Goal: Task Accomplishment & Management: Use online tool/utility

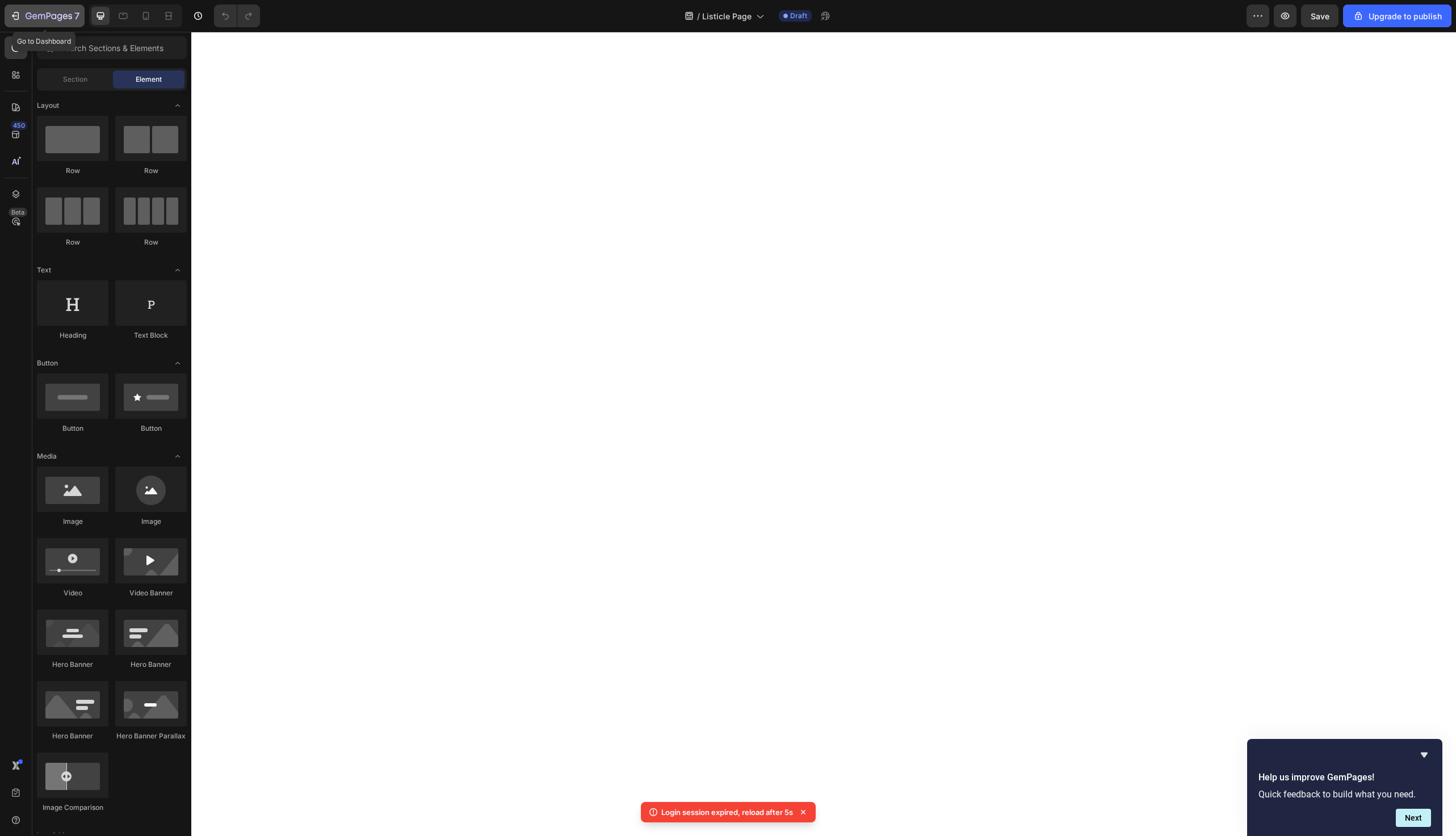
click at [37, 22] on div "7" at bounding box center [53, 16] width 54 height 14
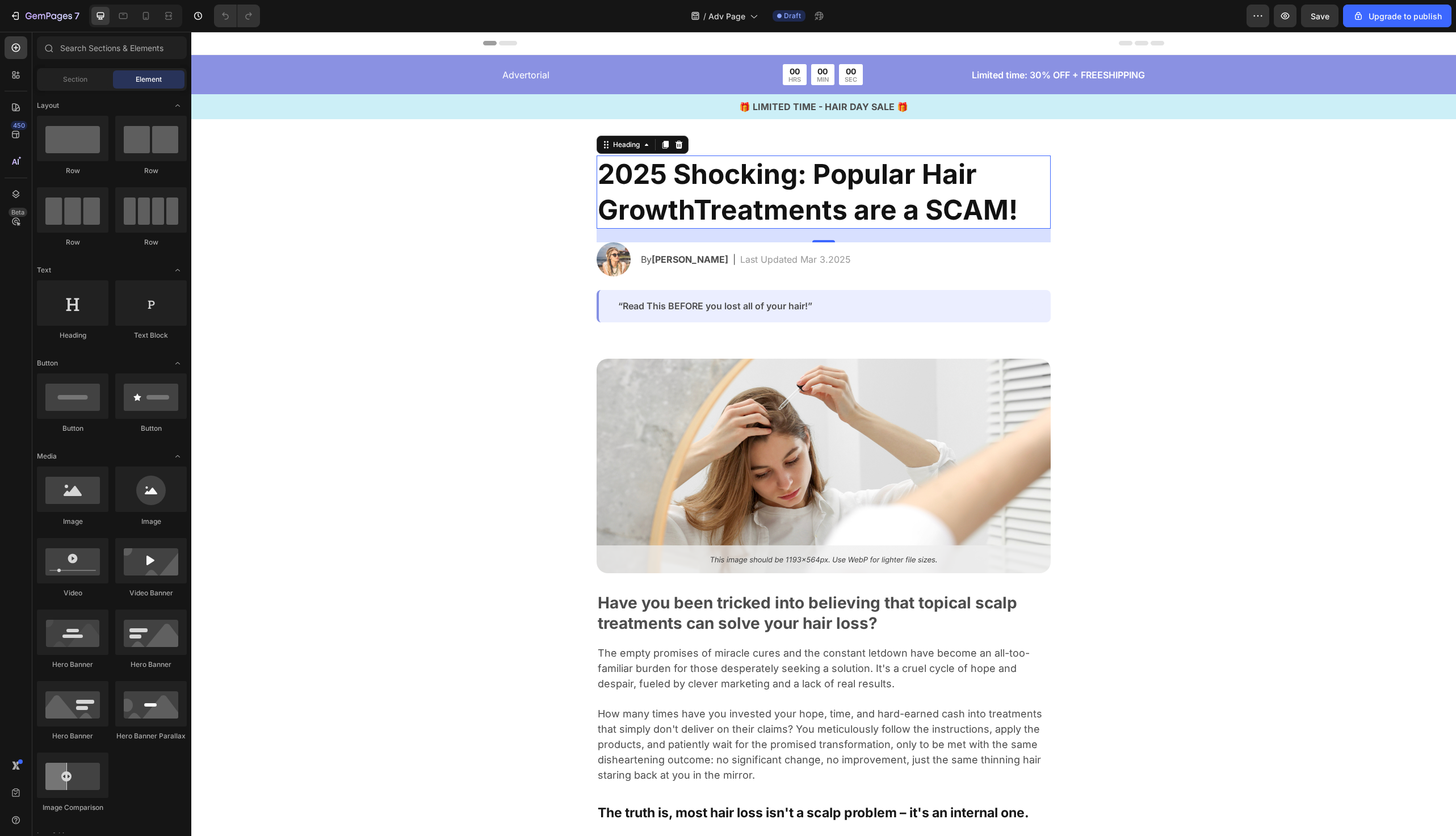
click at [709, 217] on h2 "2025 Shocking: Popular Hair GrowthTreatments are a SCAM!" at bounding box center [824, 192] width 454 height 73
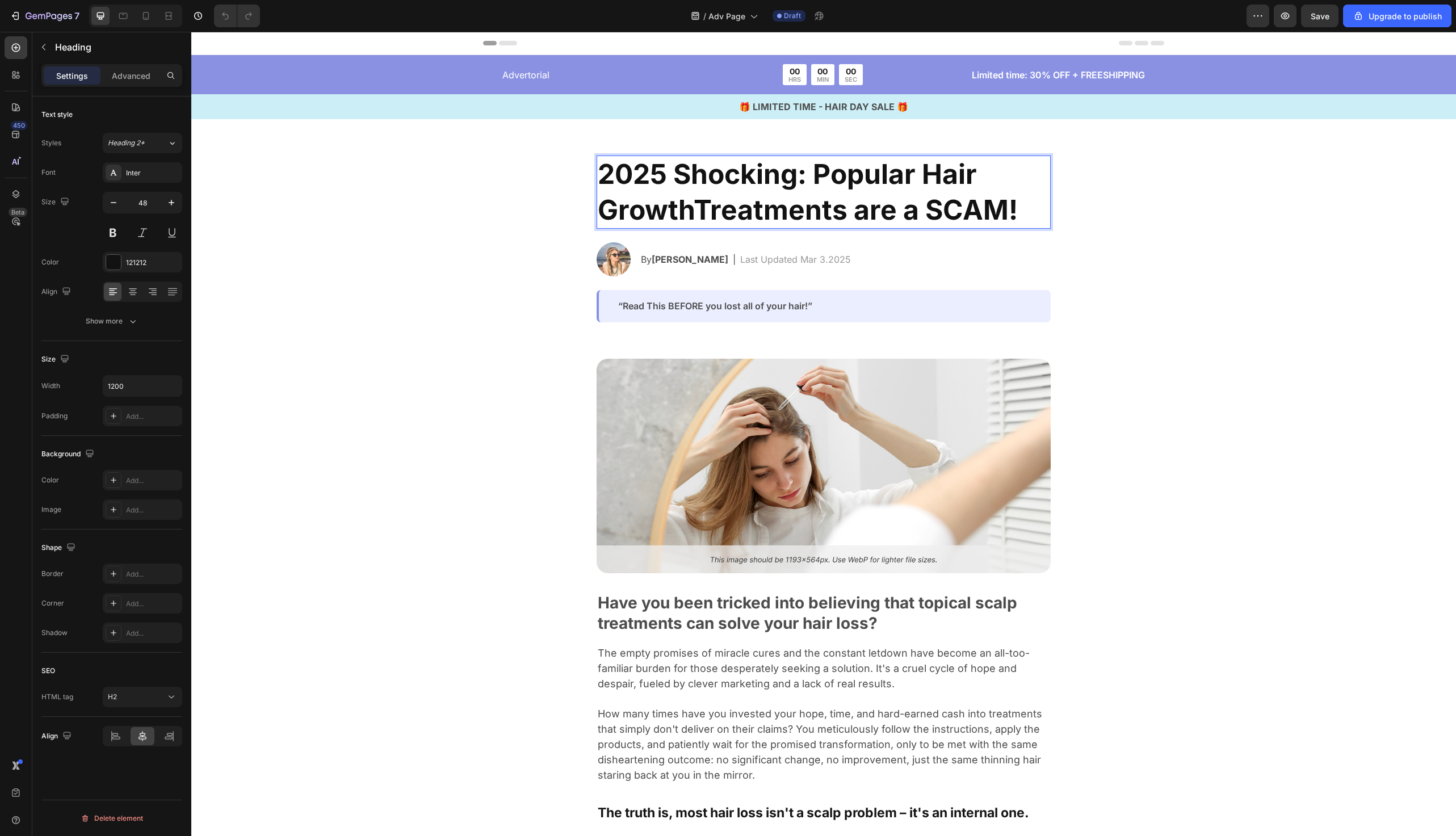
click at [709, 217] on h2 "2025 Shocking: Popular Hair GrowthTreatments are a SCAM!" at bounding box center [824, 192] width 454 height 73
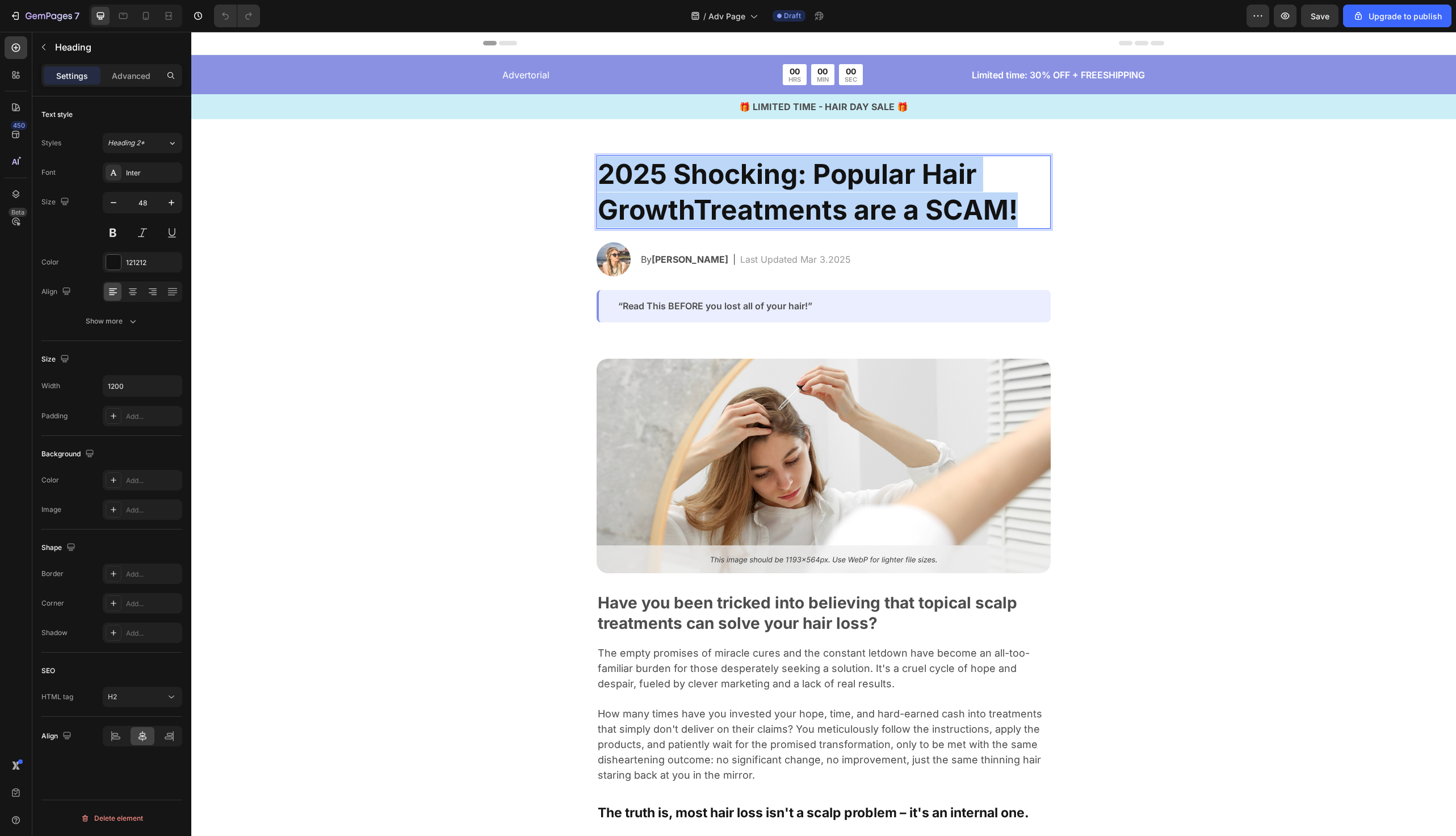
click at [709, 217] on p "2025 Shocking: Popular Hair GrowthTreatments are a SCAM!" at bounding box center [824, 192] width 452 height 71
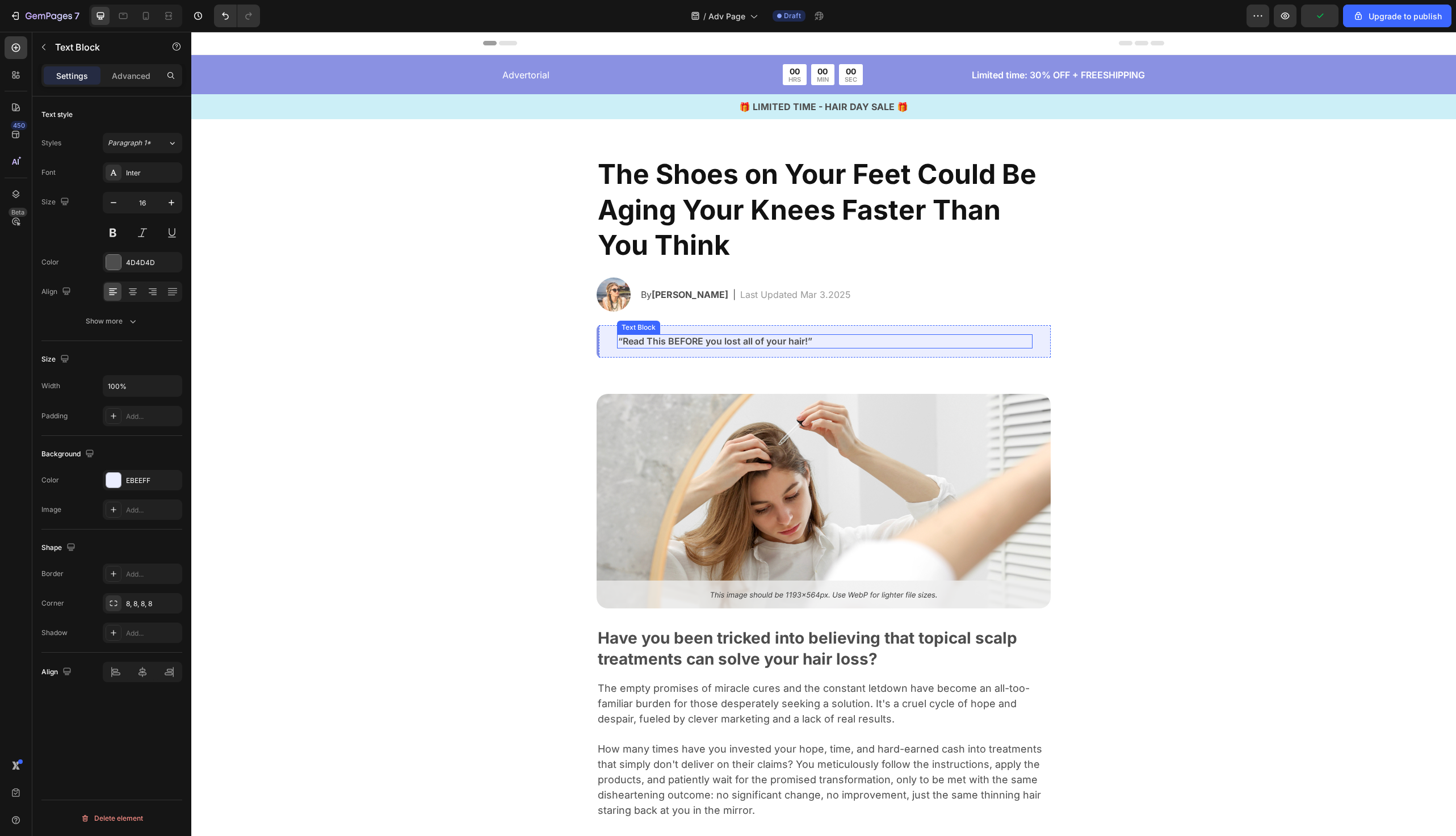
click at [755, 340] on p "“Read This BEFORE you lost all of your hair!”" at bounding box center [824, 342] width 414 height 12
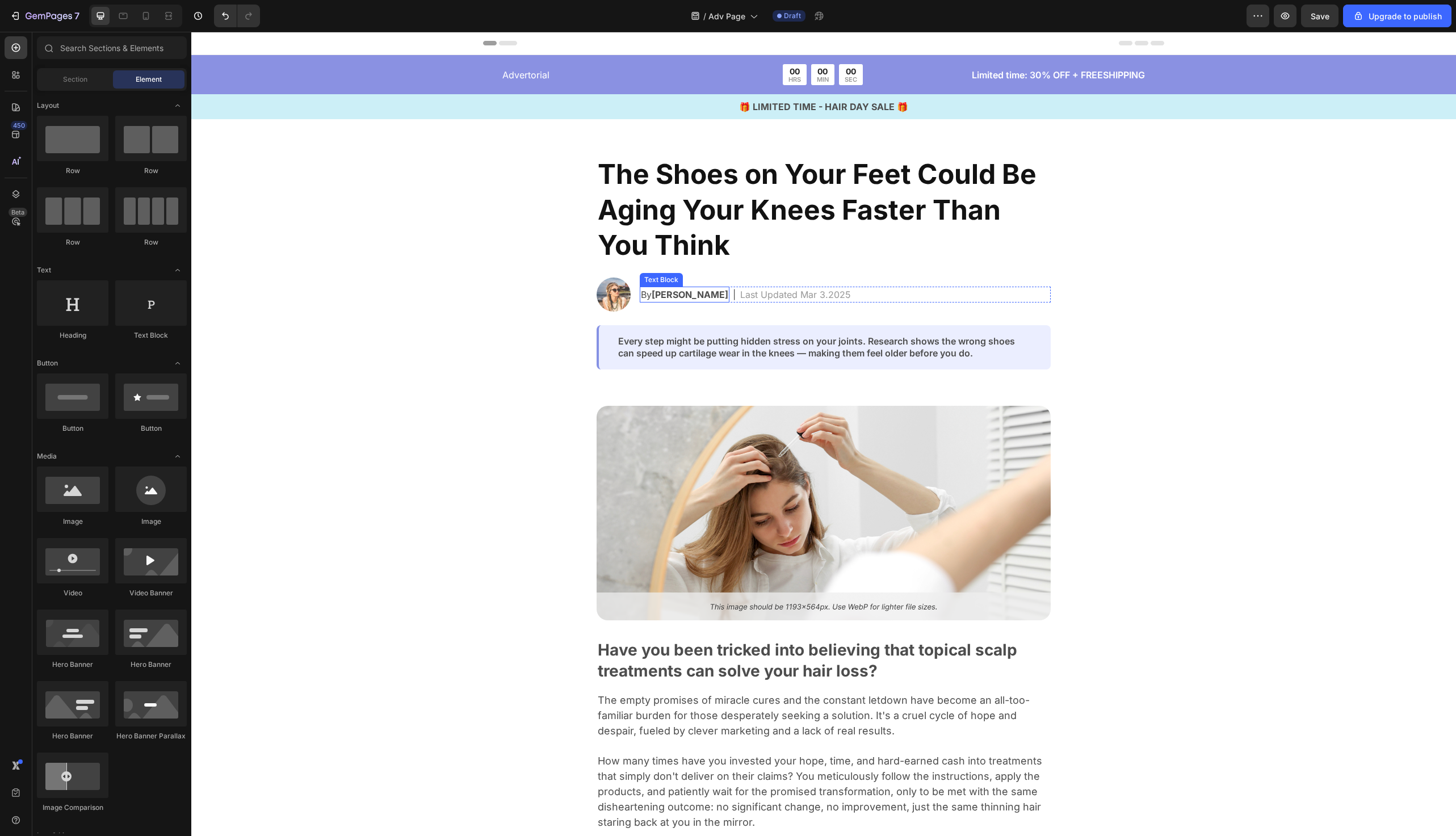
click at [688, 294] on strong "Jessica M." at bounding box center [690, 294] width 76 height 12
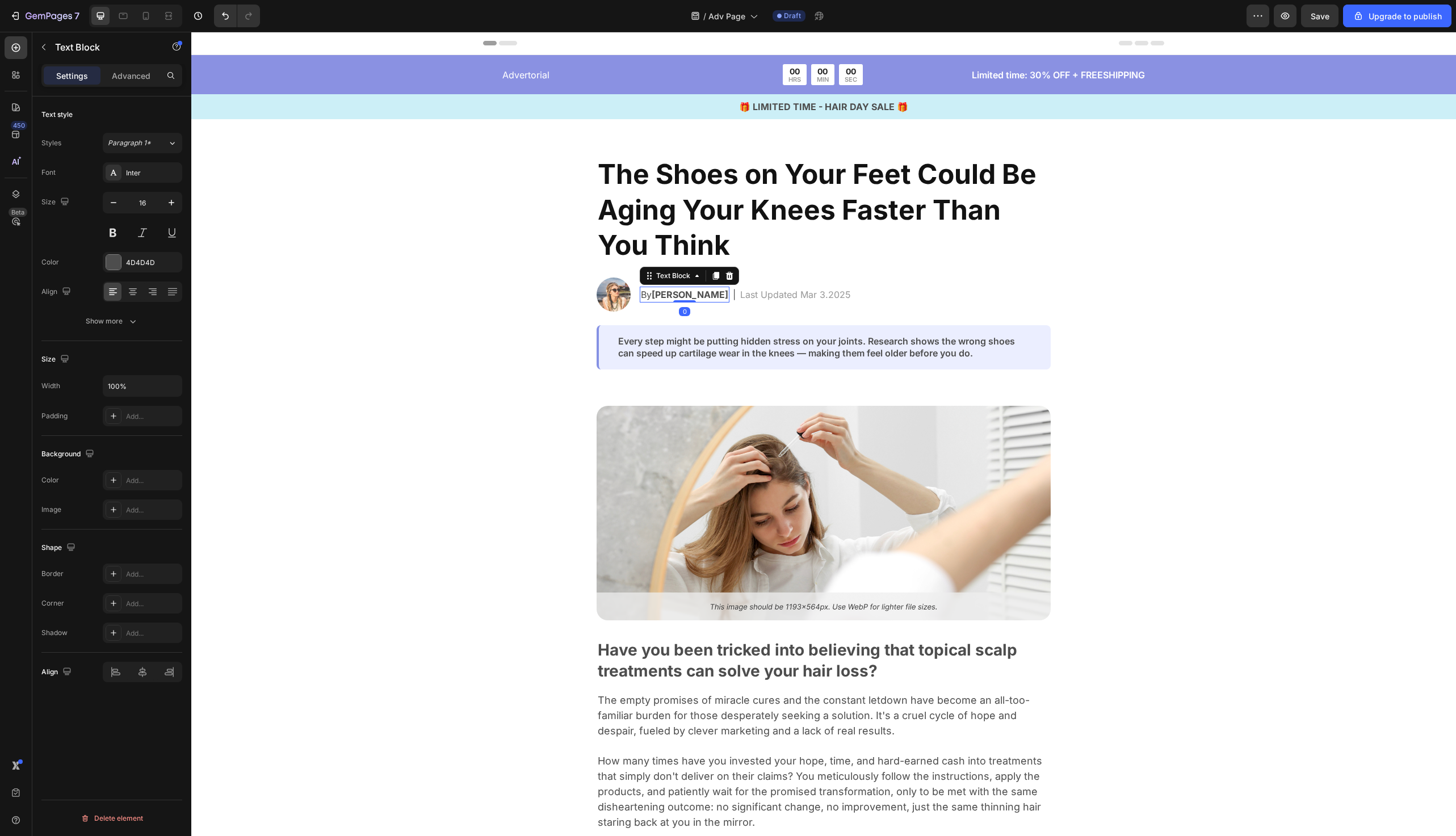
click at [688, 294] on strong "Jessica M." at bounding box center [690, 294] width 76 height 12
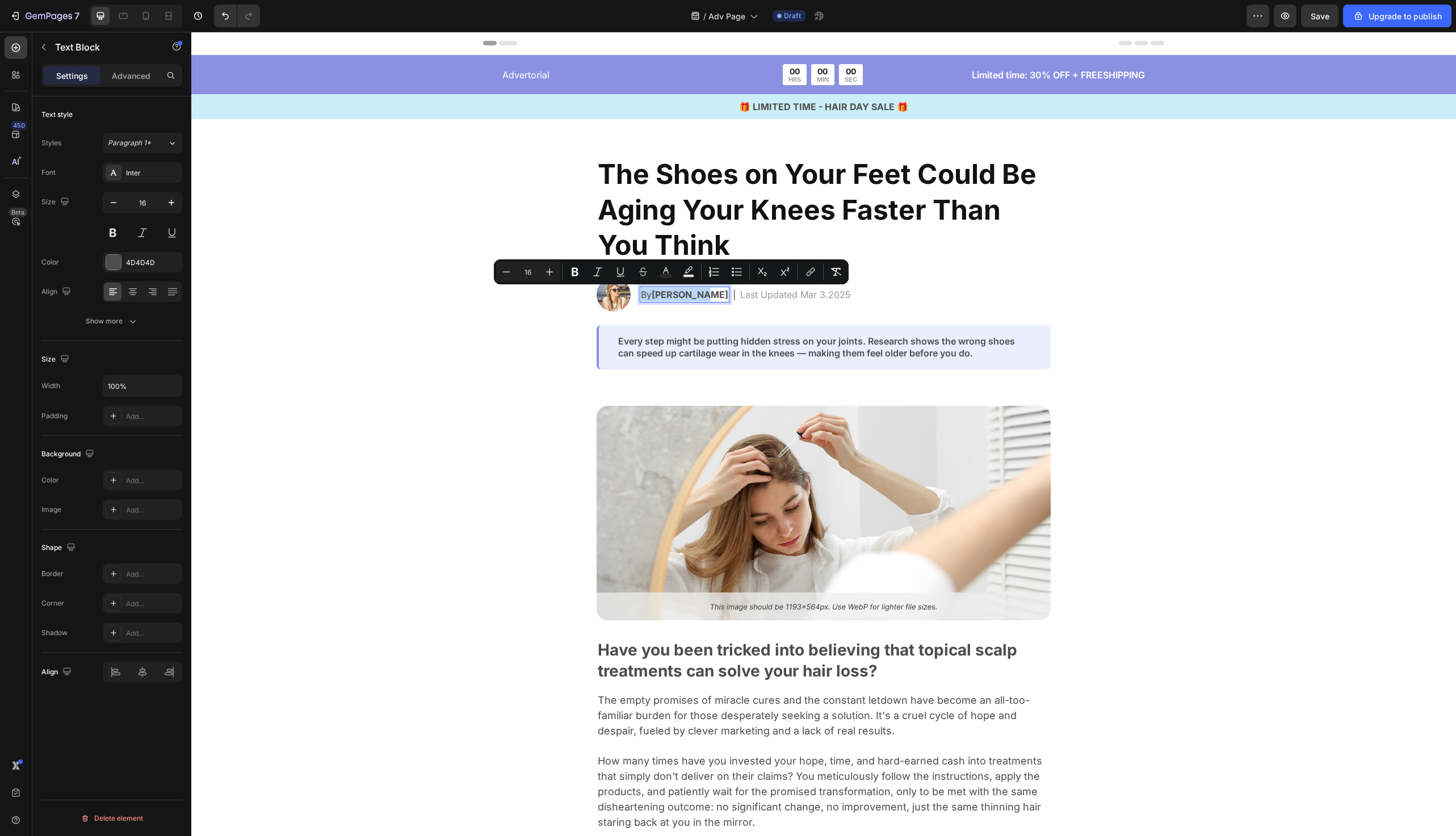
click at [657, 295] on strong "Jessica M." at bounding box center [690, 294] width 76 height 12
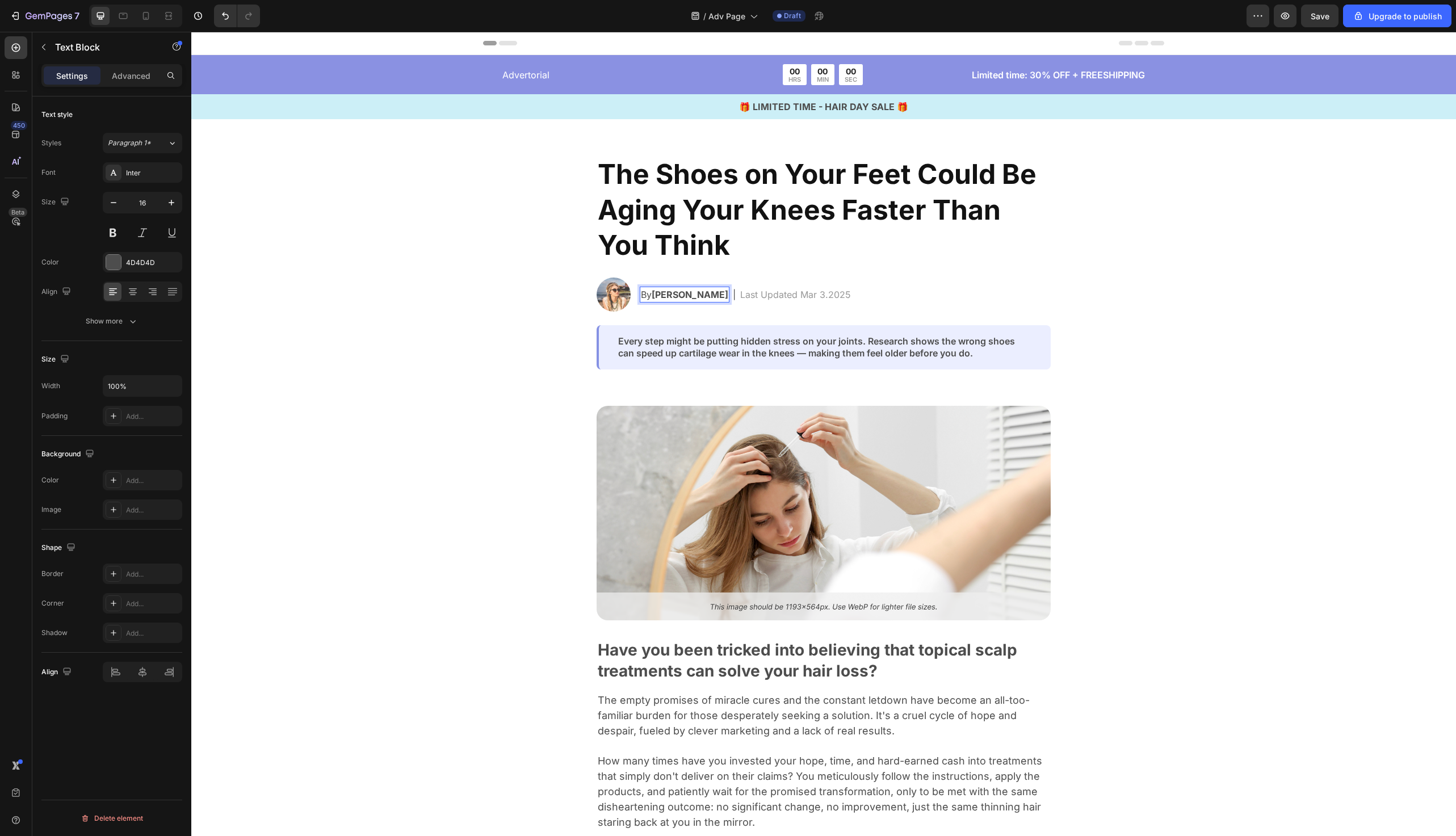
drag, startPoint x: 653, startPoint y: 296, endPoint x: 701, endPoint y: 296, distance: 48.0
click at [701, 296] on p "By Jessica M." at bounding box center [684, 294] width 87 height 14
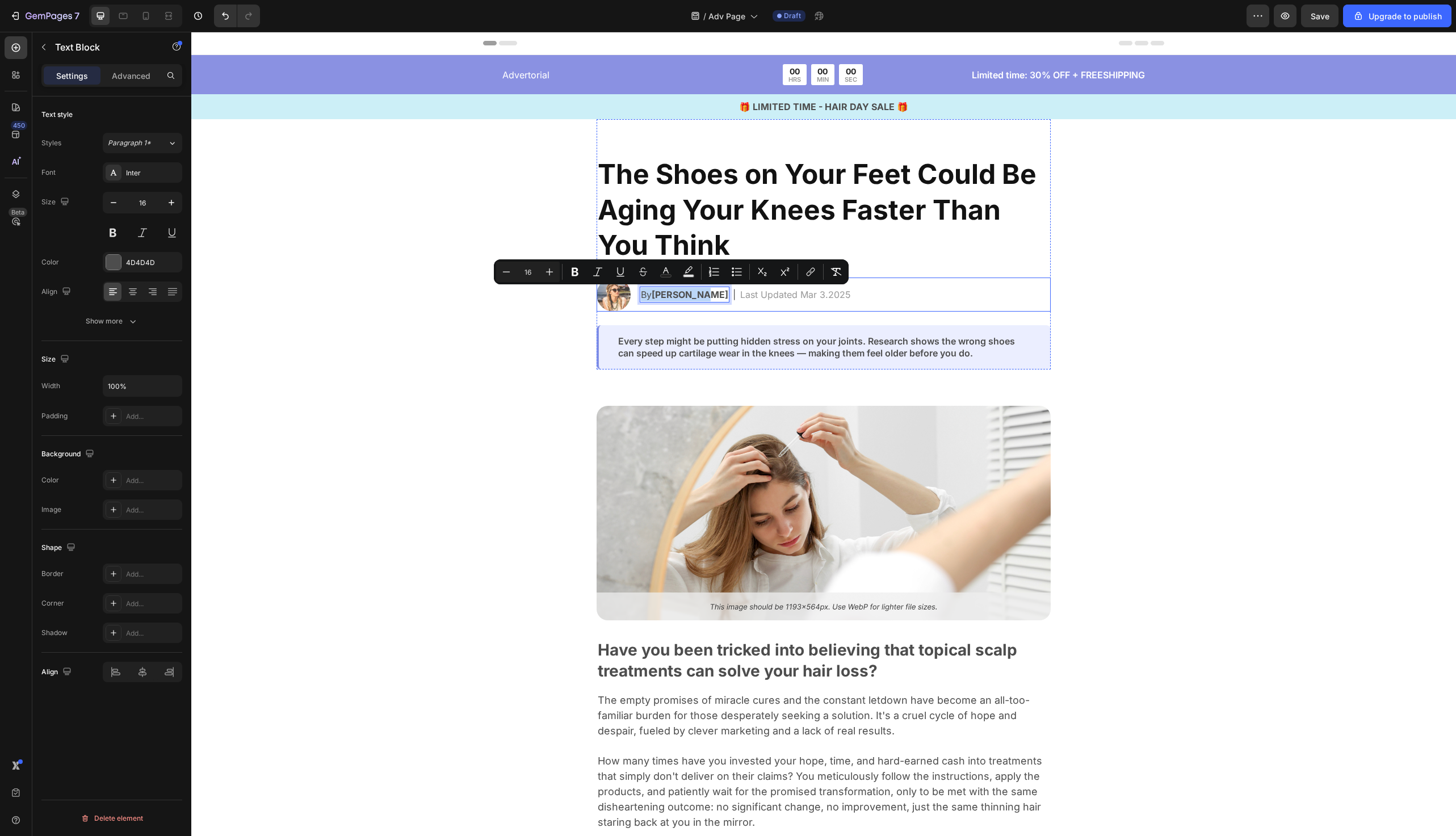
drag, startPoint x: 701, startPoint y: 296, endPoint x: 633, endPoint y: 294, distance: 68.0
click at [632, 294] on div "Image By Jessica M. Text Block 0 | Text Block Last Updated Mar 3.2025 Text Bloc…" at bounding box center [824, 294] width 454 height 34
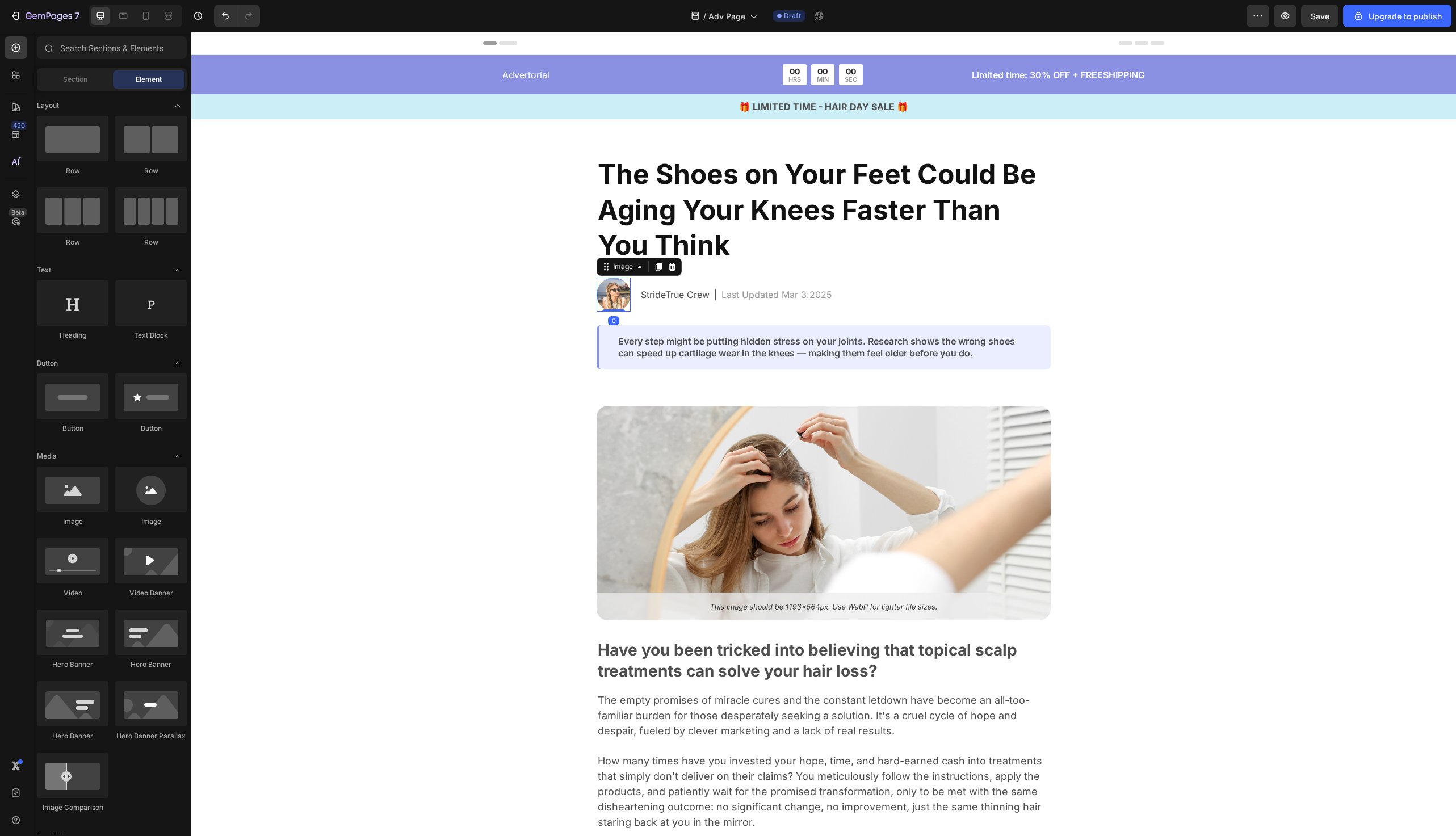
click at [617, 302] on img at bounding box center [614, 294] width 34 height 34
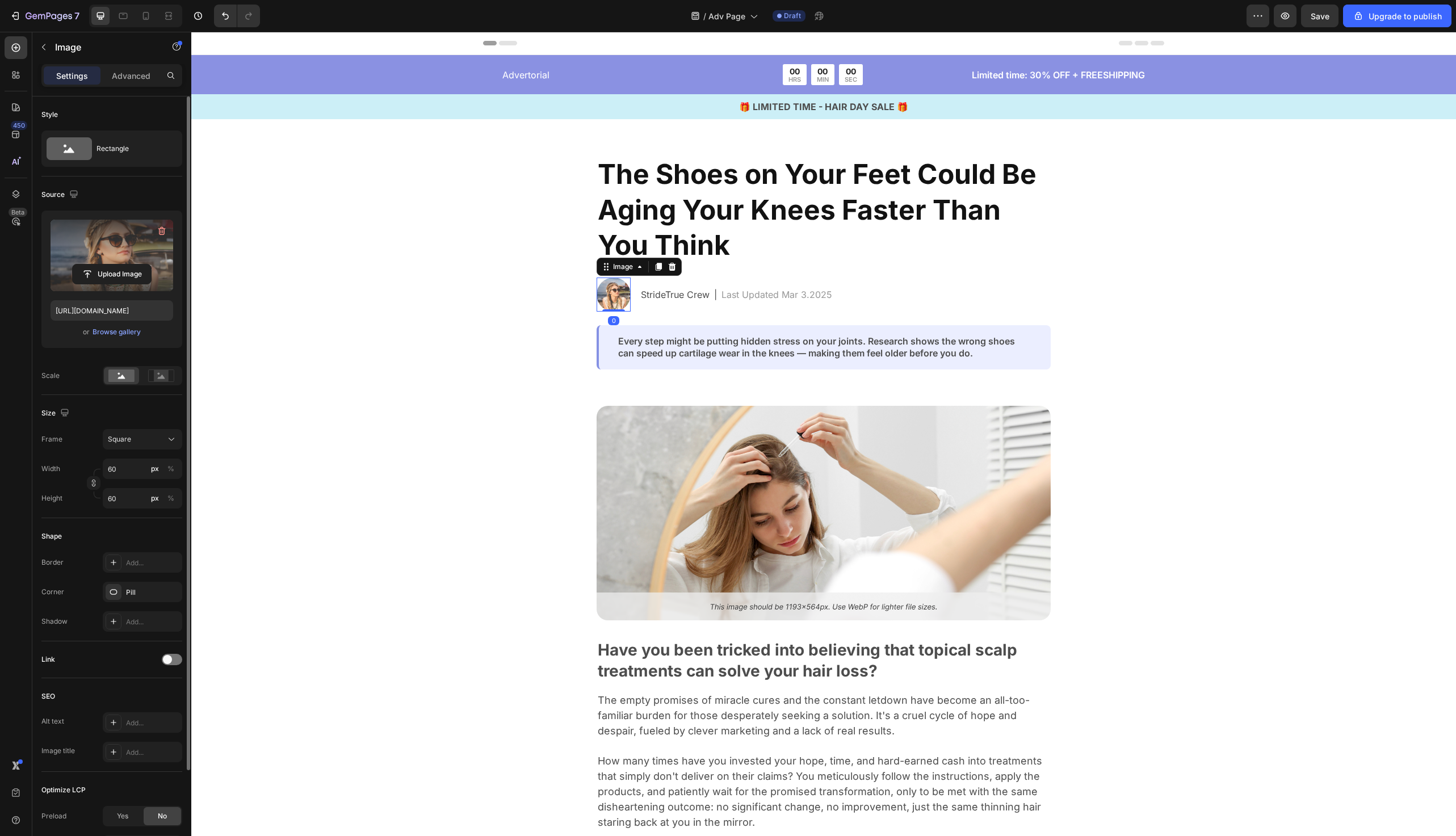
click at [127, 251] on label at bounding box center [112, 256] width 123 height 72
click at [127, 265] on input "file" at bounding box center [112, 274] width 79 height 20
type input "https://cdn.shopify.com/s/files/1/0934/6809/8930/files/gempages_584543196126643…"
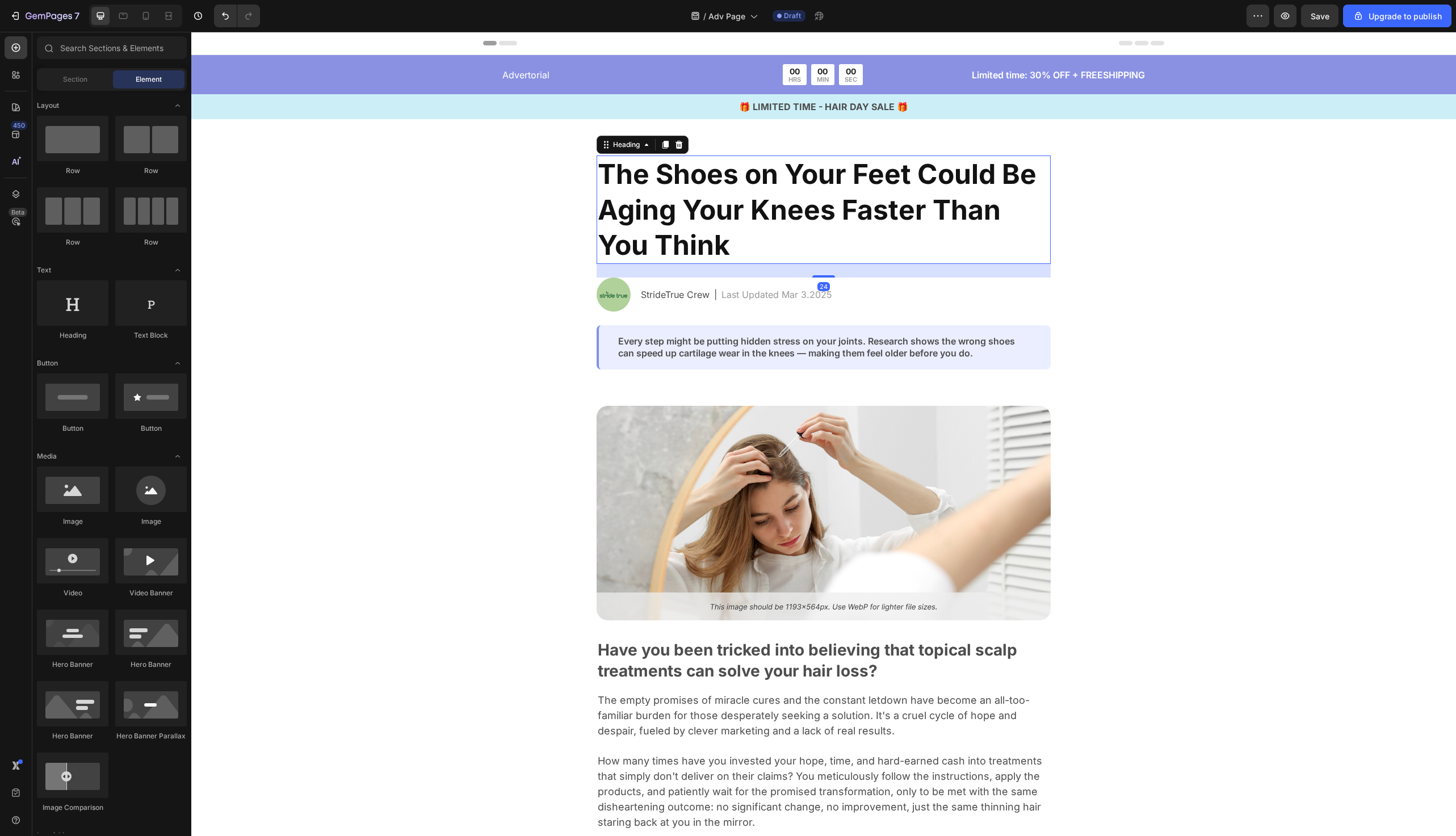
click at [762, 242] on p "The Shoes on Your Feet Could Be Aging Your Knees Faster Than You Think" at bounding box center [824, 209] width 452 height 106
click at [798, 294] on p "Last Updated Mar 3.2025" at bounding box center [777, 294] width 111 height 14
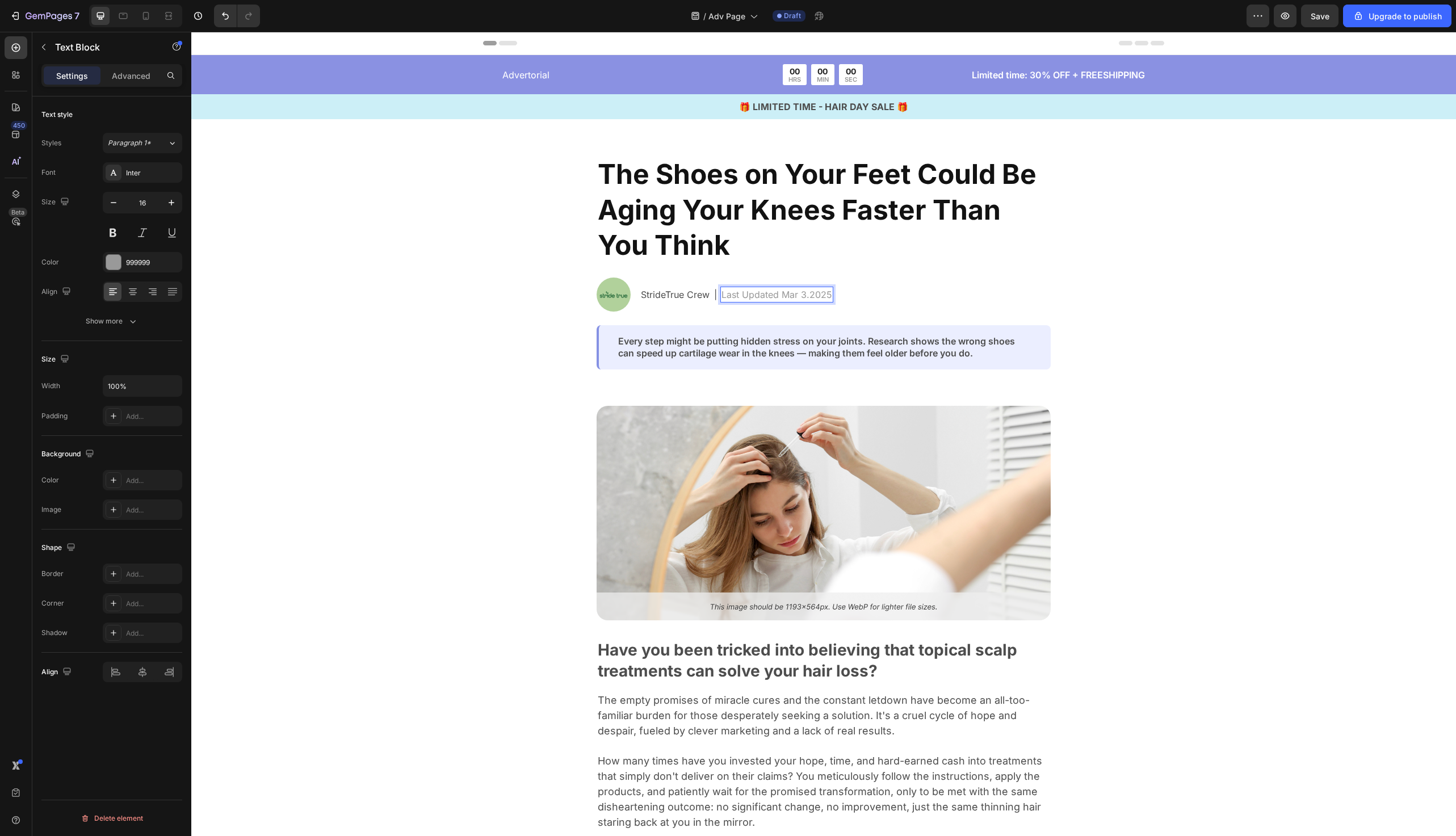
click at [803, 294] on p "Last Updated Mar 3.2025" at bounding box center [777, 294] width 111 height 14
click at [805, 294] on p "Last Updated Mar 3.2025" at bounding box center [777, 294] width 111 height 14
click at [790, 301] on p "Last Updated Mar 27.2025" at bounding box center [778, 294] width 114 height 14
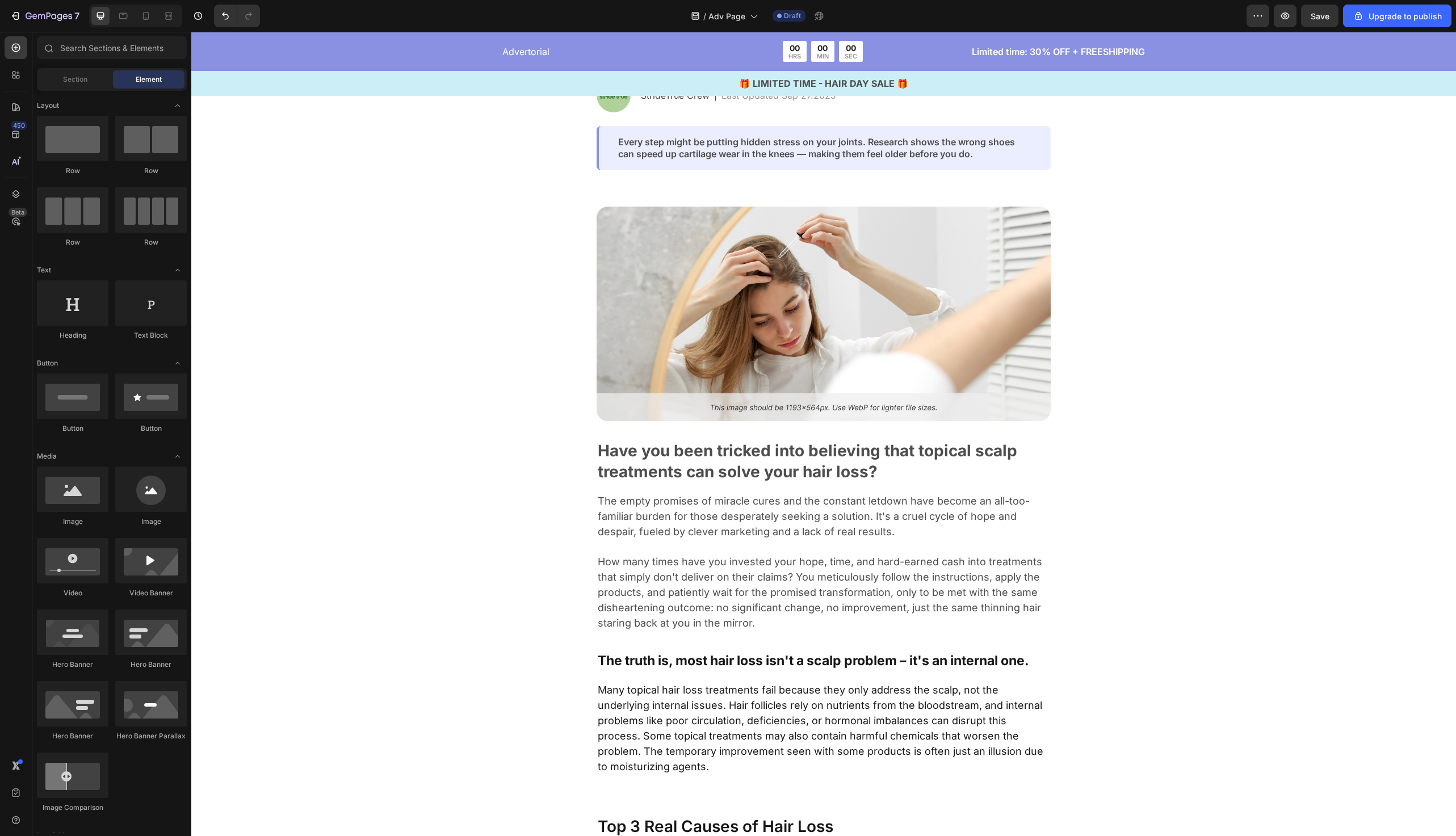
scroll to position [171, 0]
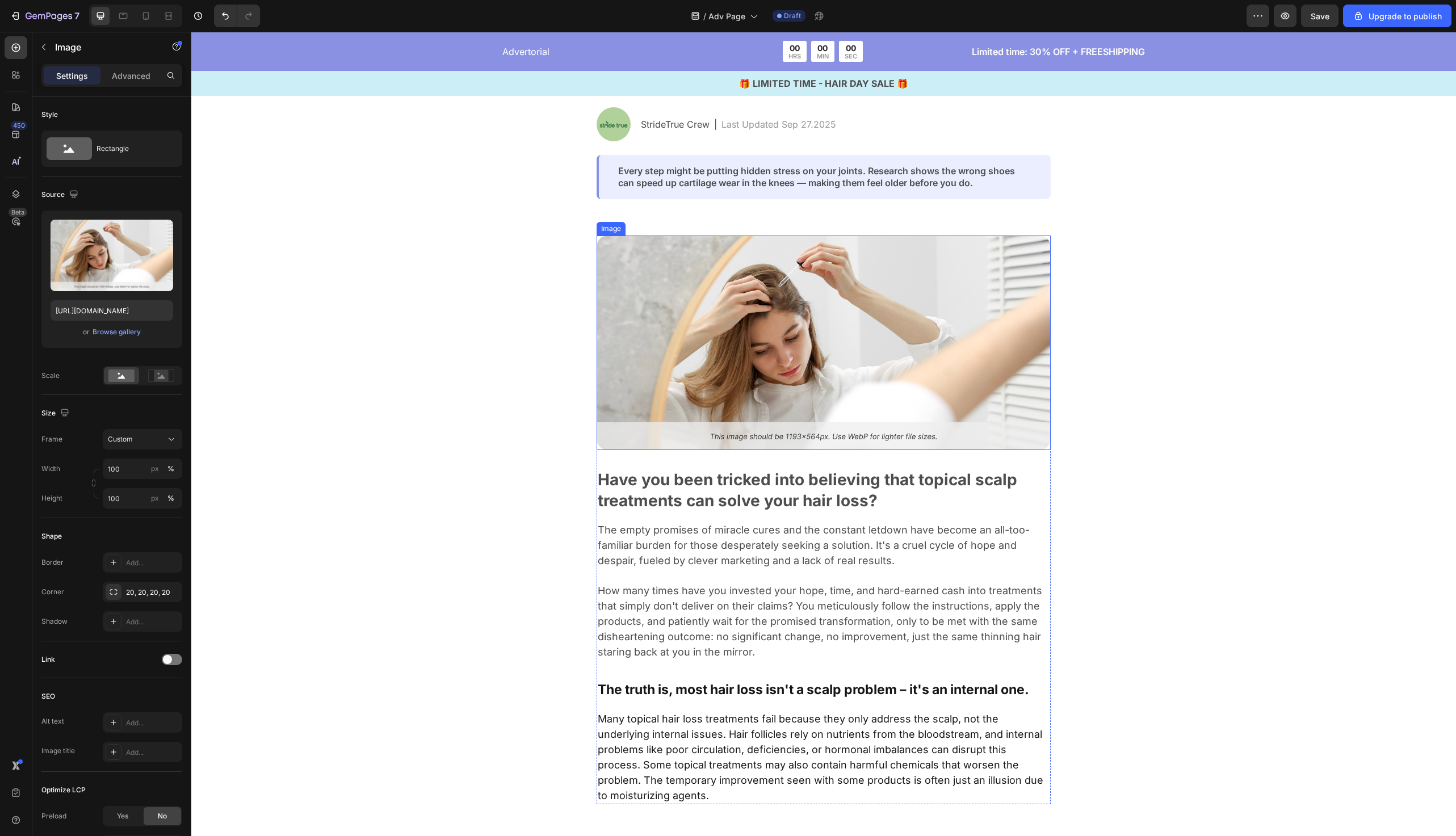
click at [636, 274] on img at bounding box center [824, 343] width 454 height 215
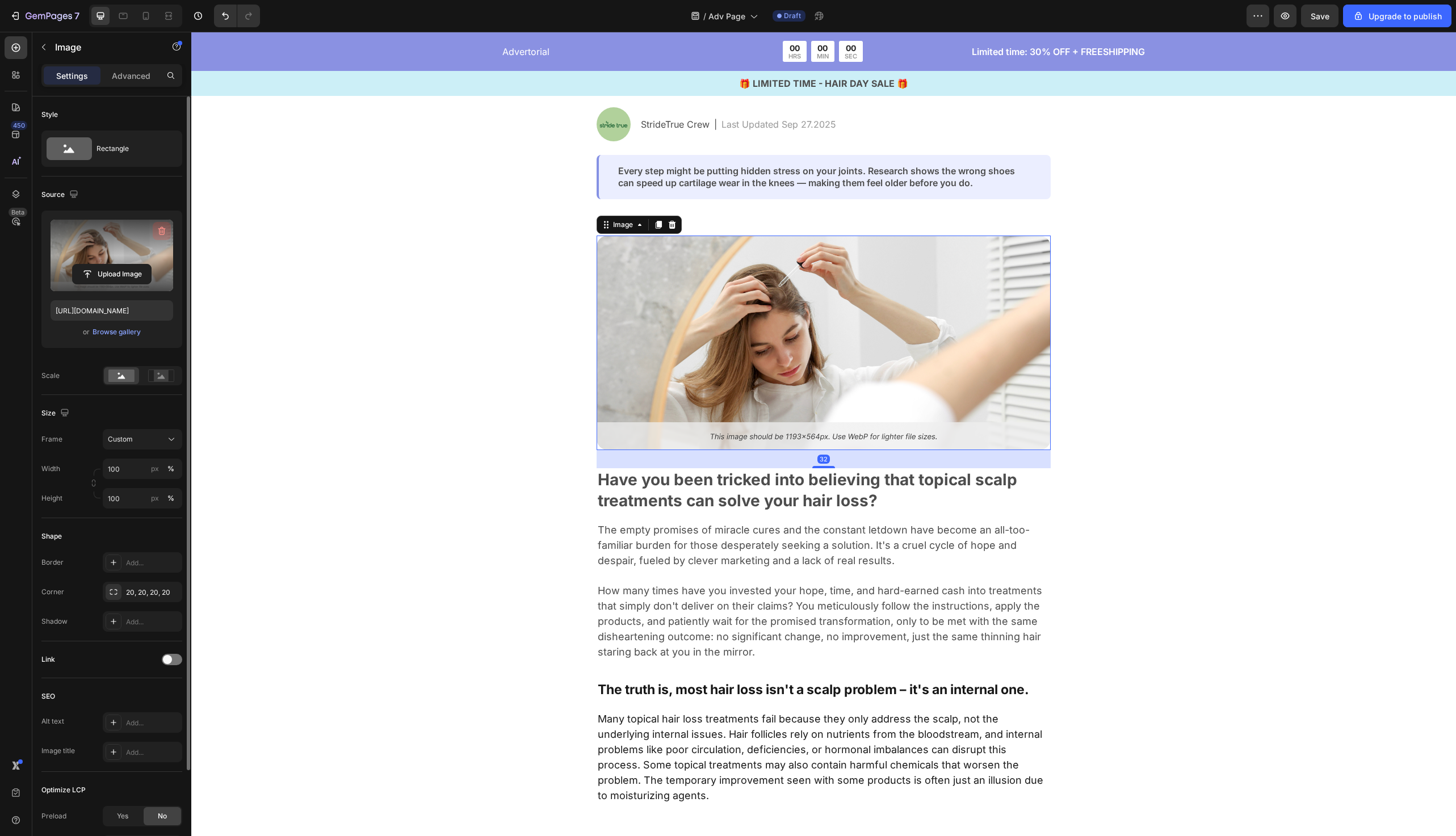
click at [160, 229] on icon "button" at bounding box center [162, 232] width 7 height 9
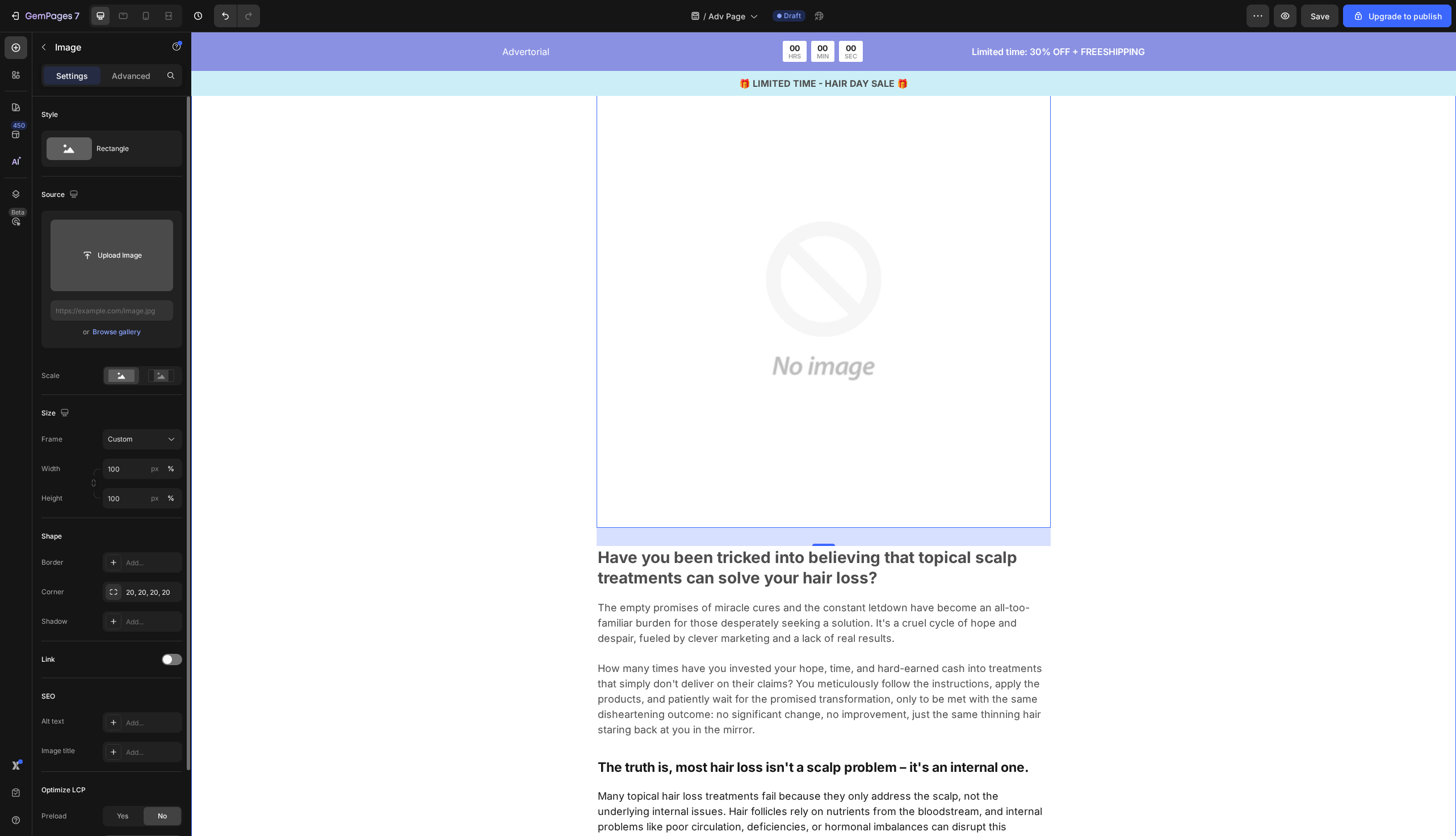
scroll to position [420, 0]
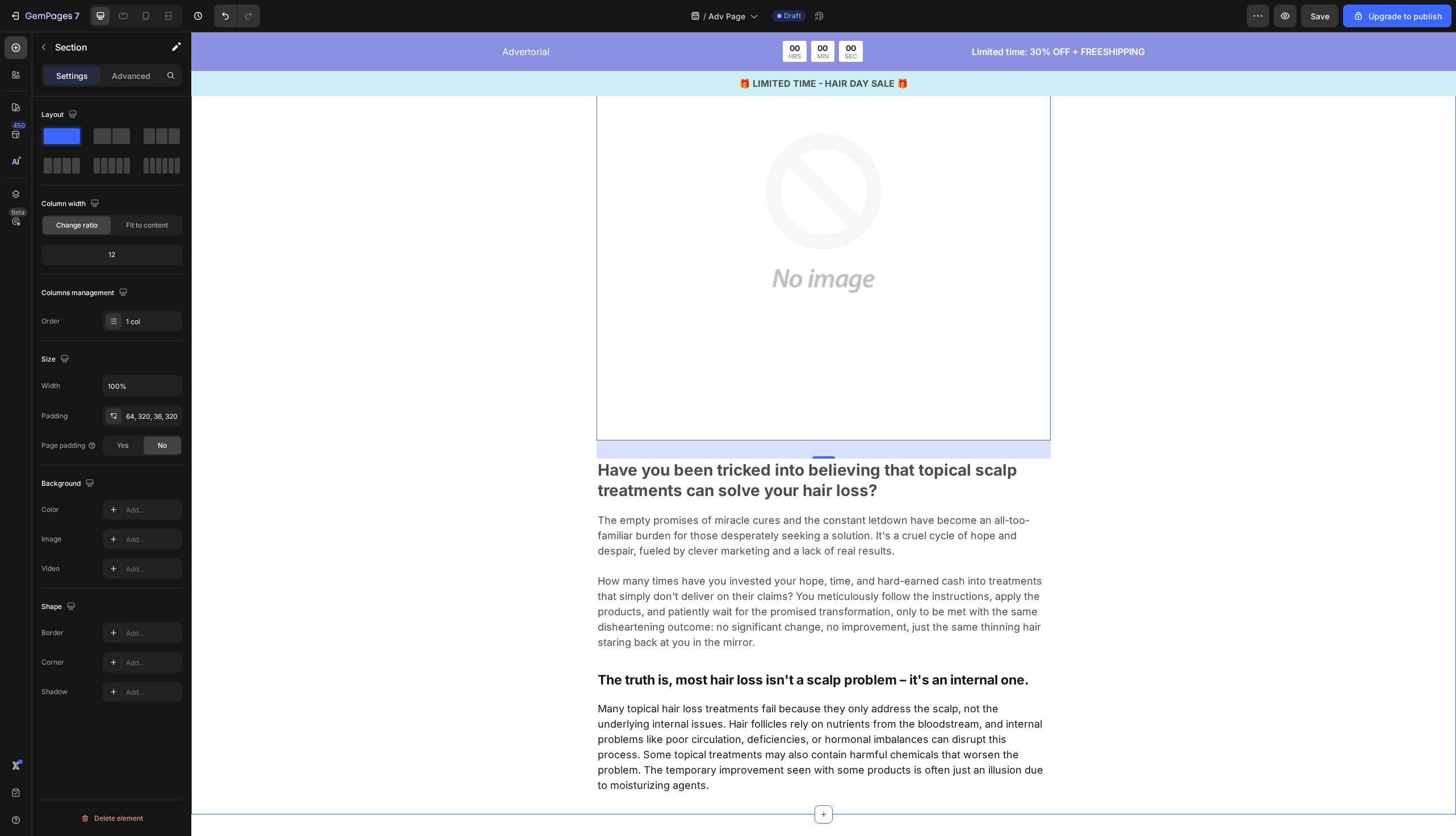
click at [458, 175] on div "Image 32 Have you been tricked into believing that topical scalp treatments can…" at bounding box center [824, 391] width 902 height 808
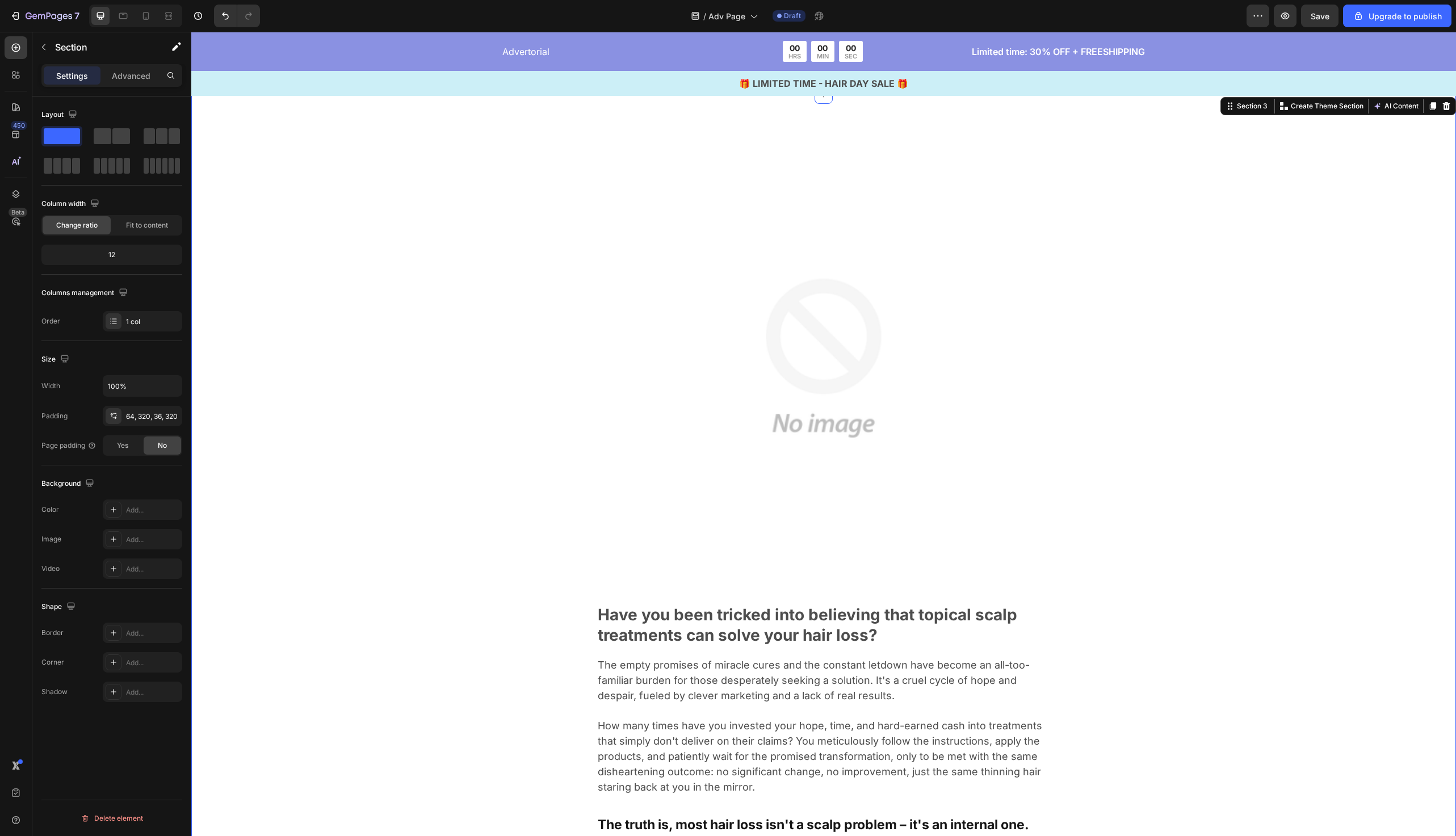
scroll to position [0, 0]
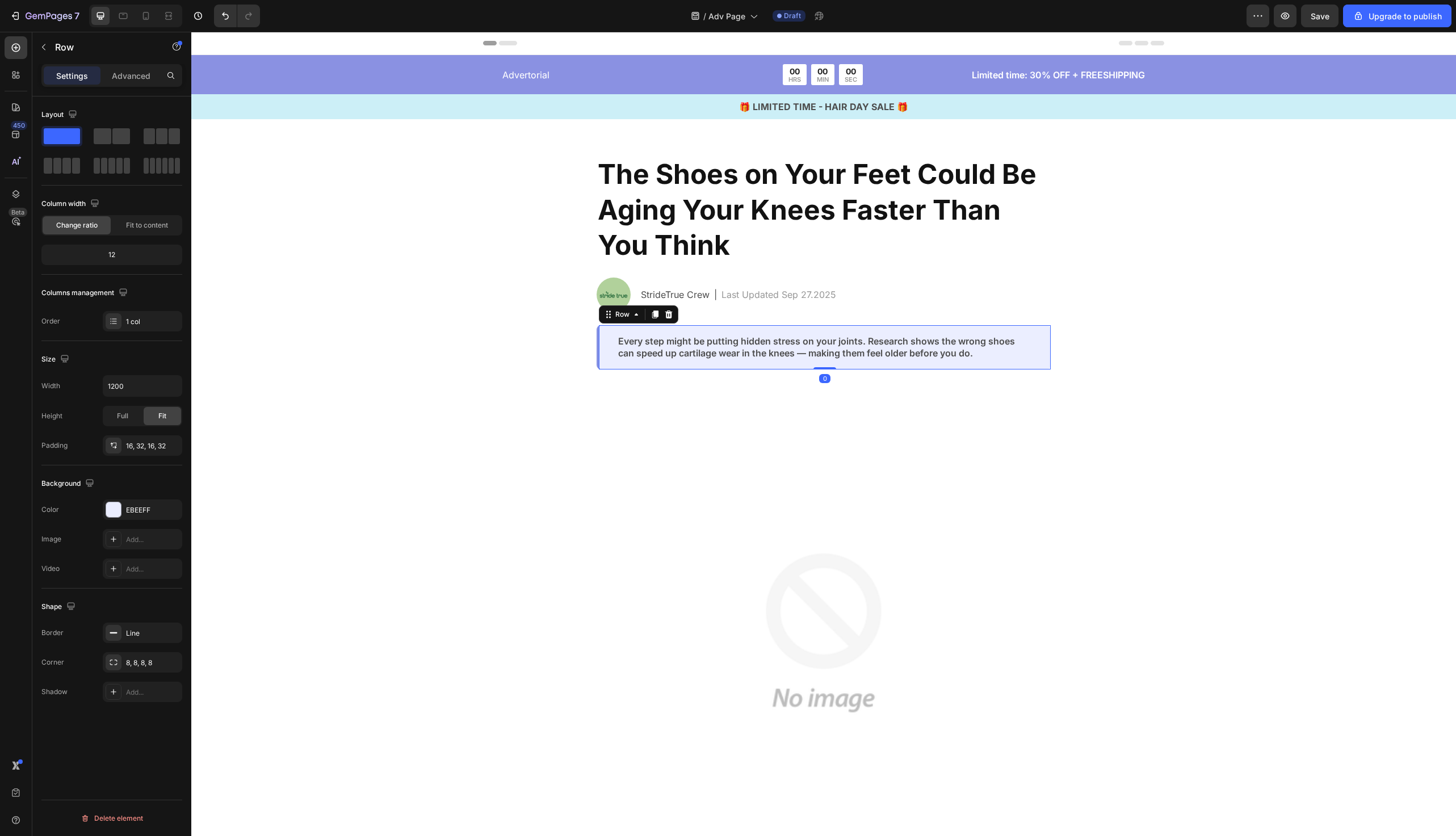
click at [613, 340] on div "Every step might be putting hidden stress on your joints. Research shows the wr…" at bounding box center [824, 347] width 454 height 44
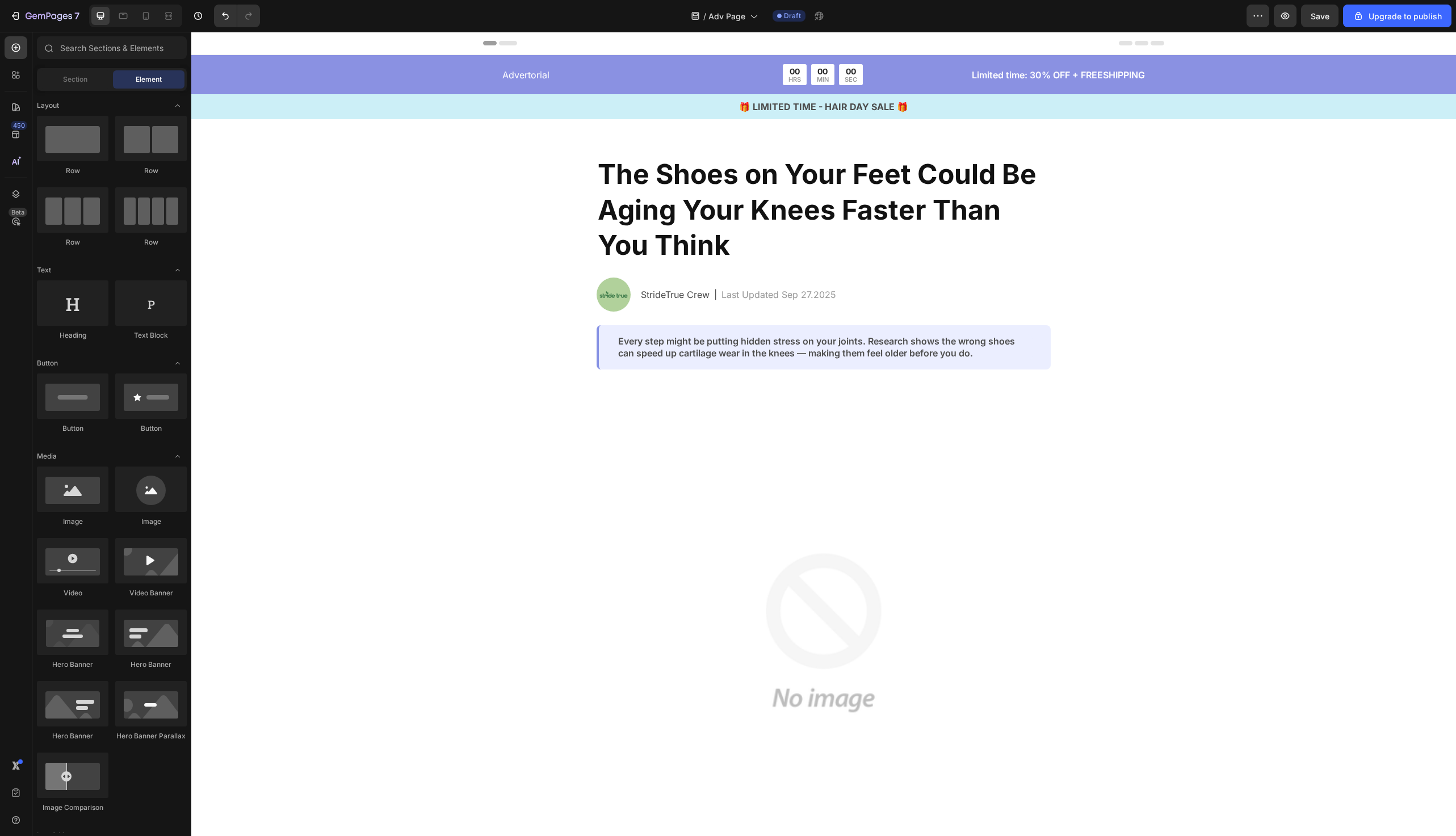
click at [738, 217] on h2 "The Shoes on Your Feet Could Be Aging Your Knees Faster Than You Think" at bounding box center [824, 210] width 454 height 108
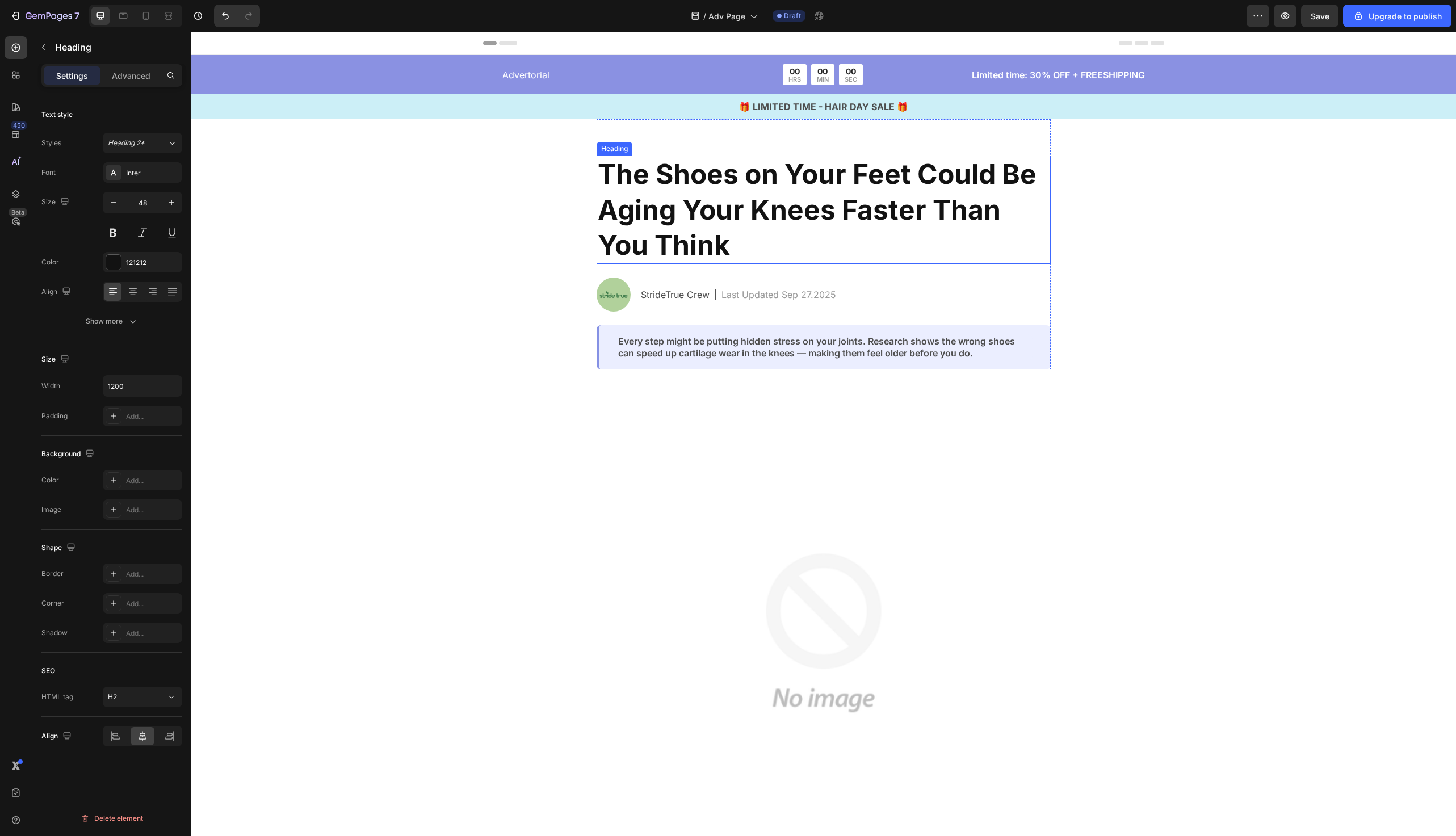
click at [738, 217] on h2 "The Shoes on Your Feet Could Be Aging Your Knees Faster Than You Think" at bounding box center [824, 210] width 454 height 108
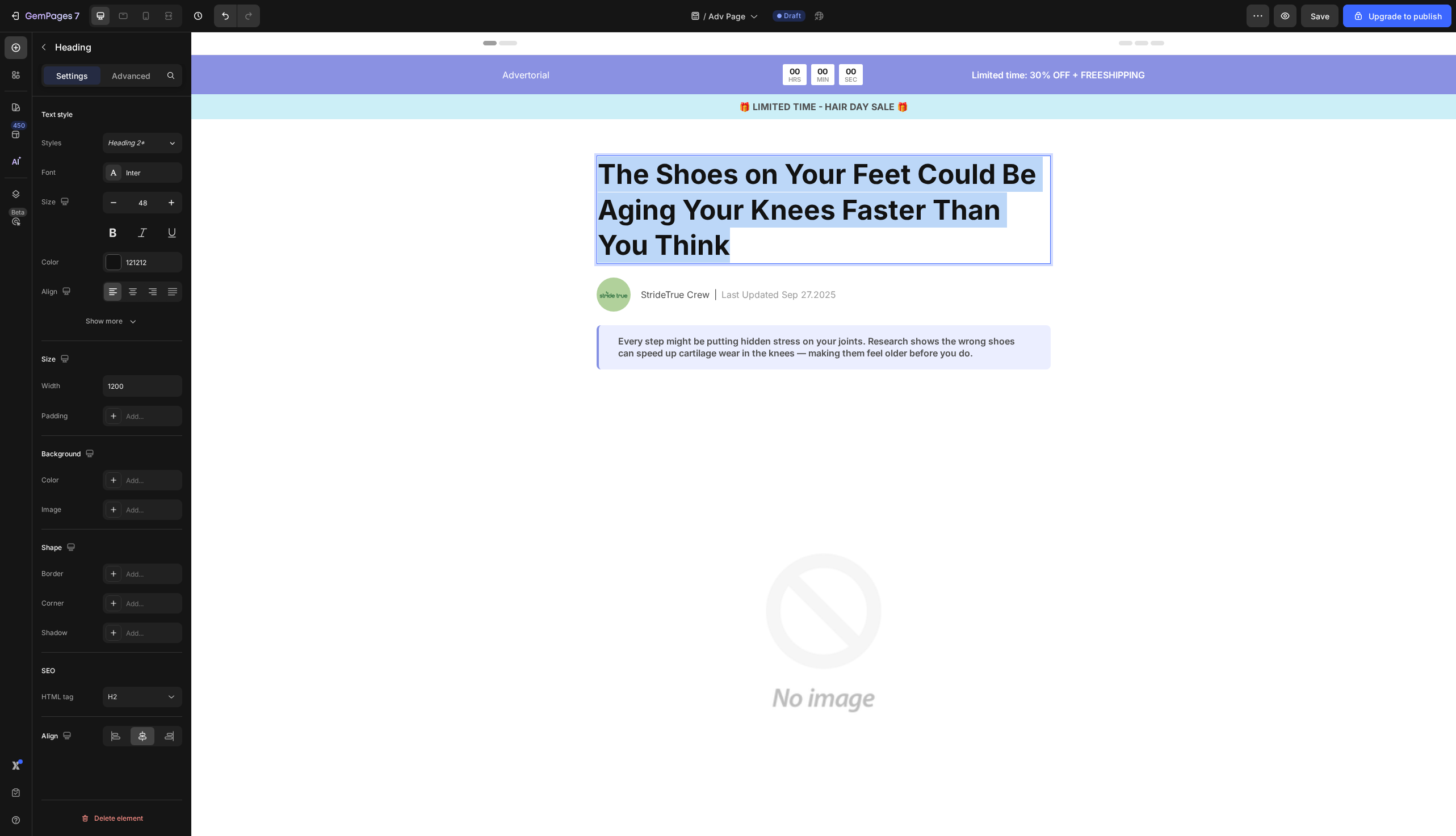
click at [738, 217] on p "The Shoes on Your Feet Could Be Aging Your Knees Faster Than You Think" at bounding box center [824, 209] width 452 height 106
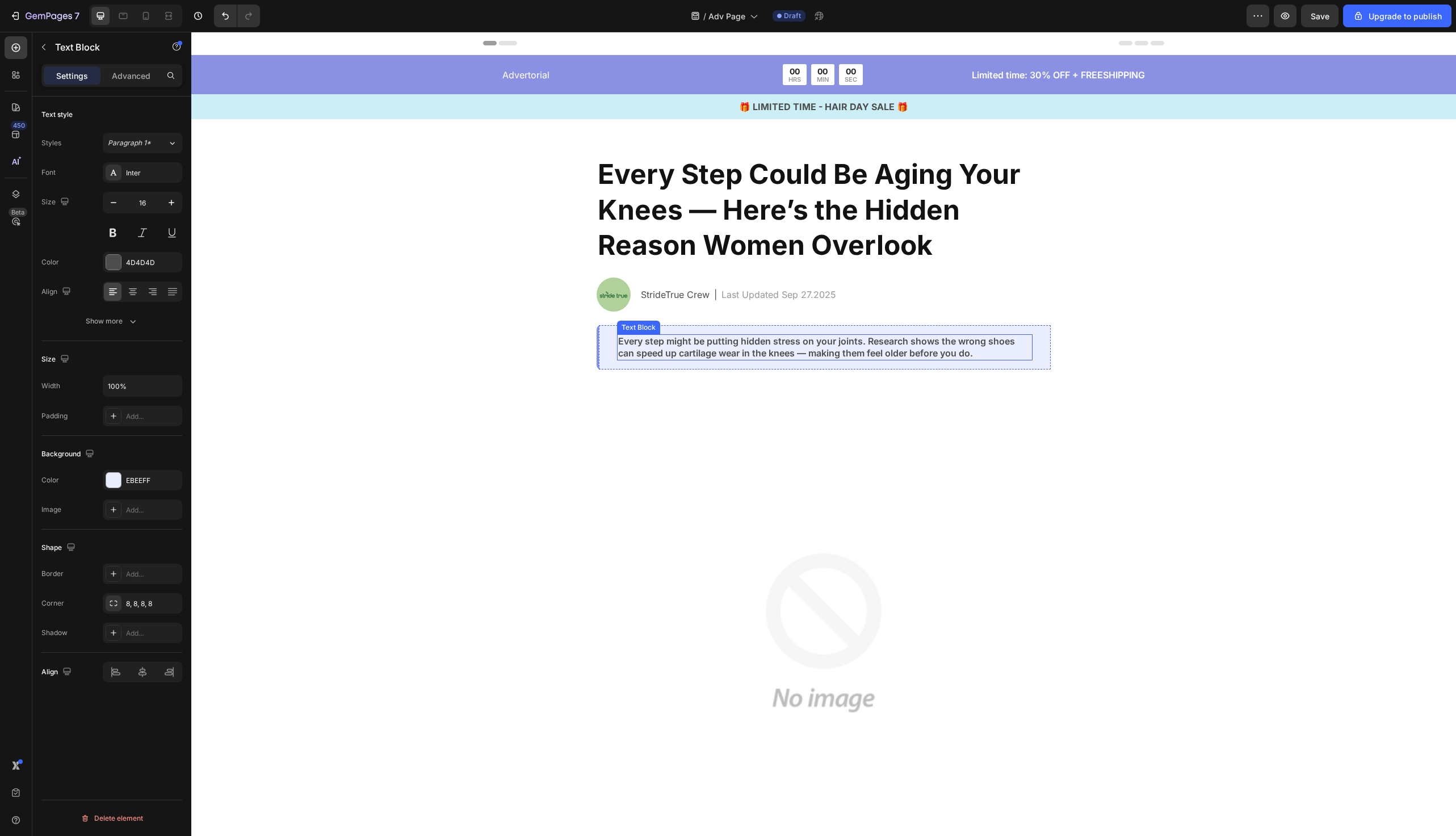
click at [647, 347] on p "Every step might be putting hidden stress on your joints. Research shows the wr…" at bounding box center [824, 347] width 414 height 24
click at [686, 357] on p "Every step might be putting hidden stress on your joints. Research shows the wr…" at bounding box center [824, 347] width 414 height 24
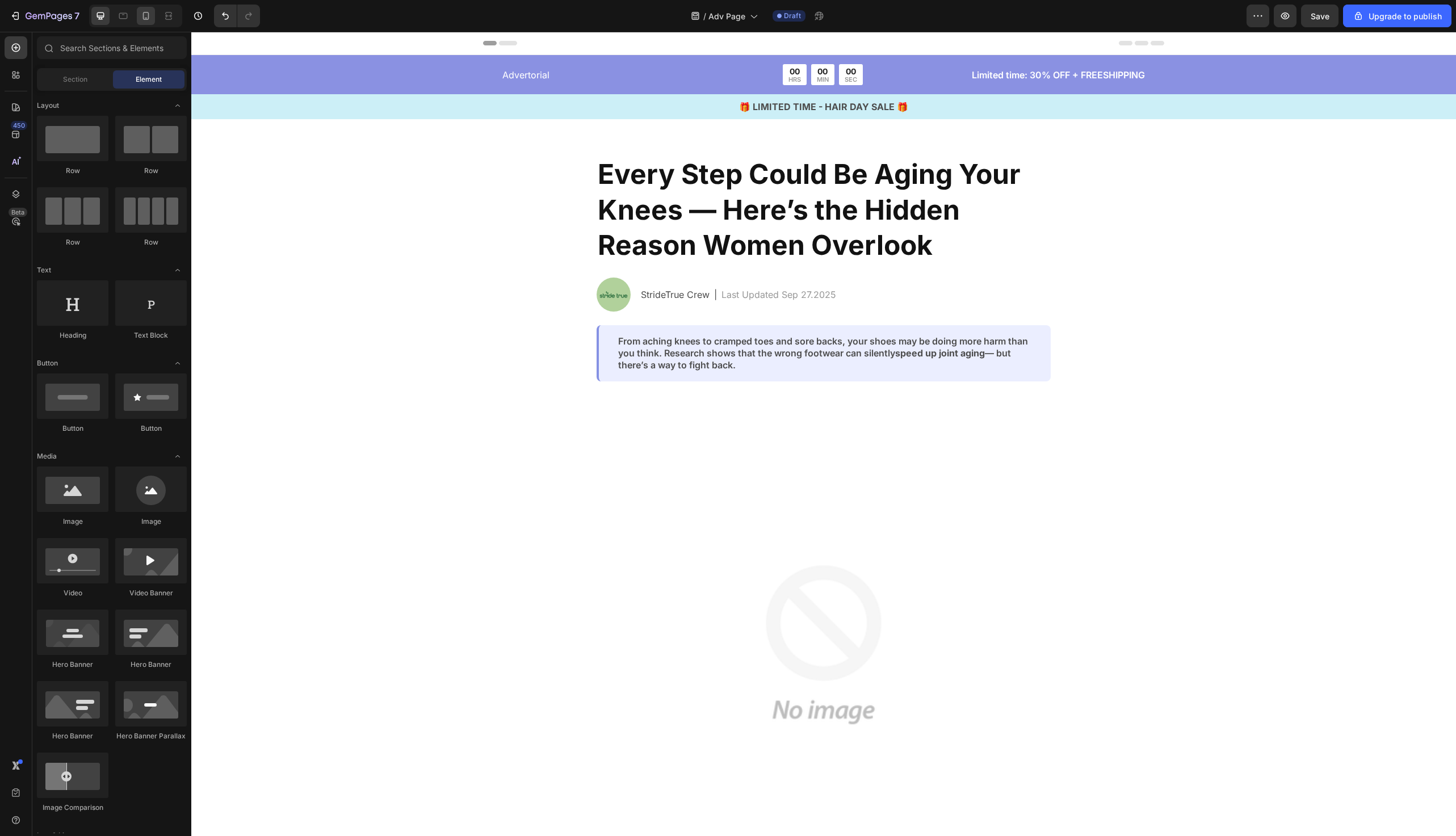
click at [148, 20] on icon at bounding box center [146, 16] width 12 height 12
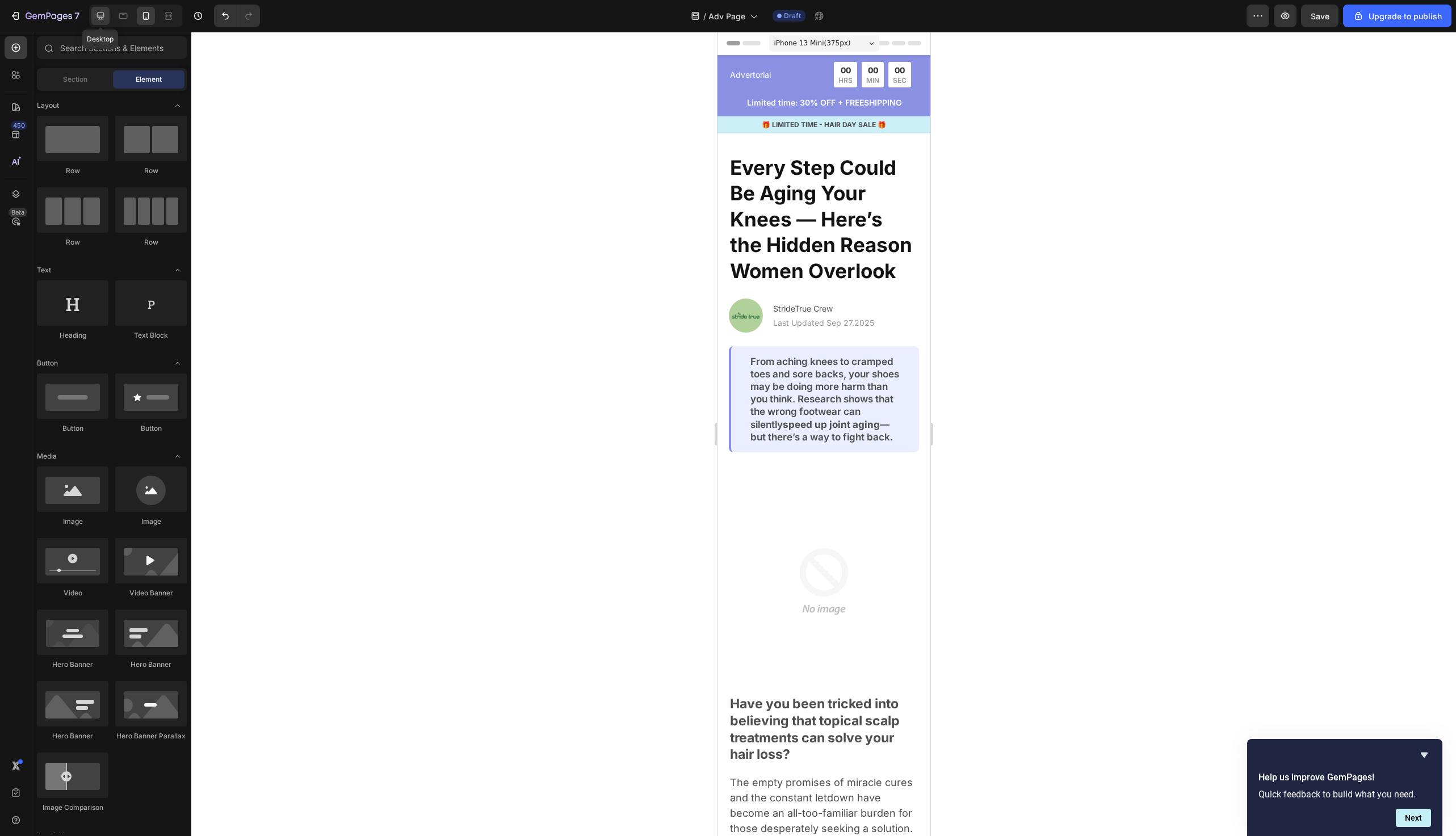
click at [100, 16] on icon at bounding box center [100, 16] width 7 height 7
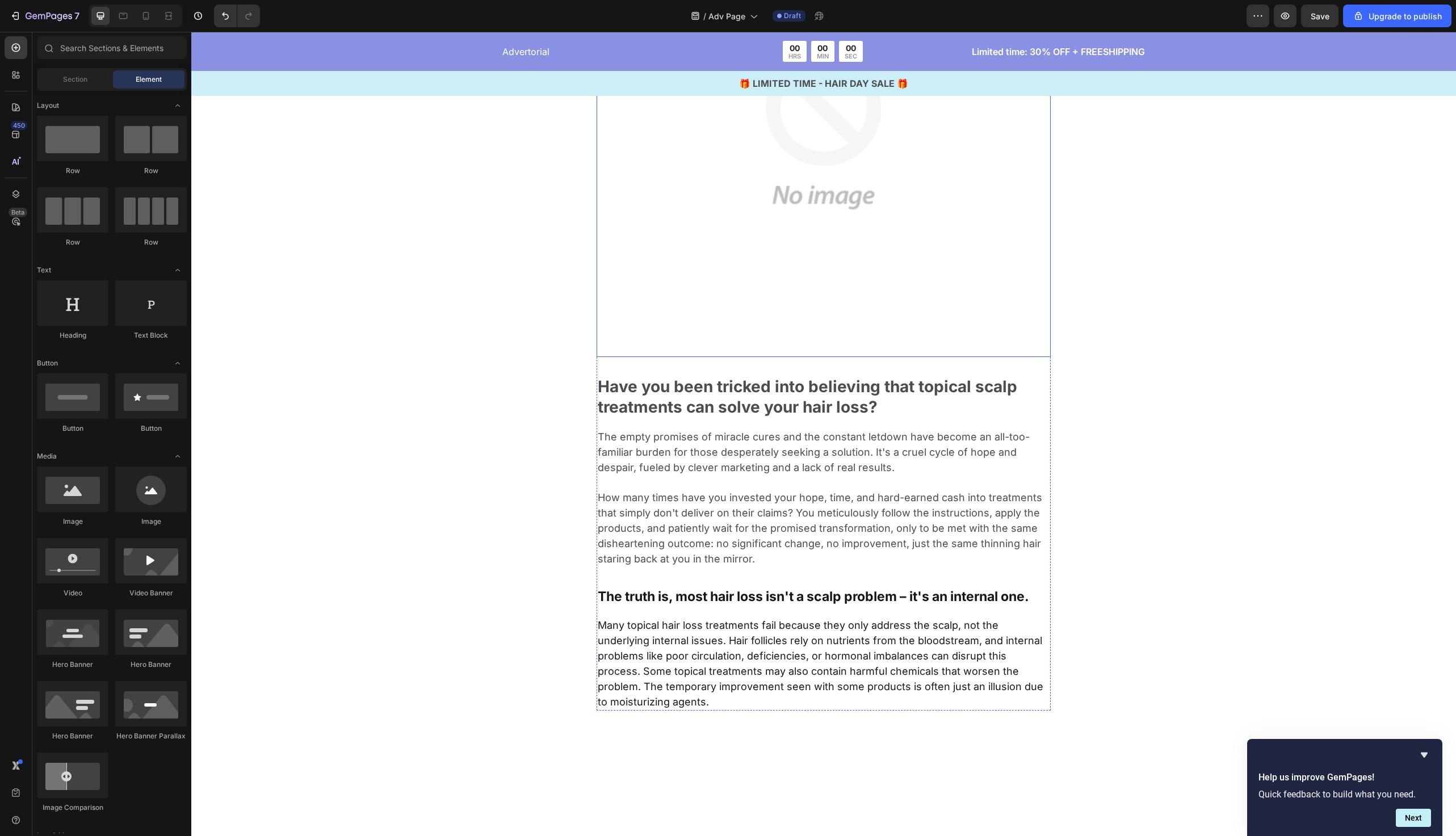
scroll to position [547, 0]
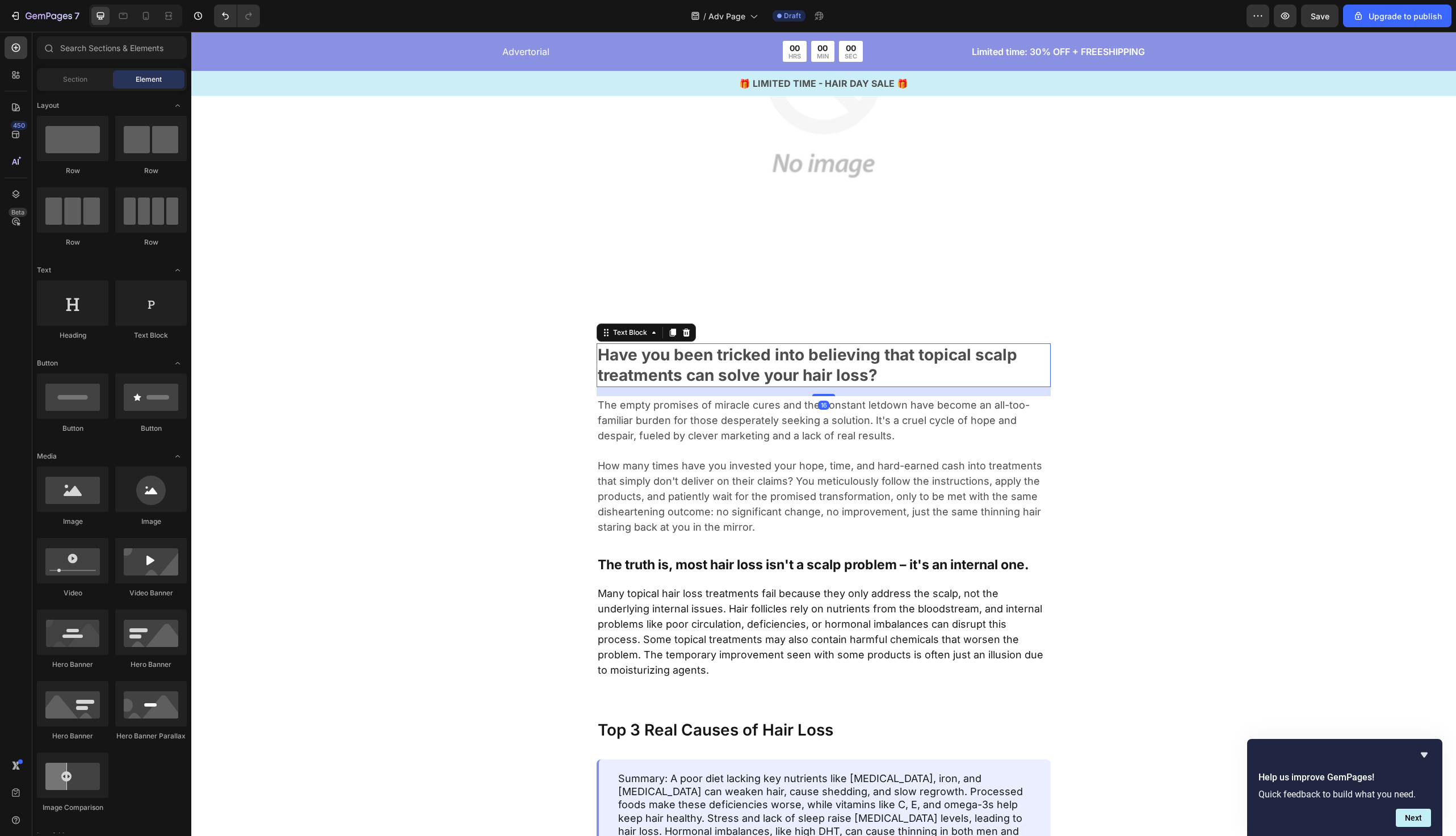
click at [786, 367] on p "Have you been tricked into believing that topical scalp treatments can solve yo…" at bounding box center [824, 365] width 452 height 41
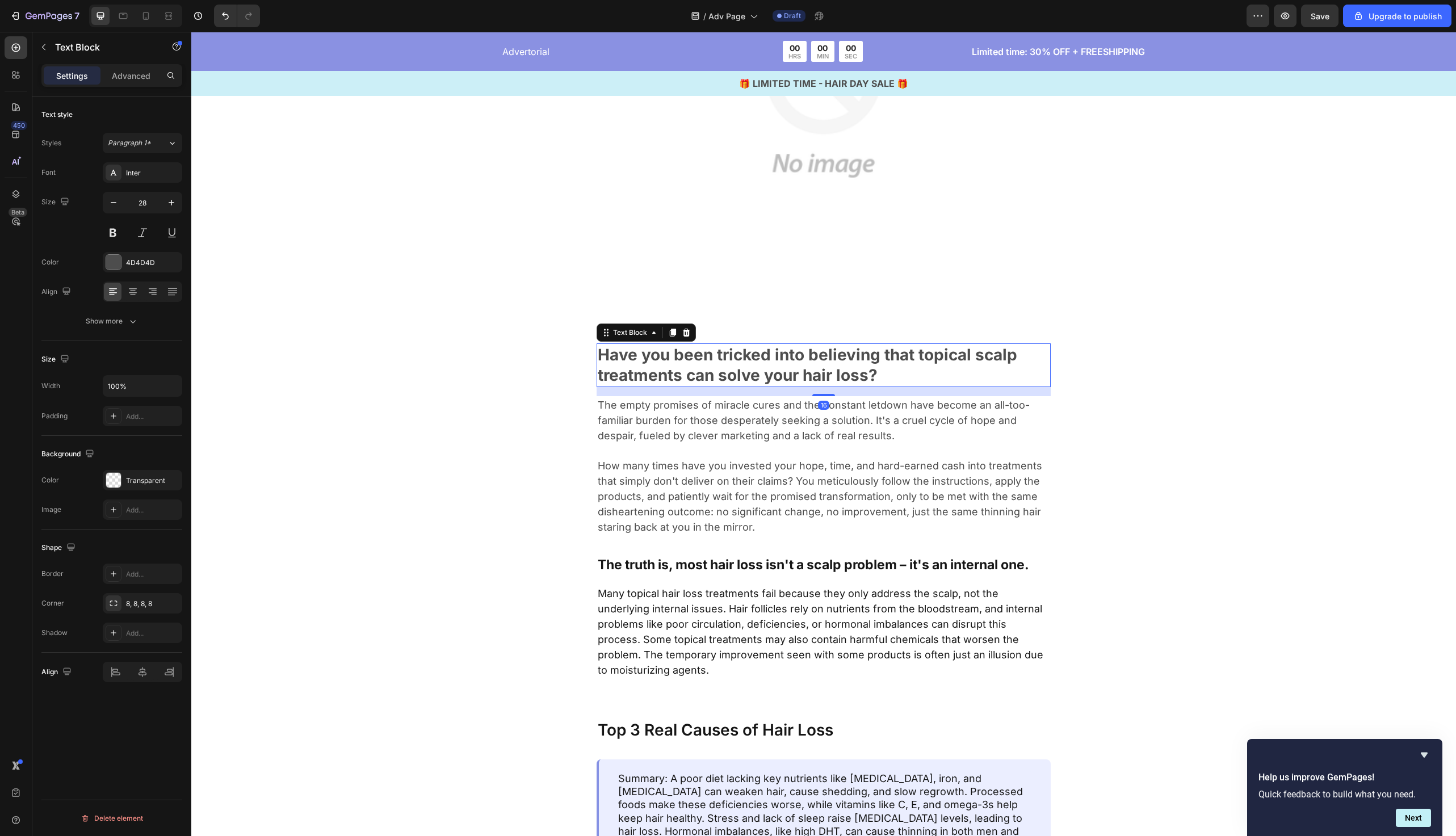
click at [786, 367] on p "Have you been tricked into believing that topical scalp treatments can solve yo…" at bounding box center [824, 365] width 452 height 41
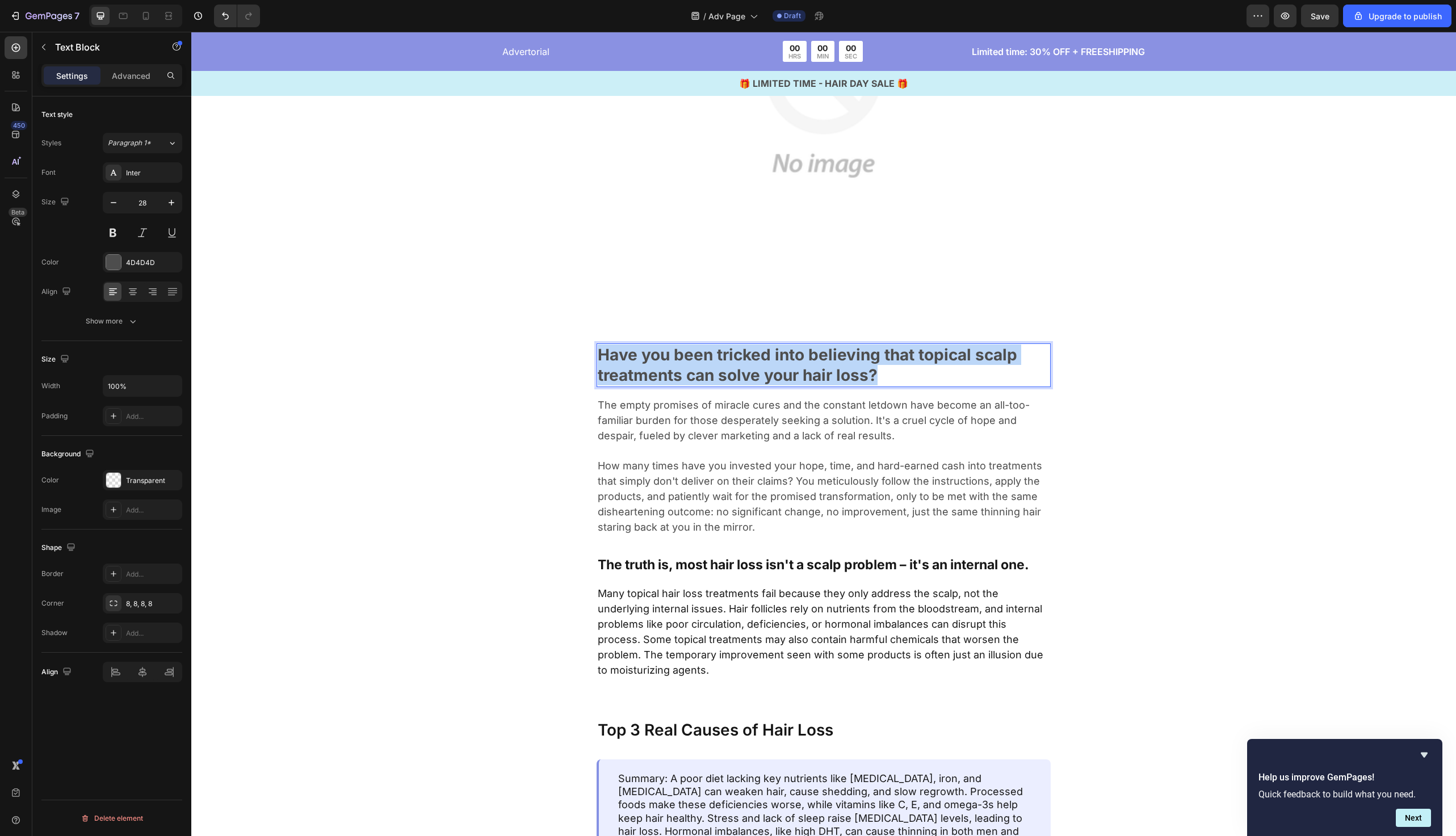
click at [786, 367] on p "Have you been tricked into believing that topical scalp treatments can solve yo…" at bounding box center [824, 365] width 452 height 41
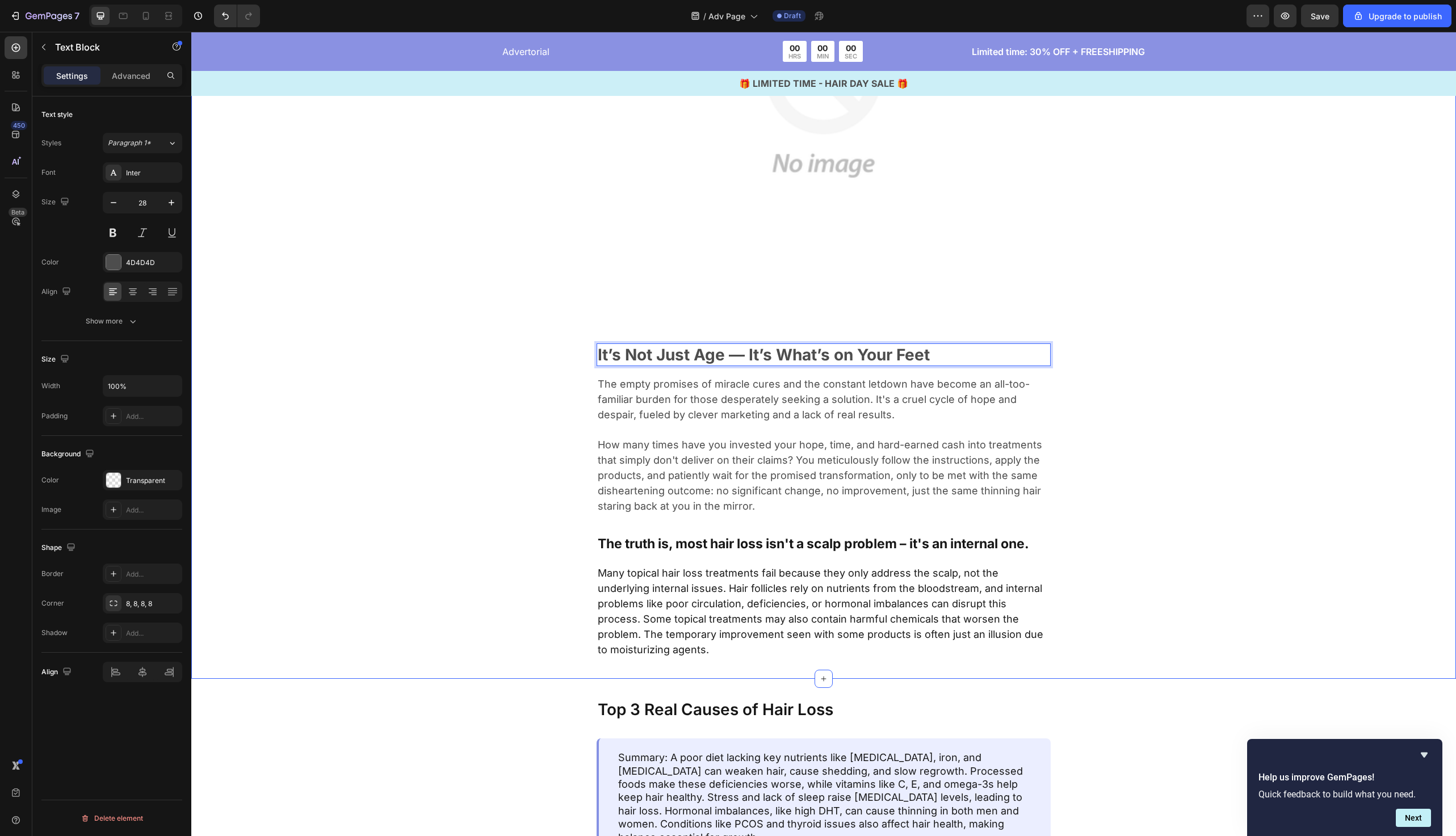
click at [477, 409] on div "Image It’s Not Just Age — It’s What’s on Your Feet Text Block 16 The empty prom…" at bounding box center [824, 265] width 902 height 787
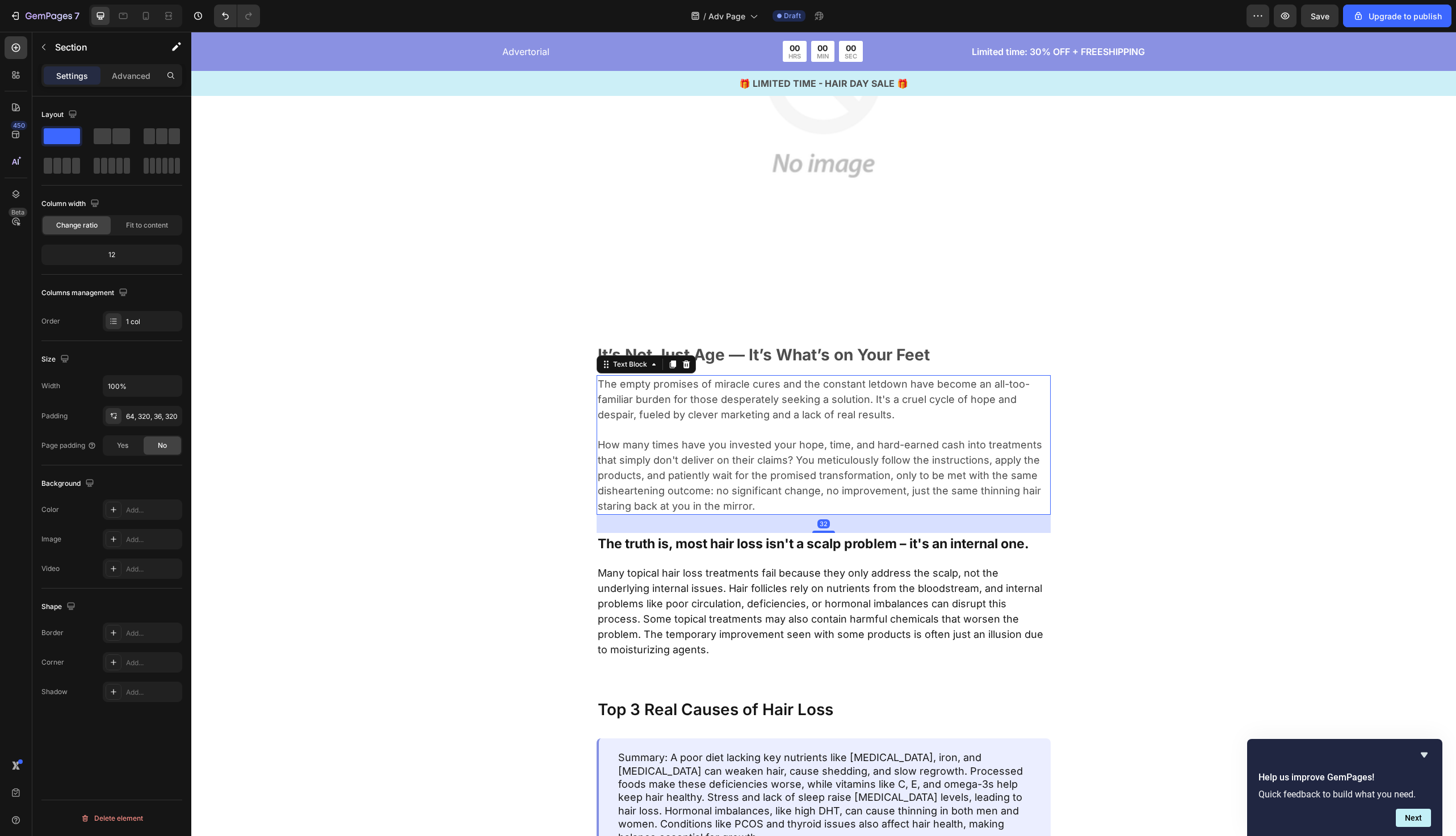
click at [786, 456] on span "How many times have you invested your hope, time, and hard-earned cash into tre…" at bounding box center [820, 475] width 445 height 73
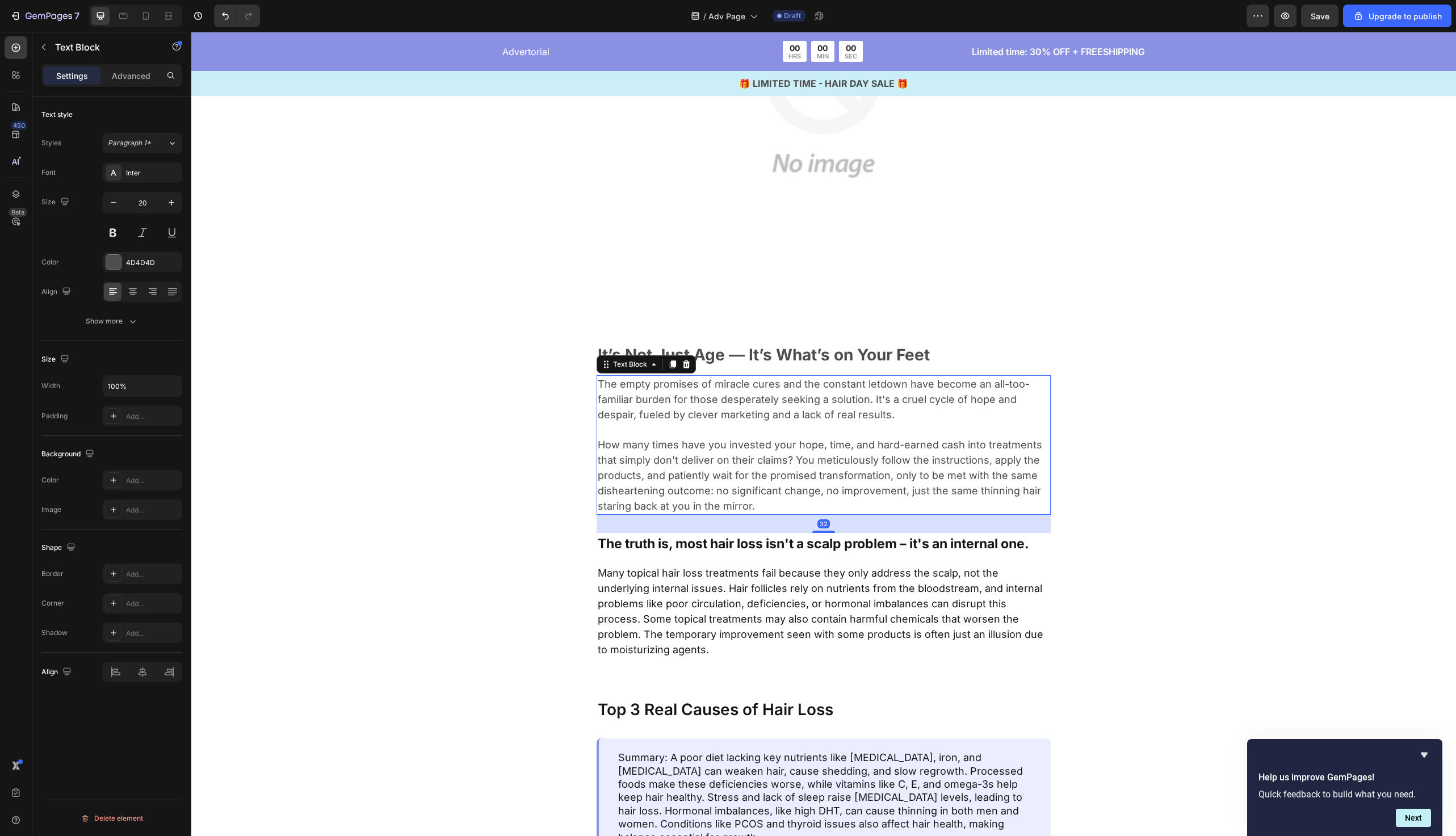
click at [786, 456] on span "How many times have you invested your hope, time, and hard-earned cash into tre…" at bounding box center [820, 475] width 445 height 73
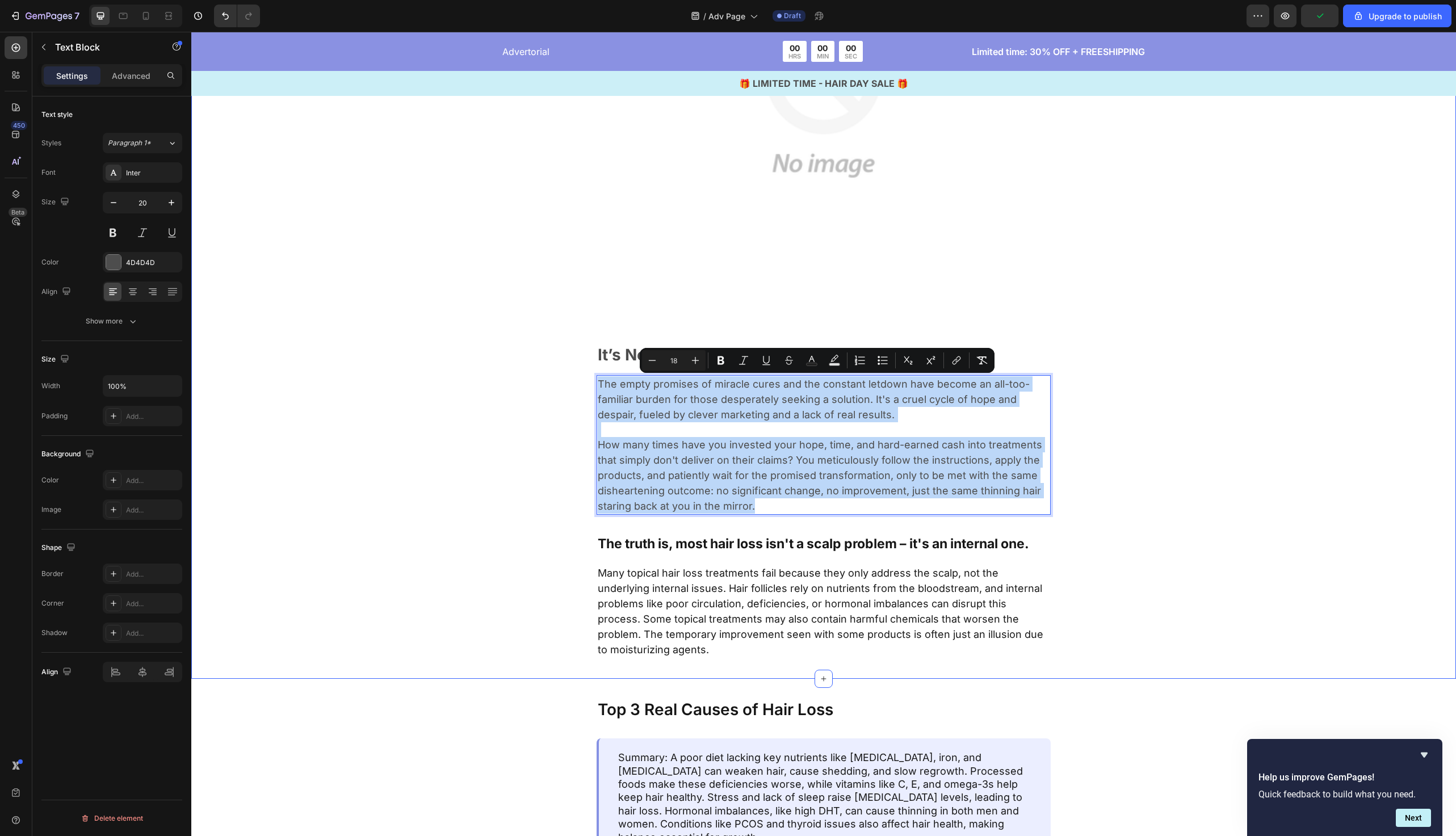
drag, startPoint x: 800, startPoint y: 504, endPoint x: 588, endPoint y: 380, distance: 245.6
click at [588, 380] on div "Image It’s Not Just Age — It’s What’s on Your Feet Text Block The empty promise…" at bounding box center [824, 265] width 902 height 787
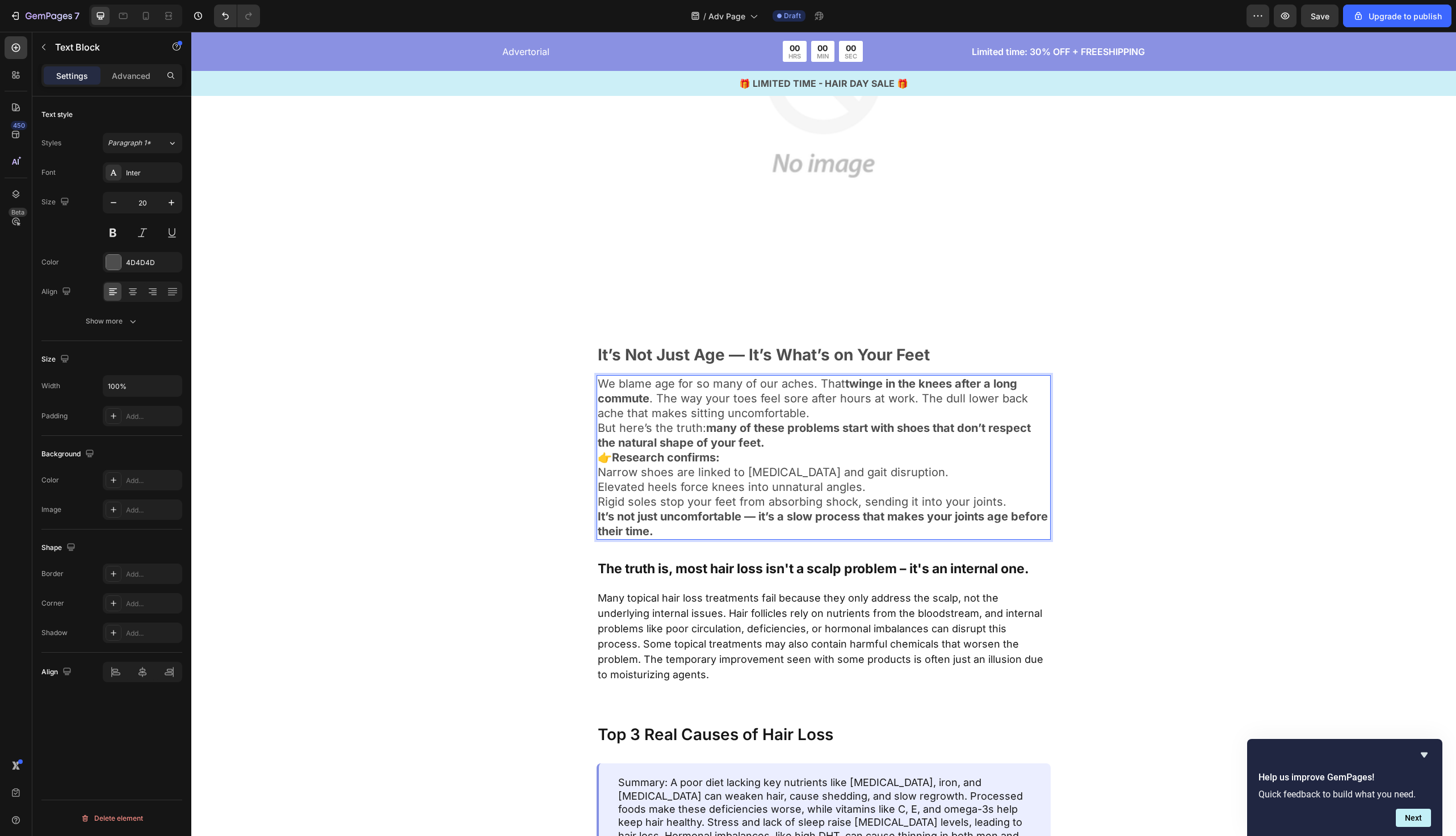
click at [806, 445] on p "But here’s the truth: many of these problems start with shoes that don’t respec…" at bounding box center [824, 436] width 452 height 30
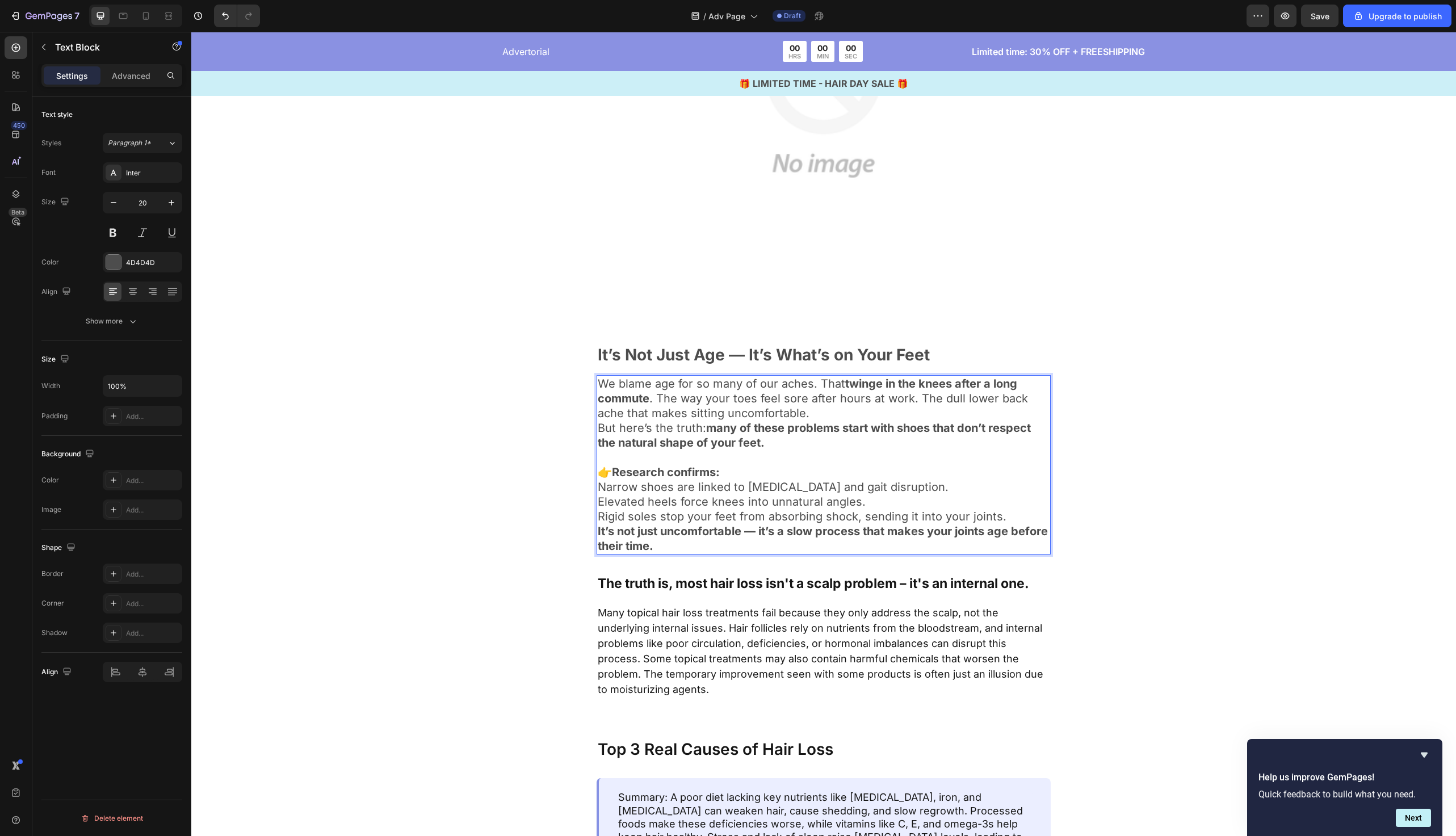
click at [1016, 516] on p "Rigid soles stop your feet from absorbing shock, sending it into your joints." at bounding box center [824, 516] width 452 height 15
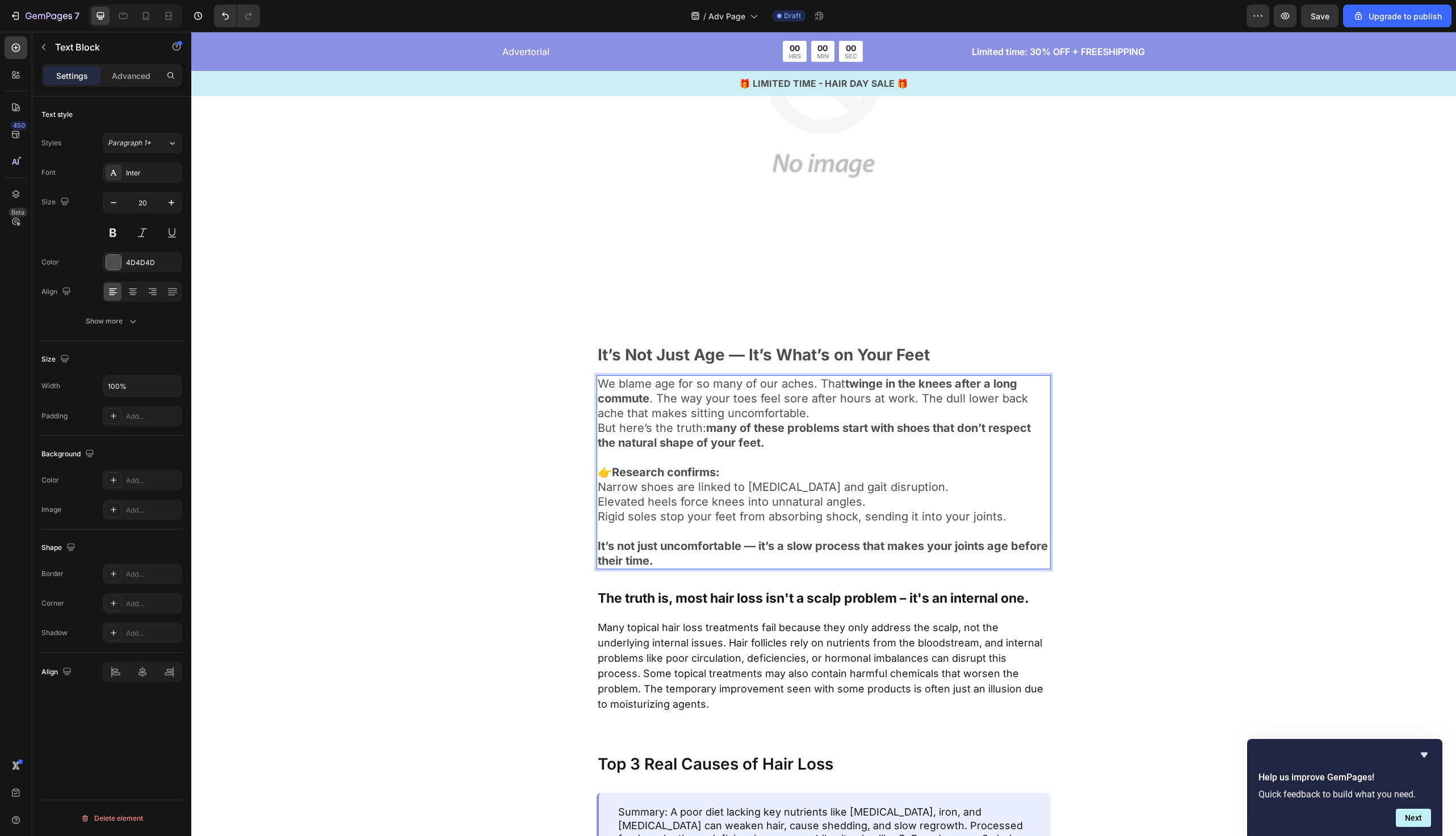
click at [856, 428] on strong "many of these problems start with shoes that don’t respect the natural shape of…" at bounding box center [814, 435] width 433 height 28
click at [856, 421] on strong "many of these problems start with shoes that don’t respect the natural shape of…" at bounding box center [814, 435] width 433 height 28
click at [840, 413] on p "We blame age for so many of our aches. That twinge in the knees after a long co…" at bounding box center [824, 398] width 452 height 44
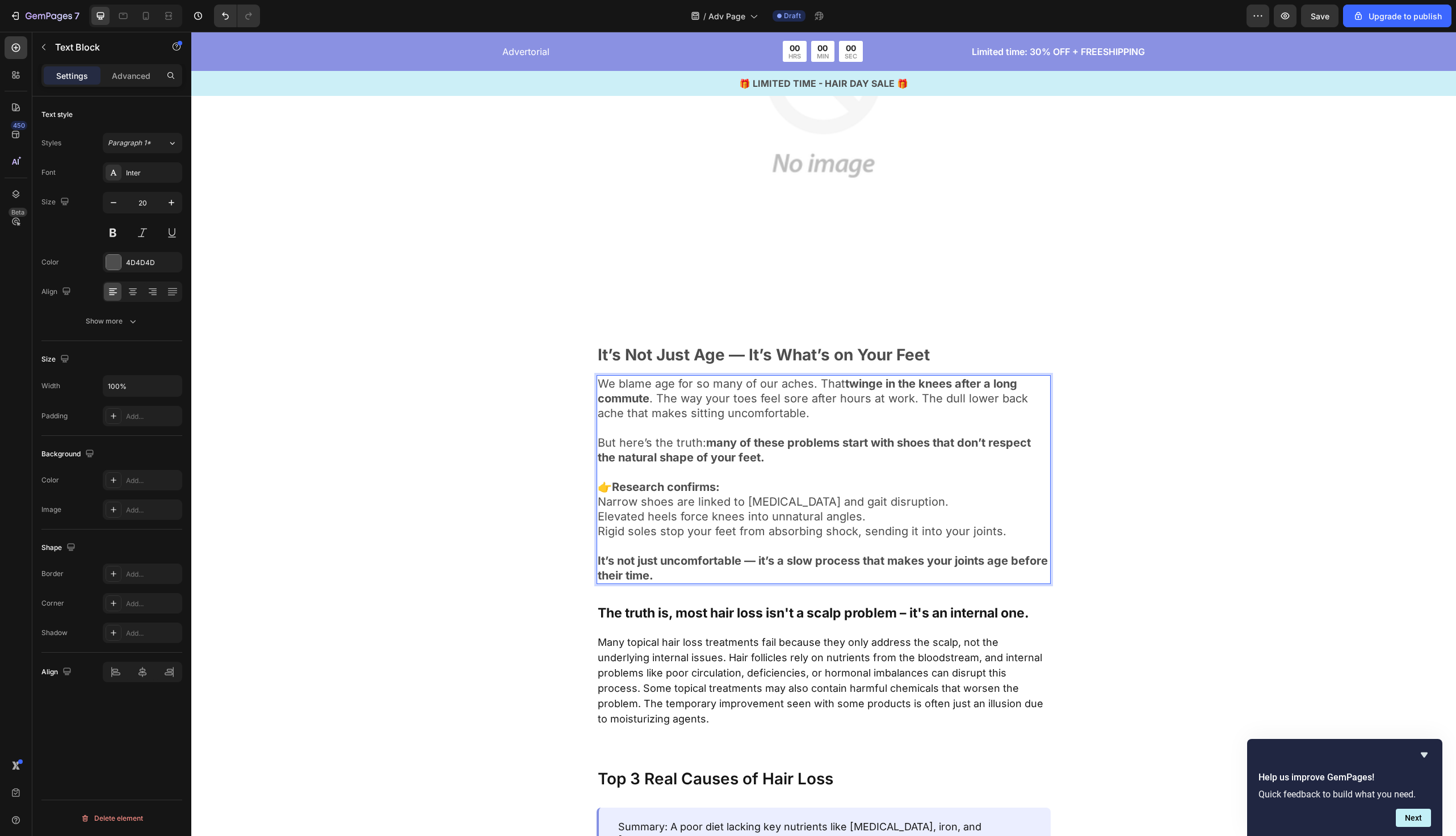
click at [600, 504] on p "Narrow shoes are linked to bunions and gait disruption." at bounding box center [824, 502] width 452 height 15
click at [598, 514] on p "Elevated heels force knees into unnatural angles." at bounding box center [824, 516] width 452 height 15
click at [598, 535] on p "Rigid soles stop your feet from absorbing shock, sending it into your joints." at bounding box center [824, 531] width 452 height 15
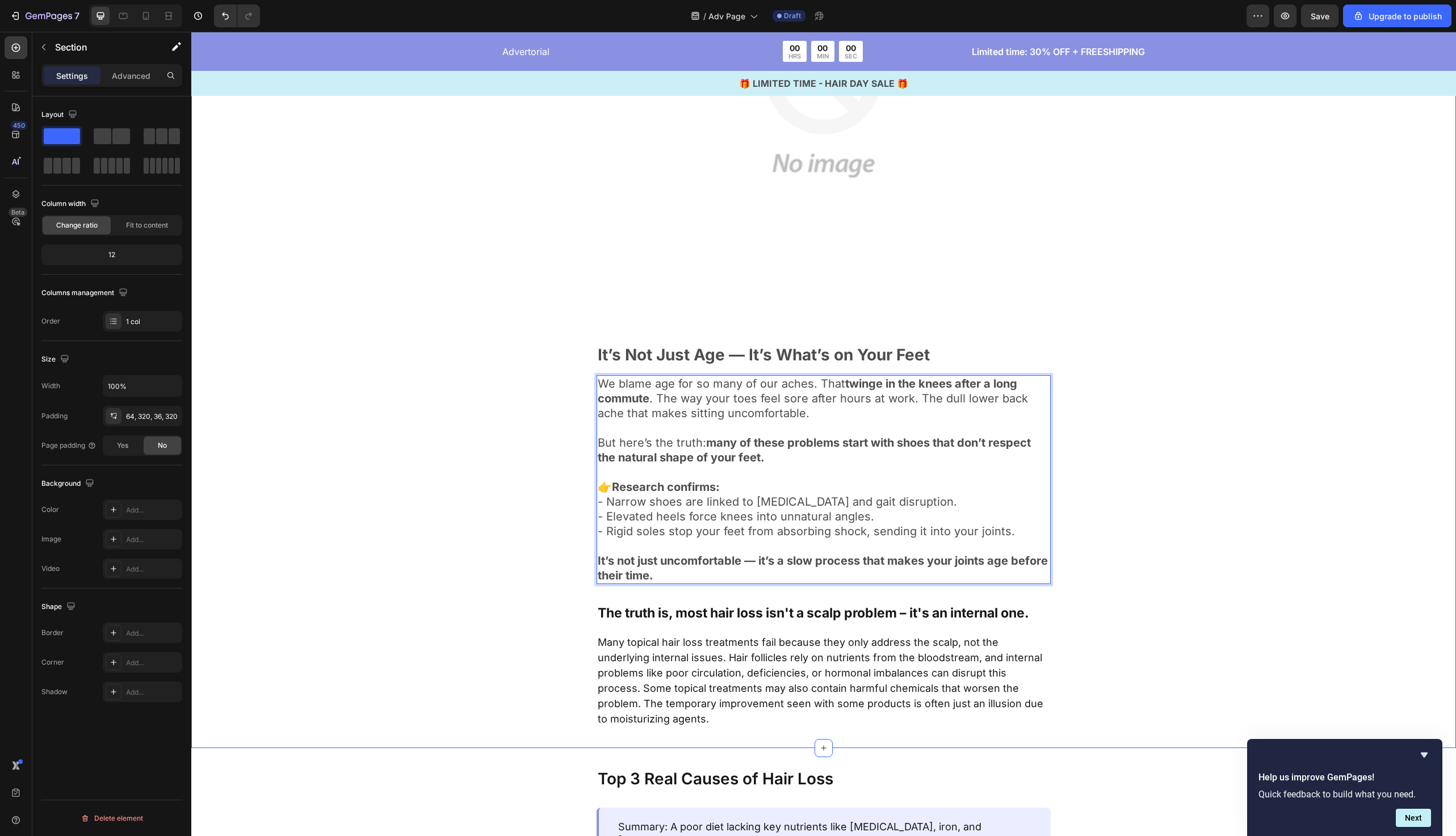
click at [481, 544] on div "Image It’s Not Just Age — It’s What’s on Your Feet Text Block We blame age for …" at bounding box center [824, 300] width 902 height 857
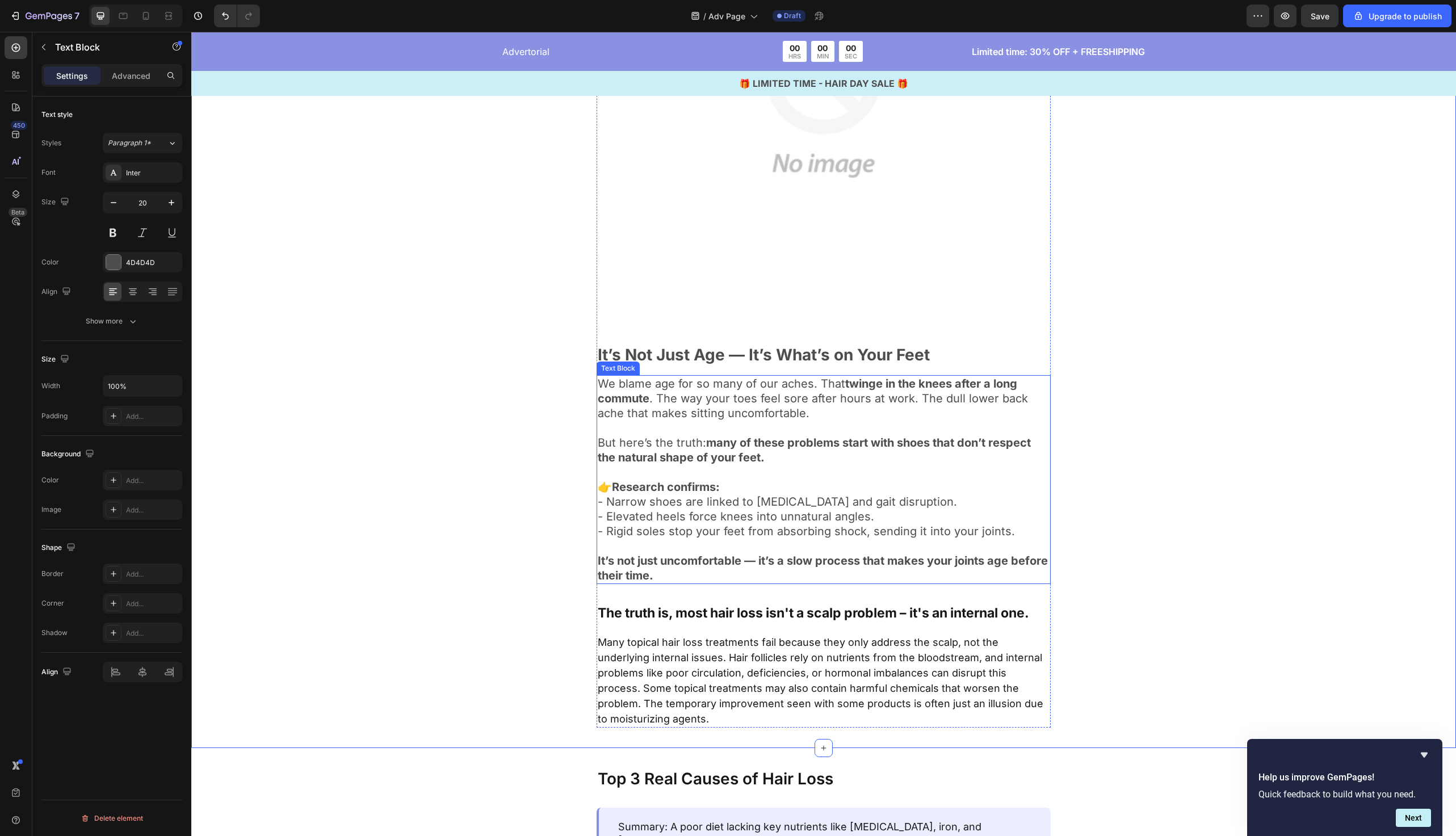
click at [728, 547] on p "Rich Text Editor. Editing area: main" at bounding box center [824, 546] width 452 height 15
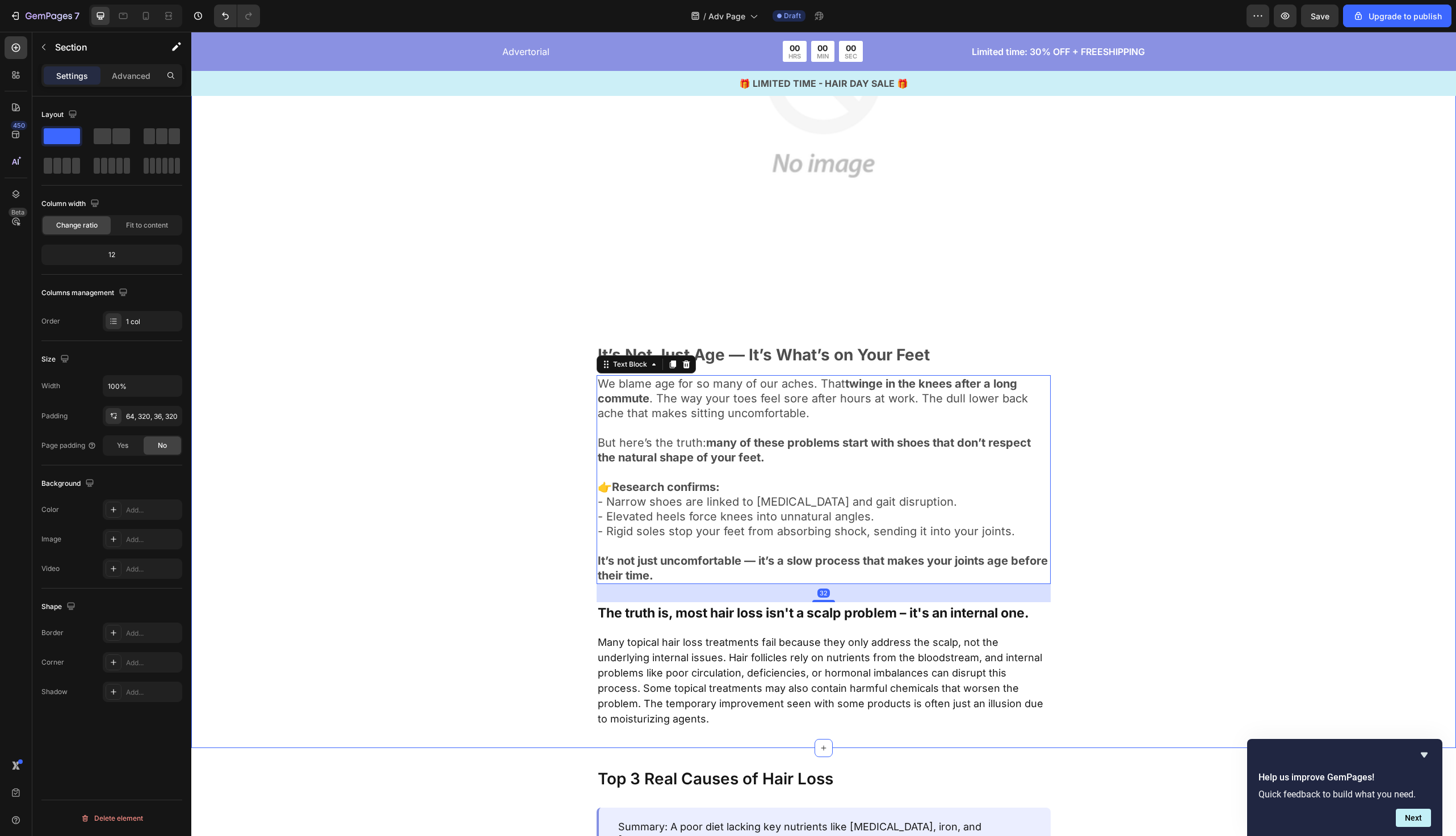
click at [506, 535] on div "Image It’s Not Just Age — It’s What’s on Your Feet Text Block We blame age for …" at bounding box center [824, 300] width 902 height 857
click at [148, 23] on div at bounding box center [146, 16] width 18 height 18
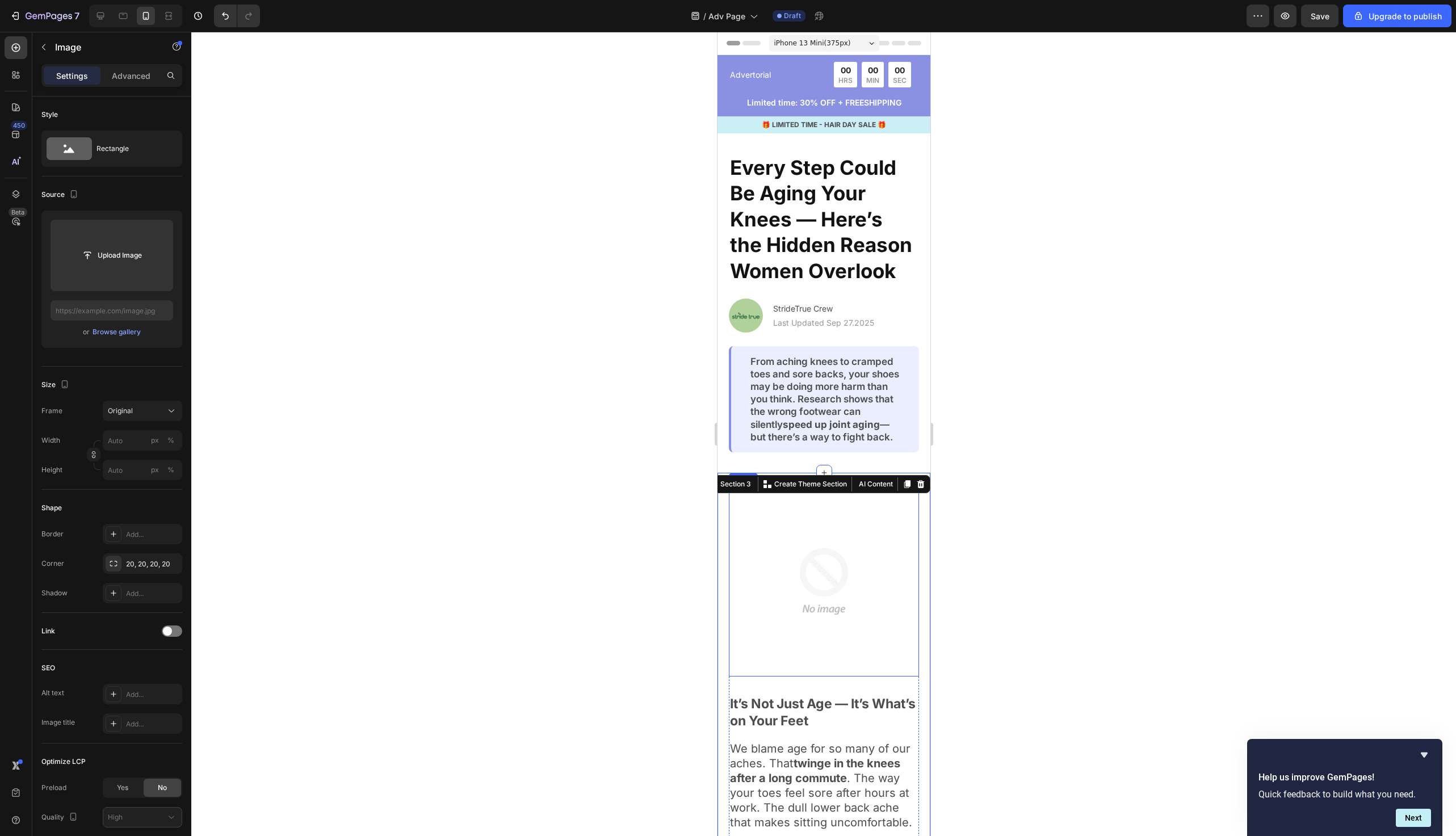
click at [851, 556] on img at bounding box center [823, 581] width 190 height 190
click at [653, 535] on div at bounding box center [824, 434] width 1265 height 805
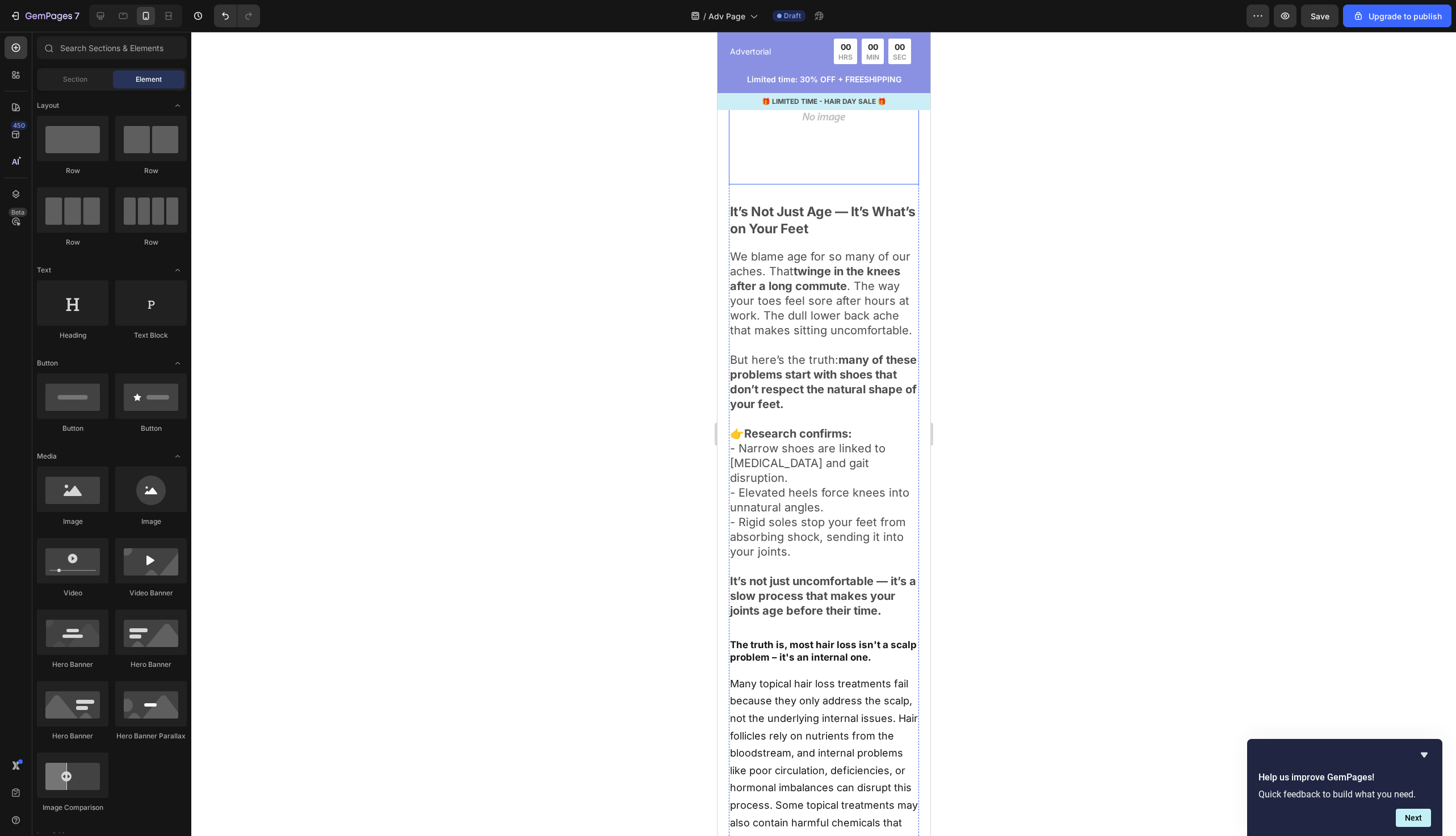
scroll to position [494, 0]
click at [100, 16] on icon at bounding box center [100, 16] width 7 height 7
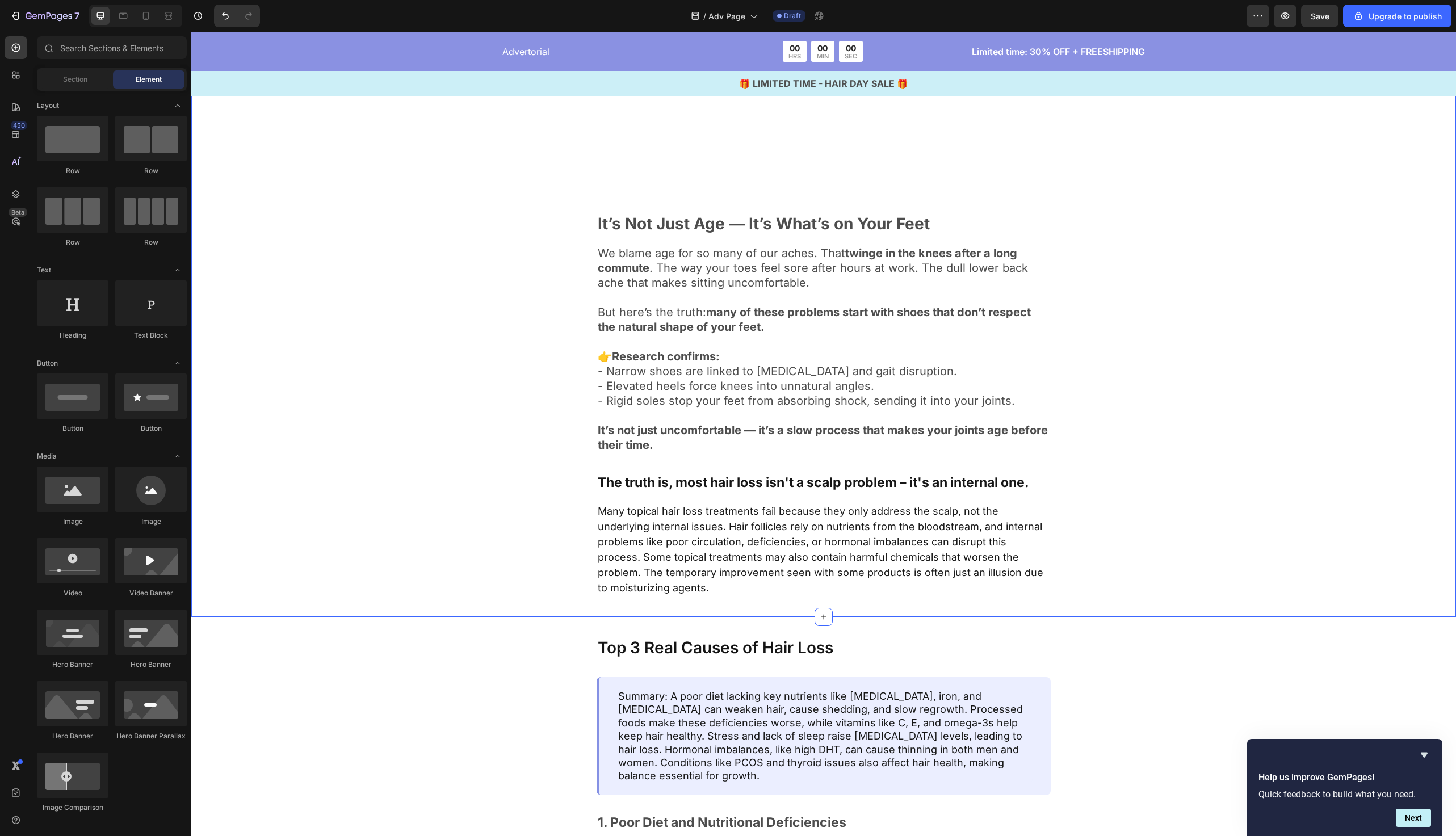
scroll to position [868, 0]
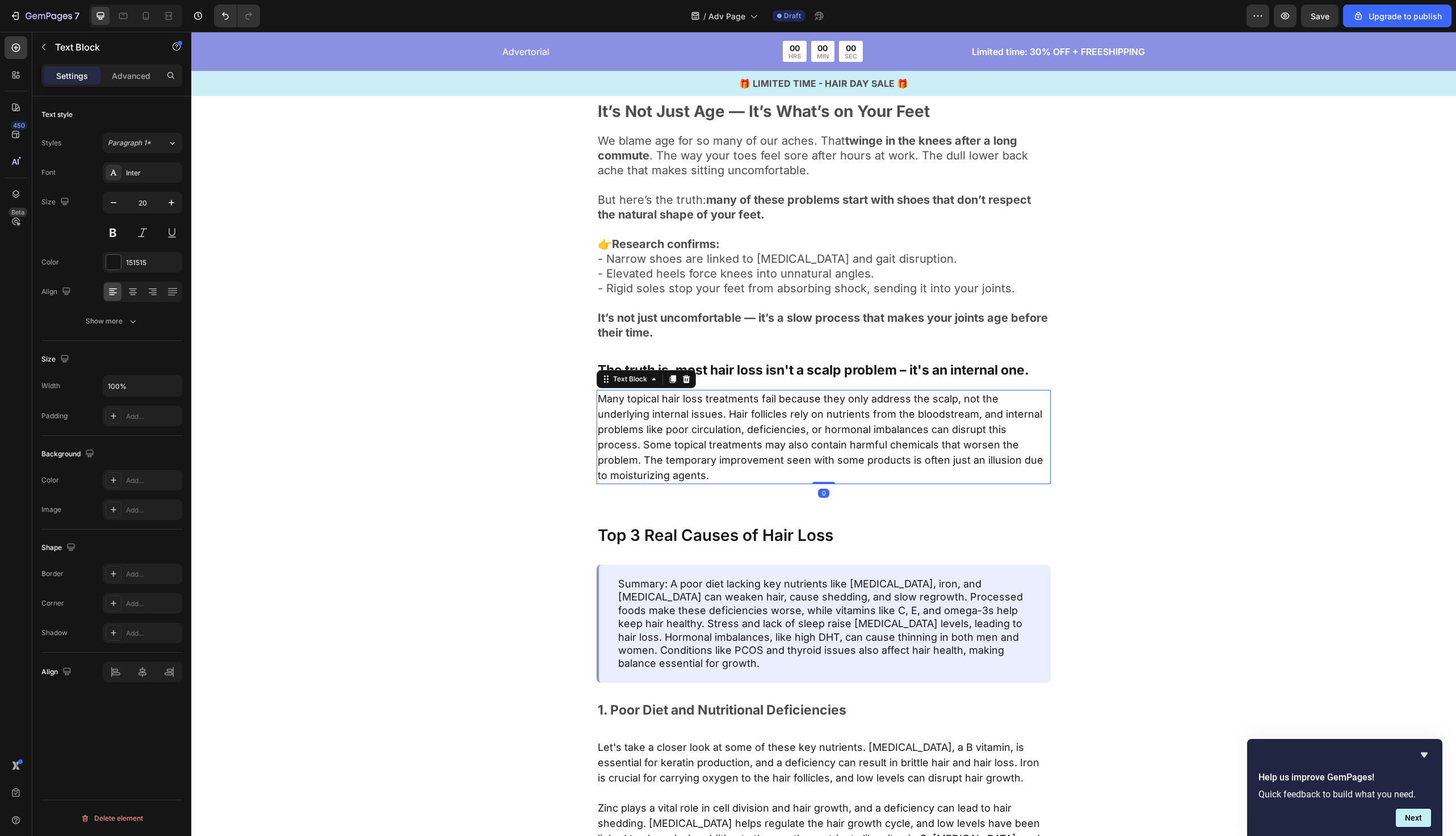
click at [722, 449] on span "Many topical hair loss treatments fail because they only address the scalp, not…" at bounding box center [820, 437] width 445 height 89
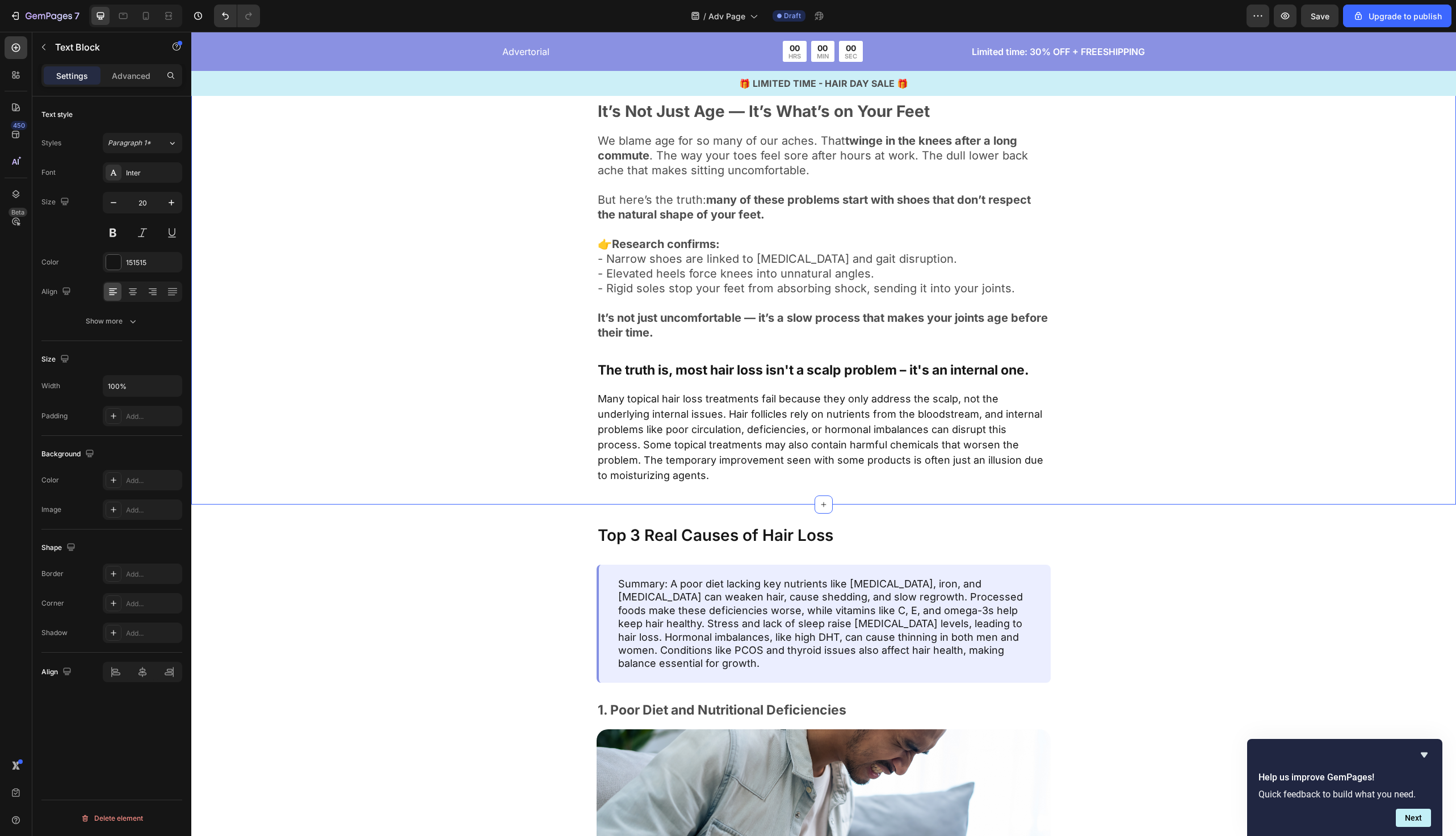
click at [523, 445] on div "Image It’s Not Just Age — It’s What’s on Your Feet Text Block We blame age for …" at bounding box center [824, 56] width 902 height 857
click at [717, 445] on span "Many topical hair loss treatments fail because they only address the scalp, not…" at bounding box center [820, 437] width 445 height 89
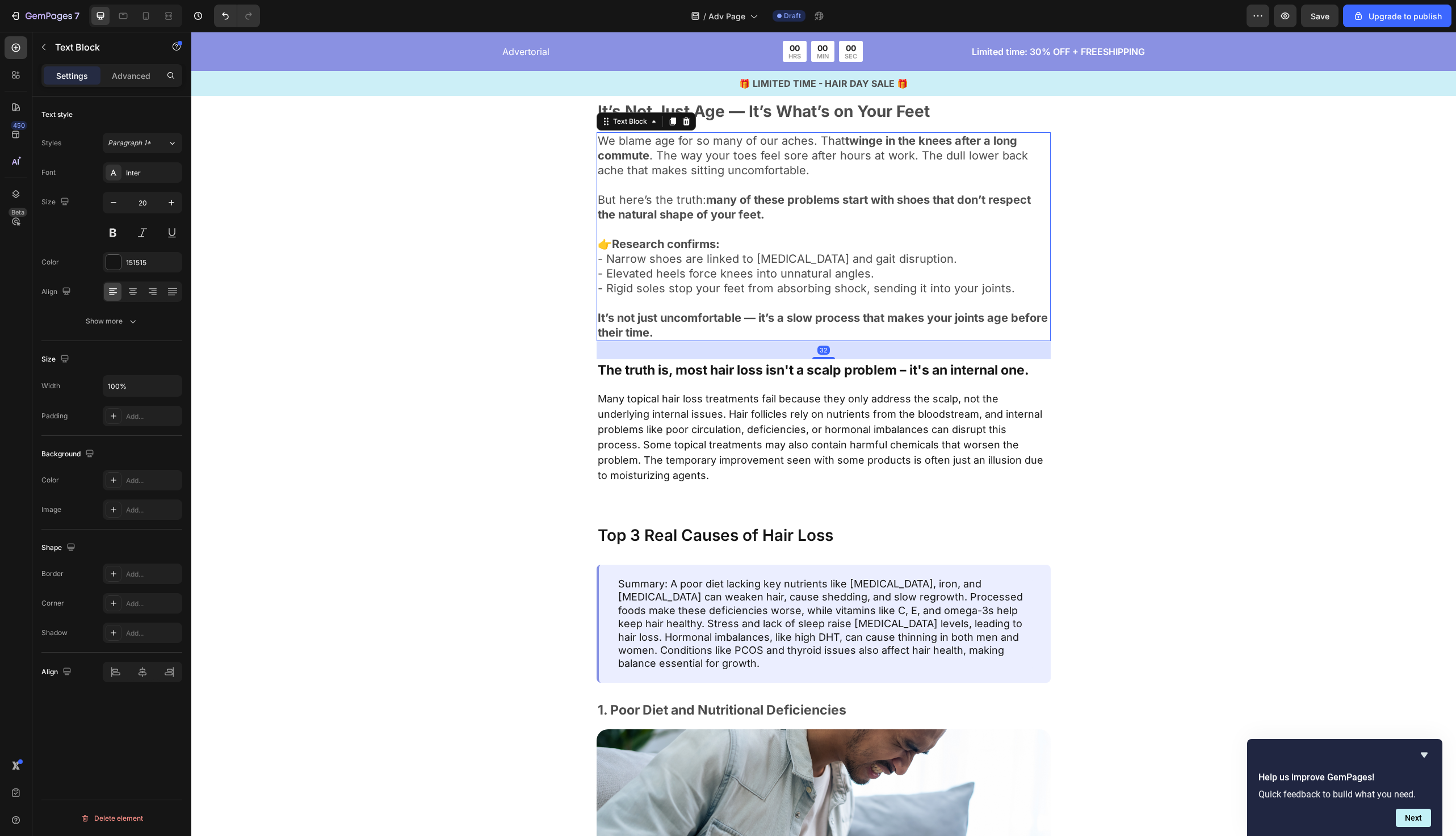
click at [900, 340] on div "We blame age for so many of our aches. That twinge in the knees after a long co…" at bounding box center [824, 236] width 454 height 209
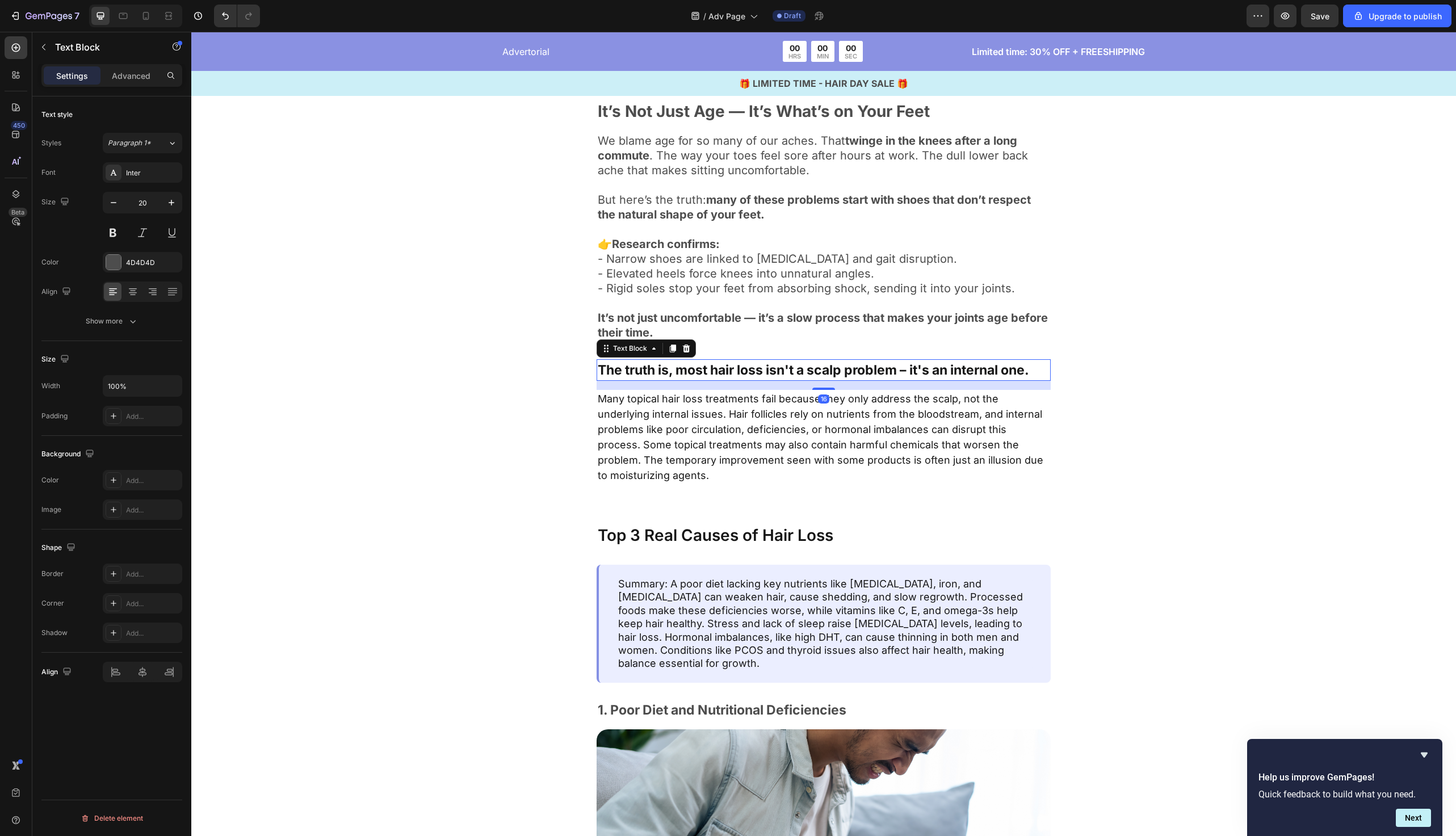
click at [887, 368] on p "The truth is, most hair loss isn't a scalp problem – it's an internal one." at bounding box center [824, 370] width 452 height 20
click at [689, 346] on icon at bounding box center [686, 348] width 9 height 9
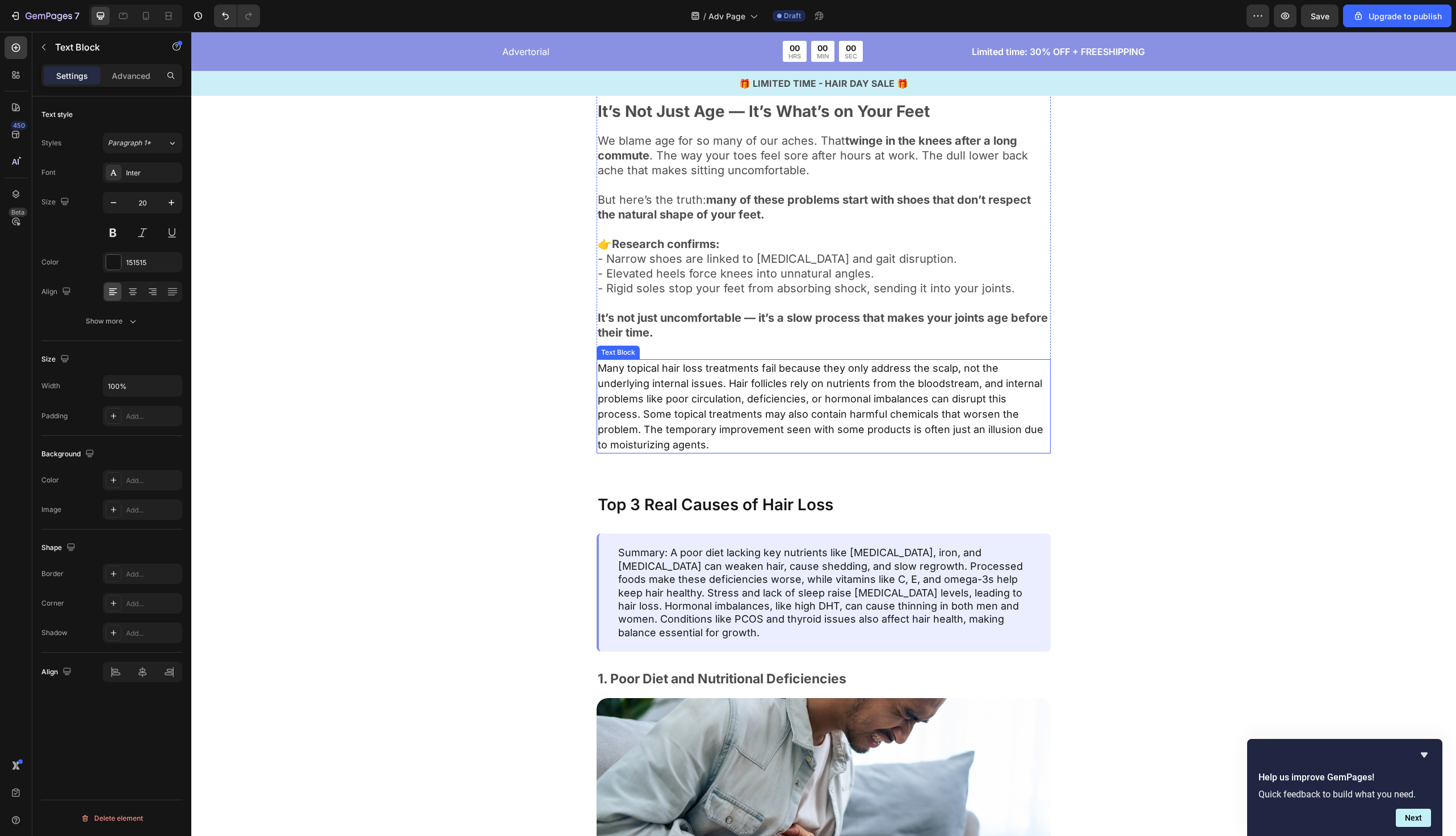
click at [688, 396] on span "Many topical hair loss treatments fail because they only address the scalp, not…" at bounding box center [820, 406] width 445 height 89
click at [688, 351] on icon at bounding box center [686, 349] width 7 height 8
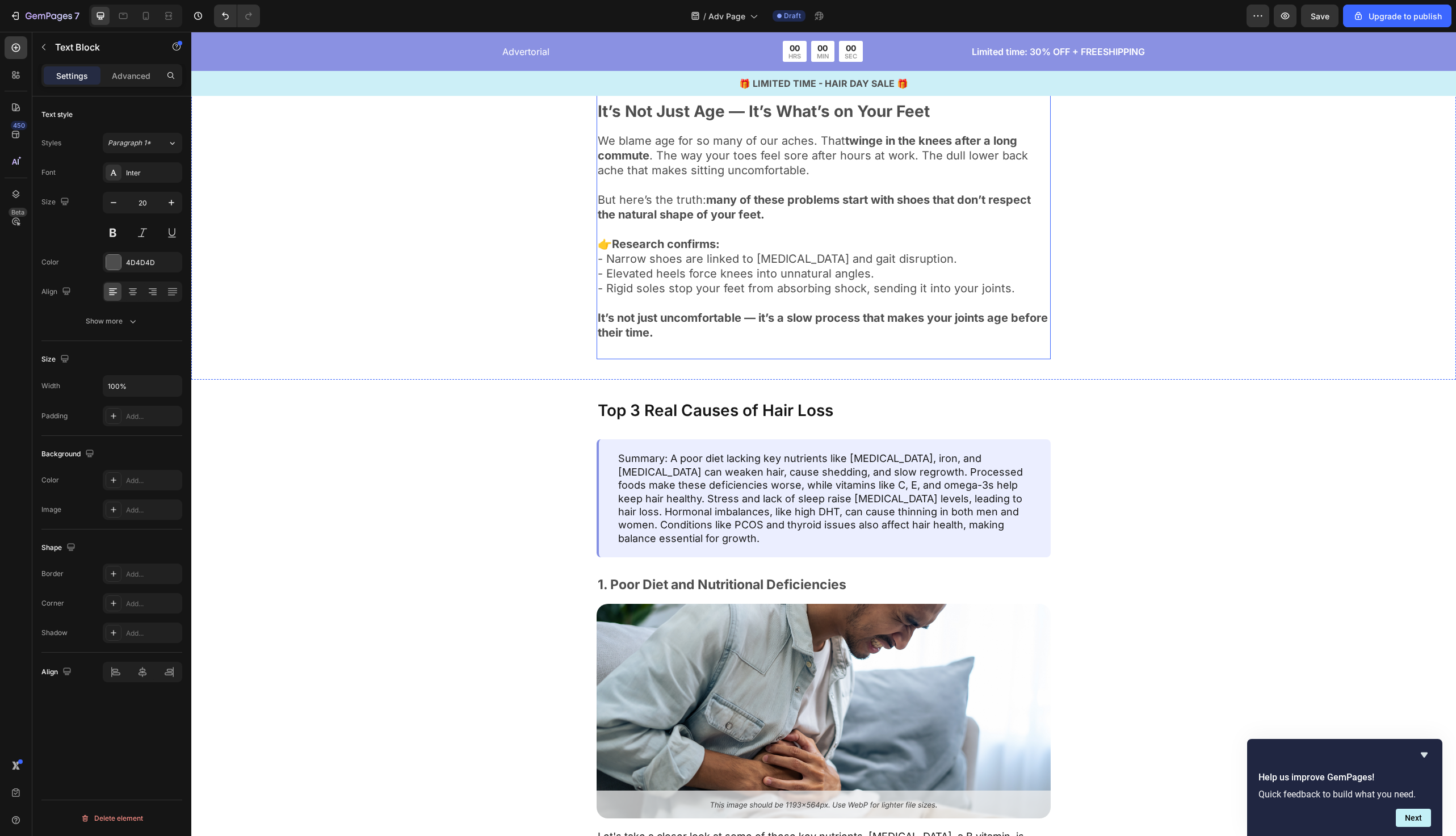
click at [675, 337] on p "It’s not just uncomfortable — it’s a slow process that makes your joints age be…" at bounding box center [824, 326] width 452 height 30
drag, startPoint x: 820, startPoint y: 355, endPoint x: 825, endPoint y: 271, distance: 84.1
click at [825, 271] on div "We blame age for so many of our aches. That twinge in the knees after a long co…" at bounding box center [824, 236] width 454 height 209
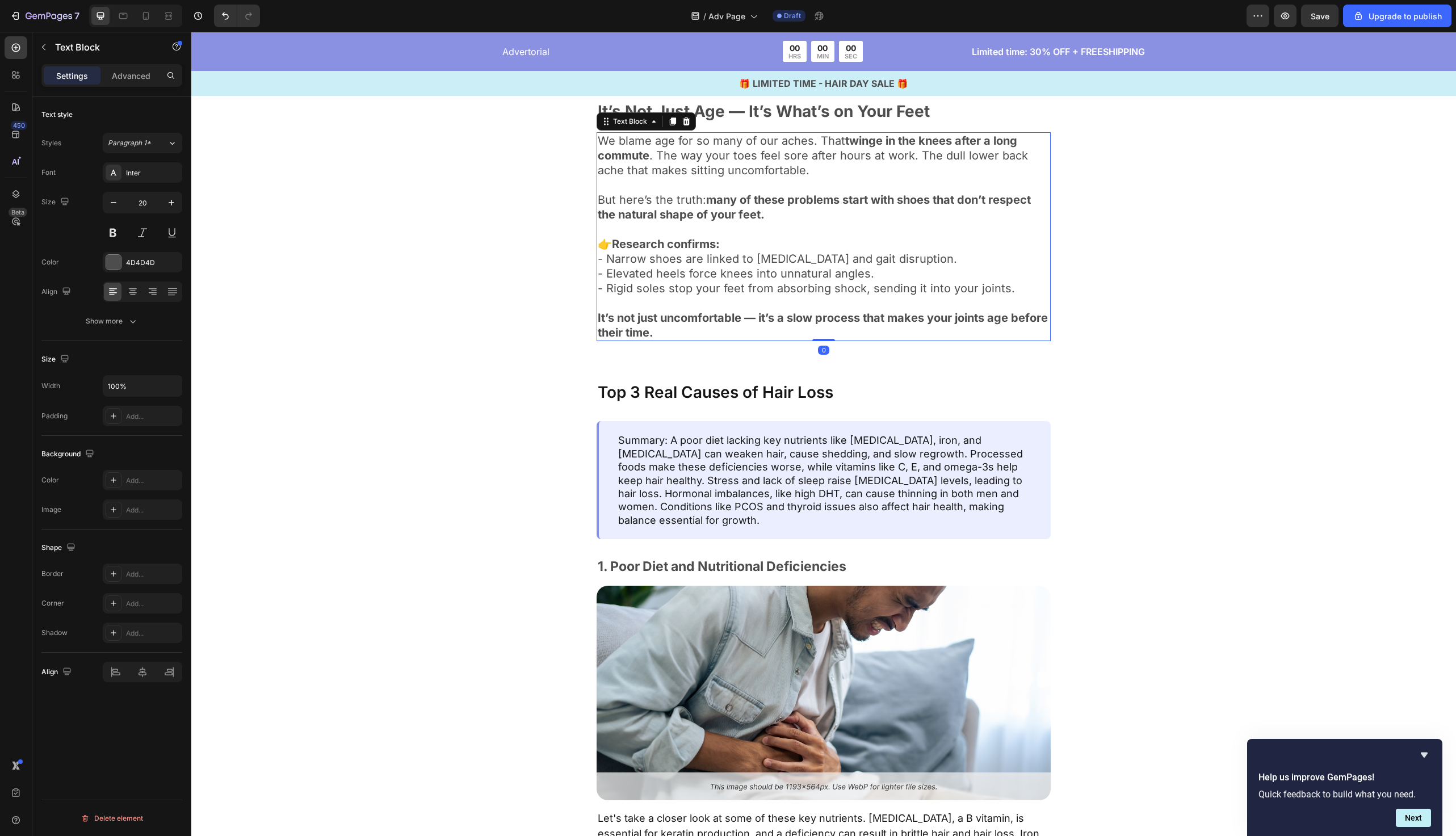
drag, startPoint x: 827, startPoint y: 356, endPoint x: 850, endPoint y: 275, distance: 84.2
click at [850, 275] on div "We blame age for so many of our aches. That twinge in the knees after a long co…" at bounding box center [824, 236] width 454 height 209
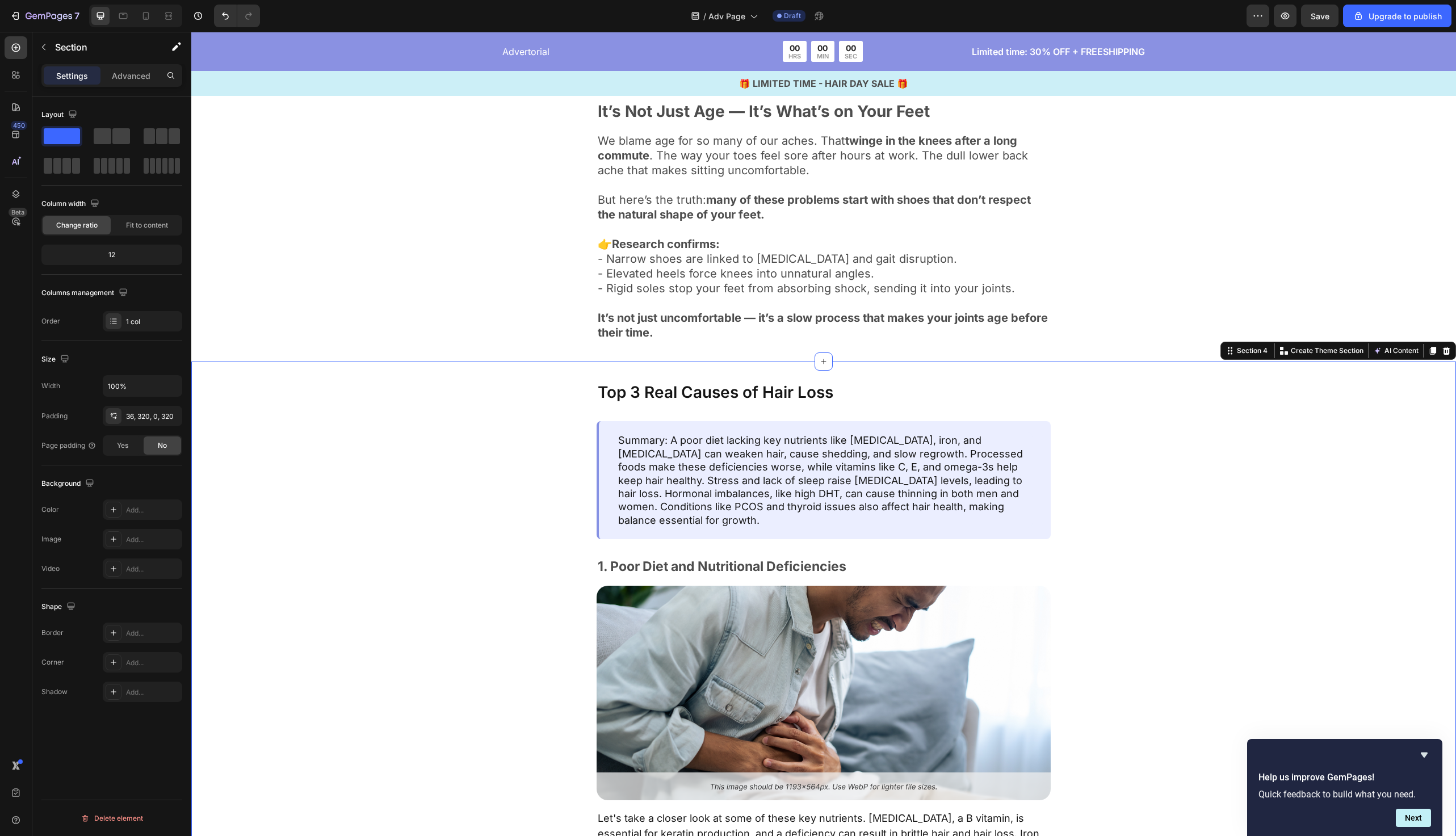
click at [554, 361] on div "Top 3 Real Causes of Hair Loss Text Block Summary: A poor diet lacking key nutr…" at bounding box center [824, 655] width 1265 height 588
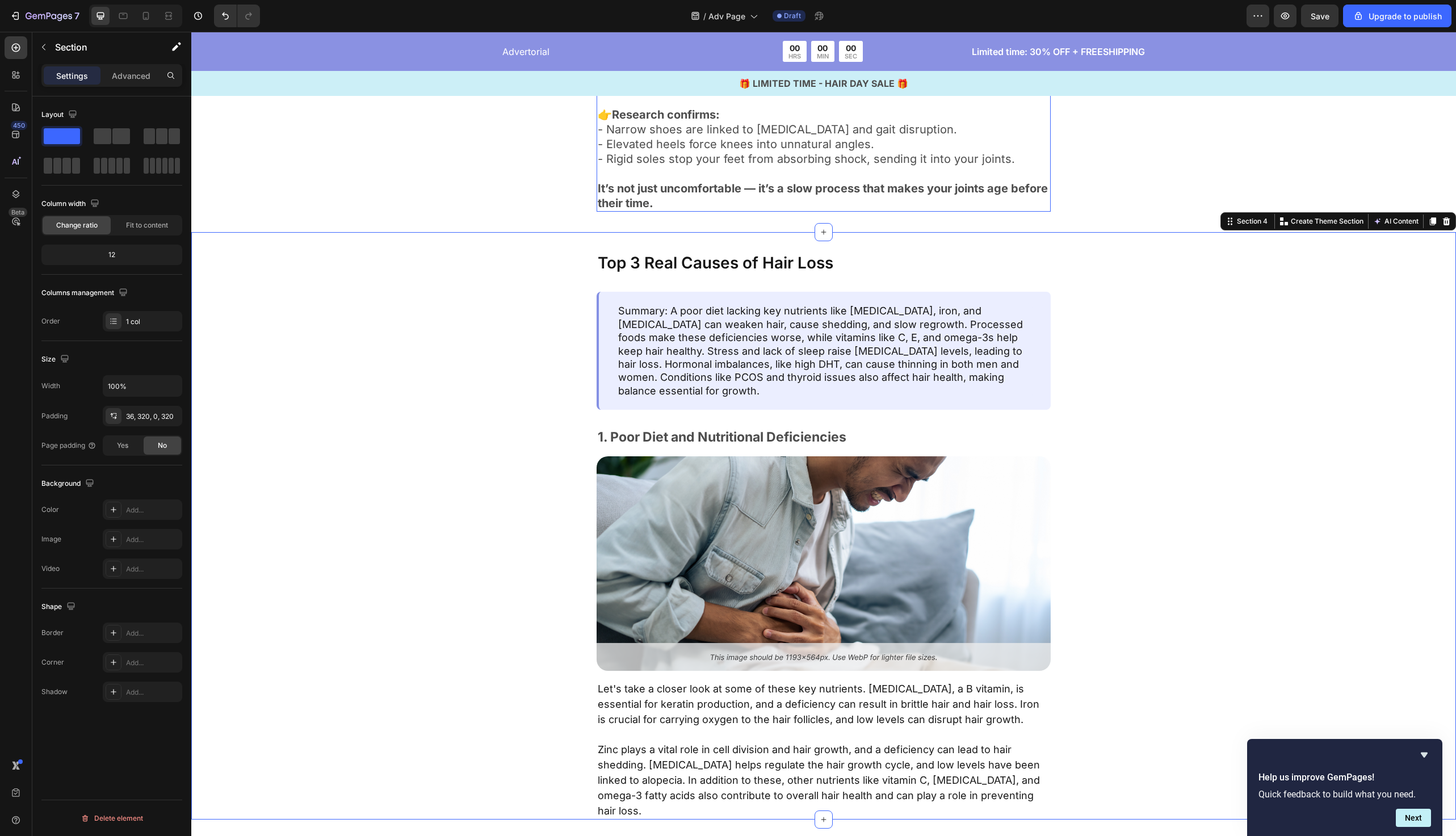
scroll to position [1012, 0]
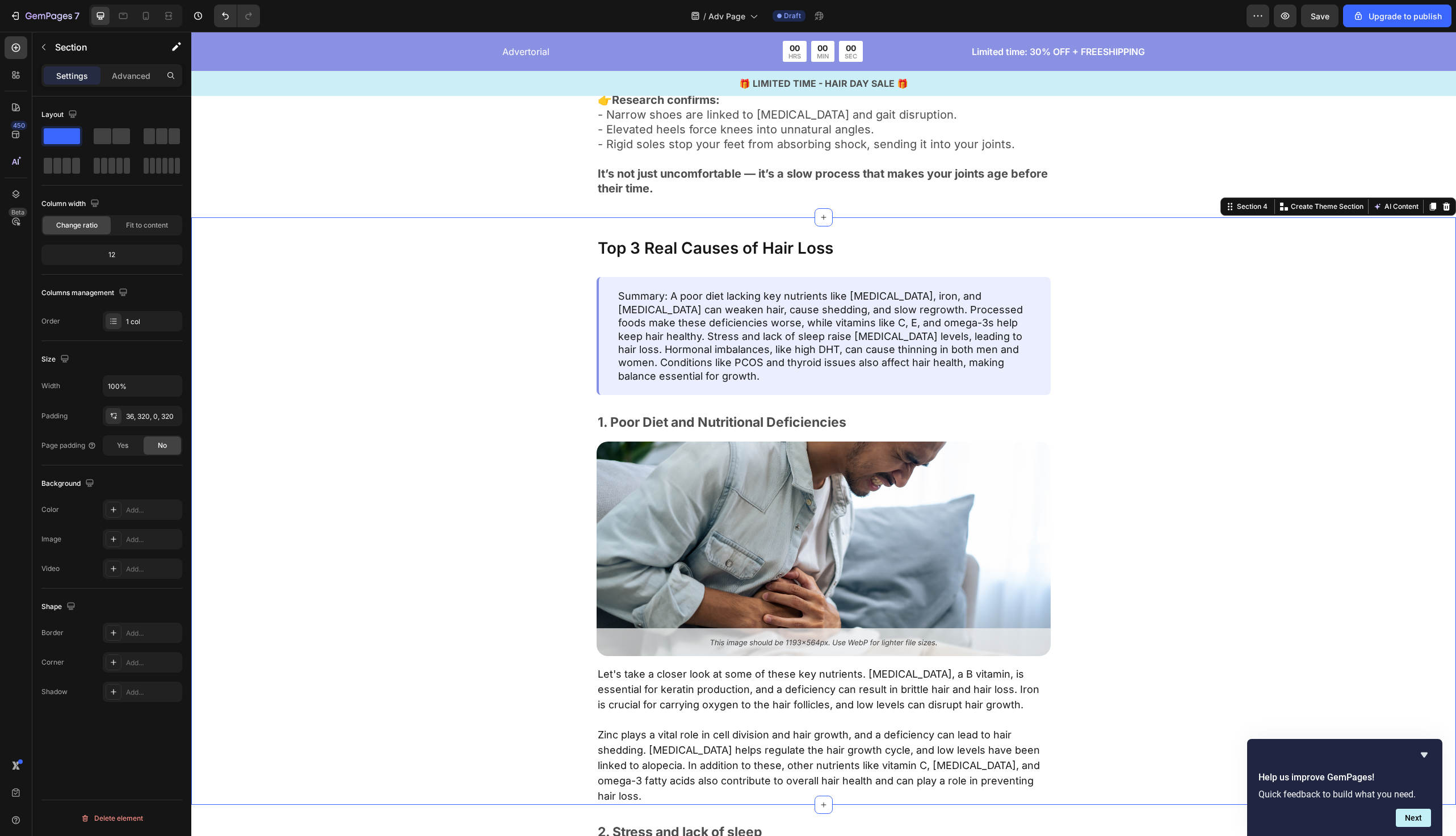
click at [411, 290] on div "Top 3 Real Causes of Hair Loss Text Block Summary: A poor diet lacking key nutr…" at bounding box center [824, 521] width 902 height 568
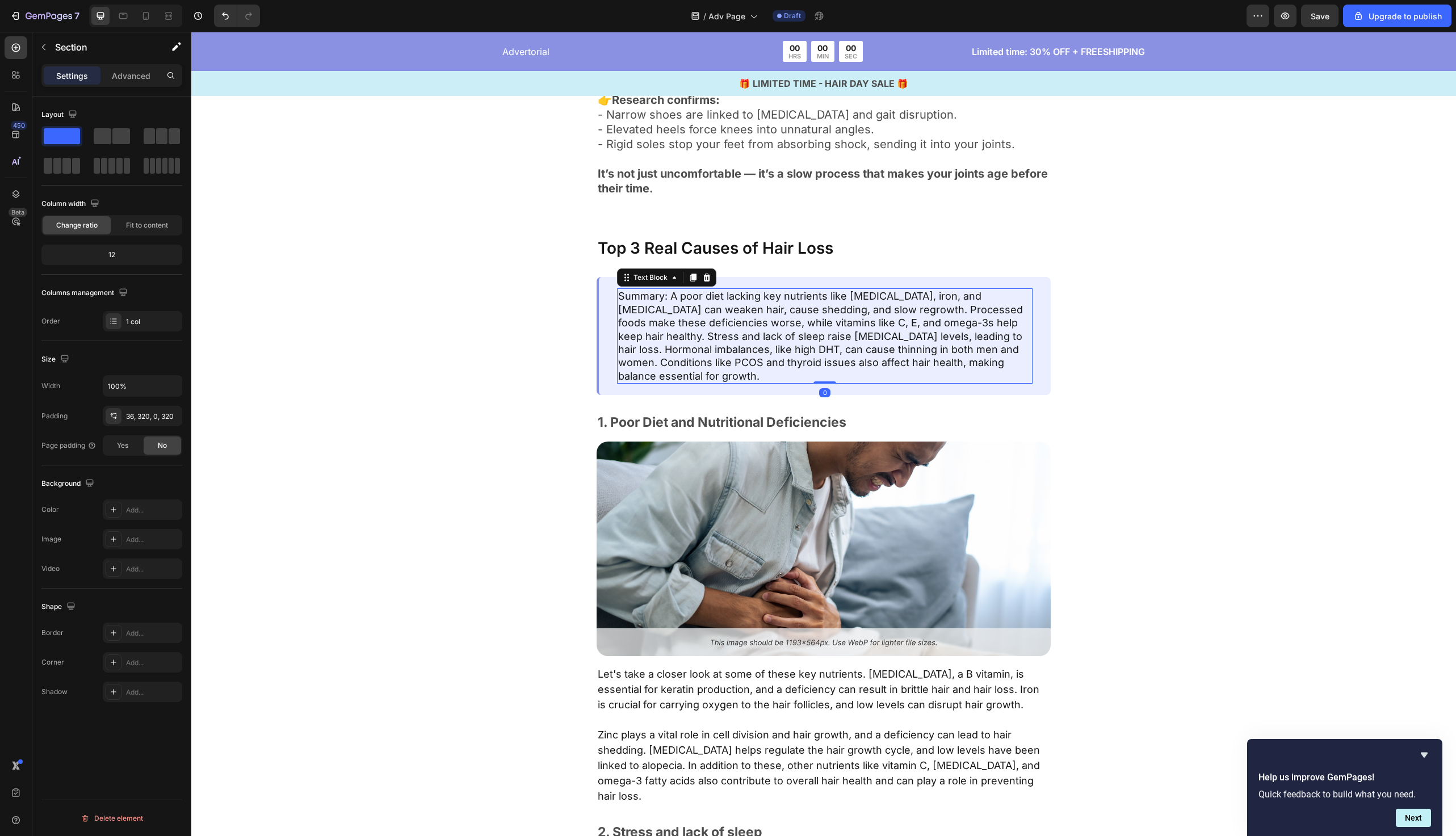
click at [766, 344] on p "Summary: A poor diet lacking key nutrients like biotin, iron, and vitamin D can…" at bounding box center [824, 336] width 414 height 93
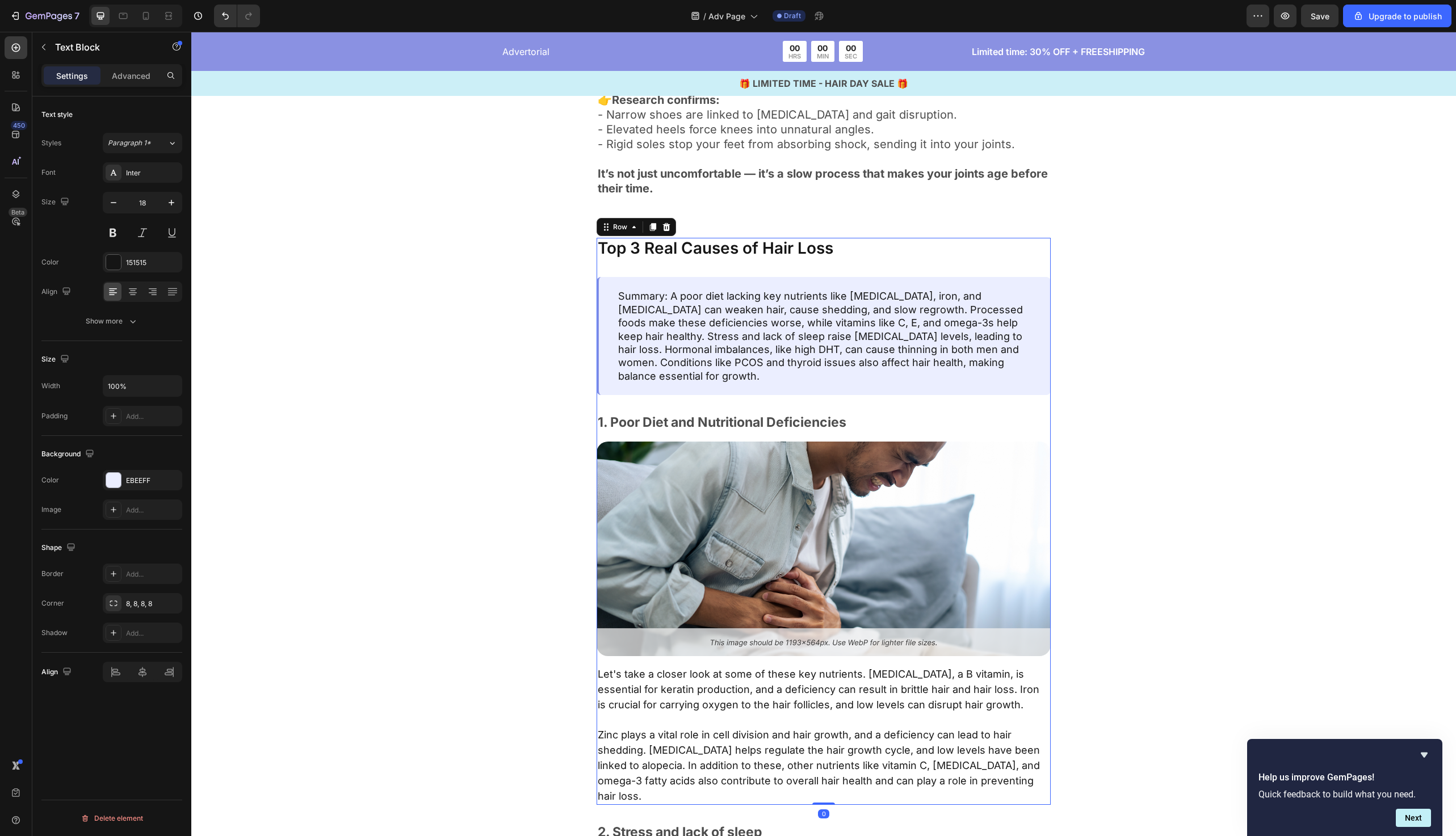
click at [680, 382] on div "Top 3 Real Causes of Hair Loss Text Block Summary: A poor diet lacking key nutr…" at bounding box center [824, 521] width 454 height 568
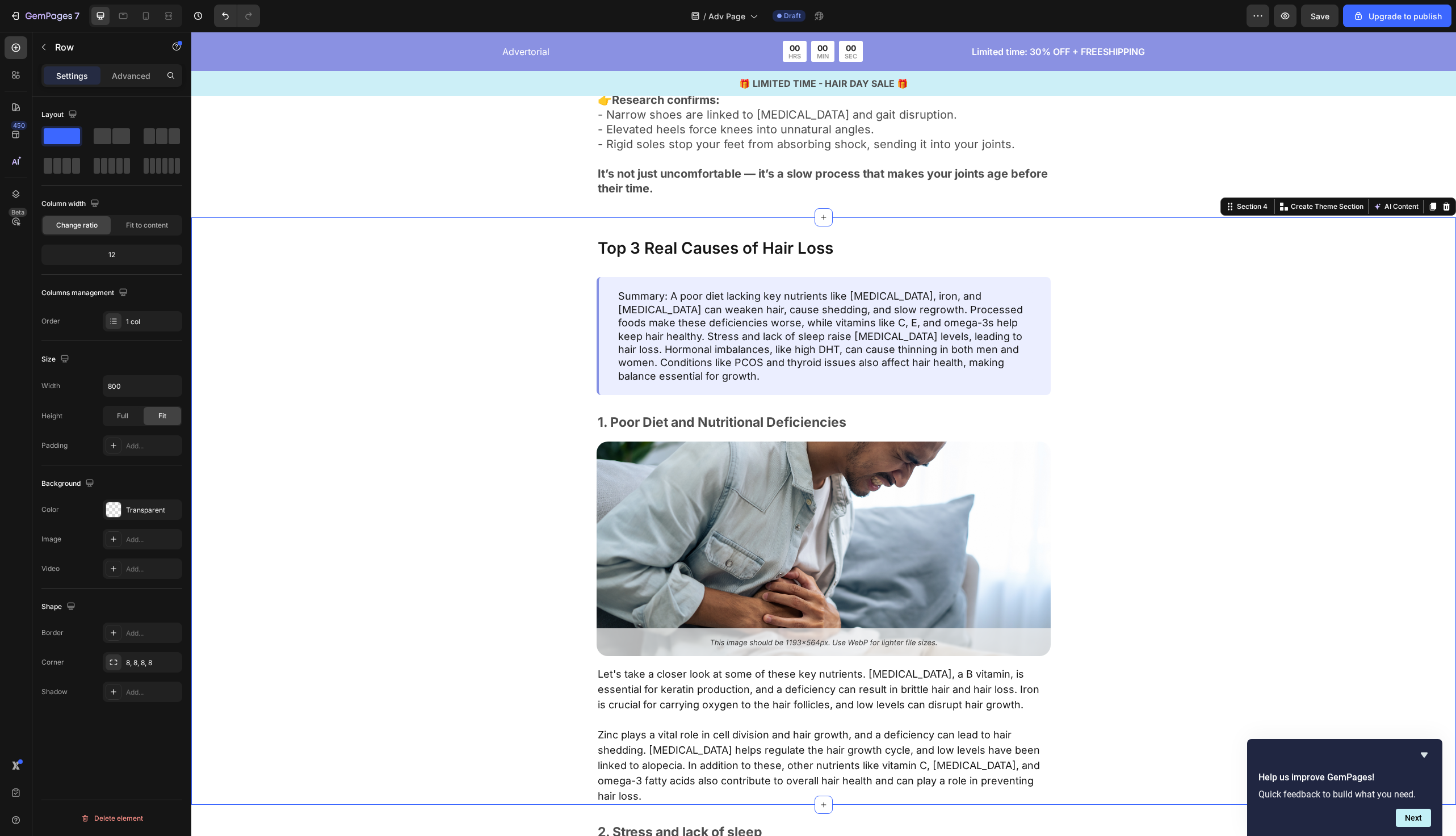
click at [594, 364] on div "Top 3 Real Causes of Hair Loss Text Block Summary: A poor diet lacking key nutr…" at bounding box center [824, 521] width 902 height 568
click at [605, 364] on div "Summary: A poor diet lacking key nutrients like biotin, iron, and vitamin D can…" at bounding box center [824, 336] width 454 height 118
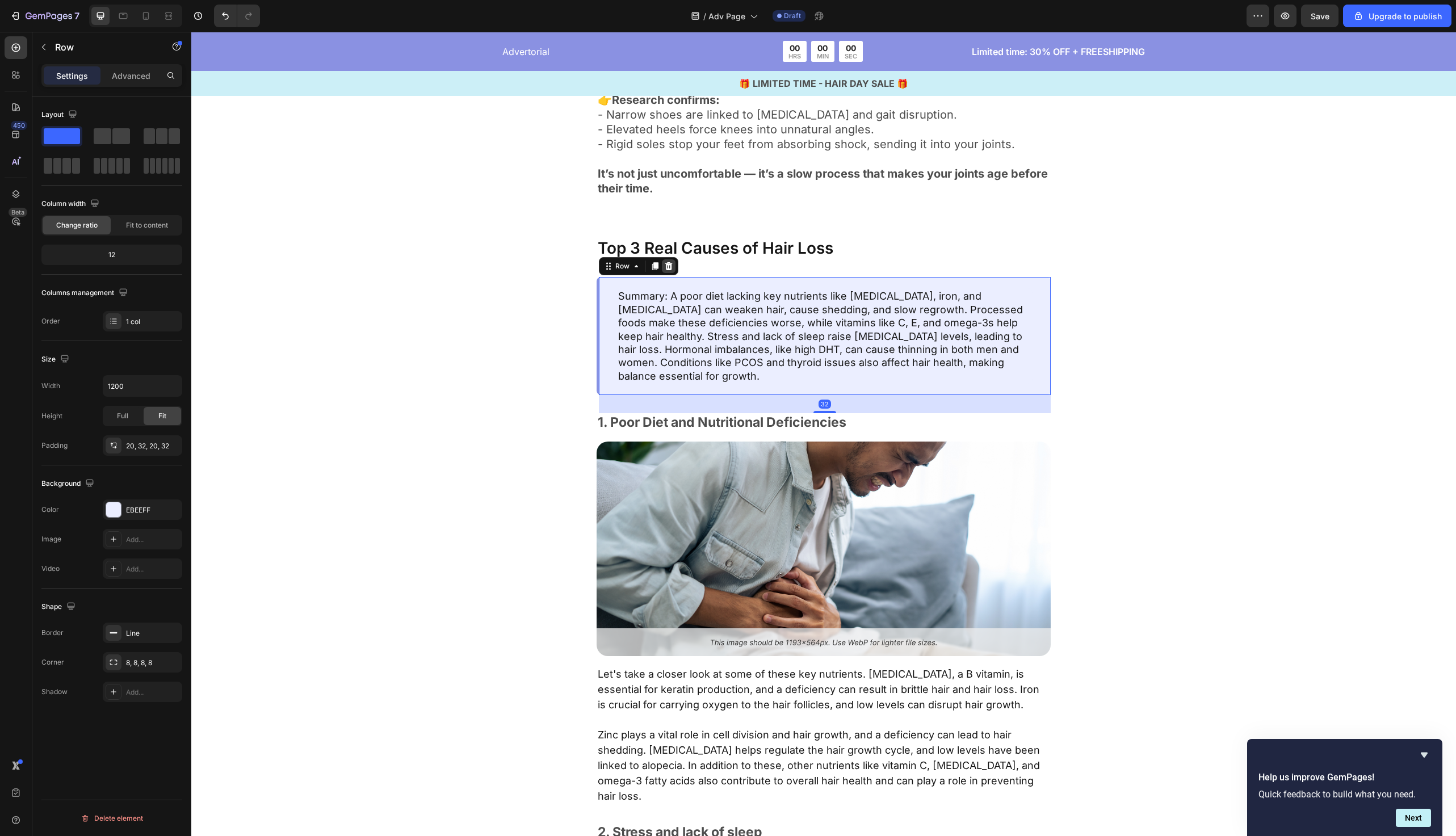
click at [667, 267] on icon at bounding box center [669, 267] width 7 height 8
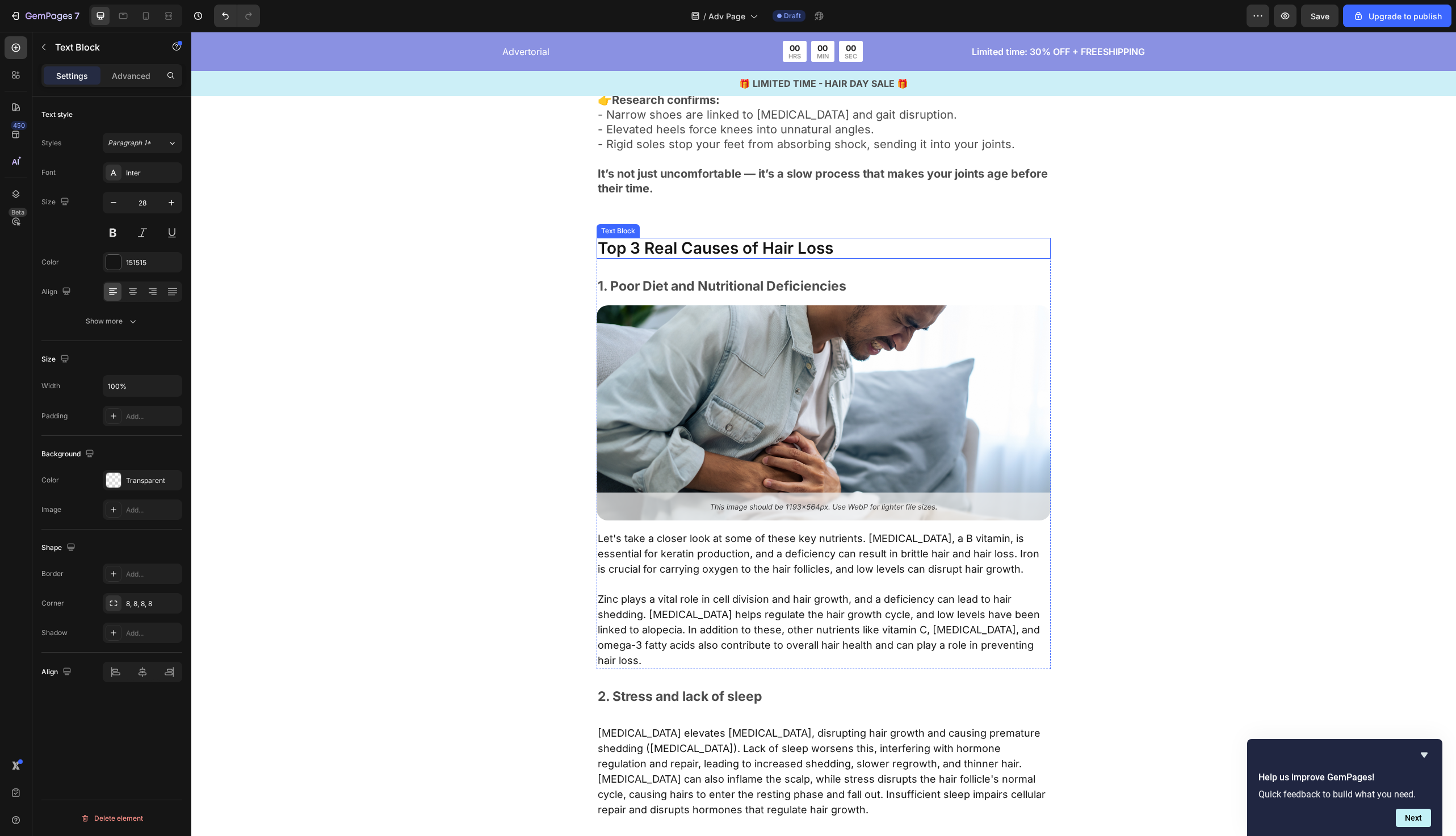
click at [680, 250] on p "Top 3 Real Causes of Hair Loss" at bounding box center [824, 248] width 452 height 20
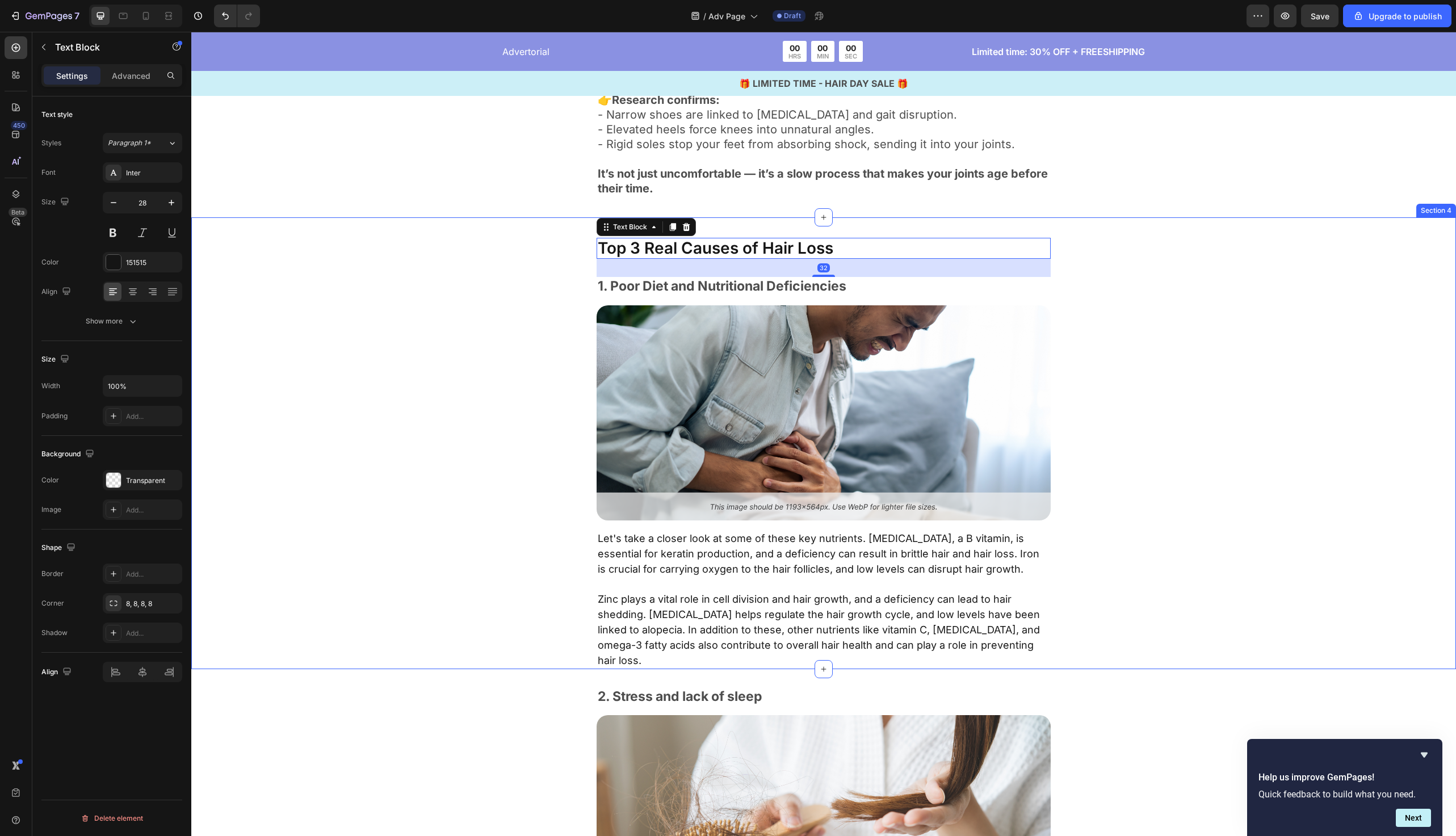
click at [562, 307] on div "Top 3 Real Causes of Hair Loss Text Block 32 1. Poor Diet and Nutritional Defic…" at bounding box center [824, 453] width 902 height 431
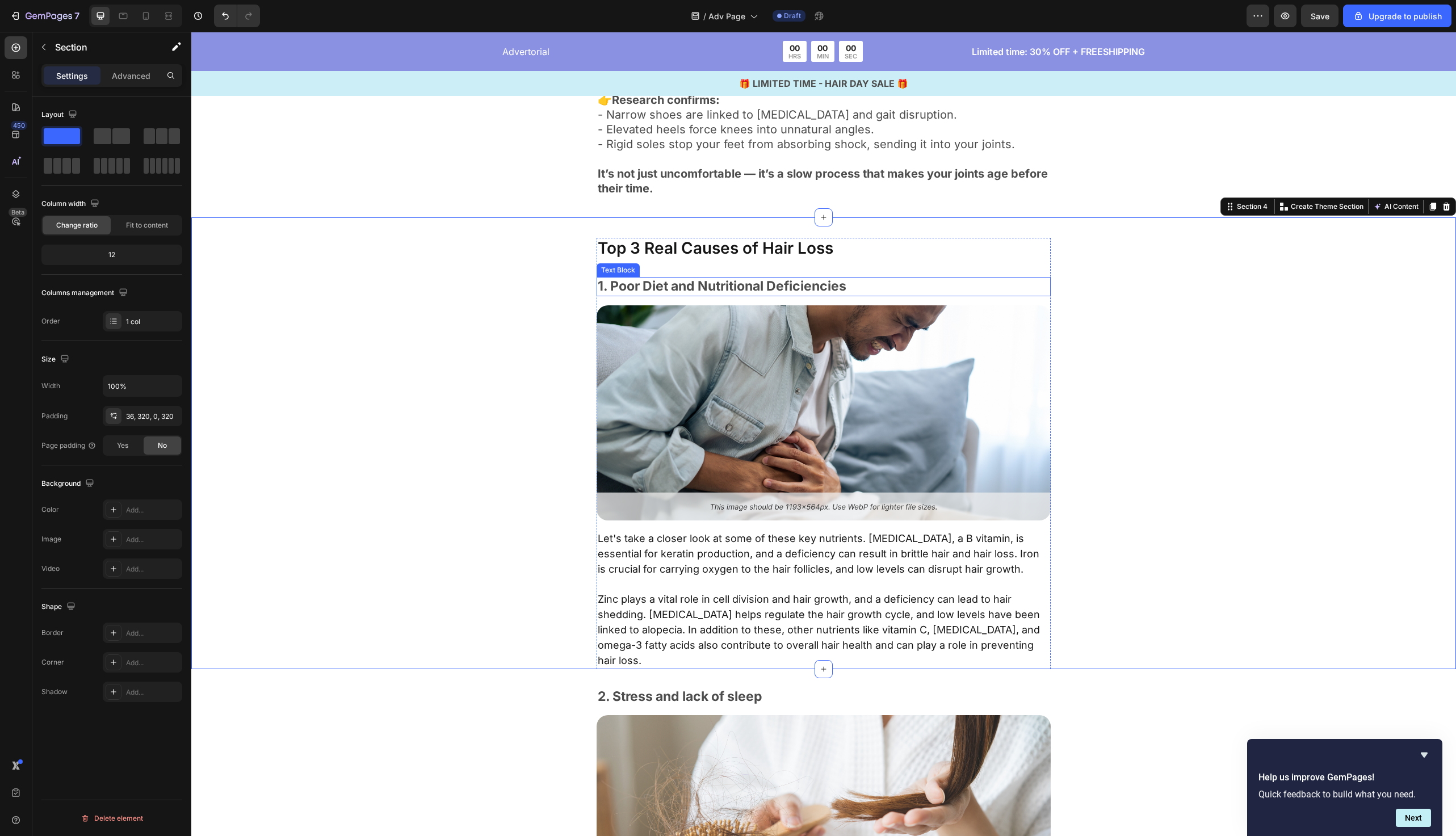
click at [686, 296] on div "1. Poor Diet and Nutritional Deficiencies Text Block" at bounding box center [824, 286] width 454 height 20
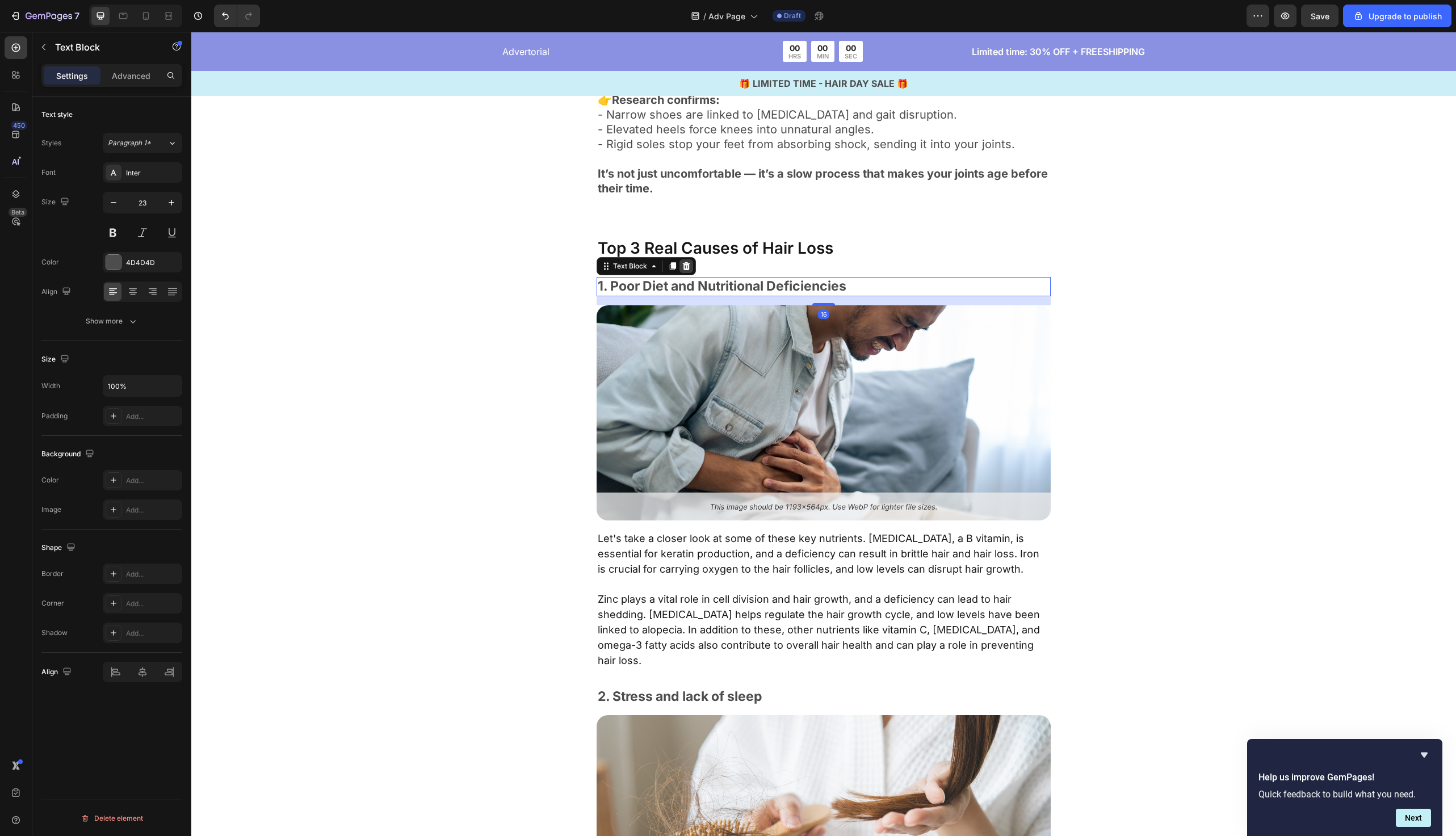
click at [686, 269] on icon at bounding box center [686, 267] width 7 height 8
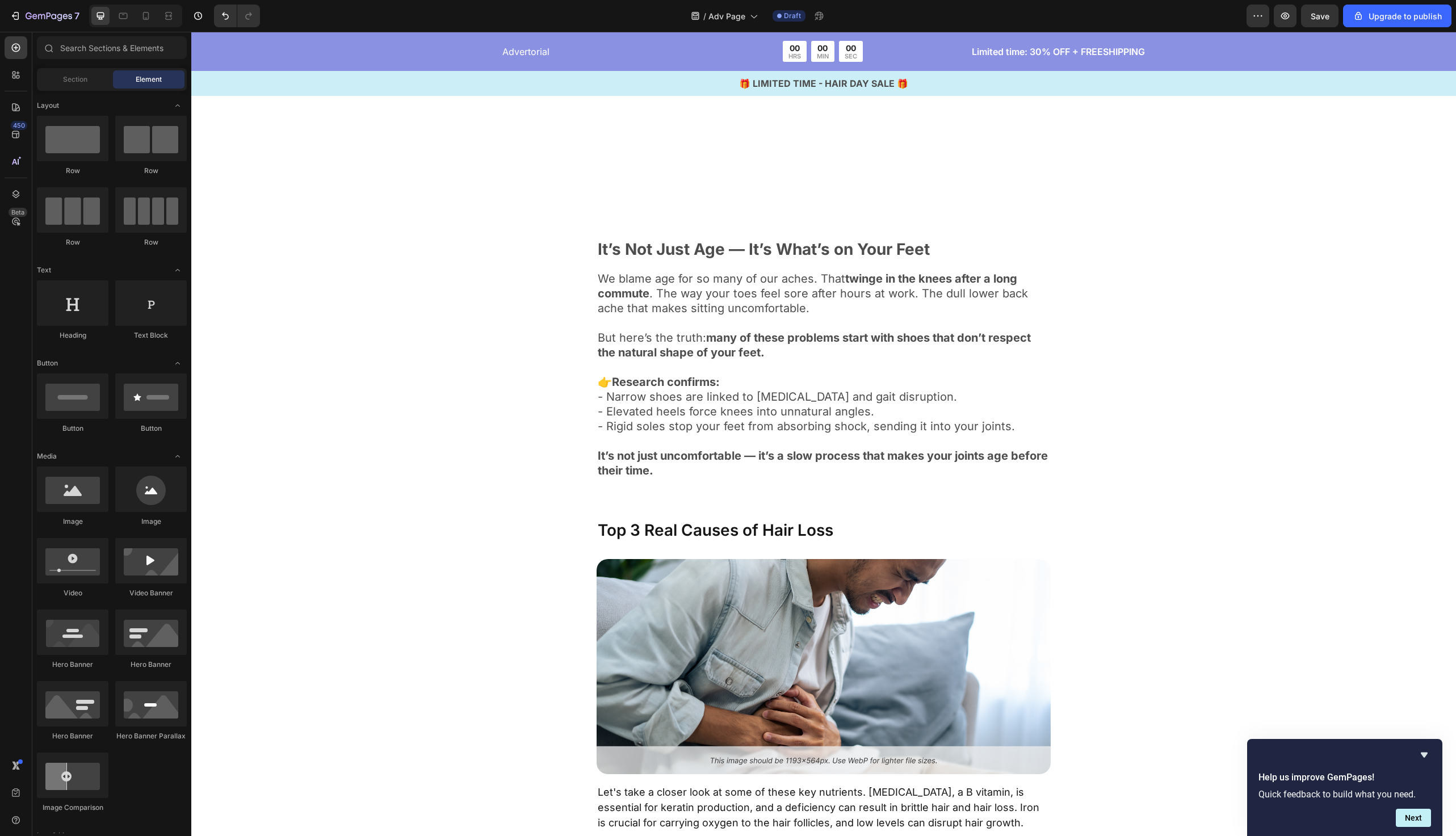
scroll to position [845, 0]
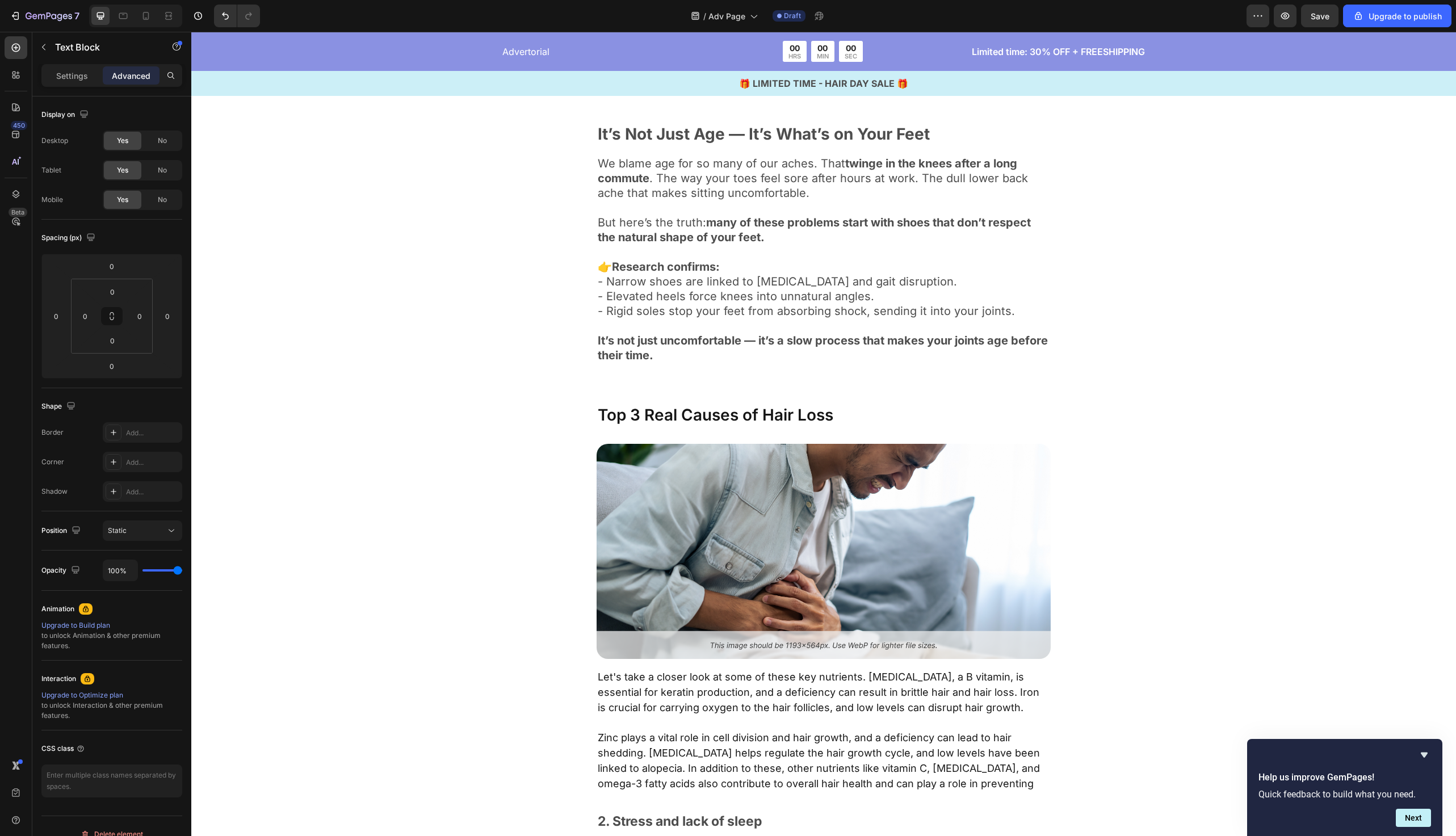
click at [685, 292] on p "- Elevated heels force knees into unnatural angles." at bounding box center [824, 296] width 452 height 15
click at [640, 416] on p "Top 3 Real Causes of Hair Loss" at bounding box center [824, 416] width 452 height 20
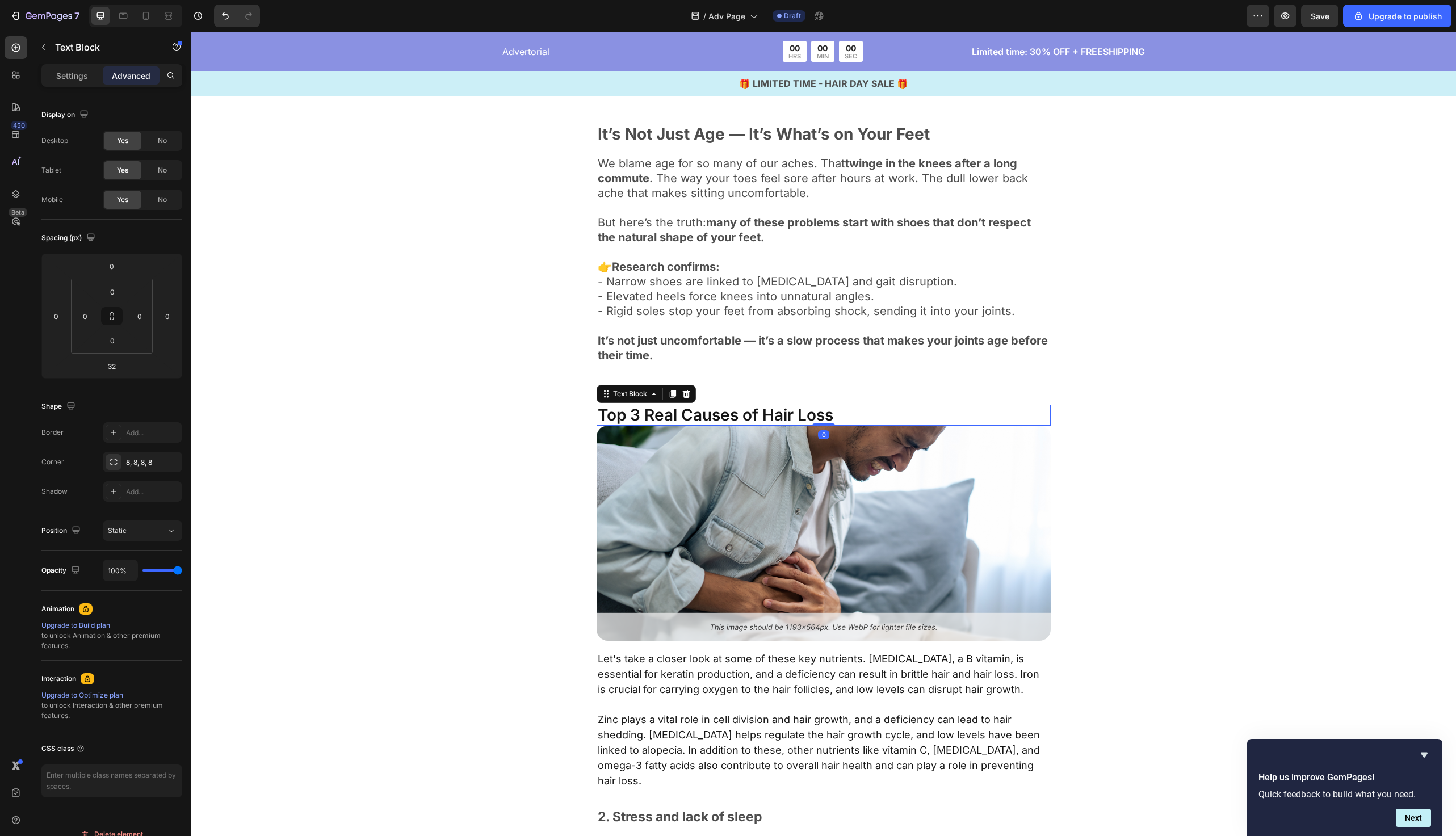
drag, startPoint x: 829, startPoint y: 443, endPoint x: 836, endPoint y: 410, distance: 33.7
click at [836, 410] on div "Top 3 Real Causes of Hair Loss Text Block 0" at bounding box center [824, 416] width 454 height 22
type input "0"
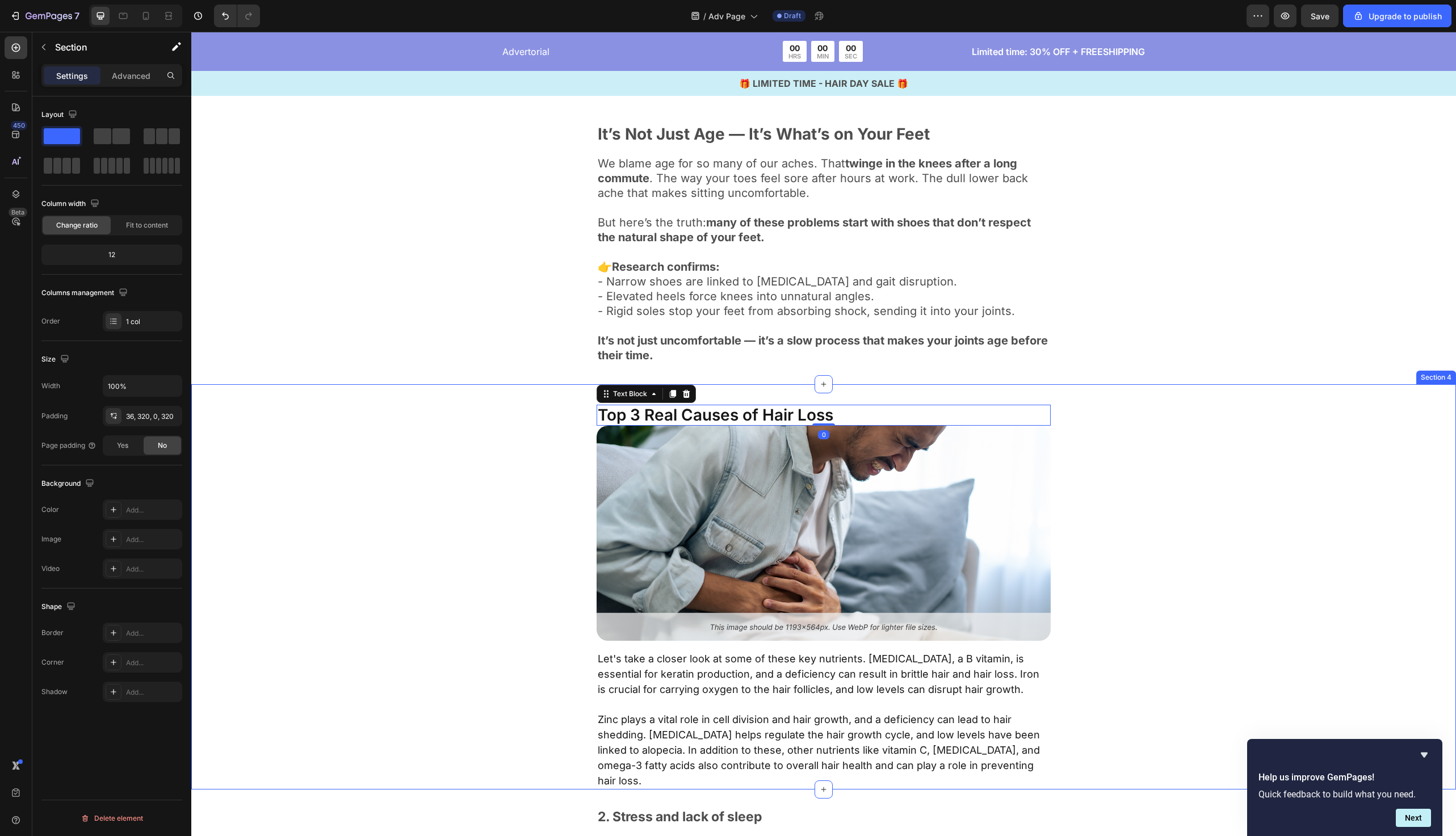
click at [490, 439] on div "Top 3 Real Causes of Hair Loss Text Block 0 Image Let's take a closer look at s…" at bounding box center [824, 597] width 902 height 385
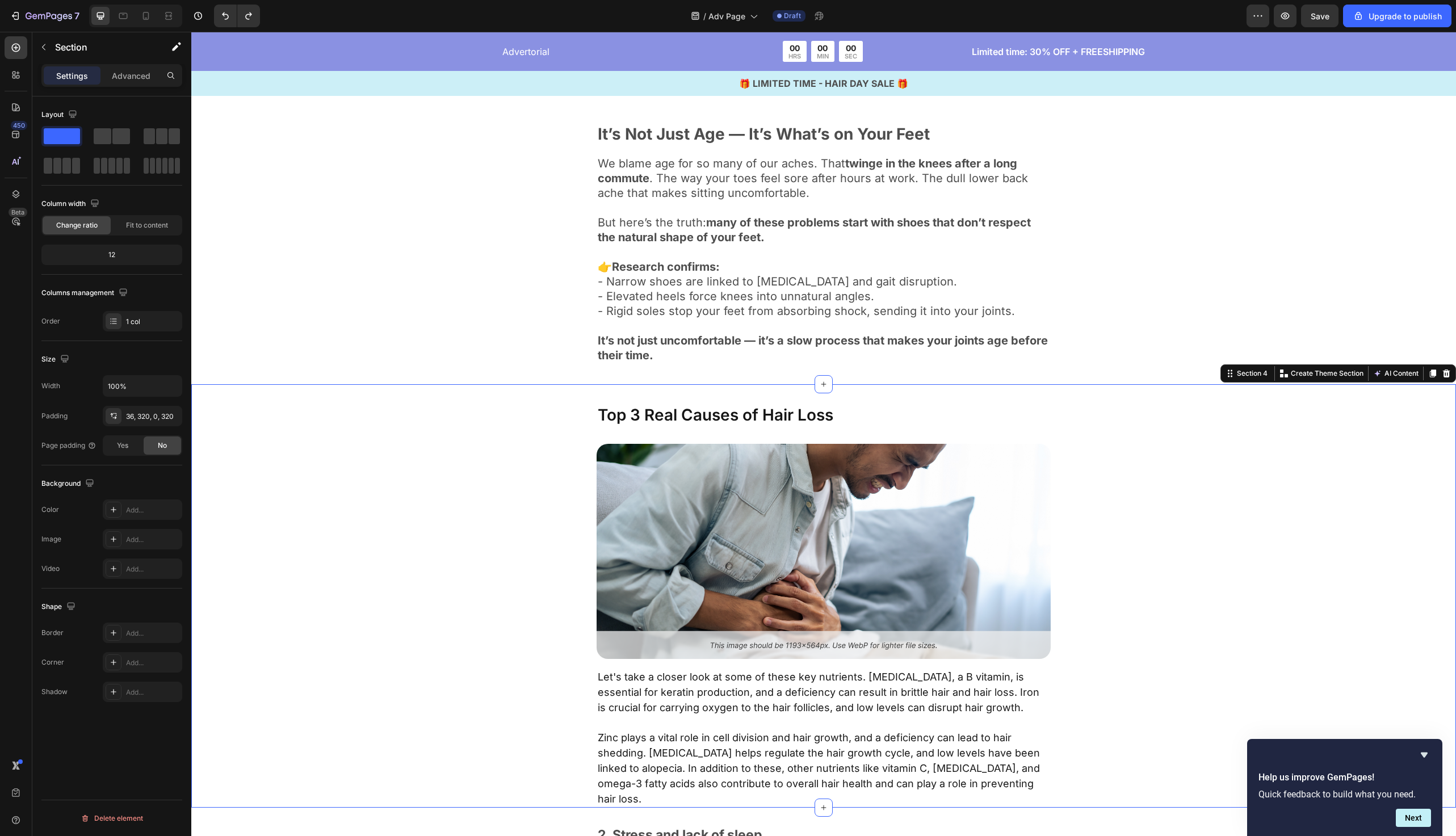
click at [494, 431] on div "Top 3 Real Causes of Hair Loss Text Block Image Let's take a closer look at som…" at bounding box center [824, 607] width 902 height 403
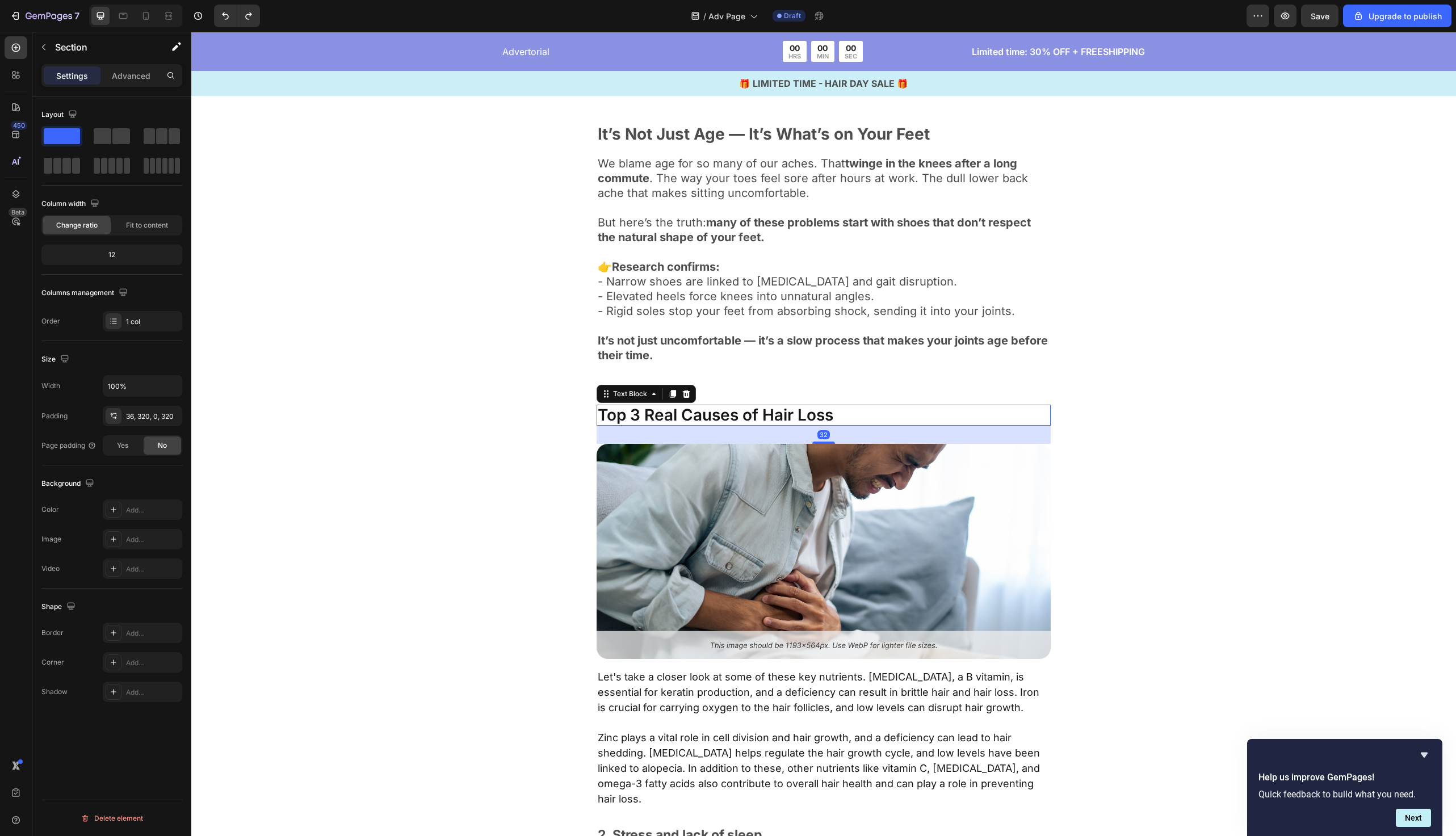
click at [840, 410] on p "Top 3 Real Causes of Hair Loss" at bounding box center [824, 416] width 452 height 20
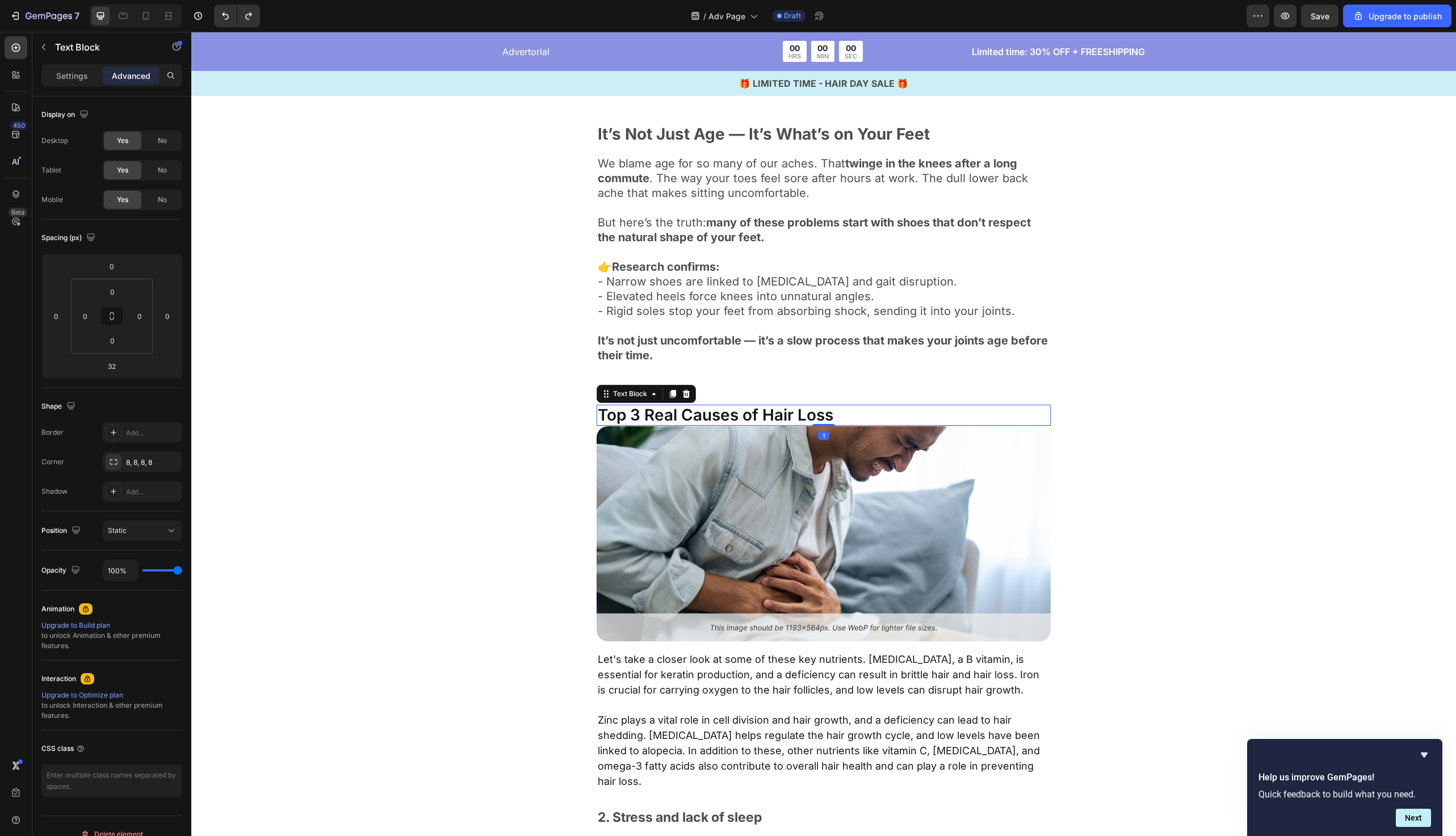
drag, startPoint x: 829, startPoint y: 441, endPoint x: 835, endPoint y: 421, distance: 20.9
click at [835, 421] on div "Top 3 Real Causes of Hair Loss Text Block 1" at bounding box center [824, 416] width 454 height 22
type input "0"
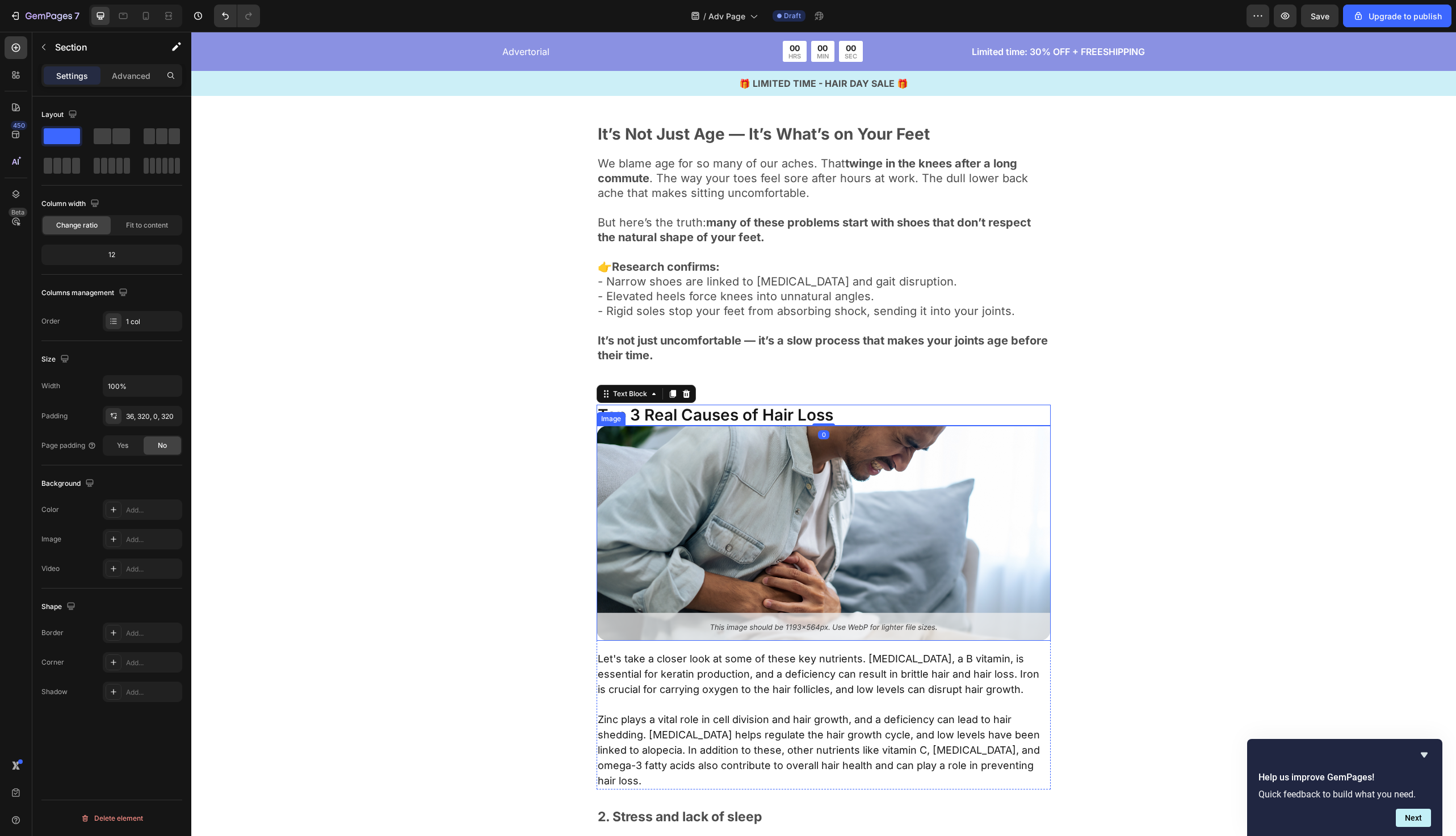
click at [521, 479] on div "Top 3 Real Causes of Hair Loss Text Block 0 Image Let's take a closer look at s…" at bounding box center [824, 597] width 902 height 385
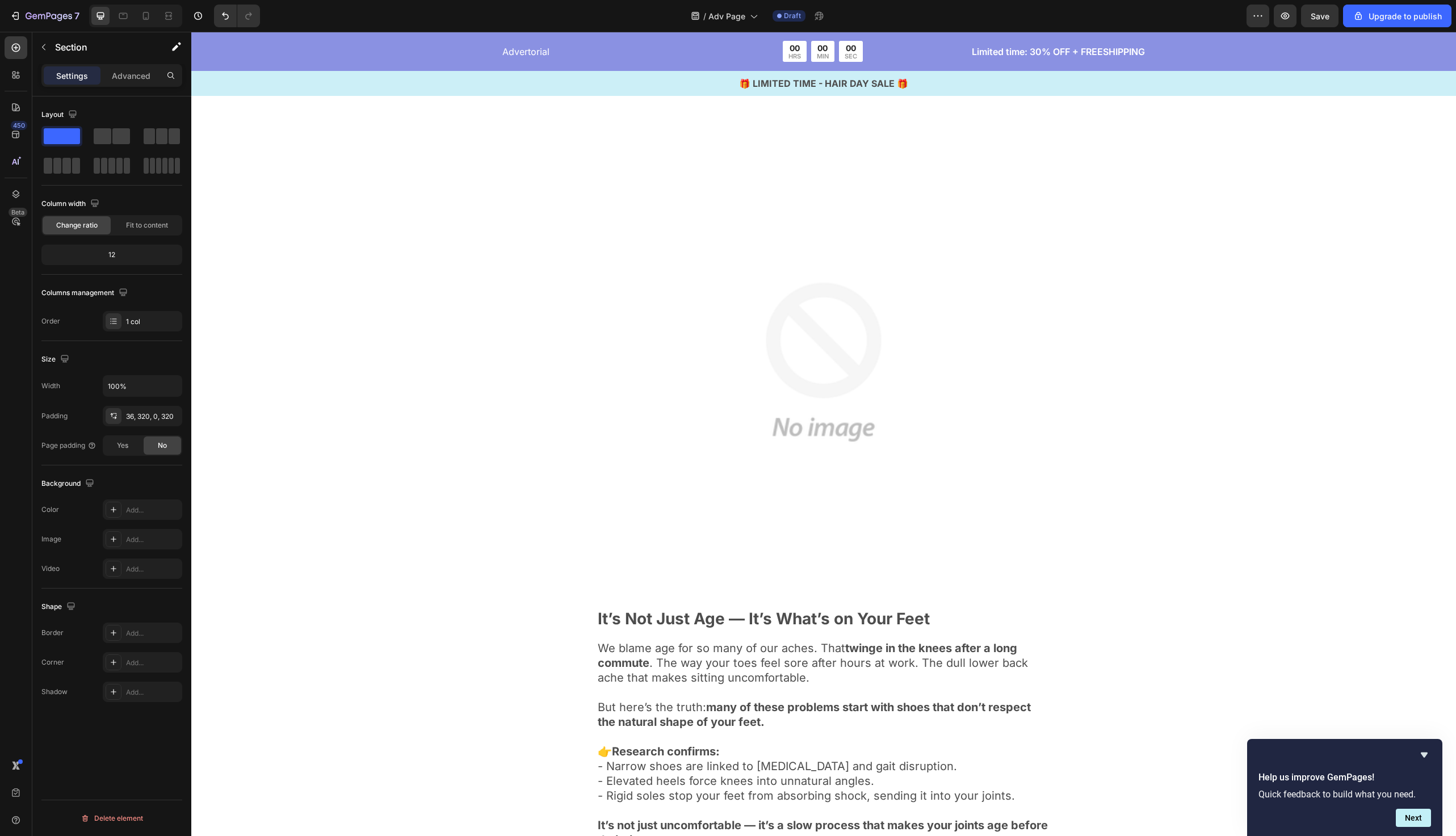
scroll to position [414, 0]
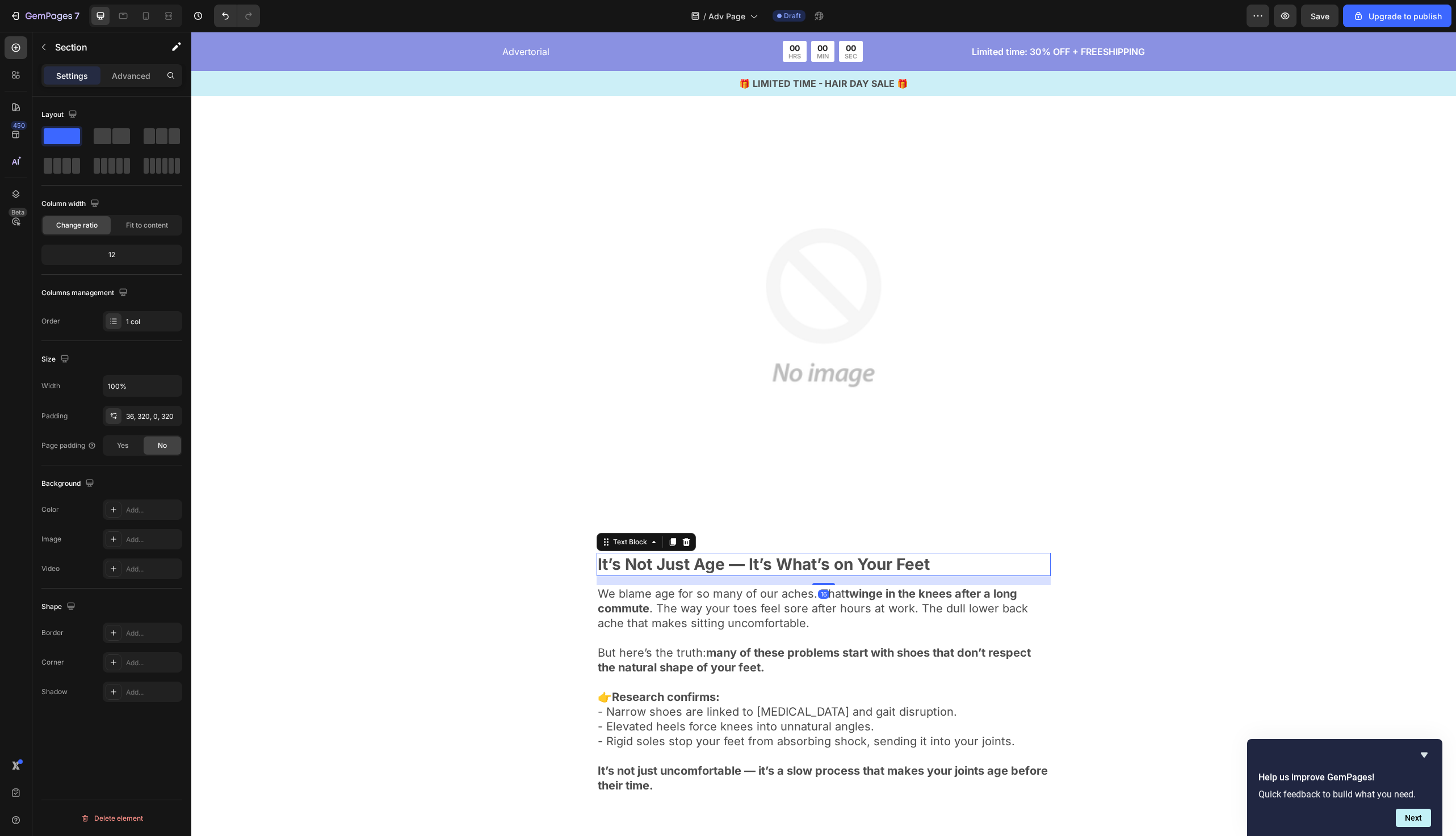
click at [663, 563] on p "It’s Not Just Age — It’s What’s on Your Feet" at bounding box center [824, 565] width 452 height 20
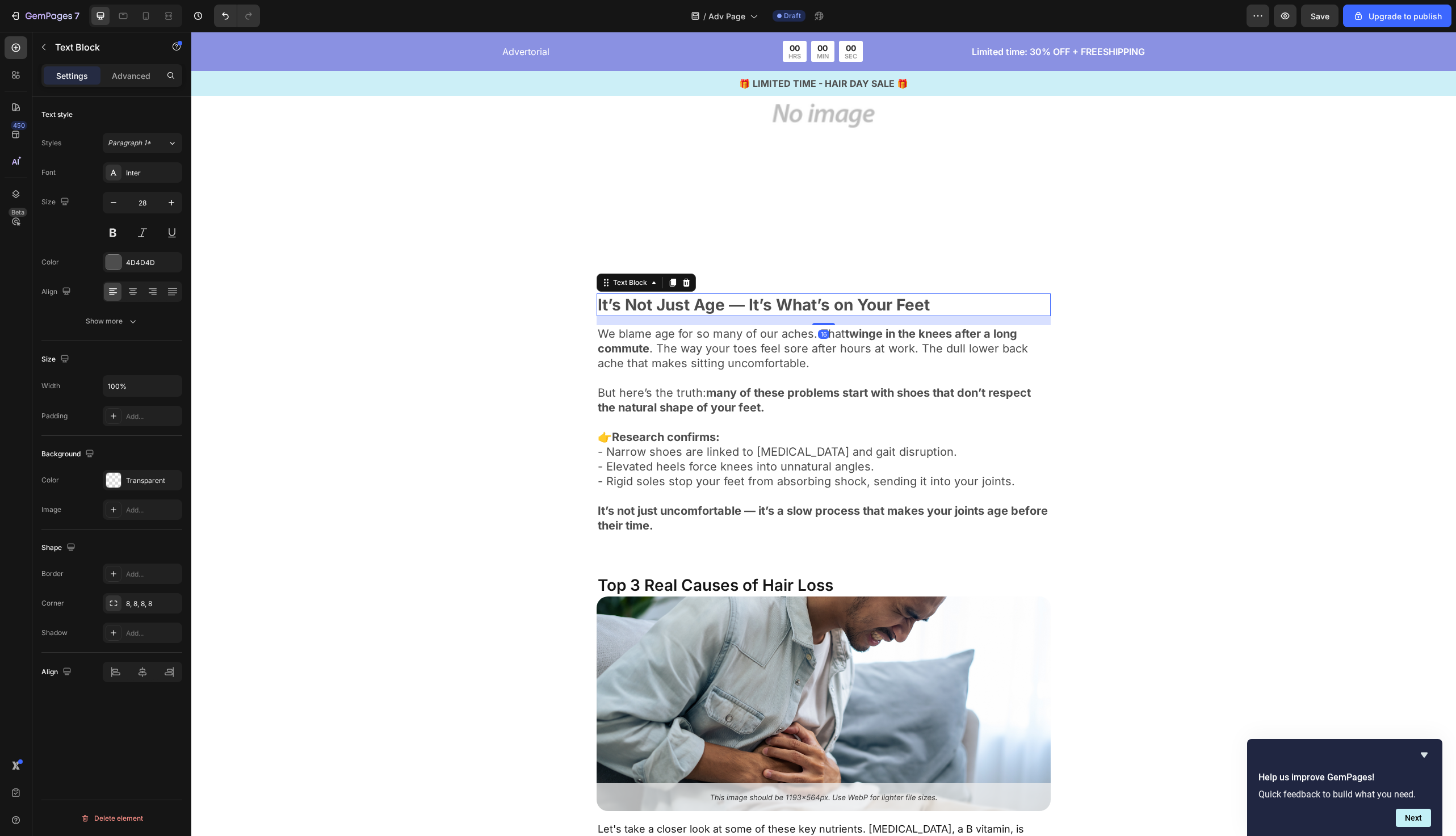
scroll to position [756, 0]
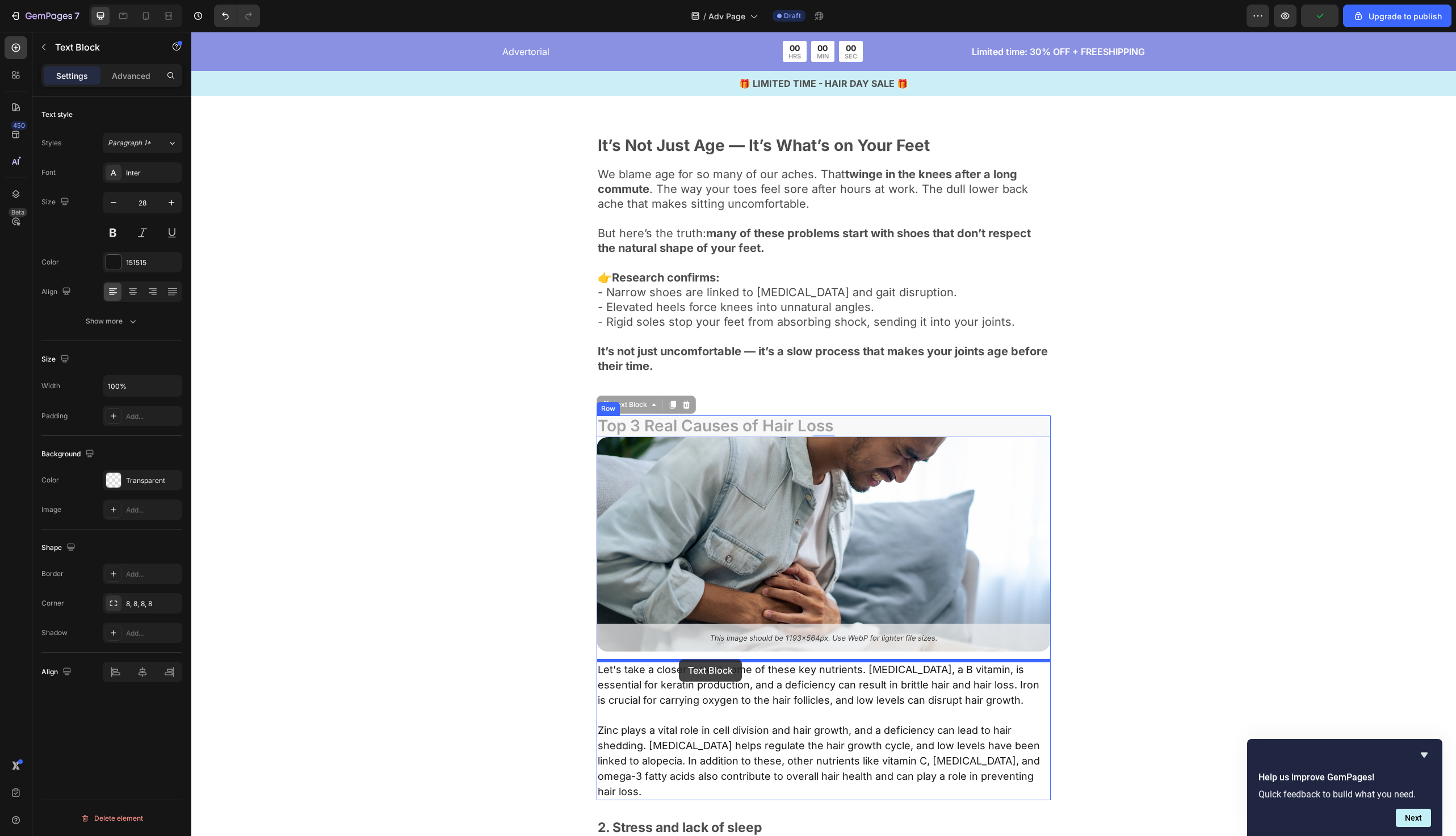
drag, startPoint x: 718, startPoint y: 431, endPoint x: 678, endPoint y: 660, distance: 232.5
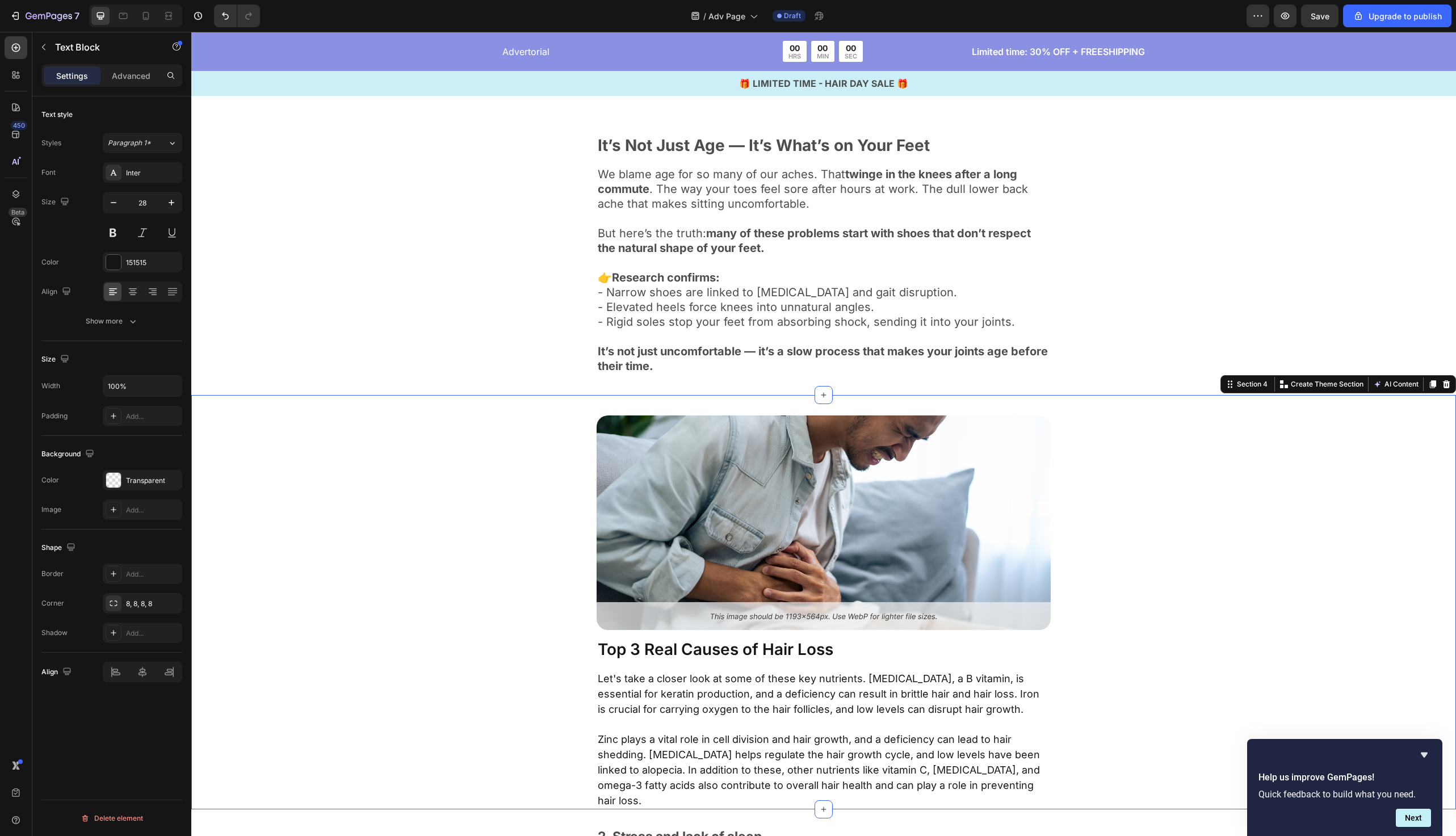
click at [496, 659] on div "Image Top 3 Real Causes of Hair Loss Text Block Let's take a closer look at som…" at bounding box center [824, 613] width 902 height 394
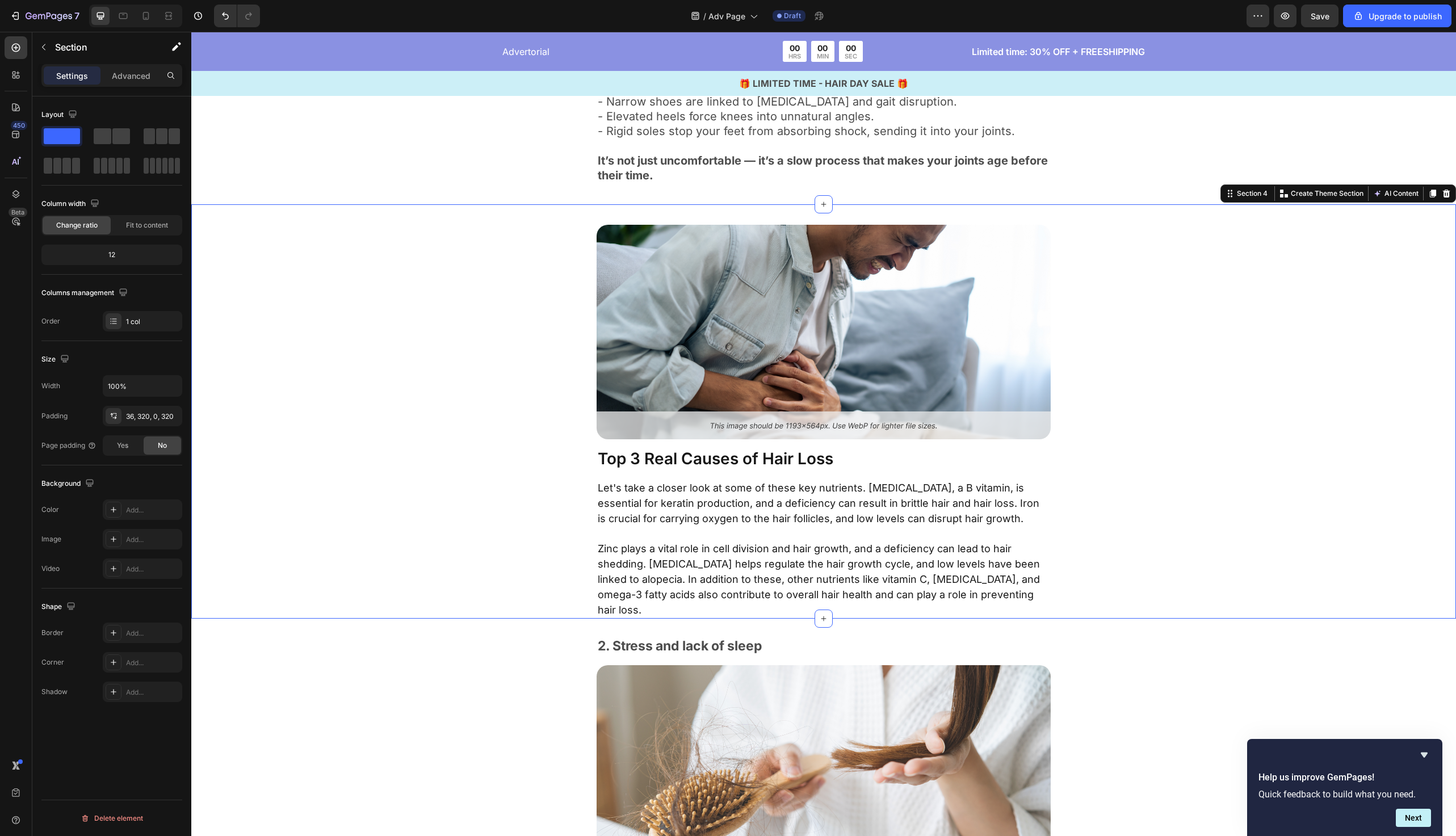
scroll to position [948, 0]
click at [452, 671] on div "2. Stress and lack of sleep Text Block Image Chronic stress elevates cortisol, …" at bounding box center [824, 810] width 902 height 347
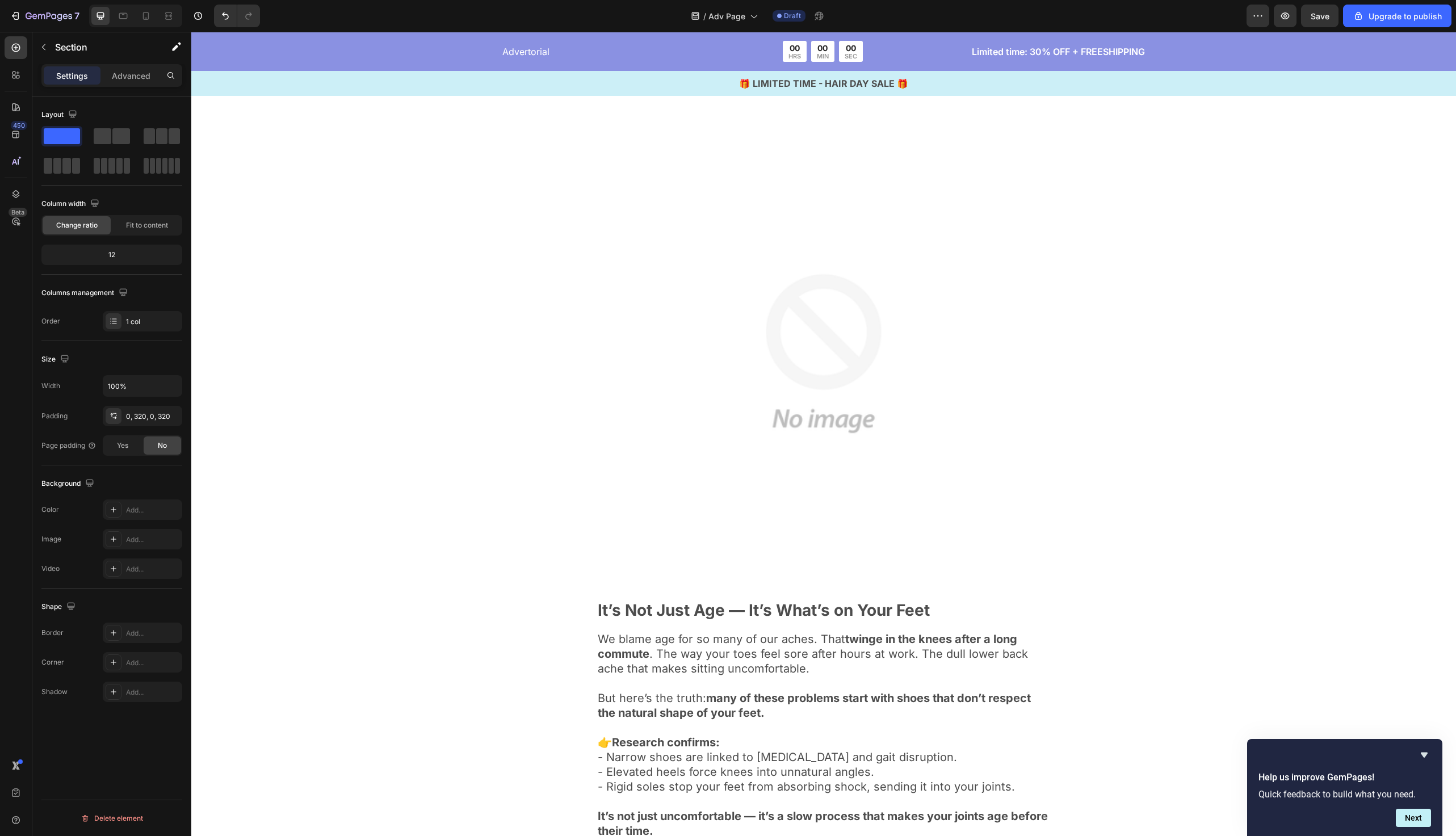
scroll to position [0, 0]
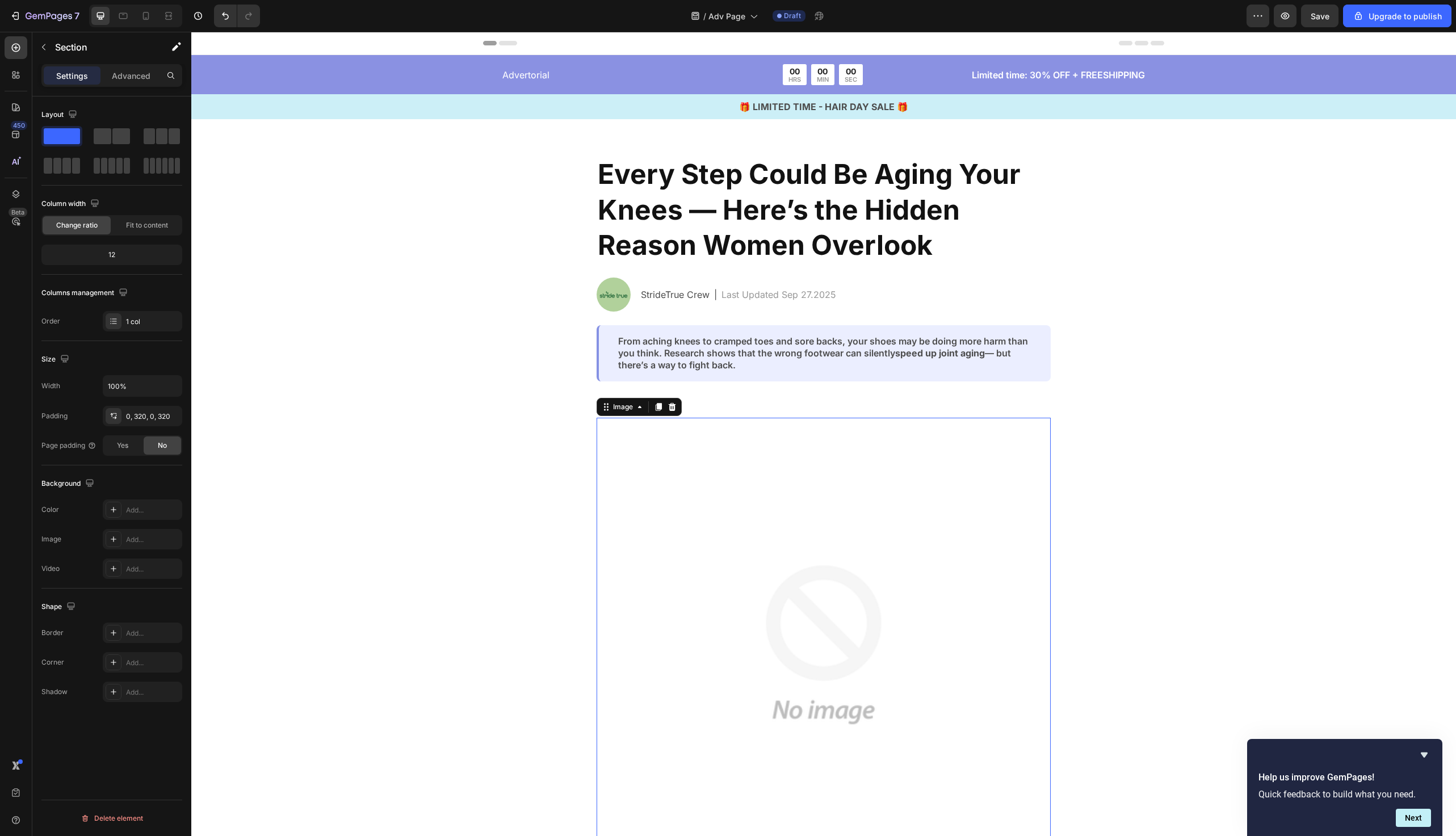
click at [933, 579] on img at bounding box center [824, 644] width 454 height 454
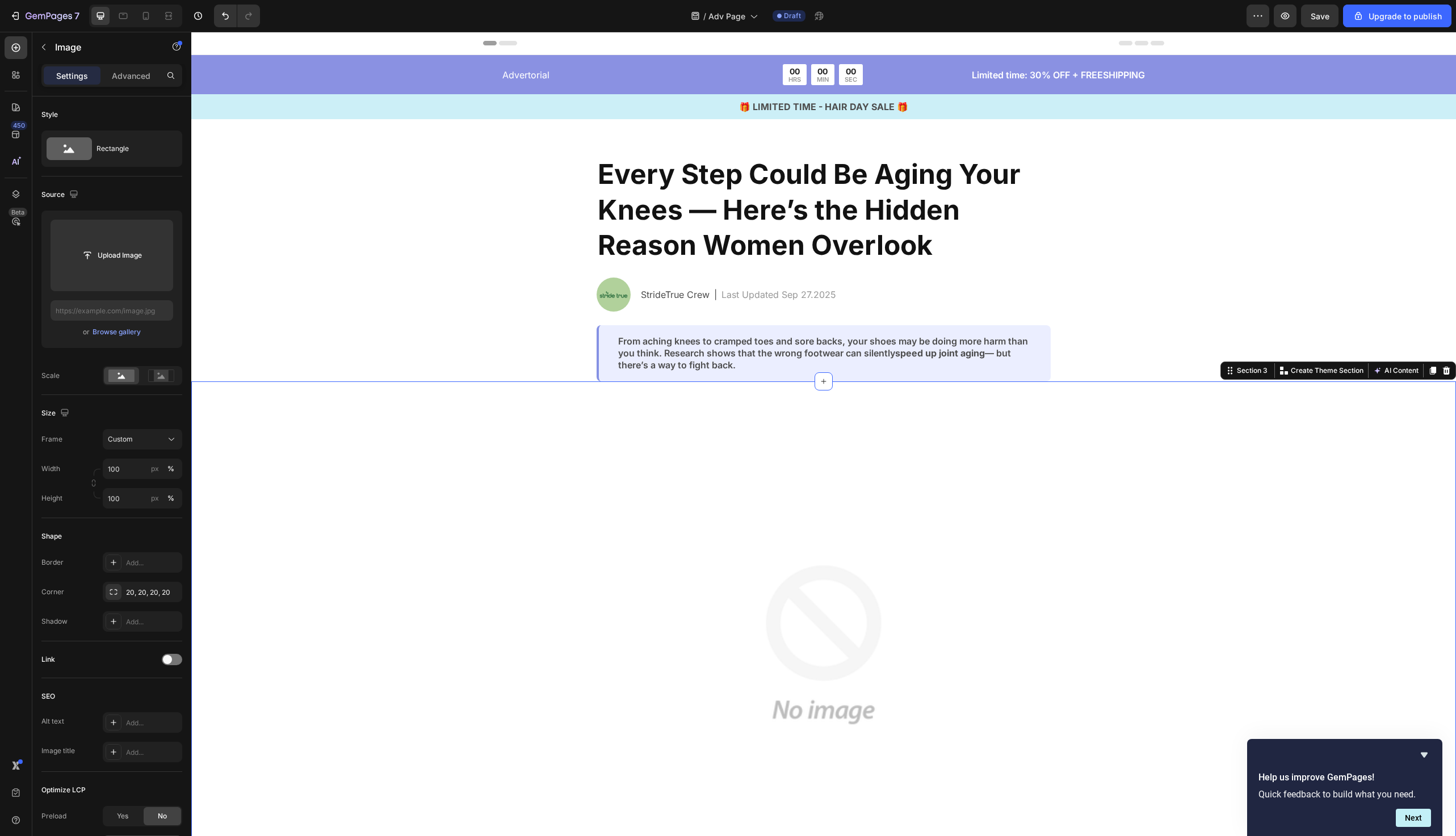
click at [315, 428] on div "Image It’s Not Just Age — It’s What’s on Your Feet Text Block We blame age for …" at bounding box center [824, 766] width 1265 height 770
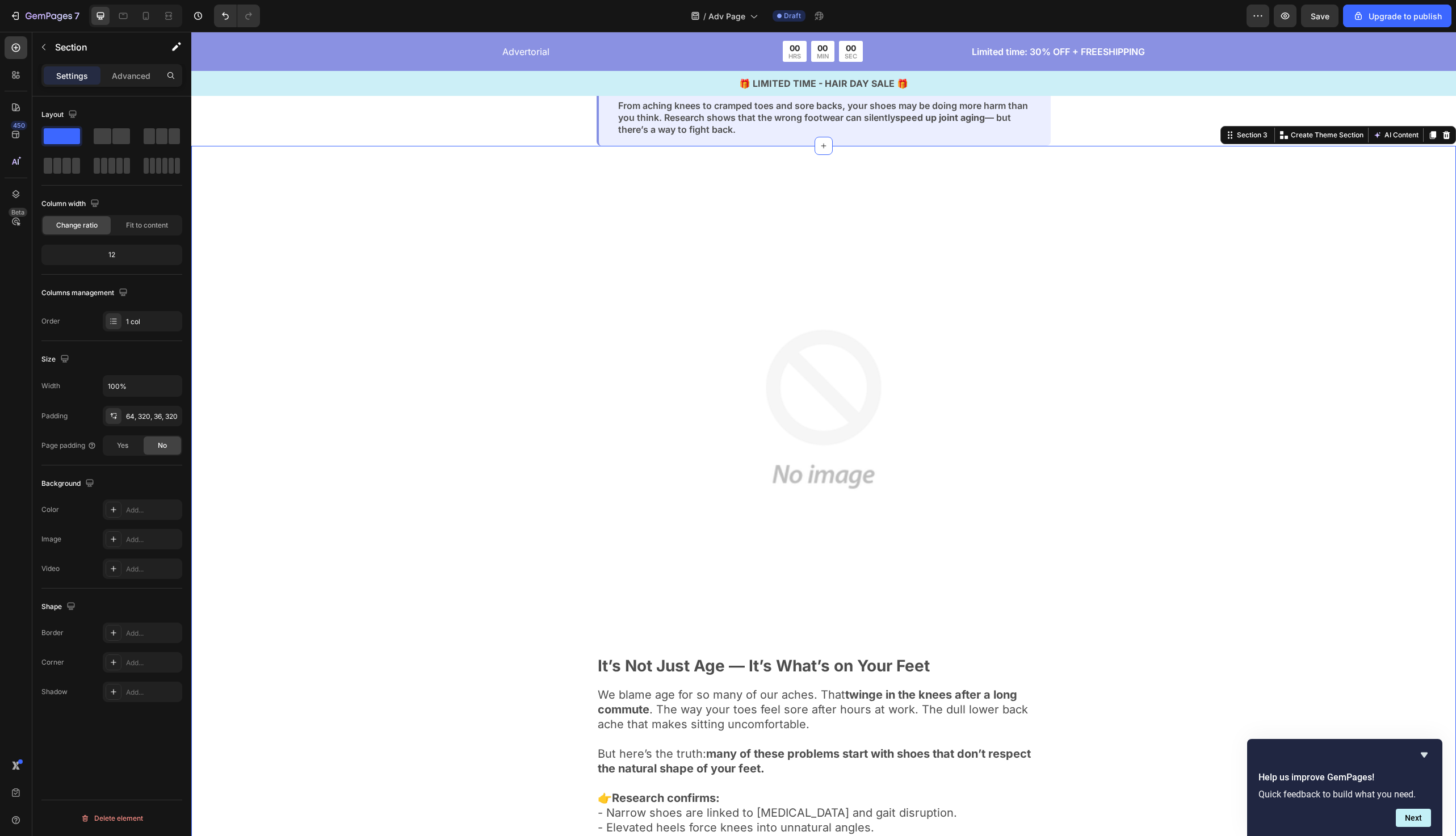
scroll to position [239, 0]
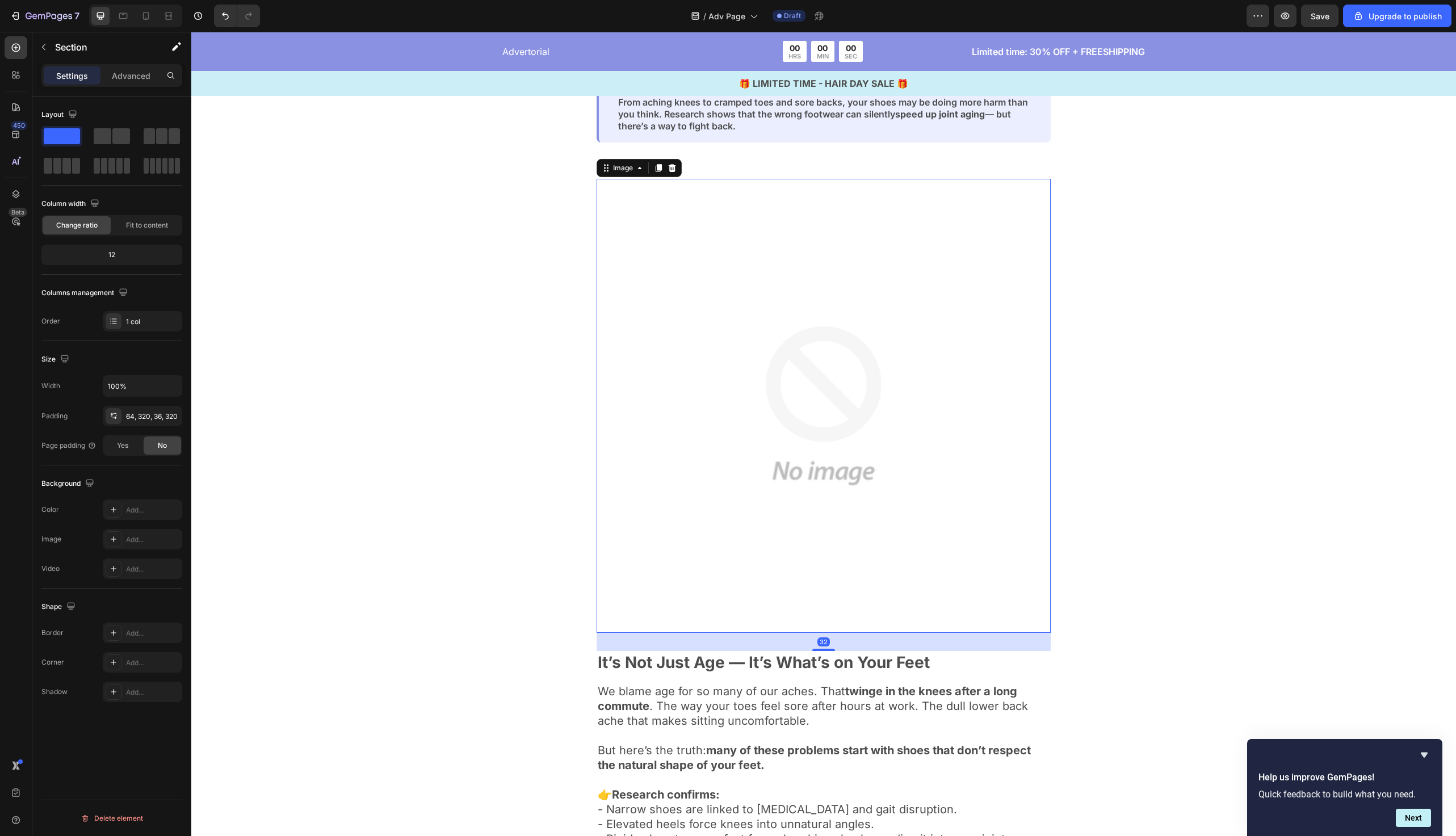
click at [694, 388] on img at bounding box center [824, 405] width 454 height 454
click at [470, 326] on div "Image 32 It’s Not Just Age — It’s What’s on Your Feet Text Block We blame age f…" at bounding box center [824, 535] width 902 height 713
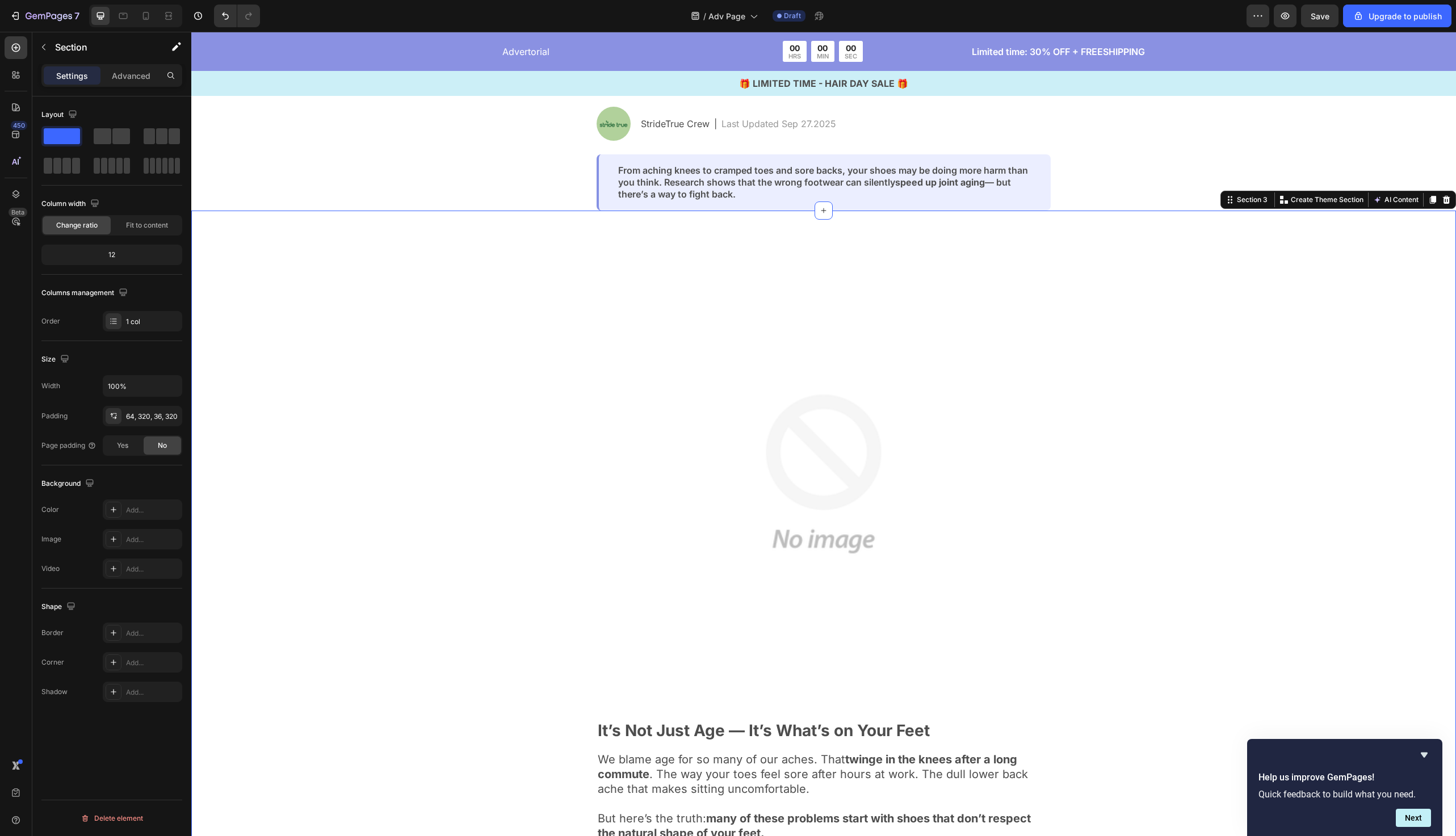
scroll to position [0, 0]
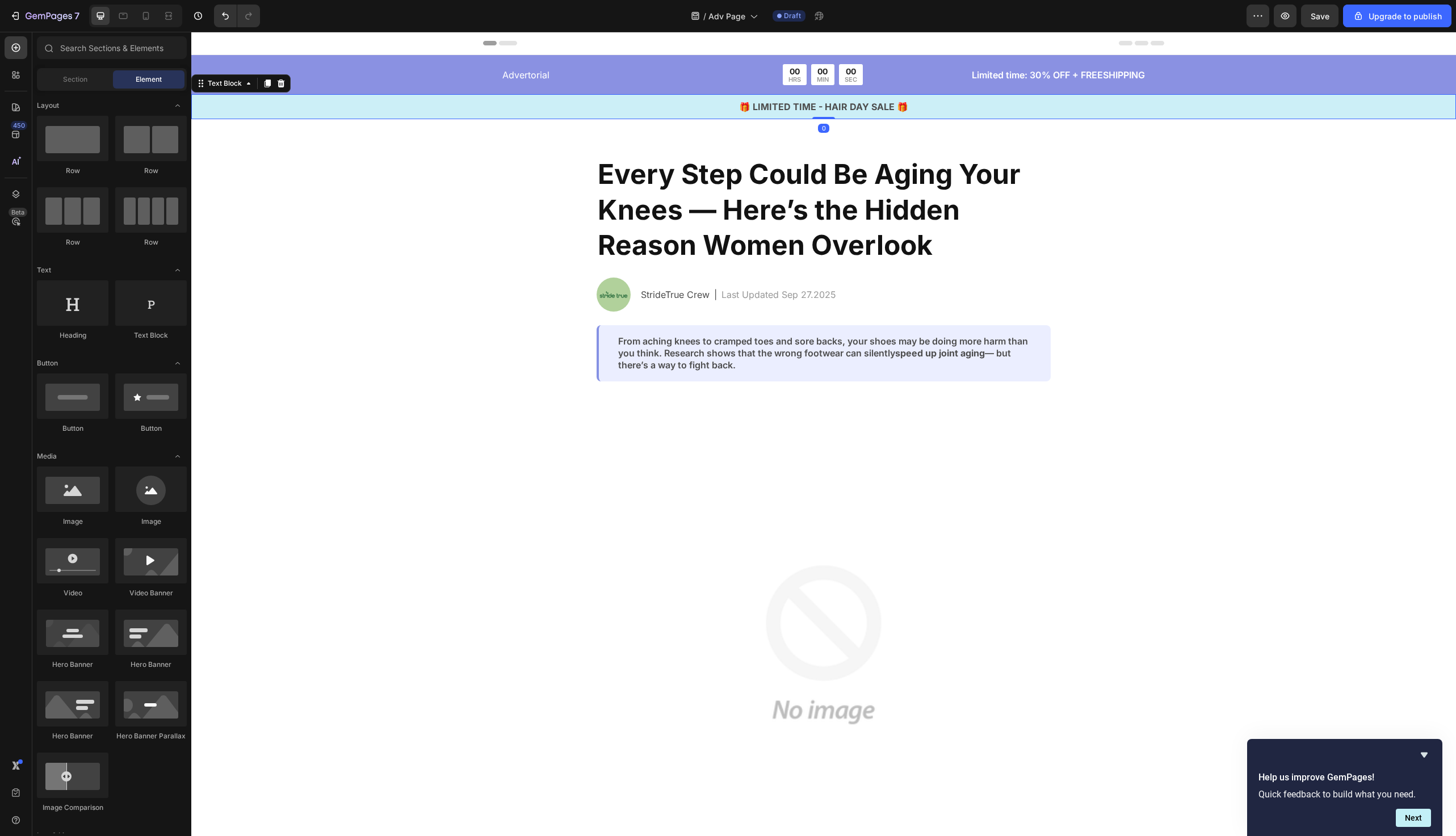
click at [838, 108] on p "🎁 LIMITED TIME - HAIR DAY SALE 🎁" at bounding box center [823, 107] width 1262 height 14
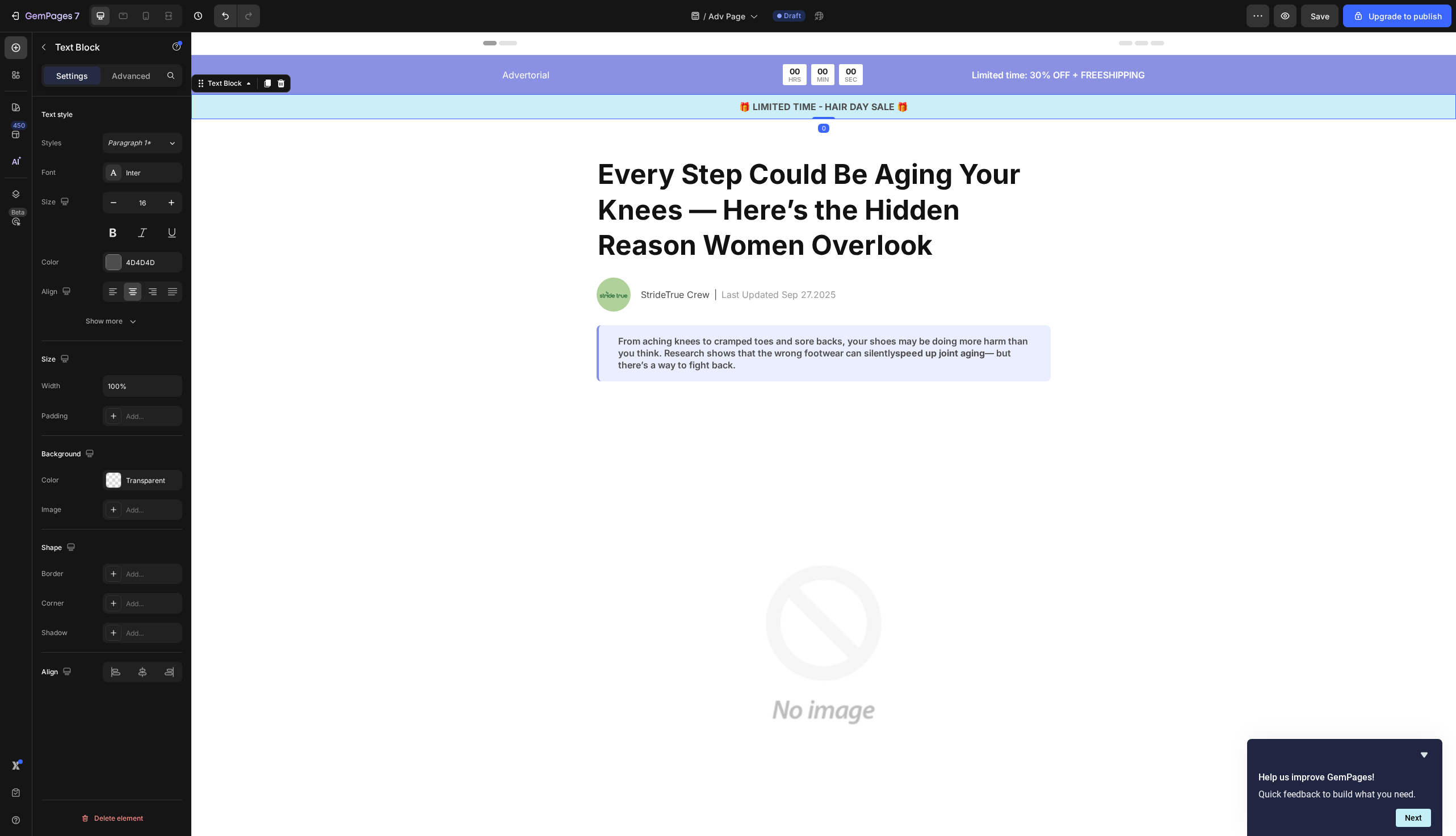
click at [403, 113] on p "🎁 LIMITED TIME - HAIR DAY SALE 🎁" at bounding box center [823, 107] width 1262 height 14
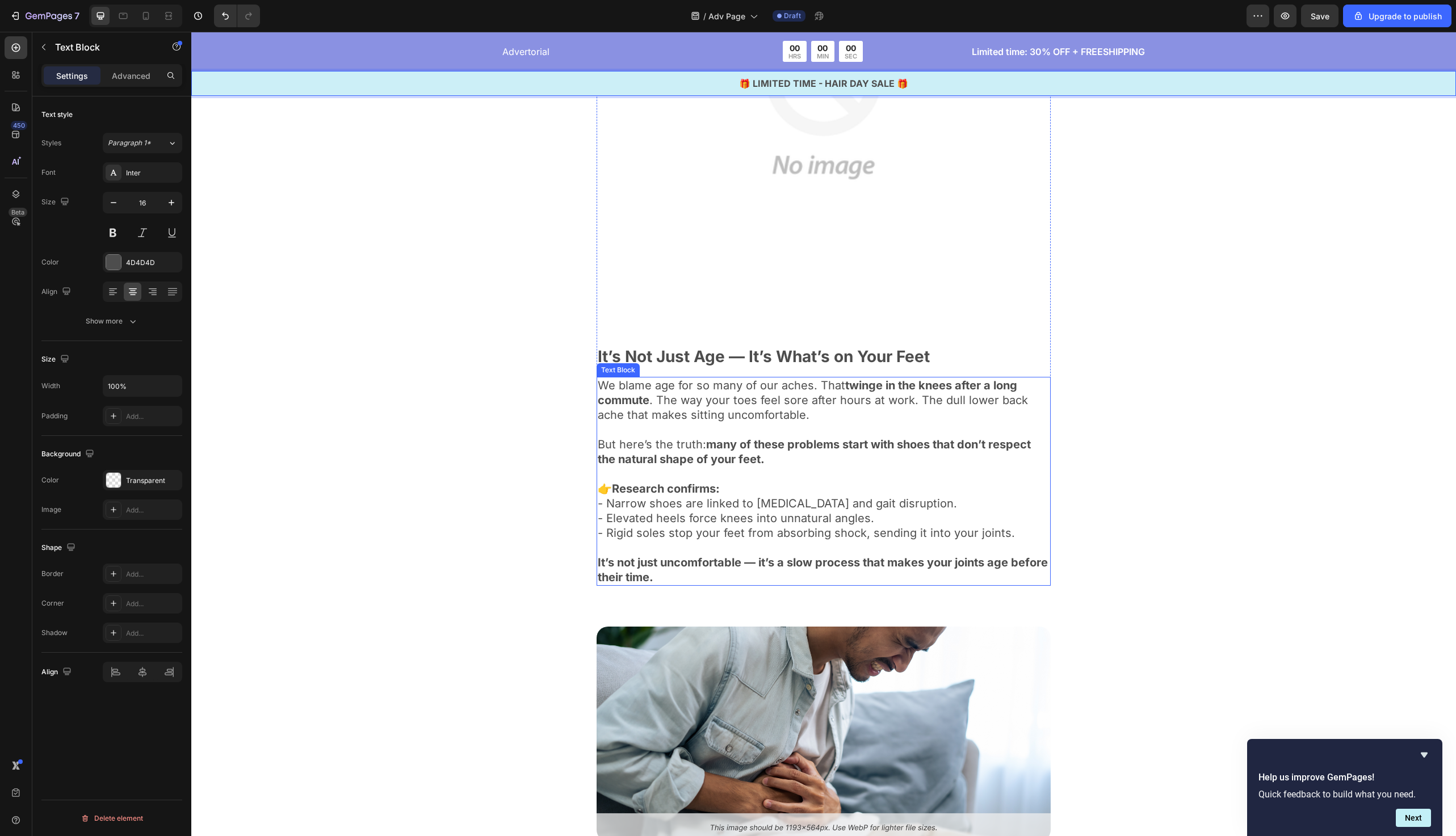
scroll to position [680, 0]
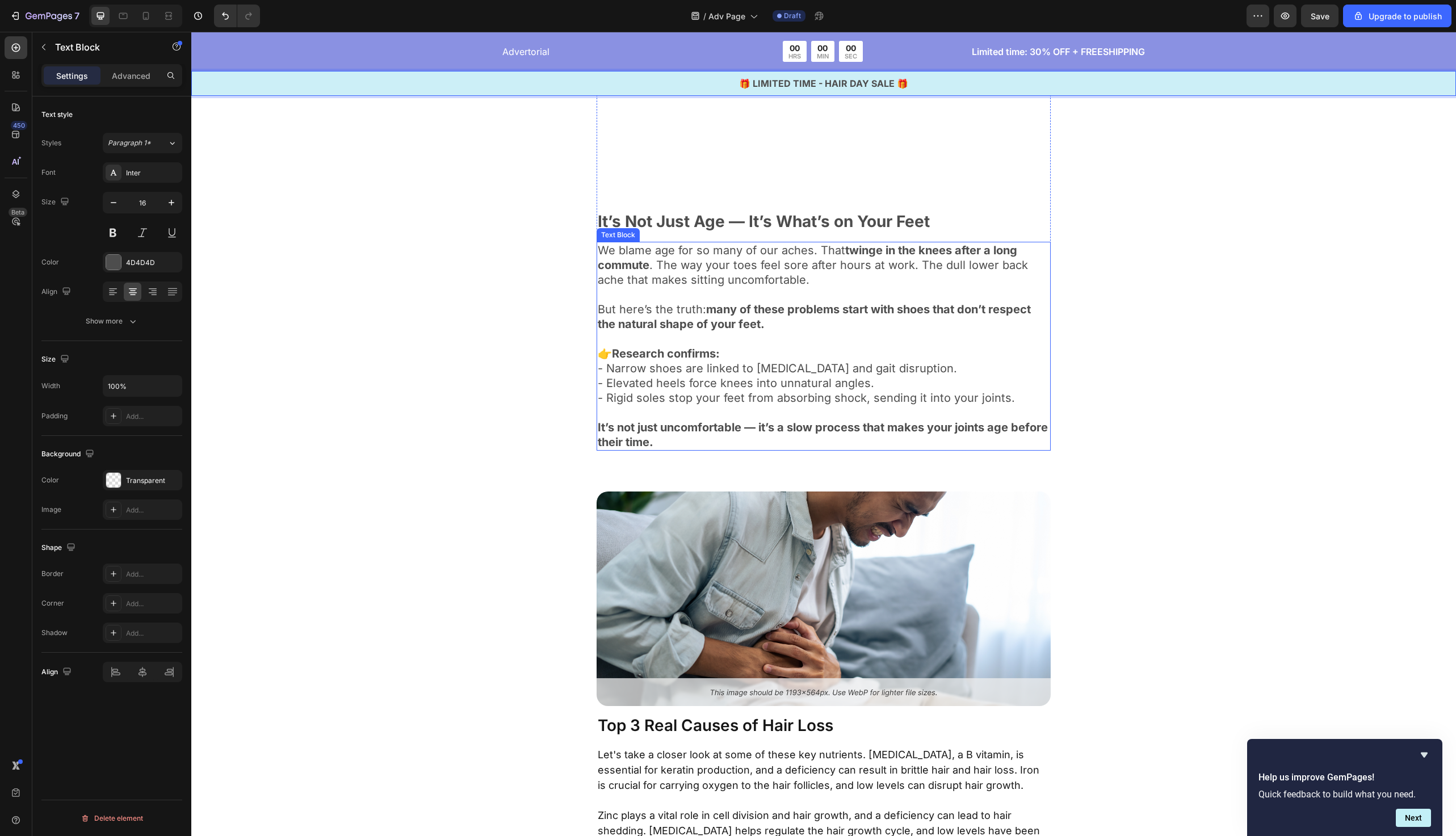
click at [724, 444] on p "It’s not just uncomfortable — it’s a slow process that makes your joints age be…" at bounding box center [824, 435] width 452 height 30
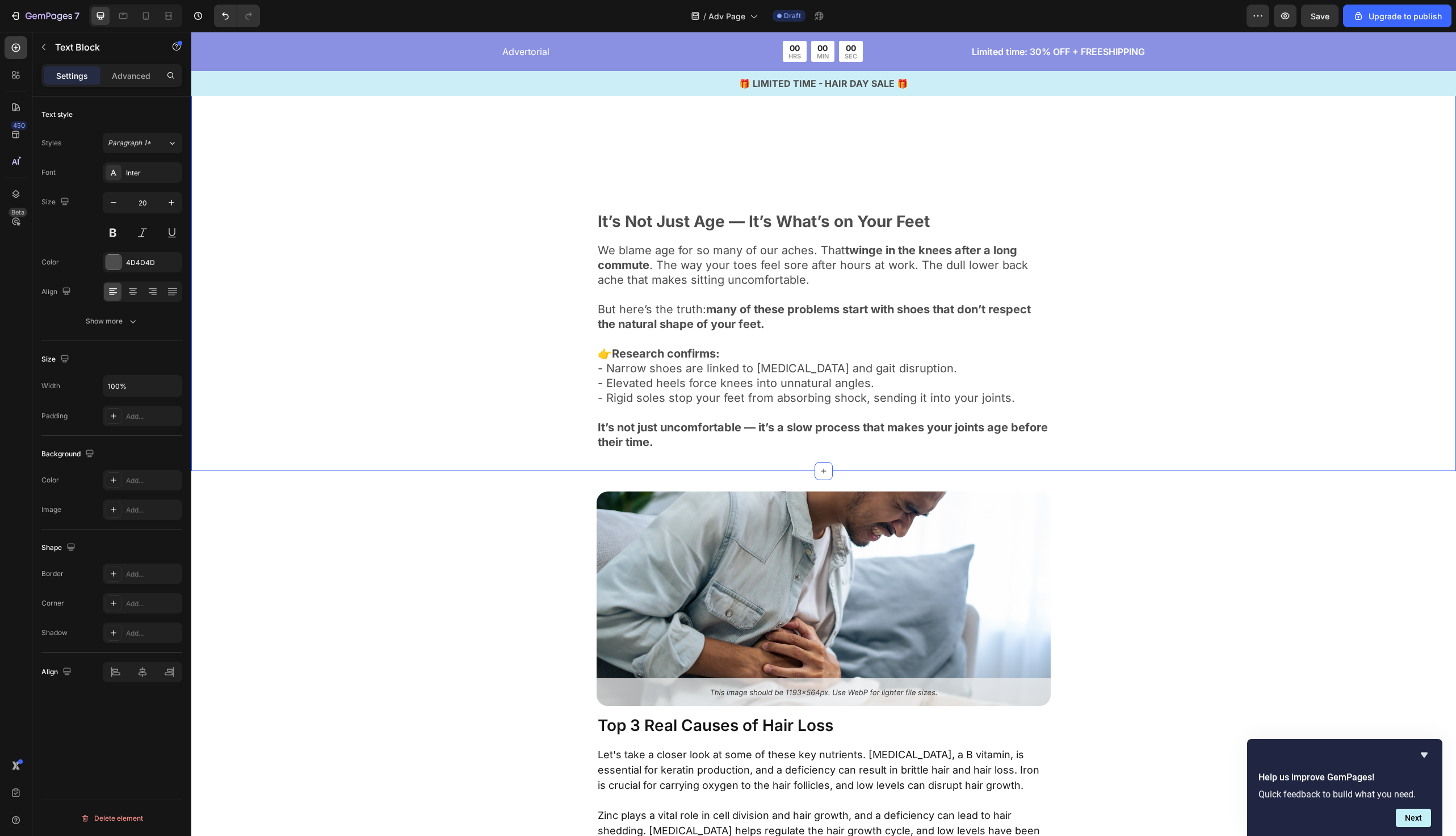
click at [528, 468] on div "Image It’s Not Just Age — It’s What’s on Your Feet Text Block We blame age for …" at bounding box center [824, 86] width 1265 height 770
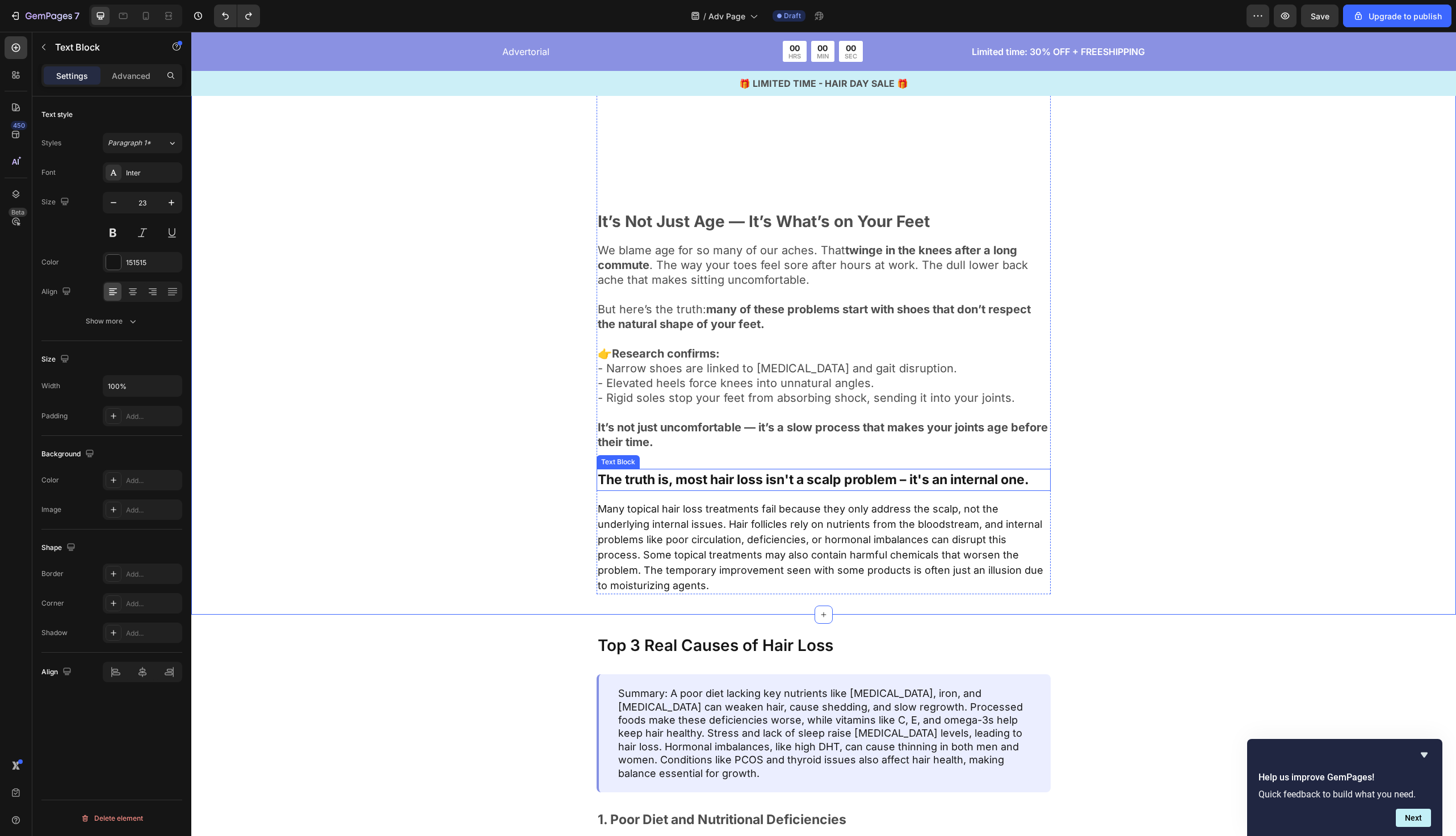
click at [739, 480] on p "The truth is, most hair loss isn't a scalp problem – it's an internal one." at bounding box center [824, 479] width 452 height 20
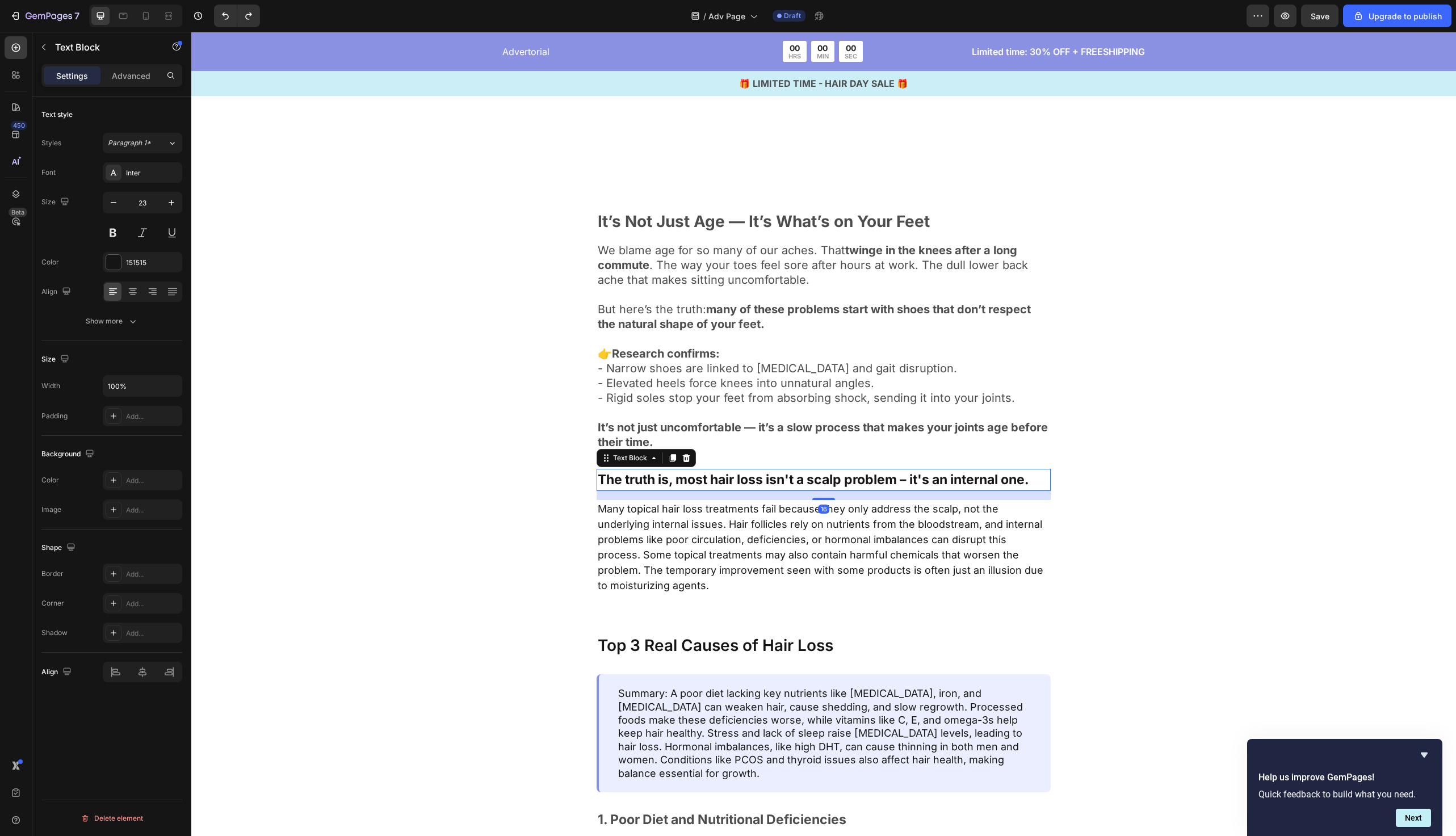
click at [739, 480] on p "The truth is, most hair loss isn't a scalp problem – it's an internal one." at bounding box center [824, 479] width 452 height 20
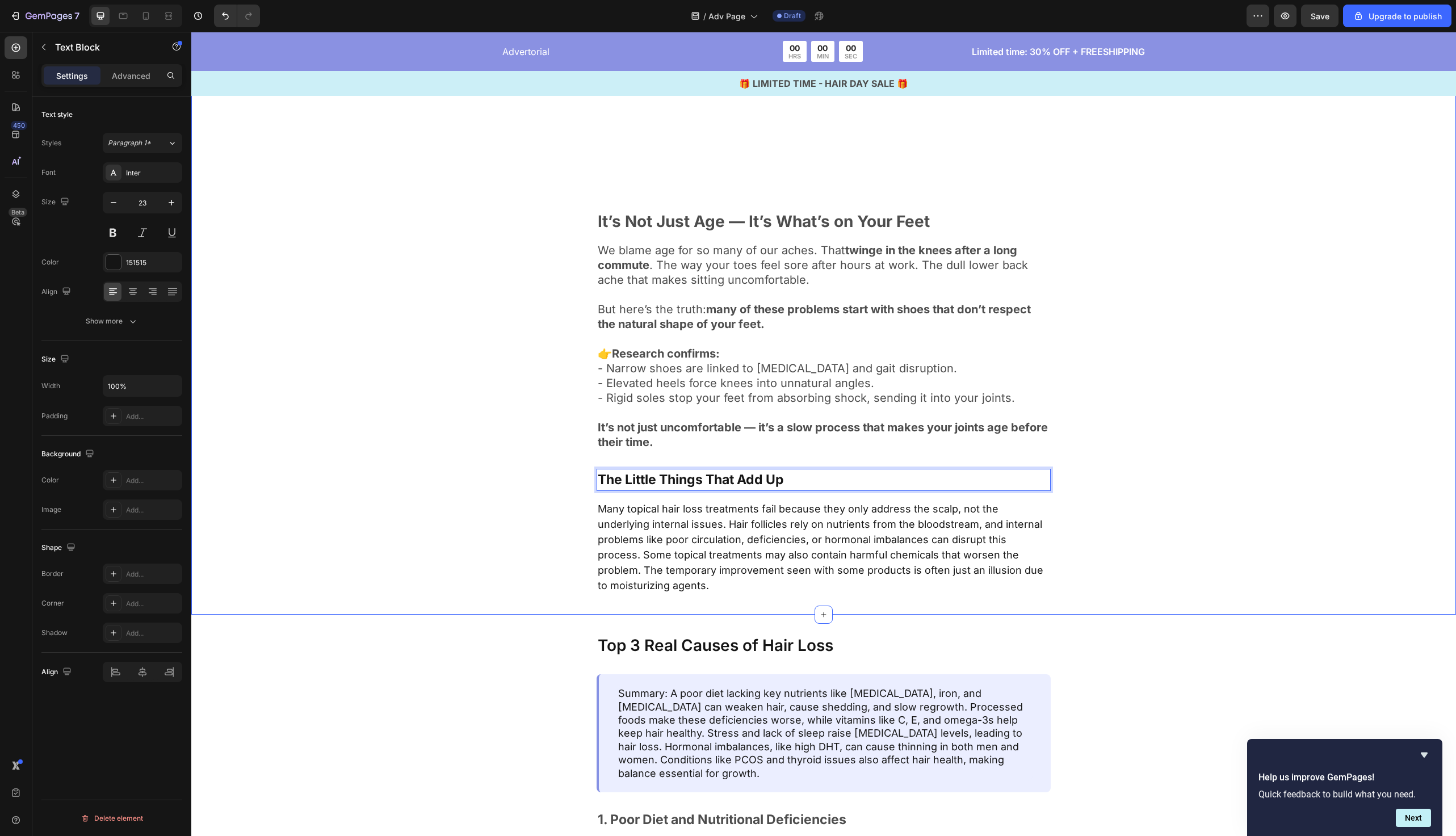
click at [435, 506] on div "Image It’s Not Just Age — It’s What’s on Your Feet Text Block We blame age for …" at bounding box center [824, 166] width 902 height 857
click at [726, 537] on span "Many topical hair loss treatments fail because they only address the scalp, not…" at bounding box center [820, 547] width 445 height 89
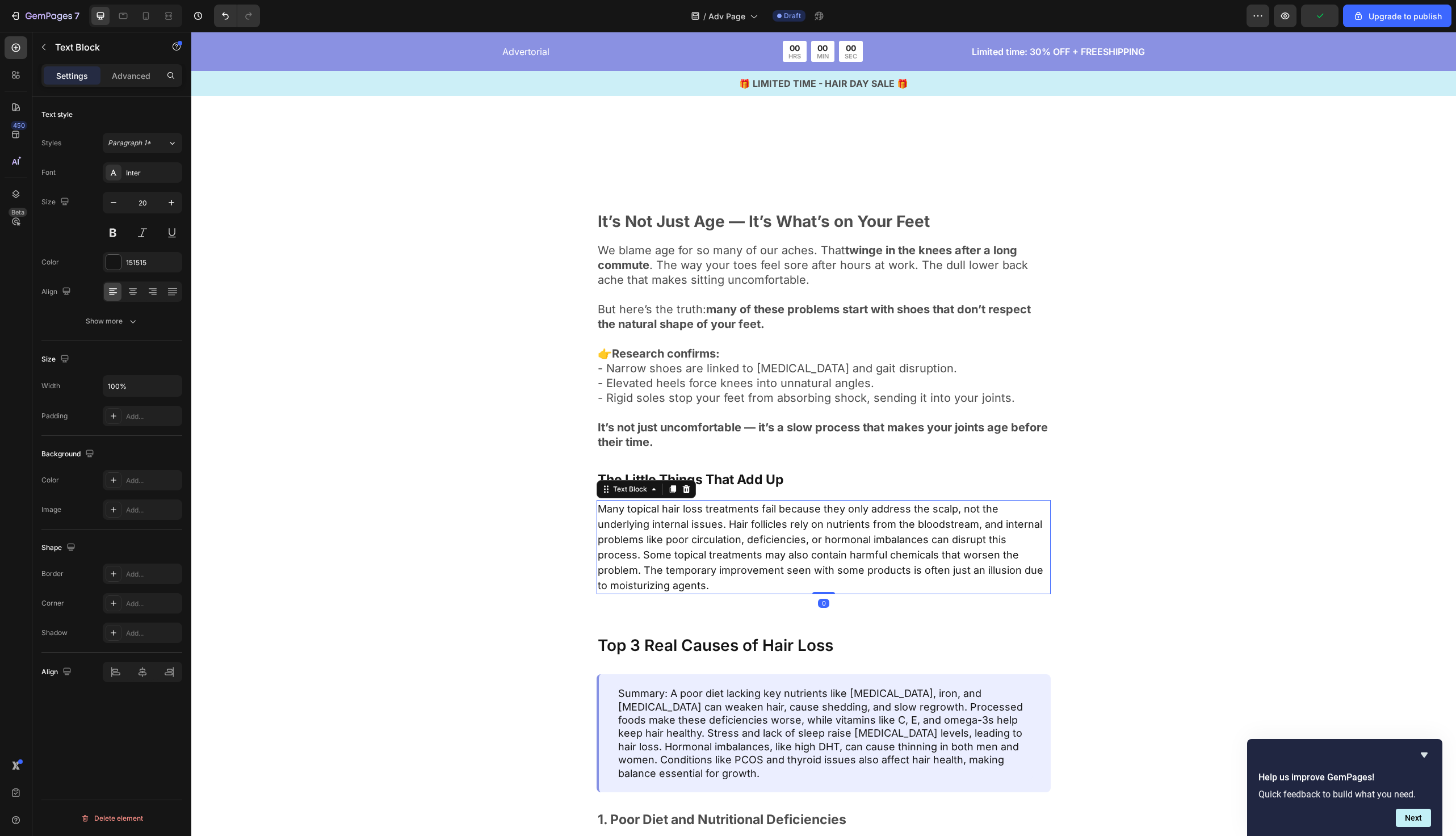
click at [726, 537] on span "Many topical hair loss treatments fail because they only address the scalp, not…" at bounding box center [820, 547] width 445 height 89
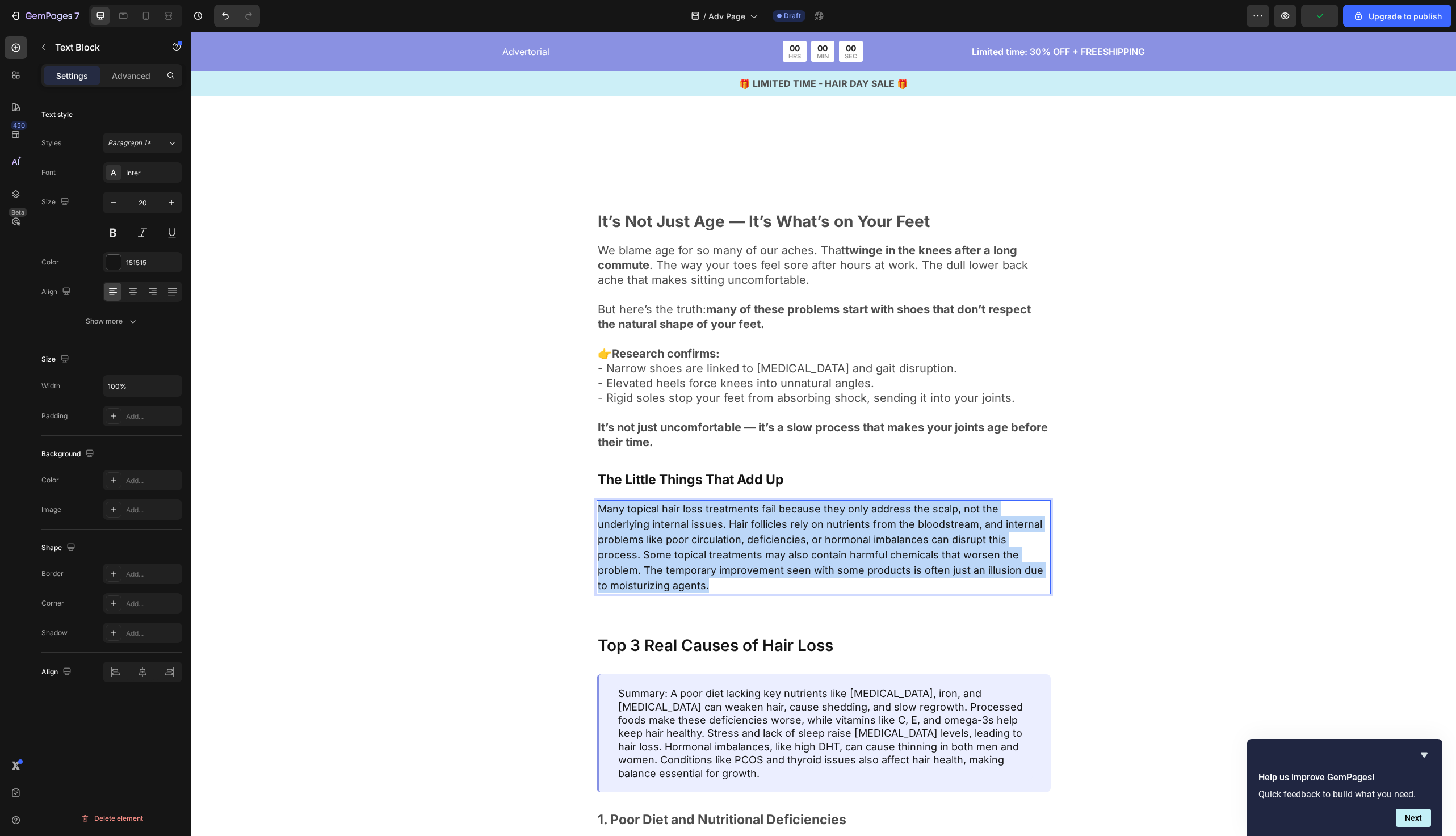
click at [726, 537] on span "Many topical hair loss treatments fail because they only address the scalp, not…" at bounding box center [820, 547] width 445 height 89
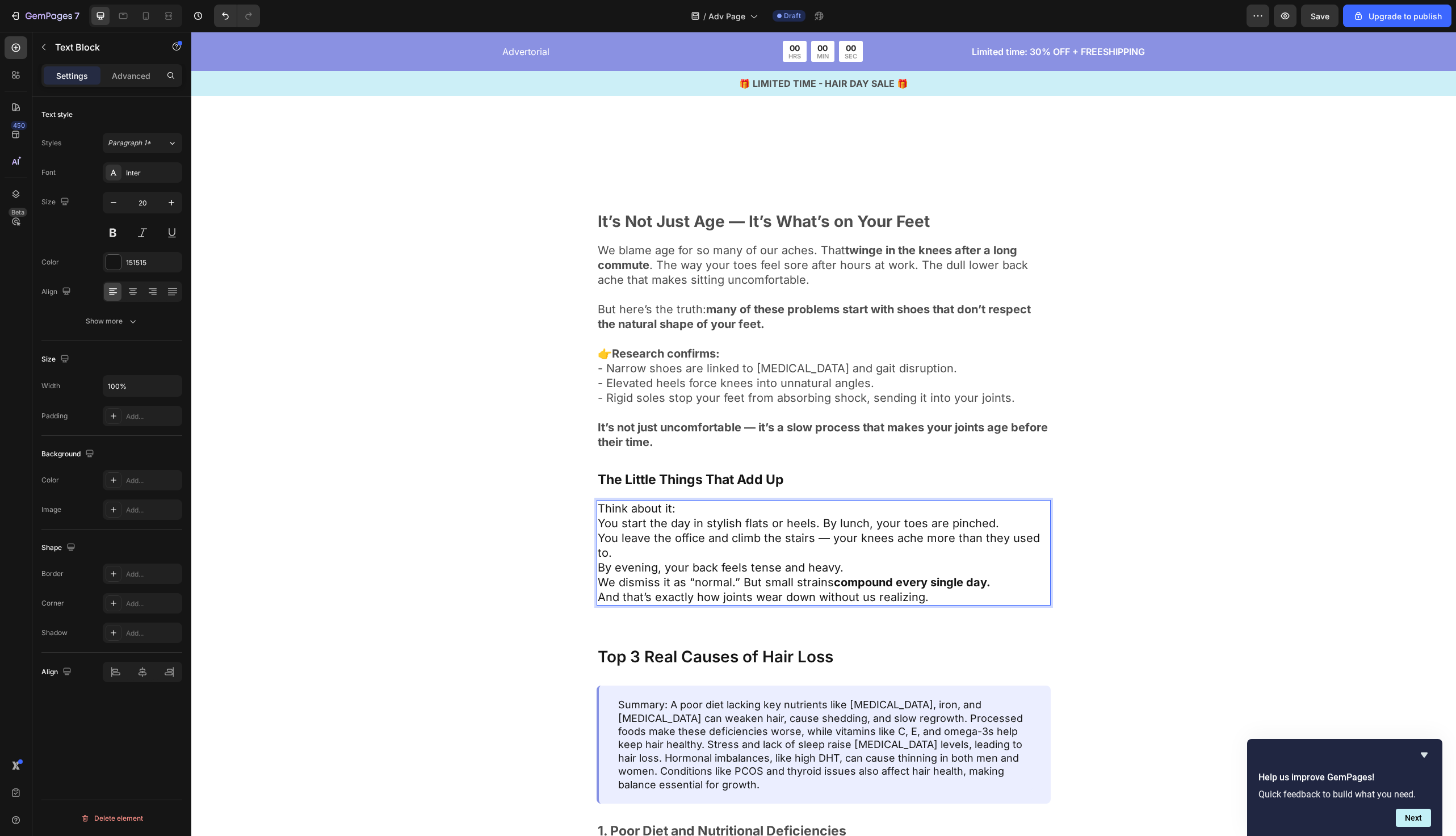
click at [854, 560] on p "By evening, your back feels tense and heavy." at bounding box center [824, 568] width 452 height 15
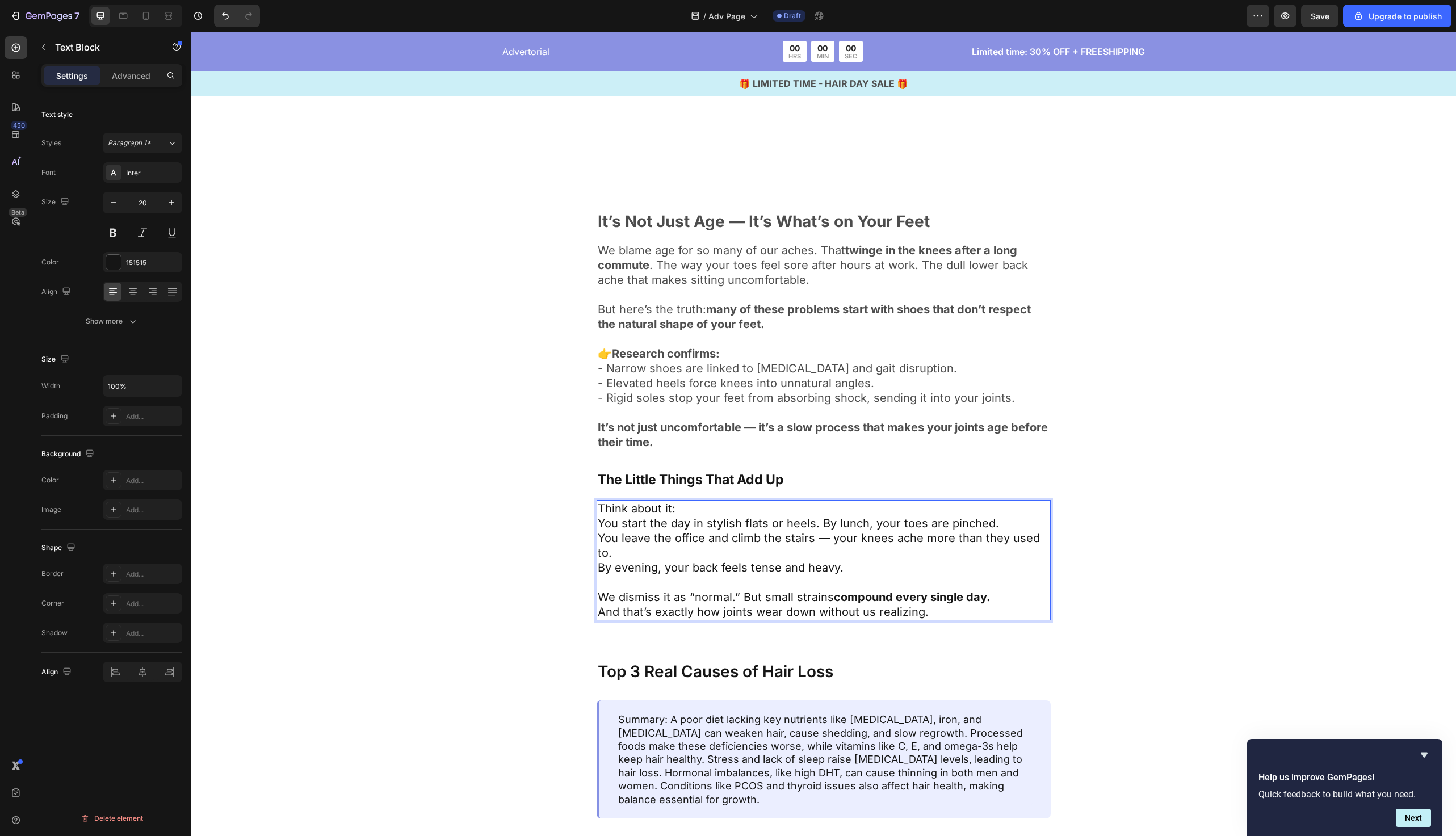
click at [727, 506] on p "Think about it:" at bounding box center [824, 509] width 452 height 15
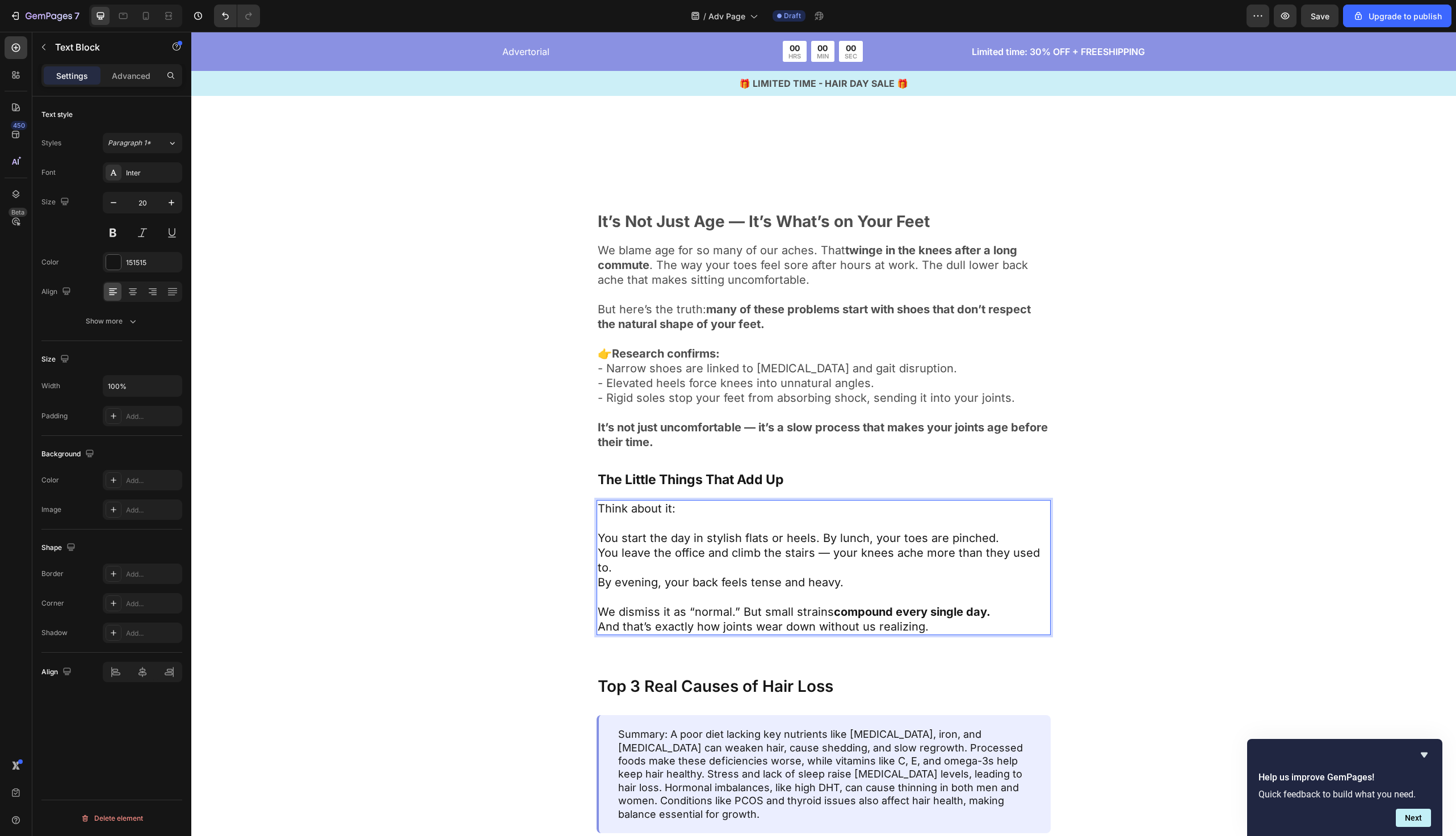
click at [601, 540] on p "You start the day in stylish flats or heels. By lunch, your toes are pinched." at bounding box center [824, 538] width 452 height 15
click at [598, 553] on p "You leave the office and climb the stairs — your knees ache more than they used…" at bounding box center [824, 560] width 452 height 30
click at [599, 581] on p "By evening, your back feels tense and heavy." at bounding box center [824, 583] width 452 height 15
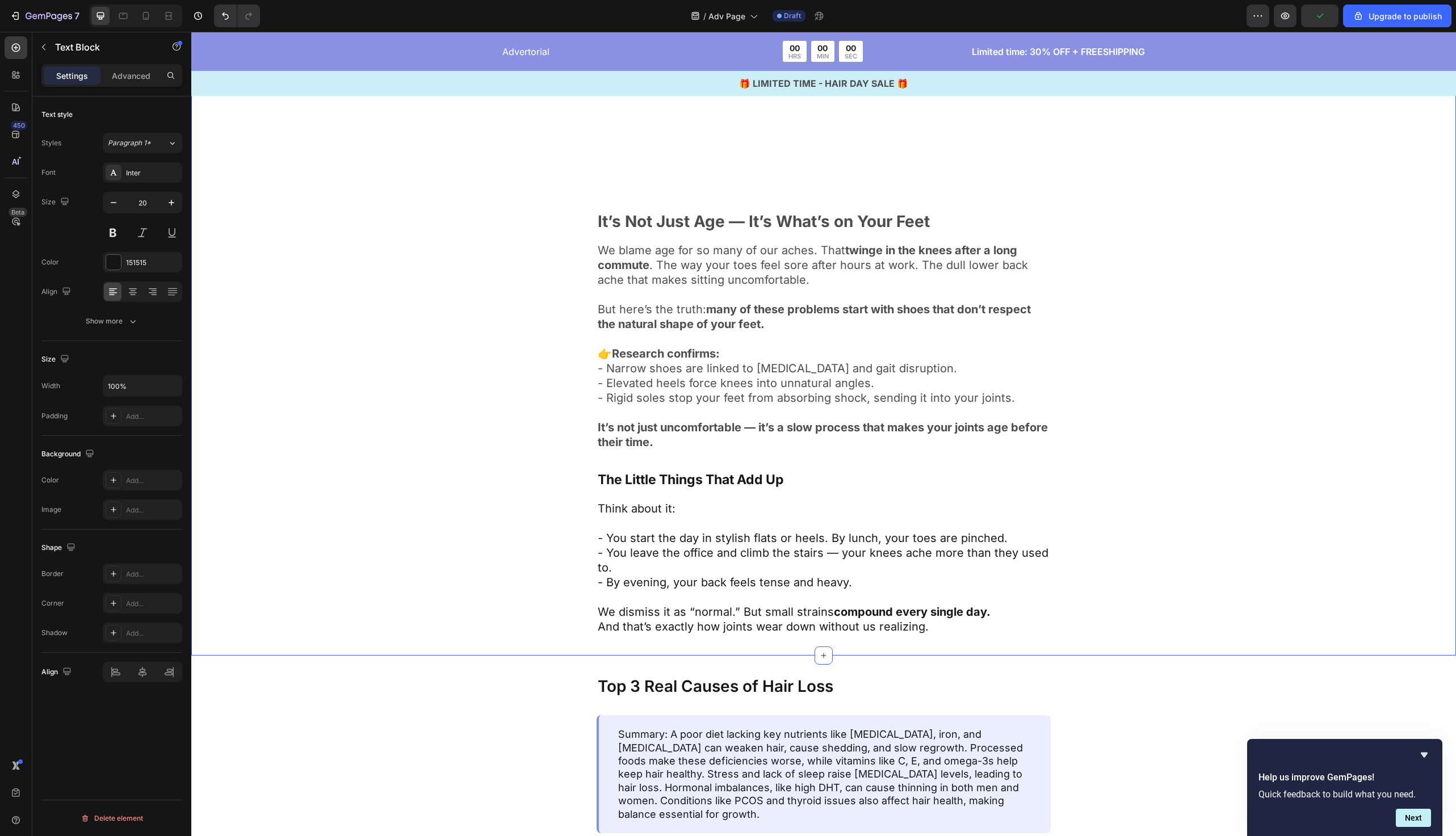
click at [464, 588] on div "Image It’s Not Just Age — It’s What’s on Your Feet Text Block We blame age for …" at bounding box center [824, 186] width 902 height 898
click at [623, 565] on p "- You leave the office and climb the stairs — your knees ache more than they us…" at bounding box center [824, 560] width 452 height 30
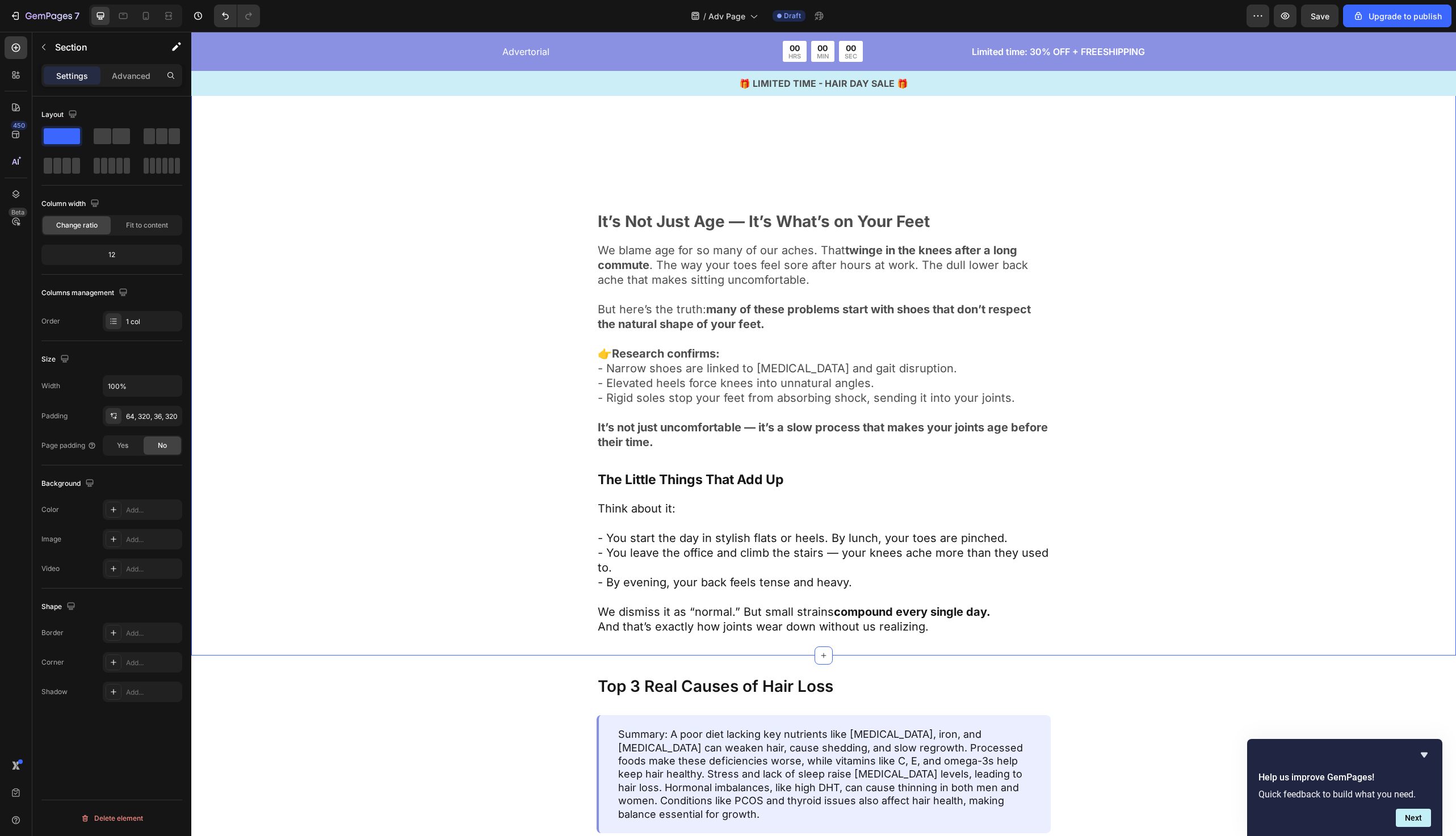
click at [483, 553] on div "Image It’s Not Just Age — It’s What’s on Your Feet Text Block We blame age for …" at bounding box center [824, 186] width 902 height 898
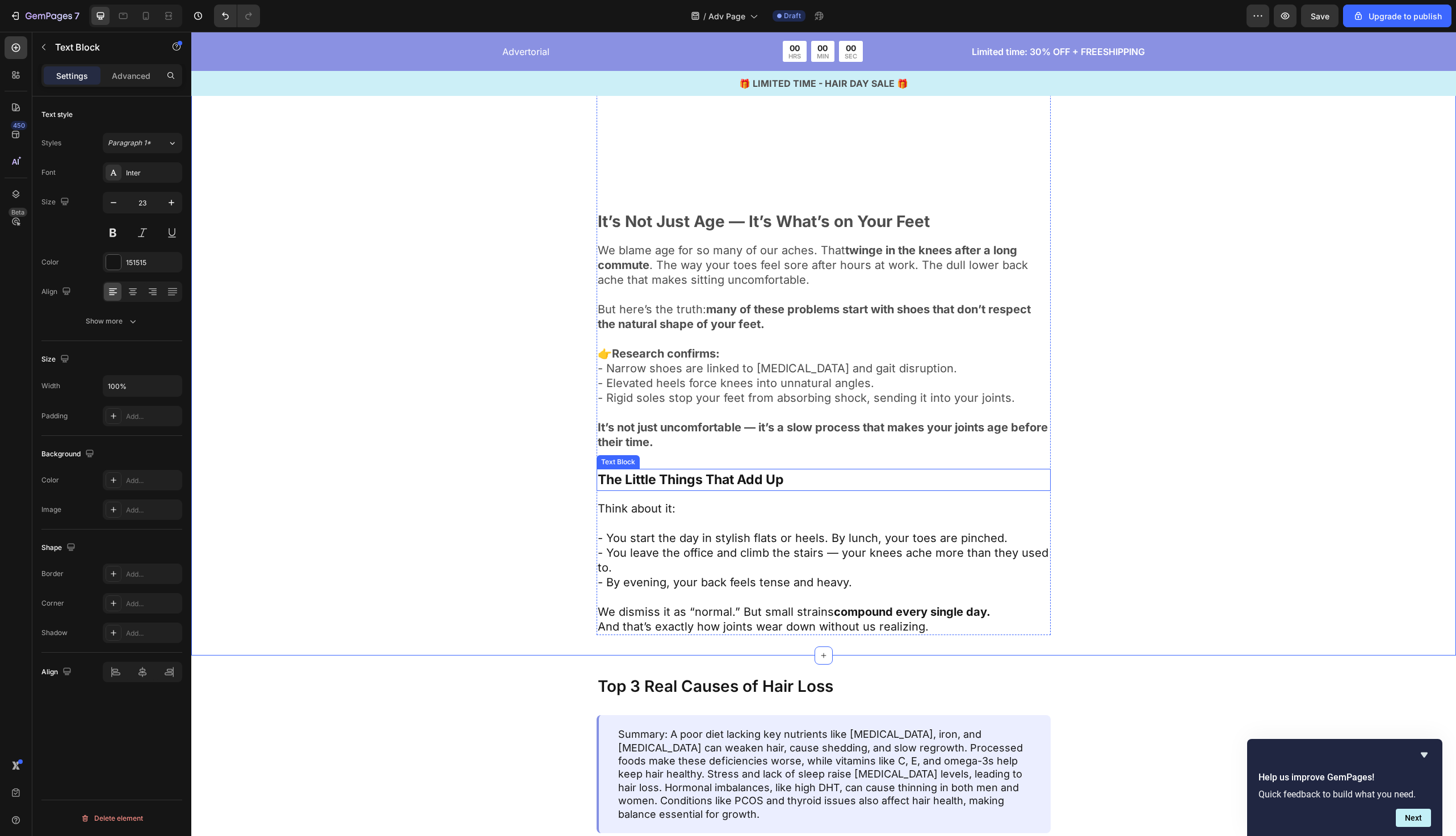
click at [805, 479] on p "The Little Things That Add Up" at bounding box center [824, 479] width 452 height 20
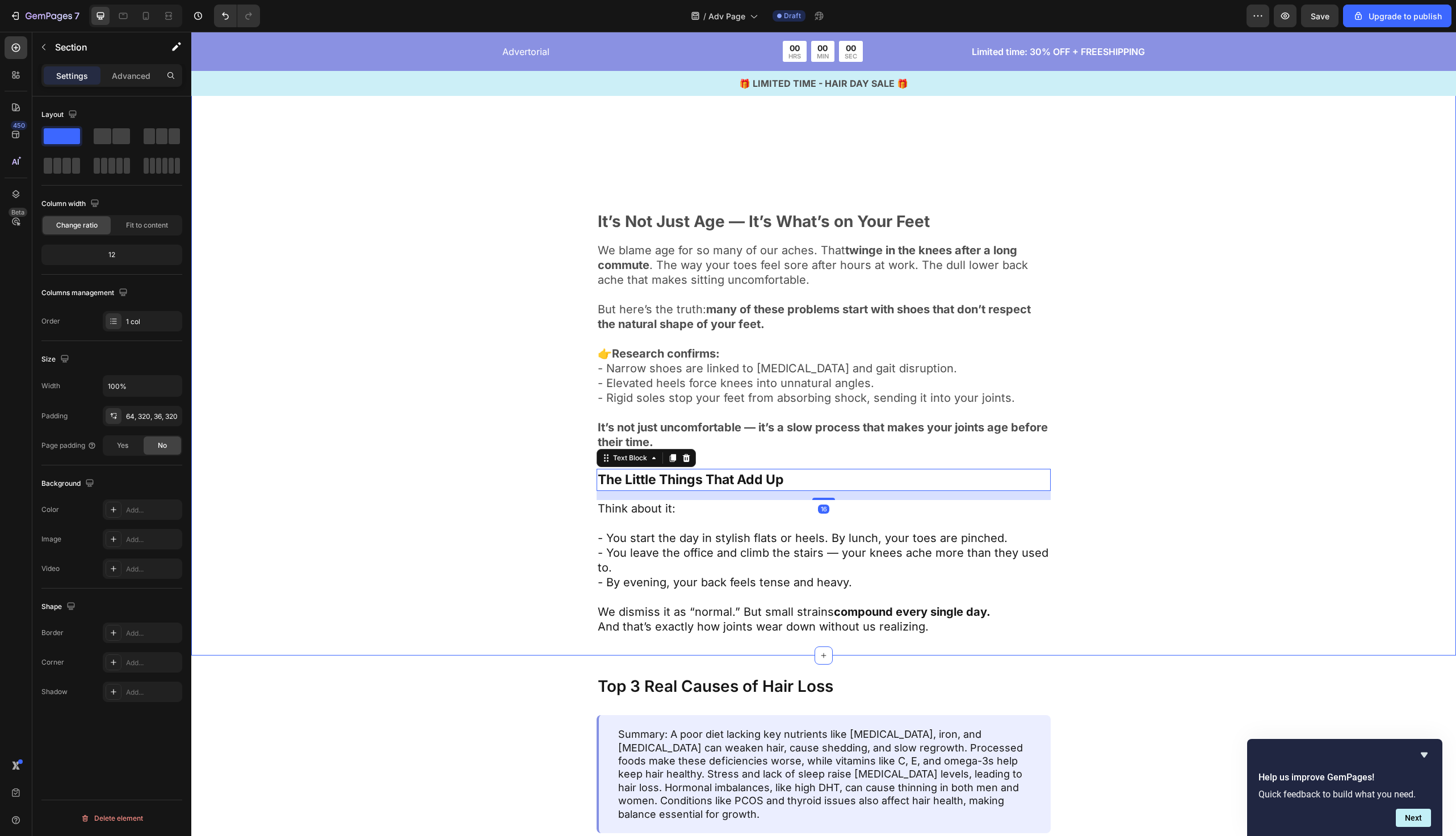
click at [428, 527] on div "Image It’s Not Just Age — It’s What’s on Your Feet Text Block We blame age for …" at bounding box center [824, 186] width 902 height 898
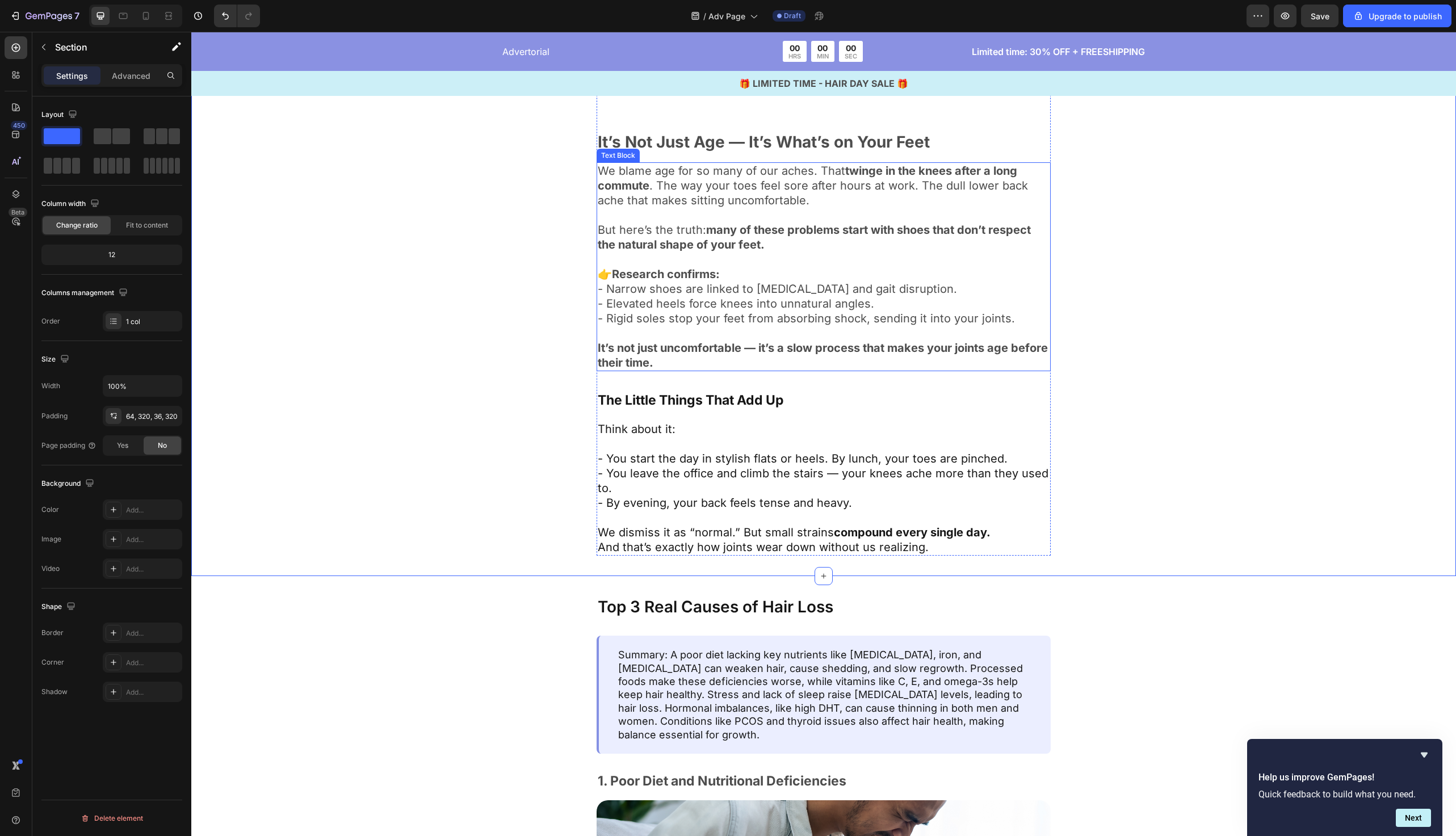
scroll to position [760, 0]
click at [415, 278] on div "Image It’s Not Just Age — It’s What’s on Your Feet Text Block We blame age for …" at bounding box center [824, 106] width 902 height 898
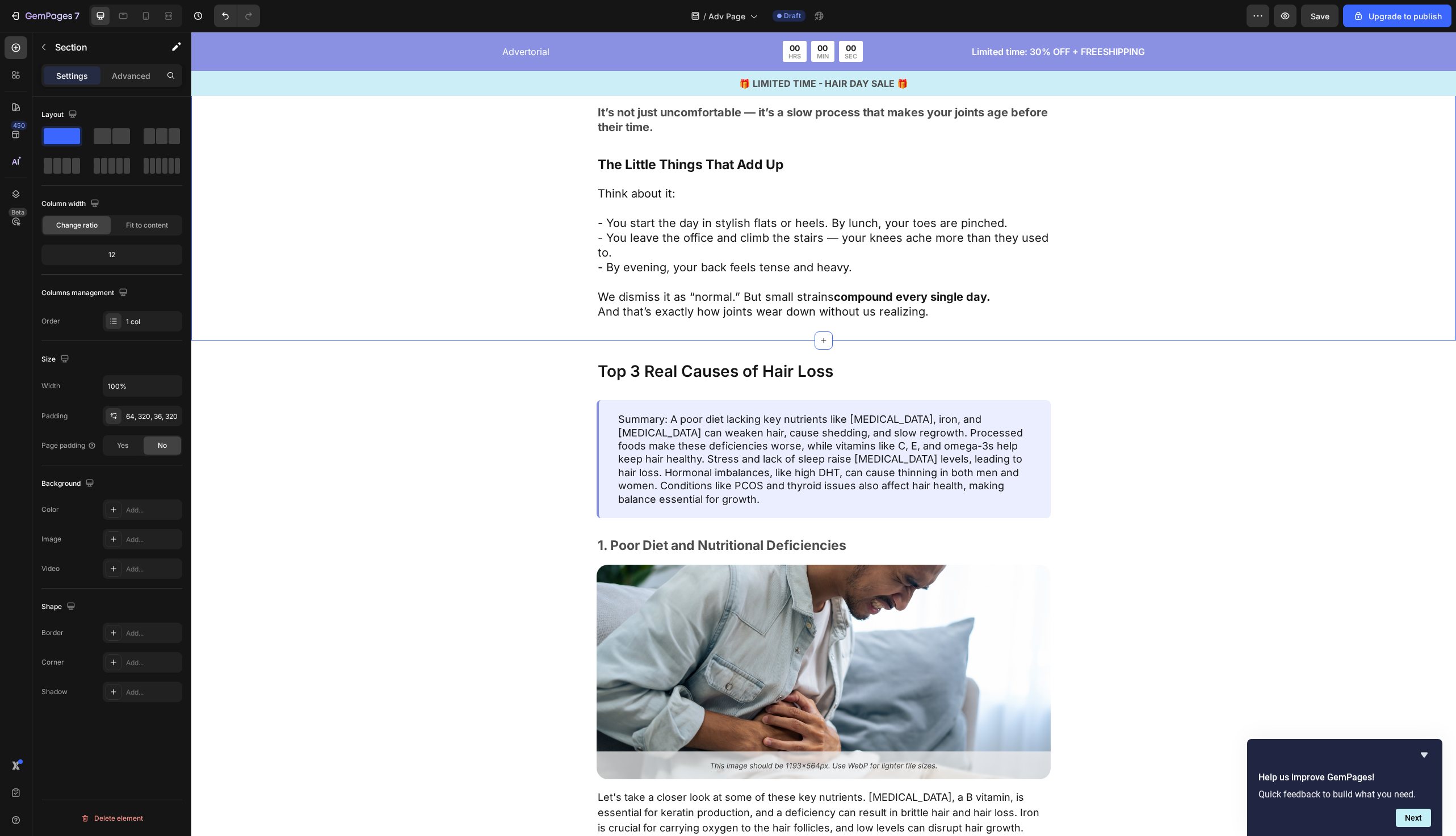
scroll to position [1216, 0]
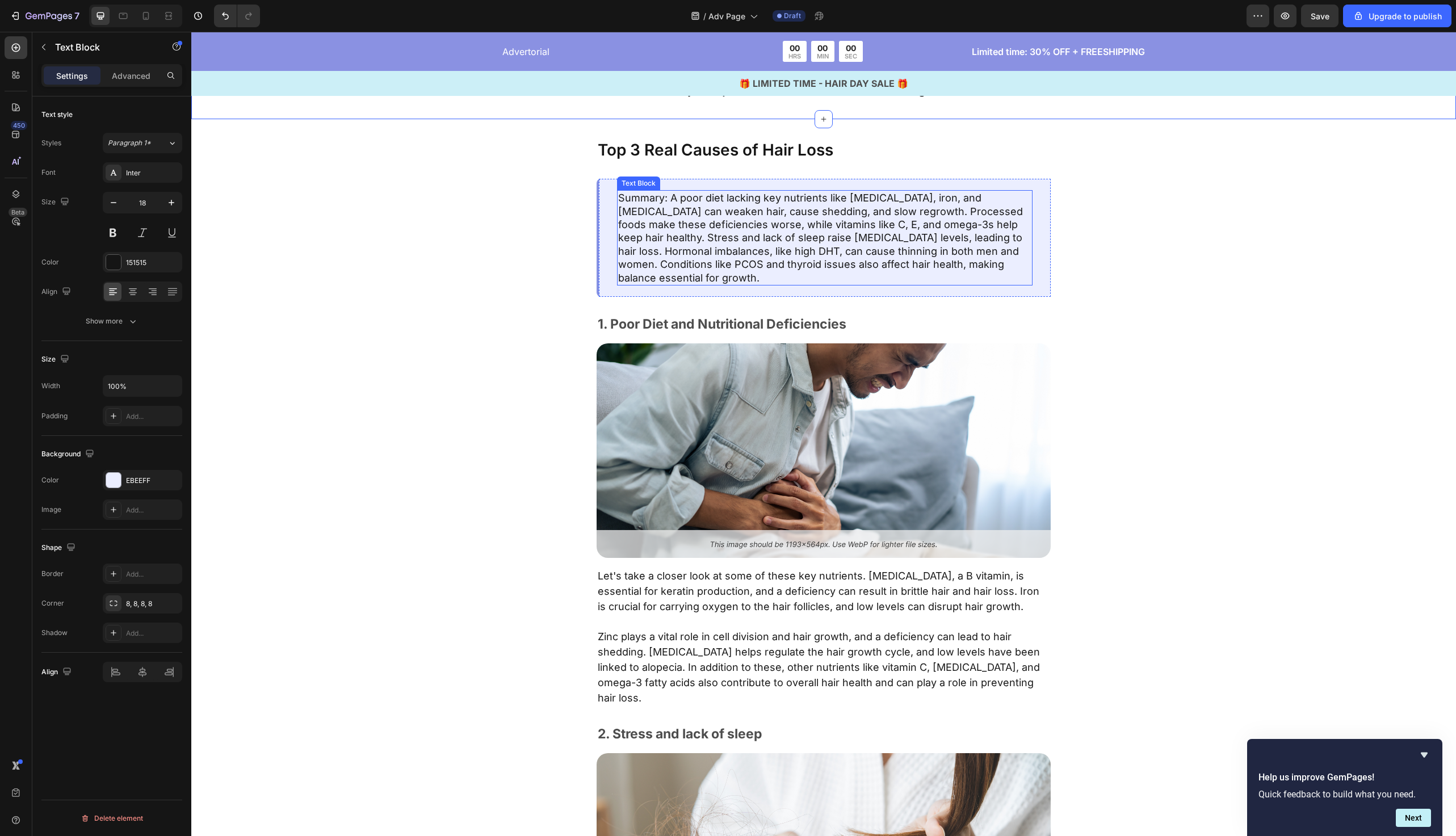
click at [714, 247] on p "Summary: A poor diet lacking key nutrients like biotin, iron, and vitamin D can…" at bounding box center [824, 238] width 414 height 93
click at [601, 271] on div "Summary: A poor diet lacking key nutrients like biotin, iron, and vitamin D can…" at bounding box center [824, 238] width 454 height 118
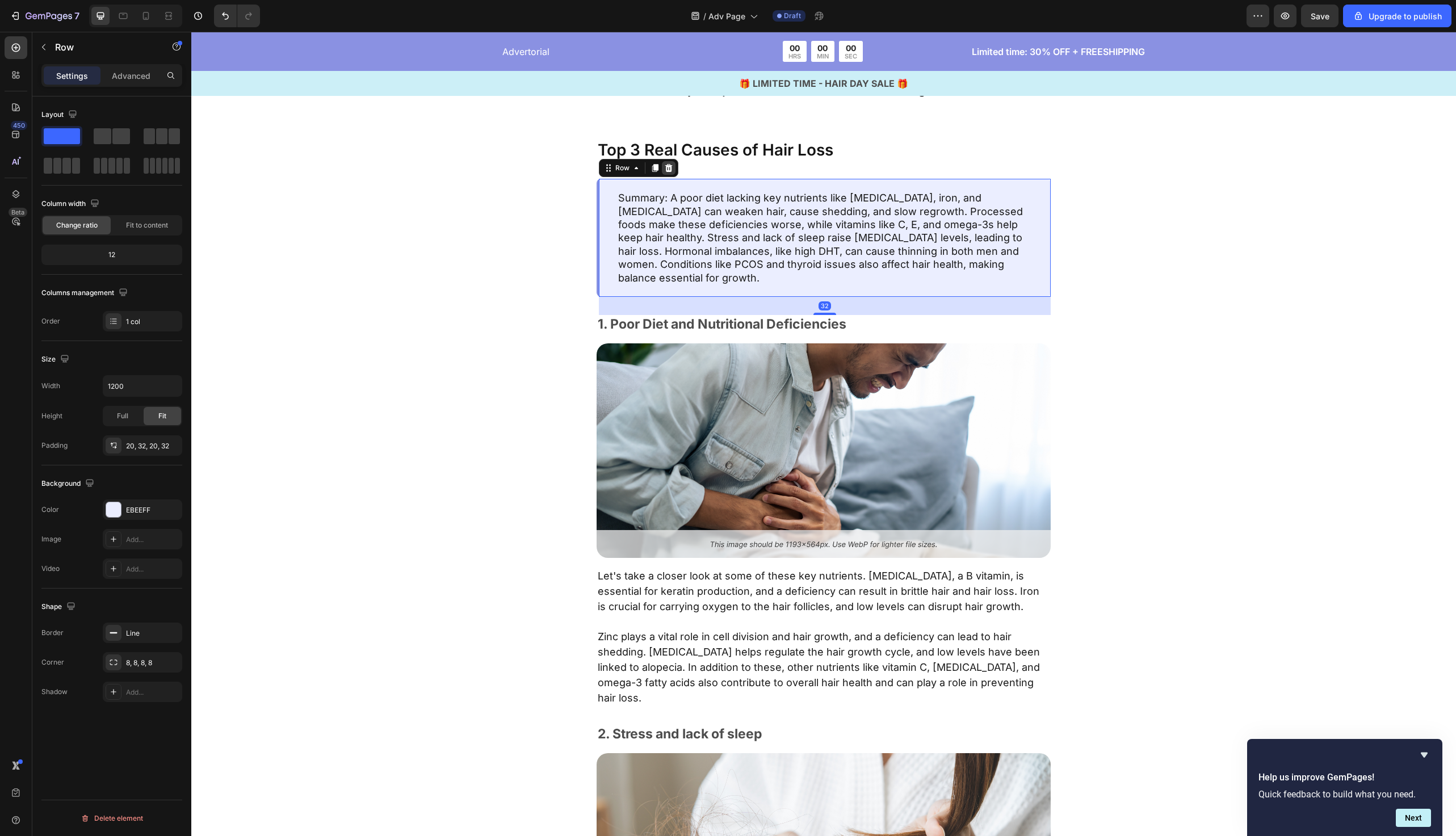
click at [669, 167] on icon at bounding box center [668, 168] width 9 height 9
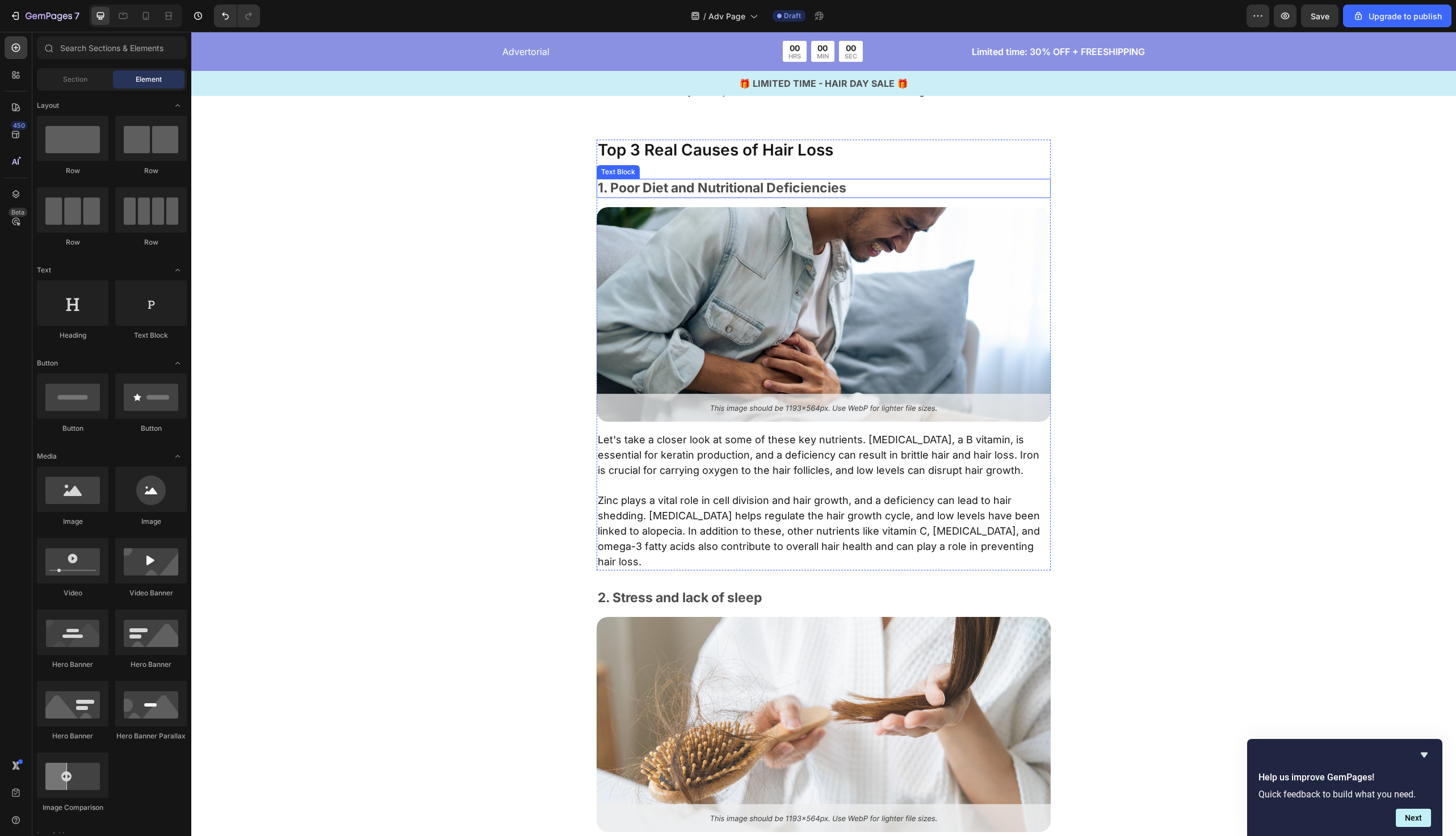
click at [655, 182] on p "1. Poor Diet and Nutritional Deficiencies" at bounding box center [824, 188] width 452 height 17
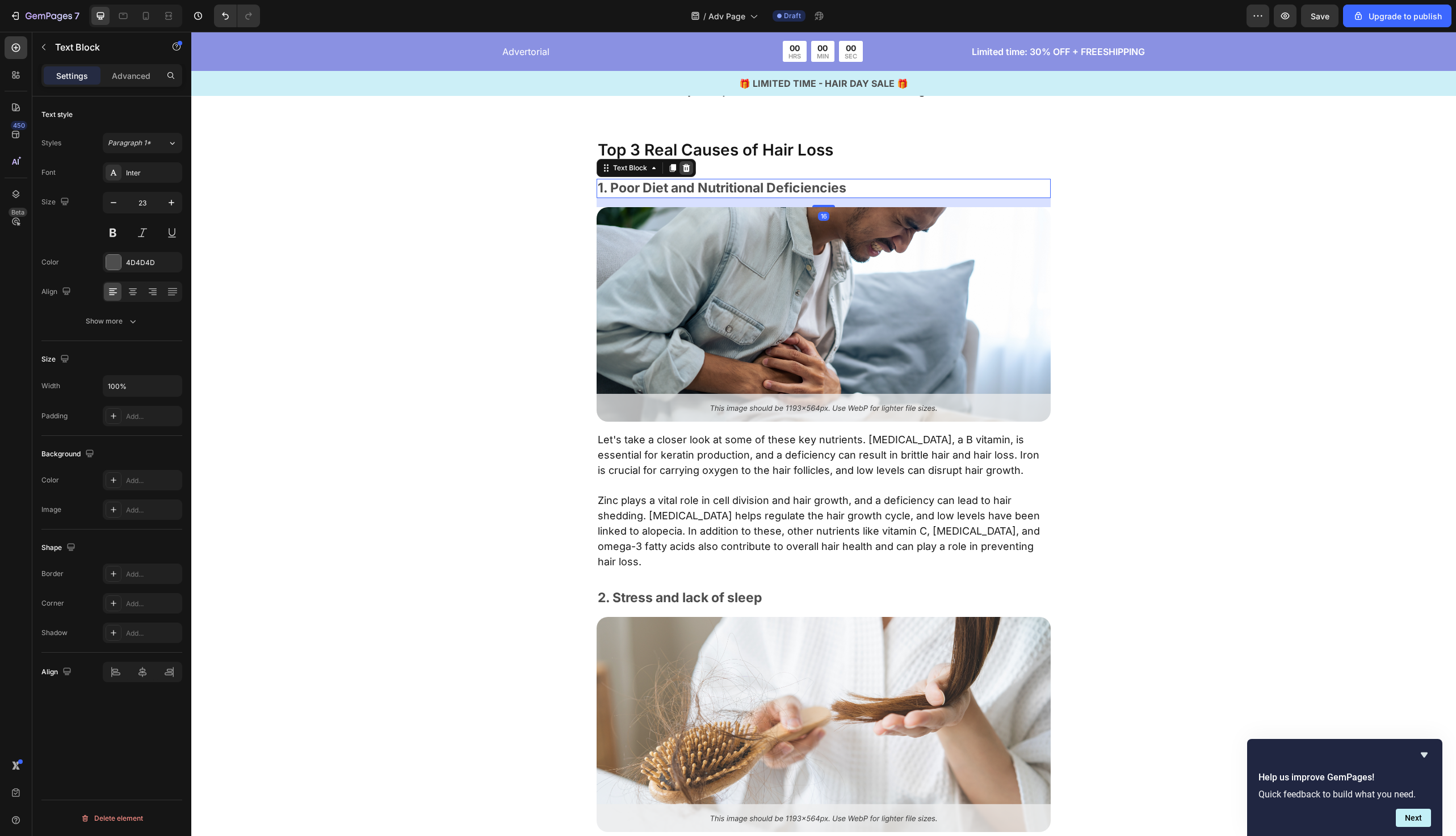
click at [683, 167] on icon at bounding box center [686, 168] width 7 height 8
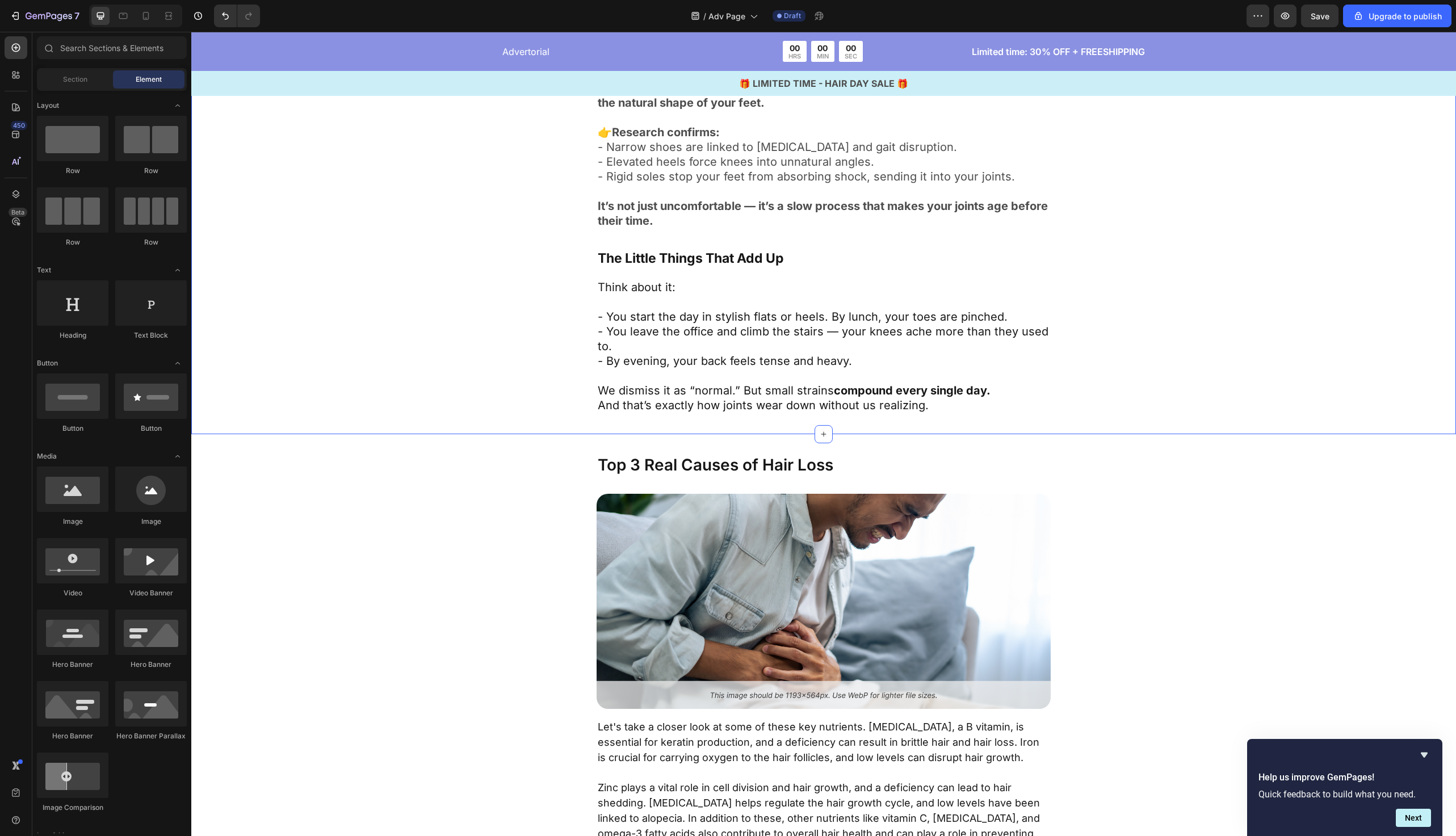
scroll to position [1086, 0]
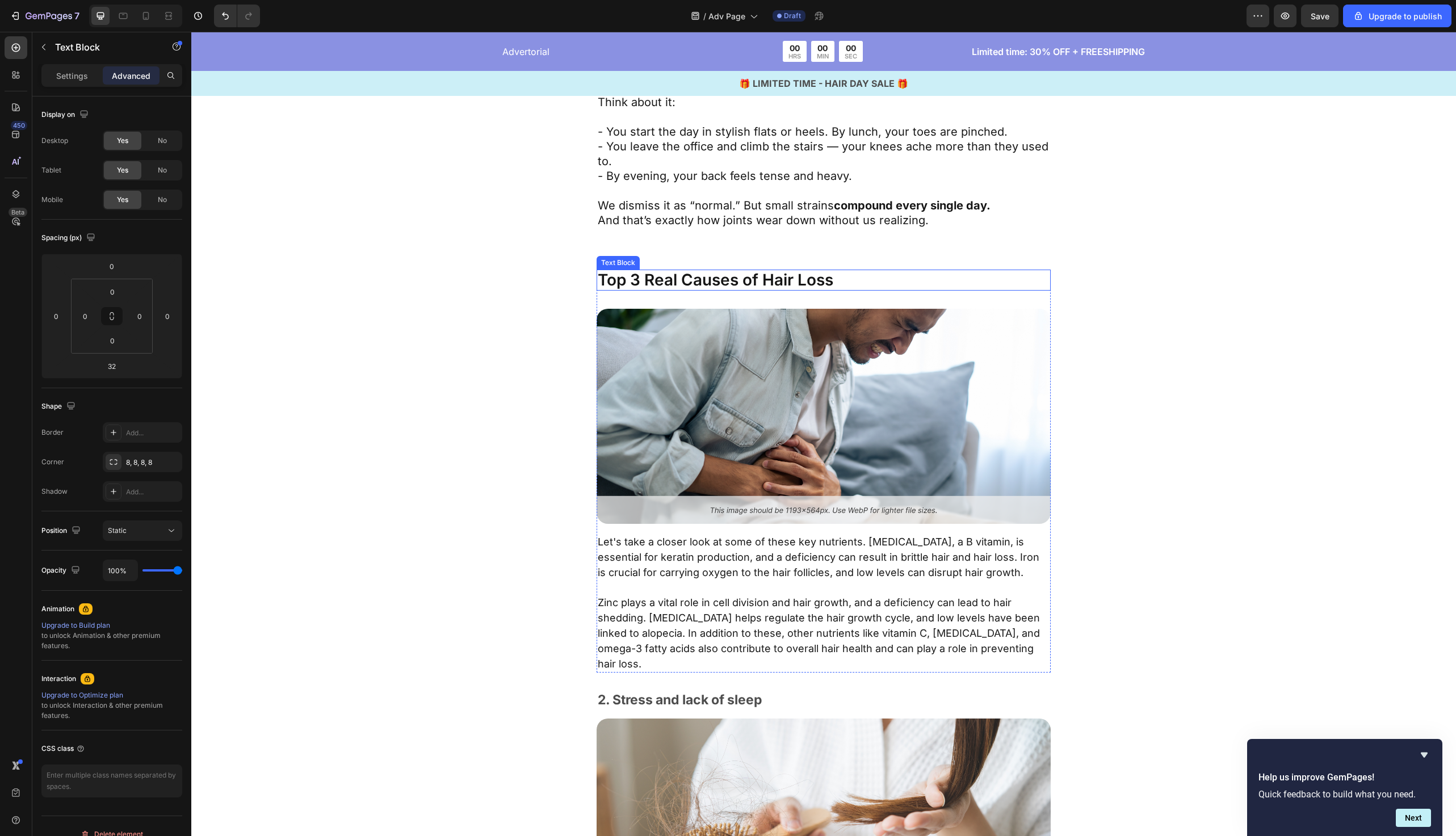
click at [736, 276] on p "Top 3 Real Causes of Hair Loss" at bounding box center [824, 280] width 452 height 20
click at [515, 297] on div "The Industry’s Quick Fix Makes It Worse Text Block 32 Image Let's take a closer…" at bounding box center [824, 471] width 902 height 403
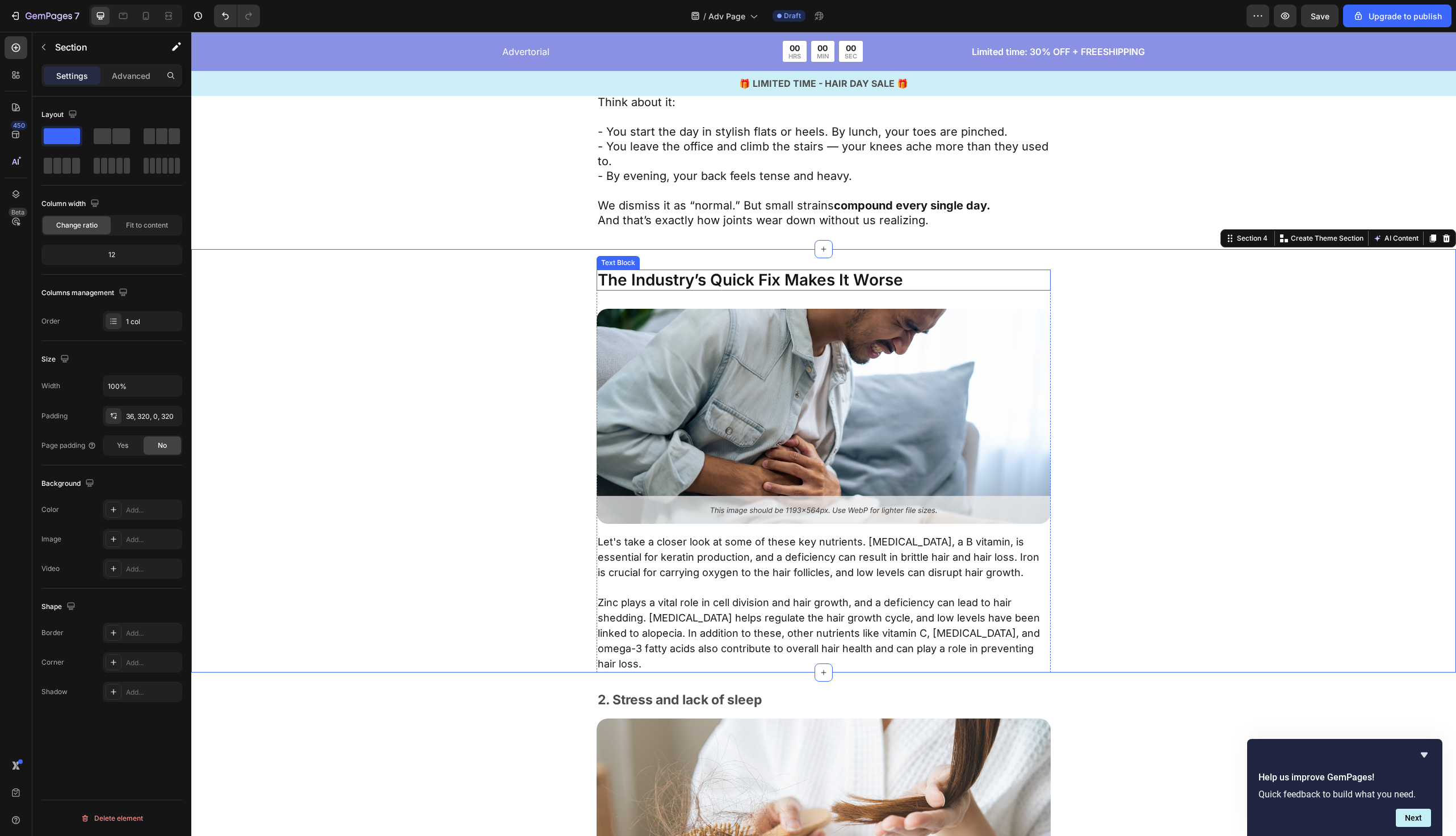
click at [678, 277] on p "The Industry’s Quick Fix Makes It Worse" at bounding box center [824, 280] width 452 height 20
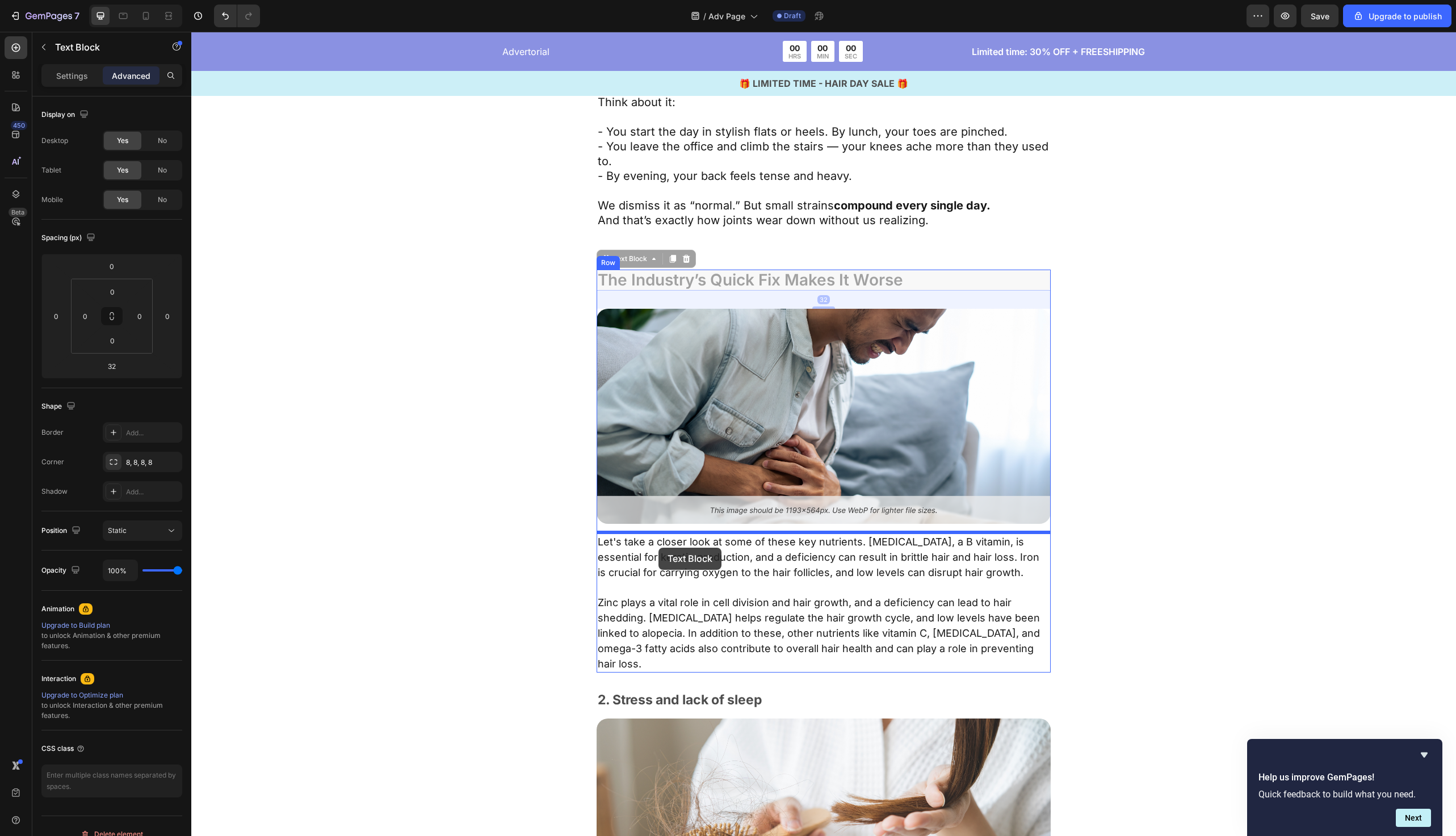
drag, startPoint x: 633, startPoint y: 260, endPoint x: 658, endPoint y: 544, distance: 285.1
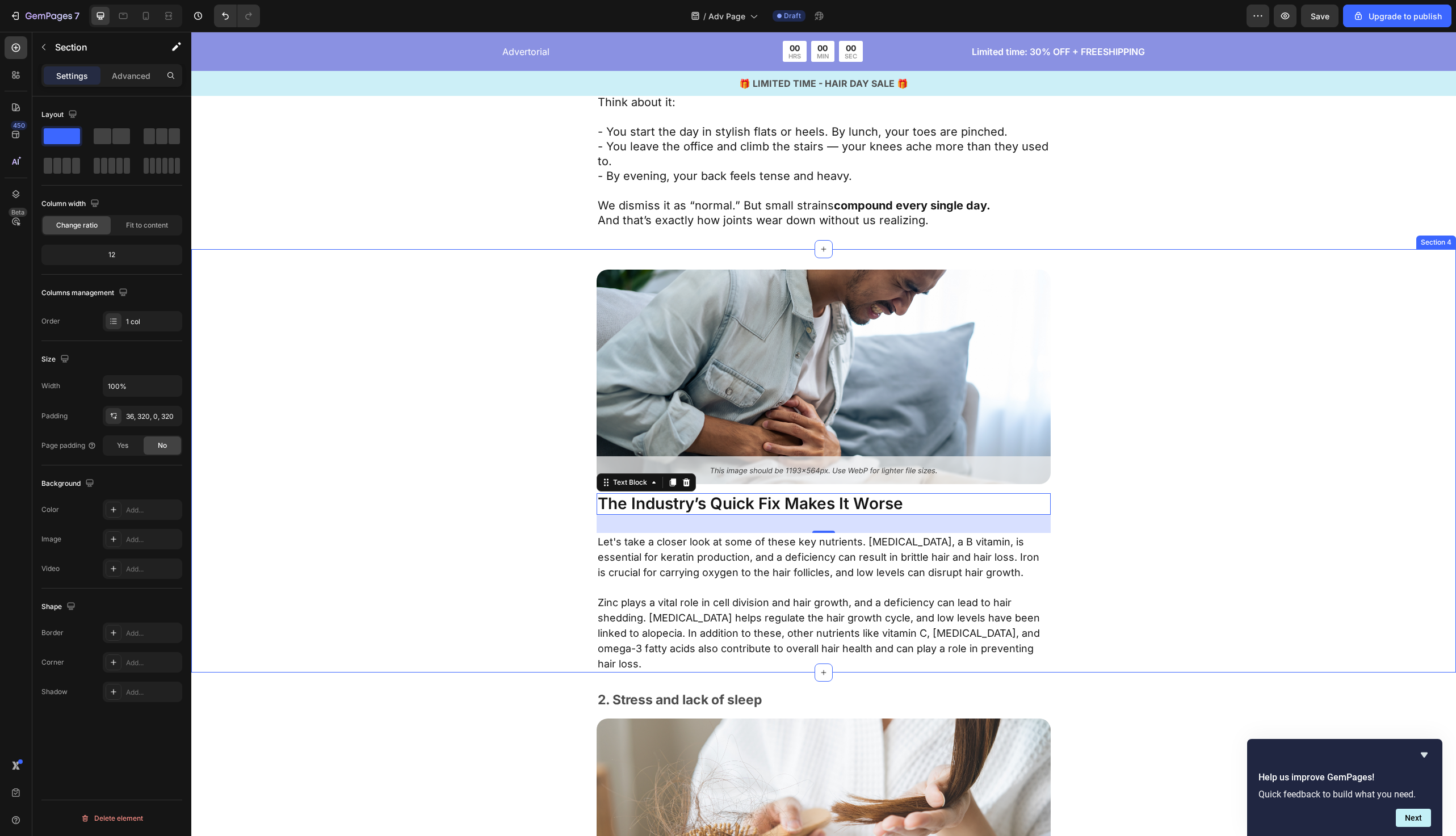
click at [443, 508] on div "Image The Industry’s Quick Fix Makes It Worse Text Block 32 Let's take a closer…" at bounding box center [824, 471] width 902 height 403
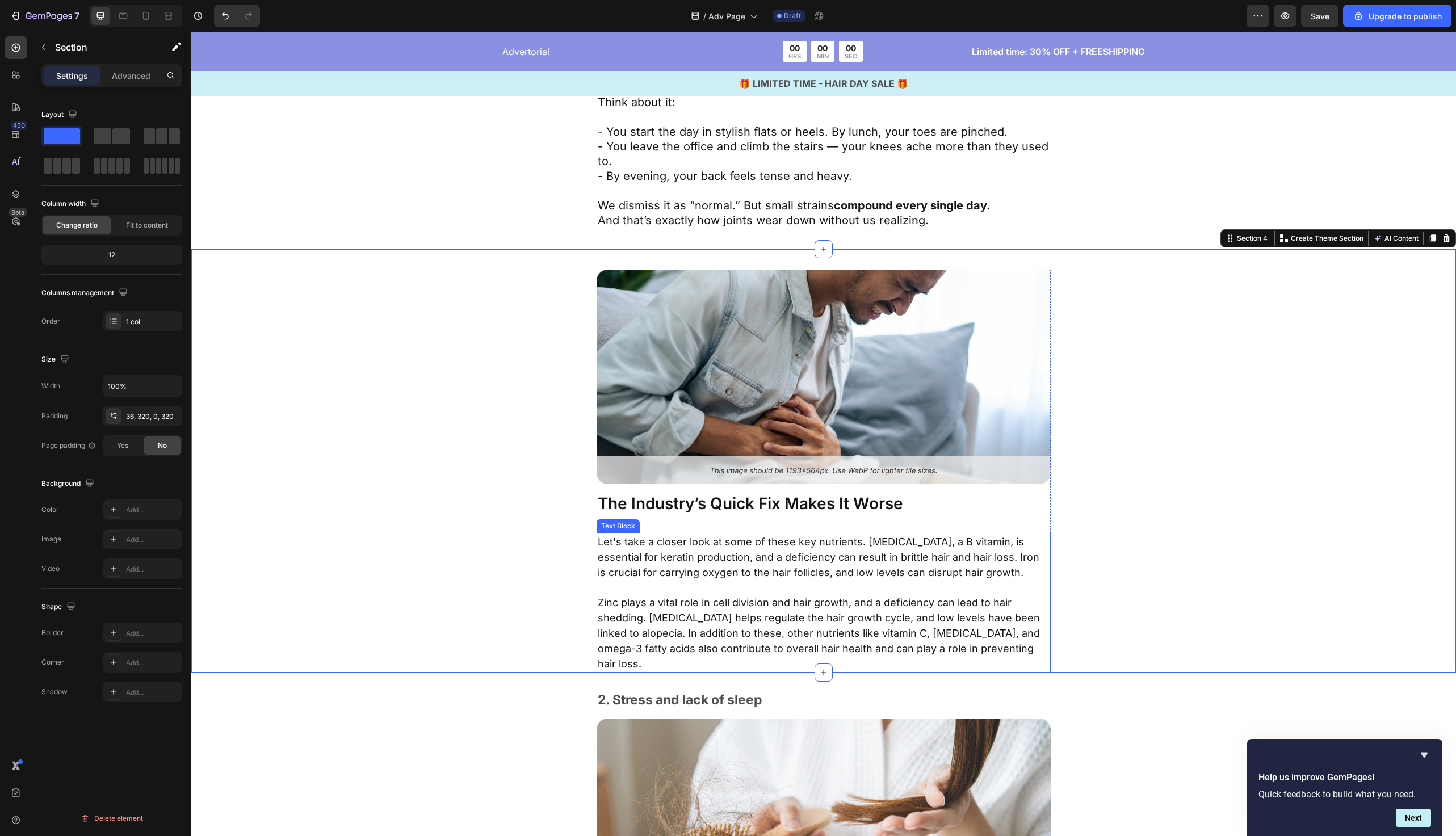
click at [820, 617] on span "Zinc plays a vital role in cell division and hair growth, and a deficiency can …" at bounding box center [818, 634] width 442 height 73
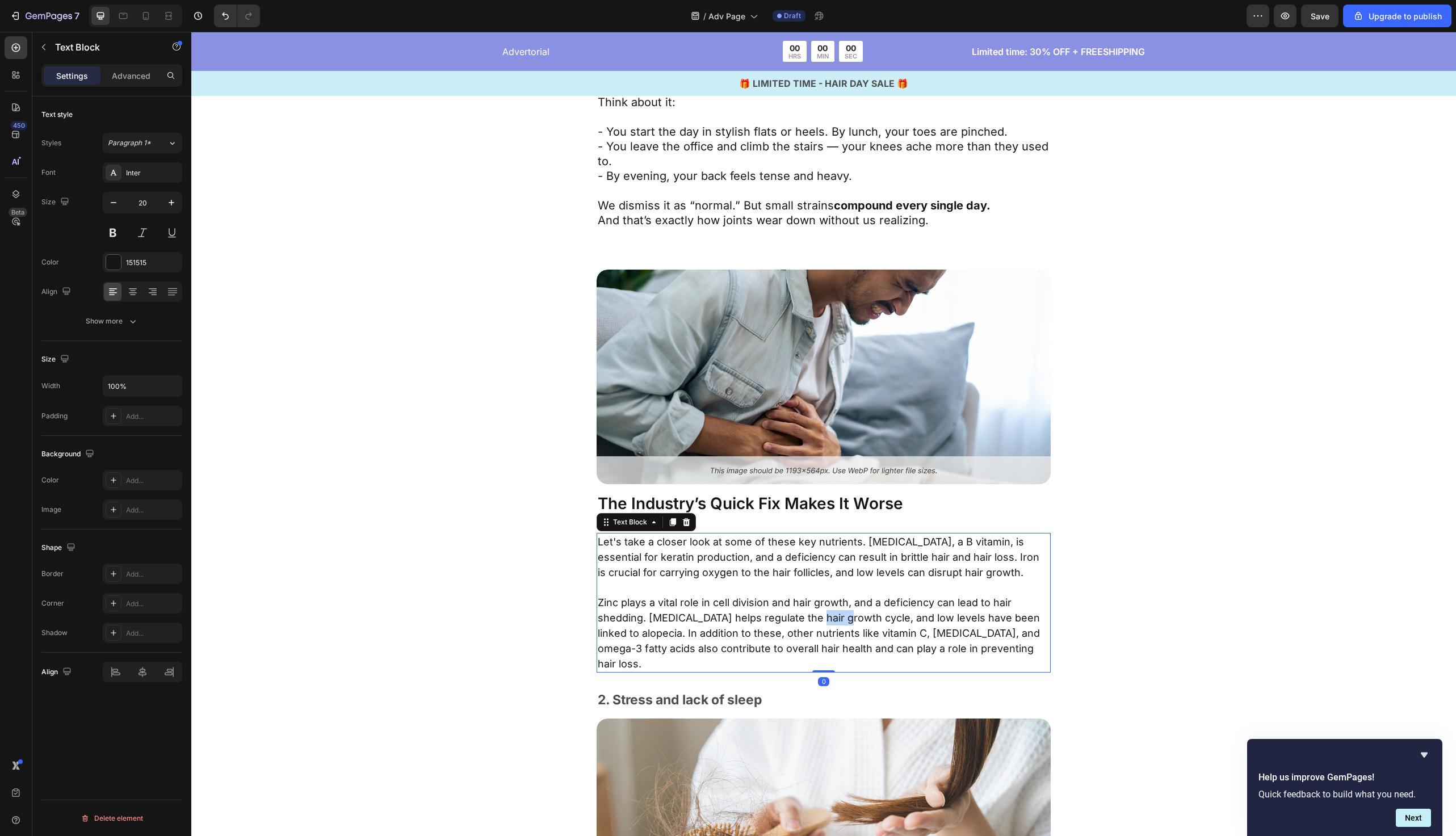
click at [820, 617] on span "Zinc plays a vital role in cell division and hair growth, and a deficiency can …" at bounding box center [818, 634] width 442 height 73
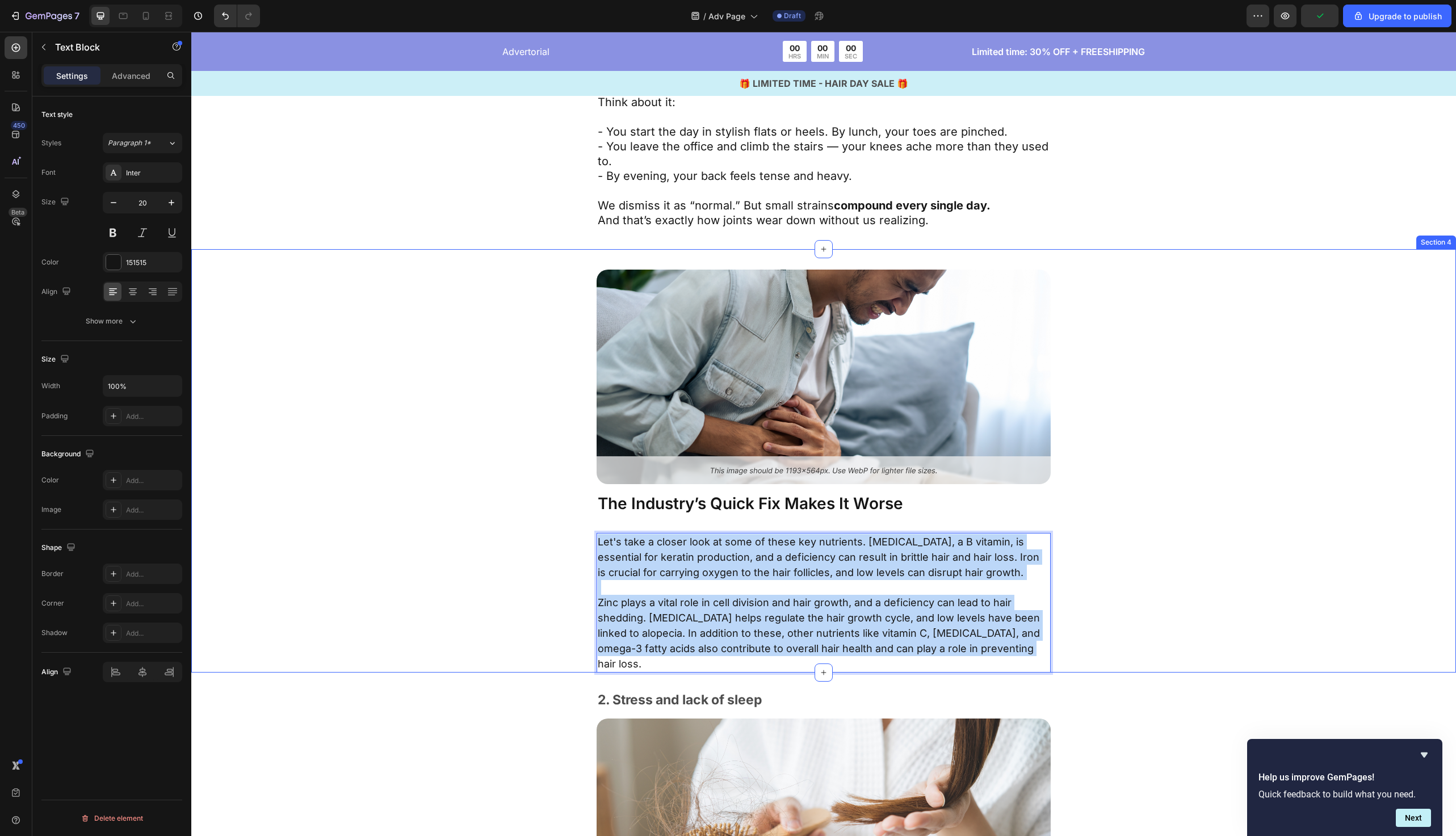
drag, startPoint x: 1009, startPoint y: 646, endPoint x: 550, endPoint y: 540, distance: 471.1
click at [550, 540] on div "Image The Industry’s Quick Fix Makes It Worse Text Block Let's take a closer lo…" at bounding box center [824, 471] width 902 height 403
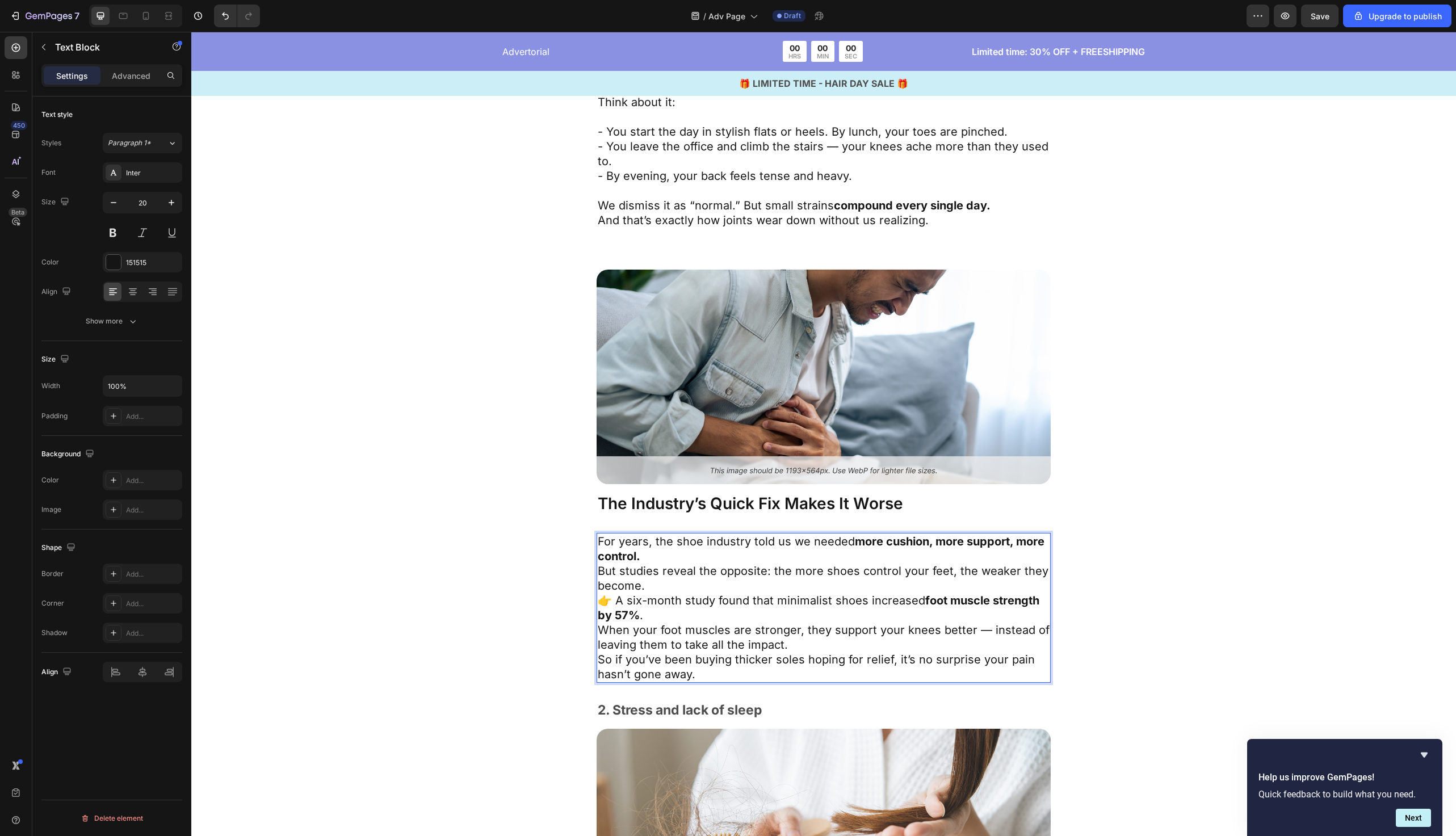
click at [718, 575] on p "For years, the shoe industry told us we needed more cushion, more support, more…" at bounding box center [824, 563] width 452 height 59
click at [718, 582] on p "For years, the shoe industry told us we needed more cushion, more support, more…" at bounding box center [824, 563] width 452 height 59
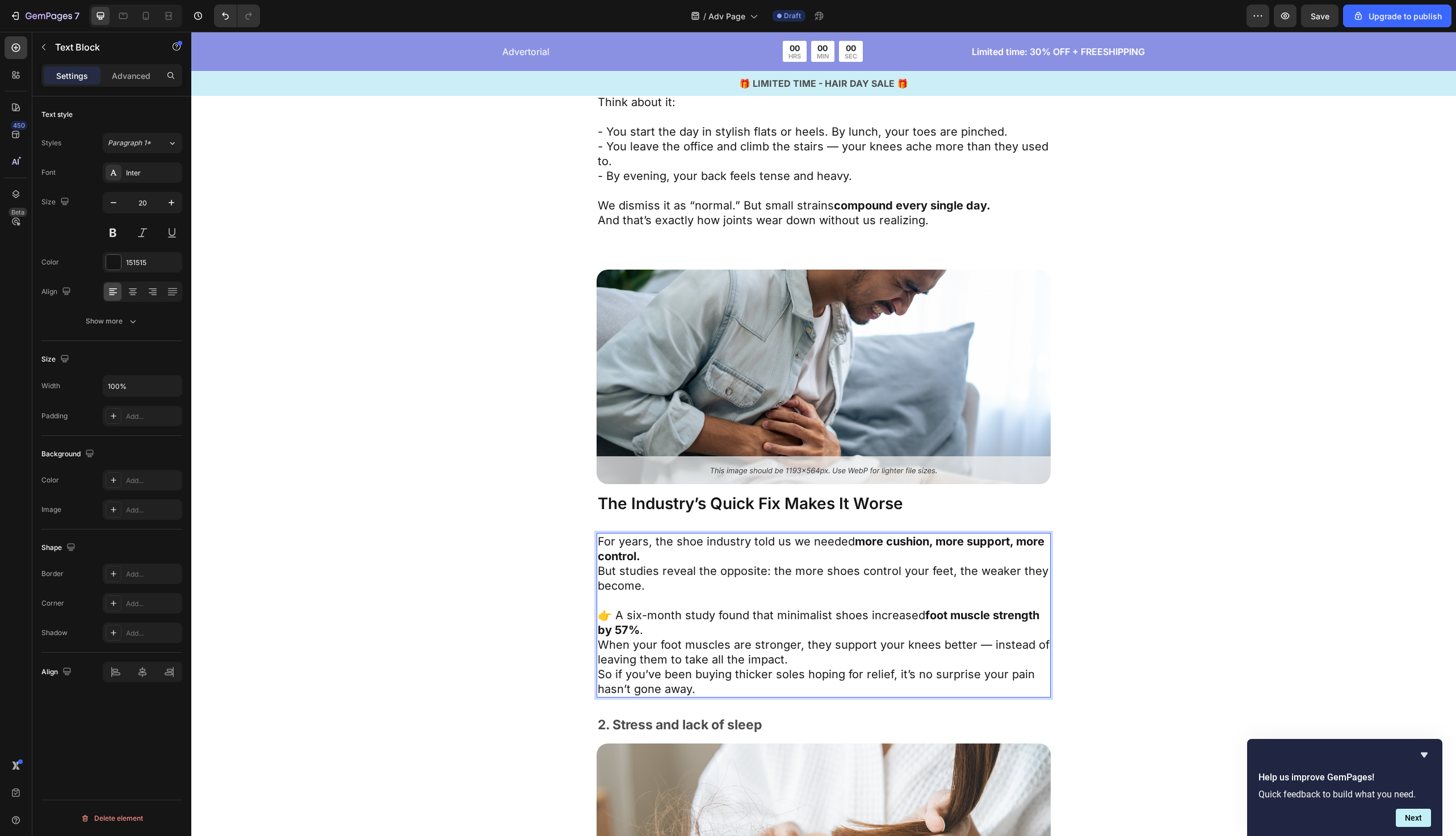
click at [818, 657] on p "👉 A six-month study found that minimalist shoes increased foot muscle strength …" at bounding box center [824, 637] width 452 height 59
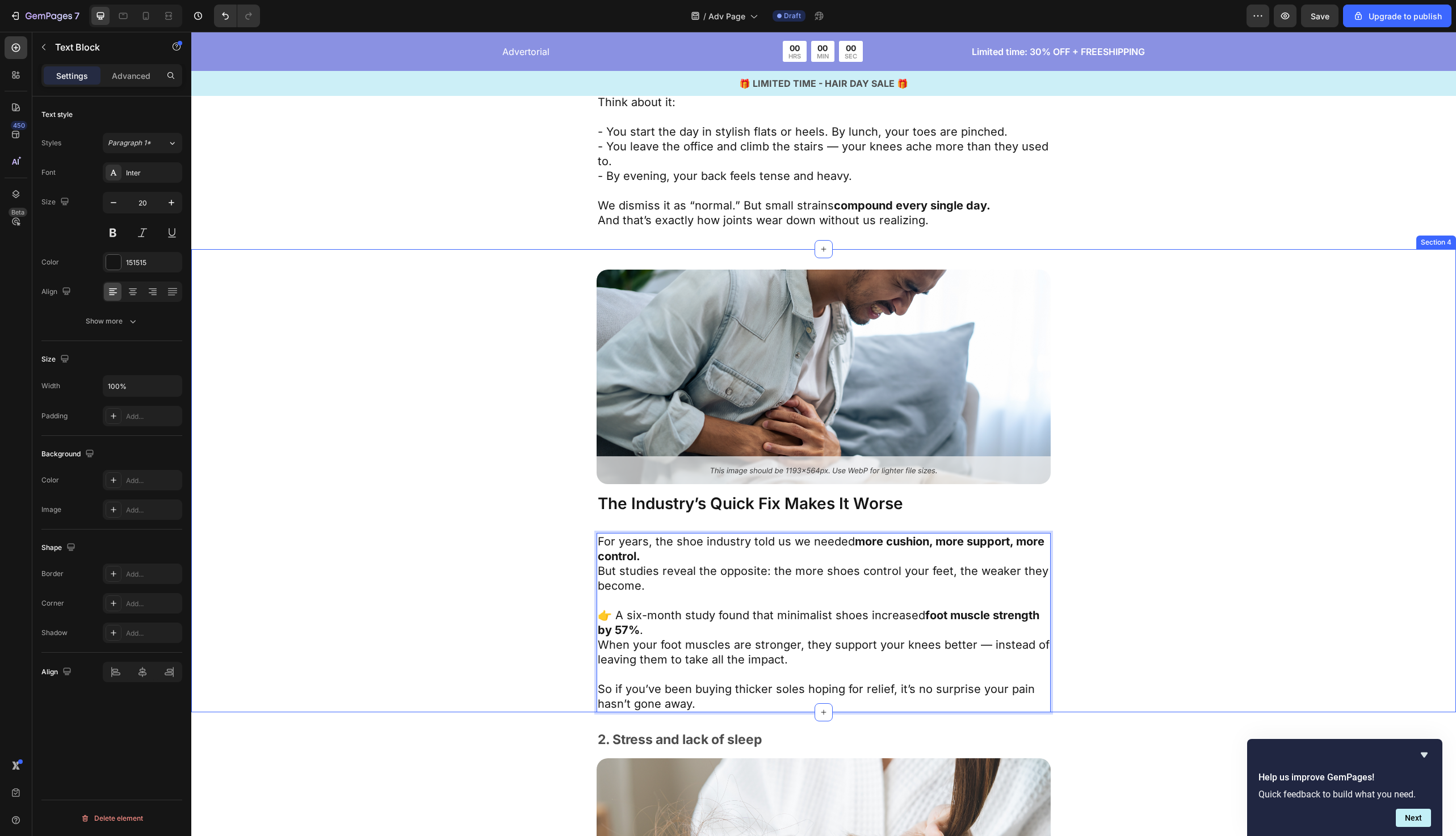
click at [416, 604] on div "Image The Industry’s Quick Fix Makes It Worse Text Block For years, the shoe in…" at bounding box center [824, 491] width 902 height 443
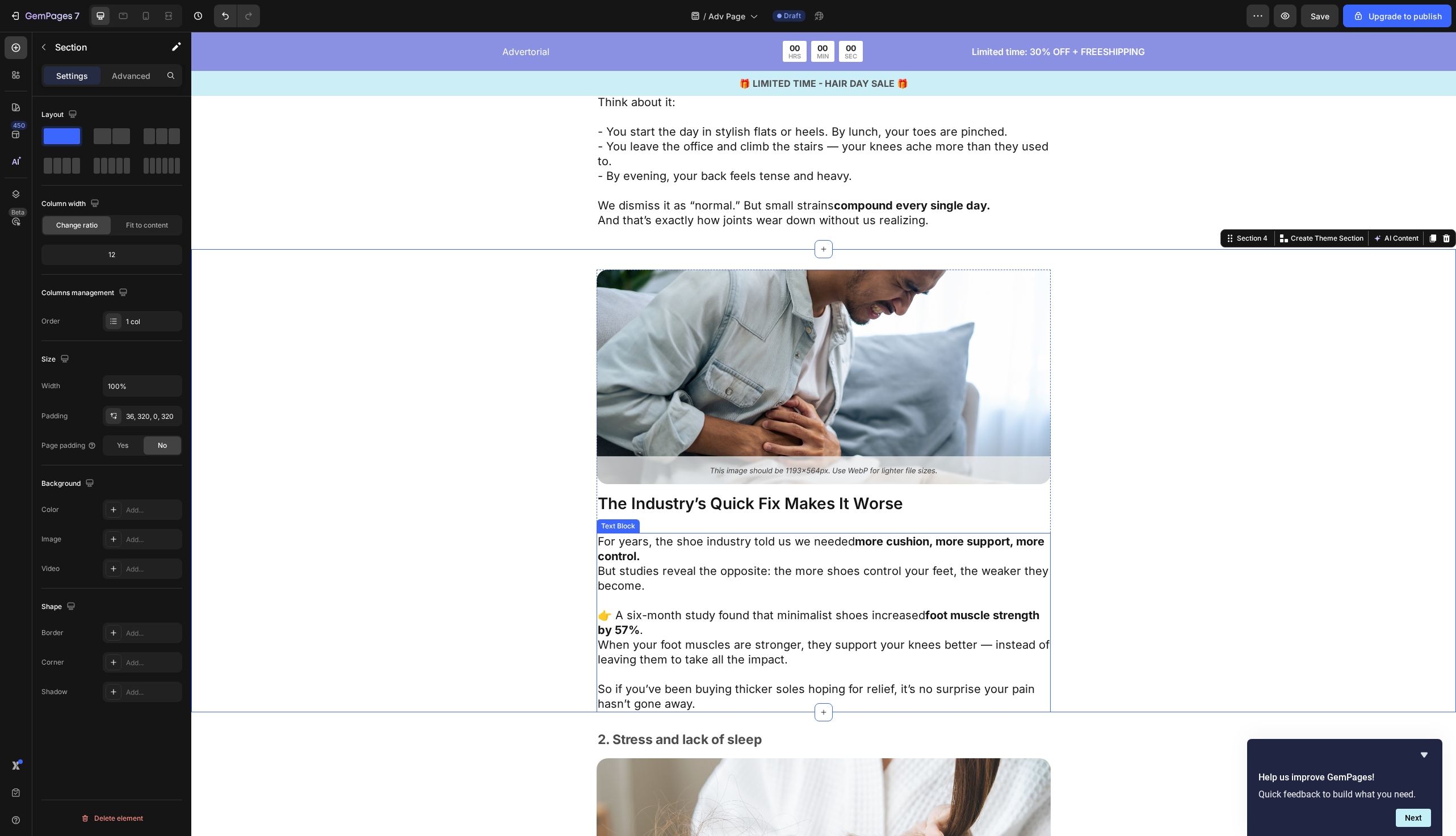
click at [747, 636] on p "👉 A six-month study found that minimalist shoes increased foot muscle strength …" at bounding box center [824, 637] width 452 height 59
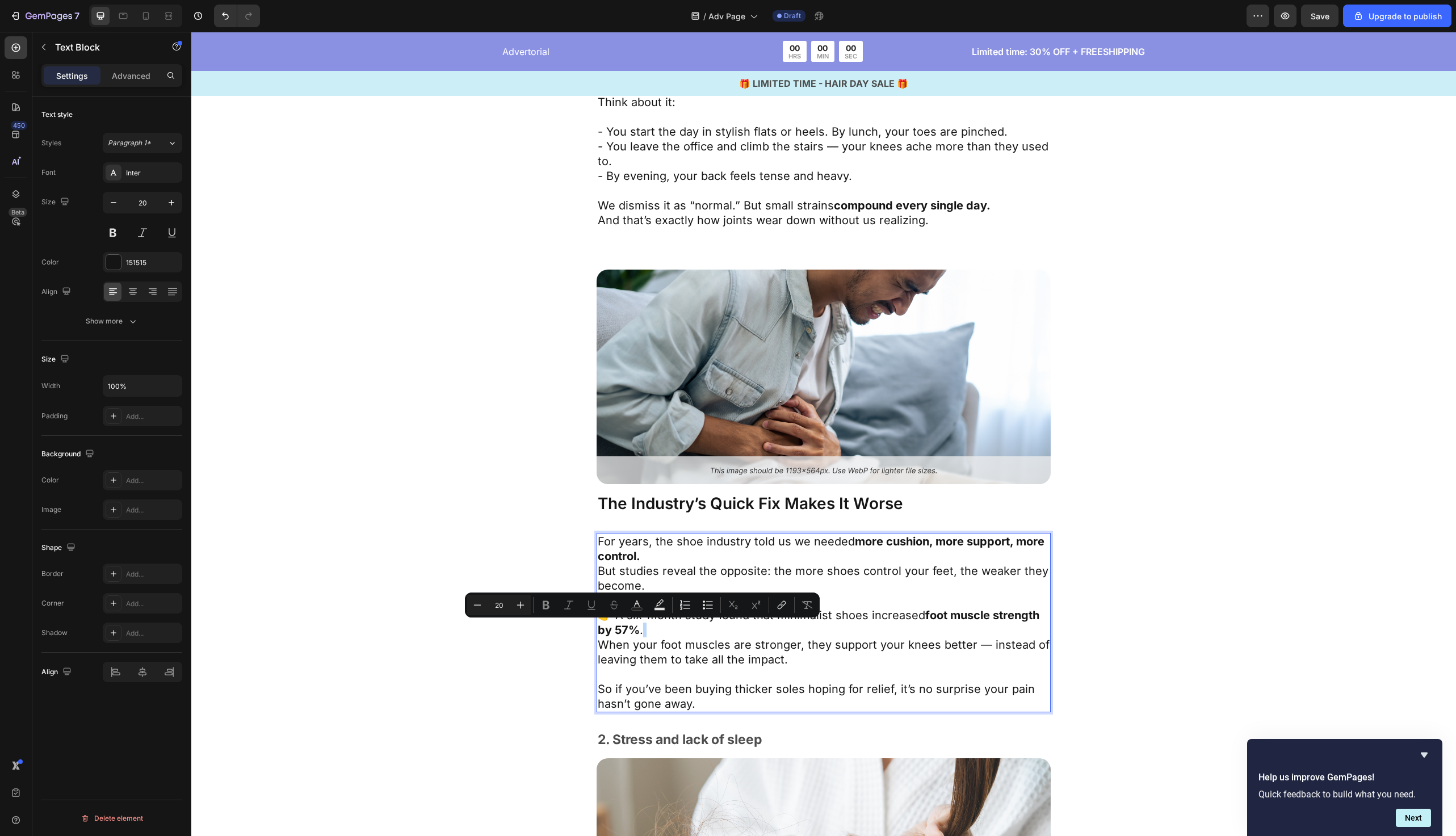
click at [745, 637] on p "👉 A six-month study found that minimalist shoes increased foot muscle strength …" at bounding box center [824, 637] width 452 height 59
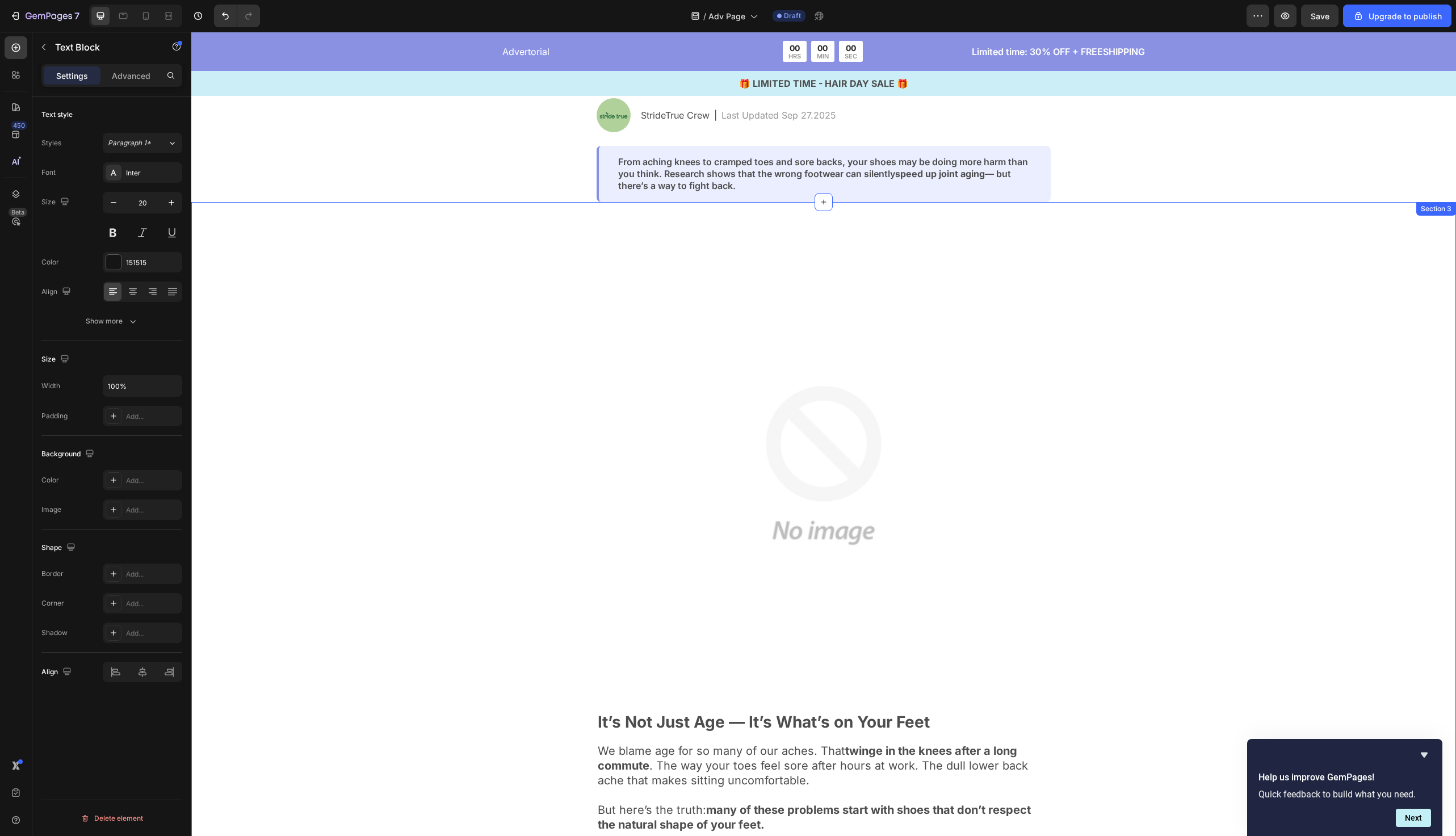
scroll to position [150, 0]
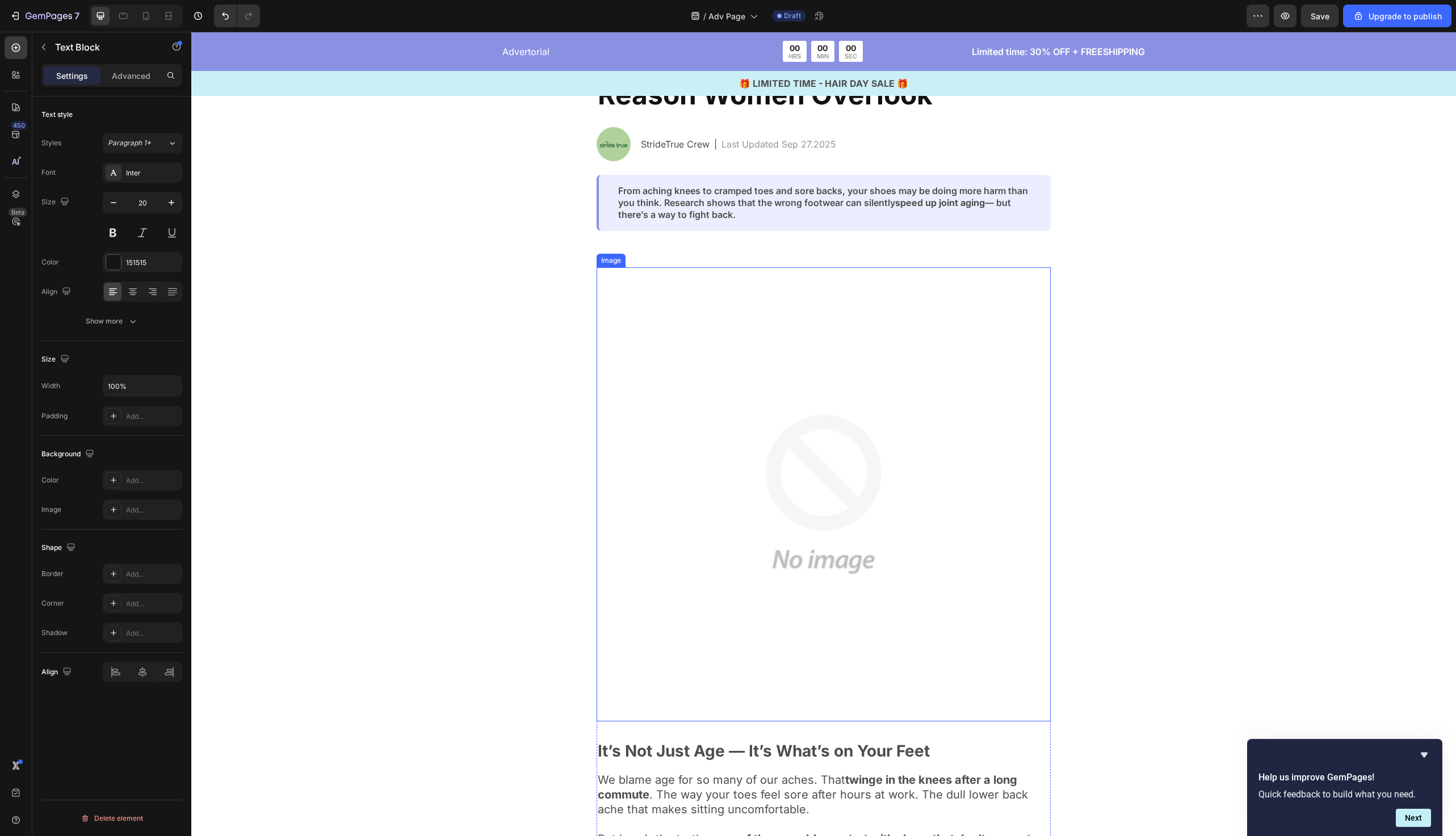
click at [804, 449] on img at bounding box center [824, 494] width 454 height 454
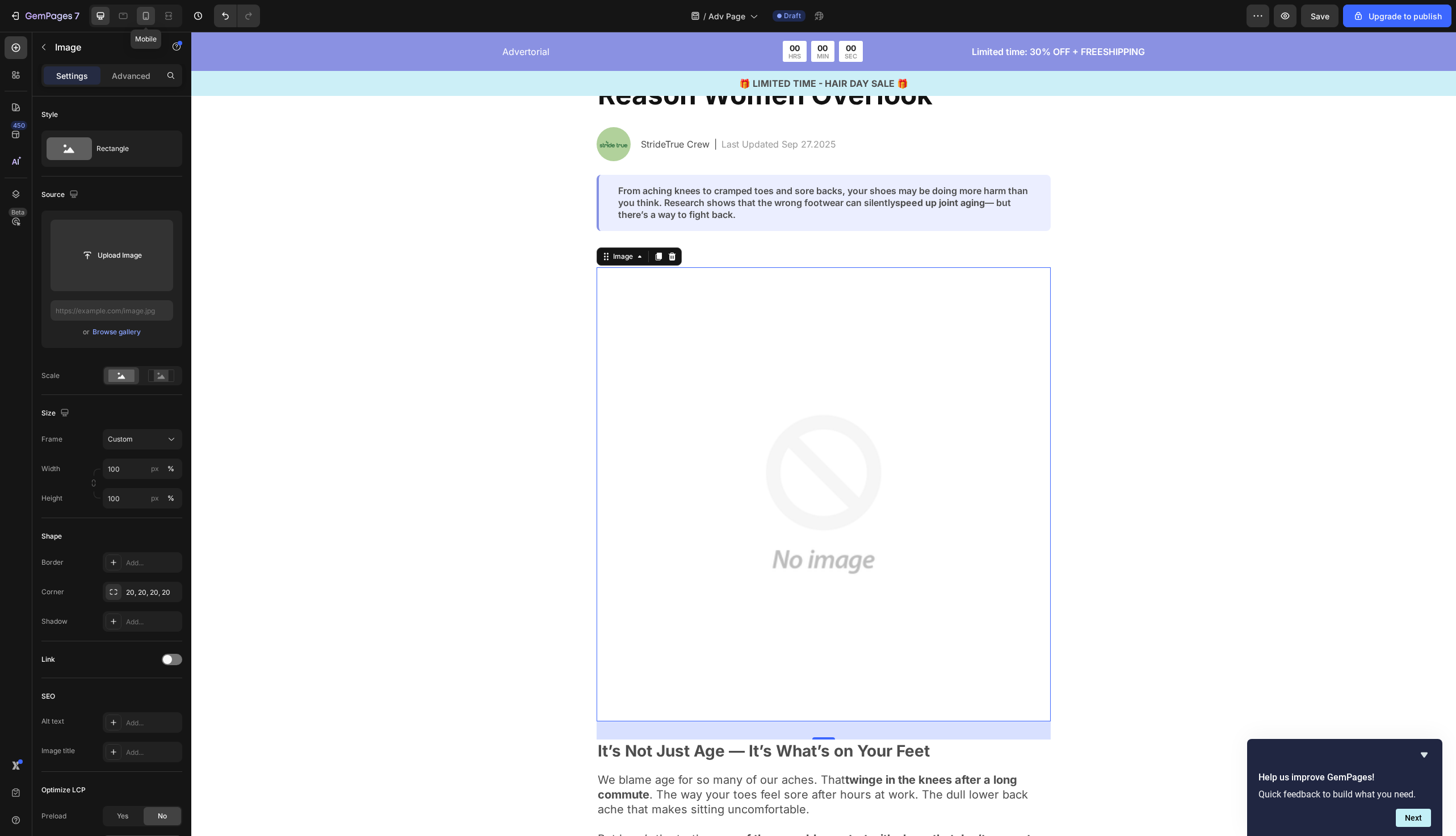
click at [150, 14] on icon at bounding box center [146, 16] width 12 height 12
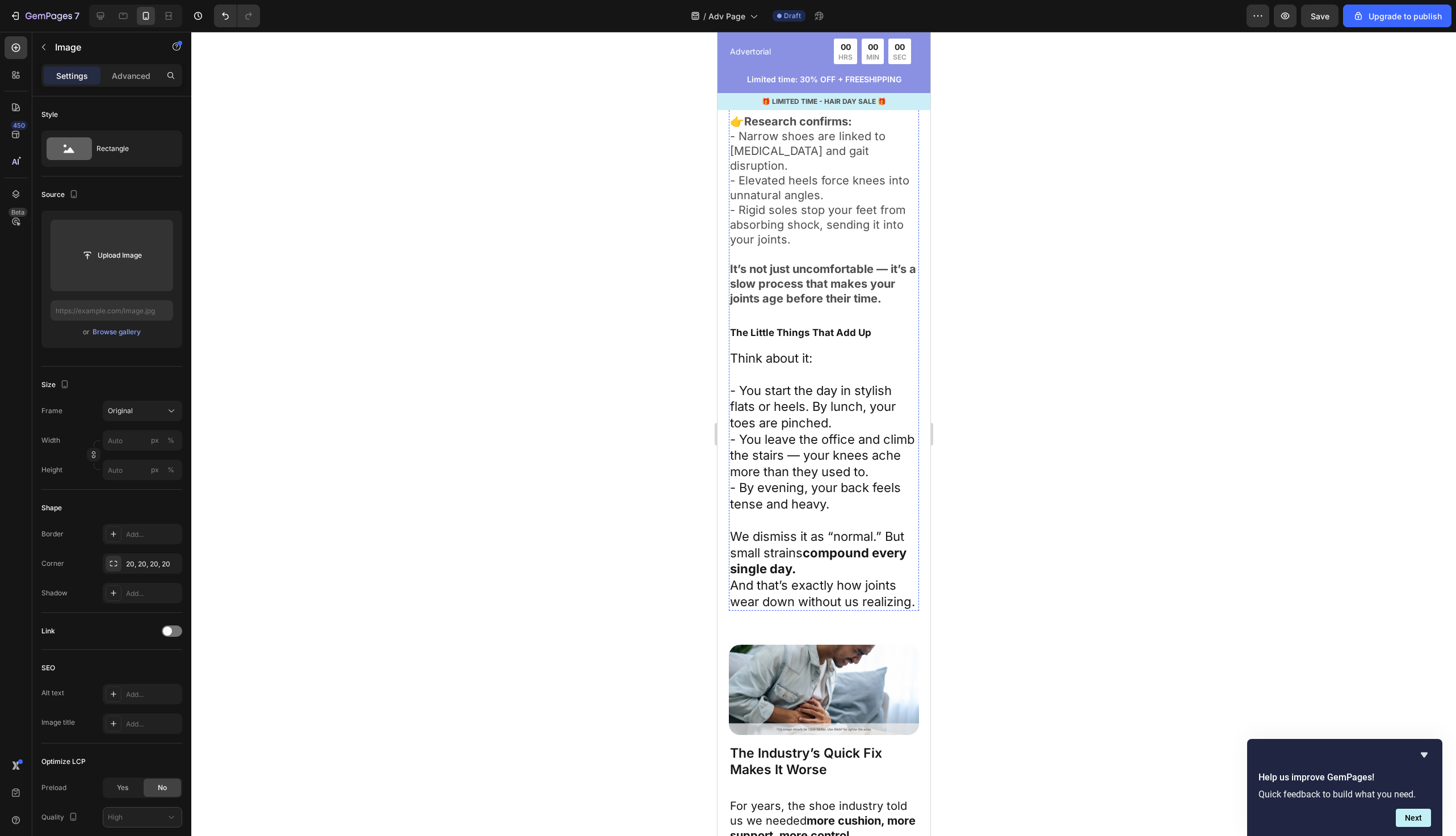
scroll to position [806, 0]
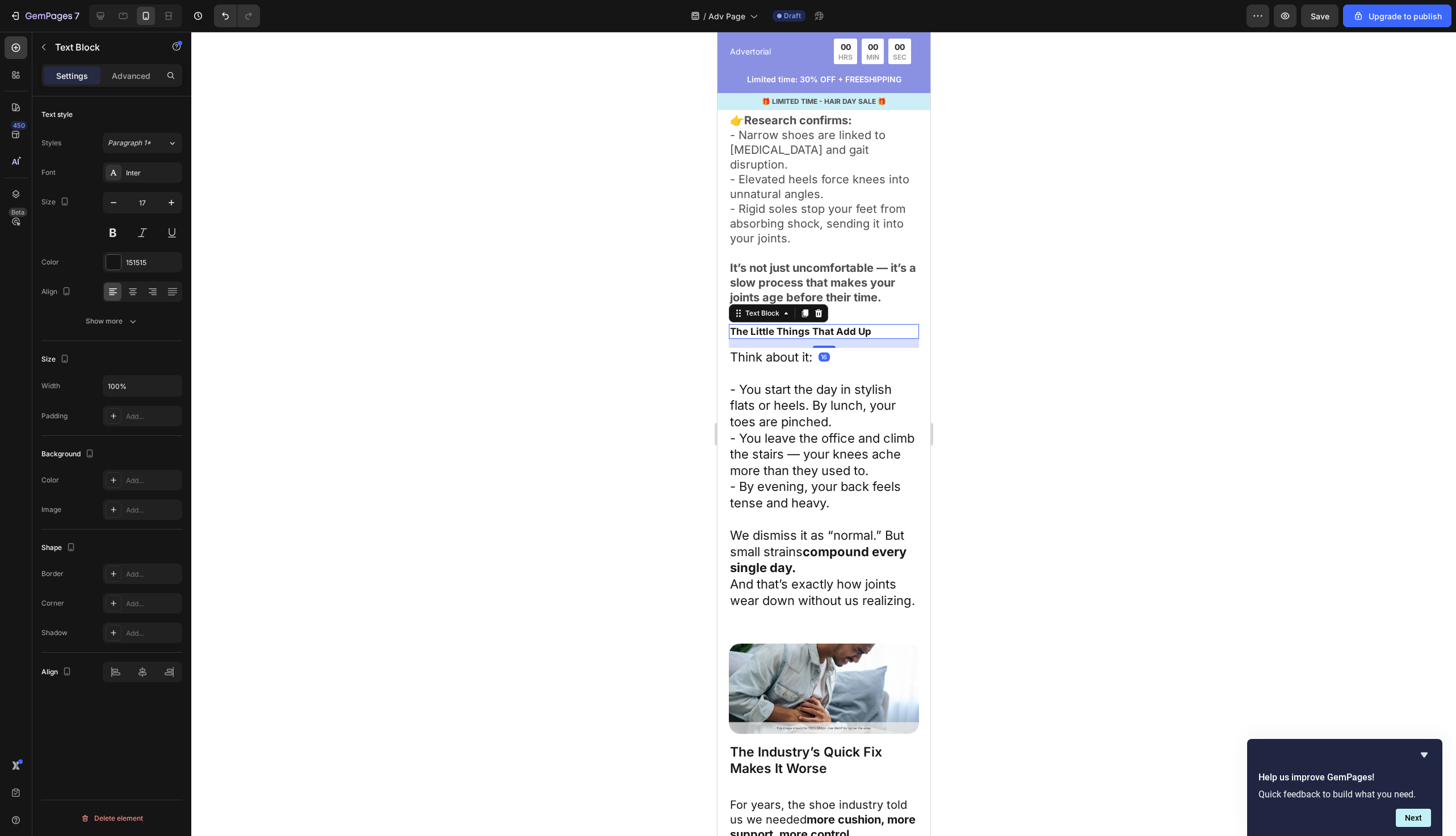
click at [882, 326] on p "The Little Things That Add Up" at bounding box center [824, 332] width 188 height 12
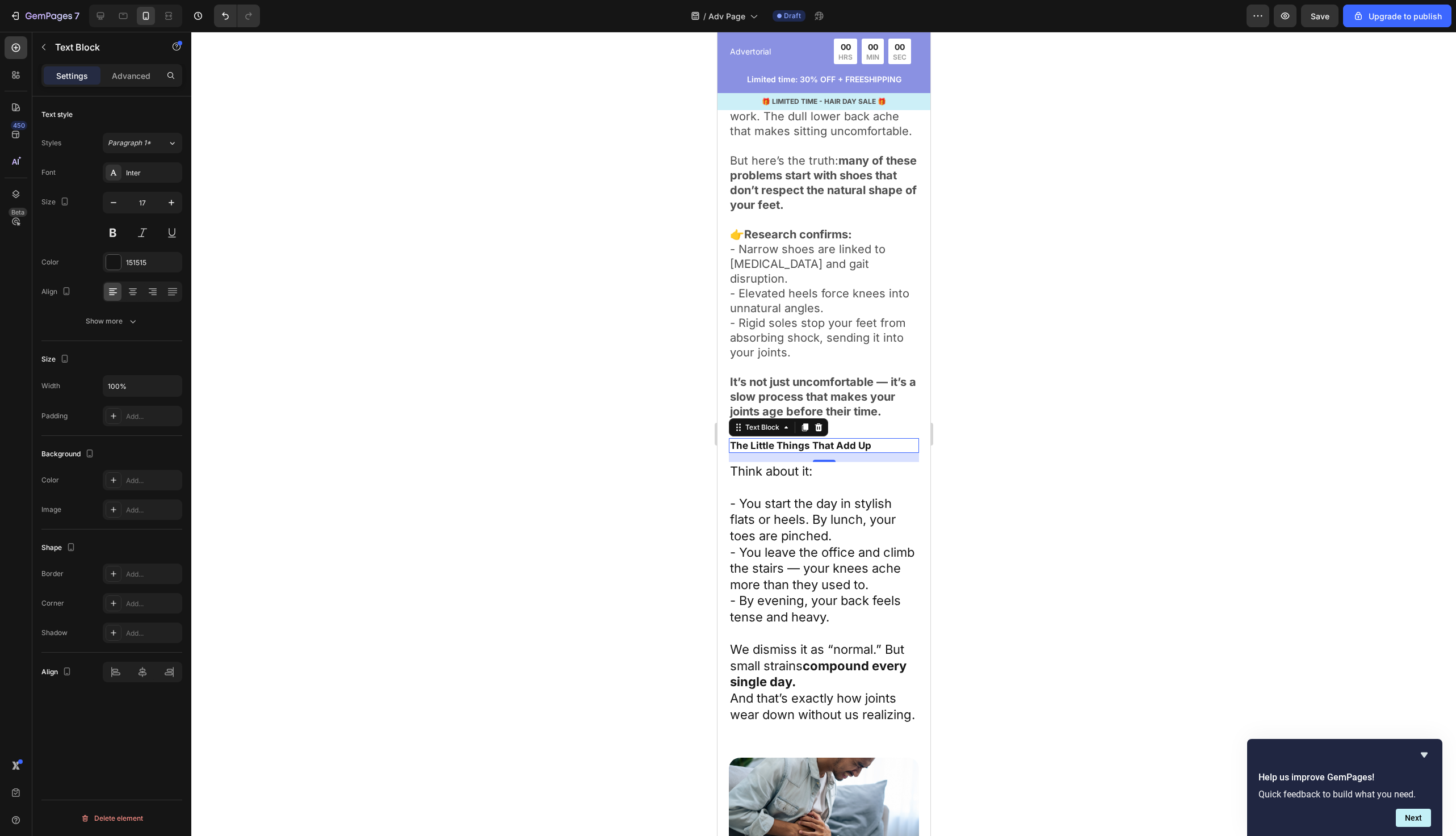
scroll to position [716, 0]
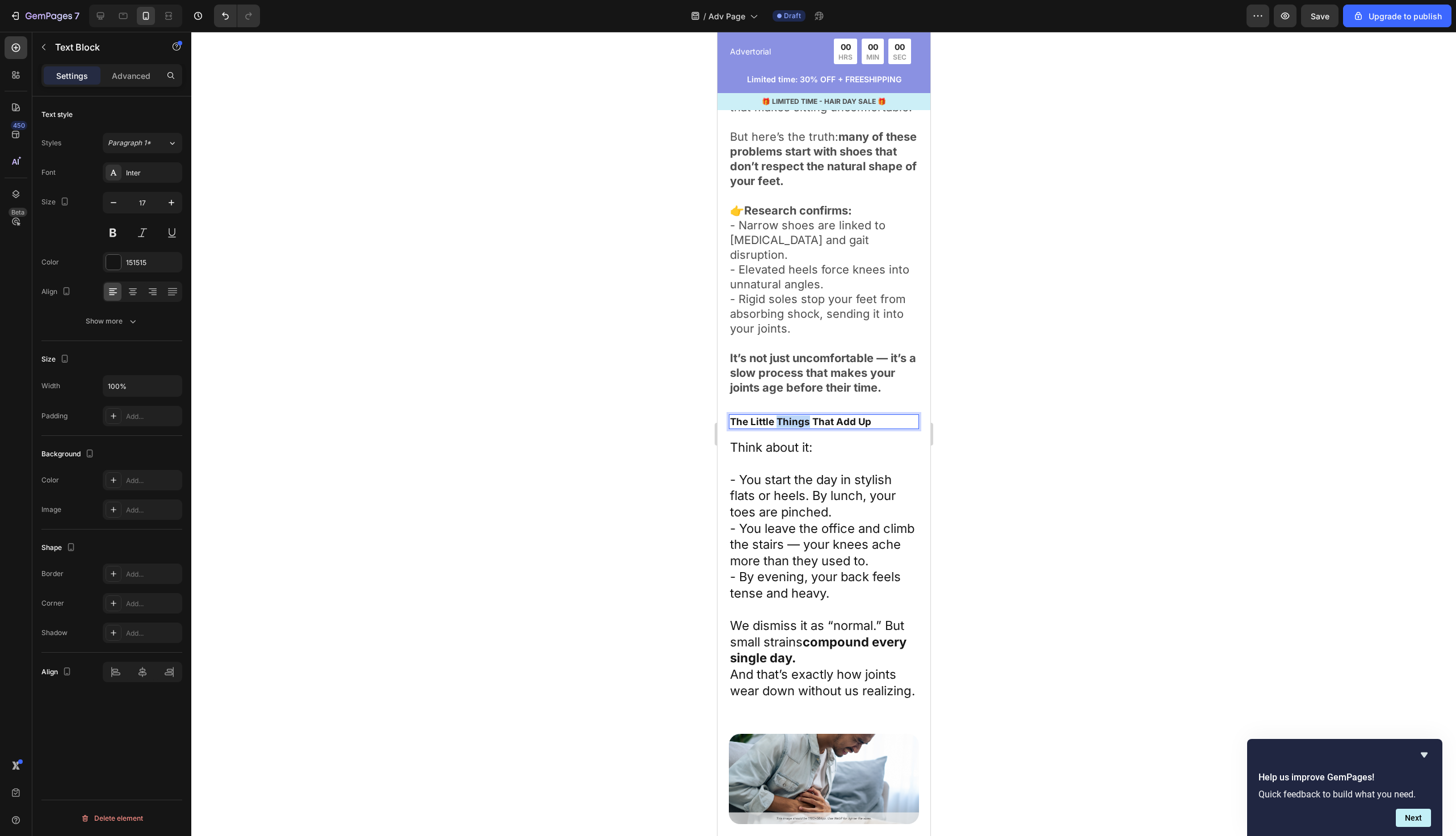
click at [797, 416] on p "The Little Things That Add Up" at bounding box center [824, 422] width 188 height 12
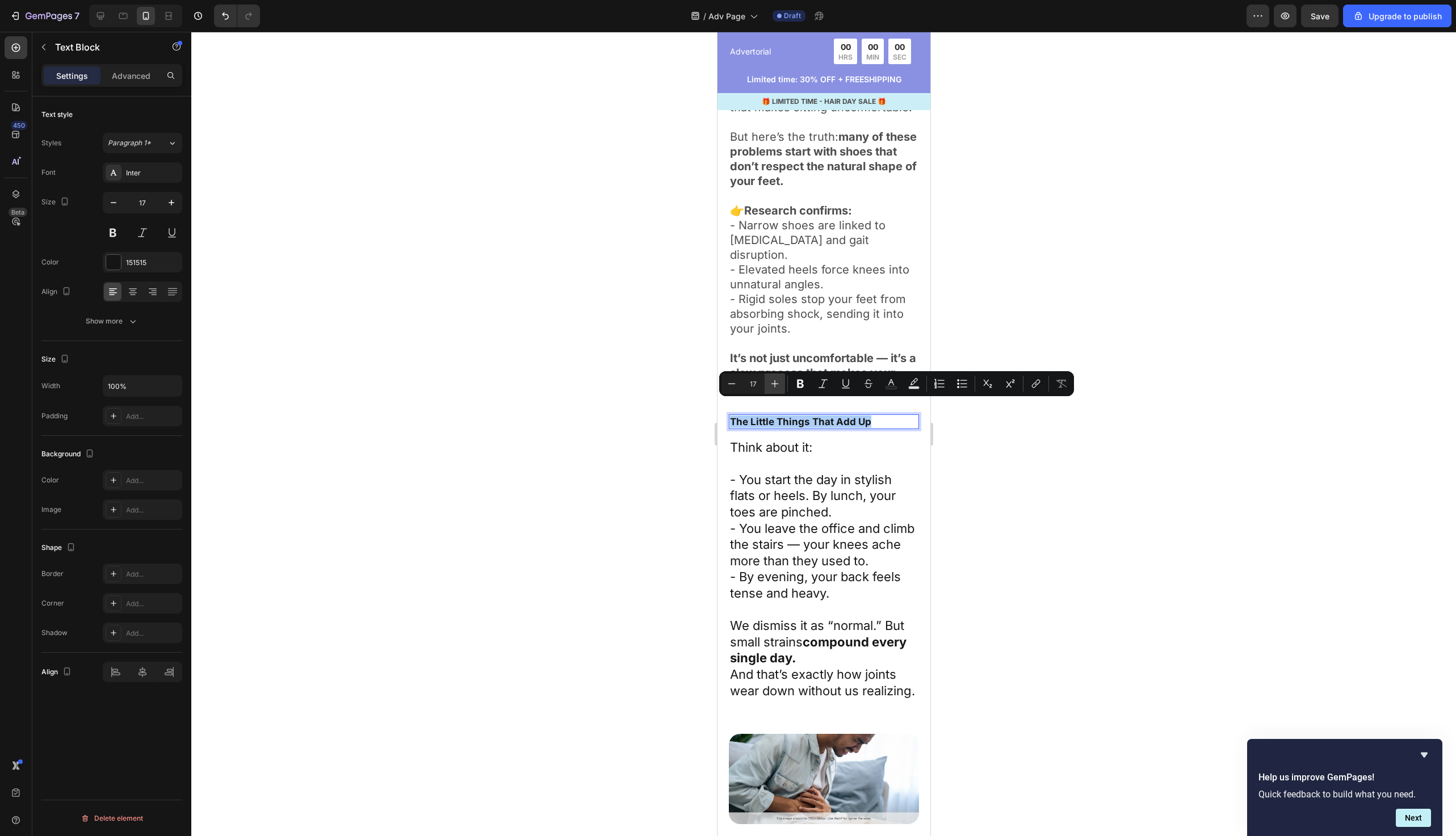
click at [774, 389] on icon "Editor contextual toolbar" at bounding box center [775, 384] width 12 height 12
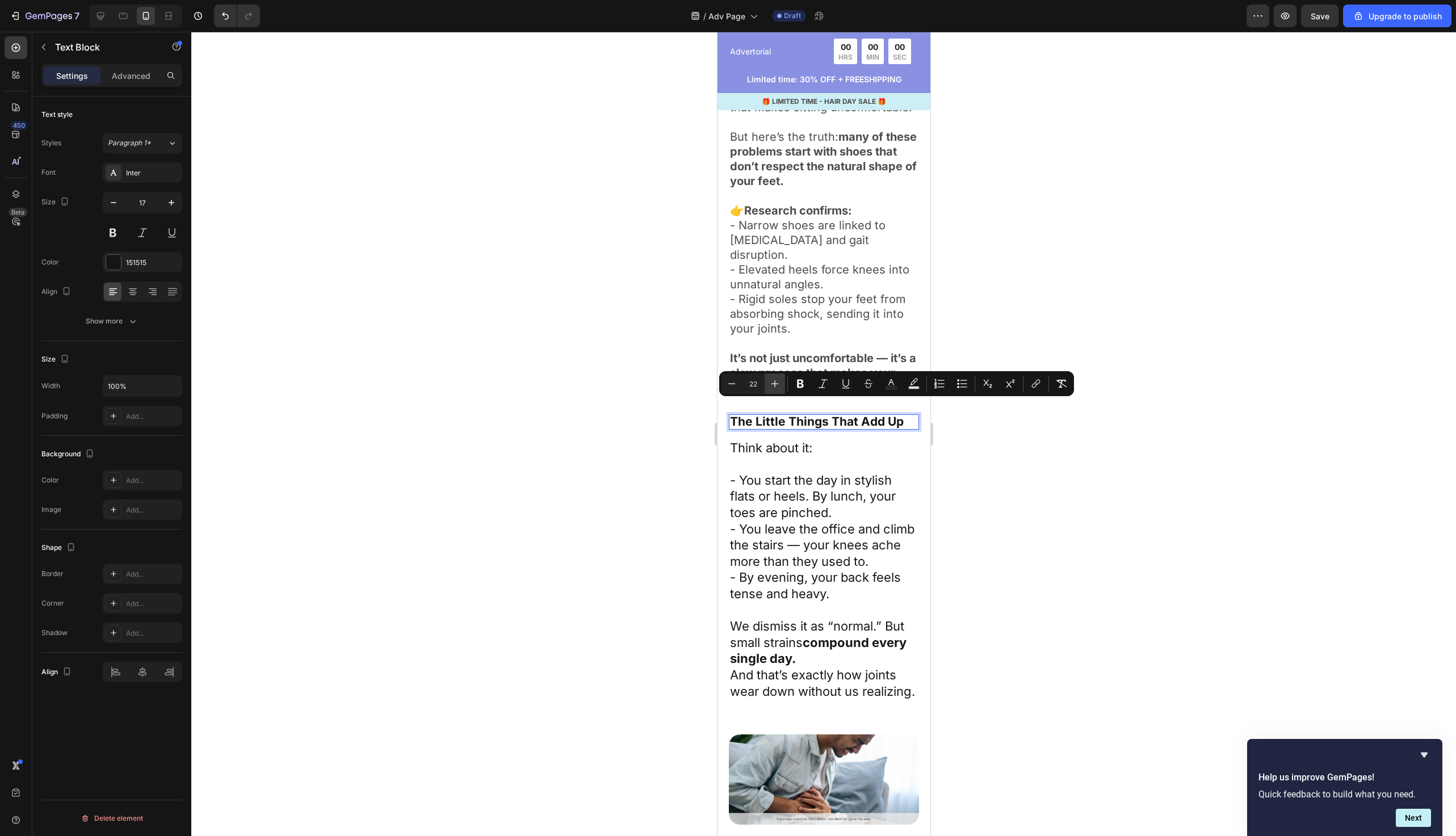
click at [774, 389] on icon "Editor contextual toolbar" at bounding box center [775, 384] width 12 height 12
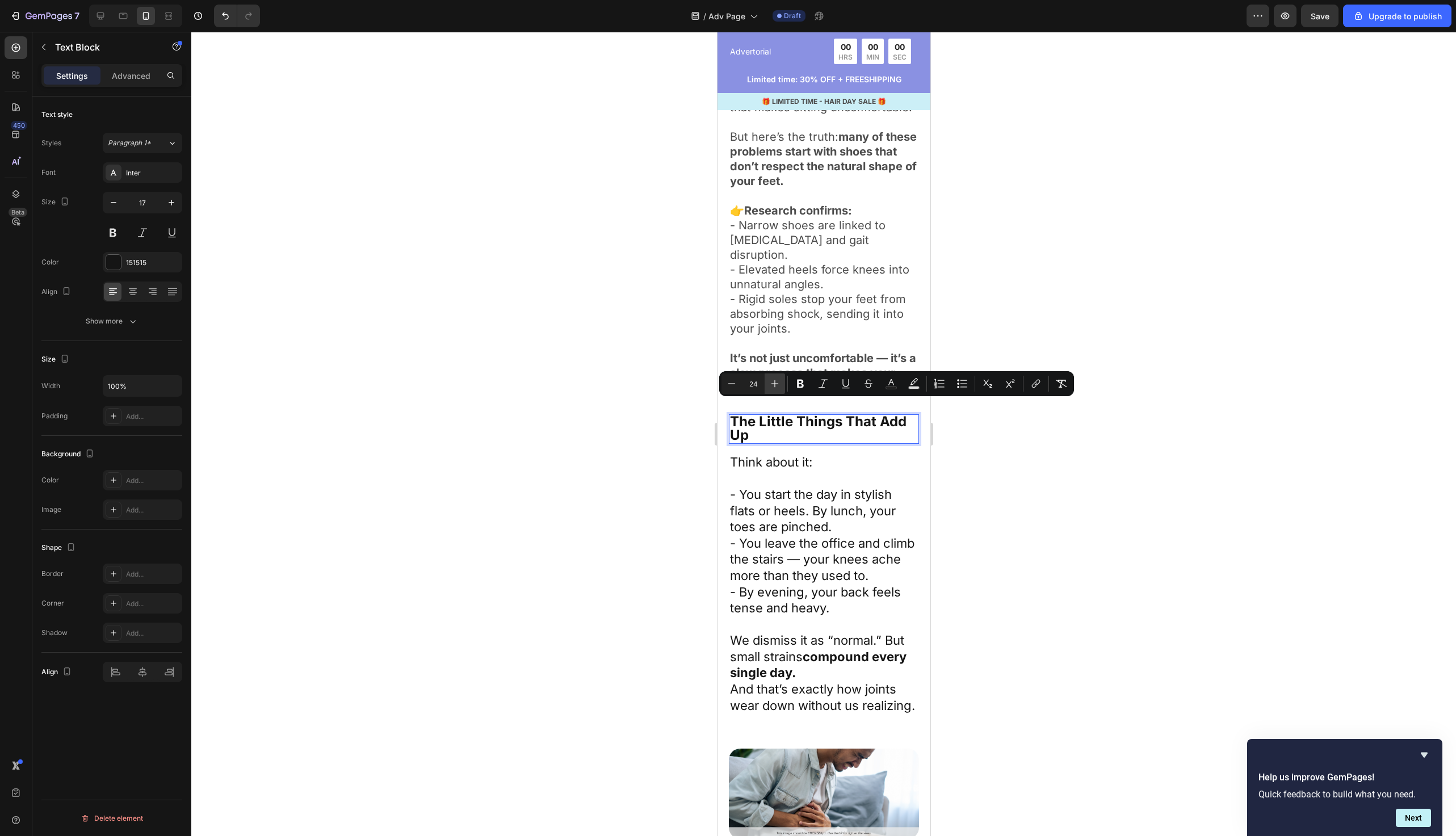
click at [774, 389] on icon "Editor contextual toolbar" at bounding box center [775, 384] width 12 height 12
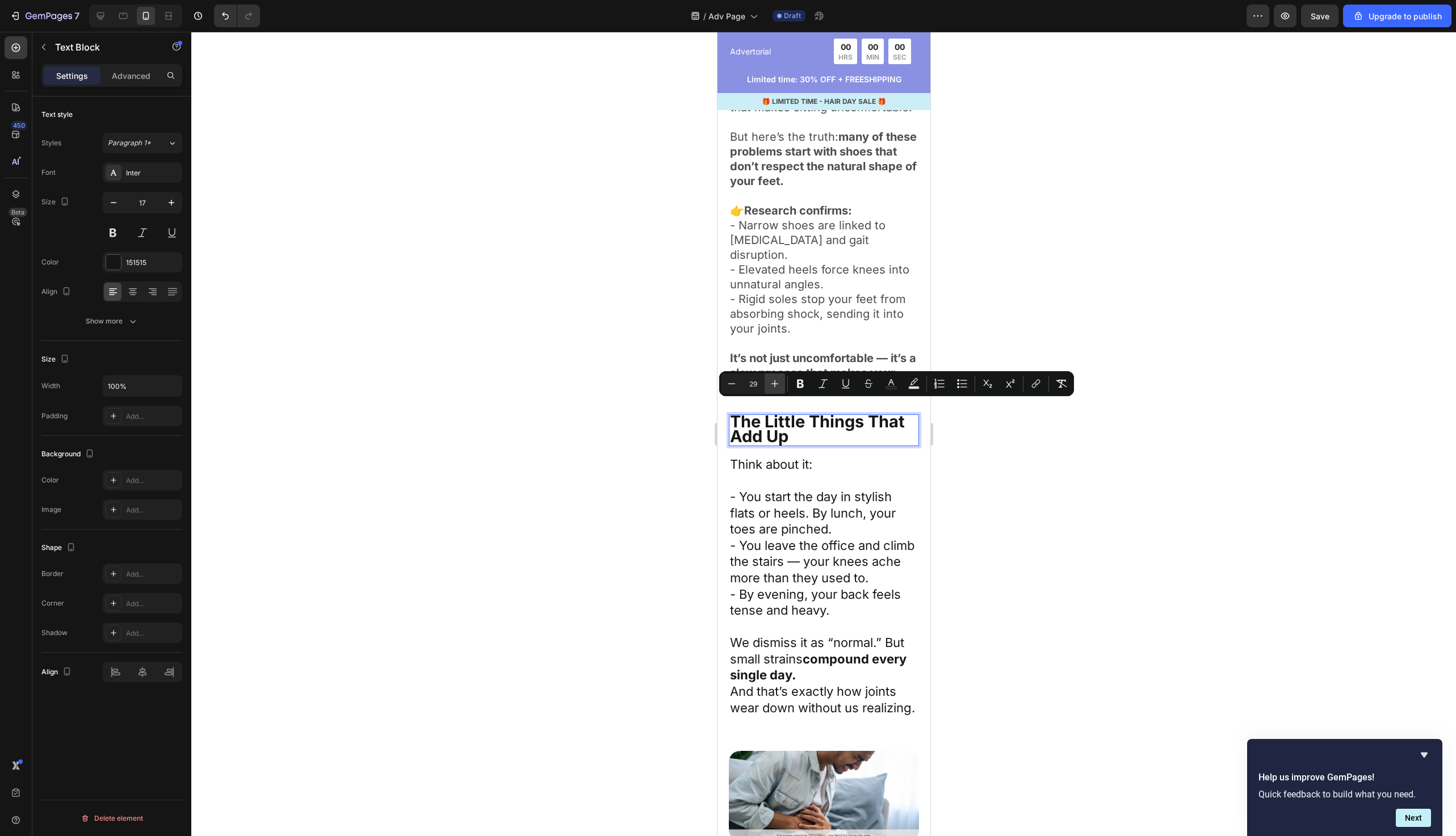
click at [774, 389] on icon "Editor contextual toolbar" at bounding box center [775, 384] width 12 height 12
click at [723, 389] on button "Minus" at bounding box center [732, 384] width 20 height 20
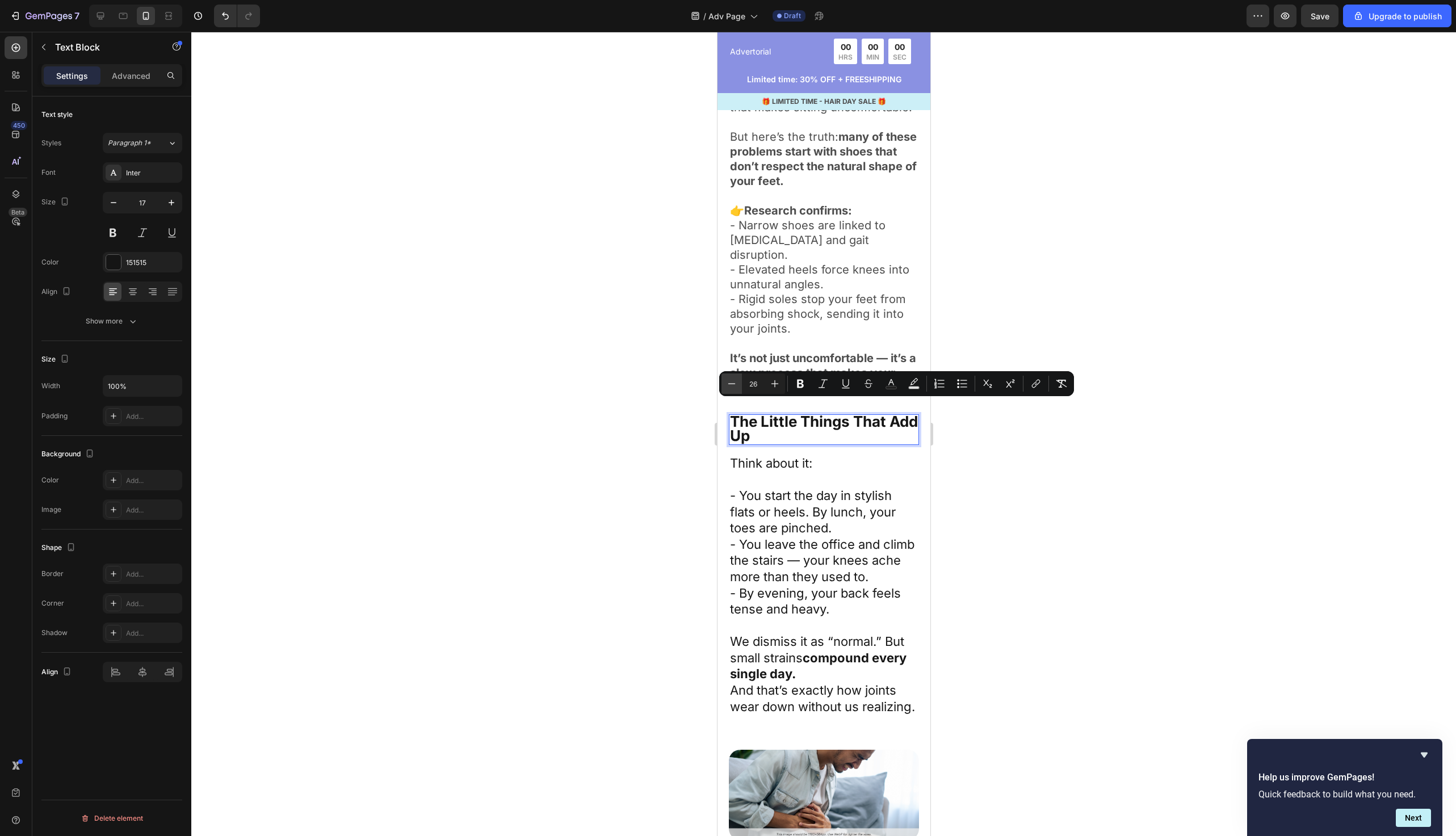
click at [723, 389] on button "Minus" at bounding box center [732, 384] width 20 height 20
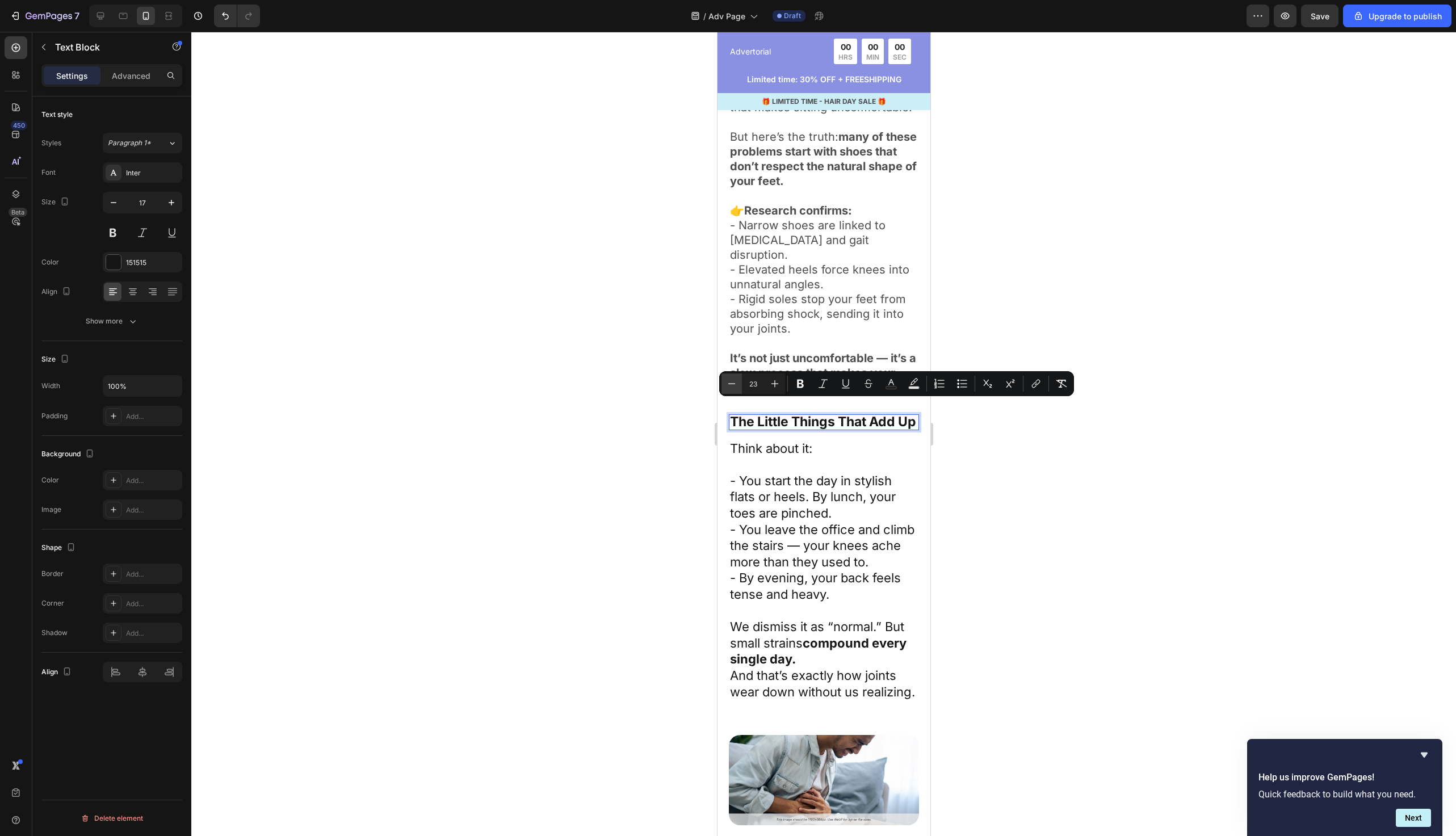
click at [723, 389] on button "Minus" at bounding box center [732, 384] width 20 height 20
type input "21"
click at [646, 421] on div at bounding box center [824, 434] width 1265 height 805
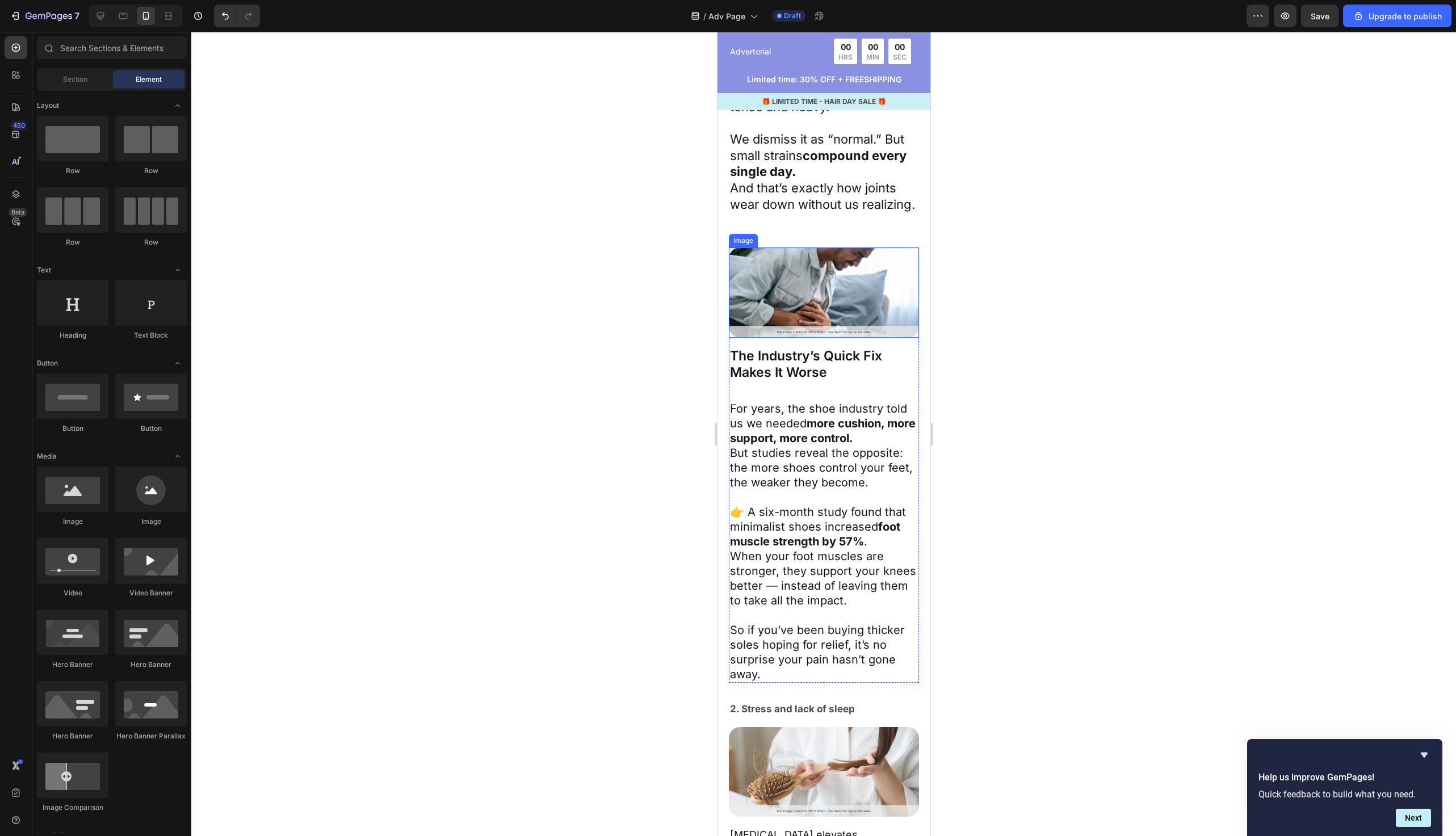
scroll to position [1204, 0]
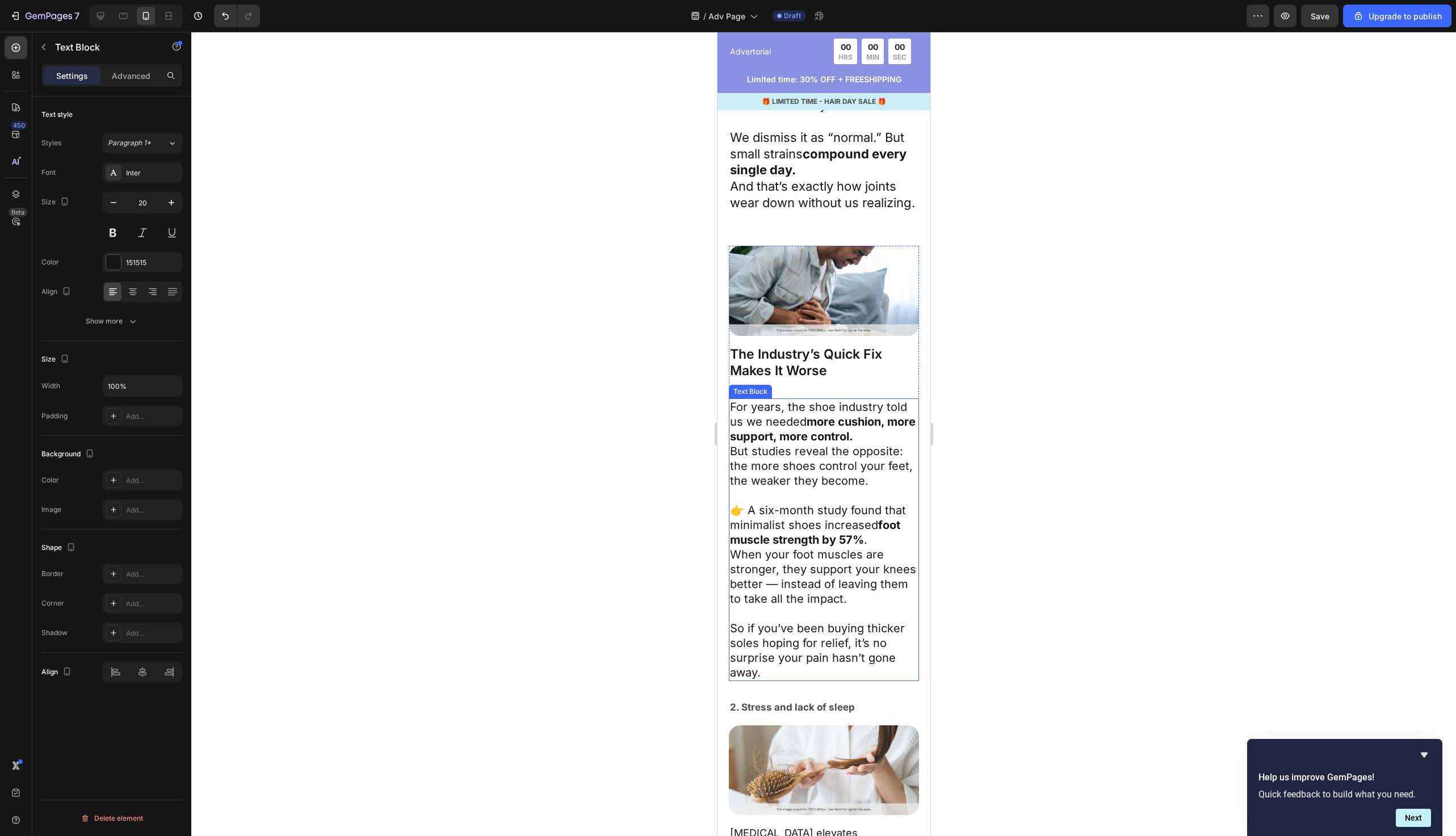
click at [842, 564] on p "👉 A six-month study found that minimalist shoes increased foot muscle strength …" at bounding box center [824, 554] width 188 height 104
click at [593, 443] on div at bounding box center [824, 434] width 1265 height 805
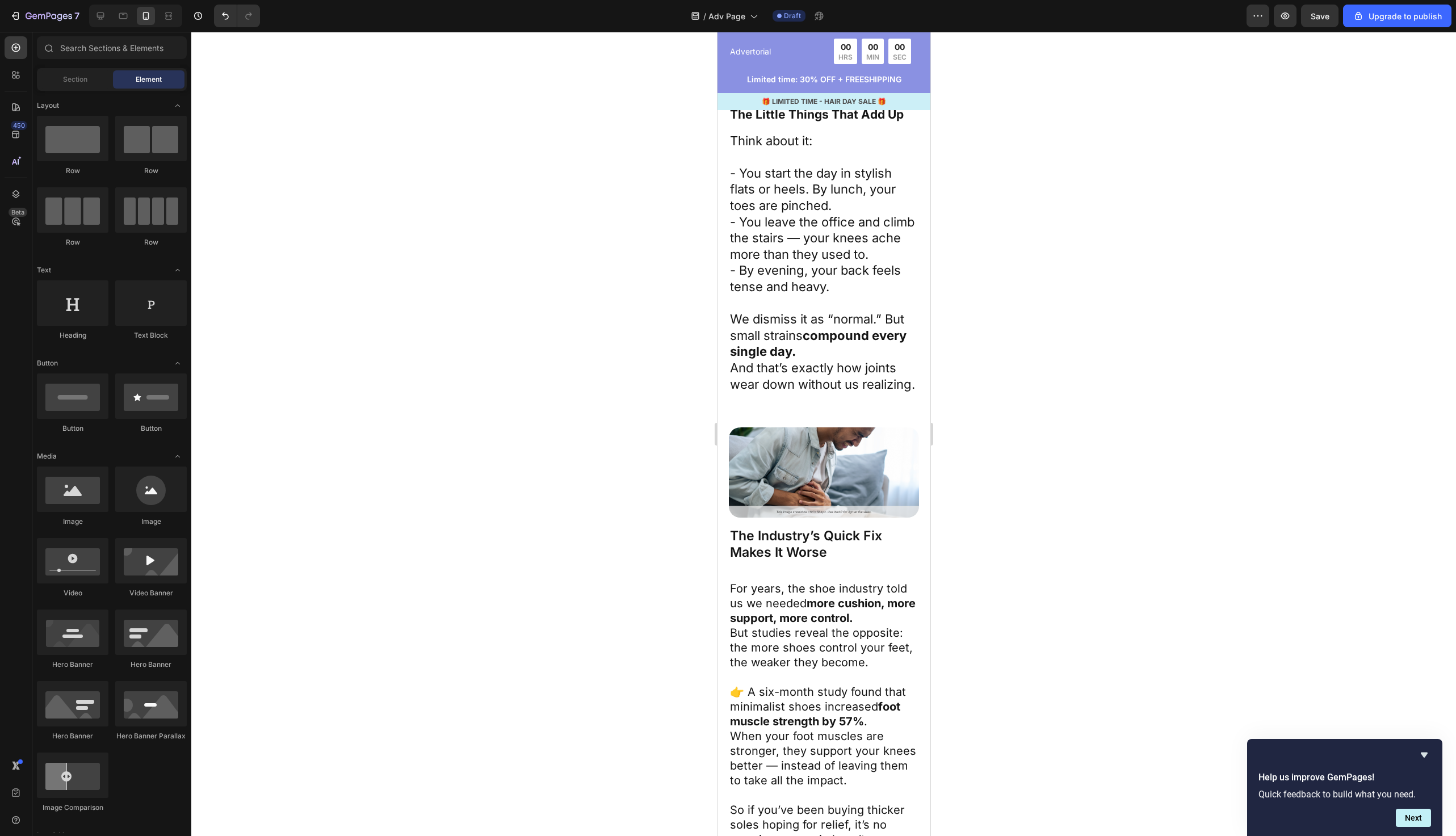
scroll to position [1123, 0]
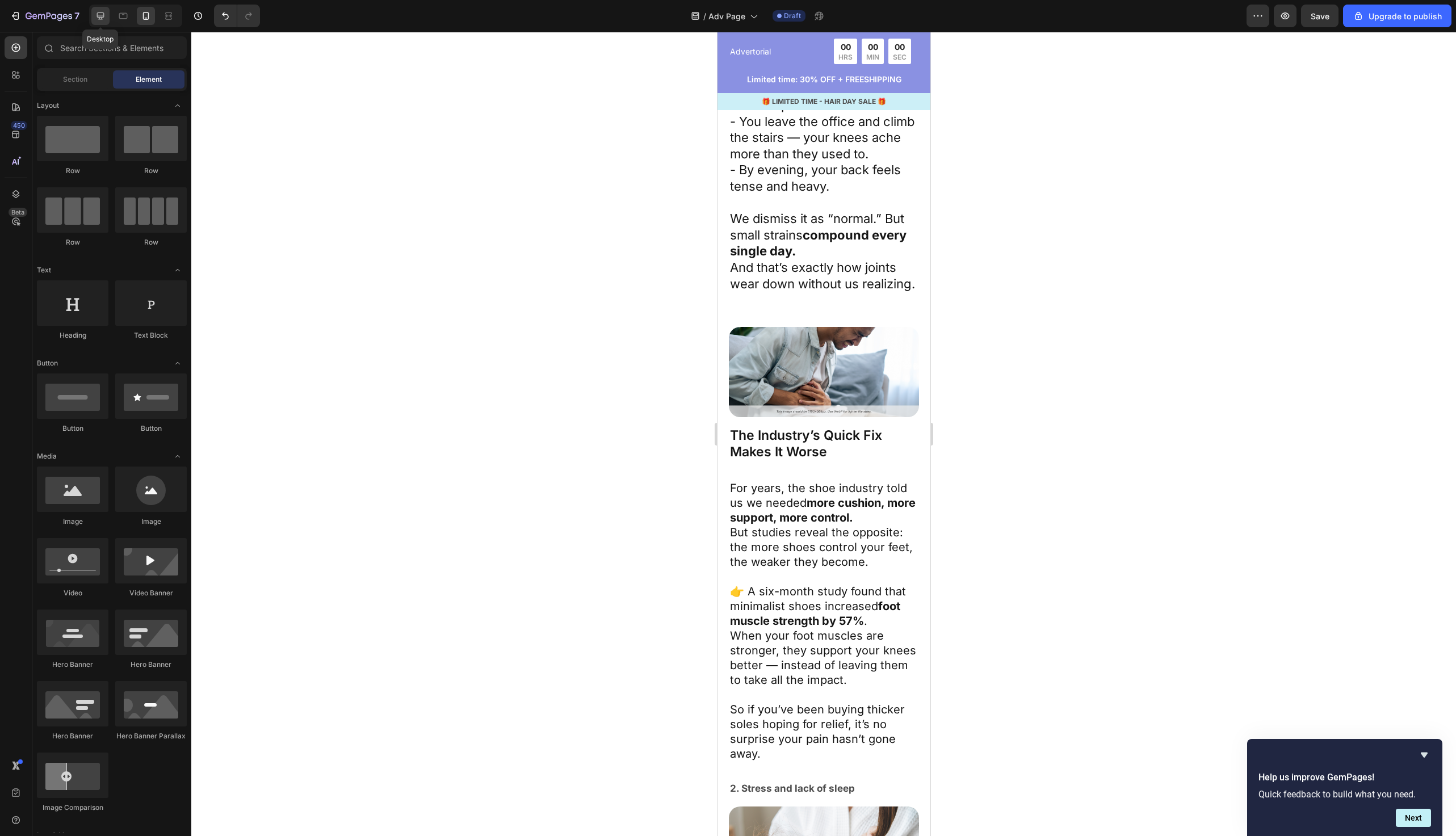
click at [93, 17] on div at bounding box center [100, 16] width 18 height 18
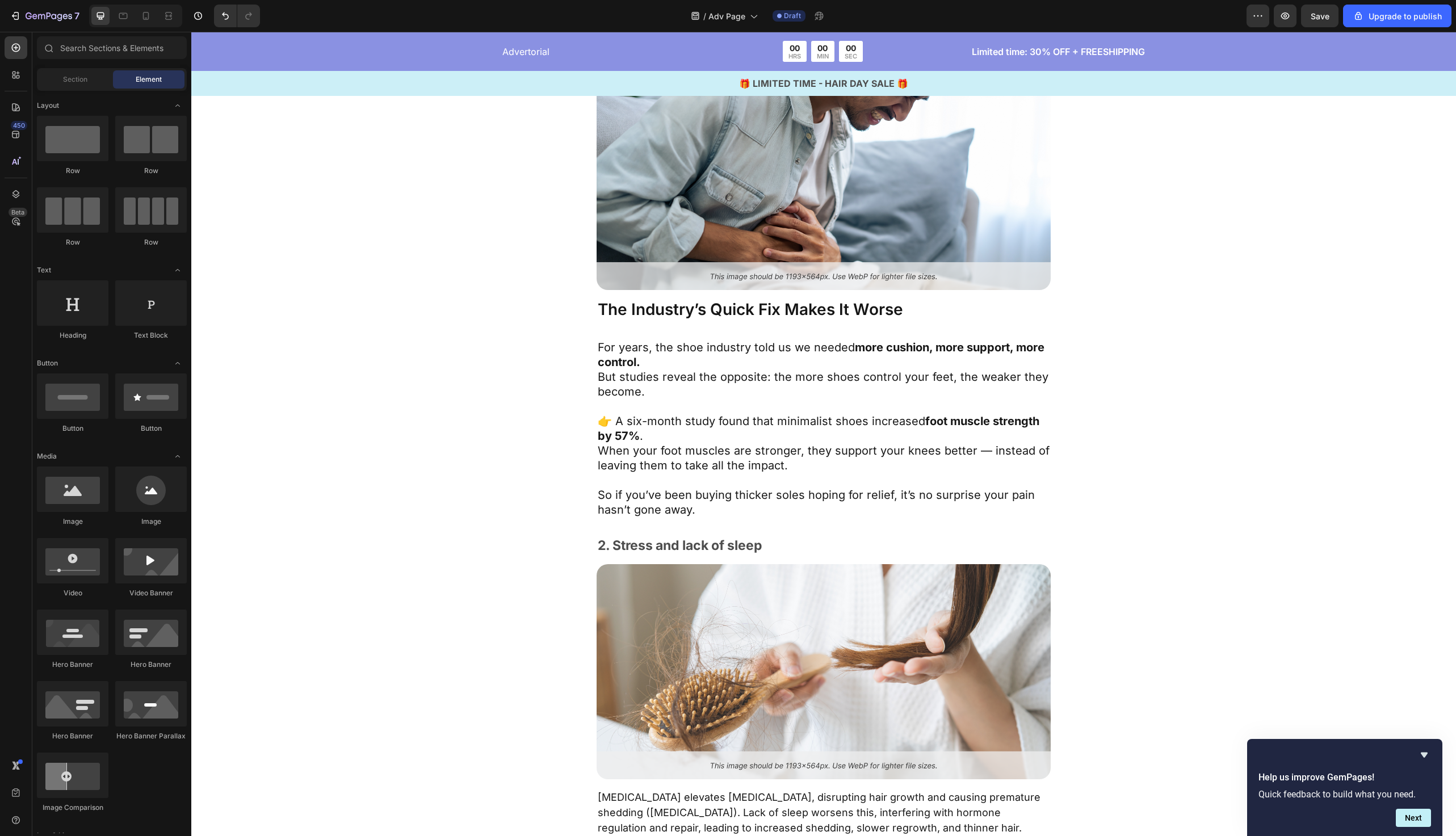
scroll to position [1355, 0]
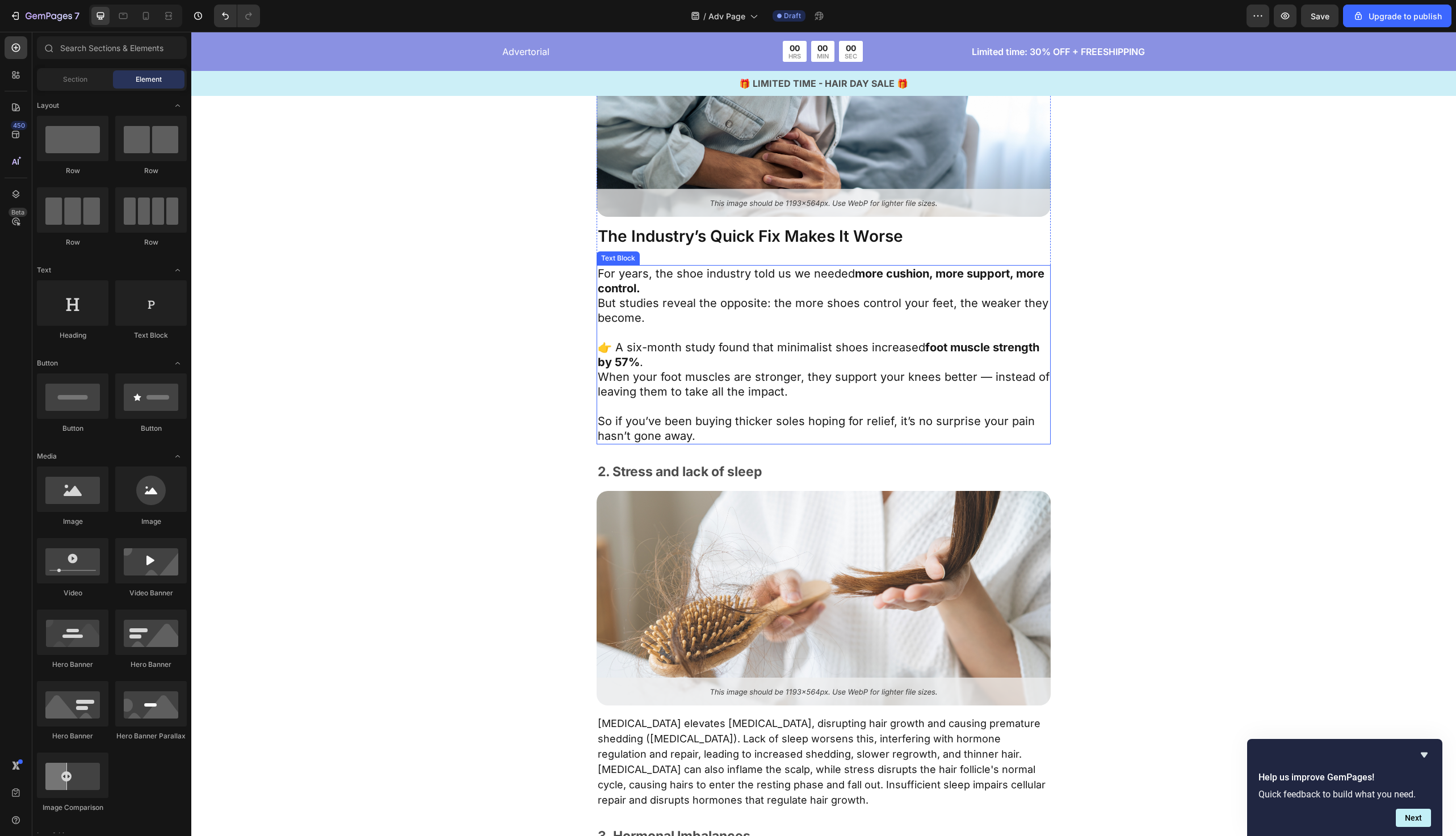
click at [731, 411] on p at bounding box center [824, 407] width 452 height 15
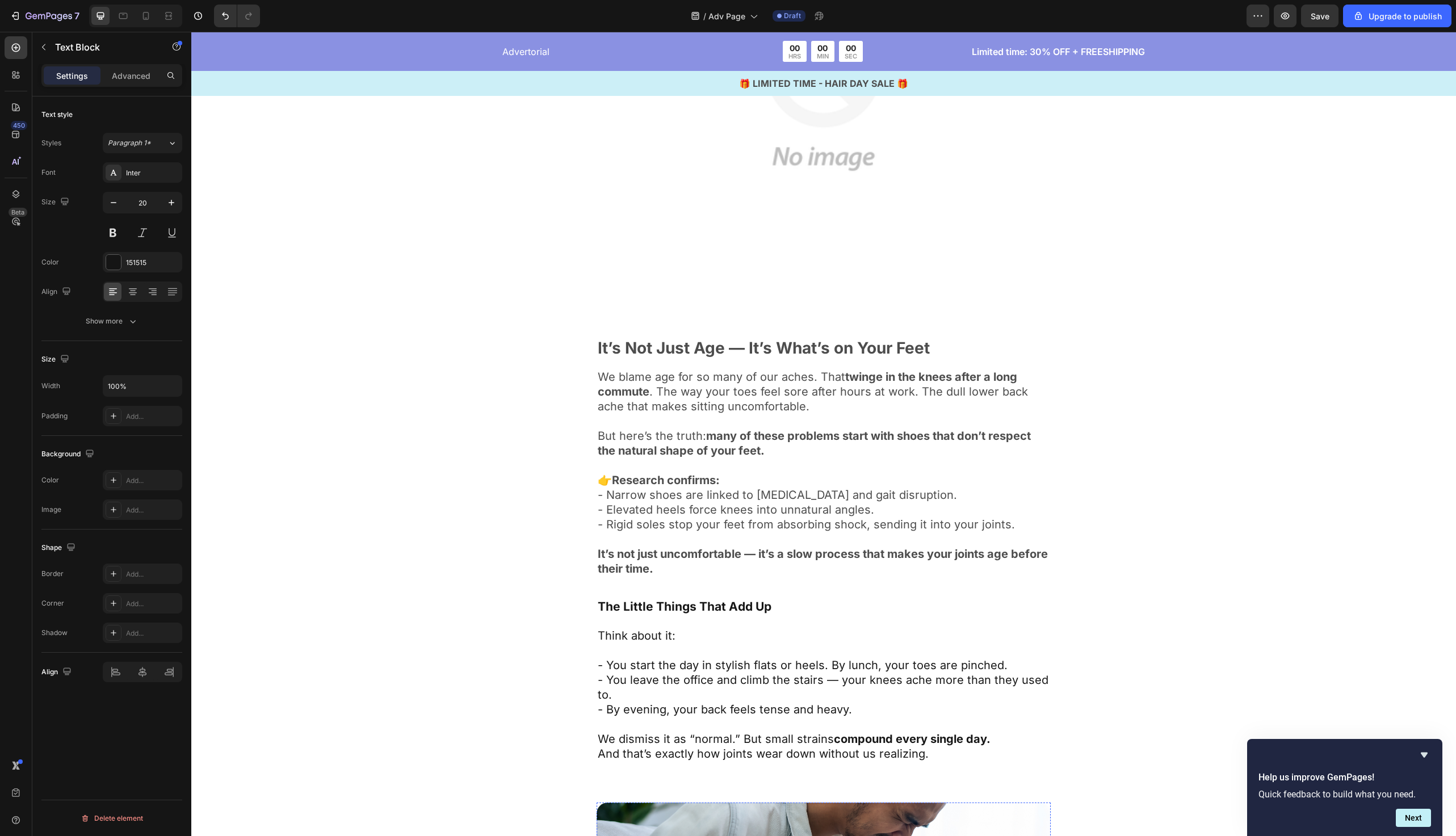
scroll to position [540, 0]
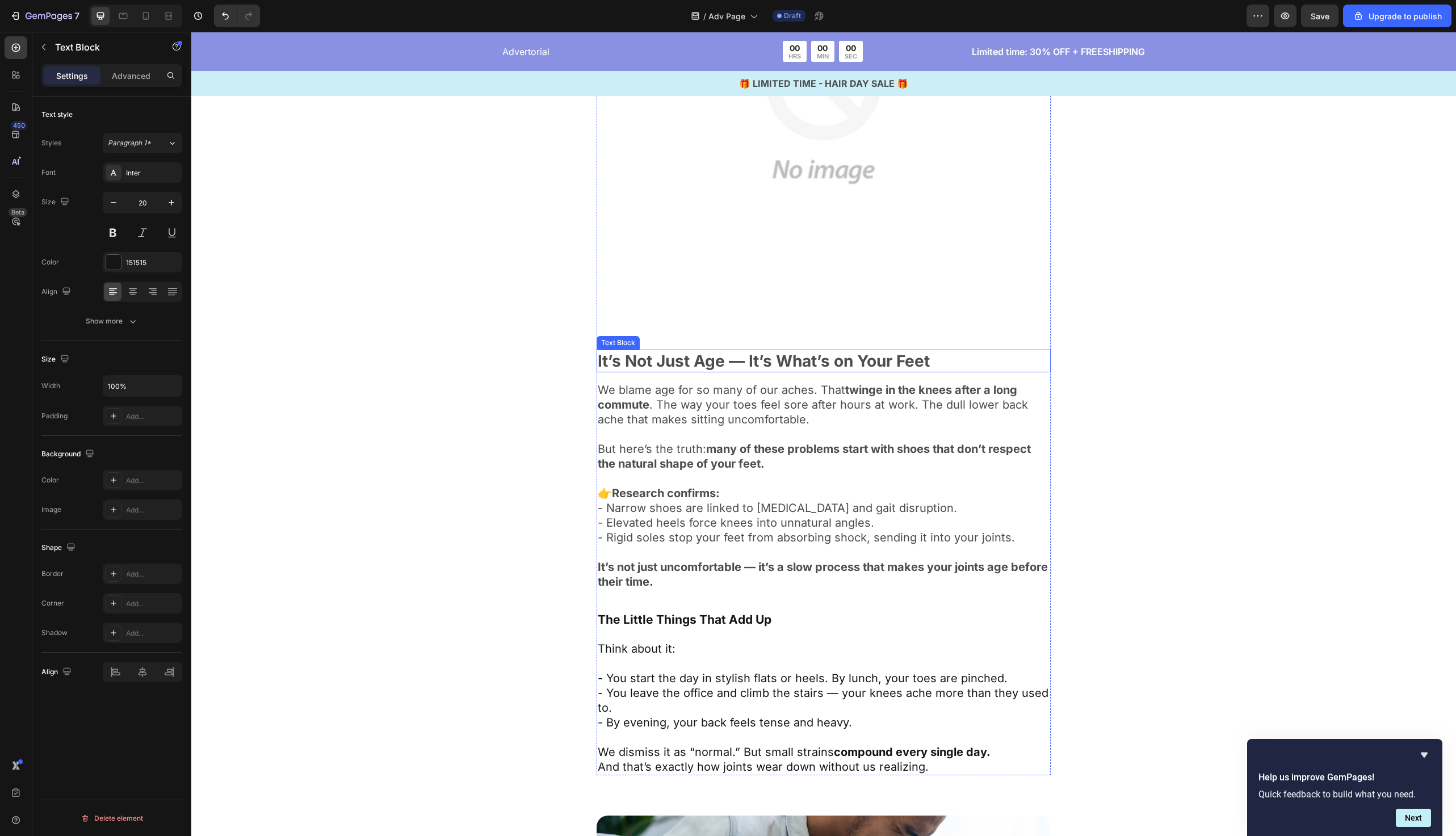
click at [776, 365] on p "It’s Not Just Age — It’s What’s on Your Feet" at bounding box center [824, 361] width 452 height 20
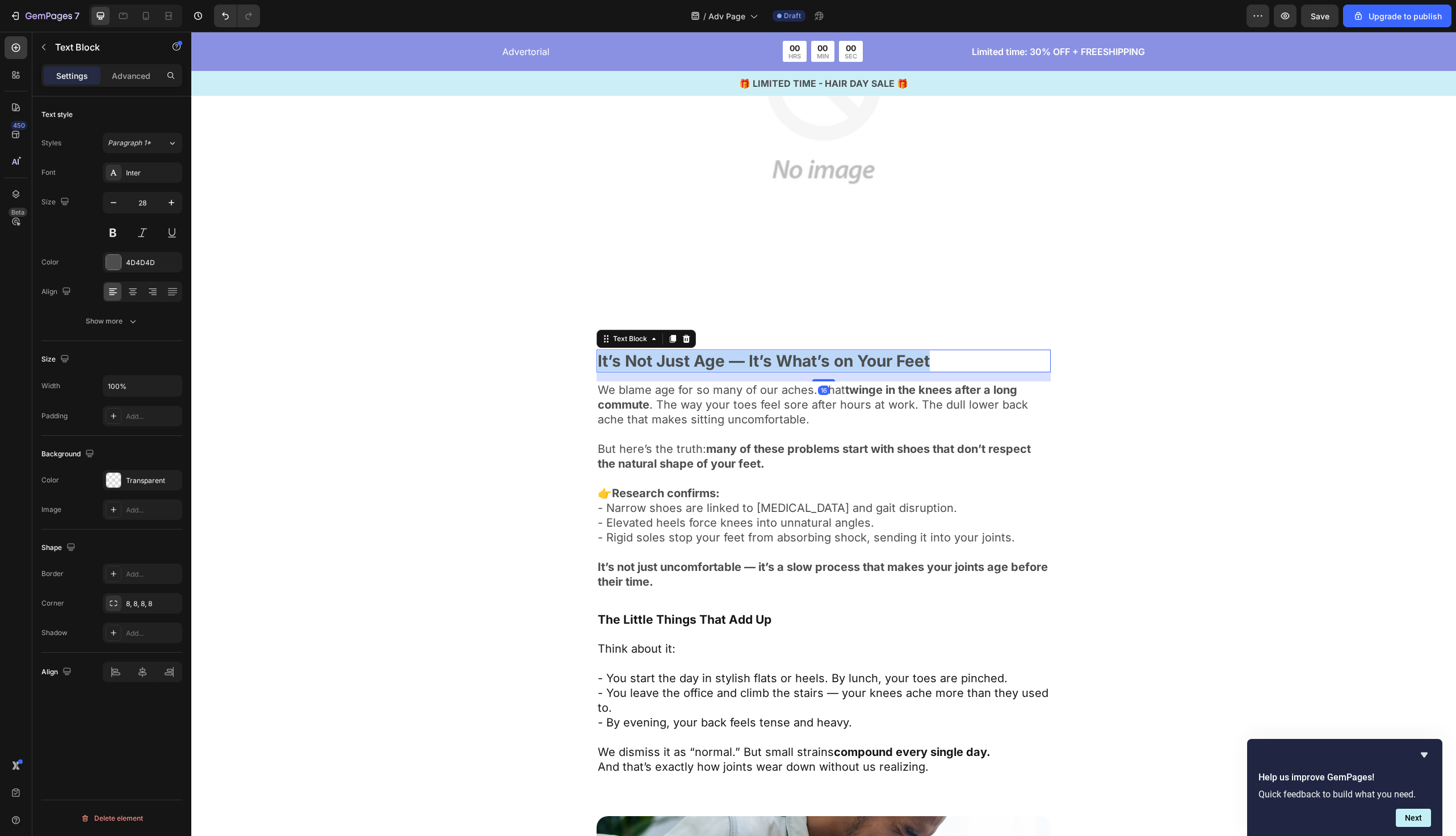
click at [776, 365] on p "It’s Not Just Age — It’s What’s on Your Feet" at bounding box center [824, 361] width 452 height 20
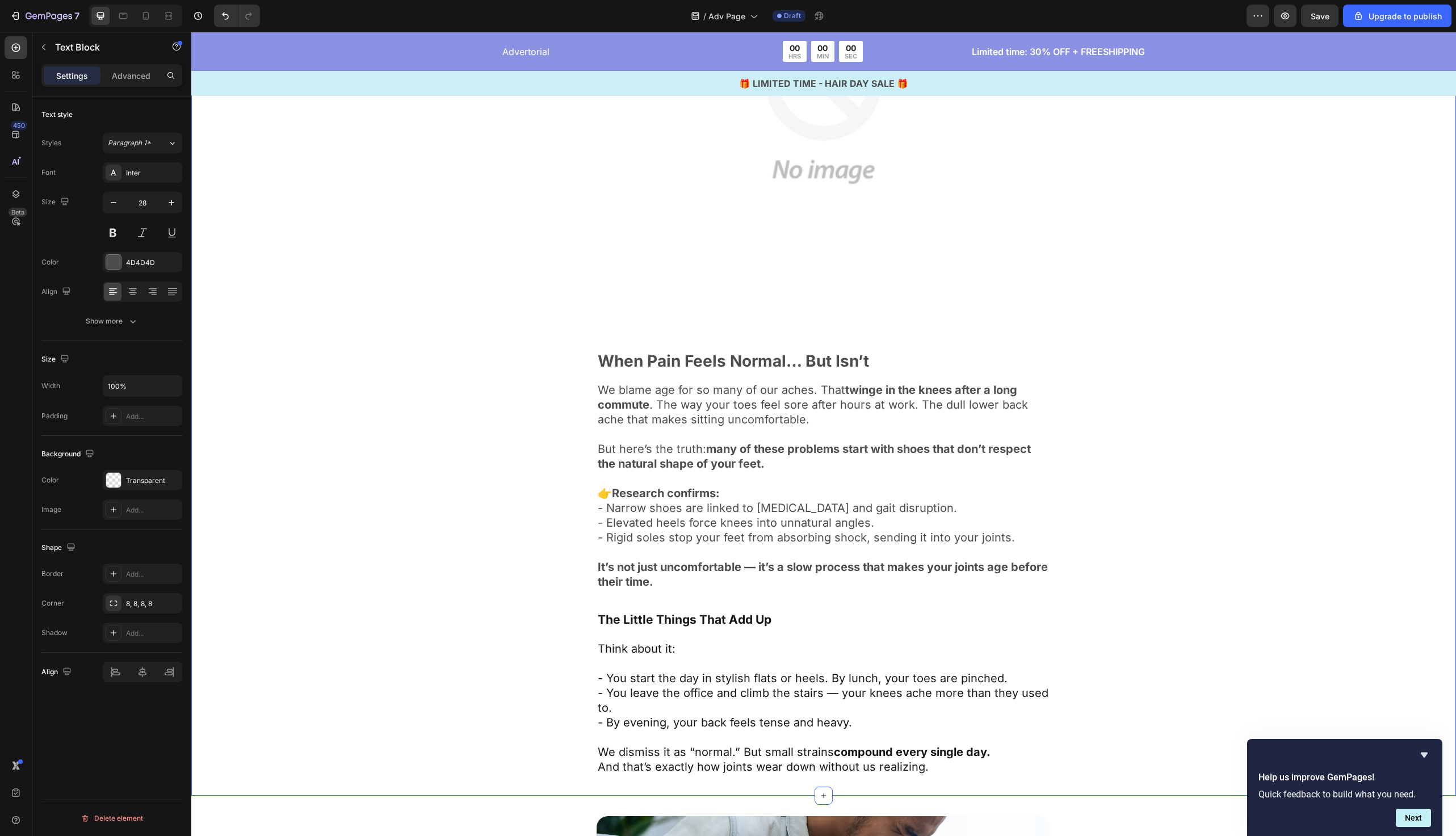
click at [558, 403] on div "Image When Pain Feels Normal… But Isn’t Text Block We blame age for so many of …" at bounding box center [824, 326] width 902 height 898
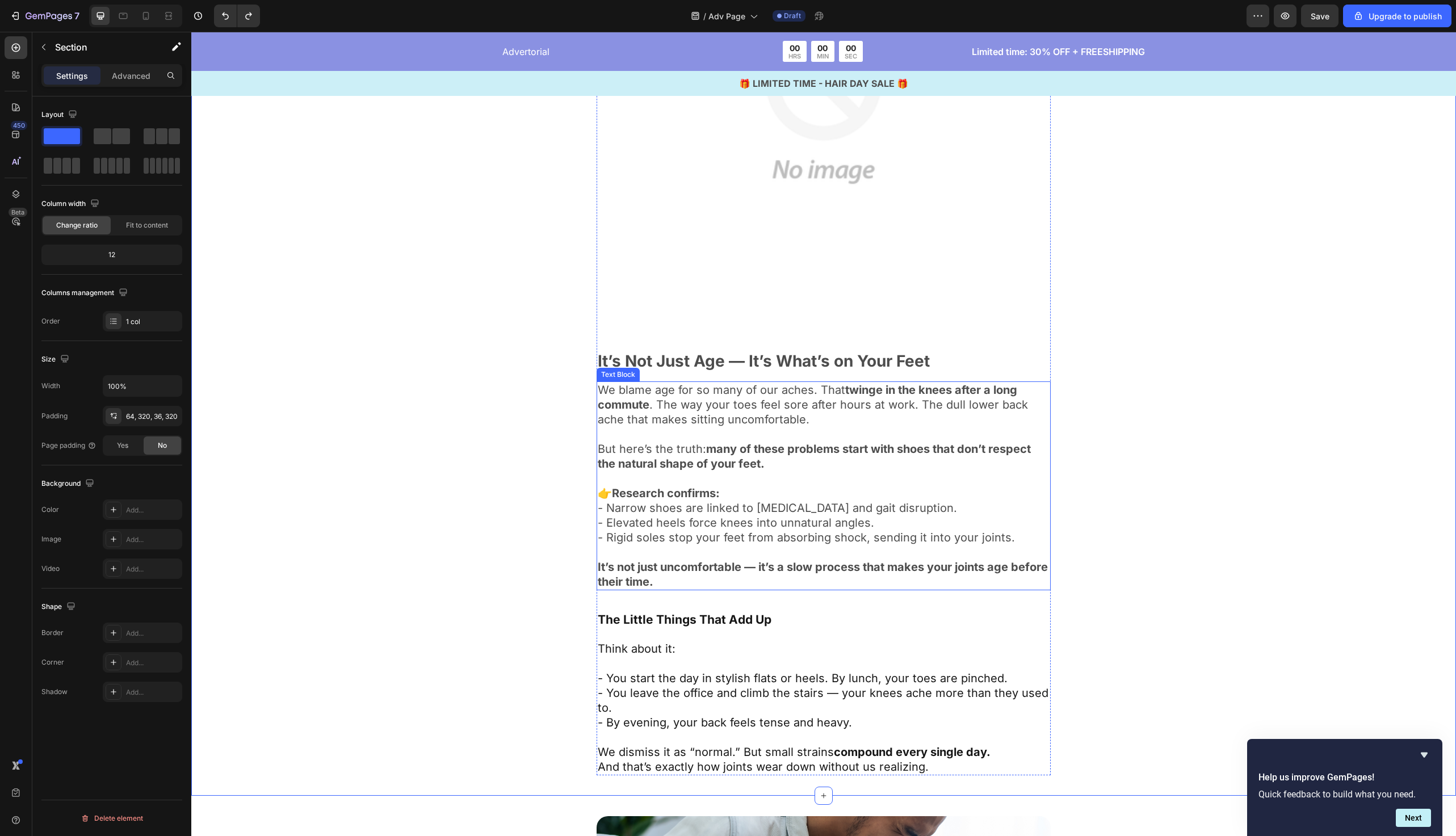
click at [749, 441] on p at bounding box center [824, 435] width 452 height 15
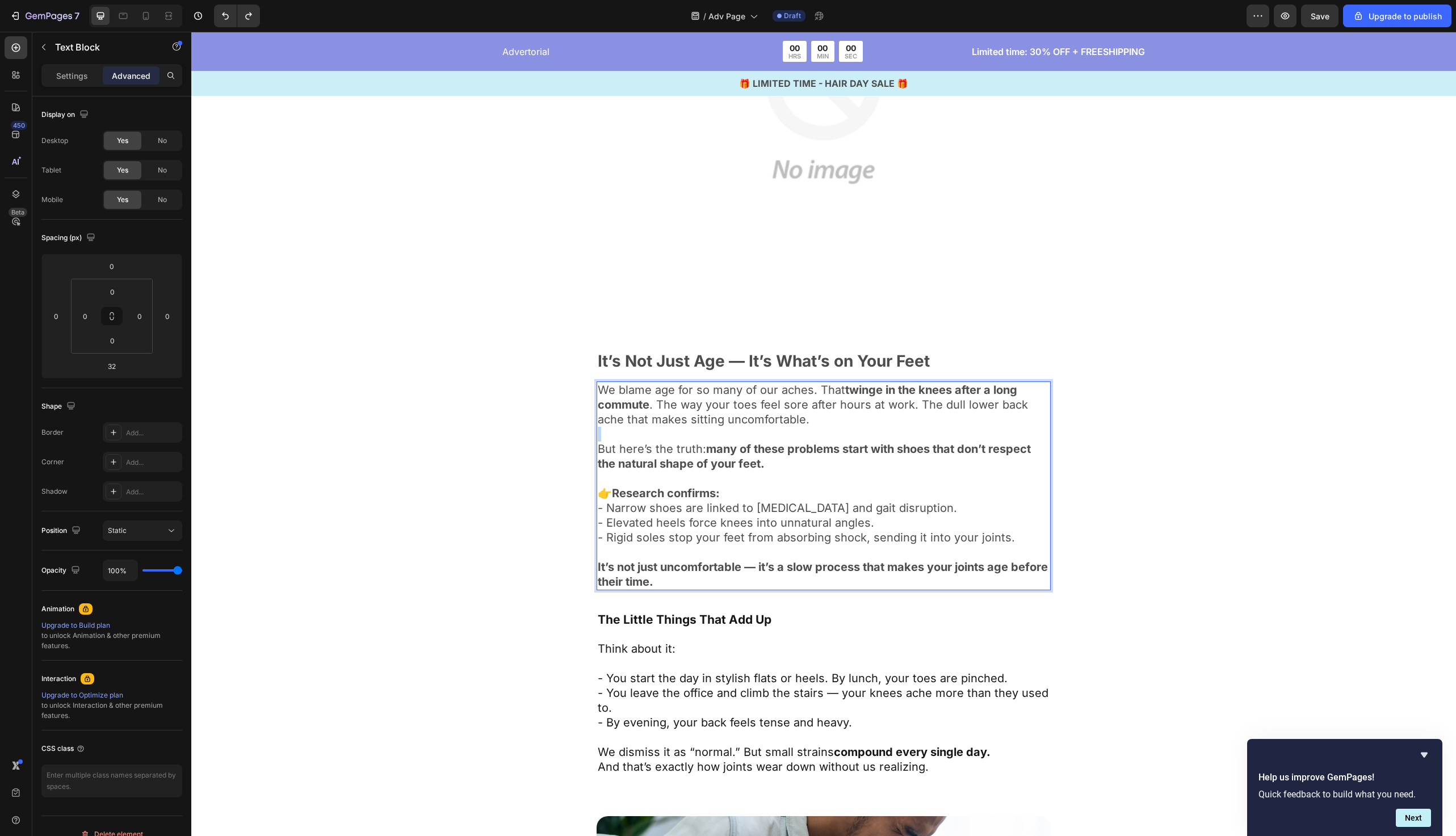
click at [749, 441] on p "Rich Text Editor. Editing area: main" at bounding box center [824, 435] width 452 height 15
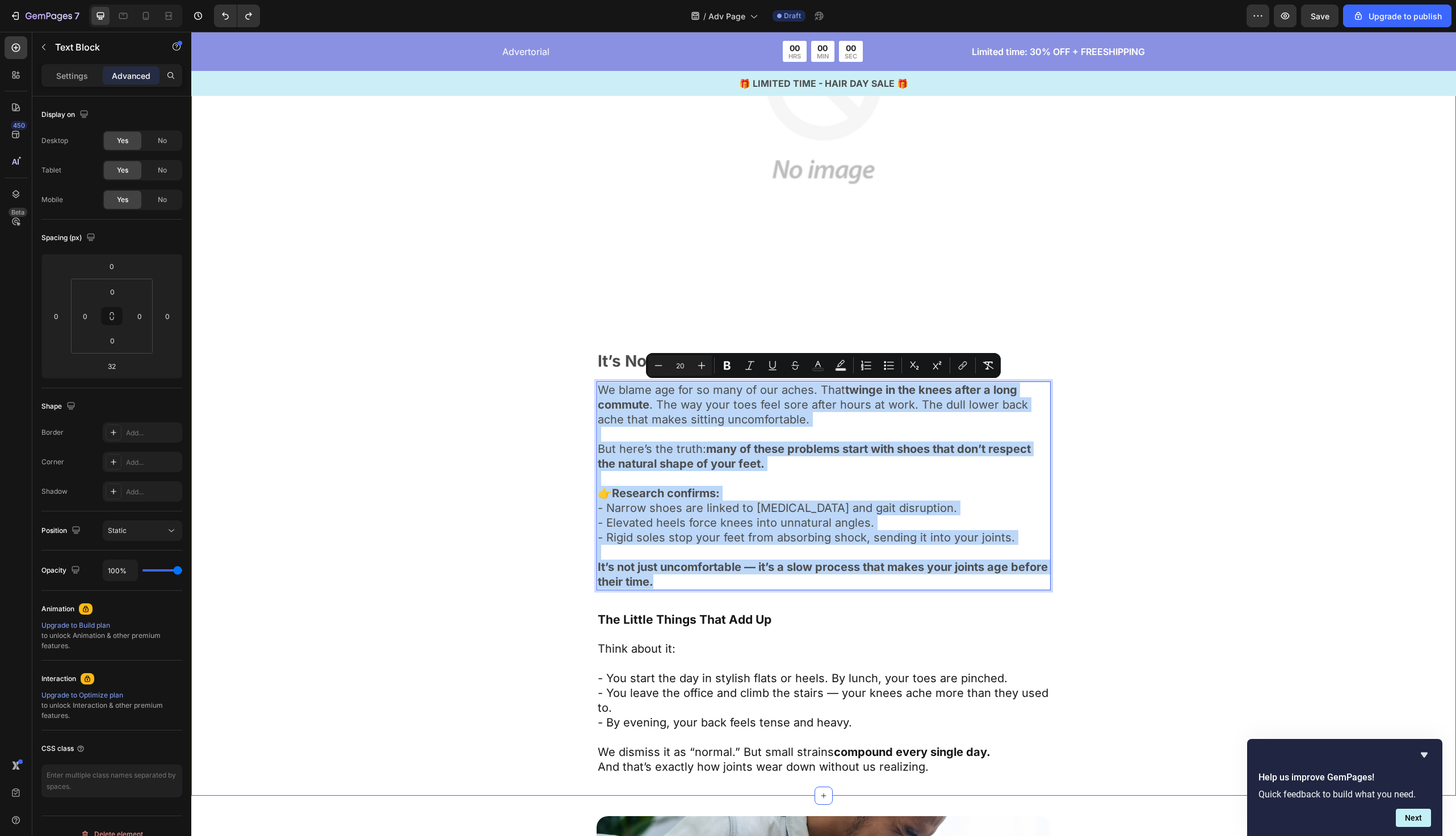
drag, startPoint x: 676, startPoint y: 583, endPoint x: 575, endPoint y: 379, distance: 227.6
click at [575, 379] on div "Image It’s Not Just Age — It’s What’s on Your Feet Text Block We blame age for …" at bounding box center [824, 326] width 902 height 898
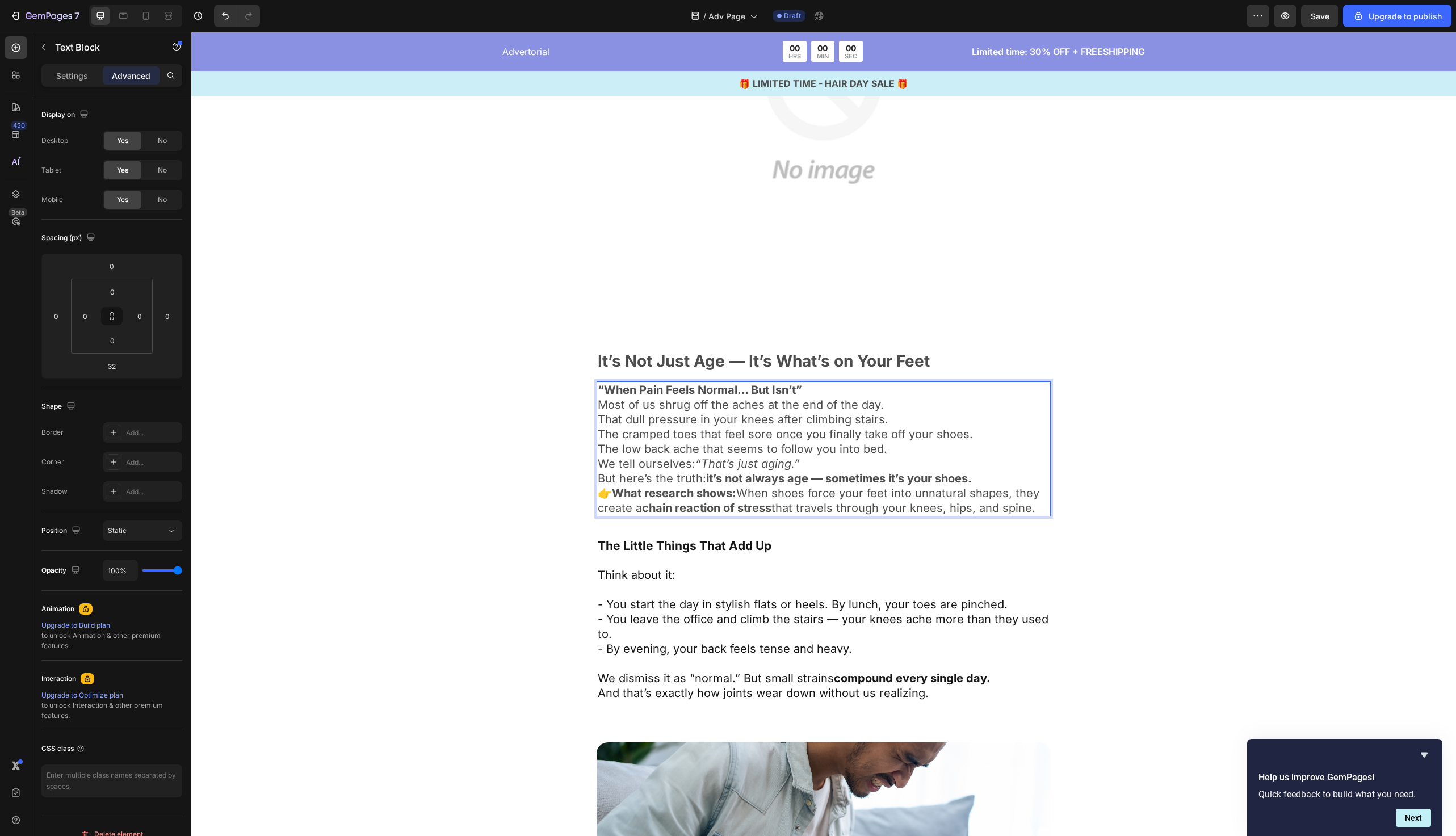
click at [904, 448] on p "Most of us shrug off the aches at the end of the day. That dull pressure in you…" at bounding box center [824, 426] width 452 height 59
click at [895, 457] on p "We tell ourselves: “That’s just aging.” But here’s the truth: it’s not always a…" at bounding box center [824, 471] width 452 height 30
click at [900, 449] on p "Most of us shrug off the aches at the end of the day. That dull pressure in you…" at bounding box center [824, 426] width 452 height 59
click at [855, 391] on p "“When Pain Feels Normal… But Isn’t”" at bounding box center [824, 390] width 452 height 15
click at [604, 391] on strong "“When Pain Feels Normal… But Isn’t" at bounding box center [697, 390] width 198 height 14
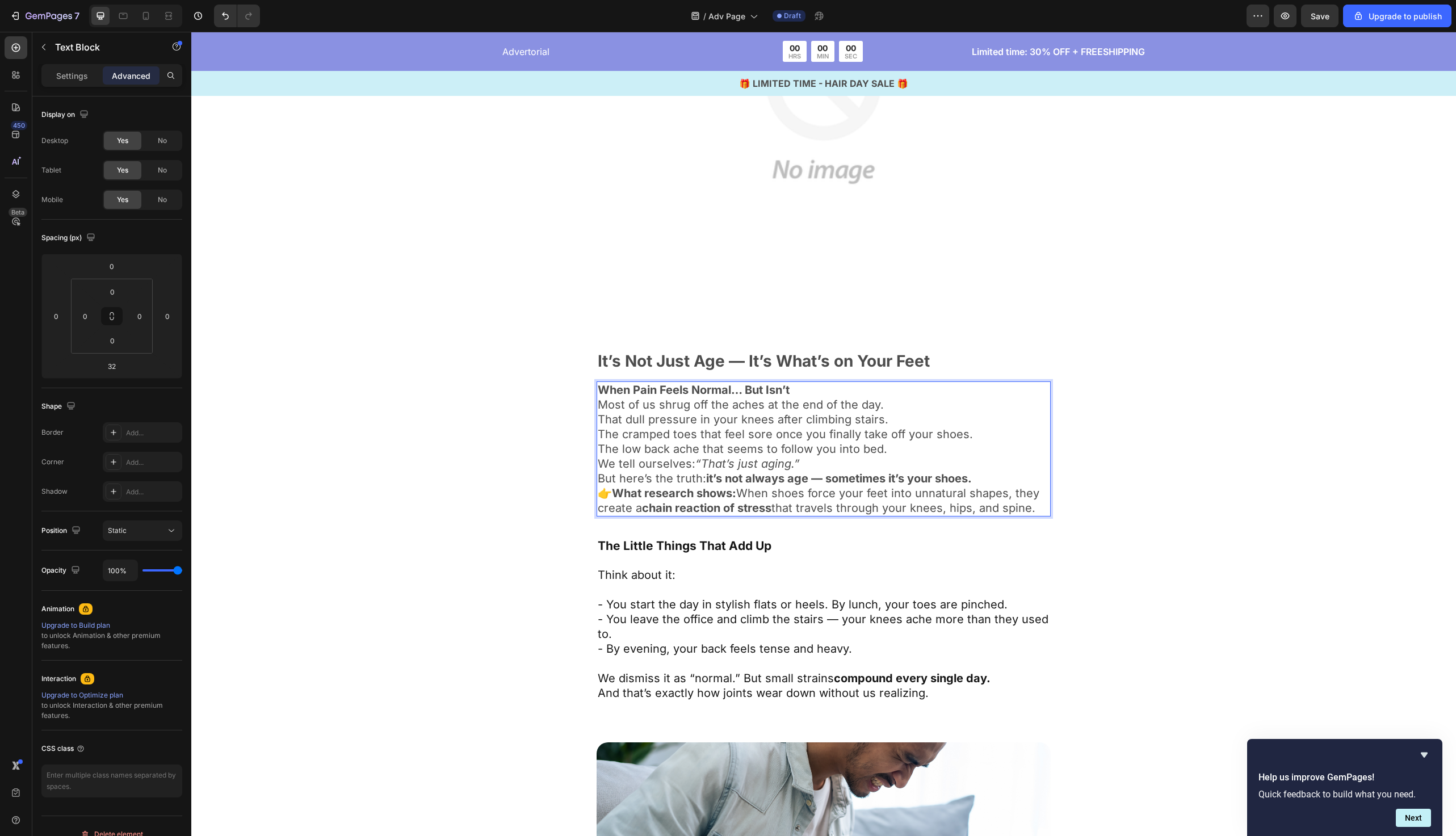
click at [893, 448] on p "Most of us shrug off the aches at the end of the day. That dull pressure in you…" at bounding box center [824, 426] width 452 height 59
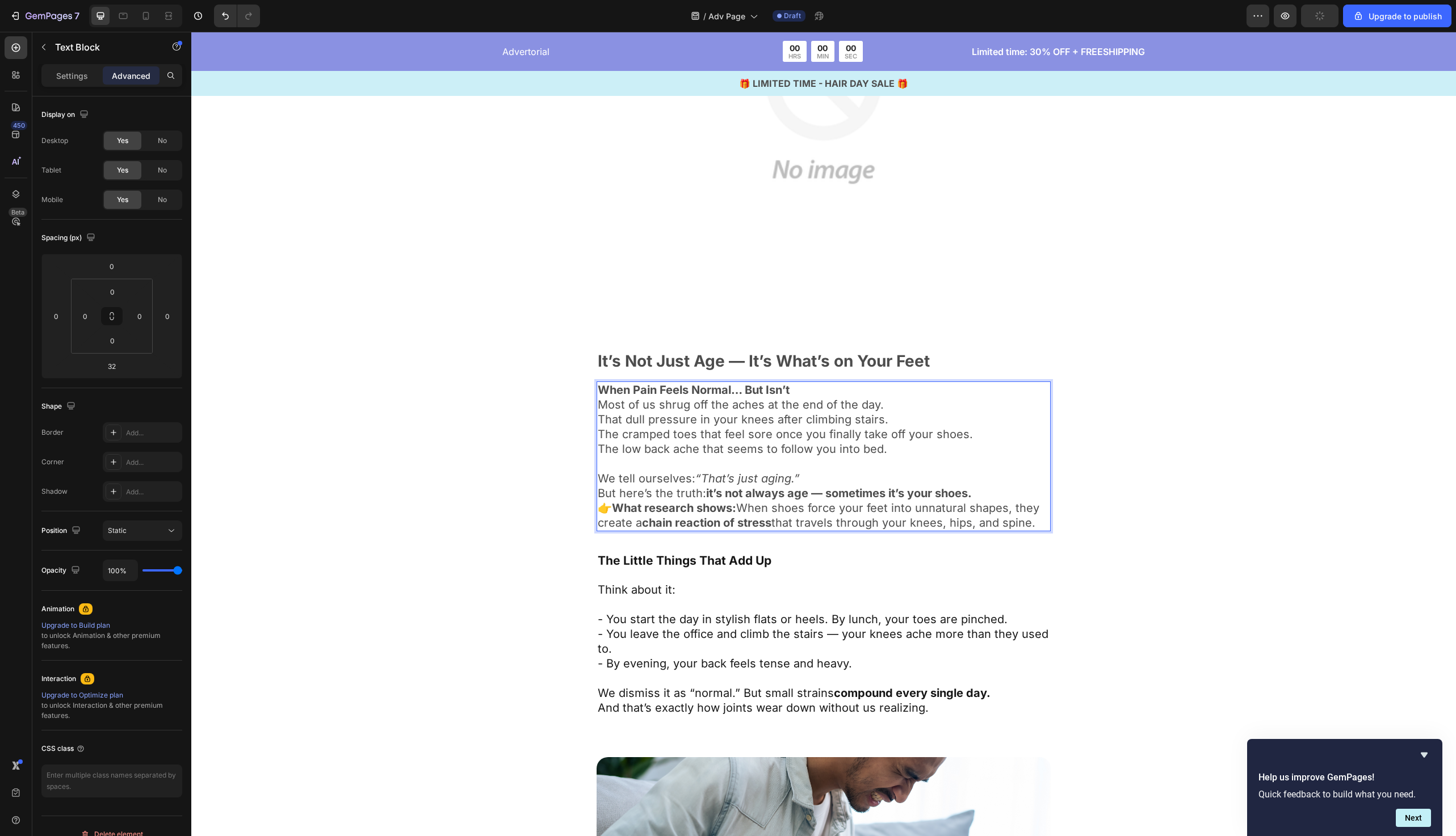
click at [811, 481] on p "We tell ourselves: “That’s just aging.” But here’s the truth: it’s not always a…" at bounding box center [824, 486] width 452 height 30
click at [979, 501] on p "👉 What research shows: When shoes force your feet into unnatural shapes, they c…" at bounding box center [824, 516] width 452 height 30
click at [1005, 491] on p "We tell ourselves: “That’s just aging.” But here’s the truth: it’s not always a…" at bounding box center [824, 486] width 452 height 30
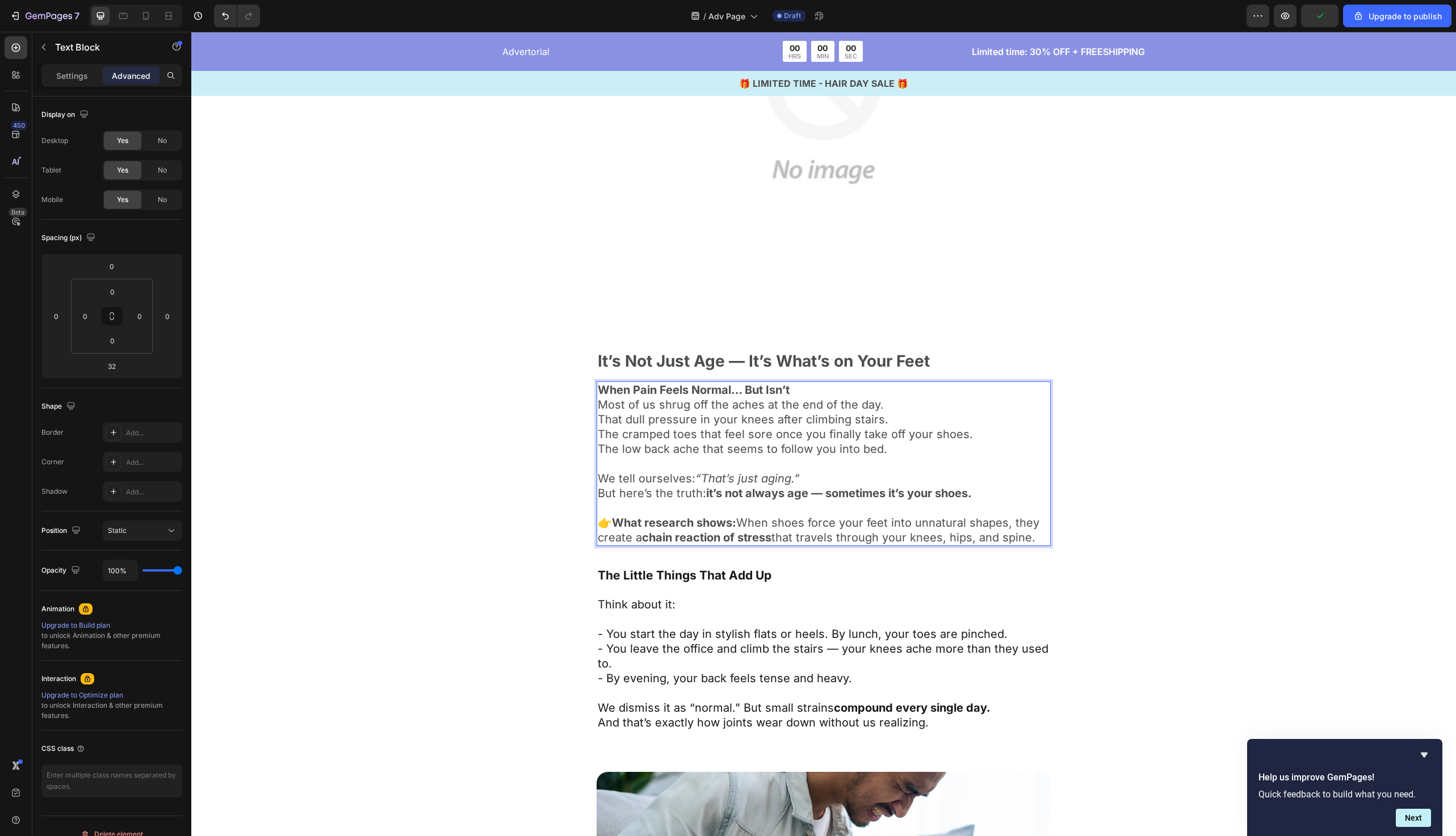
click at [430, 590] on div "Image It’s Not Just Age — It’s What’s on Your Feet Text Block When Pain Feels N…" at bounding box center [824, 304] width 902 height 854
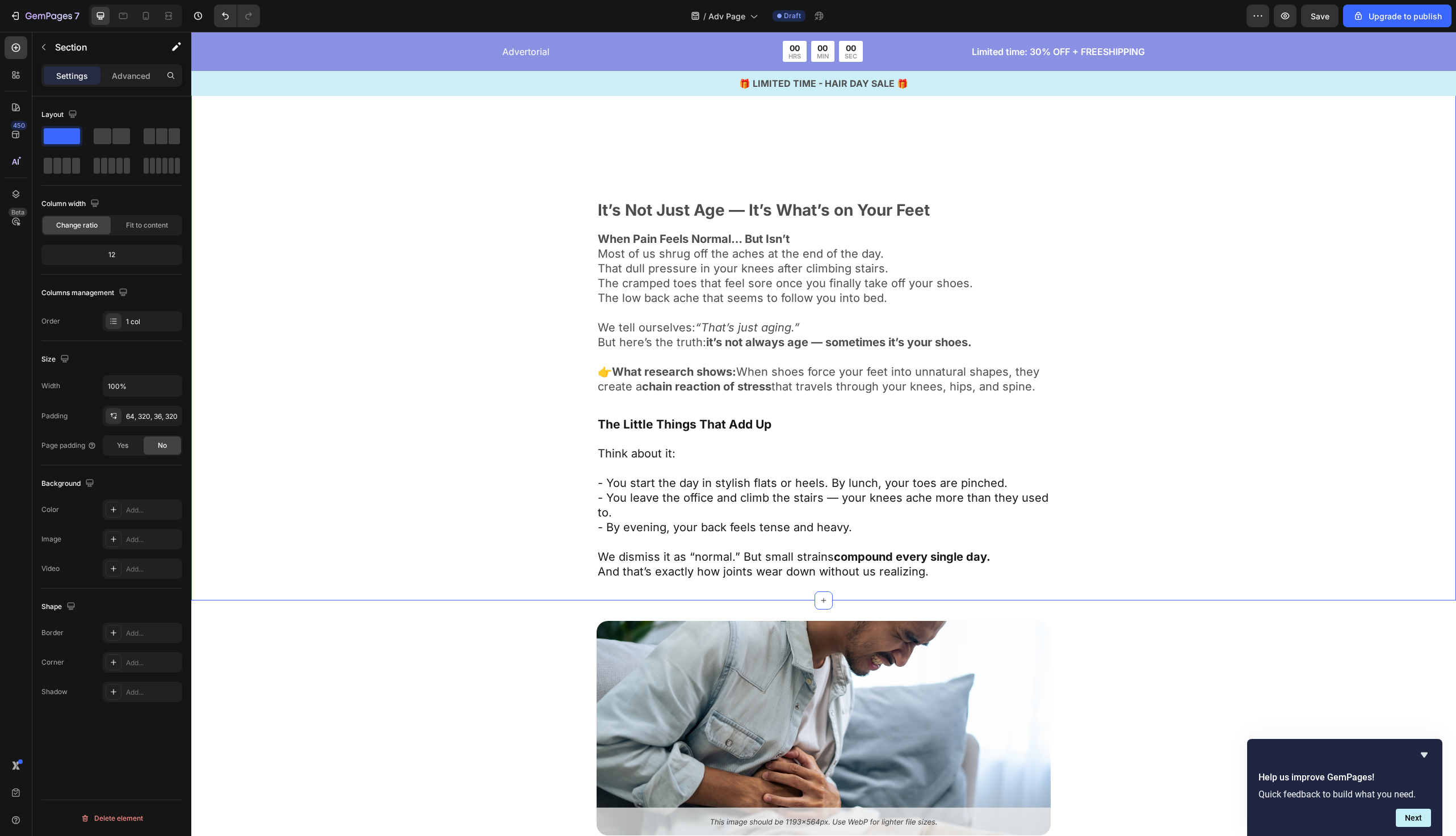
scroll to position [705, 0]
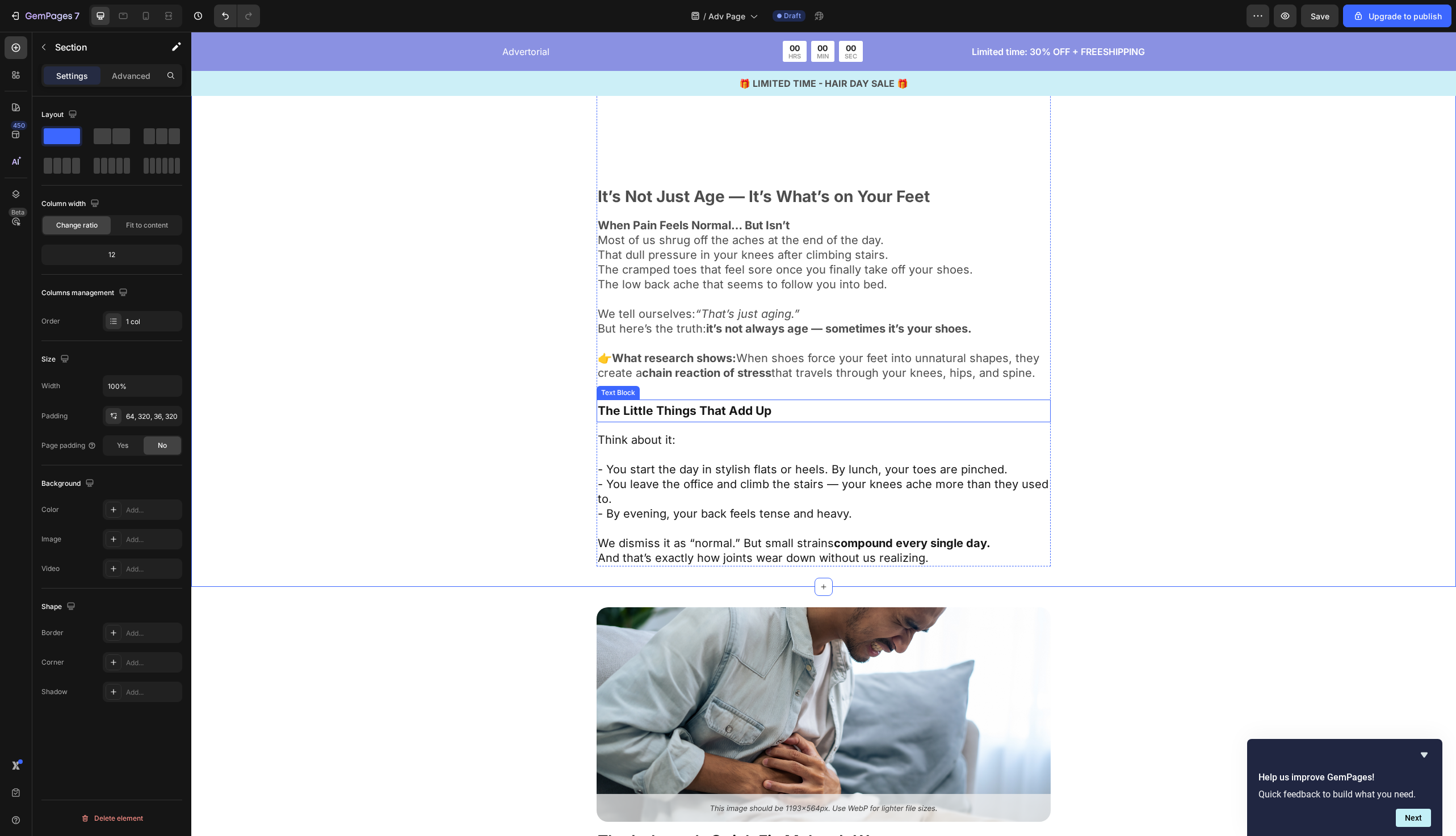
click at [706, 418] on span "The Little Things That Add Up" at bounding box center [684, 410] width 174 height 14
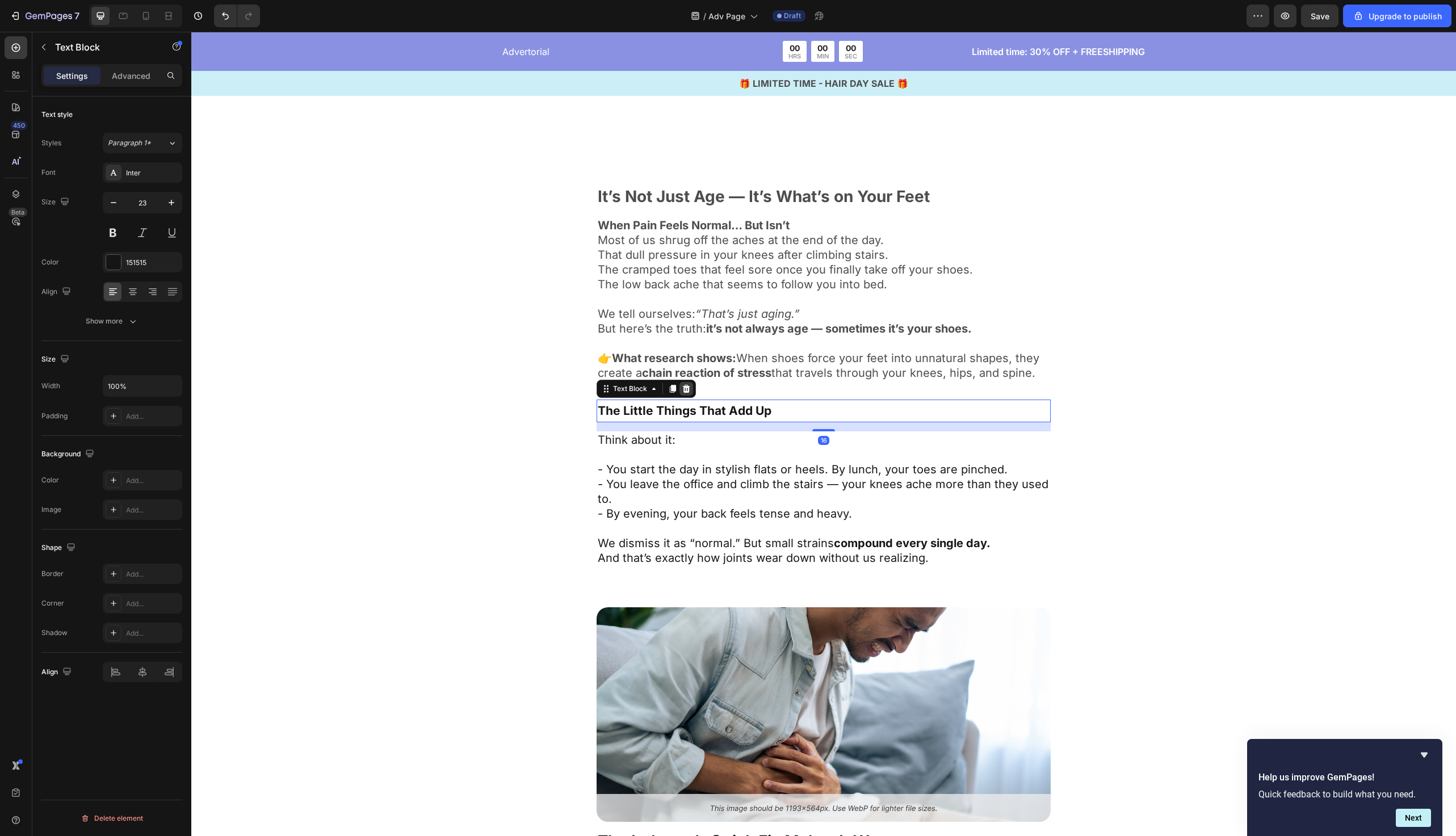
click at [687, 391] on icon at bounding box center [686, 389] width 9 height 9
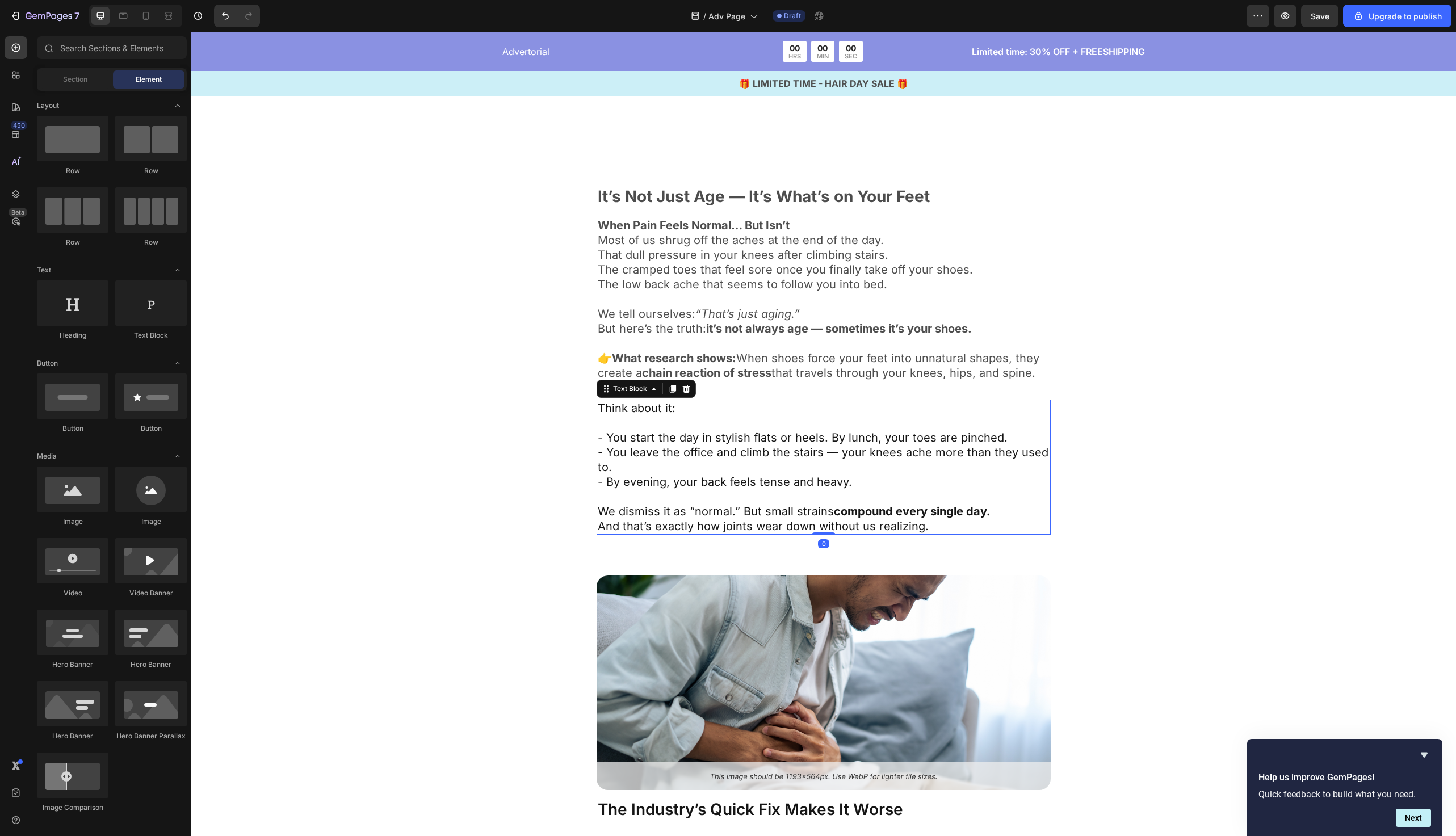
click at [687, 465] on p "- You leave the office and climb the stairs — your knees ache more than they us…" at bounding box center [824, 460] width 452 height 30
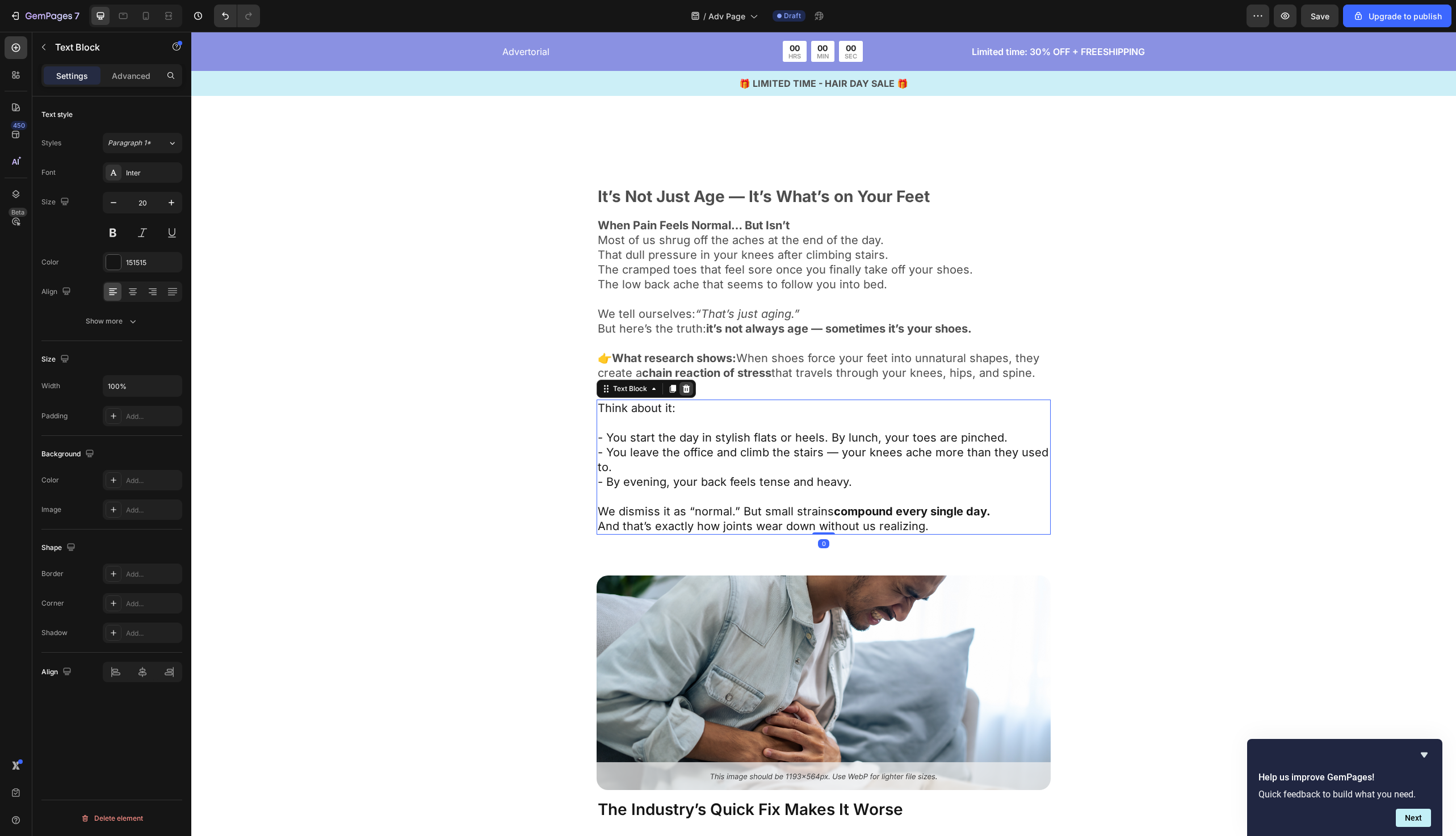
click at [685, 386] on icon at bounding box center [686, 389] width 9 height 9
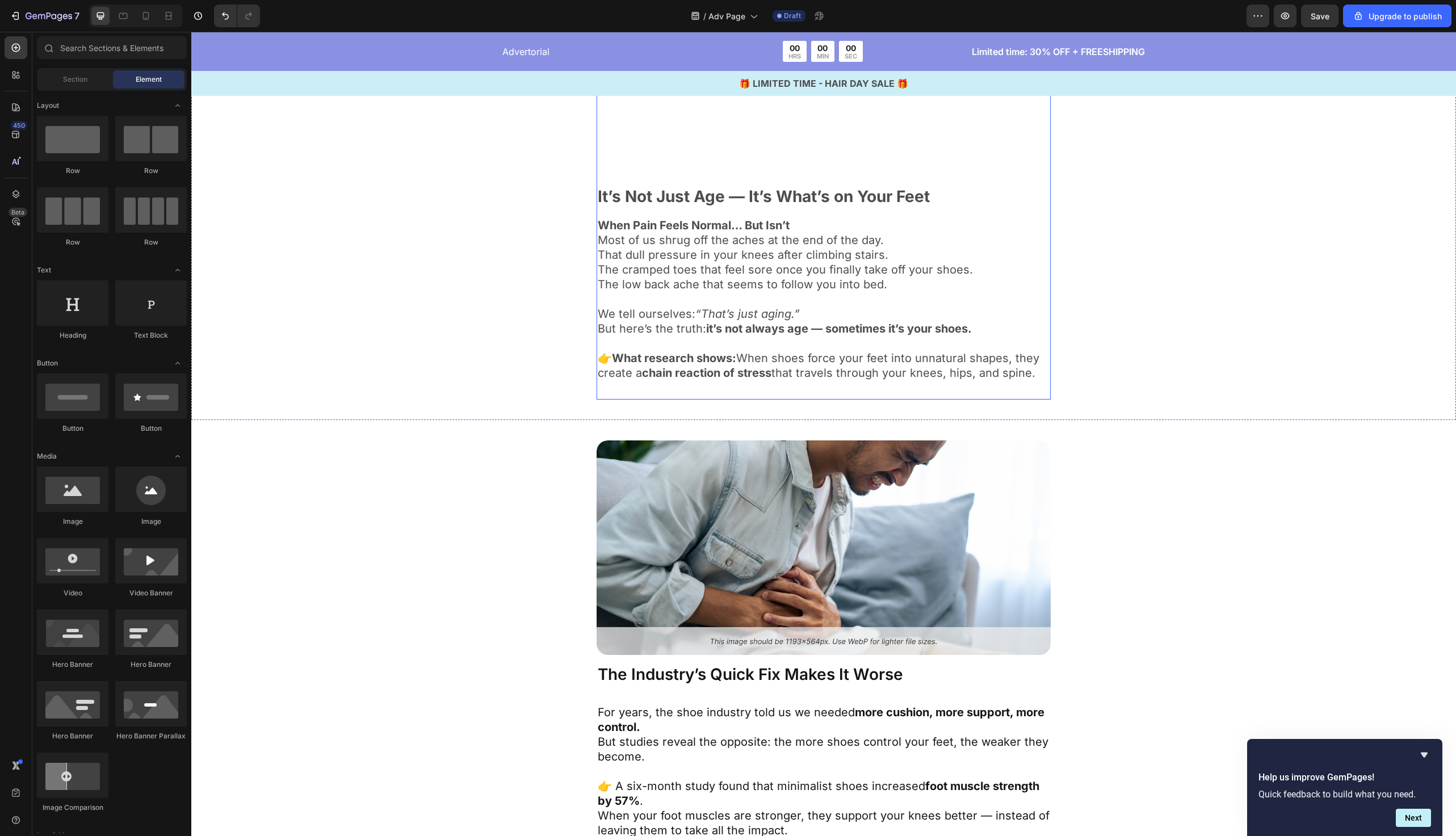
click at [671, 431] on div "Image The Industry’s Quick Fix Makes It Worse Text Block For years, the shoe in…" at bounding box center [824, 652] width 1265 height 463
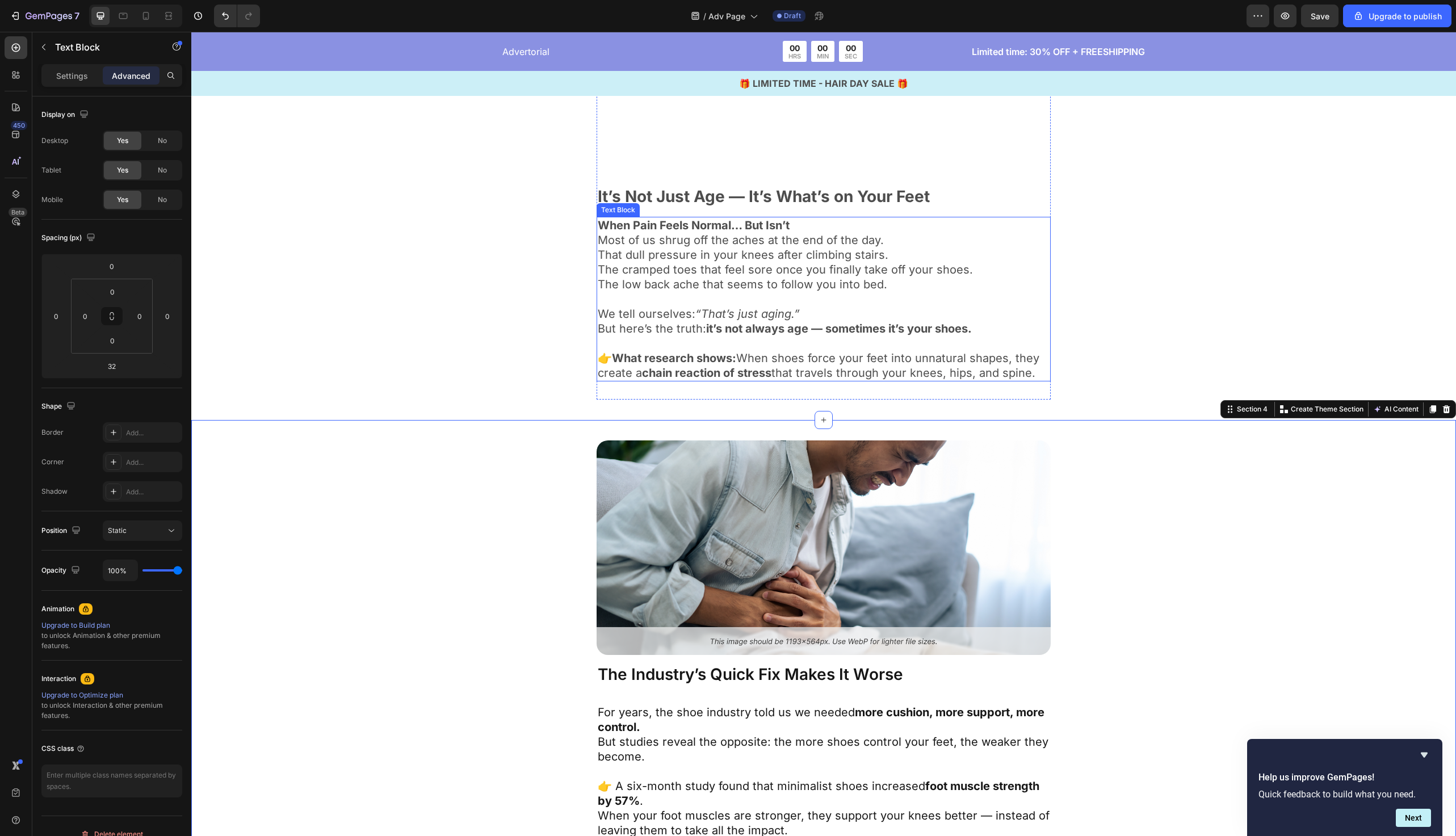
click at [709, 364] on strong "What research shows:" at bounding box center [674, 358] width 125 height 14
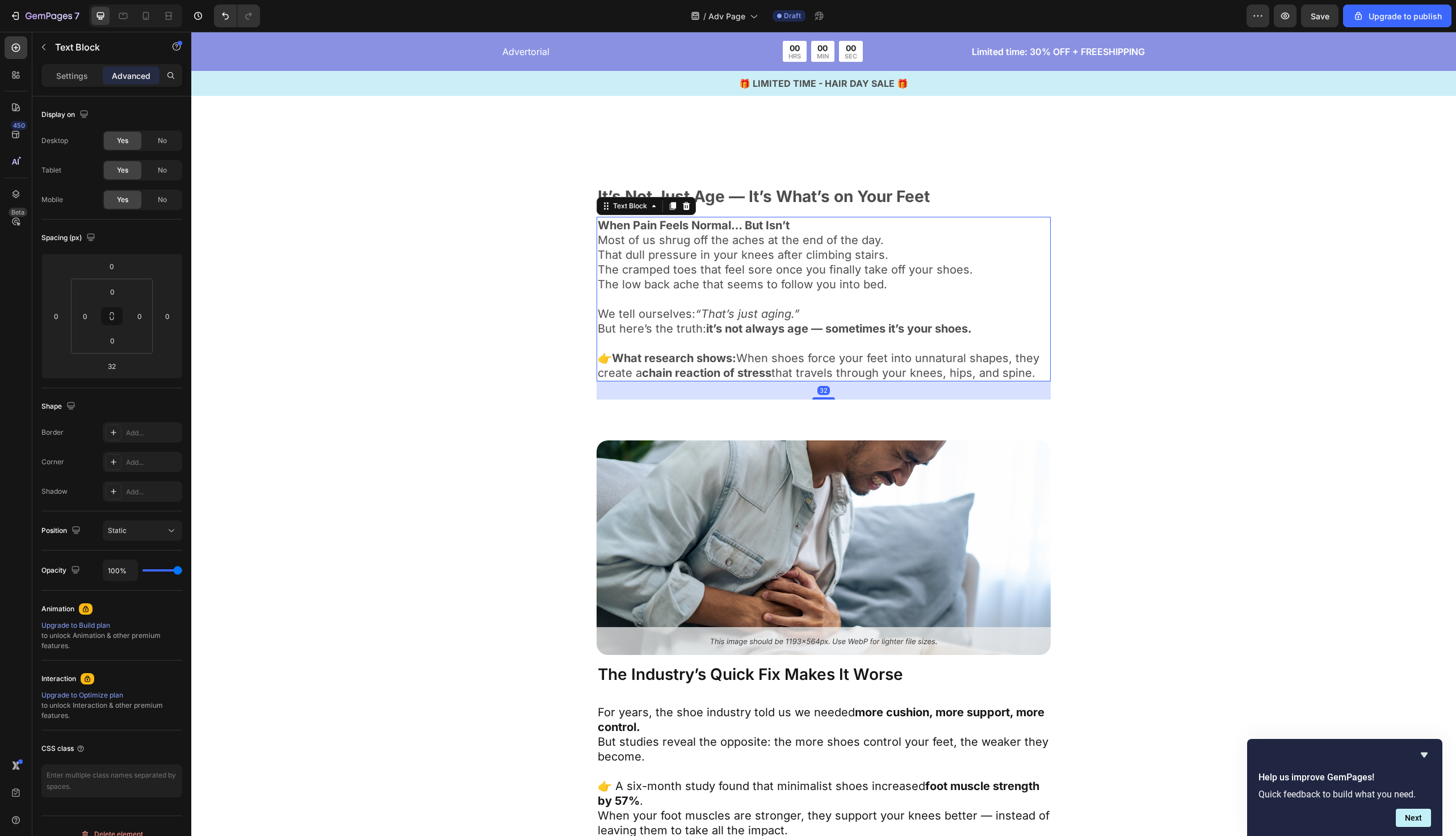
click at [830, 395] on div "32" at bounding box center [824, 391] width 454 height 18
drag, startPoint x: 826, startPoint y: 395, endPoint x: 839, endPoint y: 326, distance: 70.2
click at [839, 326] on div "When Pain Feels Normal… But Isn’t Most of us shrug off the aches at the end of …" at bounding box center [824, 299] width 454 height 164
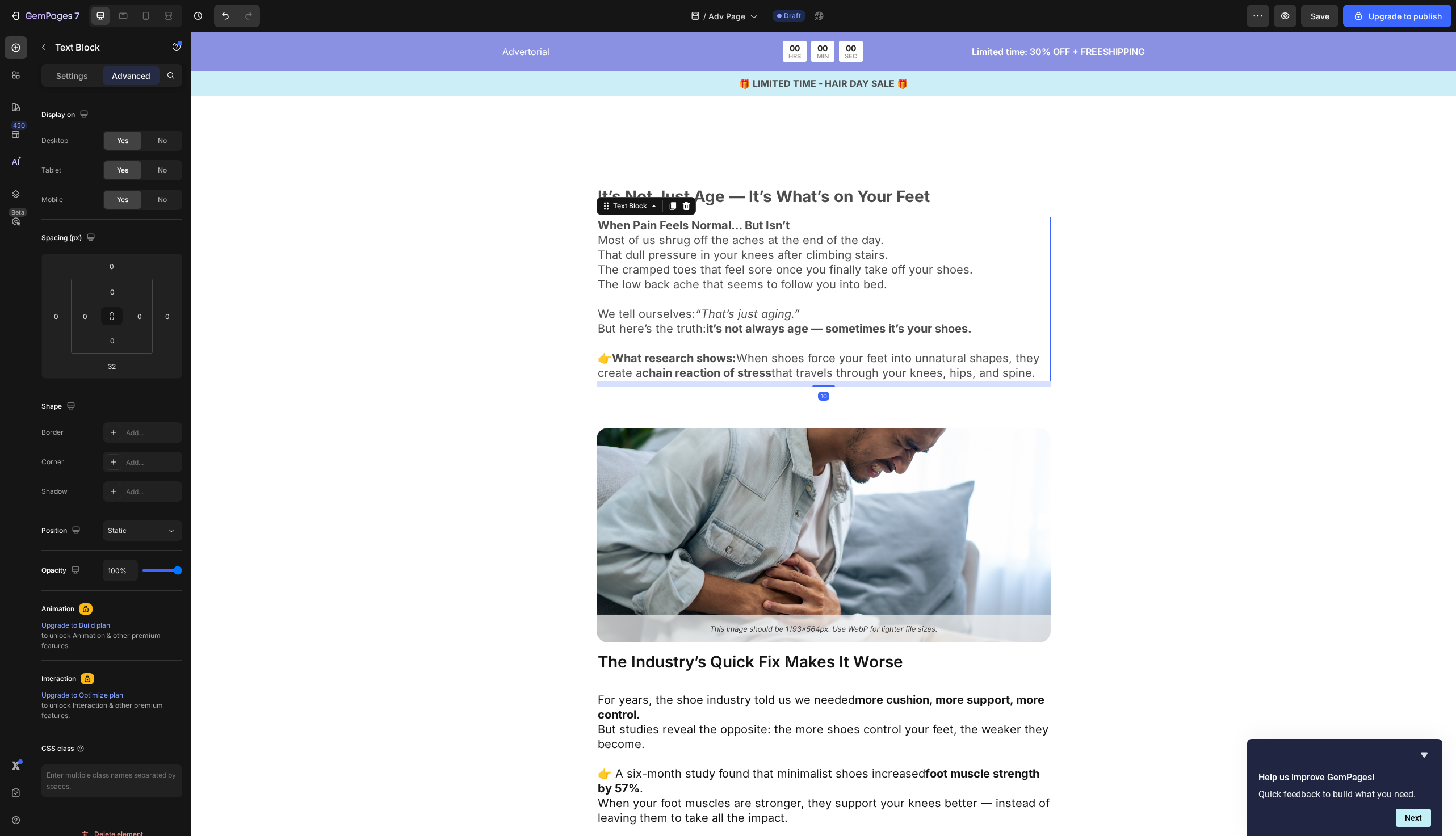
drag, startPoint x: 823, startPoint y: 398, endPoint x: 826, endPoint y: 340, distance: 58.1
click at [826, 340] on div "When Pain Feels Normal… But Isn’t Most of us shrug off the aches at the end of …" at bounding box center [824, 299] width 454 height 164
type input "0"
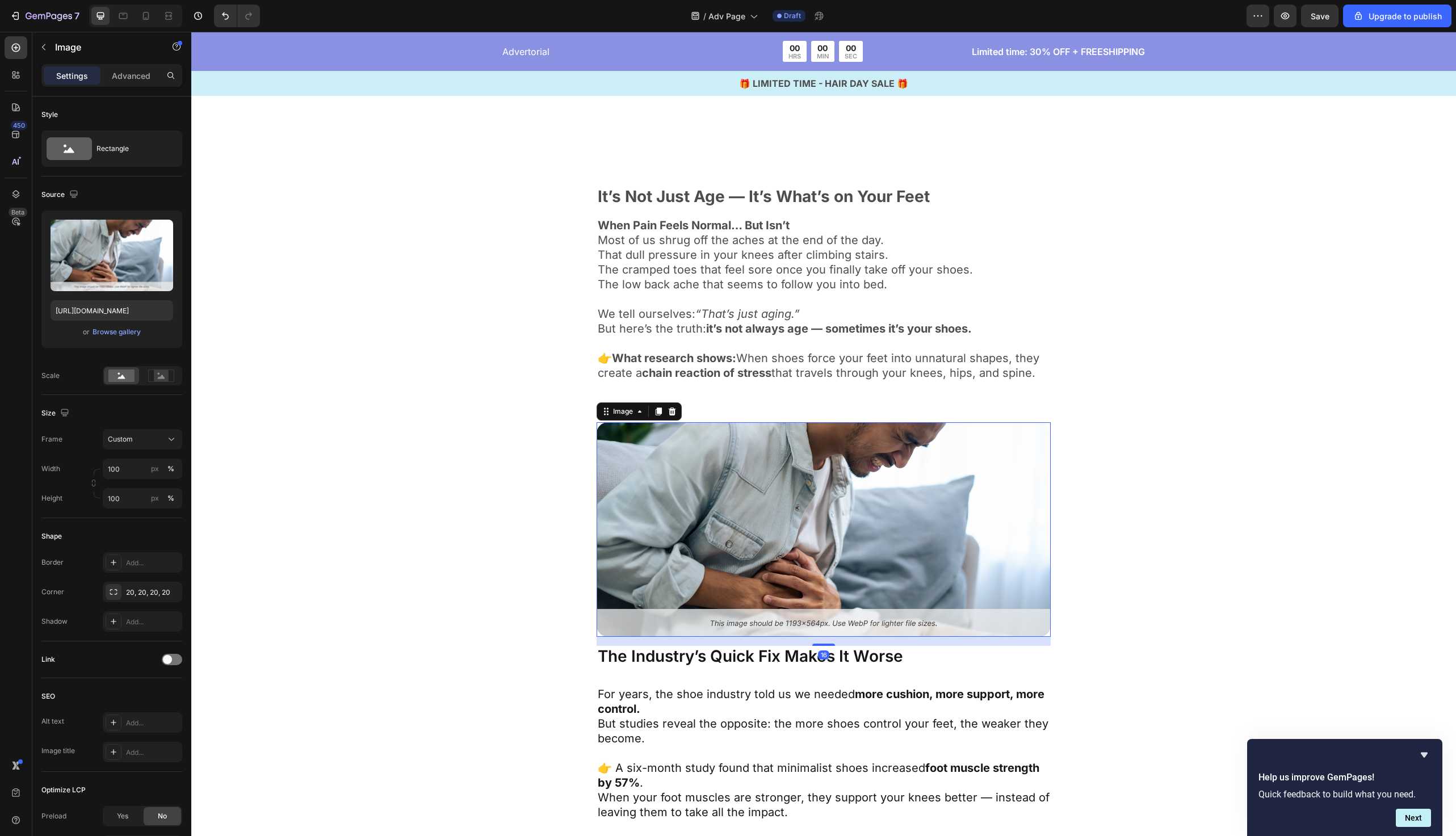
click at [777, 476] on img at bounding box center [824, 529] width 454 height 215
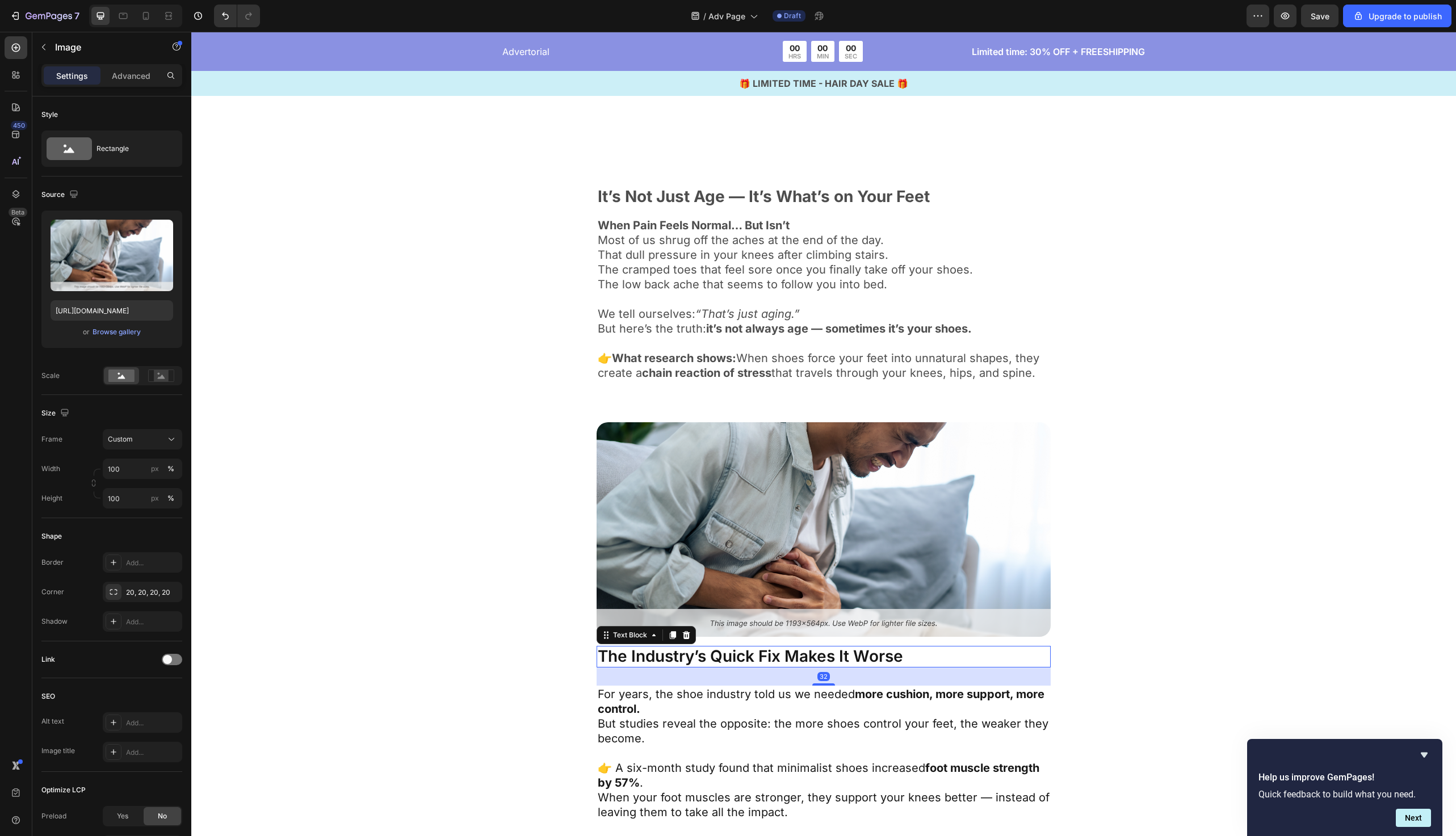
click at [690, 653] on p "The Industry’s Quick Fix Makes It Worse" at bounding box center [824, 657] width 452 height 20
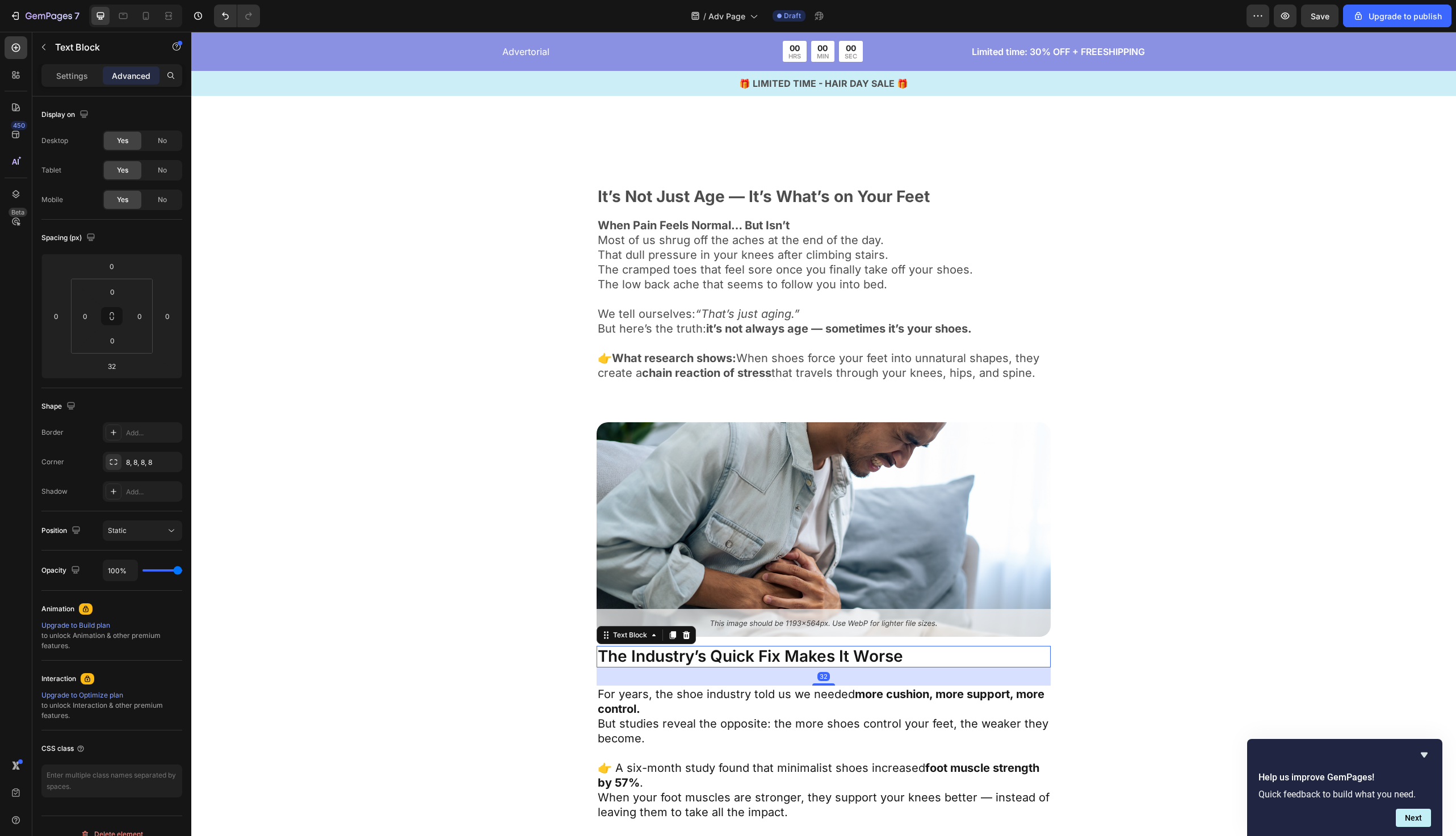
click at [690, 653] on p "The Industry’s Quick Fix Makes It Worse" at bounding box center [824, 657] width 452 height 20
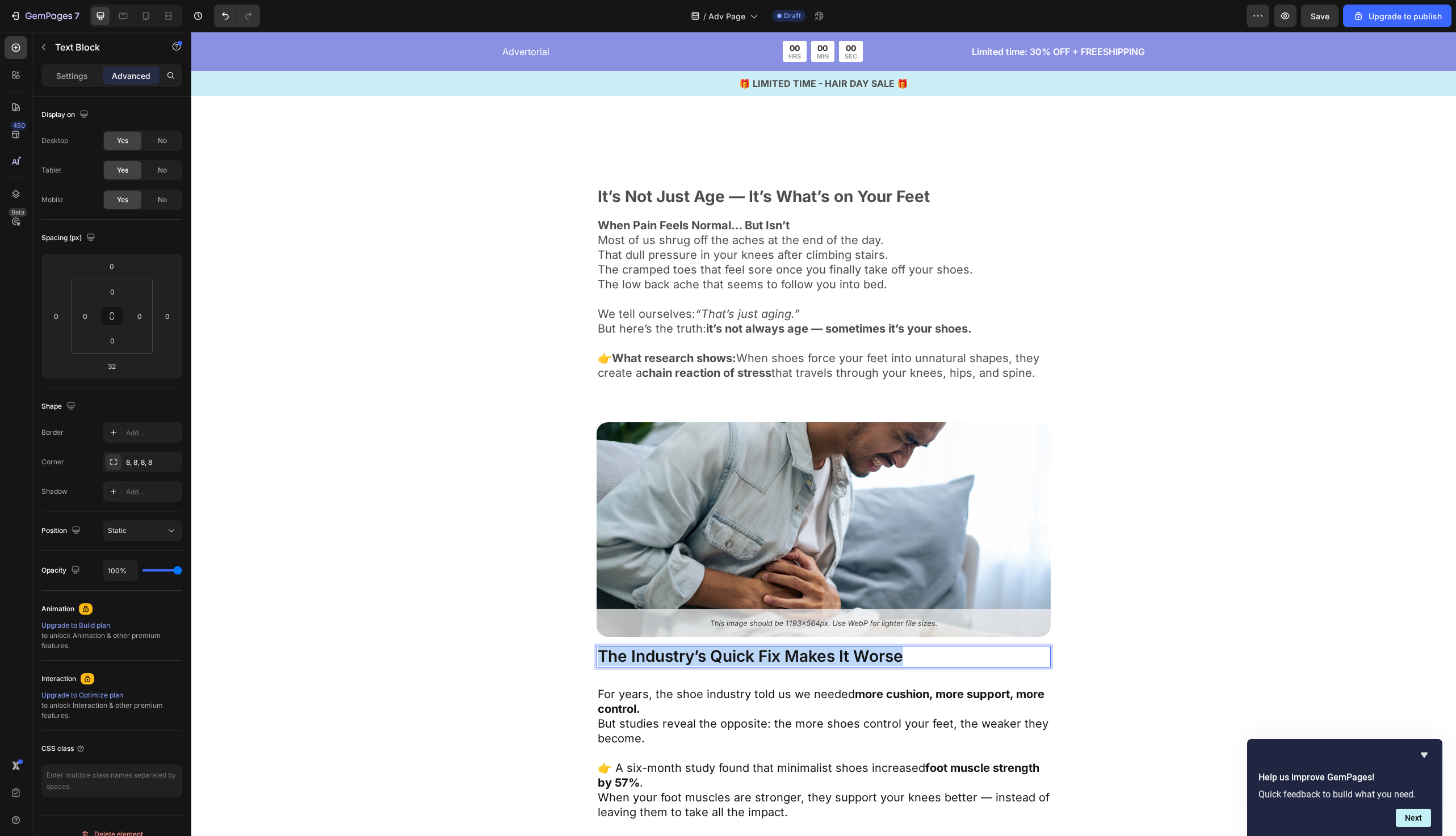
click at [690, 653] on p "The Industry’s Quick Fix Makes It Worse" at bounding box center [824, 657] width 452 height 20
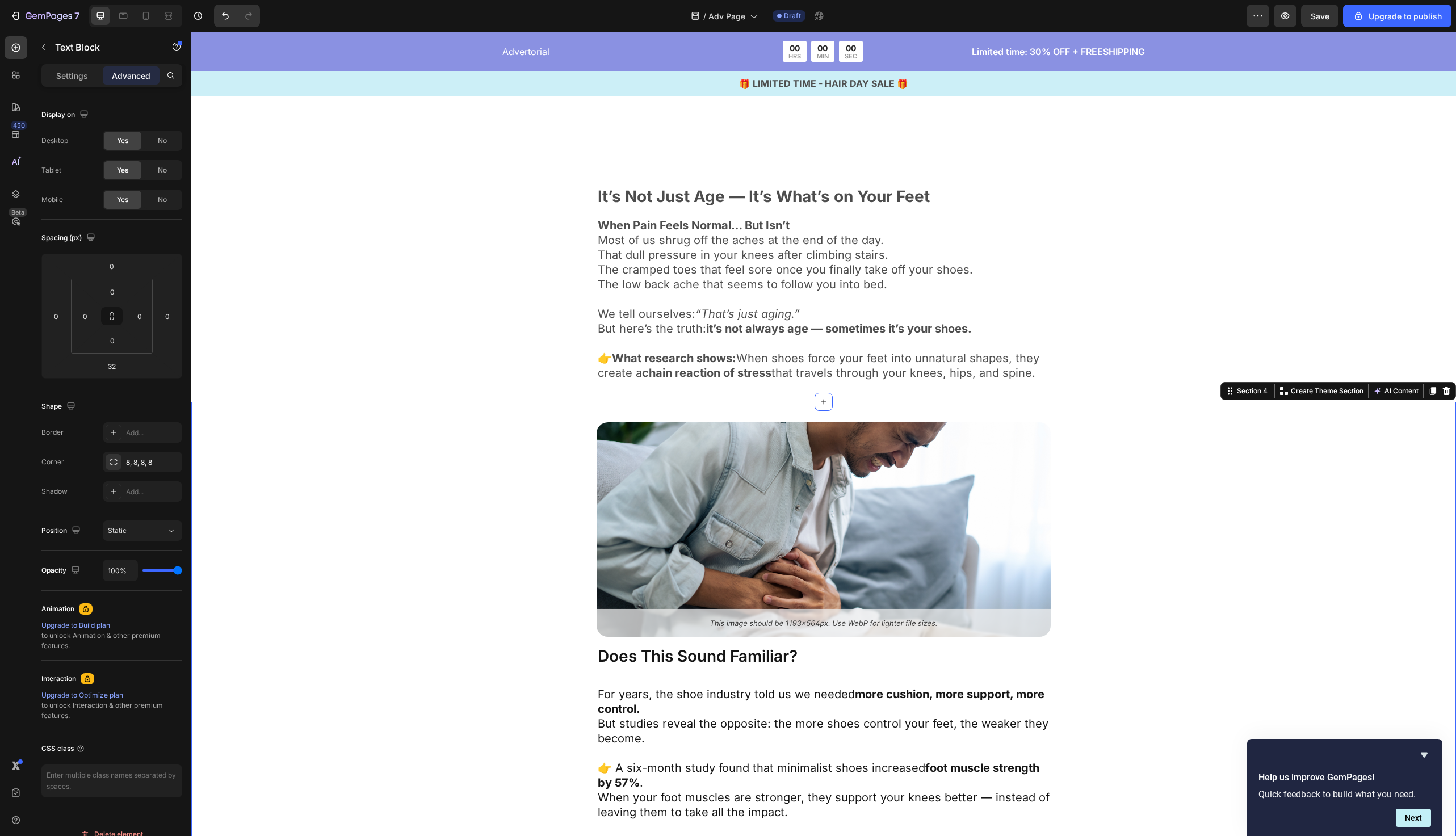
click at [535, 628] on div "Image Does This Sound Familiar? Text Block For years, the shoe industry told us…" at bounding box center [824, 644] width 902 height 443
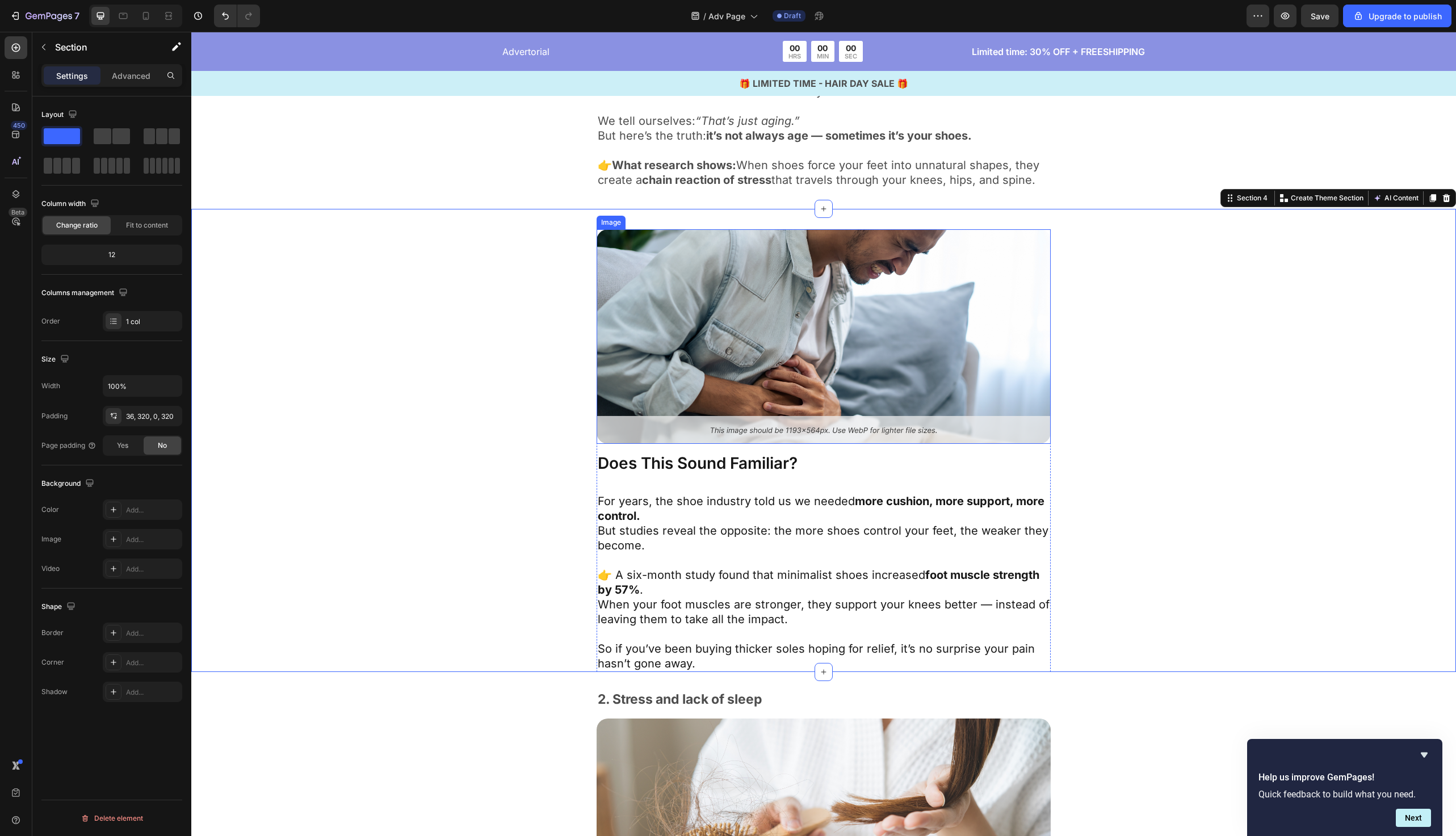
scroll to position [1079, 0]
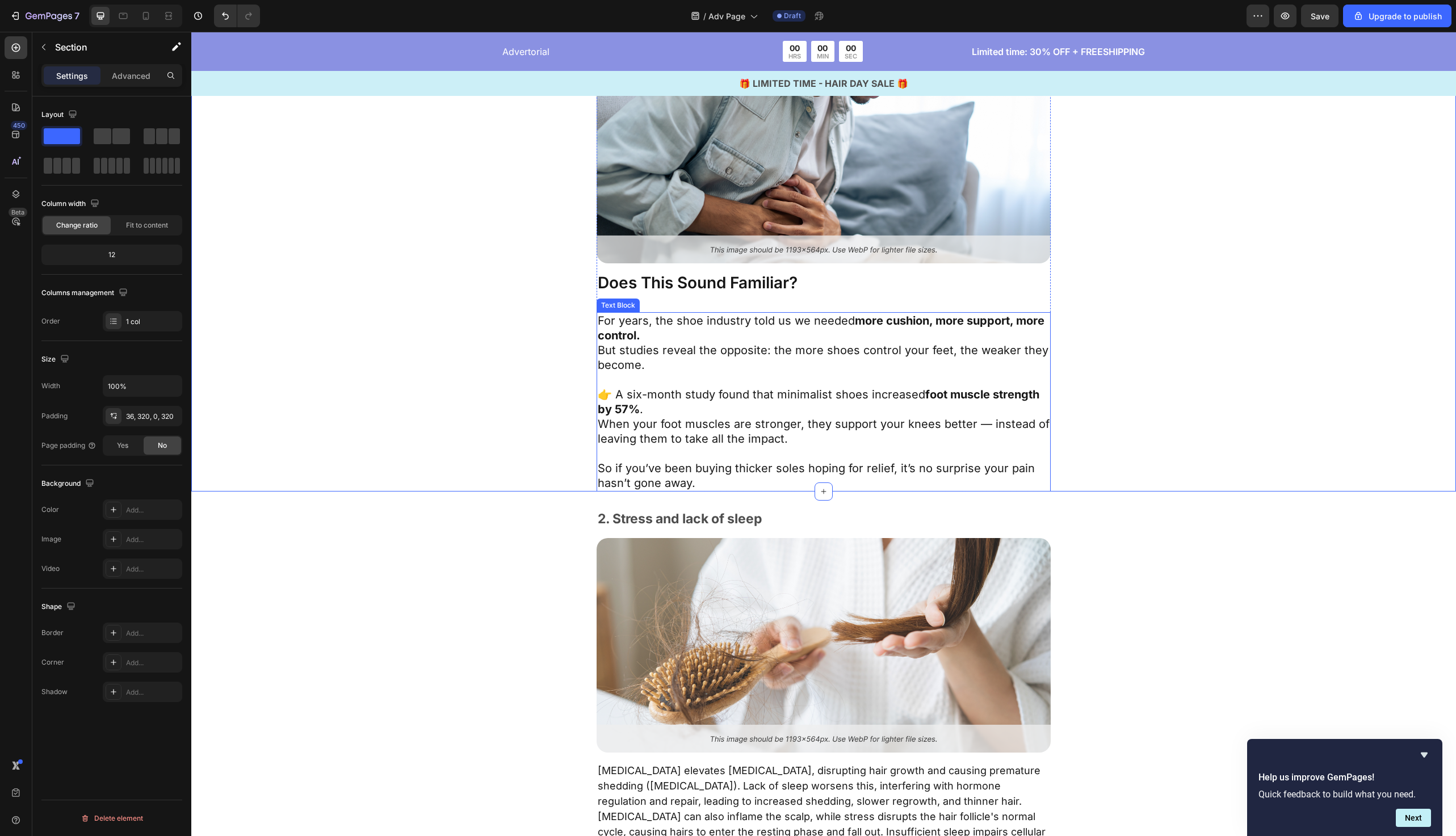
click at [738, 484] on p "So if you’ve been buying thicker soles hoping for relief, it’s no surprise your…" at bounding box center [824, 476] width 452 height 30
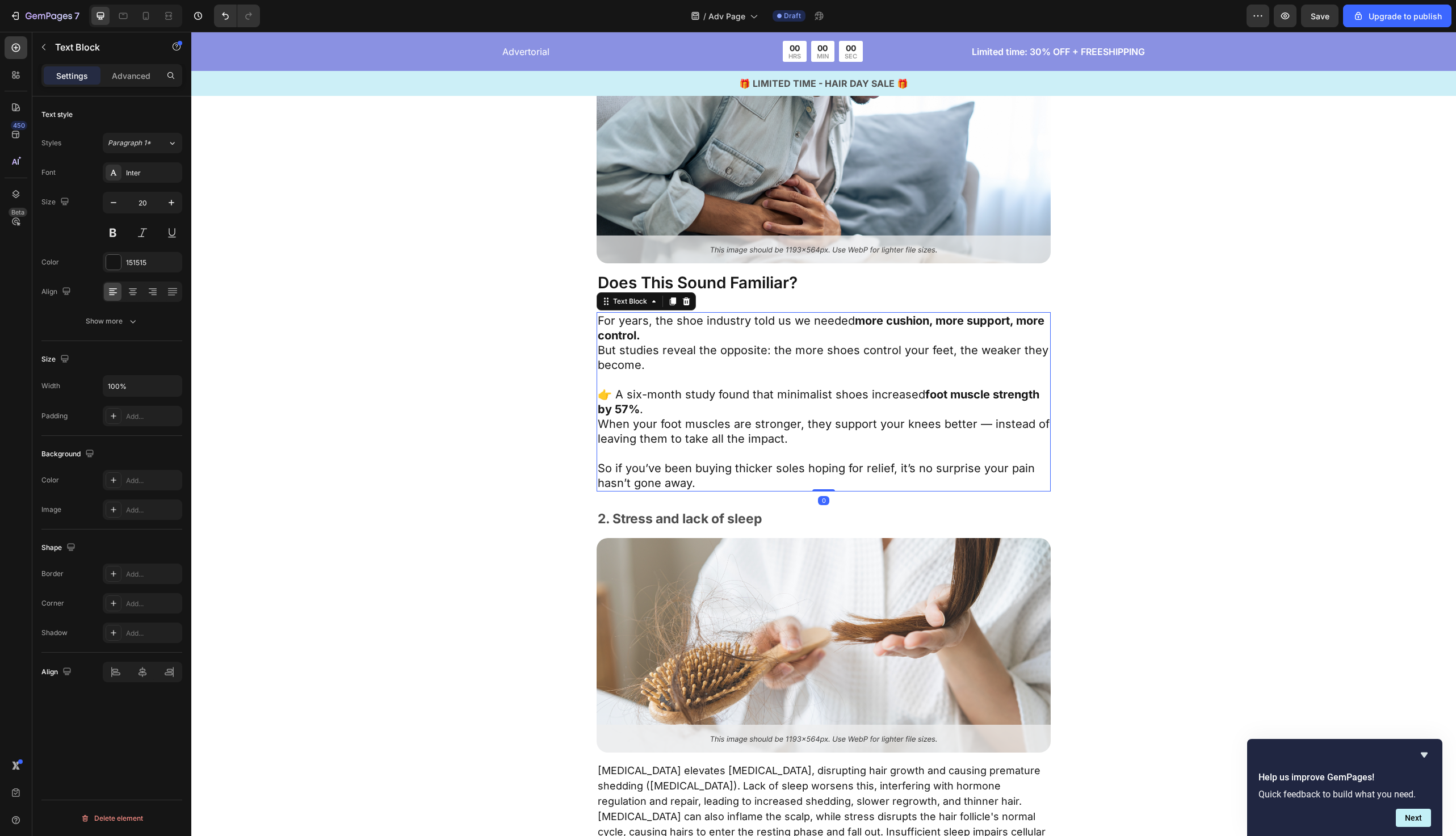
click at [738, 484] on p "So if you’ve been buying thicker soles hoping for relief, it’s no surprise your…" at bounding box center [824, 476] width 452 height 30
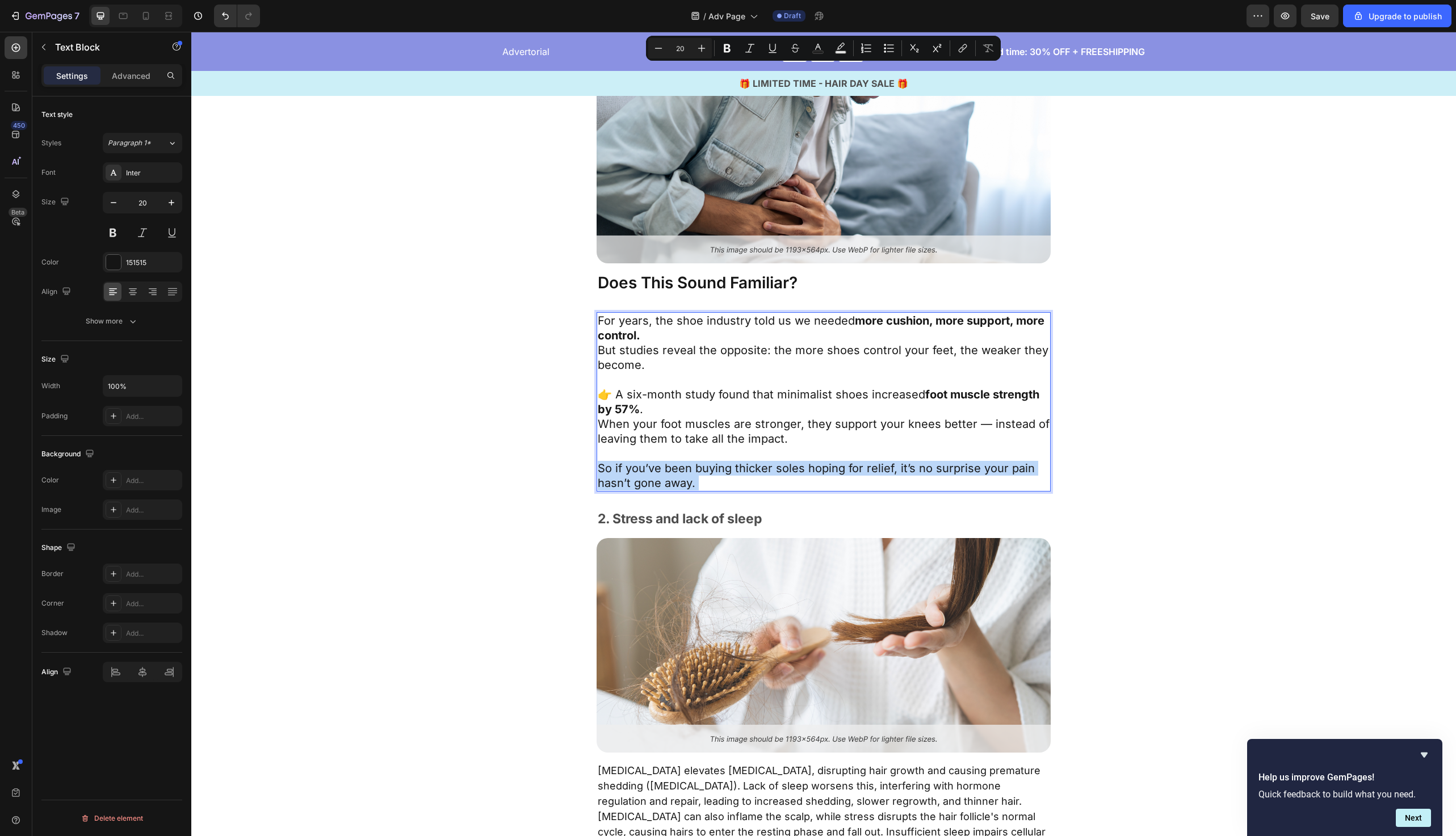
drag, startPoint x: 738, startPoint y: 484, endPoint x: 592, endPoint y: 322, distance: 218.1
click at [592, 322] on div "Image Does This Sound Familiar? Text Block For years, the shoe industry told us…" at bounding box center [824, 270] width 902 height 443
click at [709, 480] on p "So if you’ve been buying thicker soles hoping for relief, it’s no surprise your…" at bounding box center [824, 476] width 452 height 30
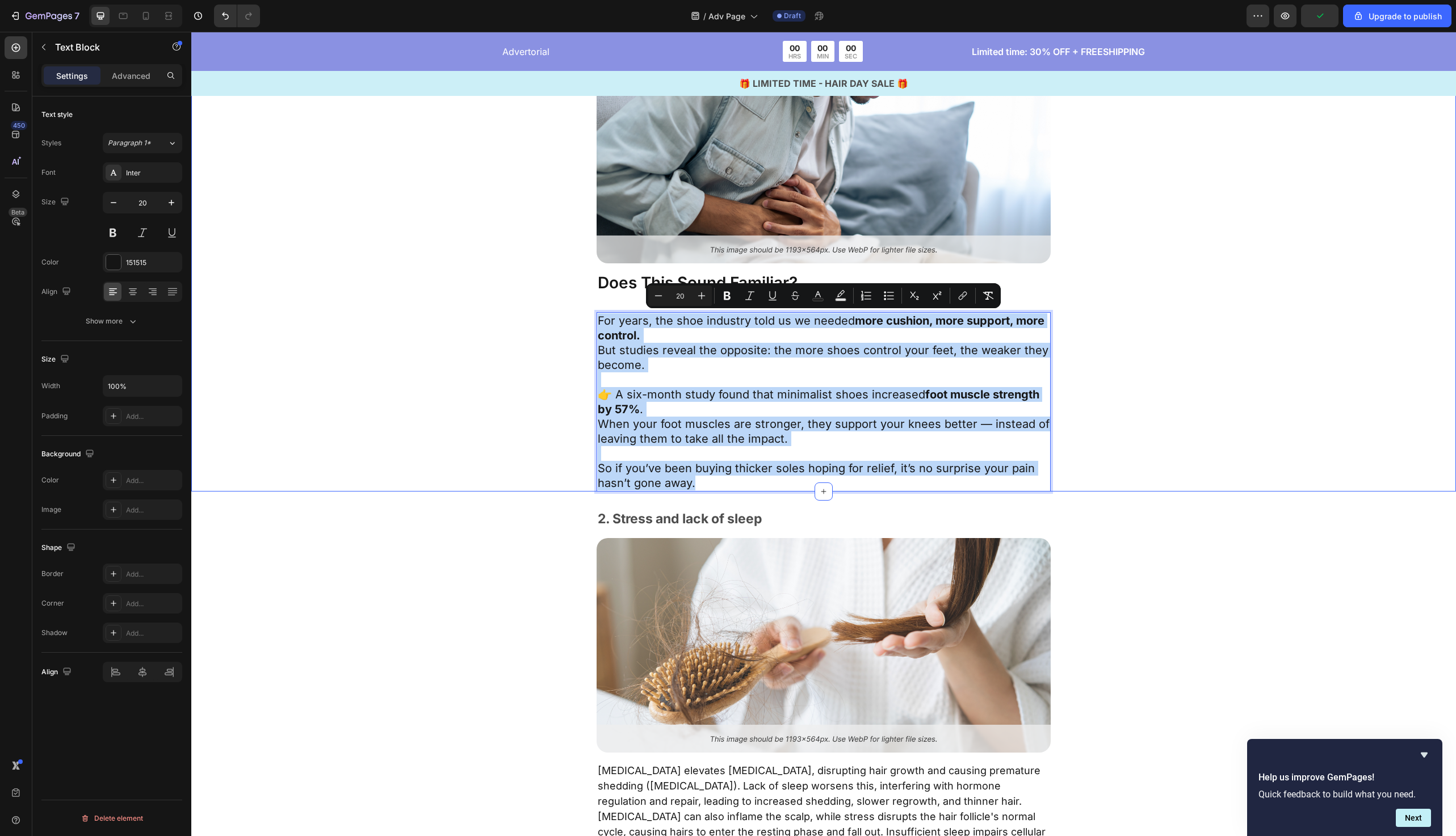
drag, startPoint x: 713, startPoint y: 480, endPoint x: 577, endPoint y: 298, distance: 227.2
click at [577, 298] on div "Image Does This Sound Familiar? Text Block For years, the shoe industry told us…" at bounding box center [824, 270] width 902 height 443
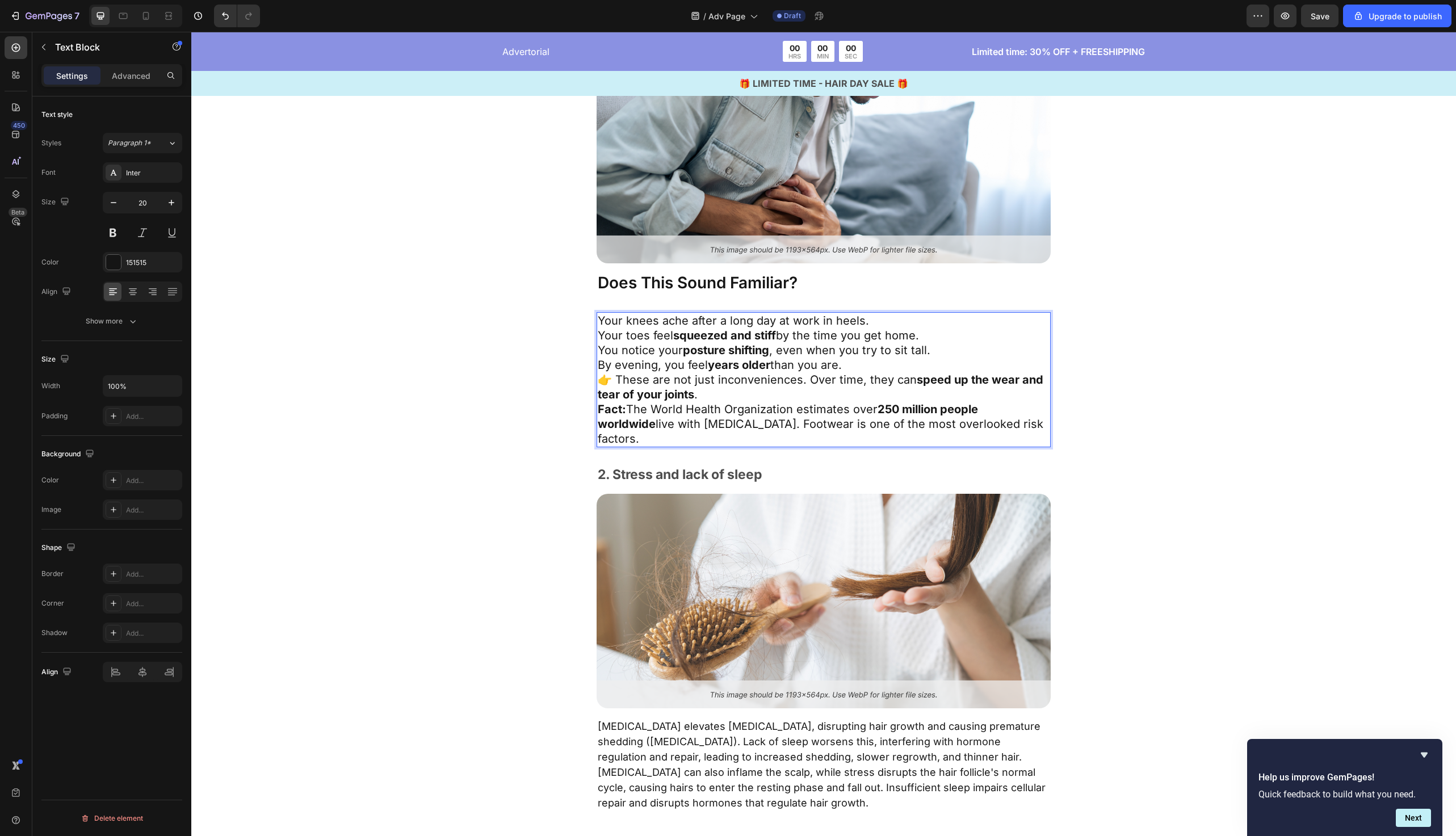
click at [600, 317] on p "Your knees ache after a long day at work in heels." at bounding box center [824, 321] width 452 height 15
click at [598, 340] on p "Your toes feel squeezed and stiff by the time you get home." at bounding box center [824, 336] width 452 height 15
click at [598, 349] on p "You notice your posture shifting , even when you try to sit tall." at bounding box center [824, 351] width 452 height 15
click at [600, 368] on p "By evening, you feel years older than you are." at bounding box center [824, 365] width 452 height 15
click at [879, 366] on p "- By evening, you feel years older than you are." at bounding box center [824, 365] width 452 height 15
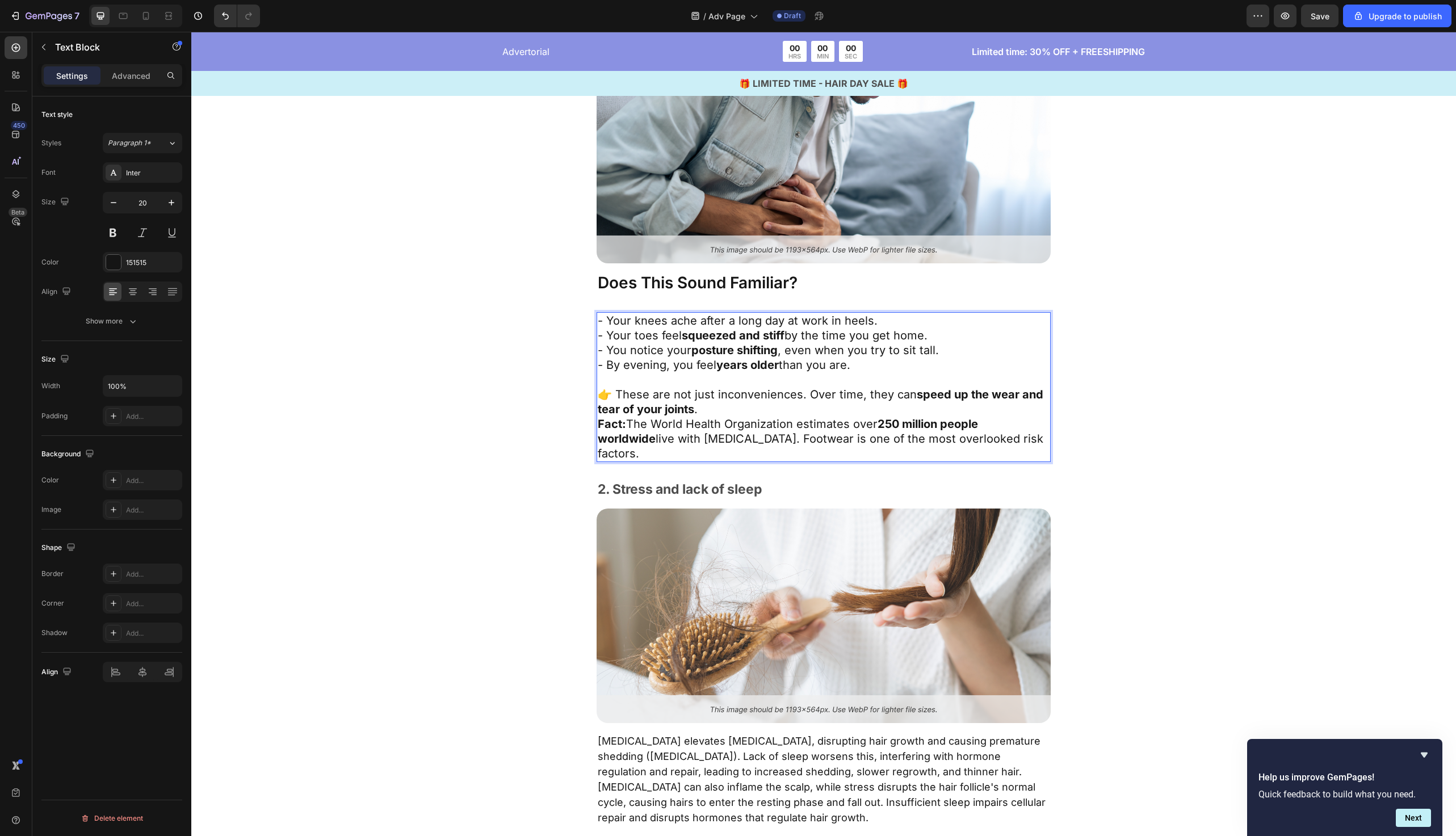
click at [751, 407] on p "👉 These are not just inconveniences. Over time, they can speed up the wear and …" at bounding box center [824, 402] width 452 height 30
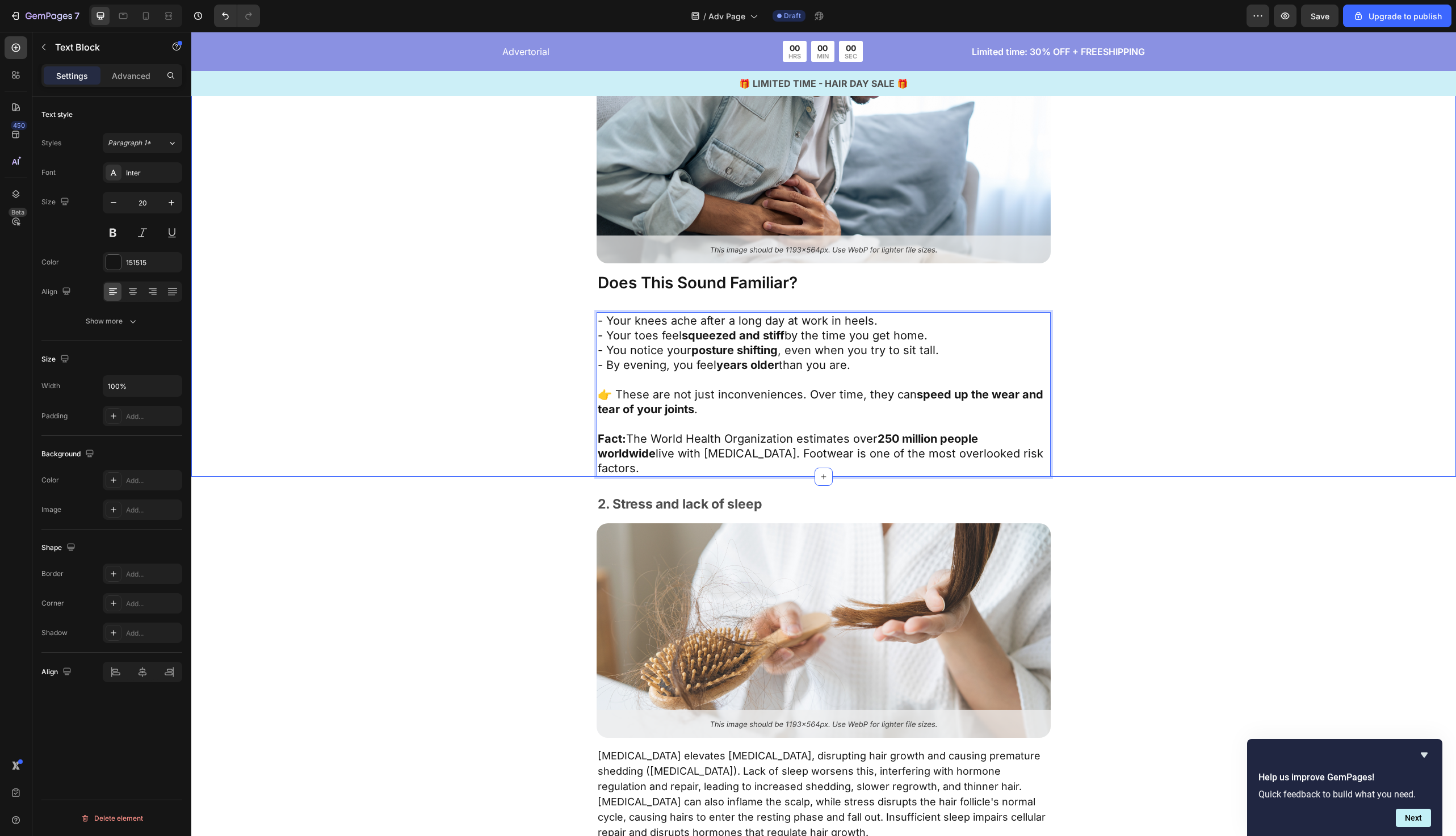
click at [537, 395] on div "Image Does This Sound Familiar? Text Block - Your knees ache after a long day a…" at bounding box center [824, 263] width 902 height 428
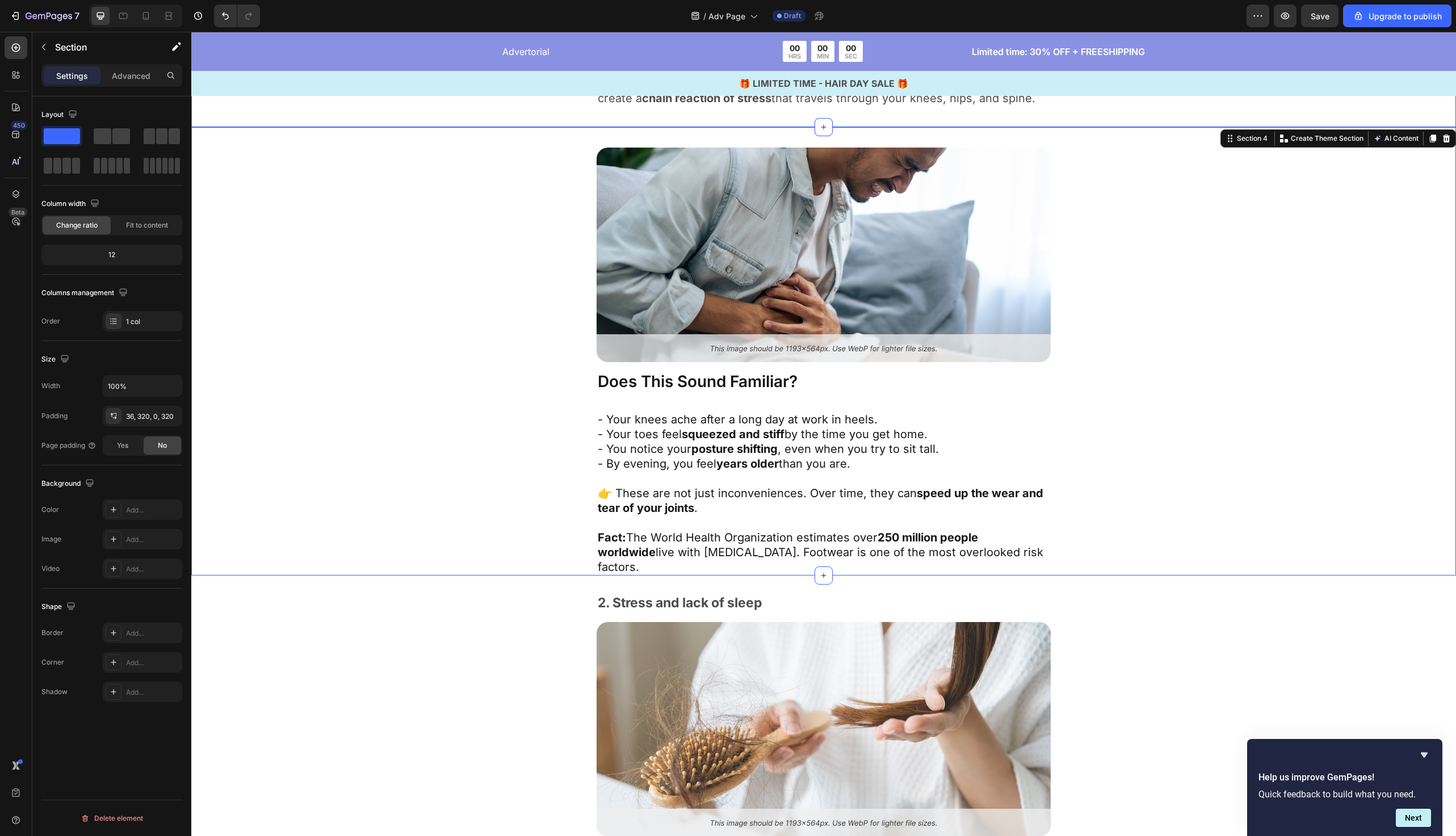
scroll to position [981, 0]
click at [495, 261] on div "Image Does This Sound Familiar? Text Block - Your knees ache after a long day a…" at bounding box center [824, 360] width 902 height 428
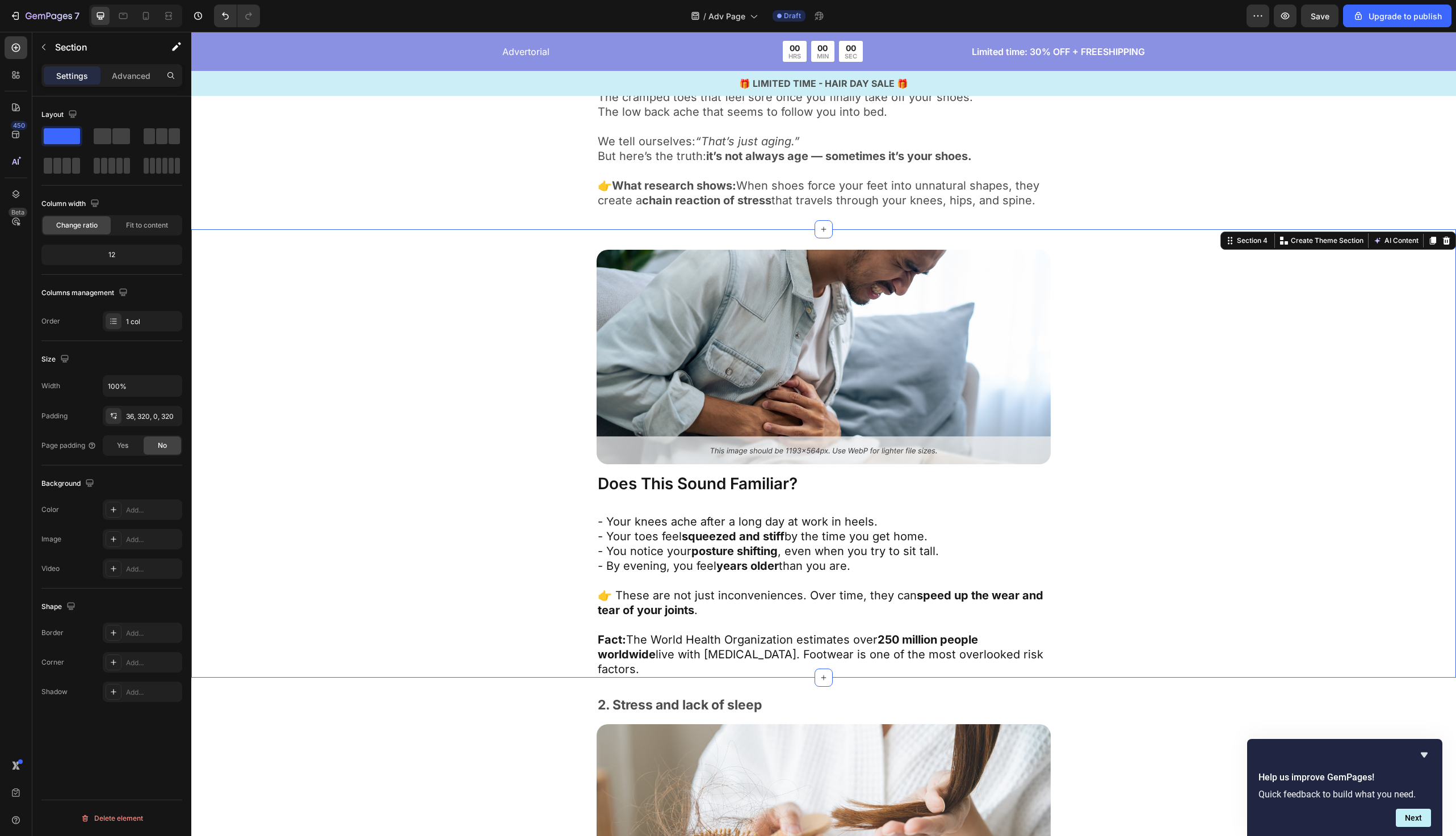
scroll to position [875, 0]
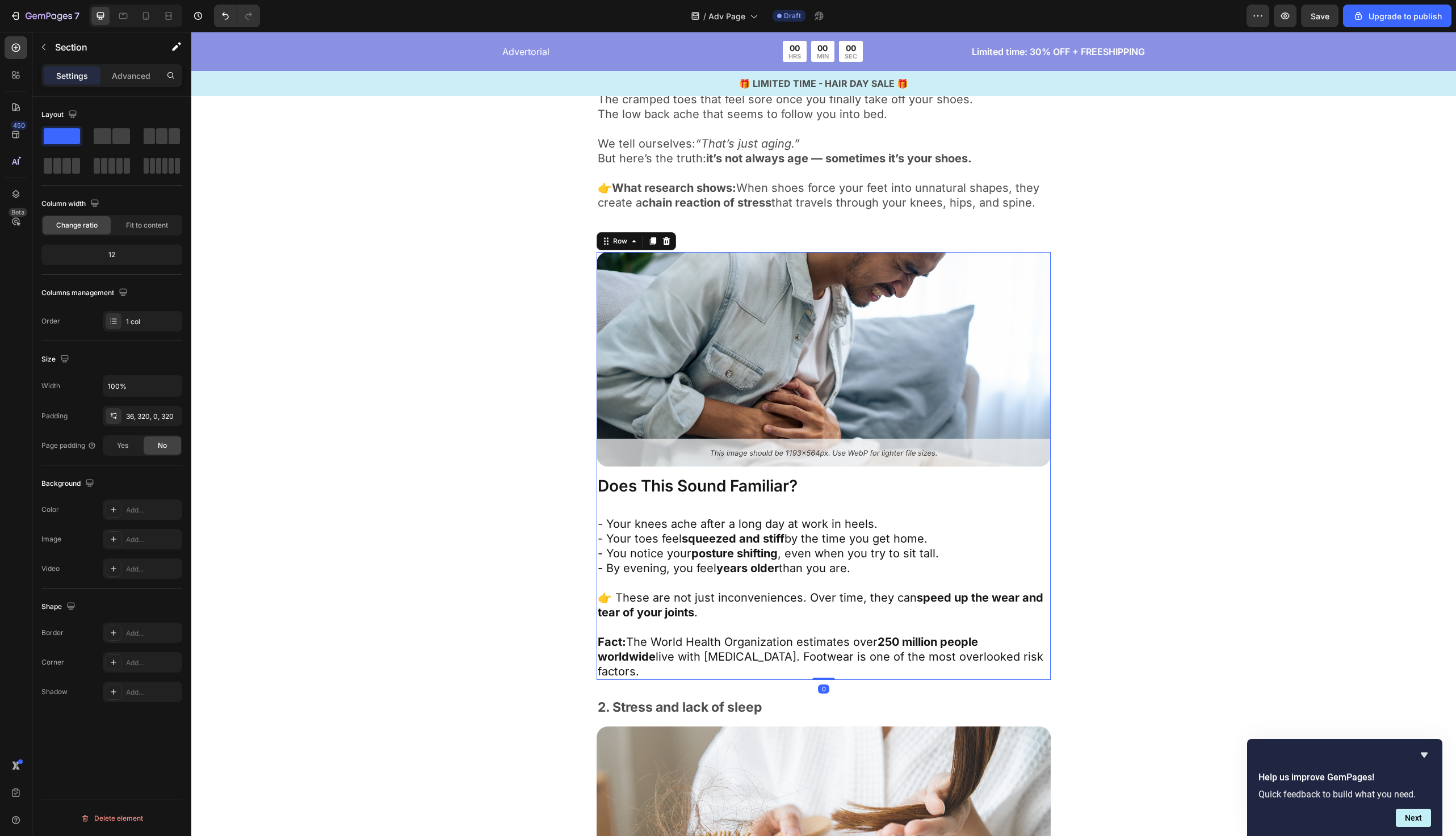
click at [762, 500] on div "Image Does This Sound Familiar? Text Block - Your knees ache after a long day a…" at bounding box center [824, 466] width 454 height 428
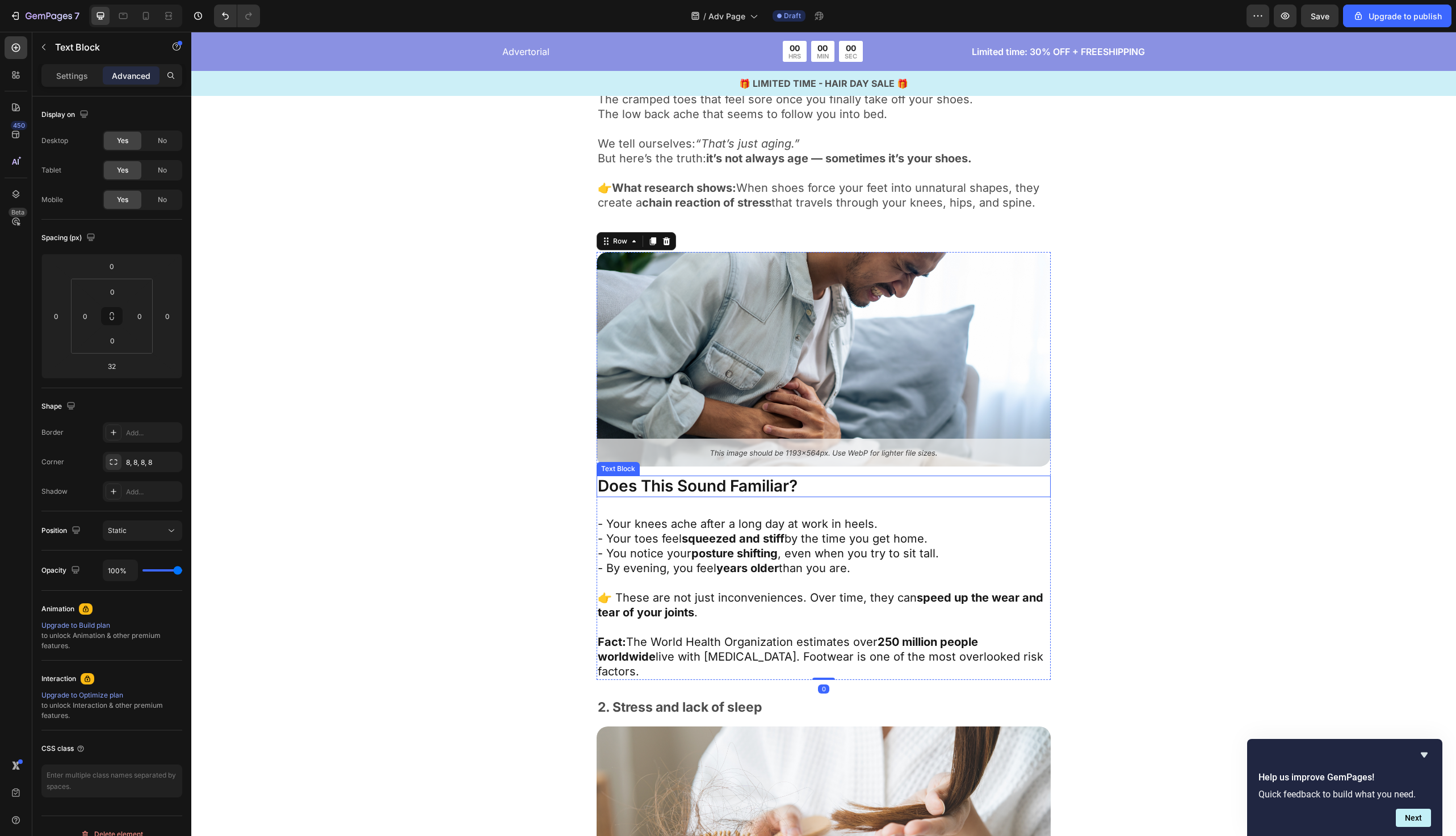
click at [676, 489] on p "Does This Sound Familiar?" at bounding box center [824, 487] width 452 height 20
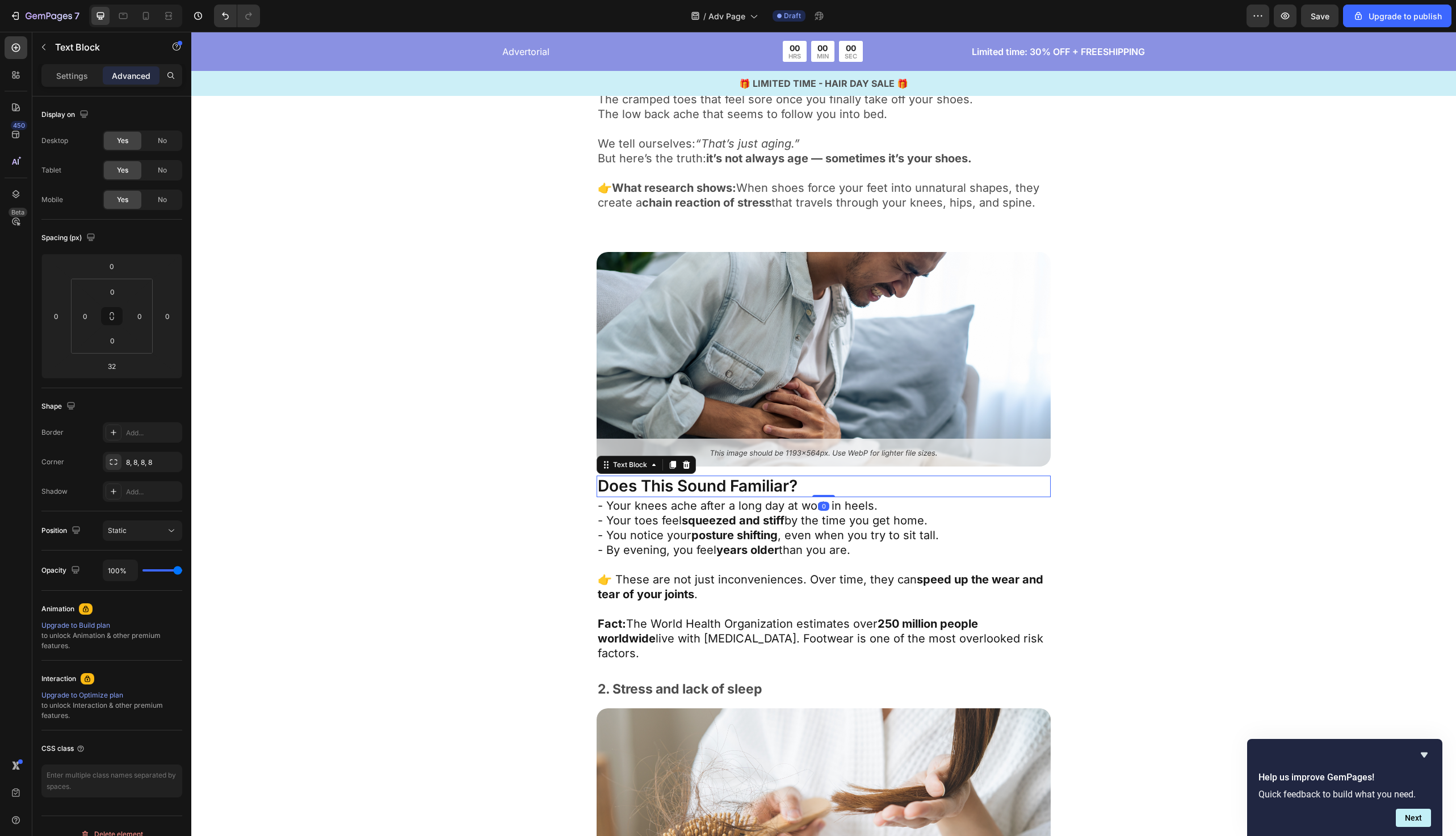
drag, startPoint x: 831, startPoint y: 514, endPoint x: 831, endPoint y: 487, distance: 27.0
click at [831, 487] on div "Does This Sound Familiar? Text Block 0" at bounding box center [824, 487] width 454 height 22
type input "0"
click at [481, 526] on div "Image Does This Sound Familiar? Text Block 0 - Your knees ache after a long day…" at bounding box center [824, 457] width 902 height 410
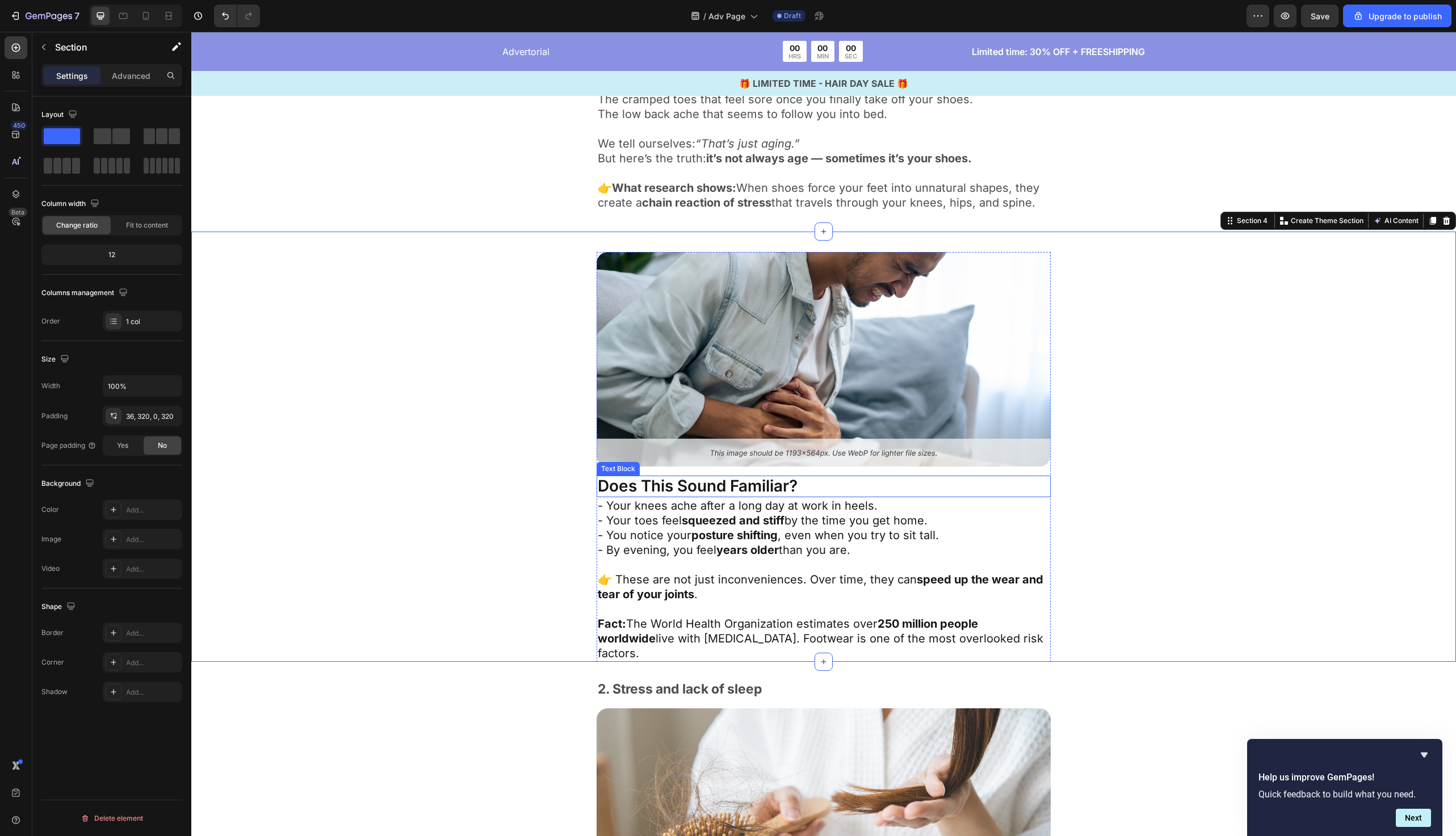
click at [840, 490] on p "Does This Sound Familiar?" at bounding box center [824, 487] width 452 height 20
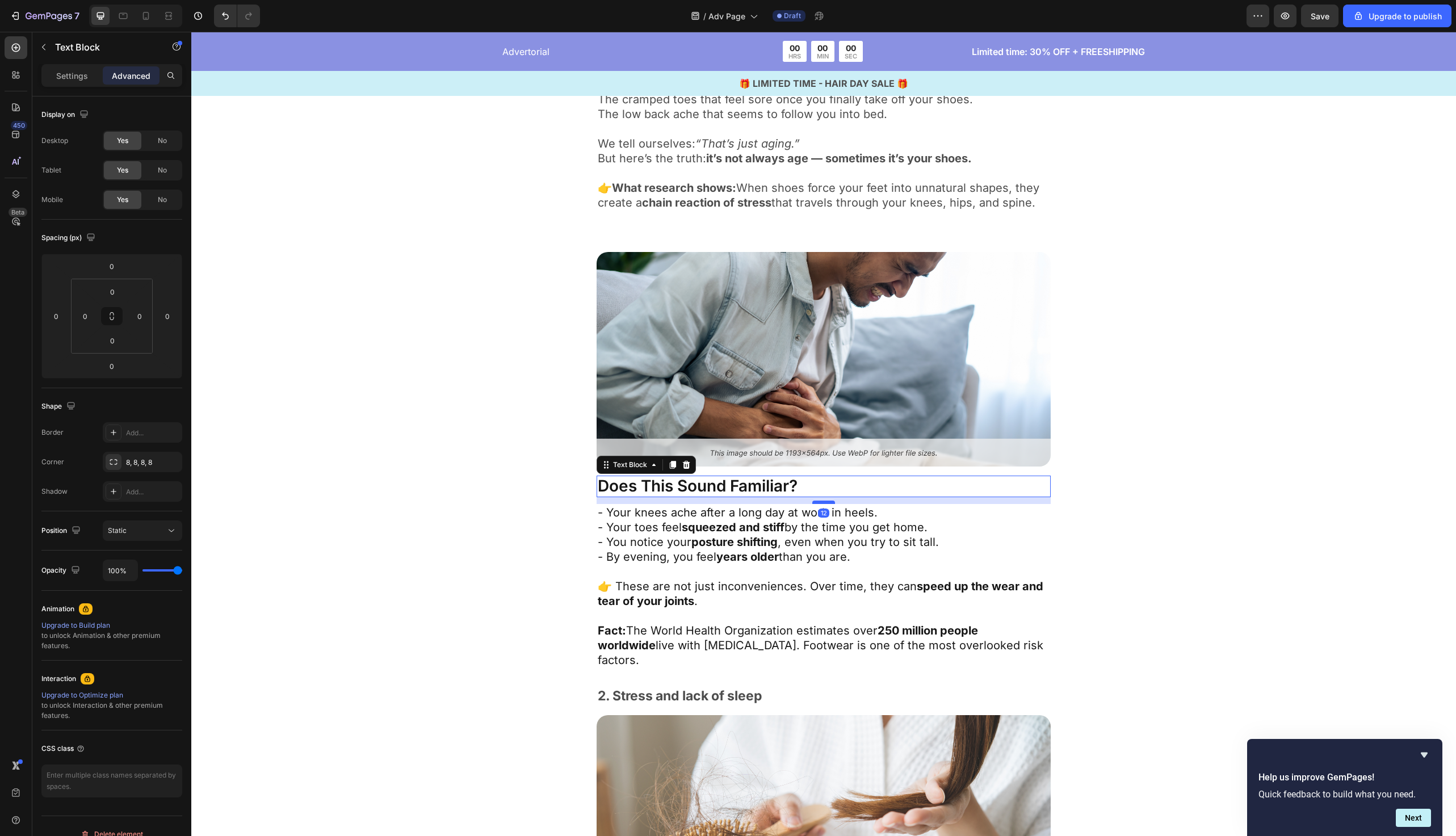
drag, startPoint x: 826, startPoint y: 494, endPoint x: 826, endPoint y: 502, distance: 8.0
click at [826, 502] on div at bounding box center [824, 502] width 23 height 3
type input "12"
click at [469, 551] on div "Image Does This Sound Familiar? Text Block 12 - Your knees ache after a long da…" at bounding box center [824, 460] width 902 height 417
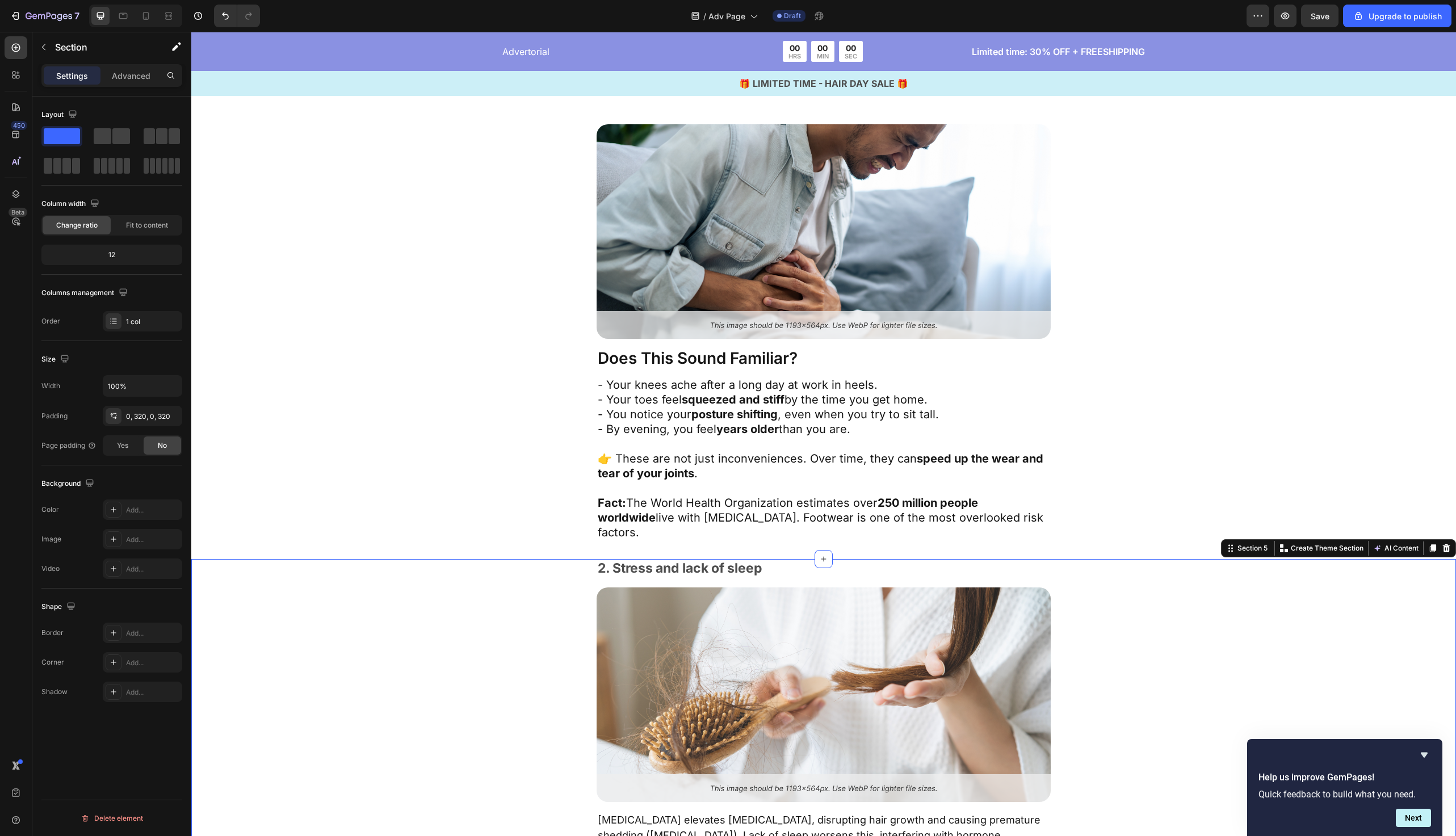
click at [469, 559] on div "2. Stress and lack of sleep Text Block Image Chronic stress elevates cortisol, …" at bounding box center [824, 732] width 902 height 347
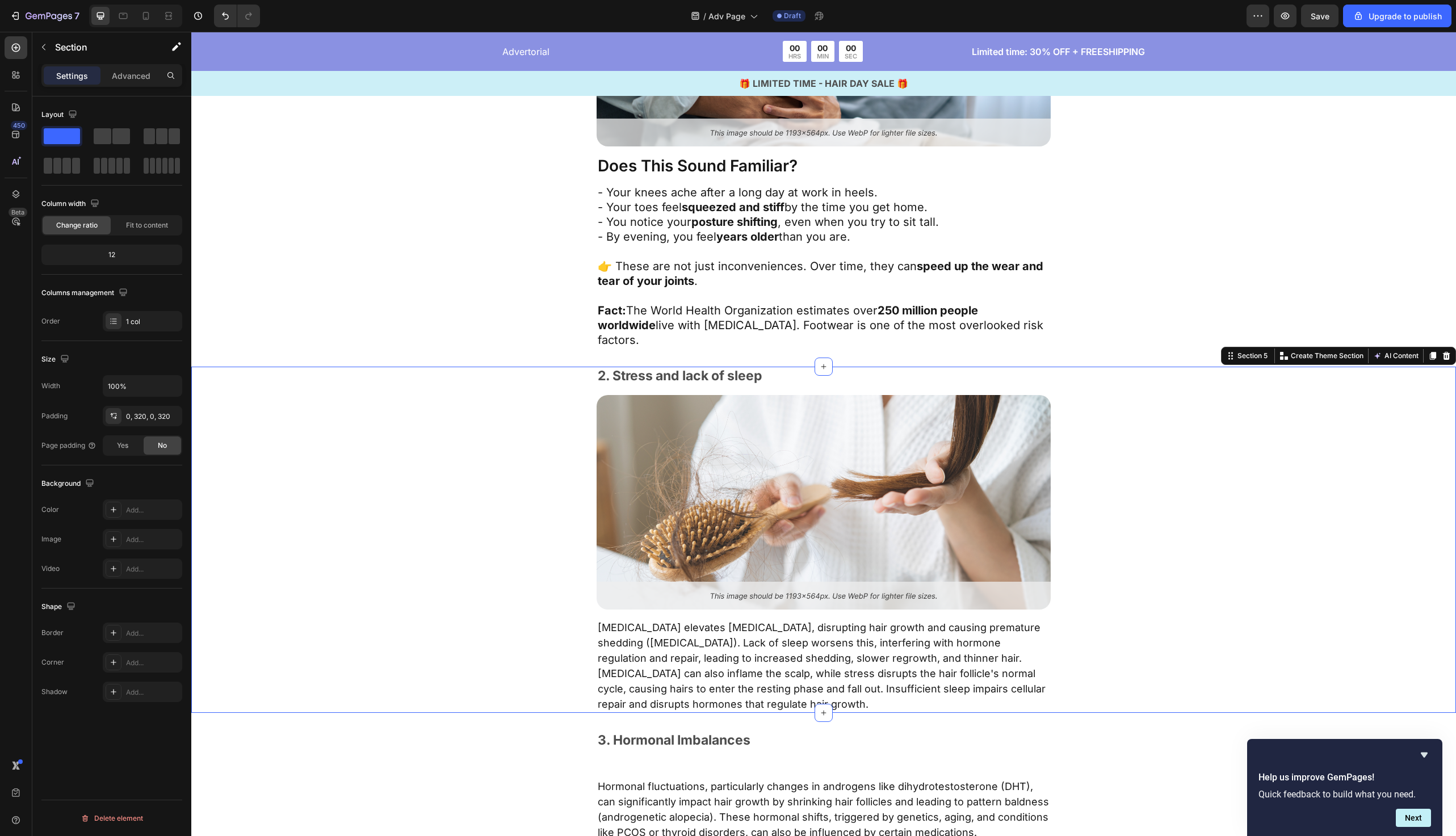
scroll to position [1199, 0]
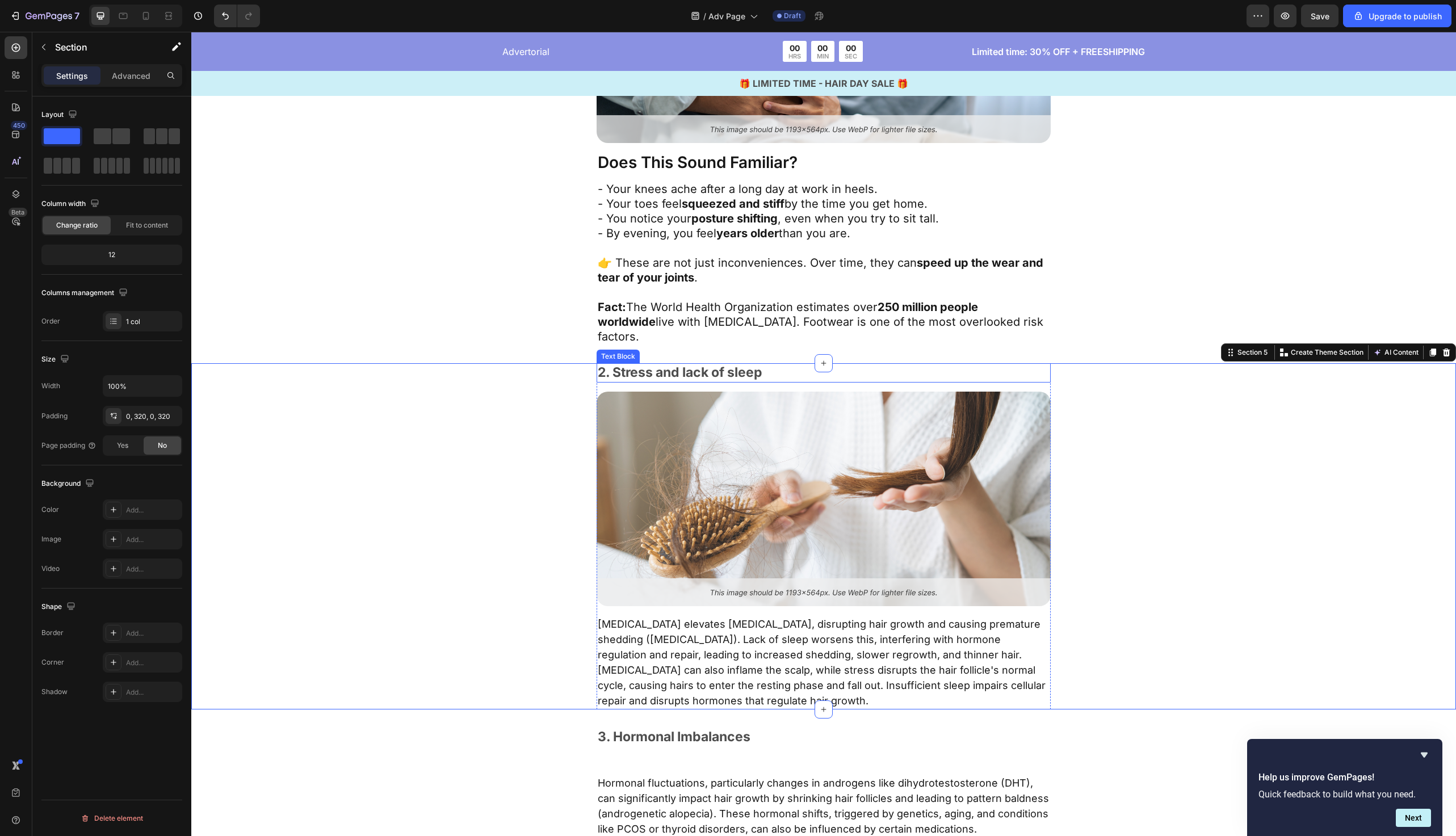
click at [713, 364] on p "2. Stress and lack of sleep" at bounding box center [824, 372] width 452 height 17
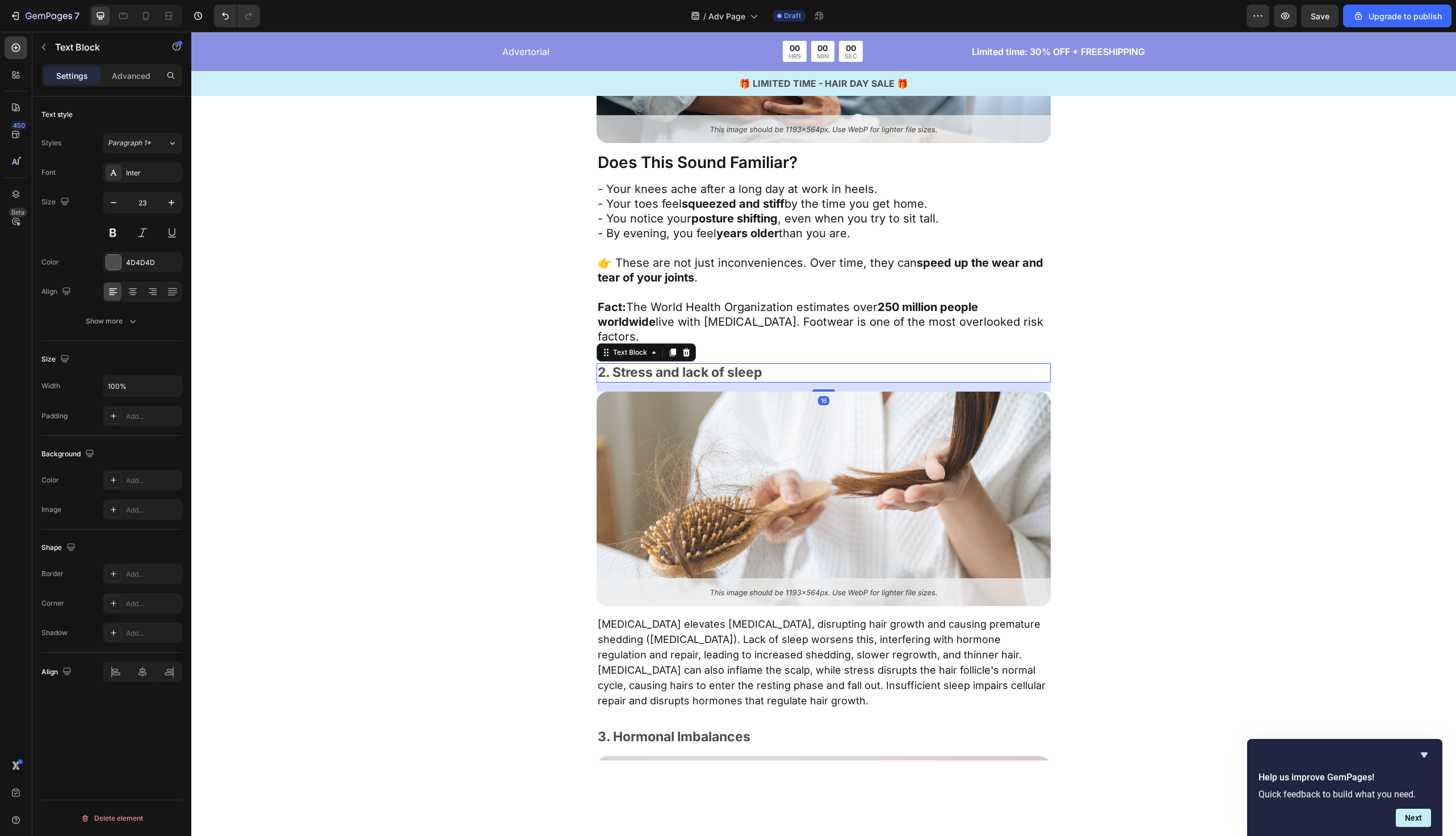
click at [713, 364] on p "2. Stress and lack of sleep" at bounding box center [824, 372] width 452 height 17
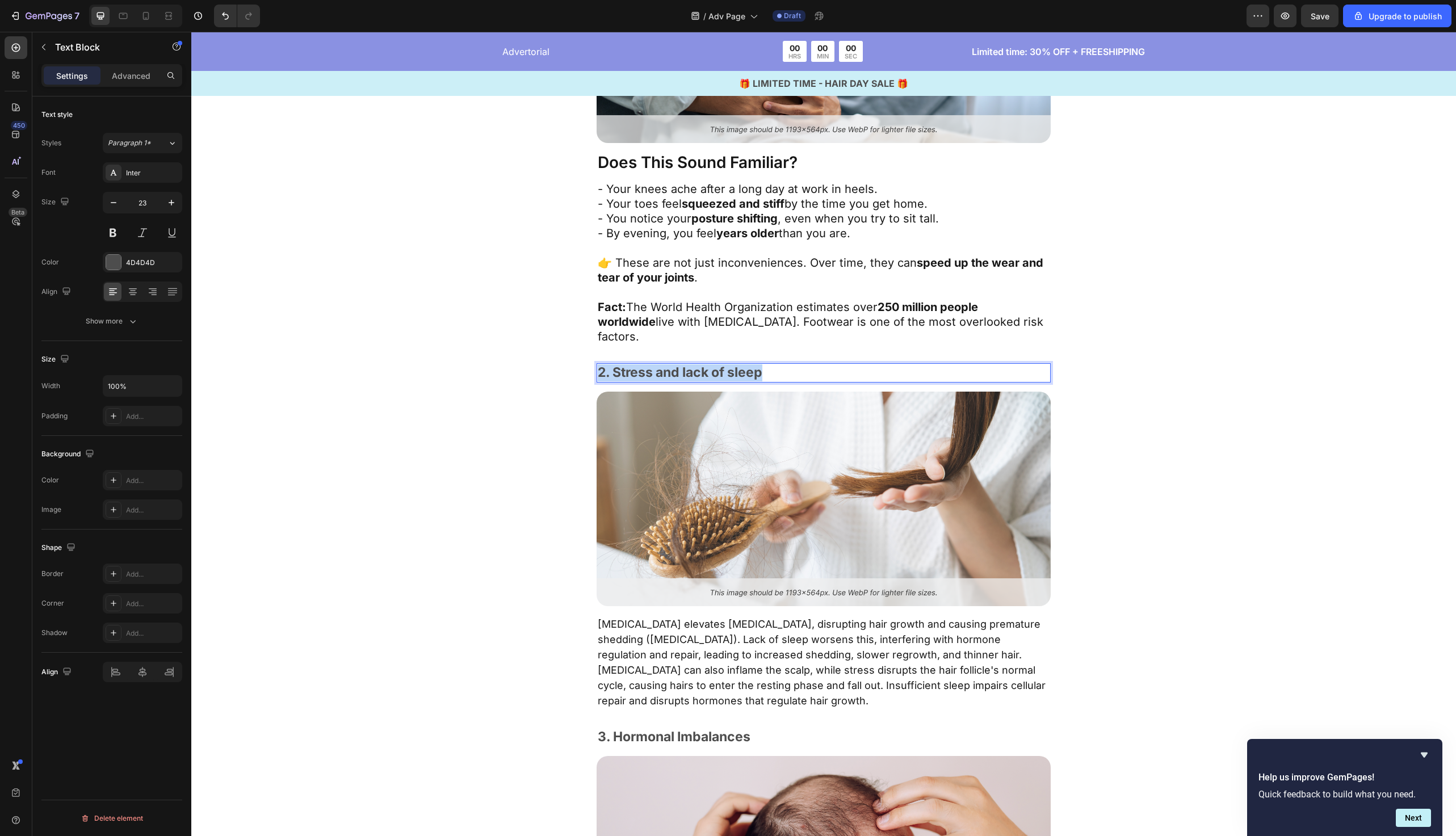
click at [713, 364] on p "2. Stress and lack of sleep" at bounding box center [824, 372] width 452 height 17
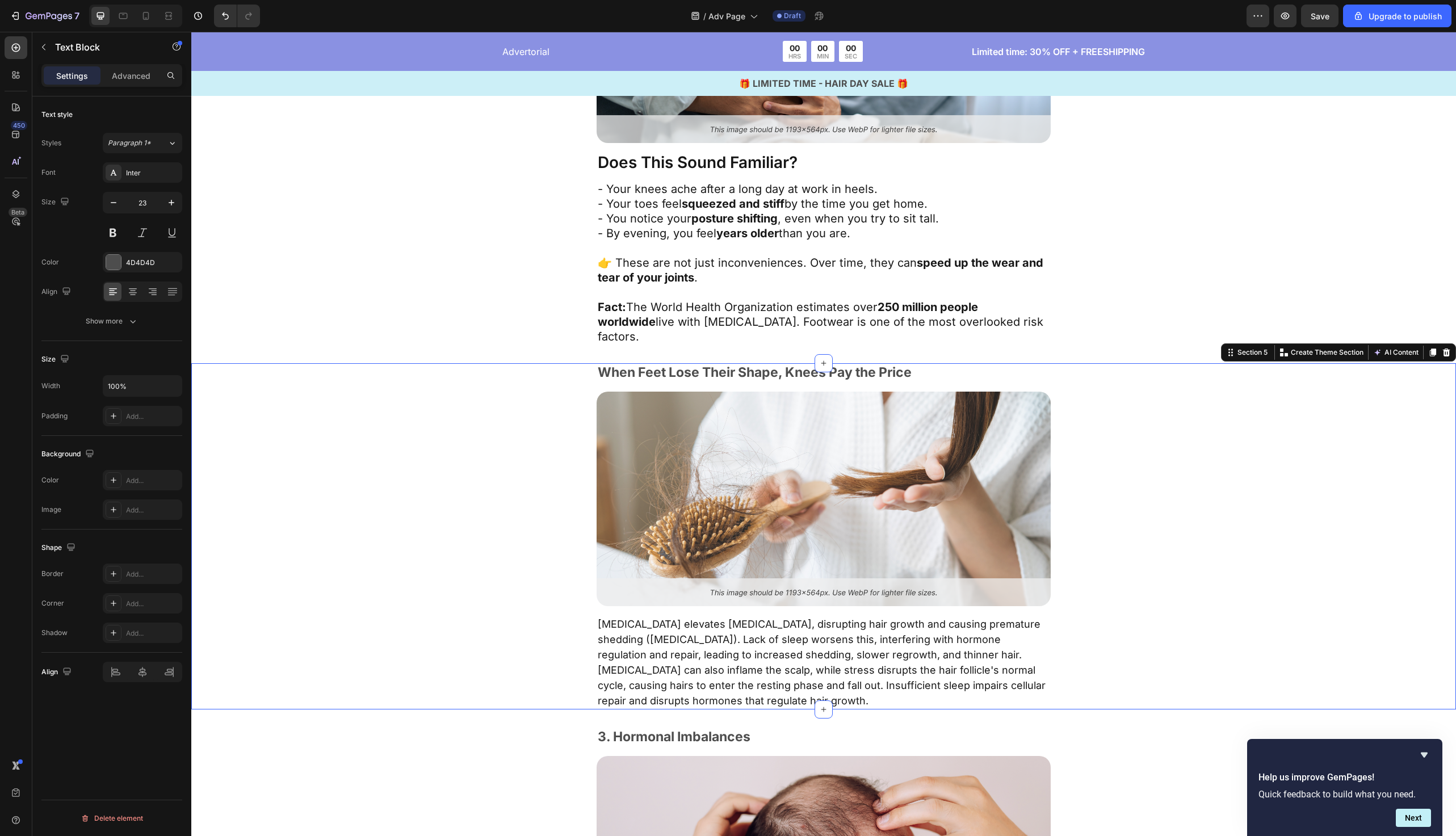
click at [539, 375] on div "When Feet Lose Their Shape, Knees Pay the Price Text Block Image Chronic stress…" at bounding box center [824, 537] width 902 height 347
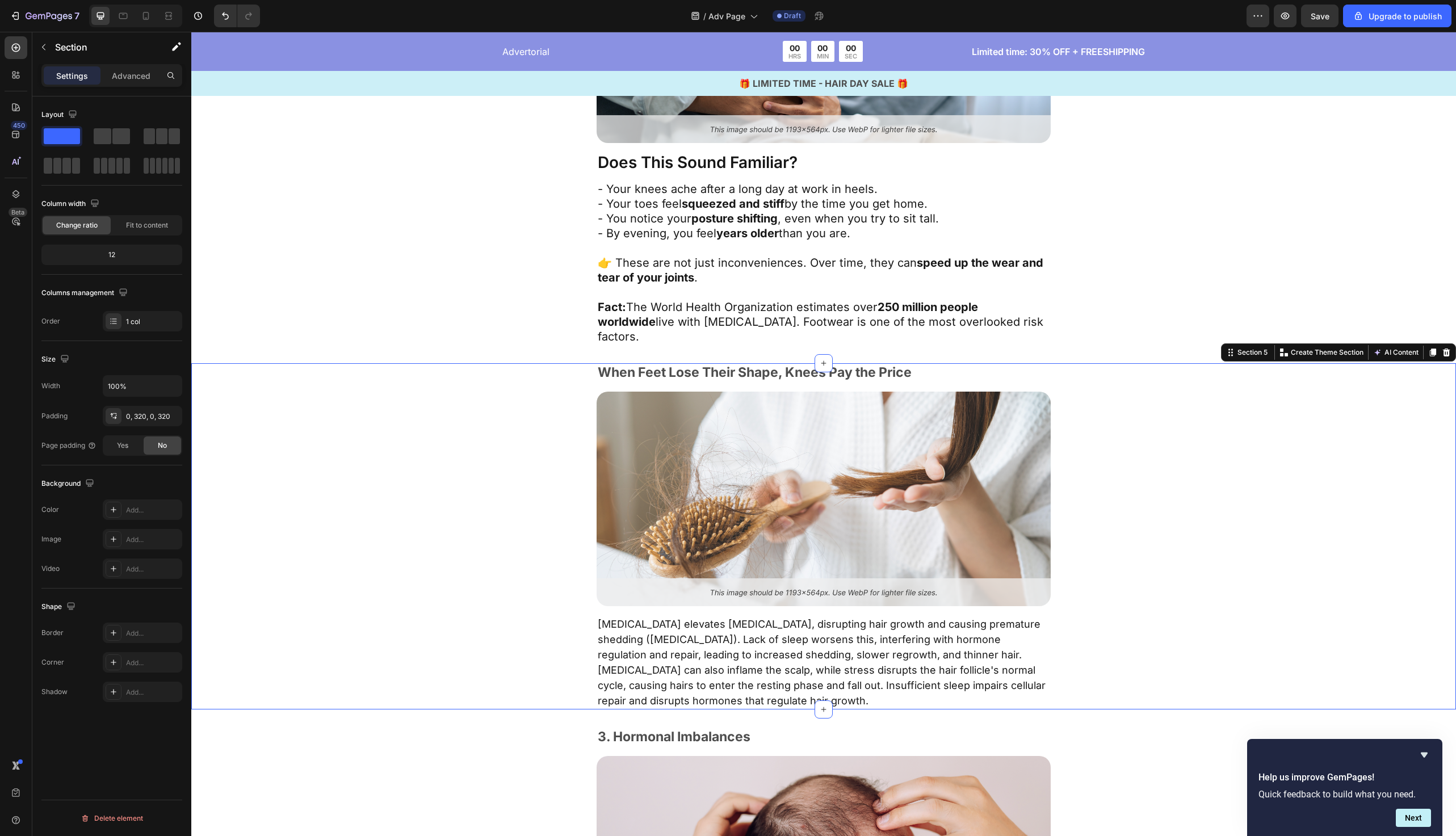
click at [505, 466] on div "When Feet Lose Their Shape, Knees Pay the Price Text Block Image Chronic stress…" at bounding box center [824, 537] width 902 height 347
click at [757, 648] on p "Chronic stress elevates cortisol, disrupting hair growth and causing premature …" at bounding box center [824, 663] width 452 height 92
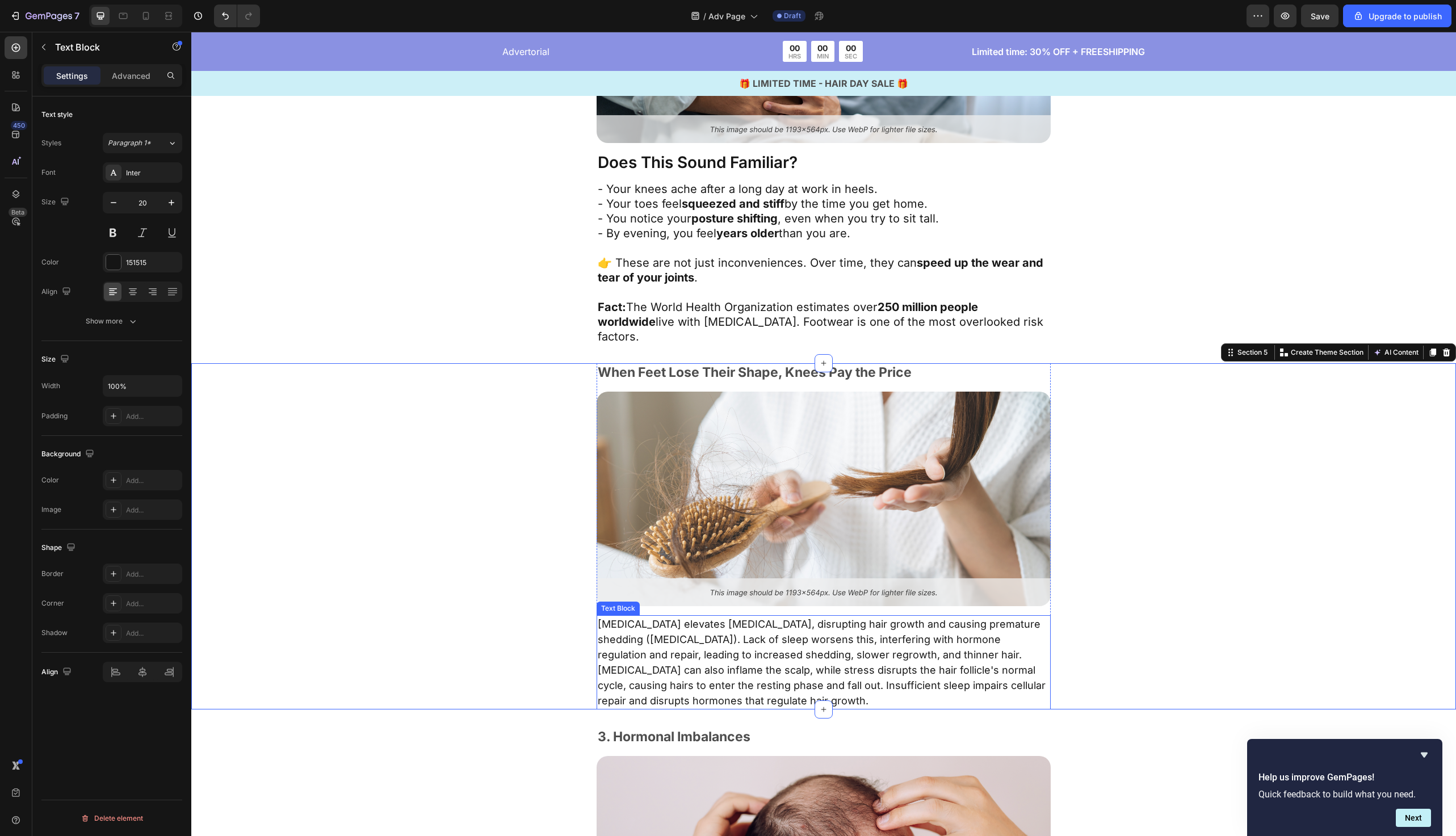
click at [757, 648] on p "Chronic stress elevates cortisol, disrupting hair growth and causing premature …" at bounding box center [824, 663] width 452 height 92
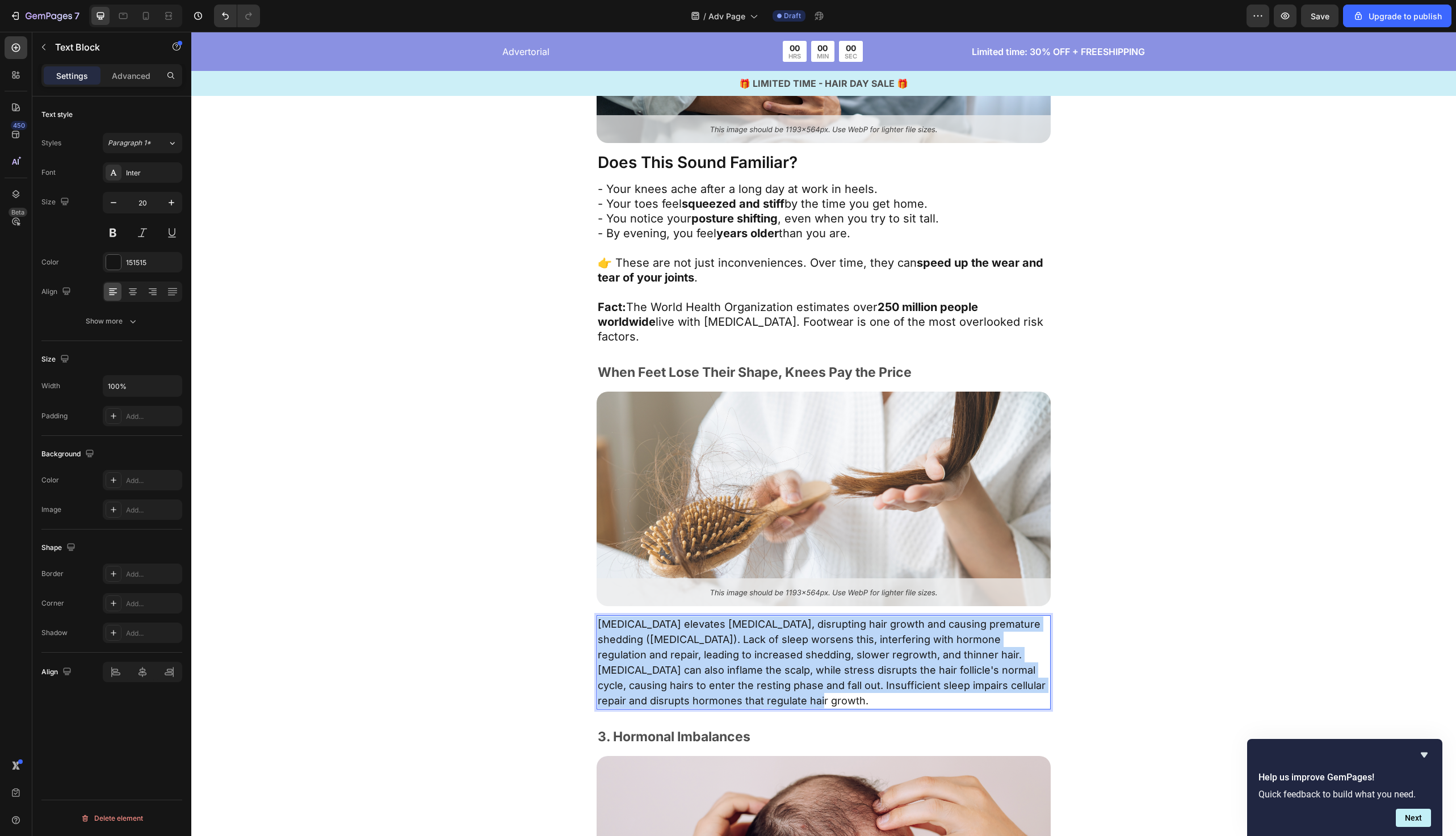
click at [757, 648] on p "Chronic stress elevates cortisol, disrupting hair growth and causing premature …" at bounding box center [824, 663] width 452 height 92
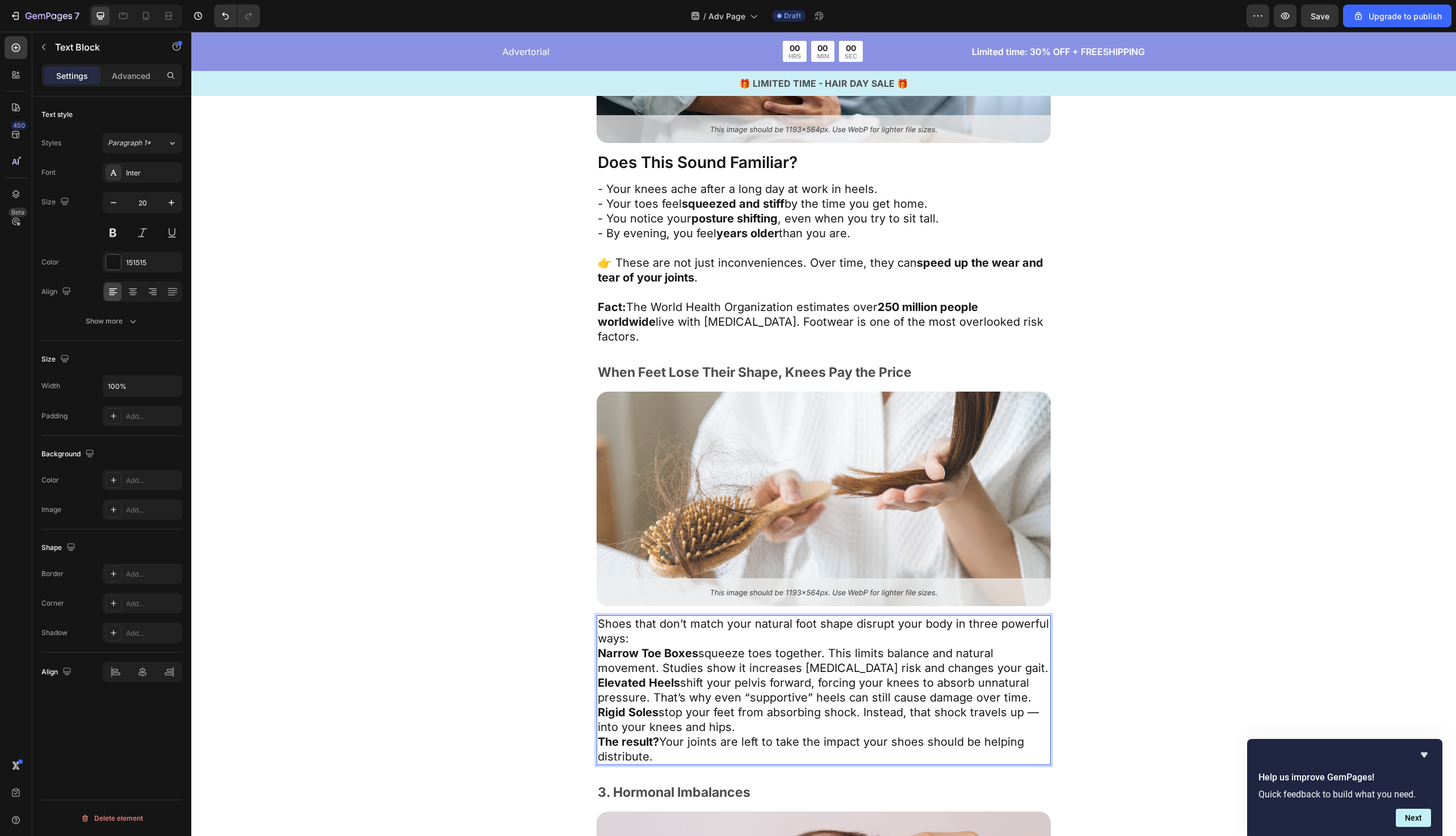
click at [662, 625] on p "Shoes that don’t match your natural foot shape disrupt your body in three power…" at bounding box center [824, 632] width 452 height 30
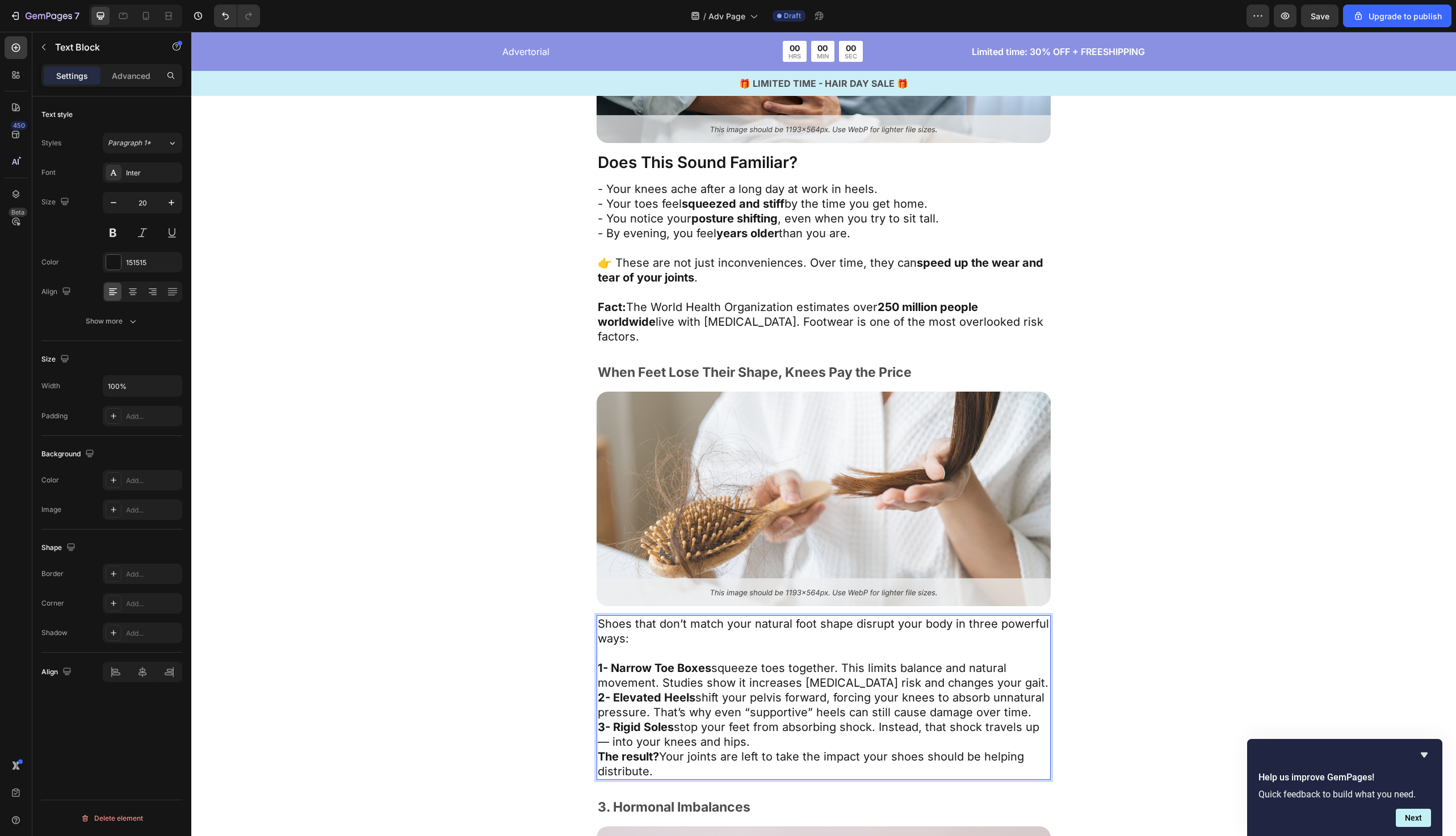
click at [776, 730] on p "3- Rigid Soles stop your feet from absorbing shock. Instead, that shock travels…" at bounding box center [824, 735] width 452 height 30
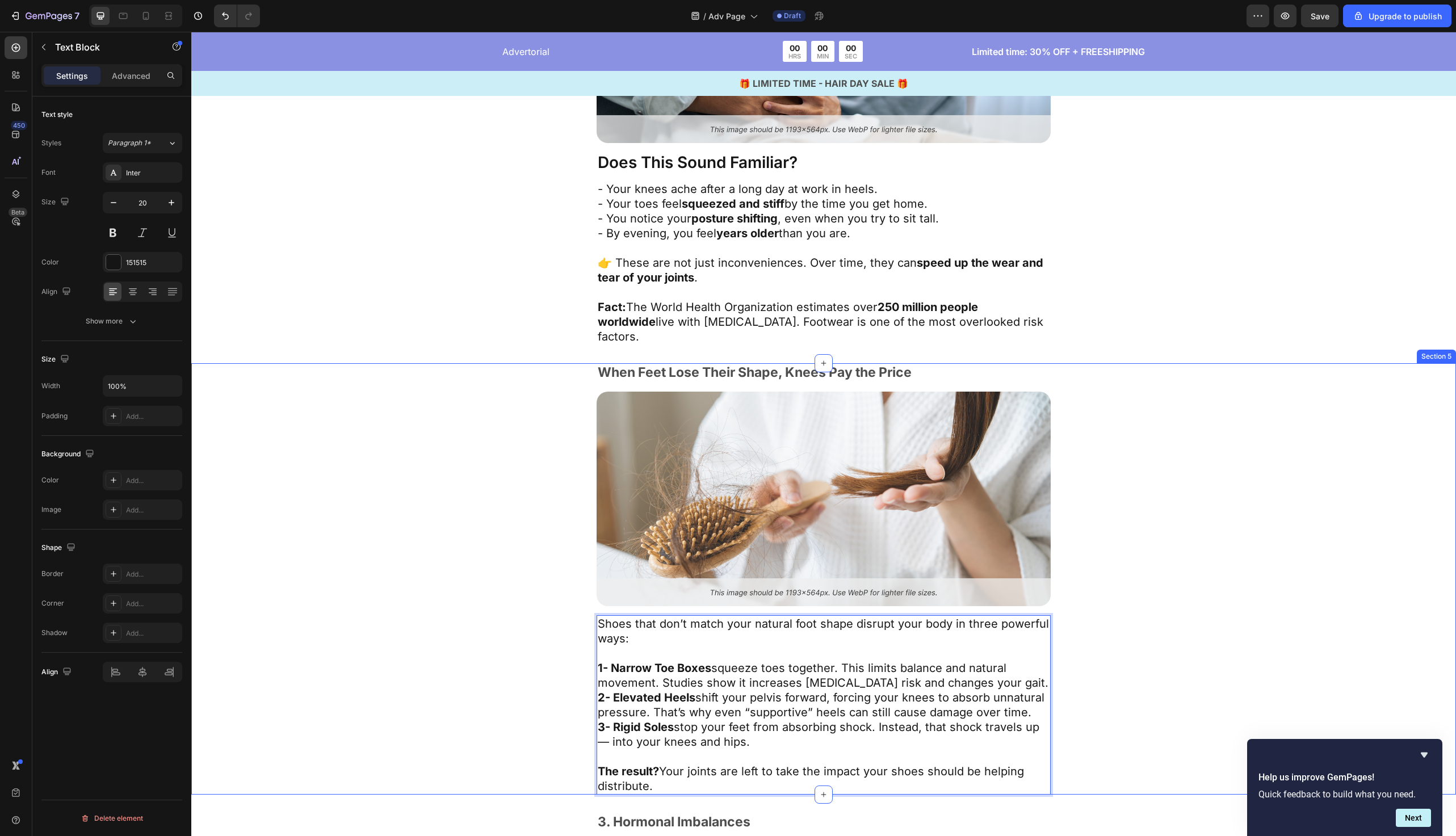
click at [499, 642] on div "When Feet Lose Their Shape, Knees Pay the Price Text Block Image Shoes that don…" at bounding box center [824, 579] width 902 height 431
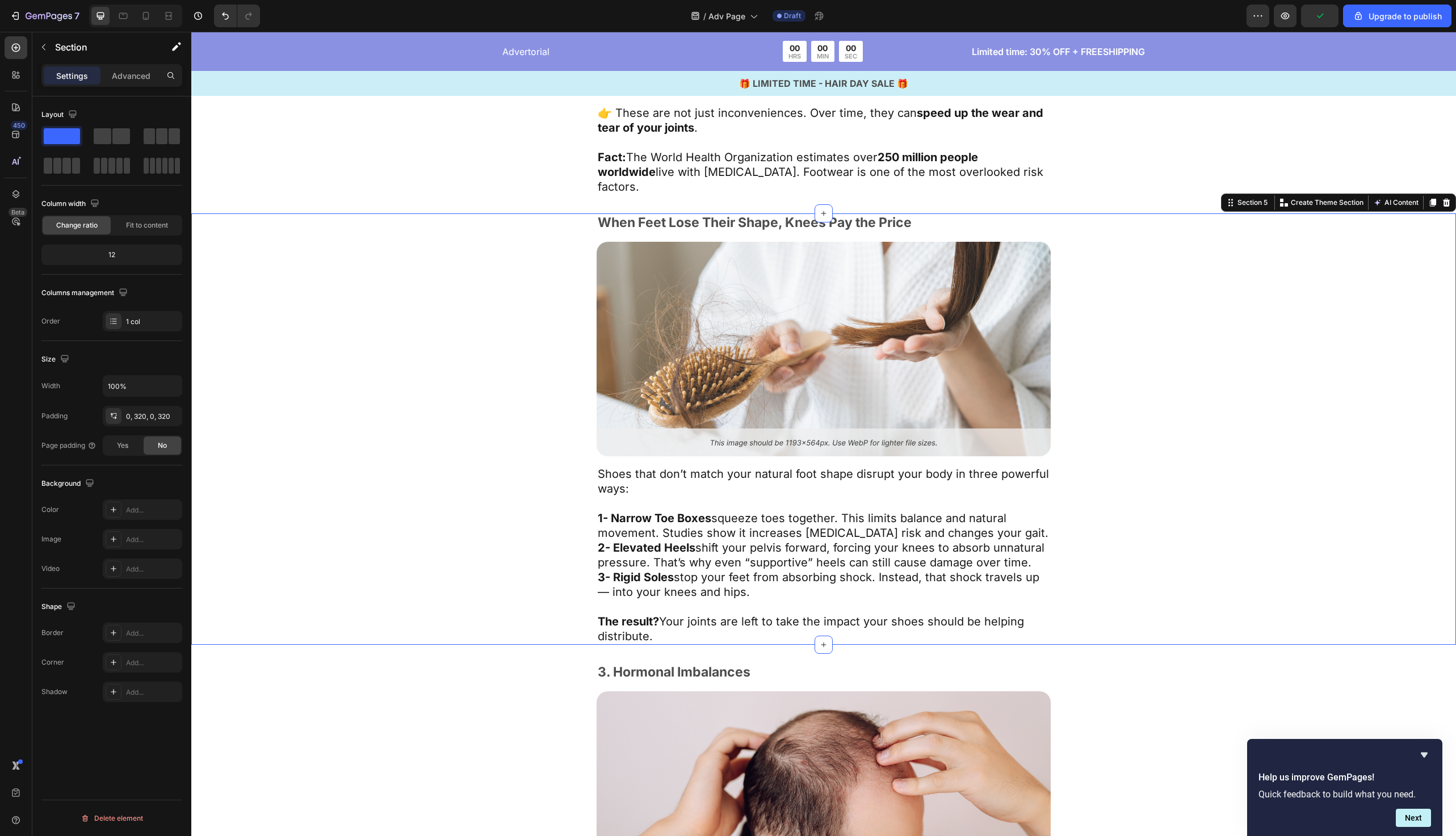
scroll to position [1350, 0]
click at [535, 251] on div "When Feet Lose Their Shape, Knees Pay the Price Text Block Image Shoes that don…" at bounding box center [824, 428] width 902 height 431
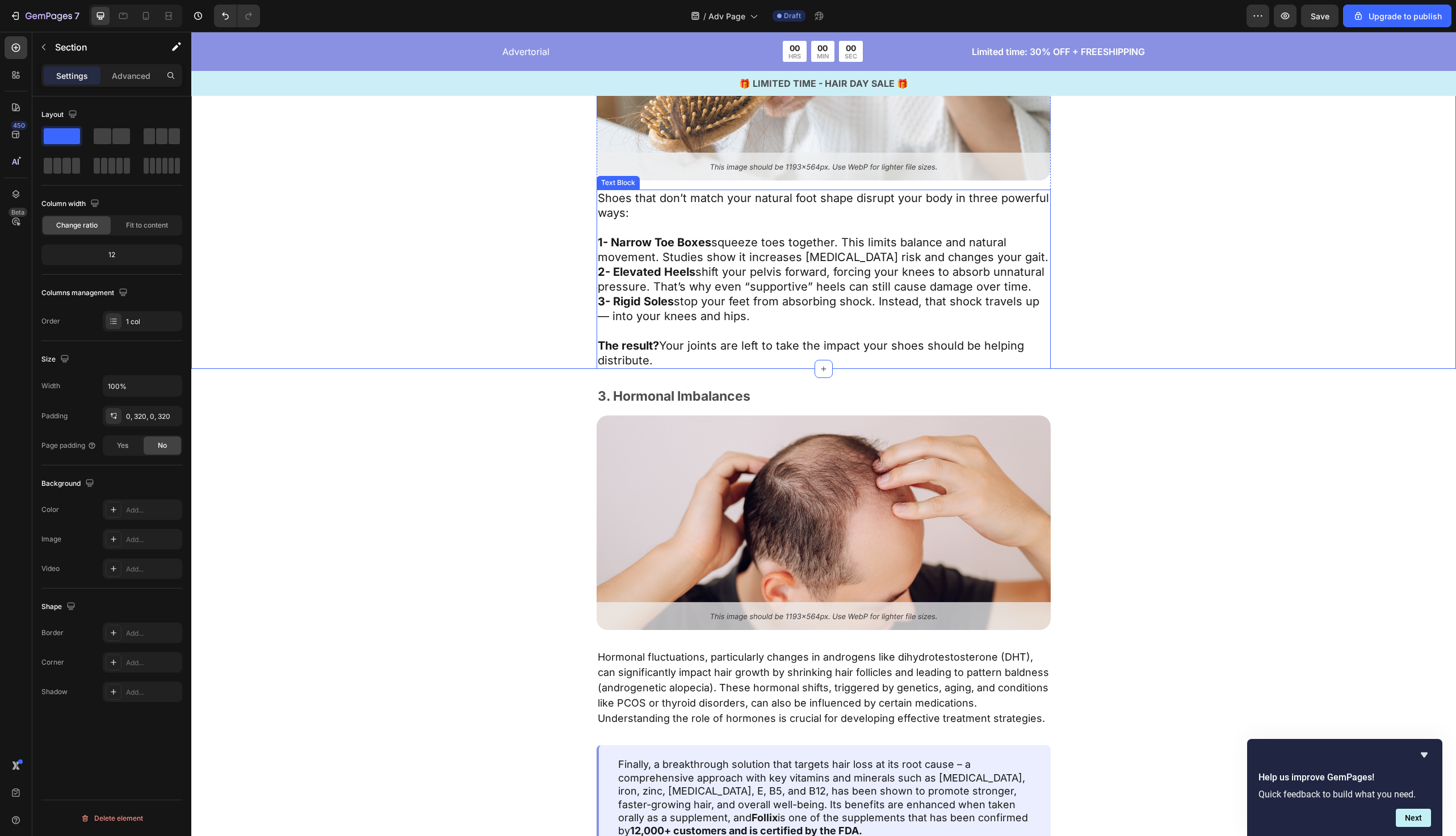
scroll to position [1630, 0]
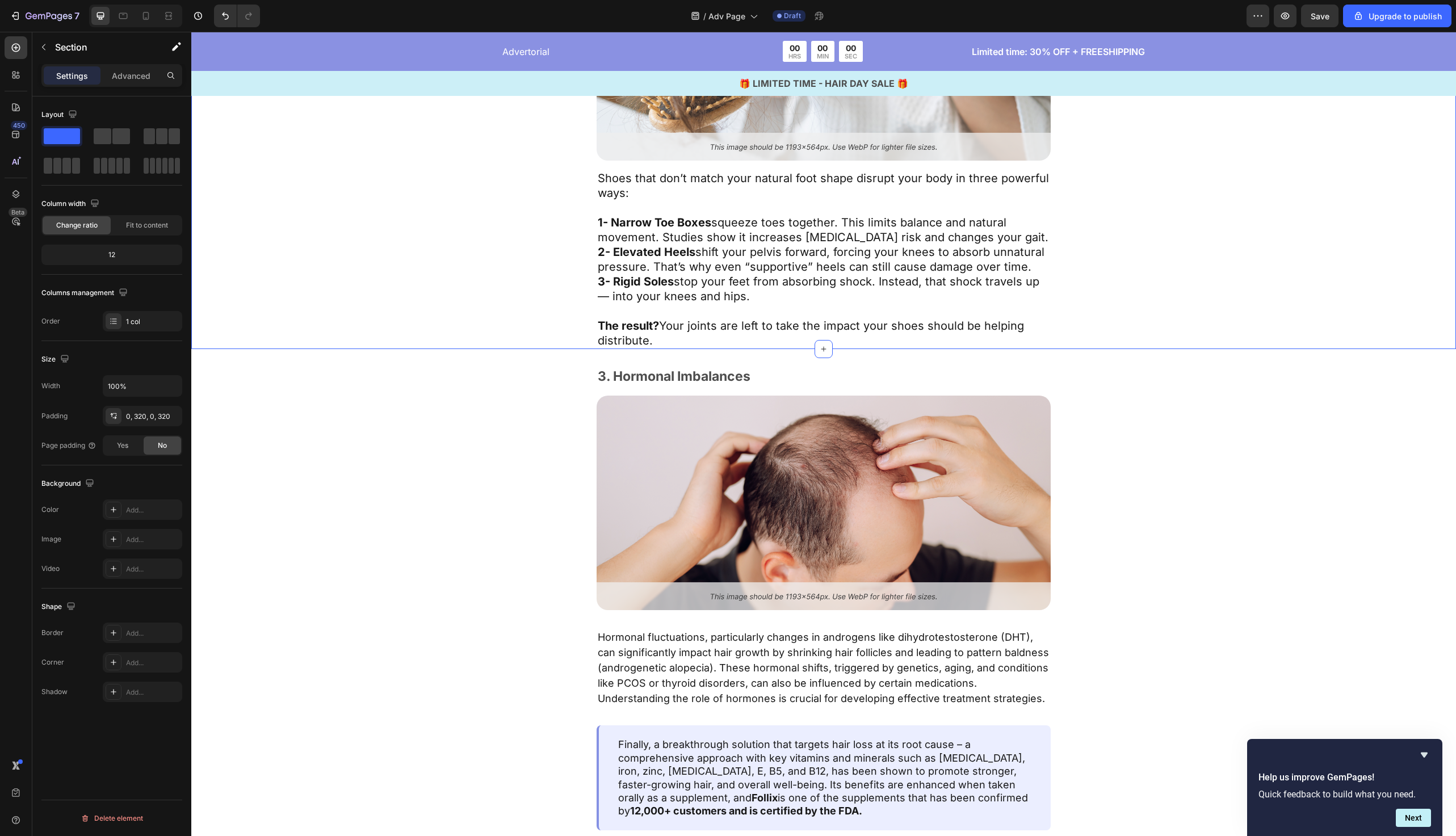
click at [717, 374] on p "3. Hormonal Imbalances" at bounding box center [824, 376] width 452 height 17
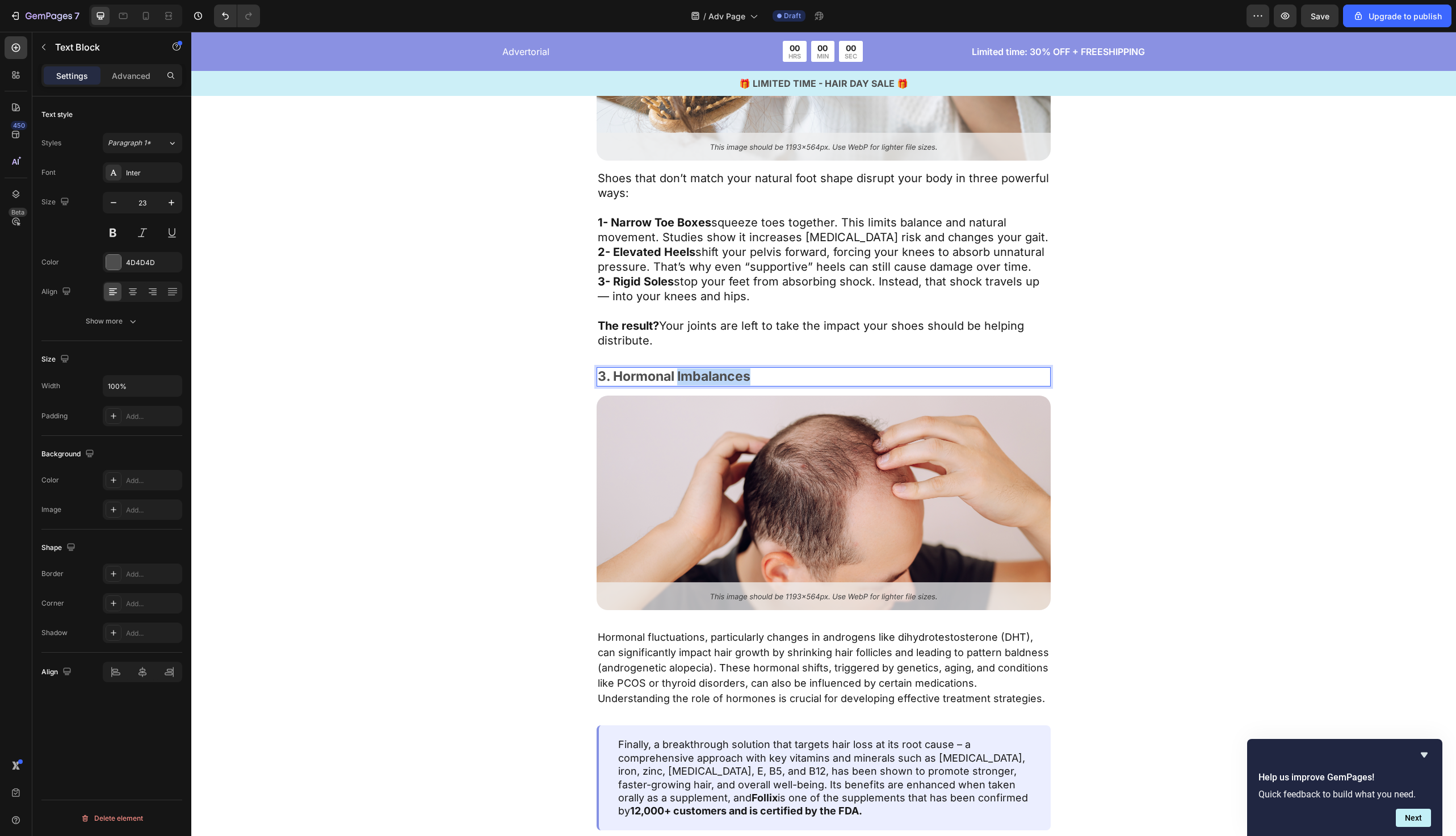
click at [717, 374] on p "3. Hormonal Imbalances" at bounding box center [824, 376] width 452 height 17
click at [484, 448] on div "The Shoe Industry Got It Wrong Text Block 16 Image Hormonal fluctuations, parti…" at bounding box center [824, 599] width 902 height 463
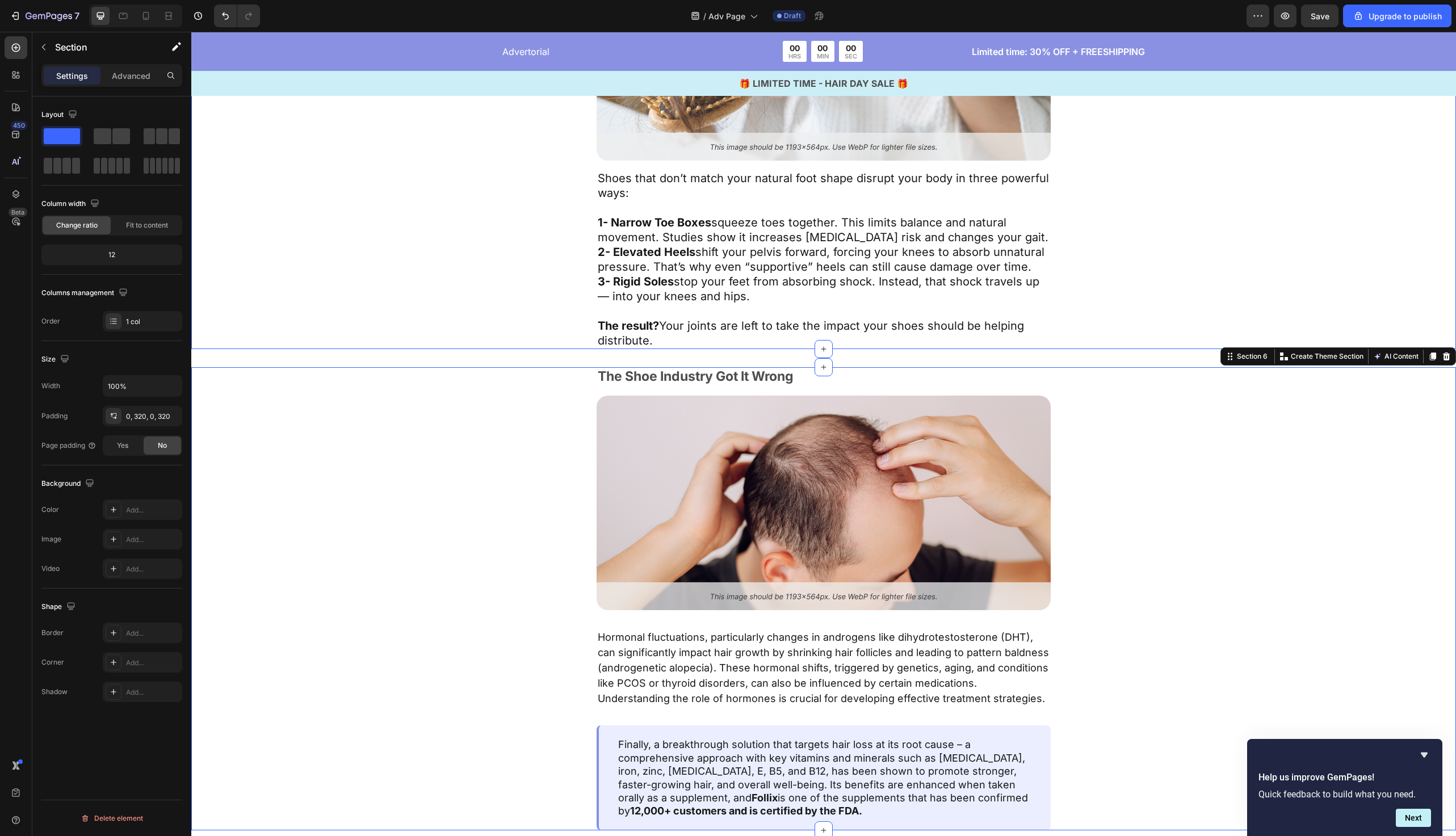
click at [470, 266] on div "When Feet Lose Their Shape, Knees Pay the Price Text Block Image Shoes that don…" at bounding box center [824, 133] width 902 height 431
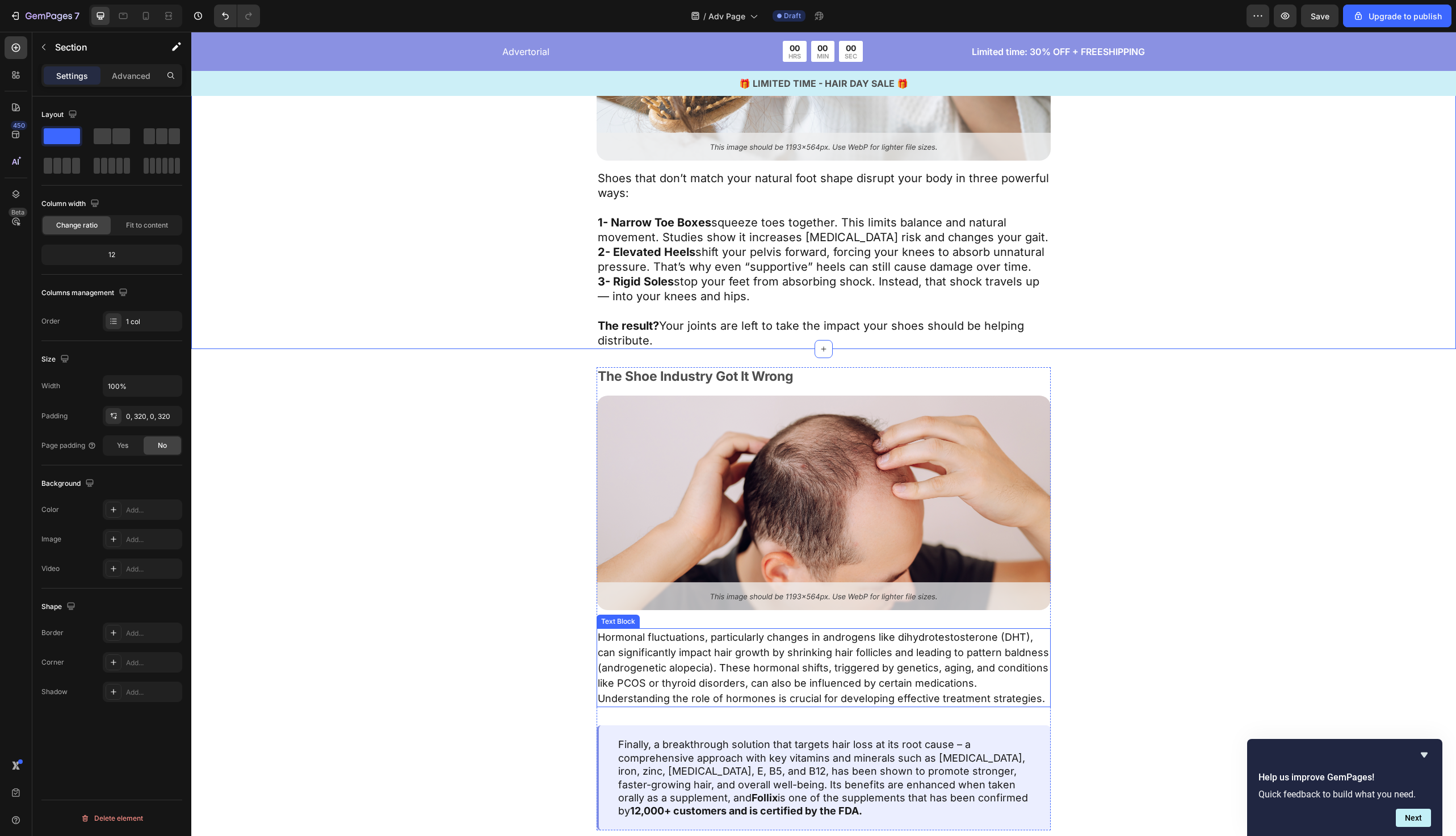
click at [747, 653] on span "Hormonal fluctuations, particularly changes in androgens like dihydrotestostero…" at bounding box center [823, 668] width 451 height 73
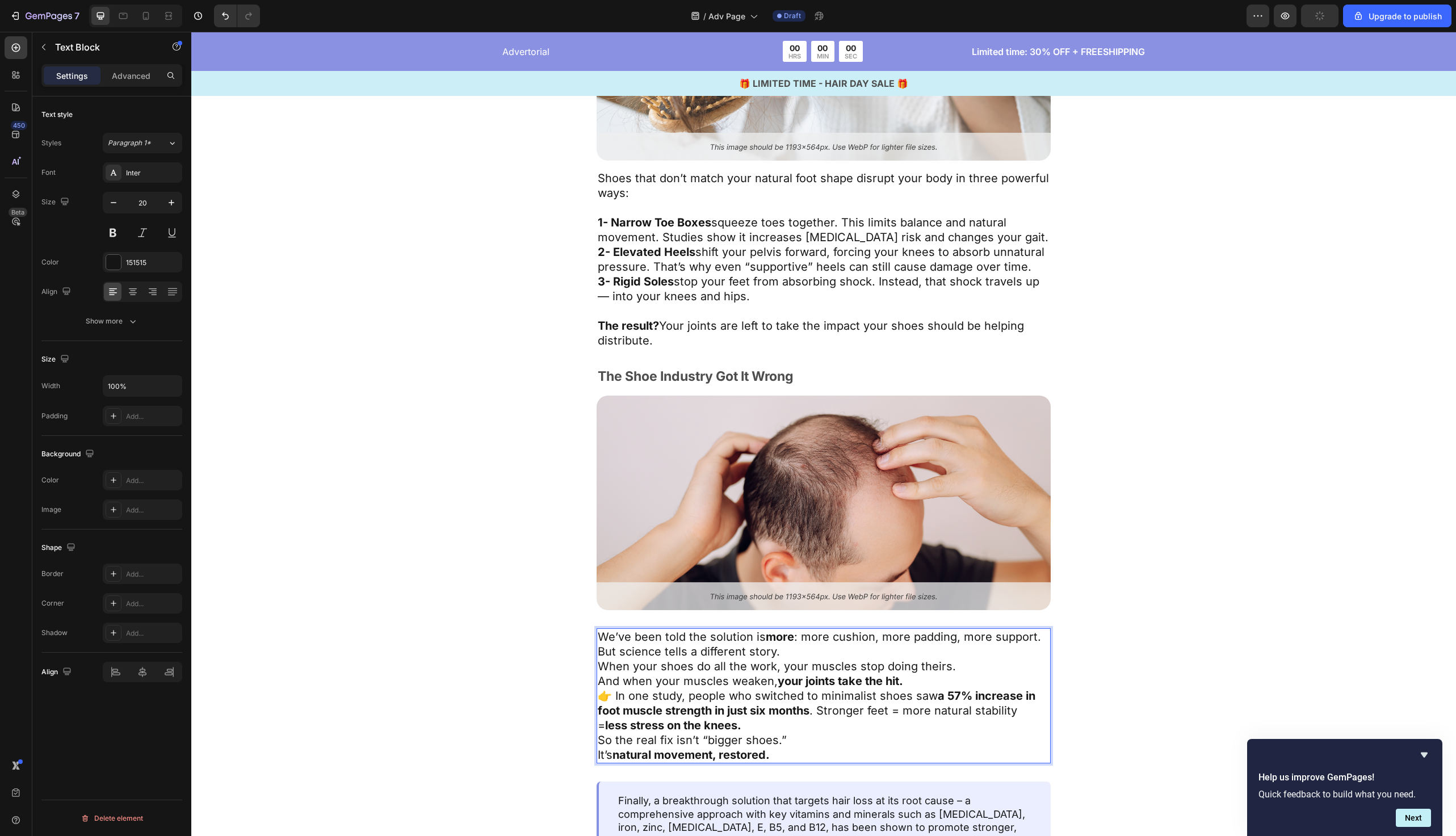
click at [829, 650] on p "We’ve been told the solution is more : more cushion, more padding, more support…" at bounding box center [824, 644] width 452 height 30
click at [808, 655] on p "We’ve been told the solution is more : more cushion, more padding, more support…" at bounding box center [824, 644] width 452 height 30
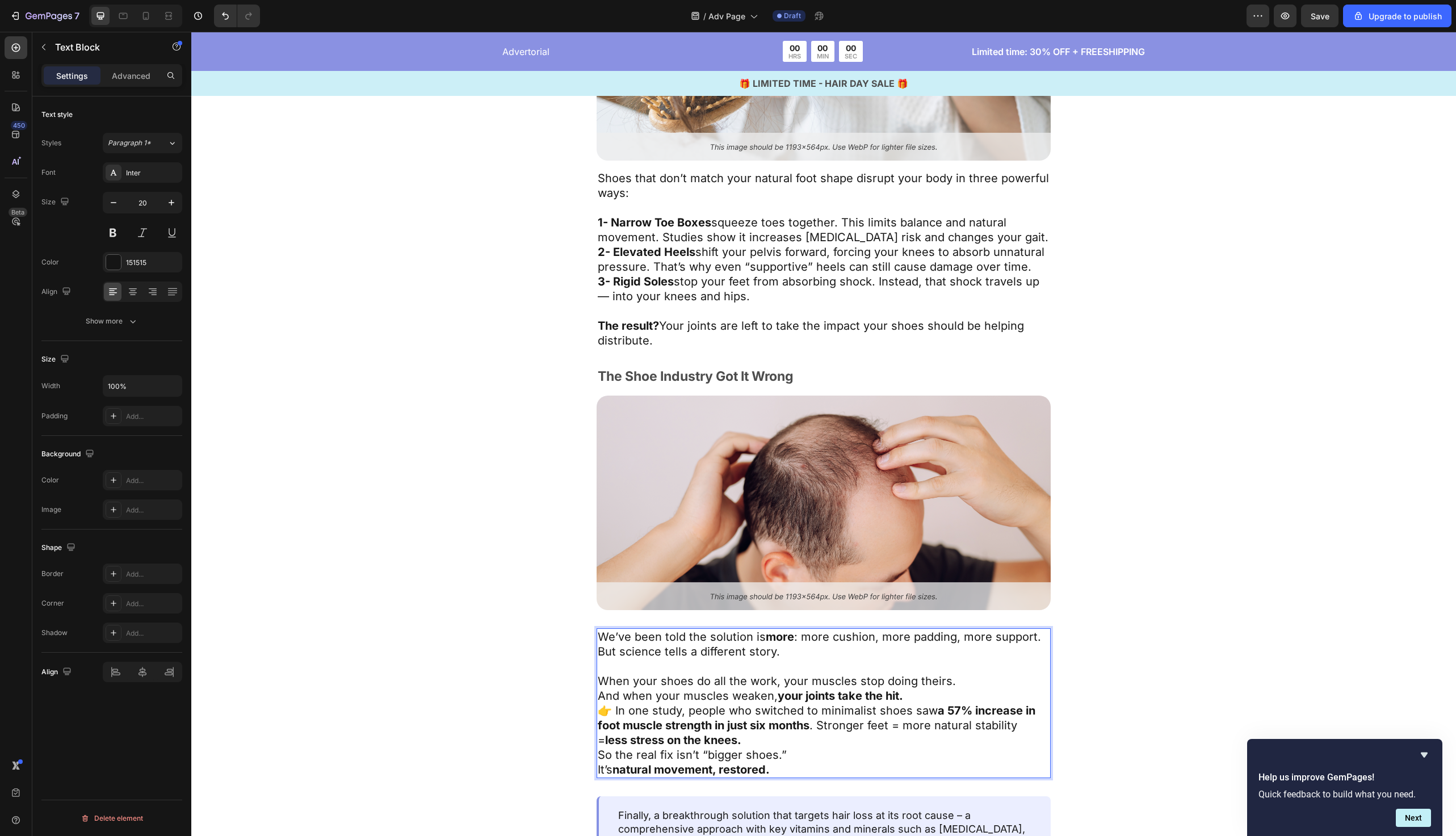
click at [924, 698] on p "When your shoes do all the work, your muscles stop doing theirs. And when your …" at bounding box center [824, 689] width 452 height 30
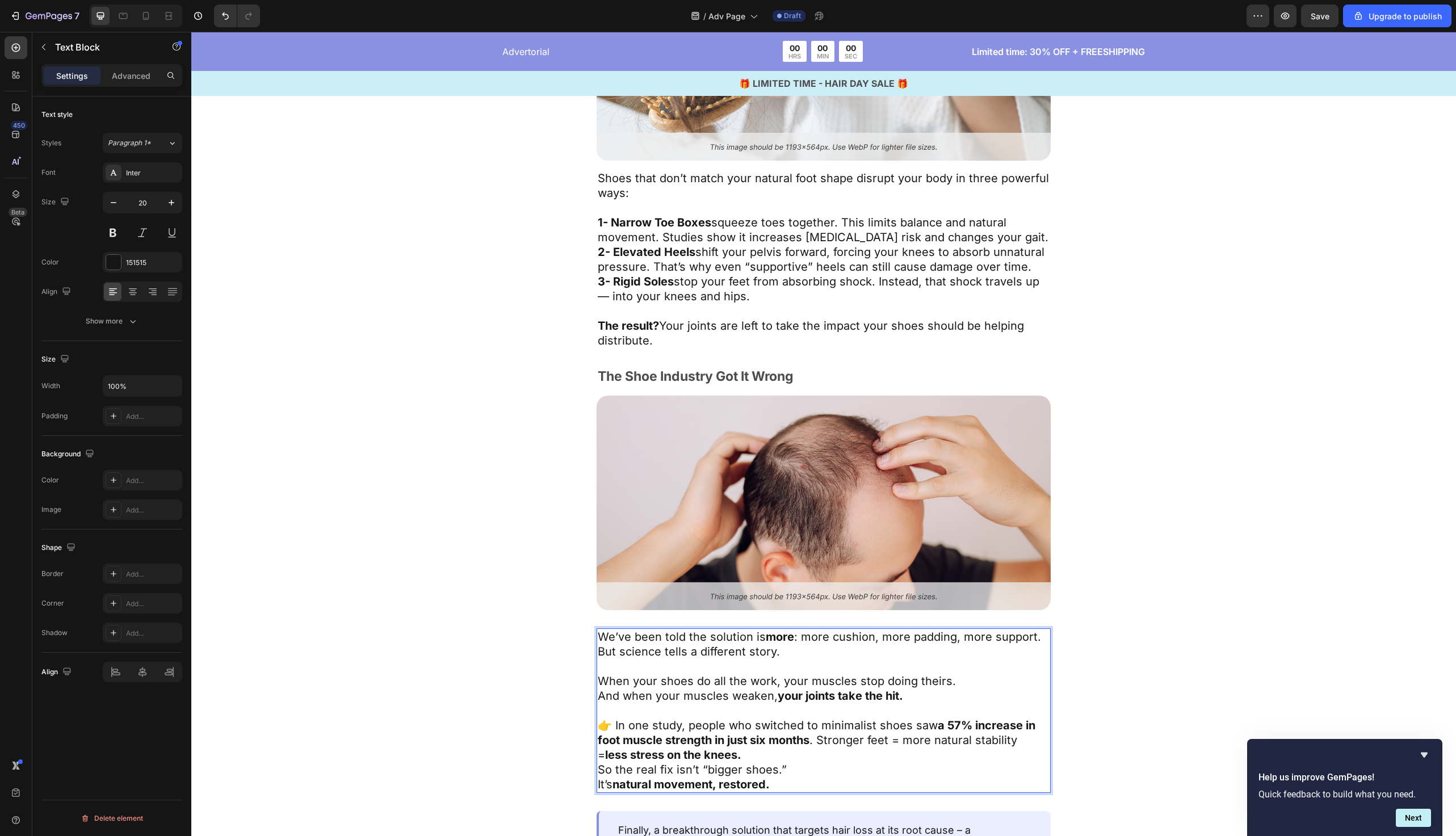
click at [833, 762] on p "So the real fix isn’t “bigger shoes.” It’s natural movement, restored." at bounding box center [824, 777] width 452 height 30
click at [839, 748] on p "👉 In one study, people who switched to minimalist shoes saw a 57% increase in f…" at bounding box center [824, 740] width 452 height 44
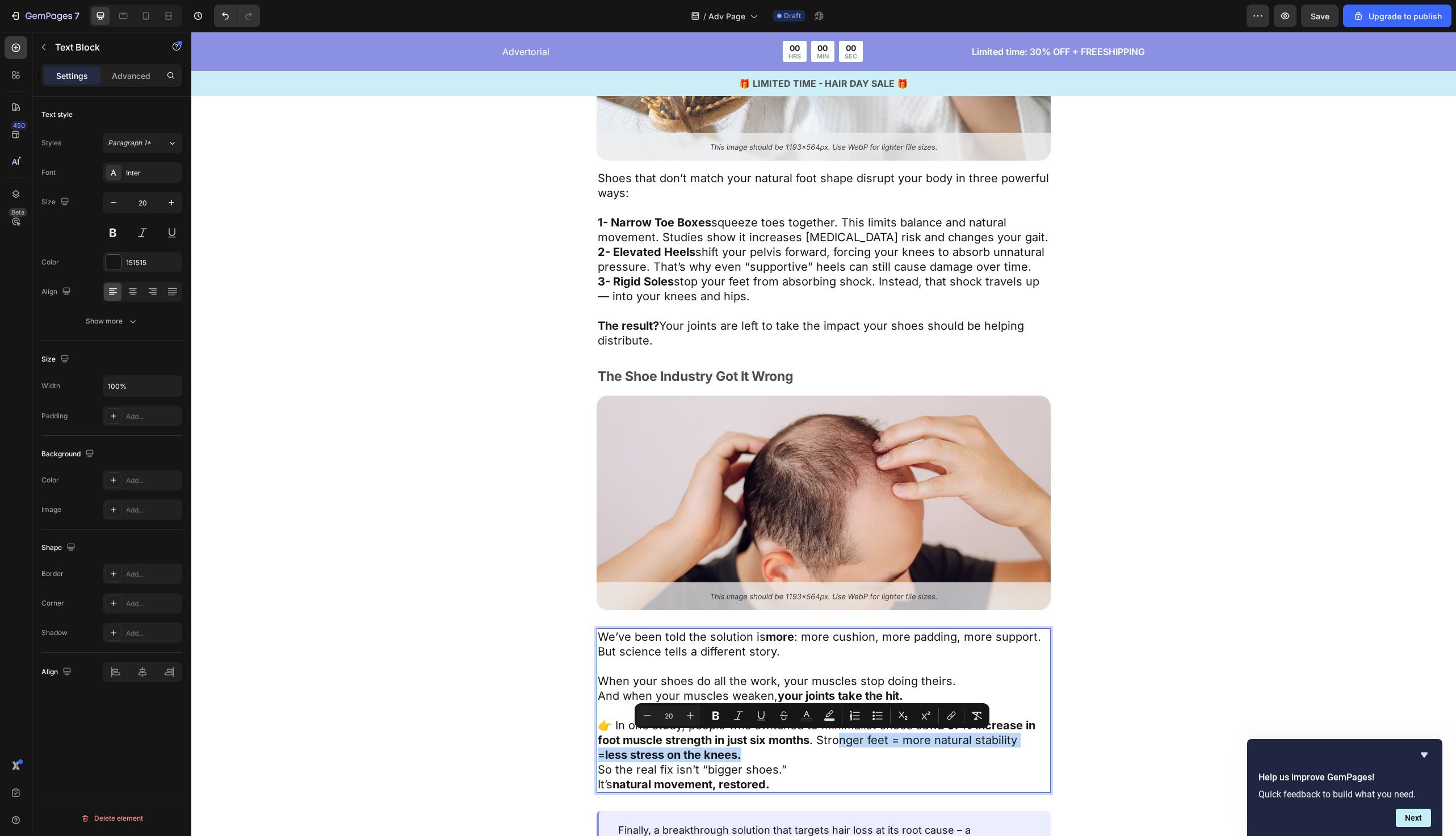
click at [824, 755] on p "👉 In one study, people who switched to minimalist shoes saw a 57% increase in f…" at bounding box center [824, 740] width 452 height 44
click at [795, 755] on p "👉 In one study, people who switched to minimalist shoes saw a 57% increase in f…" at bounding box center [824, 740] width 452 height 44
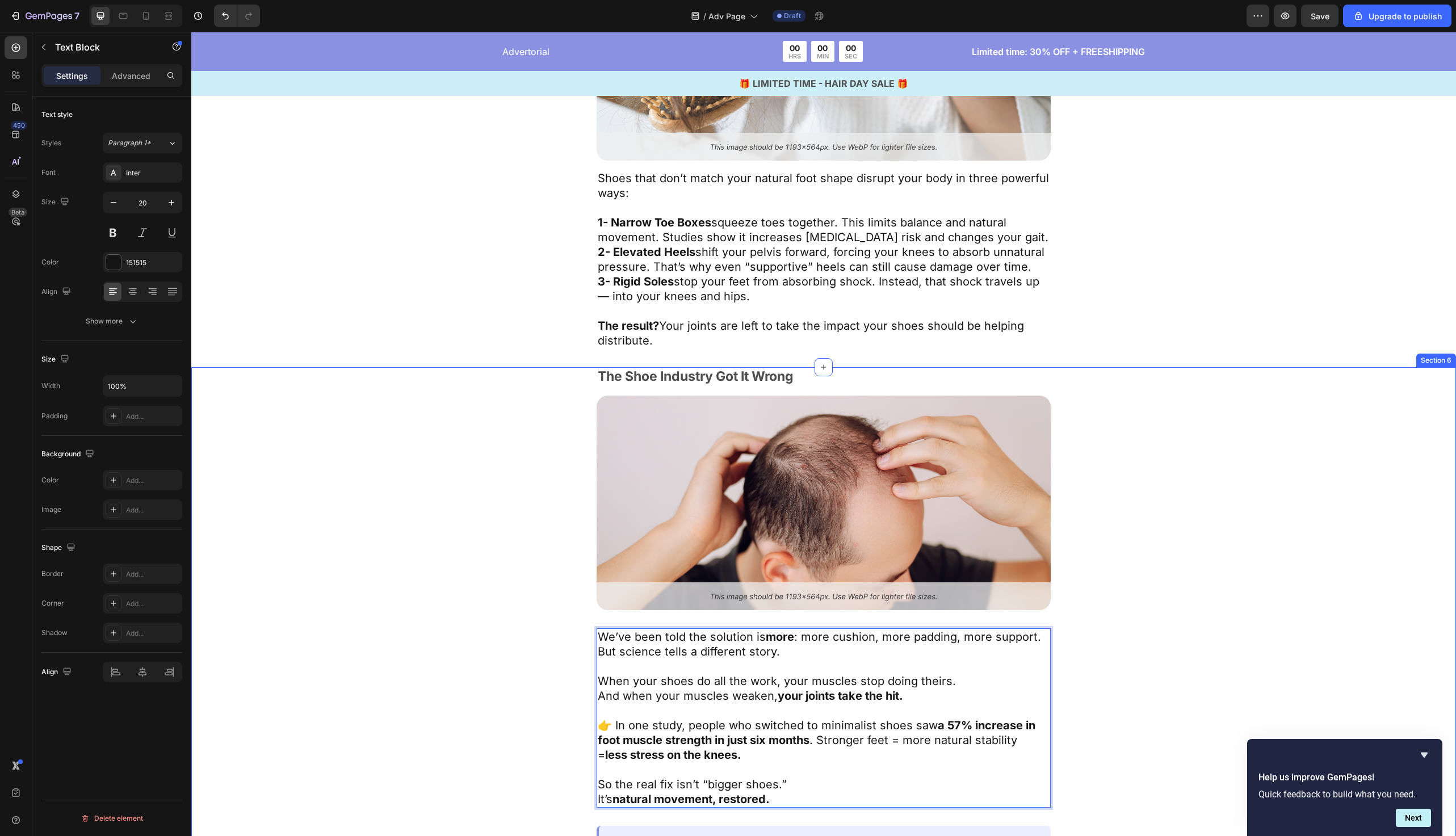
click at [529, 659] on div "The Shoe Industry Got It Wrong Text Block Image We’ve been told the solution is…" at bounding box center [824, 649] width 902 height 564
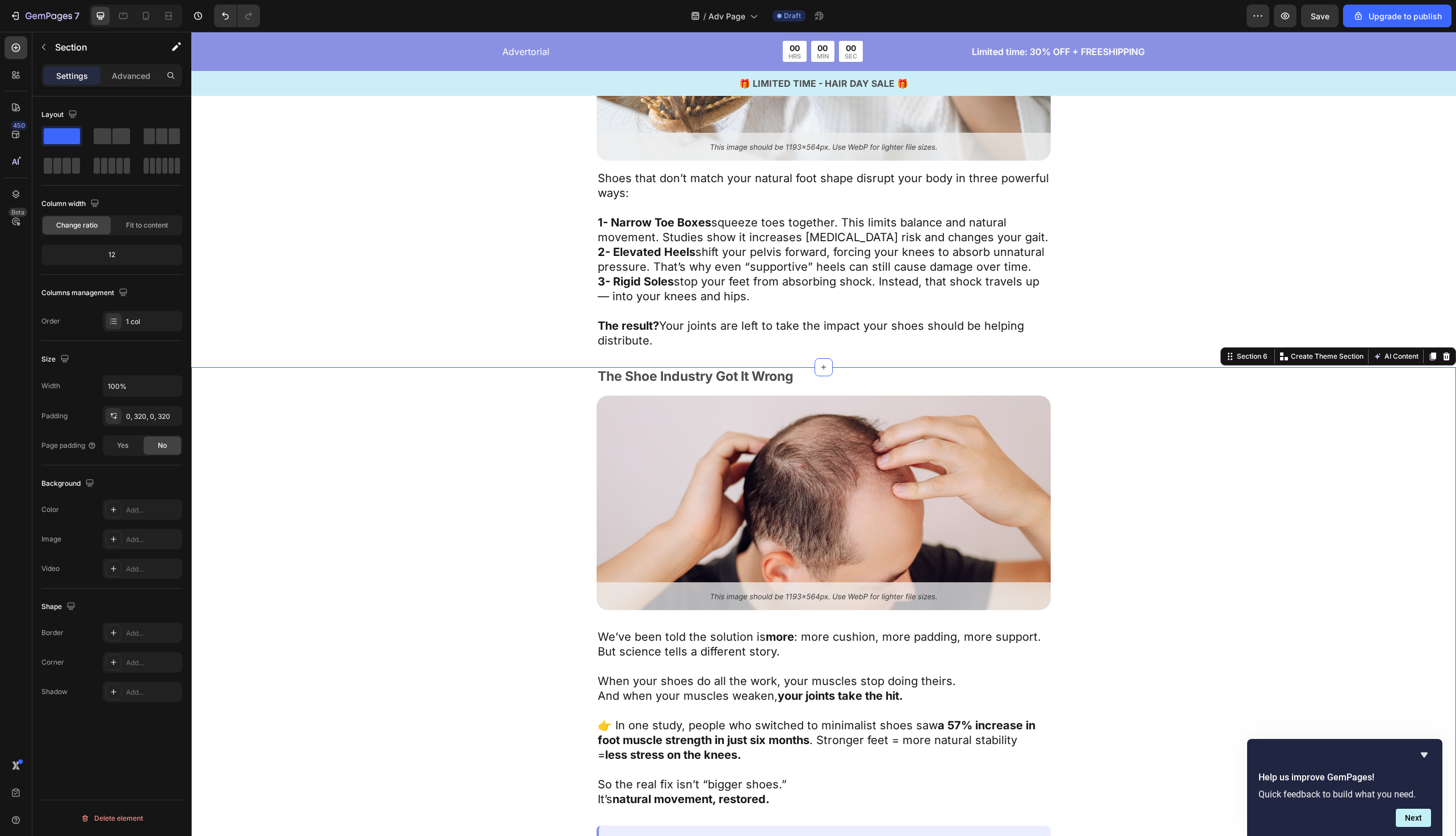
scroll to position [1850, 0]
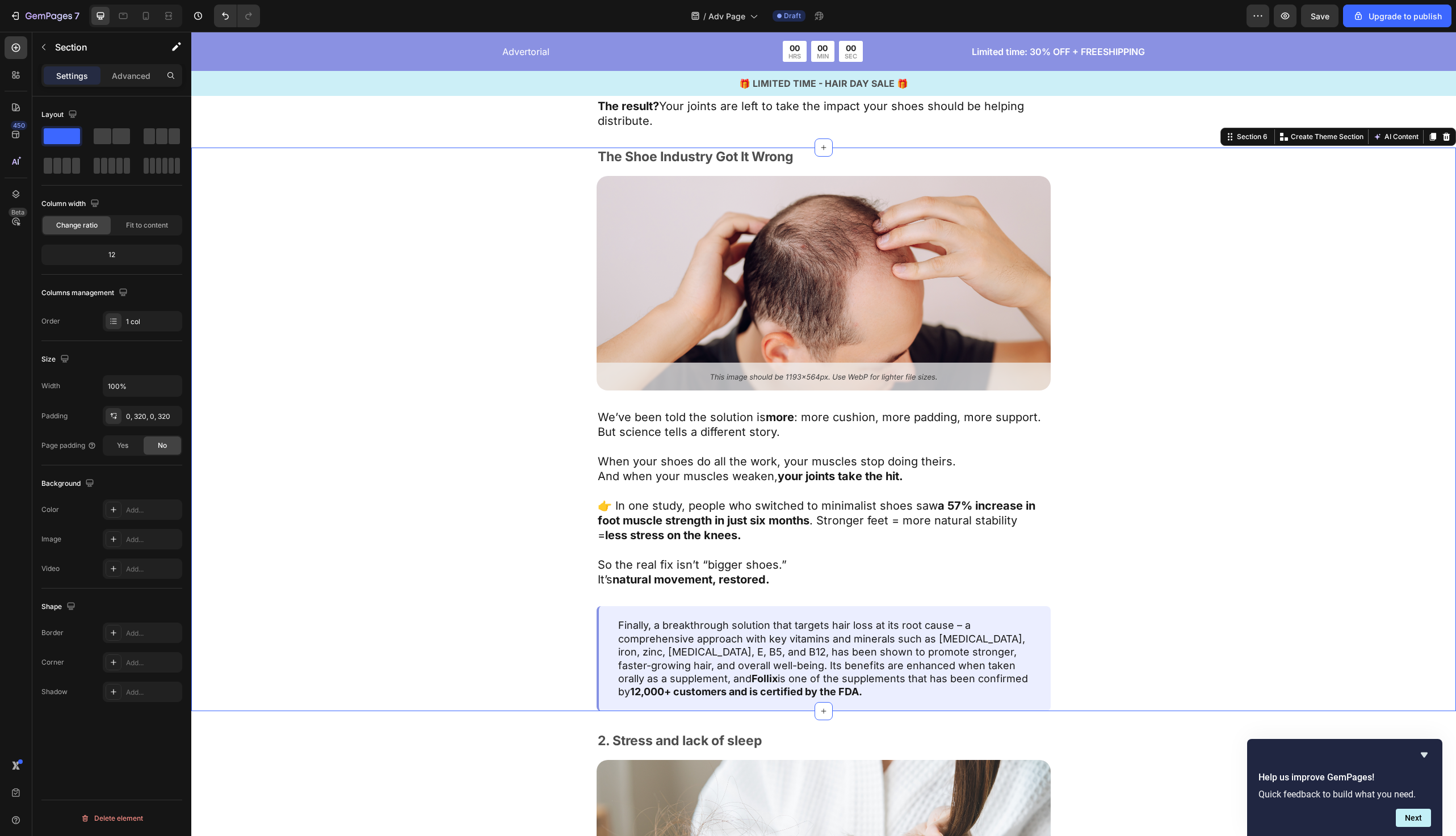
click at [453, 318] on div "The Shoe Industry Got It Wrong Text Block Image We’ve been told the solution is…" at bounding box center [824, 429] width 902 height 564
click at [598, 633] on div "Finally, a breakthrough solution that targets hair loss at its root cause – a c…" at bounding box center [824, 659] width 454 height 104
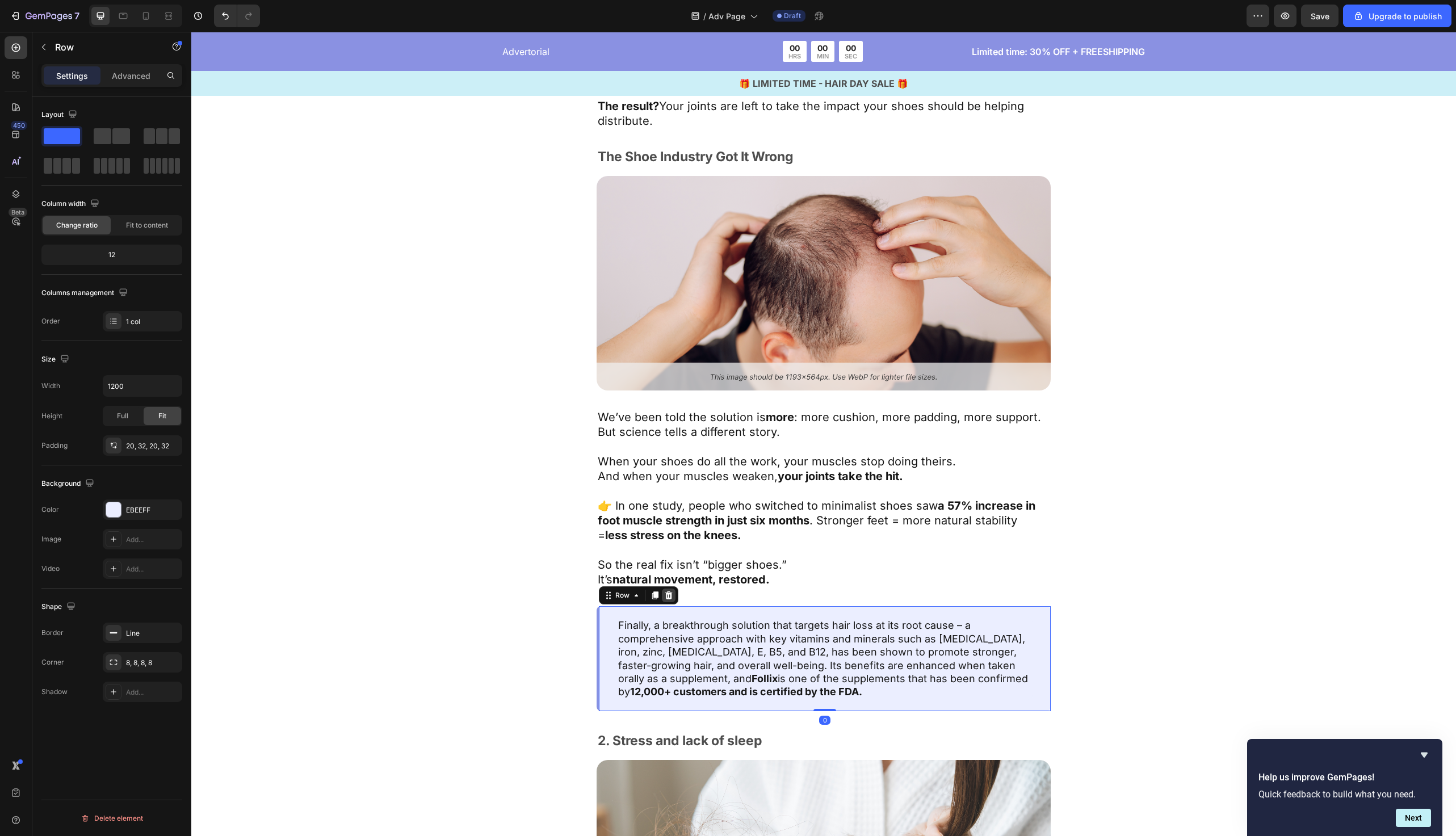
click at [671, 594] on icon at bounding box center [668, 595] width 9 height 9
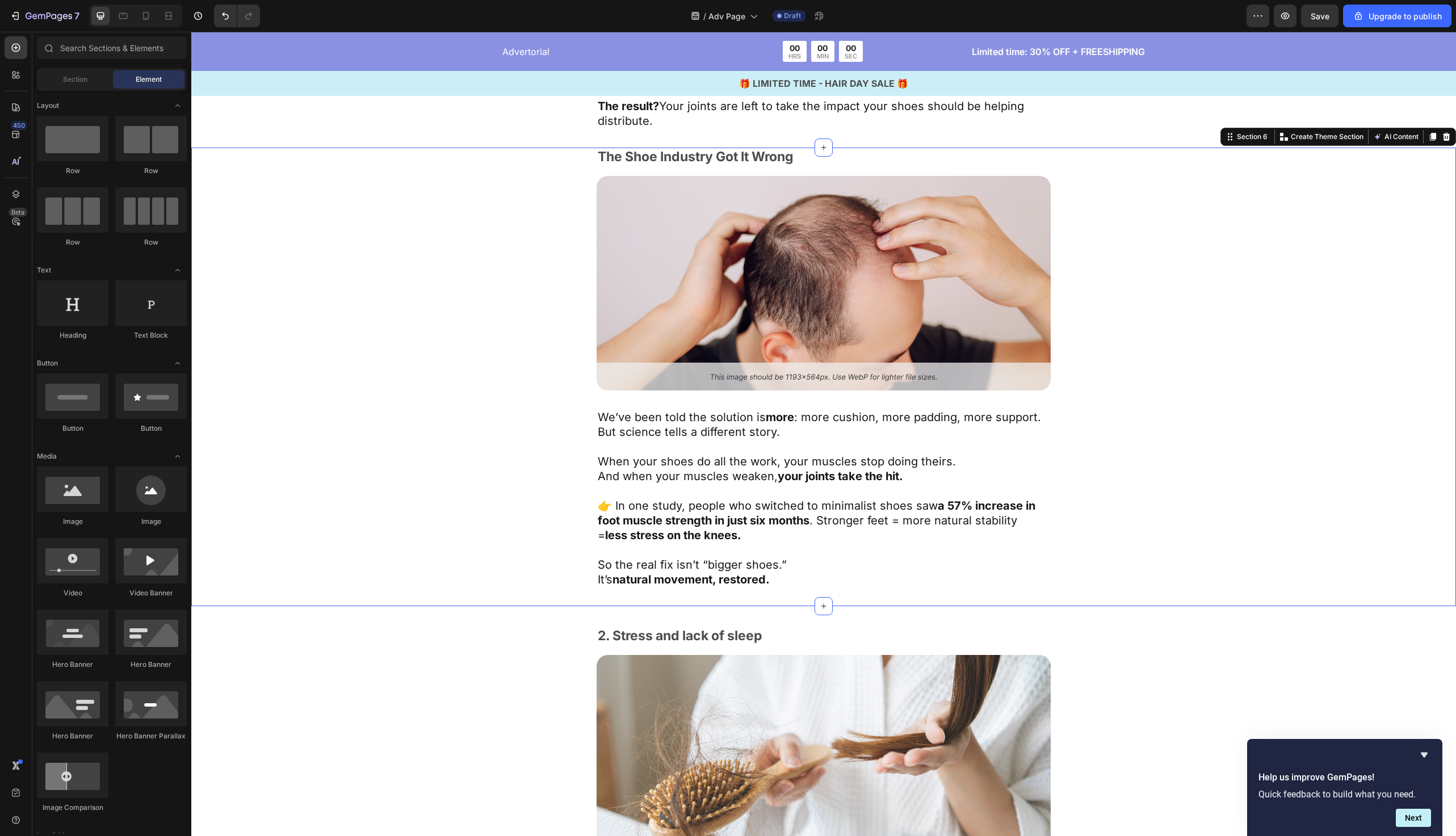
click at [506, 563] on div "The Shoe Industry Got It Wrong Text Block Image We’ve been told the solution is…" at bounding box center [824, 377] width 902 height 459
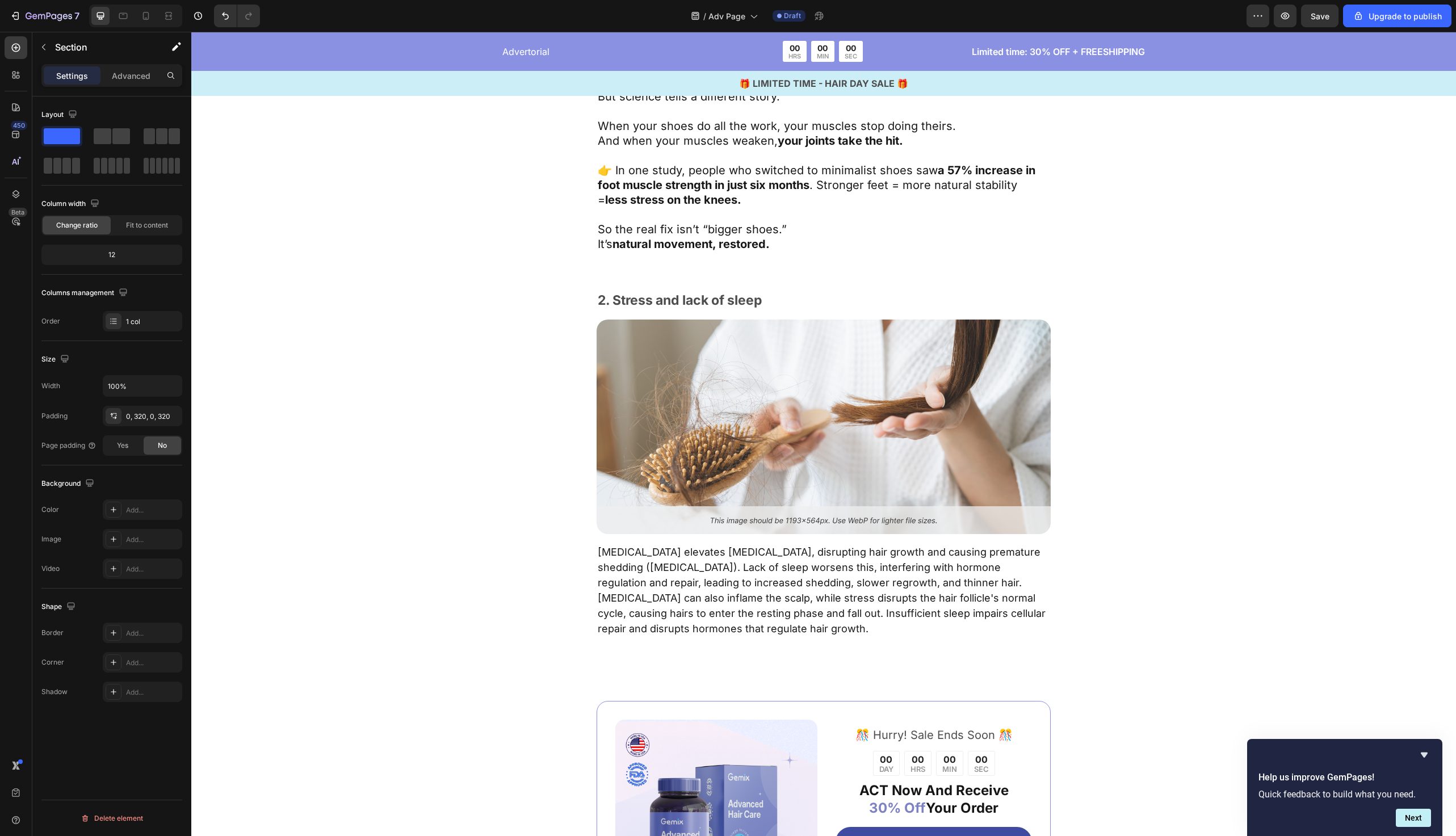
scroll to position [2191, 0]
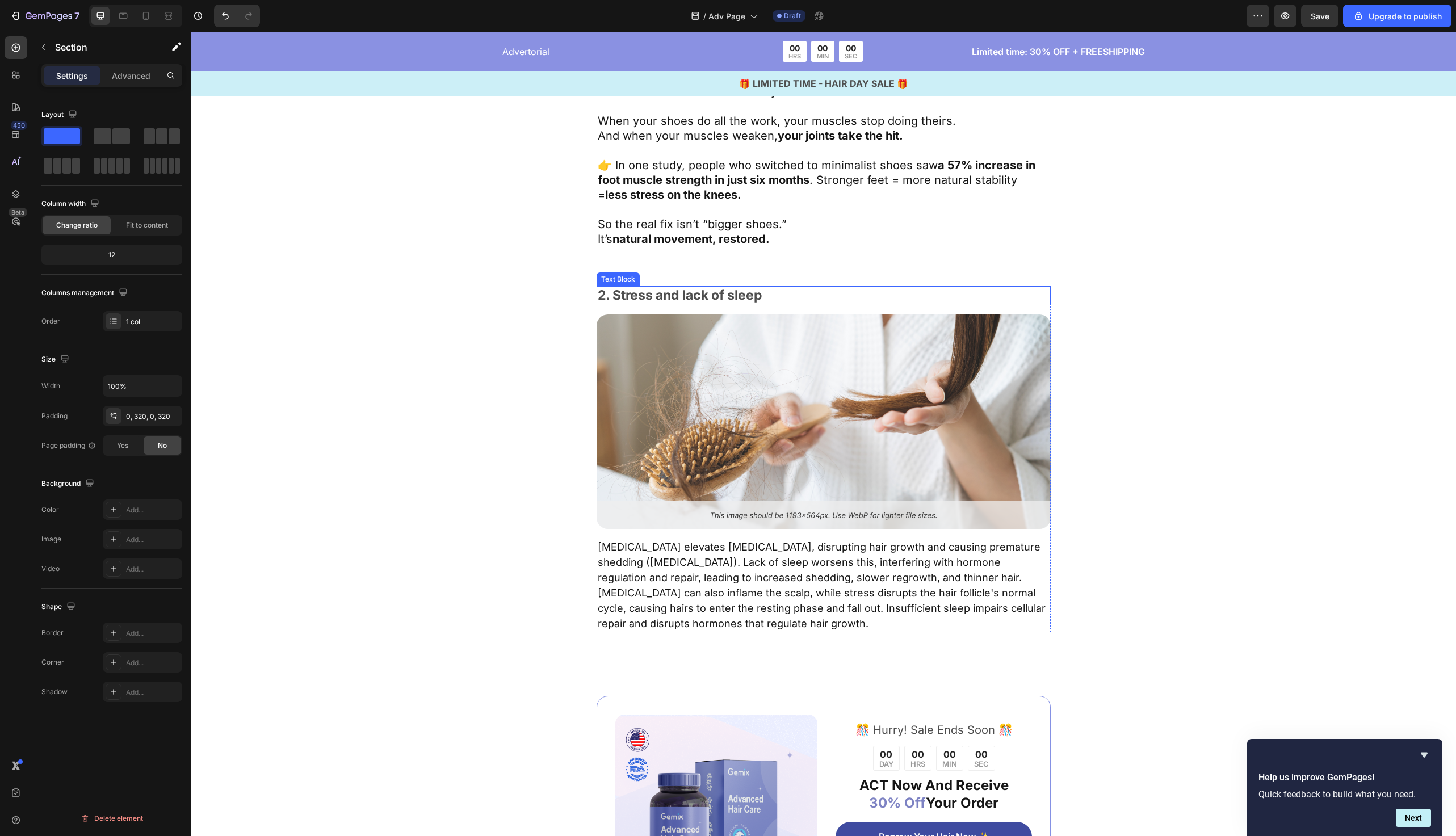
click at [697, 295] on p "2. Stress and lack of sleep" at bounding box center [824, 295] width 452 height 17
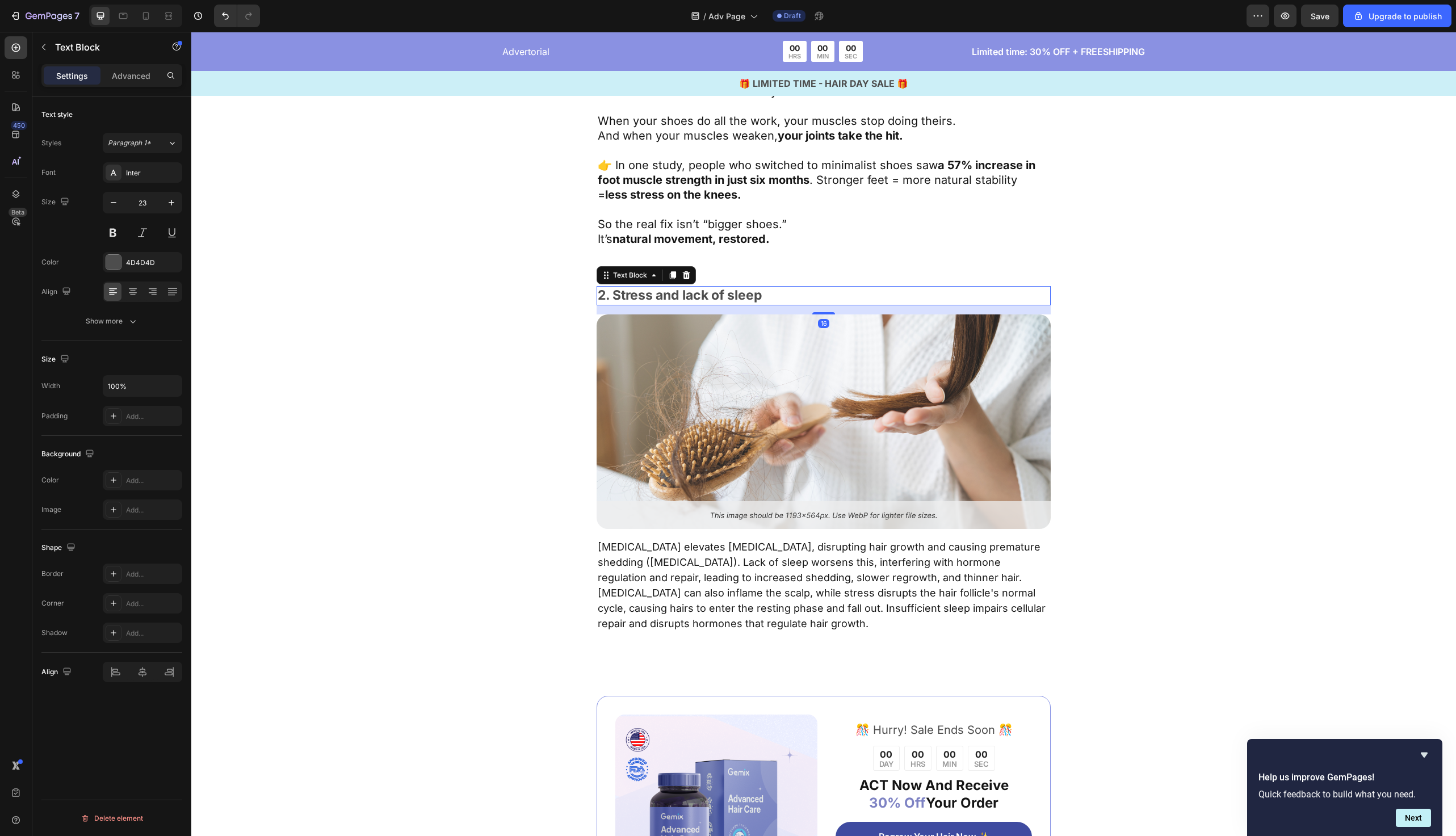
click at [697, 295] on p "2. Stress and lack of sleep" at bounding box center [824, 295] width 452 height 17
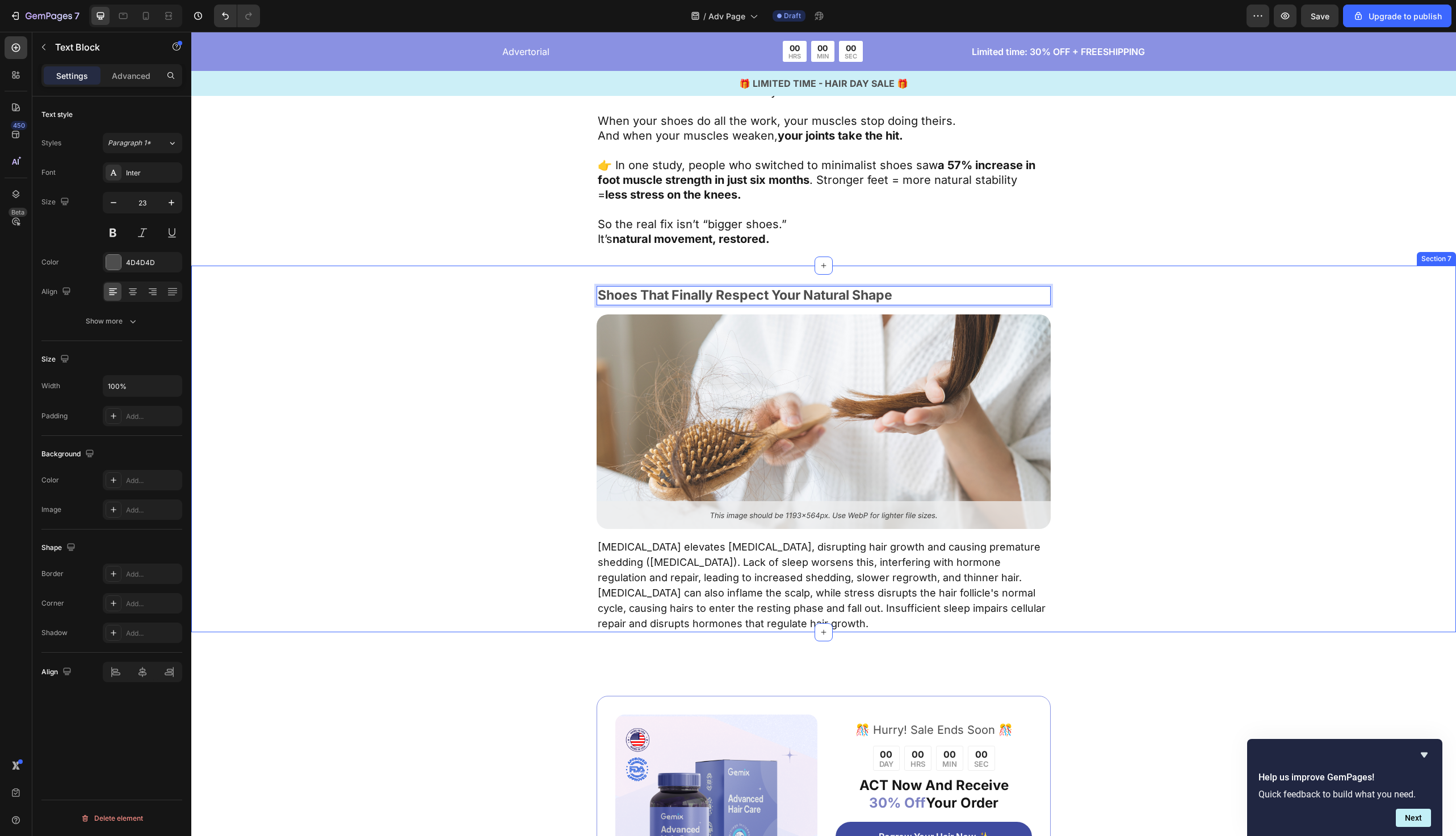
click at [537, 332] on div "Shoes That Finally Respect Your Natural Shape Text Block 16 Image Chronic stres…" at bounding box center [824, 460] width 902 height 347
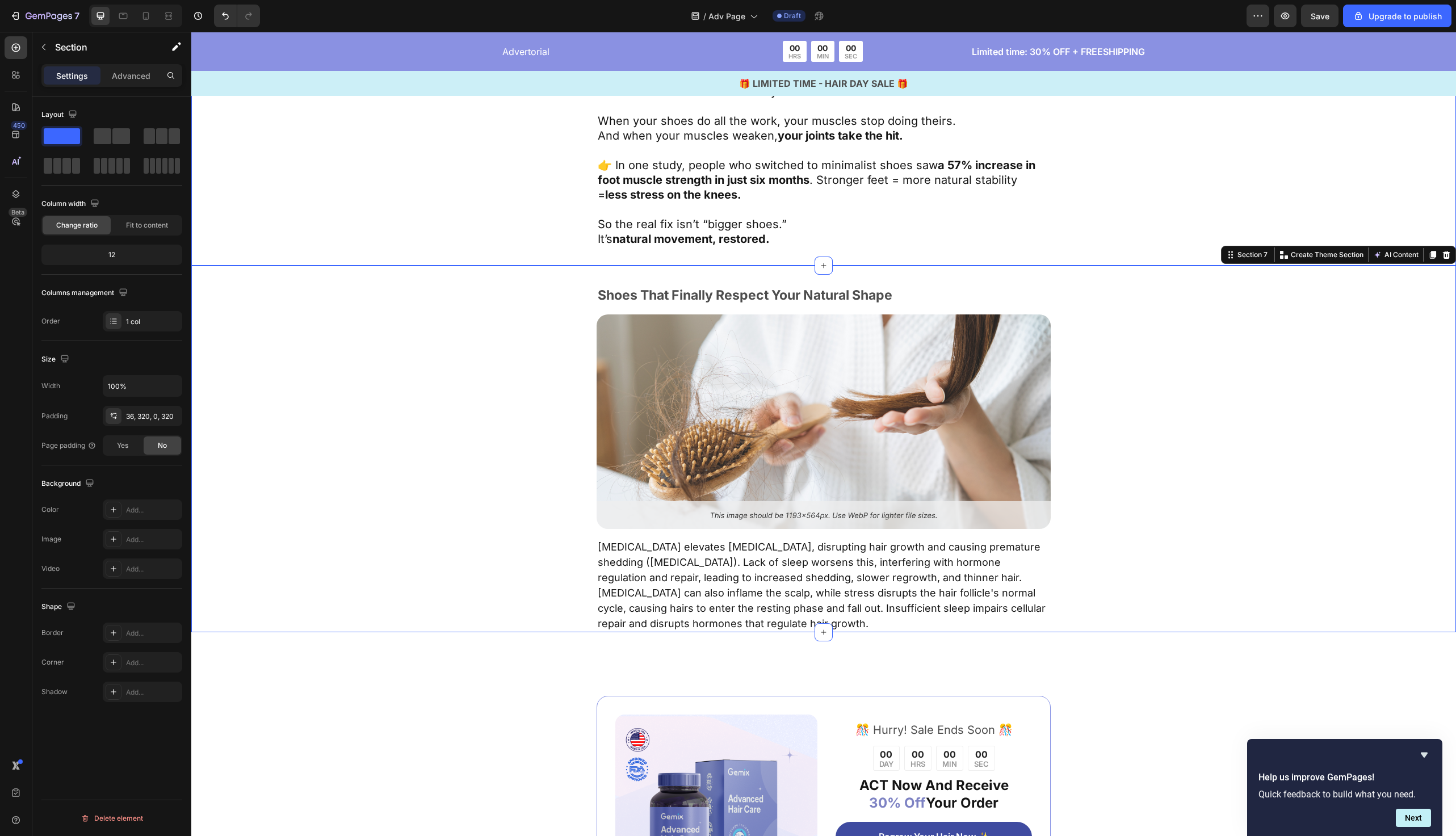
click at [535, 217] on div "The Shoe Industry Got It Wrong Text Block Image We’ve been told the solution is…" at bounding box center [824, 37] width 902 height 459
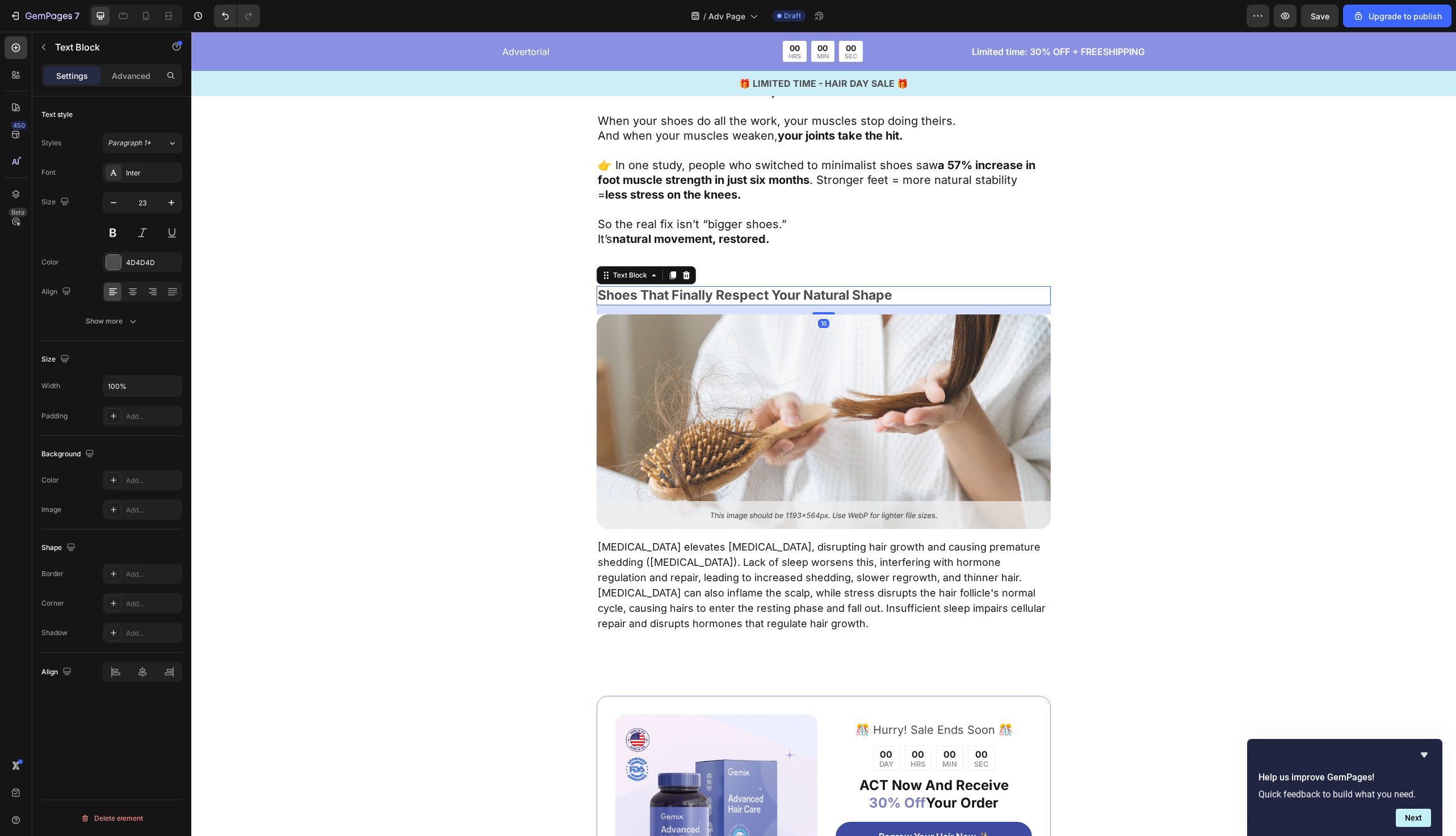
click at [713, 300] on p "Shoes That Finally Respect Your Natural Shape" at bounding box center [824, 295] width 452 height 17
click at [674, 279] on icon at bounding box center [673, 276] width 6 height 8
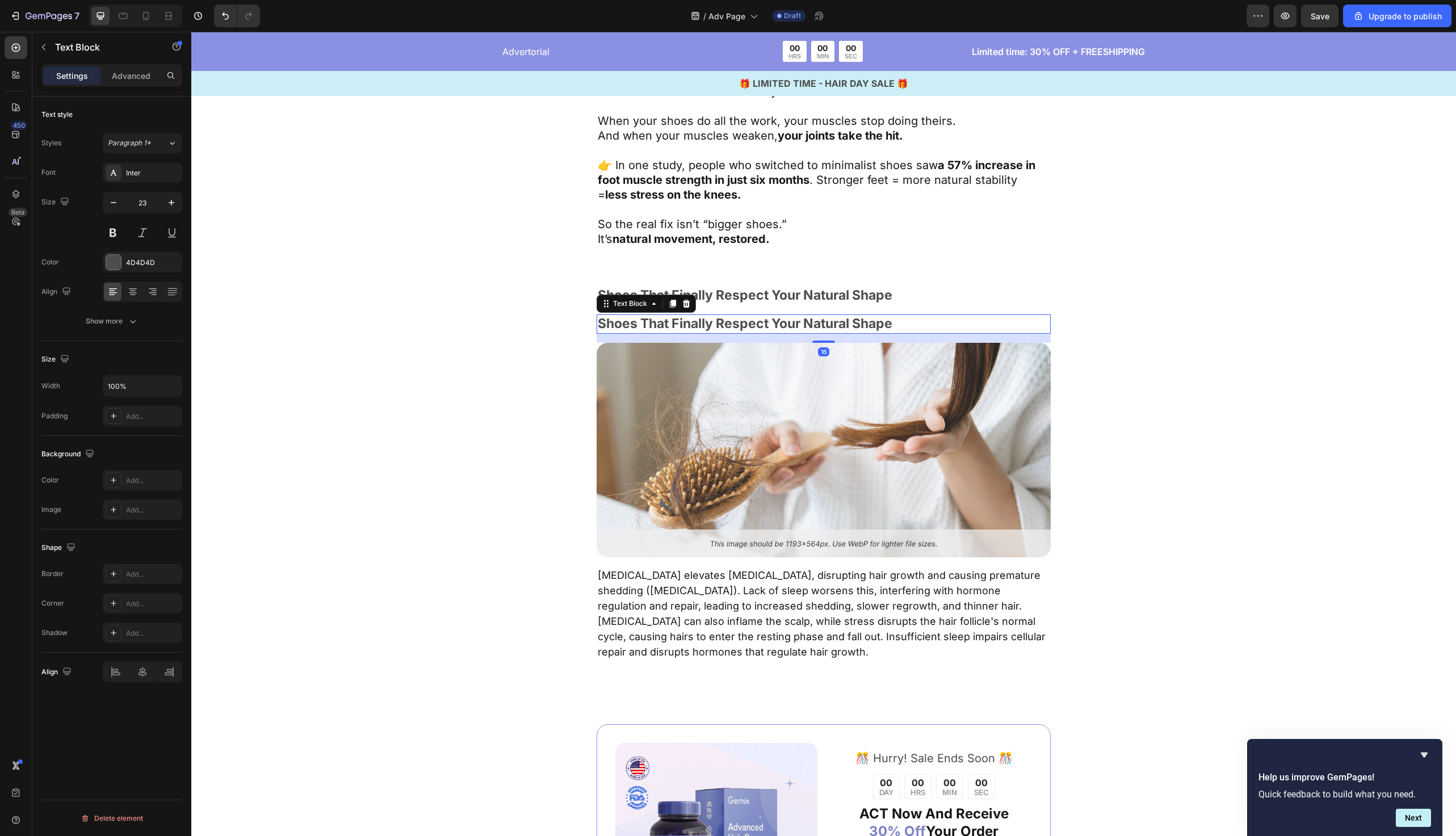
click at [660, 326] on p "Shoes That Finally Respect Your Natural Shape" at bounding box center [824, 324] width 452 height 17
click at [660, 326] on p "The Barefoot Solution" at bounding box center [824, 324] width 452 height 17
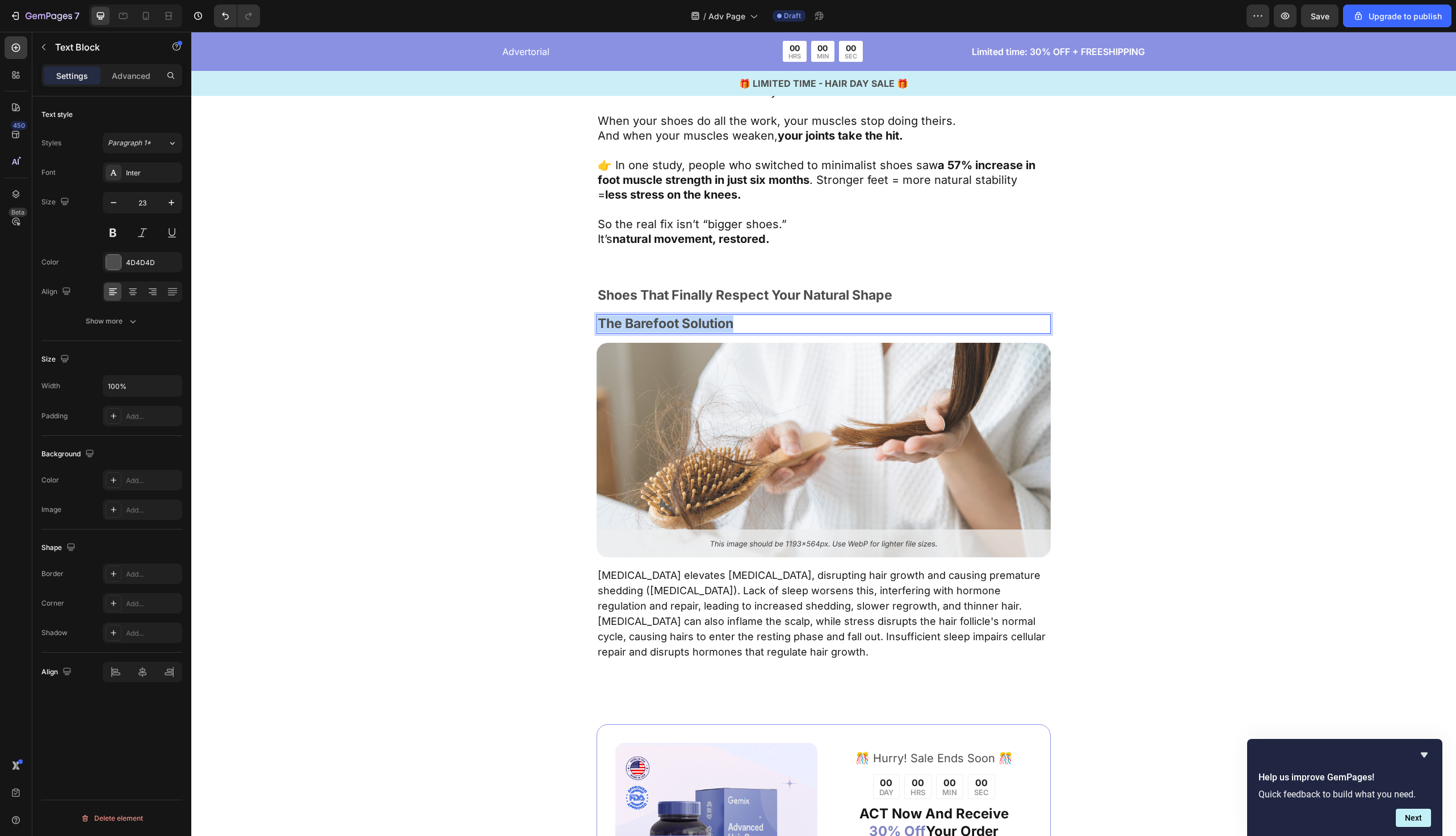
click at [660, 326] on p "The Barefoot Solution" at bounding box center [824, 324] width 452 height 17
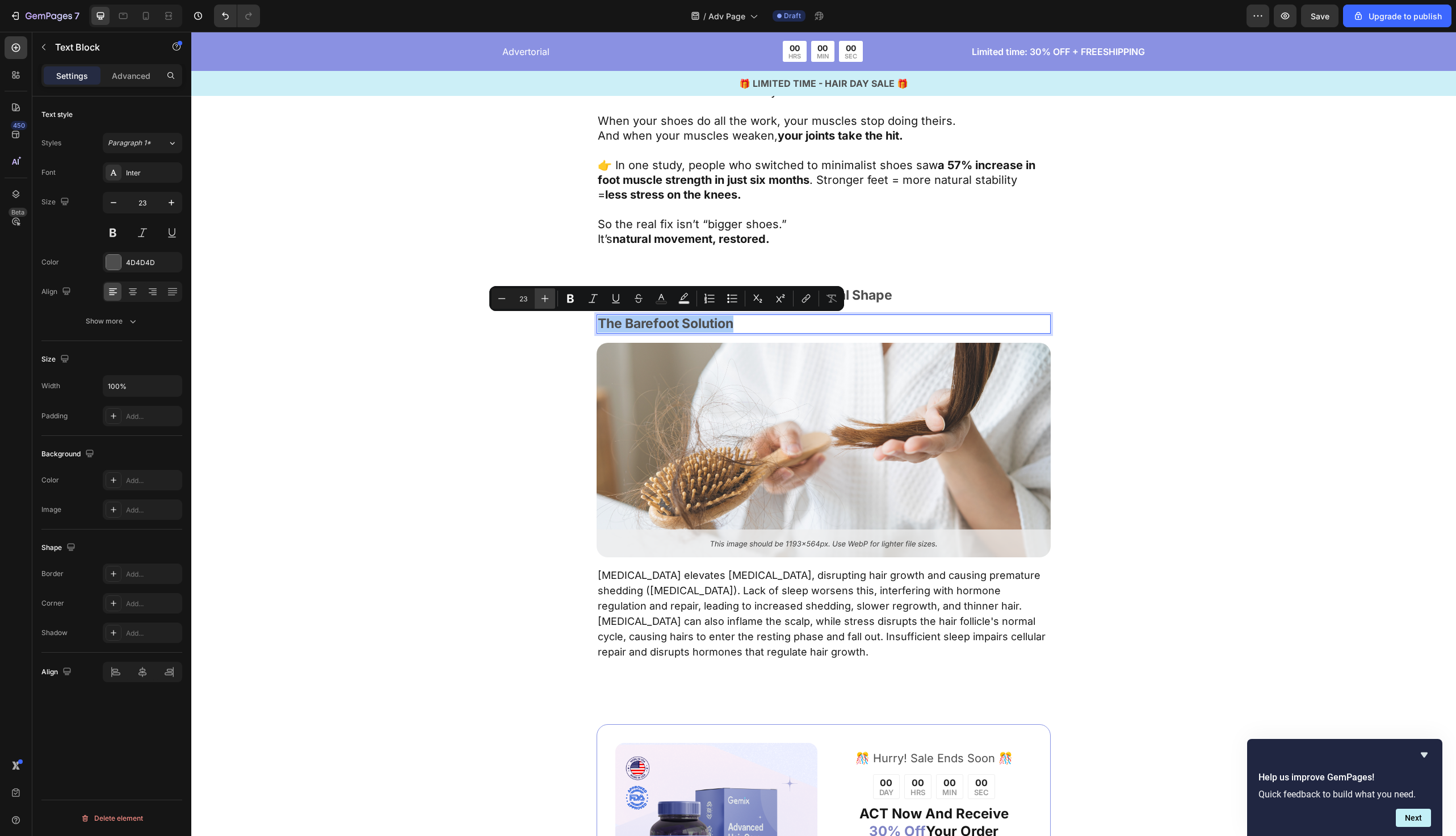
click at [535, 299] on button "Plus" at bounding box center [545, 299] width 20 height 20
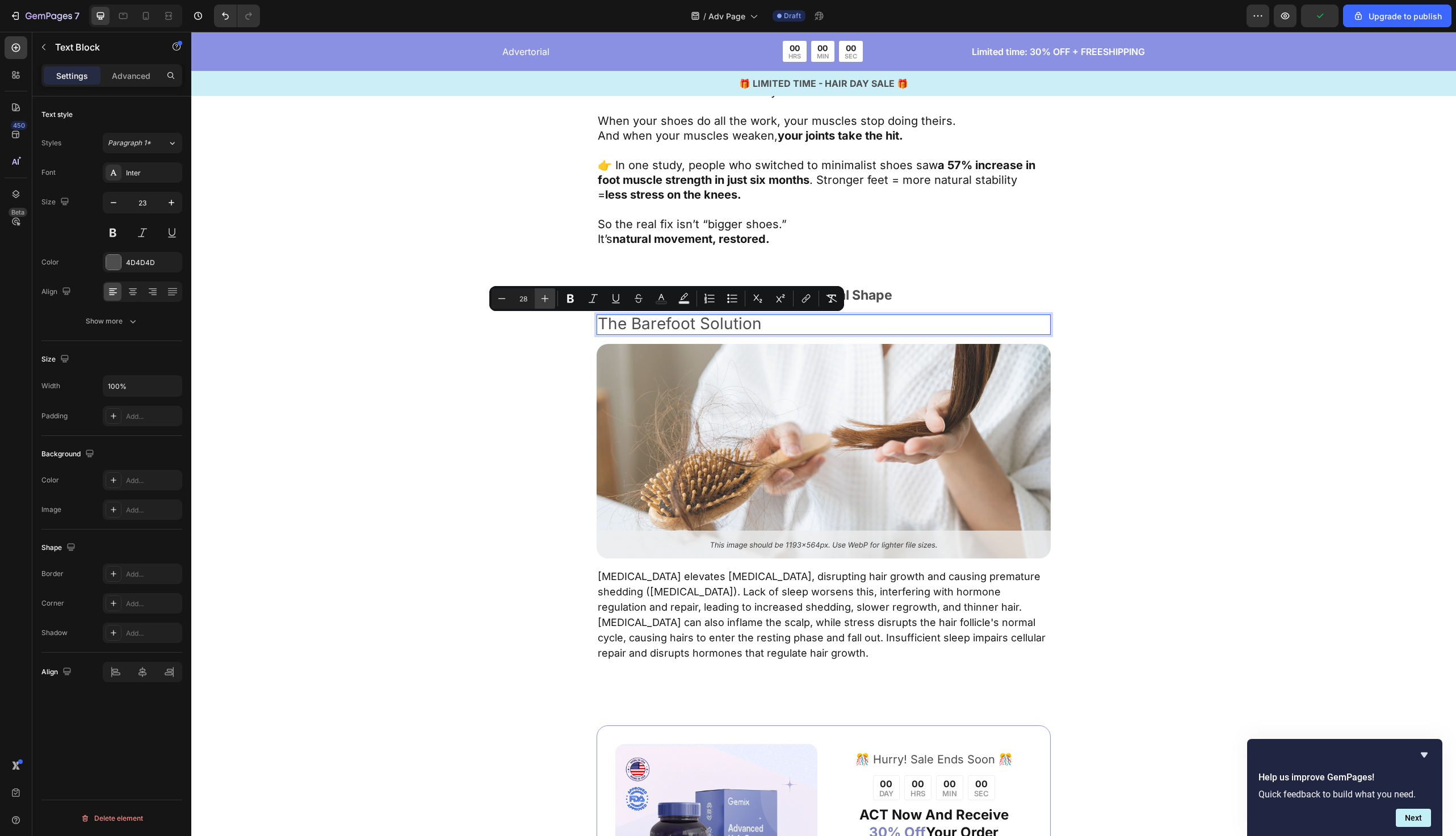
click at [535, 299] on button "Plus" at bounding box center [545, 299] width 20 height 20
click at [544, 299] on icon "Editor contextual toolbar" at bounding box center [545, 299] width 7 height 7
type input "32"
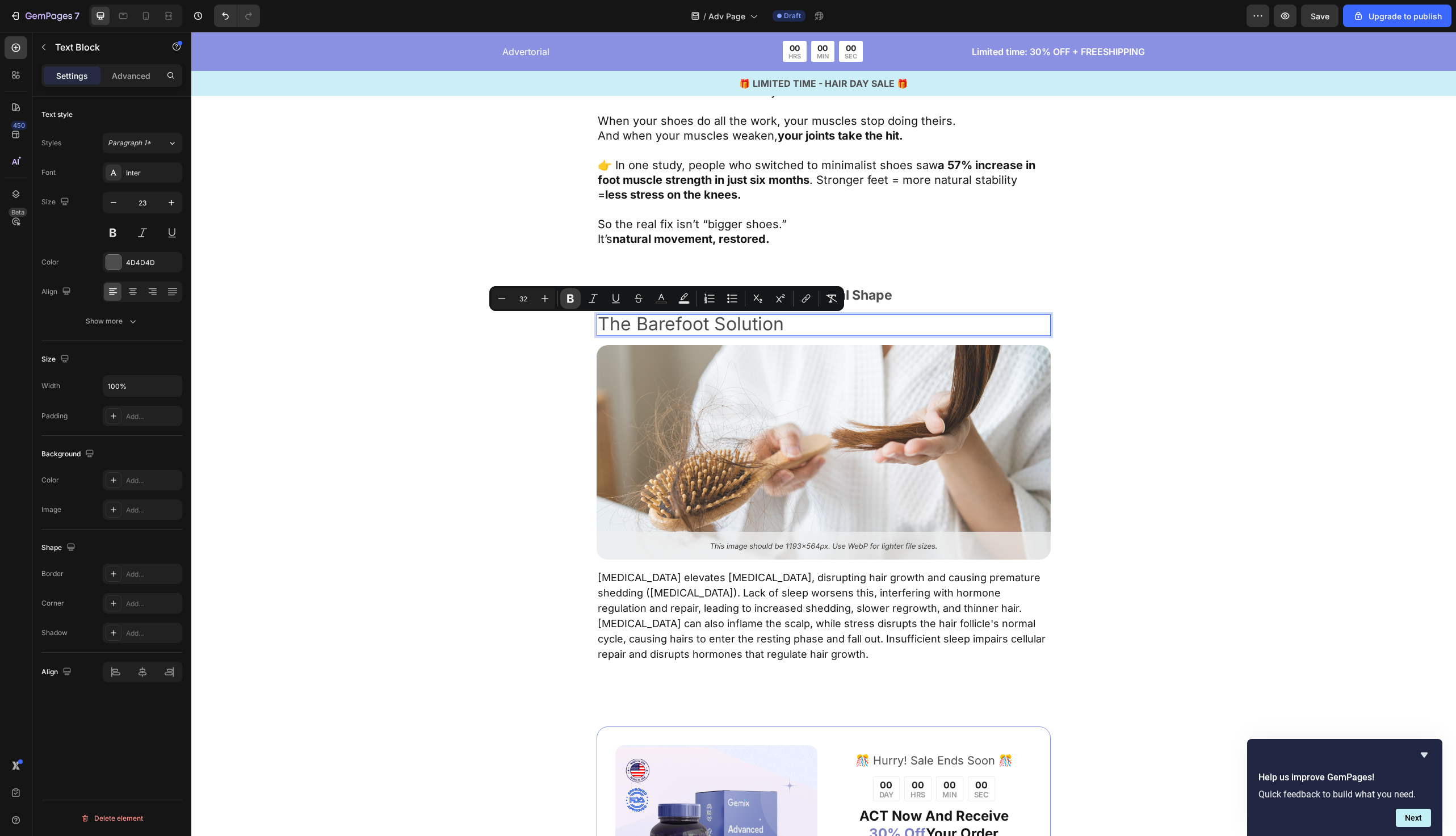
click at [577, 299] on button "Bold" at bounding box center [571, 299] width 20 height 20
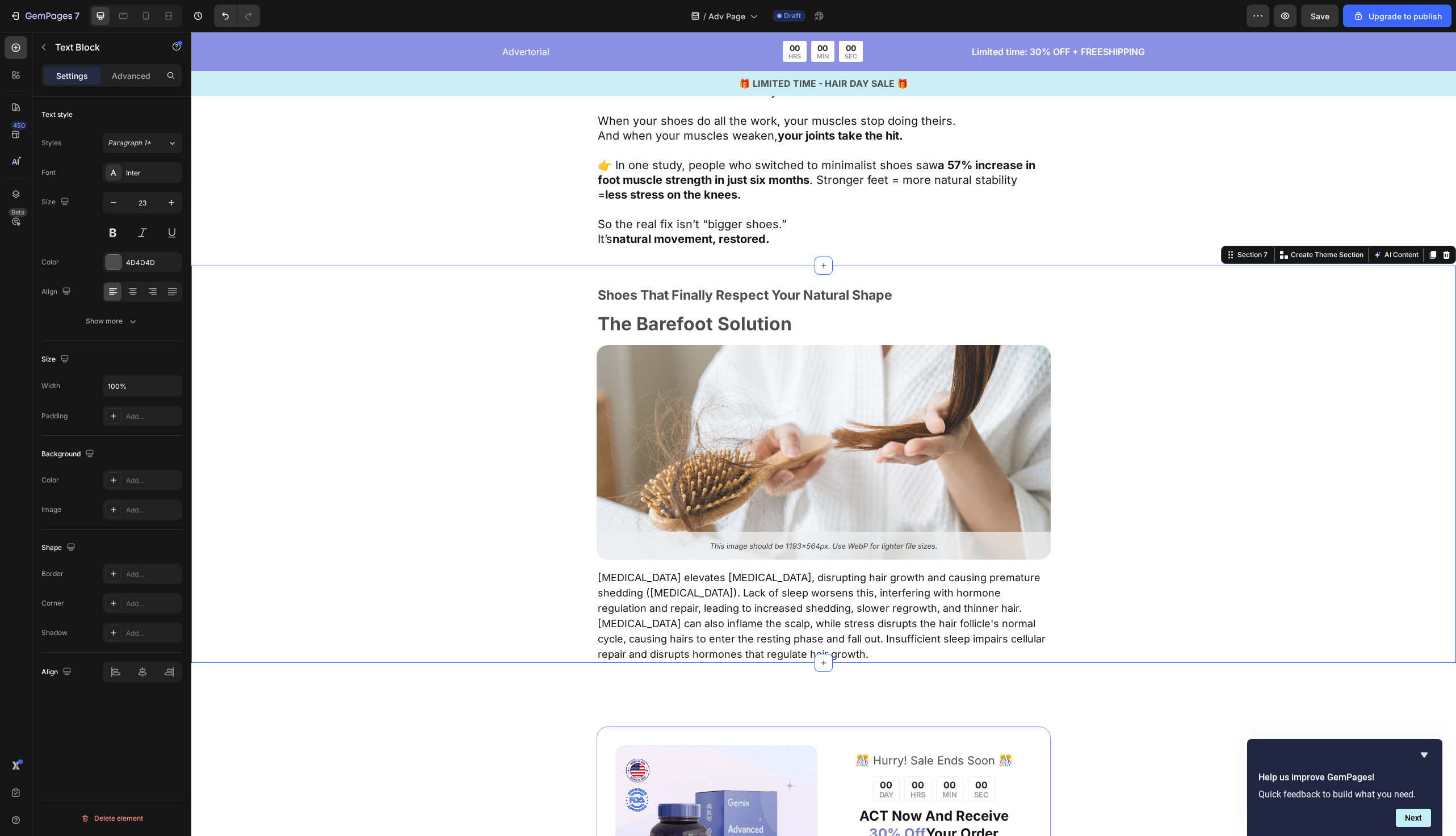
click at [565, 370] on div "Shoes That Finally Respect Your Natural Shape Text Block The Barefoot Solution …" at bounding box center [824, 475] width 902 height 377
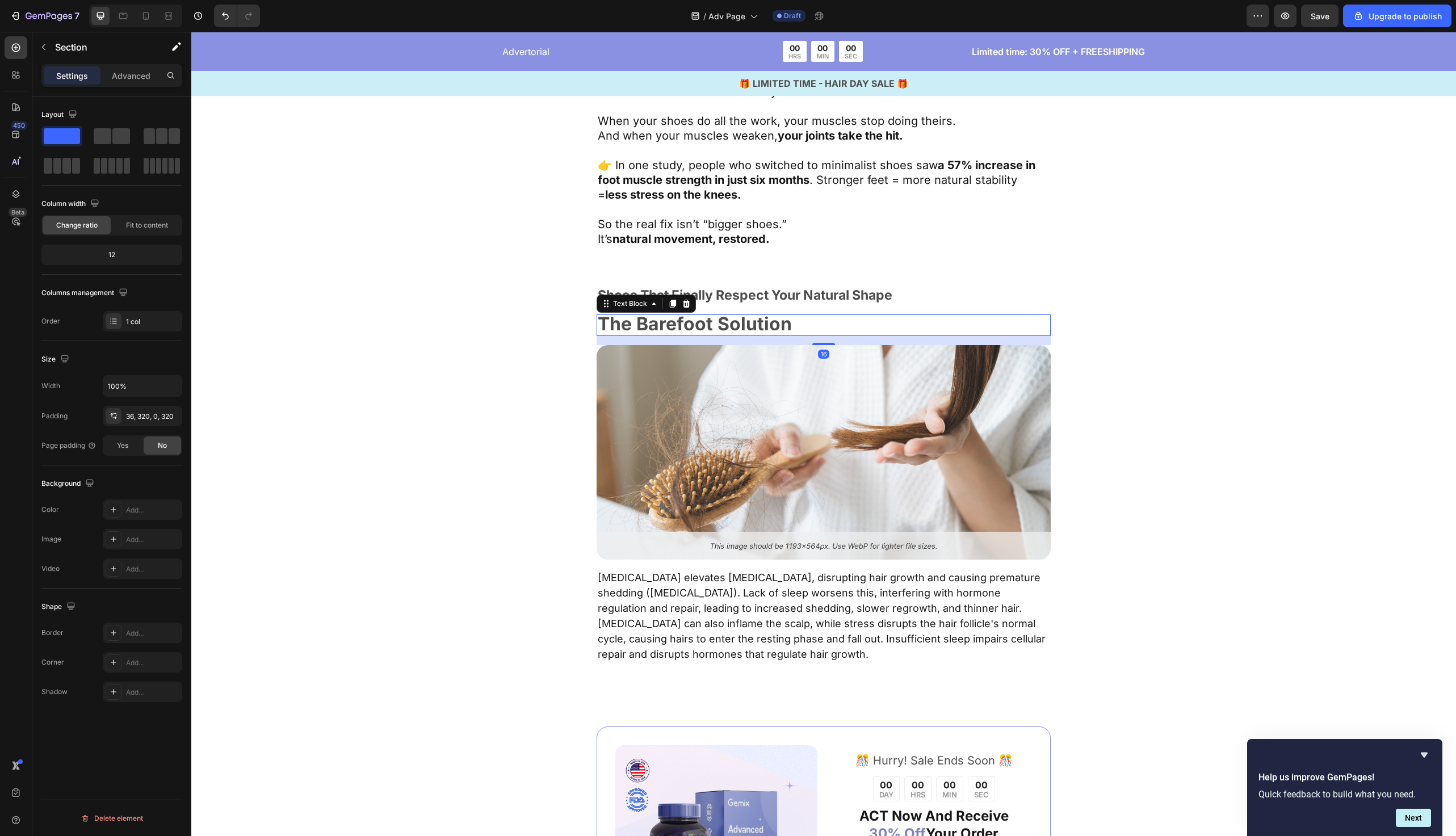
click at [694, 332] on strong "The Barefoot Solution" at bounding box center [694, 324] width 194 height 22
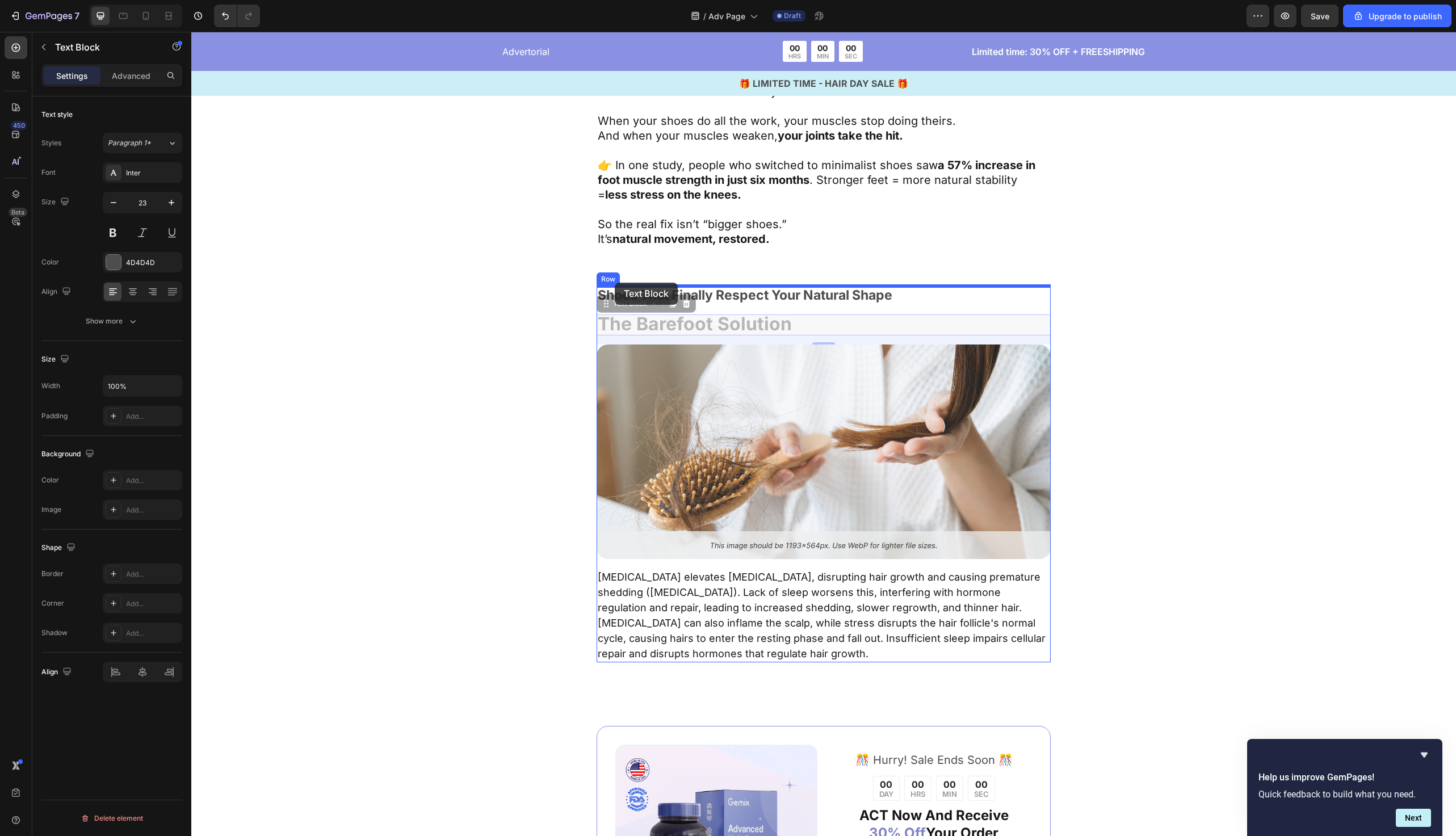
drag, startPoint x: 613, startPoint y: 303, endPoint x: 615, endPoint y: 284, distance: 19.1
click at [615, 284] on div "Header Advertorial Text Block 00 HRS 00 MIN 00 SEC Countdown Timer Row Limited …" at bounding box center [824, 190] width 1265 height 4699
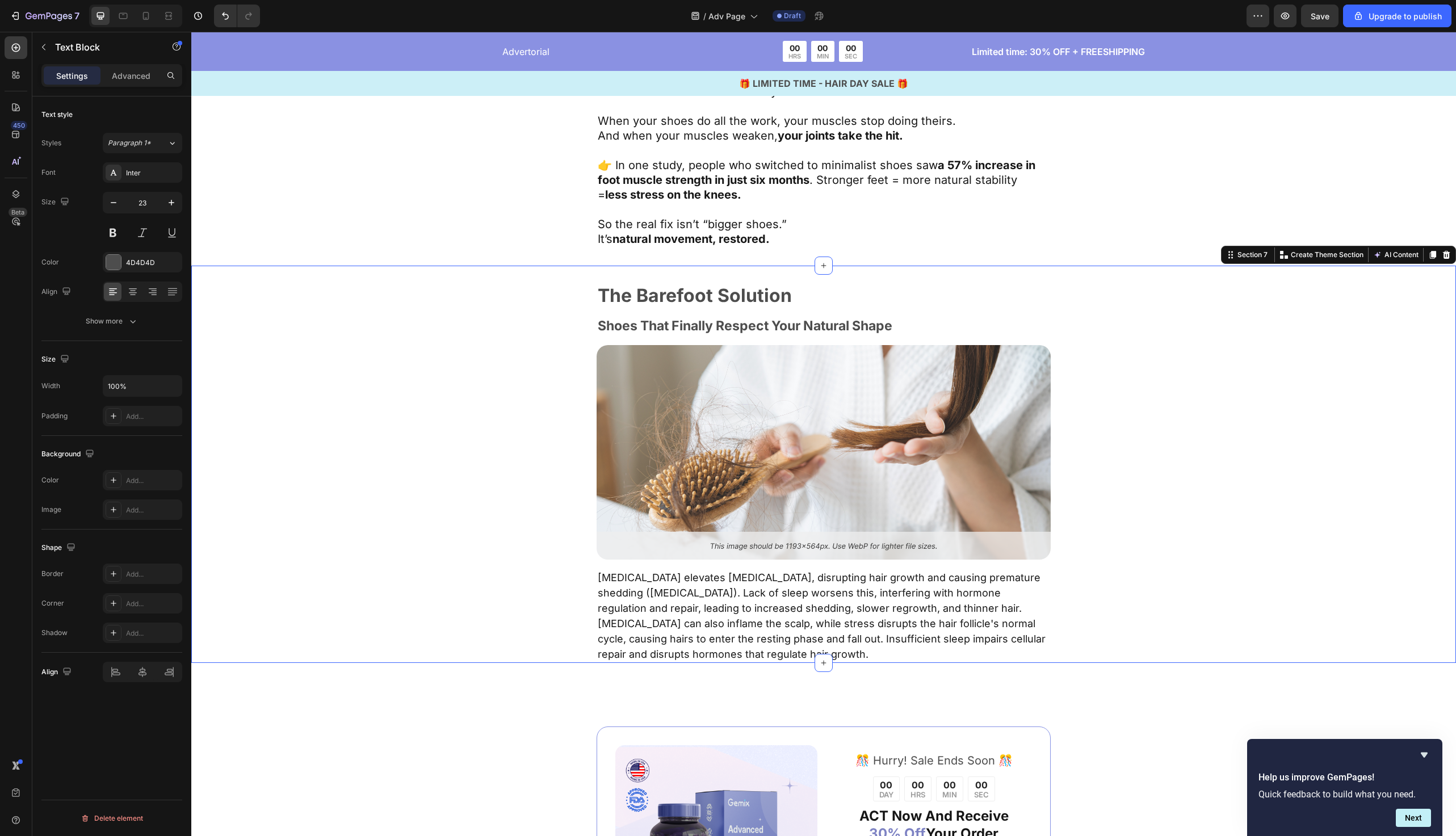
click at [509, 330] on div "The Barefoot Solution Text Block Shoes That Finally Respect Your Natural Shape …" at bounding box center [824, 475] width 902 height 377
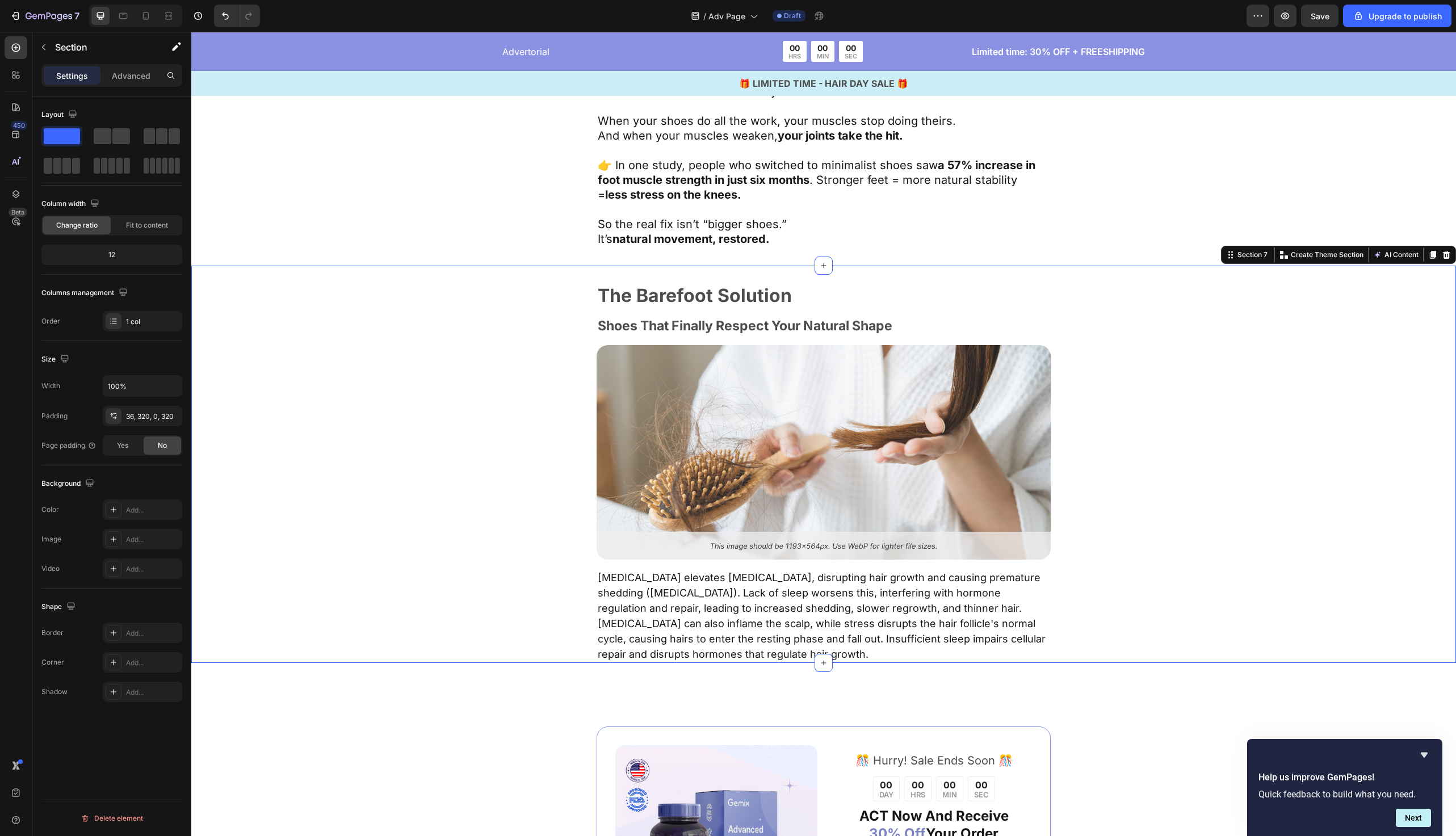
click at [783, 281] on div "The Barefoot Solution Text Block Shoes That Finally Respect Your Natural Shape …" at bounding box center [824, 464] width 1265 height 397
click at [783, 294] on strong "The Barefoot Solution" at bounding box center [694, 295] width 194 height 22
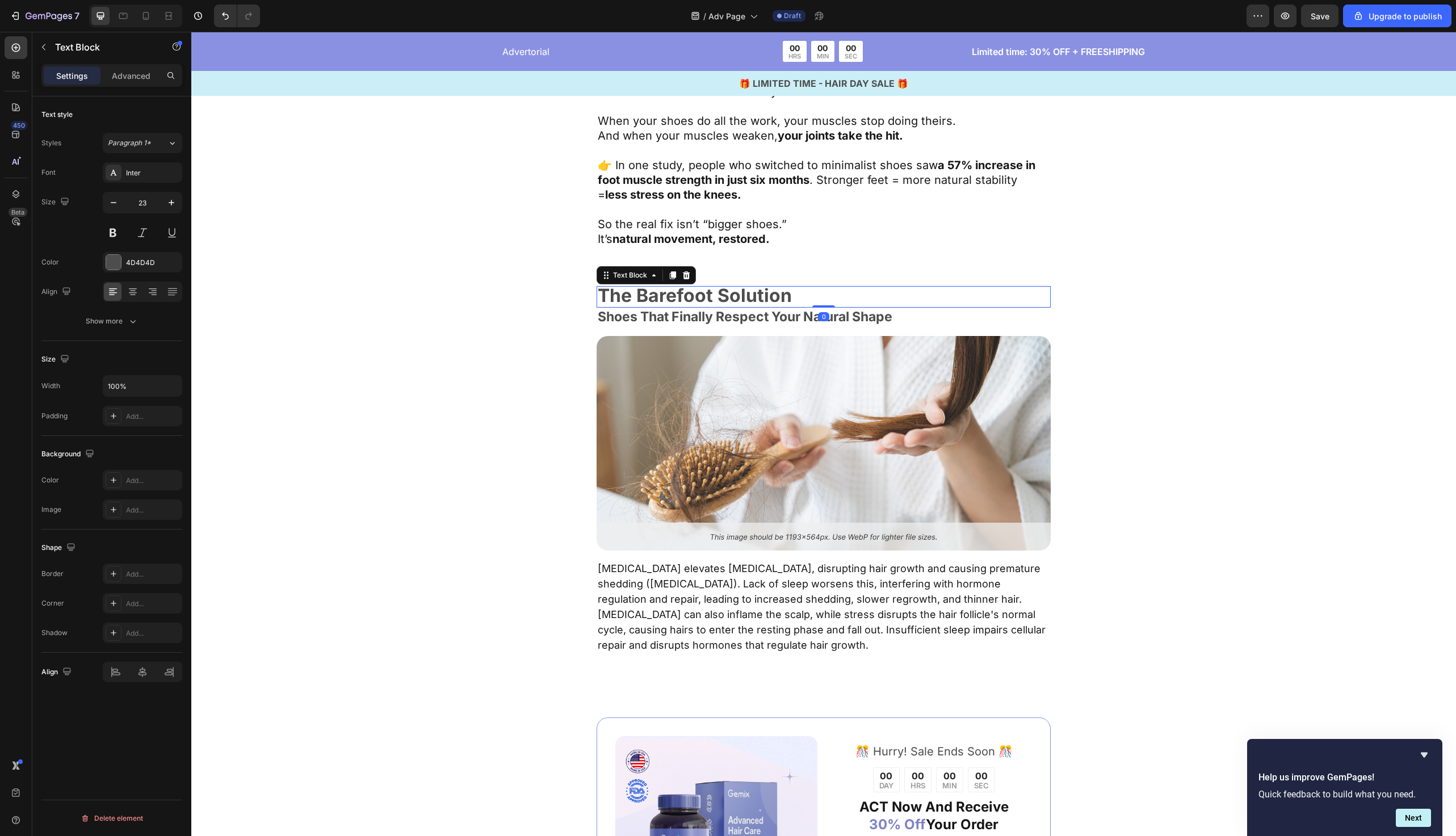
drag, startPoint x: 824, startPoint y: 314, endPoint x: 824, endPoint y: 294, distance: 20.0
click at [824, 294] on div "The Barefoot Solution Text Block 0" at bounding box center [824, 297] width 454 height 22
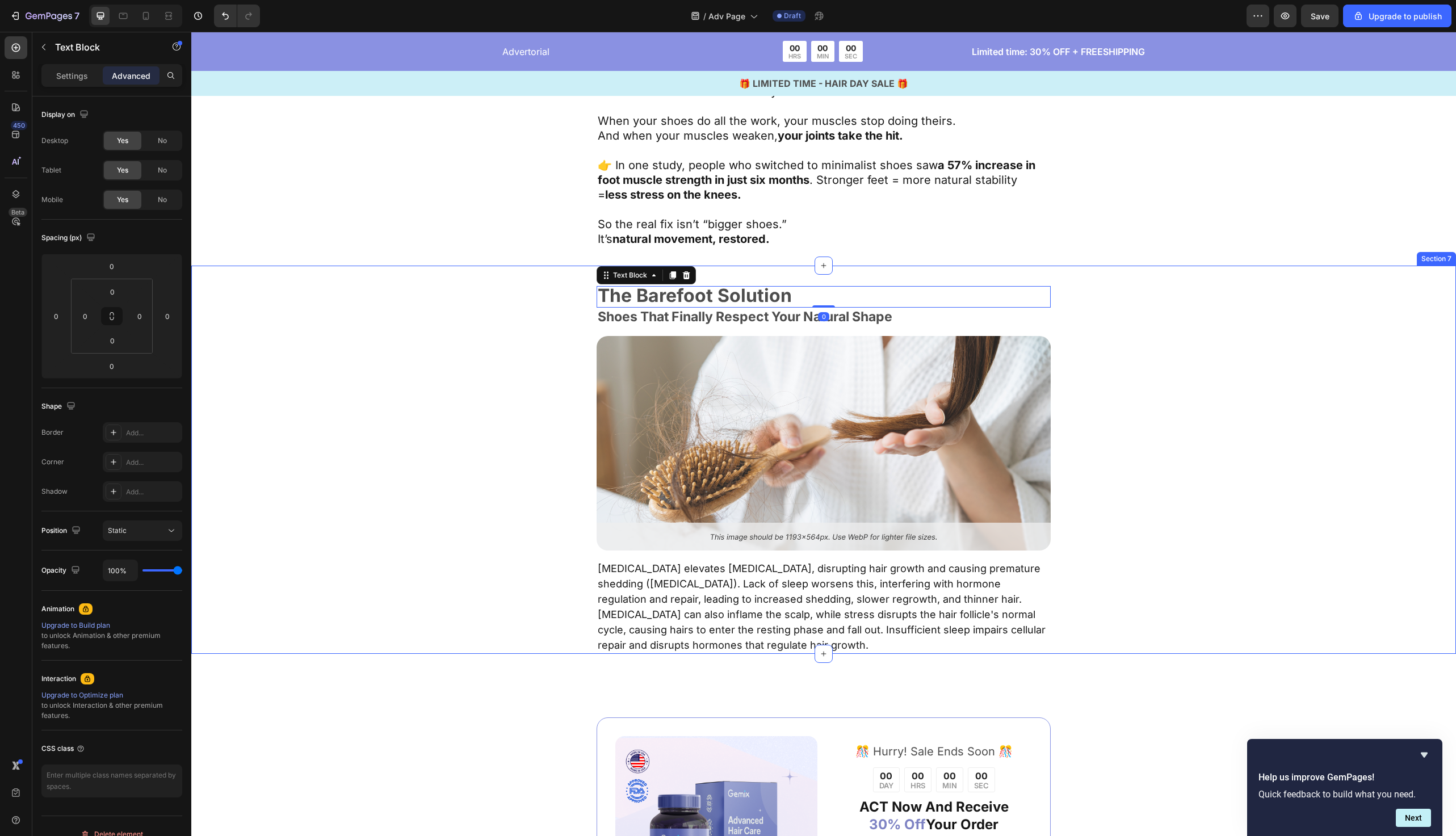
click at [449, 378] on div "The Barefoot Solution Text Block 0 Shoes That Finally Respect Your Natural Shap…" at bounding box center [824, 470] width 902 height 368
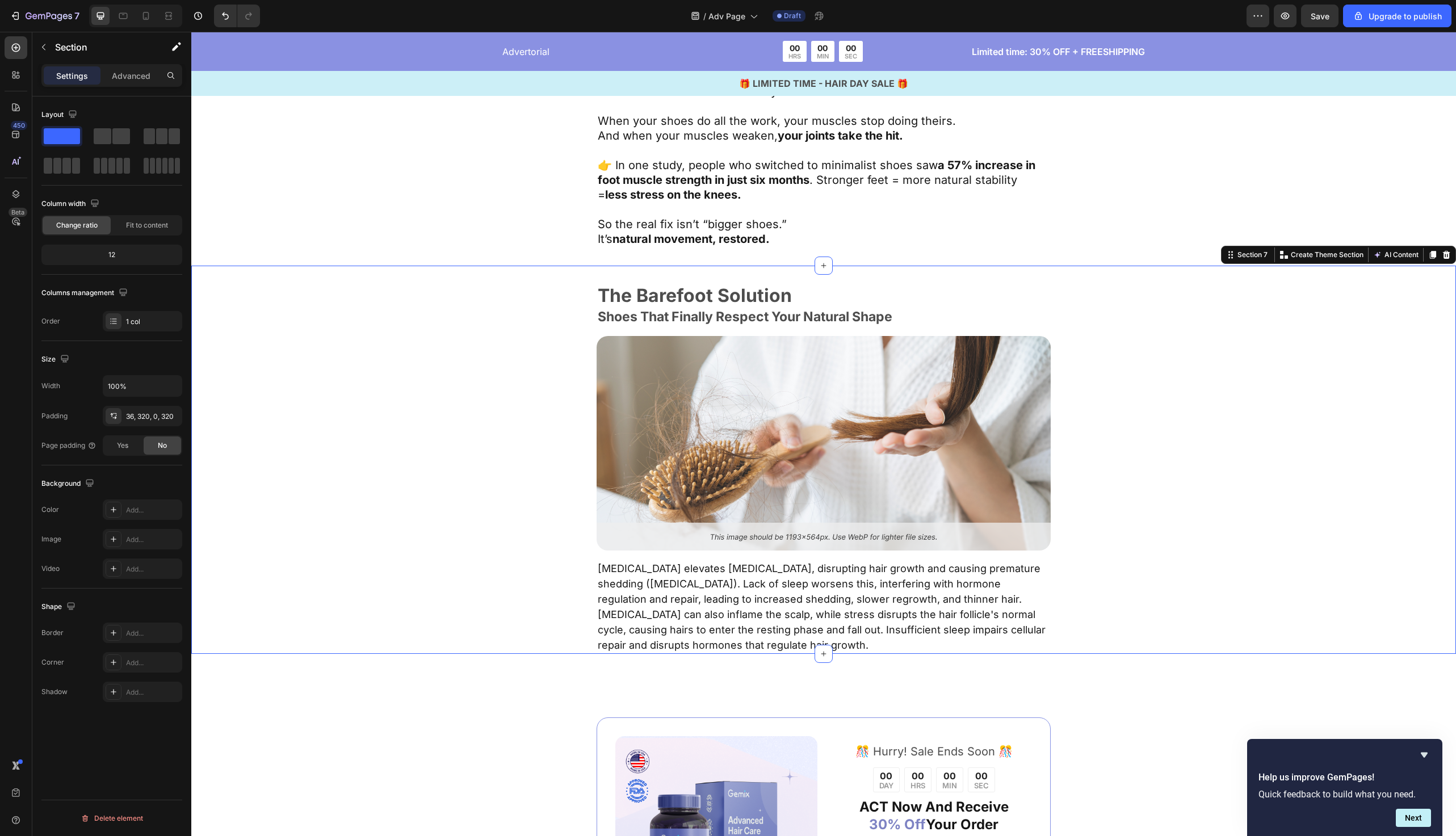
click at [749, 619] on span "Chronic stress elevates cortisol, disrupting hair growth and causing premature …" at bounding box center [822, 607] width 448 height 89
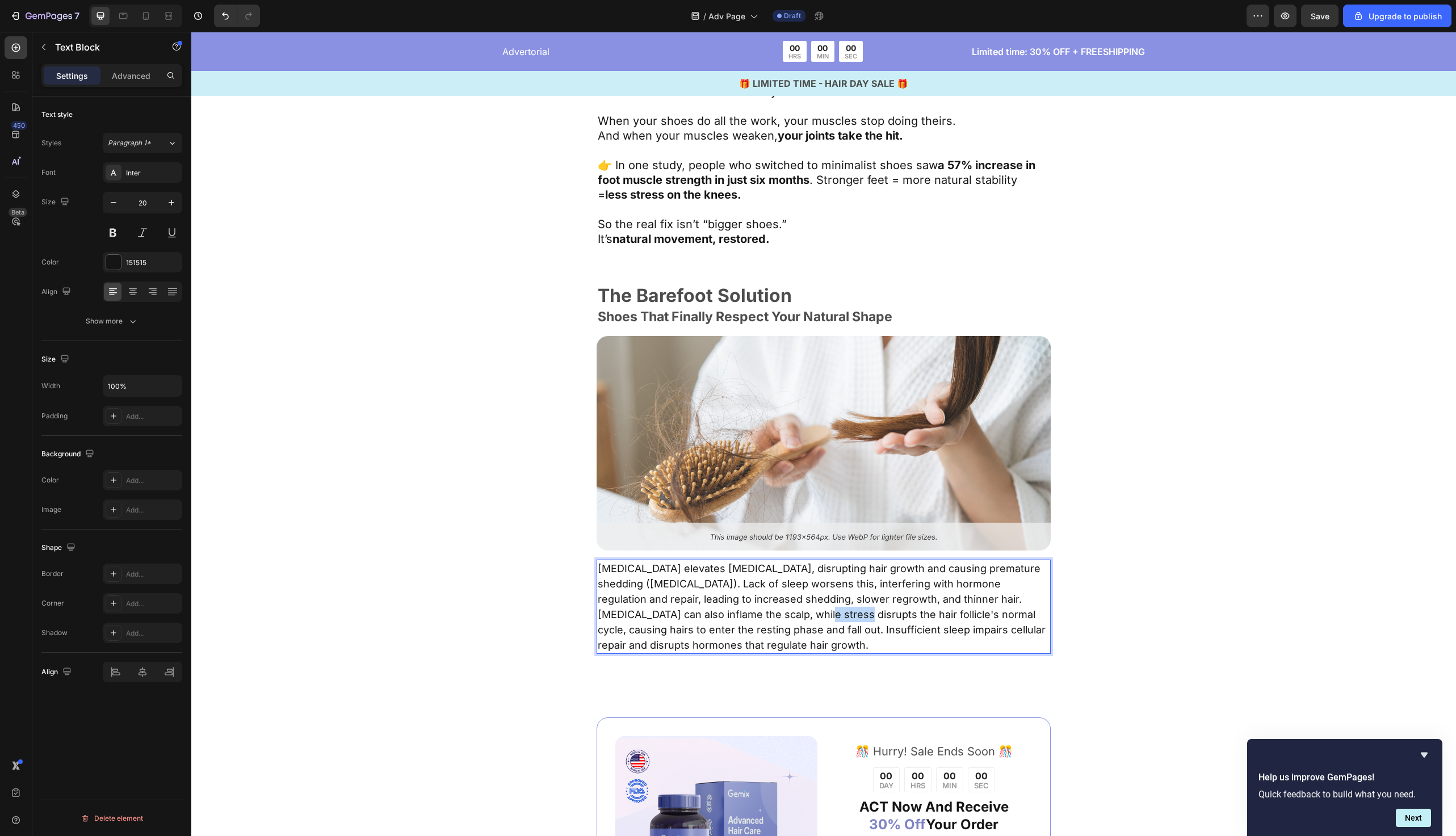
click at [749, 619] on span "Chronic stress elevates cortisol, disrupting hair growth and causing premature …" at bounding box center [822, 607] width 448 height 89
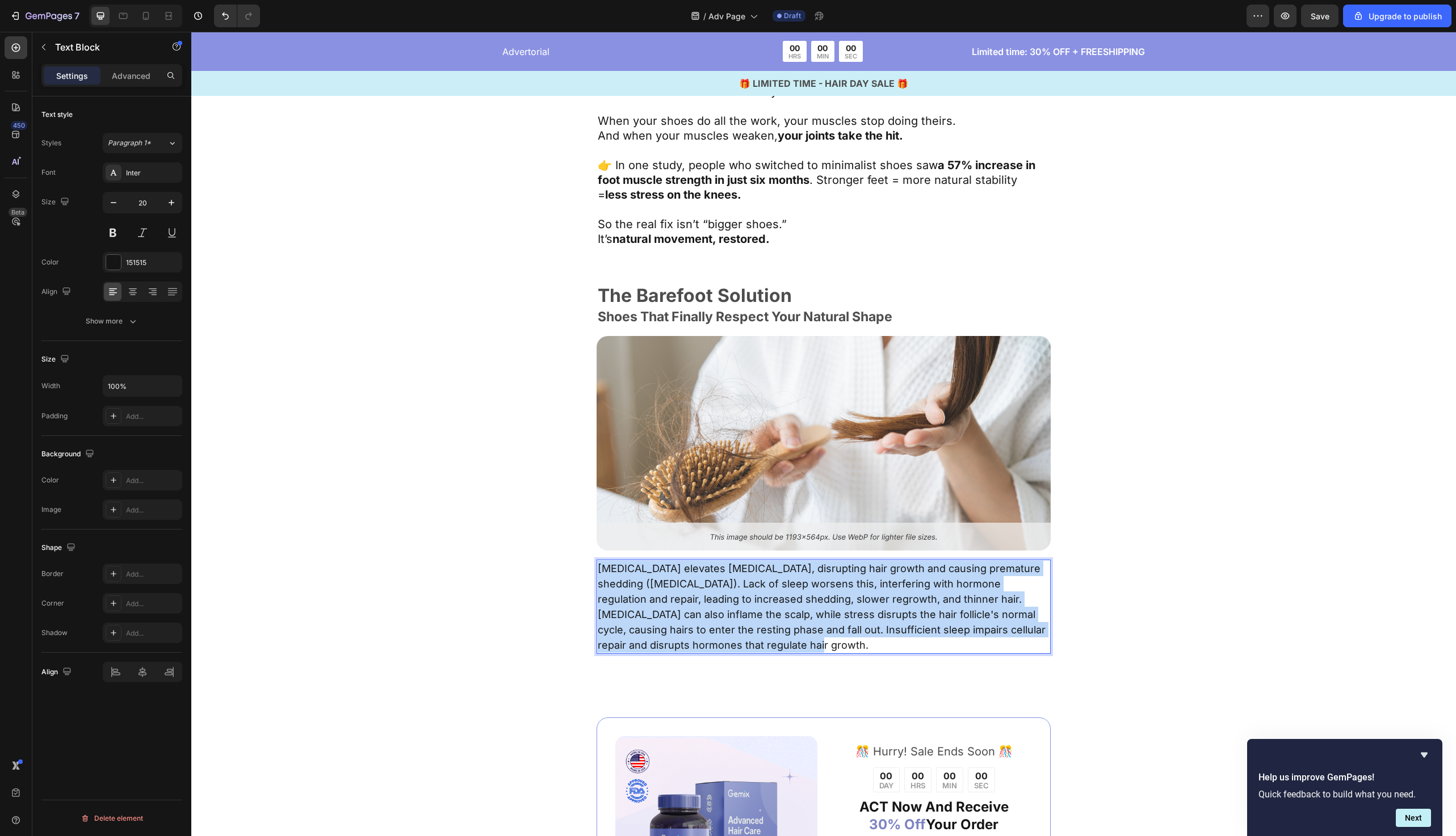
click at [749, 619] on span "Chronic stress elevates cortisol, disrupting hair growth and causing premature …" at bounding box center [822, 607] width 448 height 89
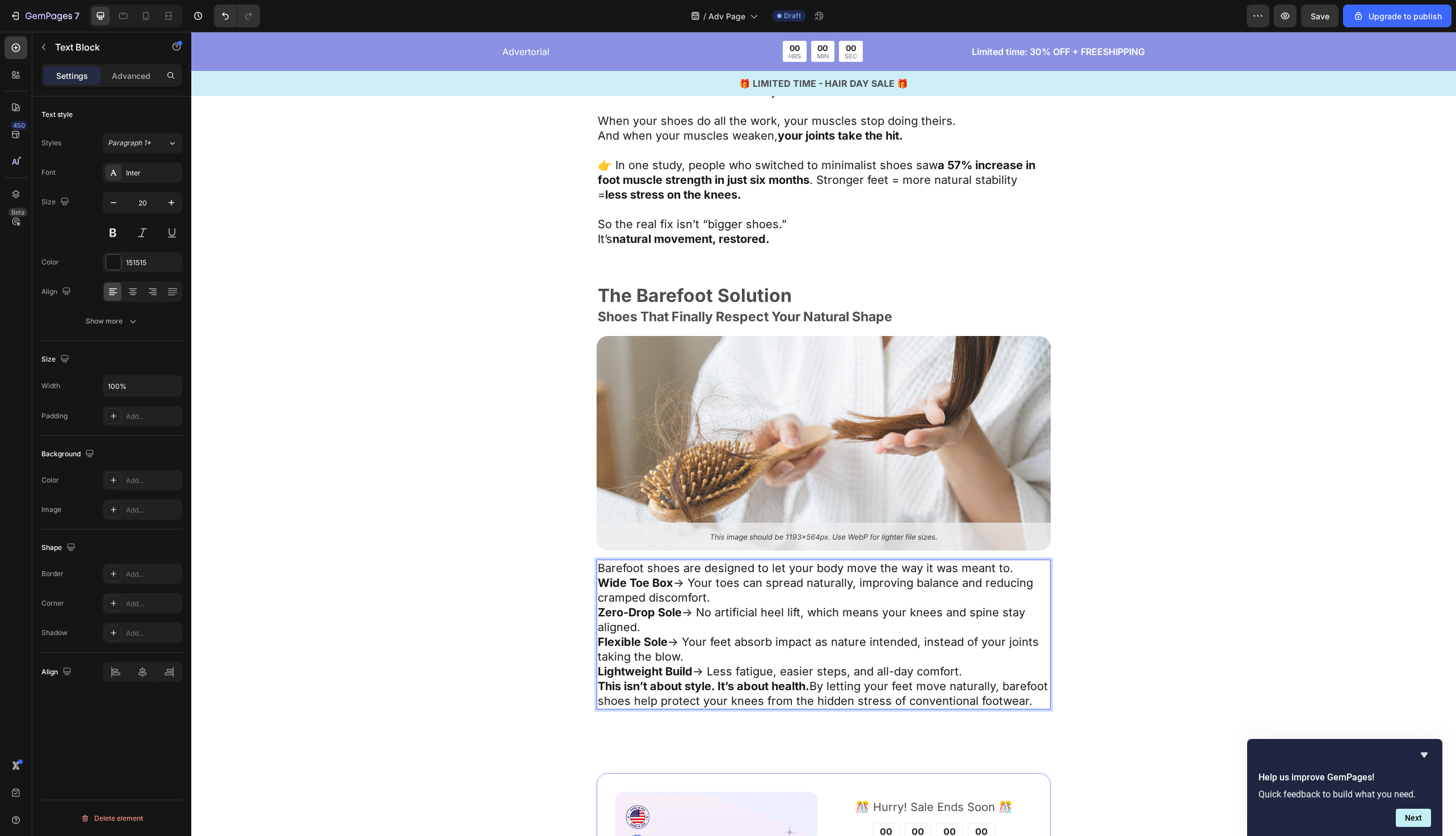
click at [1013, 569] on p "Barefoot shoes are designed to let your body move the way it was meant to." at bounding box center [824, 569] width 452 height 15
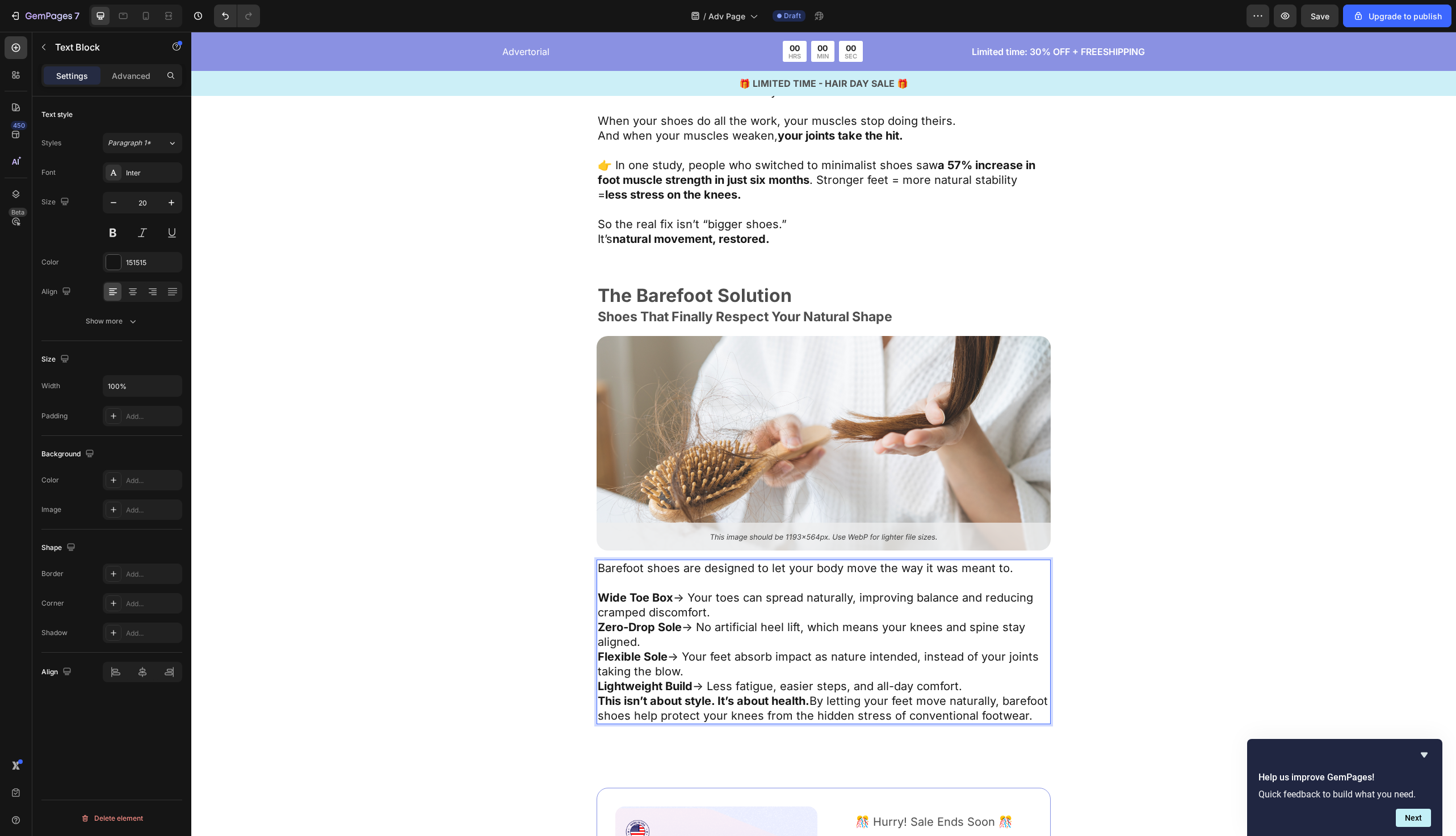
click at [747, 672] on p "Flexible Sole → Your feet absorb impact as nature intended, instead of your joi…" at bounding box center [824, 665] width 452 height 30
click at [992, 685] on p "Lightweight Build → Less fatigue, easier steps, and all-day comfort." at bounding box center [824, 686] width 452 height 15
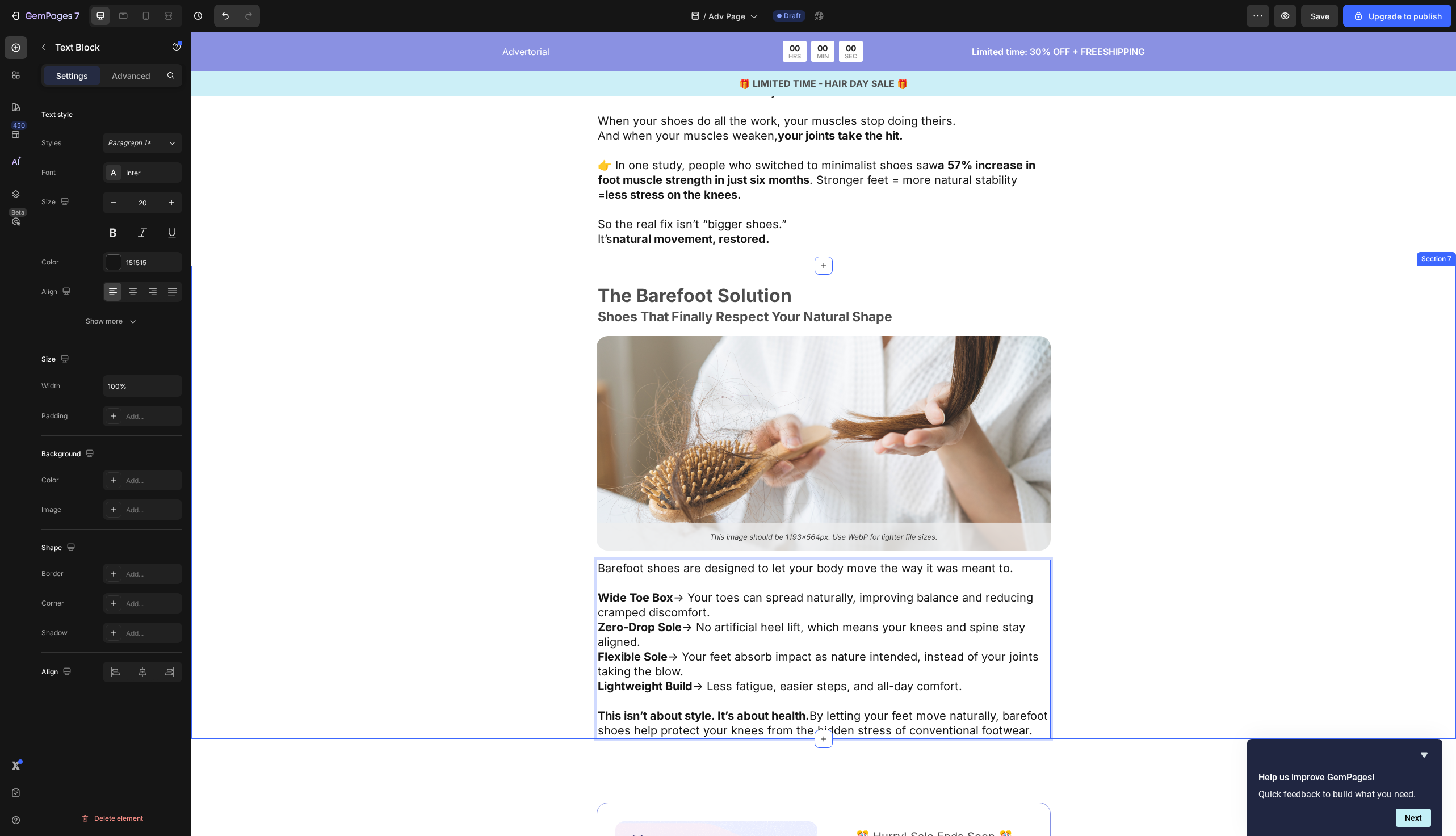
click at [519, 621] on div "The Barefoot Solution Text Block Shoes That Finally Respect Your Natural Shape …" at bounding box center [824, 512] width 902 height 453
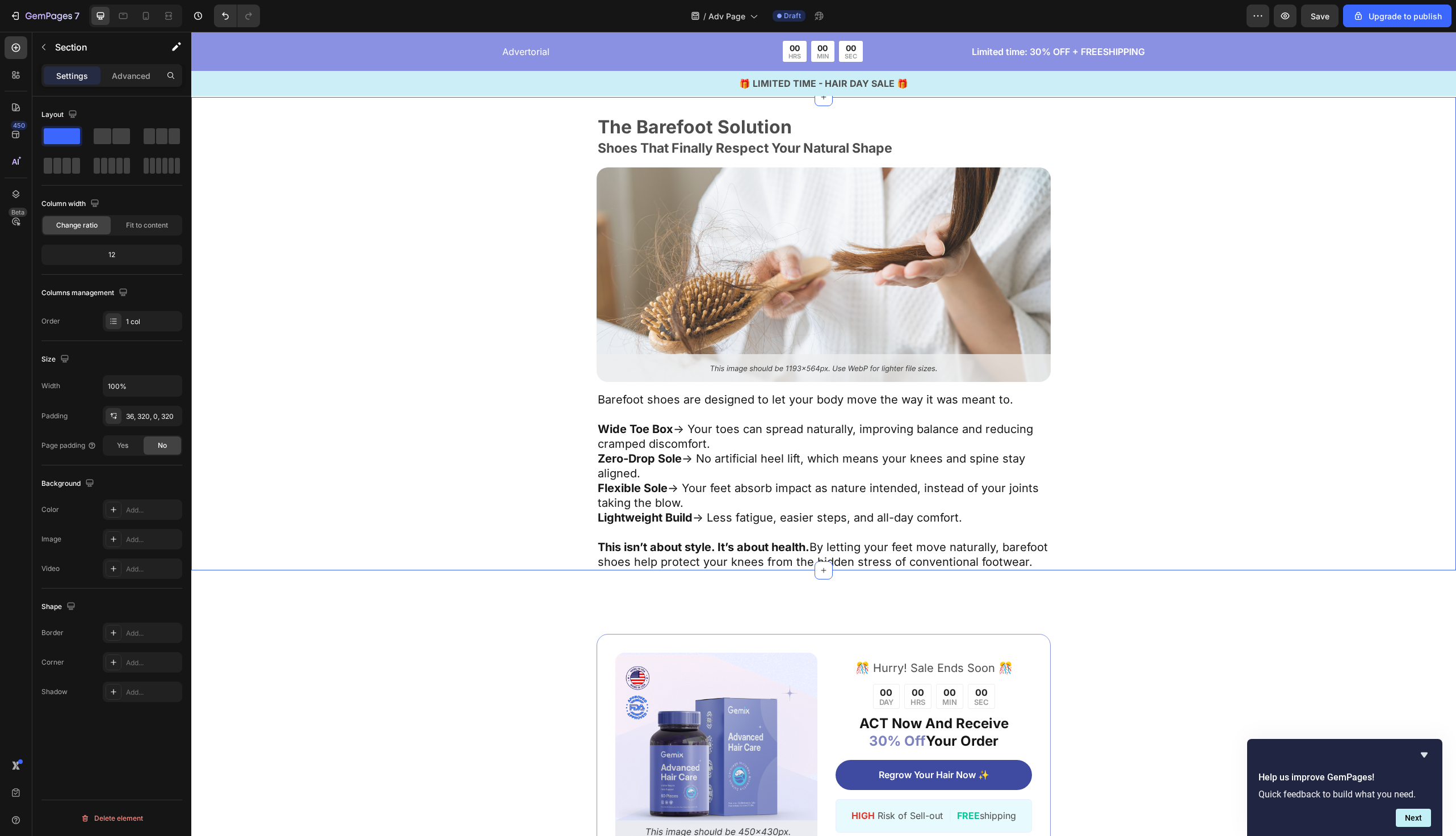
scroll to position [2375, 0]
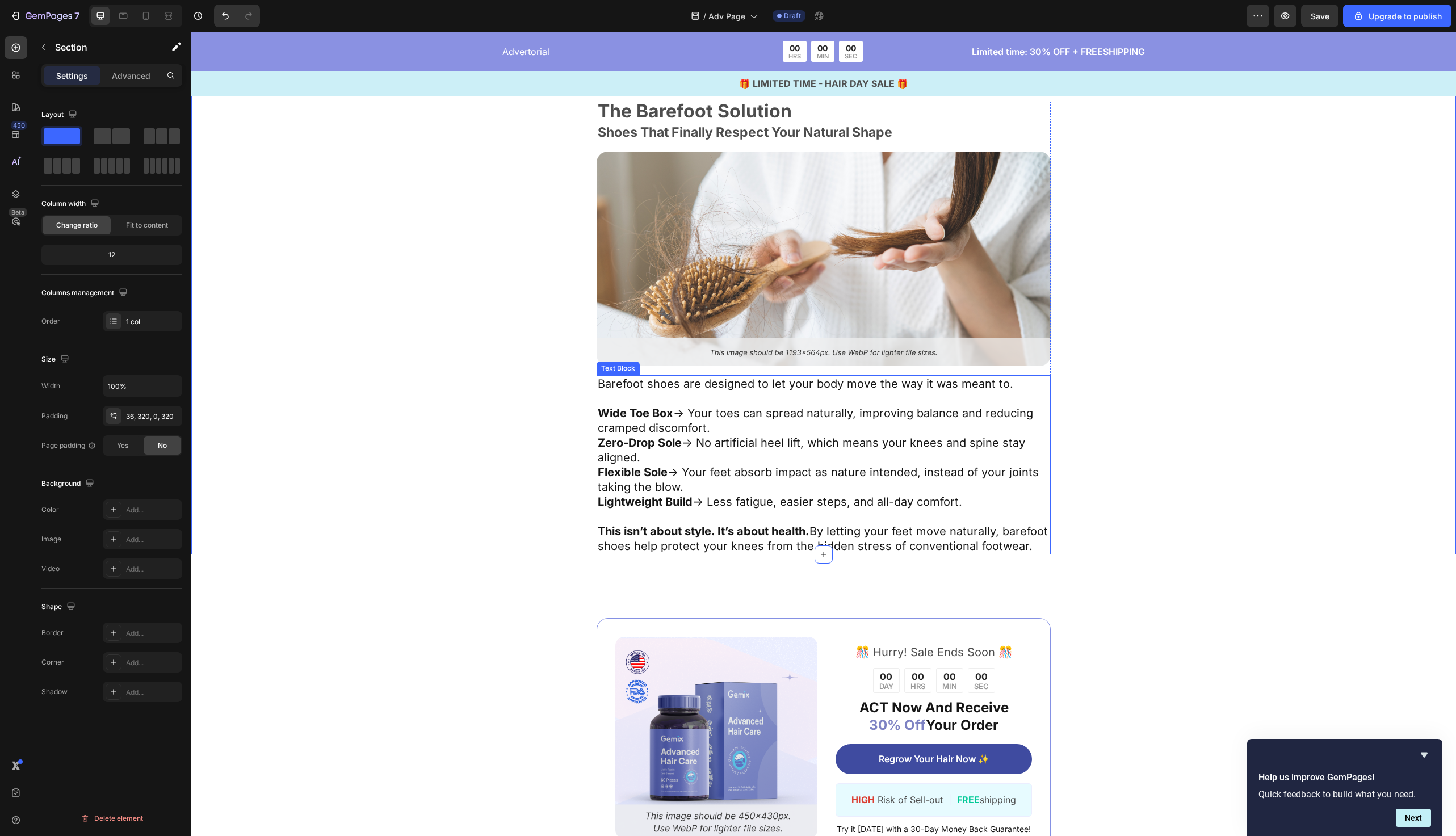
click at [602, 418] on strong "Wide Toe Box" at bounding box center [636, 414] width 76 height 14
click at [596, 449] on div "The Barefoot Solution Text Block Shoes That Finally Respect Your Natural Shape …" at bounding box center [824, 328] width 902 height 453
click at [600, 445] on strong "Zero-Drop Sole" at bounding box center [640, 443] width 84 height 14
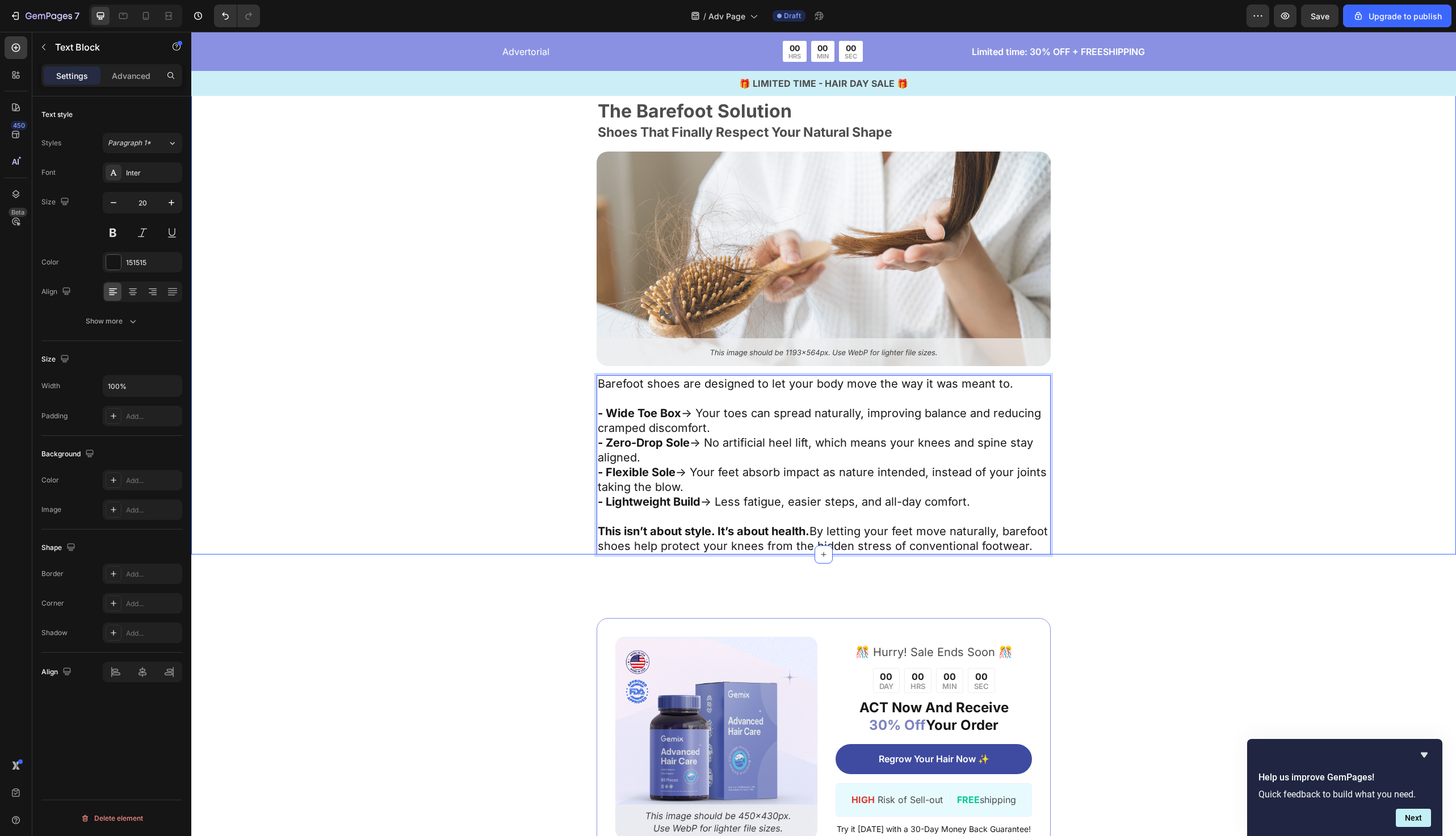
click at [533, 523] on div "The Barefoot Solution Text Block Shoes That Finally Respect Your Natural Shape …" at bounding box center [824, 328] width 902 height 453
click at [736, 428] on p "- Wide Toe Box → Your toes can spread naturally, improving balance and reducing…" at bounding box center [824, 421] width 452 height 30
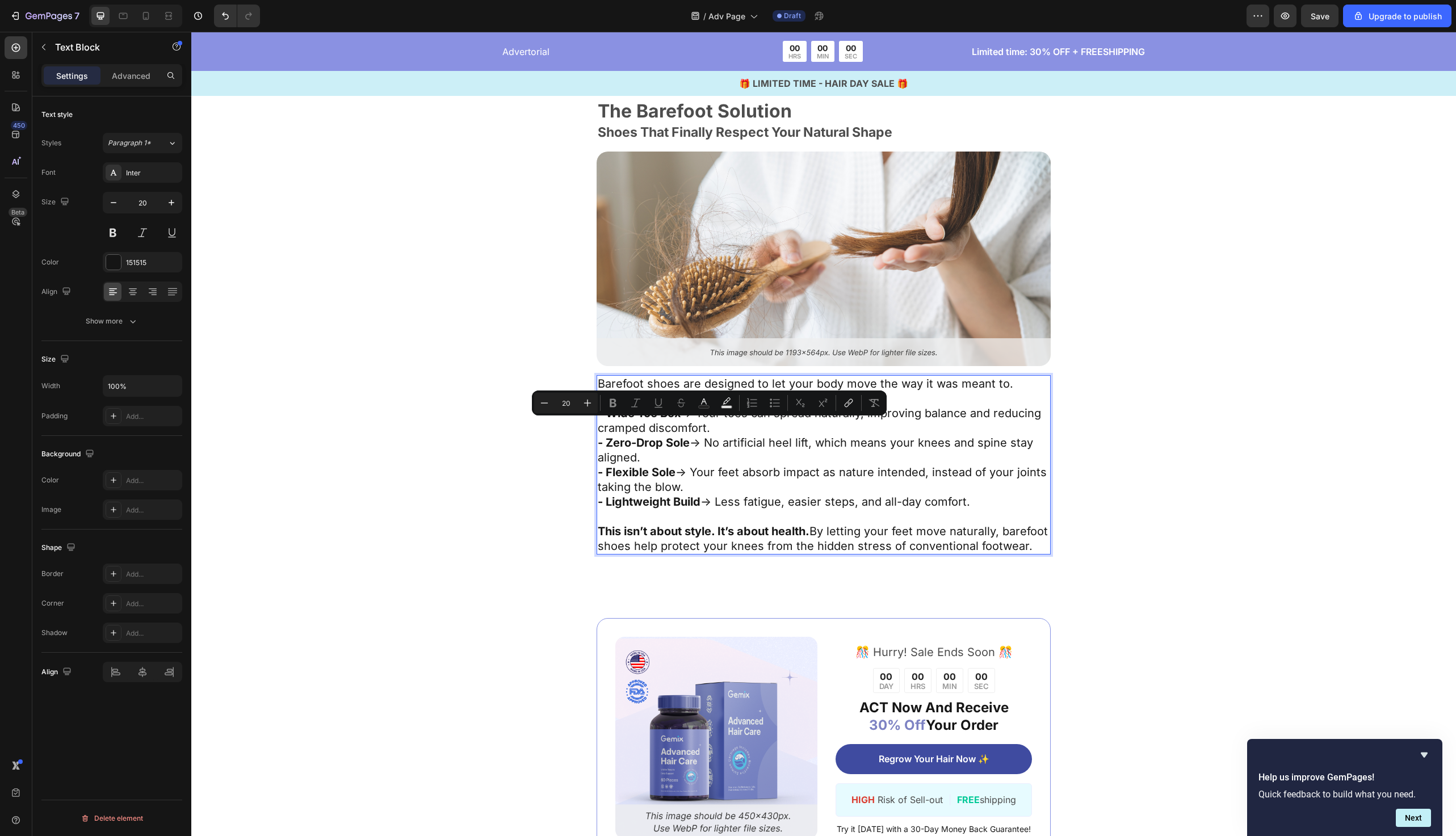
click at [736, 428] on p "- Wide Toe Box → Your toes can spread naturally, improving balance and reducing…" at bounding box center [824, 421] width 452 height 30
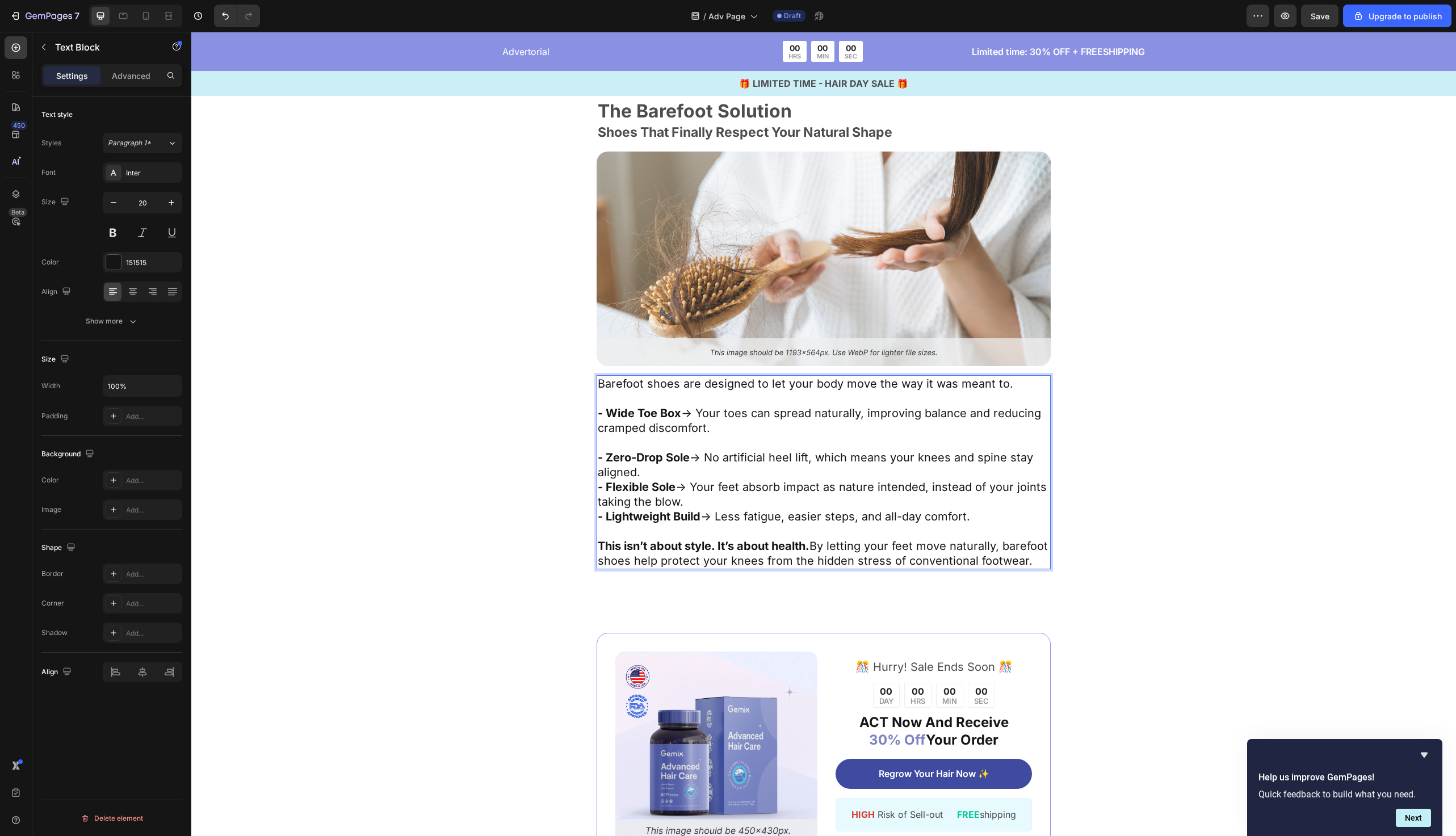
click at [713, 475] on p "- Zero-Drop Sole → No artificial heel lift, which means your knees and spine st…" at bounding box center [824, 465] width 452 height 30
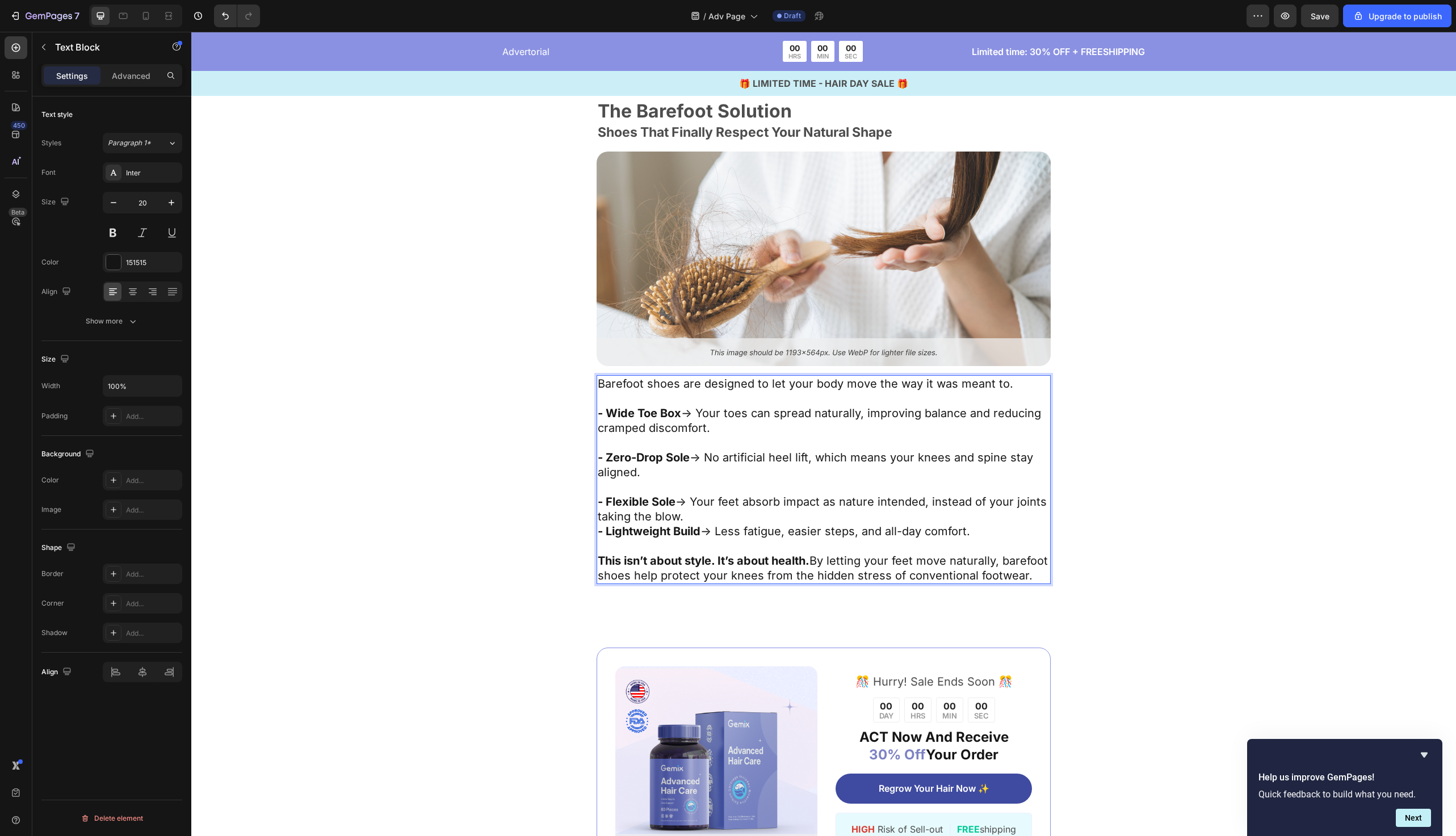
click at [725, 516] on p "- Flexible Sole → Your feet absorb impact as nature intended, instead of your j…" at bounding box center [824, 510] width 452 height 30
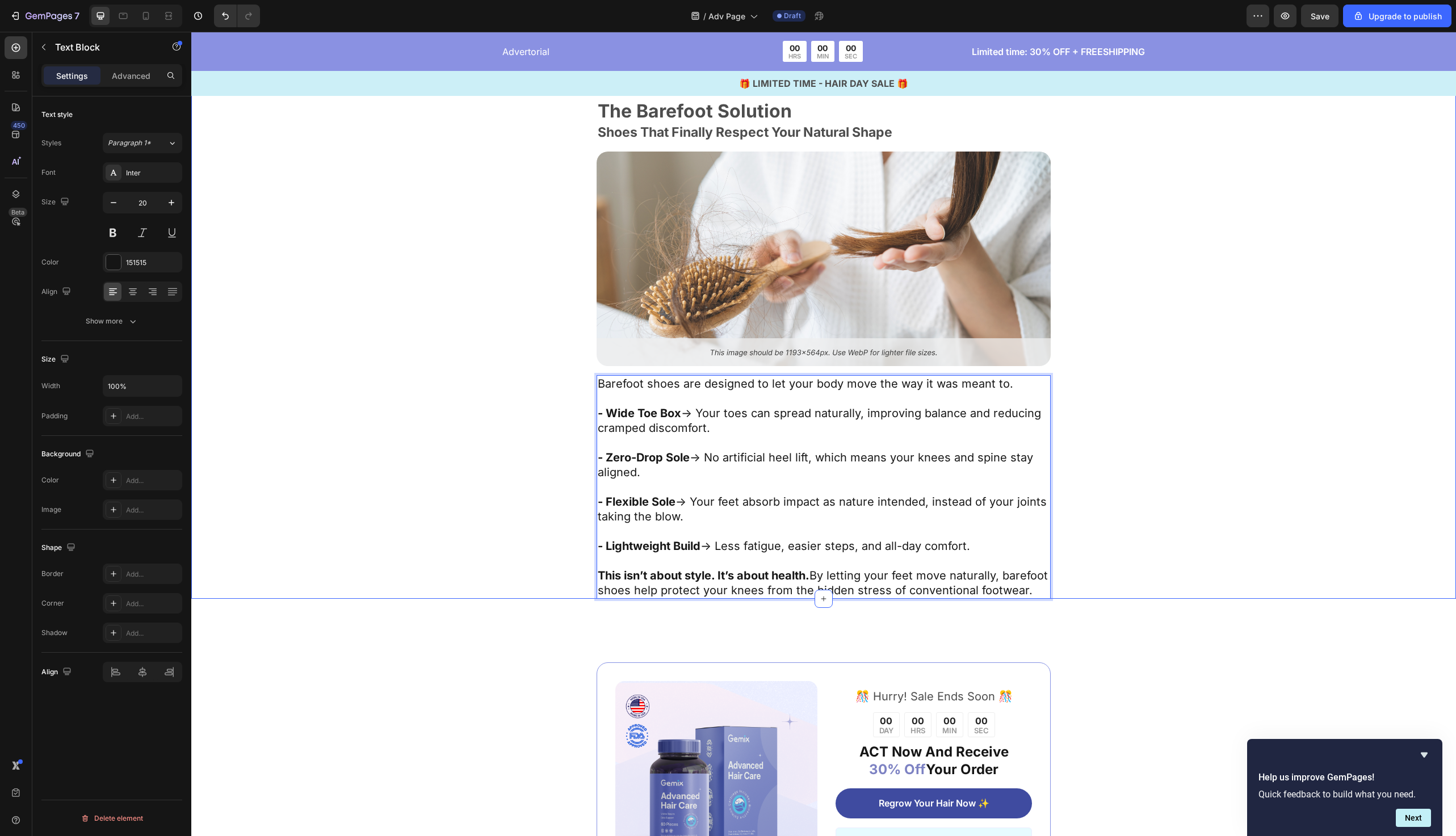
click at [441, 525] on div "The Barefoot Solution Text Block Shoes That Finally Respect Your Natural Shape …" at bounding box center [824, 350] width 902 height 498
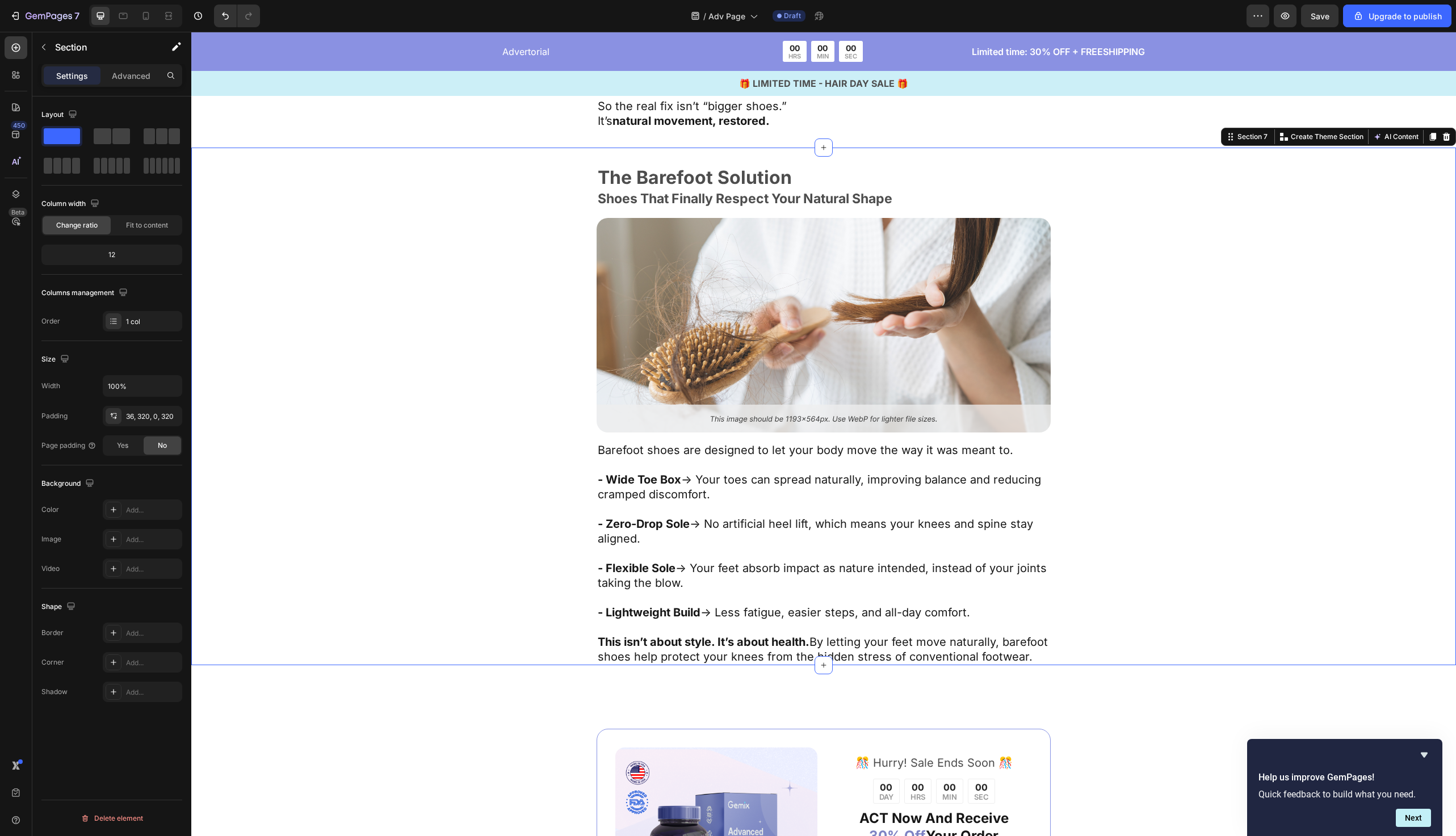
scroll to position [2276, 0]
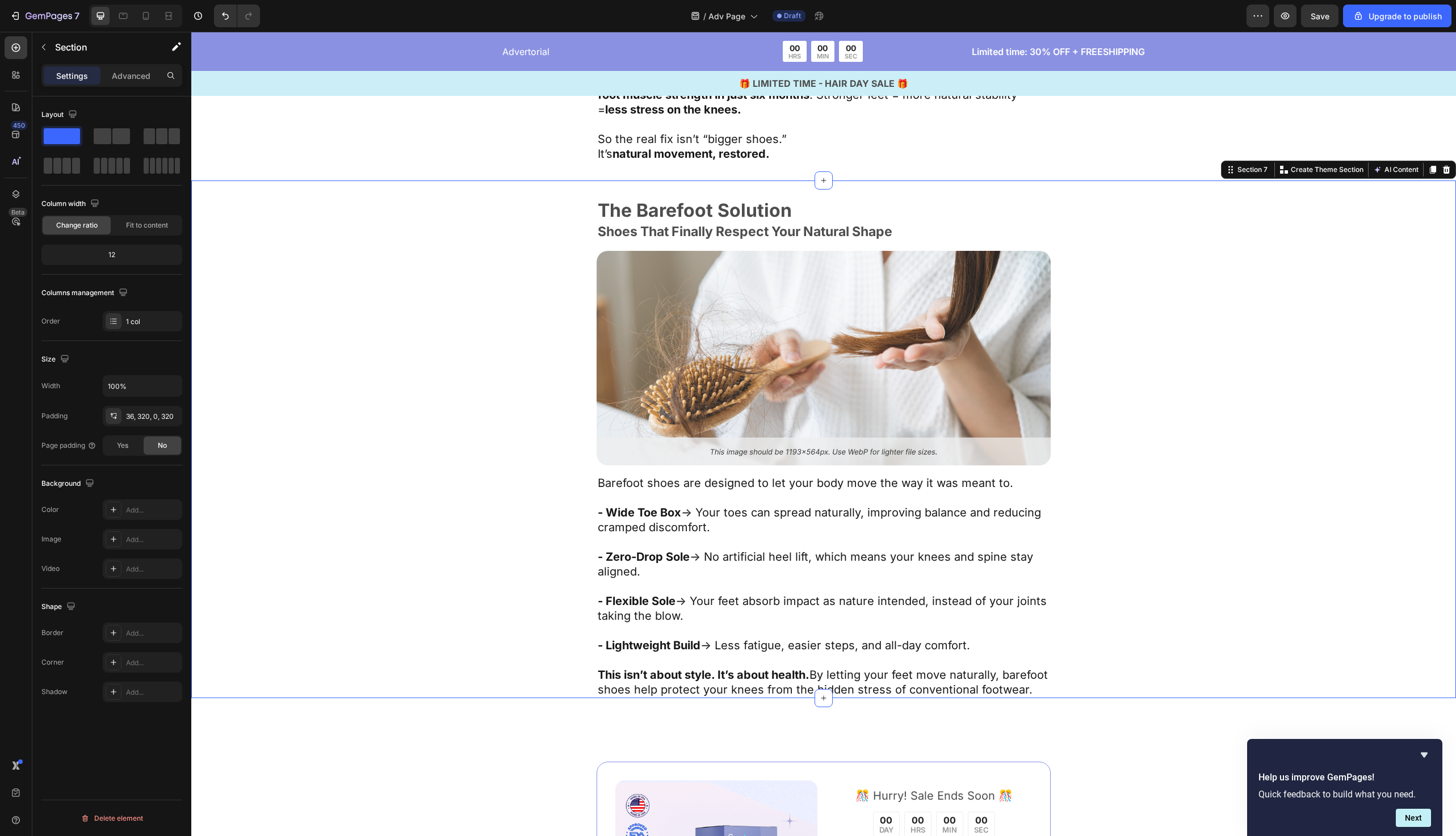
click at [567, 269] on div "The Barefoot Solution Text Block Shoes That Finally Respect Your Natural Shape …" at bounding box center [824, 449] width 902 height 498
click at [1432, 168] on icon at bounding box center [1433, 171] width 6 height 8
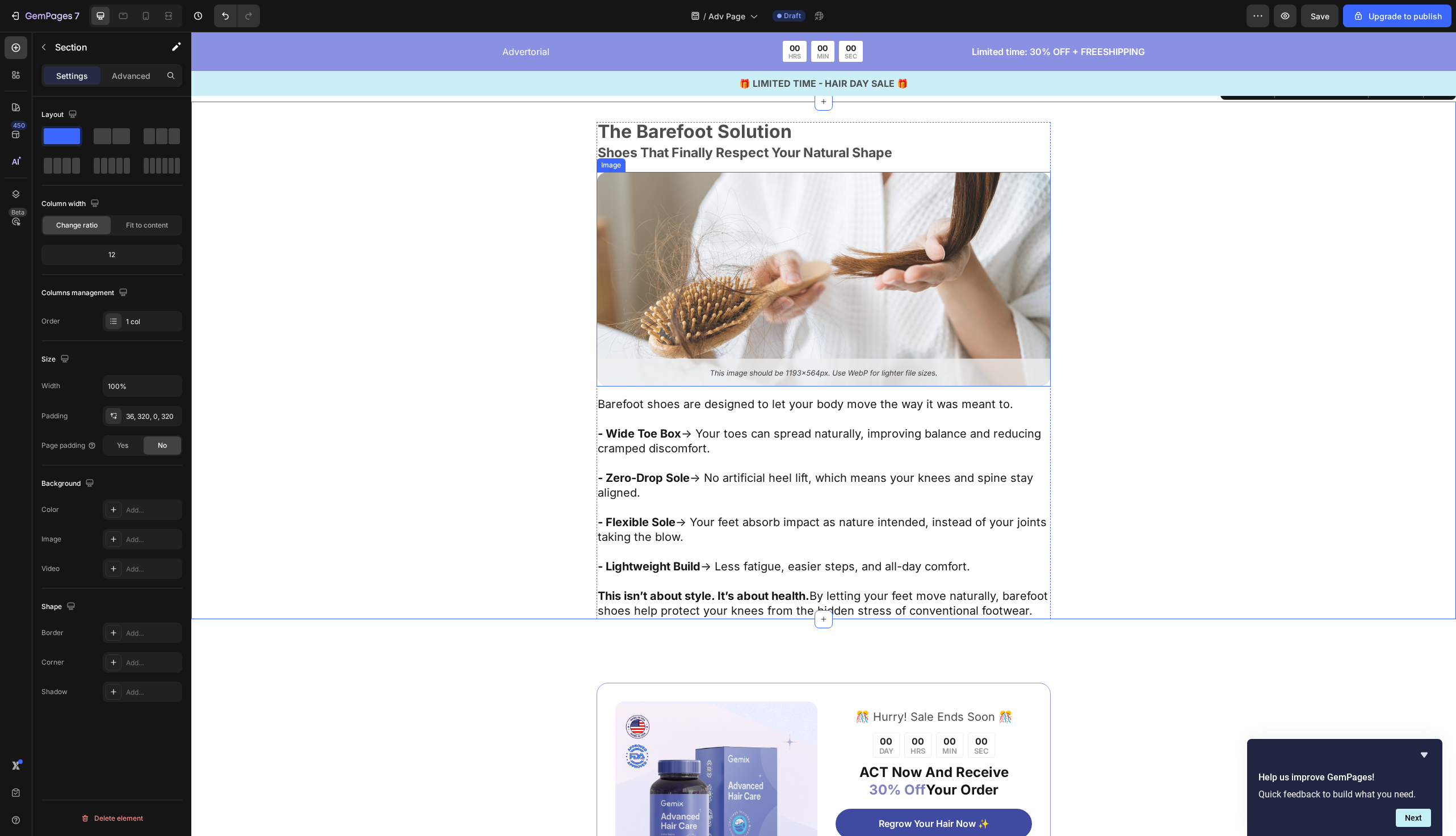
scroll to position [2857, 0]
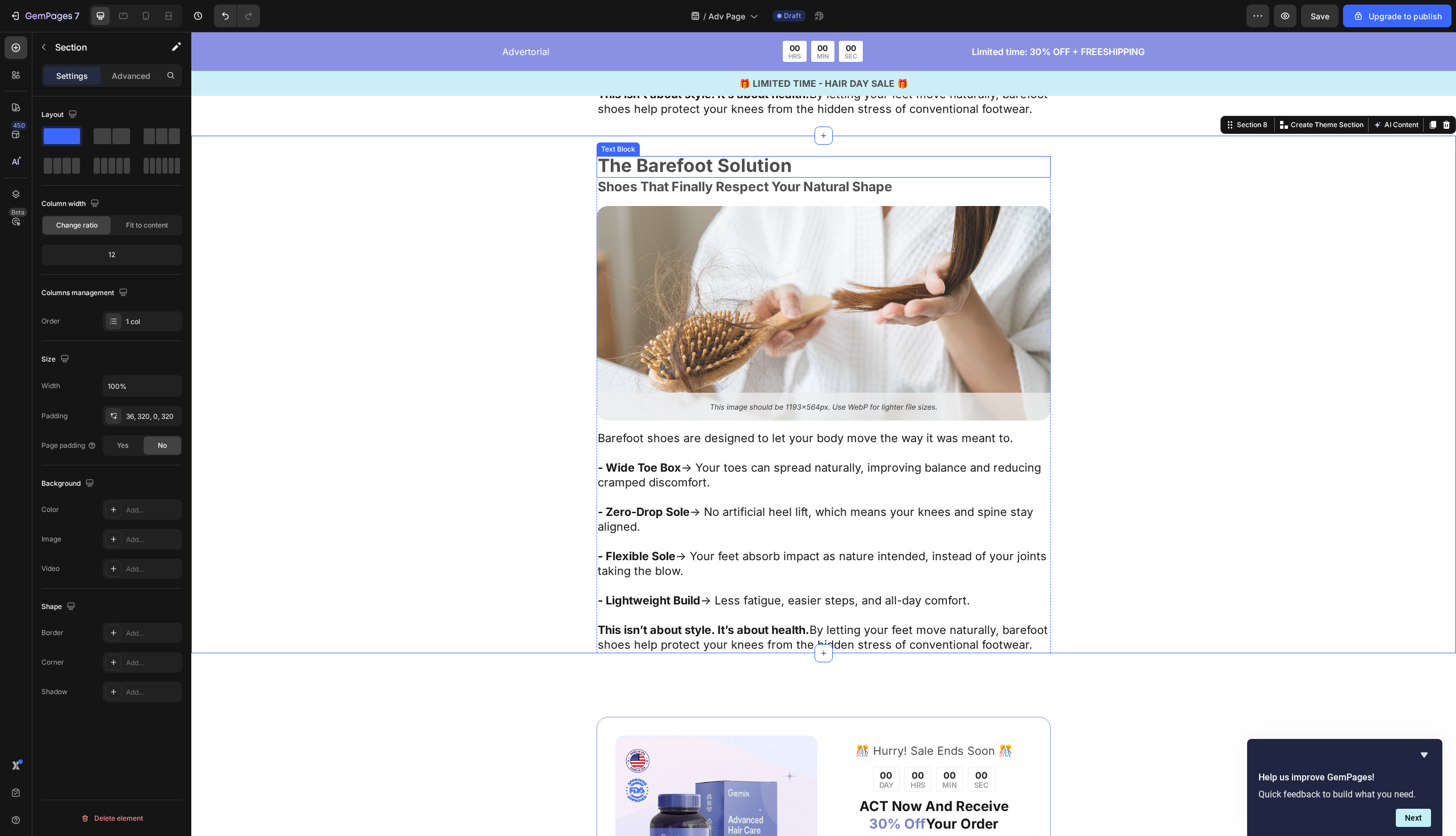
click at [705, 177] on strong "The Barefoot Solution" at bounding box center [694, 165] width 194 height 22
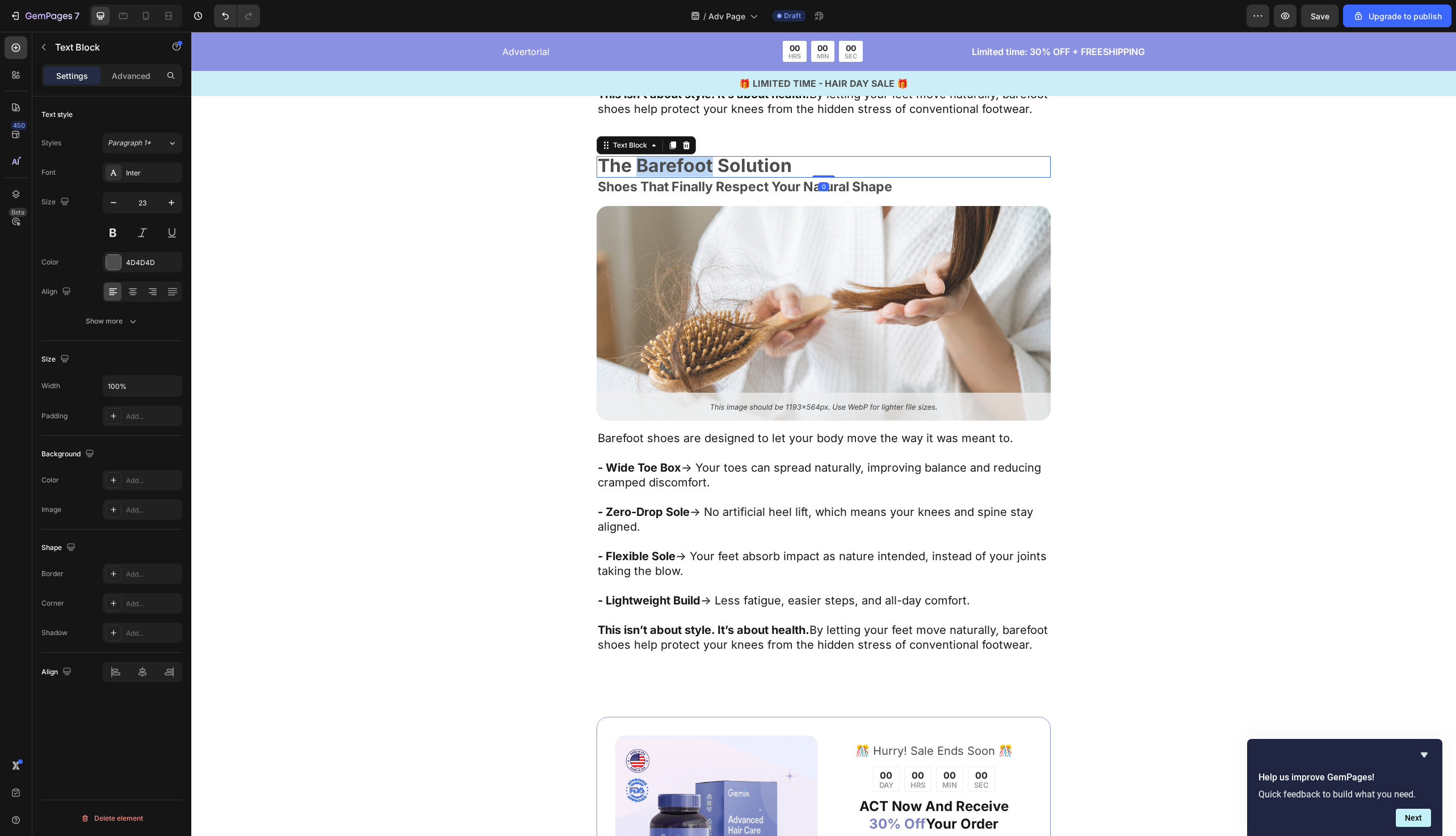
click at [705, 177] on strong "The Barefoot Solution" at bounding box center [694, 165] width 194 height 22
click at [714, 177] on strong "How Barefoot Feels" at bounding box center [684, 165] width 173 height 22
click at [717, 177] on strong "How Barefoot Feels" at bounding box center [684, 165] width 173 height 22
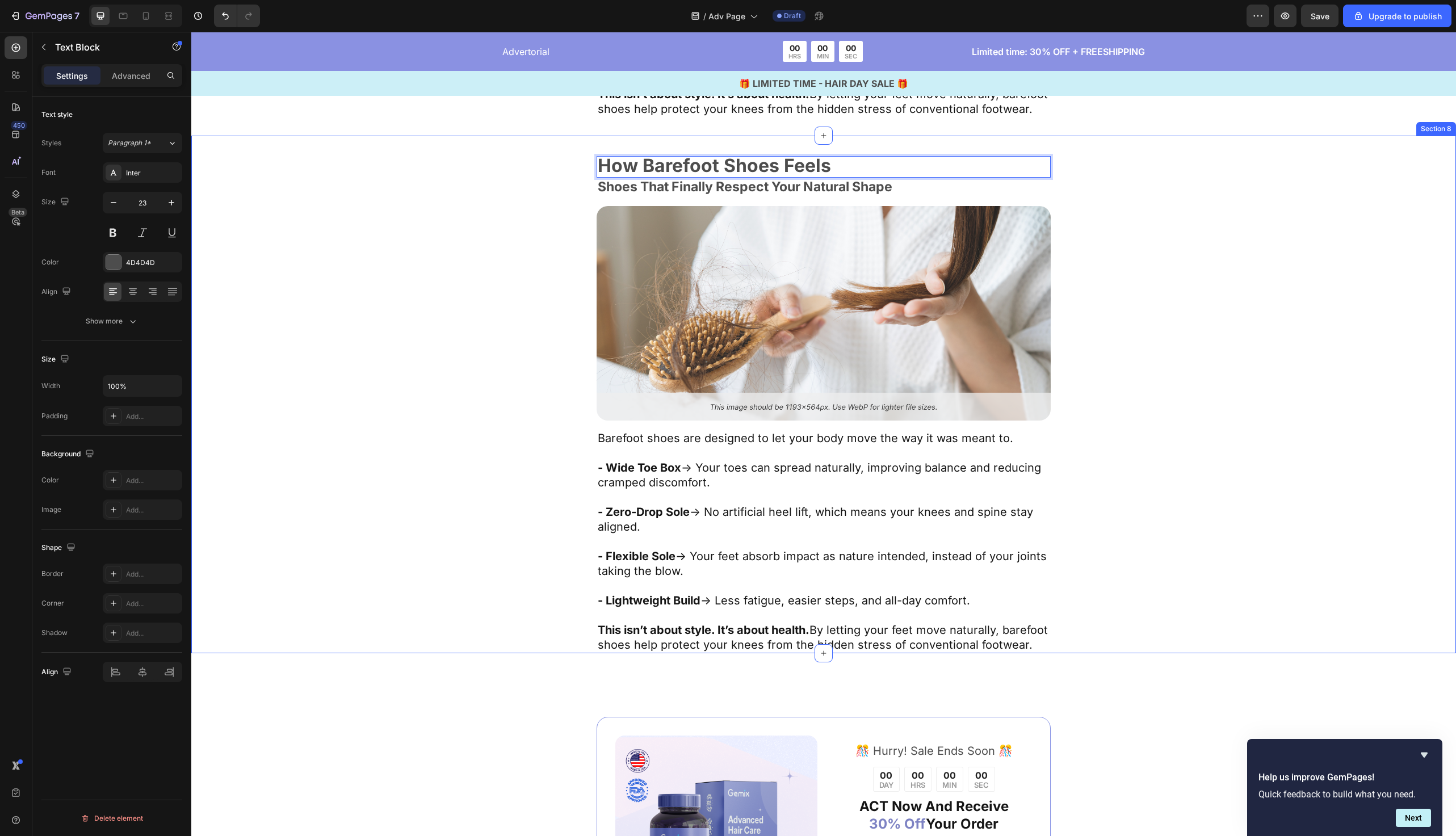
click at [497, 261] on div "How Barefoot Shoes Feels Text Block 0 Shoes That Finally Respect Your Natural S…" at bounding box center [824, 405] width 902 height 498
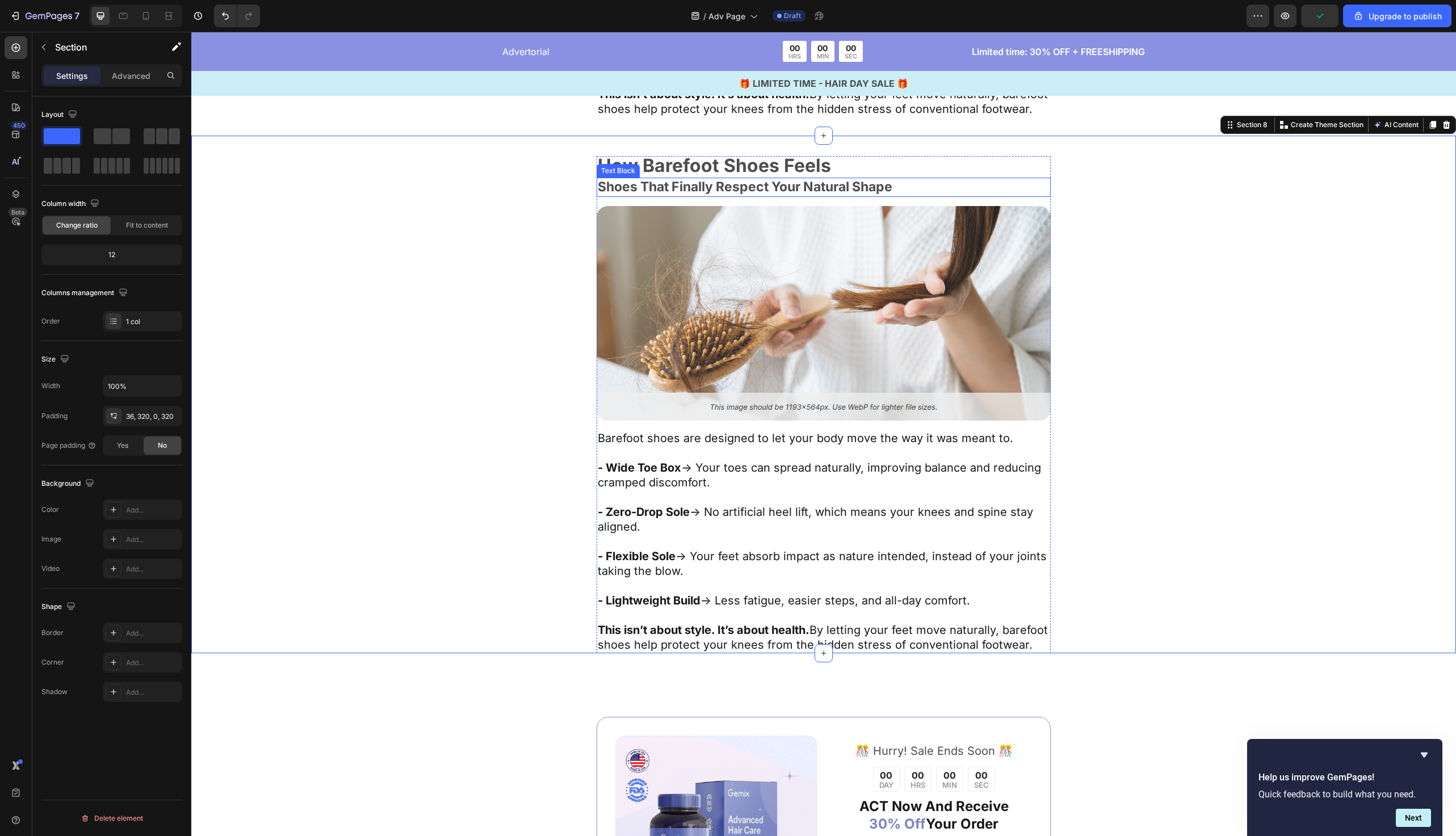
click at [738, 196] on p "Shoes That Finally Respect Your Natural Shape" at bounding box center [824, 187] width 452 height 17
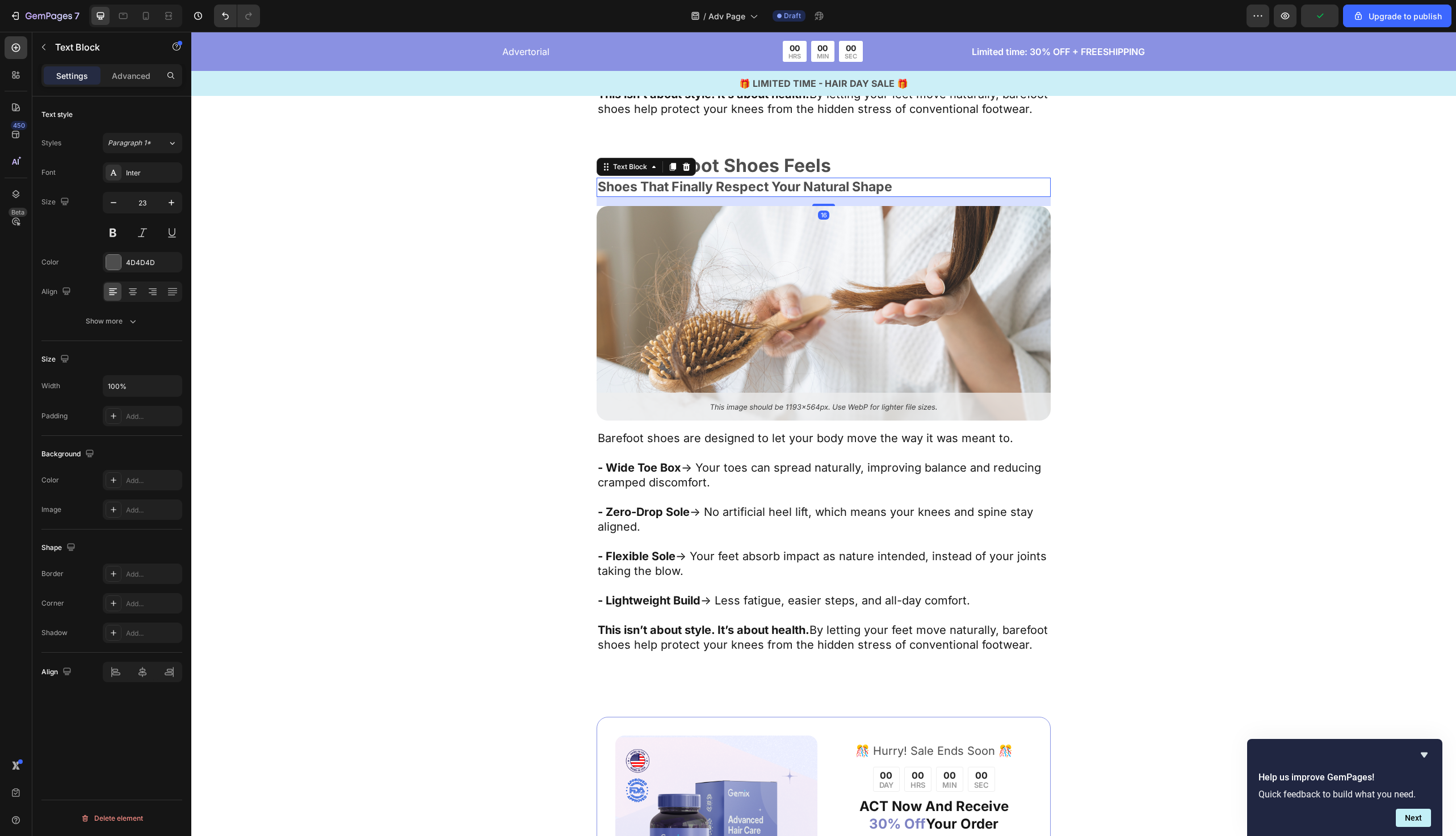
click at [738, 196] on p "Shoes That Finally Respect Your Natural Shape" at bounding box center [824, 187] width 452 height 17
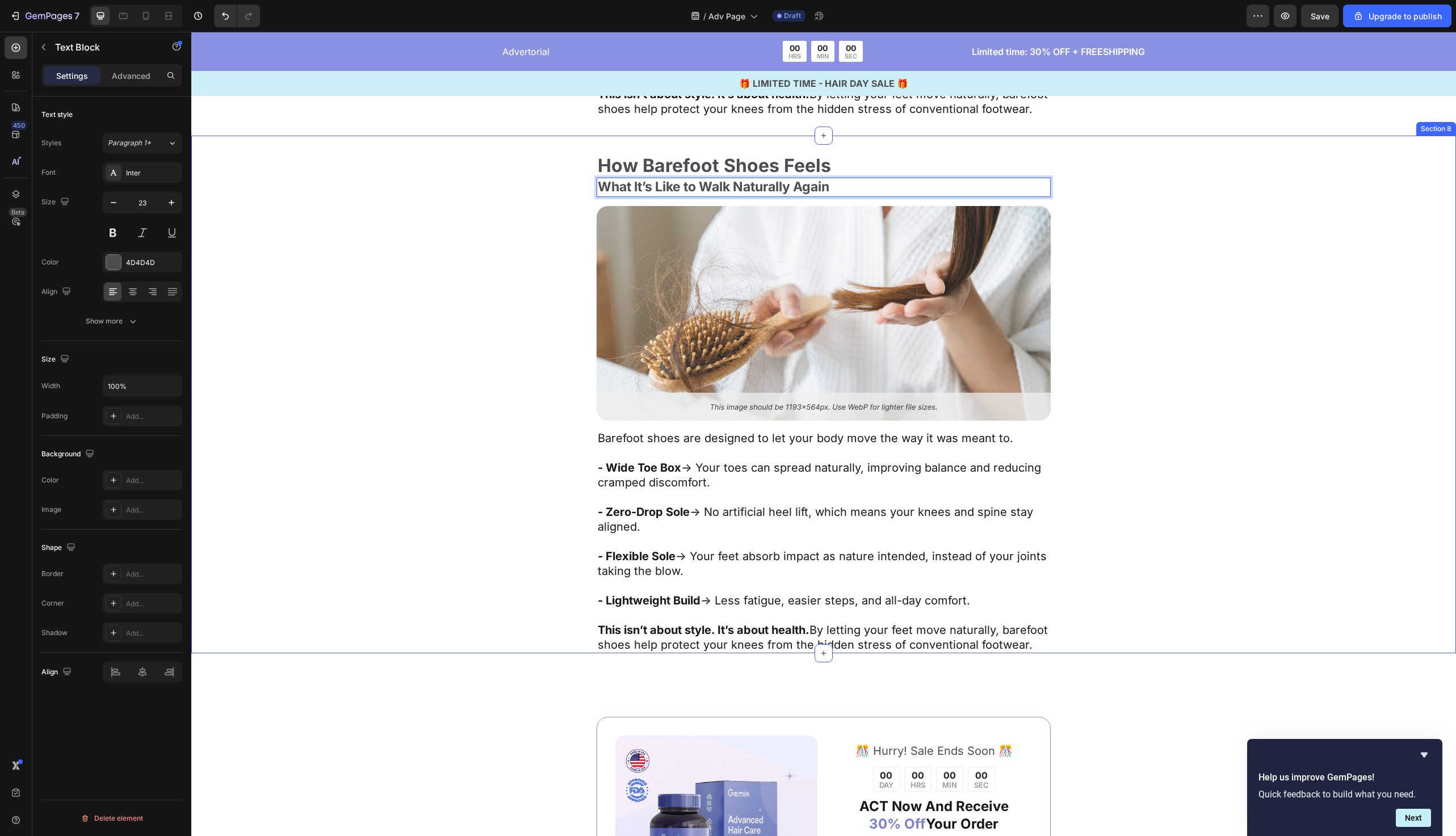
click at [507, 263] on div "How Barefoot Shoes Feels Text Block What It’s Like to Walk Naturally Again Text…" at bounding box center [824, 405] width 902 height 498
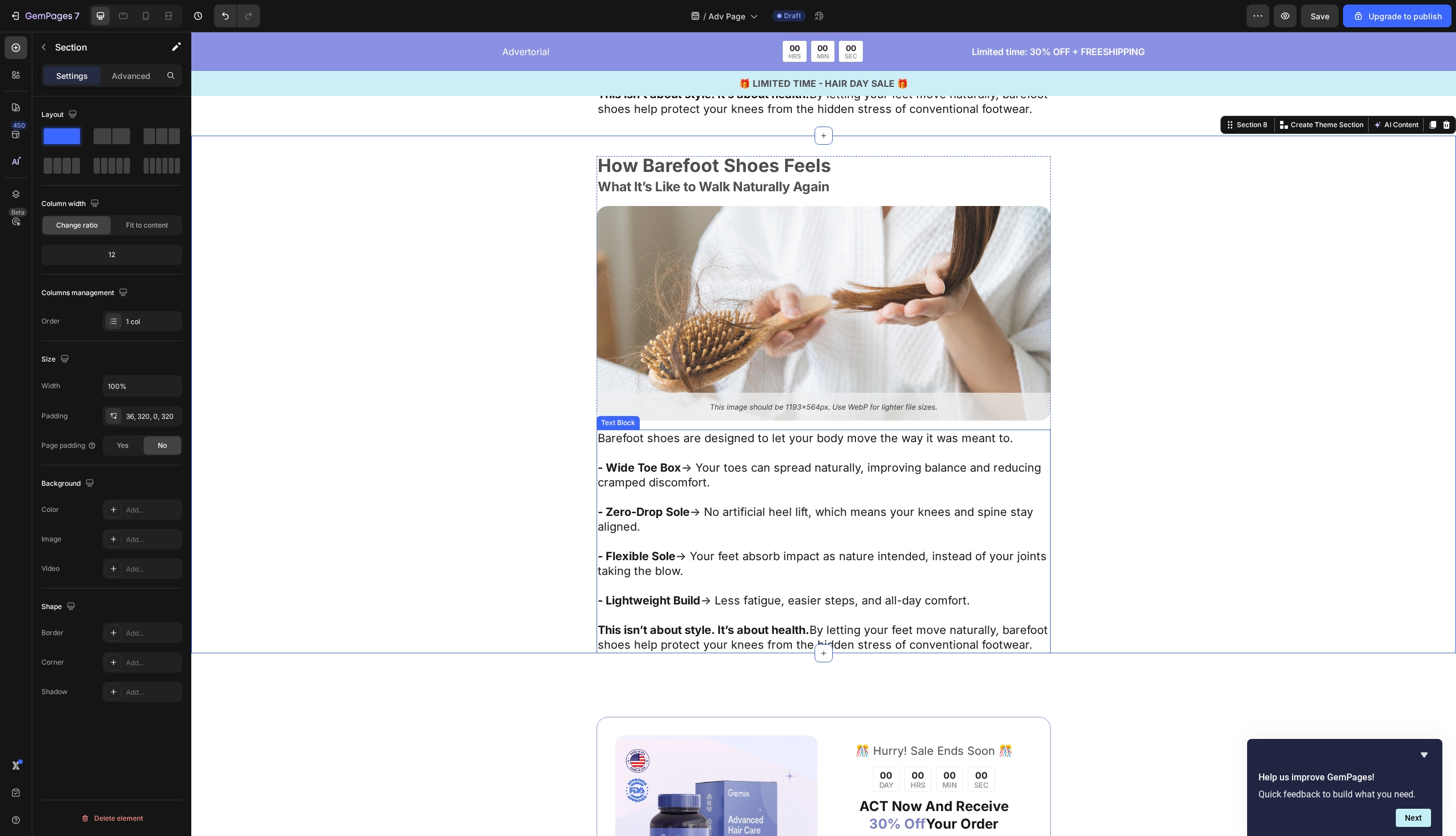
click at [749, 608] on p "- Lightweight Build → Less fatigue, easier steps, and all-day comfort." at bounding box center [824, 600] width 452 height 15
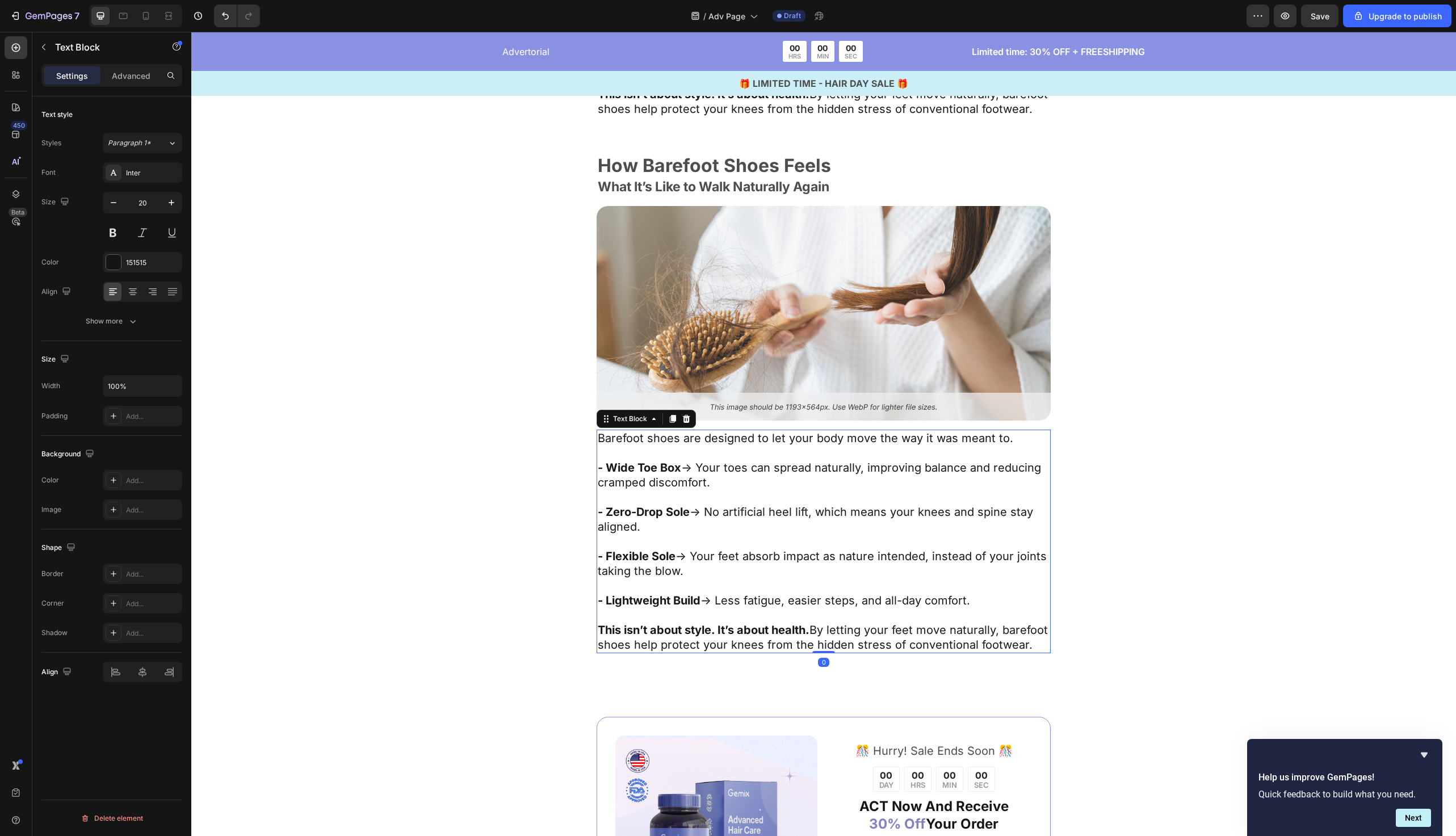
click at [749, 608] on p "- Lightweight Build → Less fatigue, easier steps, and all-day comfort." at bounding box center [824, 600] width 452 height 15
drag, startPoint x: 664, startPoint y: 673, endPoint x: 586, endPoint y: 445, distance: 241.0
click at [586, 445] on div "How Barefoot Shoes Feels Text Block What It’s Like to Walk Naturally Again Text…" at bounding box center [824, 405] width 902 height 498
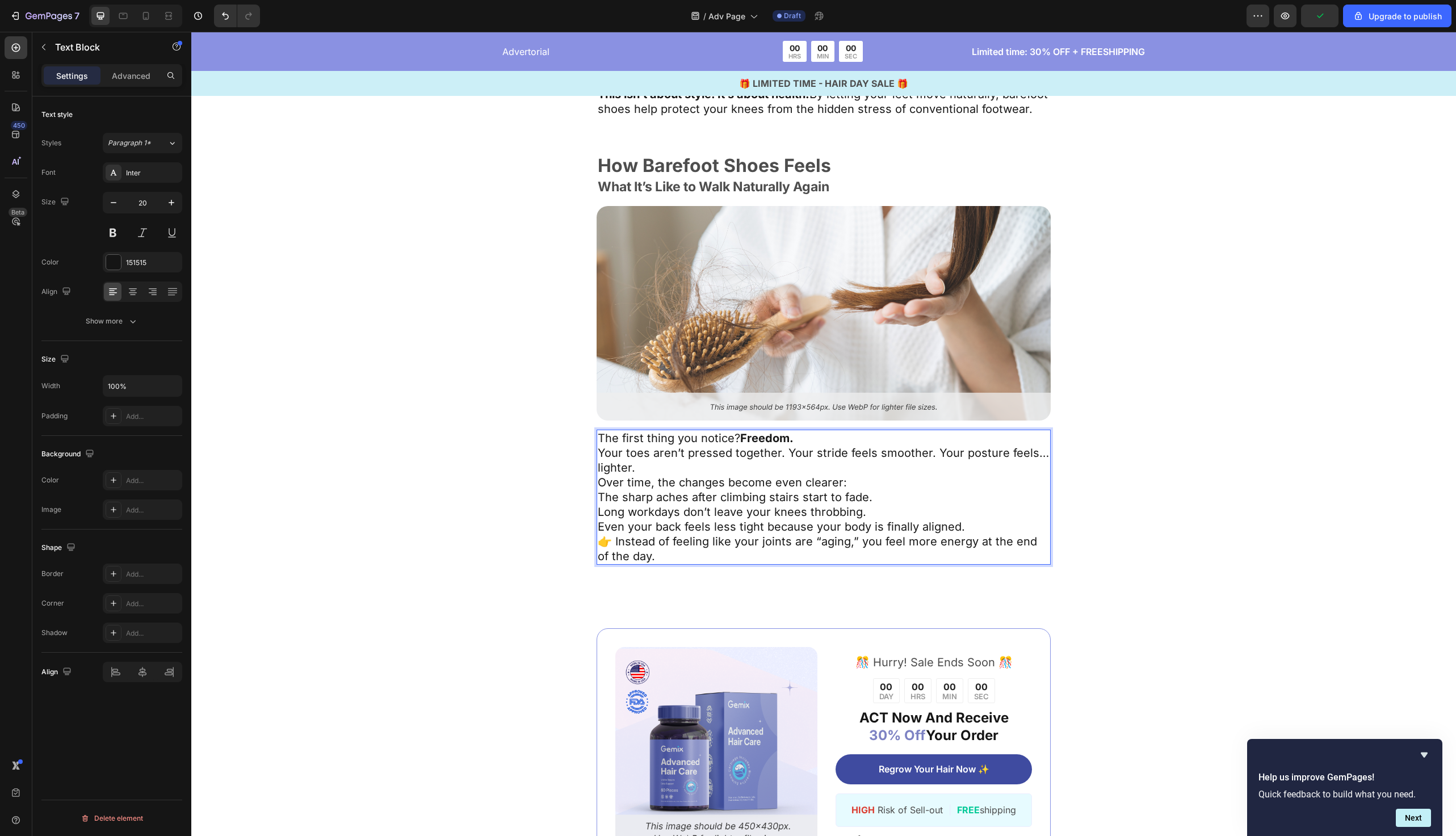
click at [680, 475] on p "The first thing you notice? Freedom. Your toes aren’t pressed together. Your st…" at bounding box center [824, 453] width 452 height 44
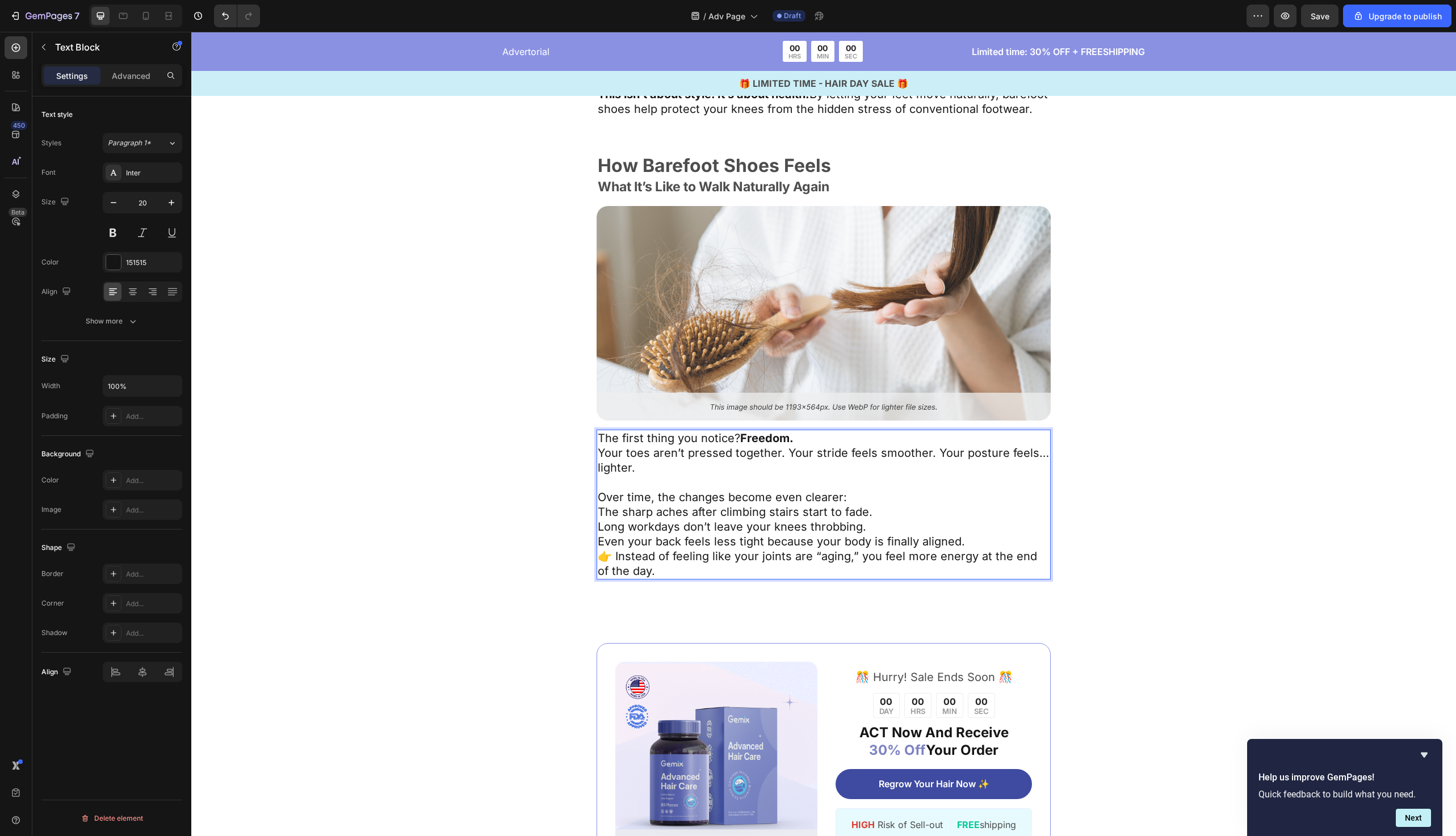
click at [866, 505] on p "Over time, the changes become even clearer:" at bounding box center [824, 498] width 452 height 15
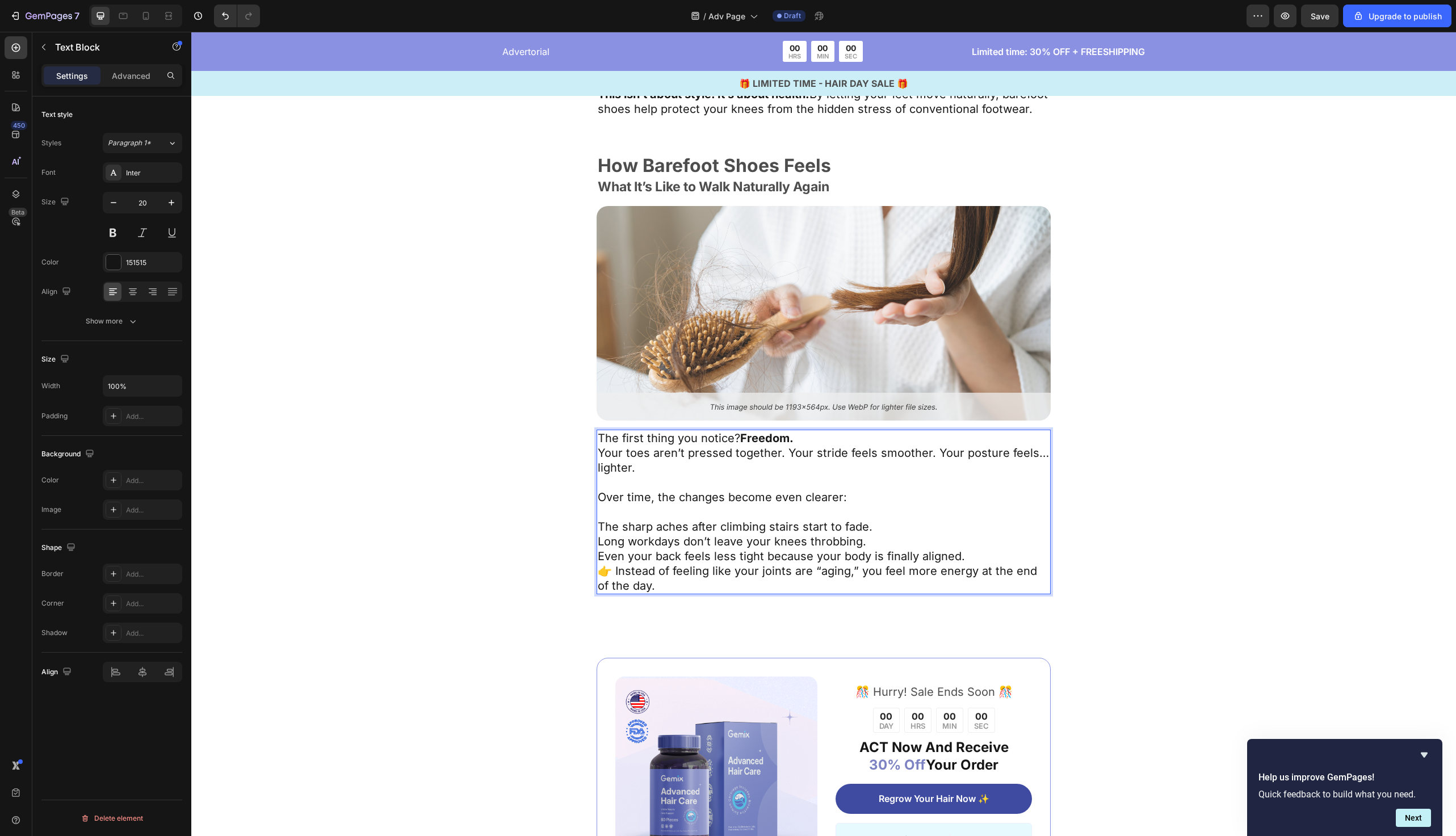
click at [599, 534] on p "The sharp aches after climbing stairs start to fade." at bounding box center [824, 527] width 452 height 15
click at [598, 549] on p "Long workdays don’t leave your knees throbbing." at bounding box center [824, 542] width 452 height 15
click at [600, 564] on p "Even your back feels less tight because your body is finally aligned." at bounding box center [824, 556] width 452 height 15
click at [1005, 564] on p "- Even your back feels less tight because your body is finally aligned." at bounding box center [824, 556] width 452 height 15
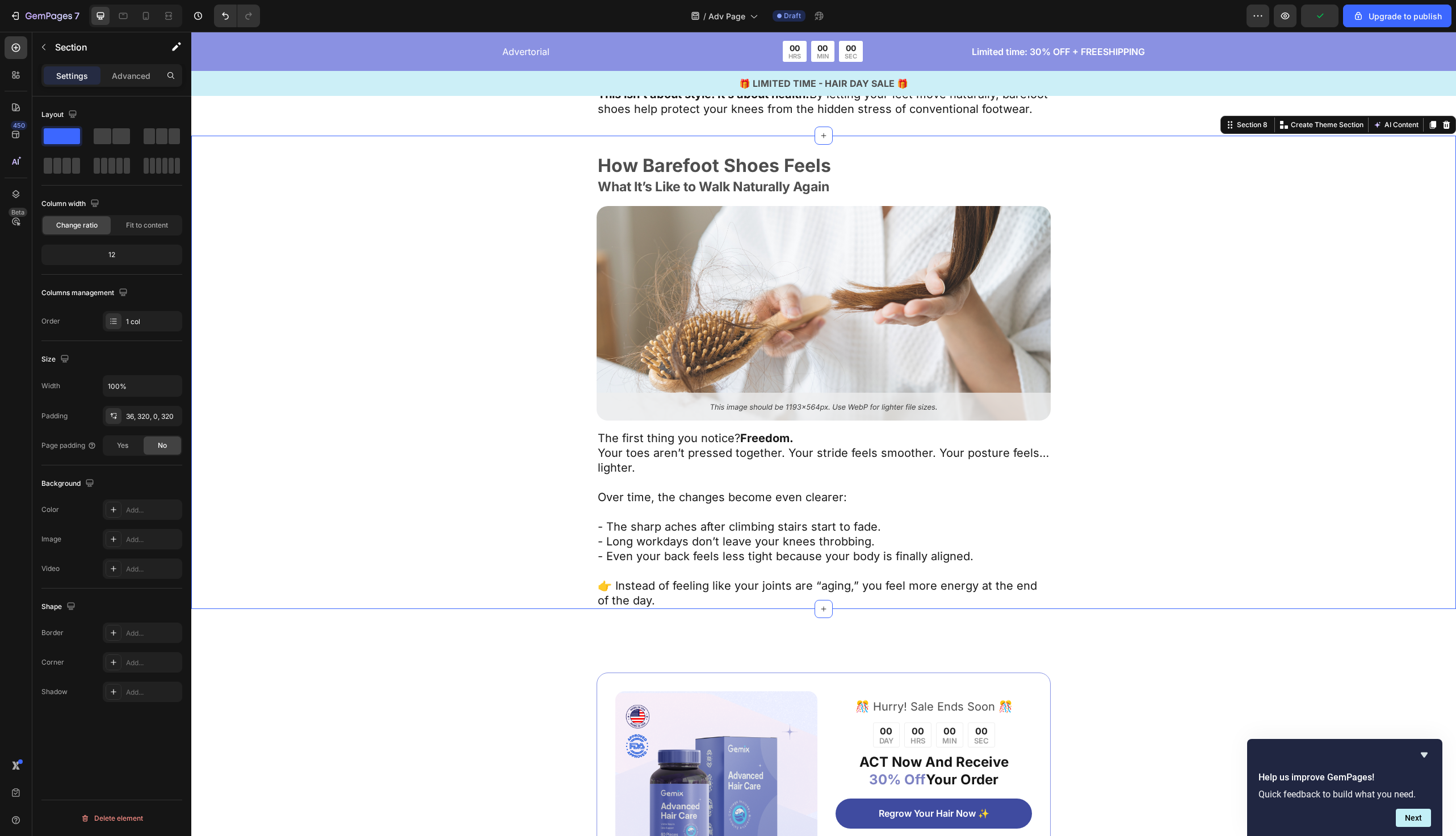
click at [487, 545] on div "How Barefoot Shoes Feels Text Block What It’s Like to Walk Naturally Again Text…" at bounding box center [824, 382] width 902 height 453
click at [472, 174] on div "How Barefoot Shoes Feels Text Block What It’s Like to Walk Naturally Again Text…" at bounding box center [824, 382] width 902 height 453
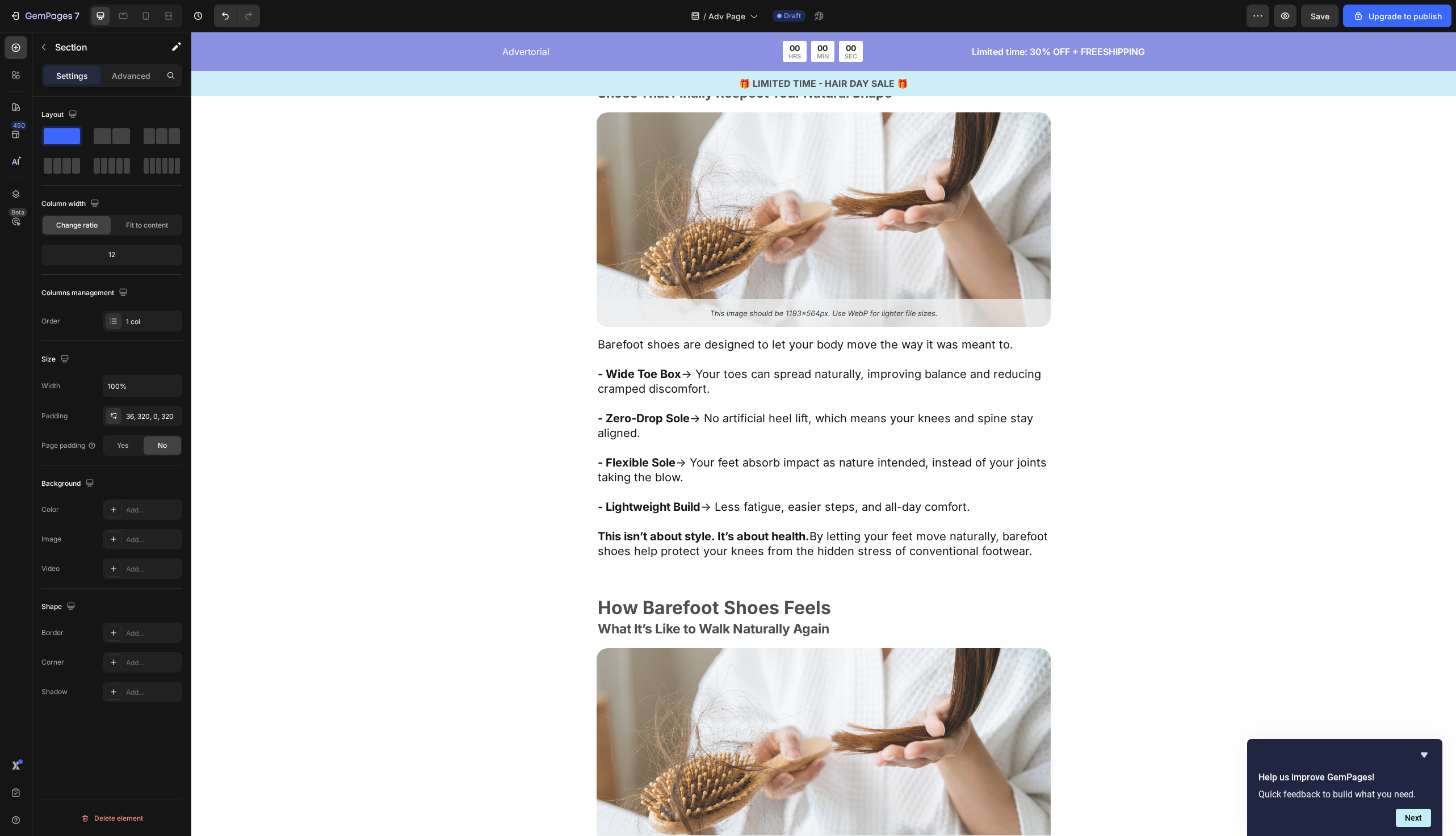
scroll to position [2899, 0]
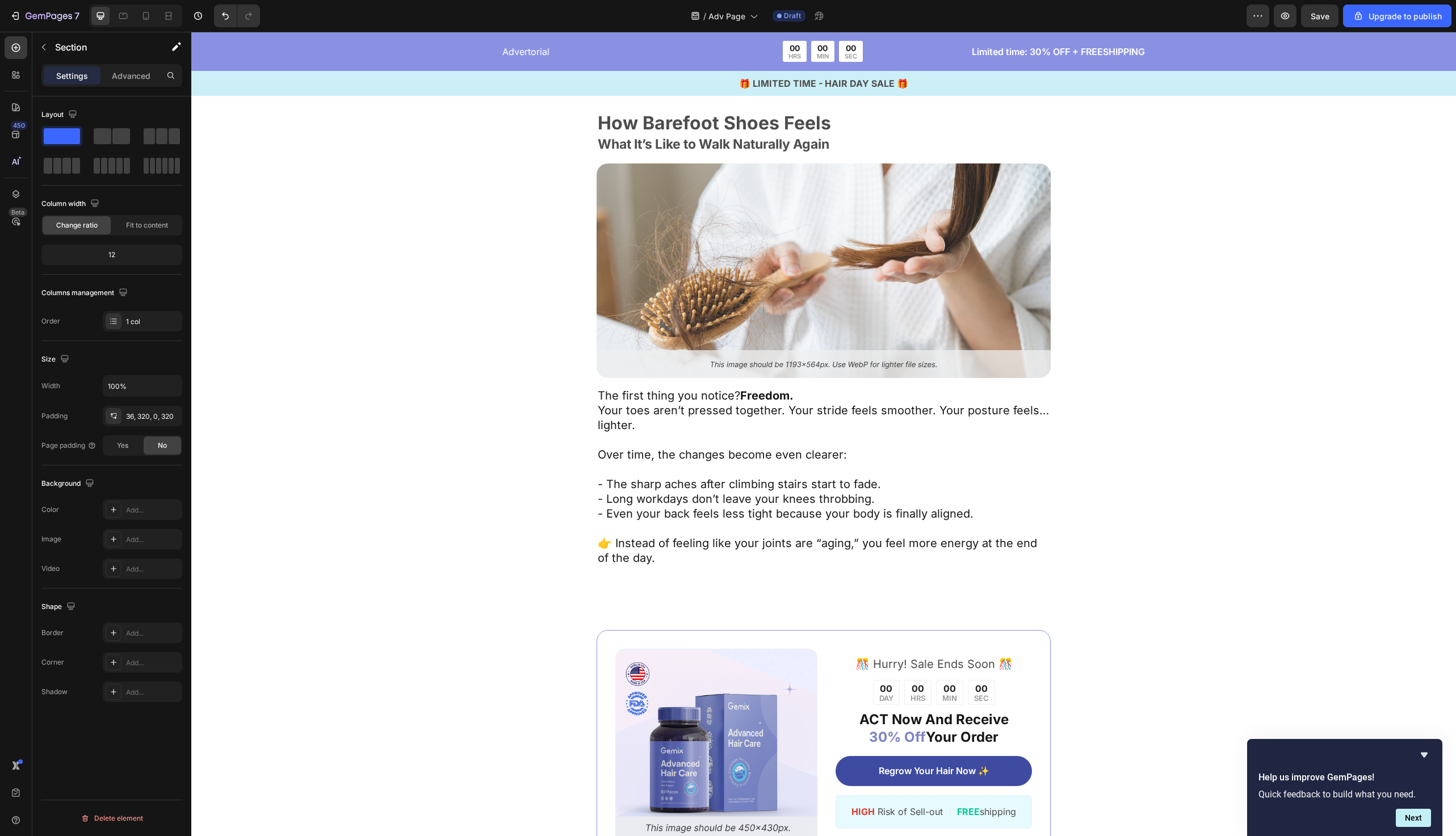
click at [460, 217] on div "How Barefoot Shoes Feels Text Block What It’s Like to Walk Naturally Again Text…" at bounding box center [824, 340] width 902 height 453
click at [555, 330] on div "How Barefoot Shoes Feels Text Block What It’s Like to Walk Naturally Again Text…" at bounding box center [824, 340] width 902 height 453
click at [1296, 523] on div "How Barefoot Shoes Feels Text Block What It’s Like to Walk Naturally Again Text…" at bounding box center [824, 330] width 1265 height 474
click at [696, 628] on div "Image ️🎊 Hurry! Sale Ends Soon ️🎊 Text Block 00 DAY 00 HRS 00 MIN 00 SEC Countd…" at bounding box center [824, 750] width 1265 height 330
click at [523, 521] on div "How Barefoot Shoes Feels Text Block What It’s Like to Walk Naturally Again Text…" at bounding box center [824, 340] width 902 height 453
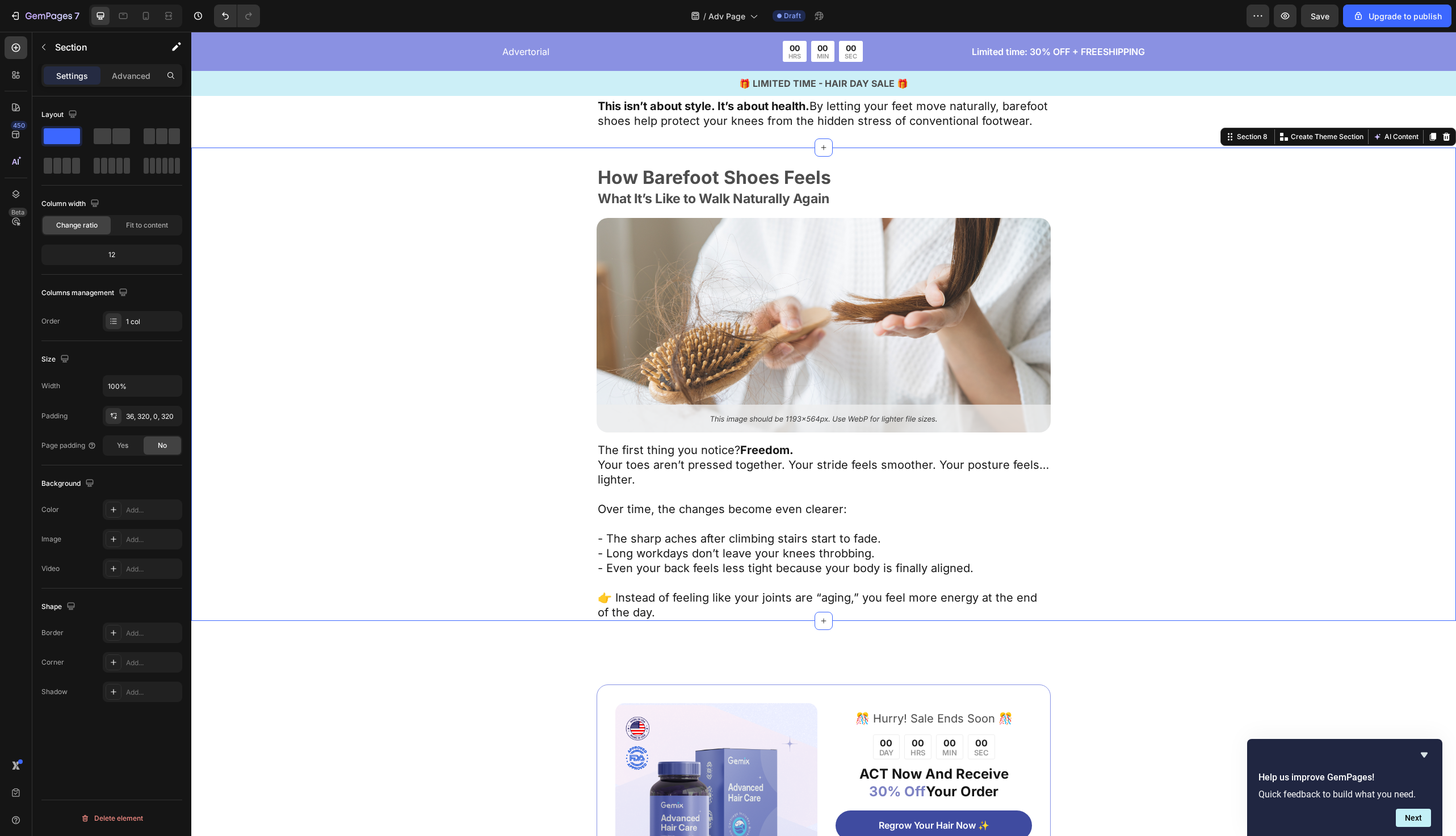
scroll to position [2831, 0]
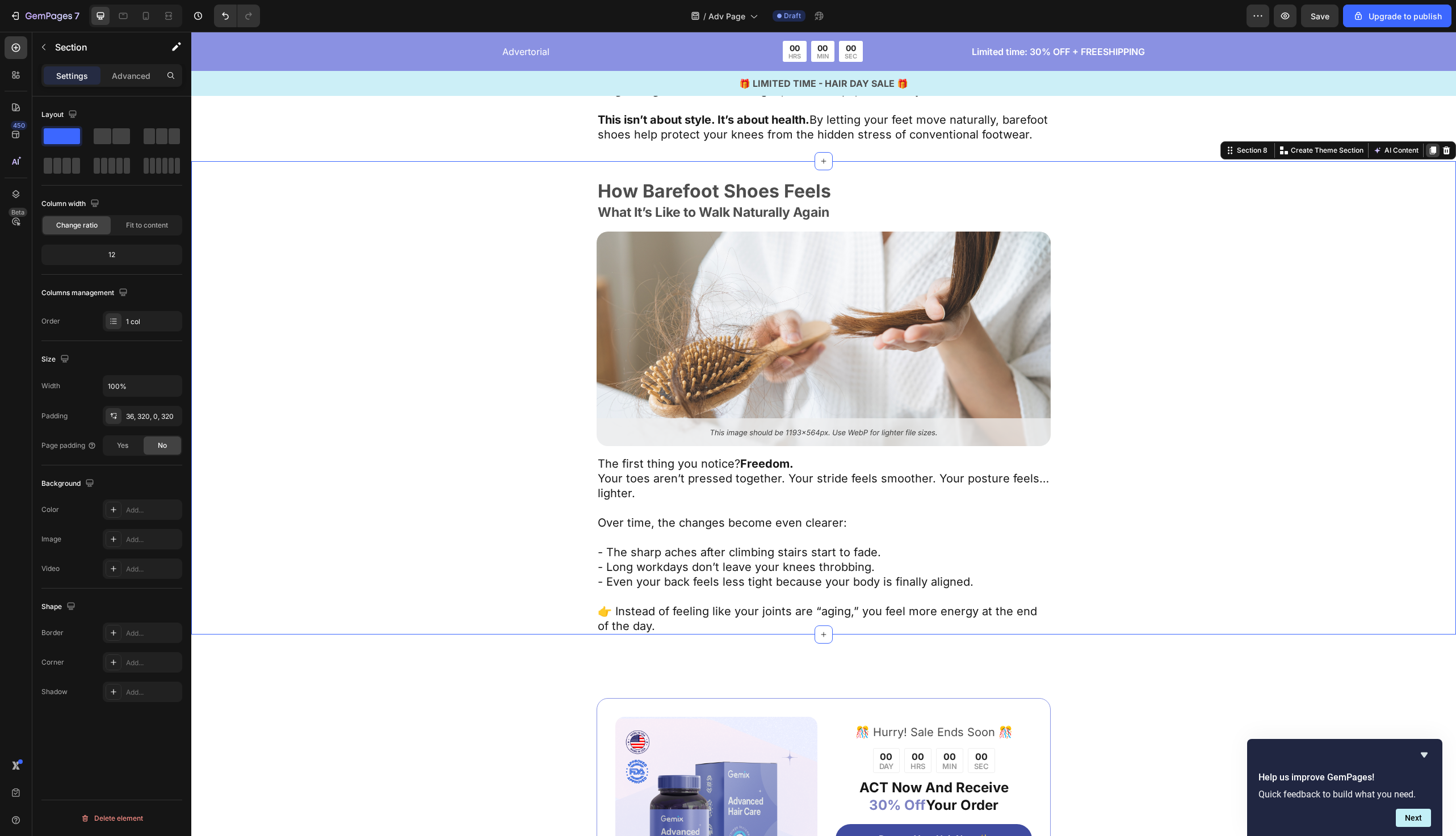
click at [1430, 155] on icon at bounding box center [1432, 150] width 9 height 9
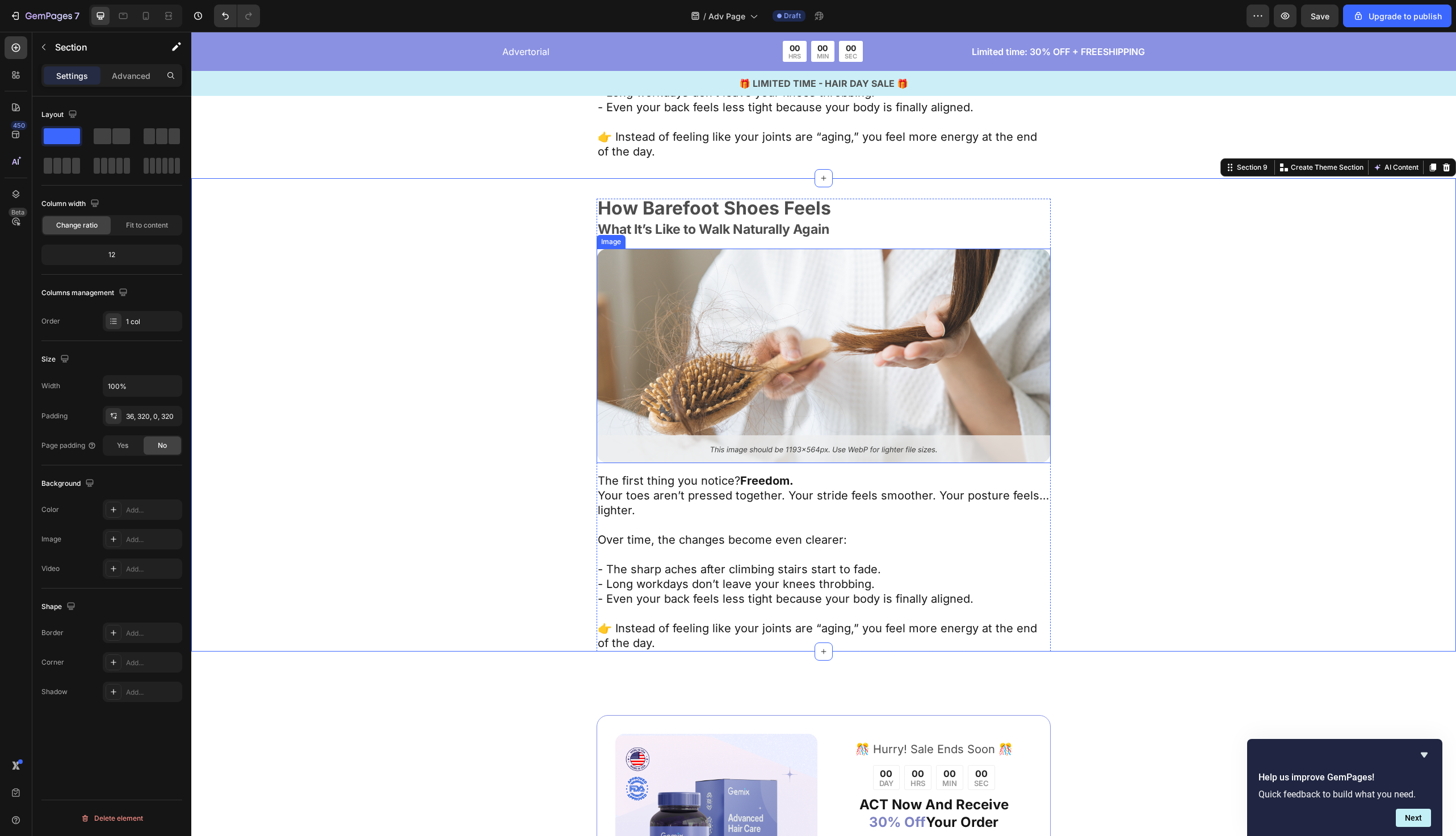
scroll to position [3253, 0]
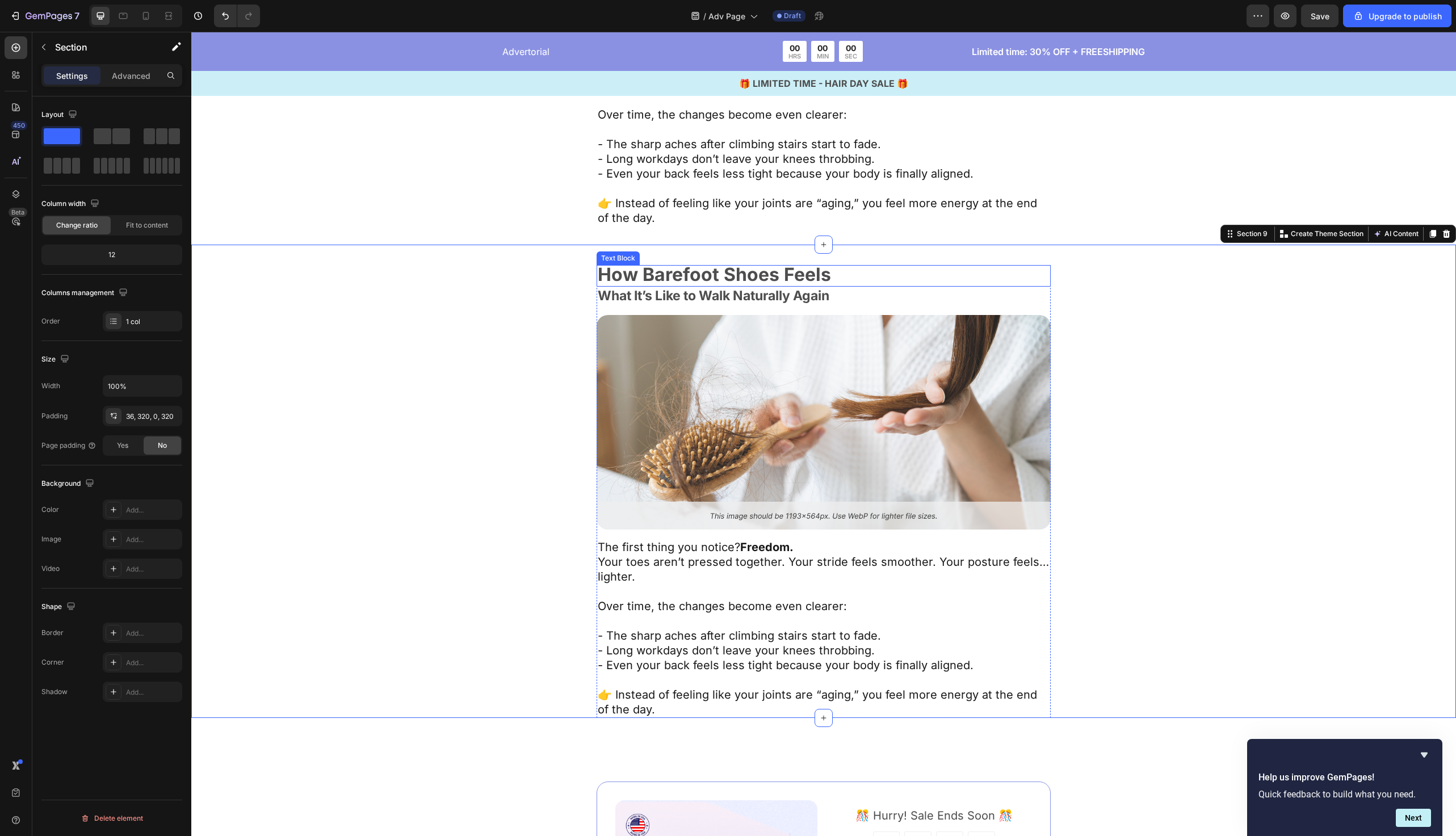
click at [734, 267] on strong "How Barefoot Shoes Feels" at bounding box center [714, 274] width 234 height 22
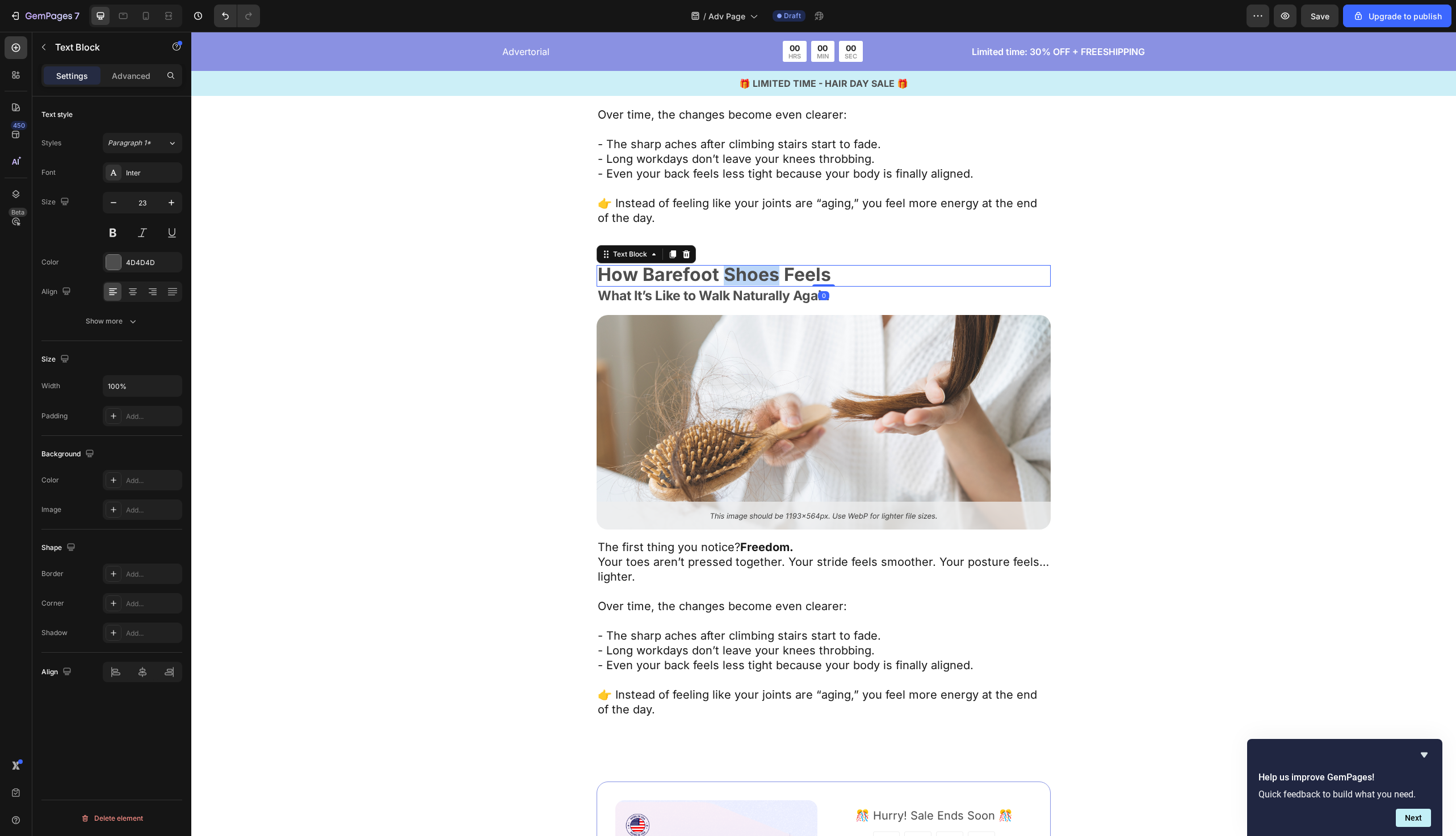
click at [734, 267] on strong "How Barefoot Shoes Feels" at bounding box center [714, 274] width 234 height 22
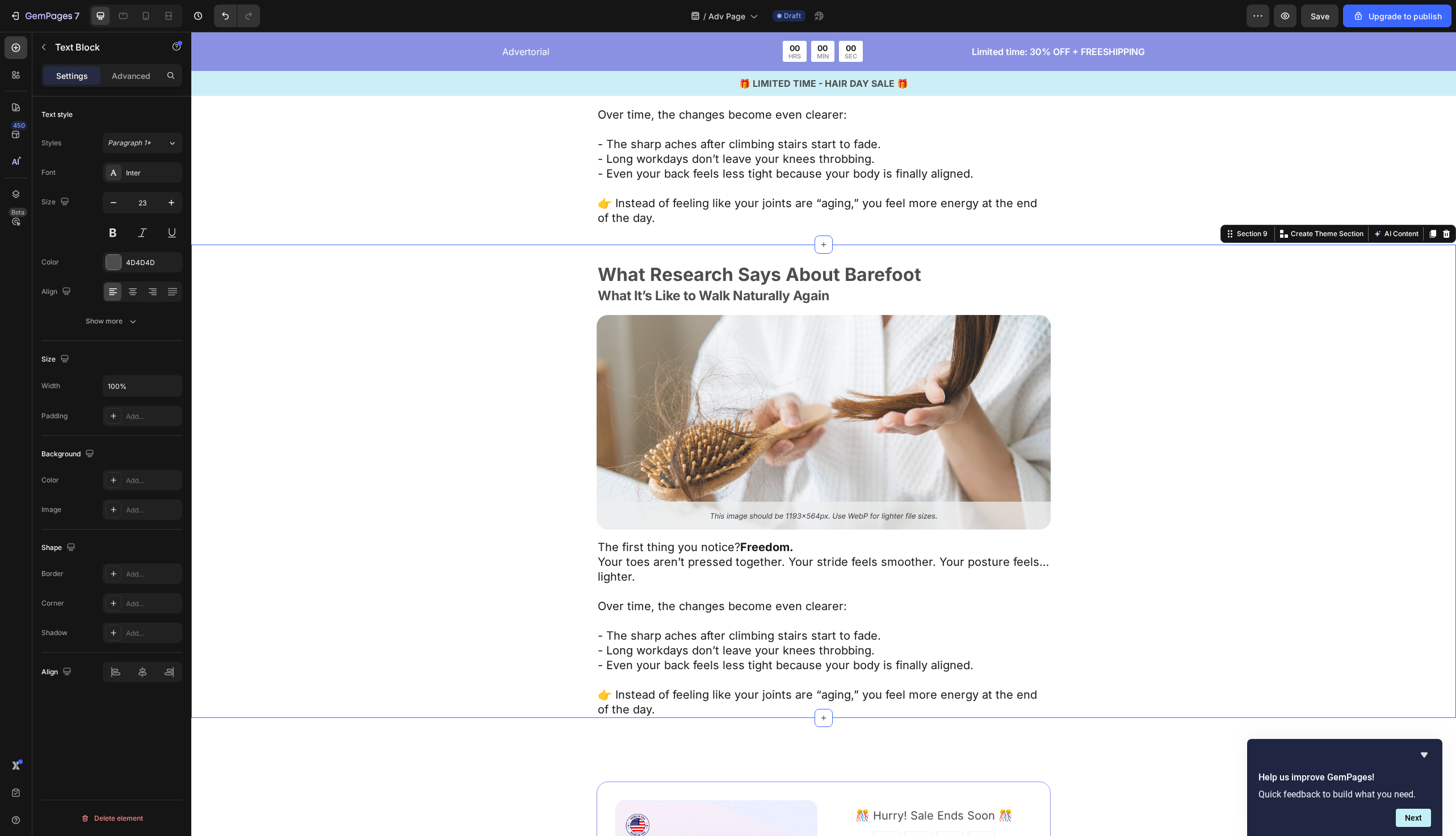
click at [519, 297] on div "What Research Says About Barefoot Text Block What It’s Like to Walk Naturally A…" at bounding box center [824, 491] width 902 height 453
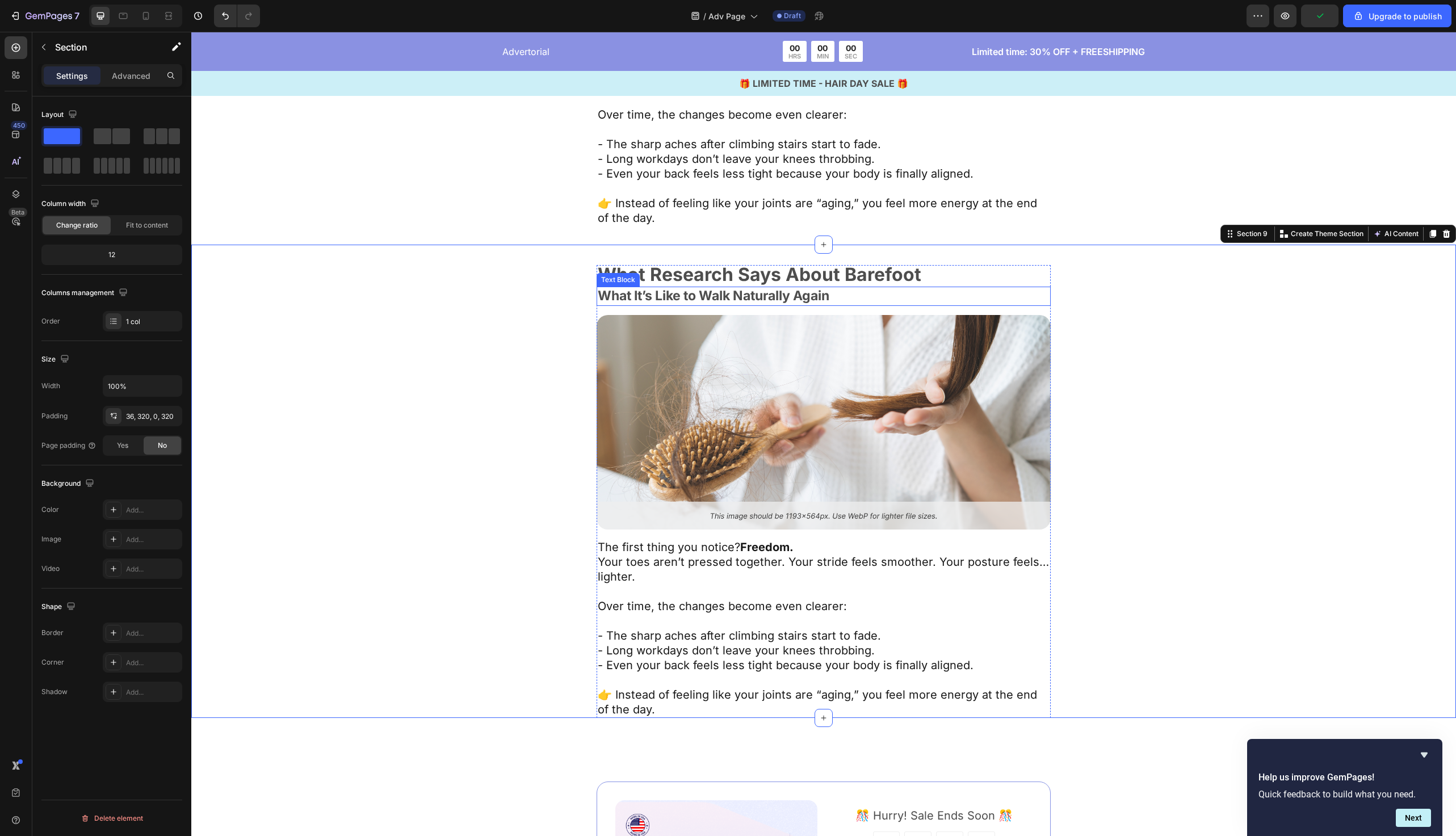
click at [740, 288] on p "What It’s Like to Walk Naturally Again" at bounding box center [824, 296] width 452 height 17
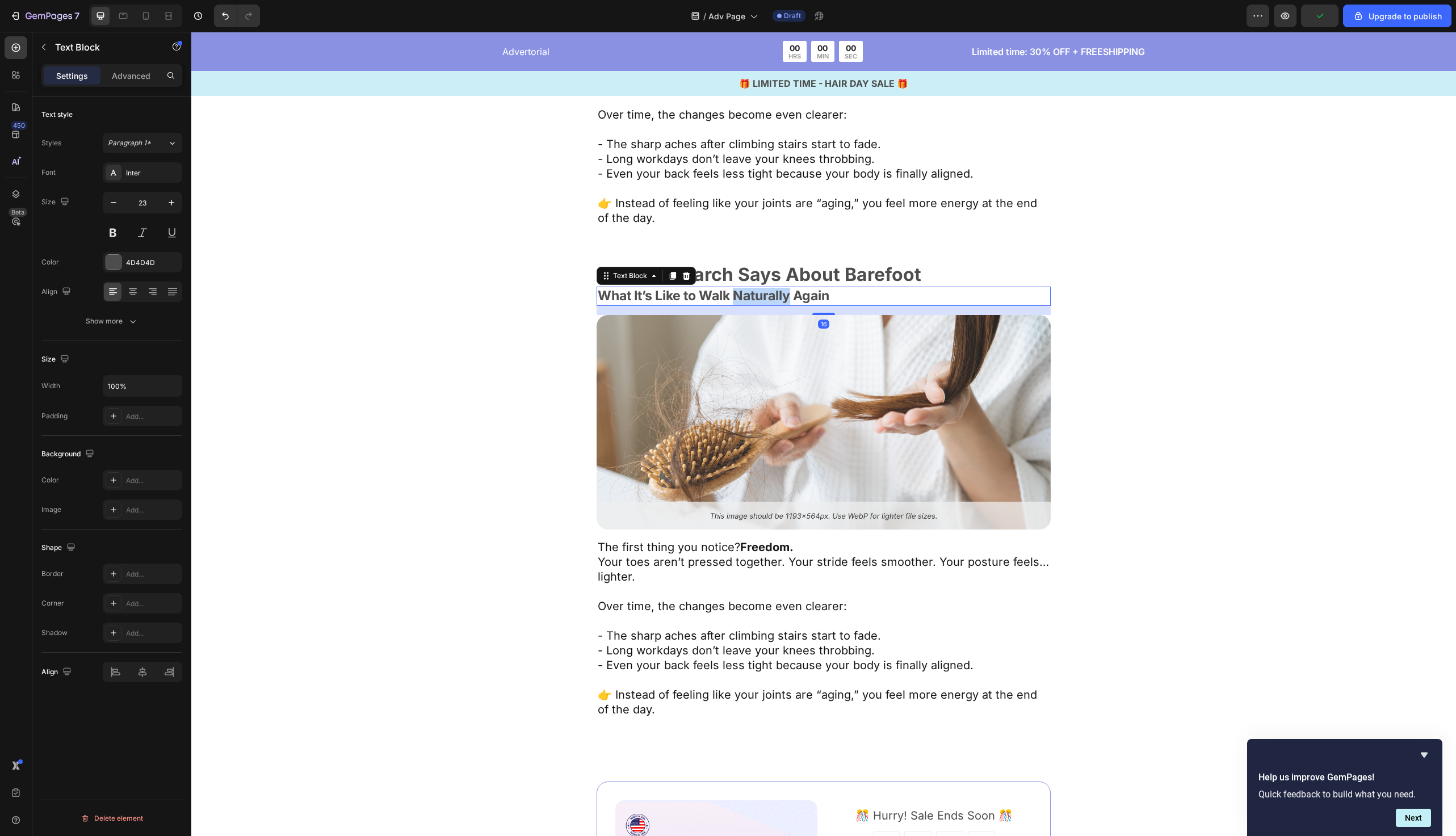
click at [740, 288] on p "What It’s Like to Walk Naturally Again" at bounding box center [824, 296] width 452 height 17
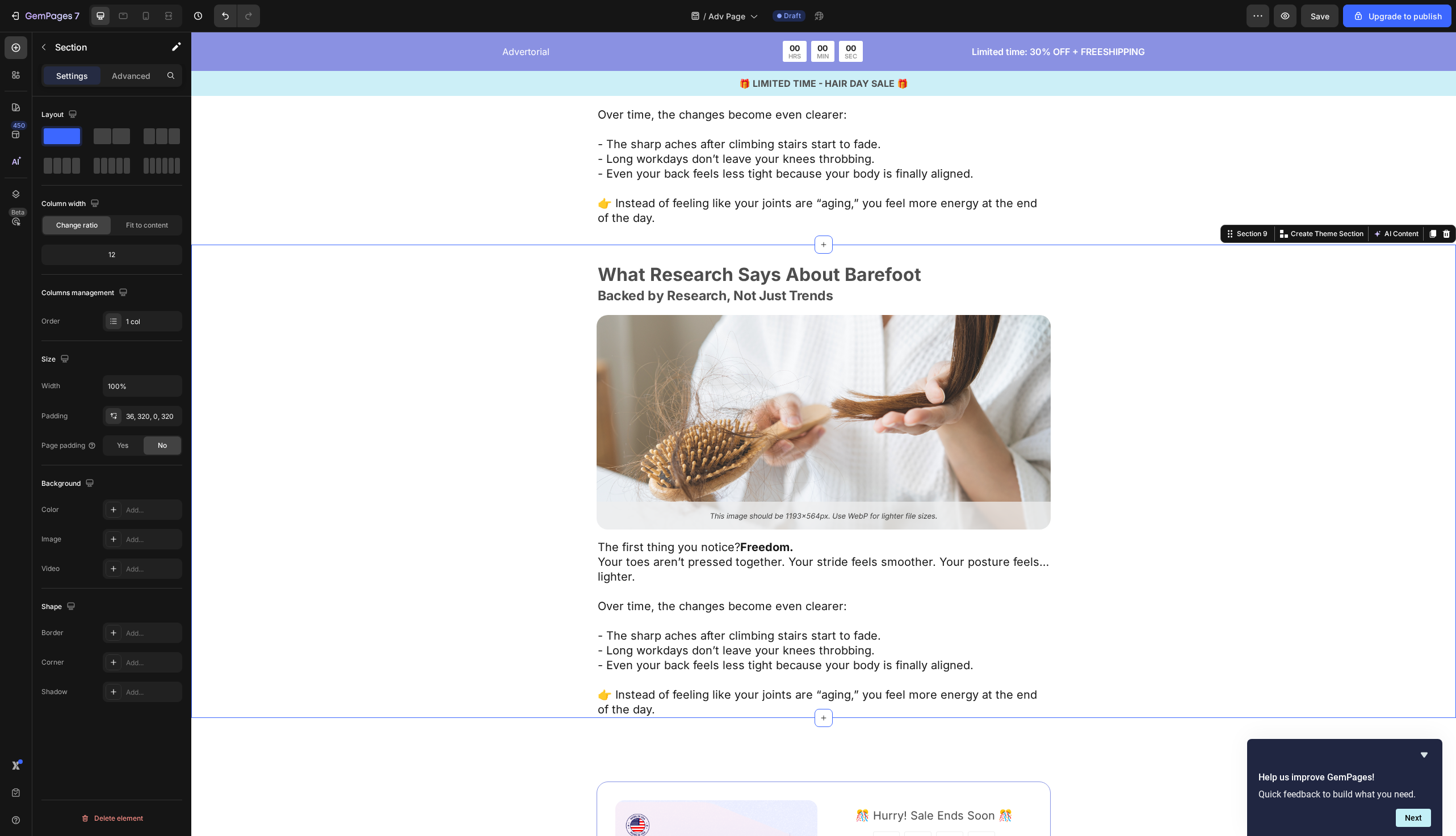
click at [455, 307] on div "What Research Says About Barefoot Text Block Backed by Research, Not Just Trend…" at bounding box center [824, 491] width 902 height 453
click at [667, 695] on p "👉 Instead of feeling like your joints are “aging,” you feel more energy at the …" at bounding box center [824, 703] width 452 height 30
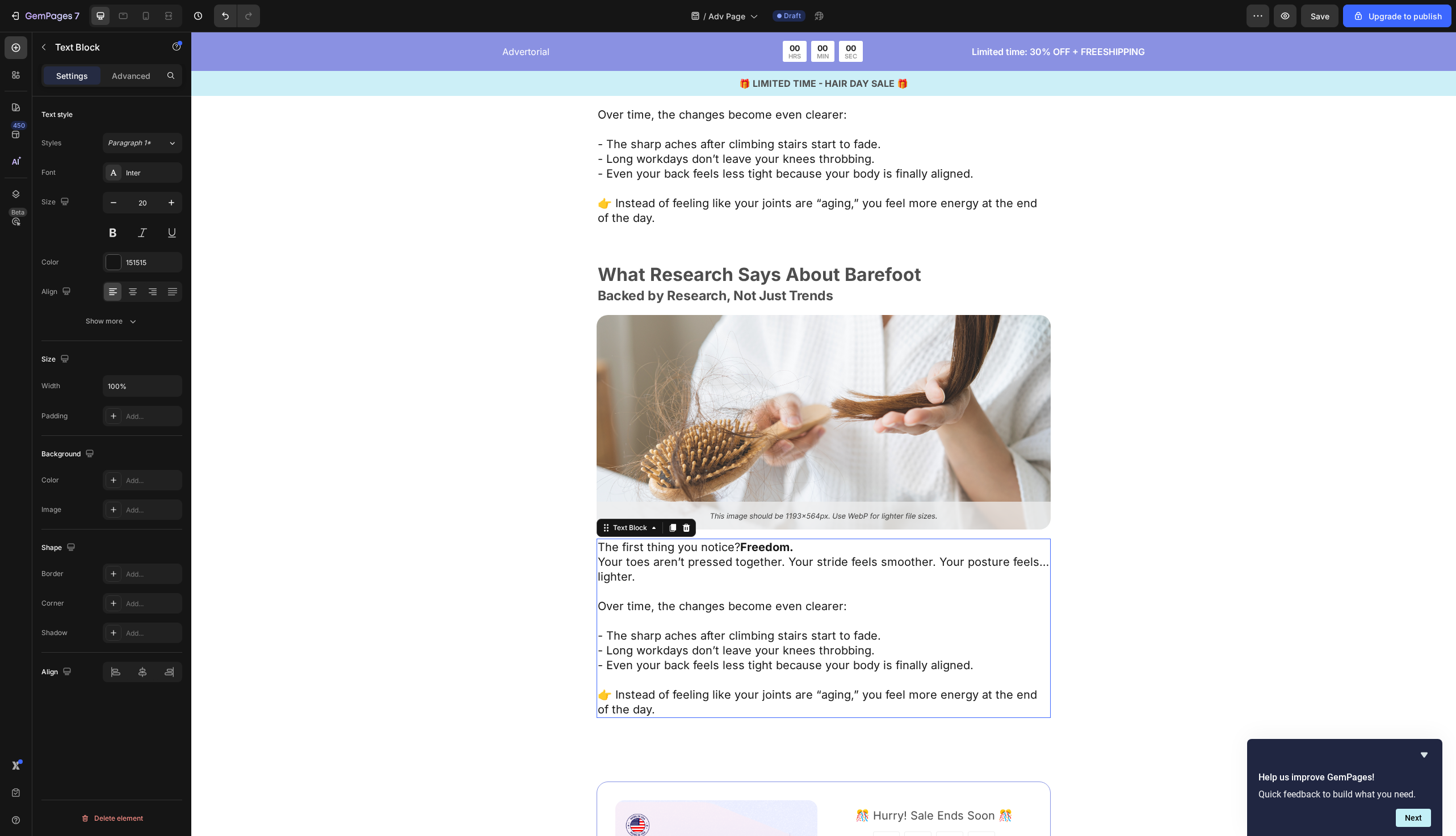
click at [667, 695] on p "👉 Instead of feeling like your joints are “aging,” you feel more energy at the …" at bounding box center [824, 703] width 452 height 30
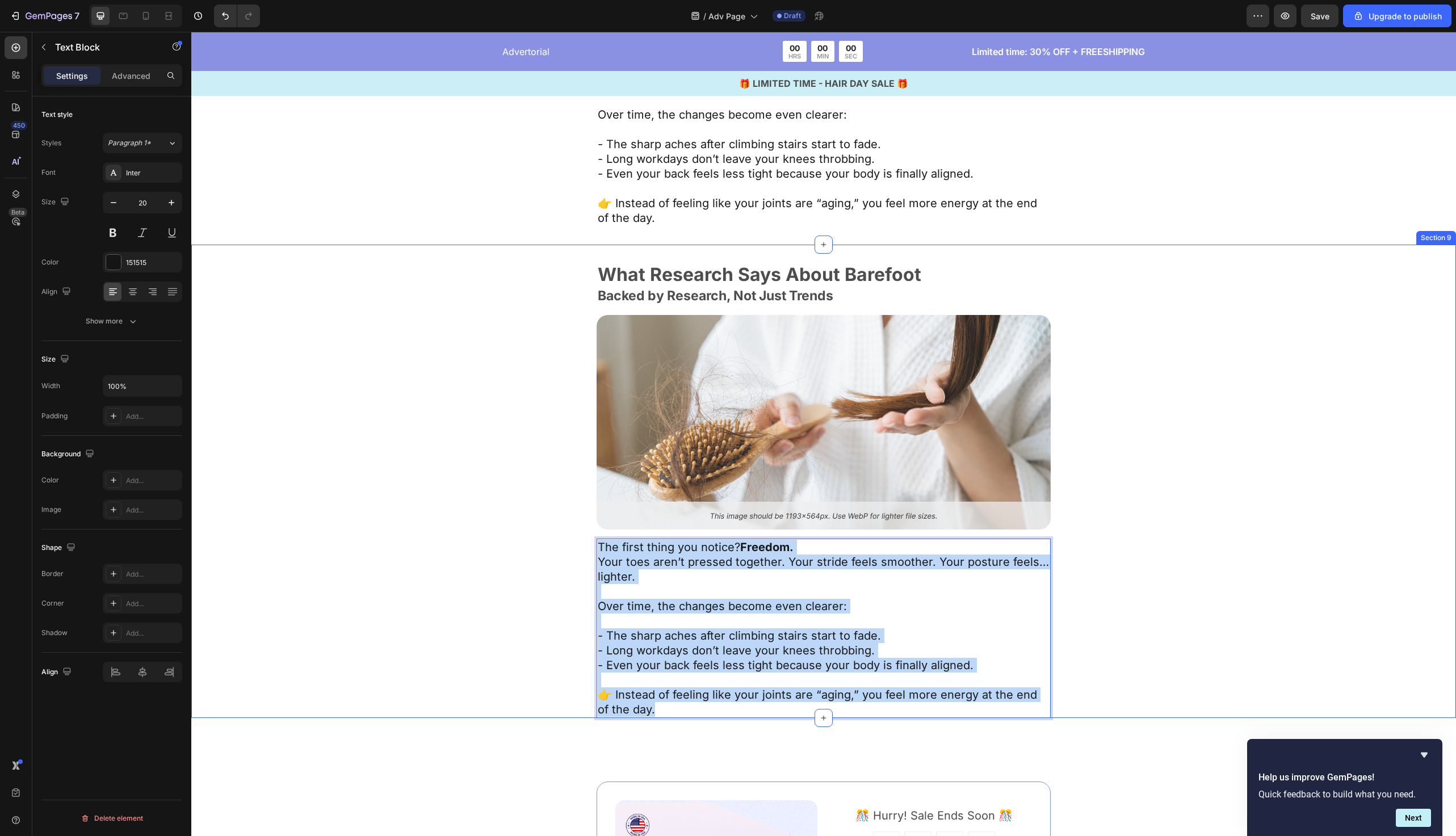
drag, startPoint x: 657, startPoint y: 711, endPoint x: 586, endPoint y: 540, distance: 185.2
click at [586, 540] on div "What Research Says About Barefoot Text Block Backed by Research, Not Just Trend…" at bounding box center [824, 491] width 902 height 453
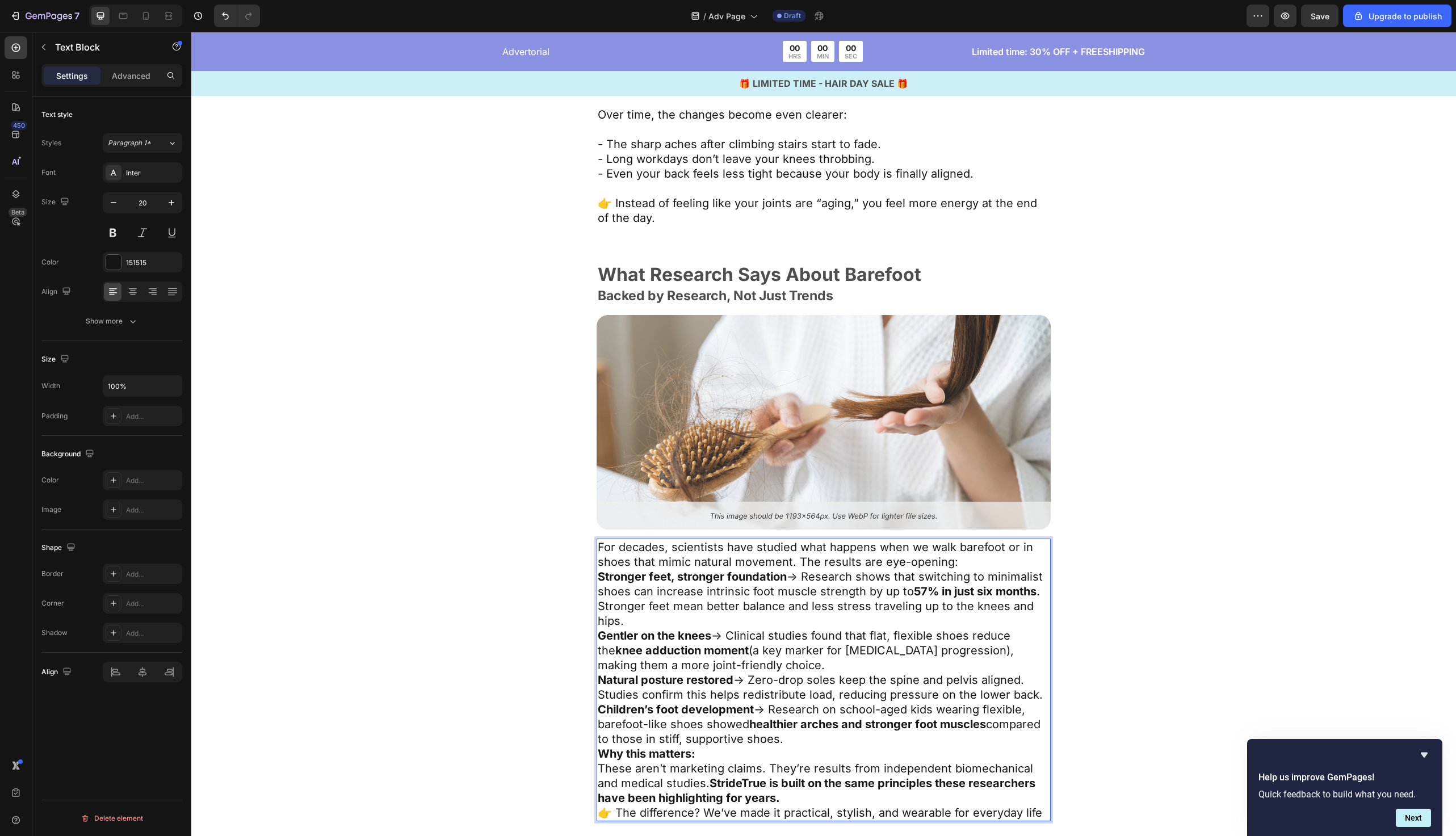
click at [979, 558] on p "For decades, scientists have studied what happens when we walk barefoot or in s…" at bounding box center [824, 555] width 452 height 30
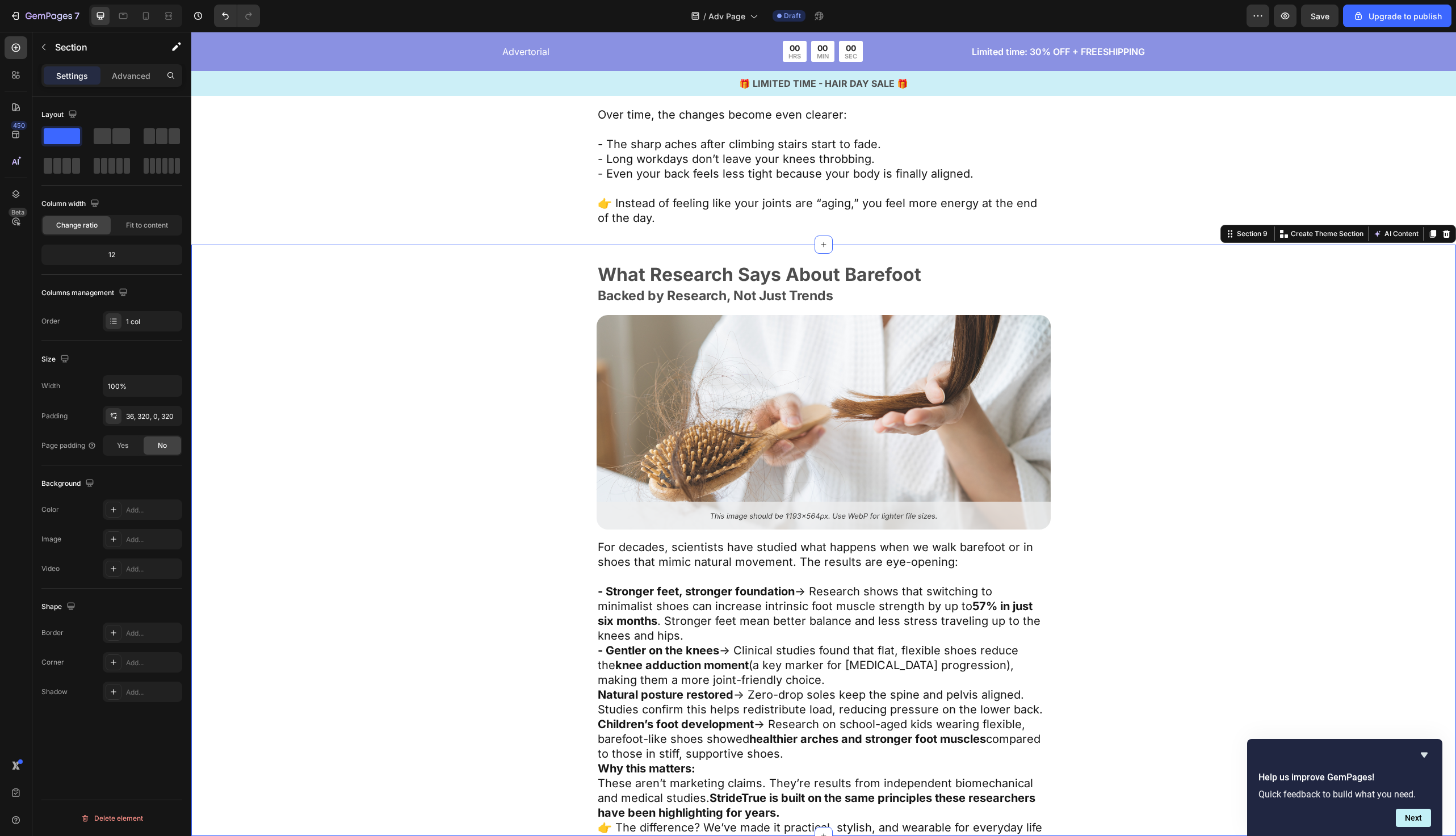
click at [593, 695] on div "What Research Says About Barefoot Text Block Backed by Research, Not Just Trend…" at bounding box center [824, 551] width 902 height 571
click at [599, 695] on strong "Natural posture restored" at bounding box center [665, 695] width 135 height 14
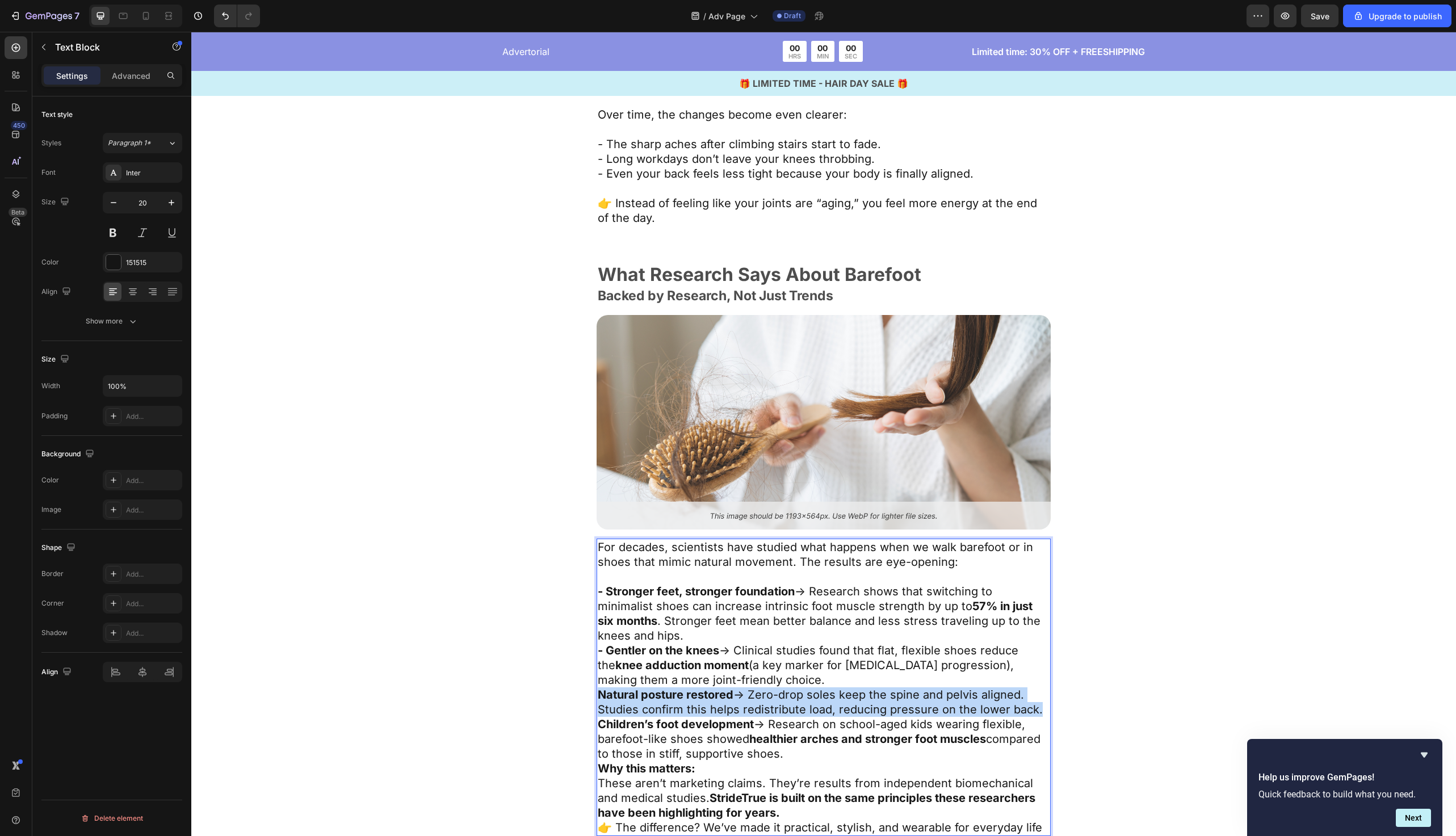
click at [600, 695] on strong "Natural posture restored" at bounding box center [665, 695] width 135 height 14
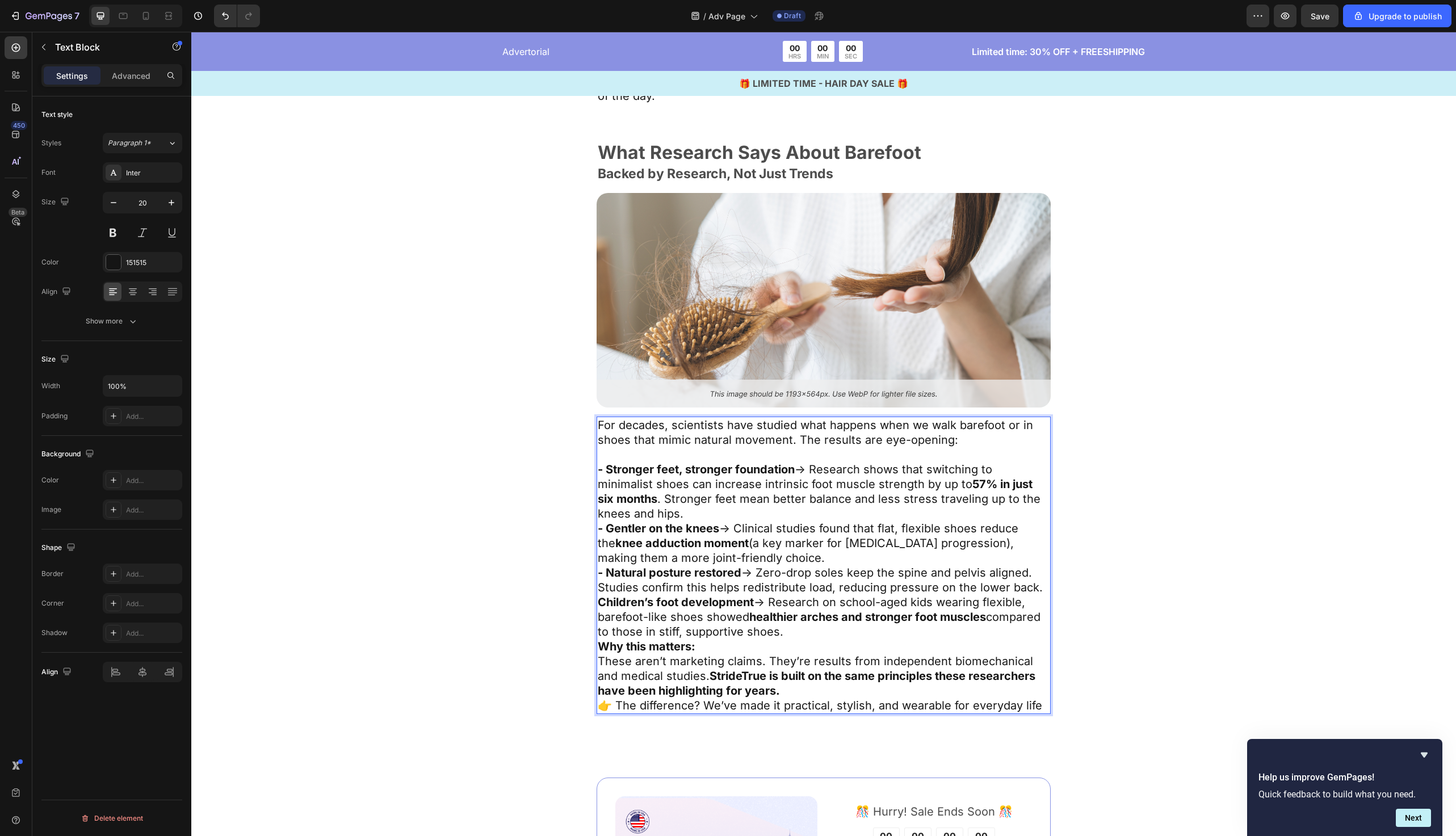
scroll to position [3387, 0]
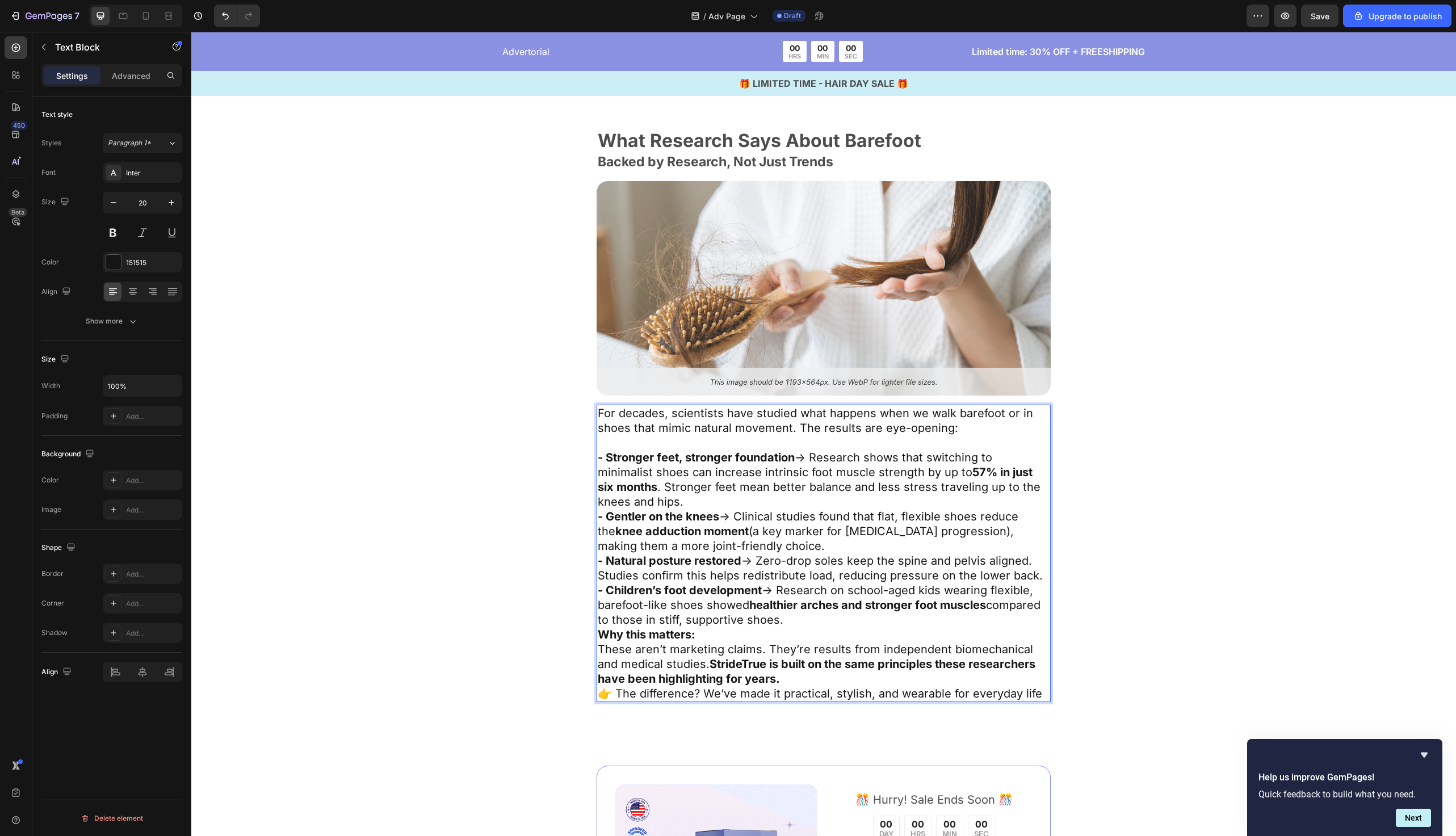
click at [806, 619] on p "- Children’s foot development → Research on school-aged kids wearing flexible, …" at bounding box center [824, 604] width 452 height 44
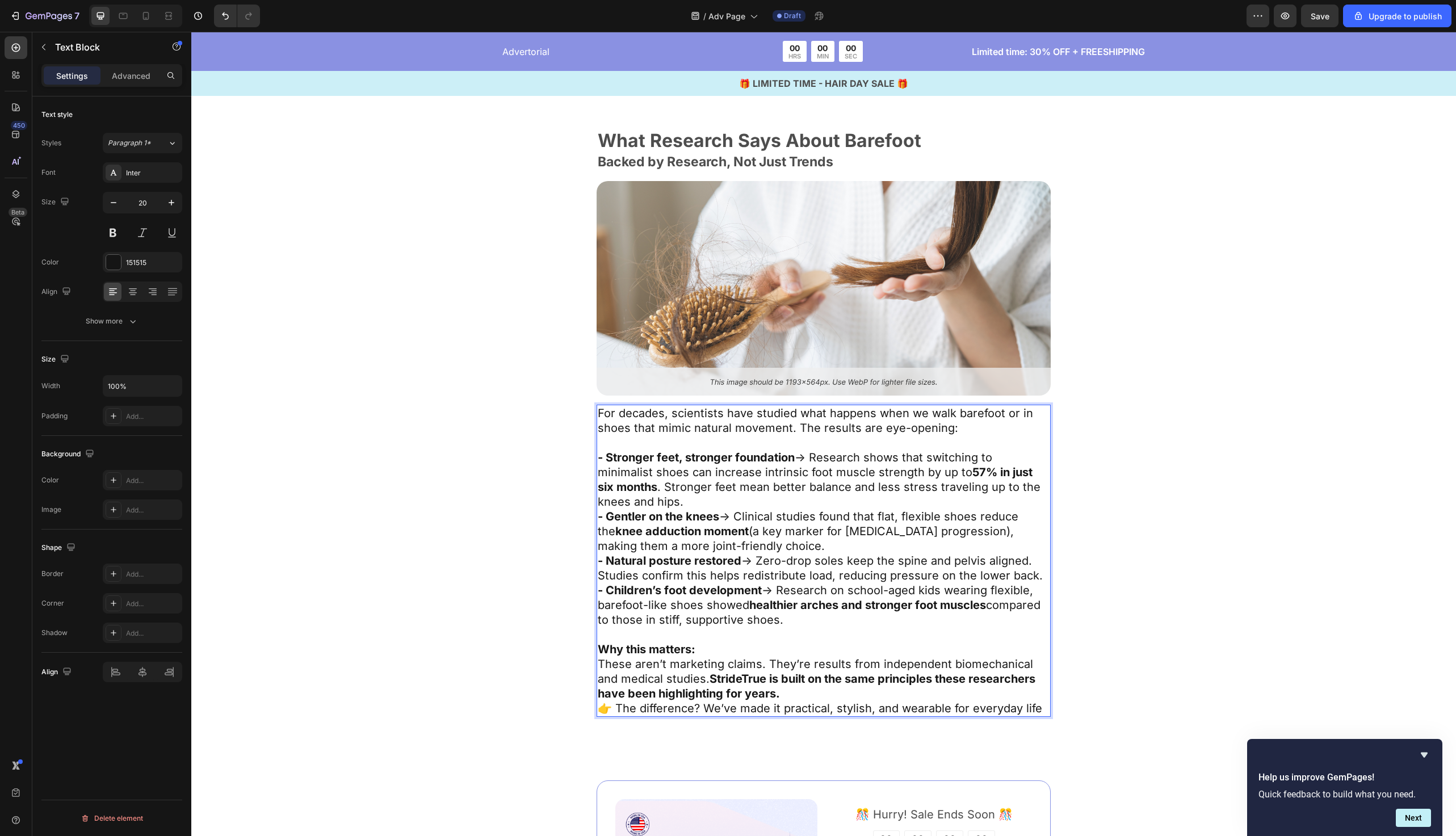
click at [1045, 573] on p "- Natural posture restored → Zero-drop soles keep the spine and pelvis aligned.…" at bounding box center [824, 569] width 452 height 30
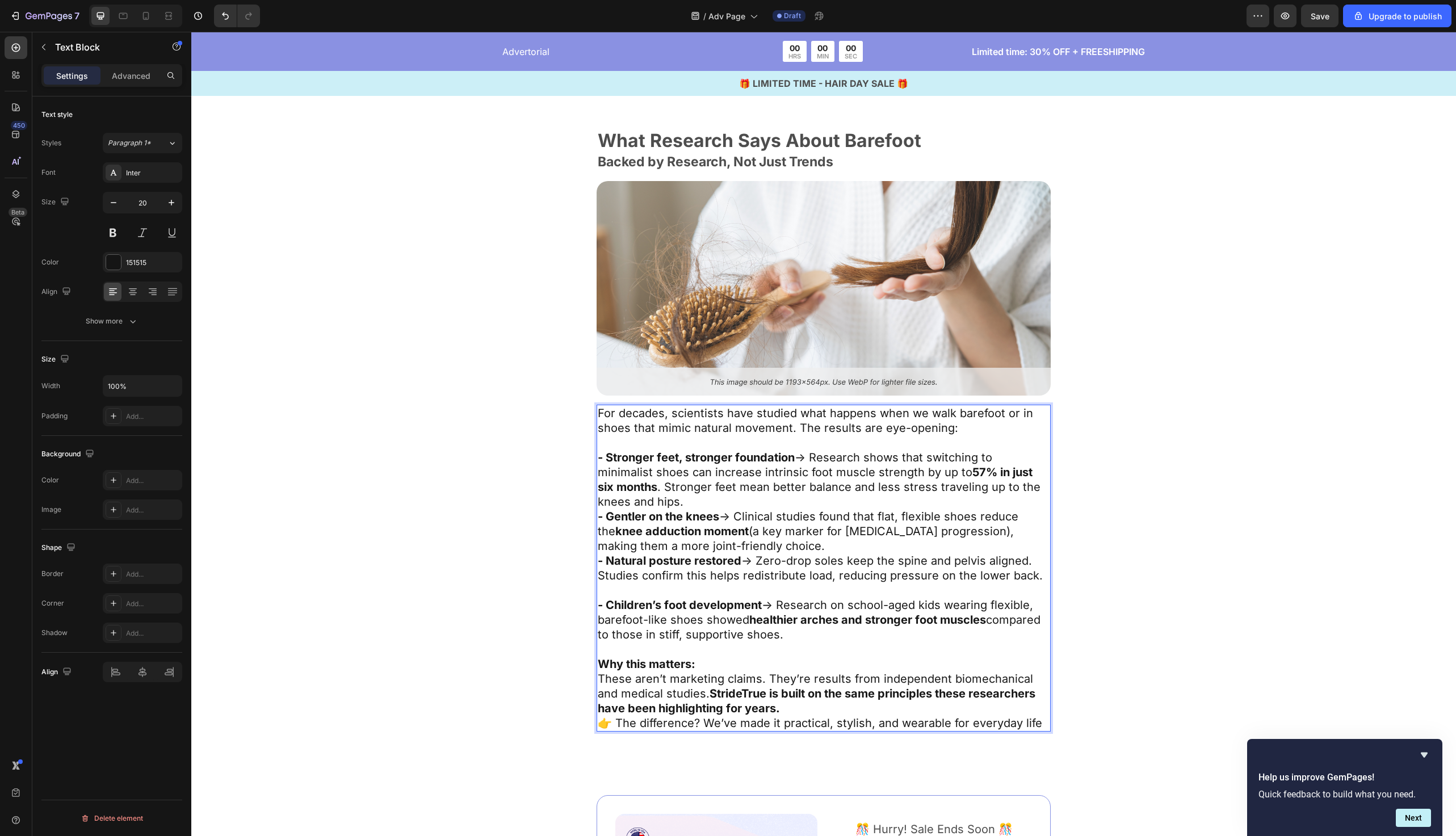
click at [784, 550] on p "- Gentler on the knees → Clinical studies found that flat, flexible shoes reduc…" at bounding box center [824, 531] width 452 height 44
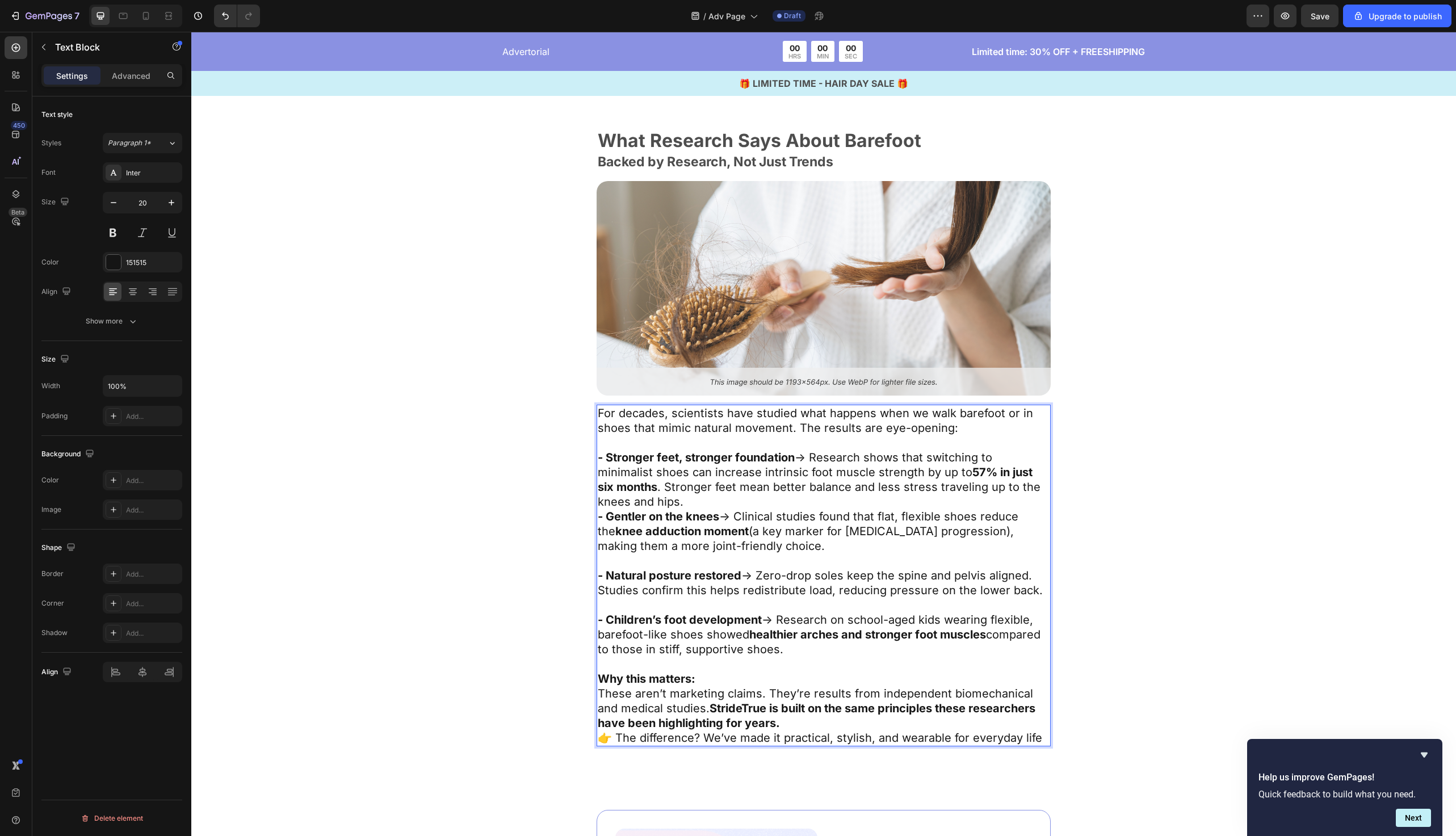
click at [722, 498] on p "- Stronger feet, stronger foundation → Research shows that switching to minimal…" at bounding box center [824, 479] width 452 height 59
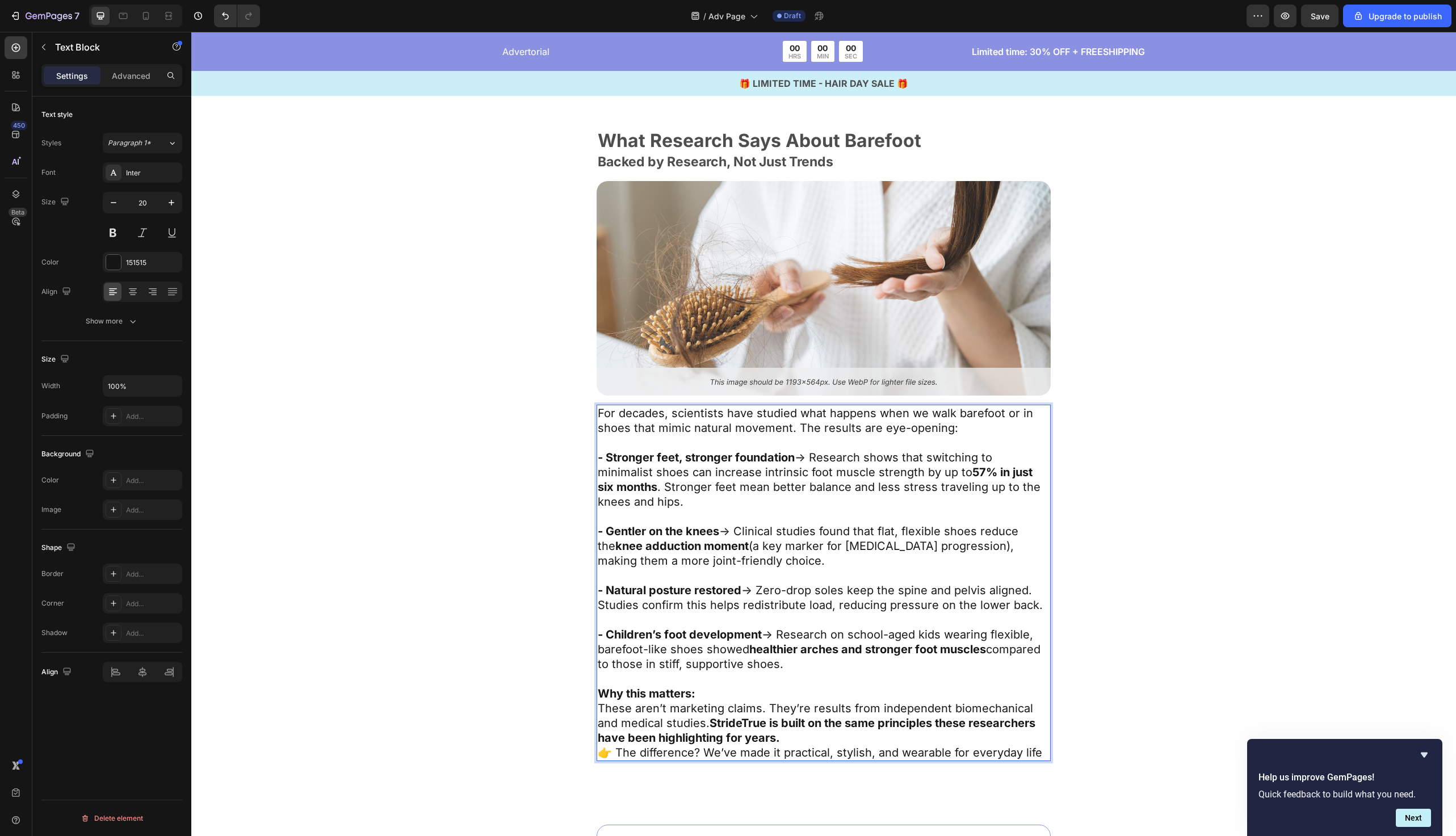
click at [598, 753] on p "👉 The difference? We’ve made it practical, stylish, and wearable for everyday l…" at bounding box center [824, 753] width 452 height 15
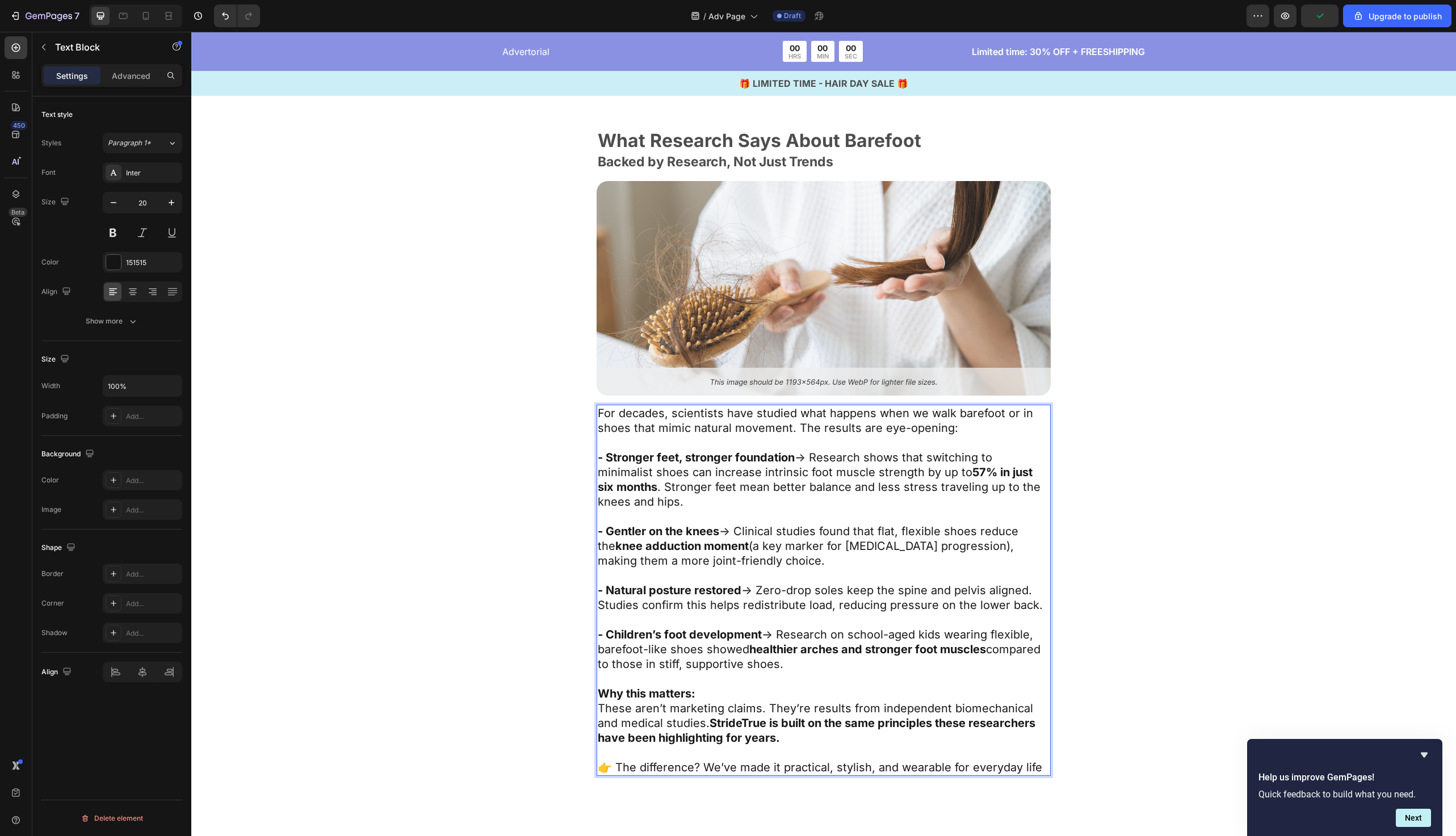
click at [741, 720] on strong "StrideTrue is built on the same principles these researchers have been highligh…" at bounding box center [816, 731] width 438 height 28
click at [747, 724] on strong "StrideTrue is built on the same principles these researchers have been highligh…" at bounding box center [816, 731] width 438 height 28
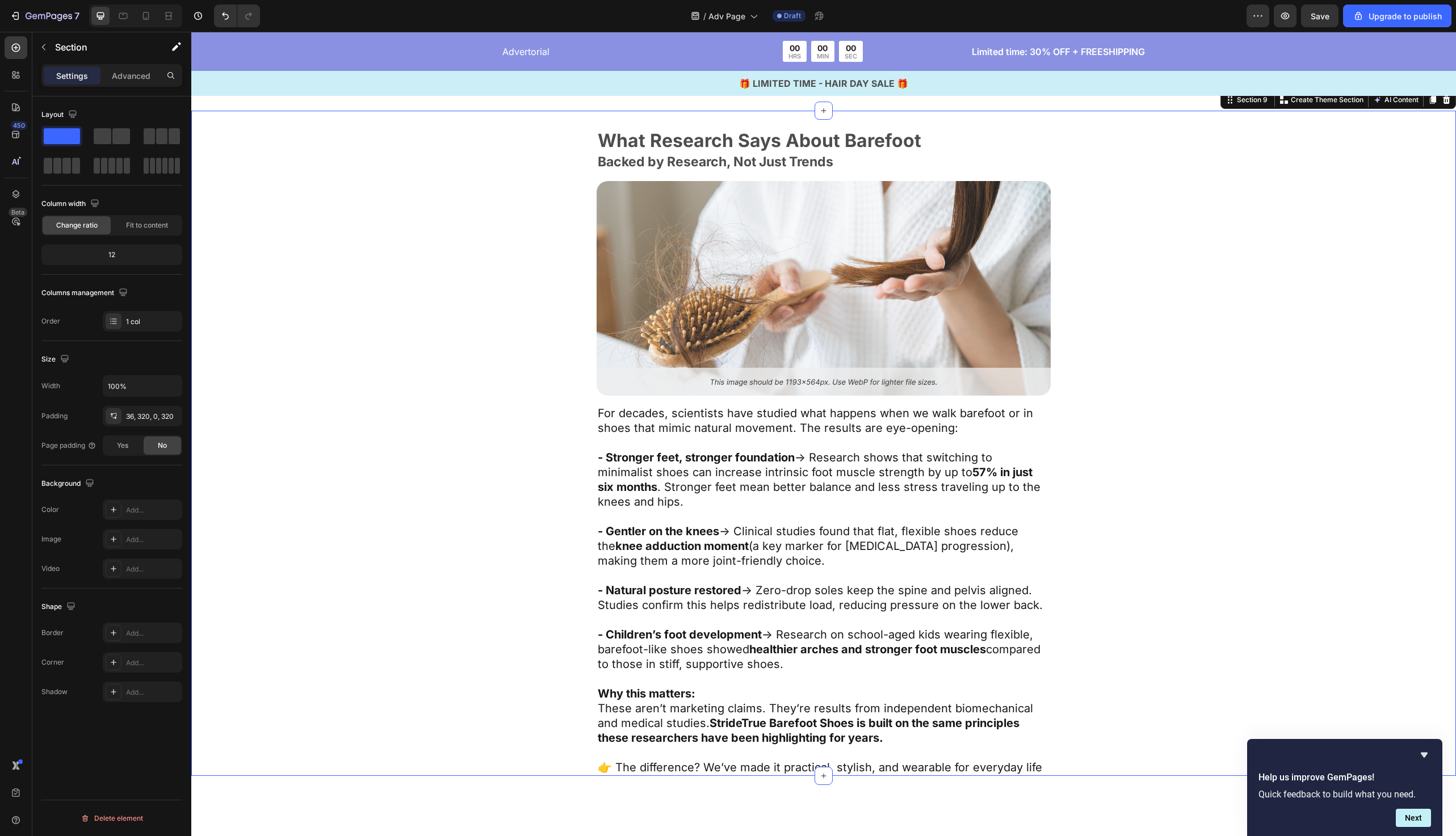
click at [437, 697] on div "What Research Says About Barefoot Text Block Backed by Research, Not Just Trend…" at bounding box center [824, 454] width 902 height 645
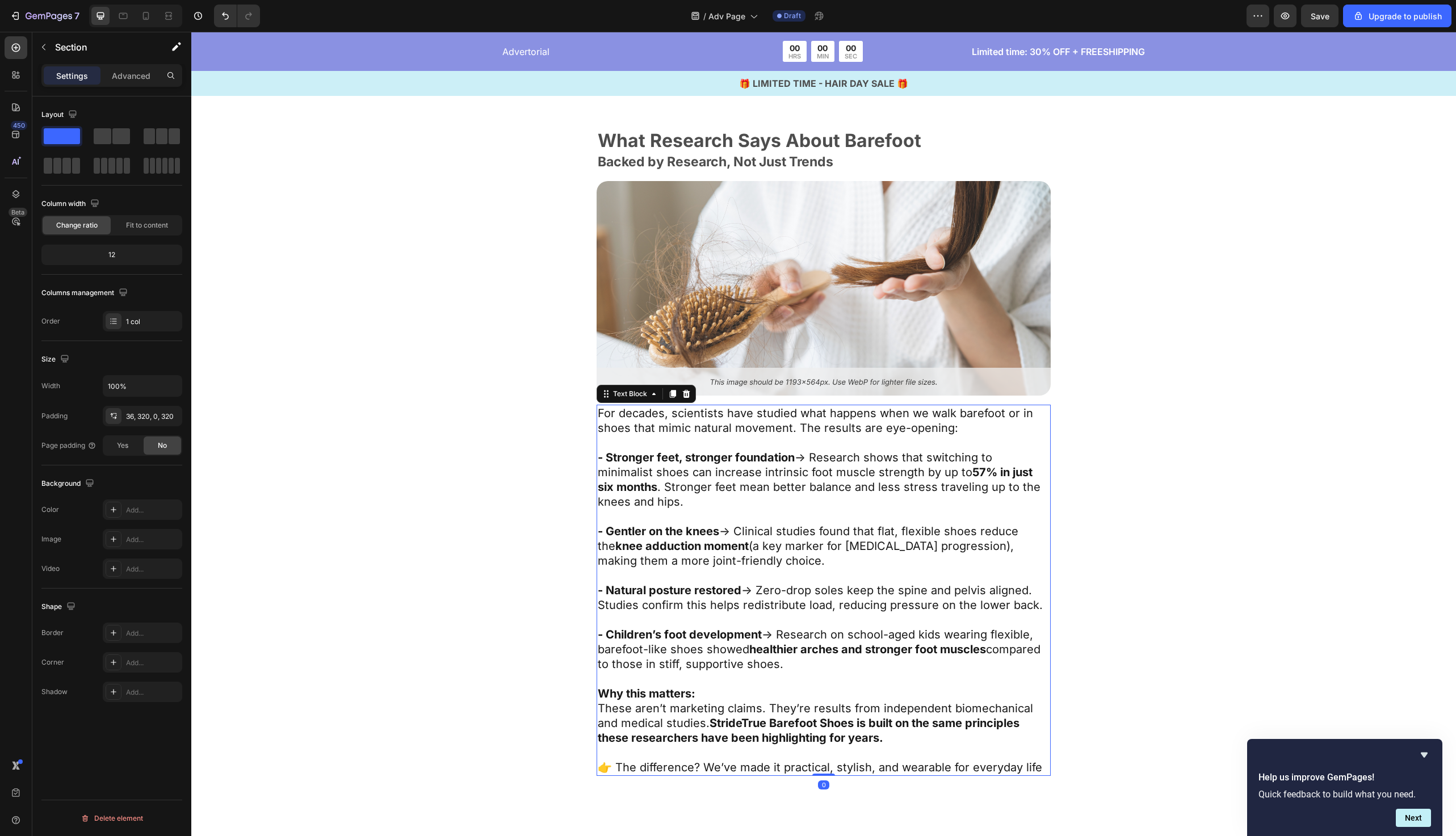
click at [745, 717] on strong "StrideTrue Barefoot Shoes is built on the same principles these researchers hav…" at bounding box center [808, 731] width 422 height 28
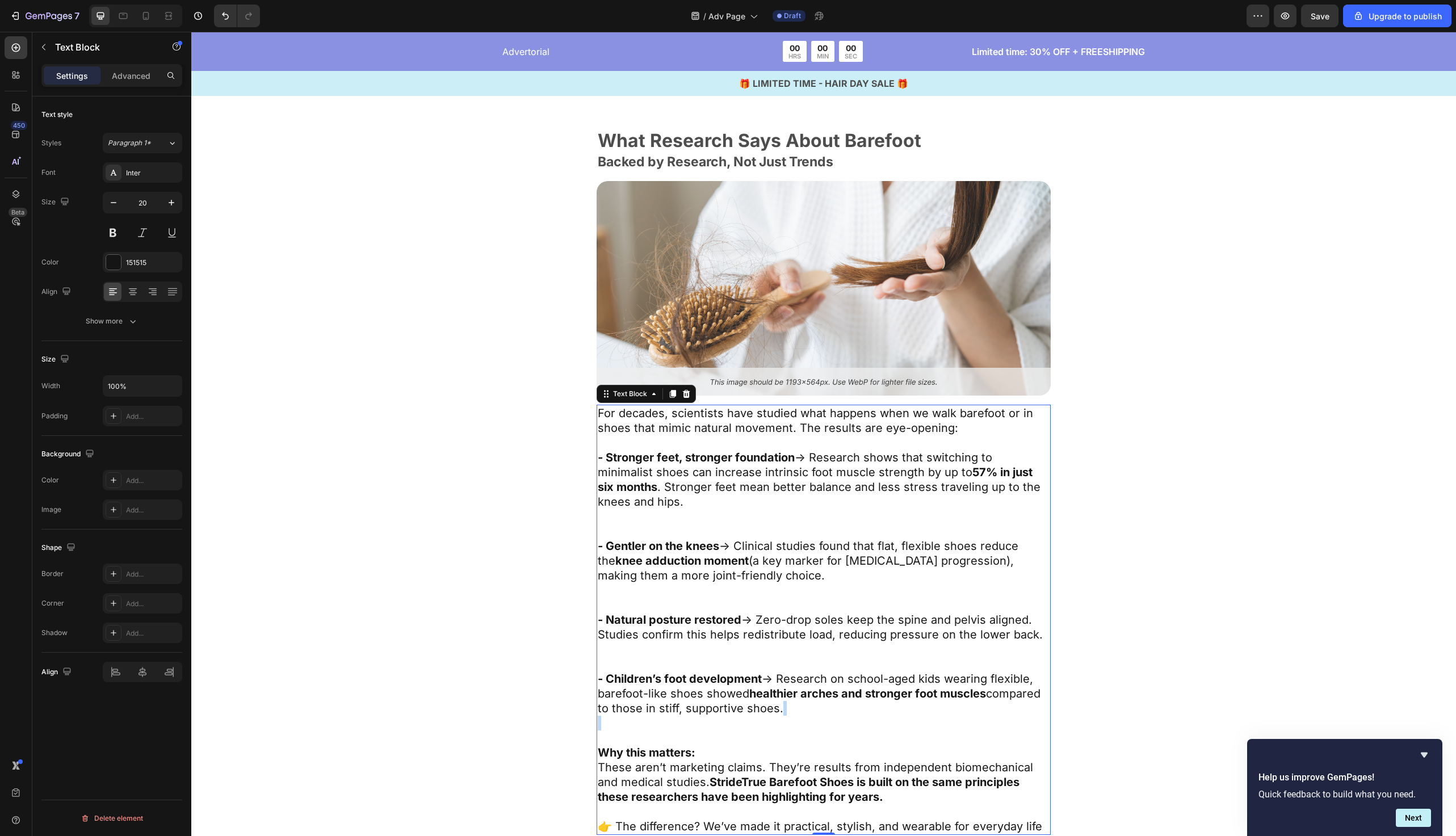
click at [745, 717] on p "- Children’s foot development → Research on school-aged kids wearing flexible, …" at bounding box center [824, 708] width 452 height 74
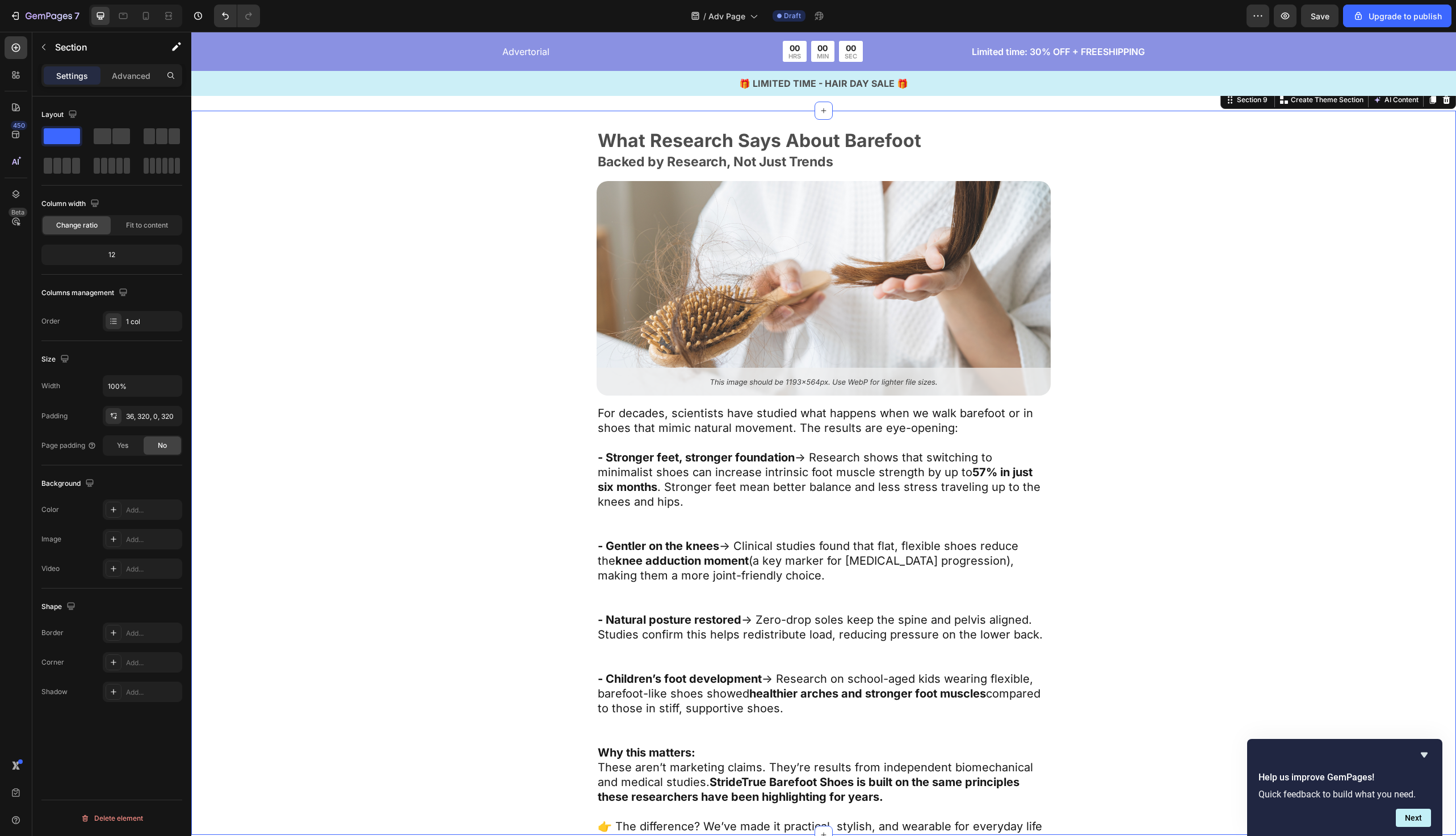
click at [456, 773] on div "What Research Says About Barefoot Text Block Backed by Research, Not Just Trend…" at bounding box center [824, 483] width 902 height 704
click at [734, 697] on p "- Children’s foot development → Research on school-aged kids wearing flexible, …" at bounding box center [824, 708] width 452 height 74
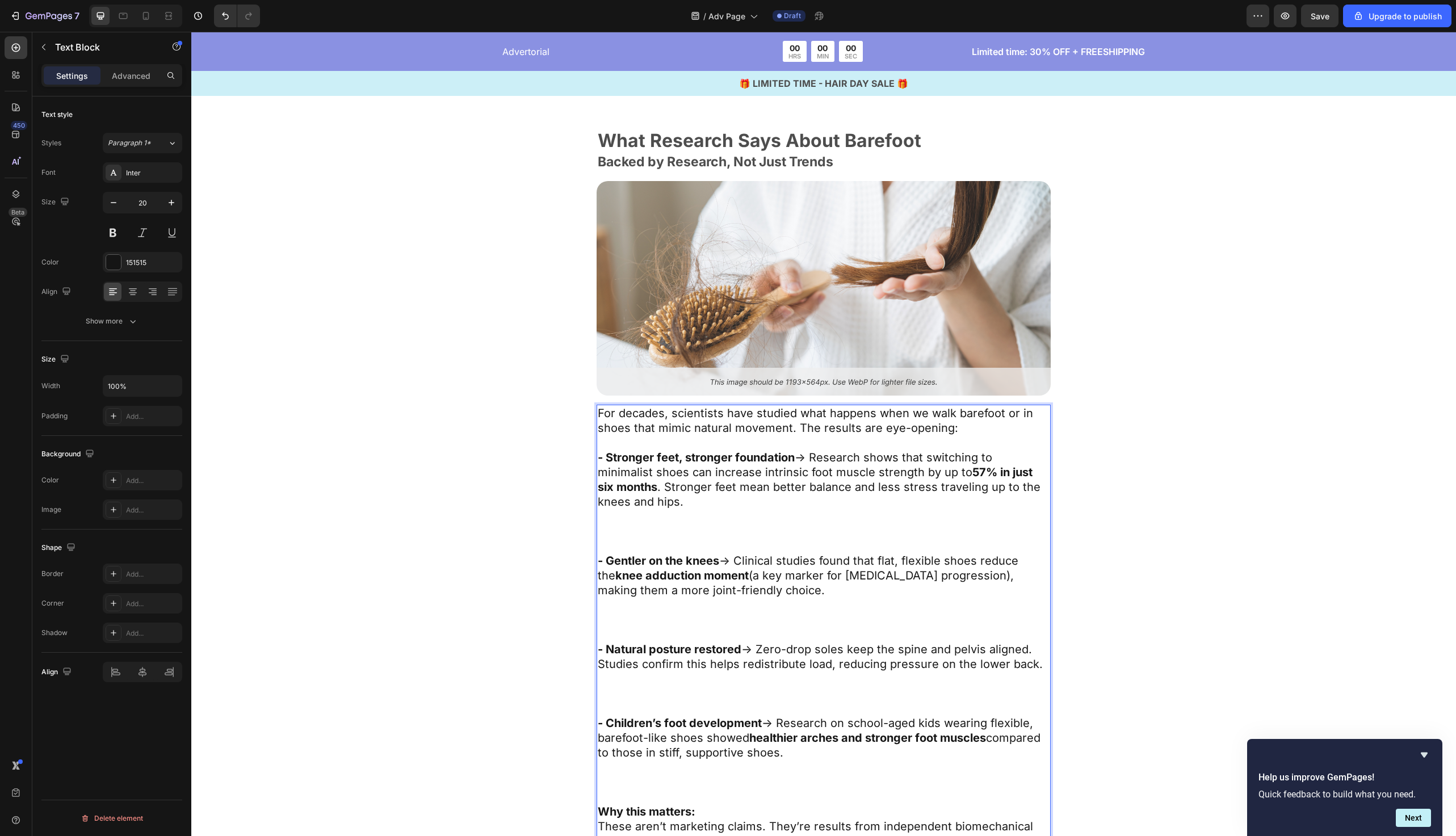
click at [734, 697] on p "- Natural posture restored → Zero-drop soles keep the spine and pelvis aligned.…" at bounding box center [824, 679] width 452 height 74
click at [705, 732] on p "- Children’s foot development → Research on school-aged kids wearing flexible, …" at bounding box center [824, 760] width 452 height 89
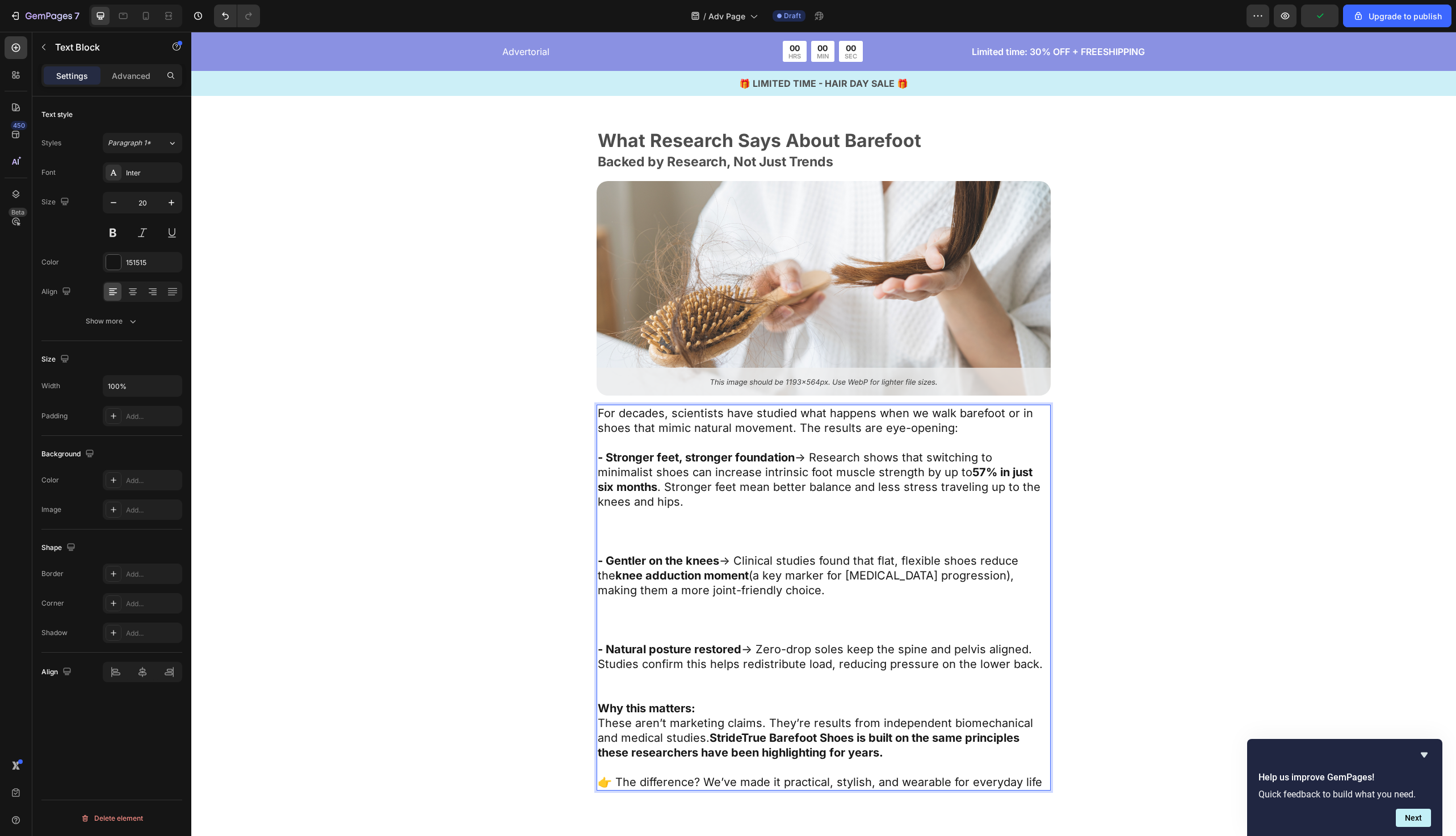
click at [674, 607] on p "- Gentler on the knees → Clinical studies found that flat, flexible shoes reduc…" at bounding box center [824, 598] width 452 height 89
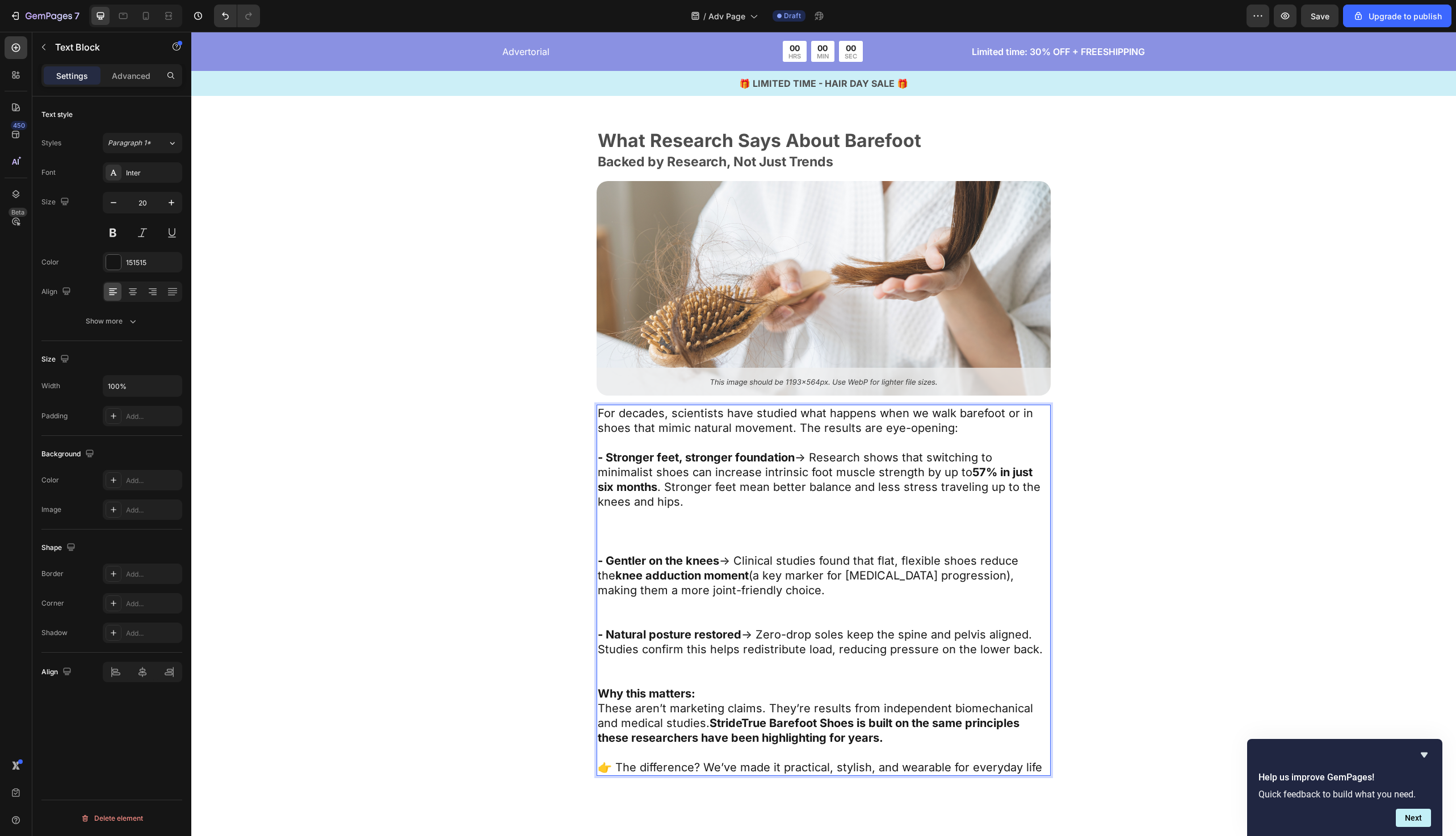
click at [670, 489] on p "- Stronger feet, stronger foundation → Research shows that switching to minimal…" at bounding box center [824, 502] width 452 height 104
click at [657, 507] on p "- Stronger feet, stronger foundation → Research shows that switching to minimal…" at bounding box center [824, 502] width 452 height 104
click at [639, 527] on p "- Stronger feet, stronger foundation → Research shows that switching to minimal…" at bounding box center [824, 502] width 452 height 104
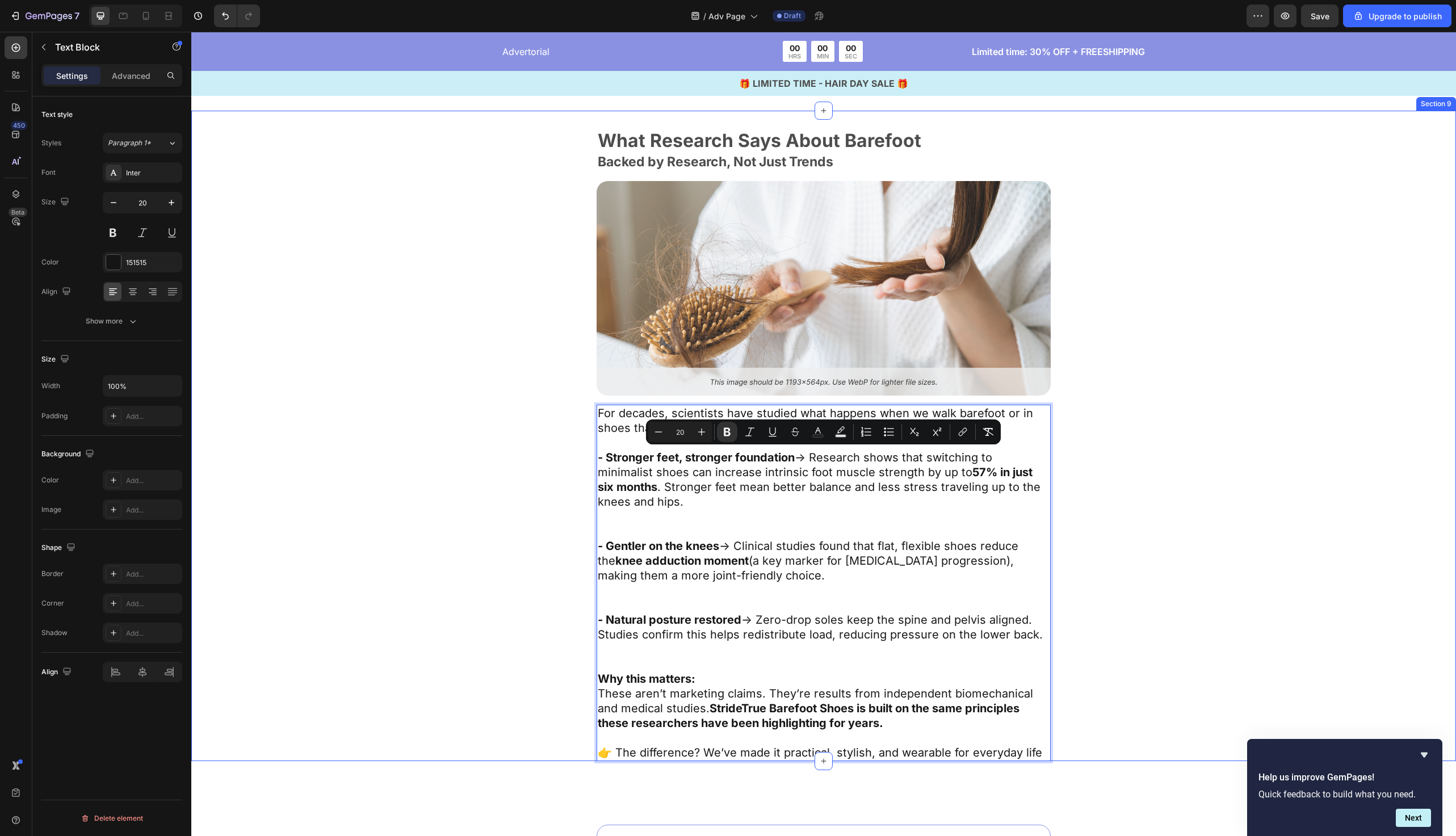
drag, startPoint x: 1034, startPoint y: 639, endPoint x: 594, endPoint y: 455, distance: 476.9
click at [594, 455] on div "What Research Says About Barefoot Text Block Backed by Research, Not Just Trend…" at bounding box center [824, 446] width 902 height 630
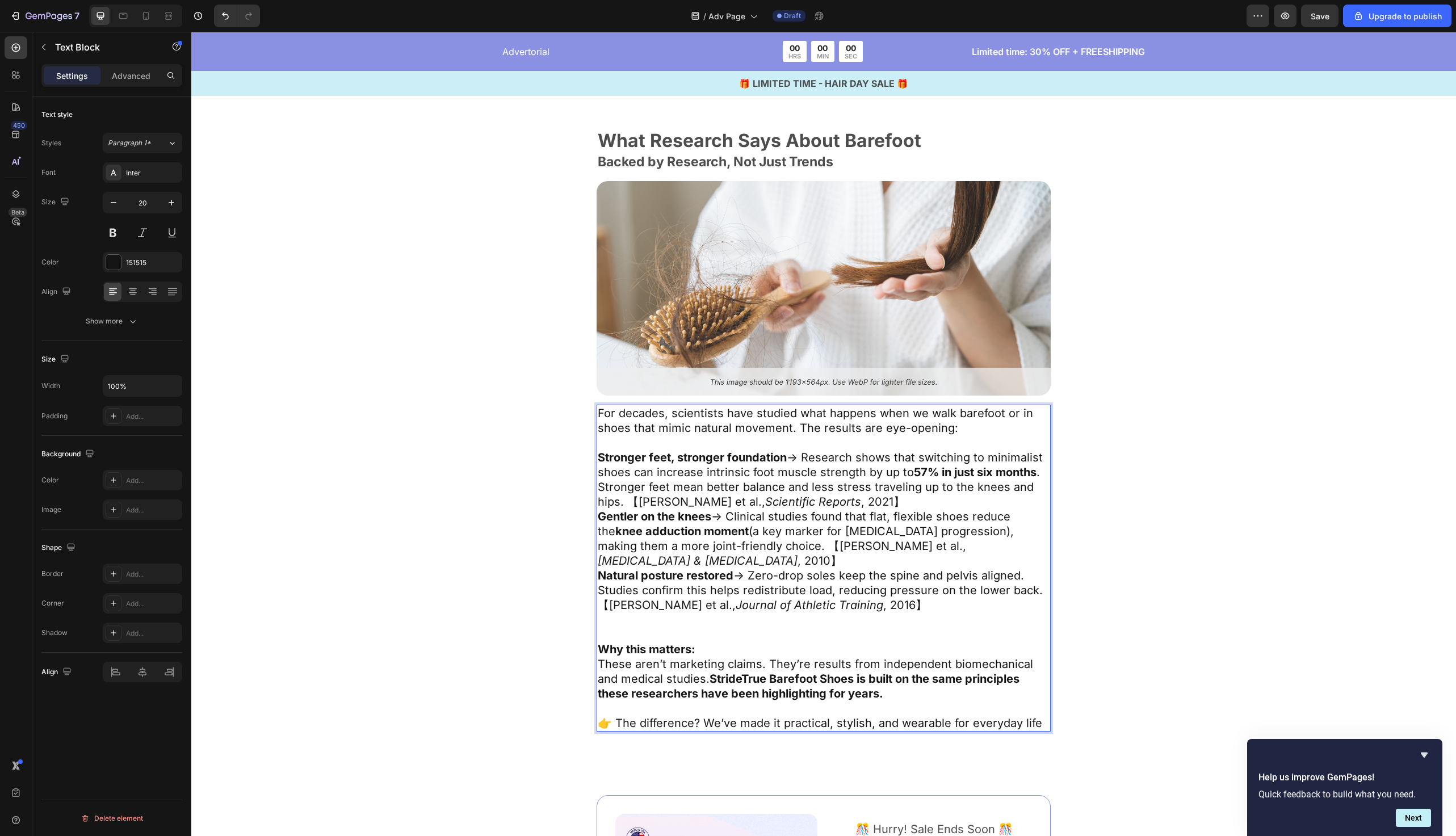
click at [850, 493] on p "Stronger feet, stronger foundation → Research shows that switching to minimalis…" at bounding box center [824, 479] width 452 height 59
click at [849, 496] on p "Stronger feet, stronger foundation → Research shows that switching to minimalis…" at bounding box center [824, 479] width 452 height 59
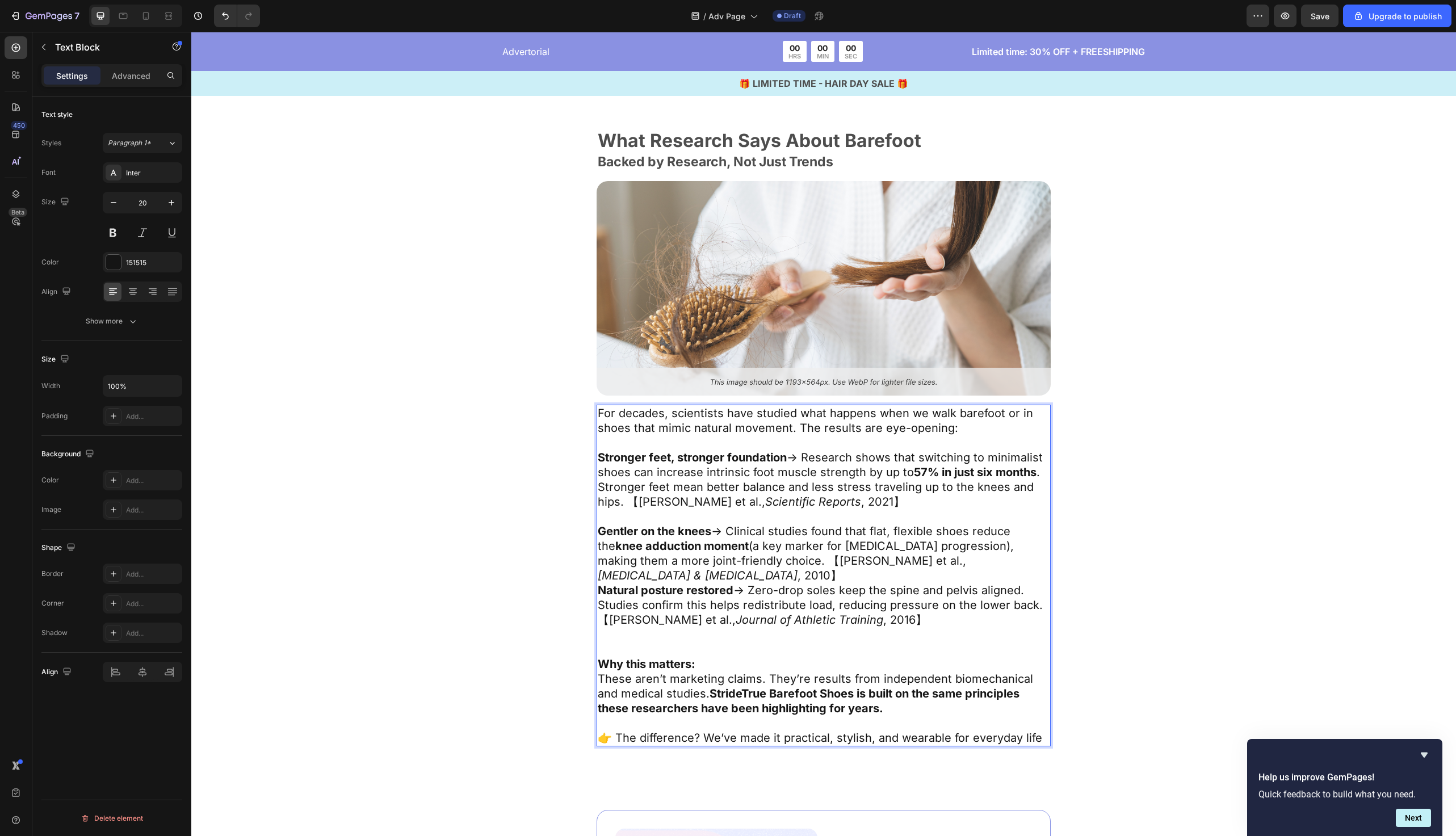
click at [1044, 558] on p "Gentler on the knees → Clinical studies found that flat, flexible shoes reduce …" at bounding box center [824, 553] width 452 height 59
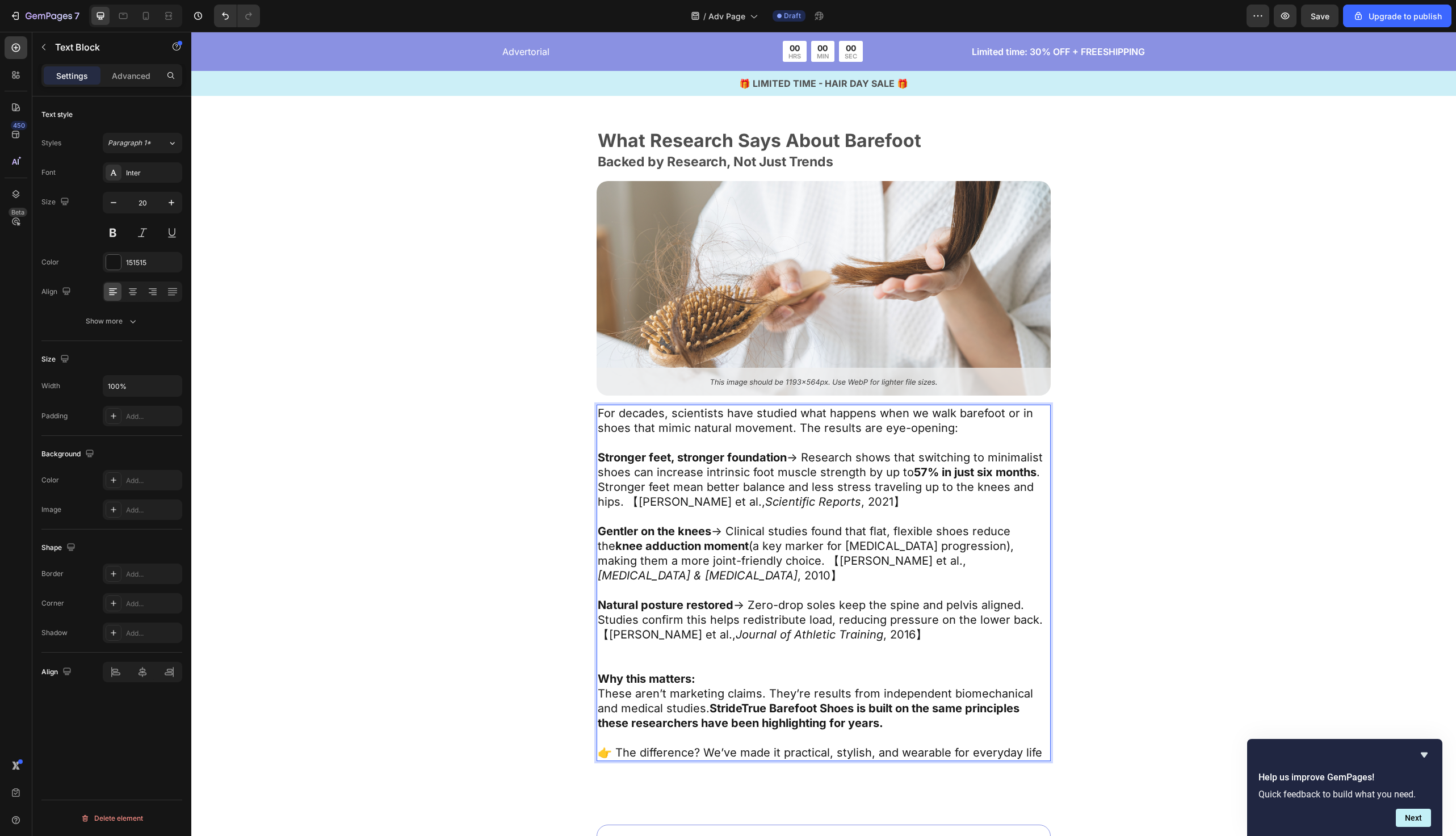
click at [602, 452] on strong "Stronger feet, stronger foundation" at bounding box center [692, 458] width 189 height 14
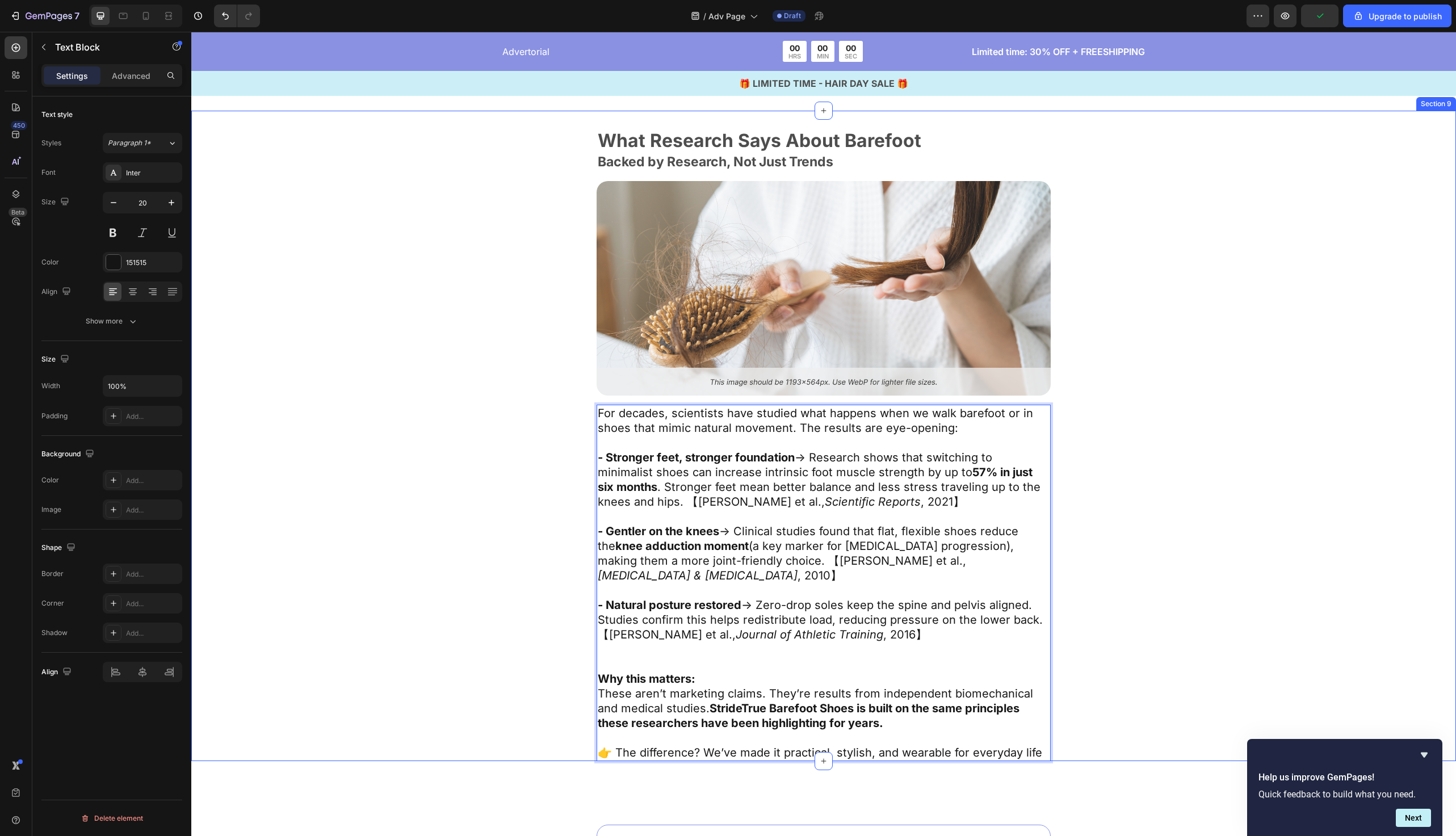
click at [412, 609] on div "What Research Says About Barefoot Text Block Backed by Research, Not Just Trend…" at bounding box center [824, 446] width 902 height 630
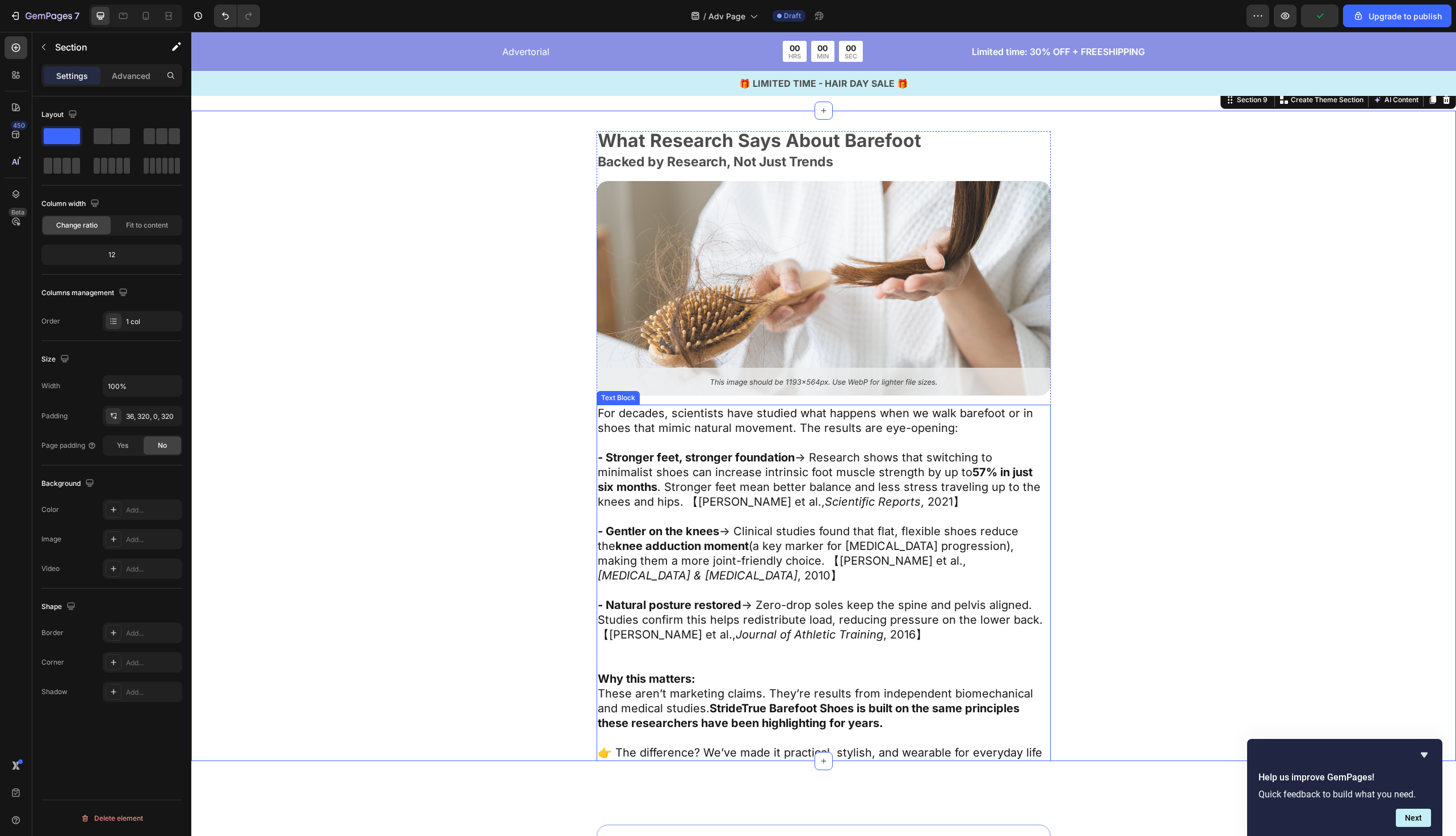
click at [685, 646] on p "- Natural posture restored → Zero-drop soles keep the spine and pelvis aligned.…" at bounding box center [824, 634] width 452 height 74
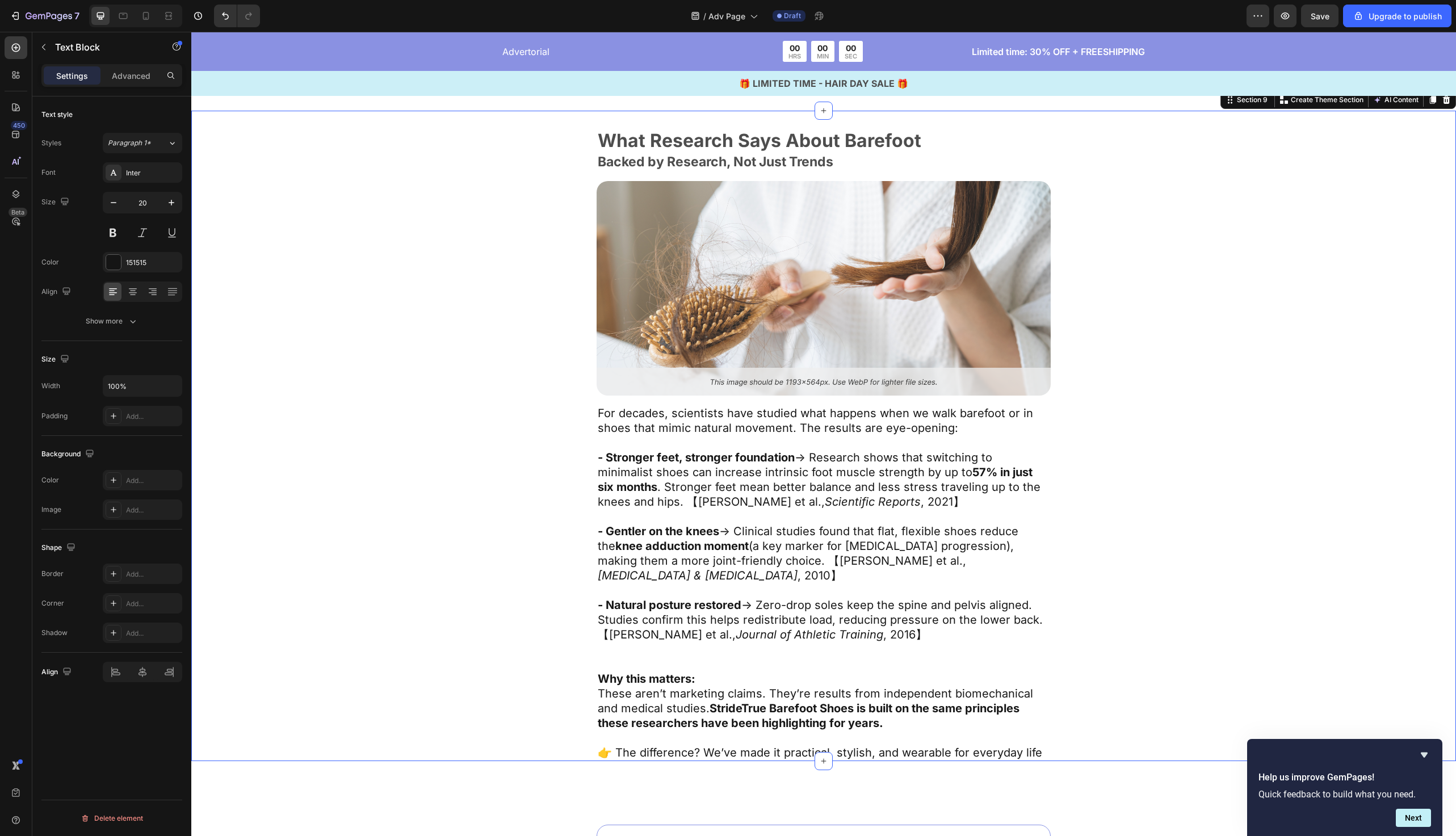
click at [452, 623] on div "What Research Says About Barefoot Text Block Backed by Research, Not Just Trend…" at bounding box center [824, 446] width 902 height 630
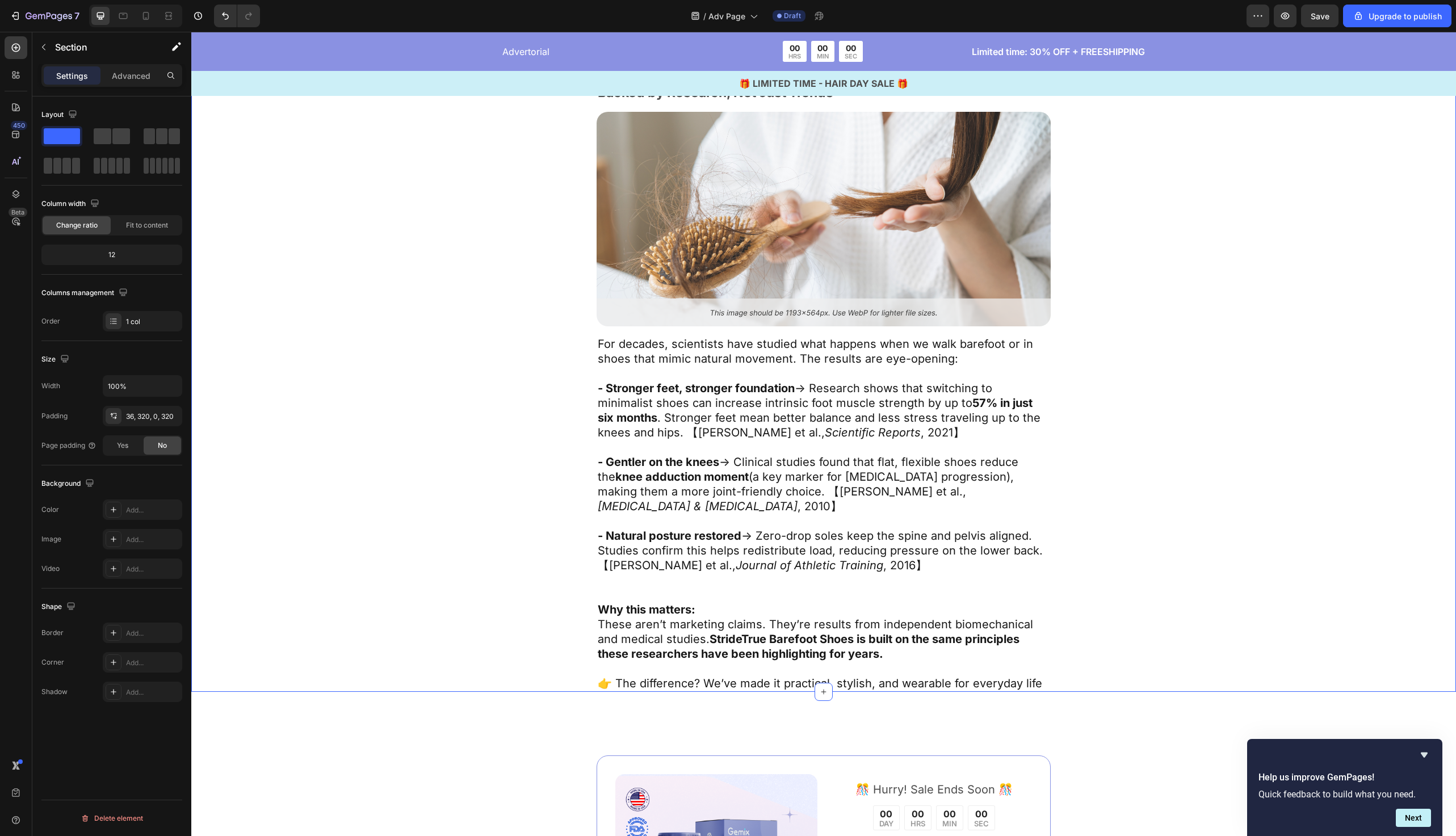
scroll to position [3488, 0]
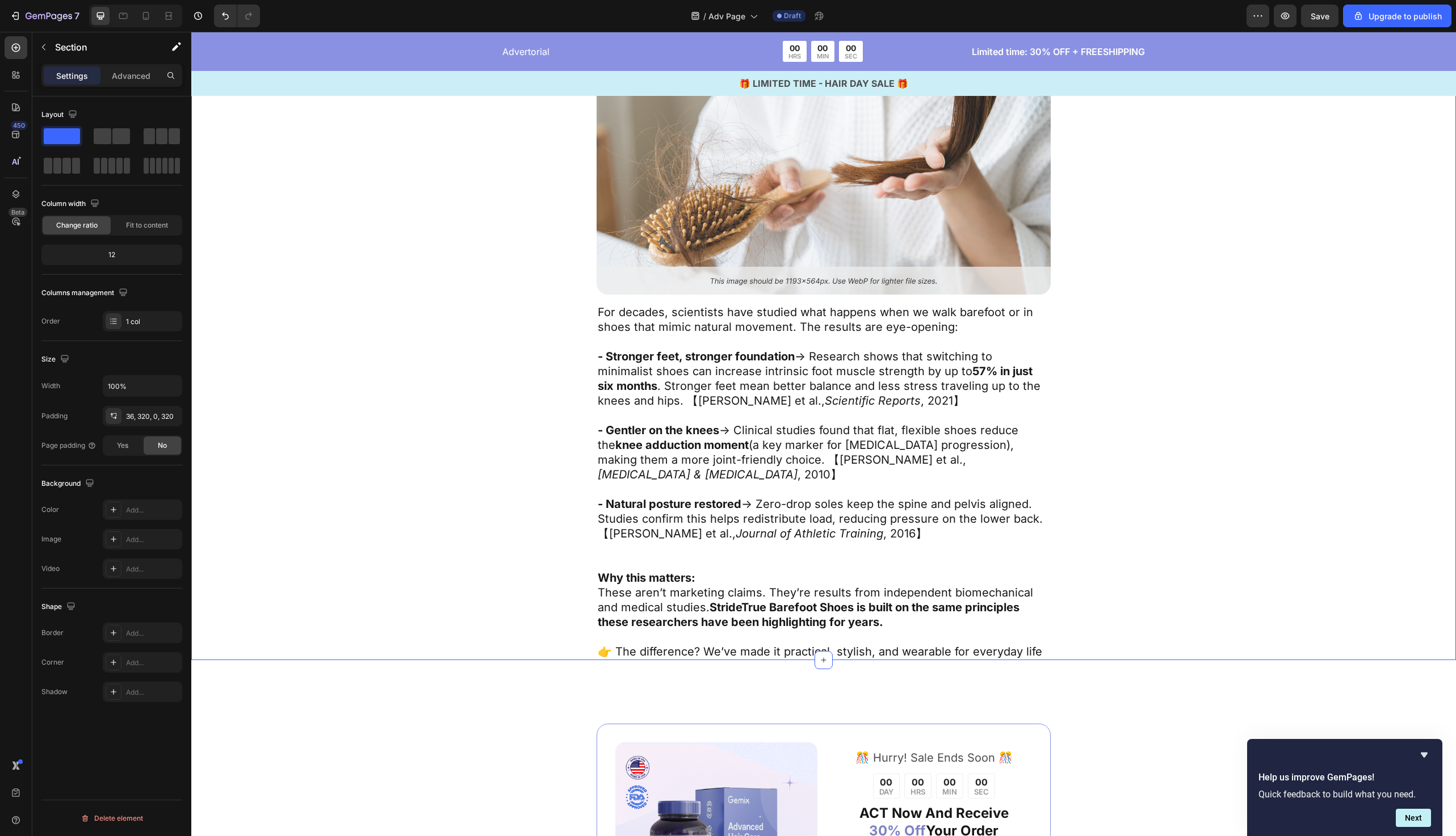
click at [477, 375] on div "What Research Says About Barefoot Text Block Backed by Research, Not Just Trend…" at bounding box center [824, 345] width 902 height 630
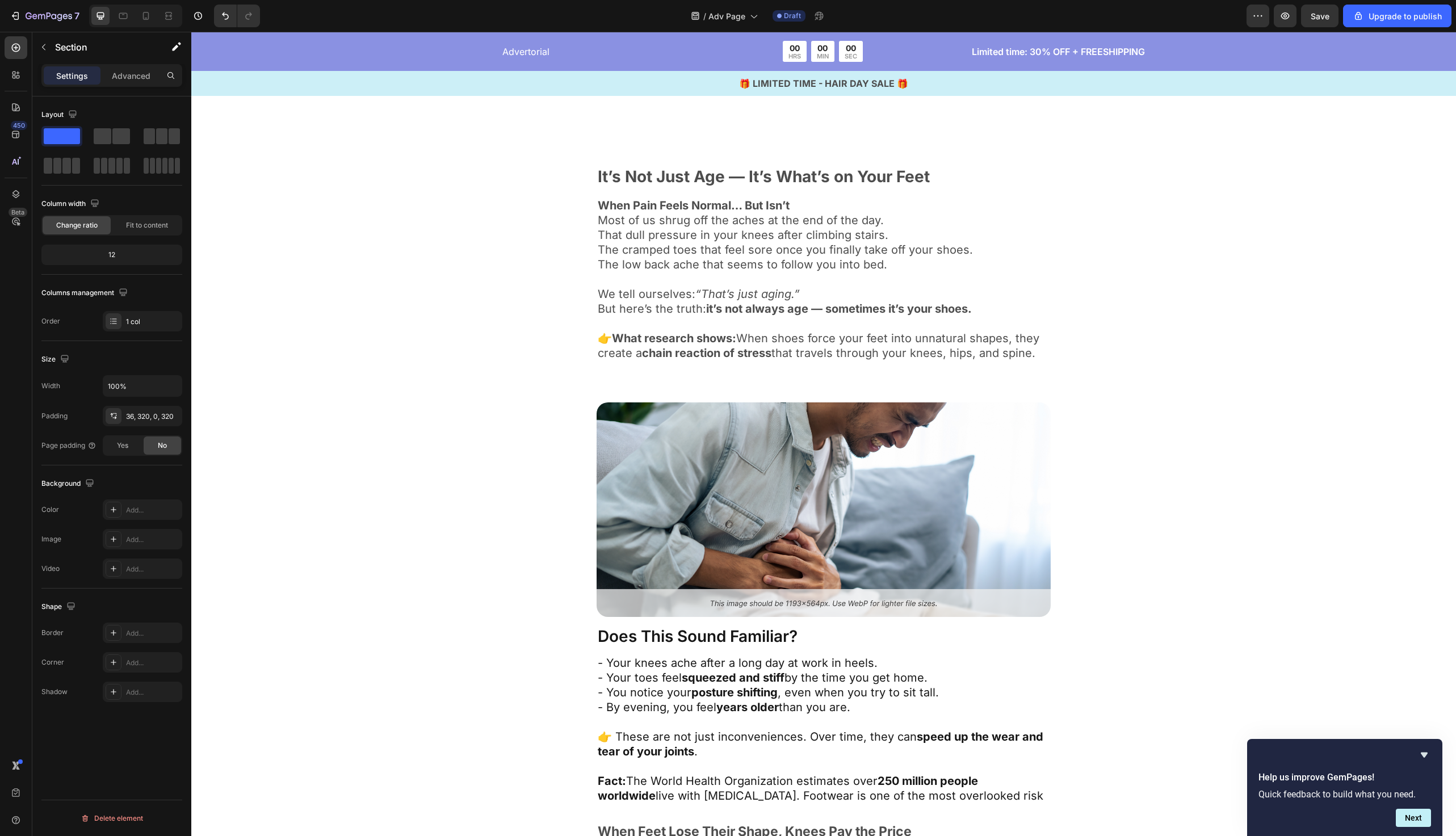
scroll to position [0, 0]
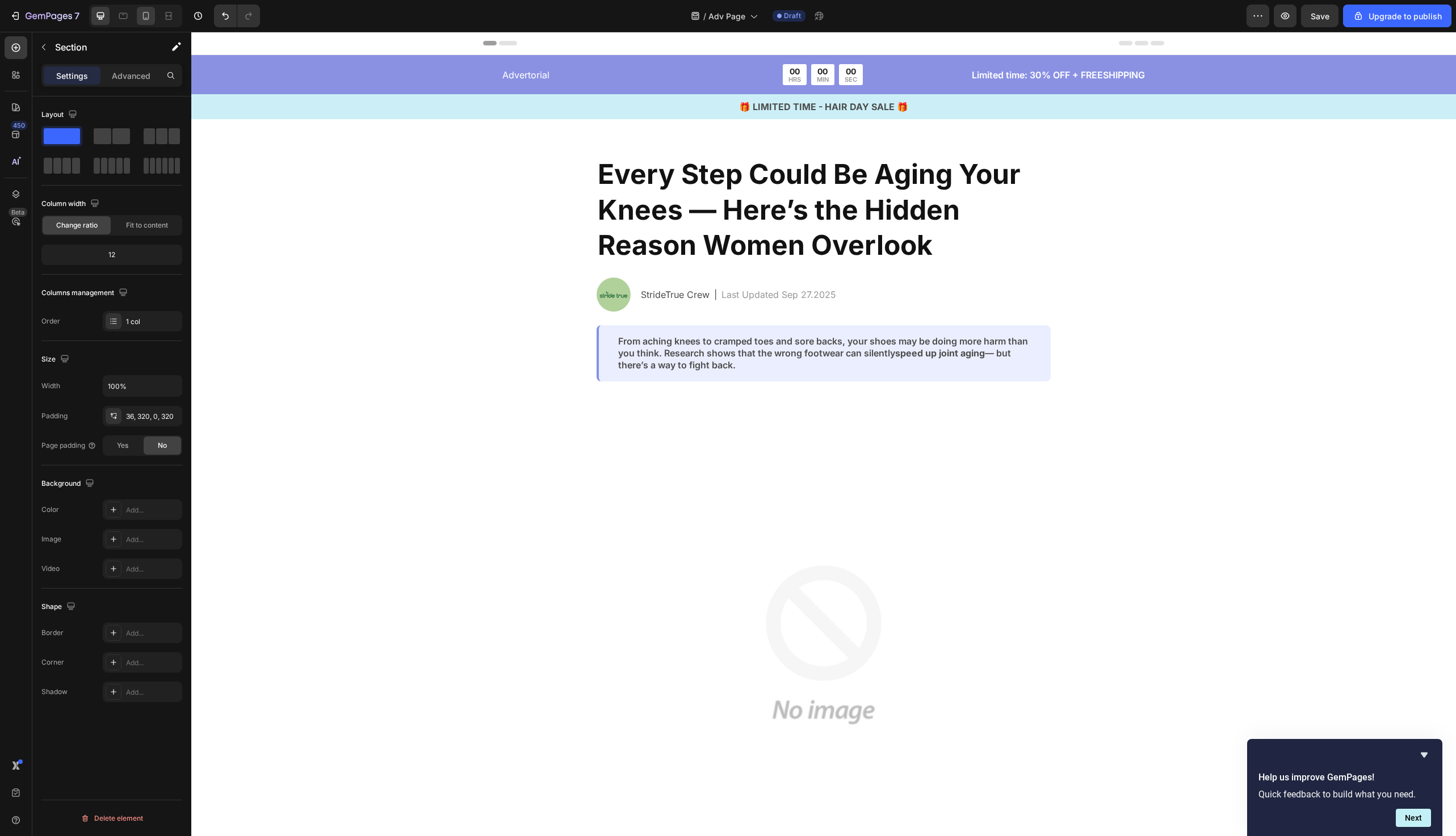
click at [146, 19] on icon at bounding box center [146, 16] width 12 height 12
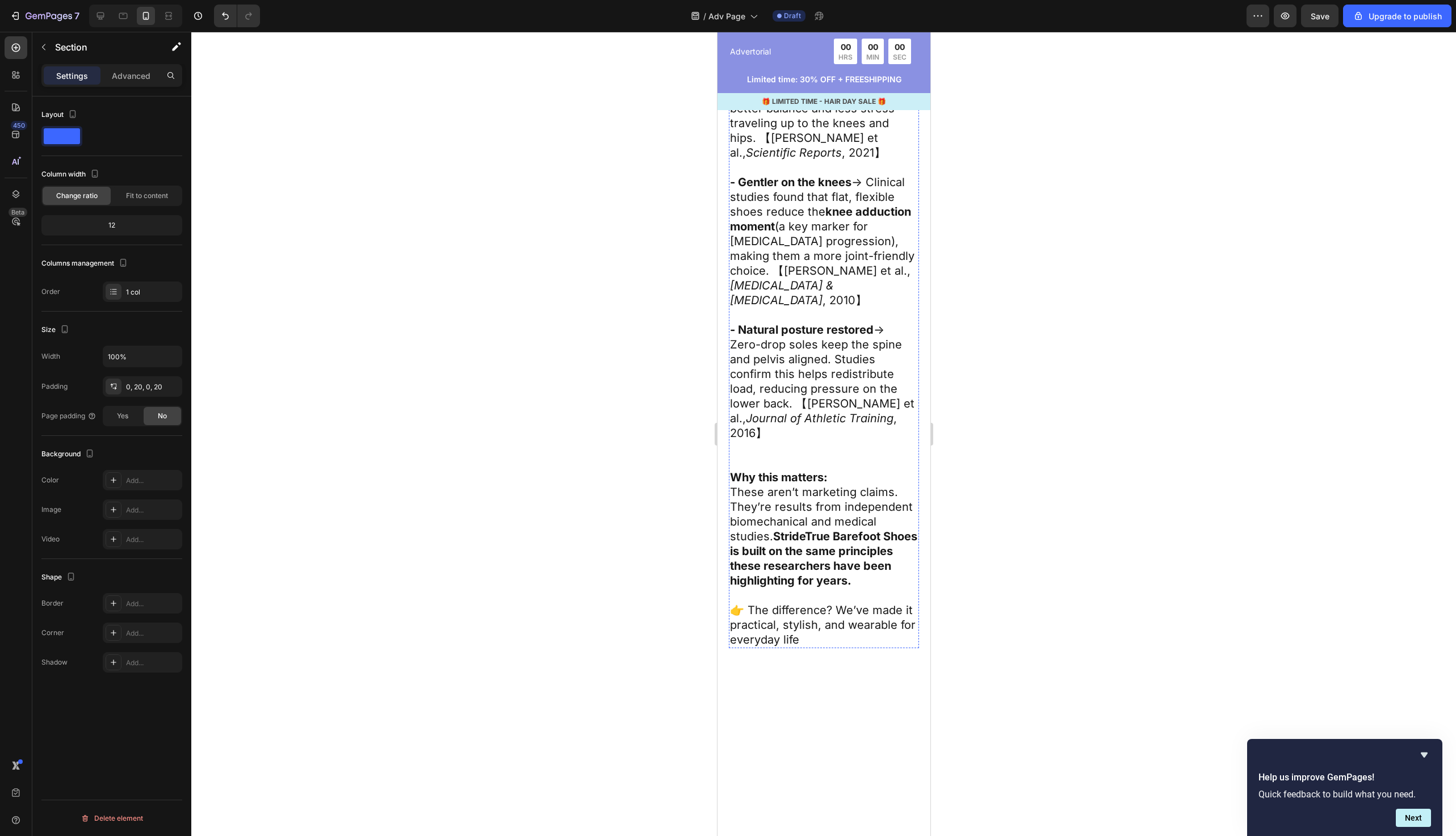
scroll to position [3410, 0]
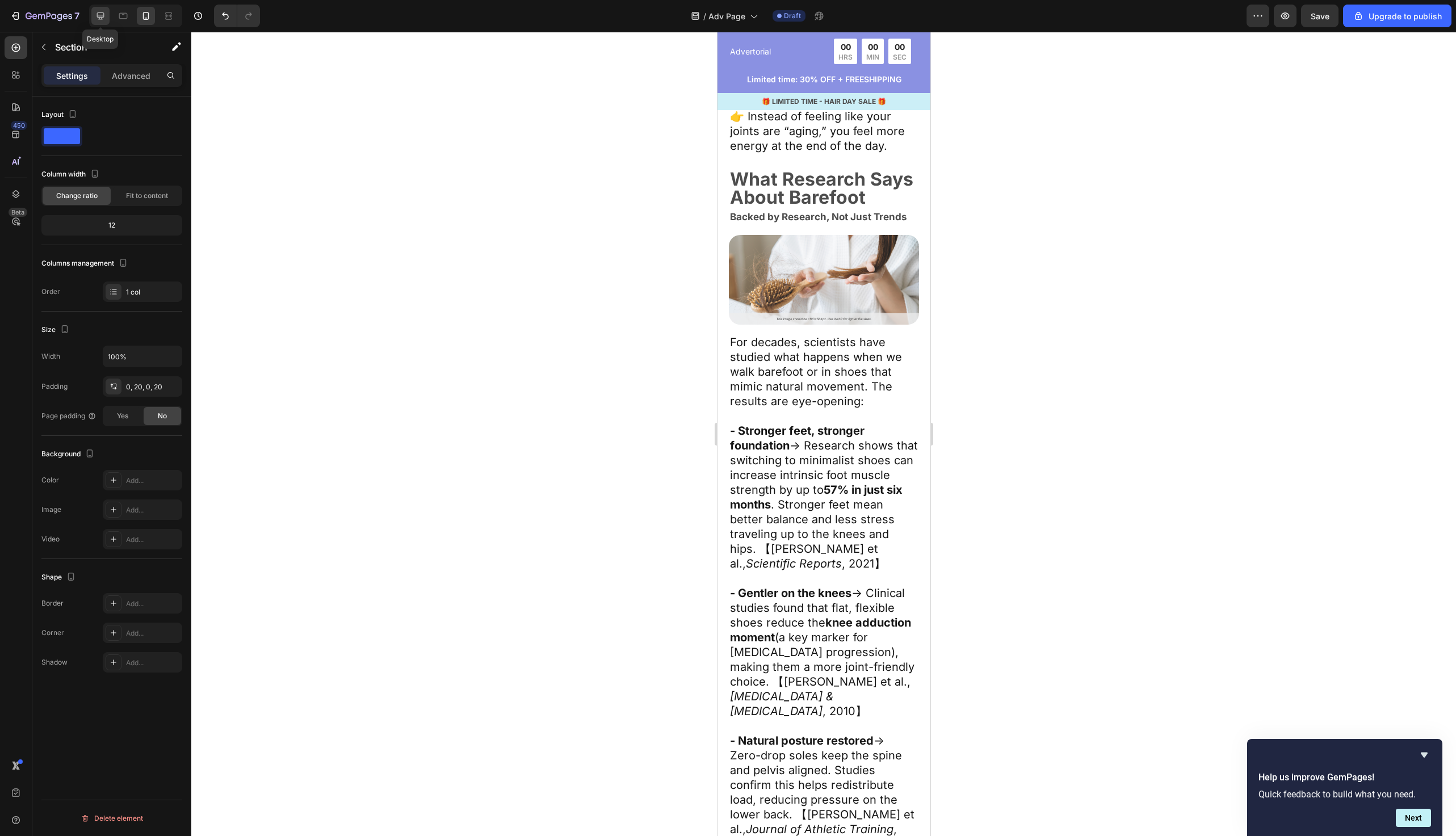
click at [97, 12] on icon at bounding box center [100, 16] width 7 height 7
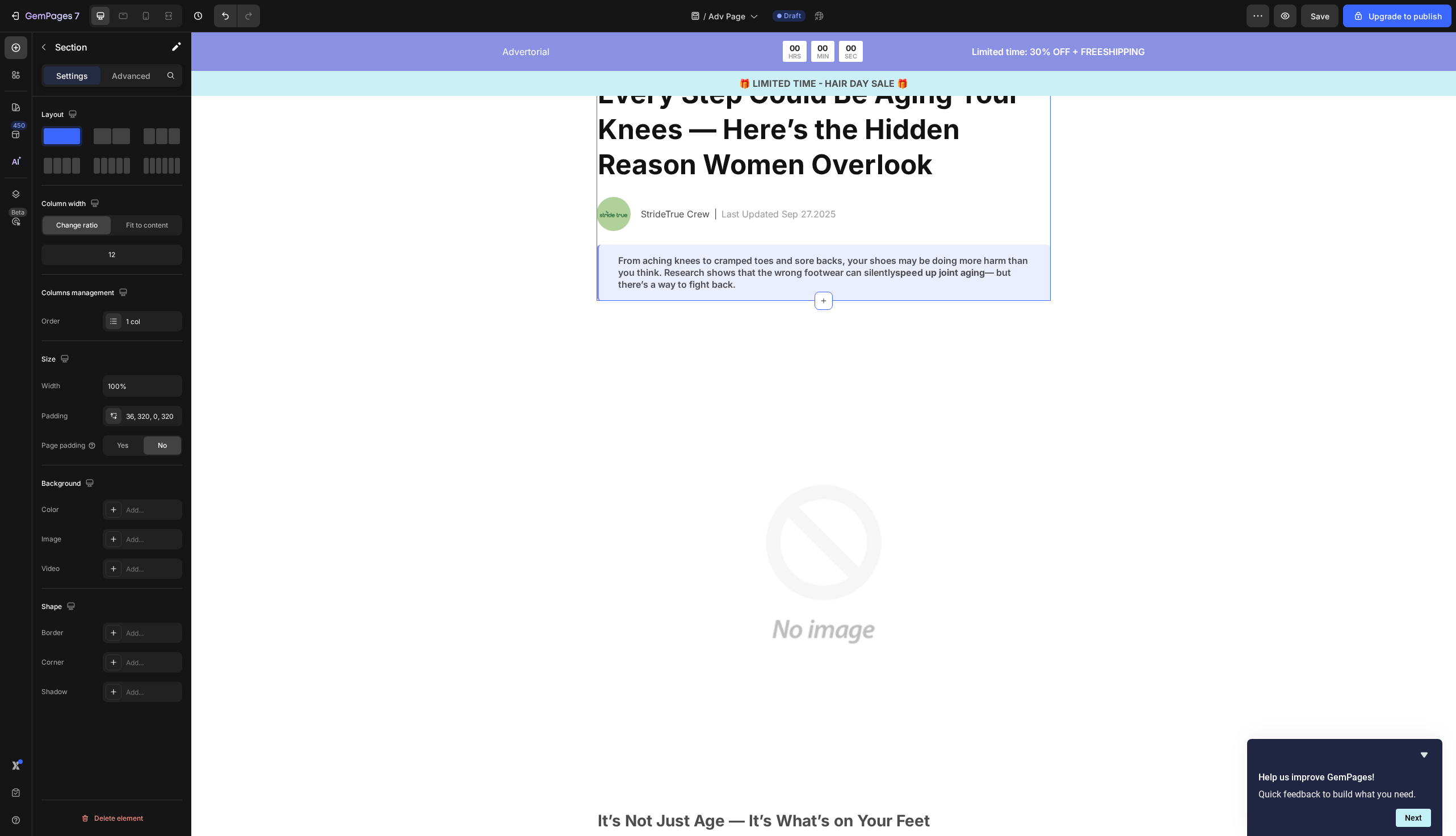
scroll to position [234, 0]
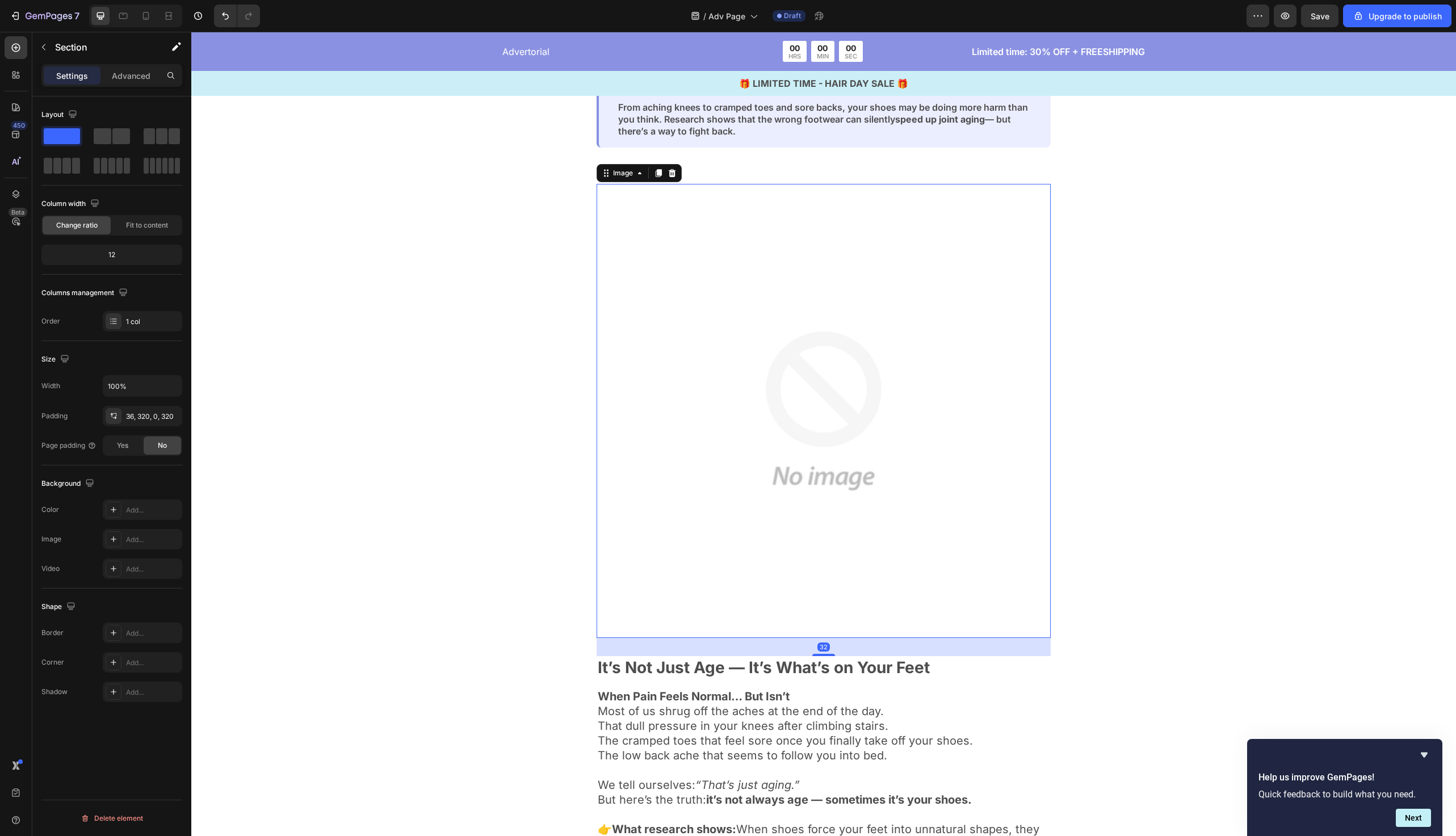
click at [738, 350] on img at bounding box center [824, 411] width 454 height 454
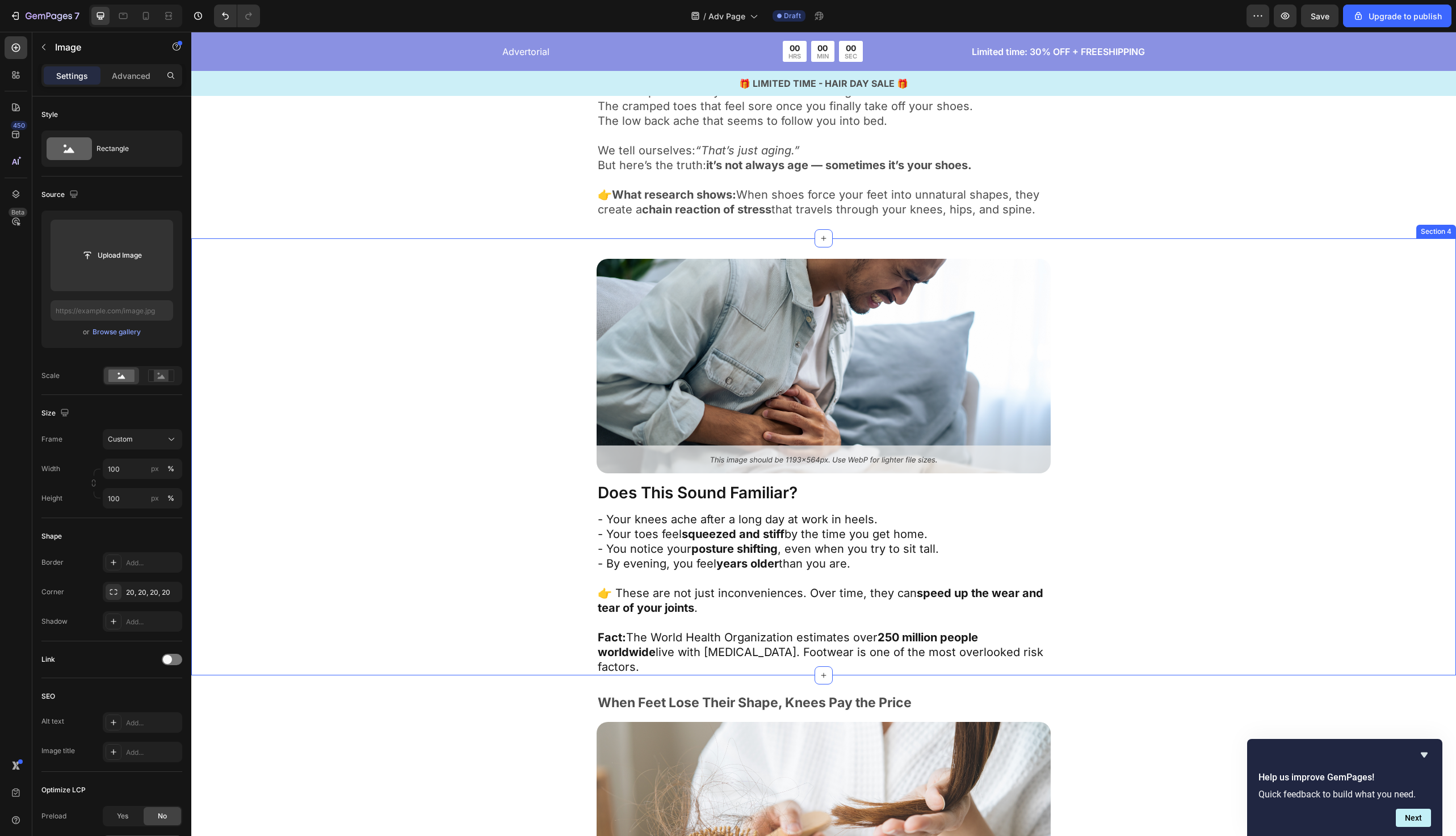
scroll to position [885, 0]
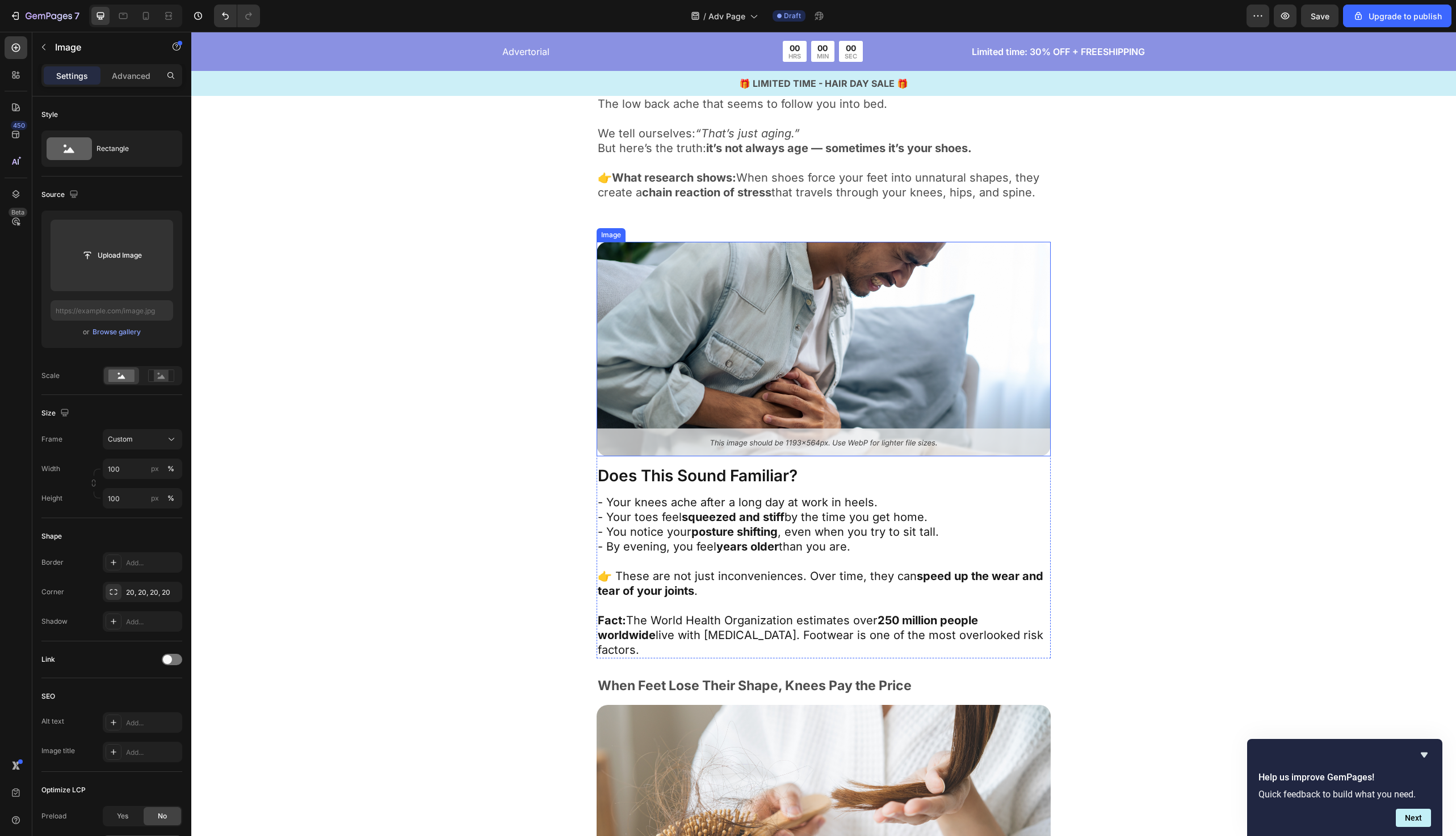
click at [702, 342] on img at bounding box center [824, 349] width 454 height 215
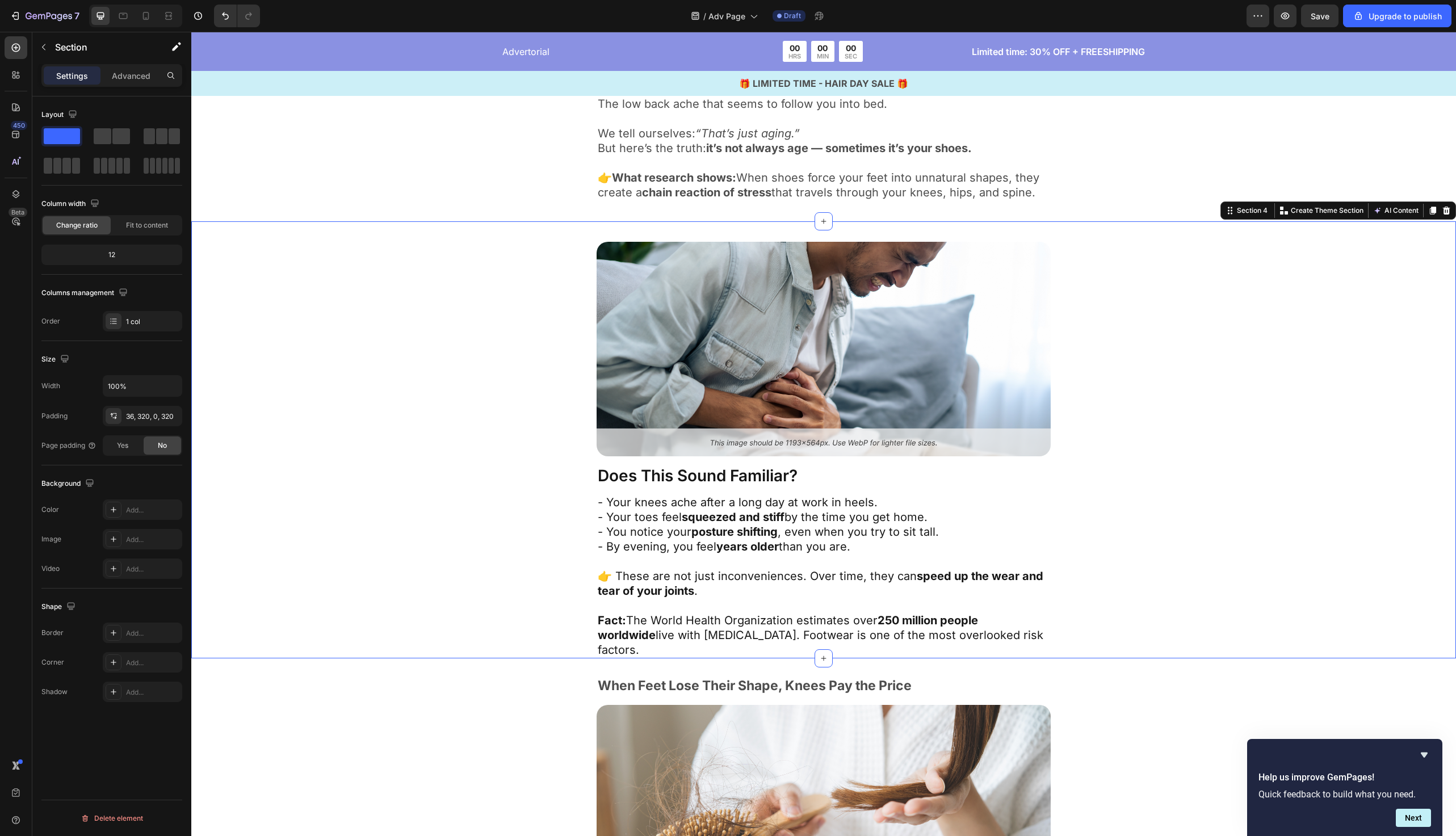
click at [555, 355] on div "Image Does This Sound Familiar? Text Block - Your knees ache after a long day a…" at bounding box center [824, 450] width 902 height 417
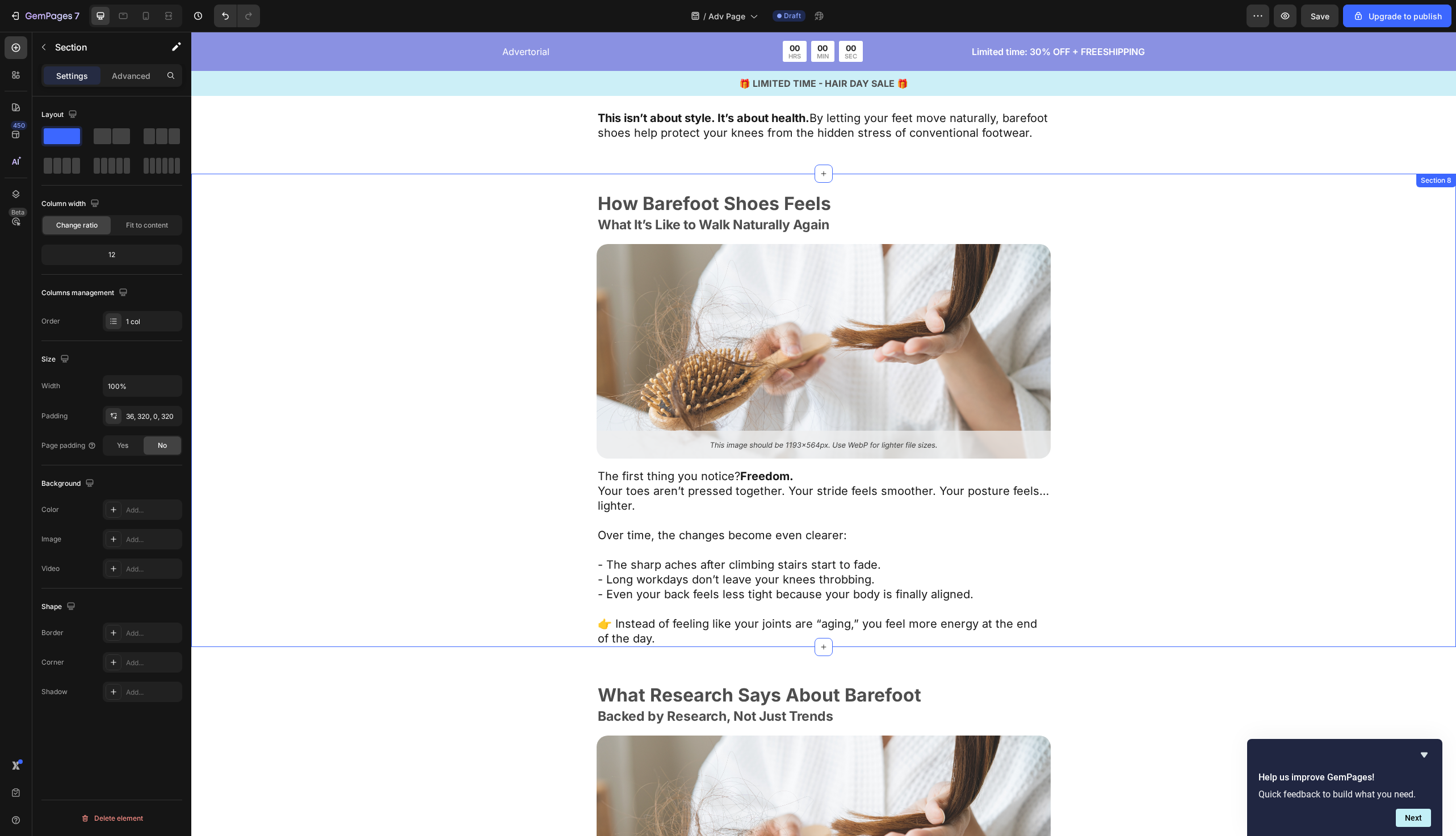
scroll to position [2807, 0]
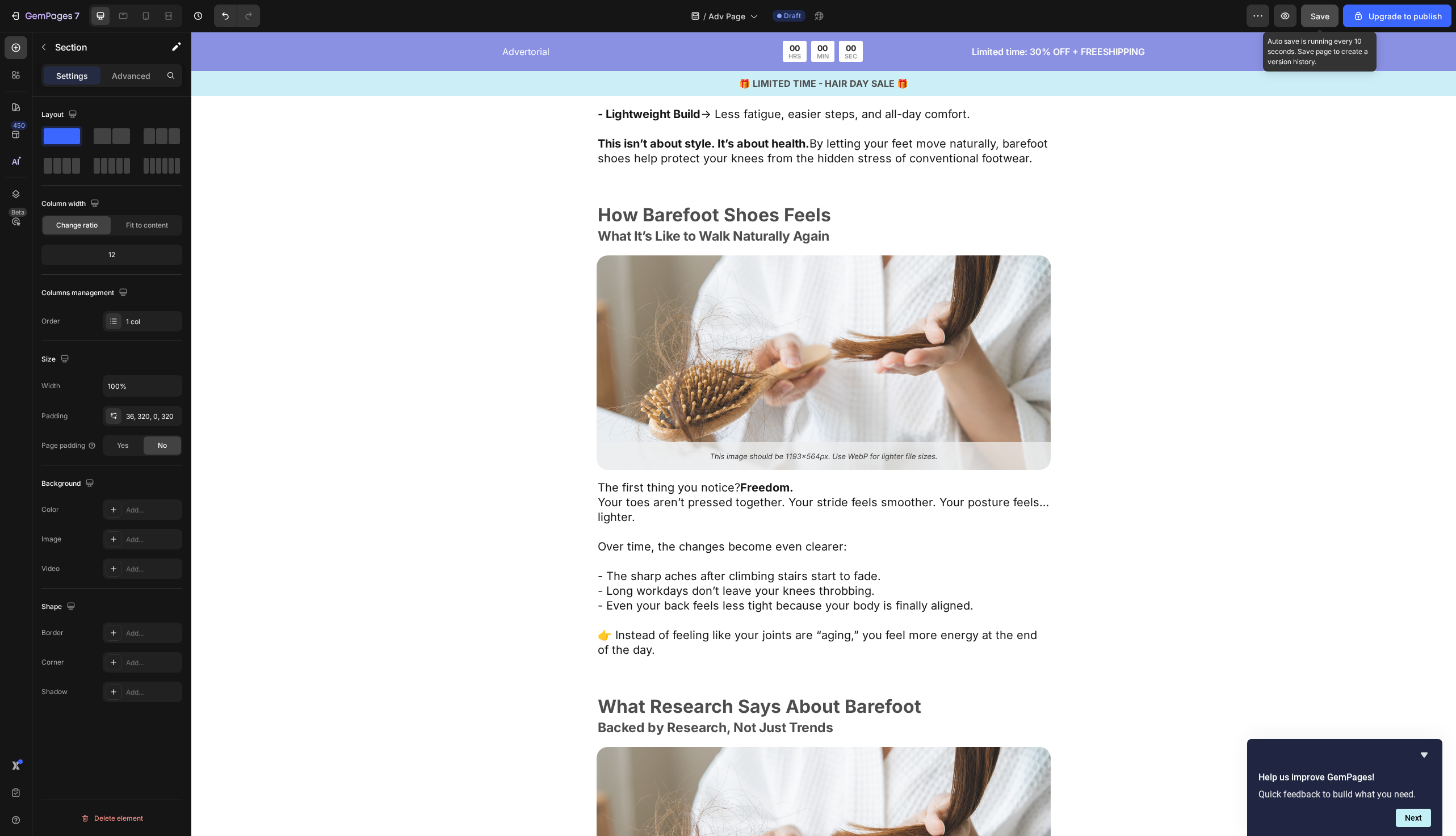
click at [1324, 20] on span "Save" at bounding box center [1321, 16] width 19 height 9
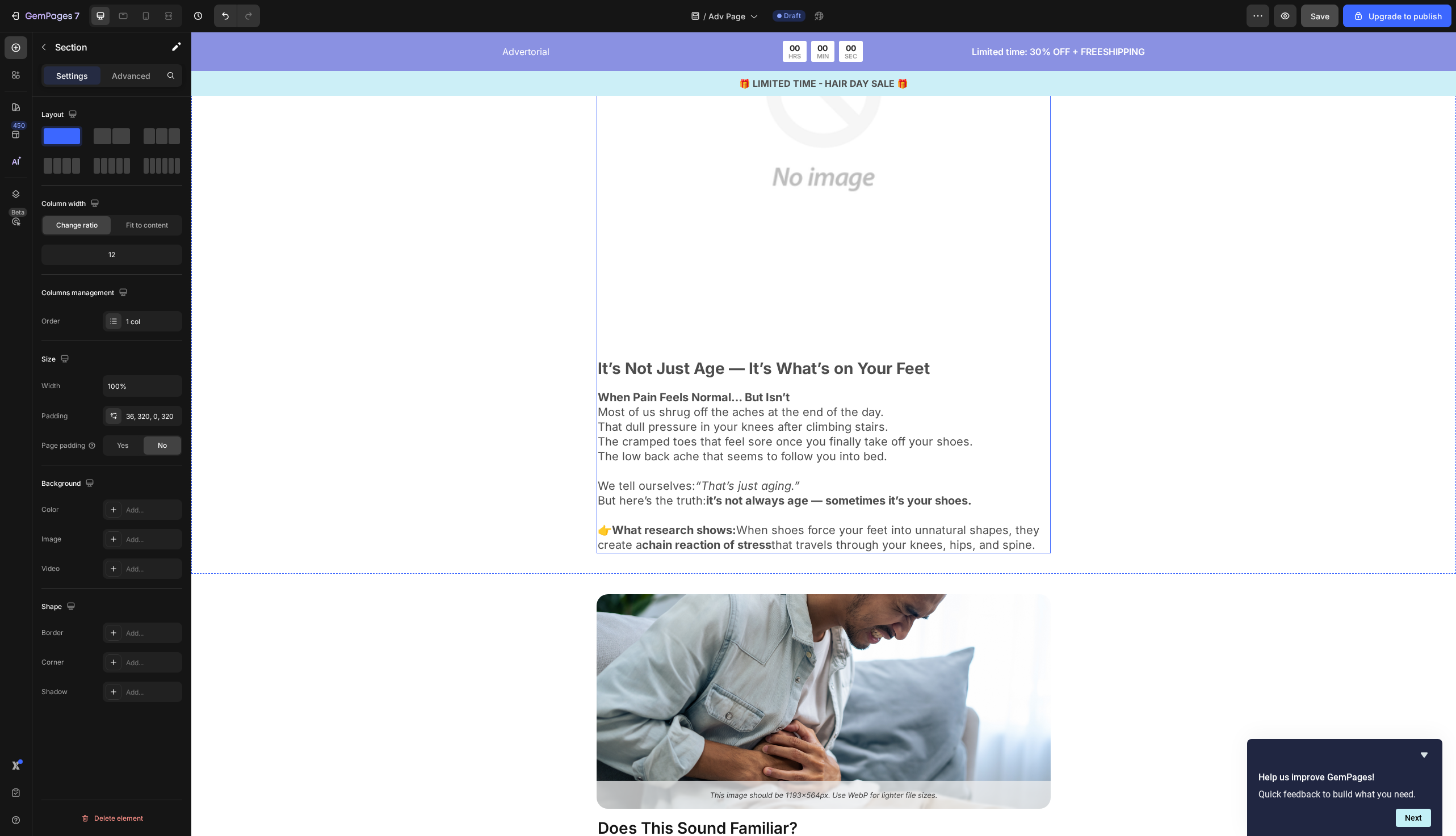
scroll to position [156, 0]
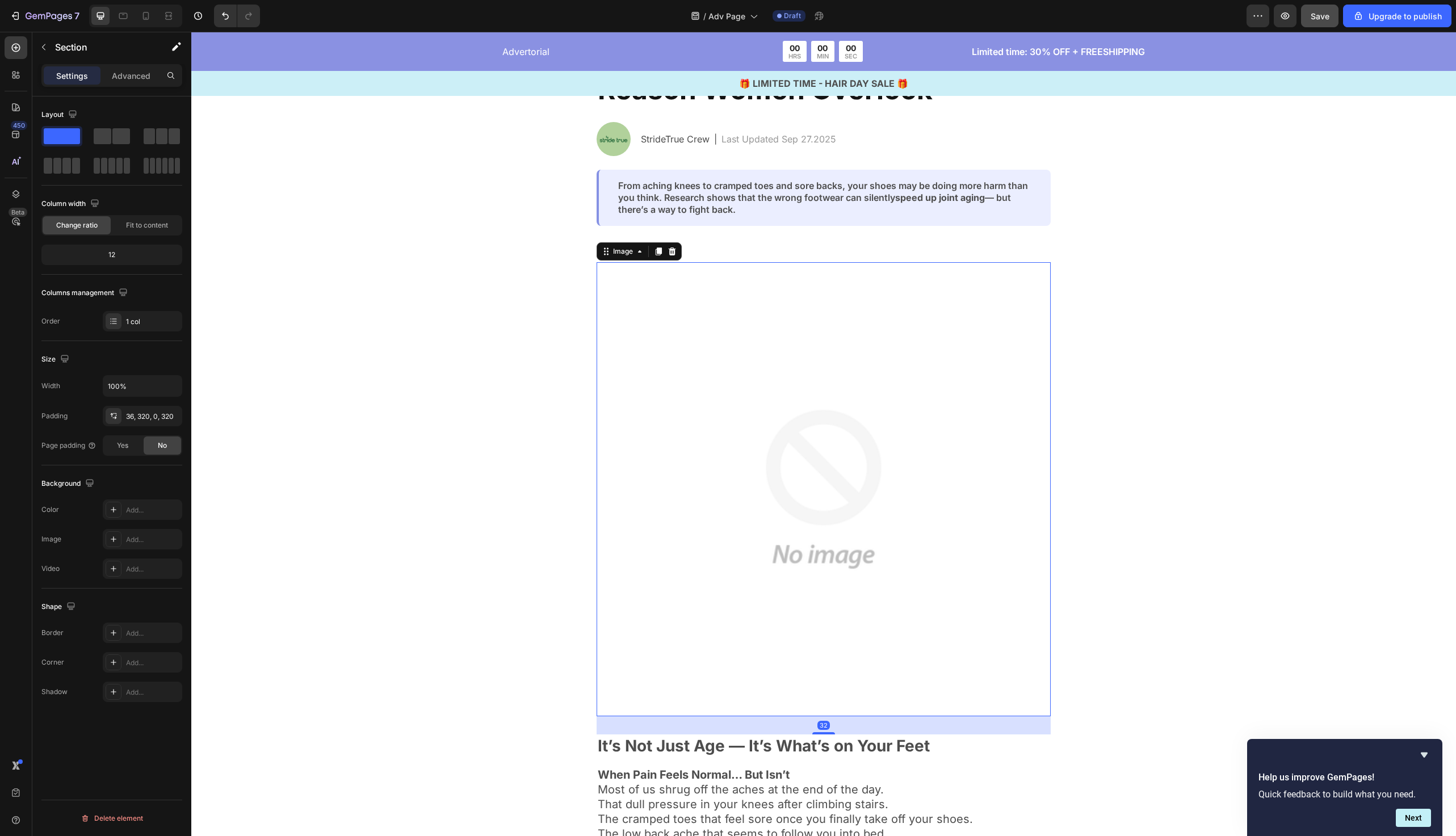
click at [777, 380] on img at bounding box center [824, 489] width 454 height 454
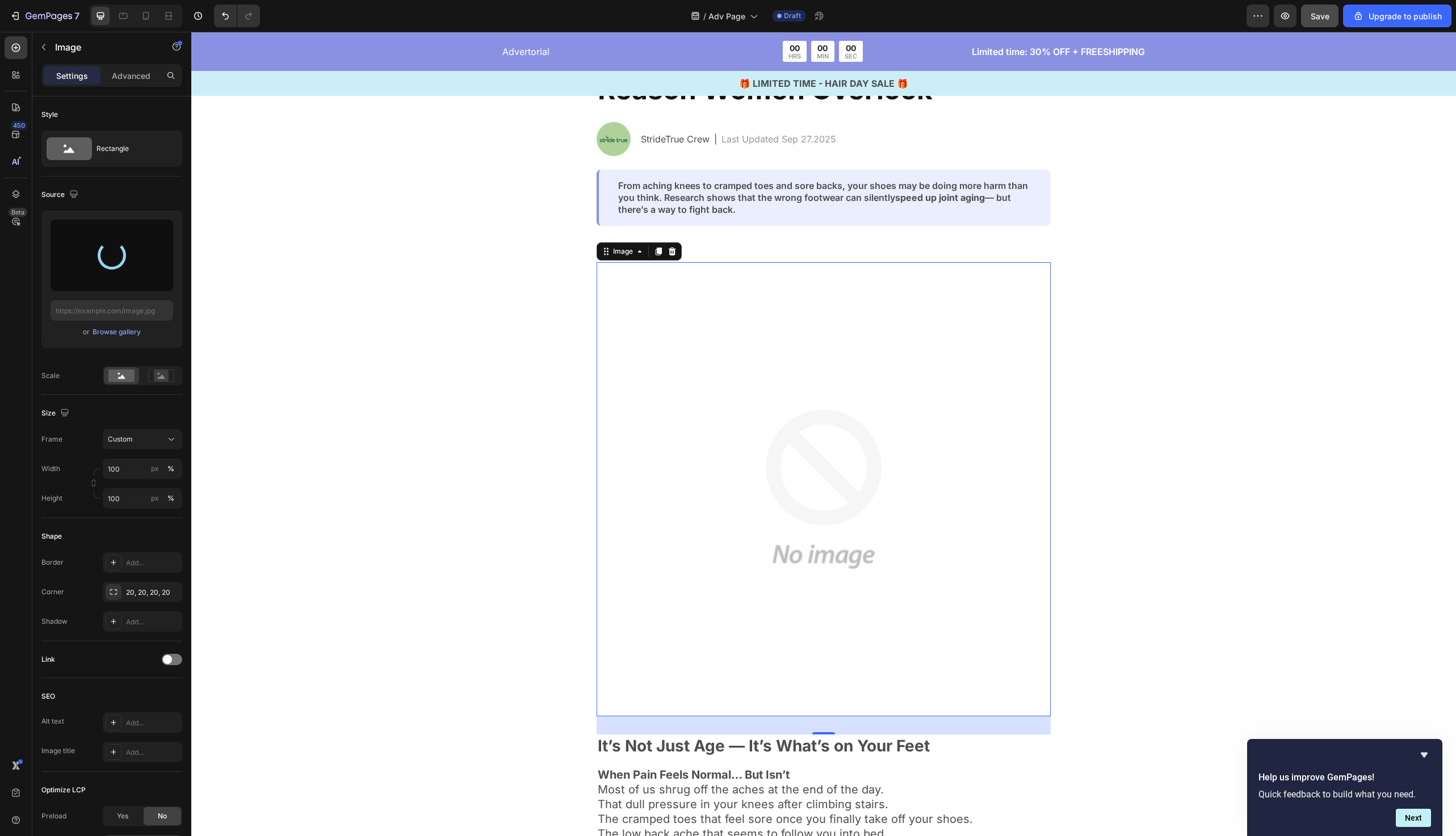
type input "https://cdn.shopify.com/s/files/1/0934/6809/8930/files/gempages_584543196126643…"
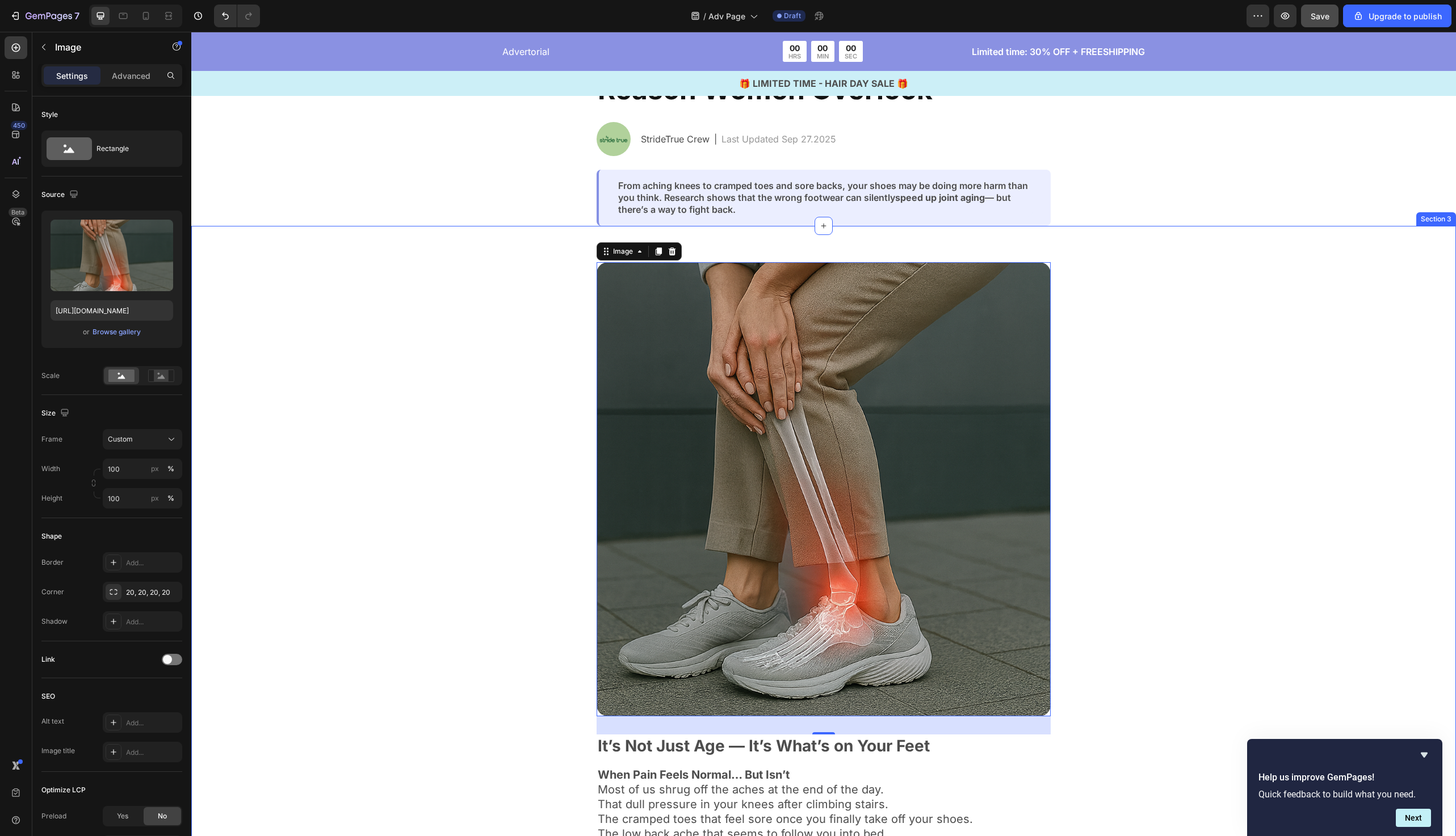
click at [479, 265] on div "Image 32 It’s Not Just Age — It’s What’s on Your Feet Text Block When Pain Feel…" at bounding box center [824, 597] width 902 height 669
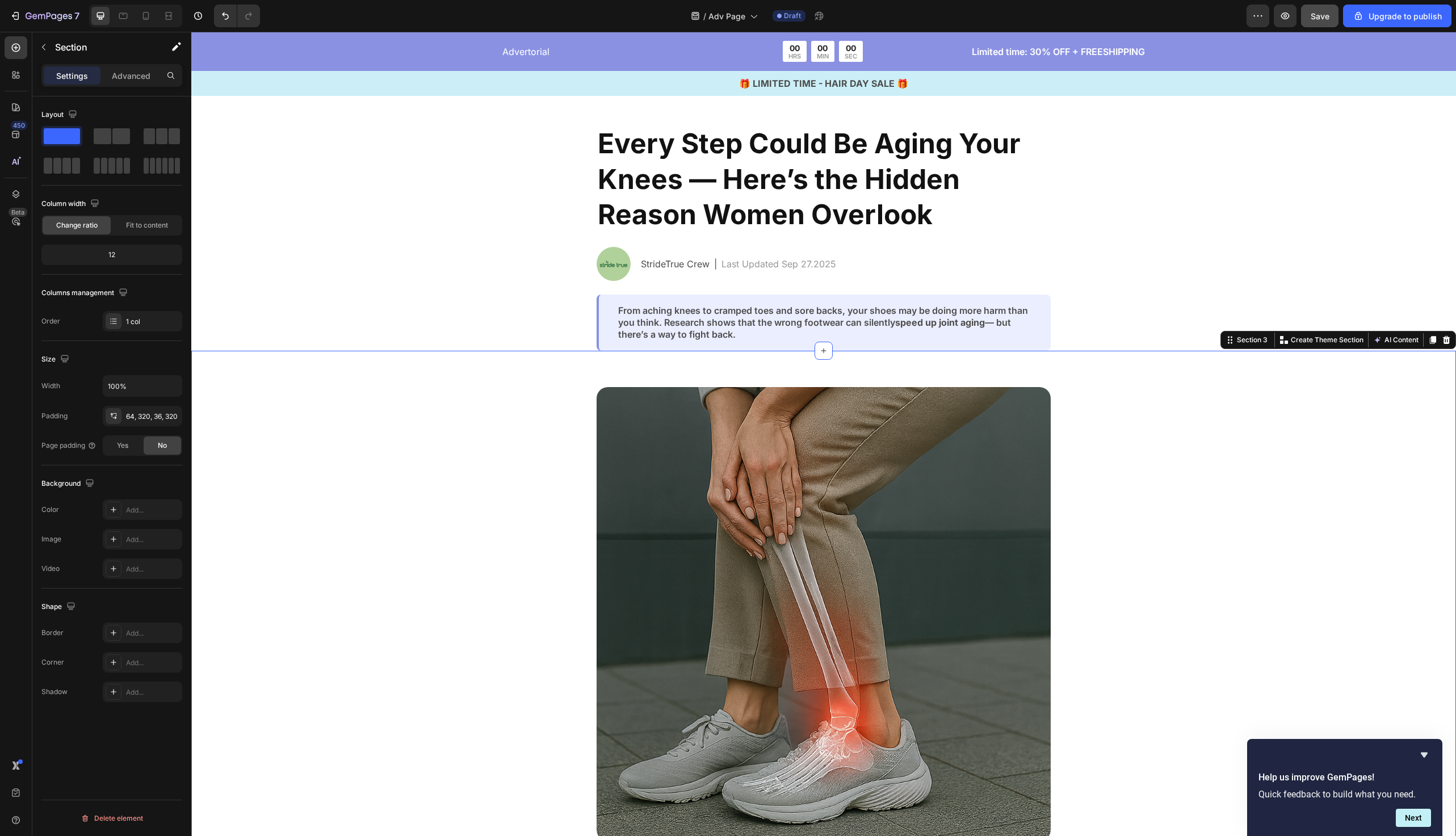
scroll to position [0, 0]
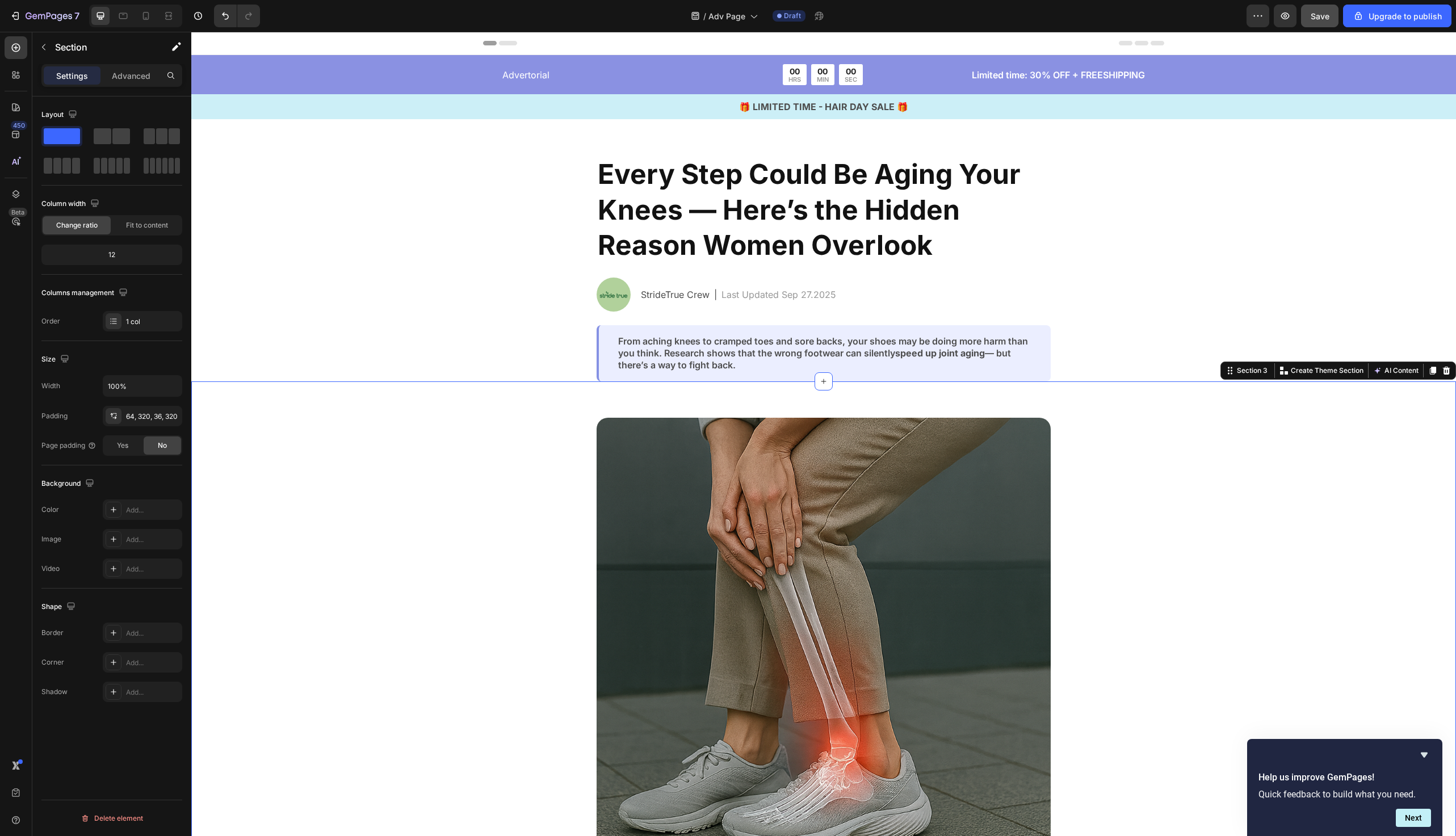
click at [544, 534] on div "Image It’s Not Just Age — It’s What’s on Your Feet Text Block When Pain Feels N…" at bounding box center [824, 752] width 902 height 669
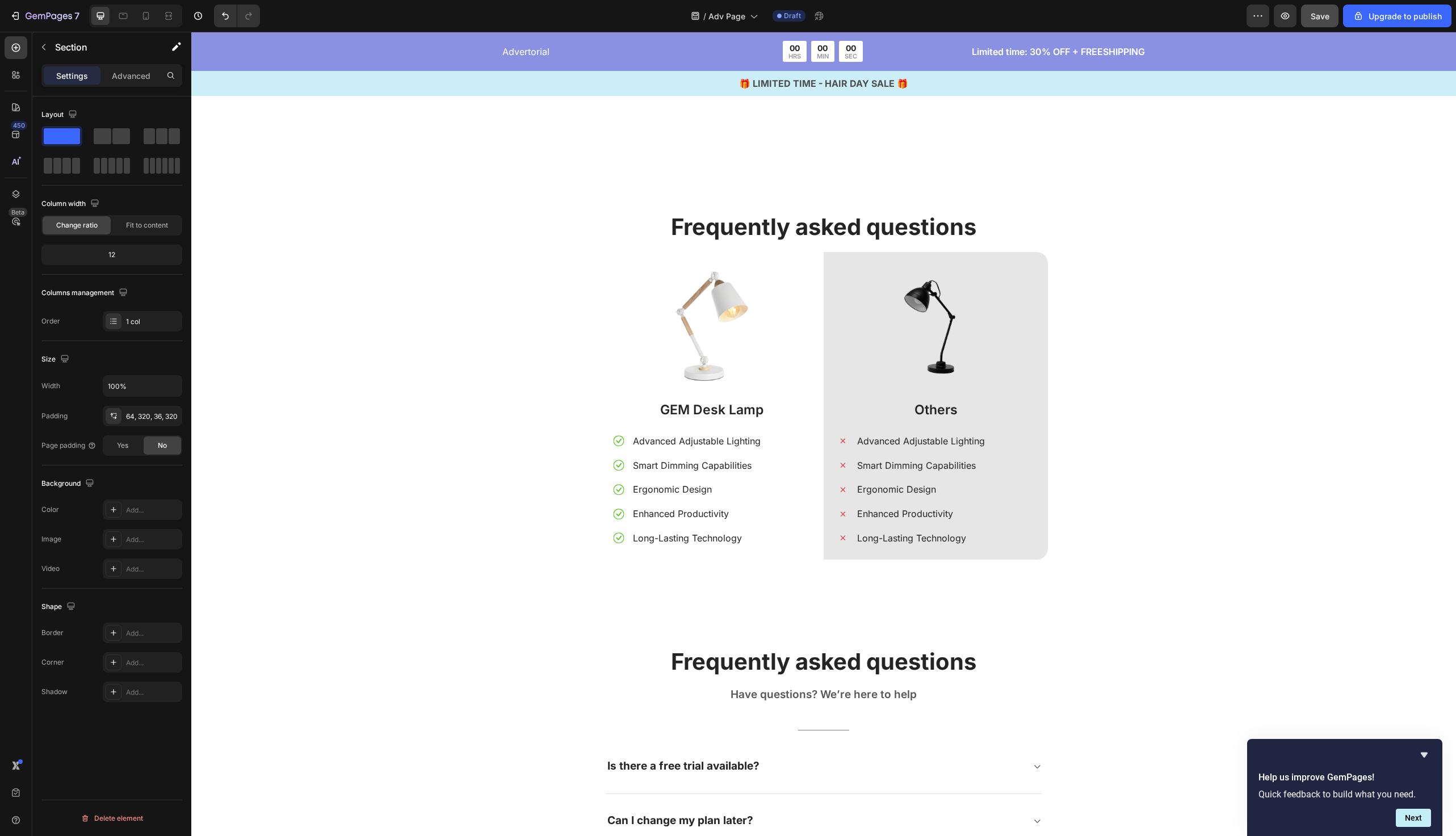
scroll to position [4339, 0]
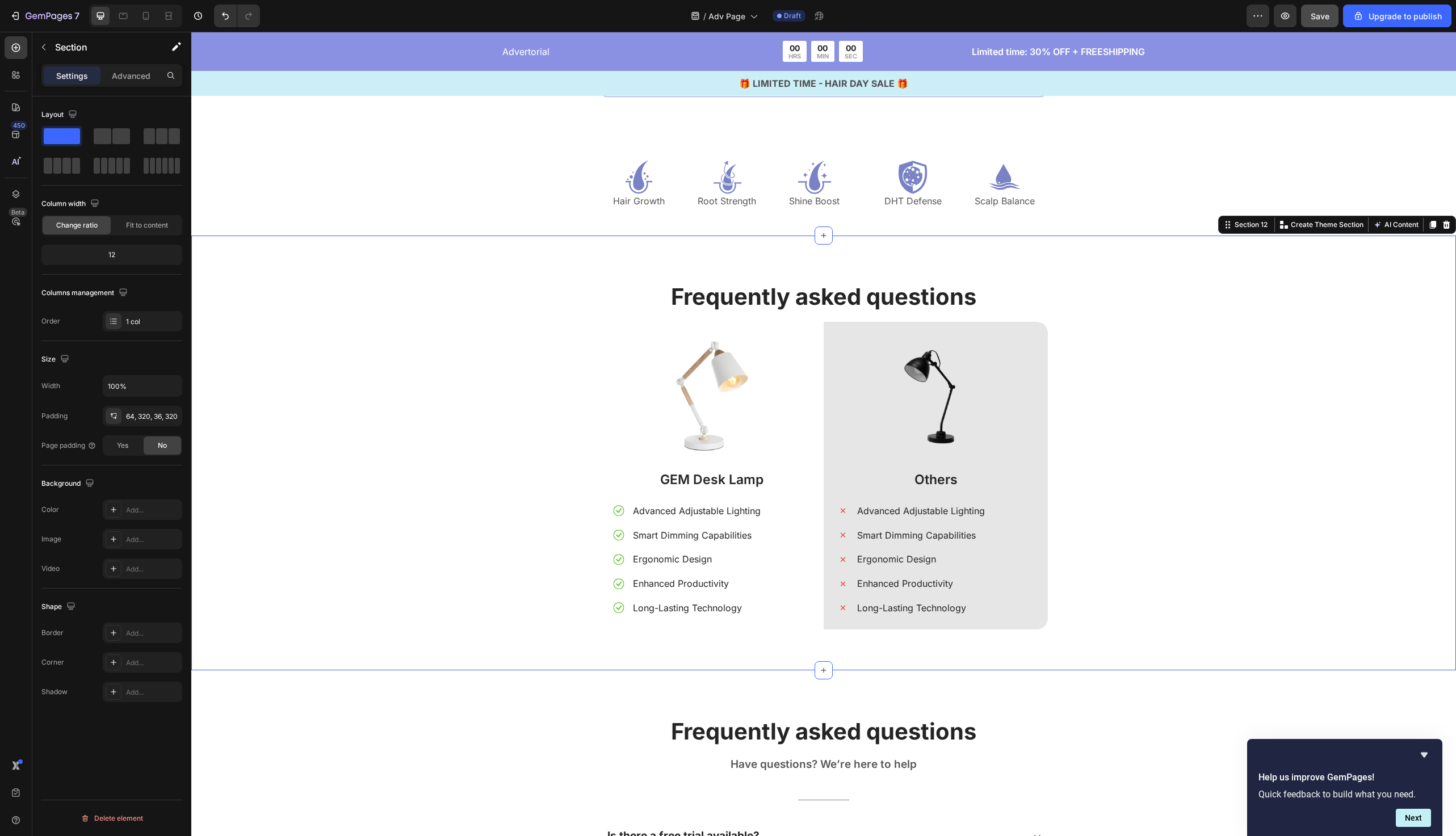
click at [484, 358] on div "Frequently asked questions Heading Image GEM Desk Lamp Text Block Advanced Adju…" at bounding box center [824, 462] width 1248 height 362
click at [16, 51] on icon at bounding box center [16, 48] width 9 height 9
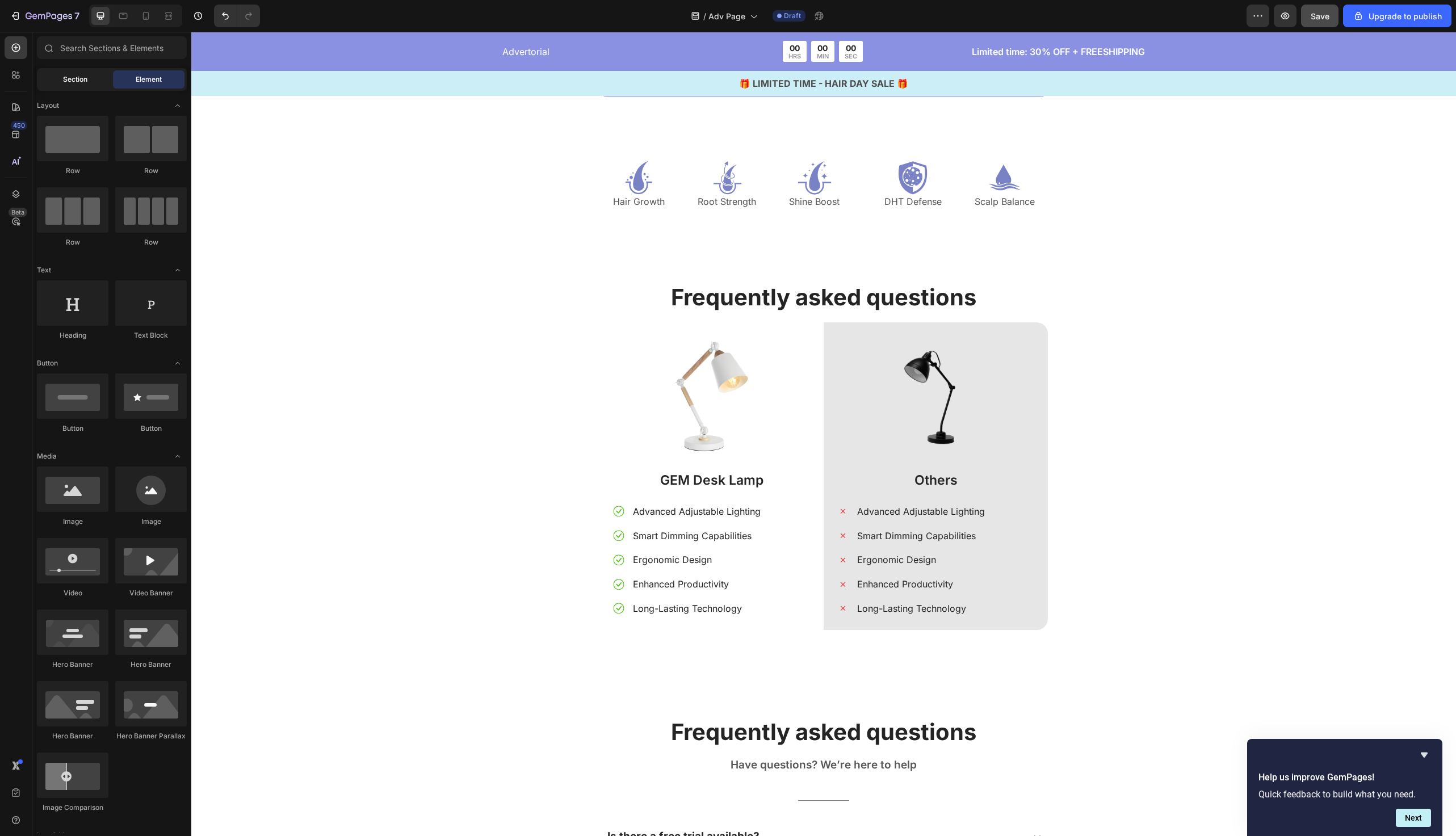
click at [66, 78] on span "Section" at bounding box center [75, 79] width 24 height 10
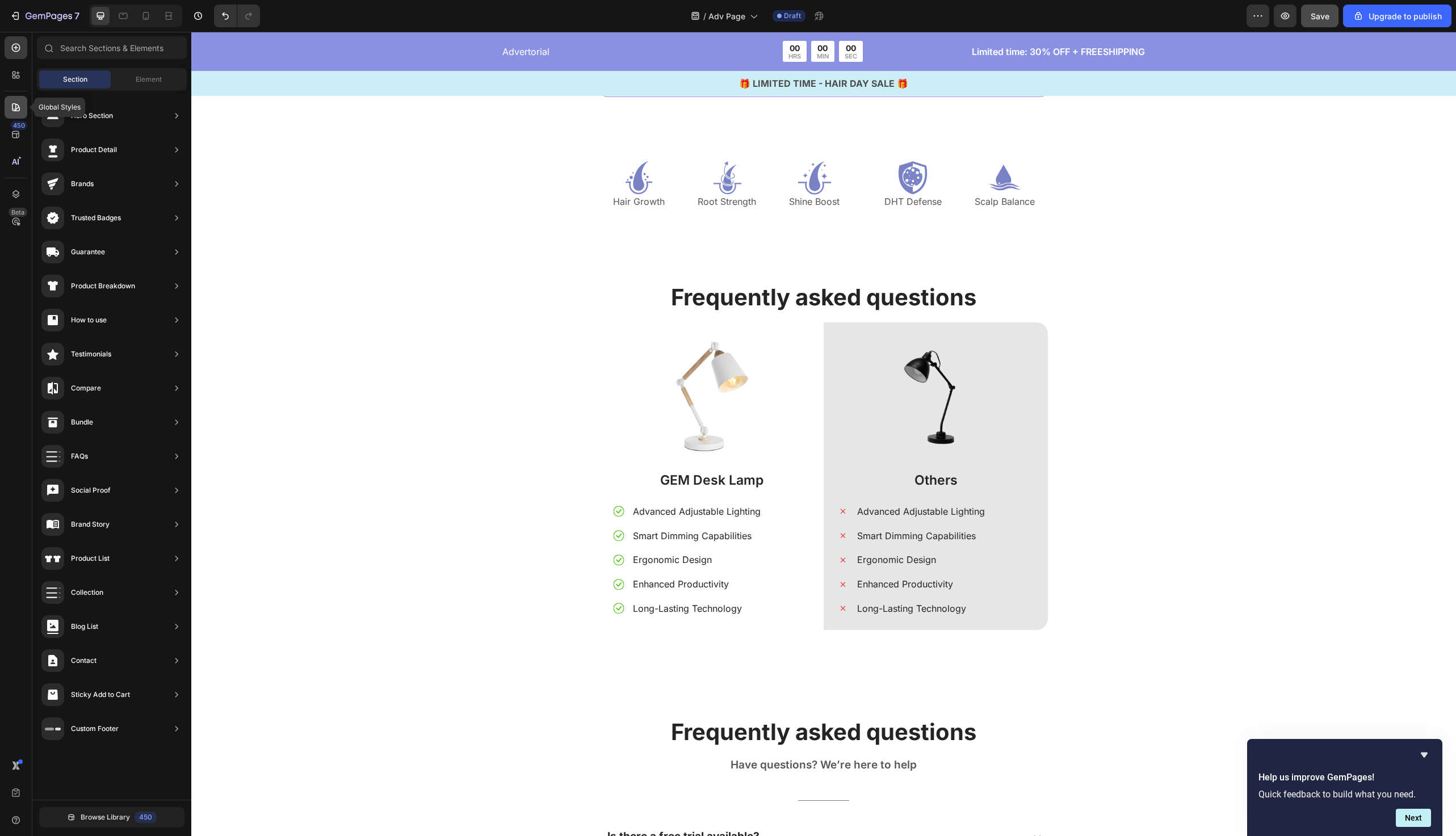
click at [12, 109] on icon at bounding box center [16, 107] width 12 height 12
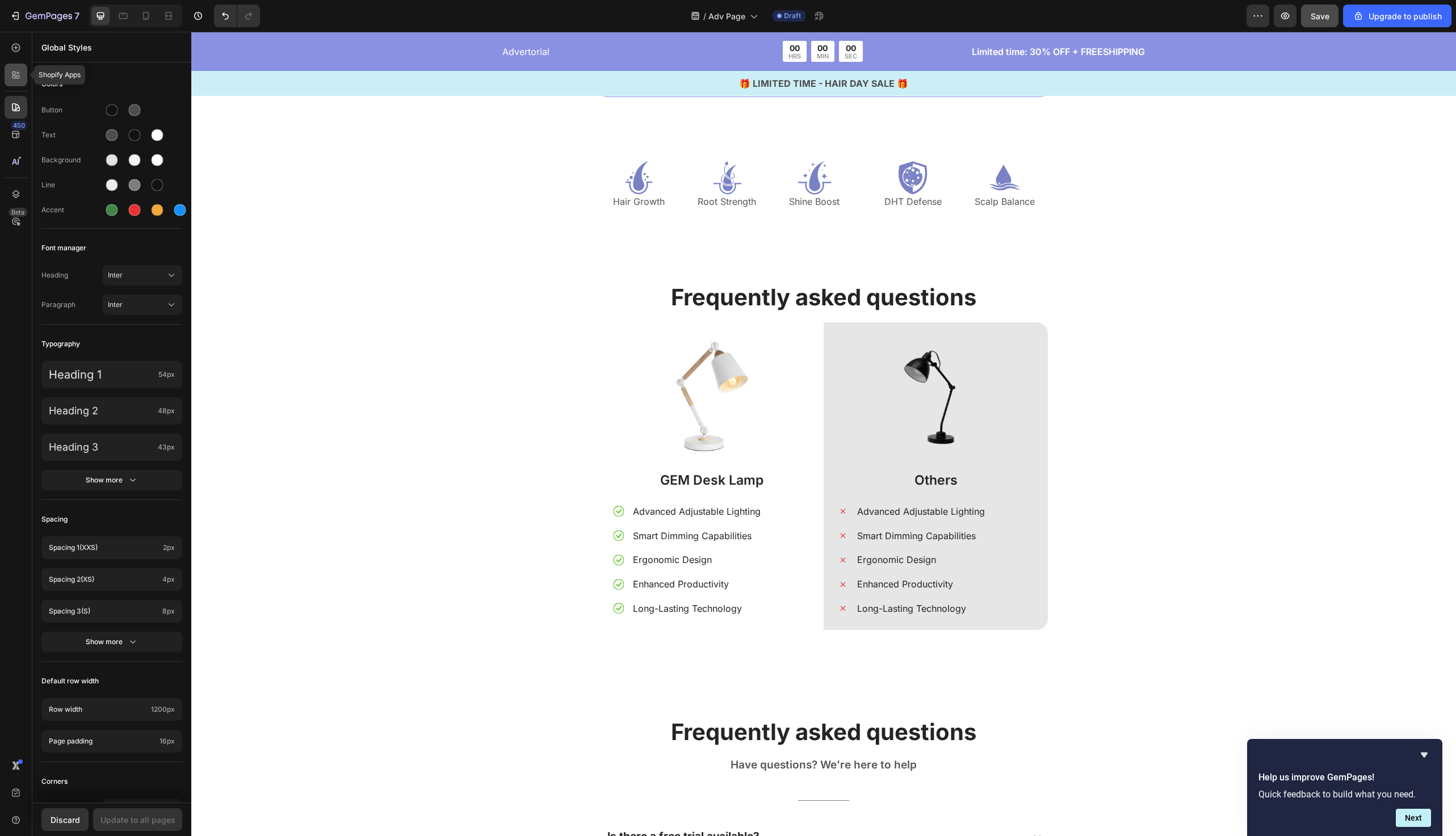
click at [16, 82] on div at bounding box center [16, 75] width 23 height 23
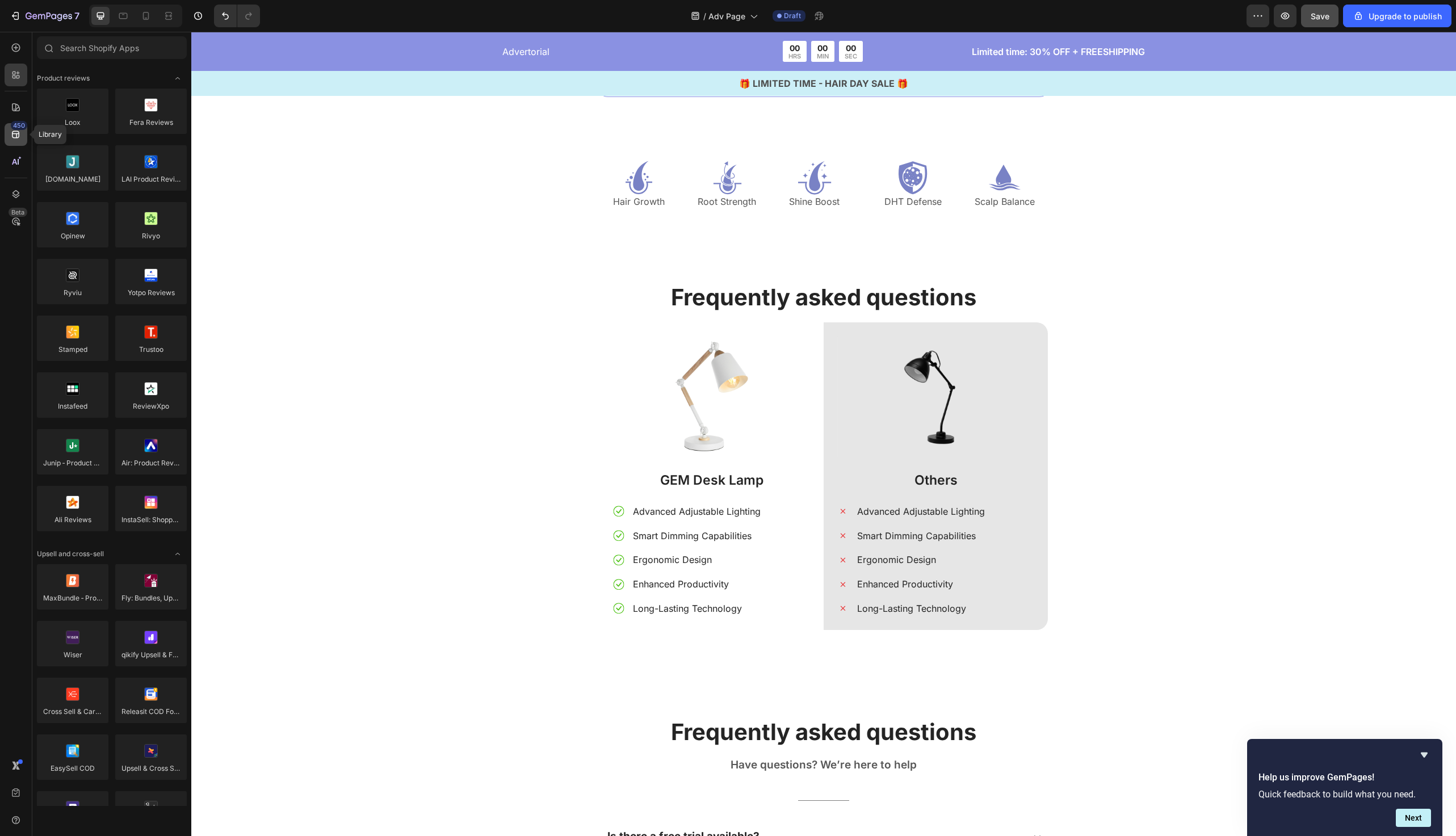
click at [15, 143] on div "450" at bounding box center [16, 135] width 23 height 23
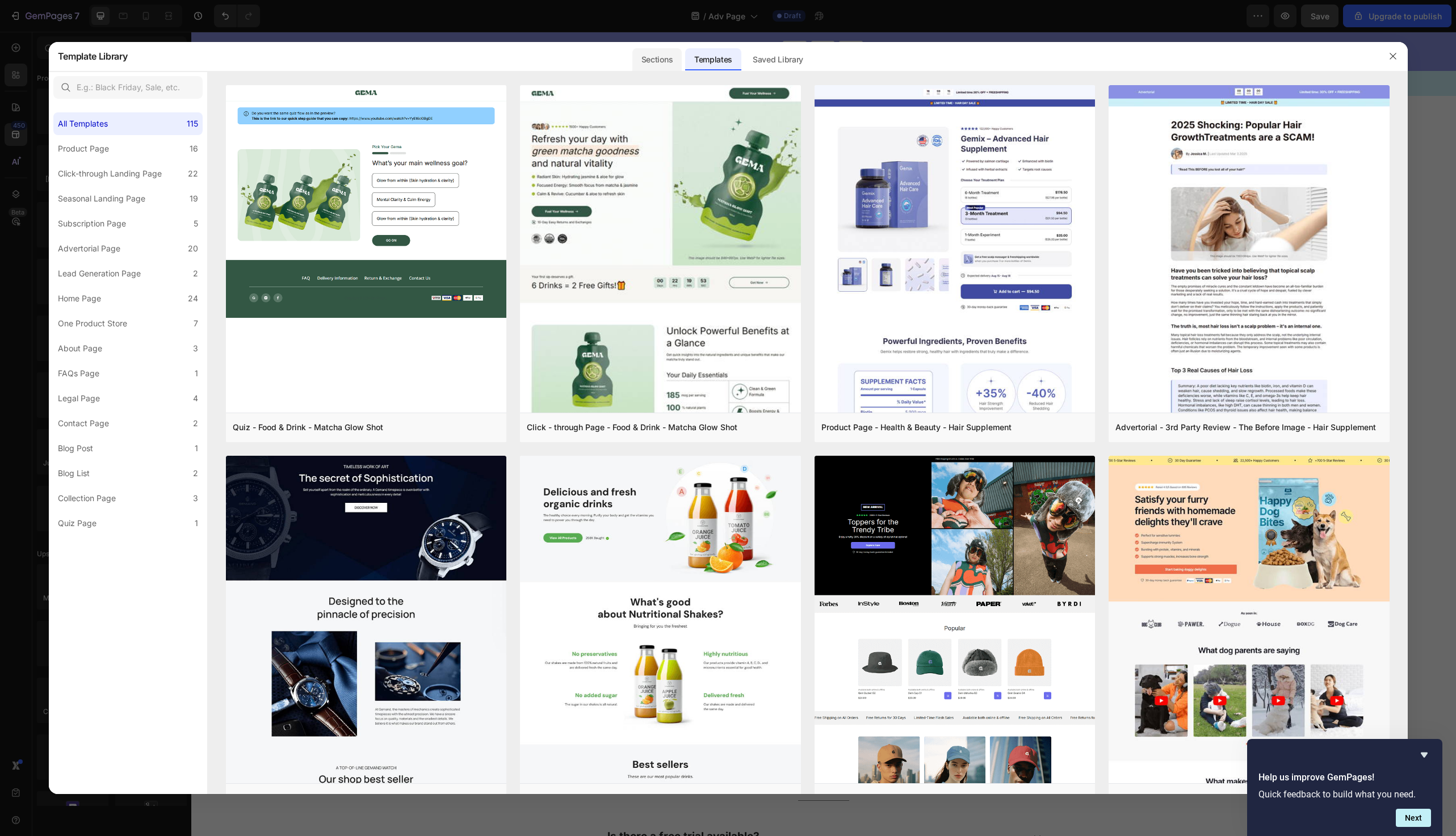
click at [678, 59] on div "Sections" at bounding box center [657, 60] width 49 height 23
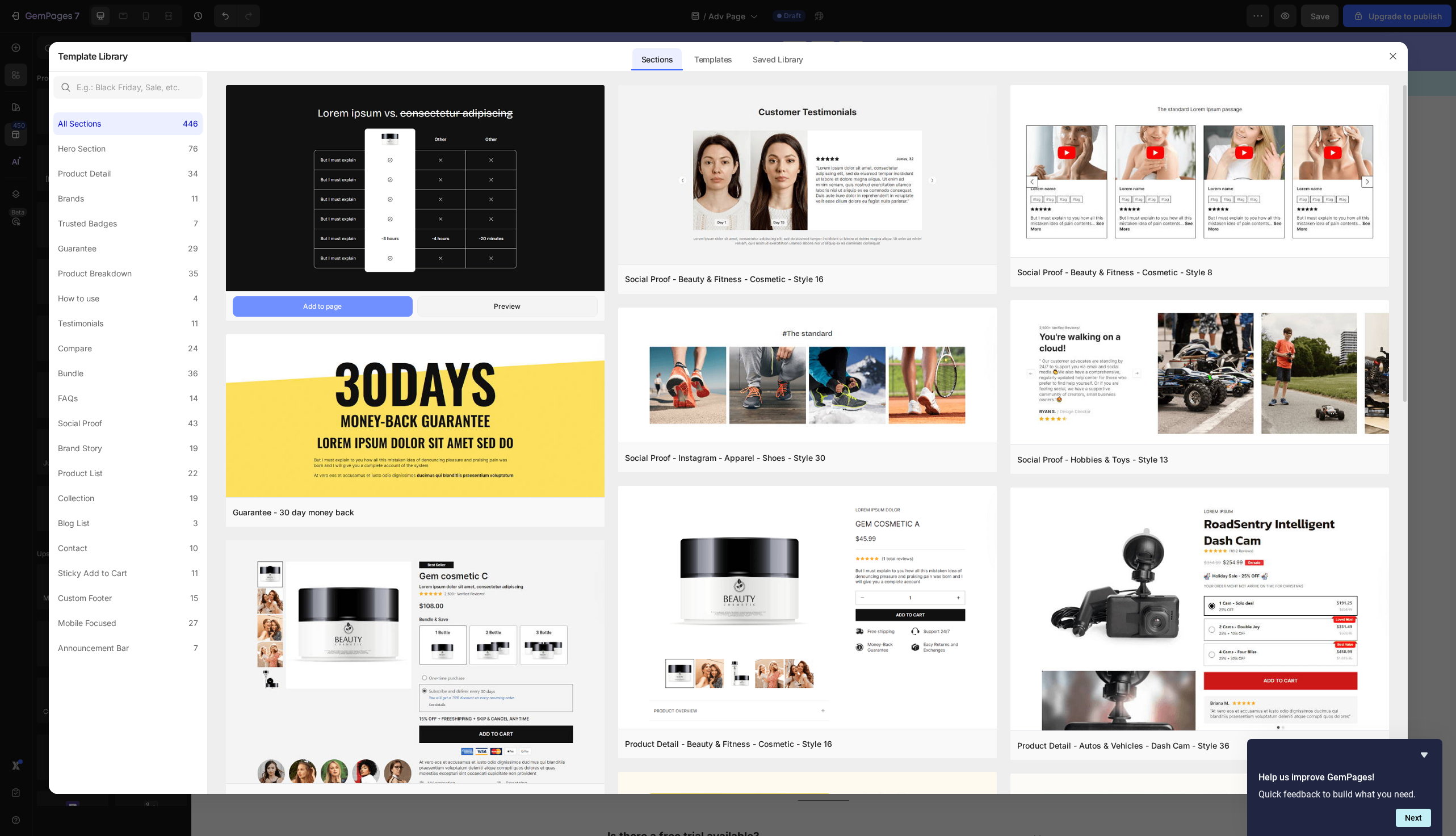
click at [385, 307] on button "Add to page" at bounding box center [323, 307] width 181 height 20
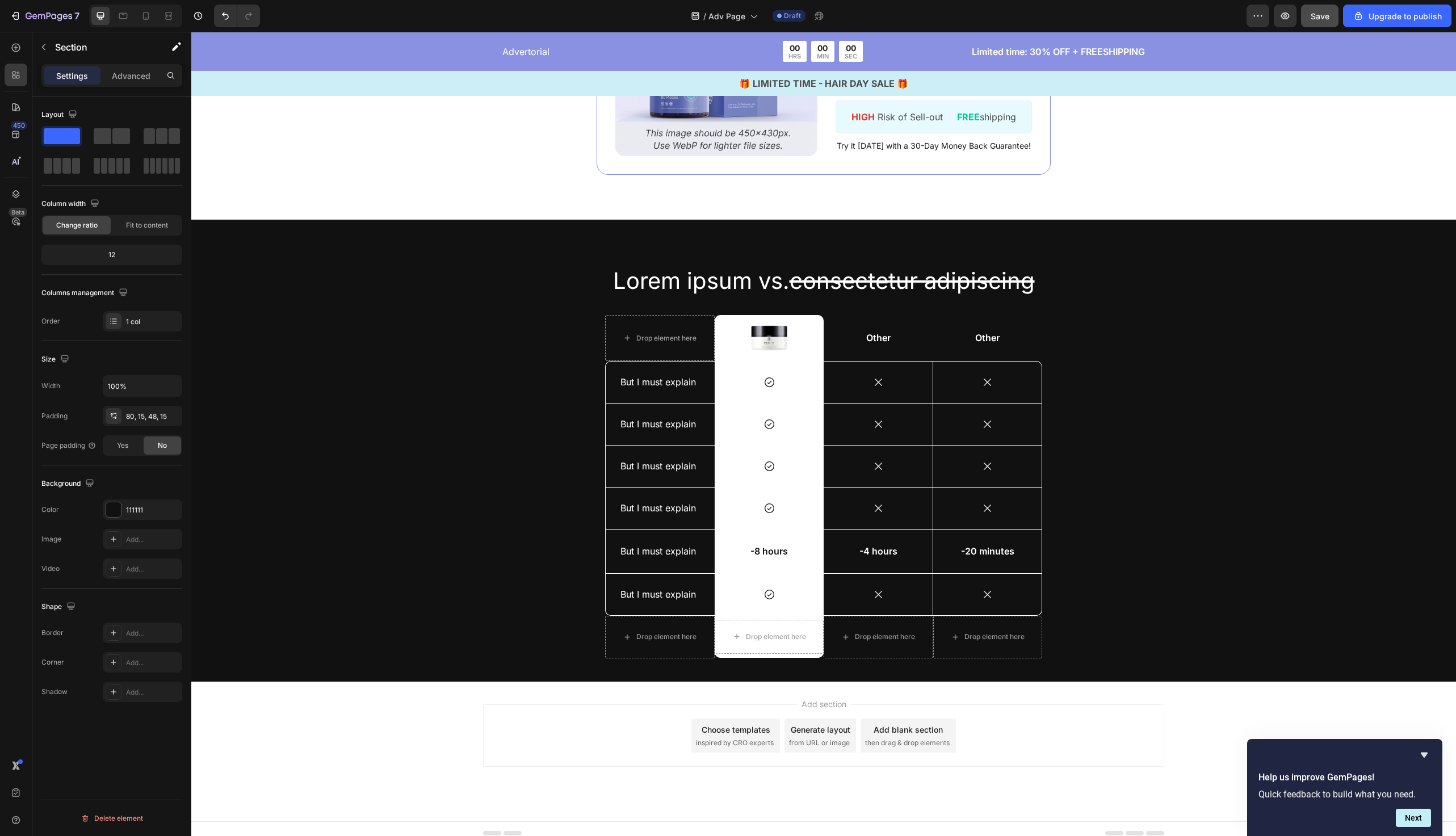
scroll to position [5635, 0]
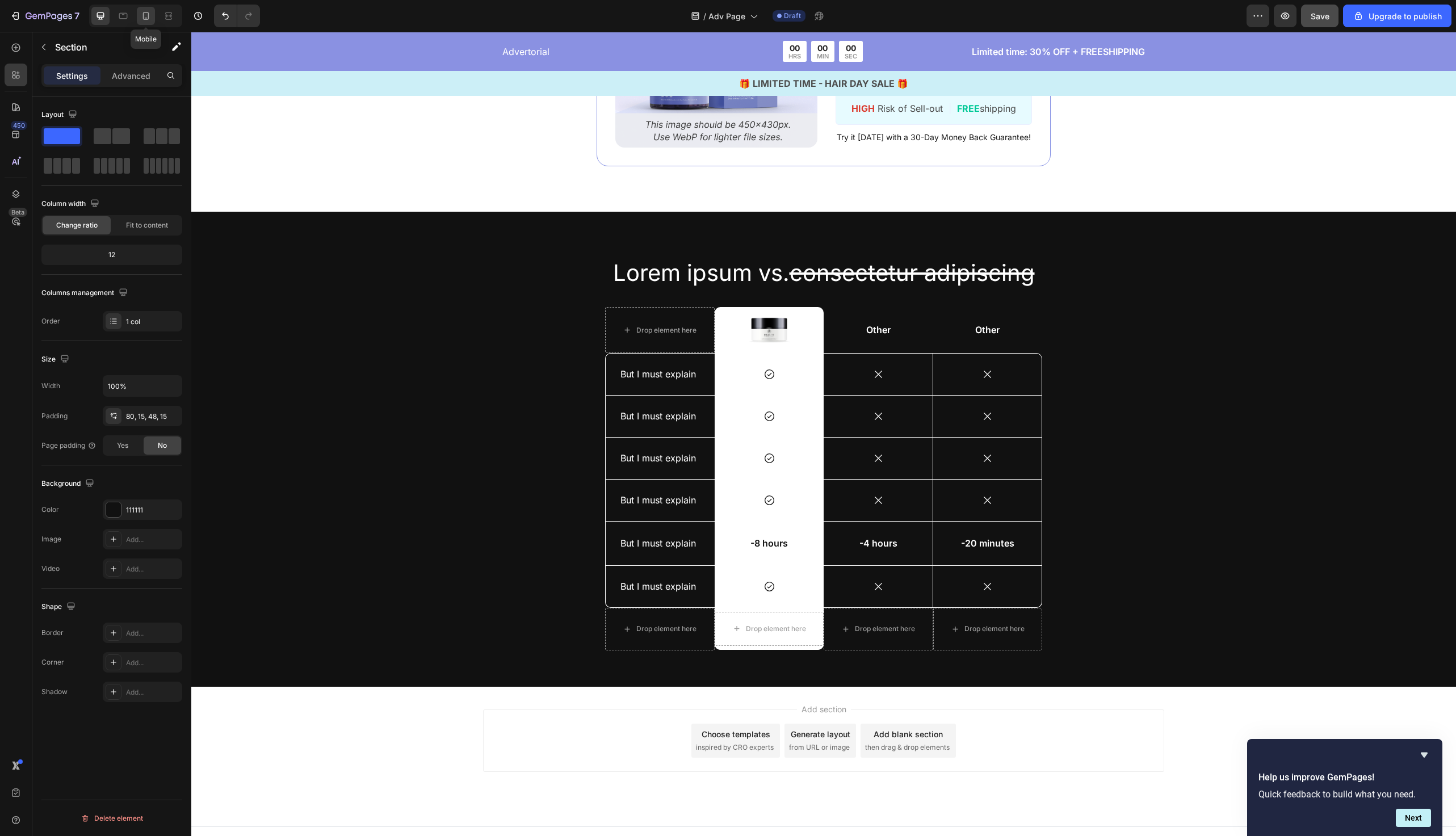
click at [149, 16] on icon at bounding box center [146, 16] width 12 height 12
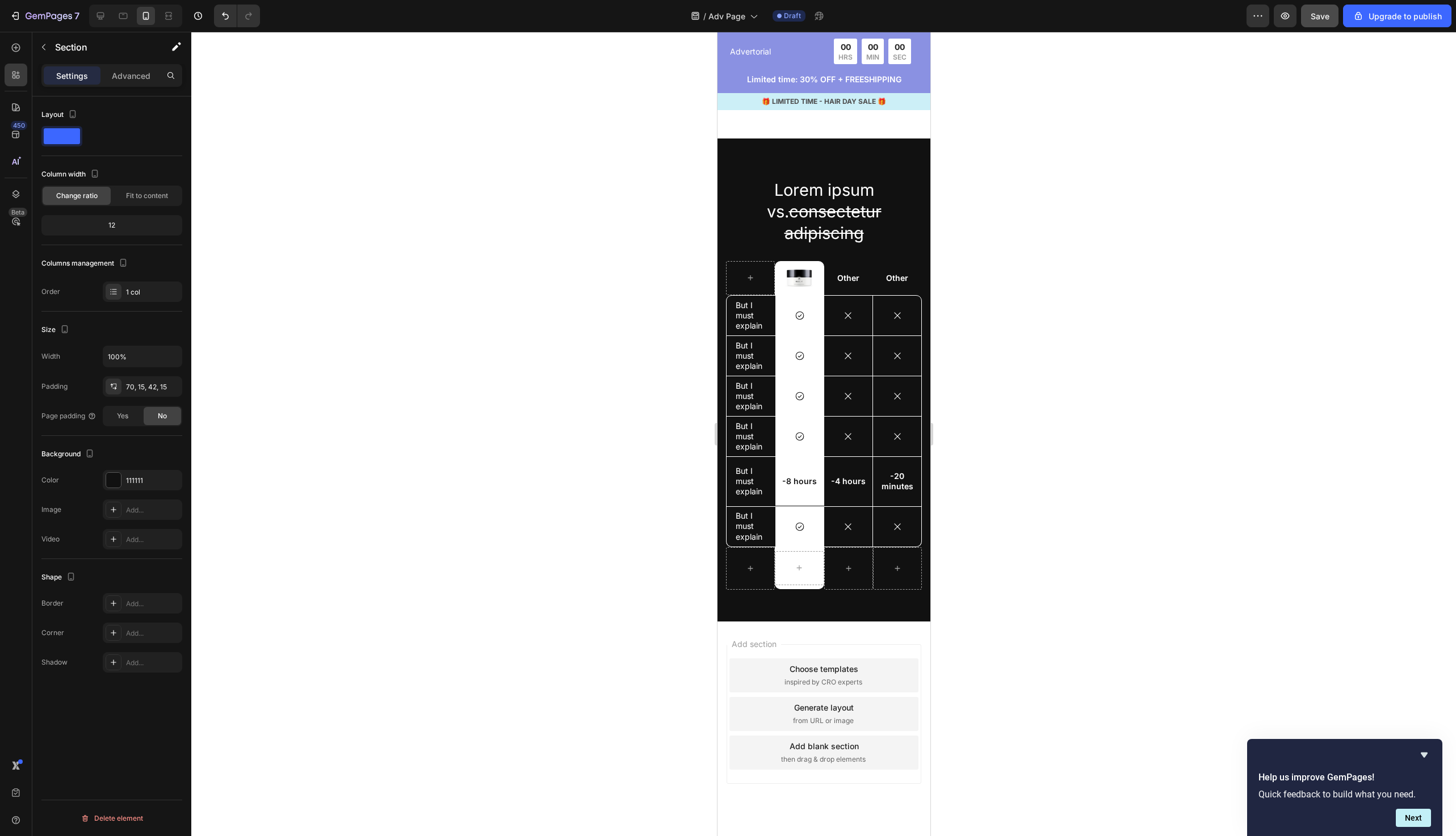
scroll to position [5891, 0]
click at [100, 16] on icon at bounding box center [100, 16] width 12 height 12
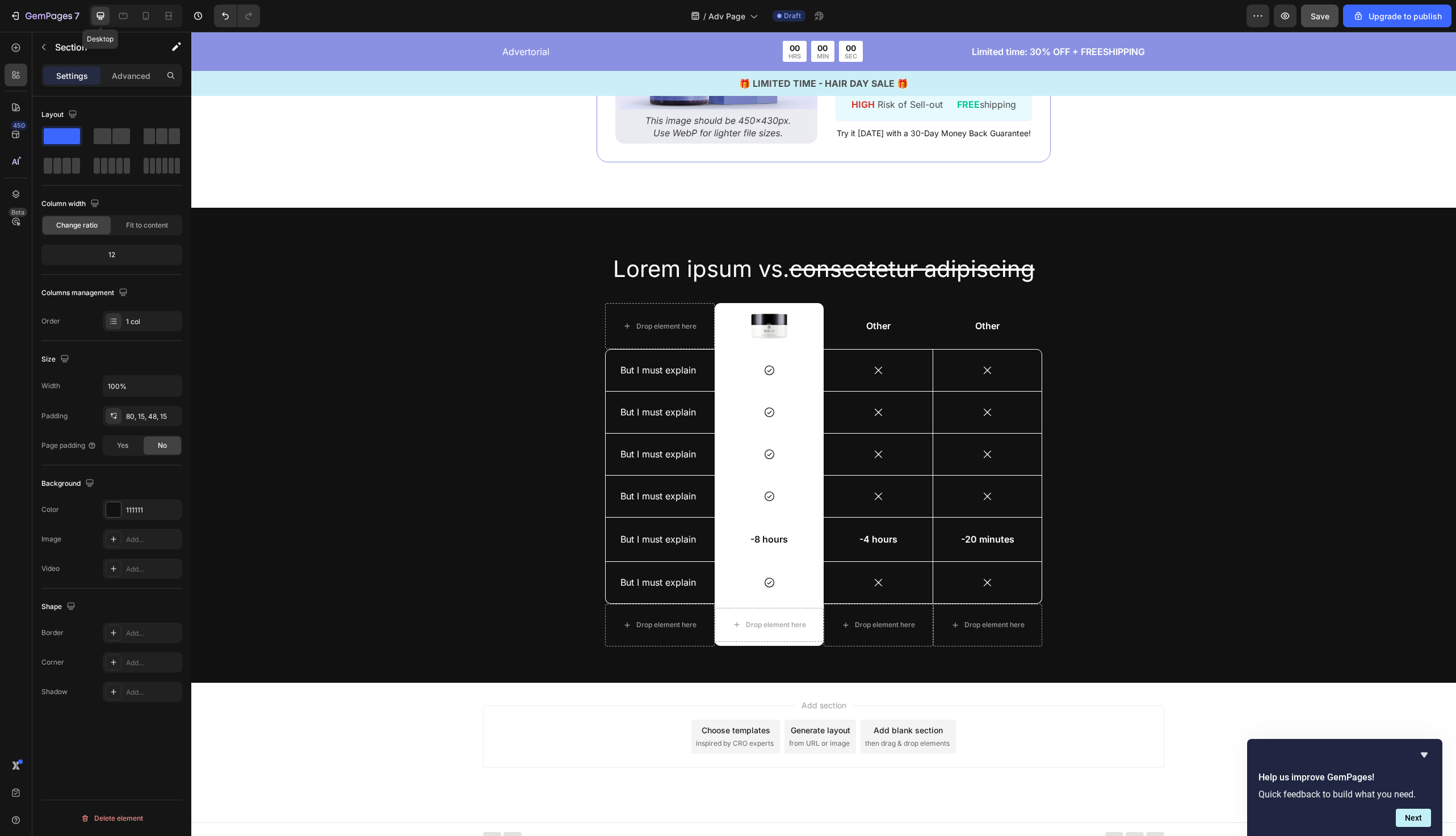
scroll to position [5646, 0]
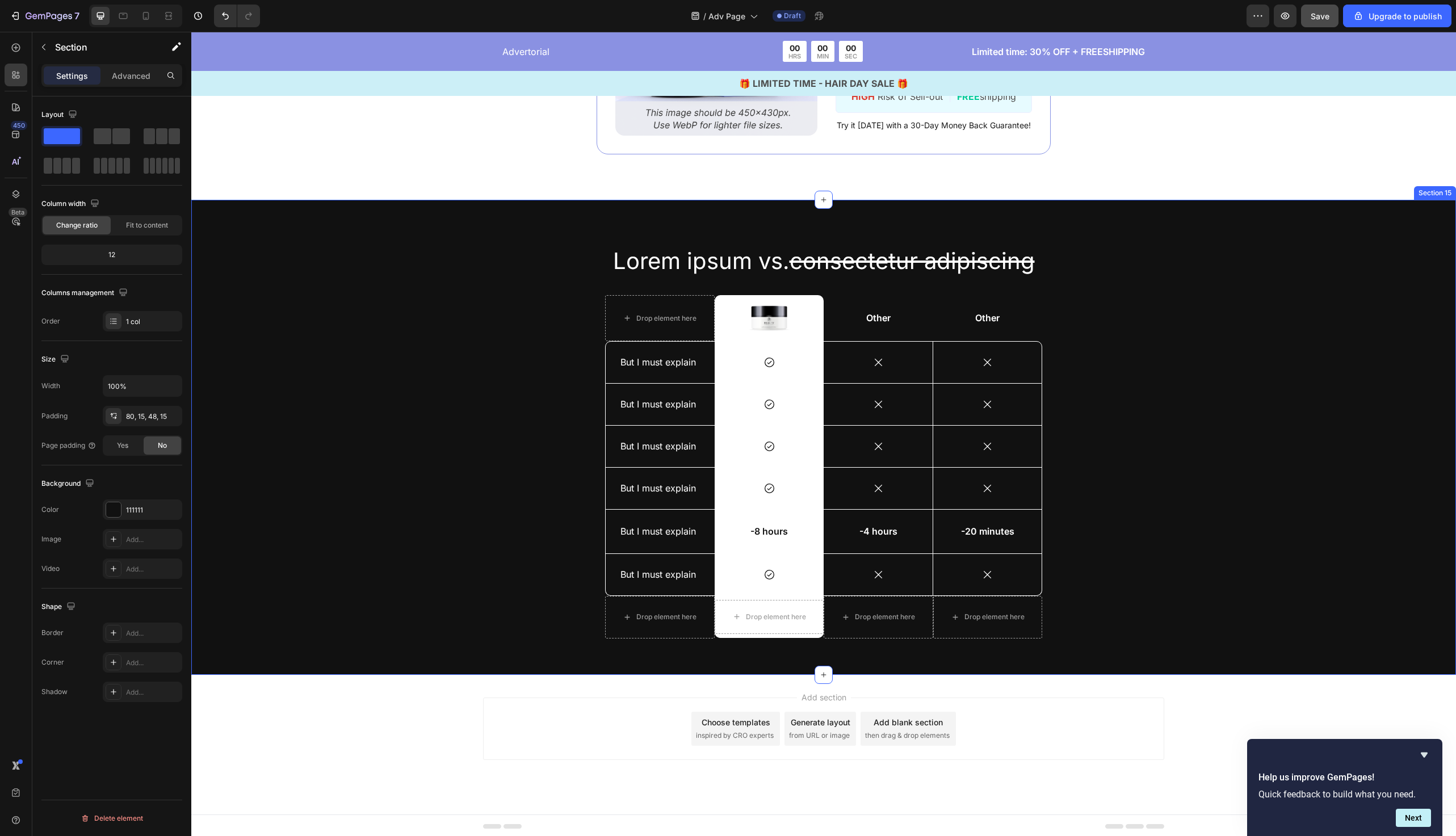
click at [296, 315] on div "Lorem ipsum vs. consectetur adipiscing Heading Drop element here Image Row Othe…" at bounding box center [824, 446] width 1248 height 403
click at [363, 316] on div "Lorem ipsum vs. consectetur adipiscing Heading Drop element here Image Row Othe…" at bounding box center [824, 446] width 1248 height 403
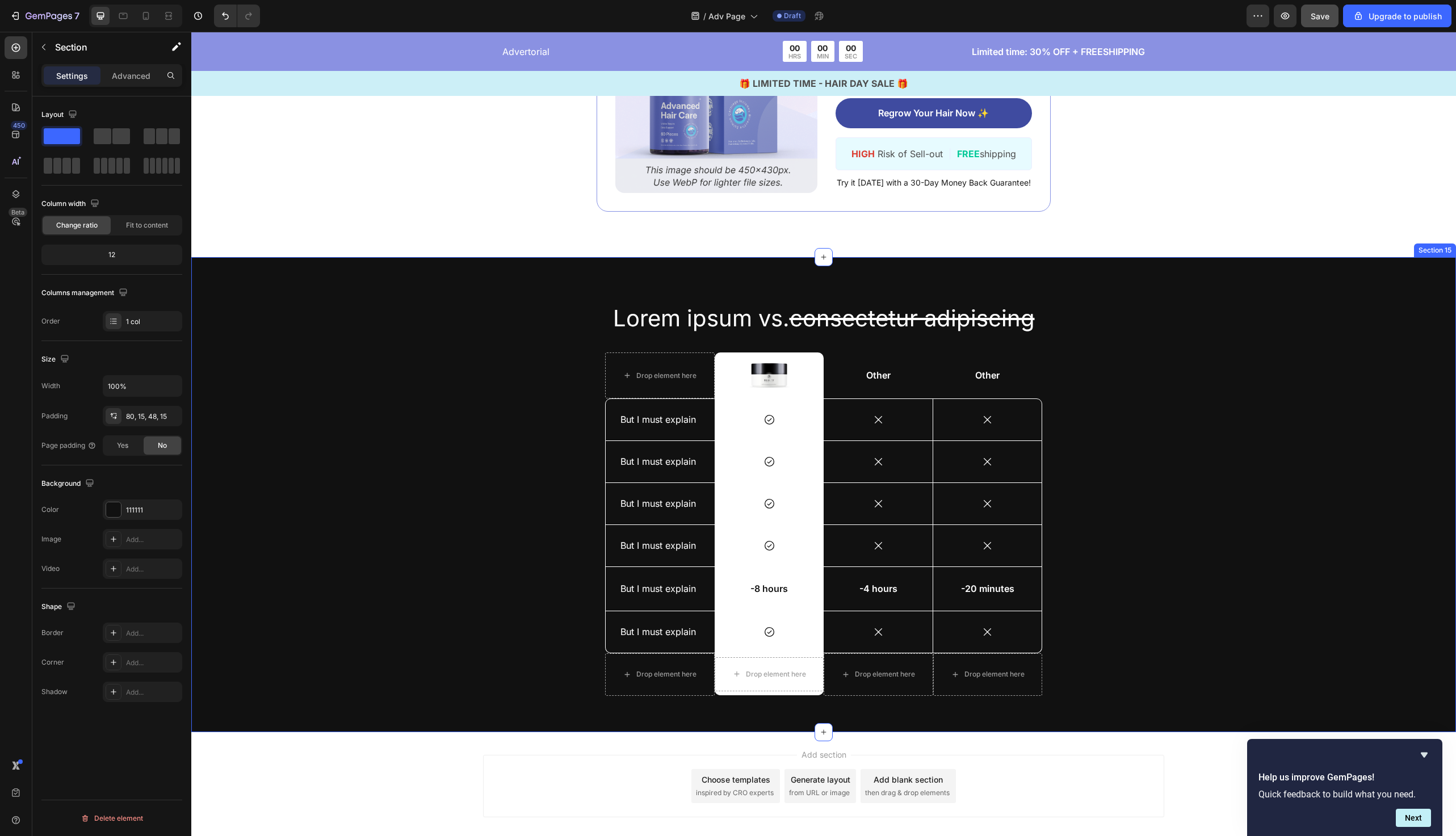
scroll to position [5560, 0]
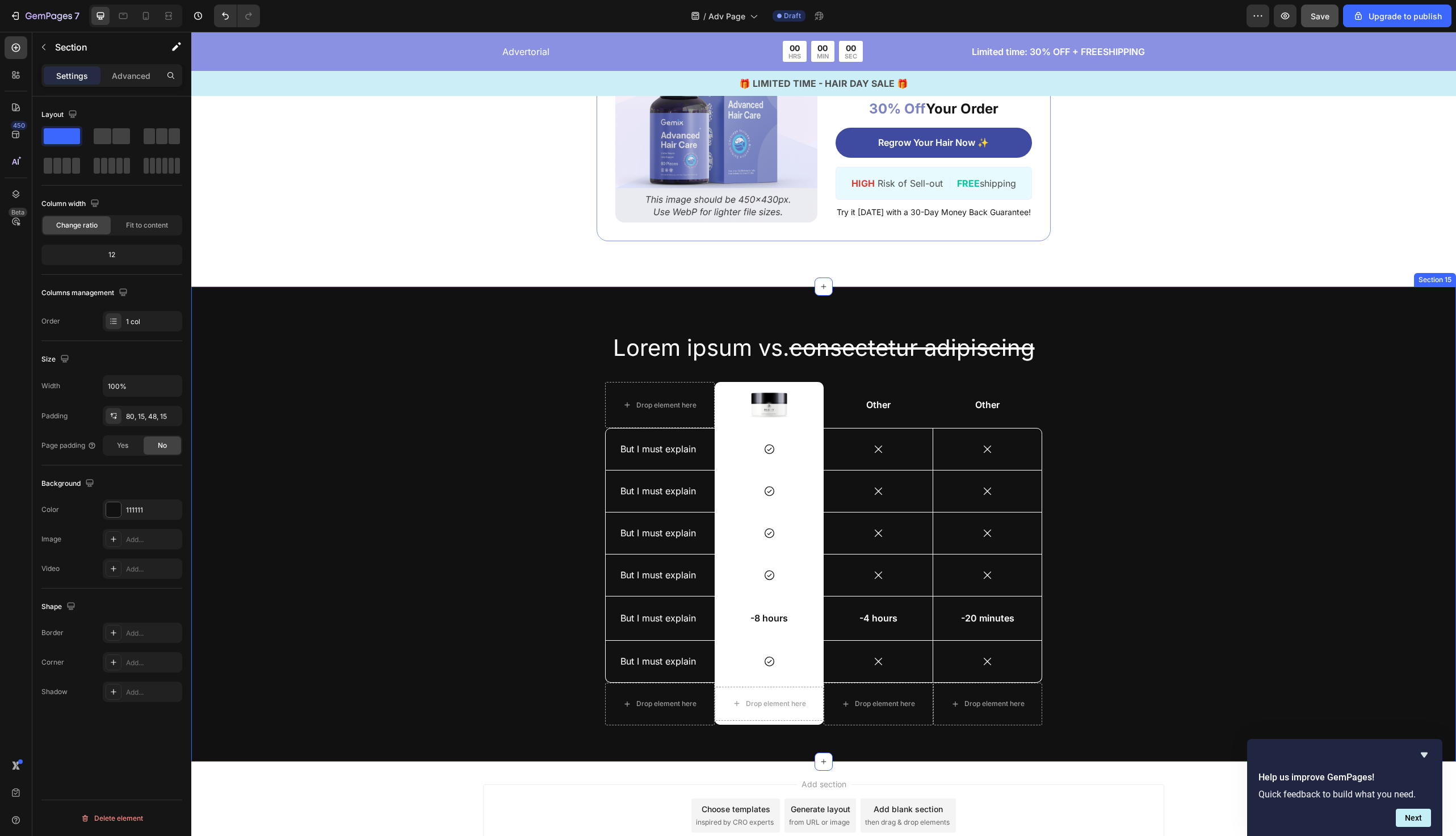
click at [353, 423] on div "Lorem ipsum vs. consectetur adipiscing Heading Drop element here Image Row Othe…" at bounding box center [824, 533] width 1248 height 403
click at [363, 378] on div "Lorem ipsum vs. consectetur adipiscing Heading Drop element here Image Row Othe…" at bounding box center [824, 533] width 1248 height 403
click at [446, 390] on div "Lorem ipsum vs. consectetur adipiscing Heading Drop element here Image Row Othe…" at bounding box center [824, 533] width 1248 height 403
click at [445, 217] on div "Image ️🎊 Hurry! Sale Ends Soon ️🎊 Text Block 00 DAY 00 HRS 00 MIN 00 SEC Countd…" at bounding box center [824, 122] width 1013 height 240
click at [369, 355] on div "Lorem ipsum vs. consectetur adipiscing Heading Drop element here Image Row Othe…" at bounding box center [824, 533] width 1248 height 403
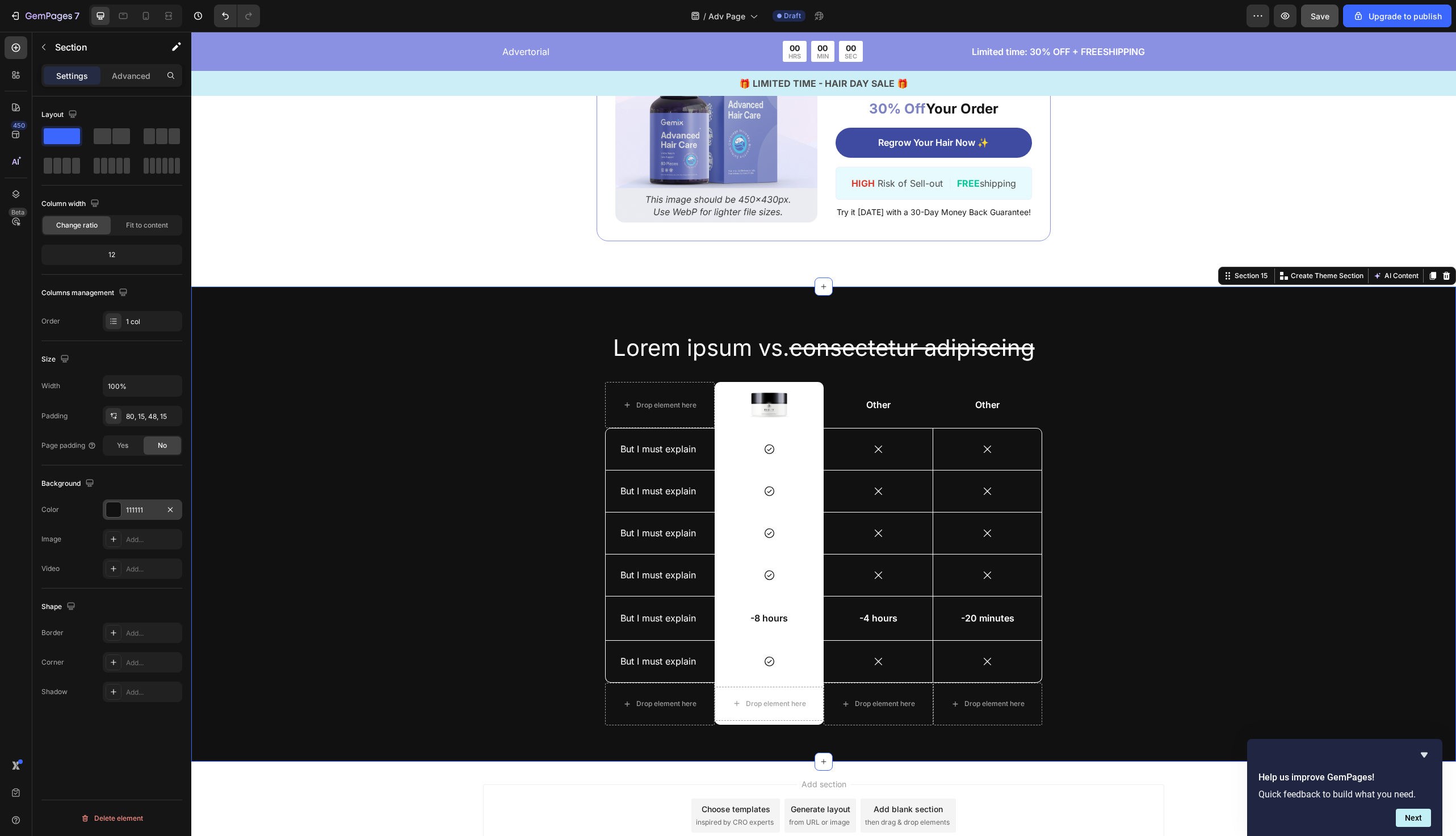
click at [153, 516] on div "111111" at bounding box center [142, 510] width 79 height 20
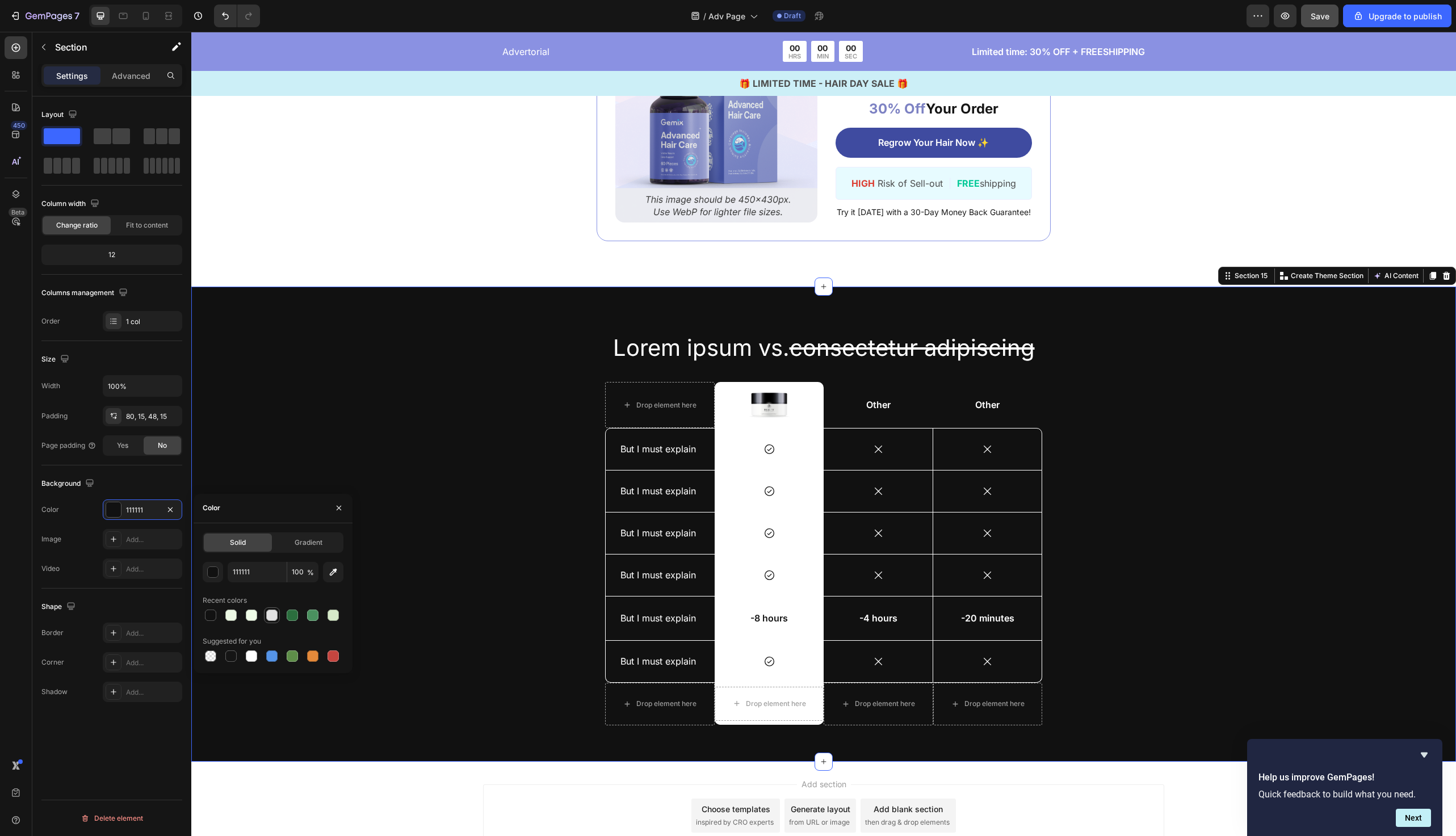
click at [269, 615] on div at bounding box center [271, 615] width 12 height 12
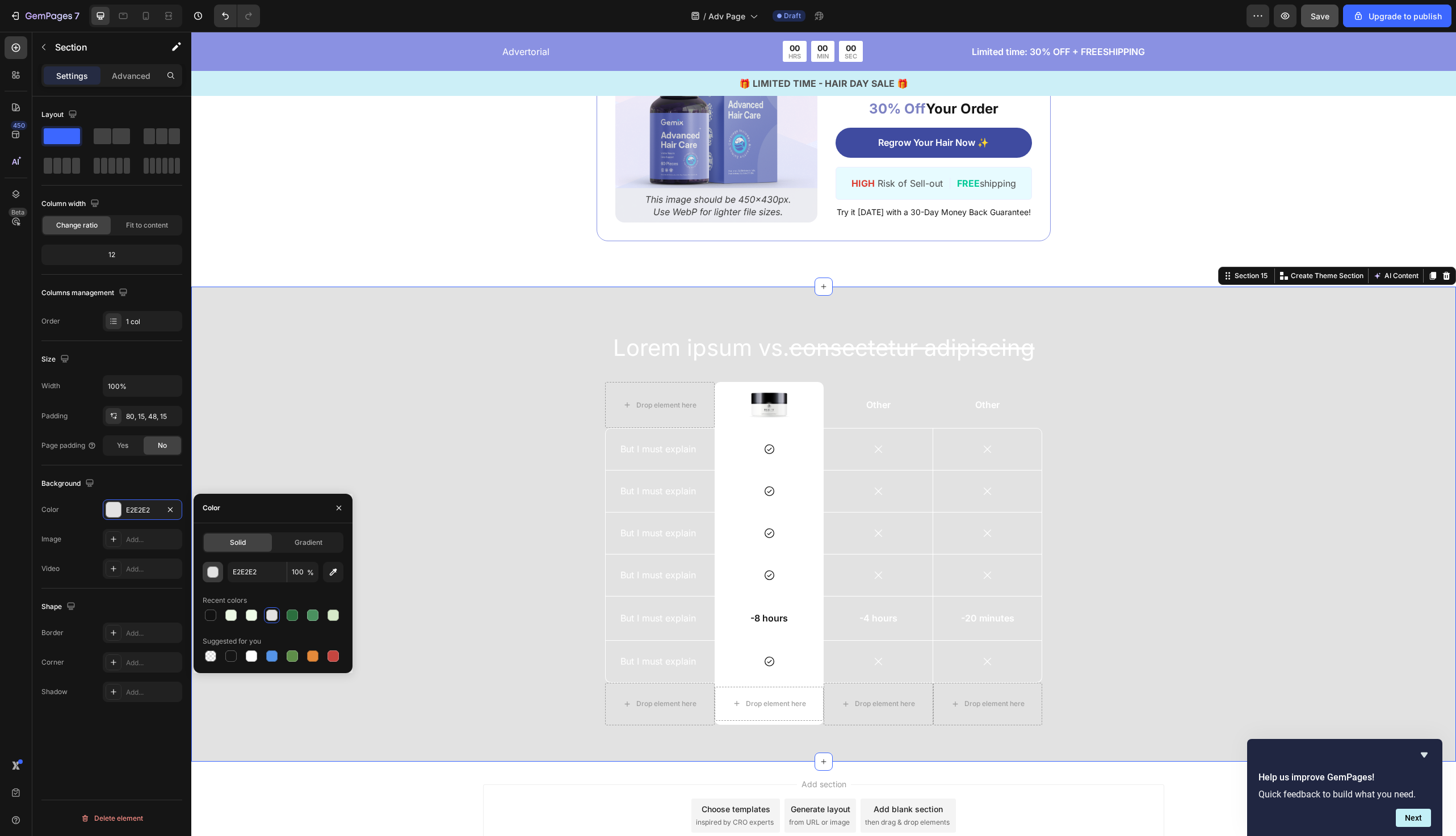
click at [213, 573] on div "button" at bounding box center [213, 573] width 12 height 12
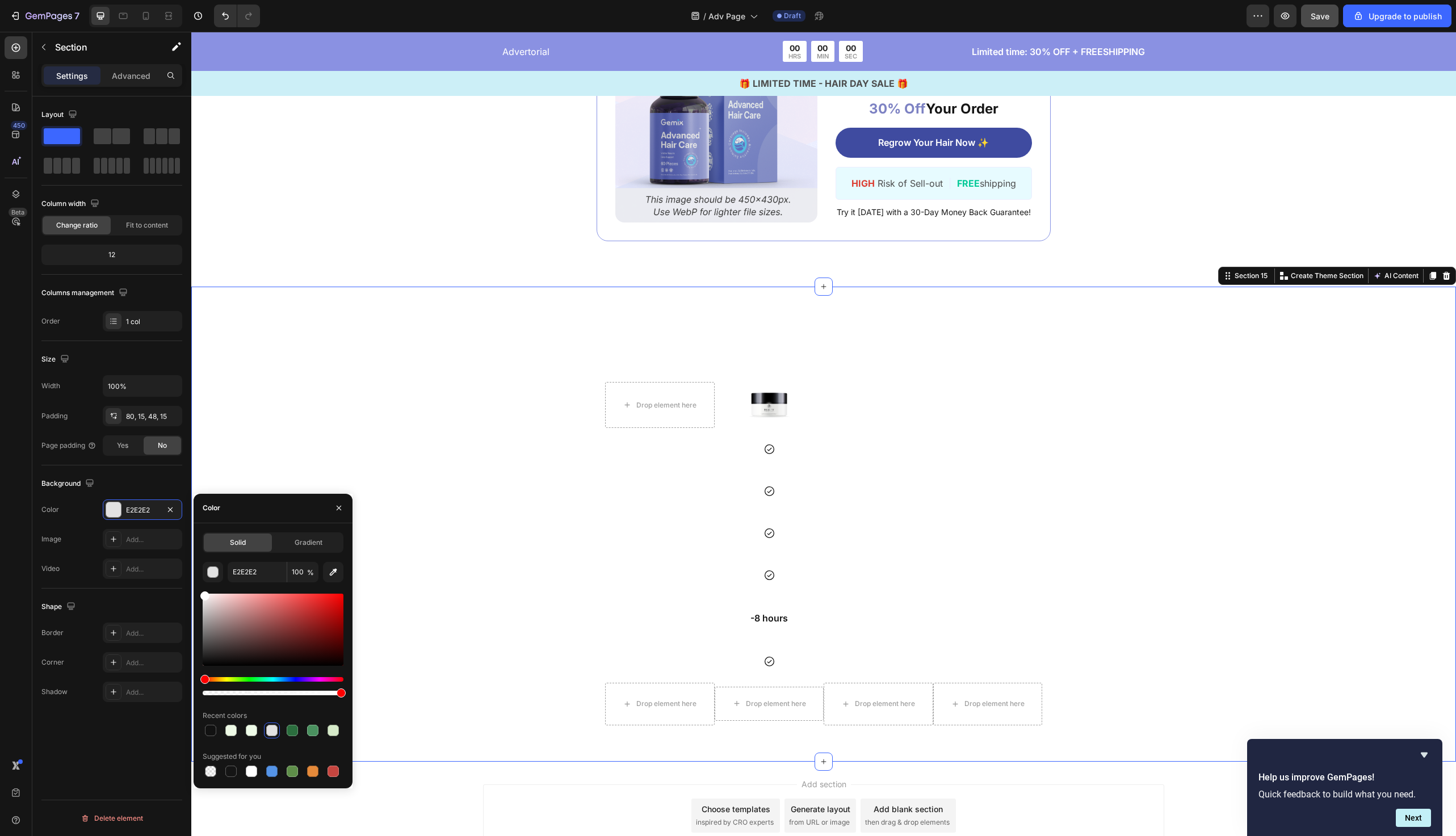
drag, startPoint x: 225, startPoint y: 628, endPoint x: 181, endPoint y: 548, distance: 91.3
click at [181, 548] on div "450 Beta Sections(18) Elements(83) Section Element Hero Section Product Detail …" at bounding box center [95, 434] width 192 height 805
type input "FFFFFF"
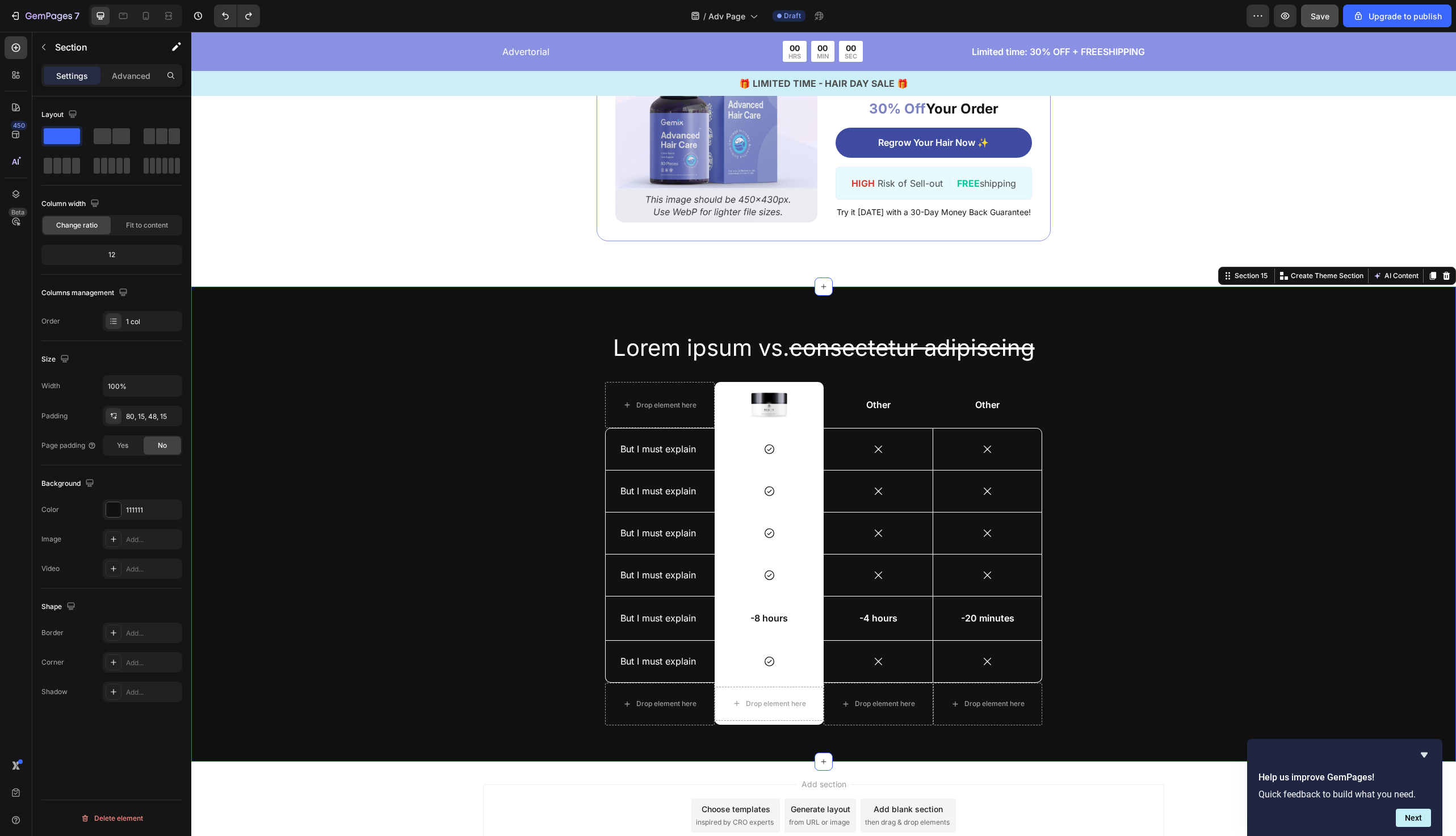
click at [338, 363] on div "Lorem ipsum vs. consectetur adipiscing Heading Drop element here Image Row Othe…" at bounding box center [824, 533] width 1248 height 403
click at [136, 505] on div "111111" at bounding box center [142, 510] width 33 height 10
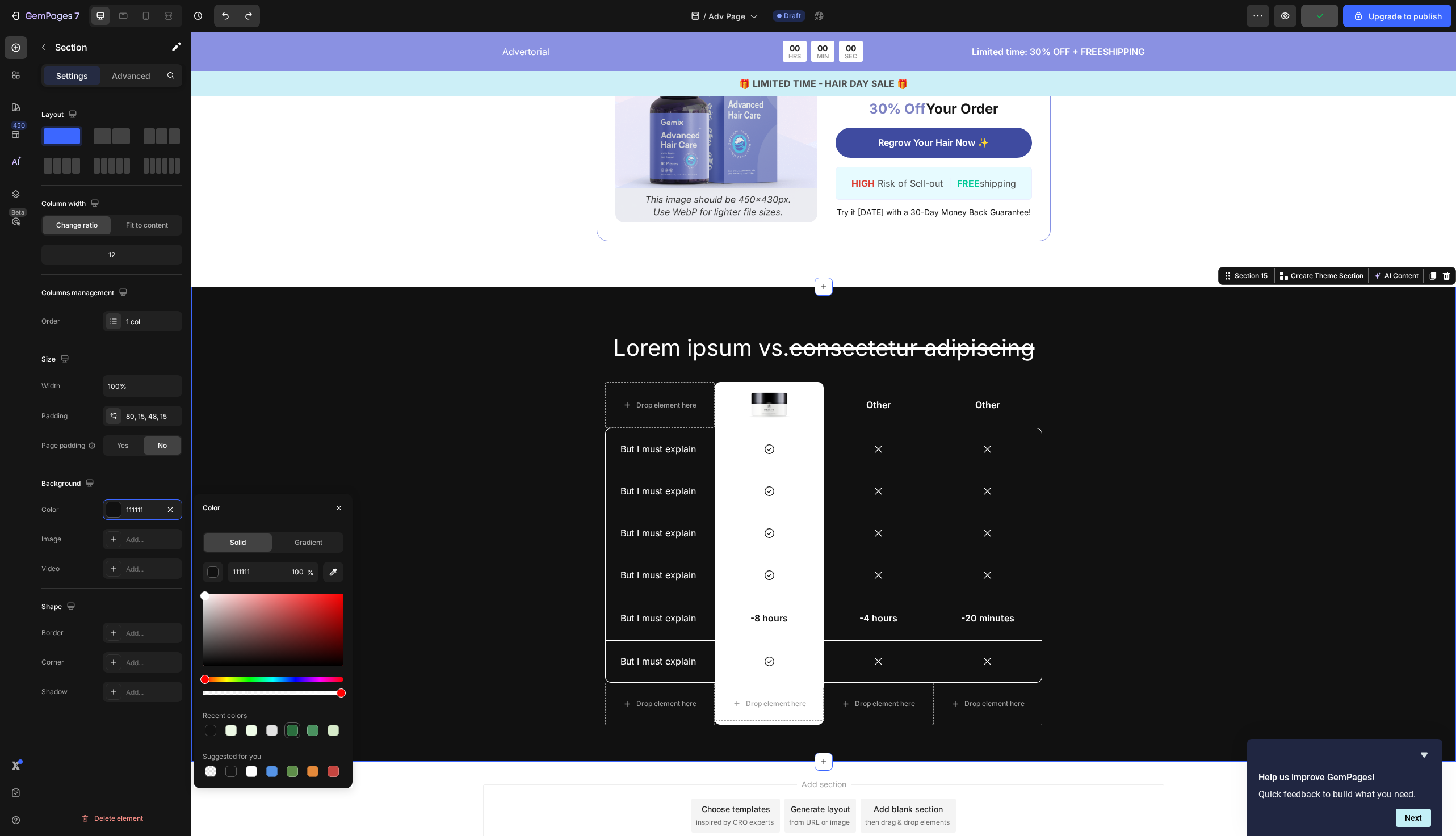
click at [291, 736] on div at bounding box center [292, 730] width 14 height 14
type input "2B6E3E"
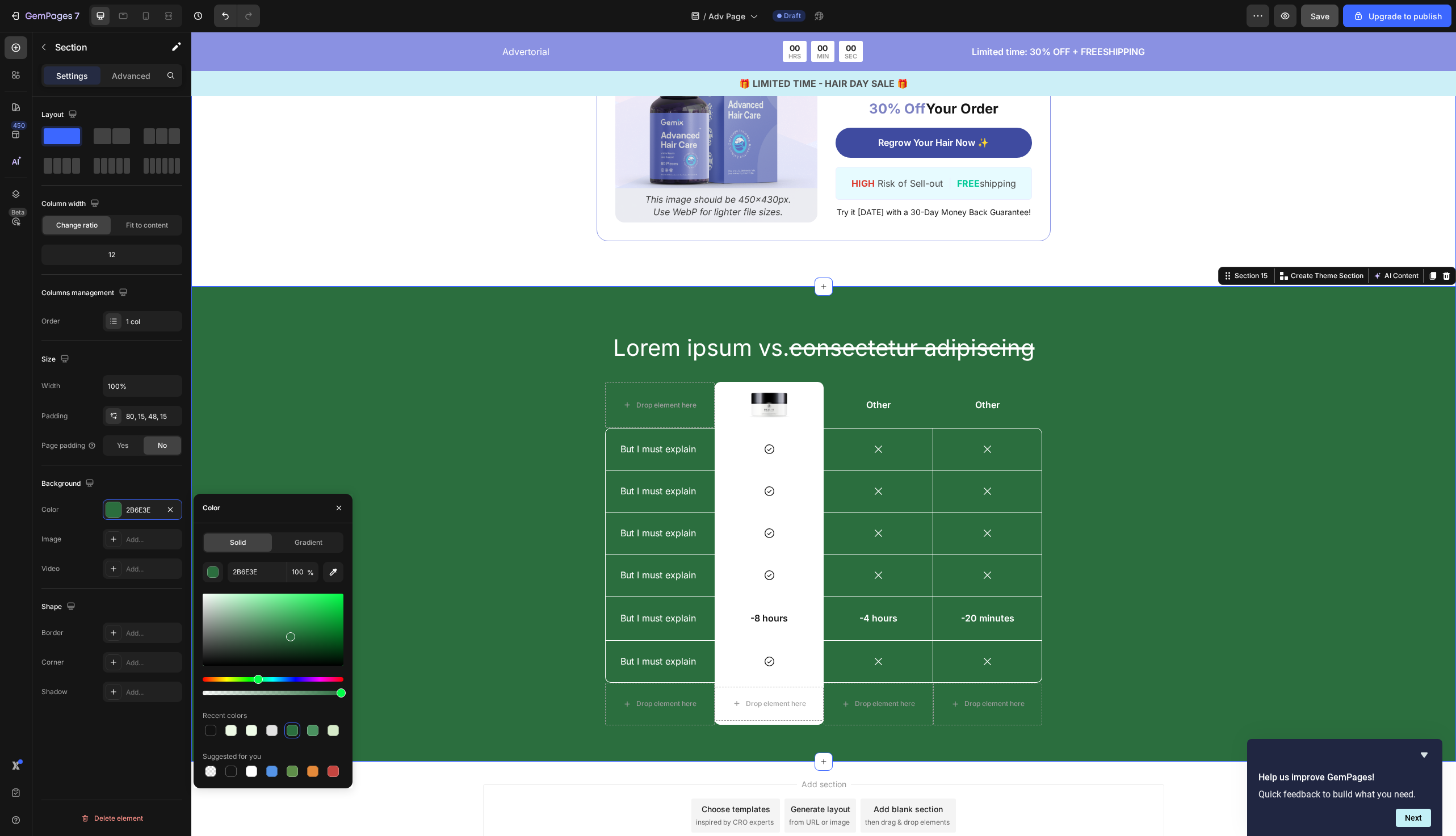
click at [336, 259] on div "Image ️🎊 Hurry! Sale Ends Soon ️🎊 Text Block 00 DAY 00 HRS 00 MIN 00 SEC Countd…" at bounding box center [824, 121] width 1265 height 330
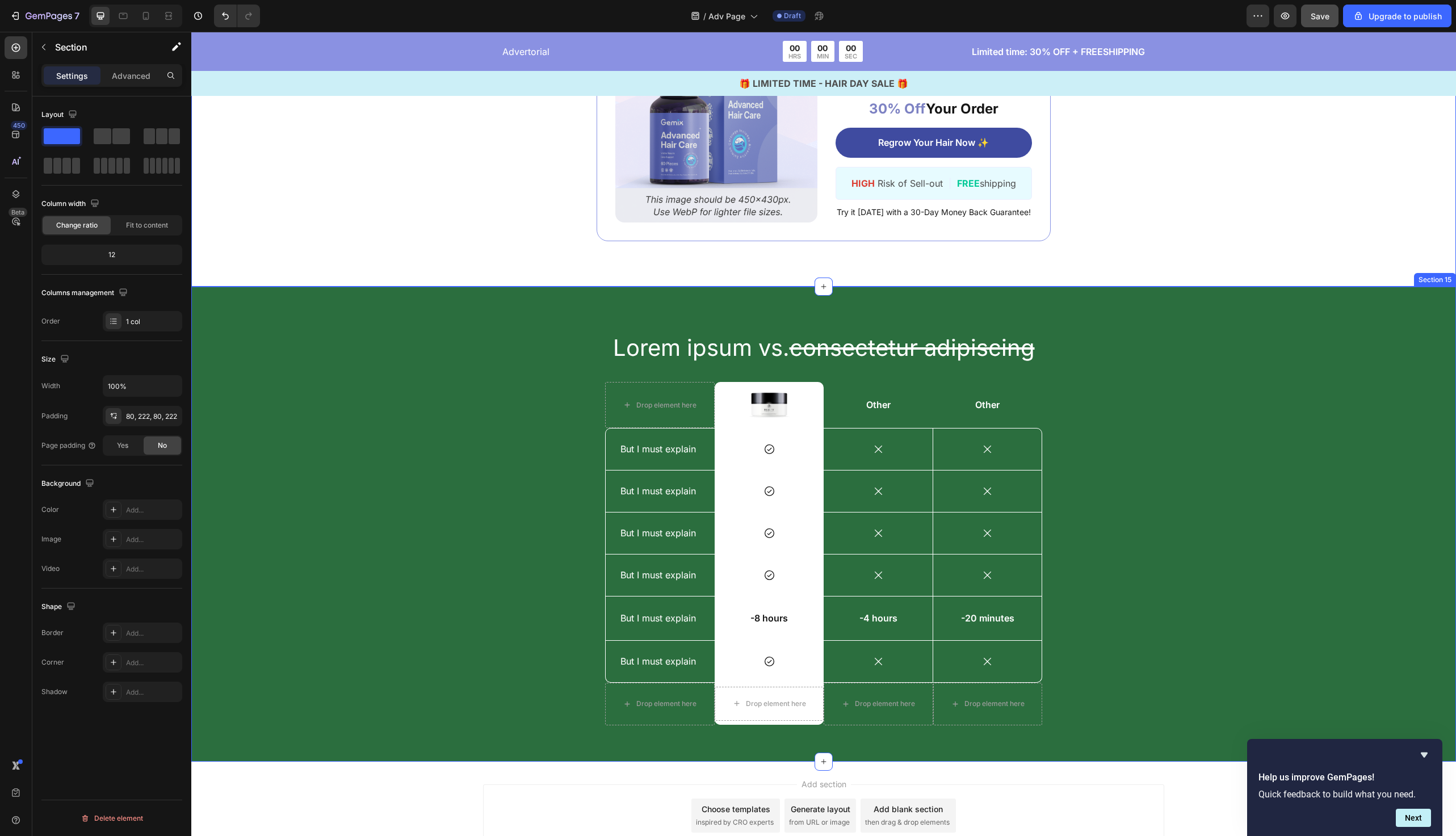
click at [301, 367] on div "Lorem ipsum vs. consectetur adipiscing Heading Drop element here Image Row Othe…" at bounding box center [824, 533] width 1248 height 403
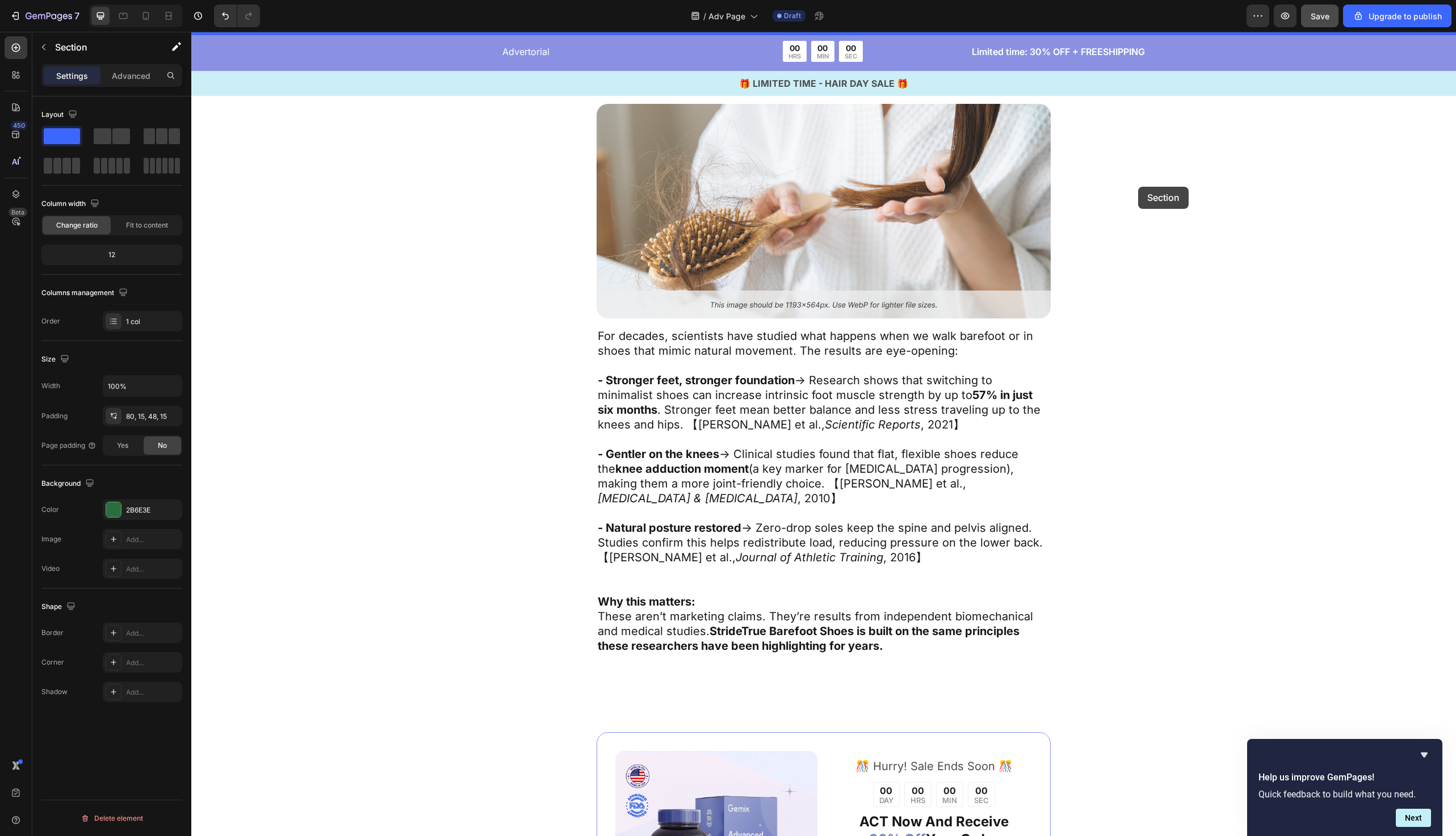
scroll to position [3455, 0]
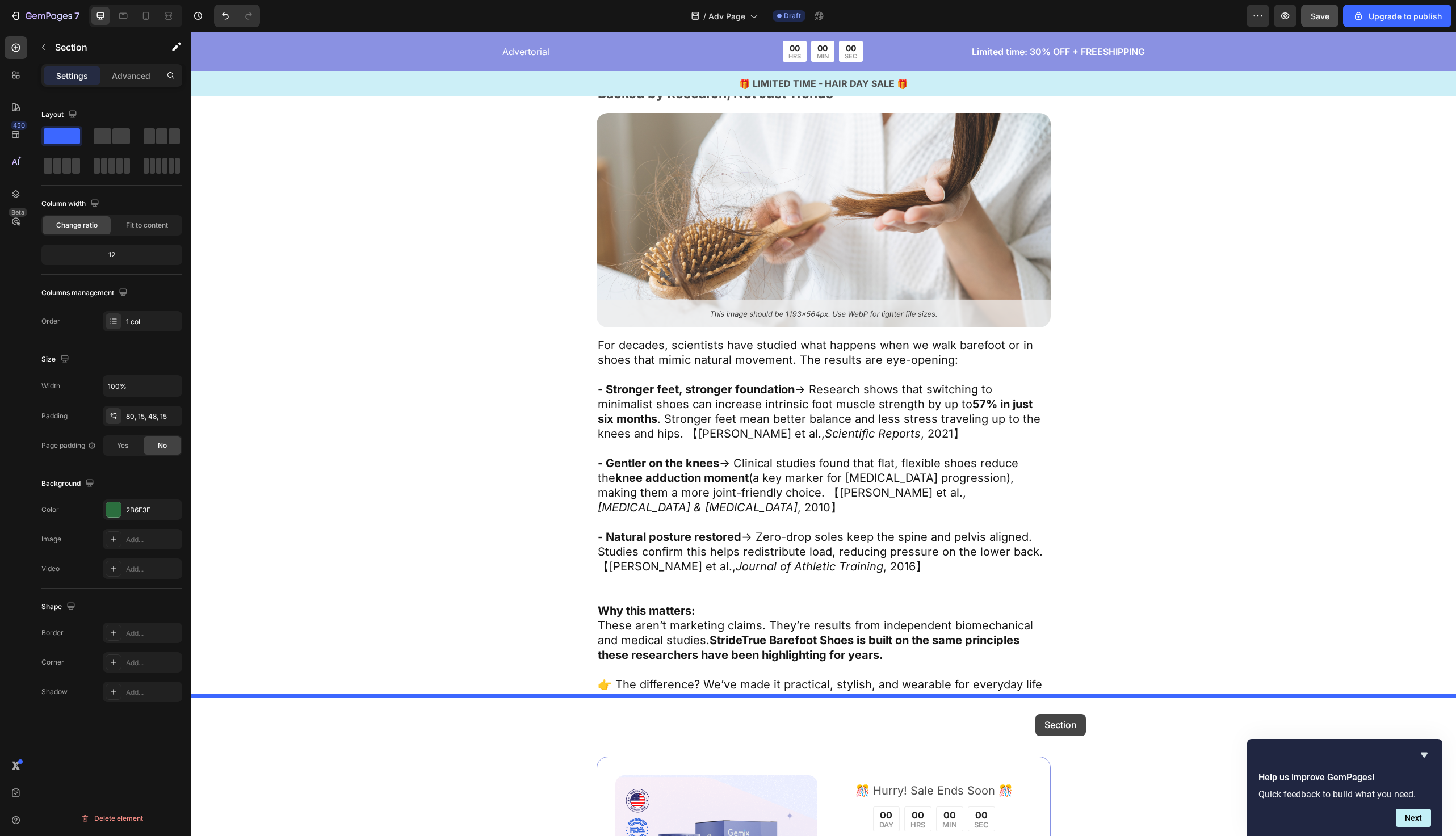
drag, startPoint x: 1252, startPoint y: 273, endPoint x: 1036, endPoint y: 714, distance: 491.1
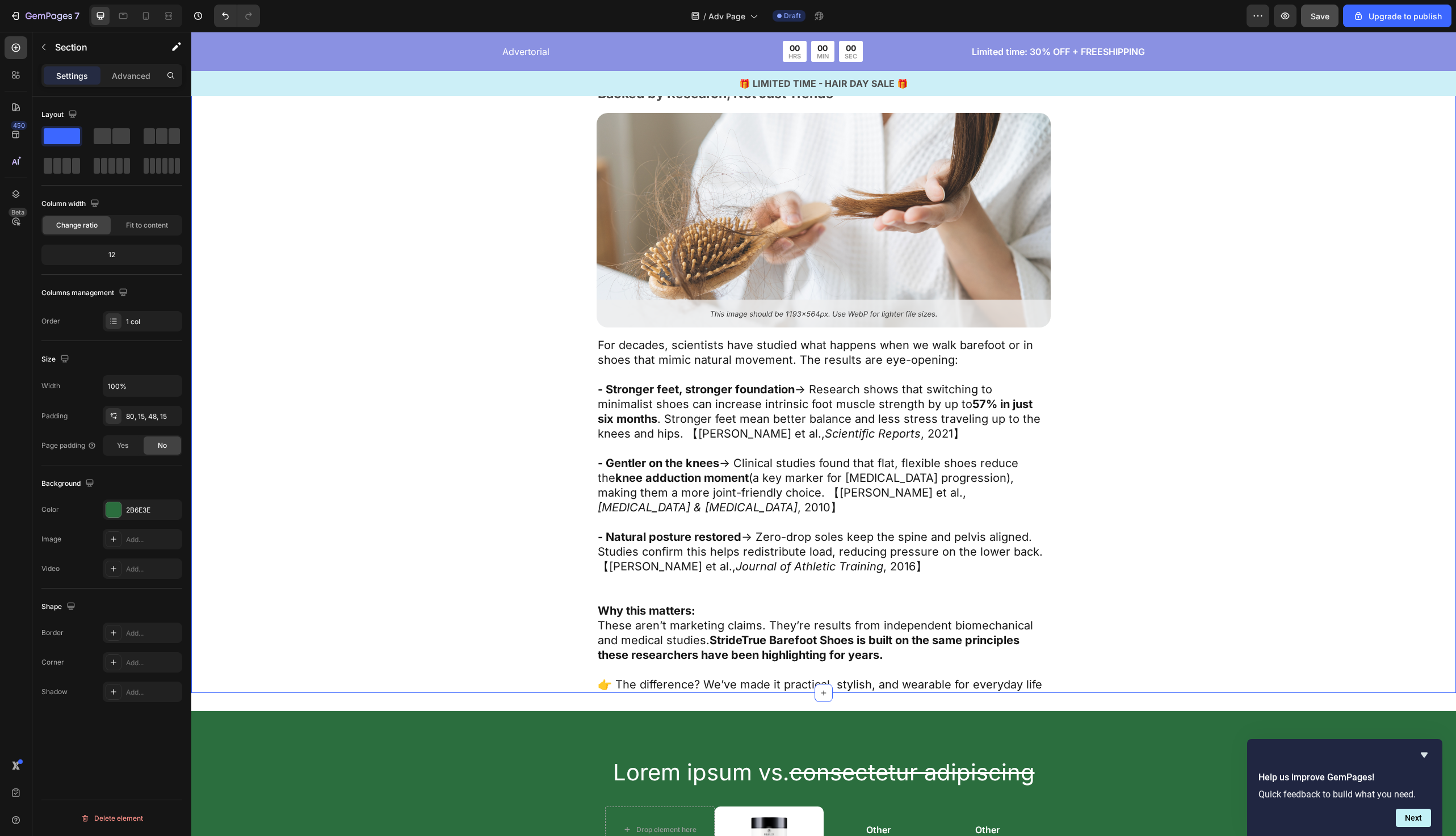
click at [486, 533] on div "What Research Says About Barefoot Text Block Backed by Research, Not Just Trend…" at bounding box center [824, 378] width 902 height 630
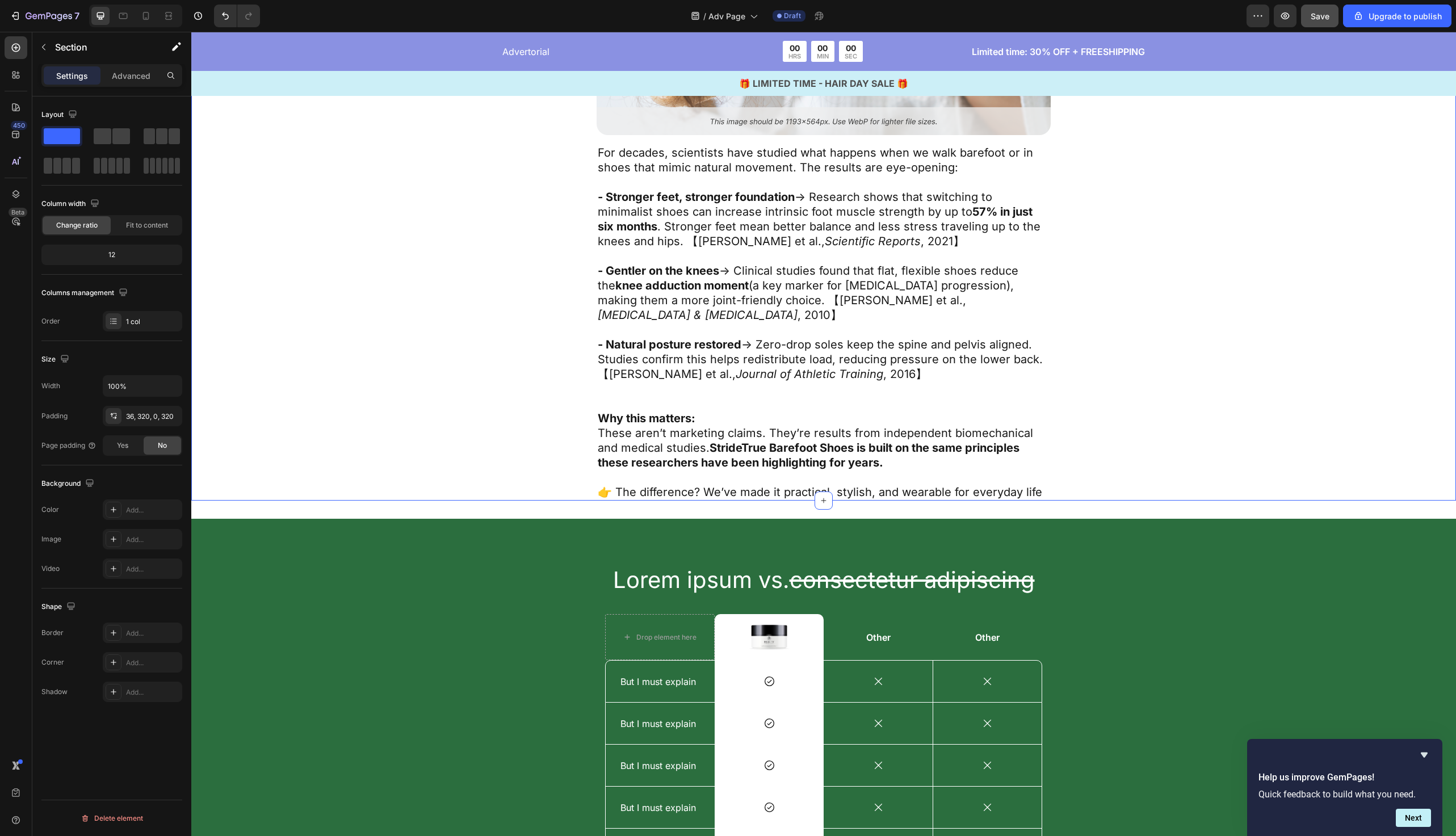
scroll to position [3680, 0]
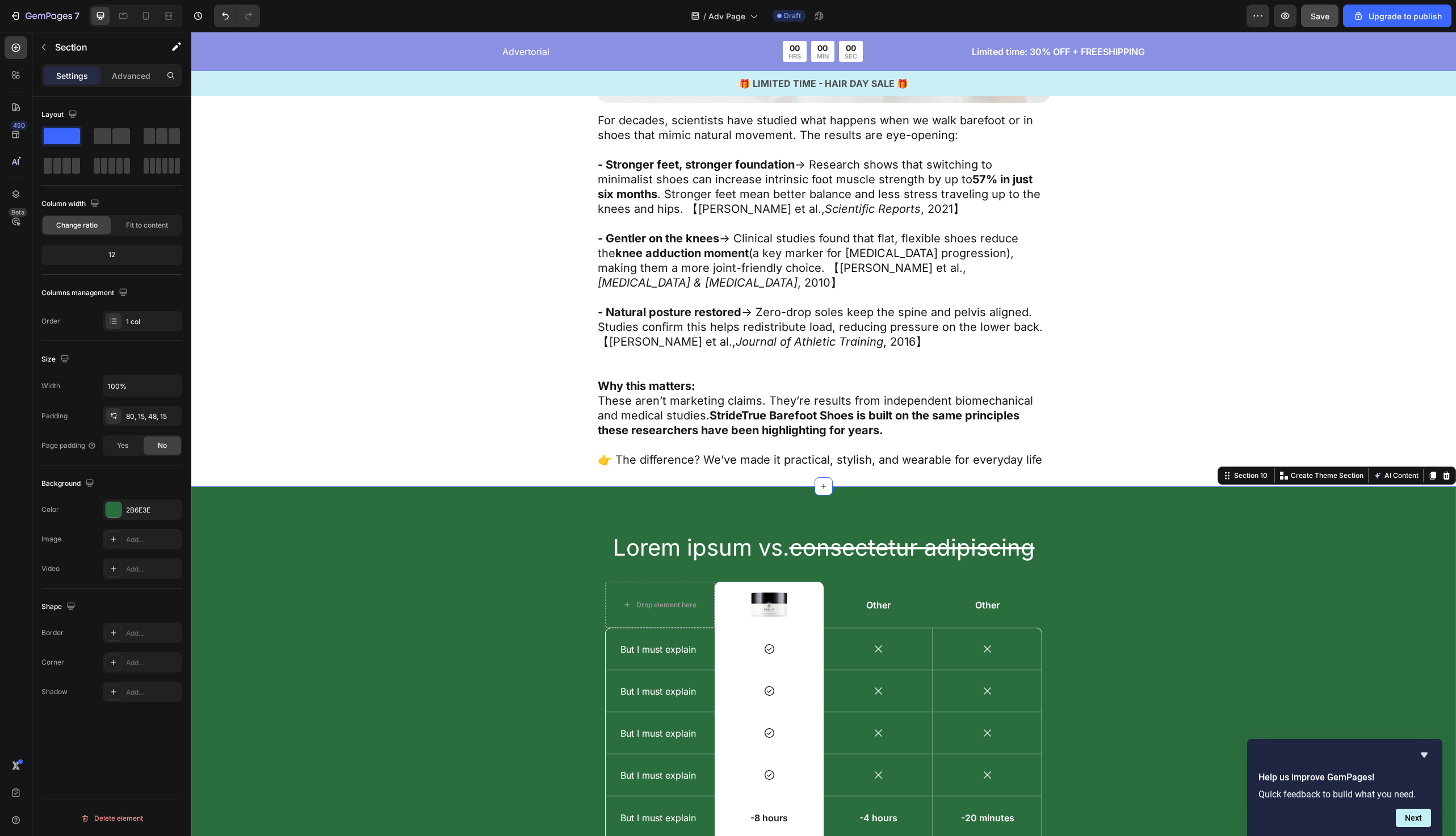
click at [404, 487] on div "Lorem ipsum vs. consectetur adipiscing Heading Drop element here Image Row Othe…" at bounding box center [824, 724] width 1265 height 475
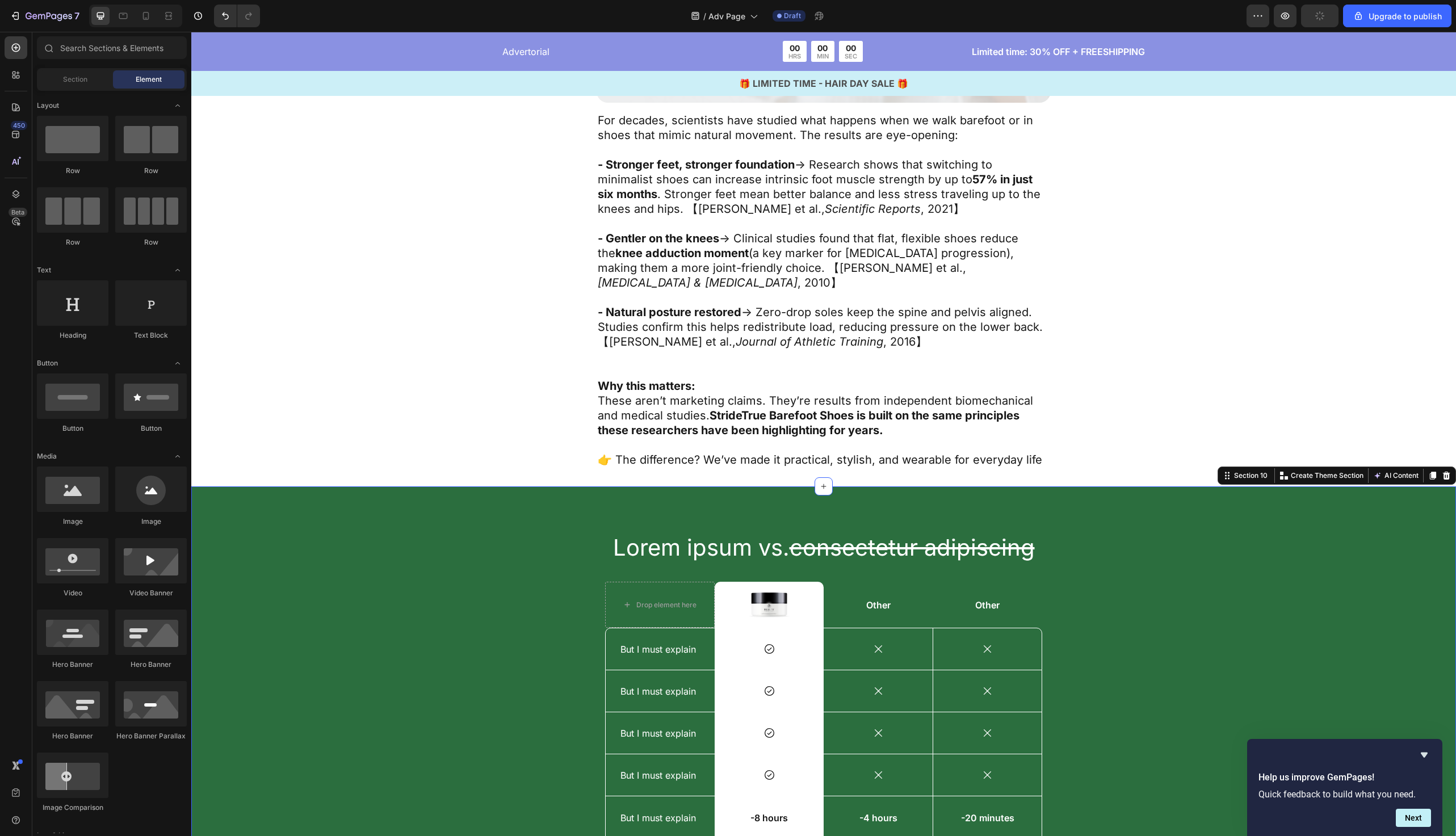
click at [413, 498] on div "Lorem ipsum vs. consectetur adipiscing Heading Drop element here Image Row Othe…" at bounding box center [824, 724] width 1265 height 475
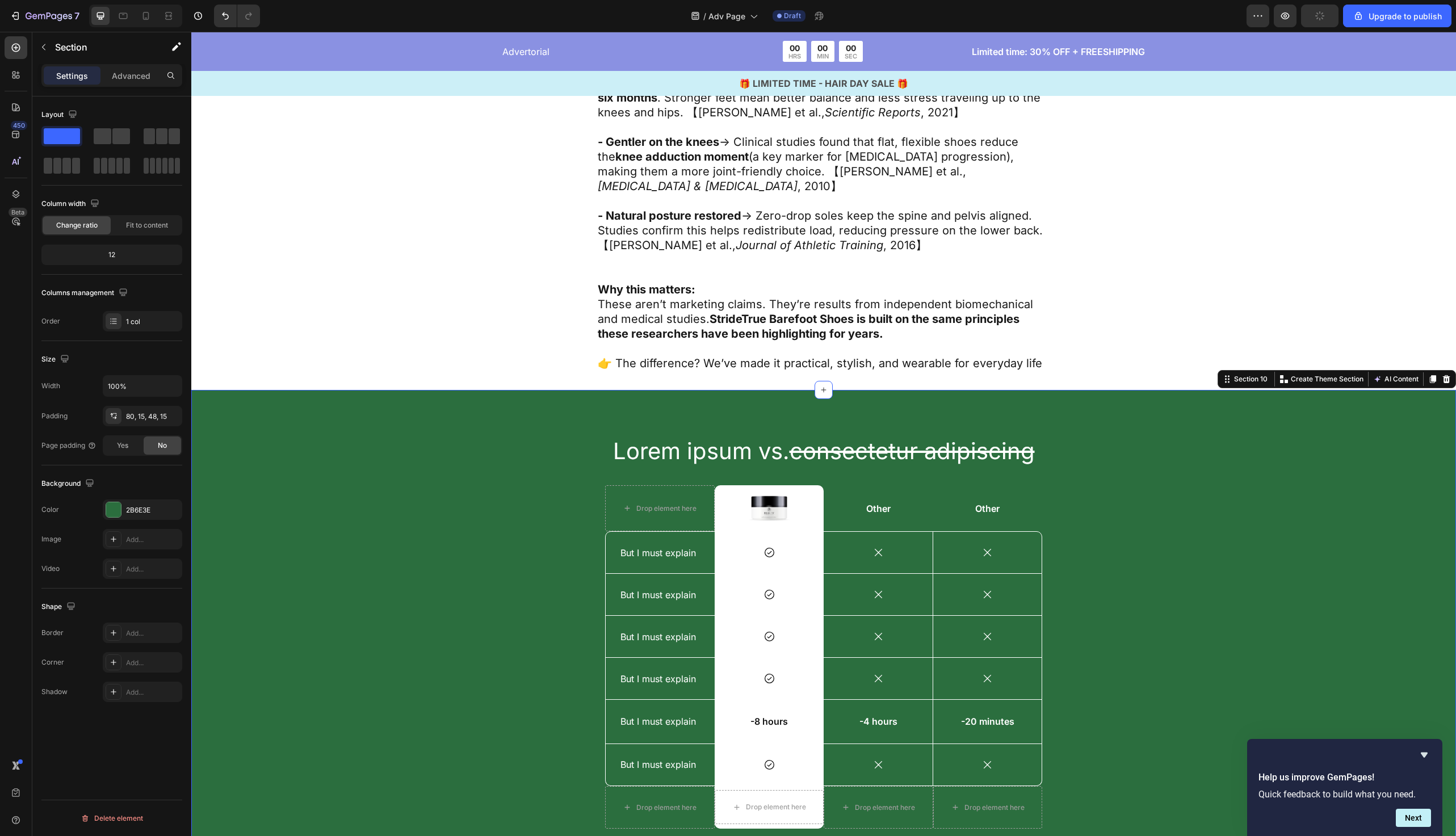
scroll to position [3970, 0]
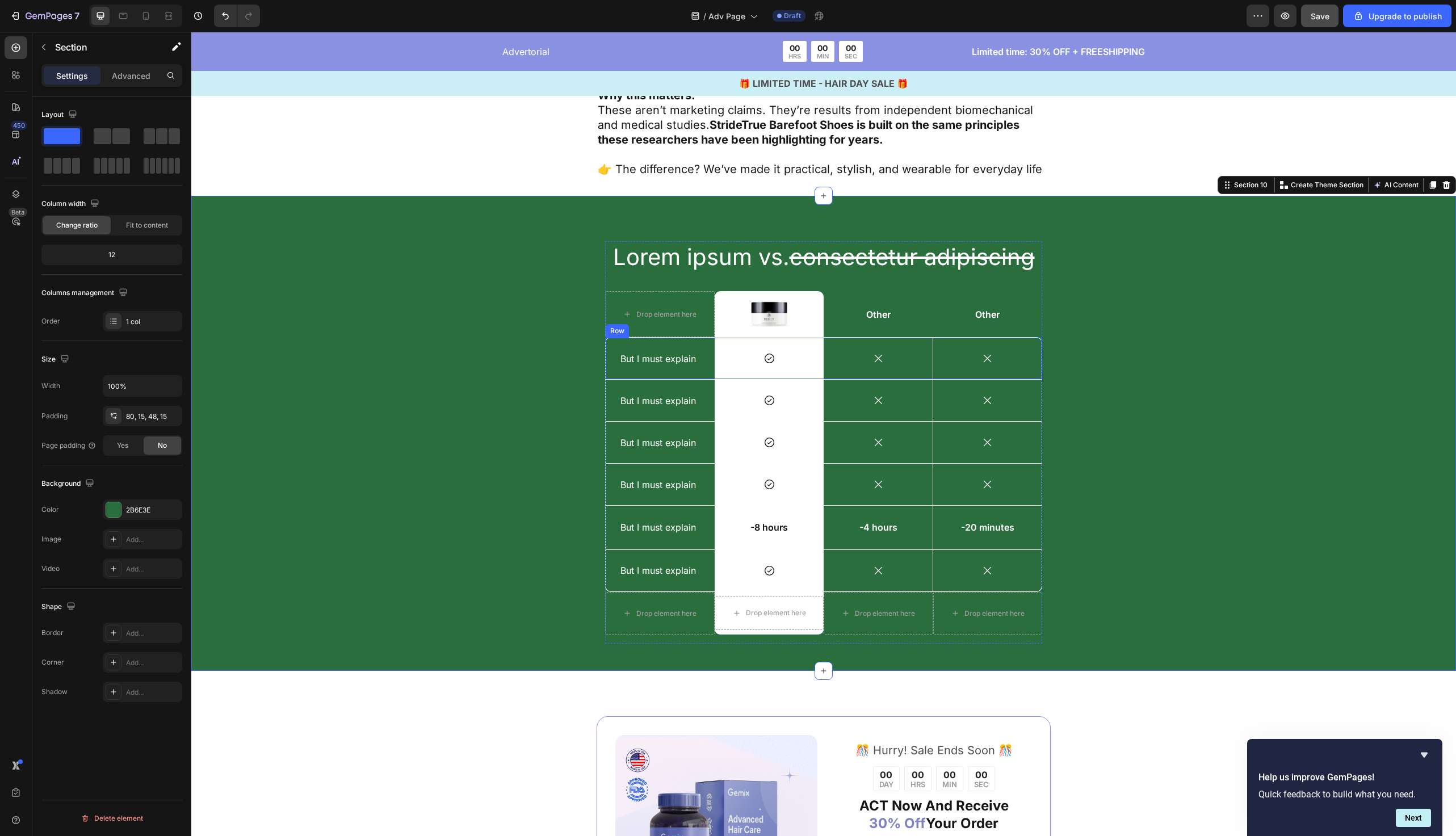
click at [681, 352] on div "But I must explain" at bounding box center [660, 359] width 82 height 14
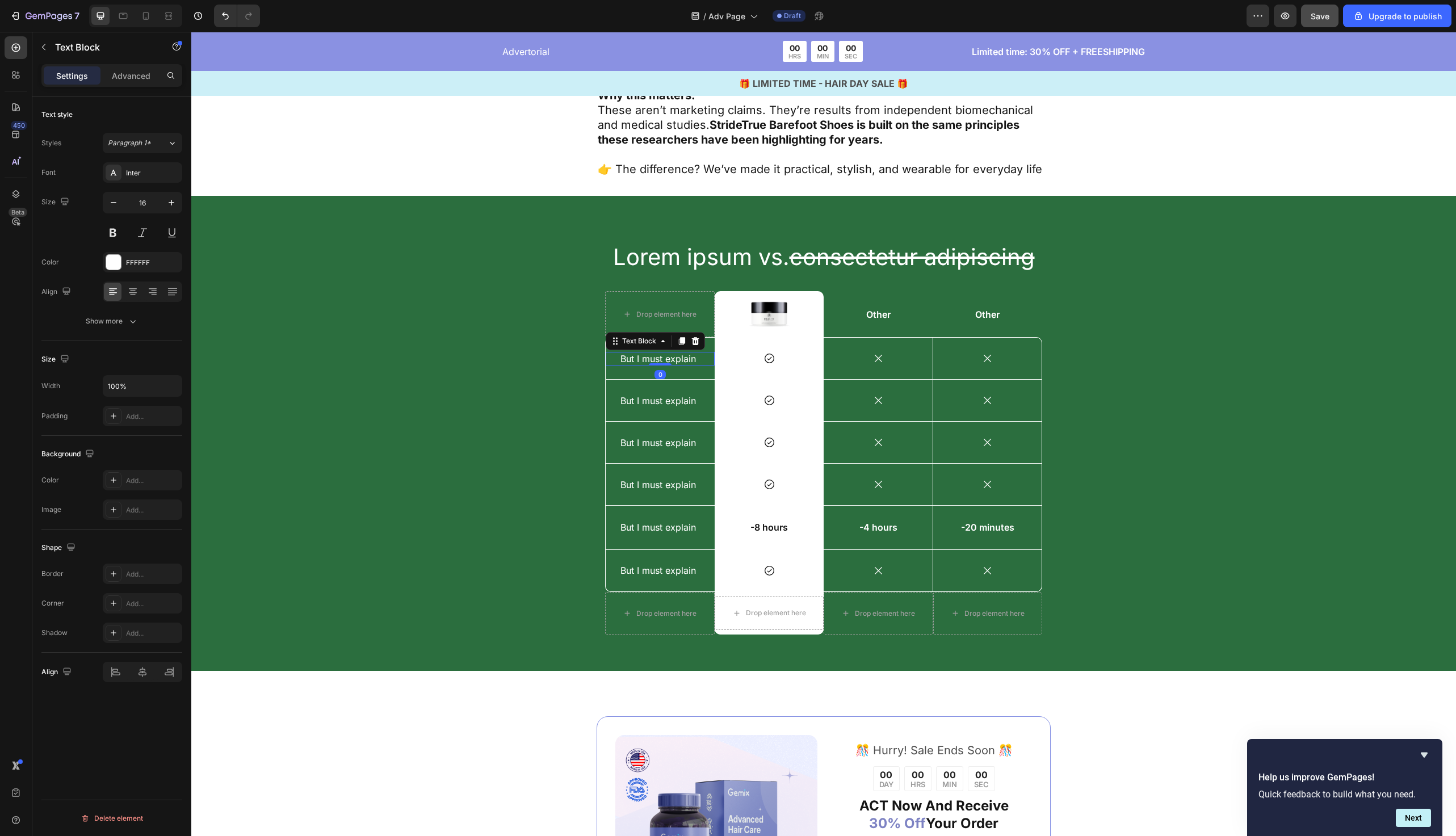
click at [681, 352] on div "But I must explain" at bounding box center [660, 359] width 82 height 14
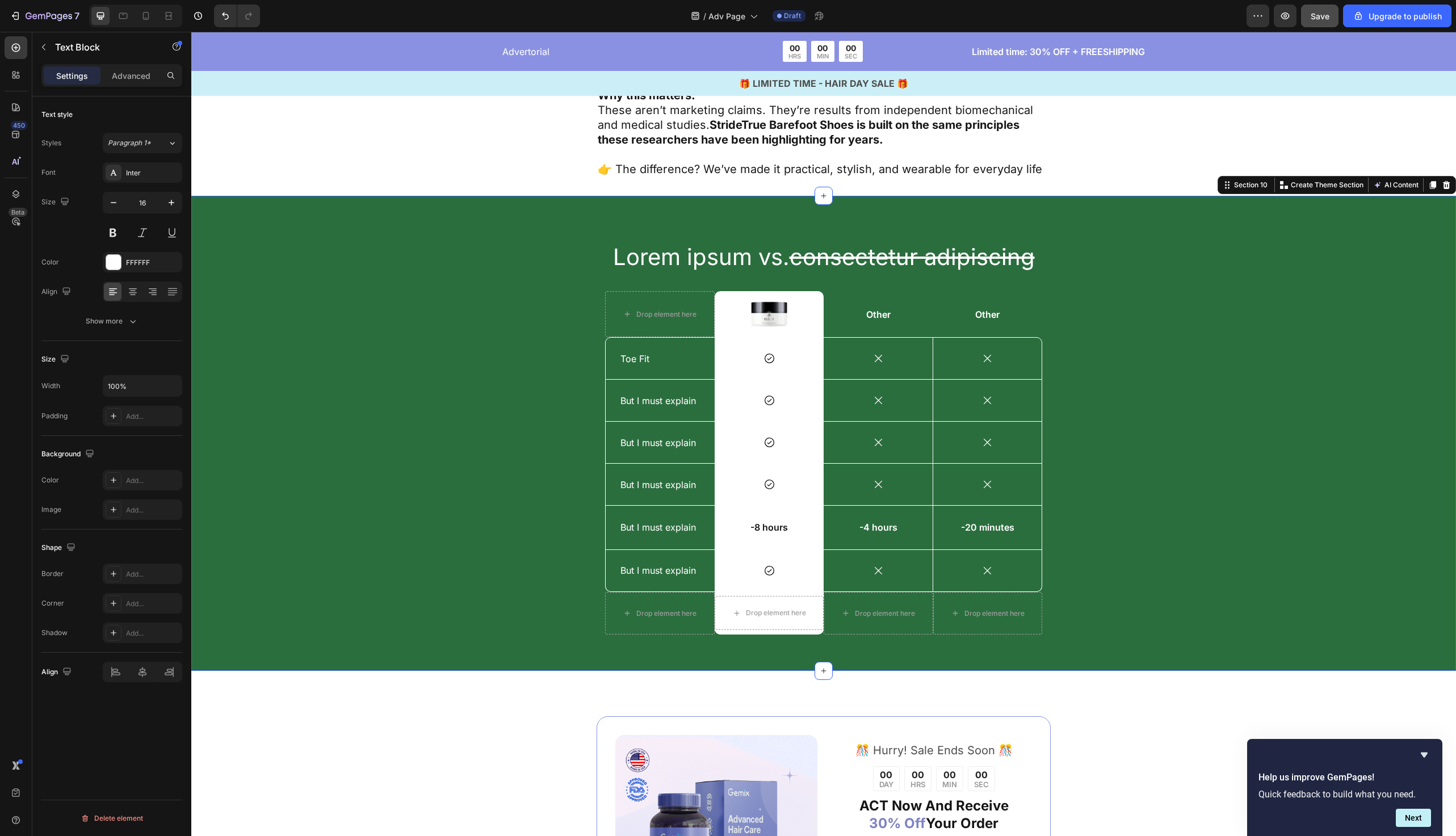
click at [562, 389] on div "Lorem ipsum vs. consectetur adipiscing Heading Drop element here Image Row Othe…" at bounding box center [824, 442] width 1248 height 403
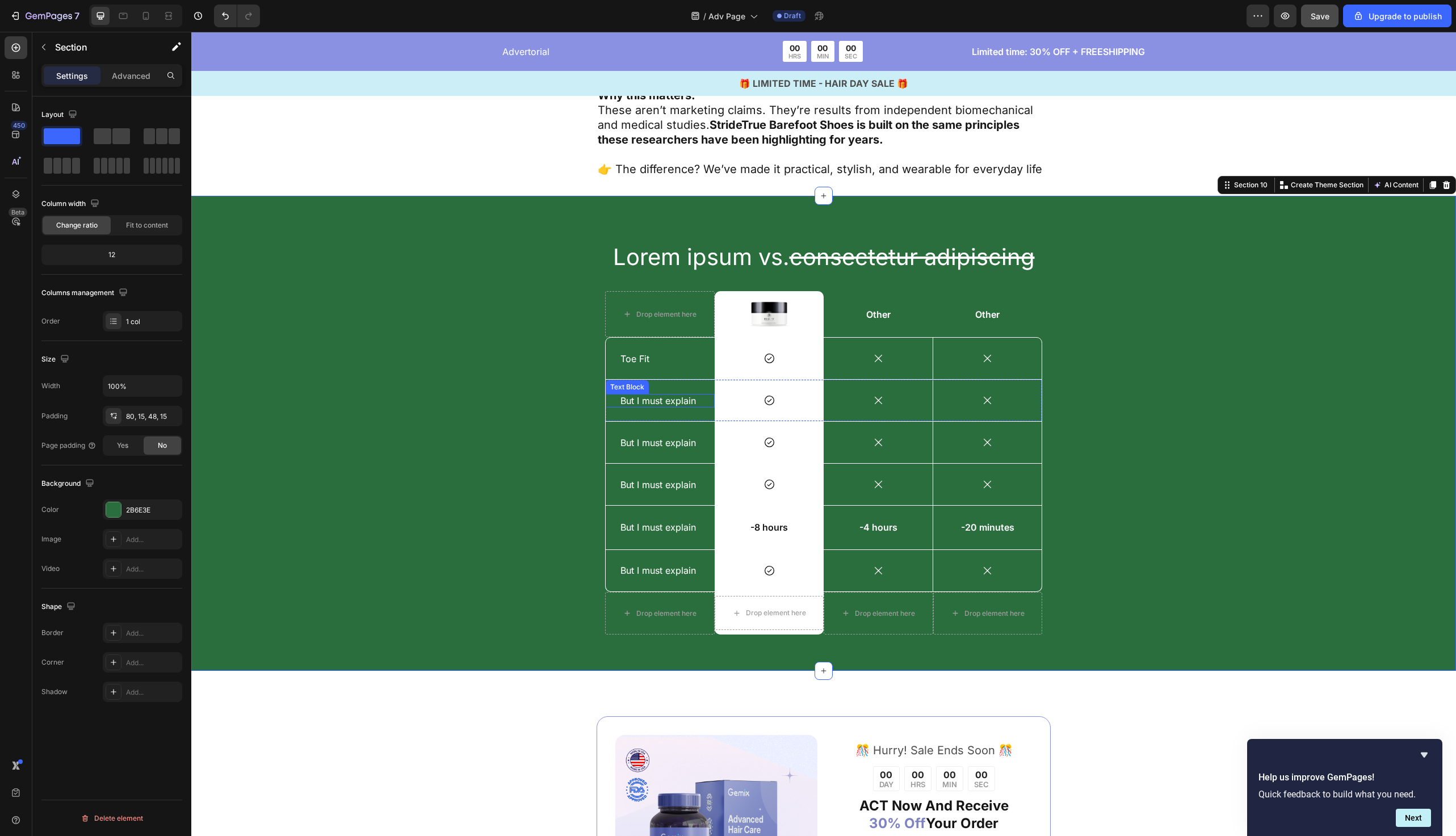
click at [644, 395] on p "But I must explain" at bounding box center [660, 401] width 79 height 12
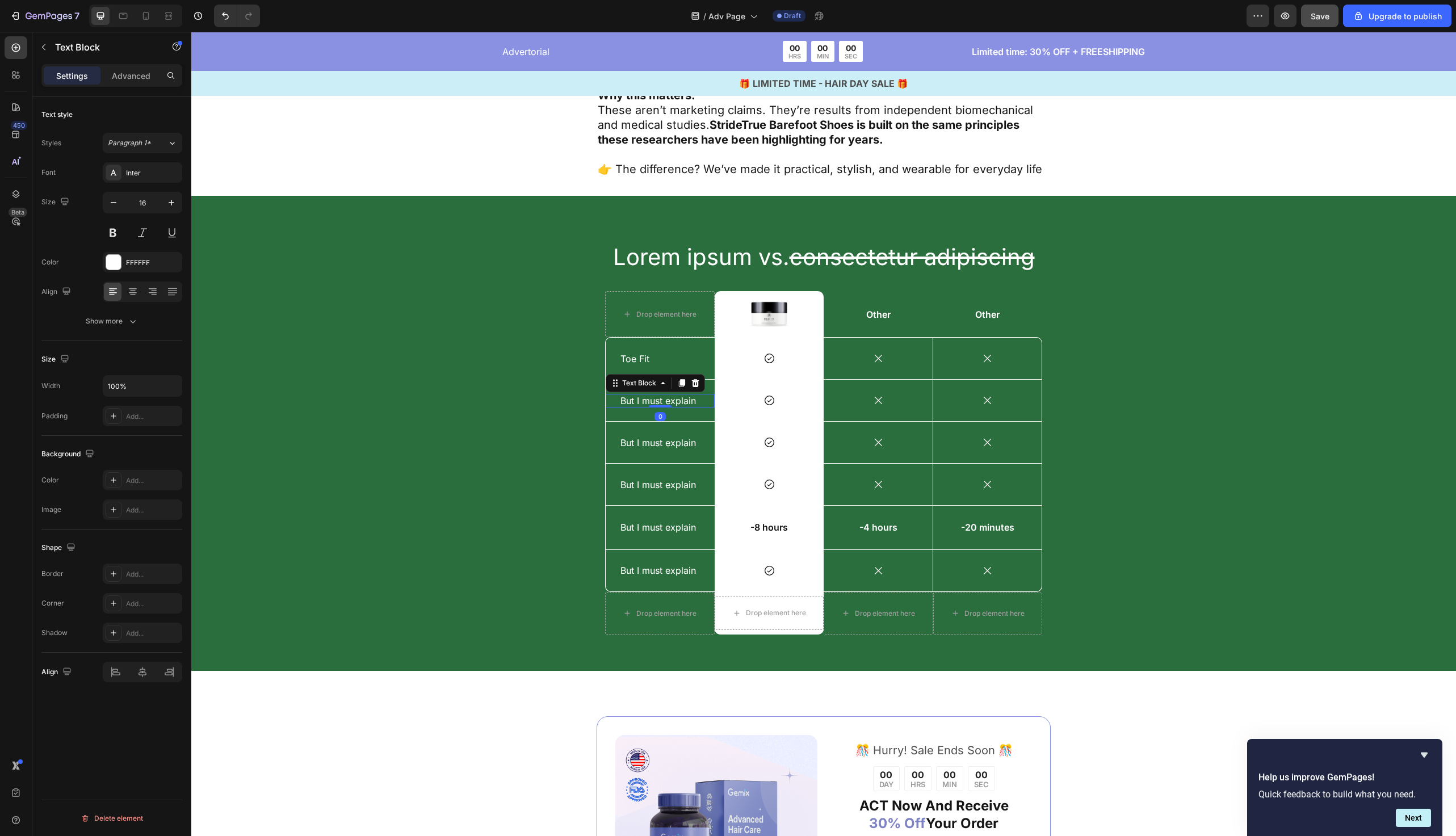
click at [644, 395] on p "But I must explain" at bounding box center [660, 401] width 79 height 12
click at [659, 437] on p "But I must explain" at bounding box center [660, 443] width 79 height 12
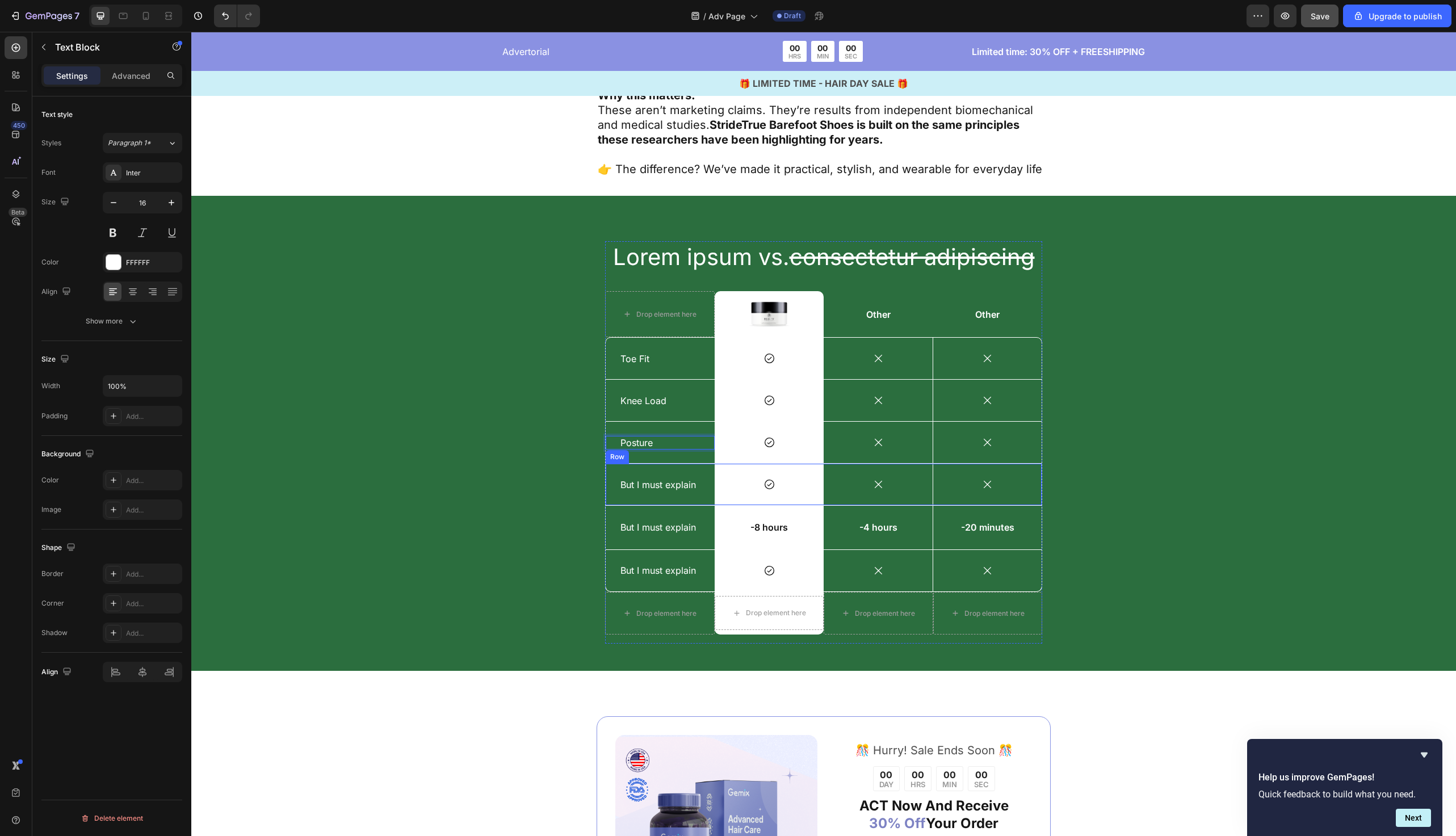
click at [683, 478] on div "But I must explain" at bounding box center [660, 485] width 82 height 14
click at [543, 516] on div "Lorem ipsum vs. consectetur adipiscing Heading Drop element here Image Row Othe…" at bounding box center [824, 442] width 1248 height 403
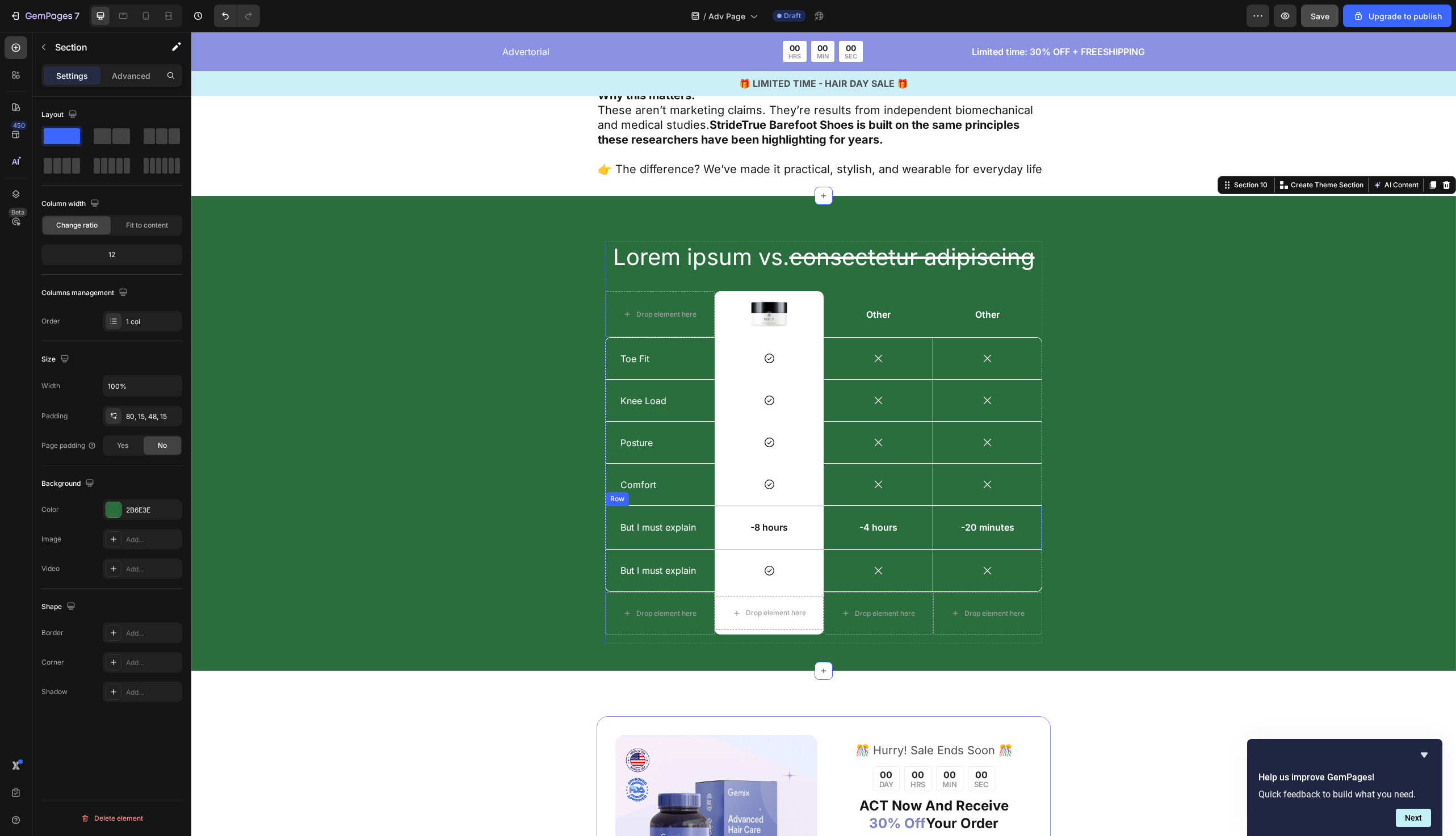
click at [614, 527] on div "But I must explain Text Block" at bounding box center [660, 527] width 109 height 44
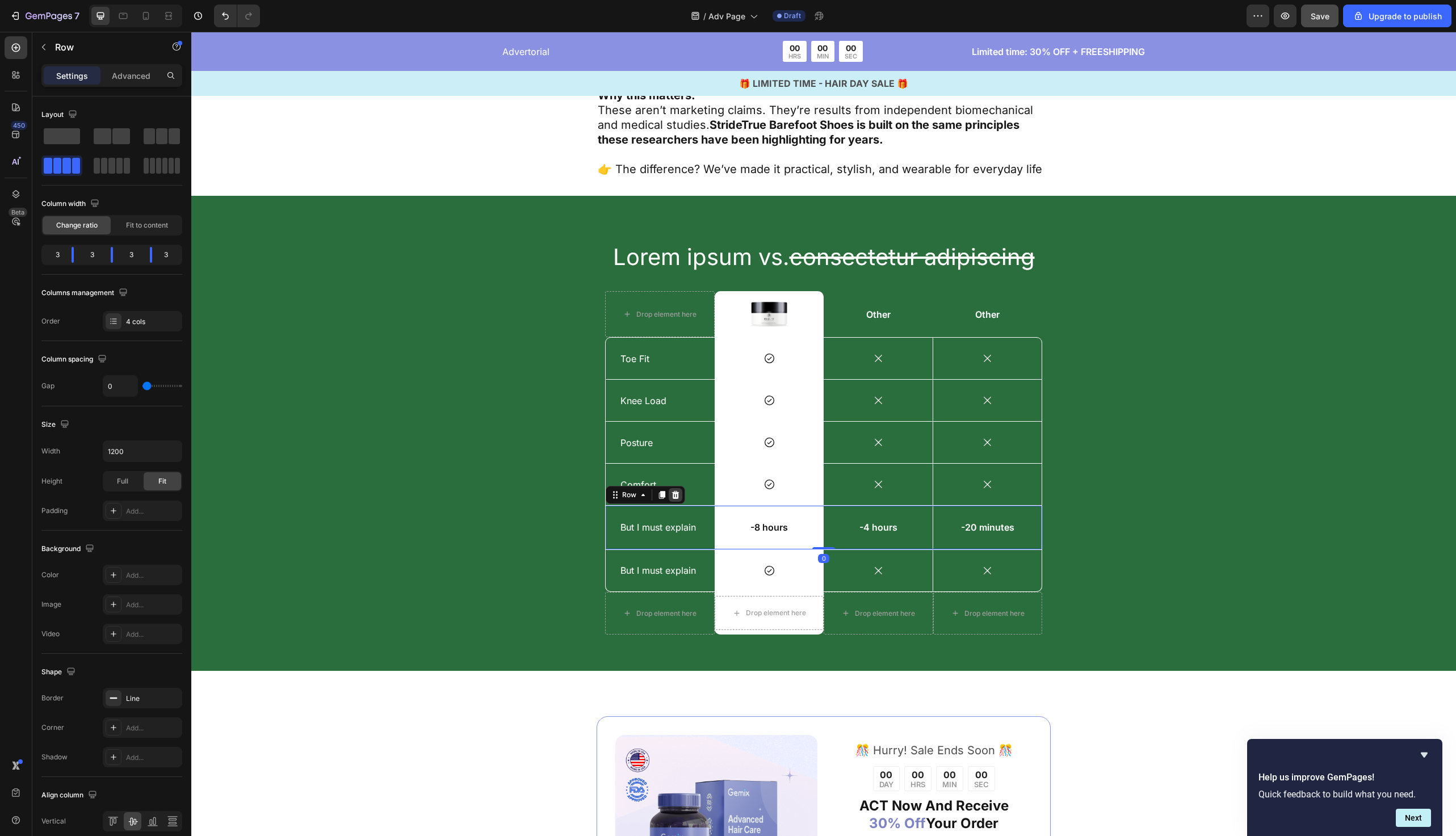
click at [678, 491] on icon at bounding box center [676, 496] width 7 height 8
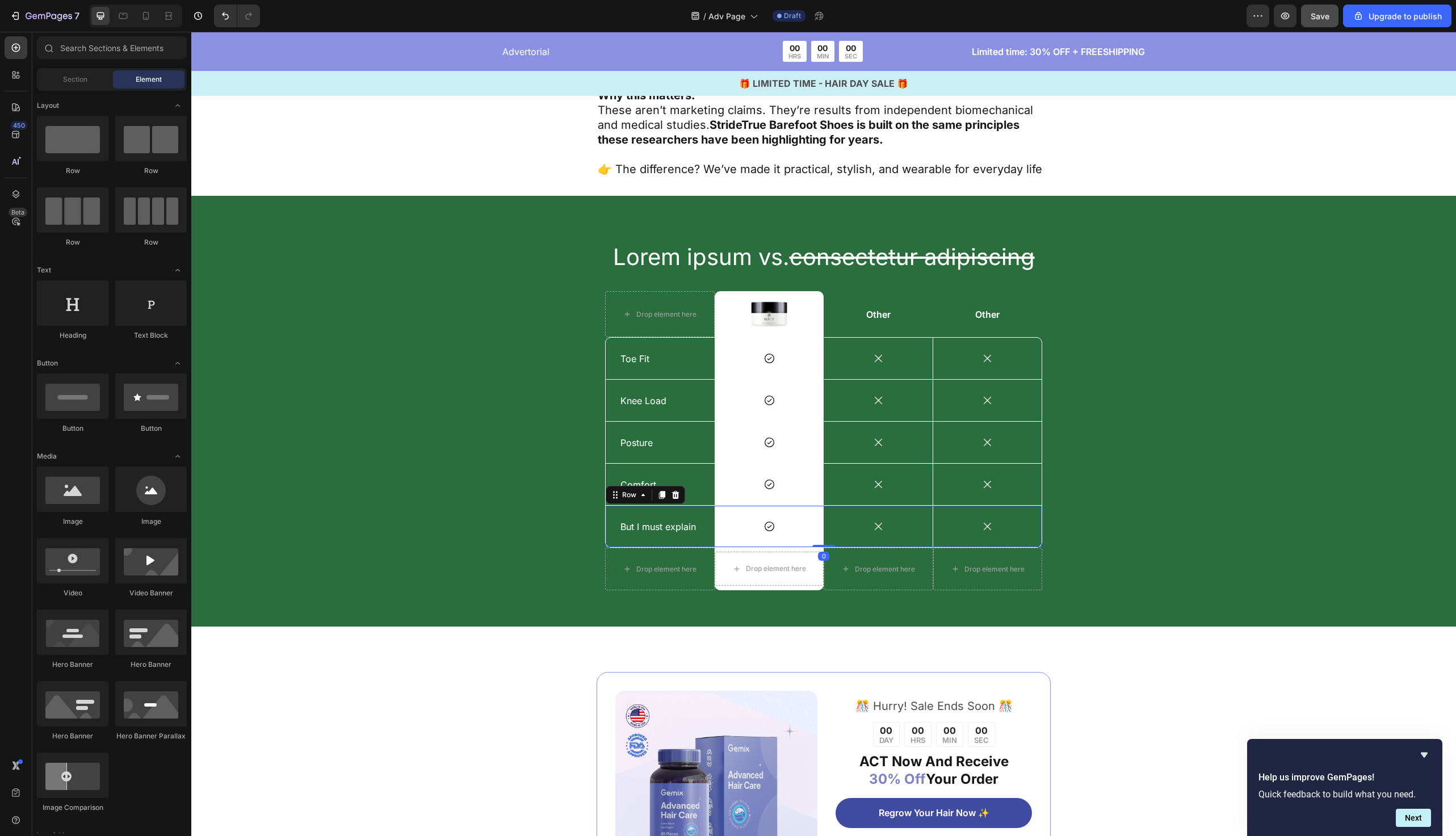
click at [628, 524] on div "But I must explain Text Block" at bounding box center [660, 526] width 109 height 41
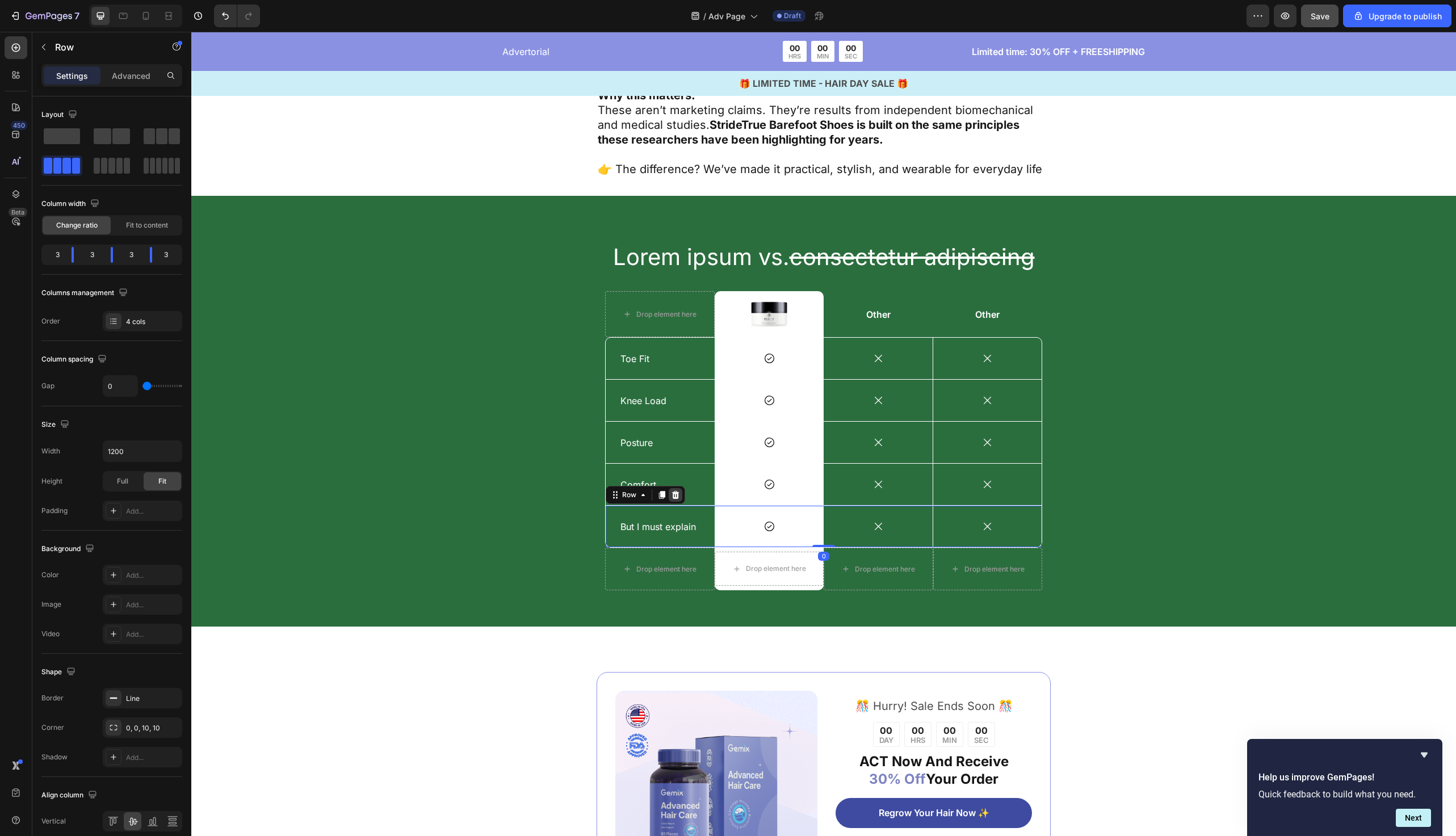
click at [674, 491] on icon at bounding box center [675, 495] width 9 height 9
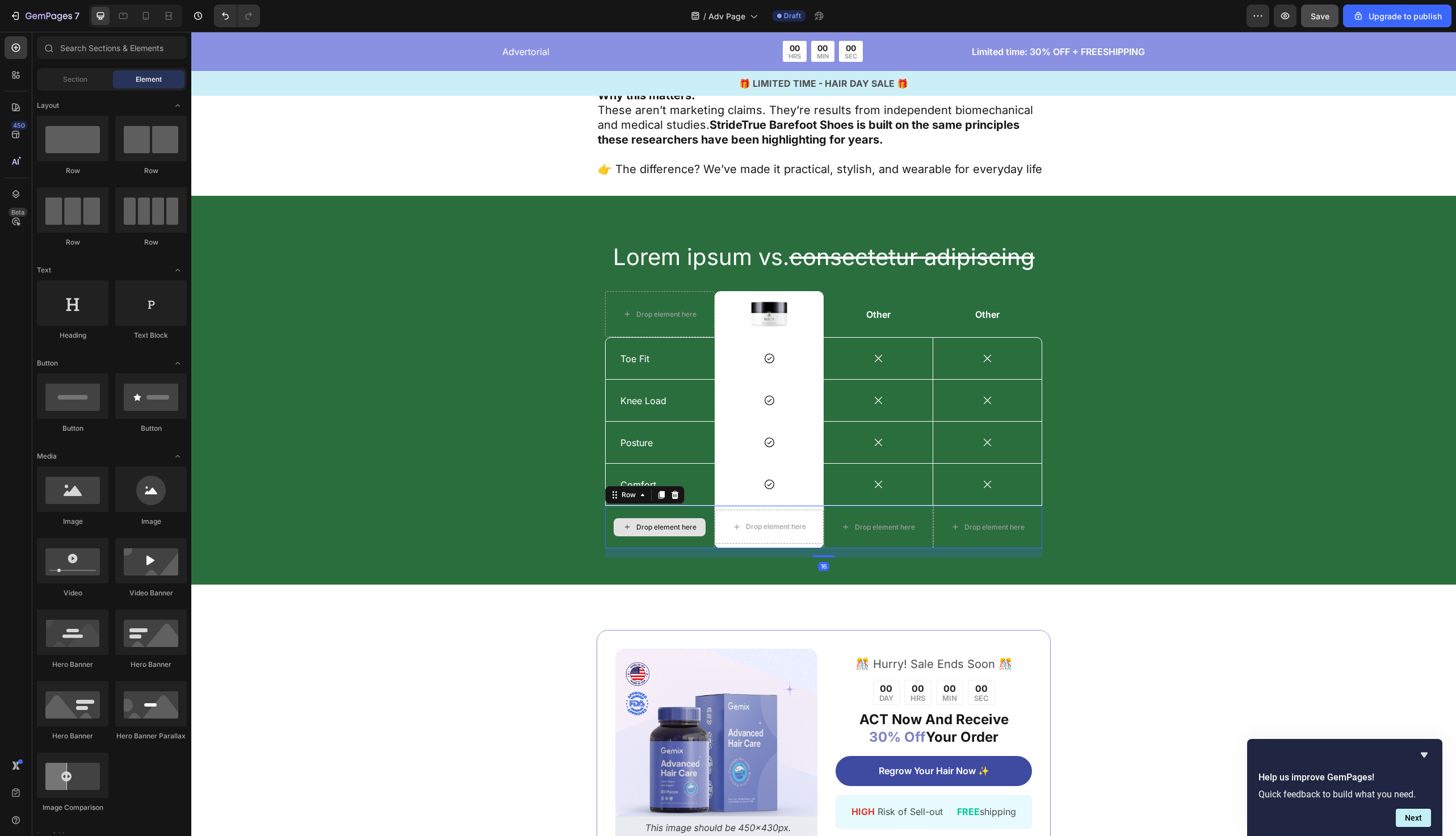
click at [625, 527] on div "Drop element here" at bounding box center [660, 527] width 110 height 43
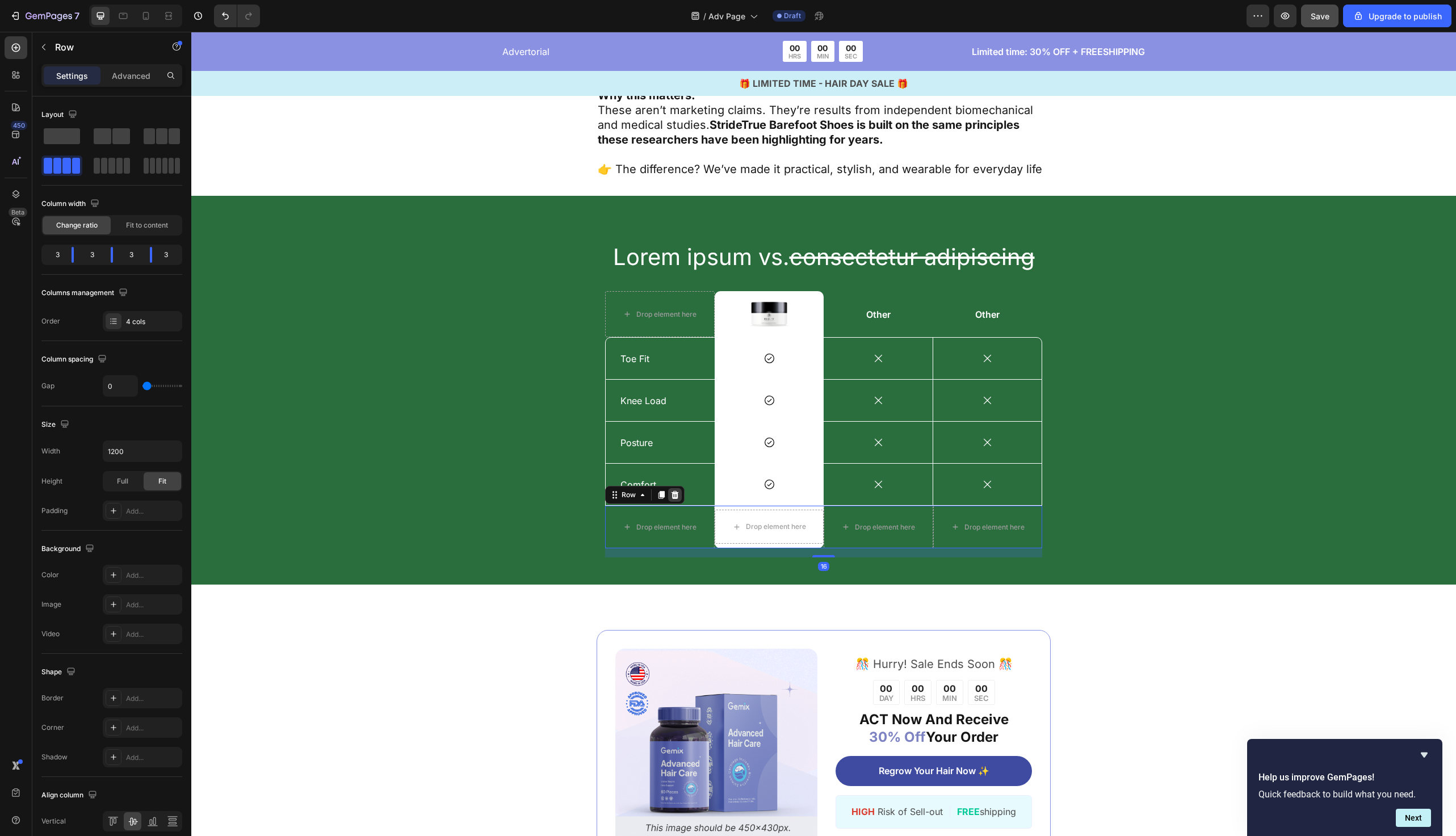
click at [678, 491] on icon at bounding box center [675, 495] width 9 height 9
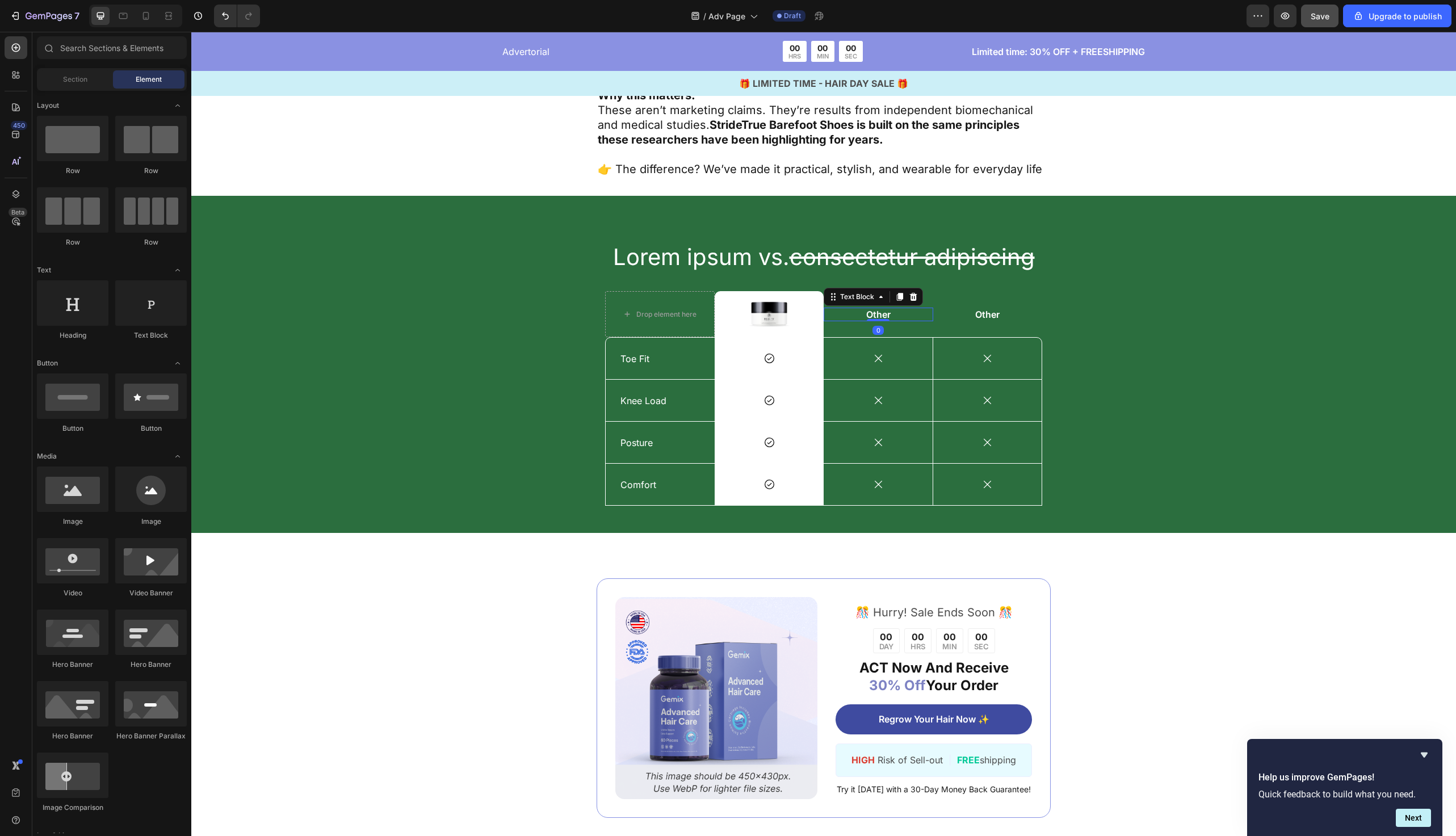
click at [878, 309] on p "Other" at bounding box center [879, 315] width 108 height 12
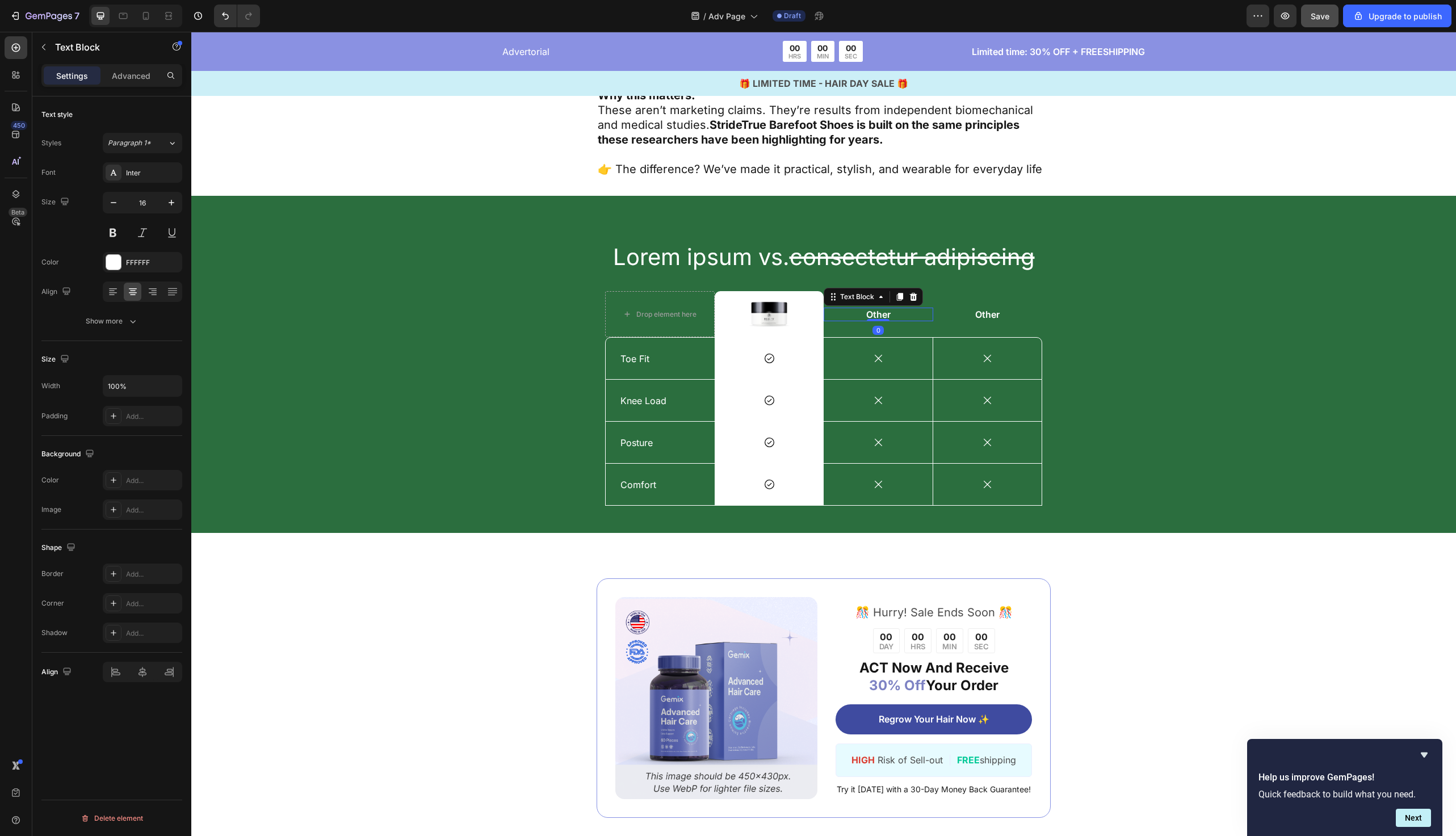
click at [878, 309] on p "Other" at bounding box center [879, 315] width 108 height 12
click at [1118, 308] on div "Lorem ipsum vs. consectetur adipiscing Heading Drop element here Image Row Conv…" at bounding box center [824, 373] width 1248 height 265
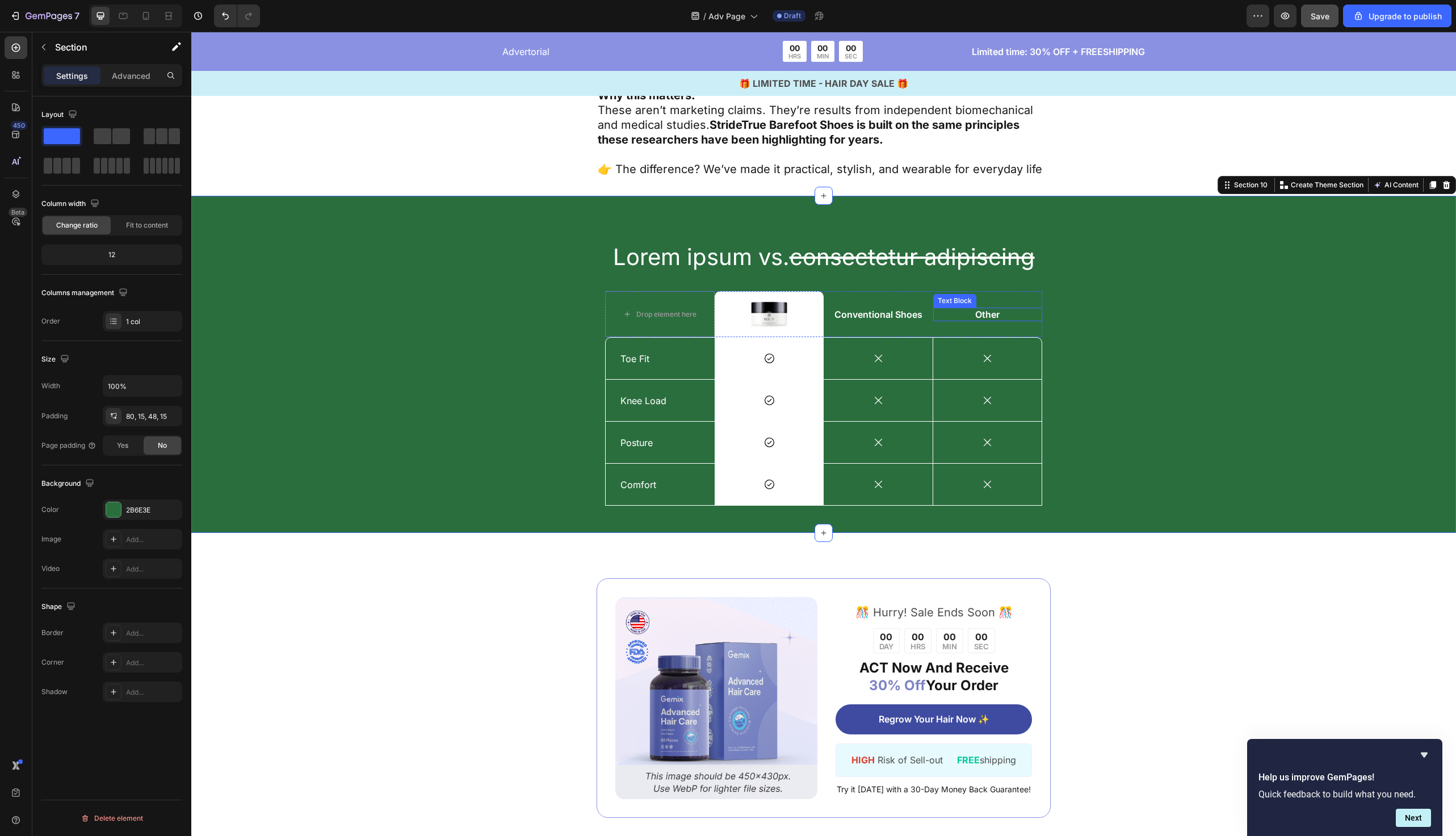
click at [1002, 309] on p "Other" at bounding box center [988, 315] width 108 height 12
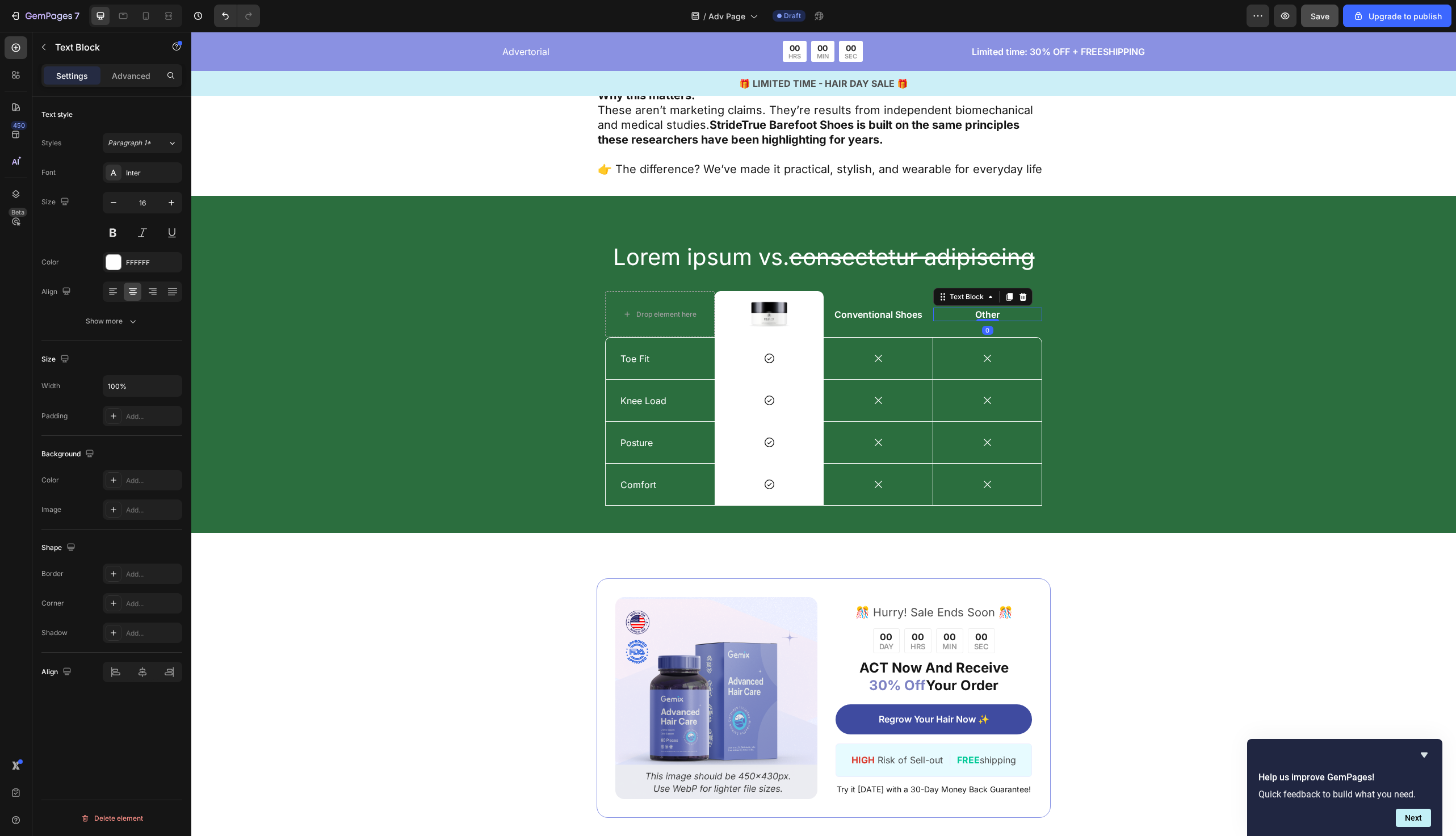
click at [1002, 309] on p "Other" at bounding box center [988, 315] width 108 height 12
click at [1126, 338] on div "Lorem ipsum vs. consectetur adipiscing Heading Drop element here Image Row Conv…" at bounding box center [824, 373] width 1248 height 265
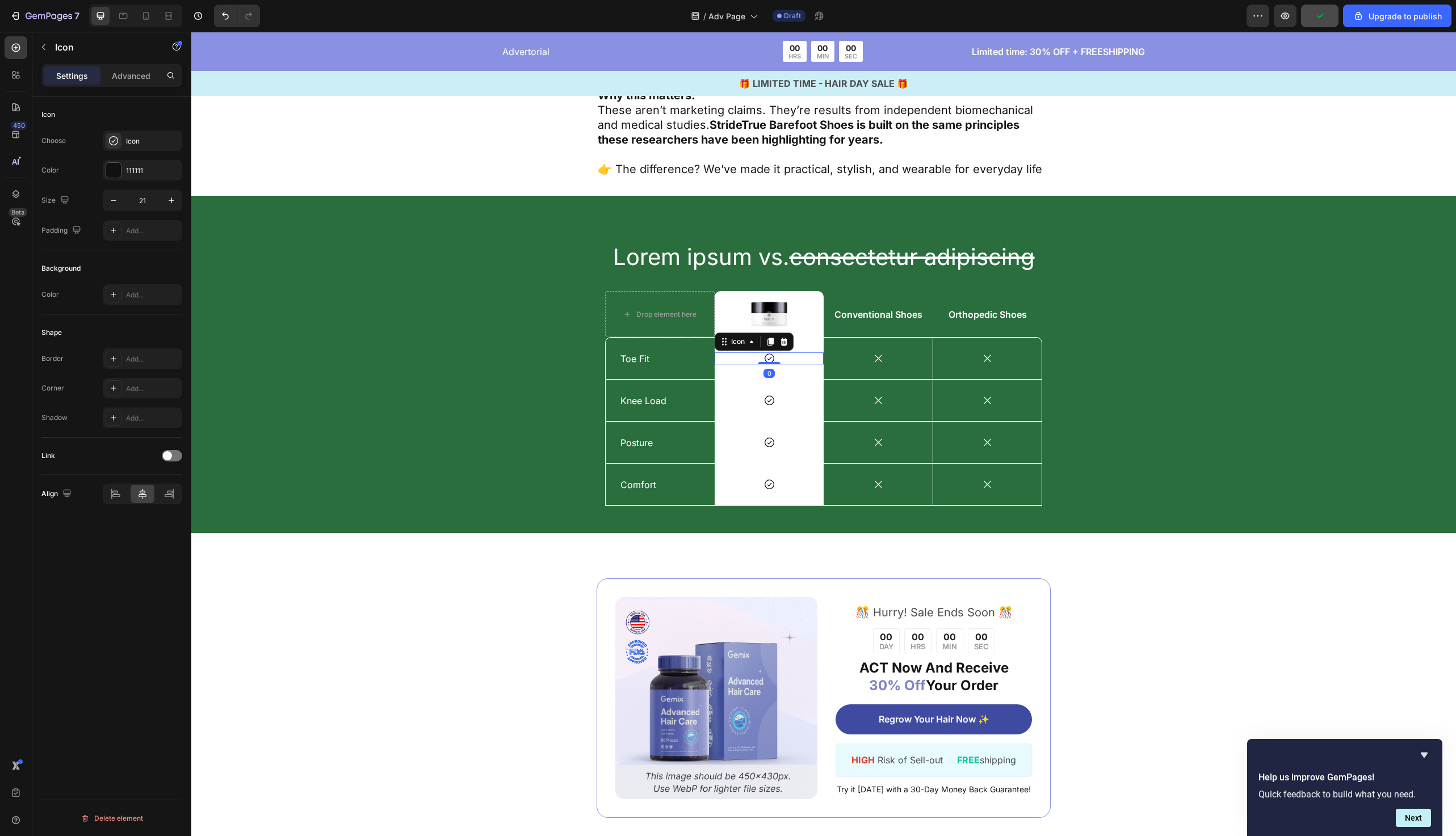
click at [772, 354] on icon at bounding box center [769, 359] width 9 height 9
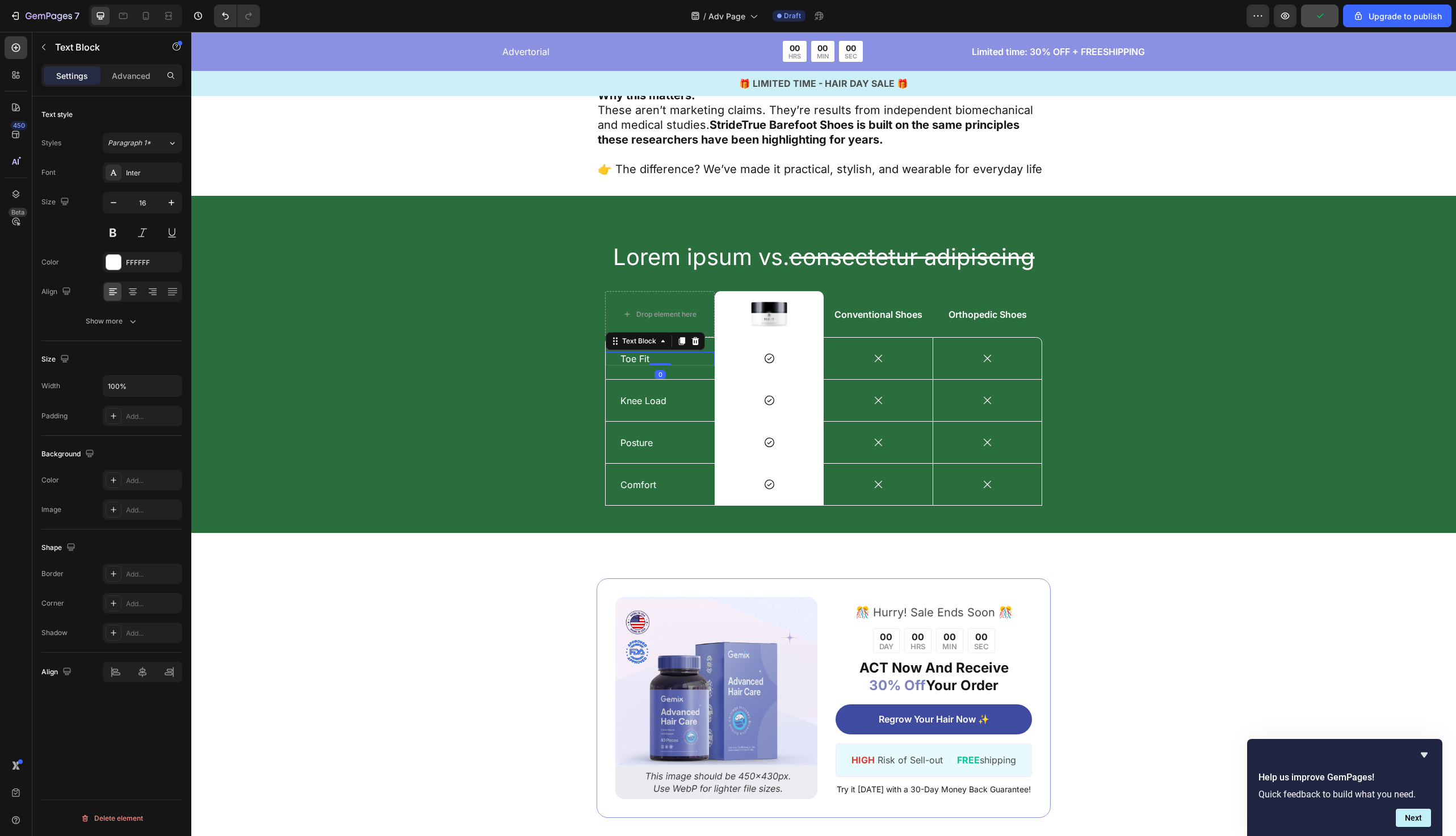
click at [640, 352] on div "Toe Fit" at bounding box center [660, 359] width 82 height 14
drag, startPoint x: 627, startPoint y: 329, endPoint x: 771, endPoint y: 341, distance: 144.5
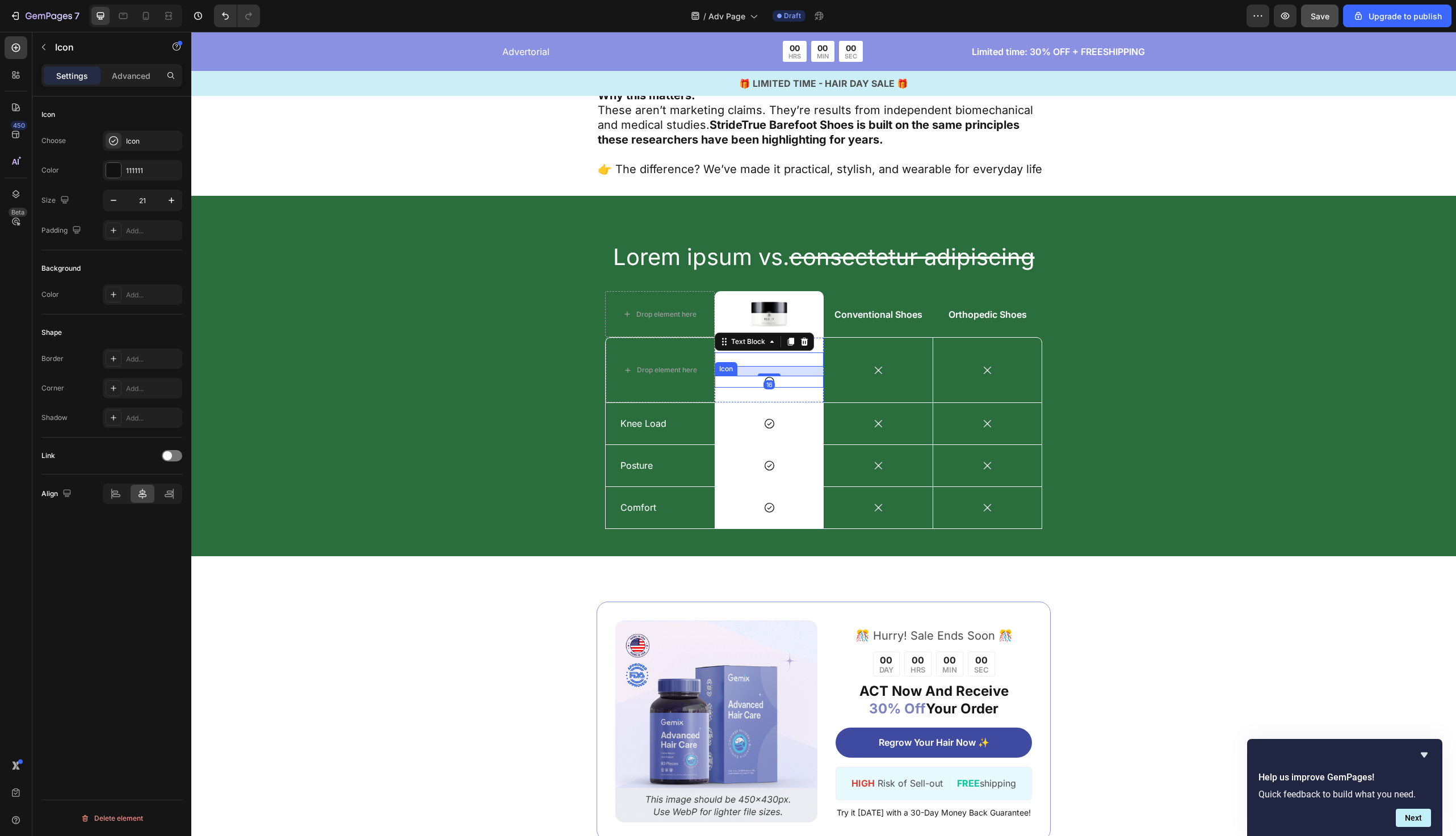
click at [790, 376] on div "Icon" at bounding box center [769, 382] width 109 height 12
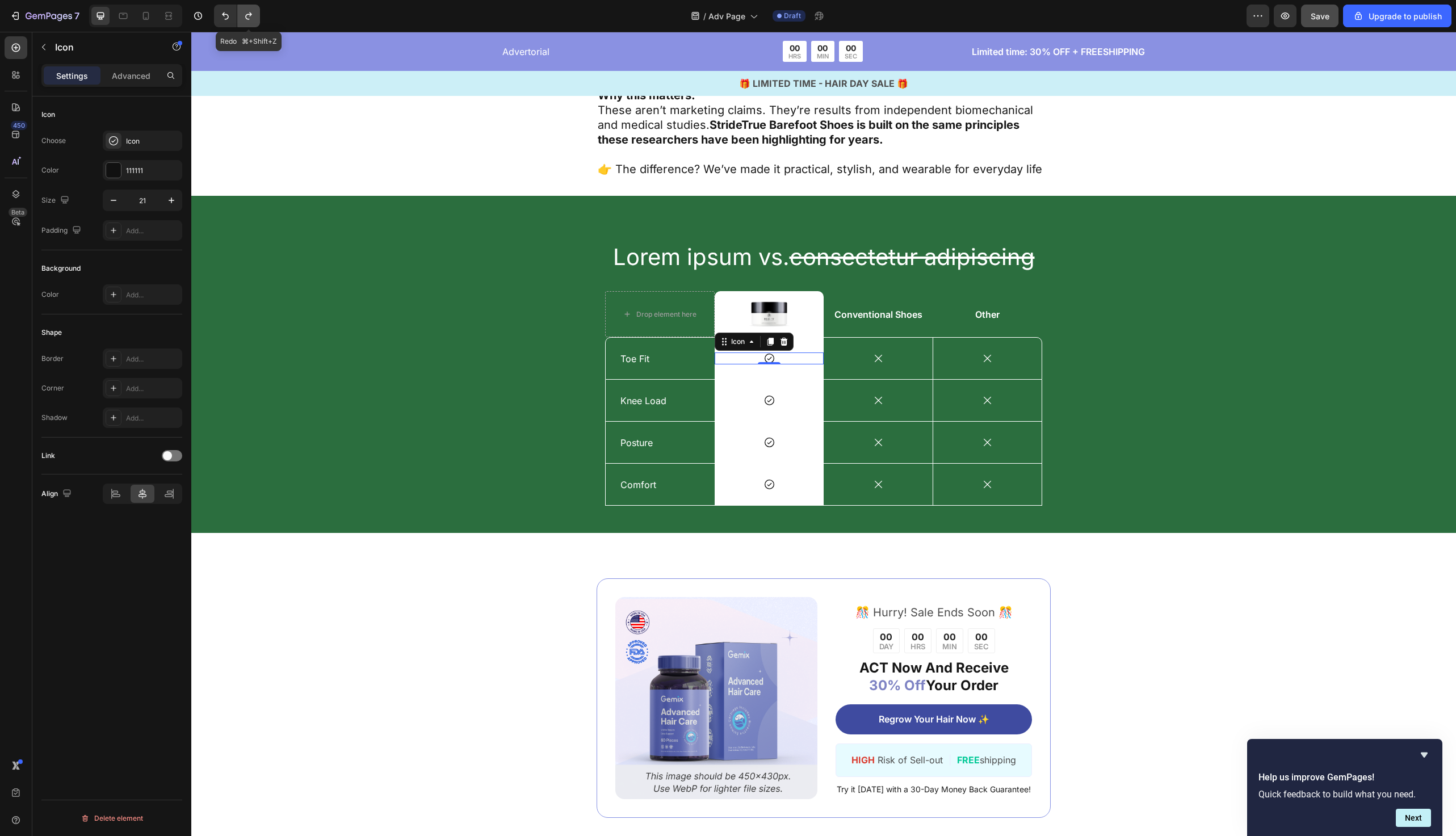
click at [245, 14] on icon "Undo/Redo" at bounding box center [248, 16] width 12 height 12
click at [419, 346] on div "Lorem ipsum vs. consectetur adipiscing Heading Drop element here Image Row Conv…" at bounding box center [824, 373] width 1248 height 265
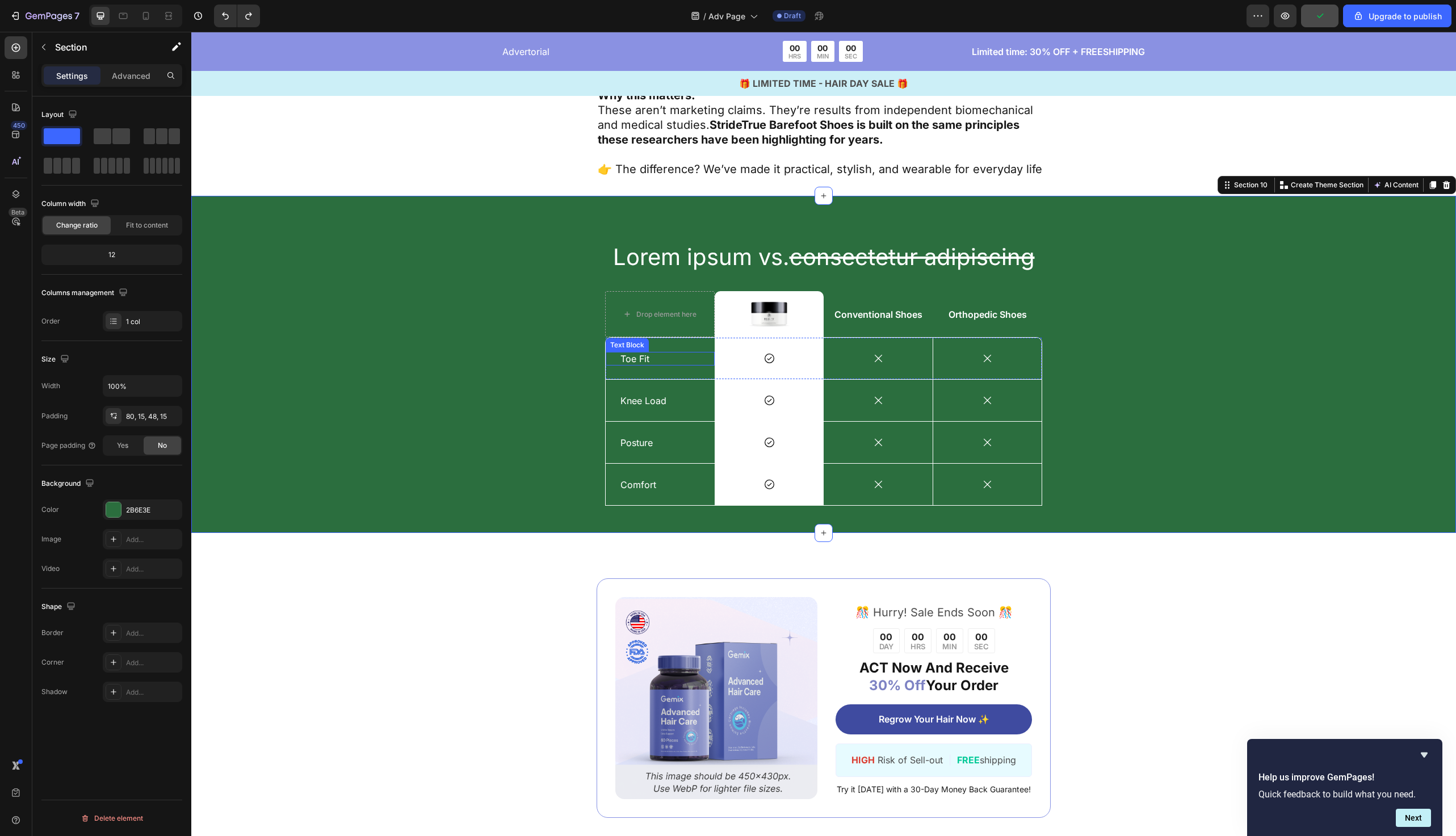
click at [646, 353] on p "Toe Fit" at bounding box center [660, 359] width 79 height 12
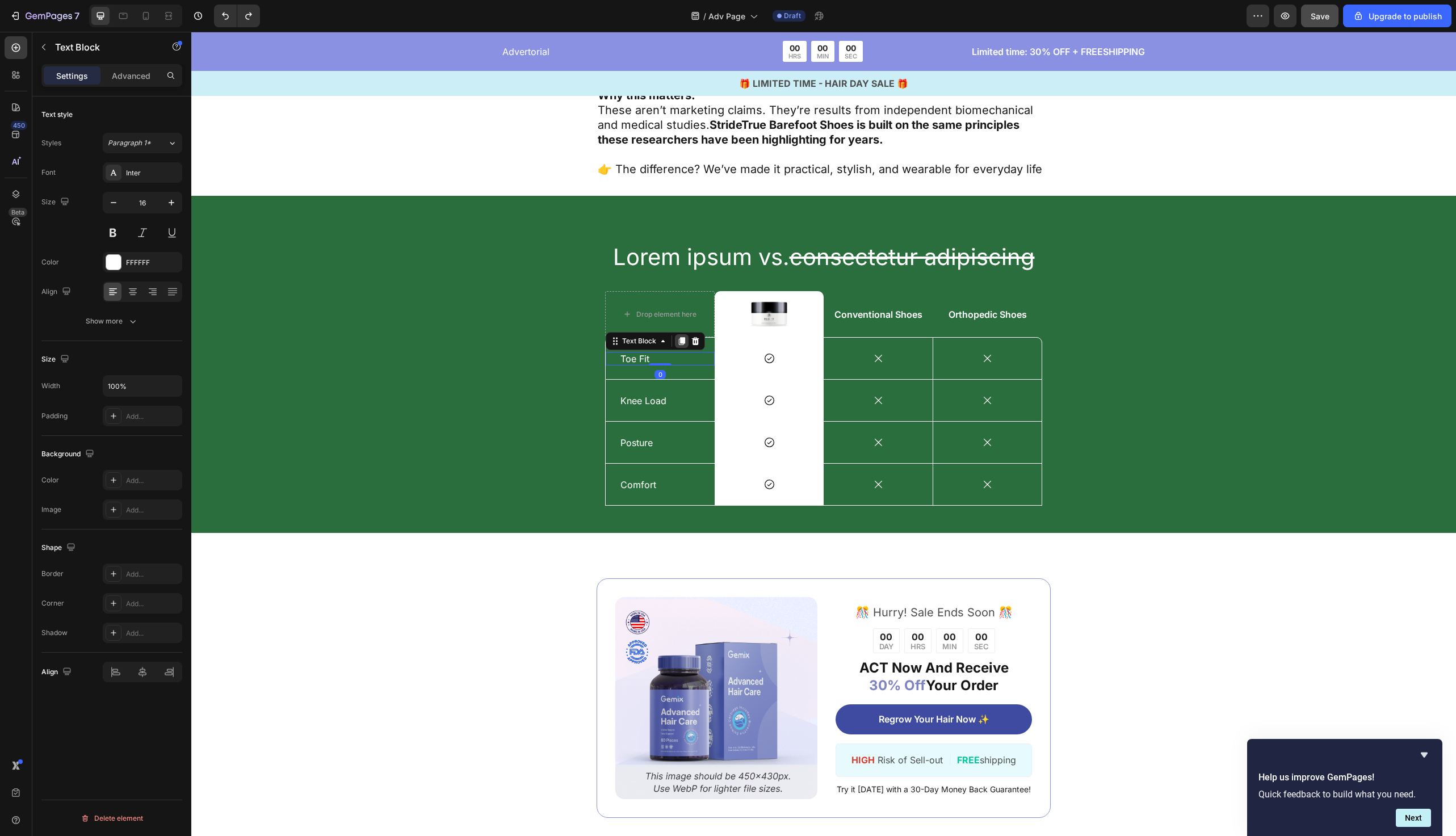
click at [679, 337] on icon at bounding box center [682, 341] width 6 height 8
drag, startPoint x: 616, startPoint y: 334, endPoint x: 780, endPoint y: 343, distance: 164.2
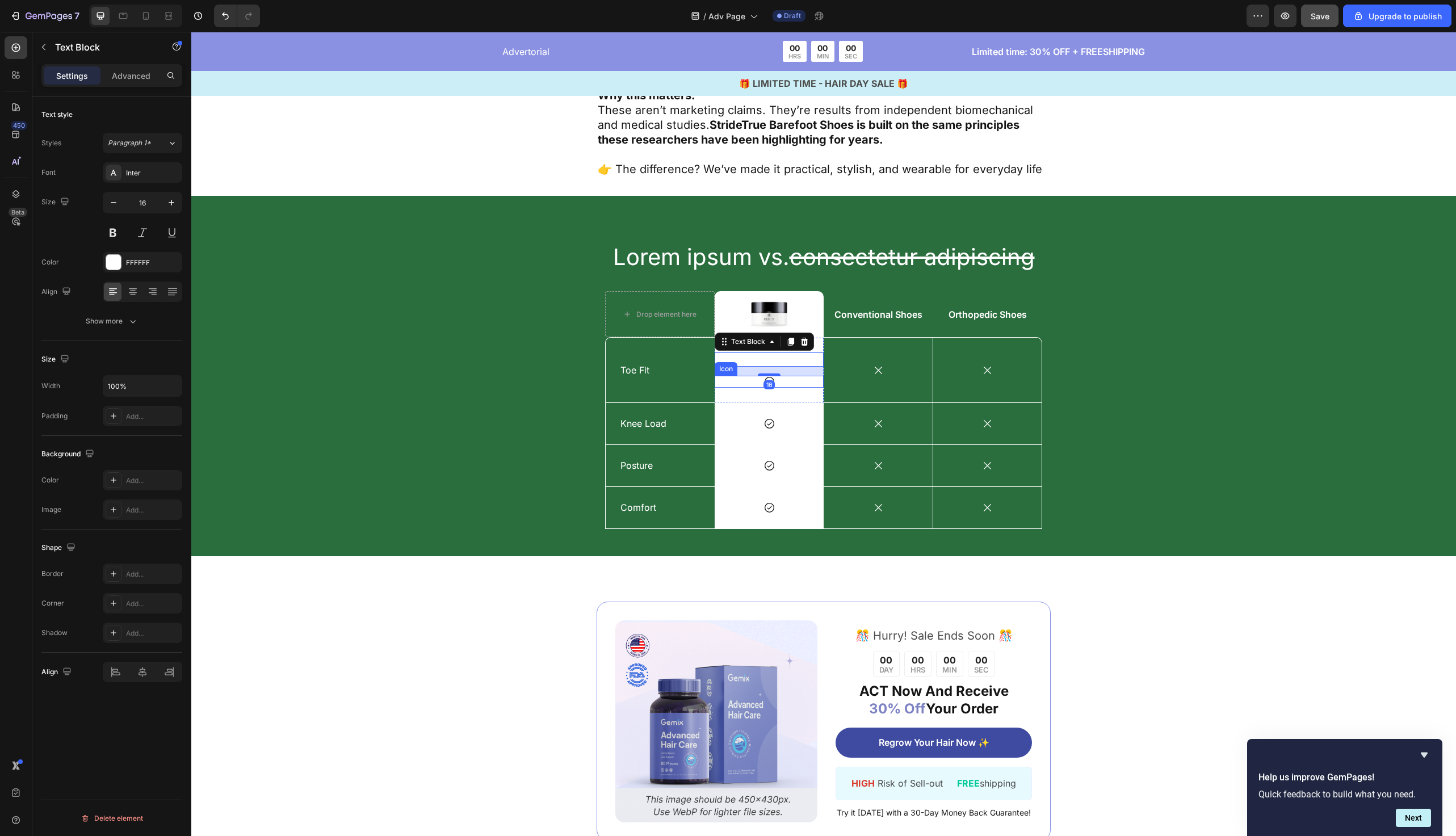
click at [786, 376] on div "Icon" at bounding box center [769, 382] width 109 height 12
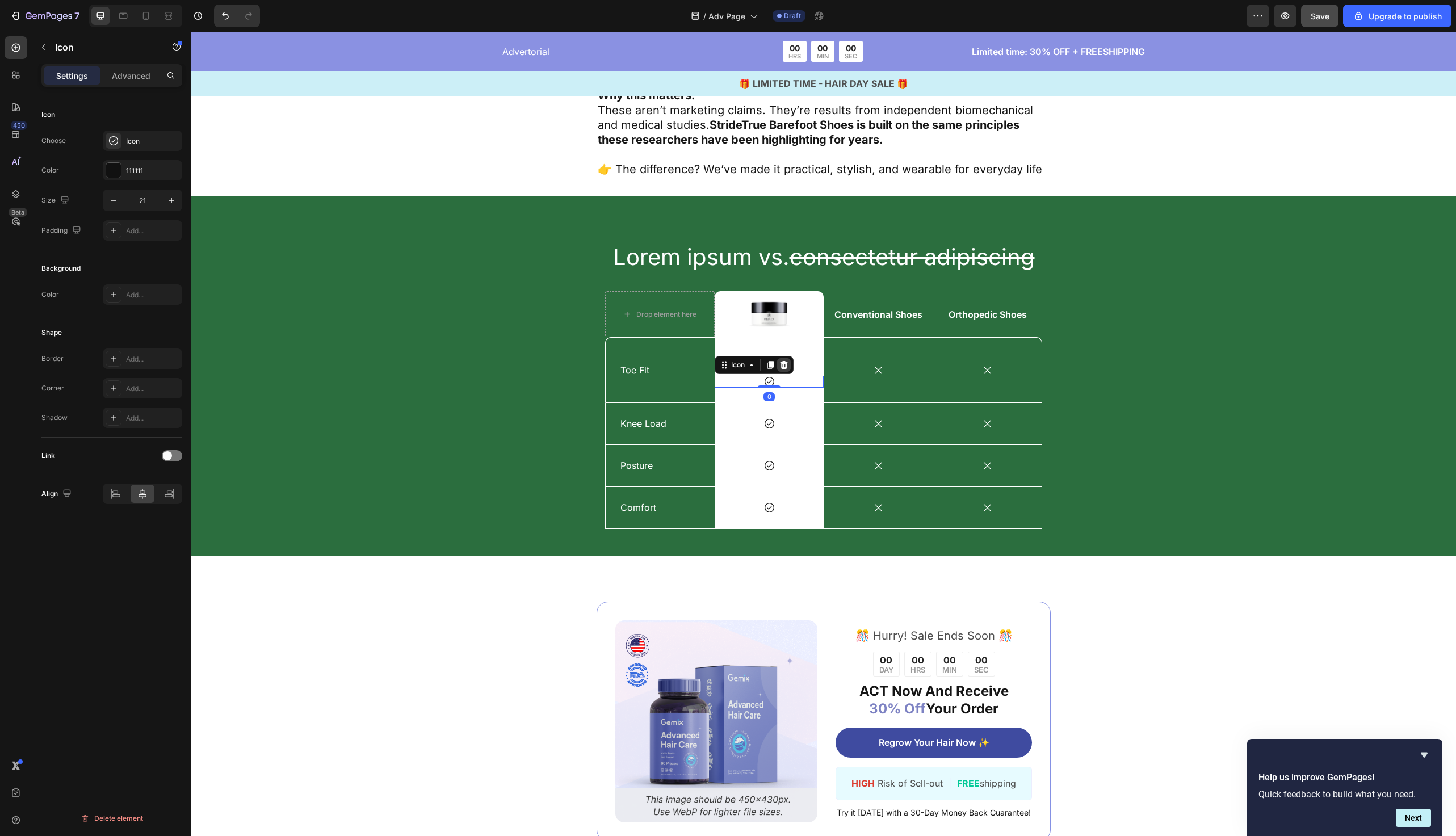
click at [785, 361] on icon at bounding box center [784, 365] width 9 height 9
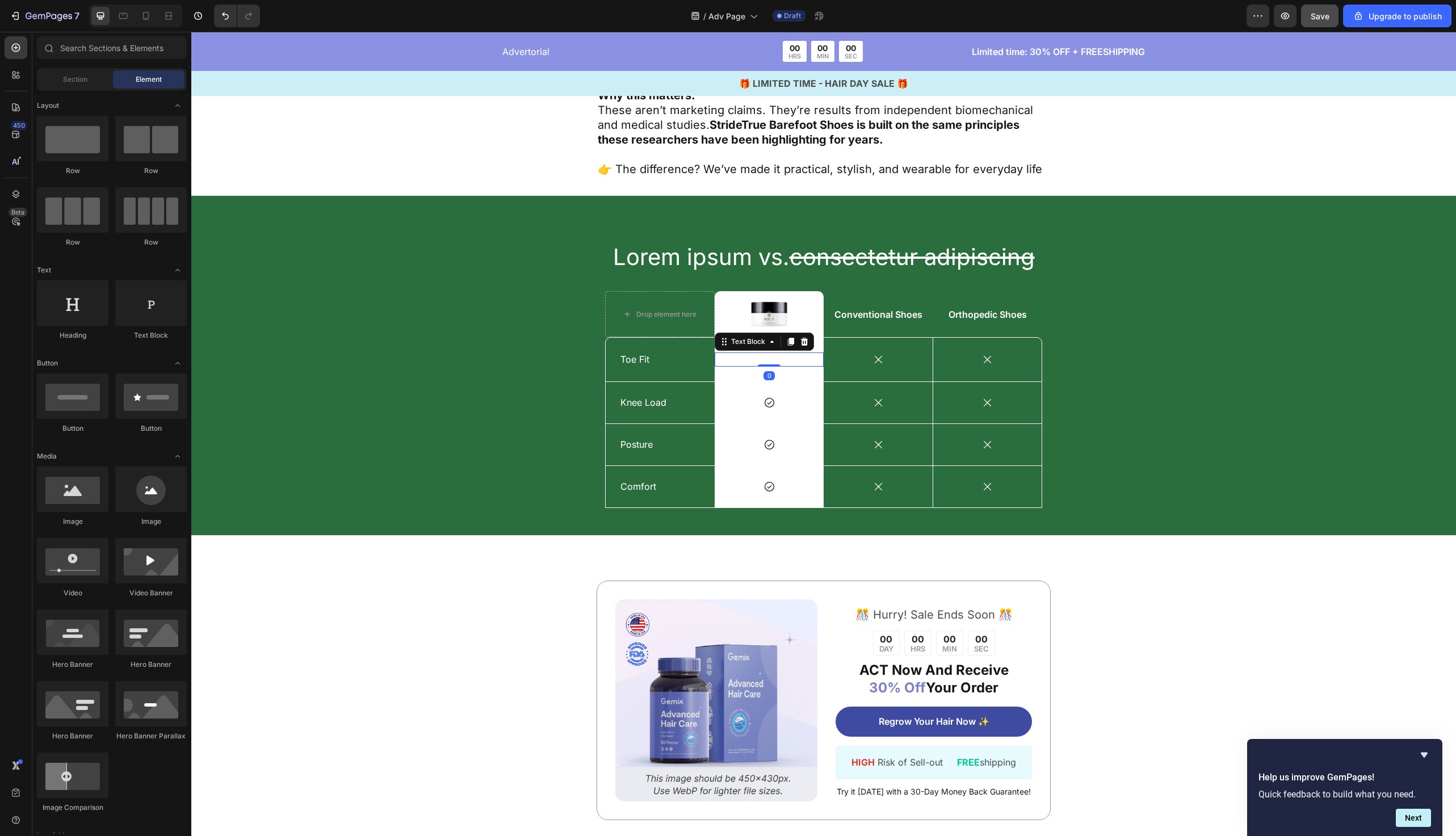
click at [787, 353] on div "Toe Fit" at bounding box center [769, 359] width 82 height 14
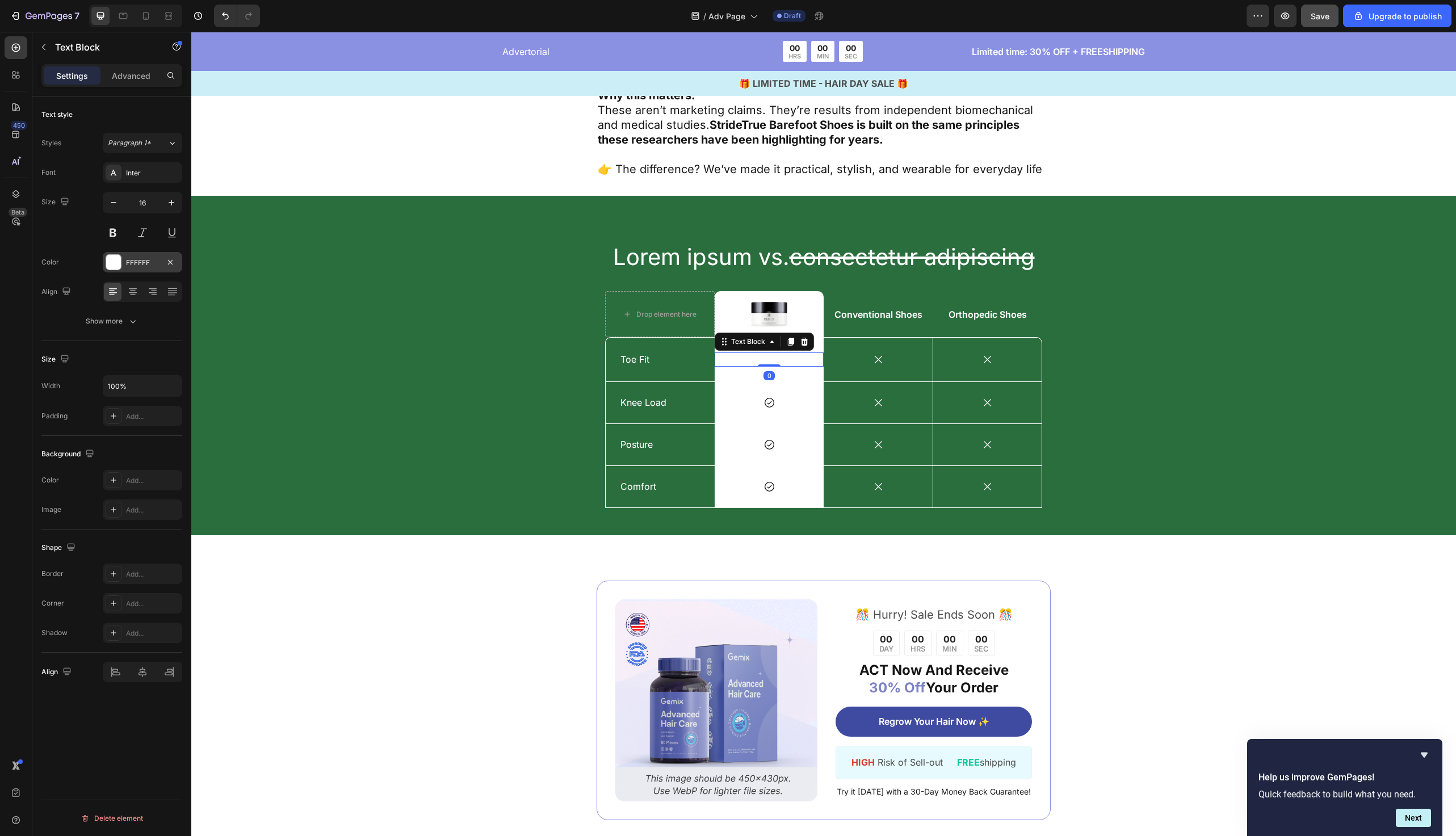
click at [125, 270] on div "FFFFFF" at bounding box center [142, 262] width 79 height 20
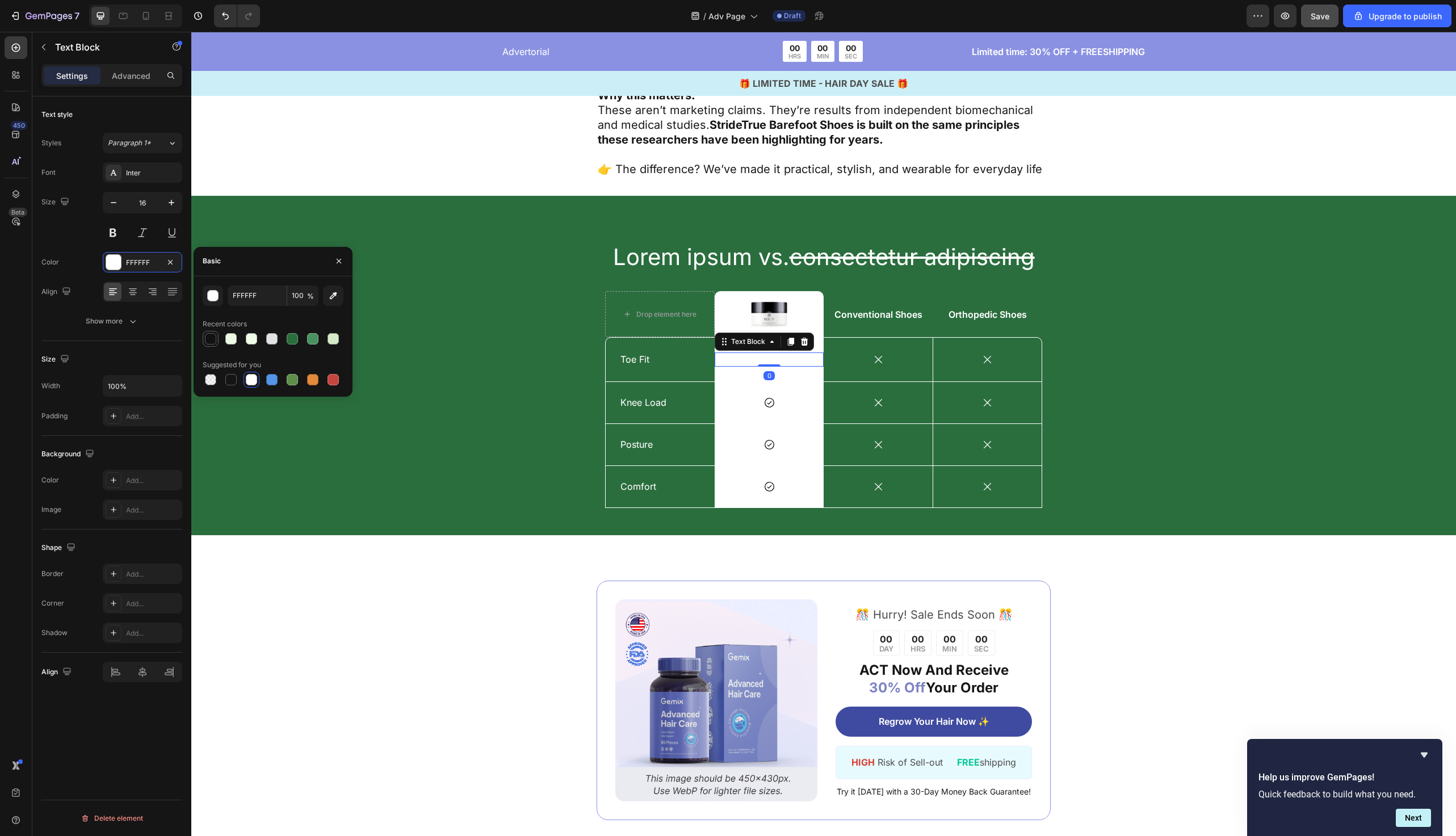
click at [213, 339] on div at bounding box center [211, 338] width 12 height 12
type input "121212"
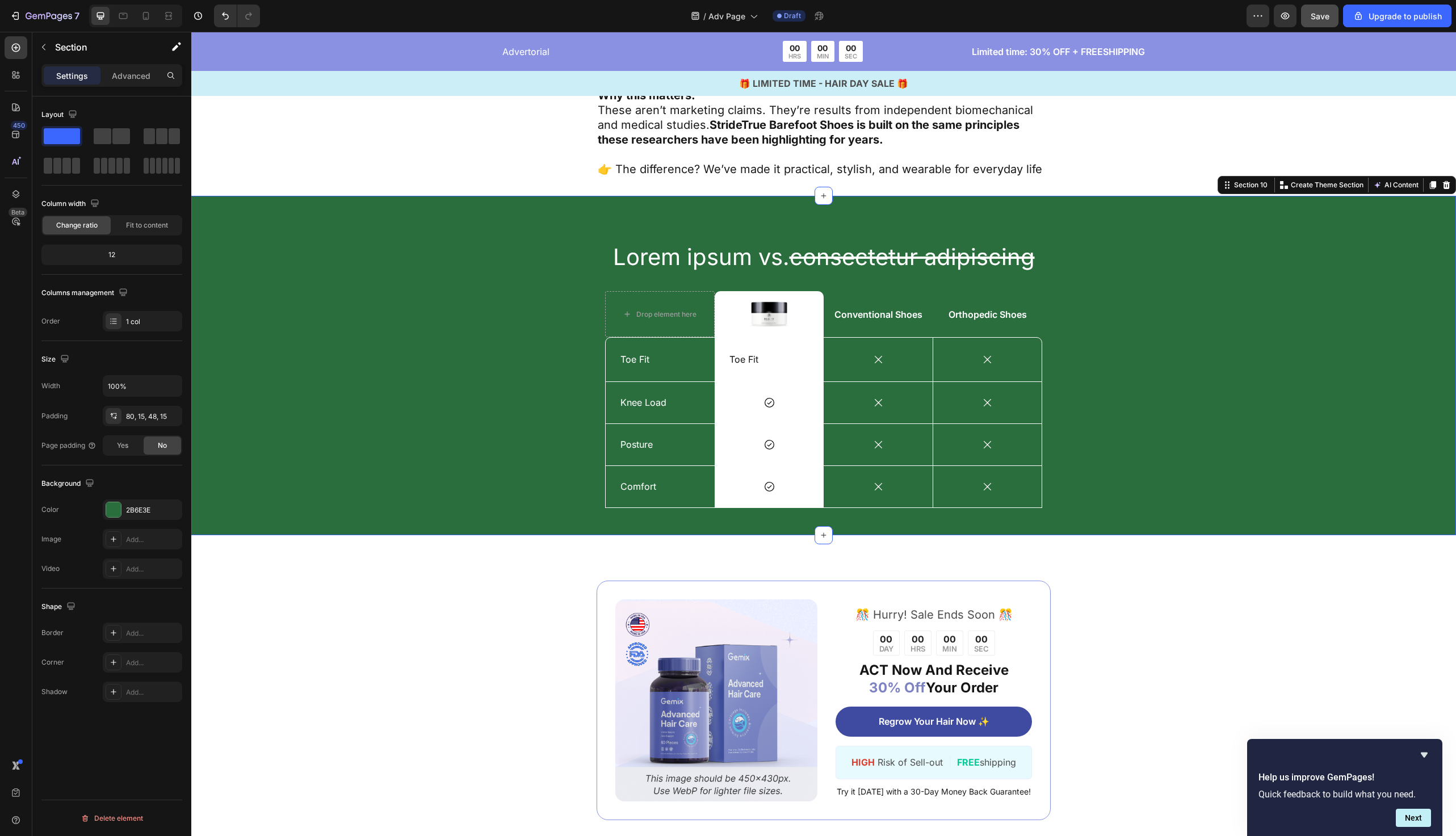
click at [410, 241] on div "Lorem ipsum vs. consectetur adipiscing Heading Drop element here Image Row Conv…" at bounding box center [824, 374] width 1248 height 267
click at [780, 354] on p "Toe Fit" at bounding box center [769, 360] width 79 height 12
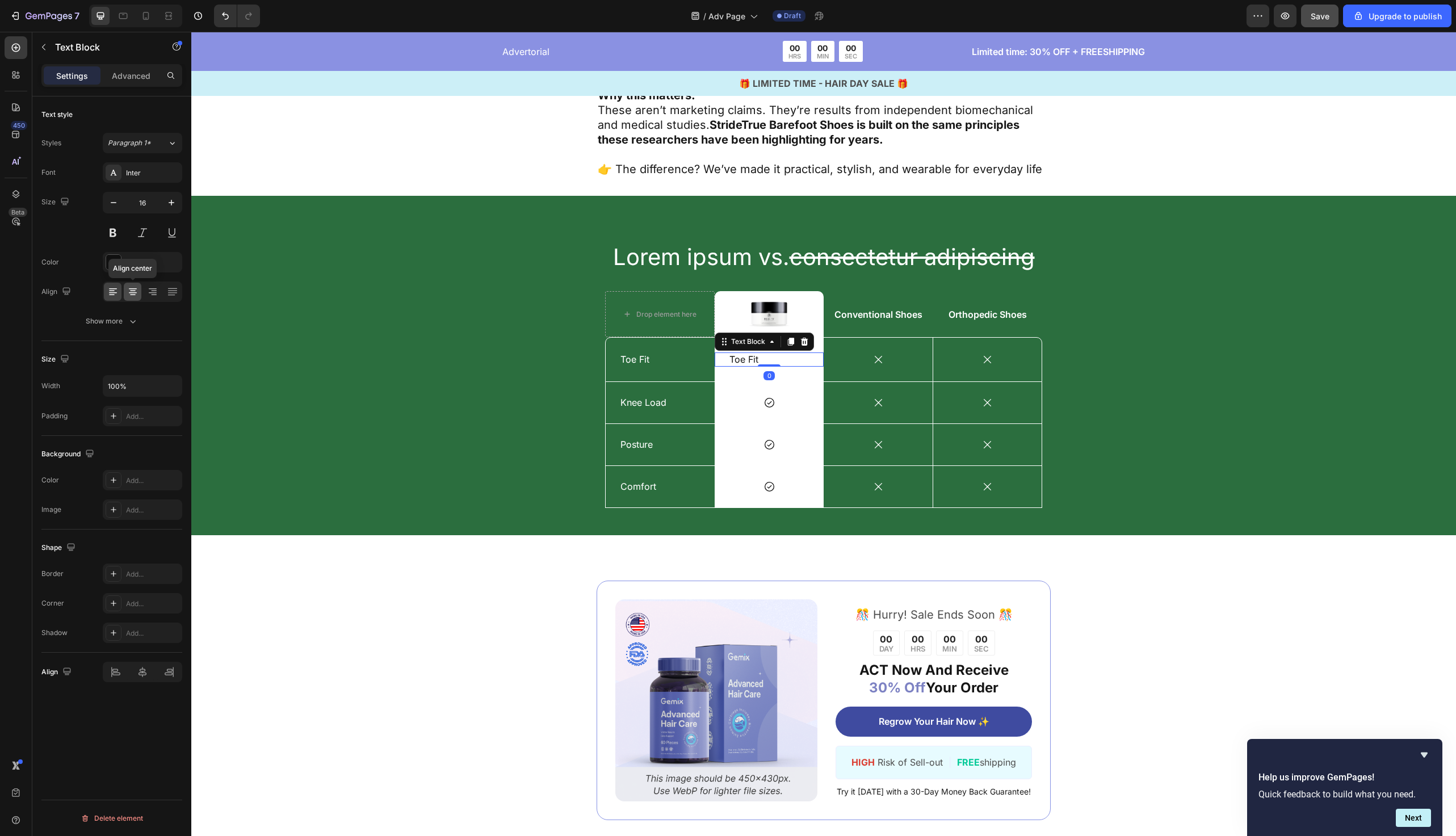
click at [132, 294] on icon at bounding box center [133, 292] width 12 height 12
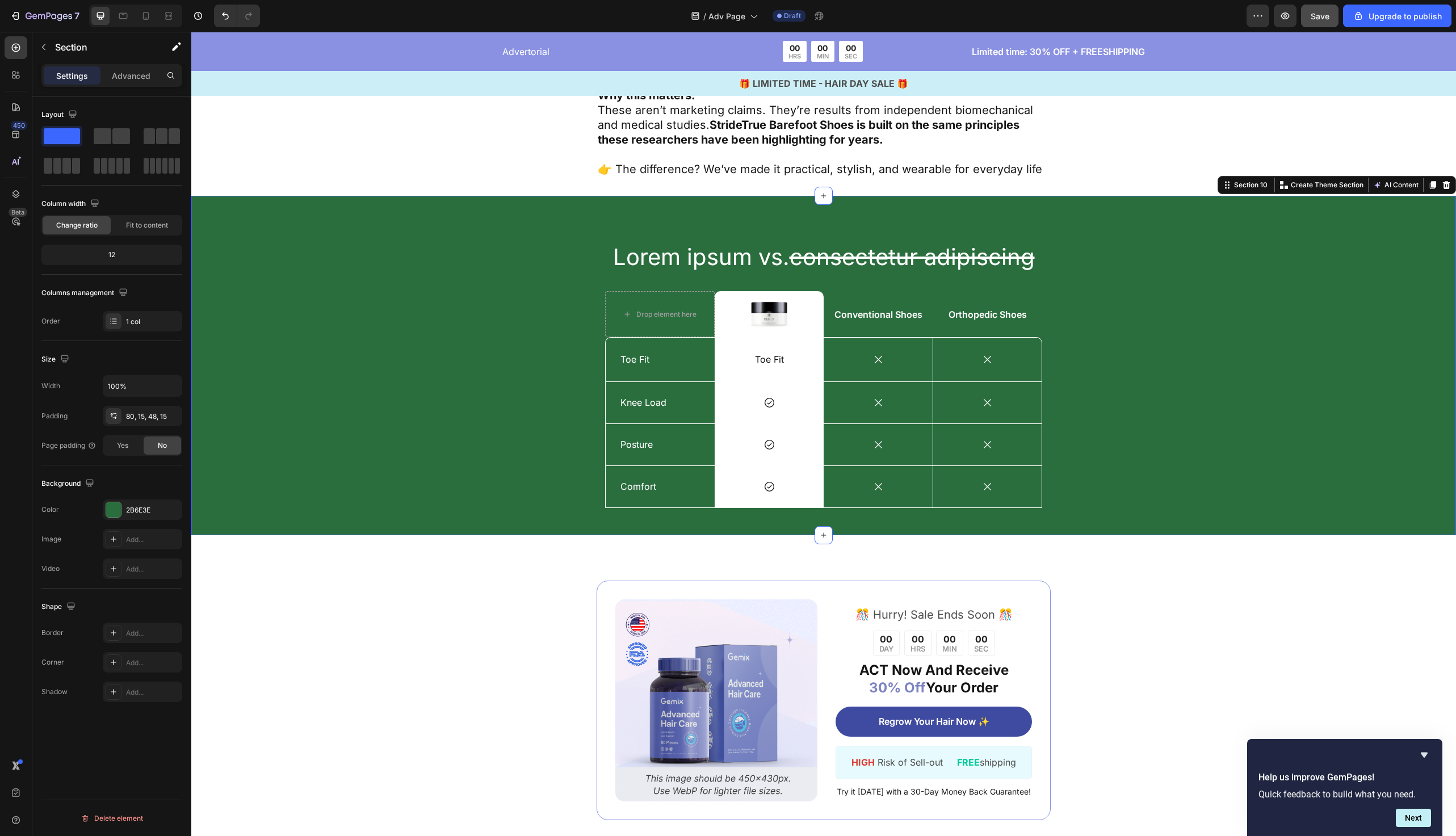
click at [388, 265] on div "Lorem ipsum vs. consectetur adipiscing Heading Drop element here Image Row Conv…" at bounding box center [824, 374] width 1248 height 267
click at [768, 354] on p "Toe Fit" at bounding box center [769, 360] width 79 height 12
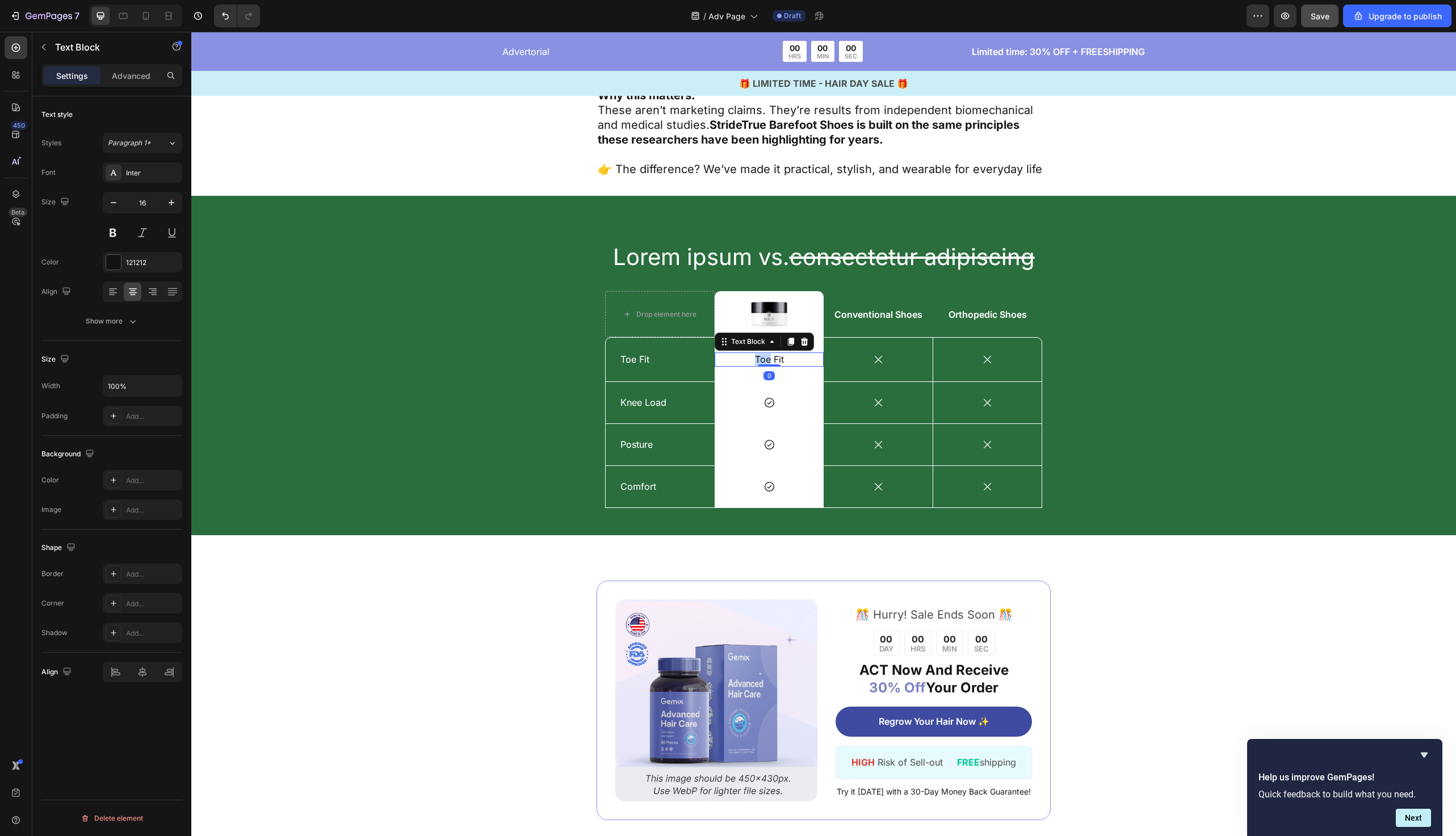
click at [768, 354] on p "Toe Fit" at bounding box center [769, 360] width 79 height 12
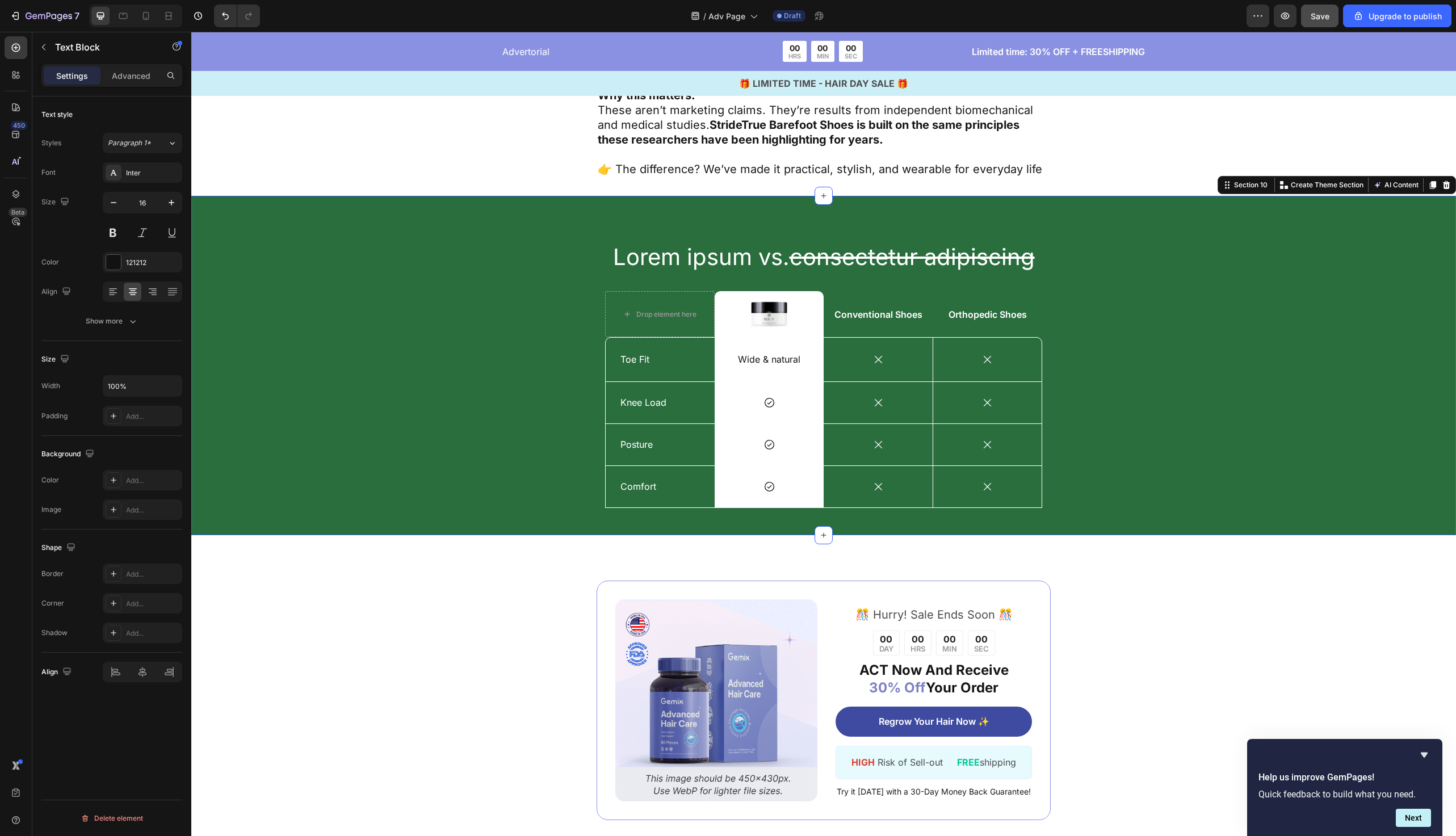
click at [551, 372] on div "Lorem ipsum vs. consectetur adipiscing Heading Drop element here Image Row Conv…" at bounding box center [824, 374] width 1248 height 267
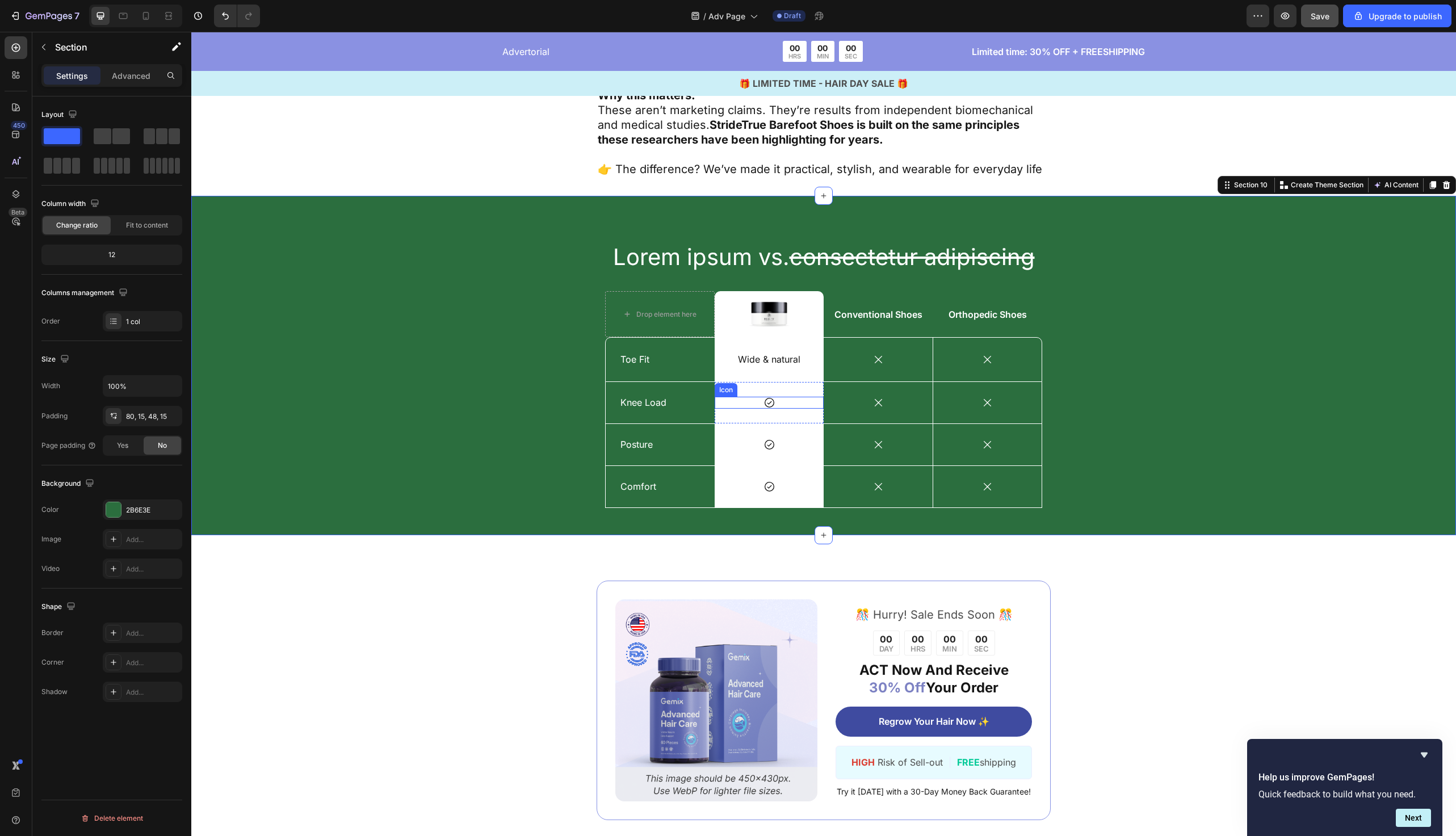
click at [766, 397] on icon at bounding box center [770, 403] width 12 height 12
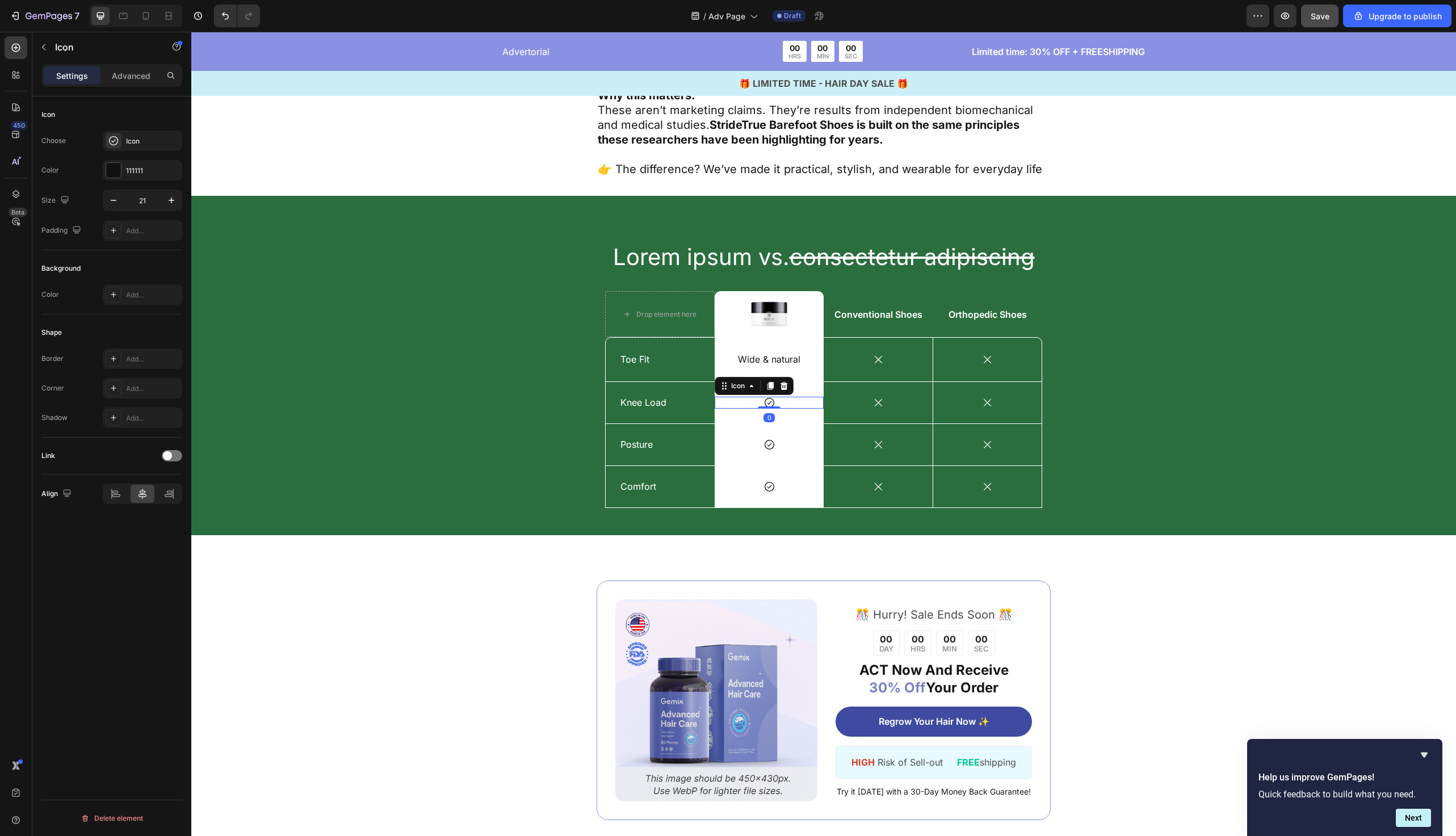
click at [766, 397] on icon at bounding box center [770, 403] width 12 height 12
click at [783, 354] on p "Wide & natural" at bounding box center [769, 360] width 79 height 12
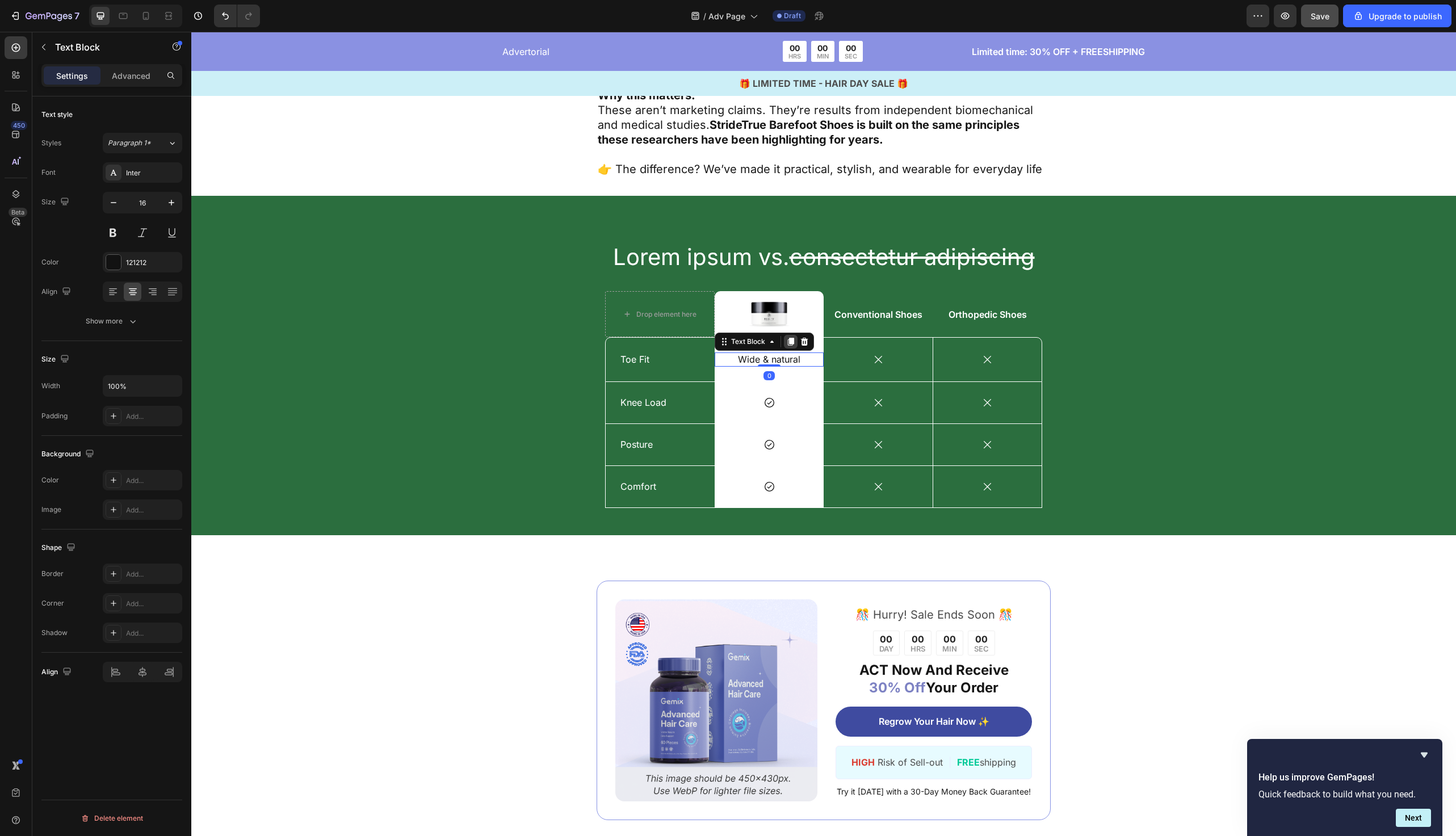
click at [787, 337] on icon at bounding box center [791, 341] width 9 height 9
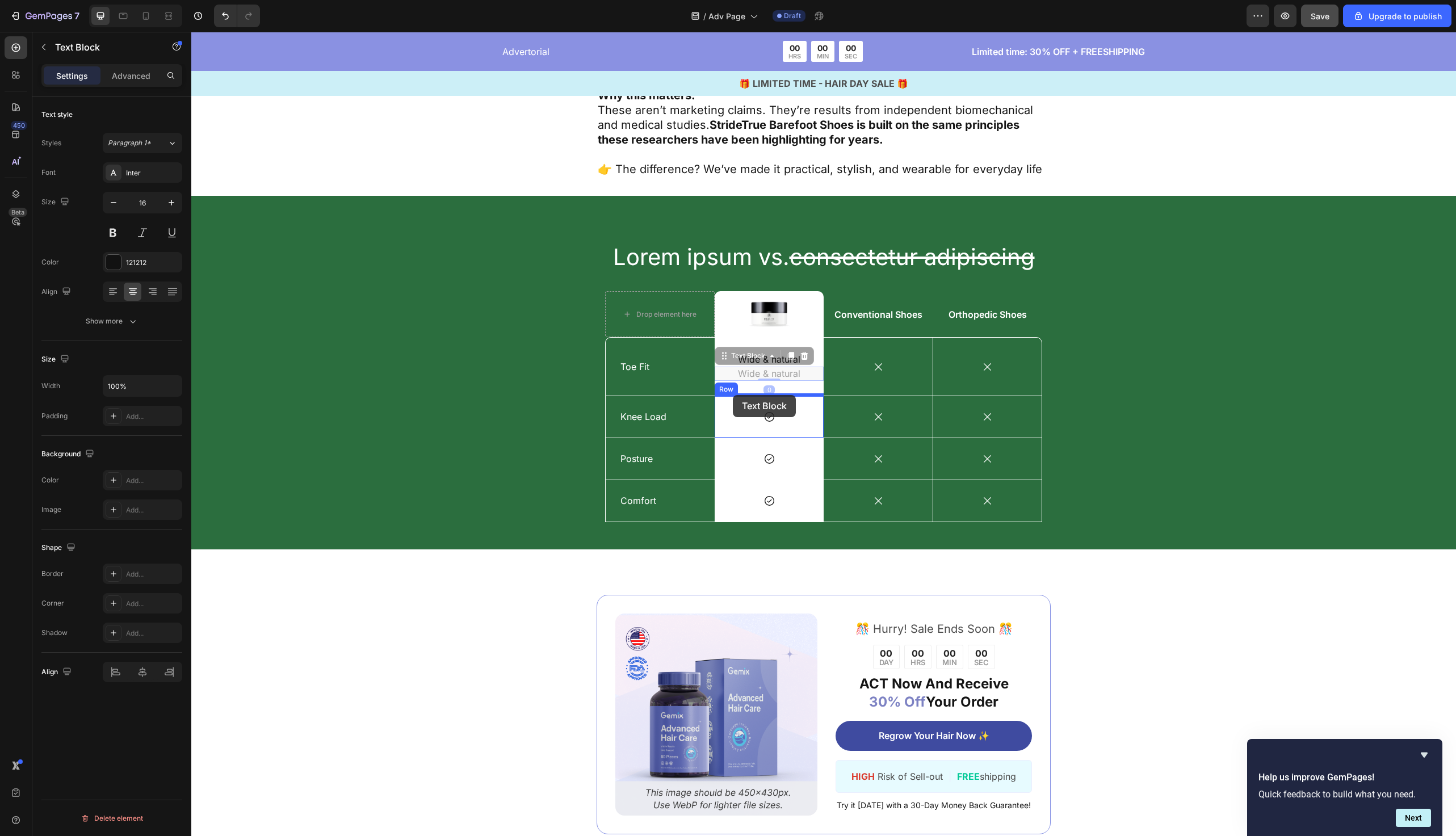
drag, startPoint x: 731, startPoint y: 345, endPoint x: 733, endPoint y: 395, distance: 50.0
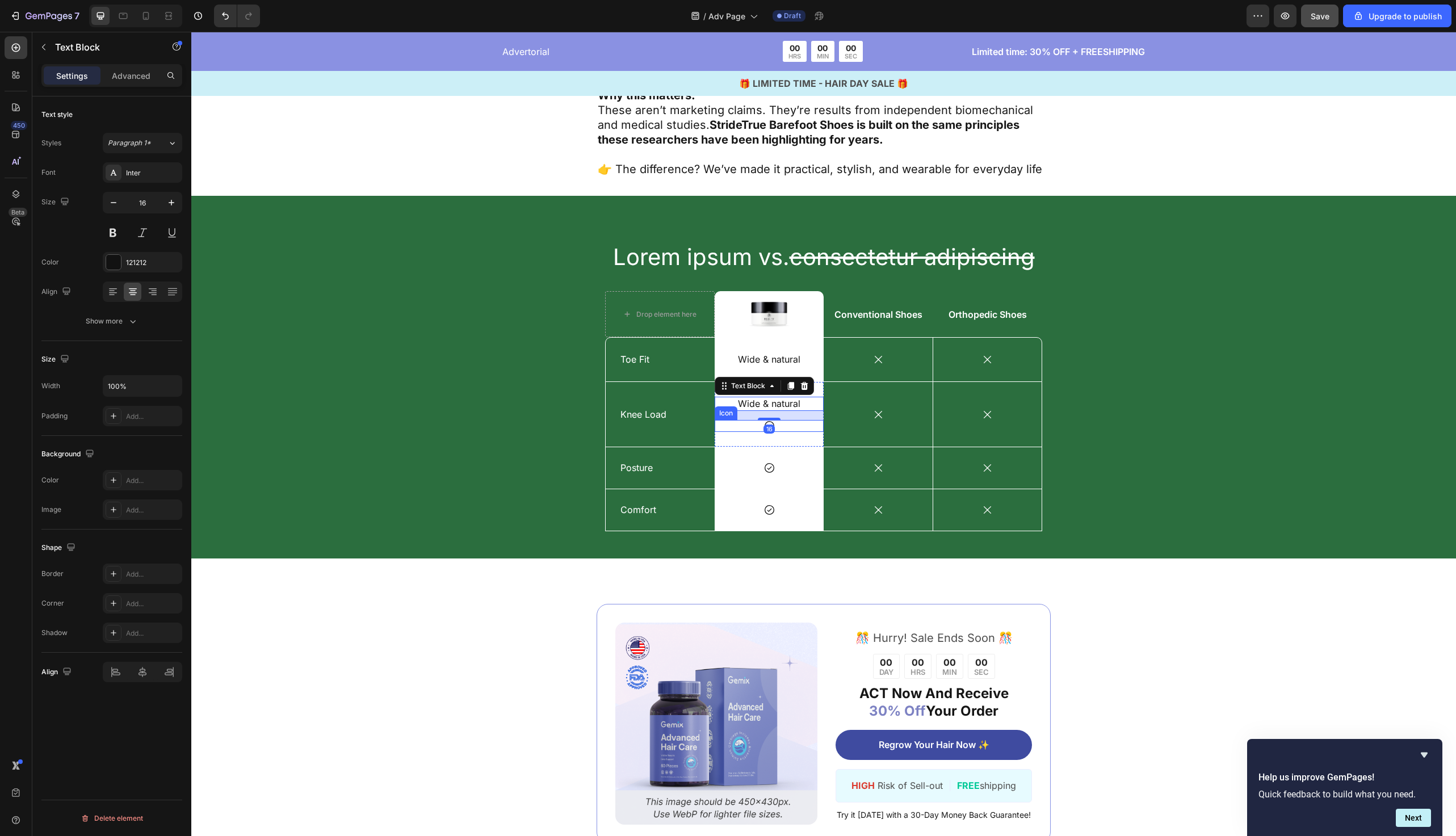
click at [787, 420] on div "Icon" at bounding box center [769, 426] width 109 height 12
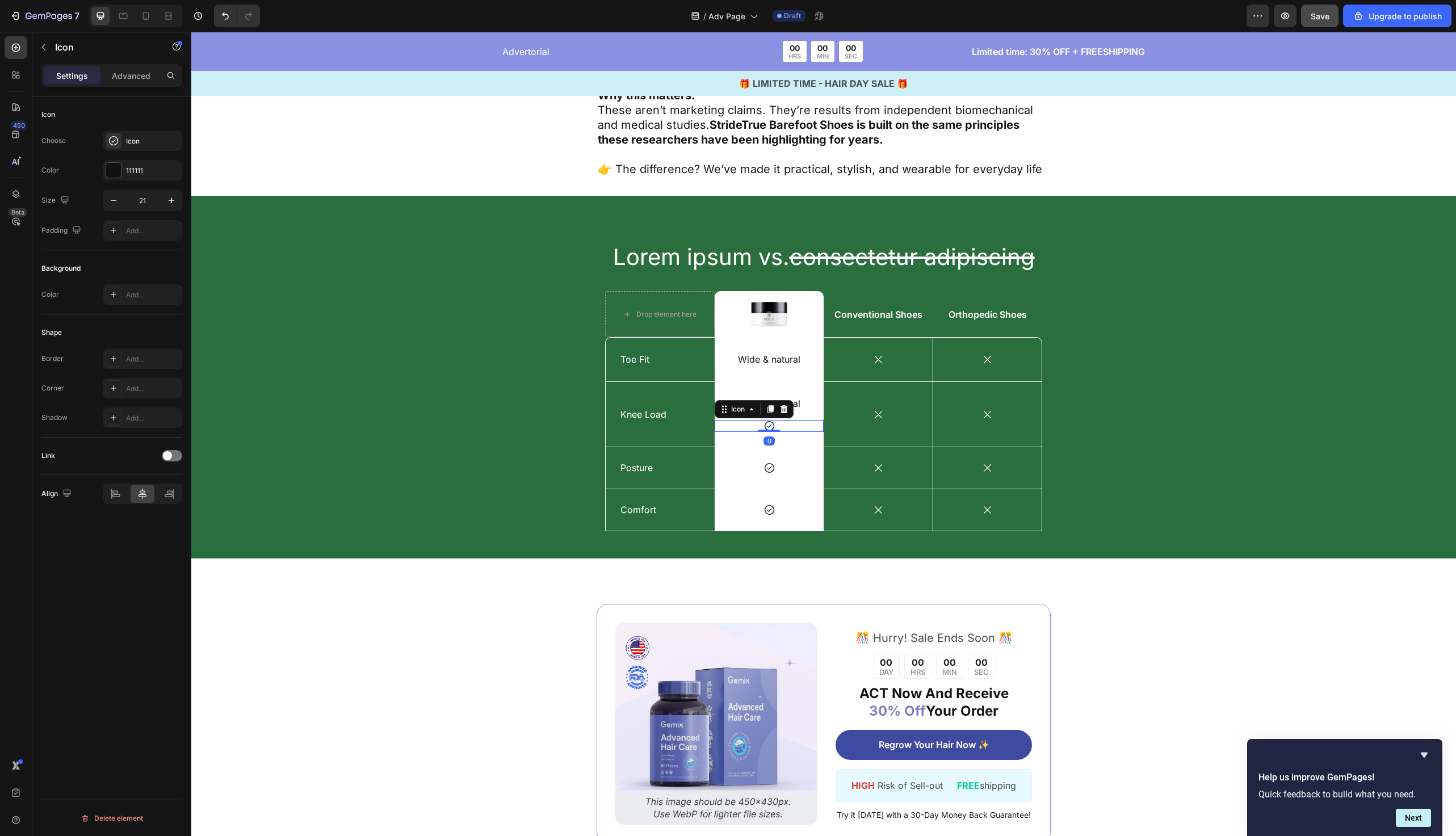
click at [785, 400] on div "Icon" at bounding box center [754, 409] width 79 height 18
click at [785, 405] on icon at bounding box center [784, 410] width 7 height 8
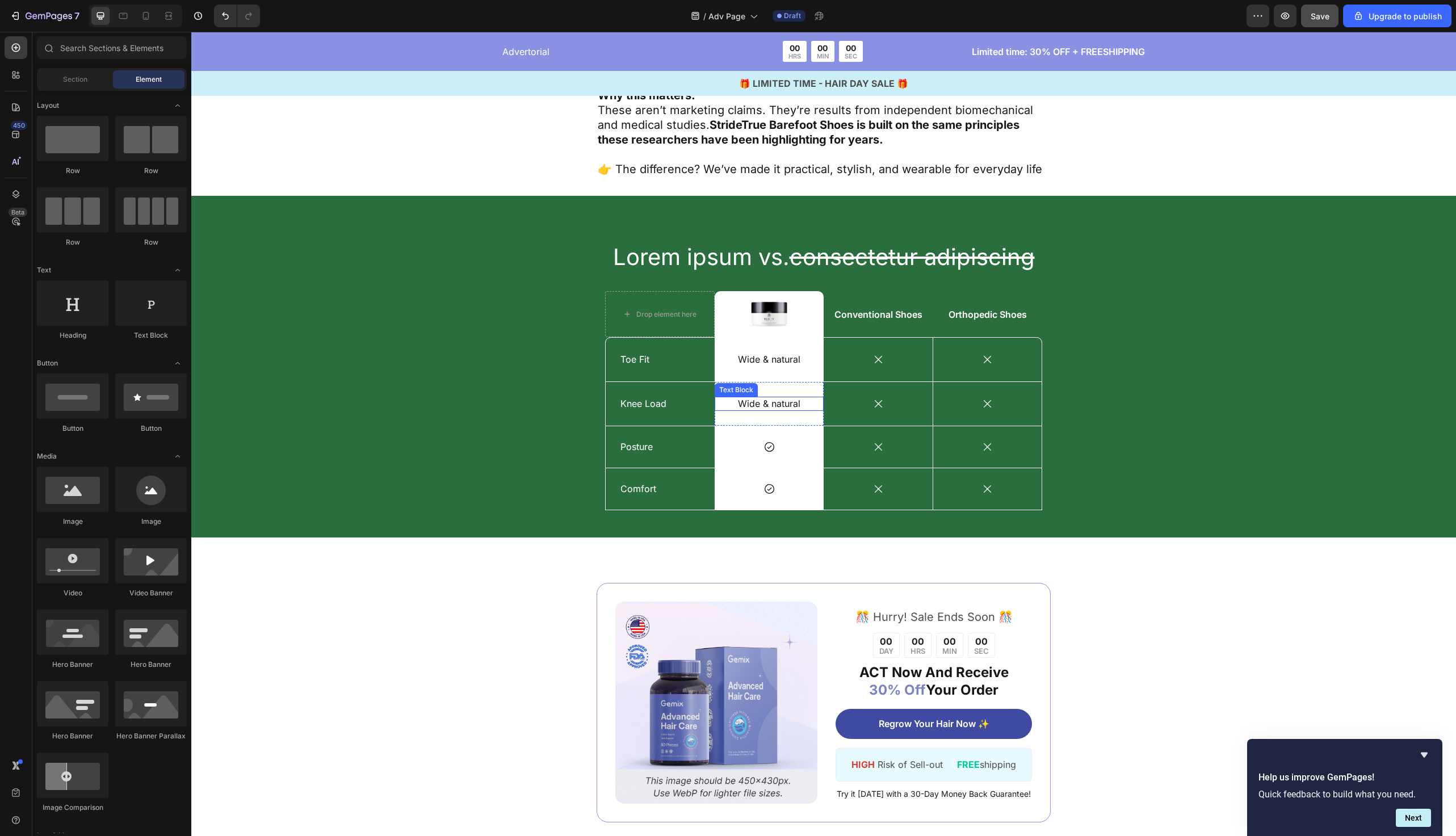
click at [769, 398] on p "Wide & natural" at bounding box center [769, 404] width 79 height 12
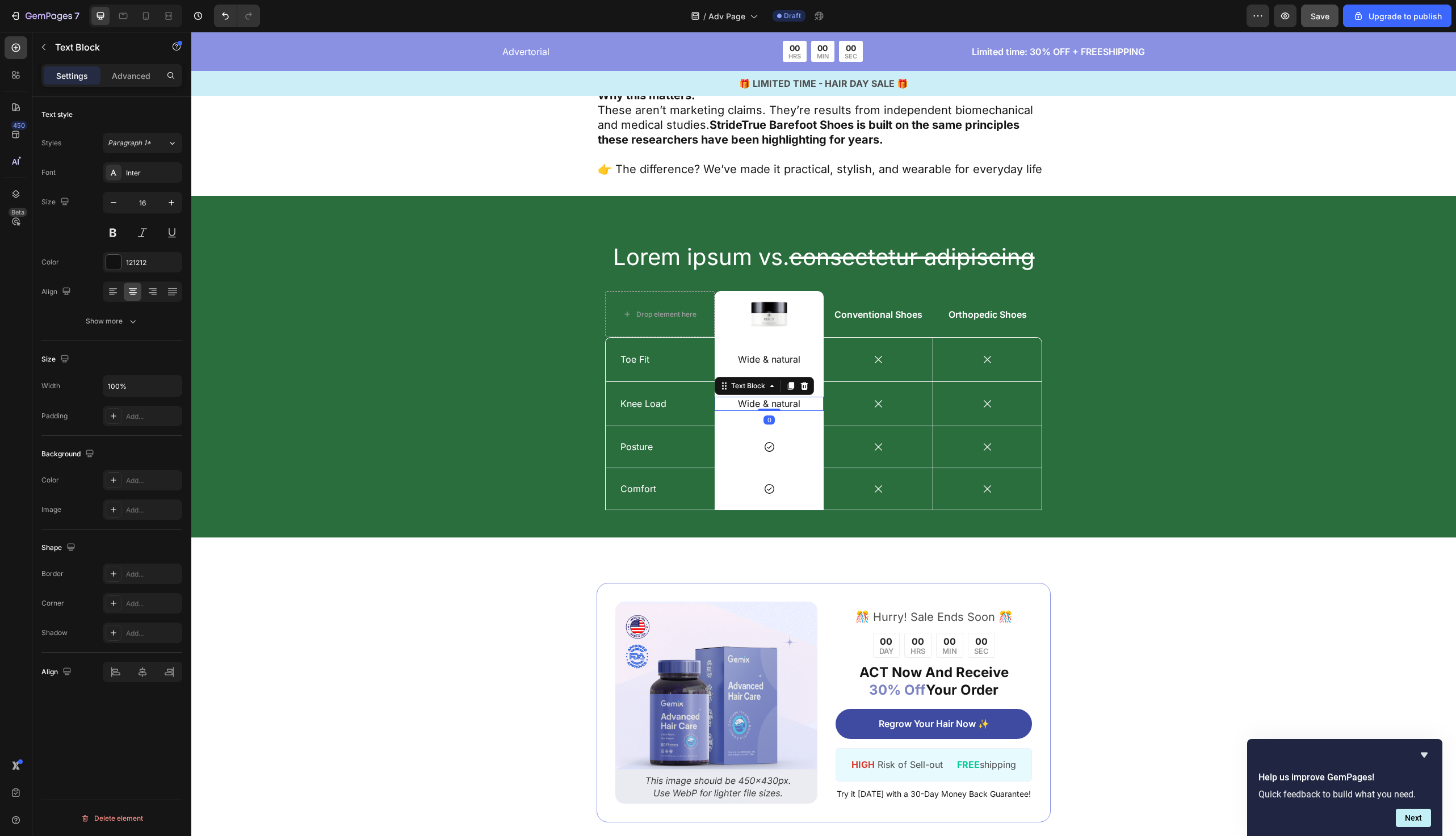
click at [769, 409] on div at bounding box center [770, 410] width 23 height 2
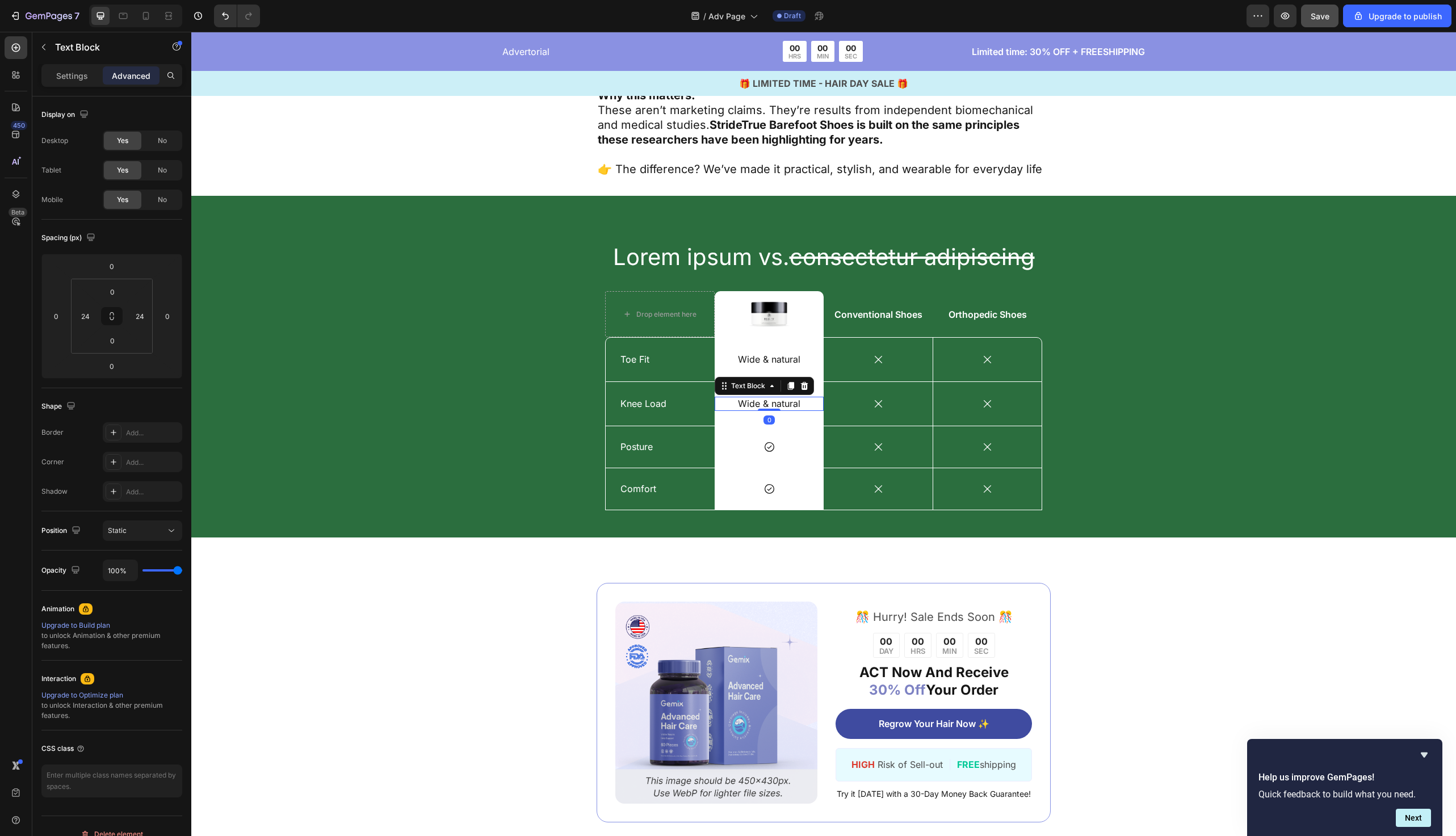
click at [769, 409] on div at bounding box center [770, 410] width 23 height 2
click at [787, 398] on p "Wide & natural" at bounding box center [769, 404] width 79 height 12
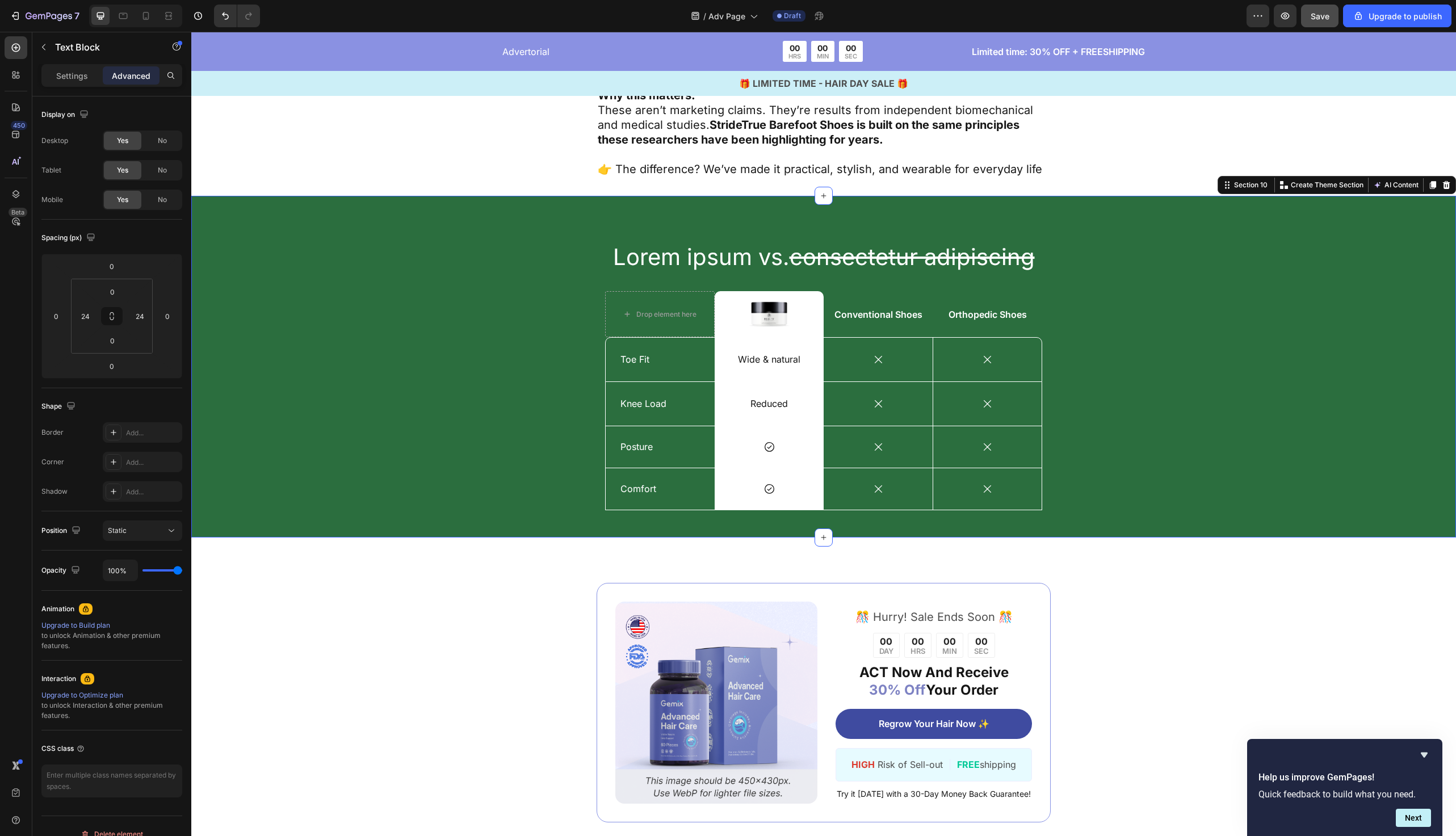
click at [555, 424] on div "Lorem ipsum vs. consectetur adipiscing Heading Drop element here Image Row Conv…" at bounding box center [824, 376] width 1248 height 269
click at [791, 398] on p "Reduced" at bounding box center [769, 404] width 79 height 12
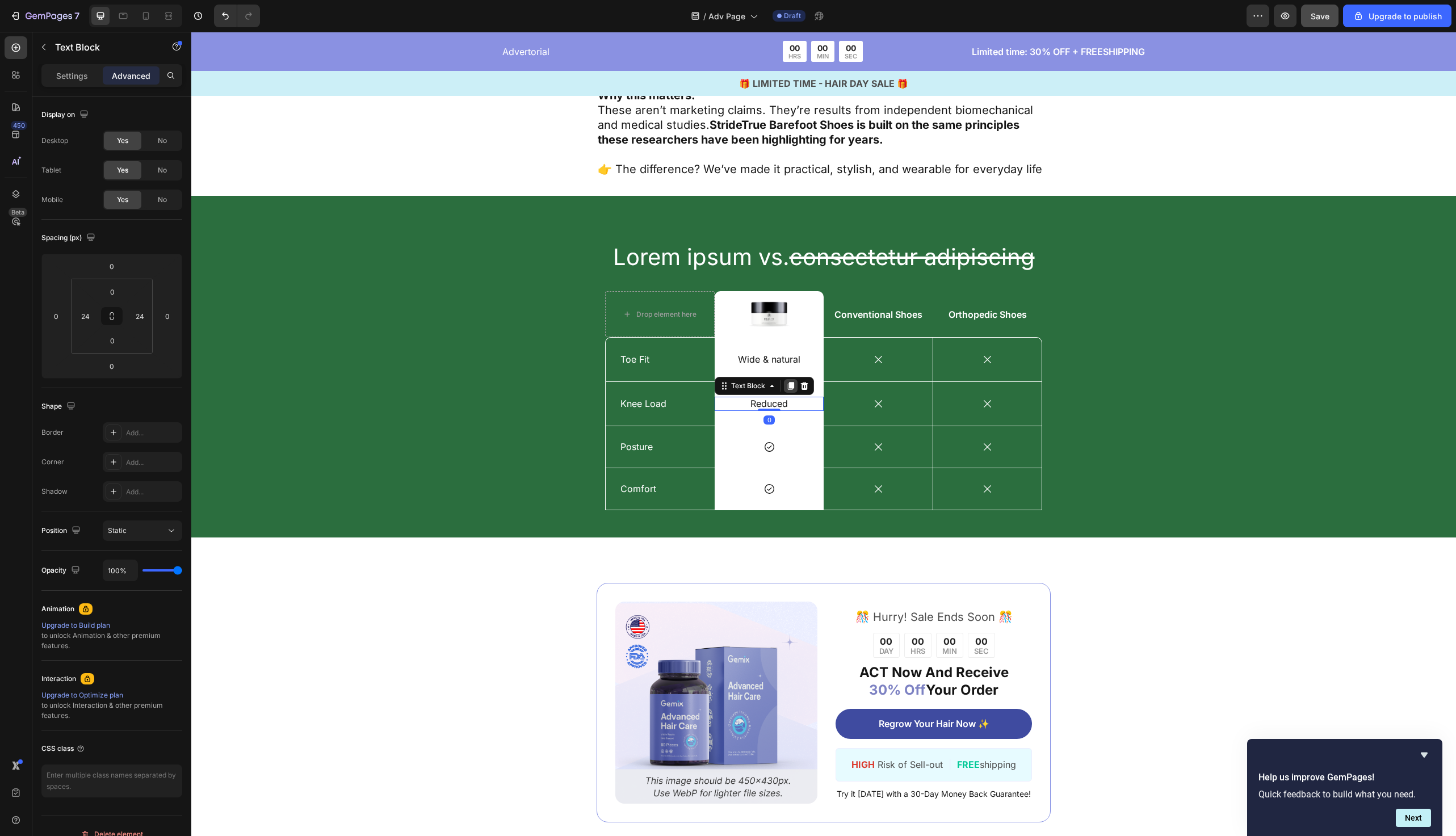
click at [792, 382] on icon at bounding box center [791, 386] width 6 height 8
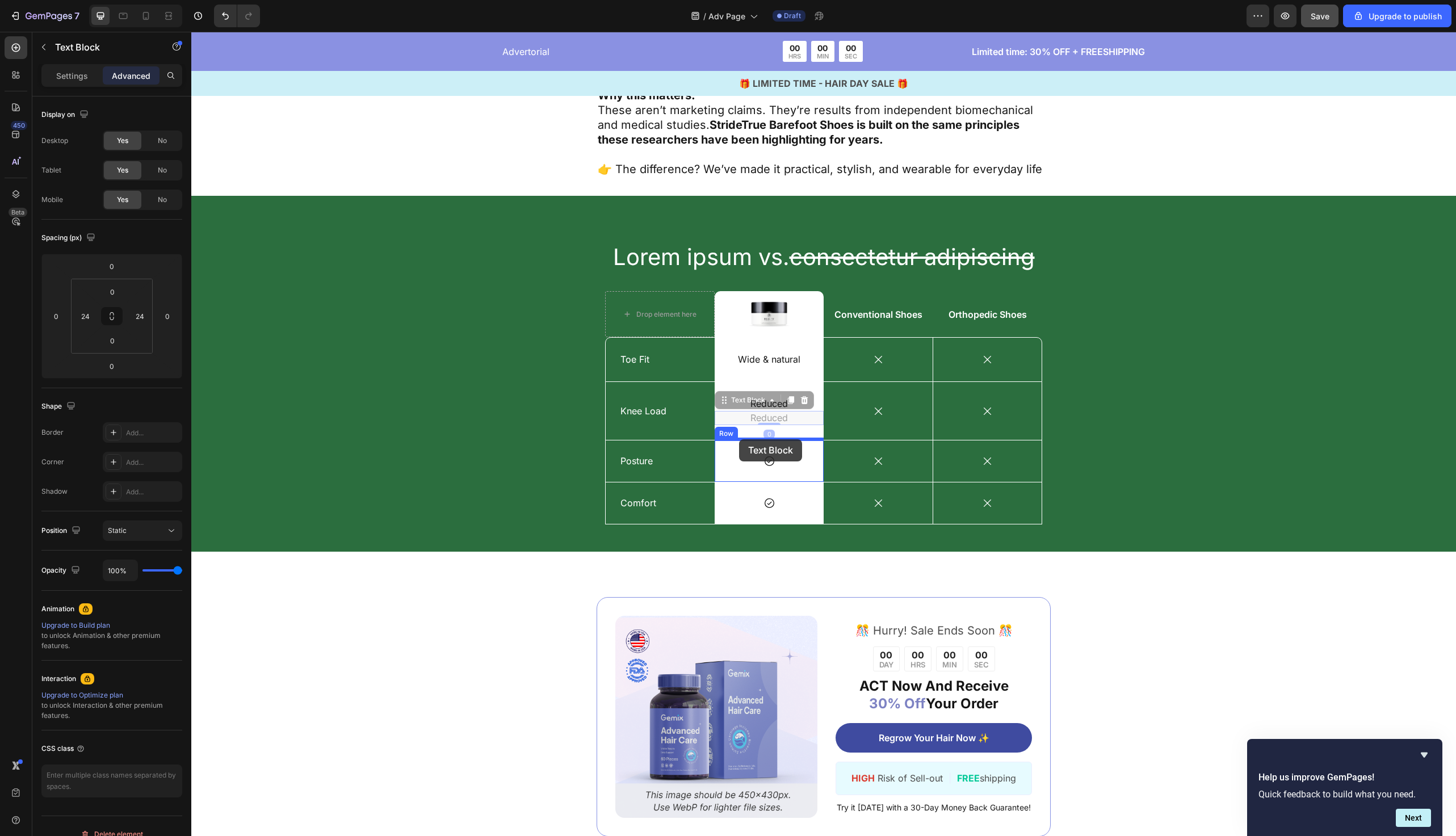
drag, startPoint x: 738, startPoint y: 384, endPoint x: 741, endPoint y: 437, distance: 53.1
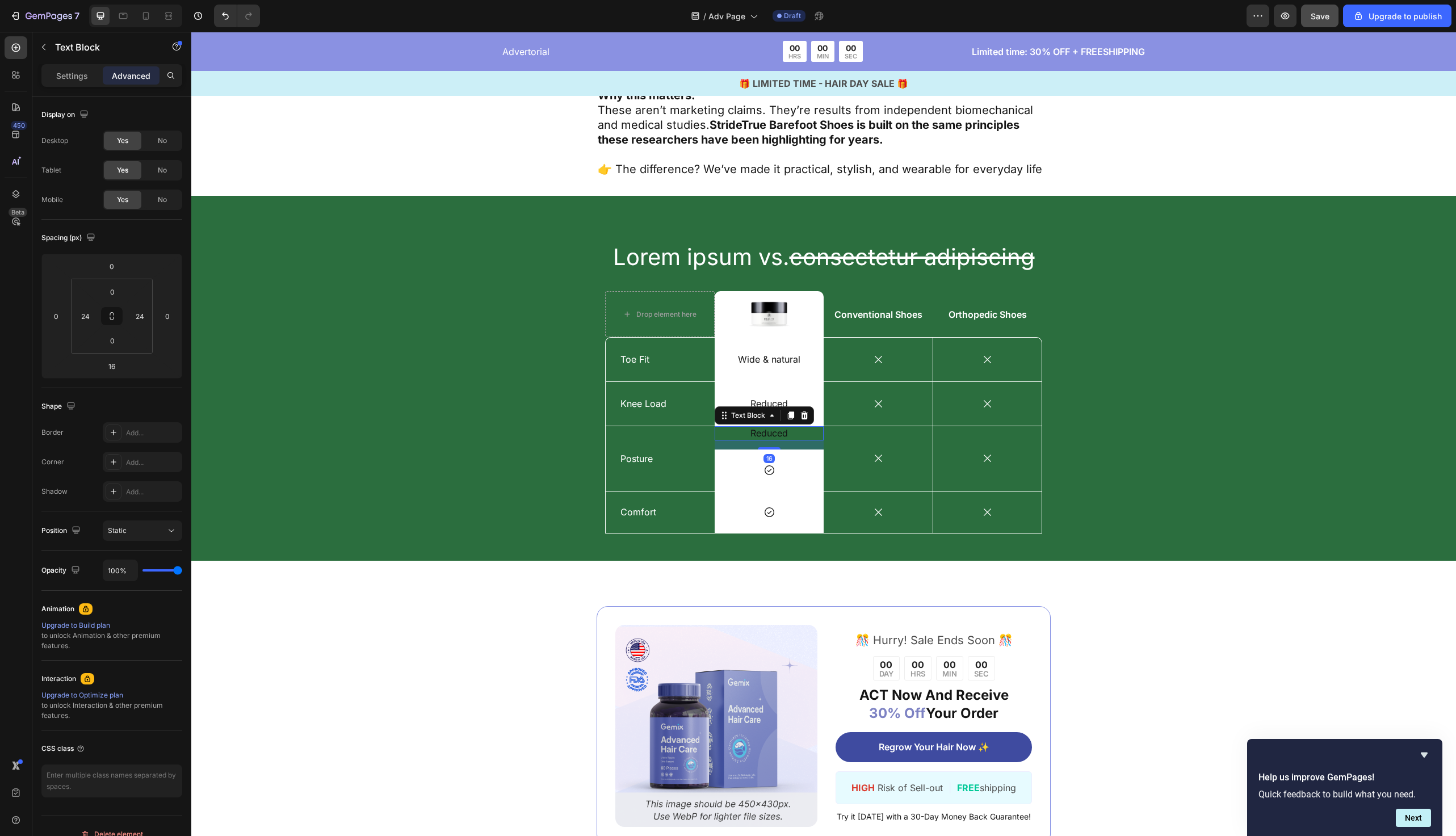
type input "0"
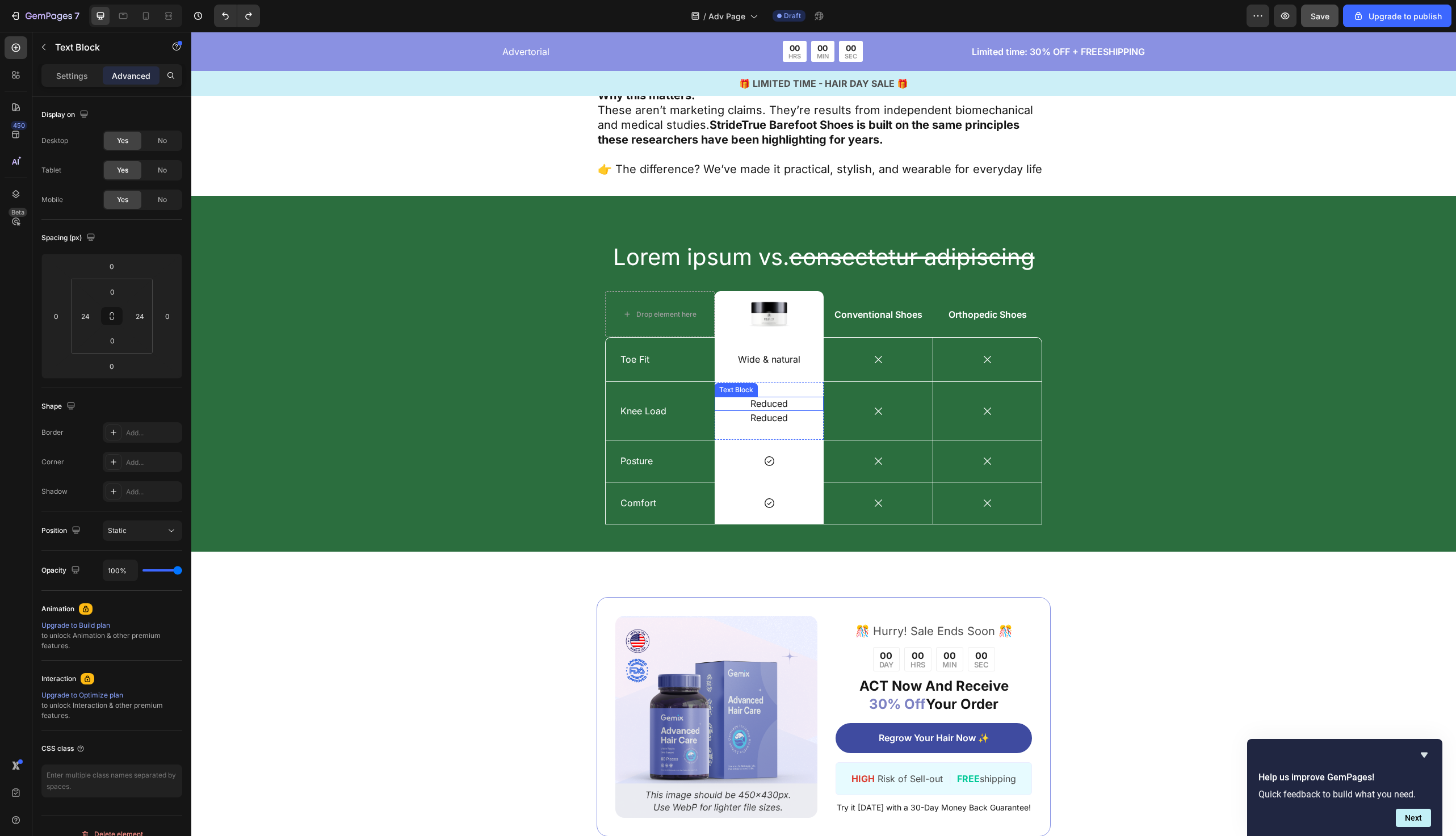
click at [757, 398] on p "Reduced" at bounding box center [769, 404] width 79 height 12
drag, startPoint x: 738, startPoint y: 371, endPoint x: 741, endPoint y: 442, distance: 71.1
type input "16"
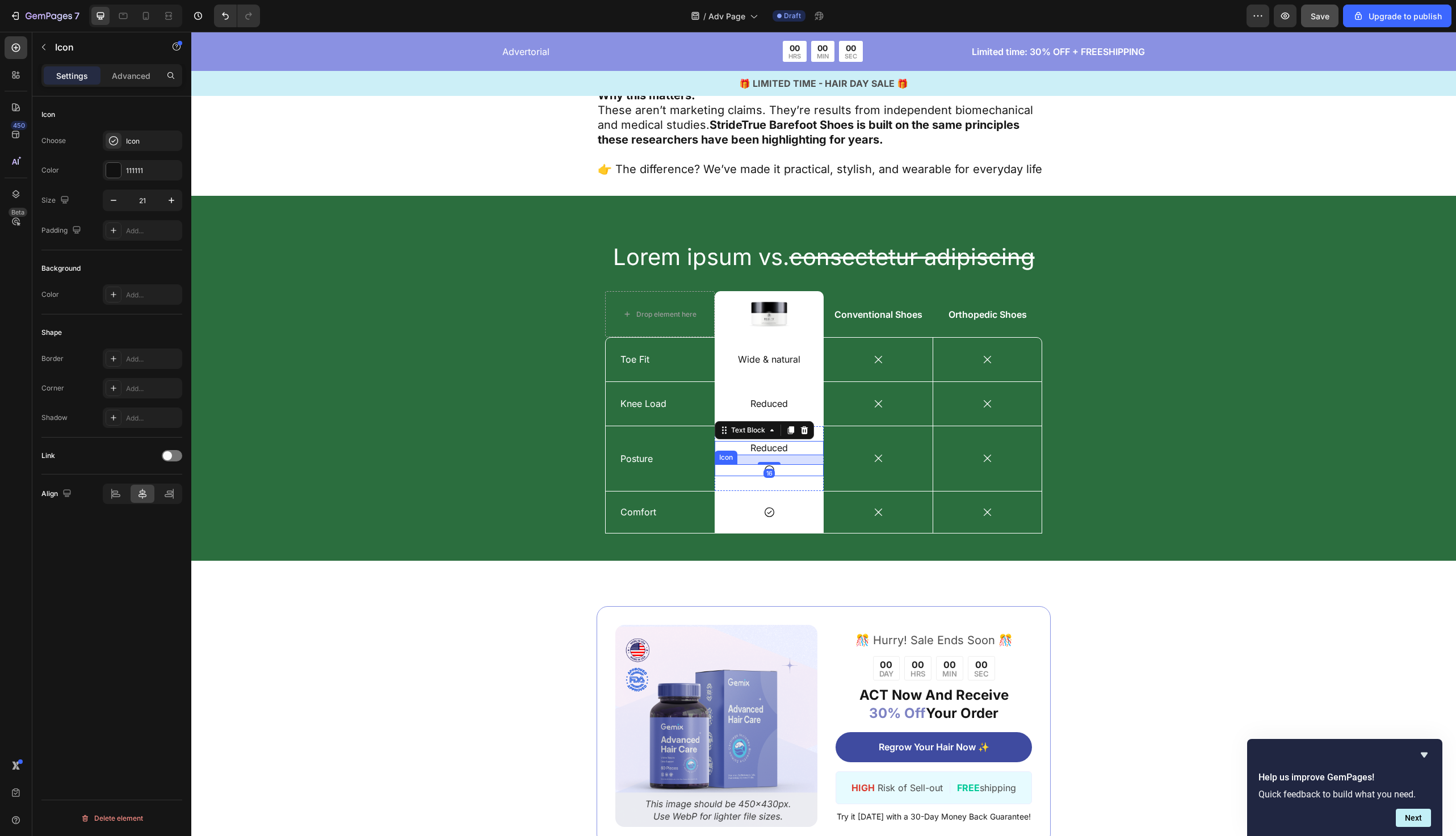
click at [797, 464] on div "Icon" at bounding box center [769, 470] width 109 height 12
click at [788, 449] on icon at bounding box center [784, 453] width 9 height 9
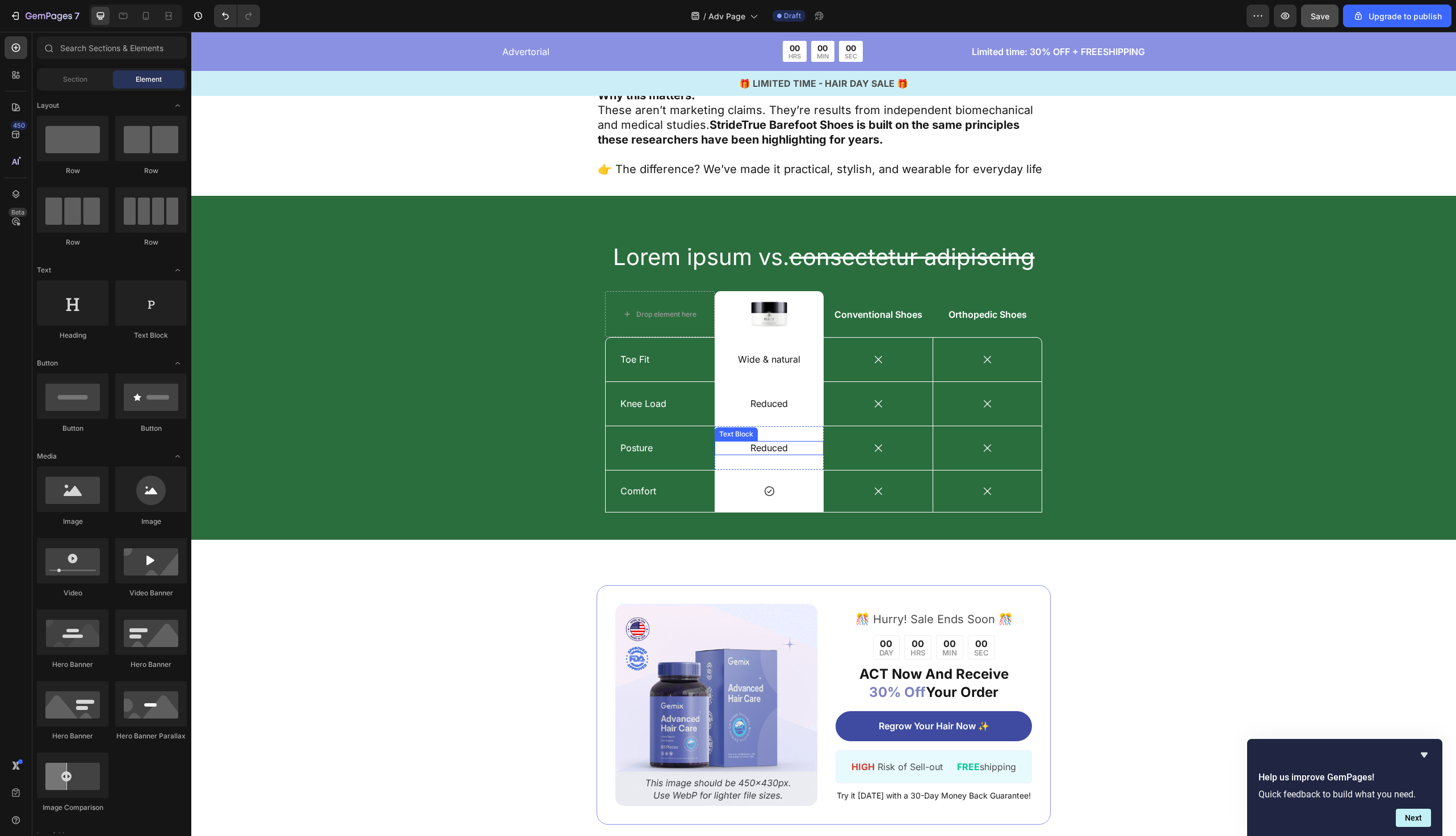
click at [789, 442] on p "Reduced" at bounding box center [769, 448] width 79 height 12
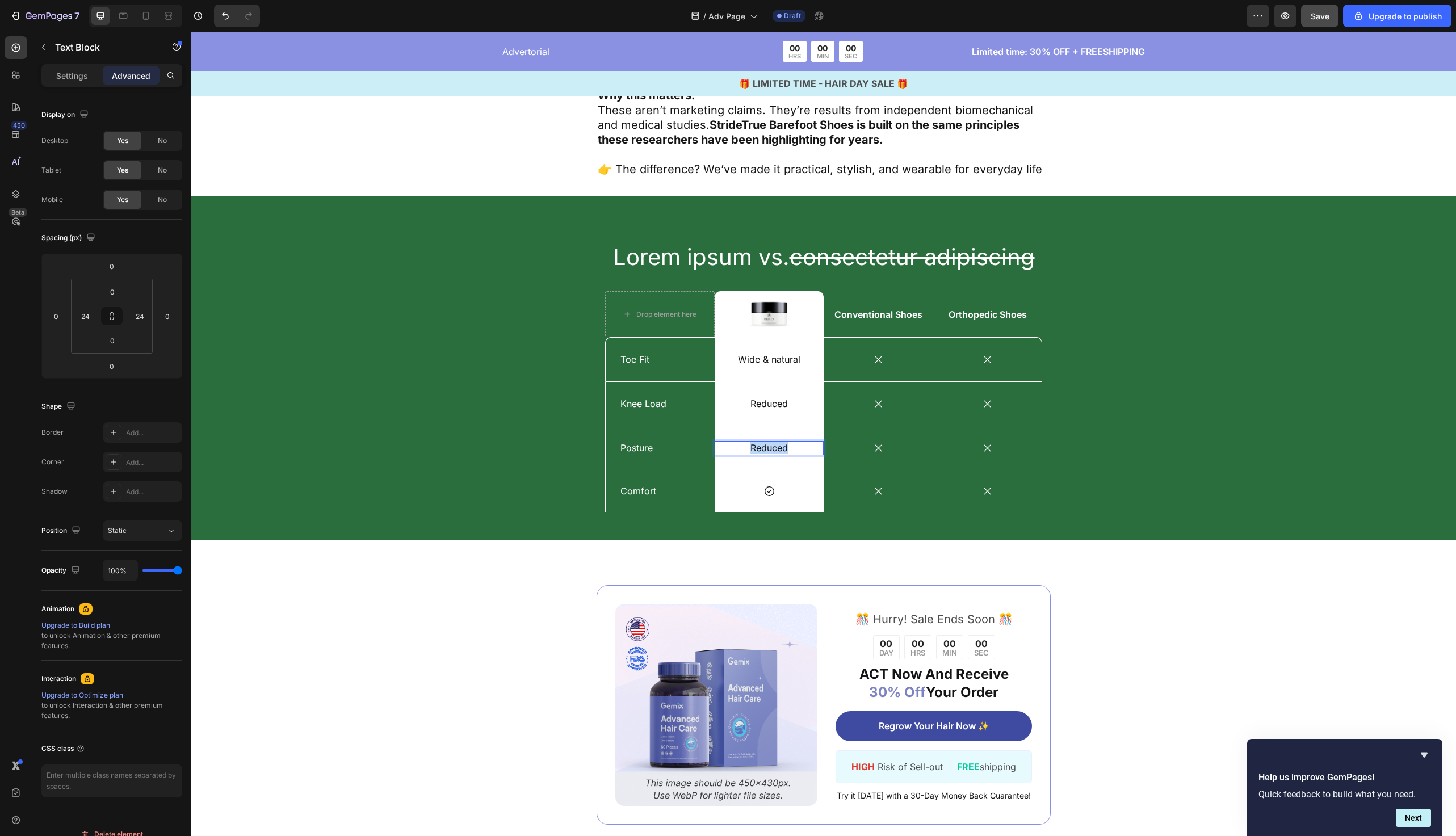
click at [789, 442] on p "Reduced" at bounding box center [769, 448] width 79 height 12
click at [491, 398] on div "Lorem ipsum vs. consectetur adipiscing Heading Drop element here Image Row Conv…" at bounding box center [824, 376] width 1248 height 271
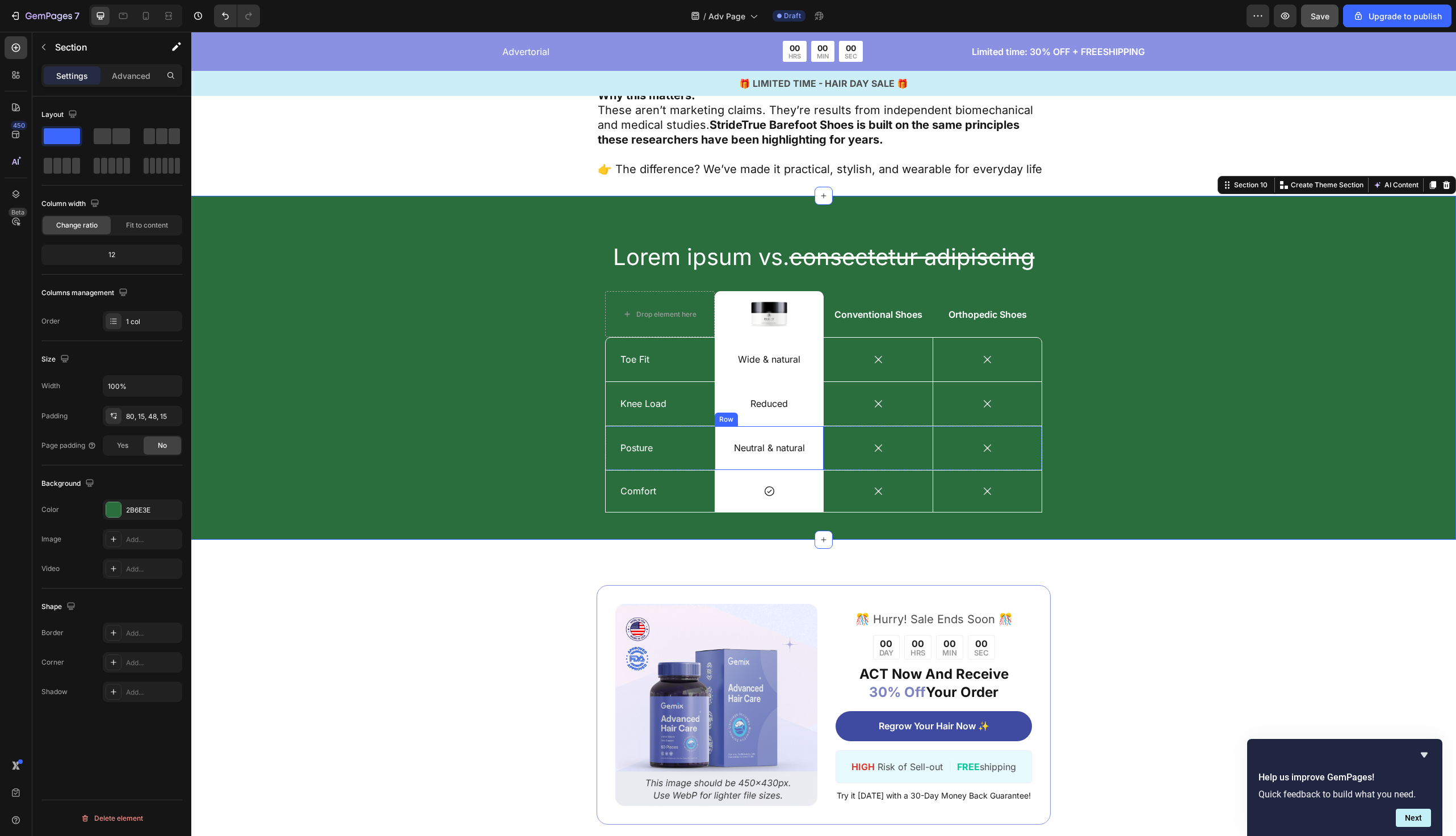
click at [794, 442] on p "Neutral & natural" at bounding box center [769, 448] width 79 height 12
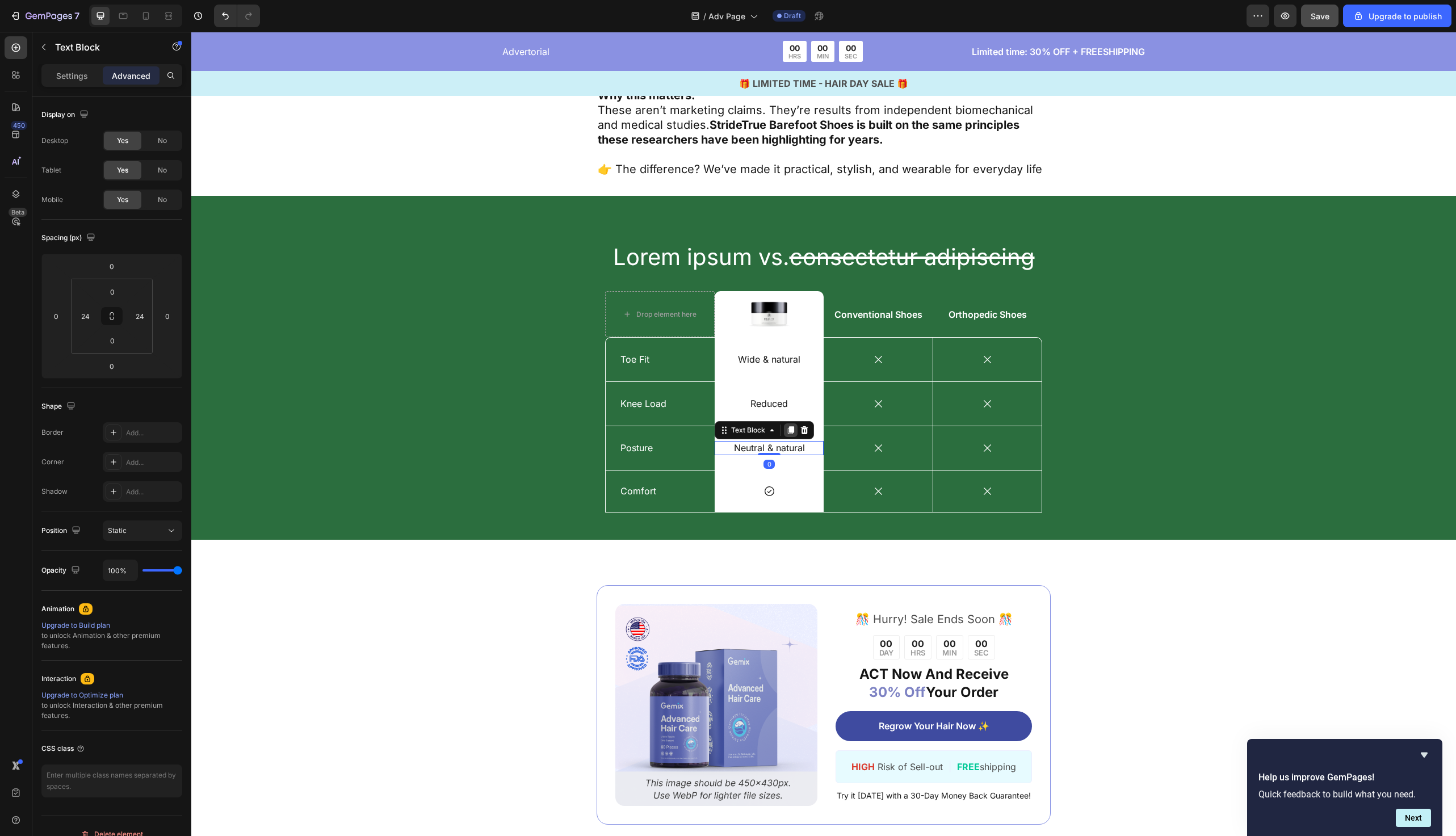
click at [791, 426] on icon at bounding box center [791, 431] width 6 height 8
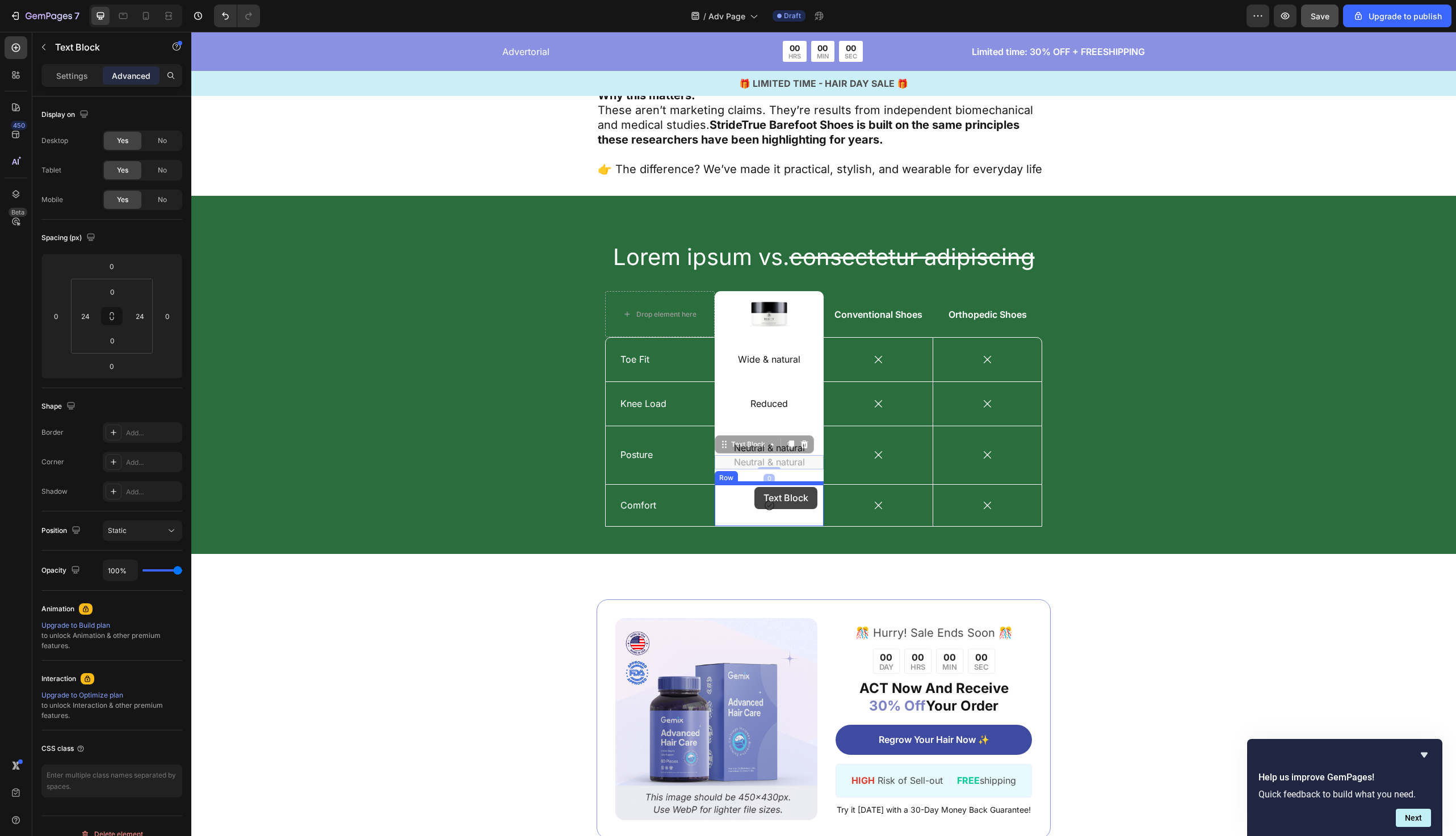
drag, startPoint x: 751, startPoint y: 428, endPoint x: 755, endPoint y: 487, distance: 59.1
type input "16"
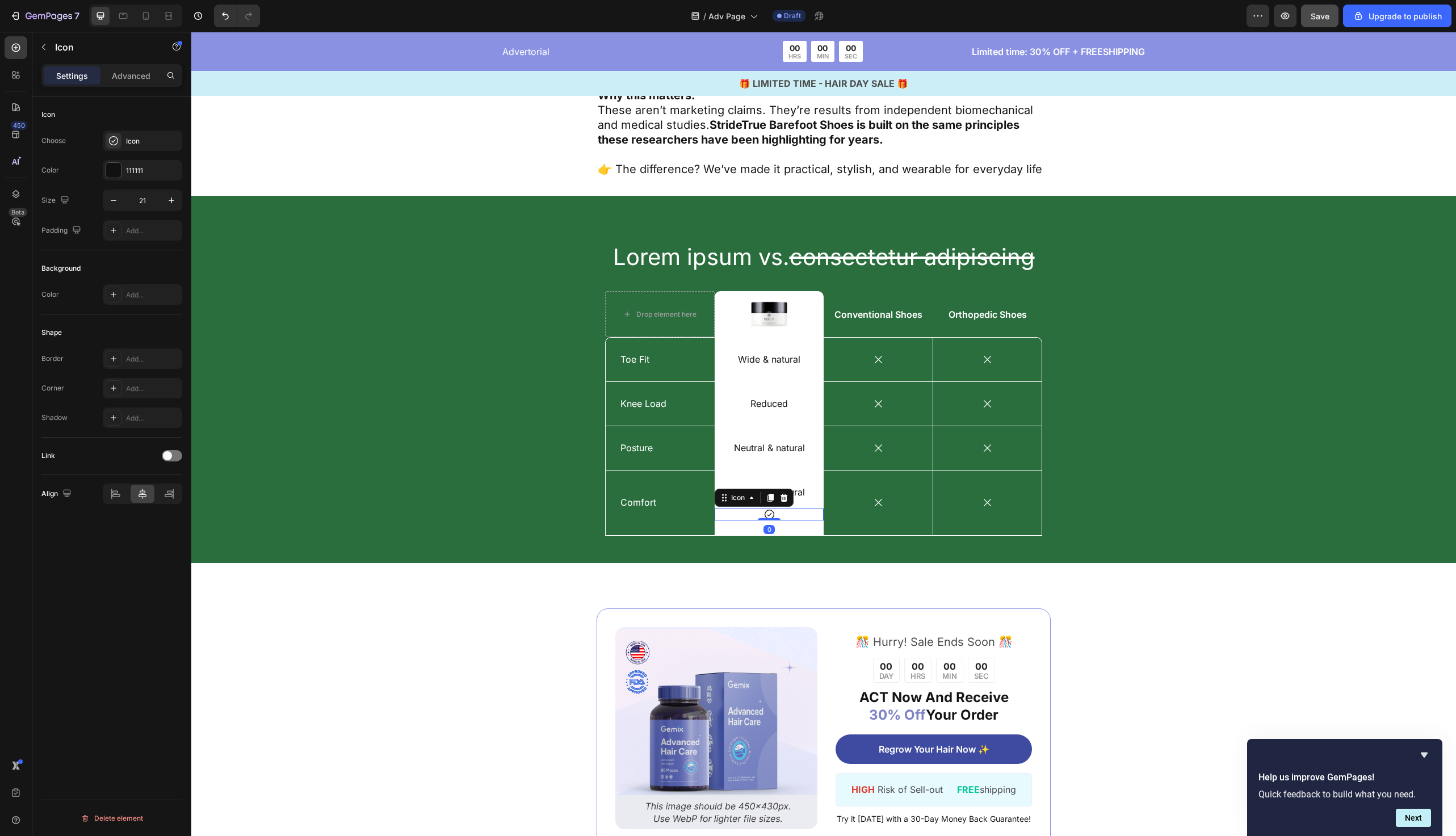
click at [792, 509] on div "Icon 0" at bounding box center [769, 515] width 109 height 12
click at [788, 493] on icon at bounding box center [784, 498] width 9 height 9
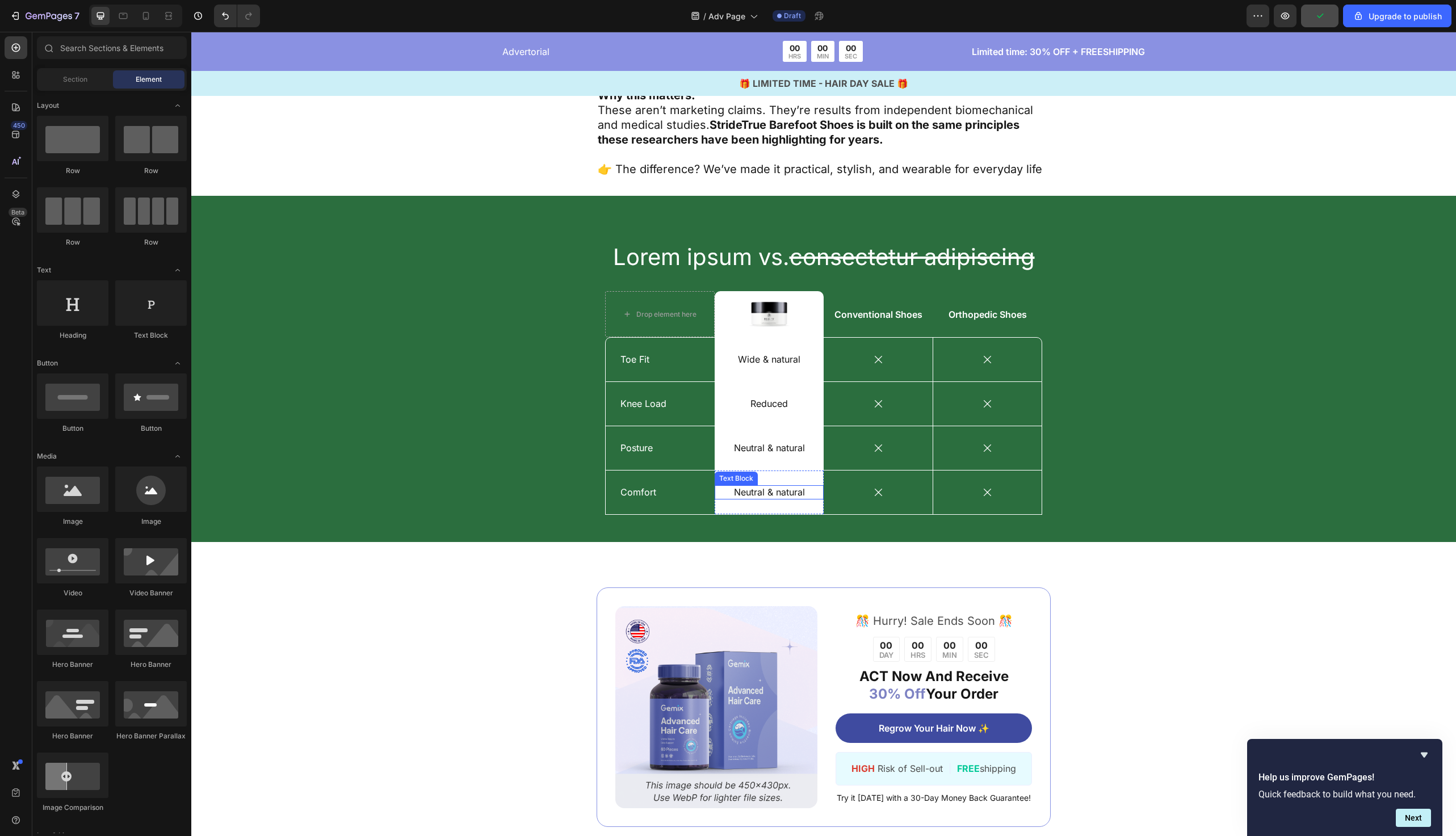
click at [786, 487] on p "Neutral & natural" at bounding box center [769, 493] width 79 height 12
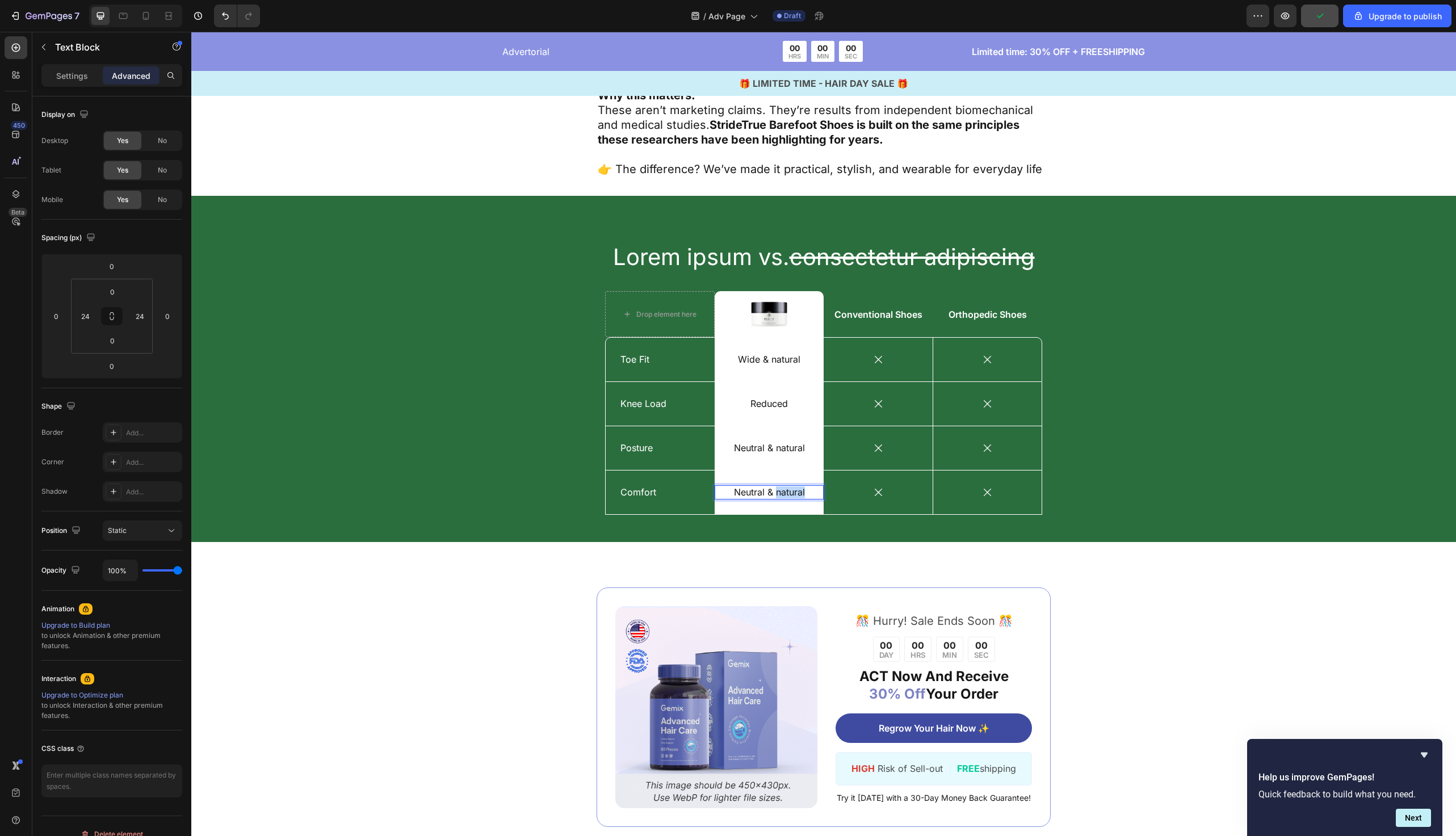
click at [786, 487] on p "Neutral & natural" at bounding box center [769, 493] width 79 height 12
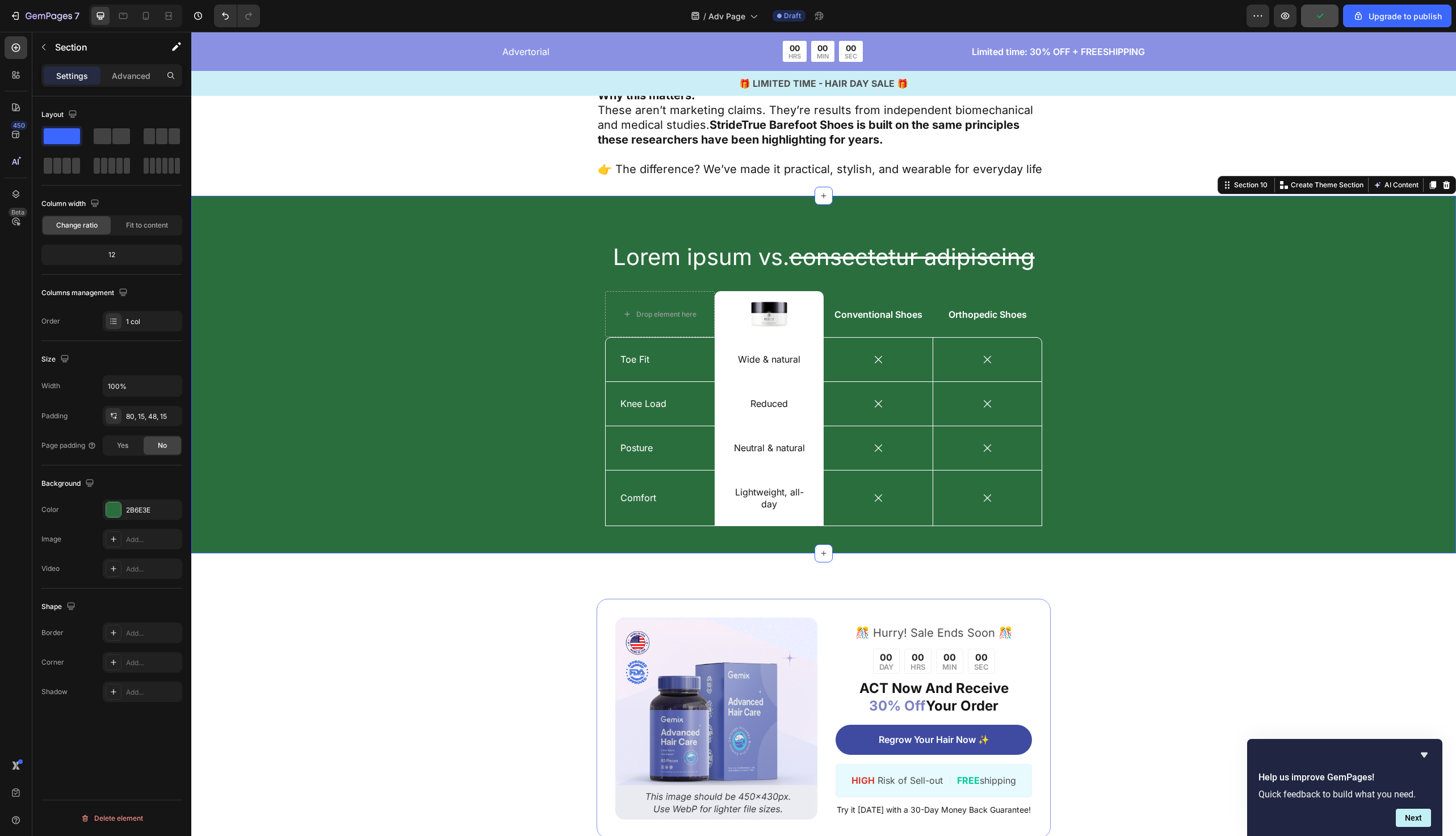
click at [503, 417] on div "Lorem ipsum vs. consectetur adipiscing Heading Drop element here Image Row Conv…" at bounding box center [824, 383] width 1248 height 285
click at [529, 303] on div "Lorem ipsum vs. consectetur adipiscing Heading Drop element here Image Row Conv…" at bounding box center [824, 383] width 1248 height 285
click at [390, 309] on div "Lorem ipsum vs. consectetur adipiscing Heading Drop element here Image Row Conv…" at bounding box center [824, 383] width 1248 height 285
click at [143, 20] on icon at bounding box center [146, 16] width 12 height 12
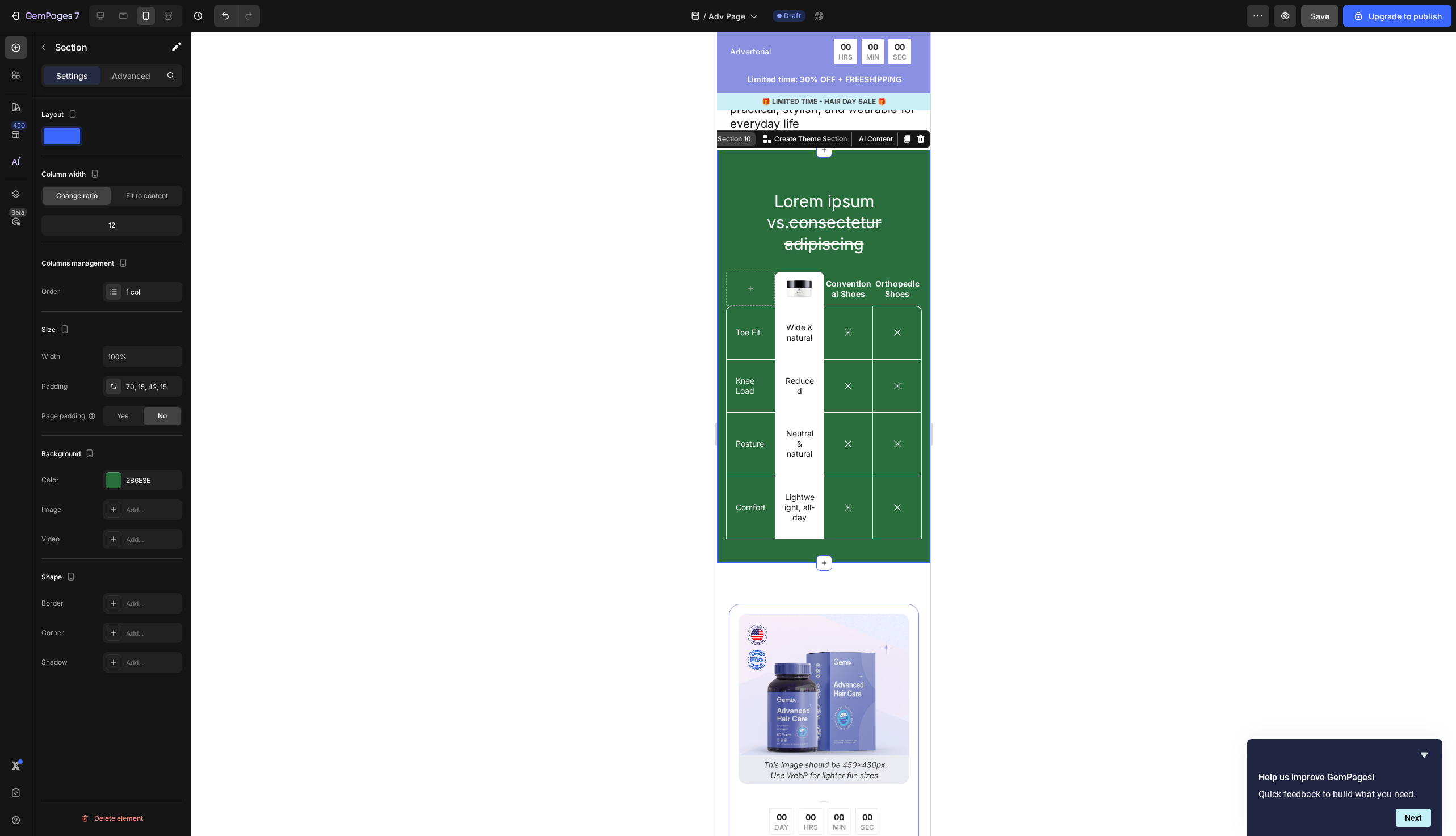
scroll to position [4330, 0]
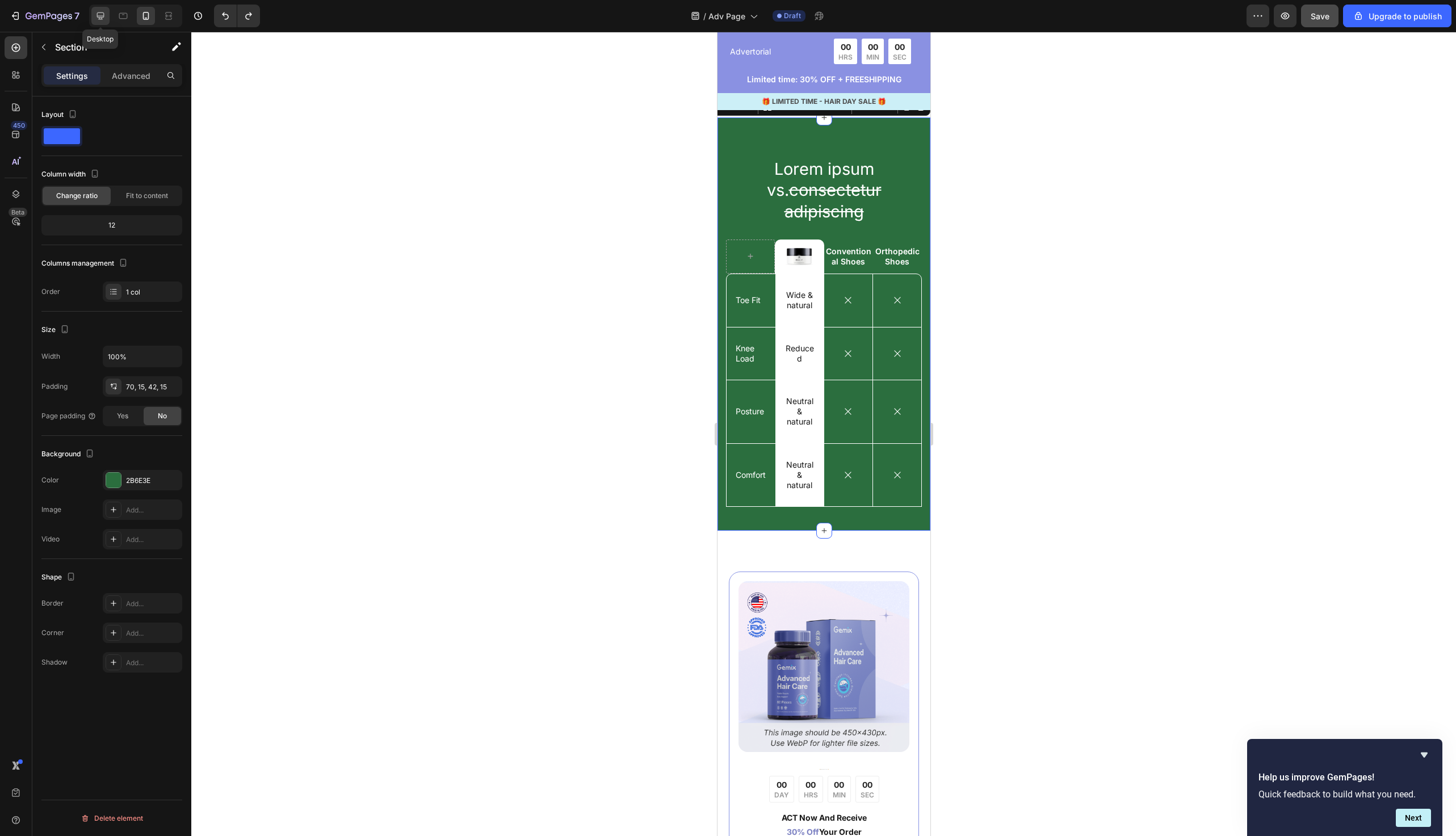
click at [106, 20] on div at bounding box center [100, 16] width 18 height 18
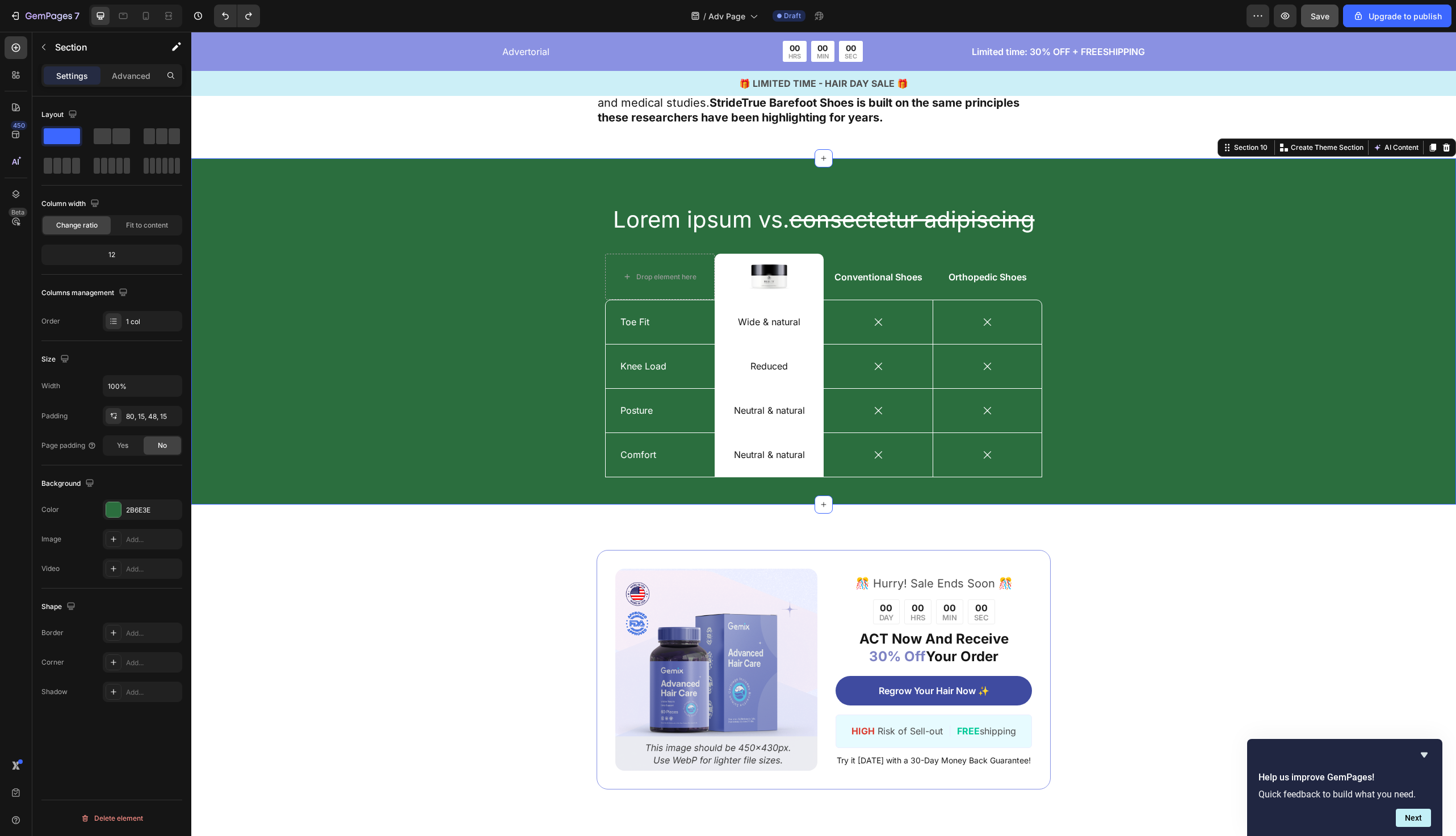
click at [435, 332] on div "Lorem ipsum vs. consectetur adipiscing Heading Drop element here Image Row Conv…" at bounding box center [824, 340] width 1248 height 273
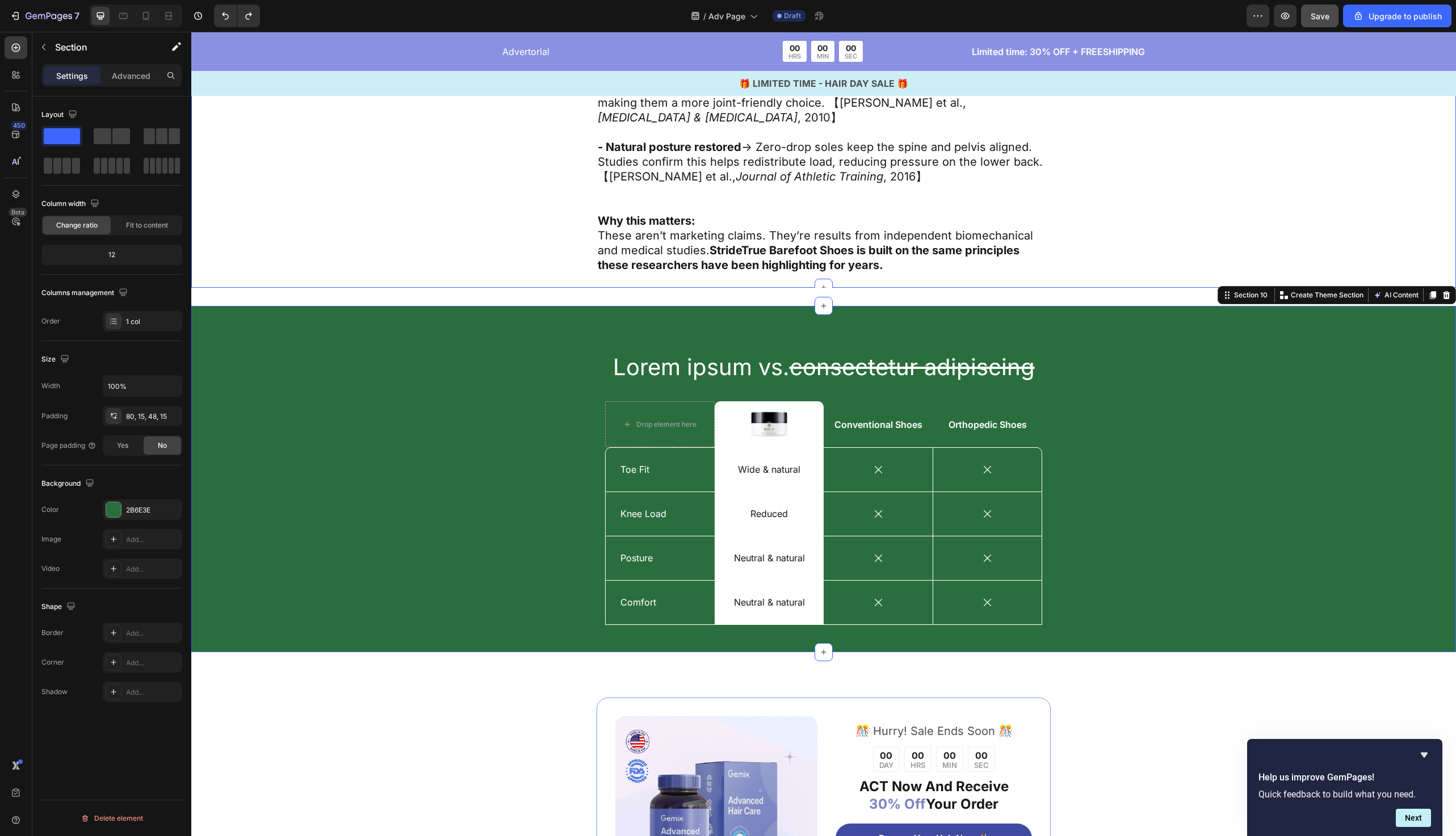
scroll to position [3808, 0]
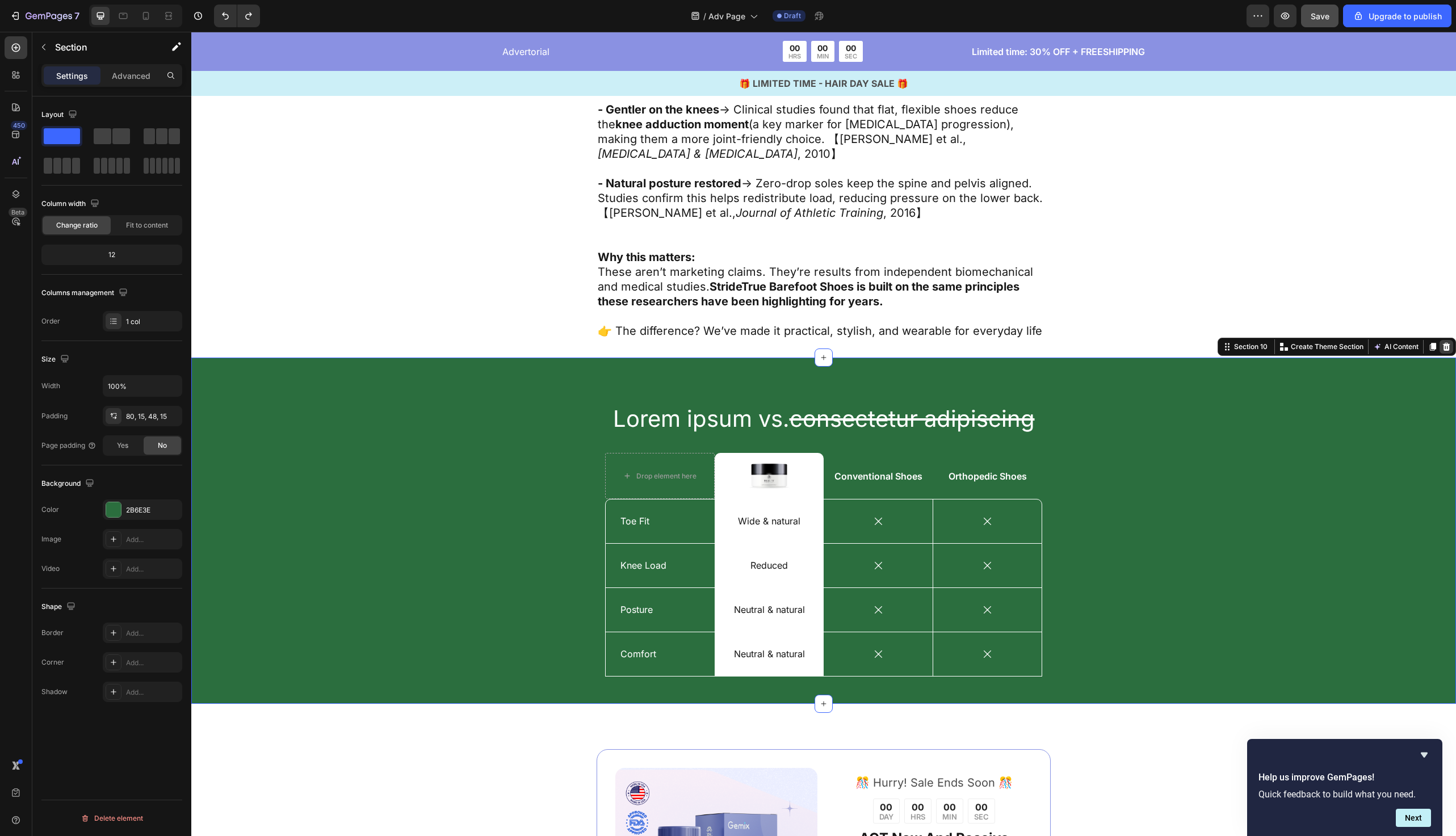
click at [1449, 343] on icon at bounding box center [1447, 347] width 7 height 8
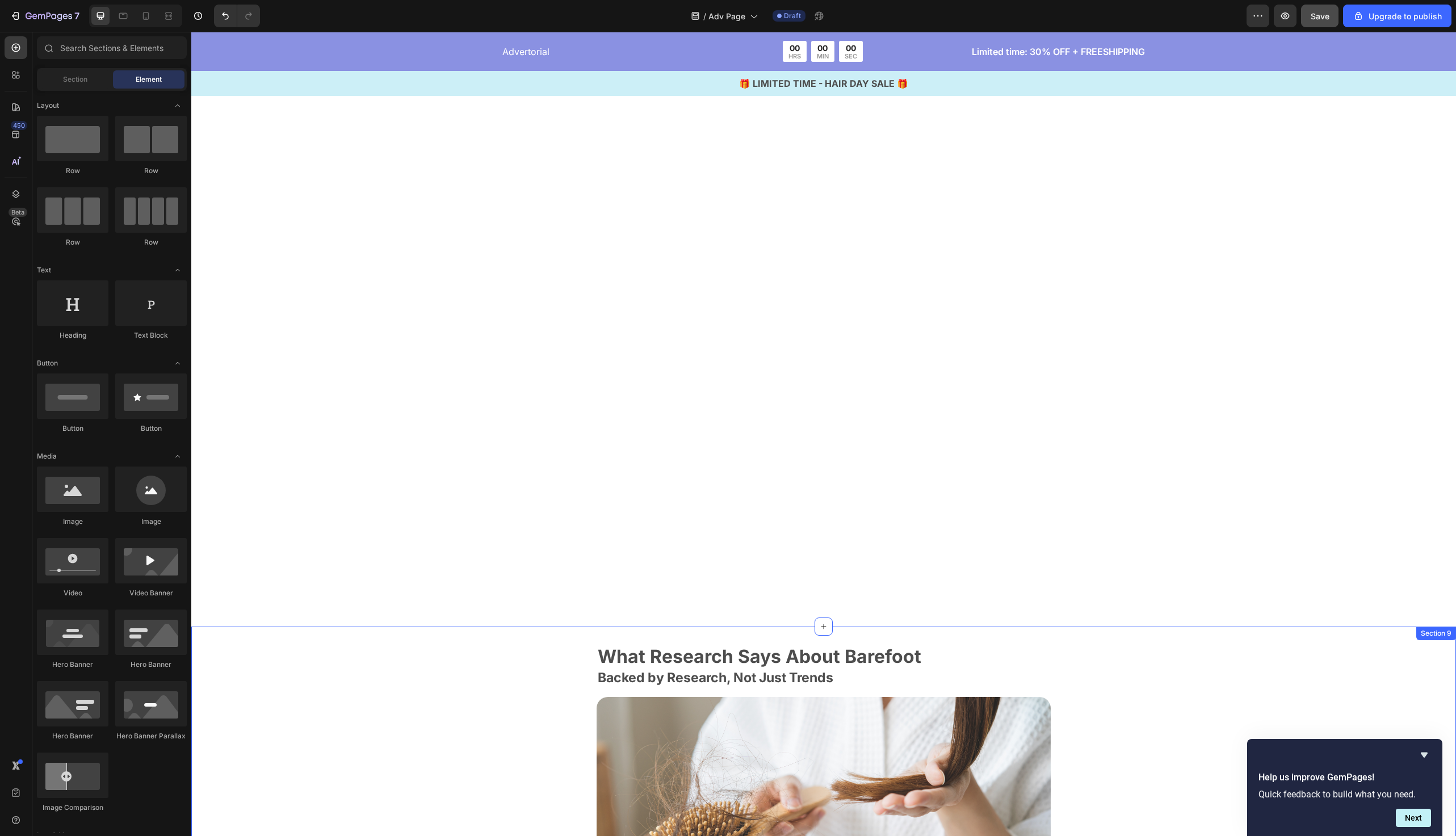
scroll to position [4520, 0]
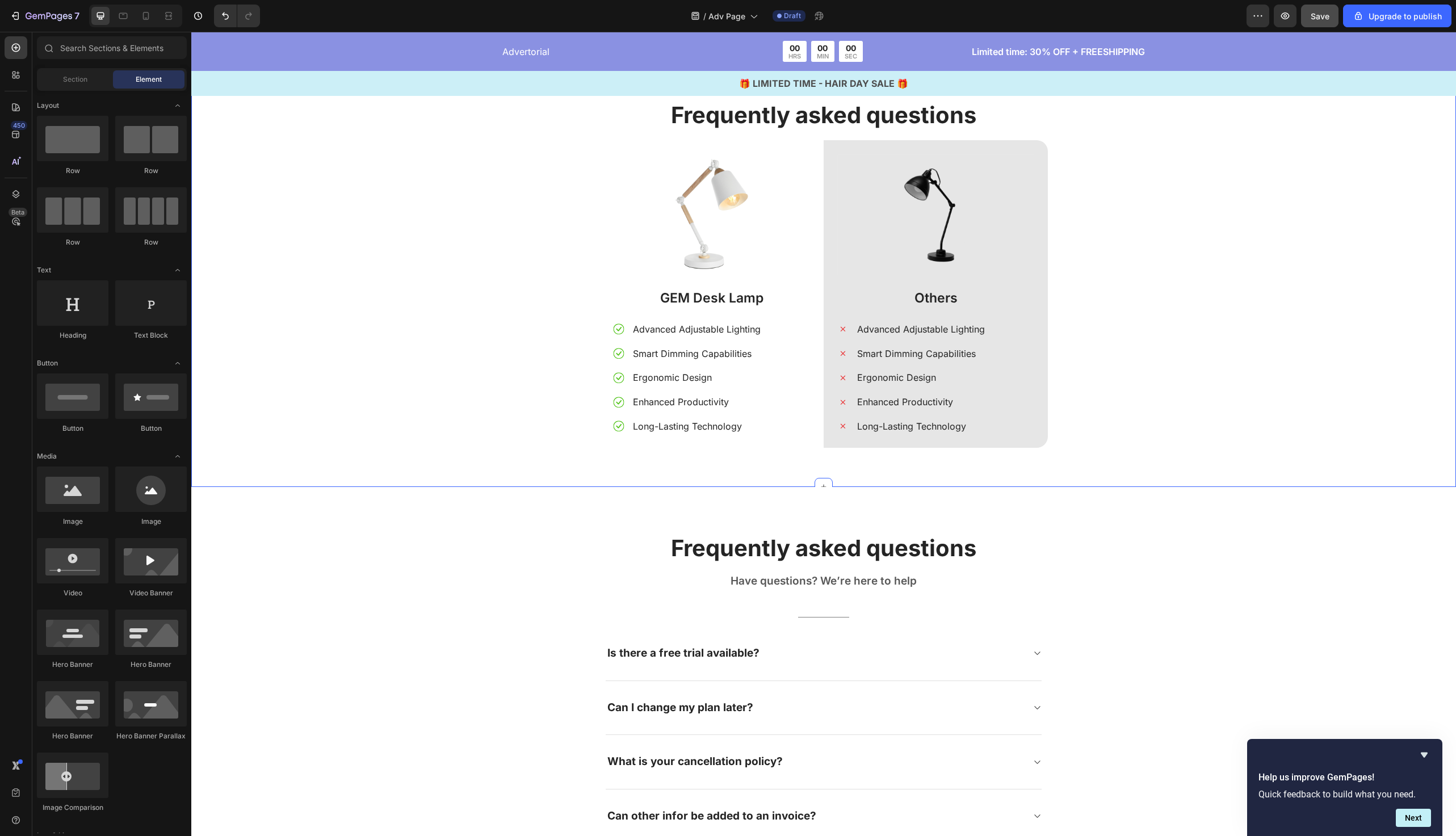
click at [1118, 287] on div "Frequently asked questions Heading Image GEM Desk Lamp Text Block Advanced Adju…" at bounding box center [824, 280] width 1248 height 362
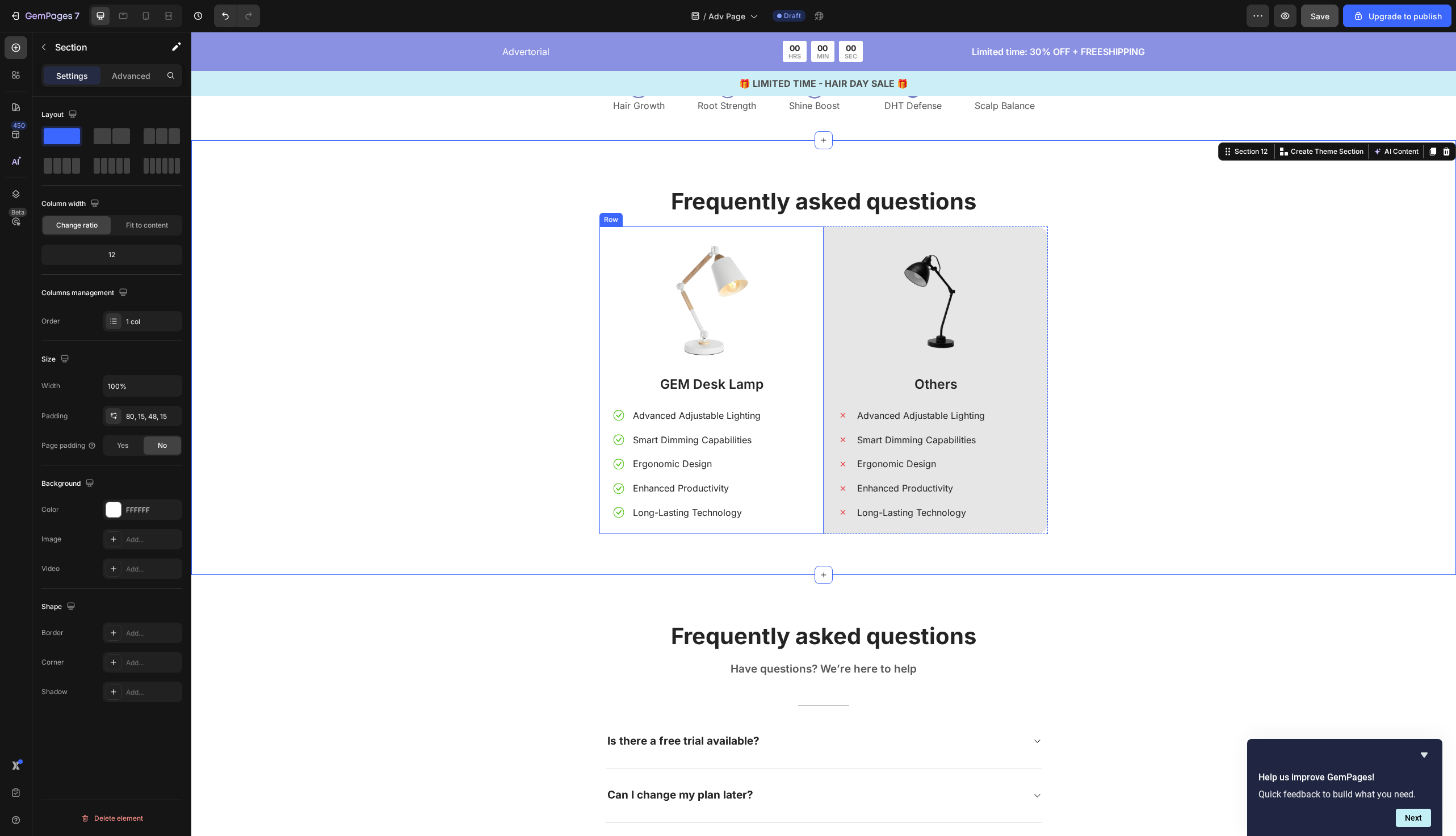
scroll to position [4434, 0]
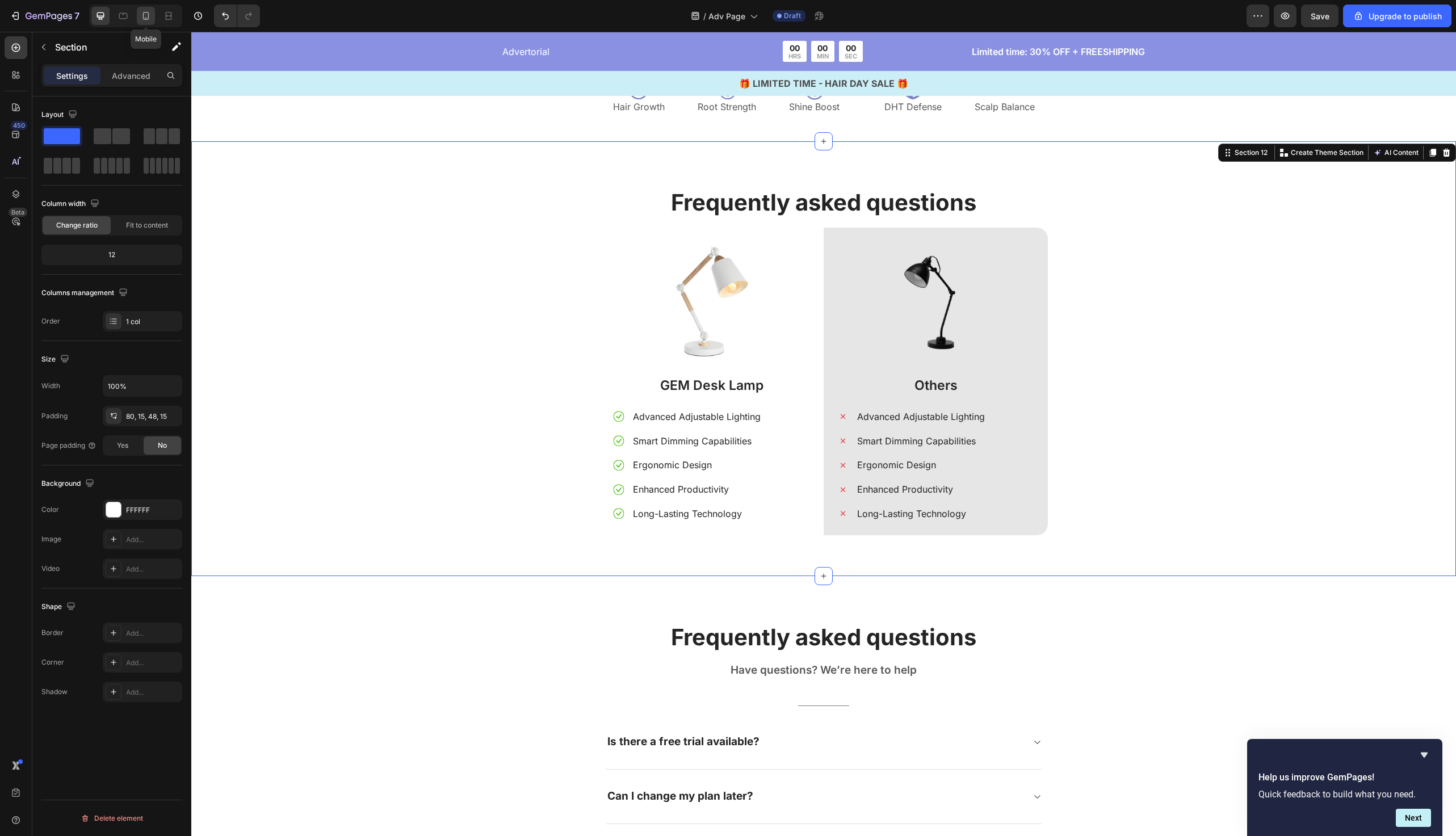
click at [148, 20] on icon at bounding box center [146, 16] width 12 height 12
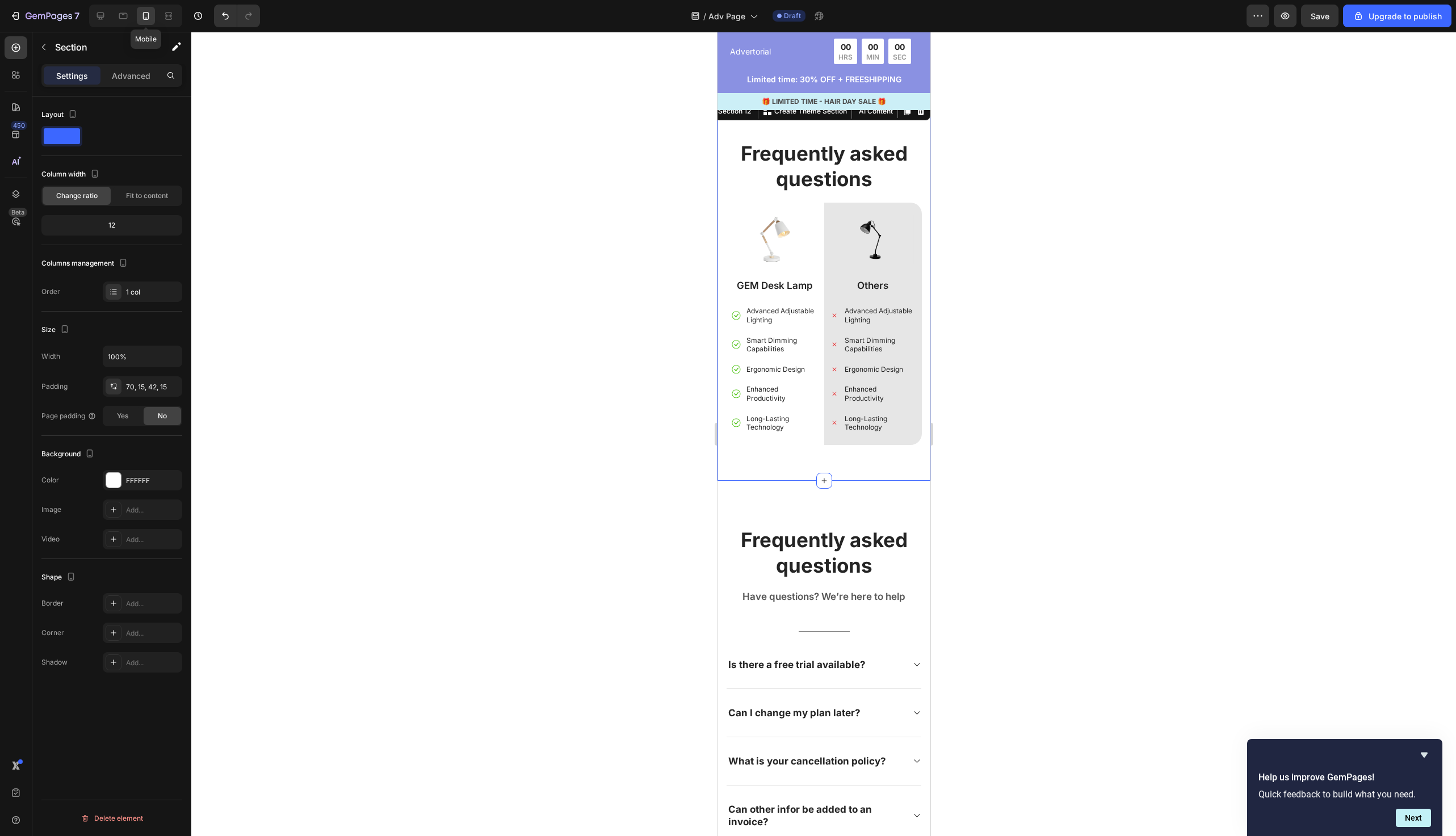
scroll to position [4705, 0]
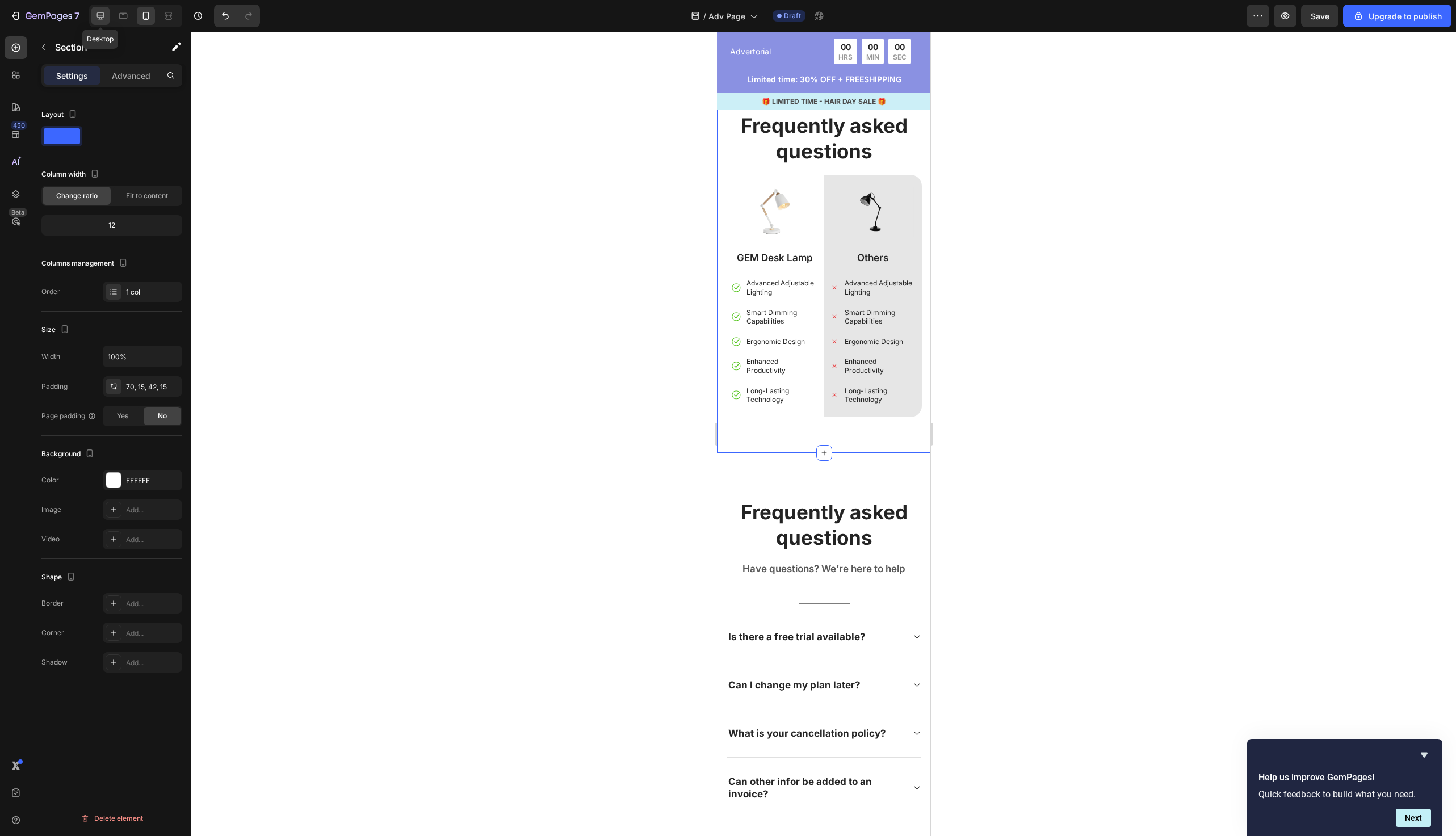
click at [105, 22] on div at bounding box center [100, 16] width 18 height 18
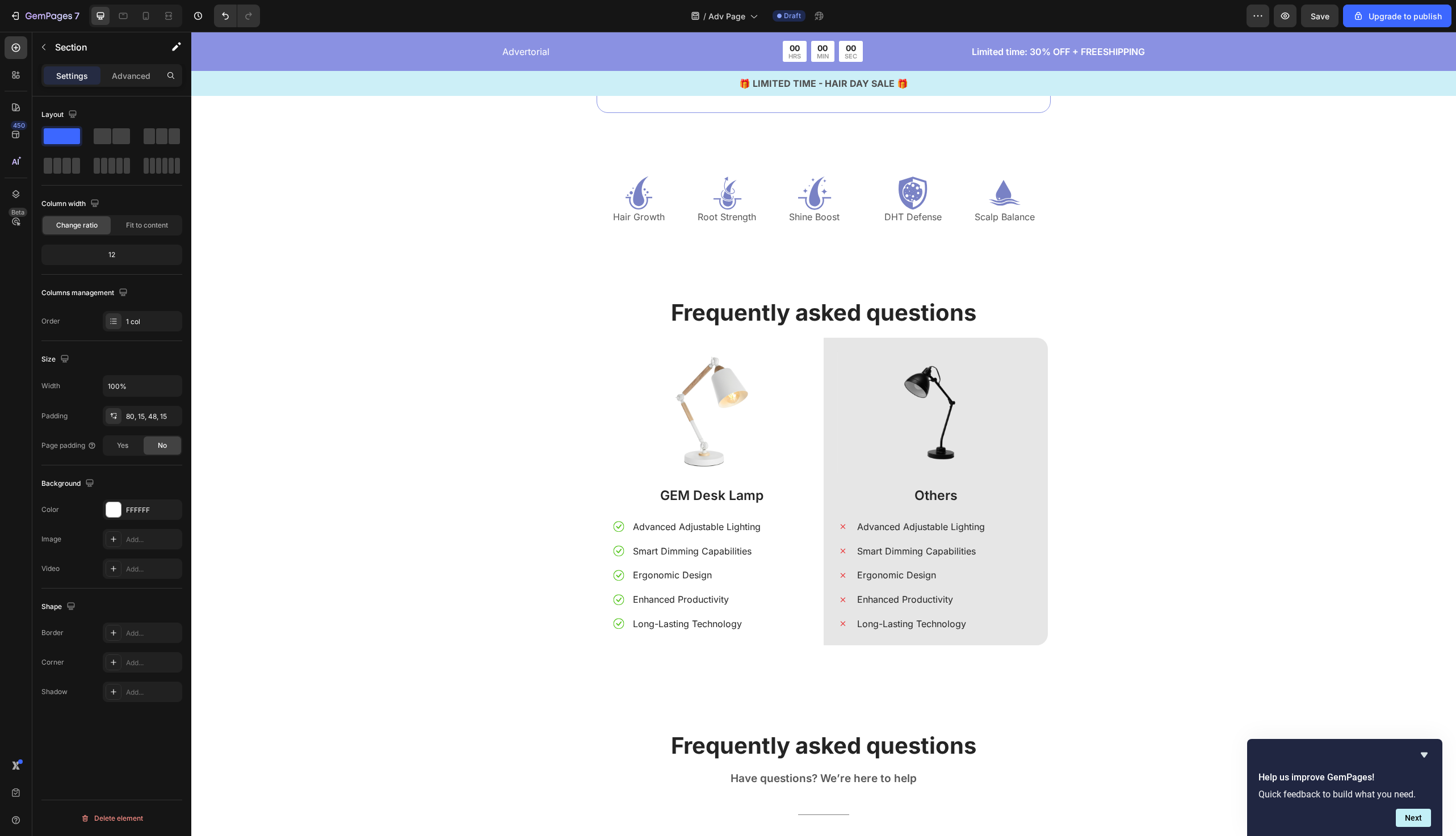
scroll to position [4317, 0]
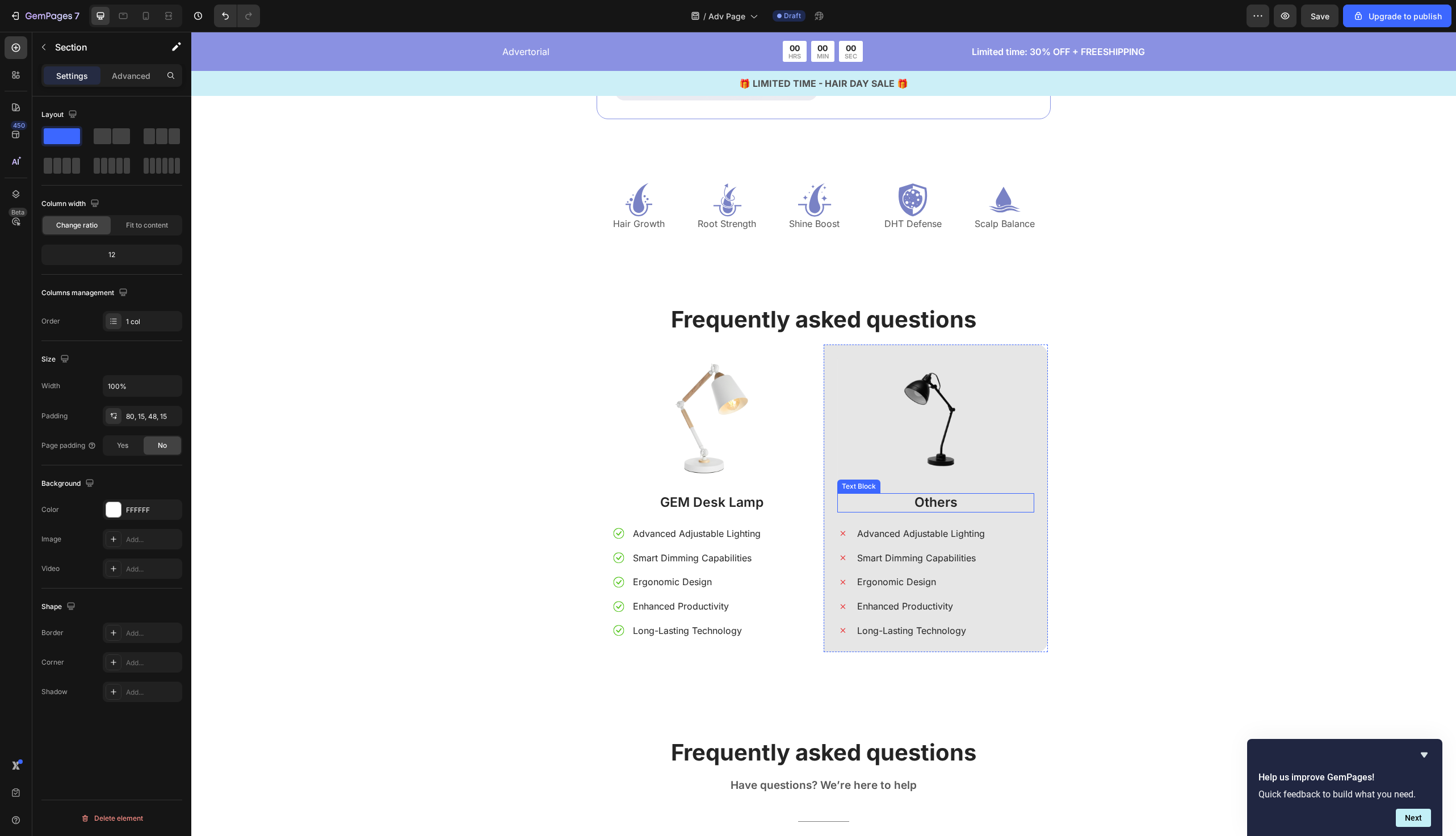
click at [935, 506] on p "Others" at bounding box center [936, 503] width 195 height 17
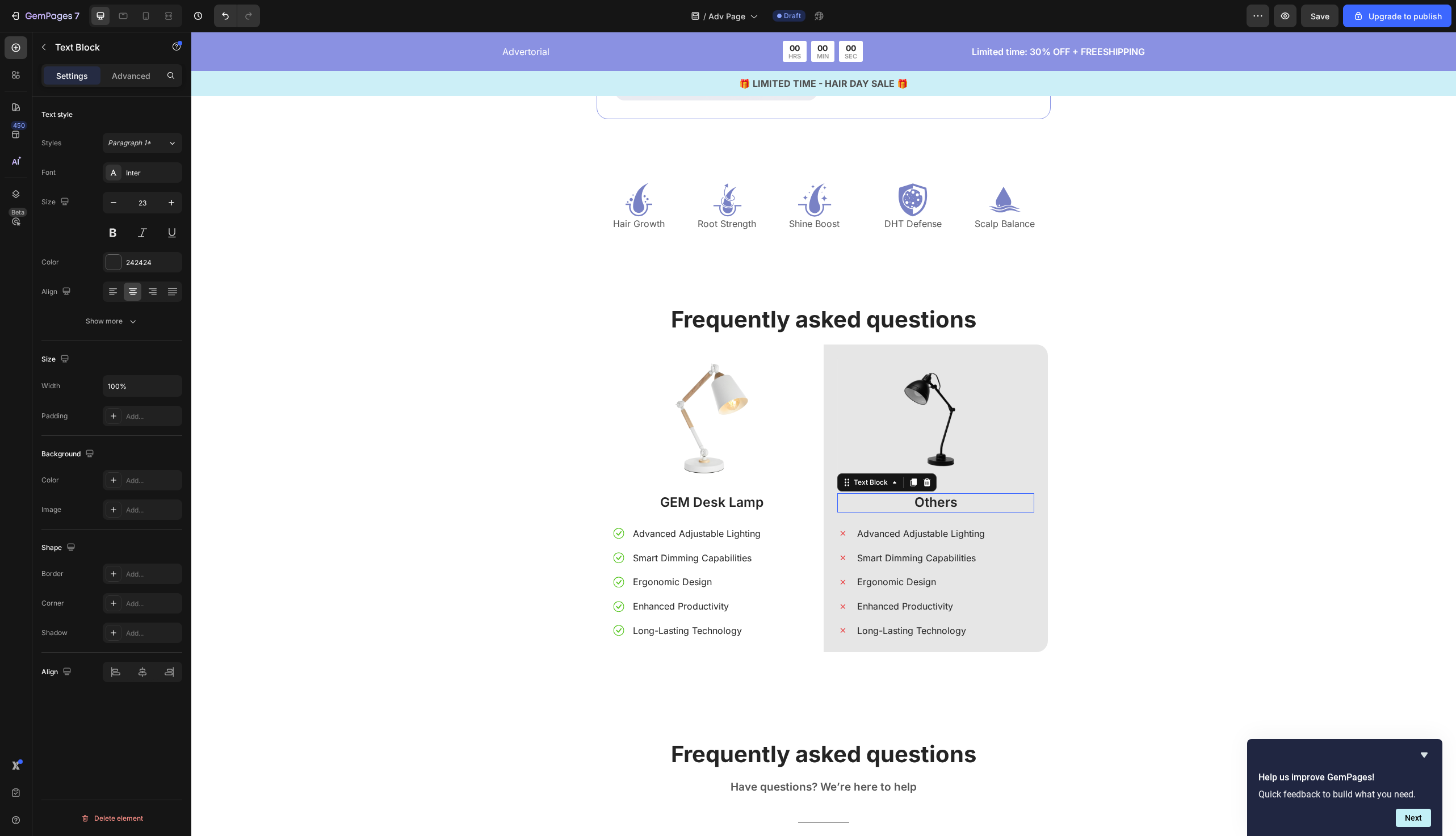
click at [935, 506] on p "Others" at bounding box center [936, 503] width 195 height 17
click at [1091, 318] on p "Frequently asked questions" at bounding box center [824, 320] width 1245 height 30
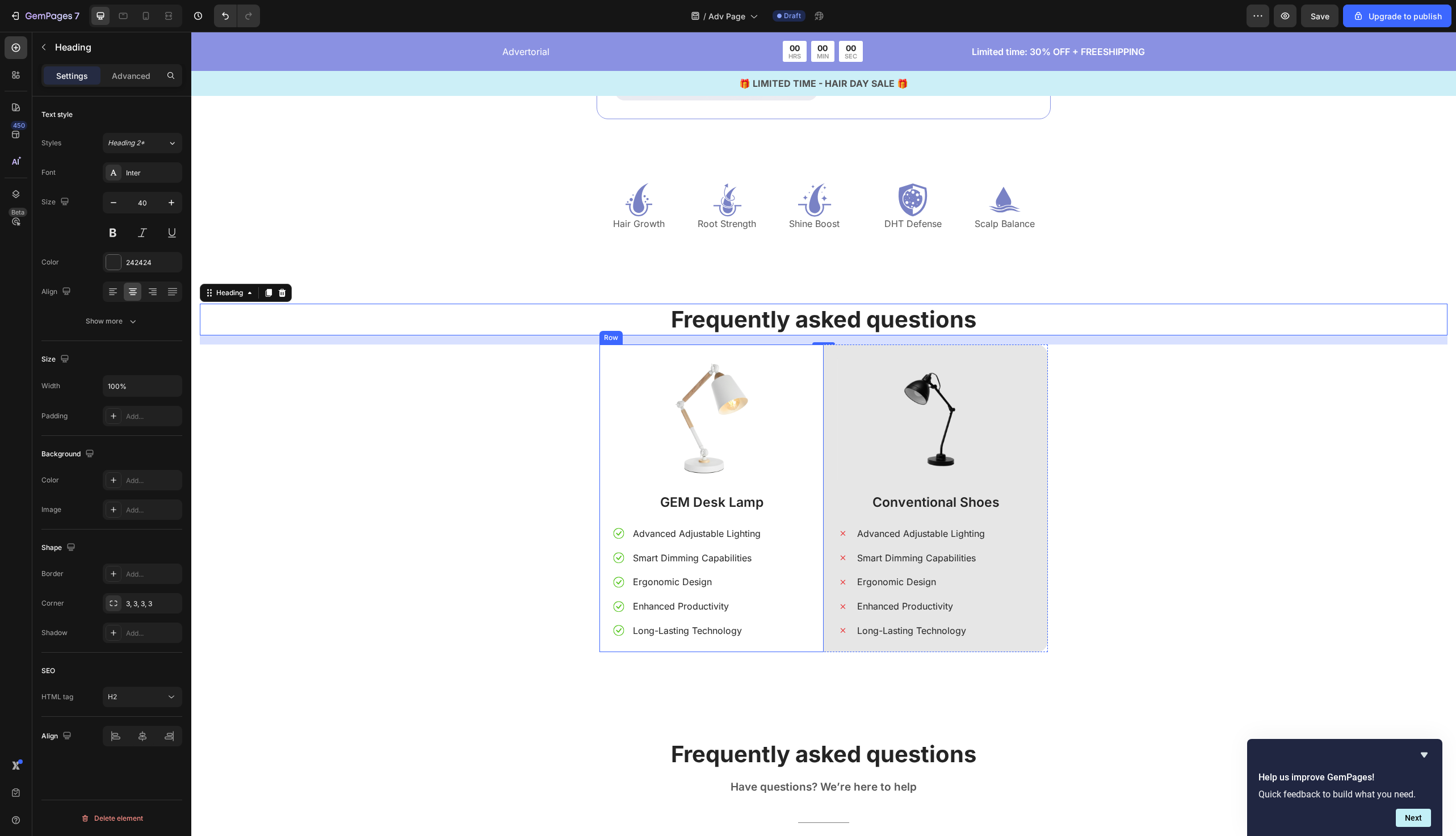
click at [718, 504] on p "GEM Desk Lamp" at bounding box center [712, 503] width 195 height 17
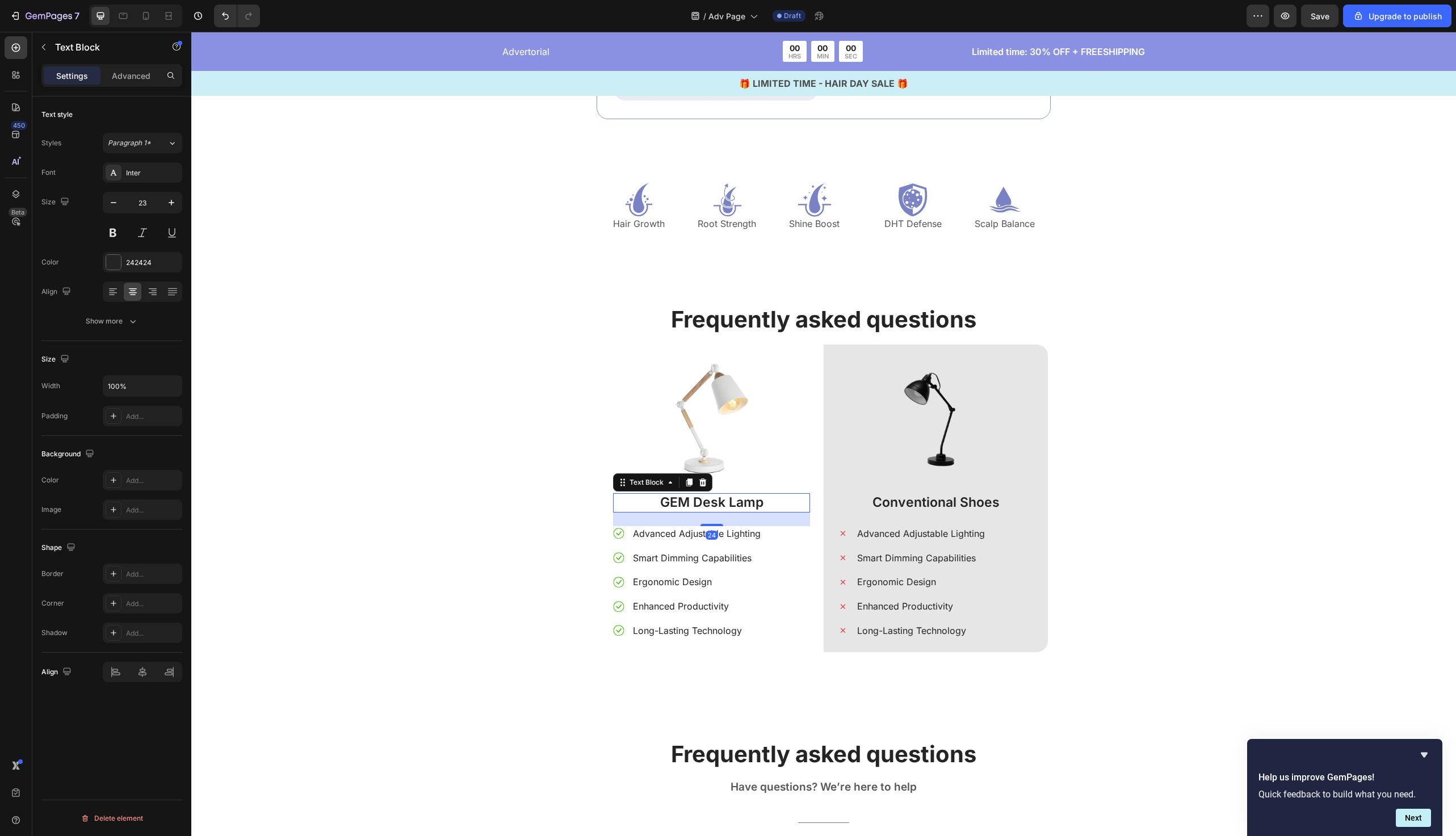
click at [718, 504] on p "GEM Desk Lamp" at bounding box center [712, 503] width 195 height 17
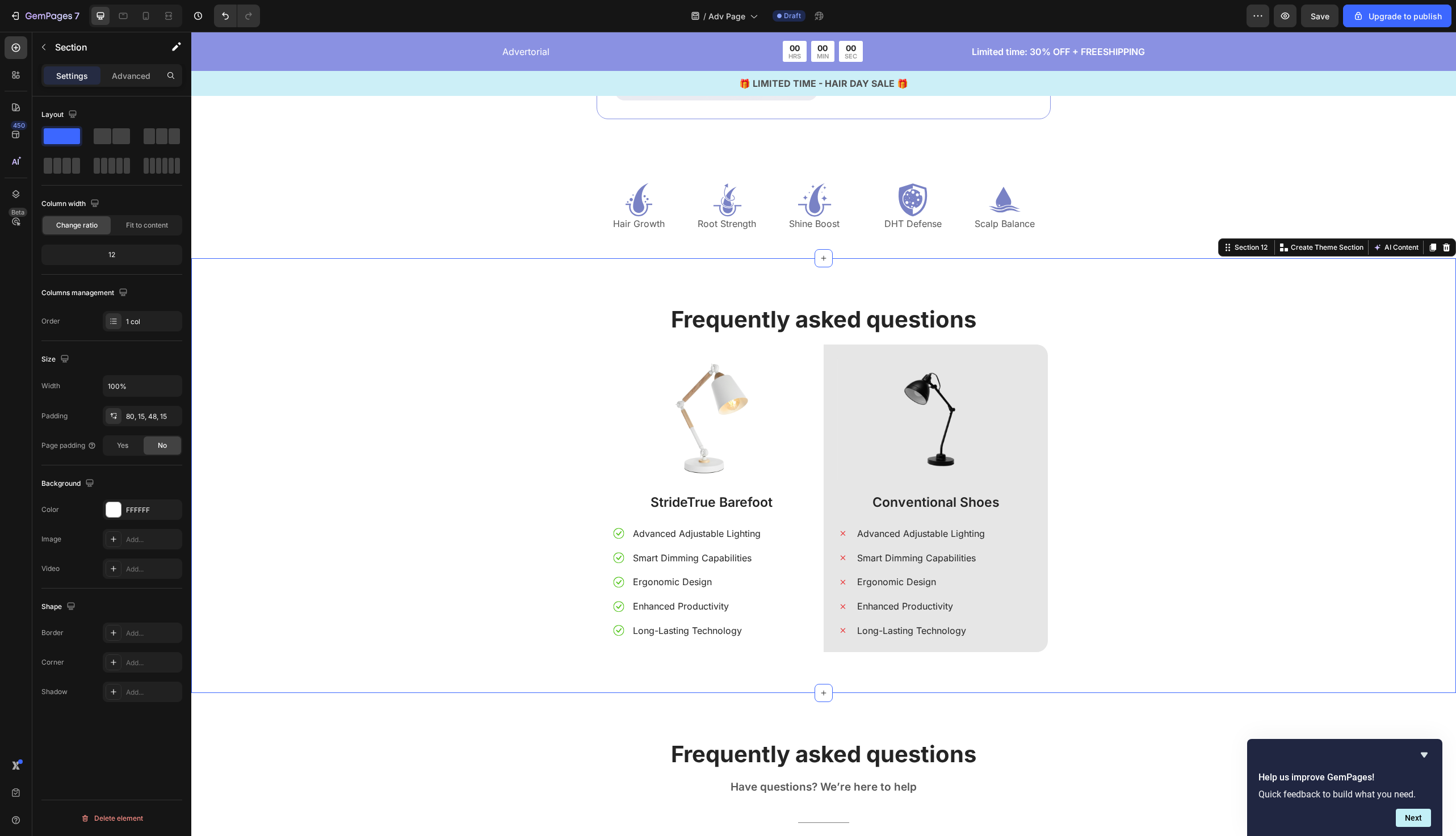
click at [512, 500] on div "Frequently asked questions Heading Image StrideTrue Barefoot Text Block Advance…" at bounding box center [824, 485] width 1248 height 362
click at [708, 533] on p "Advanced Adjustable Lighting" at bounding box center [697, 534] width 128 height 12
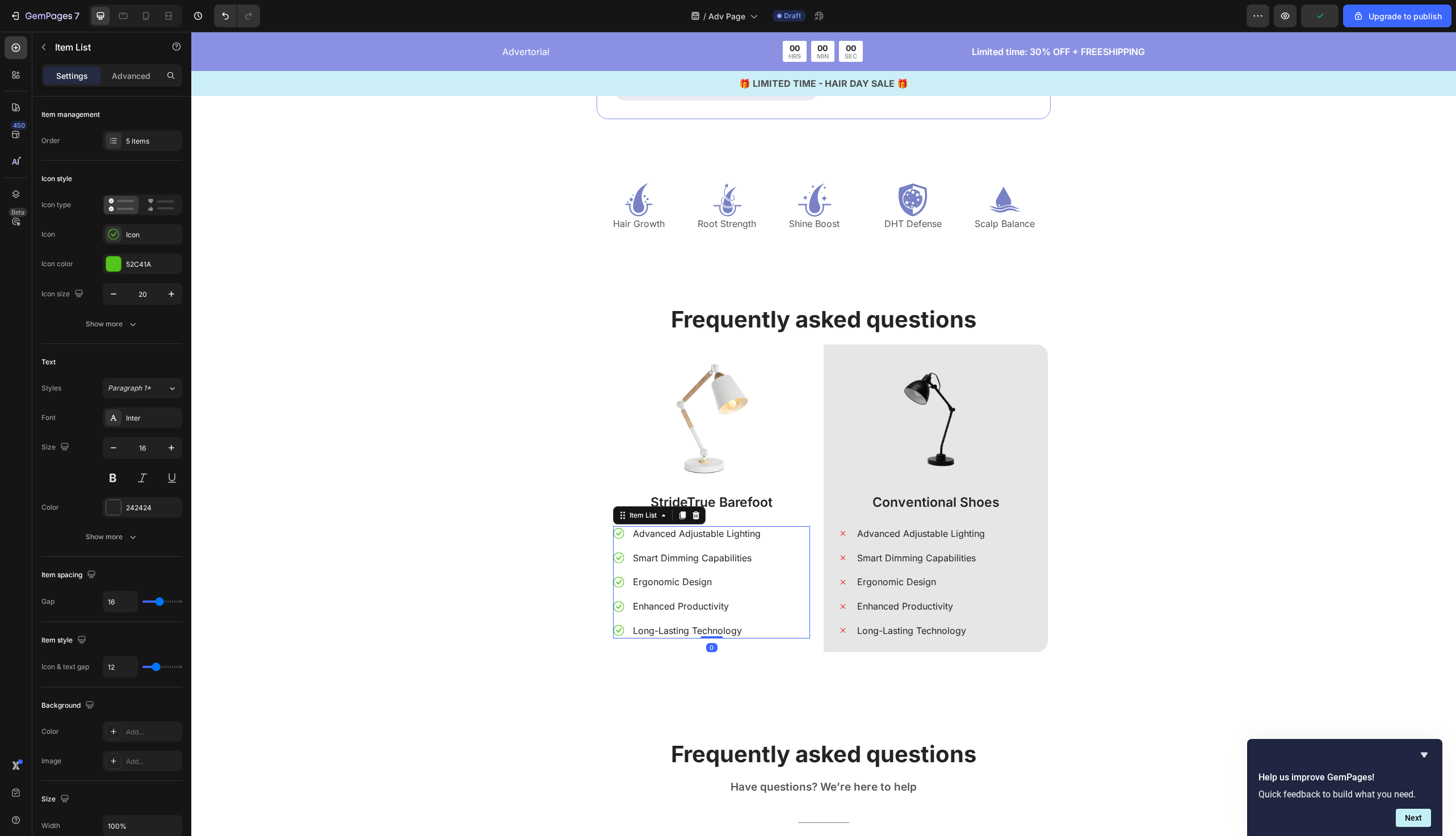
click at [708, 533] on p "Advanced Adjustable Lighting" at bounding box center [697, 534] width 128 height 12
click at [502, 541] on div "Frequently asked questions Heading Image StrideTrue Barefoot Text Block Wide & …" at bounding box center [824, 485] width 1248 height 362
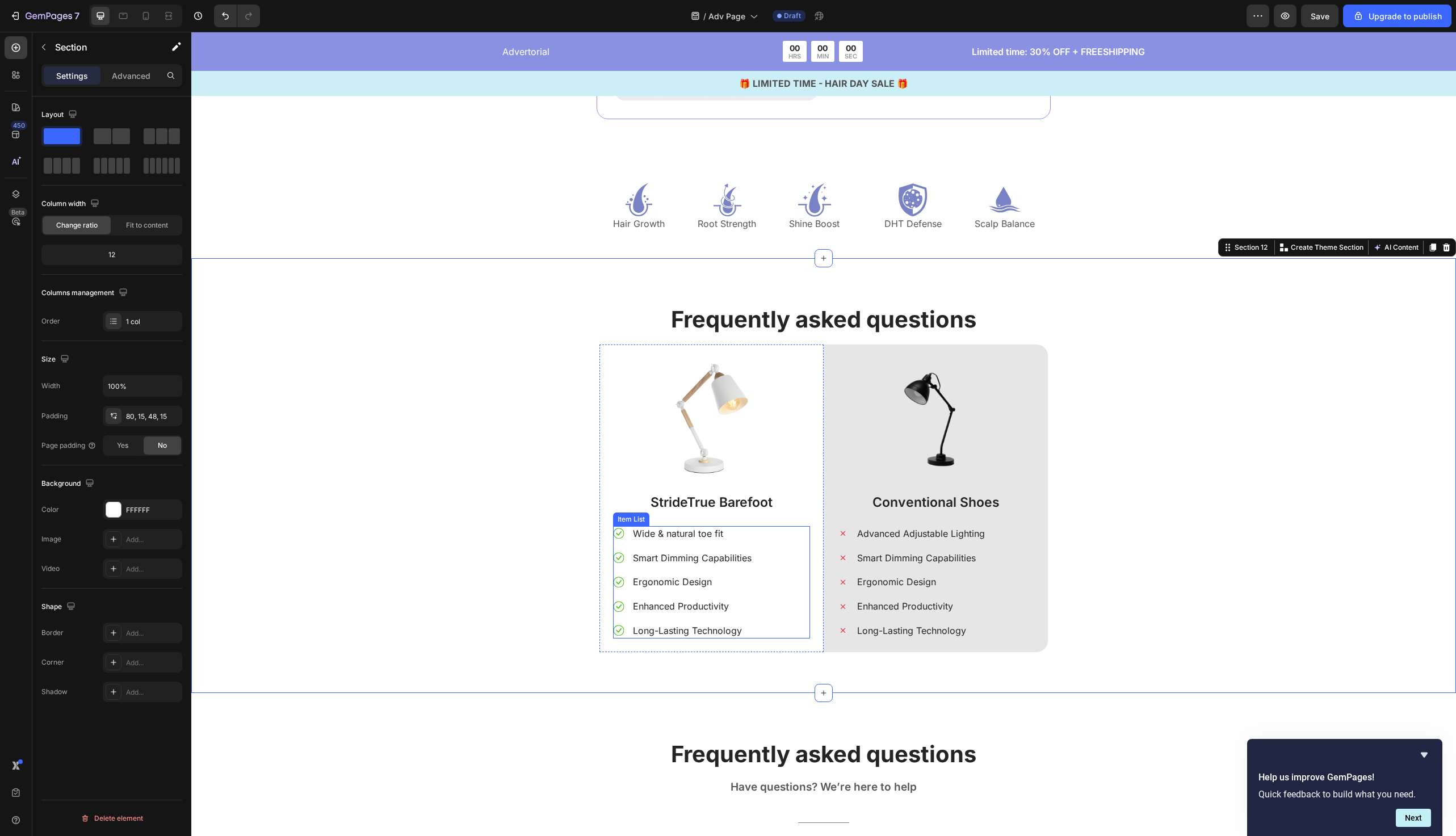
click at [665, 567] on div "Wide & natural toe fit Smart Dimming Capabilities Ergonomic Design Enhanced Pro…" at bounding box center [683, 583] width 140 height 112
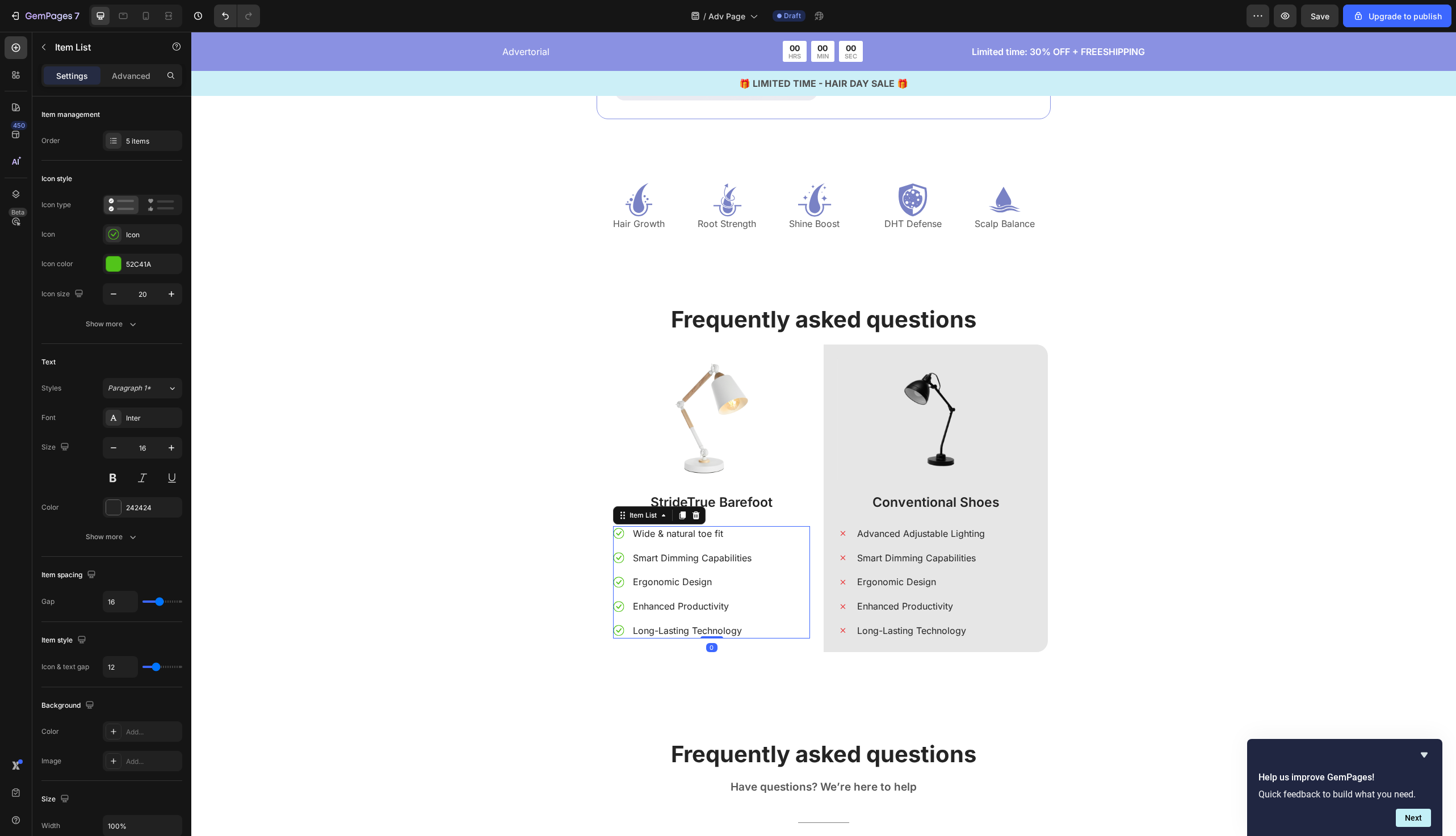
click at [665, 563] on div "Smart Dimming Capabilities" at bounding box center [692, 558] width 122 height 16
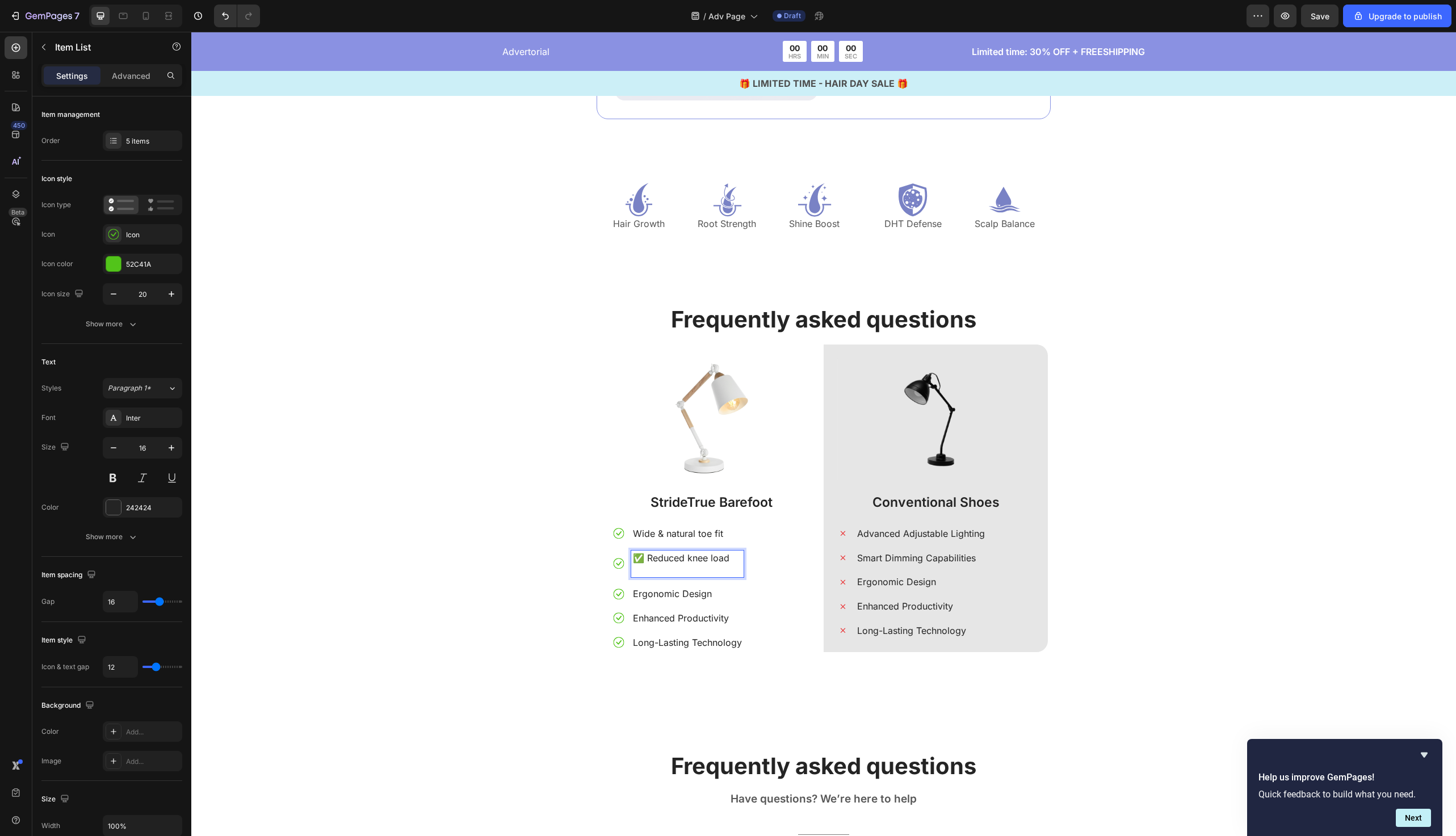
click at [650, 558] on p "✅ Reduced knee load" at bounding box center [687, 558] width 109 height 12
click at [642, 558] on p "✅ Reduced knee load" at bounding box center [687, 558] width 109 height 12
click at [658, 572] on p "Rich Text Editor. Editing area: main" at bounding box center [687, 570] width 109 height 12
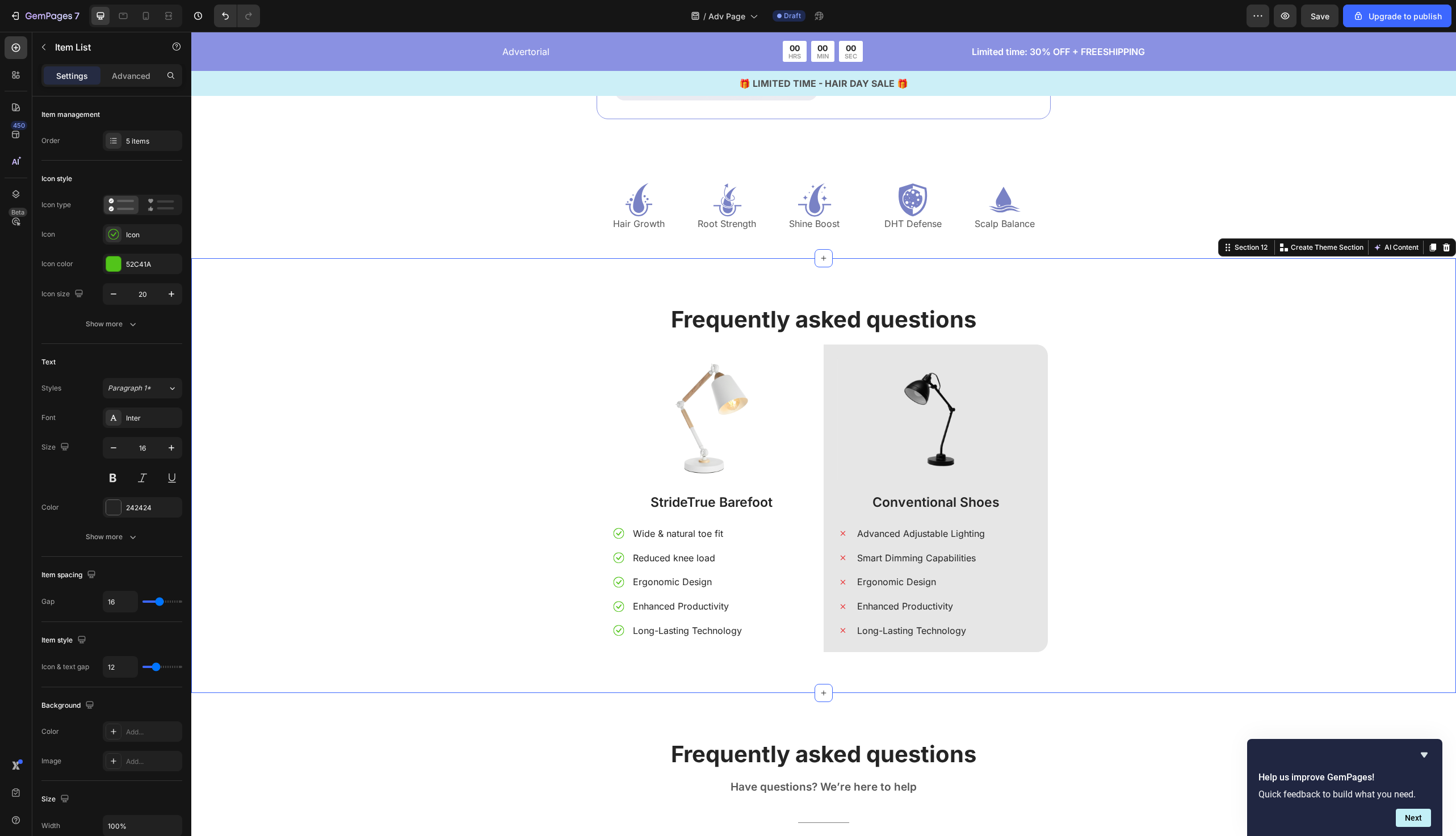
click at [527, 572] on div "Frequently asked questions Heading Image StrideTrue Barefoot Text Block Wide & …" at bounding box center [824, 485] width 1248 height 362
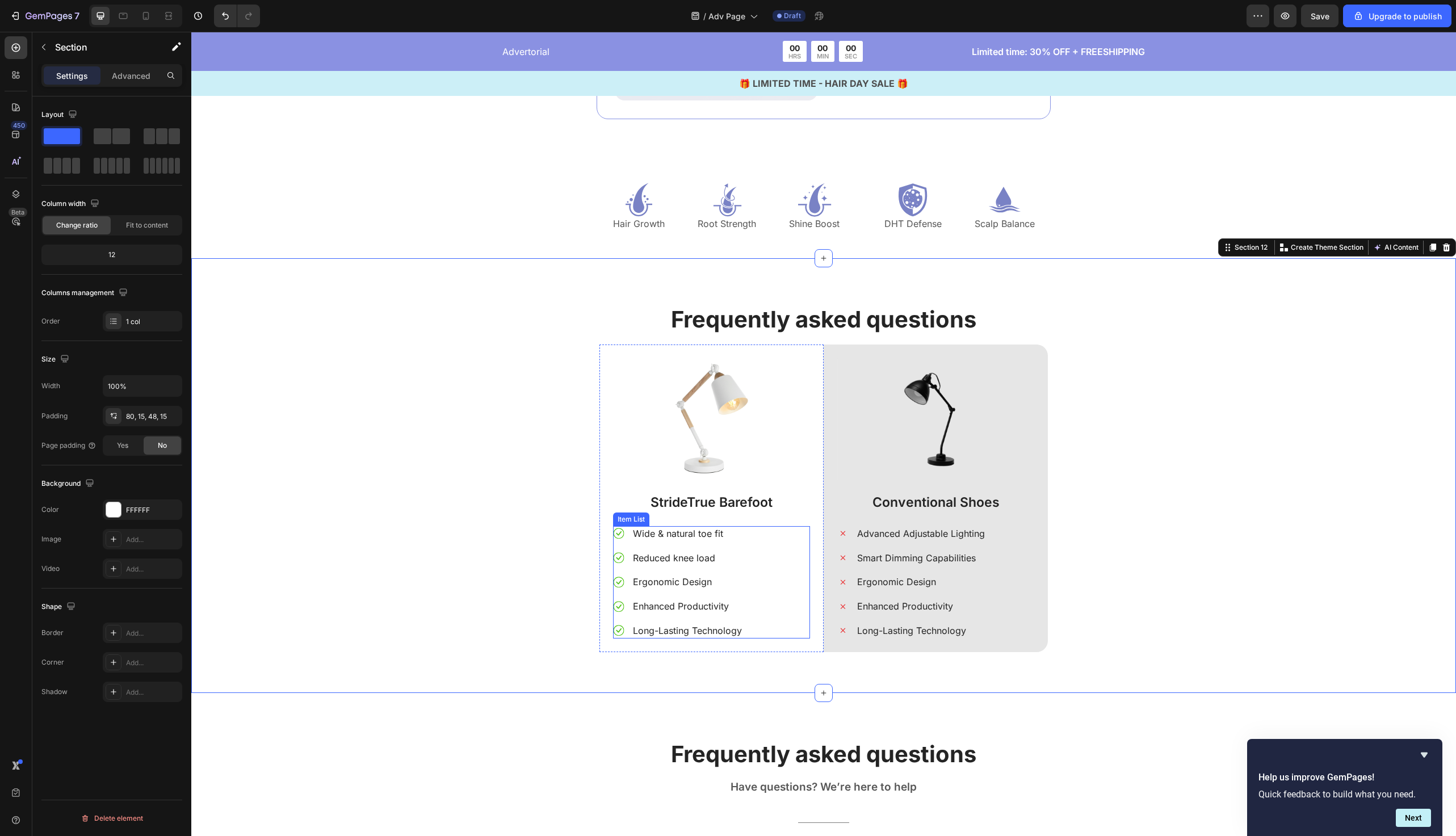
click at [670, 583] on p "Ergonomic Design" at bounding box center [687, 582] width 109 height 12
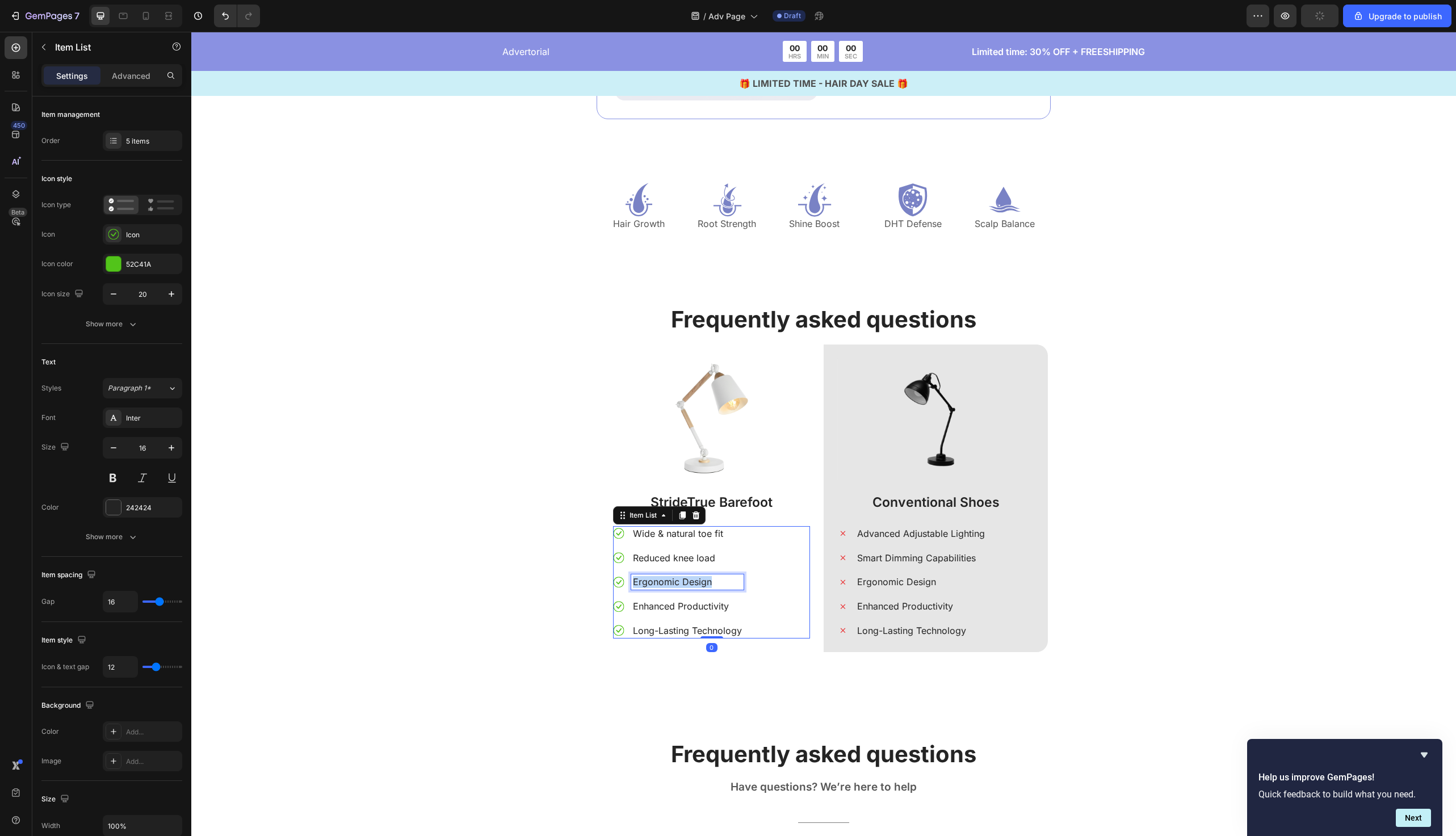
click at [670, 583] on p "Ergonomic Design" at bounding box center [687, 582] width 109 height 12
click at [688, 607] on p "Enhanced Productivity" at bounding box center [687, 607] width 109 height 12
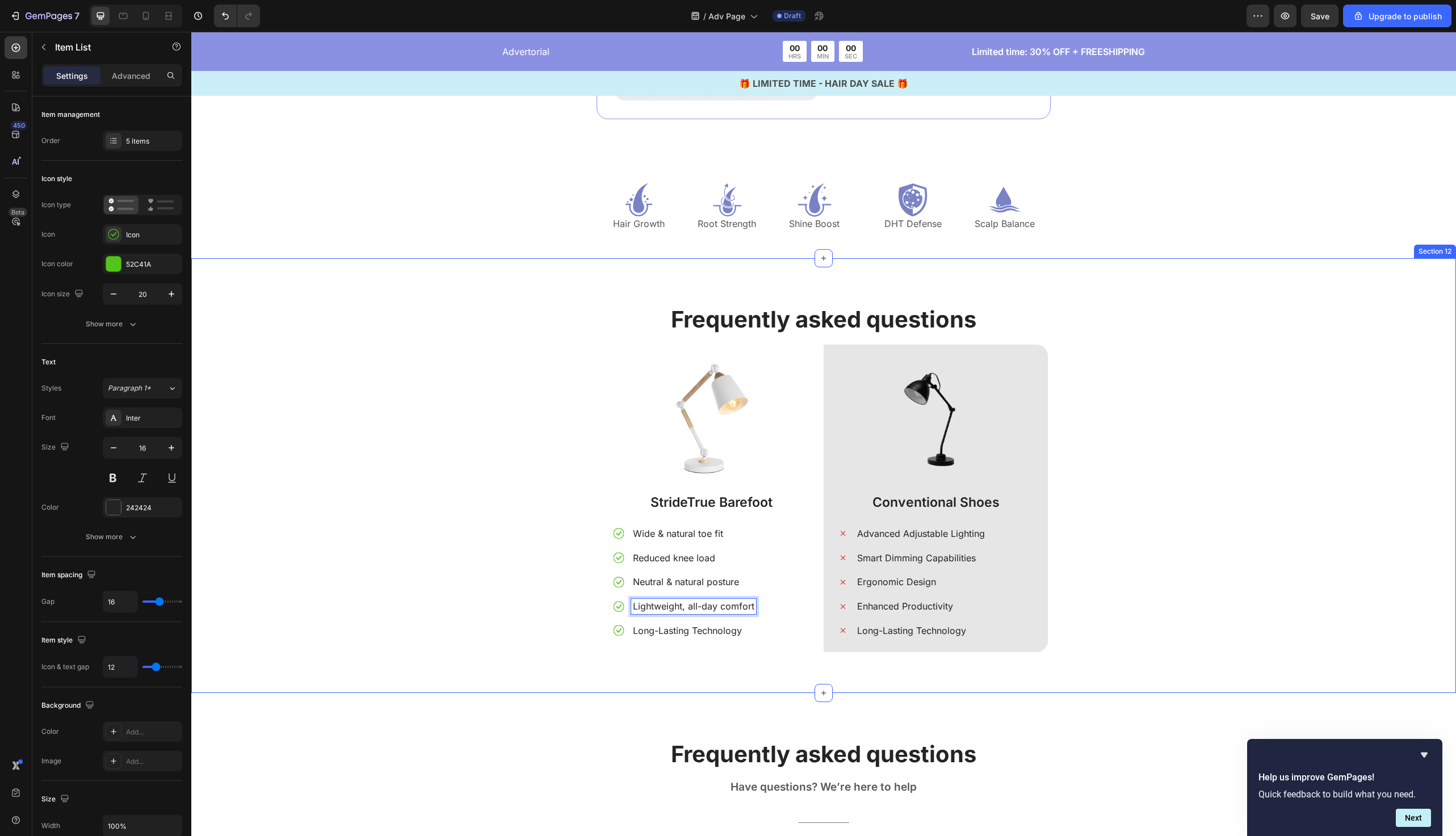
click at [544, 613] on div "Frequently asked questions Heading Image StrideTrue Barefoot Text Block Wide & …" at bounding box center [824, 485] width 1248 height 362
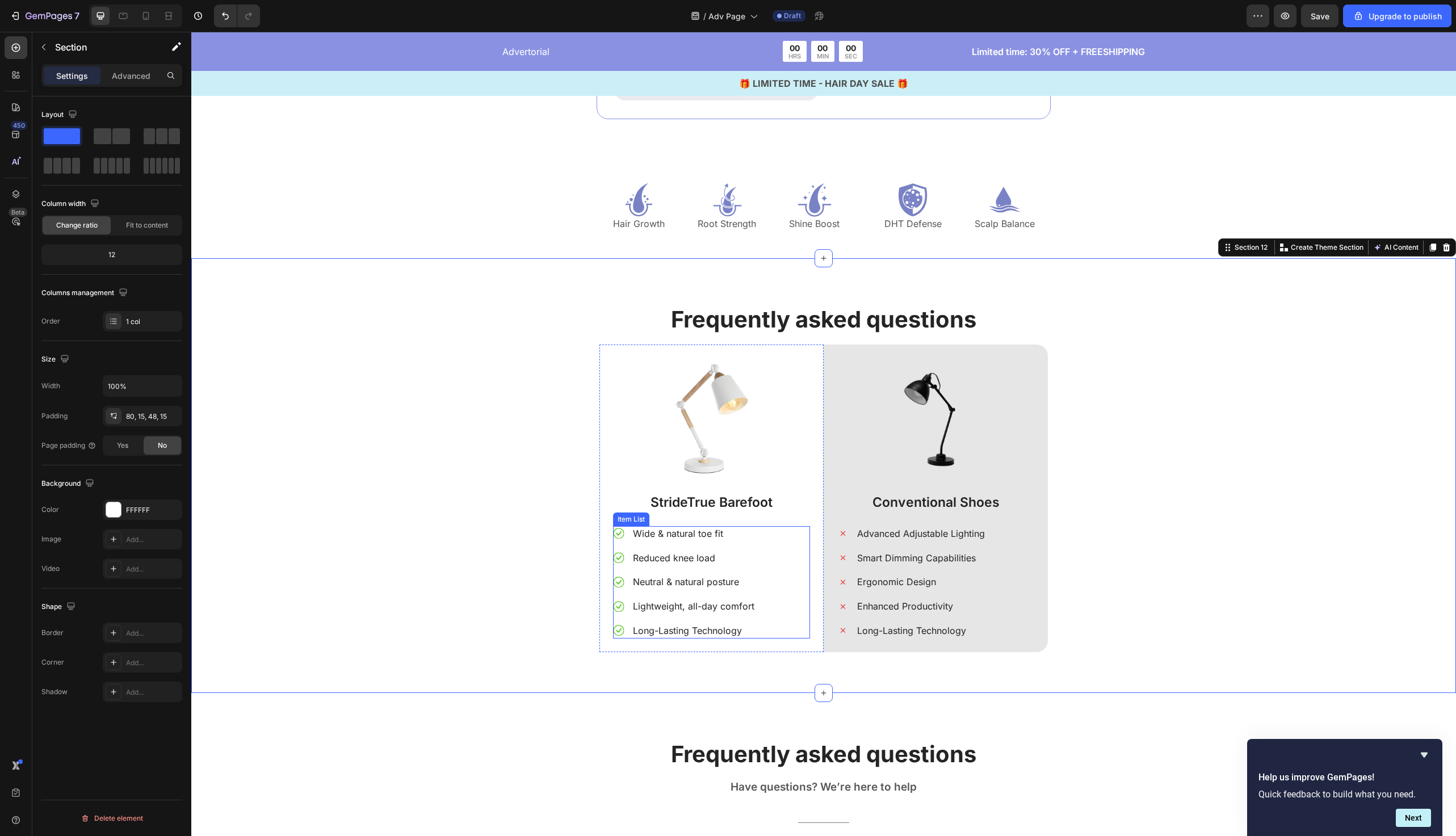
click at [763, 627] on div "Wide & natural toe fit Reduced knee load Neutral & natural posture Lightweight,…" at bounding box center [711, 583] width 197 height 112
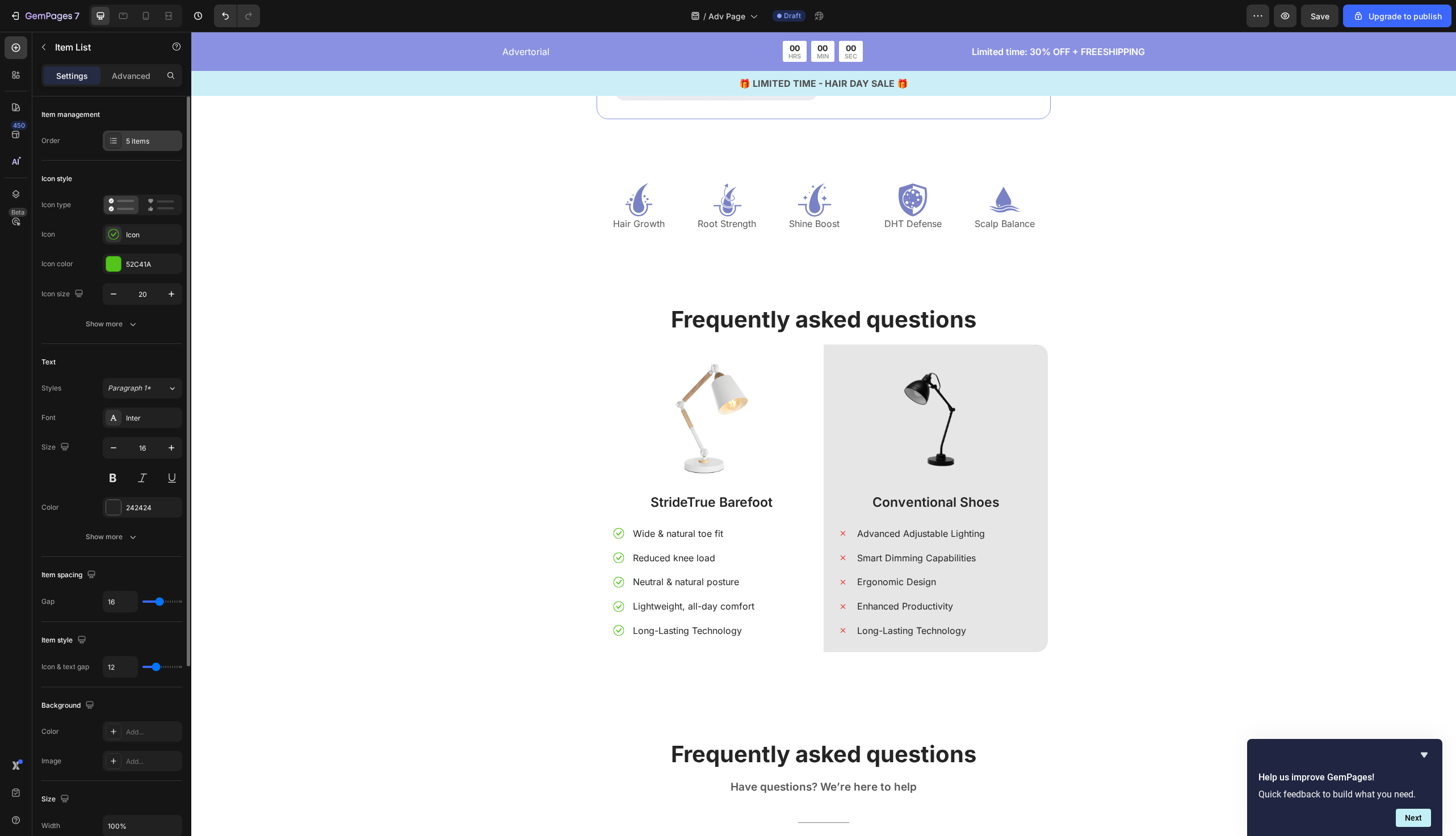
click at [145, 148] on div "5 items" at bounding box center [142, 141] width 79 height 20
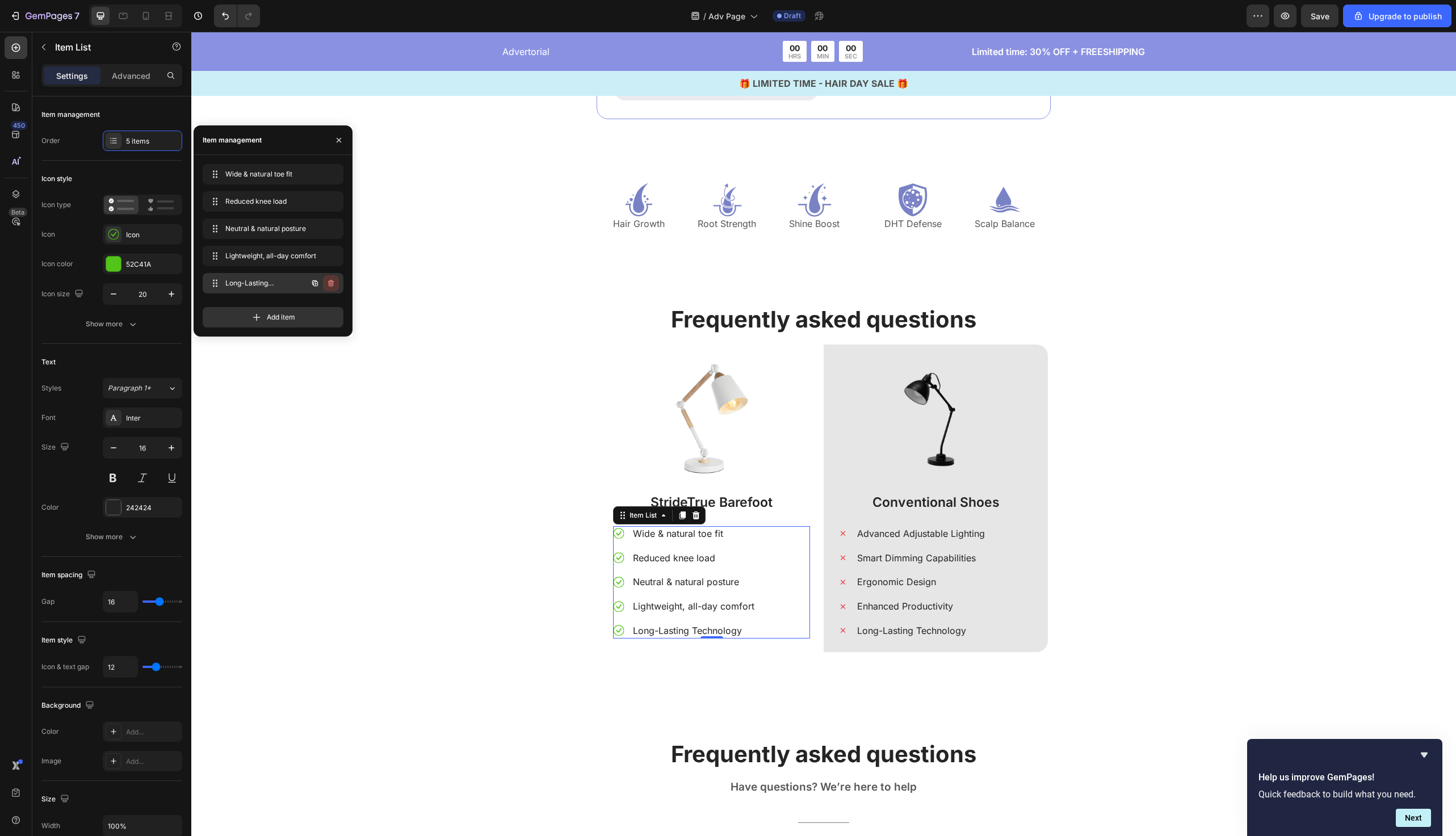
click at [332, 287] on icon "button" at bounding box center [330, 283] width 9 height 9
click at [326, 287] on div "Delete" at bounding box center [323, 283] width 21 height 10
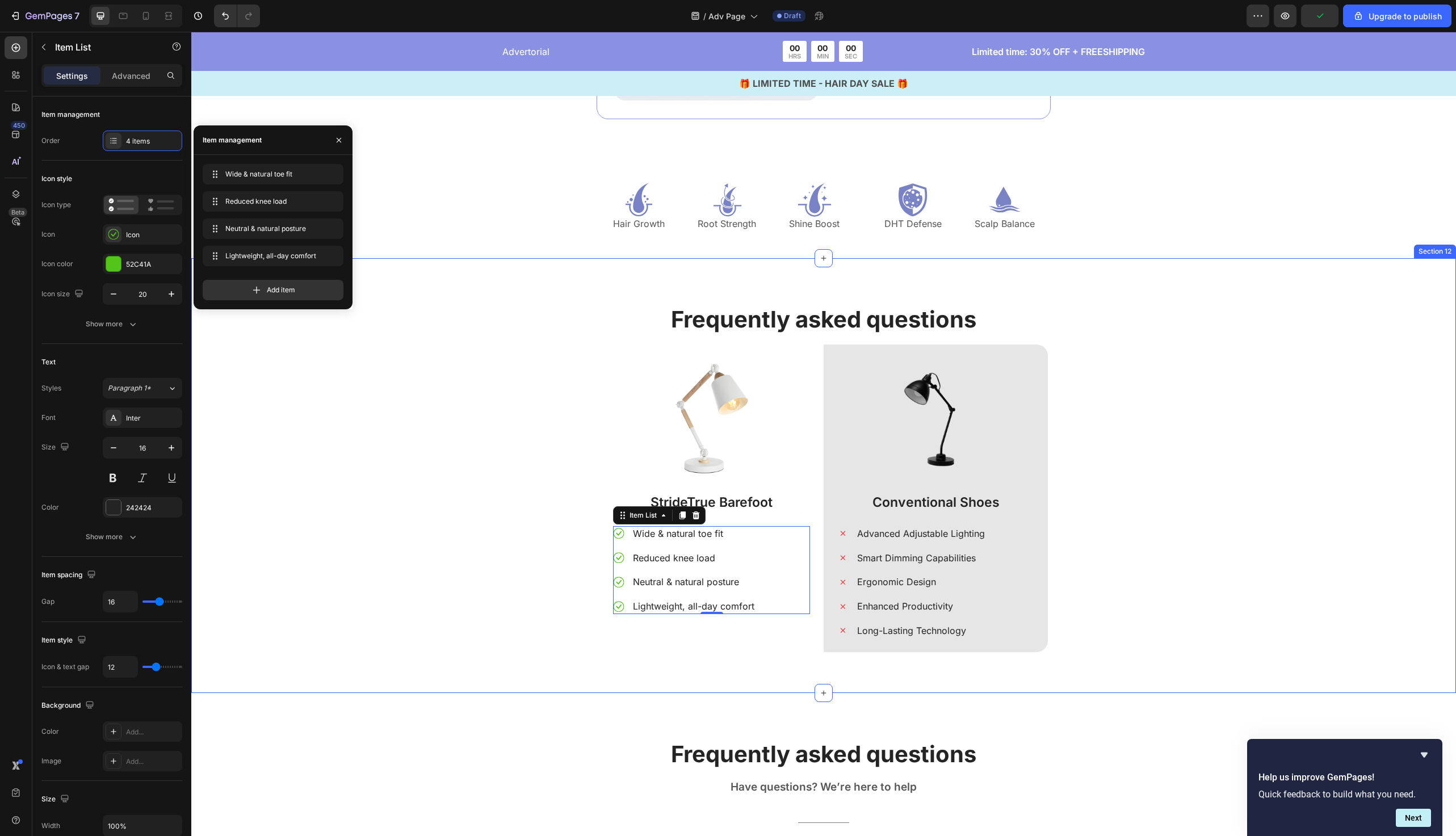
click at [514, 622] on div "Frequently asked questions Heading Image StrideTrue Barefoot Text Block Wide & …" at bounding box center [824, 485] width 1248 height 362
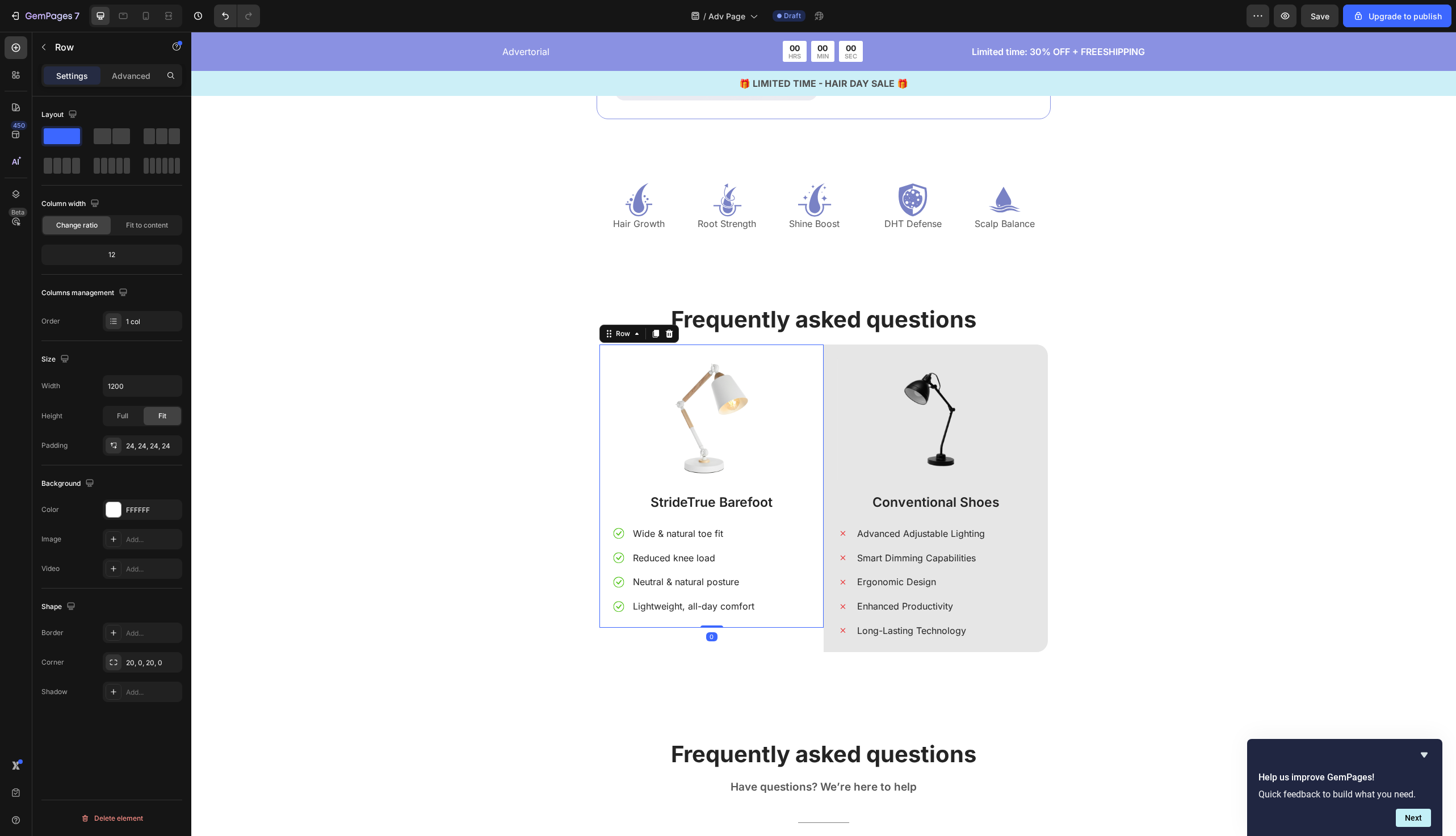
click at [723, 614] on div "Image StrideTrue Barefoot Text Block Wide & natural toe fit Reduced knee load N…" at bounding box center [711, 486] width 224 height 284
click at [723, 637] on div "Image StrideTrue Barefoot Text Block Wide & natural toe fit Reduced knee load N…" at bounding box center [711, 498] width 224 height 308
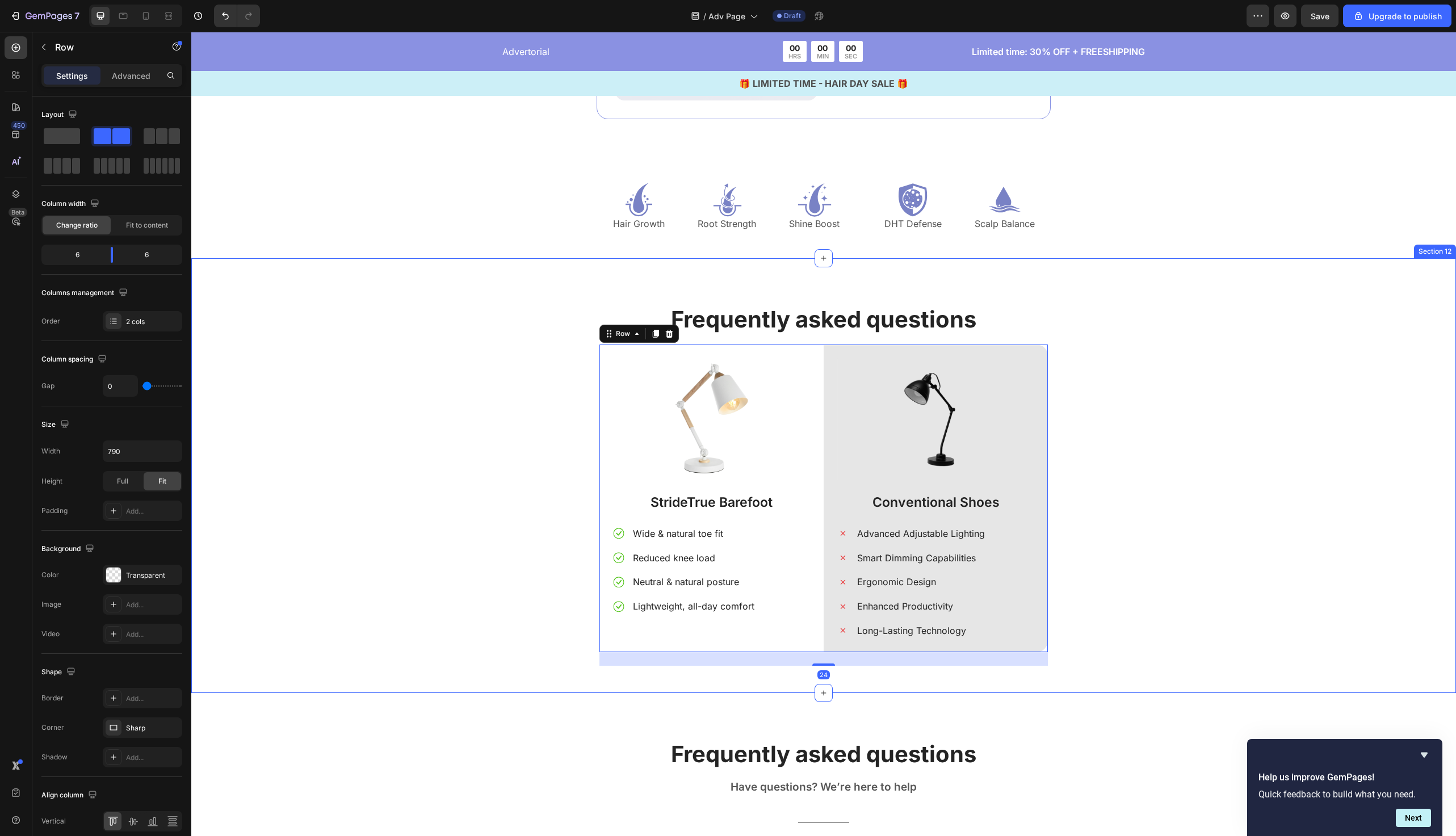
click at [523, 612] on div "Frequently asked questions Heading Image StrideTrue Barefoot Text Block Wide & …" at bounding box center [824, 485] width 1248 height 362
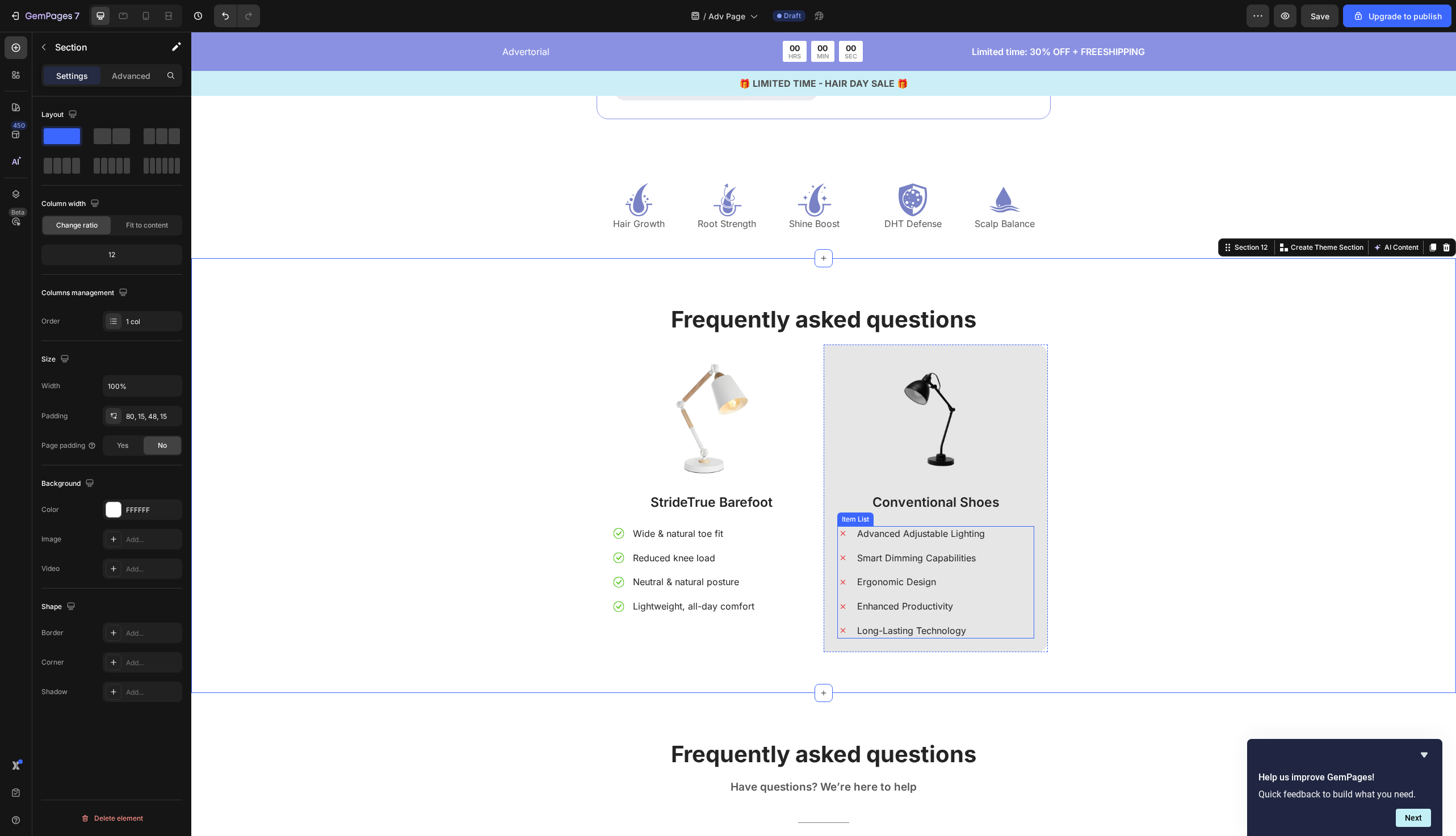
click at [906, 540] on div "Advanced Adjustable Lighting" at bounding box center [921, 534] width 131 height 16
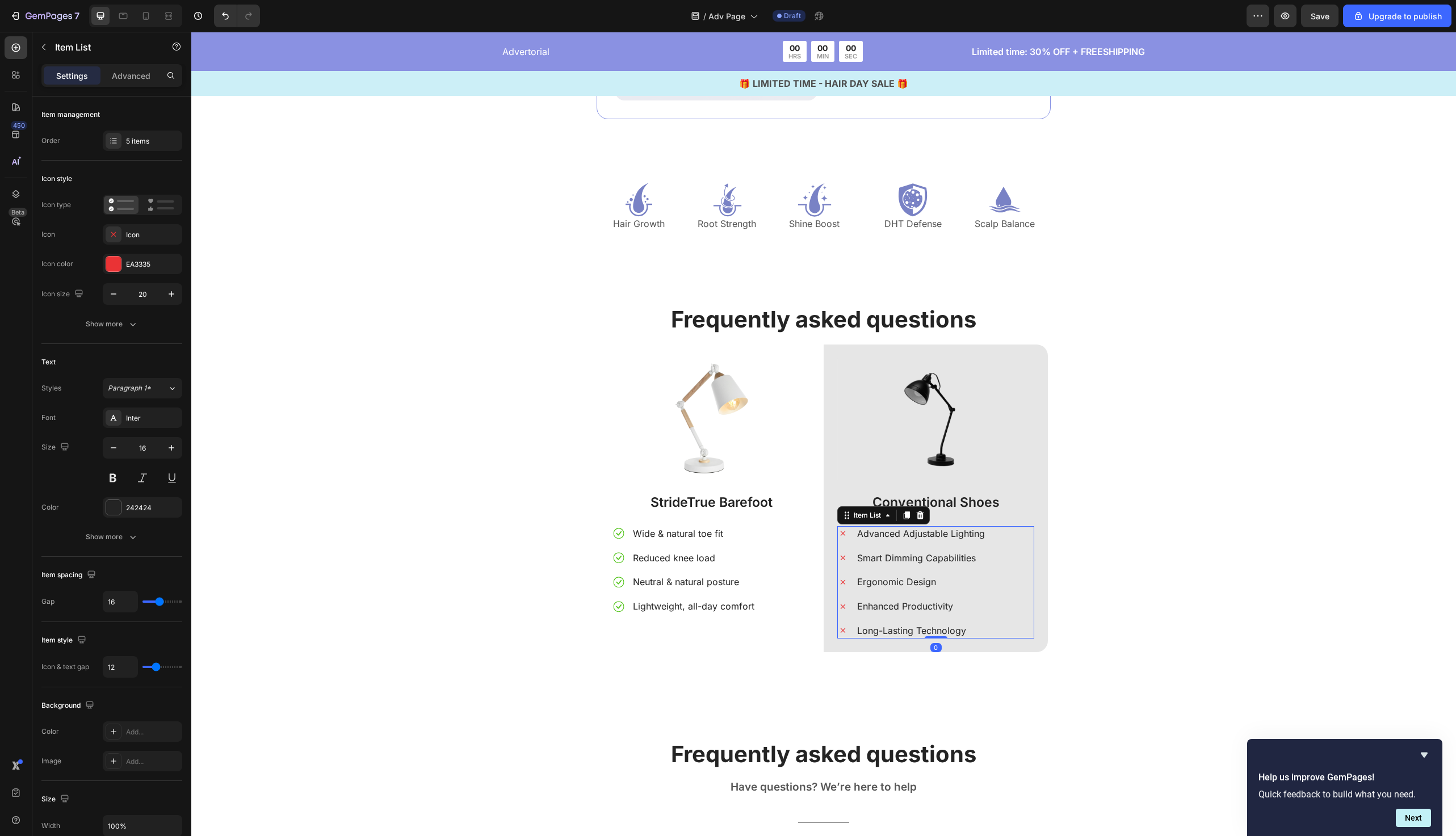
click at [906, 540] on div "Advanced Adjustable Lighting" at bounding box center [921, 534] width 131 height 16
click at [931, 558] on p "Smart Dimming Capabilities" at bounding box center [917, 558] width 118 height 12
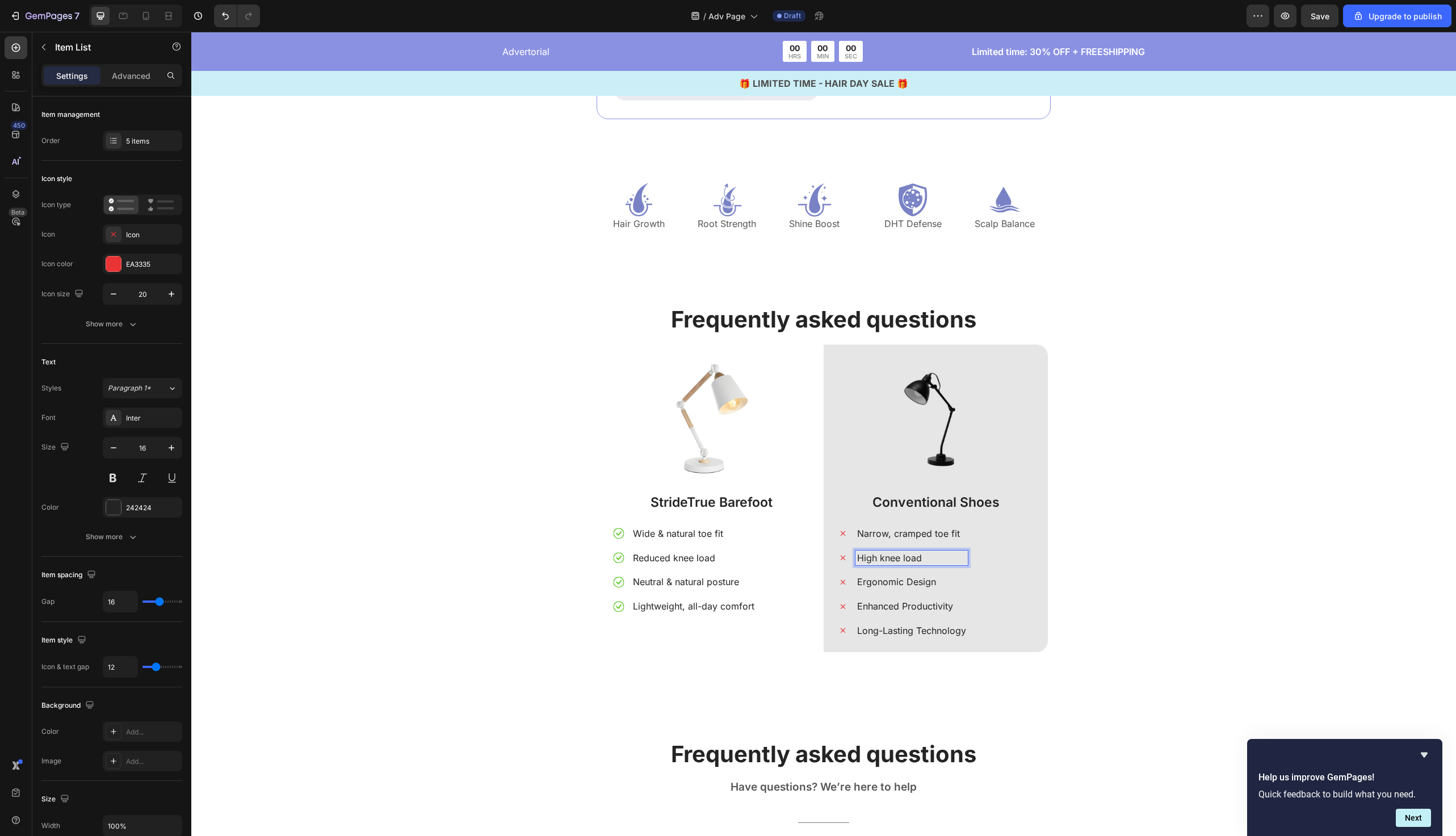
click at [883, 581] on p "Ergonomic Design" at bounding box center [912, 582] width 109 height 12
click at [938, 601] on p "Enhanced Productivity" at bounding box center [912, 607] width 109 height 12
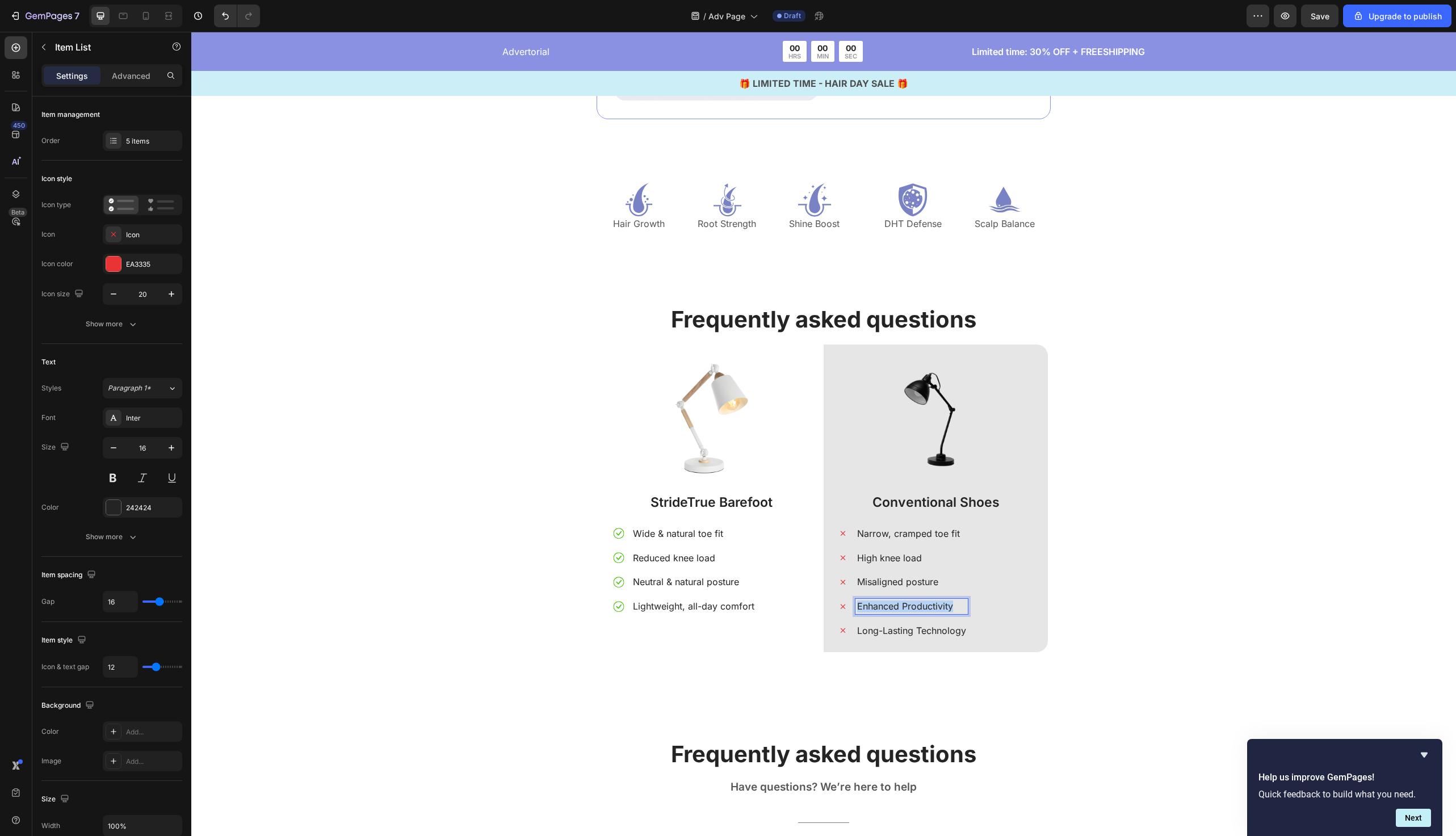
click at [938, 601] on p "Enhanced Productivity" at bounding box center [912, 607] width 109 height 12
click at [1007, 619] on div "Narrow, cramped toe fit High knee load Misaligned posture Short burst comfort L…" at bounding box center [935, 583] width 197 height 112
click at [1001, 609] on div "Narrow, cramped toe fit High knee load Misaligned posture Short burst comfort L…" at bounding box center [935, 583] width 197 height 112
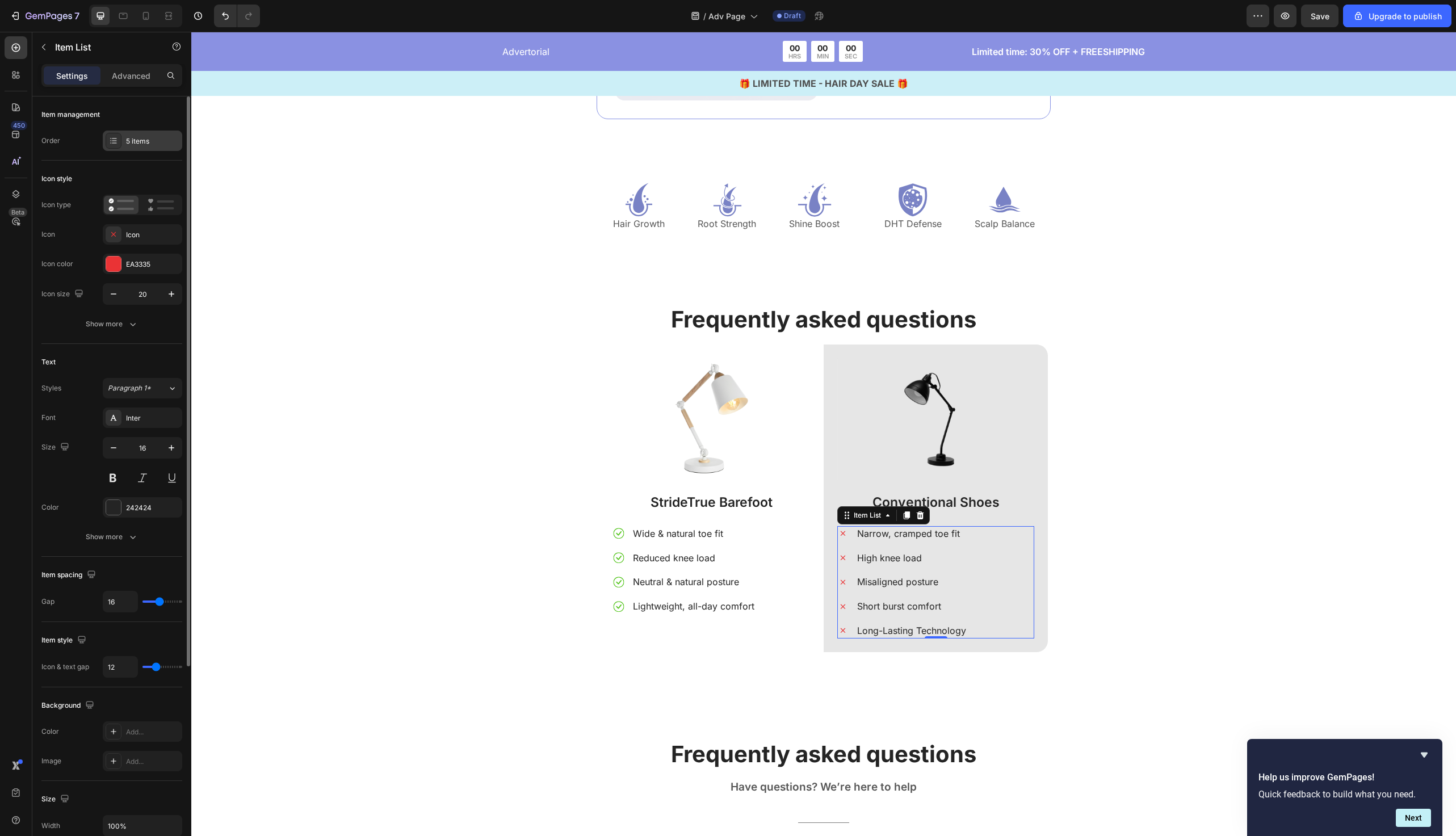
click at [144, 146] on div "5 items" at bounding box center [152, 141] width 53 height 10
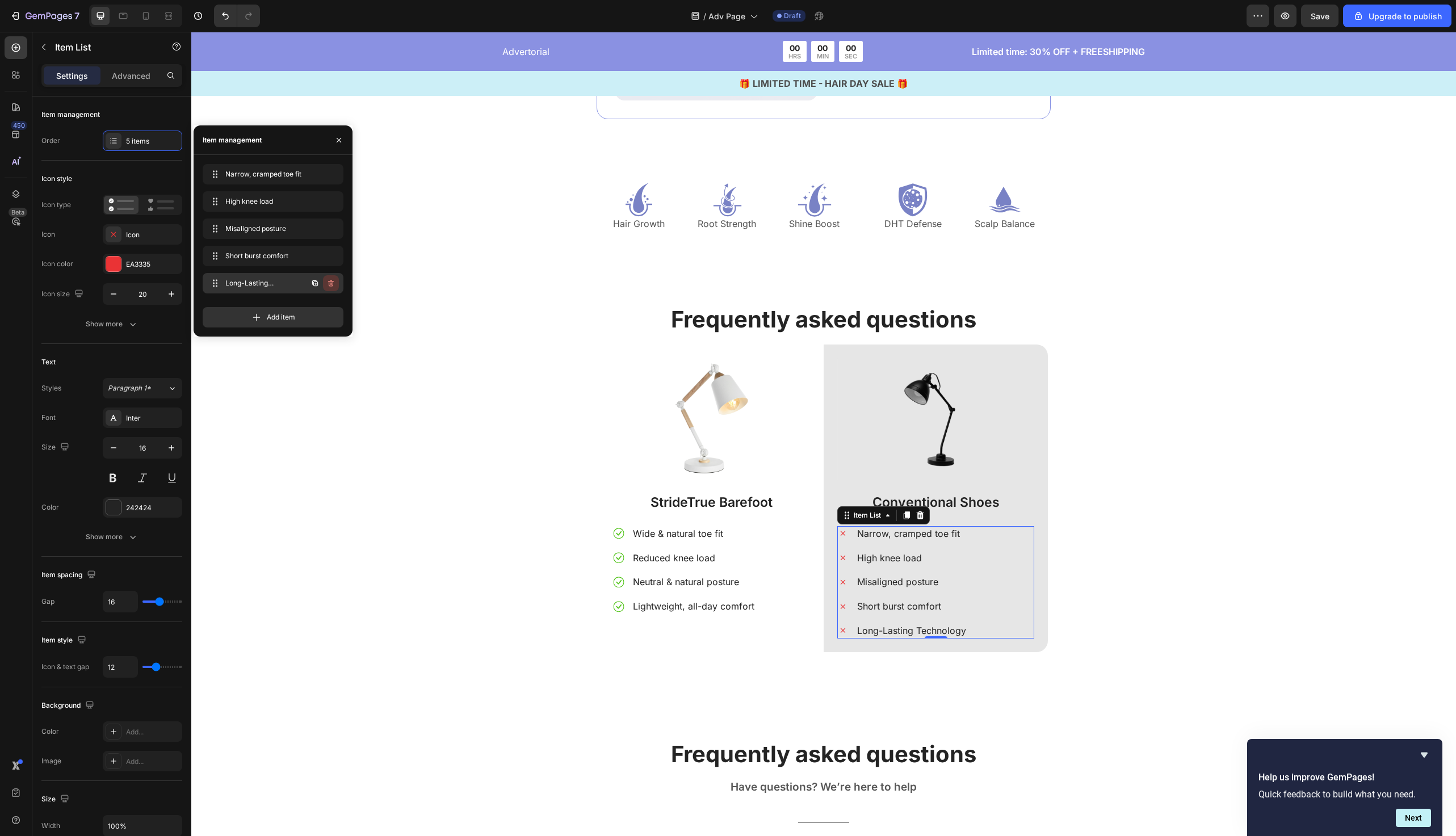
click at [328, 286] on icon "button" at bounding box center [330, 283] width 9 height 9
click at [333, 280] on div "Delete" at bounding box center [323, 283] width 21 height 10
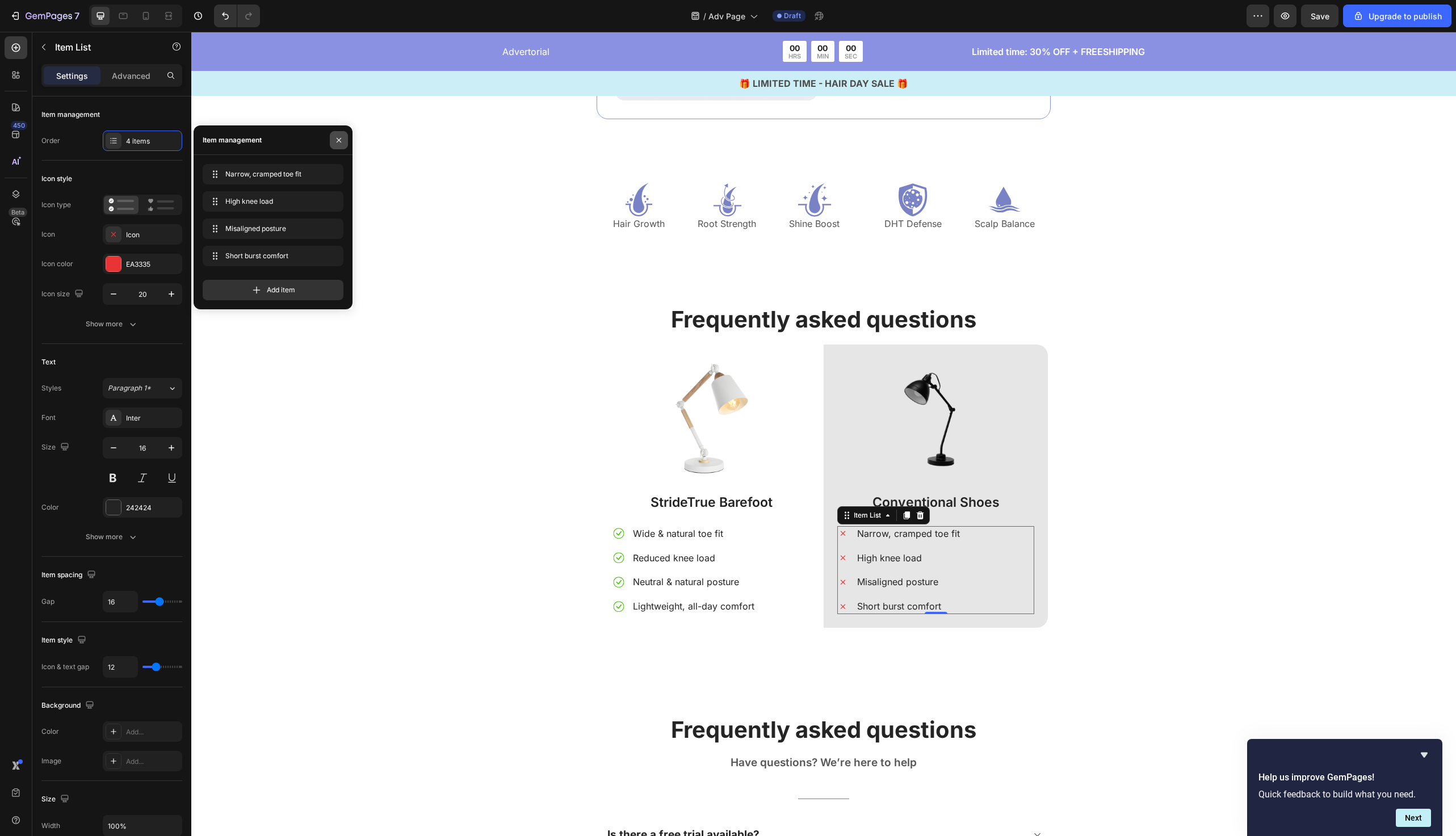
click at [337, 135] on icon "button" at bounding box center [338, 139] width 9 height 9
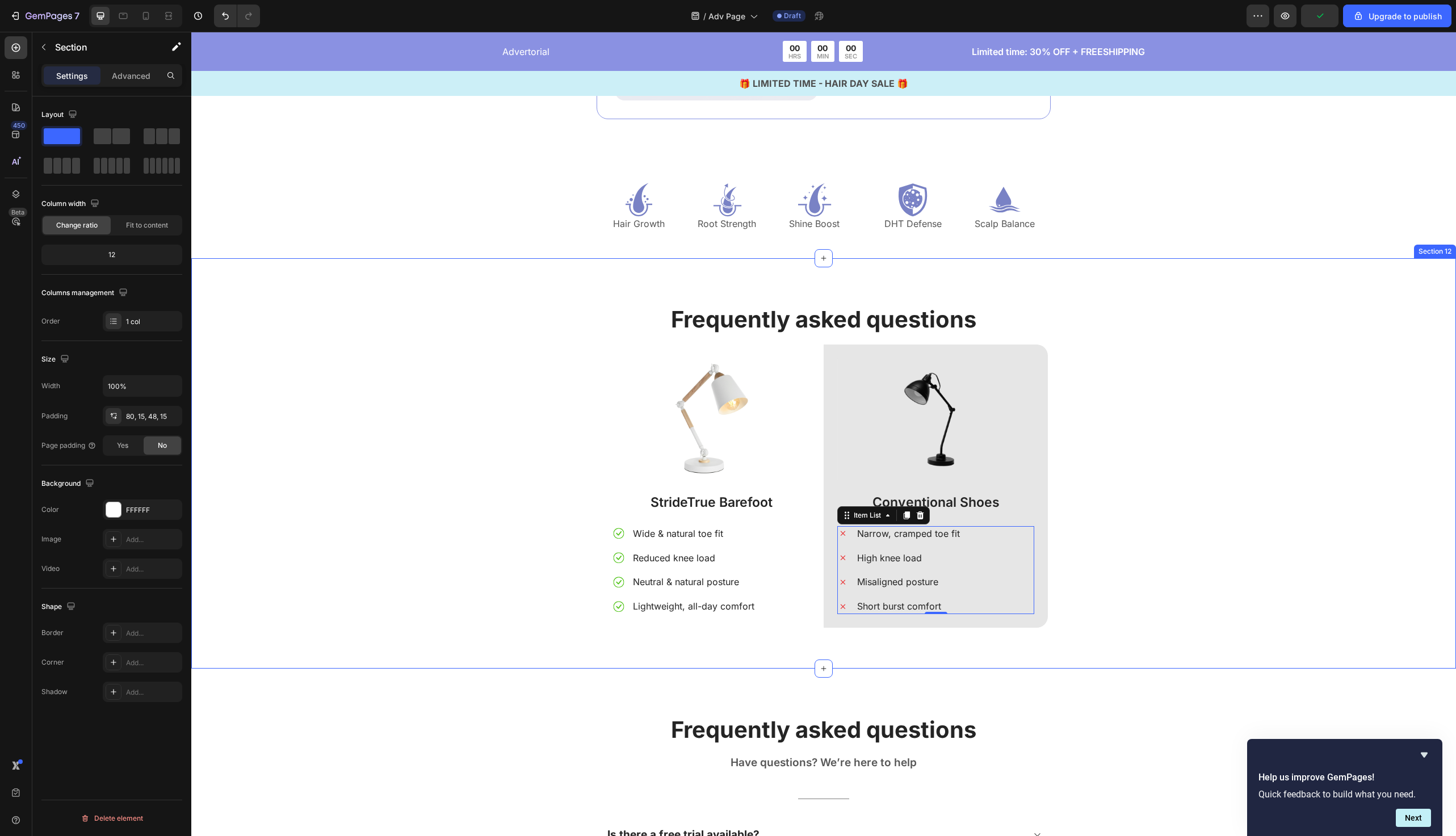
click at [484, 410] on div "Frequently asked questions Heading Image StrideTrue Barefoot Text Block Wide & …" at bounding box center [824, 472] width 1248 height 338
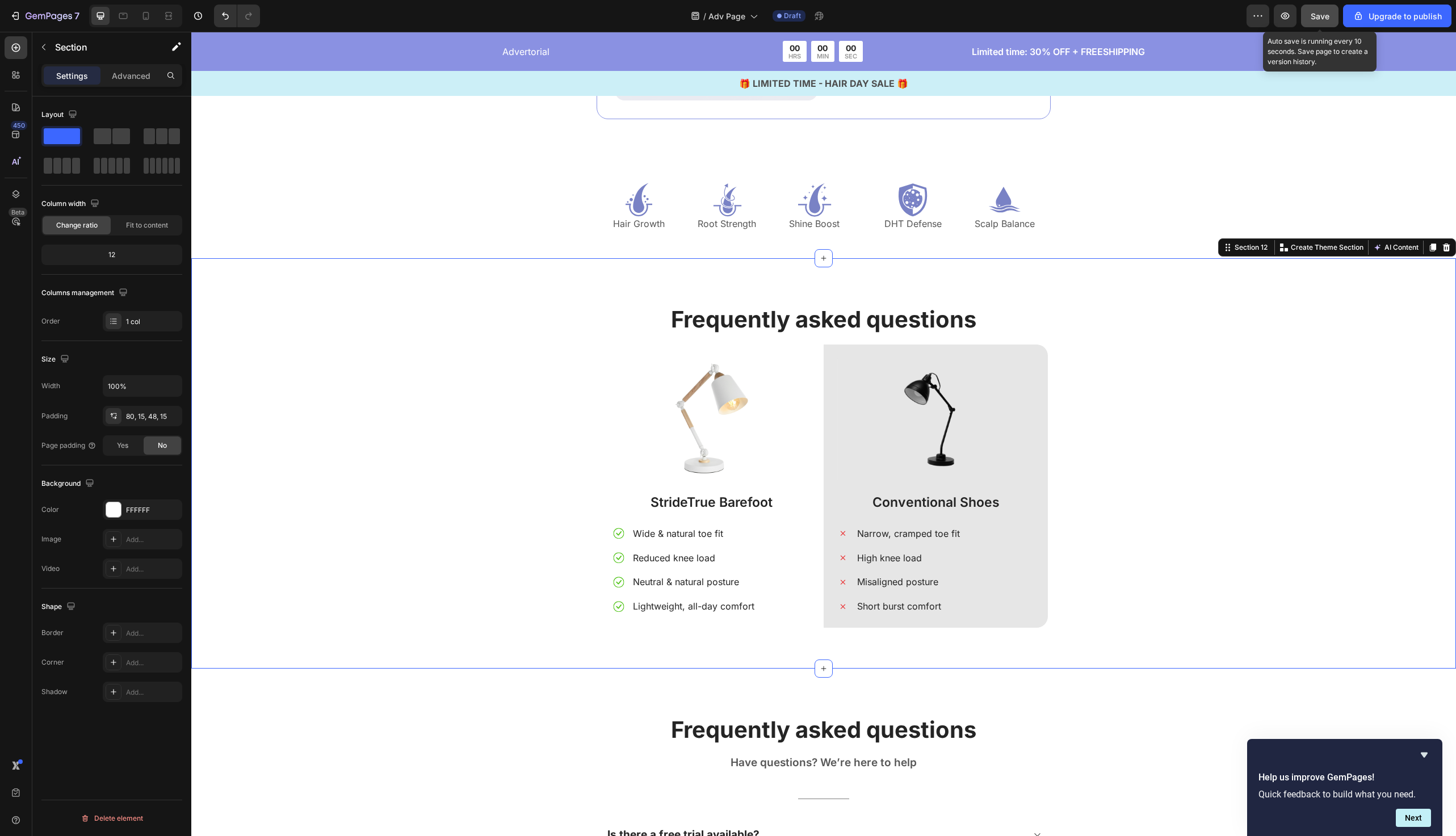
click at [1321, 20] on div "Save" at bounding box center [1321, 16] width 19 height 12
click at [1428, 757] on icon "Hide survey" at bounding box center [1424, 755] width 14 height 14
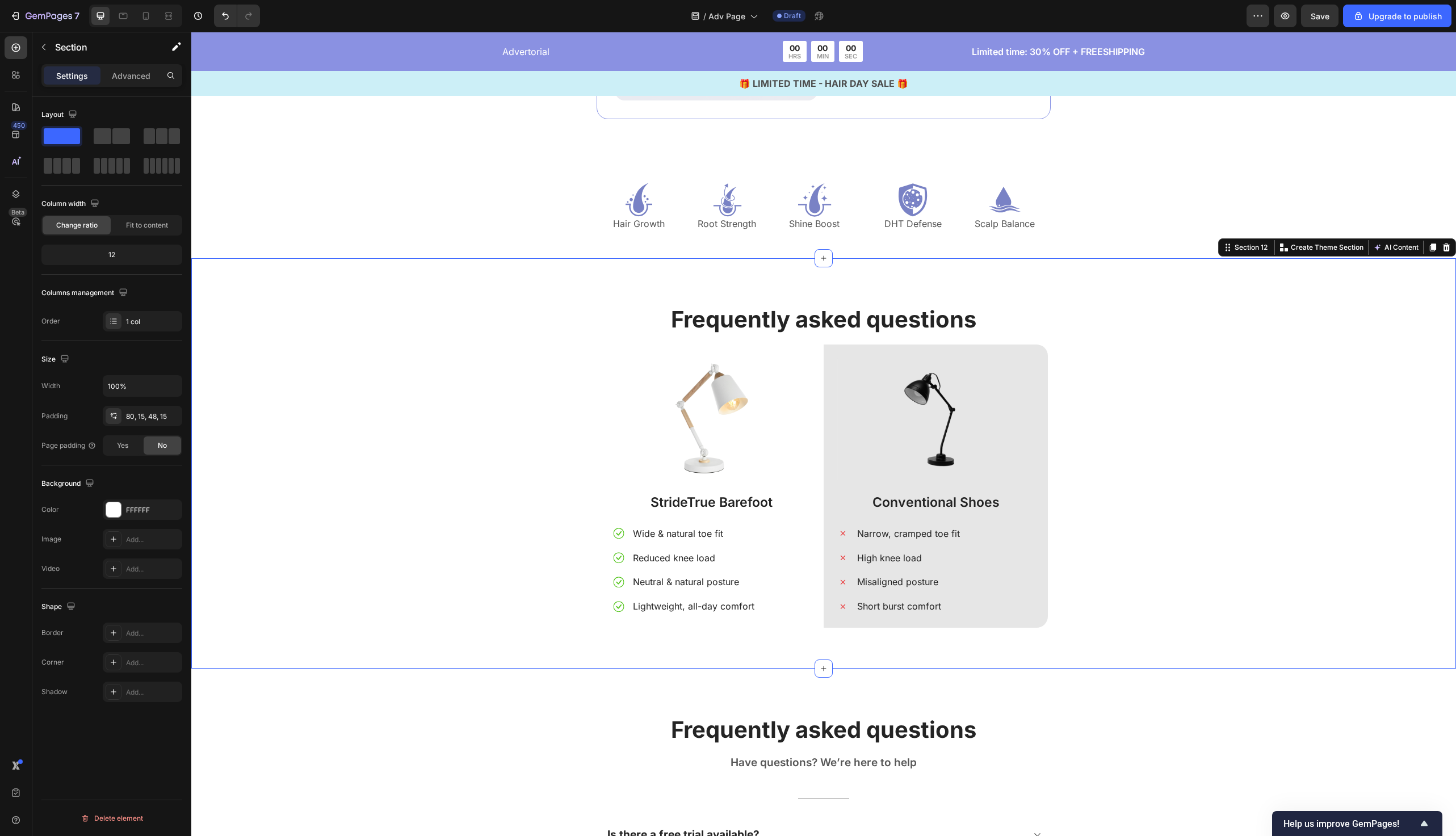
click at [708, 316] on p "Frequently asked questions" at bounding box center [824, 320] width 1245 height 30
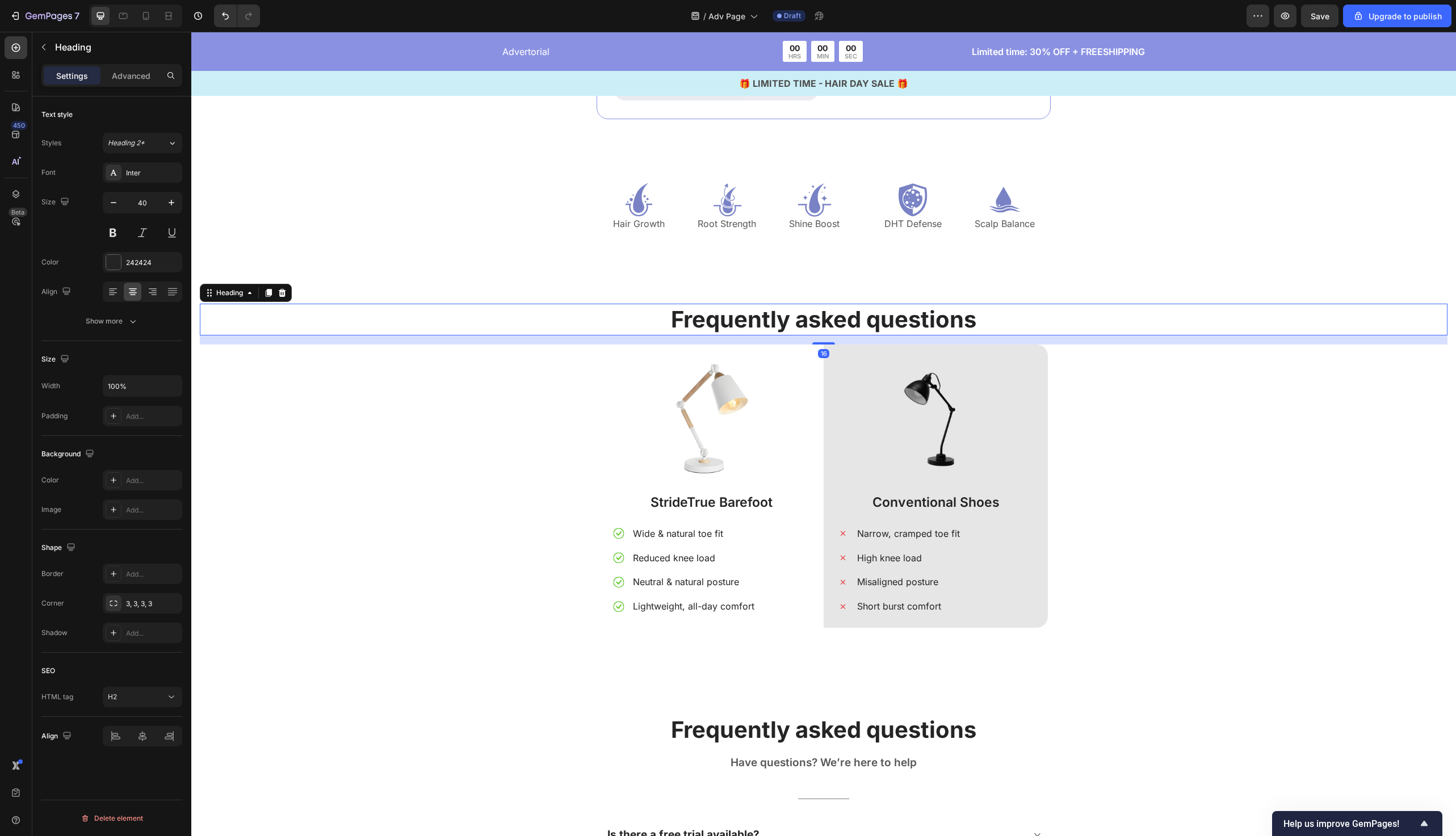
click at [708, 316] on p "Frequently asked questions" at bounding box center [824, 320] width 1245 height 30
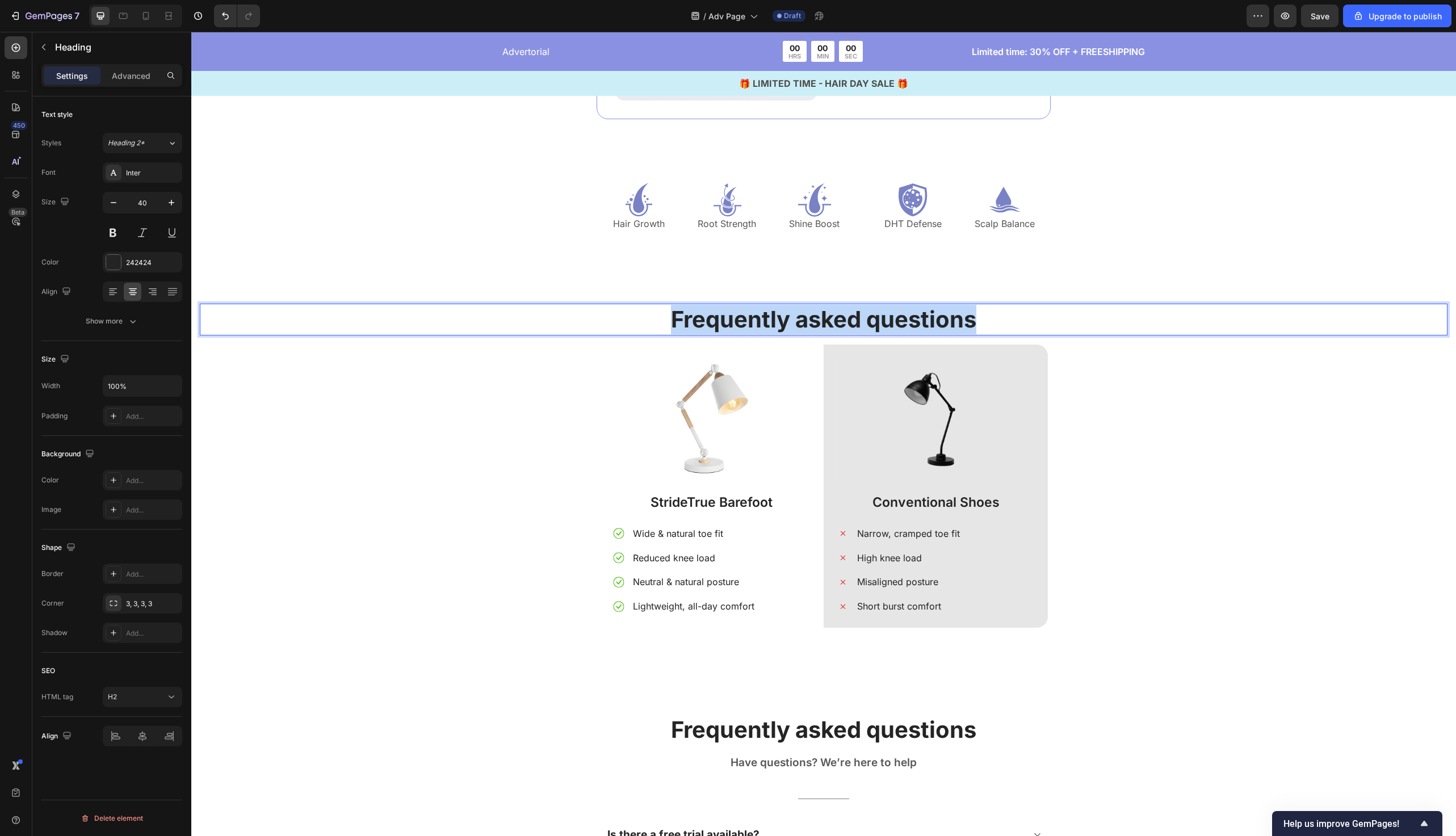
click at [708, 316] on p "Frequently asked questions" at bounding box center [824, 320] width 1245 height 30
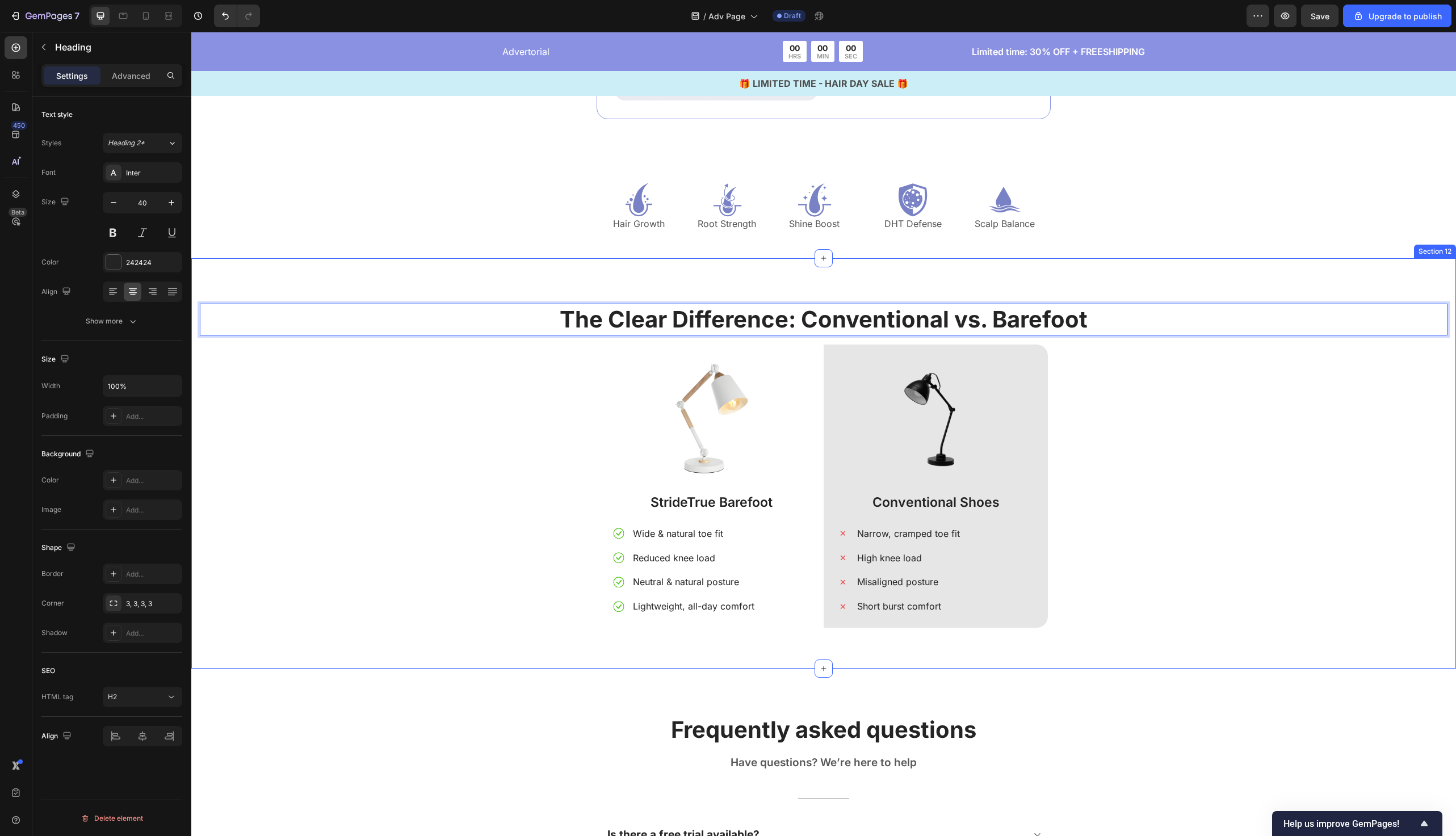
click at [450, 444] on div "The Clear Difference: Conventional vs. Barefoot Heading 16 Image StrideTrue Bar…" at bounding box center [824, 472] width 1248 height 338
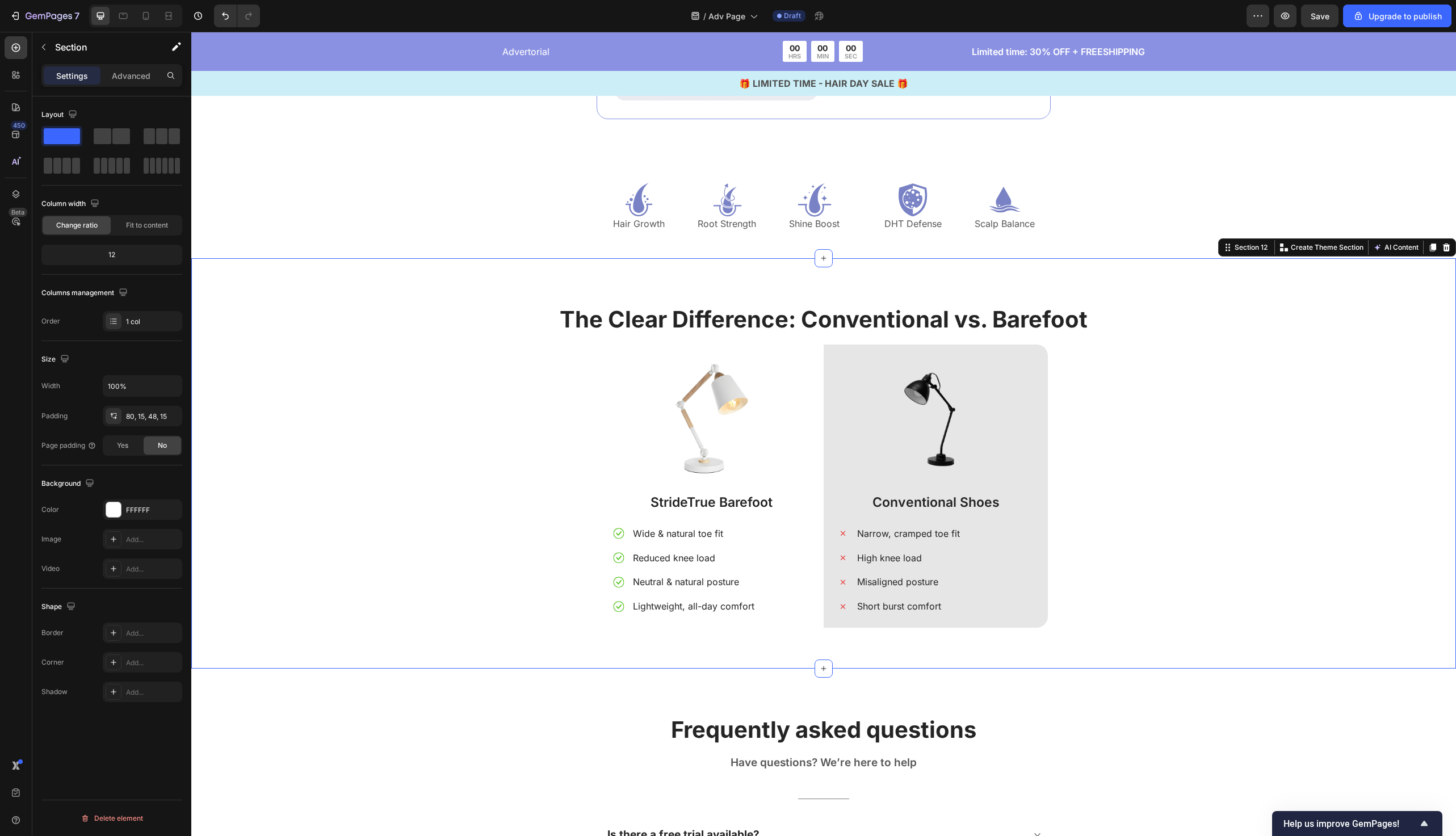
click at [450, 444] on div "The Clear Difference: Conventional vs. Barefoot Heading Image StrideTrue Barefo…" at bounding box center [824, 472] width 1248 height 338
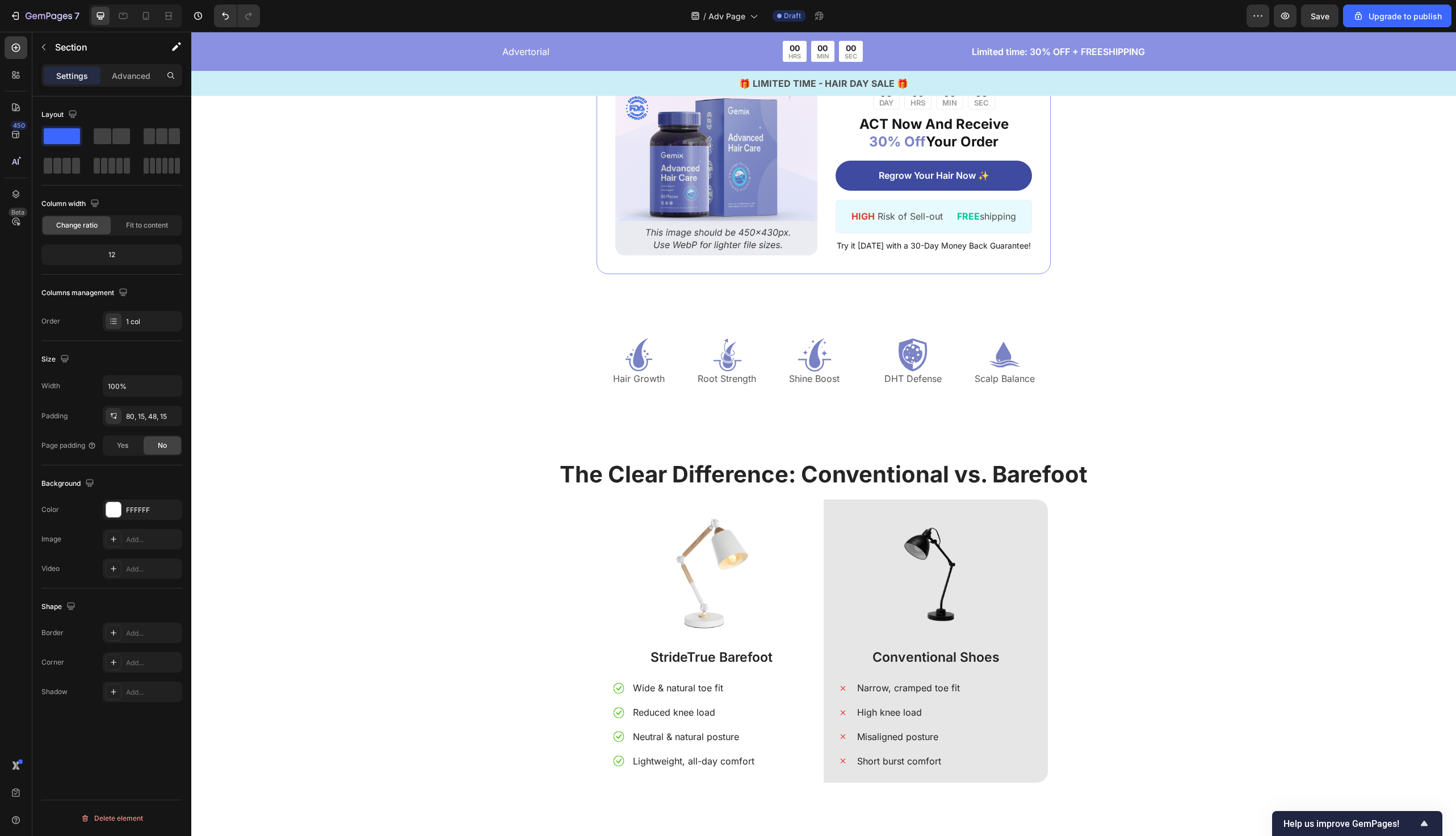
scroll to position [4065, 0]
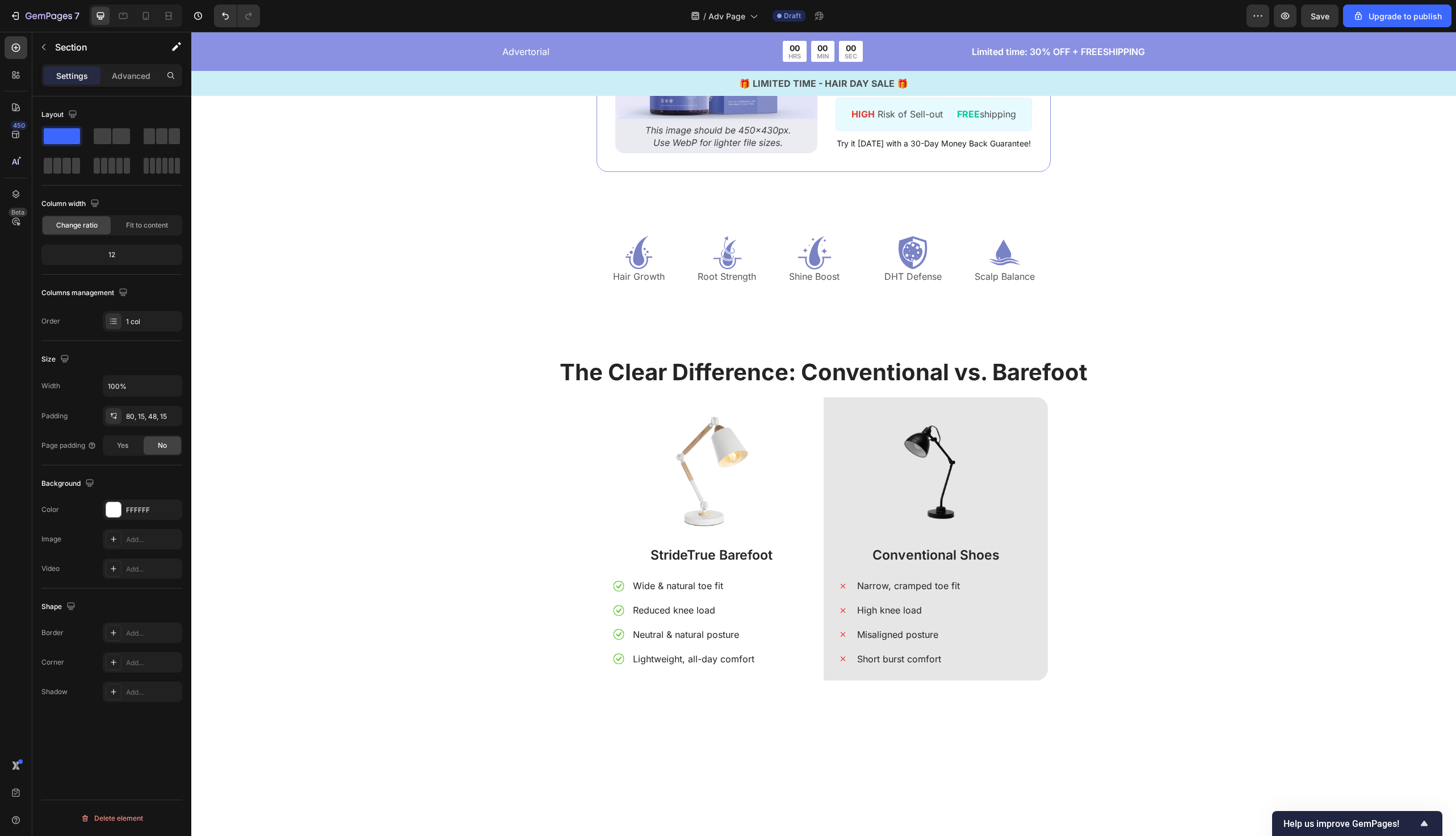
click at [423, 623] on div "The Clear Difference: Conventional vs. Barefoot Heading Image StrideTrue Barefo…" at bounding box center [824, 525] width 1248 height 338
click at [517, 627] on div "The Clear Difference: Conventional vs. Barefoot Heading Image StrideTrue Barefo…" at bounding box center [824, 525] width 1248 height 338
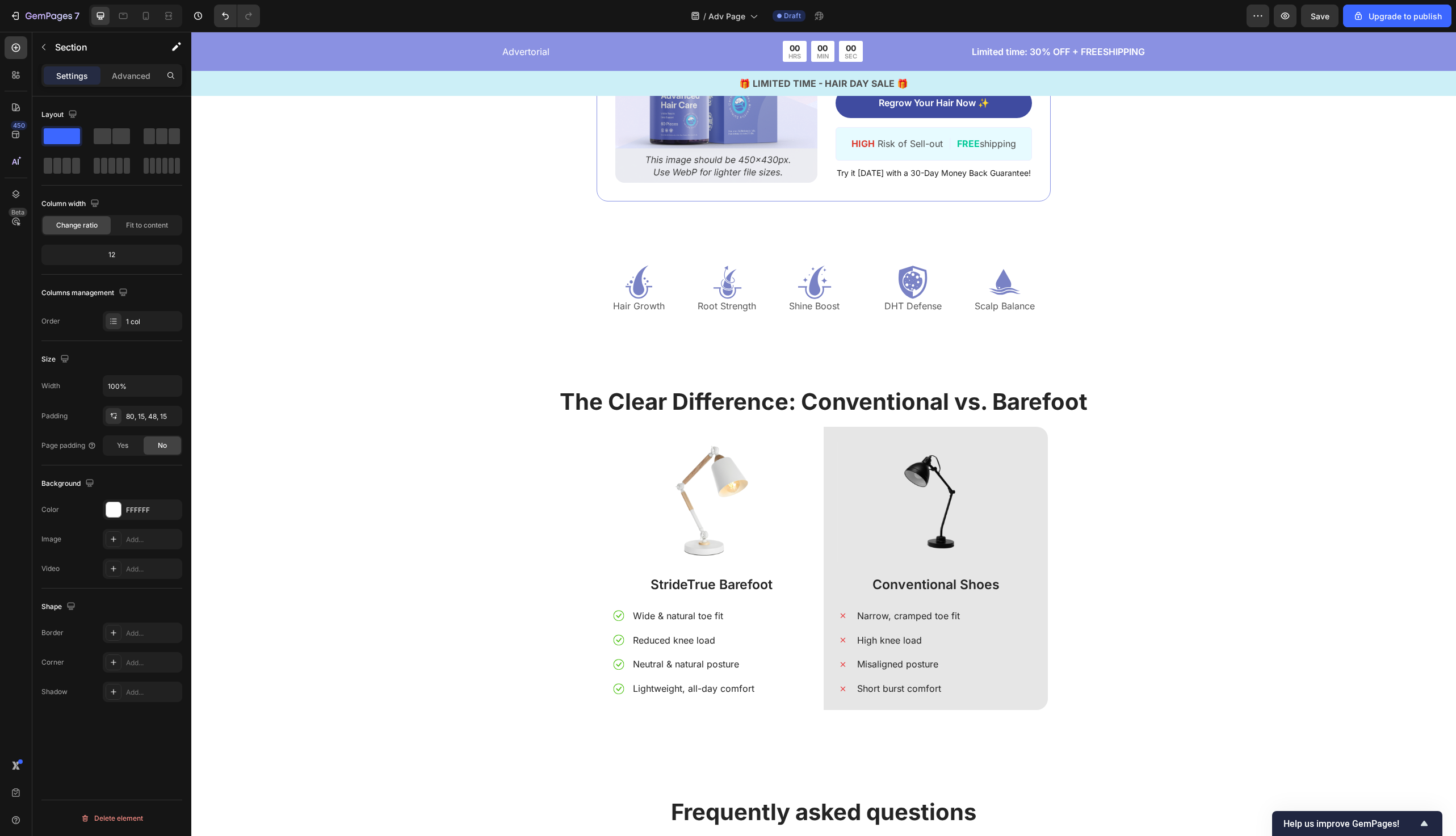
scroll to position [4237, 0]
click at [517, 627] on div "The Clear Difference: Conventional vs. Barefoot Heading Image StrideTrue Barefo…" at bounding box center [824, 552] width 1248 height 338
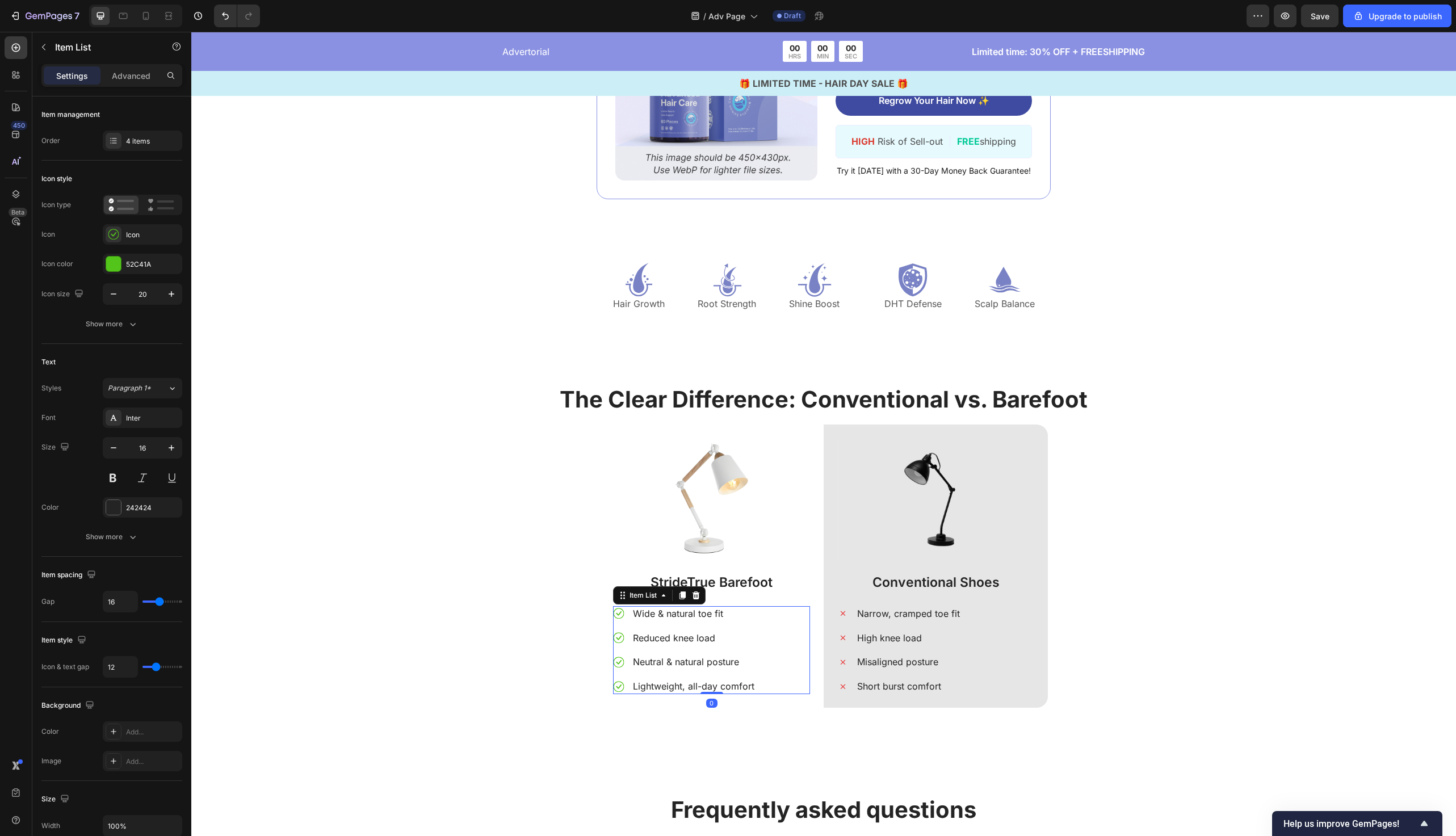
click at [680, 667] on div "Neutral & natural posture" at bounding box center [694, 662] width 125 height 16
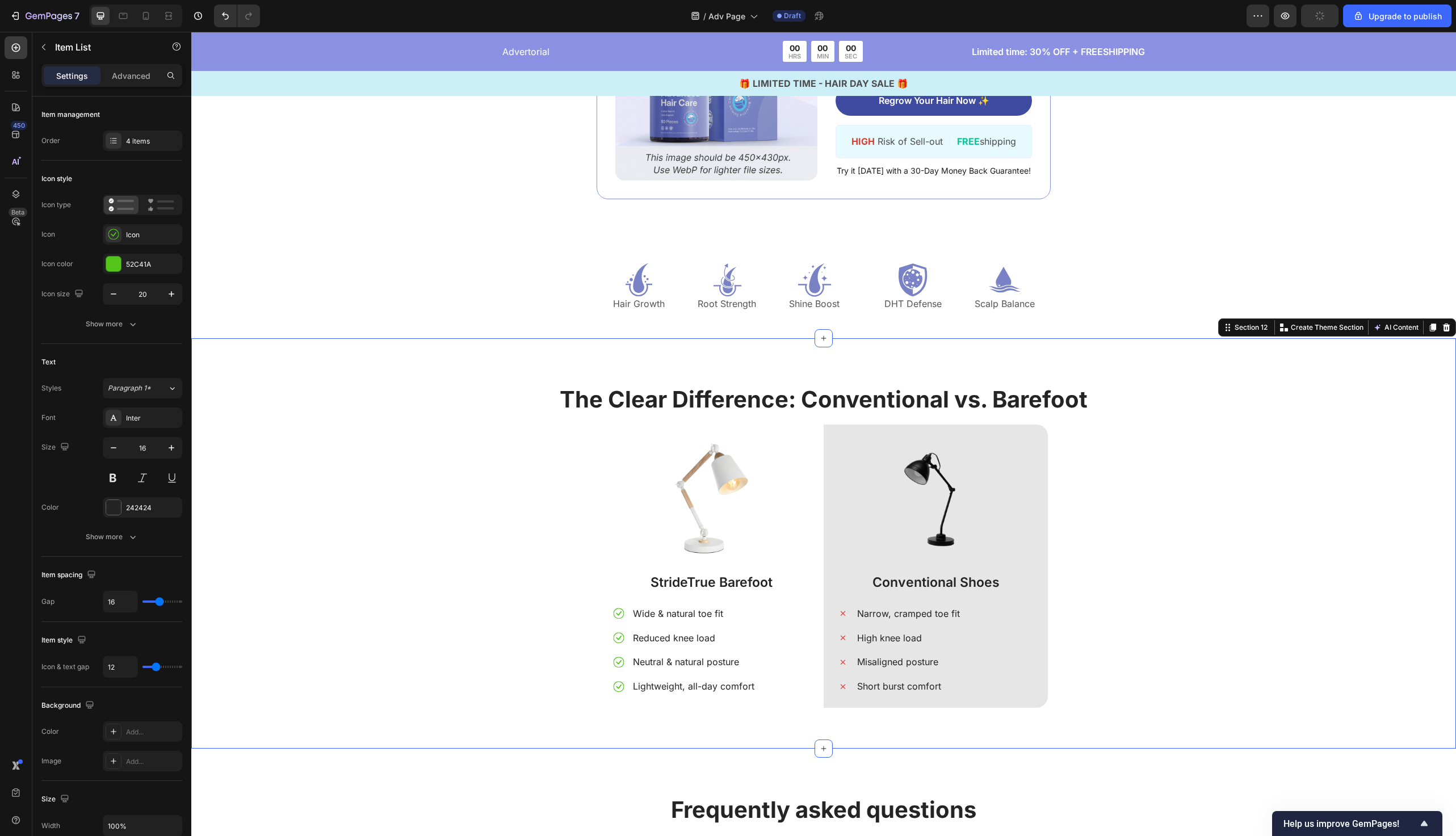
click at [561, 701] on div "The Clear Difference: Conventional vs. Barefoot Heading Image StrideTrue Barefo…" at bounding box center [824, 552] width 1248 height 338
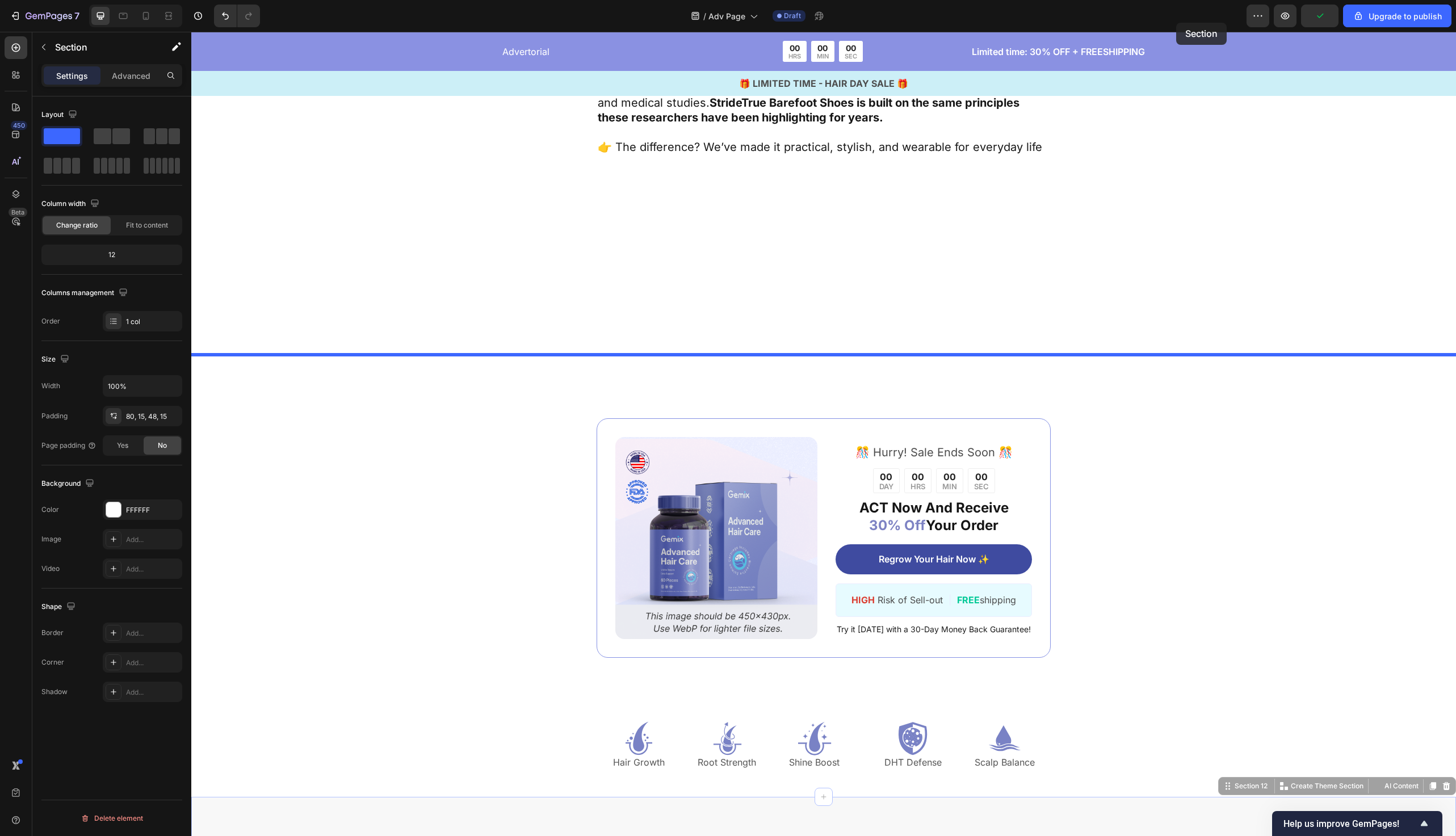
scroll to position [3771, 0]
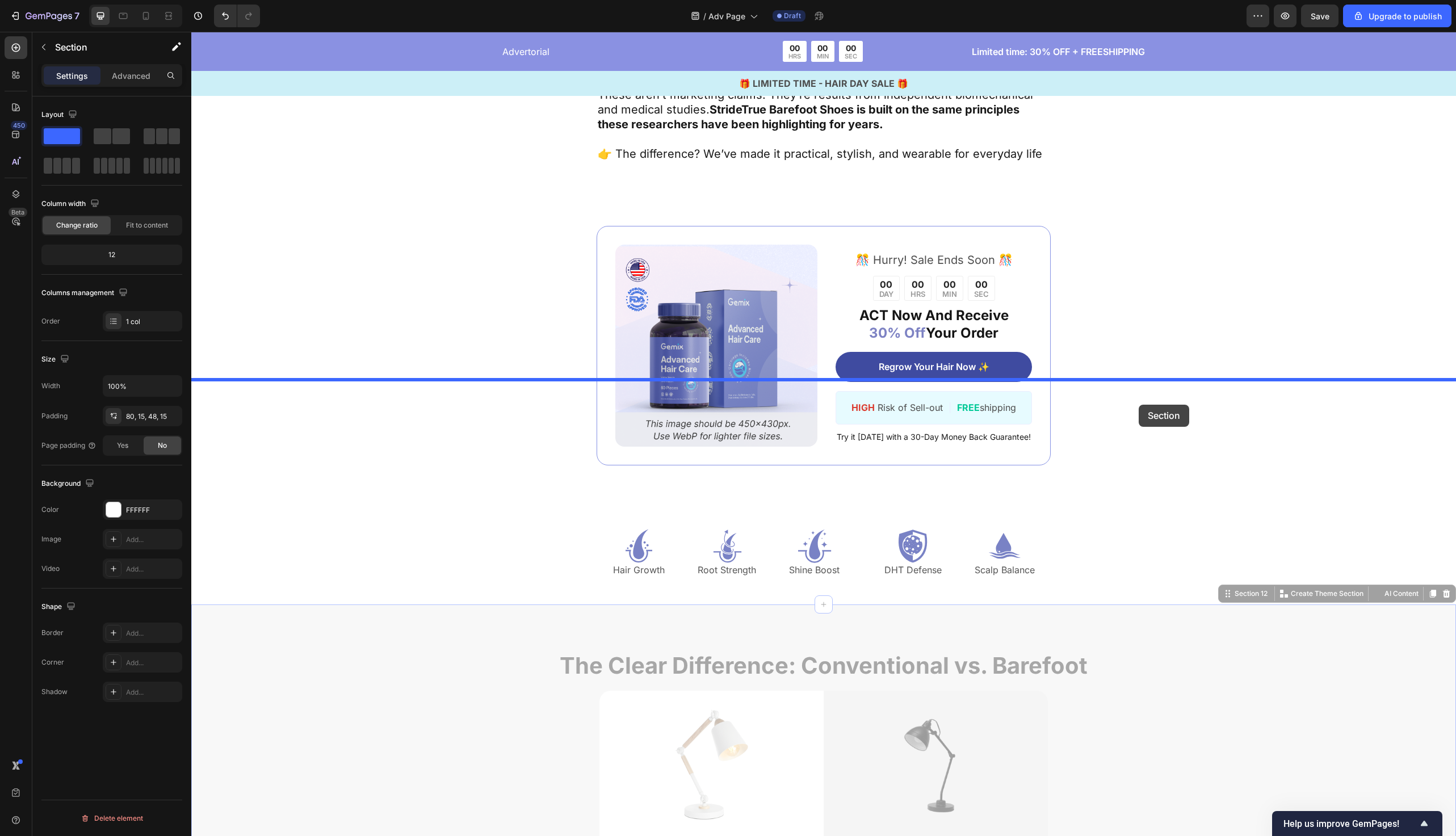
drag, startPoint x: 1248, startPoint y: 330, endPoint x: 1139, endPoint y: 404, distance: 131.7
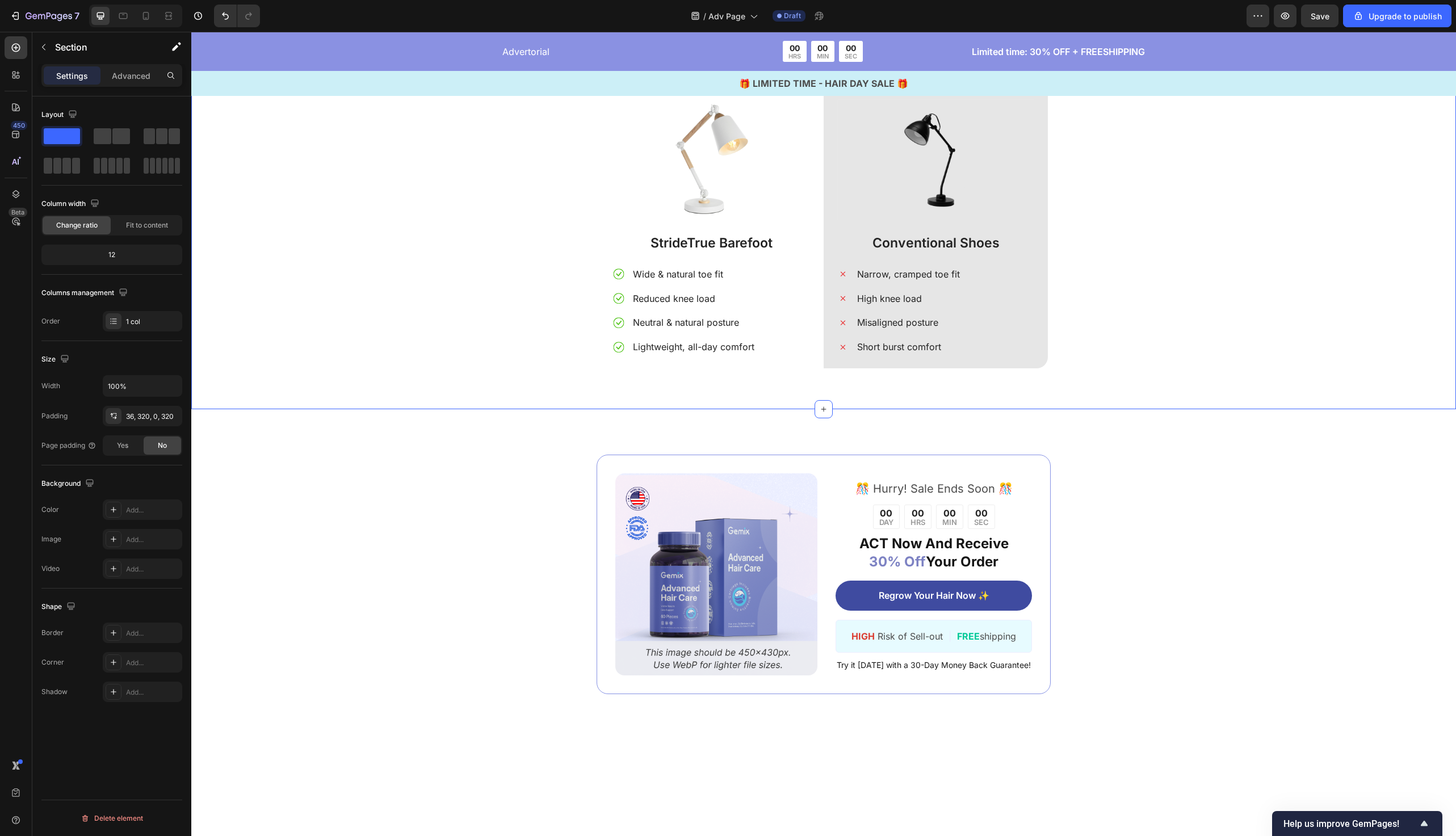
click at [367, 359] on div "The Clear Difference: Conventional vs. Barefoot Heading Image StrideTrue Barefo…" at bounding box center [824, 213] width 1248 height 338
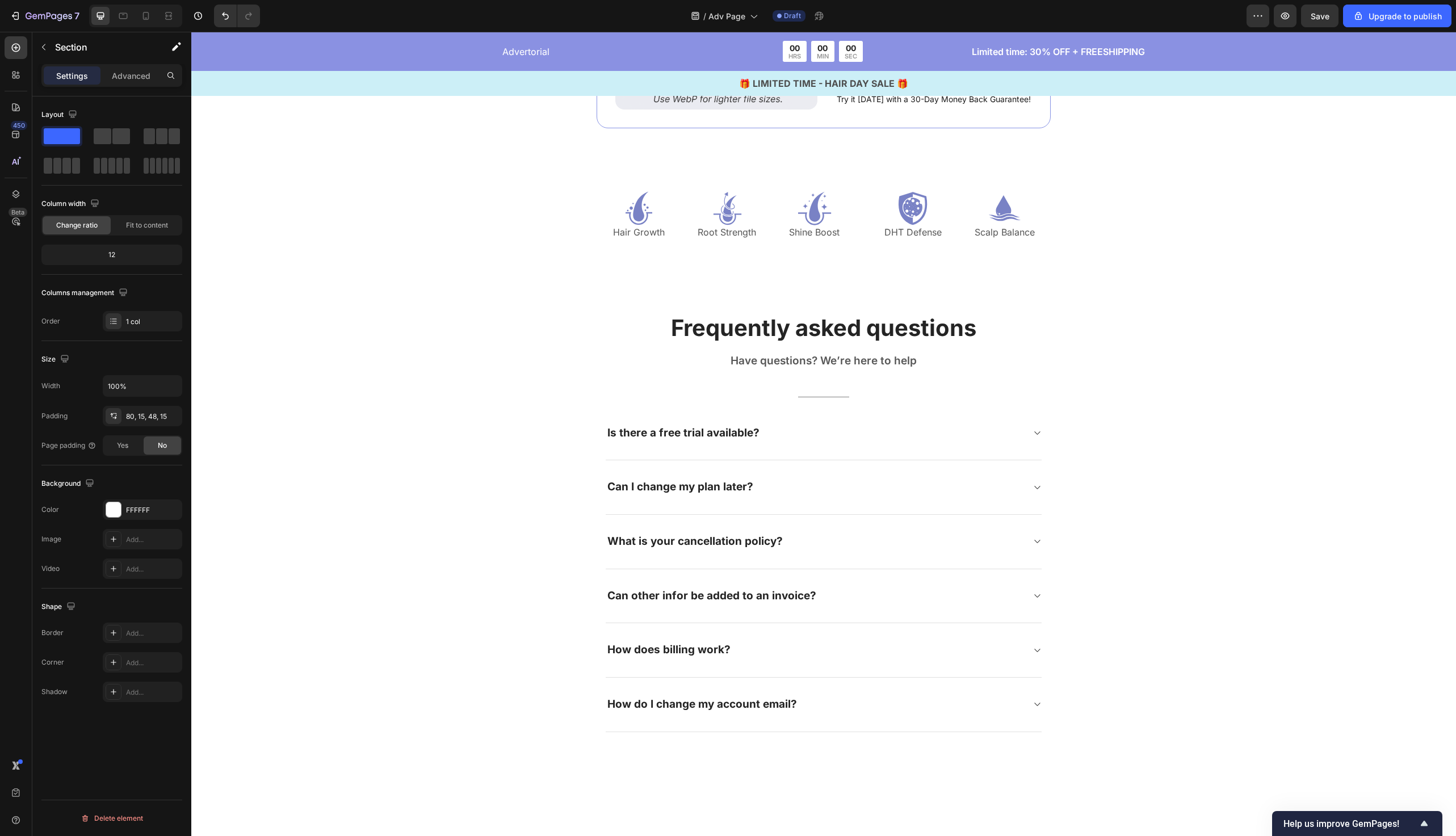
scroll to position [4749, 0]
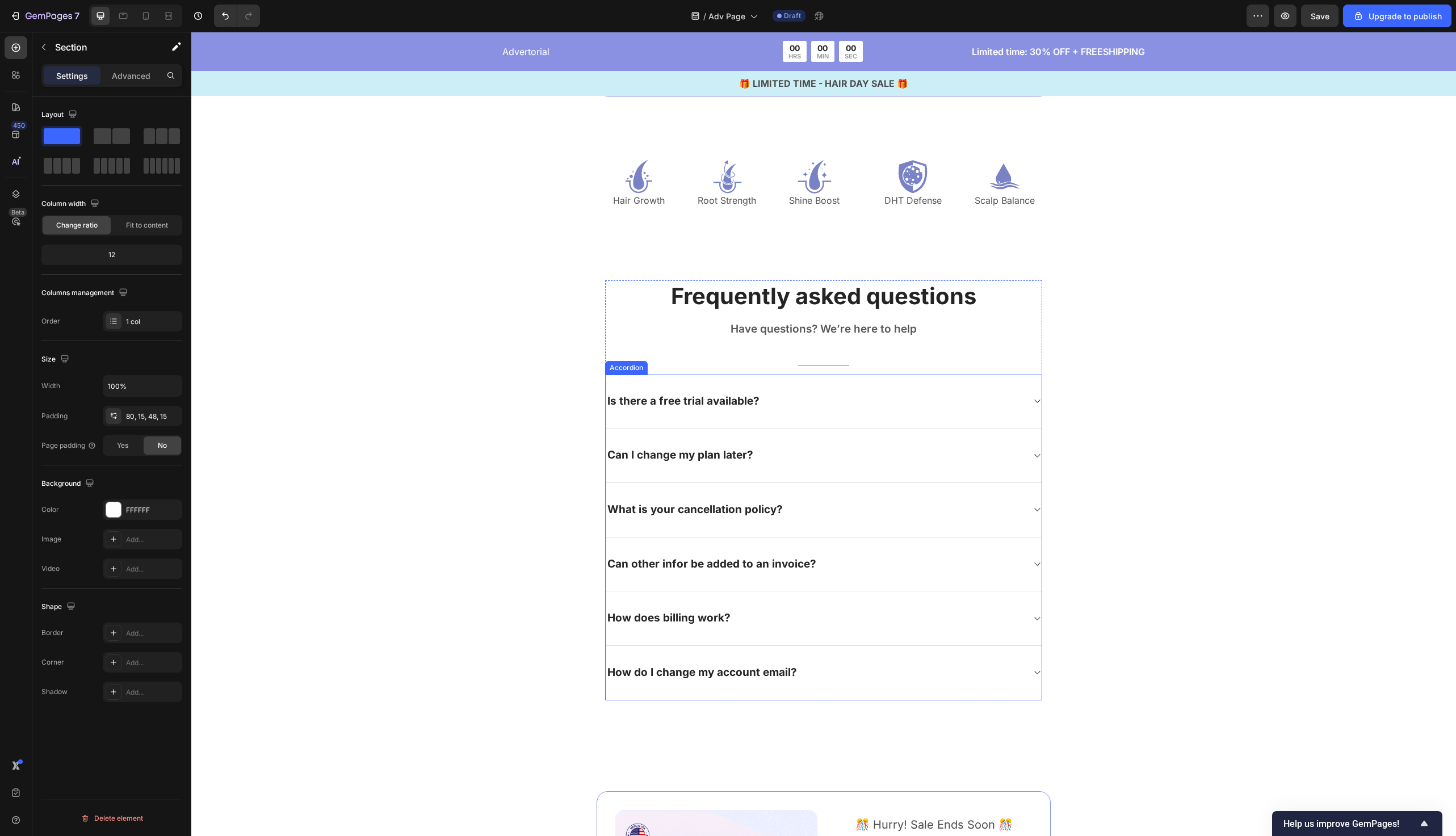
click at [717, 393] on div "Is there a free trial available?" at bounding box center [684, 401] width 156 height 18
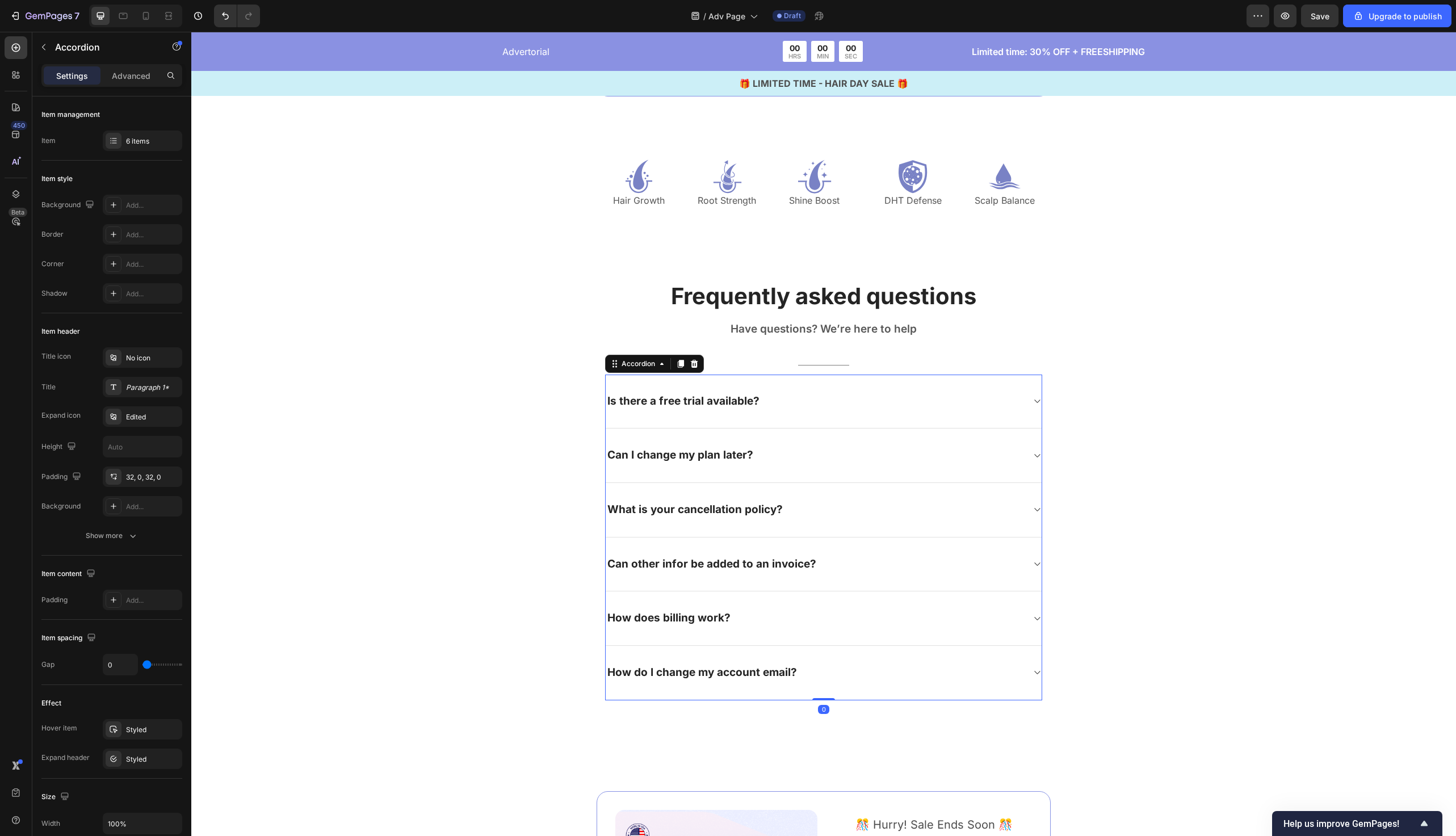
click at [717, 393] on div "Is there a free trial available?" at bounding box center [684, 401] width 156 height 18
click at [717, 393] on div "Is there a free trial available?" at bounding box center [684, 402] width 156 height 18
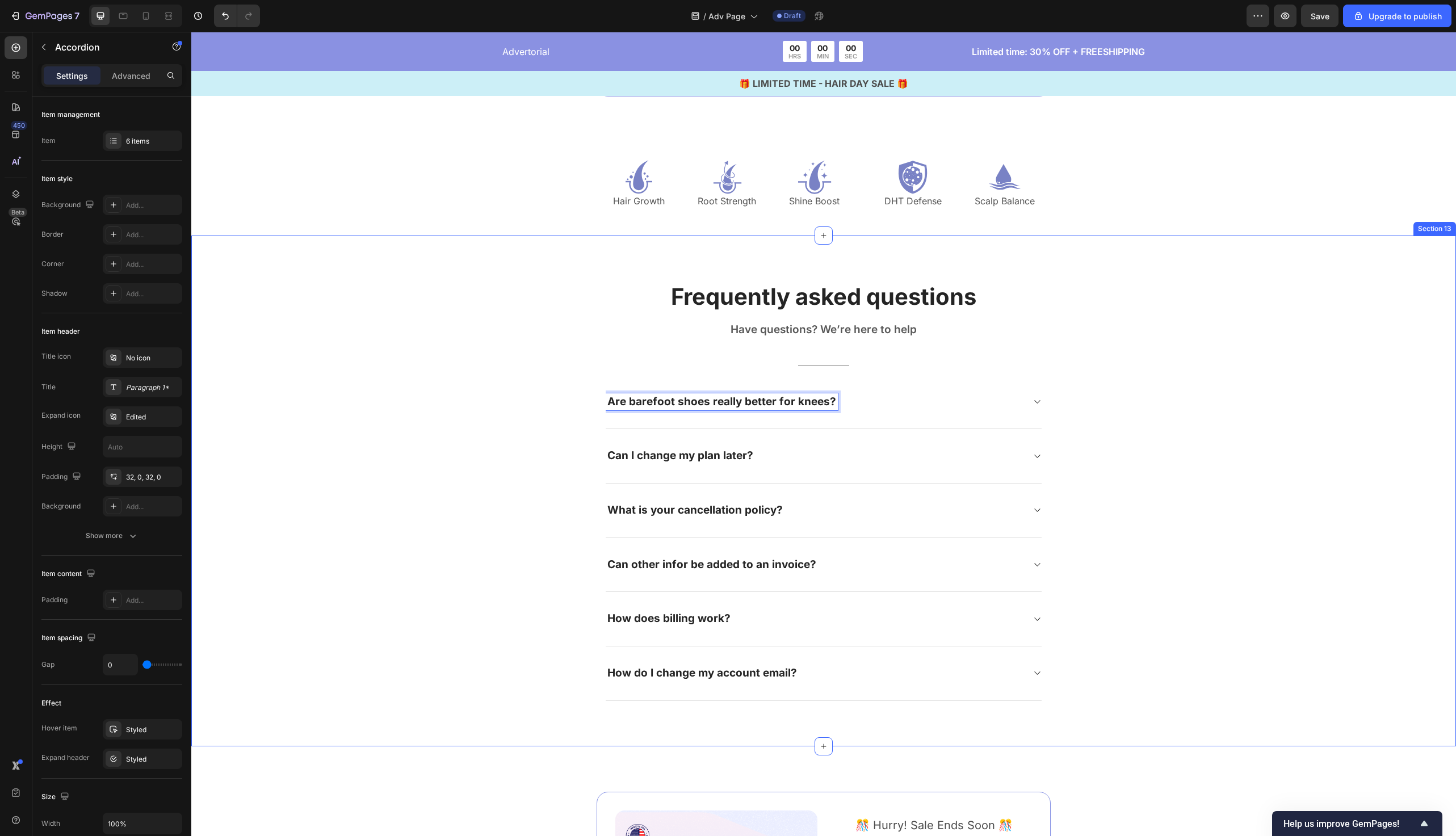
click at [499, 409] on div "Frequently asked questions Heading Have questions? We’re here to help Text bloc…" at bounding box center [824, 491] width 1248 height 420
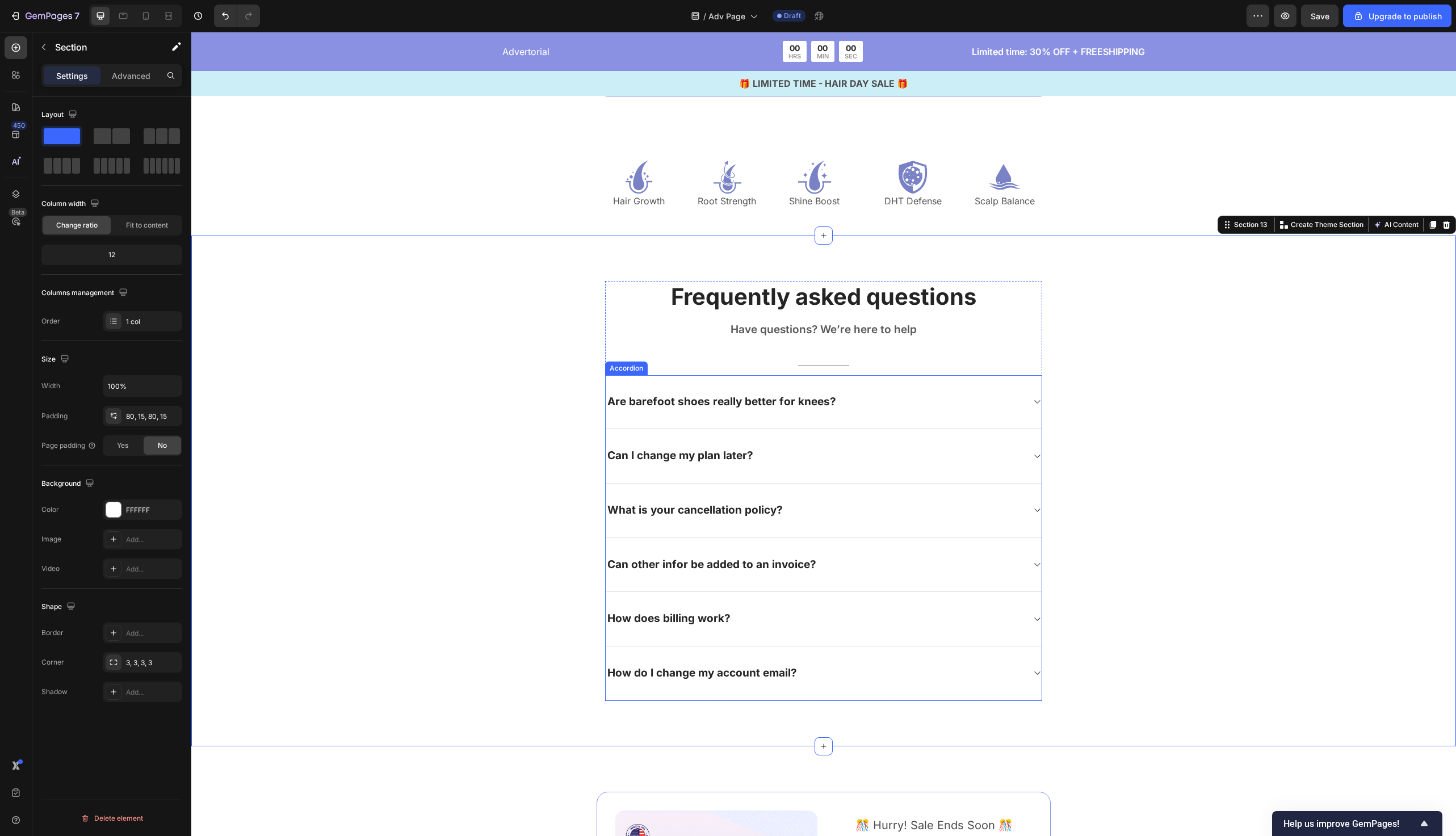
click at [920, 368] on div "Title Line" at bounding box center [824, 366] width 437 height 19
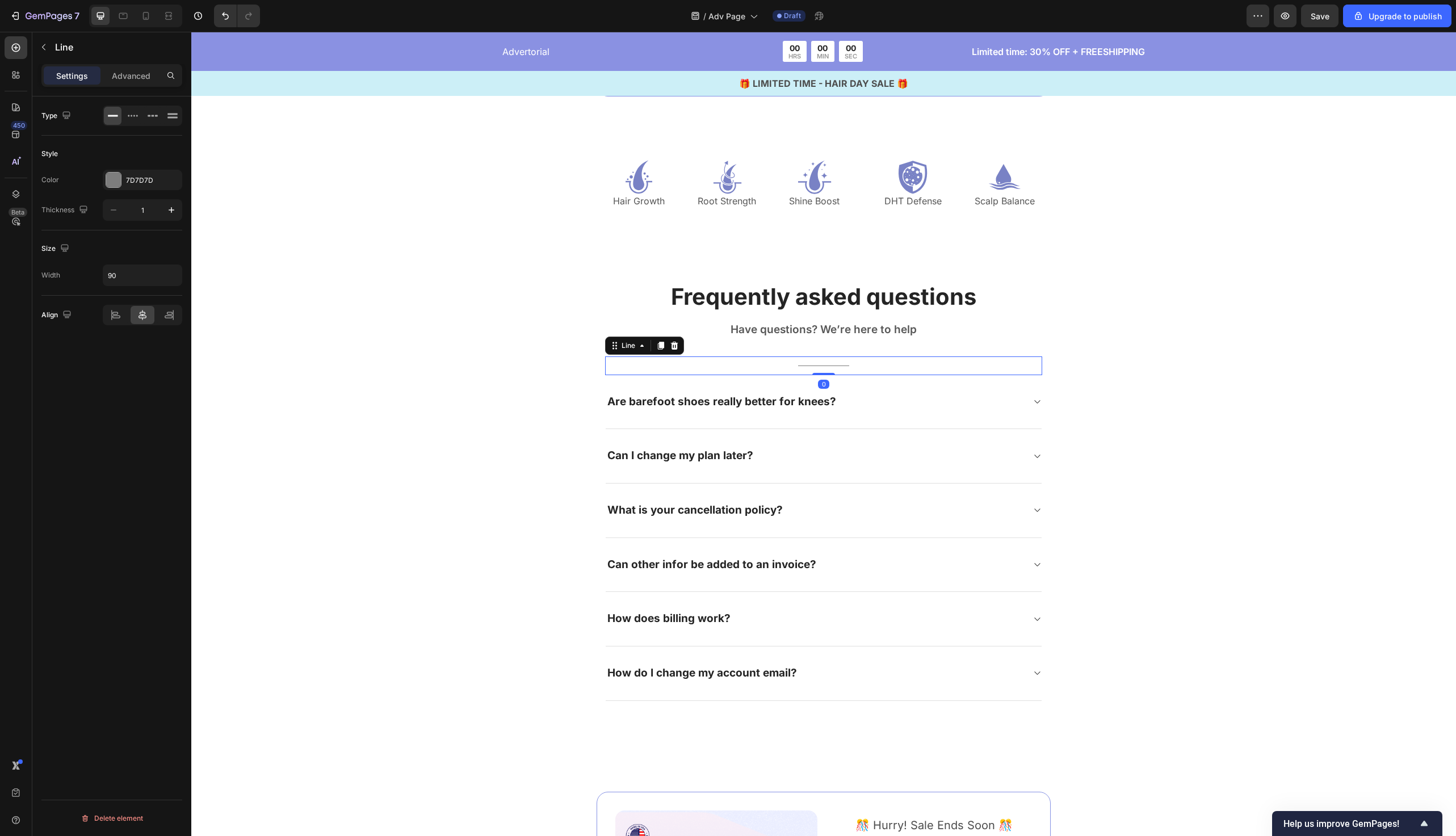
click at [912, 392] on div "Are barefoot shoes really better for knees?" at bounding box center [824, 402] width 436 height 55
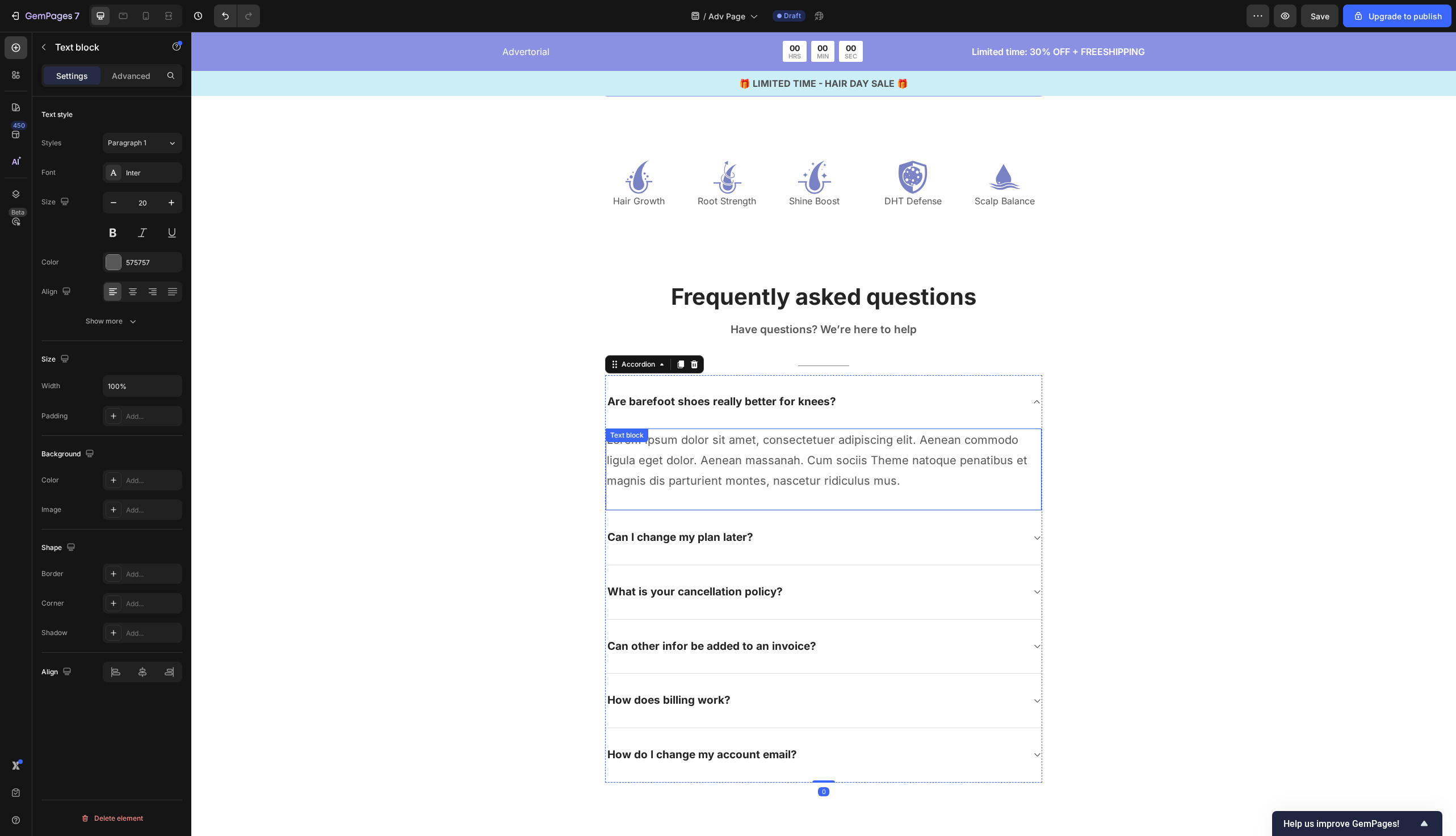
click at [780, 444] on p "Lorem ipsum dolor sit amet, consectetuer adipiscing elit. Aenean commodo ligula…" at bounding box center [824, 460] width 434 height 62
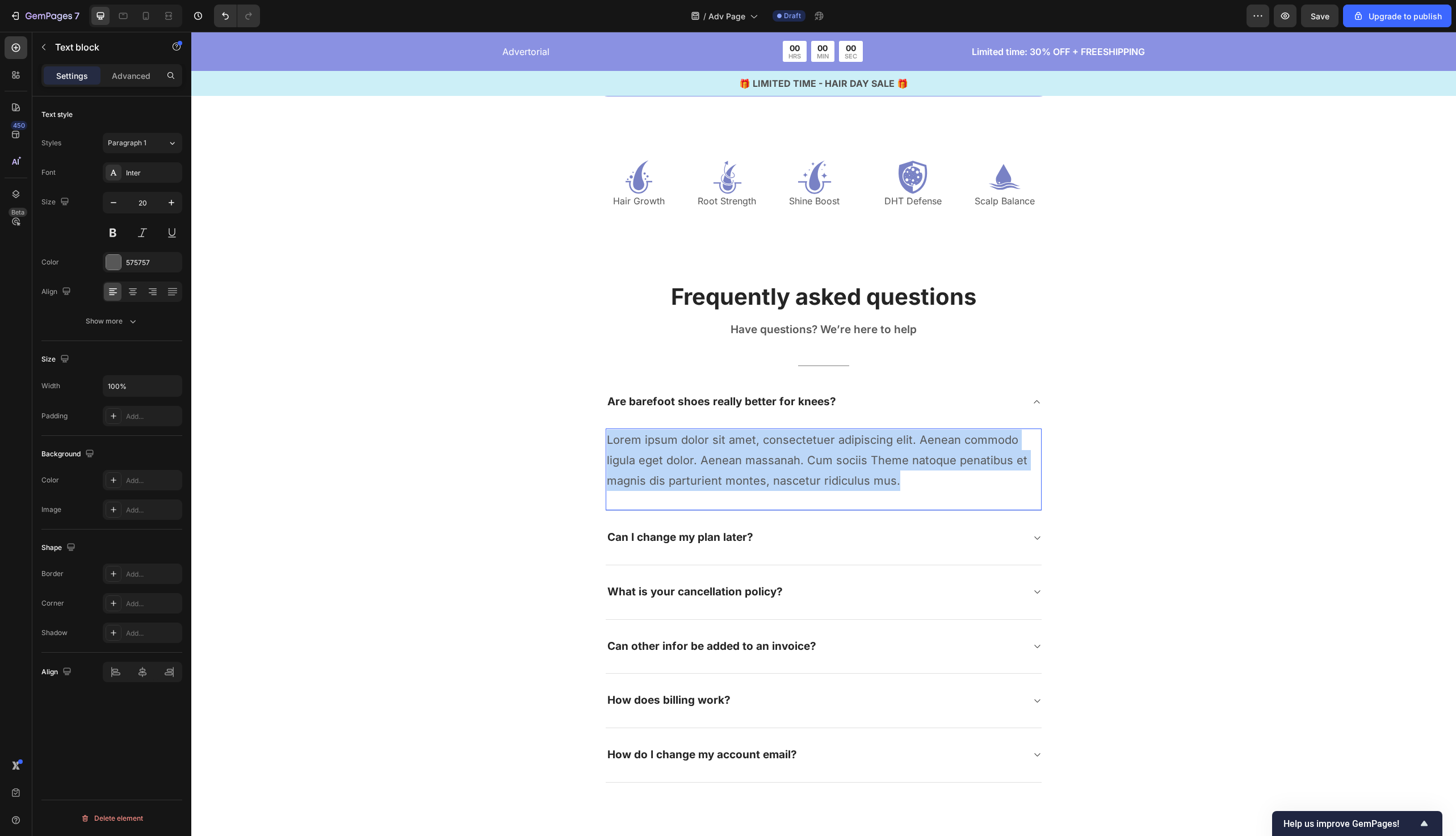
click at [780, 444] on p "Lorem ipsum dolor sit amet, consectetuer adipiscing elit. Aenean commodo ligula…" at bounding box center [824, 460] width 434 height 62
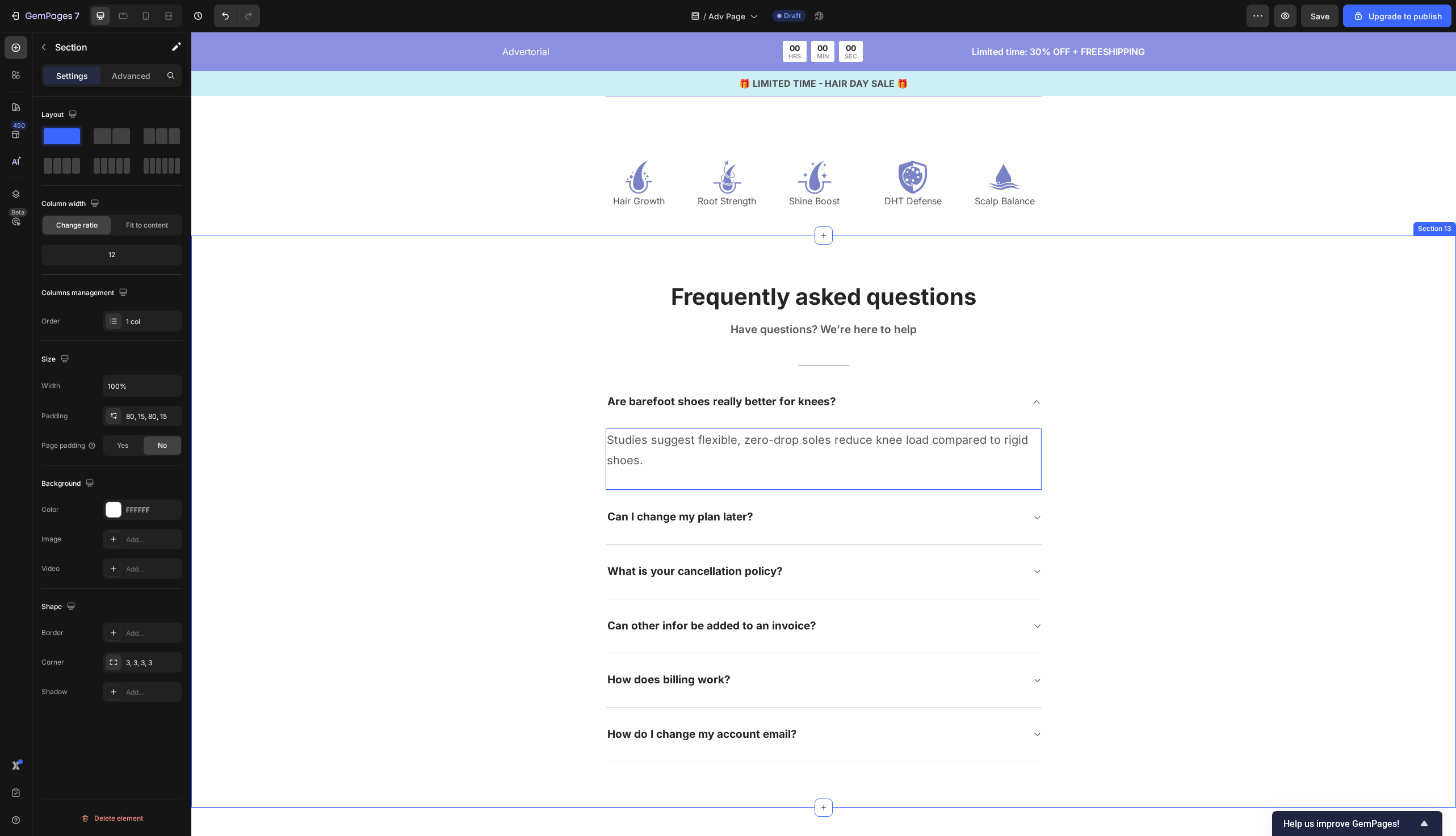
click at [529, 430] on div "Frequently asked questions Heading Have questions? We’re here to help Text bloc…" at bounding box center [824, 521] width 1248 height 481
click at [858, 403] on div "Are barefoot shoes really better for knees?" at bounding box center [814, 402] width 418 height 18
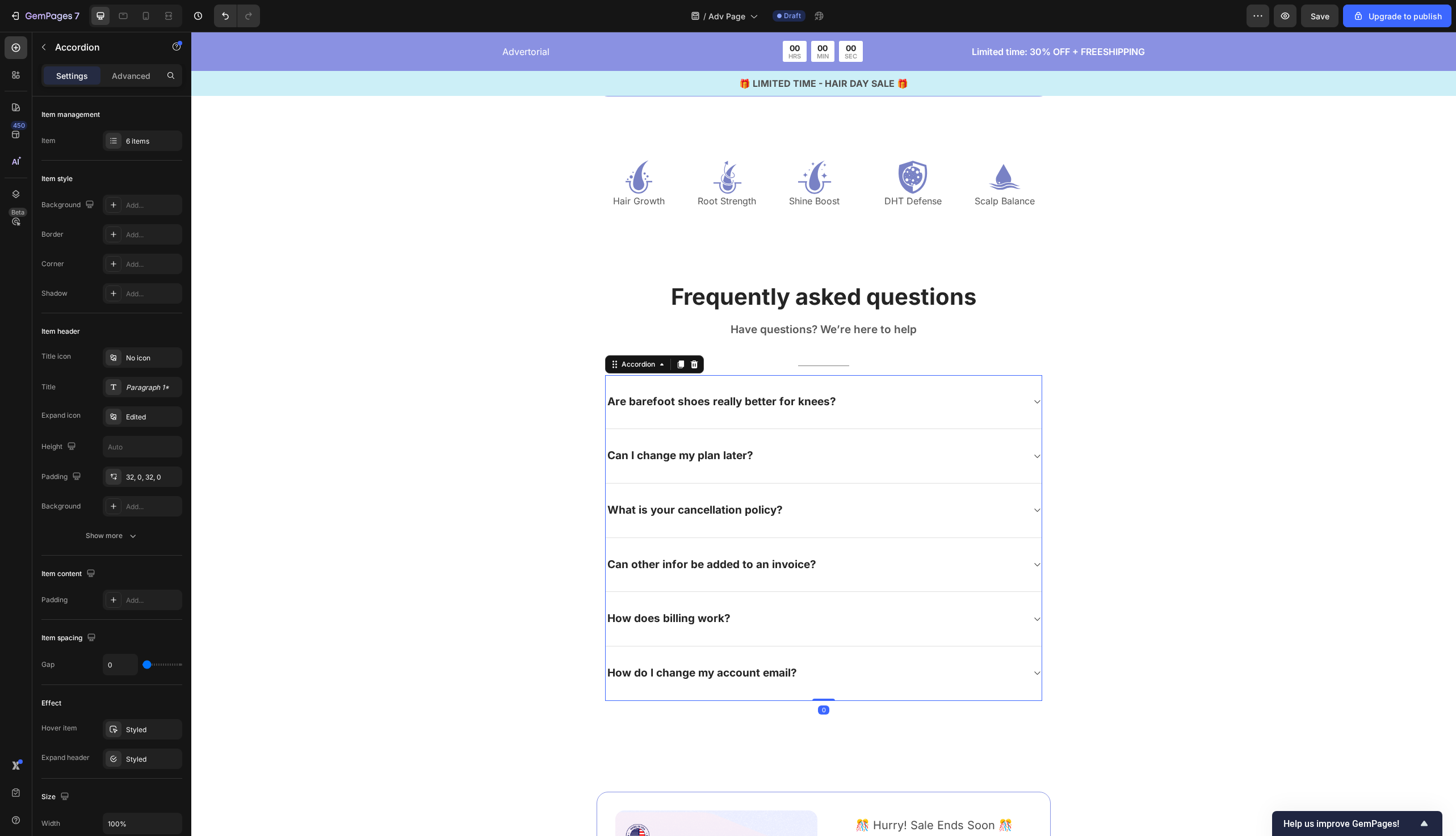
click at [847, 442] on div "Can I change my plan later?" at bounding box center [824, 456] width 436 height 55
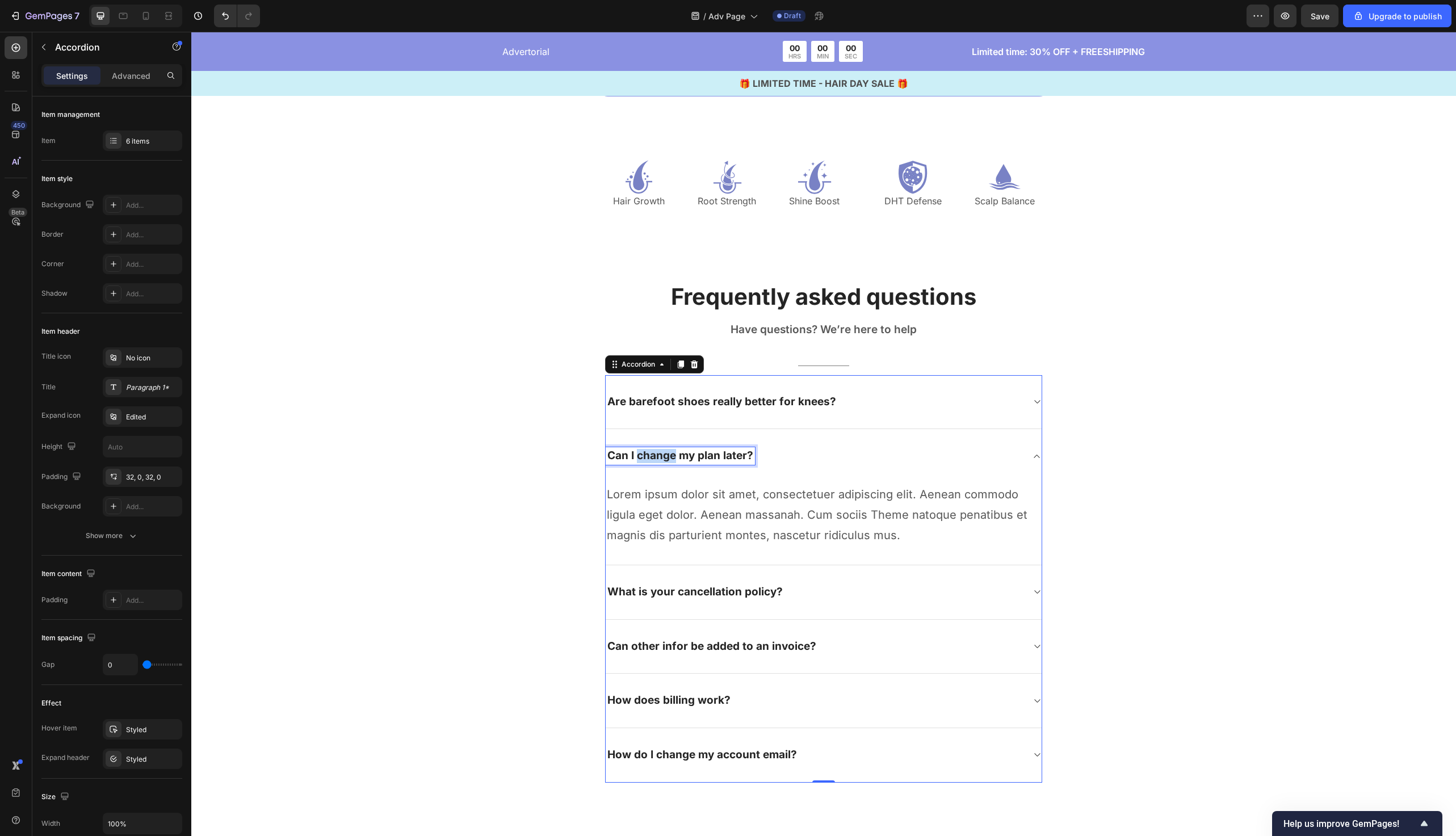
click at [650, 456] on p "Can I change my plan later?" at bounding box center [680, 456] width 146 height 14
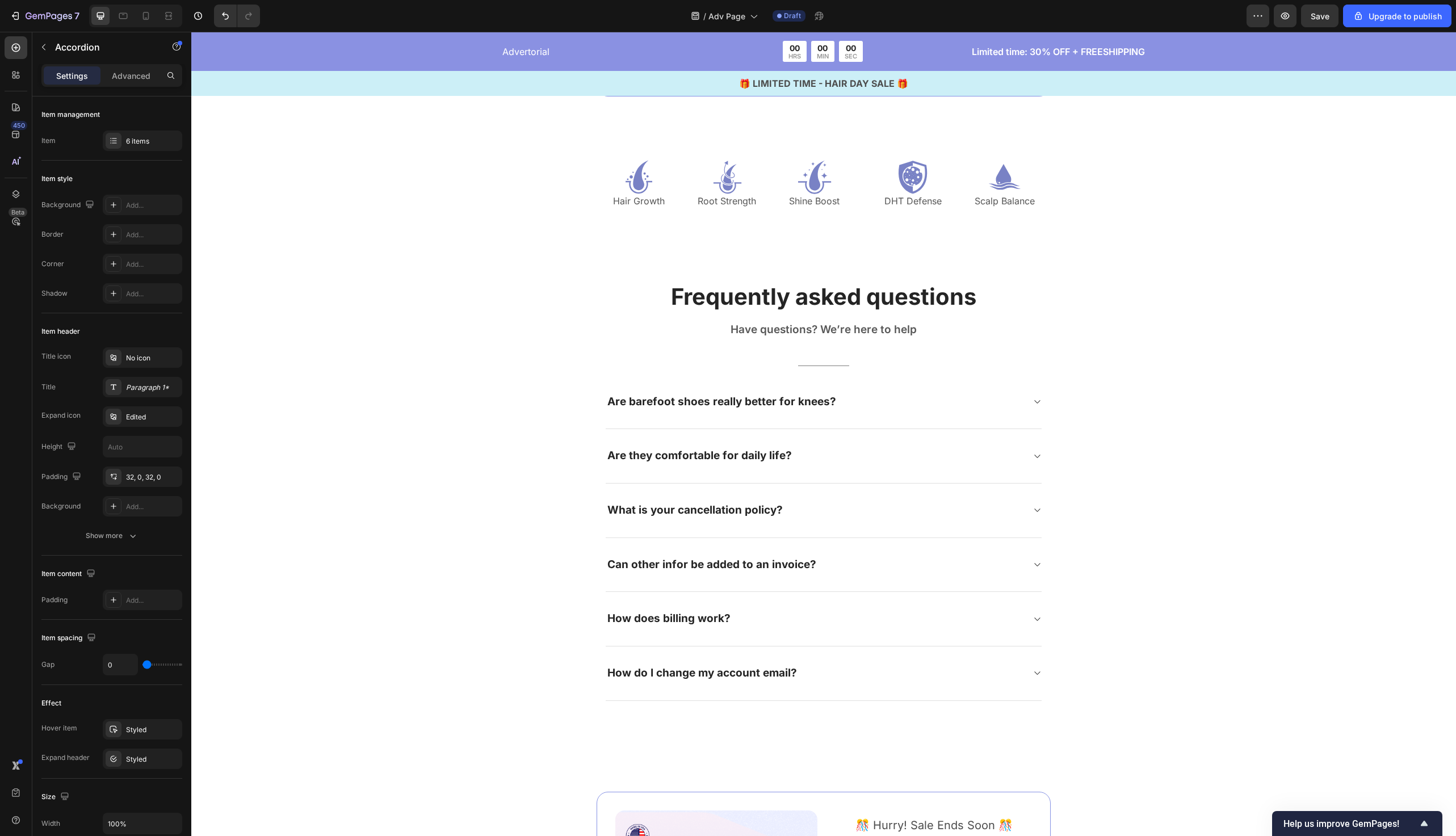
click at [895, 474] on div "Are they comfortable for daily life?" at bounding box center [824, 456] width 436 height 55
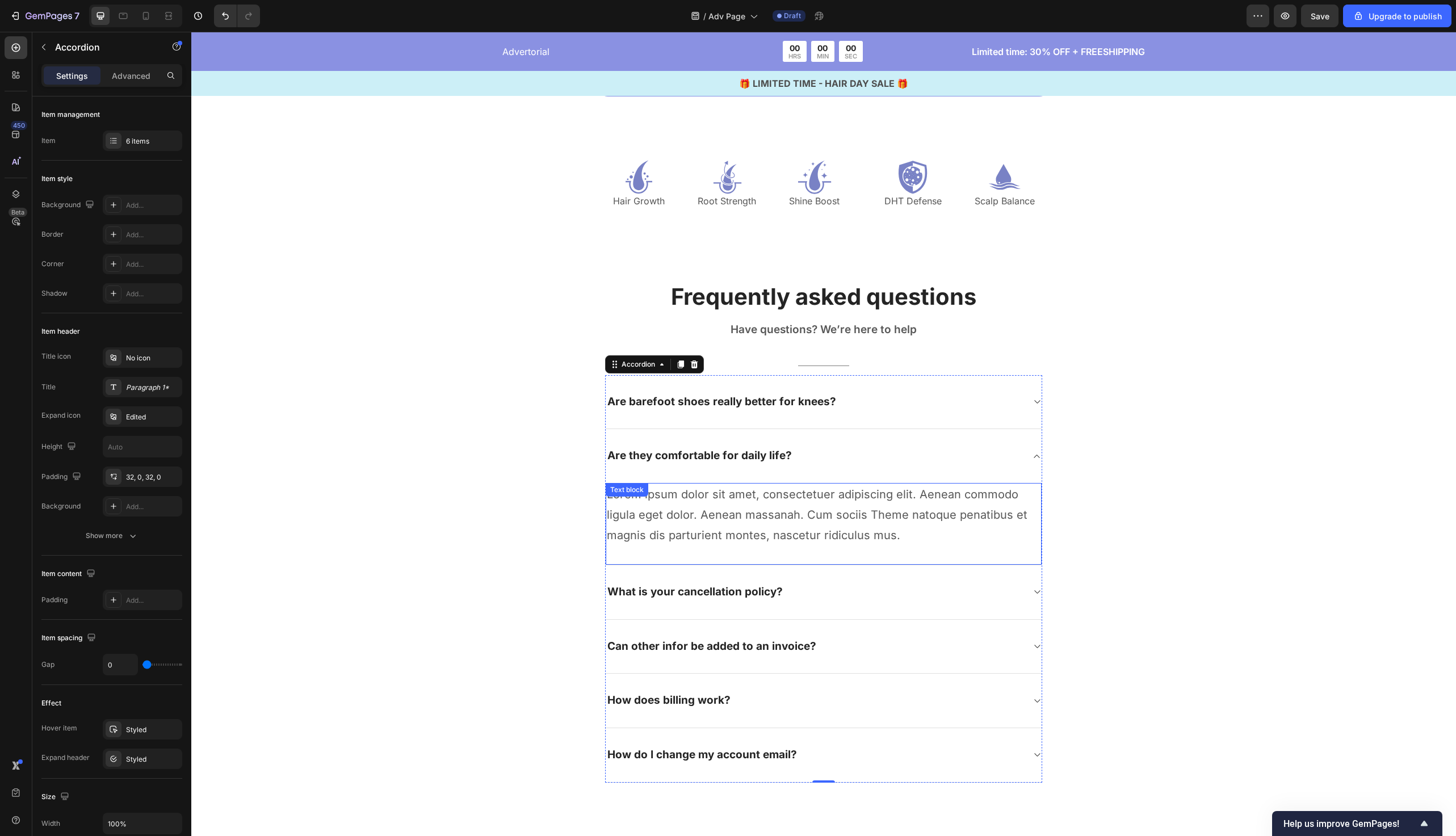
click at [776, 510] on p "Lorem ipsum dolor sit amet, consectetuer adipiscing elit. Aenean commodo ligula…" at bounding box center [824, 514] width 434 height 62
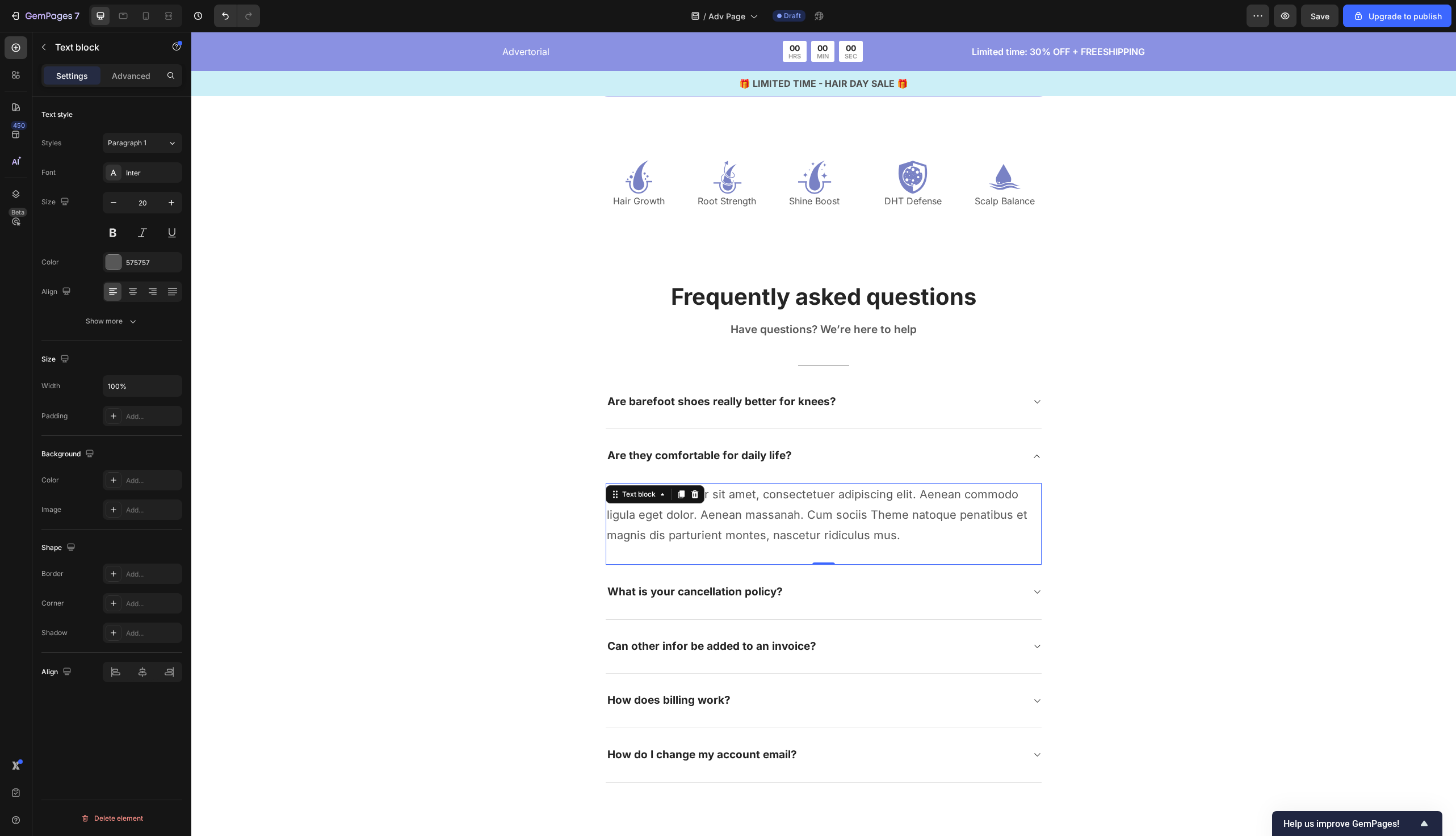
click at [776, 510] on p "Lorem ipsum dolor sit amet, consectetuer adipiscing elit. Aenean commodo ligula…" at bounding box center [824, 514] width 434 height 62
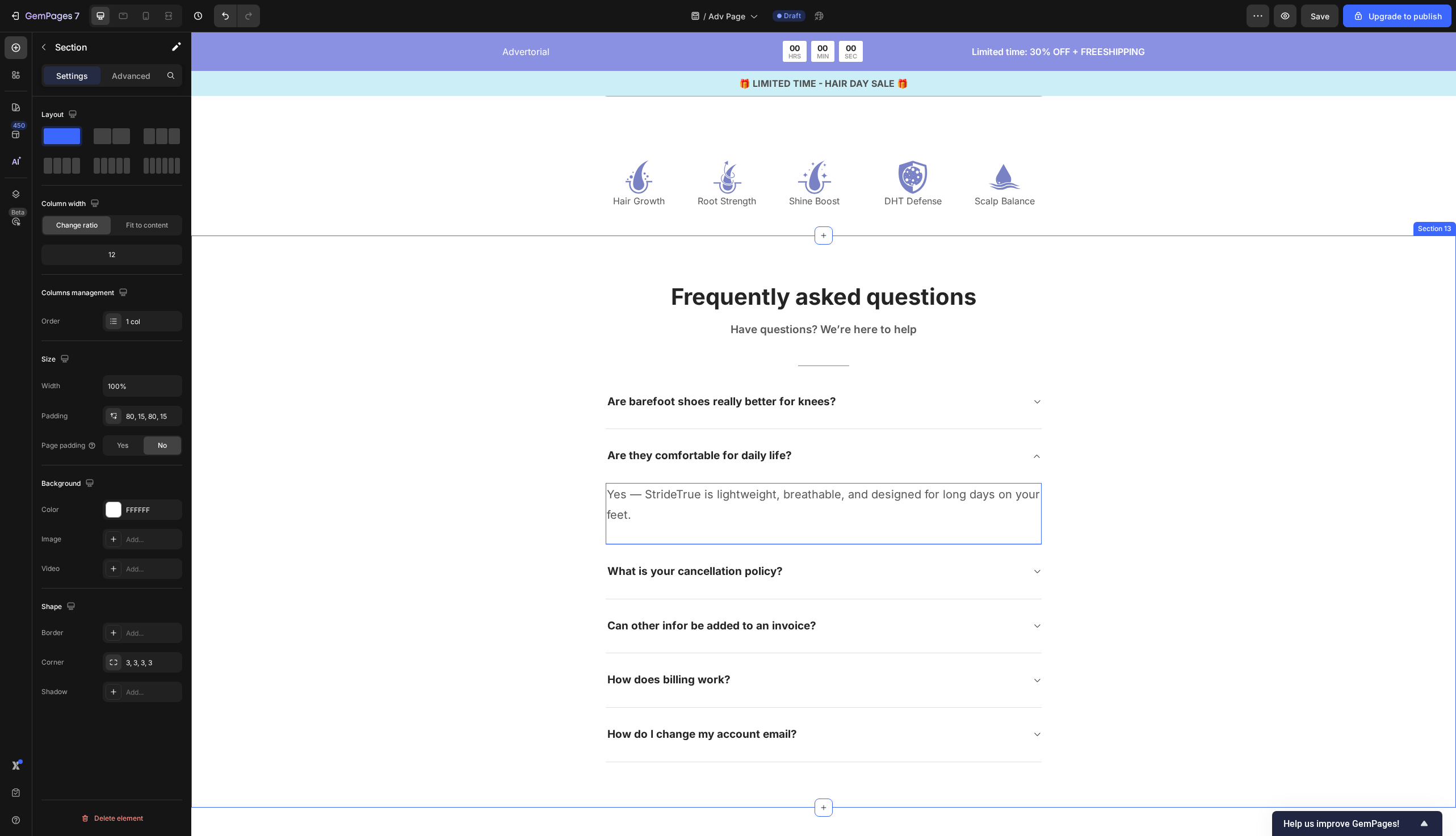
click at [512, 529] on div "Frequently asked questions Heading Have questions? We’re here to help Text bloc…" at bounding box center [824, 521] width 1248 height 481
click at [843, 449] on div "Are they comfortable for daily life?" at bounding box center [814, 456] width 418 height 18
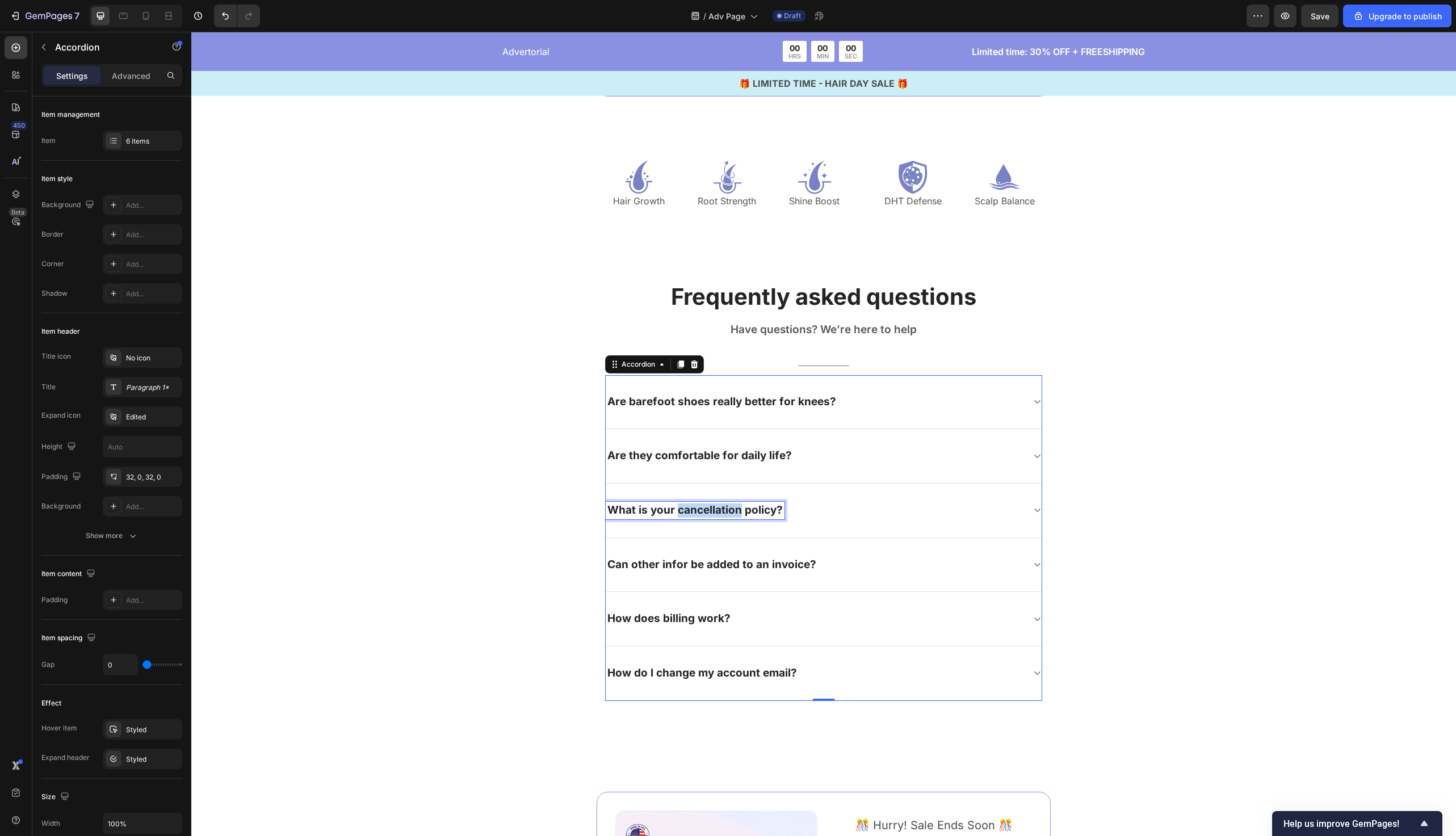
click at [720, 512] on p "What is your cancellation policy?" at bounding box center [694, 510] width 175 height 14
click at [584, 517] on div "Frequently asked questions Heading Have questions? We’re here to help Text bloc…" at bounding box center [824, 491] width 1248 height 420
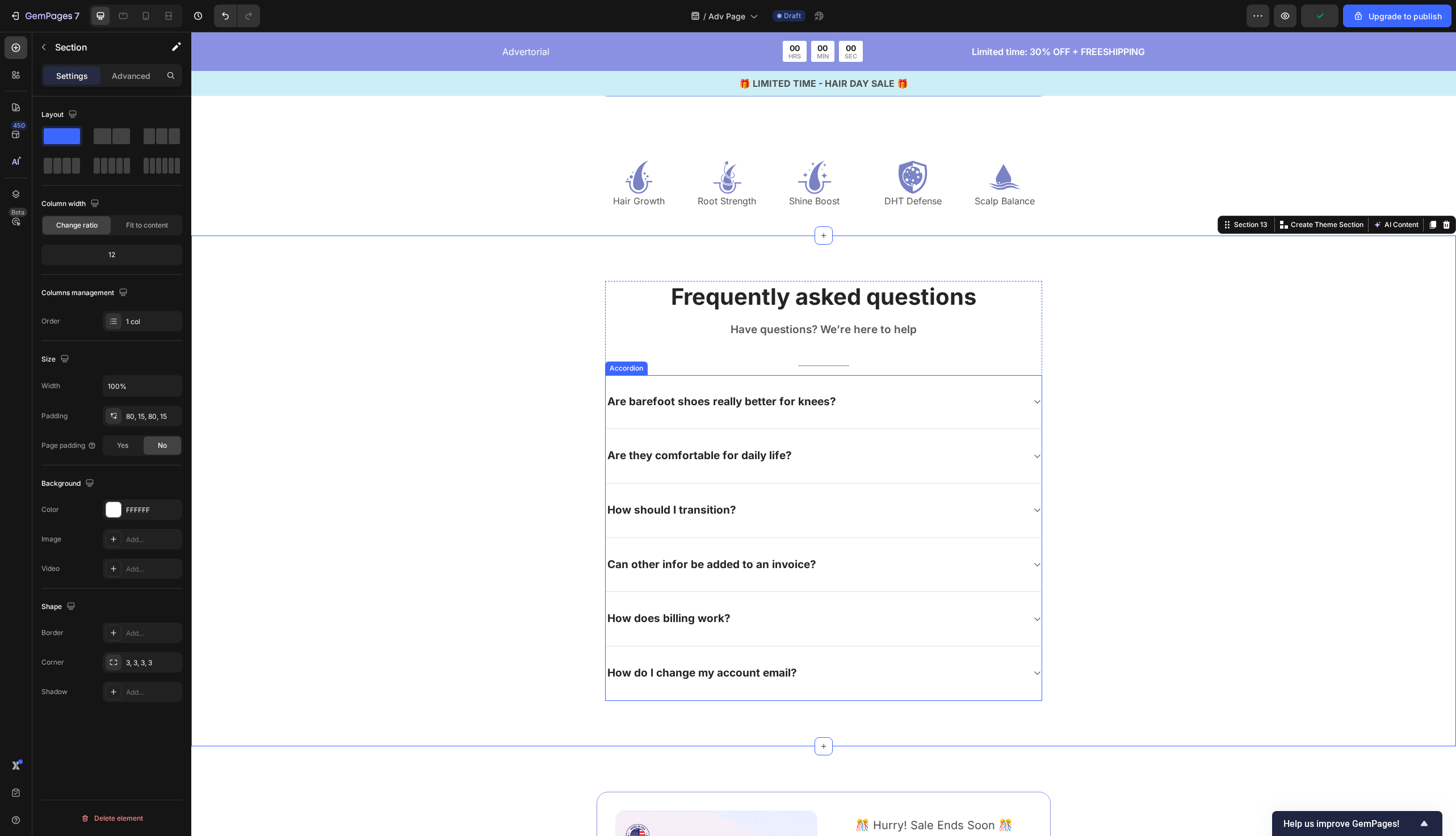
click at [871, 519] on div "How should I transition?" at bounding box center [824, 511] width 436 height 55
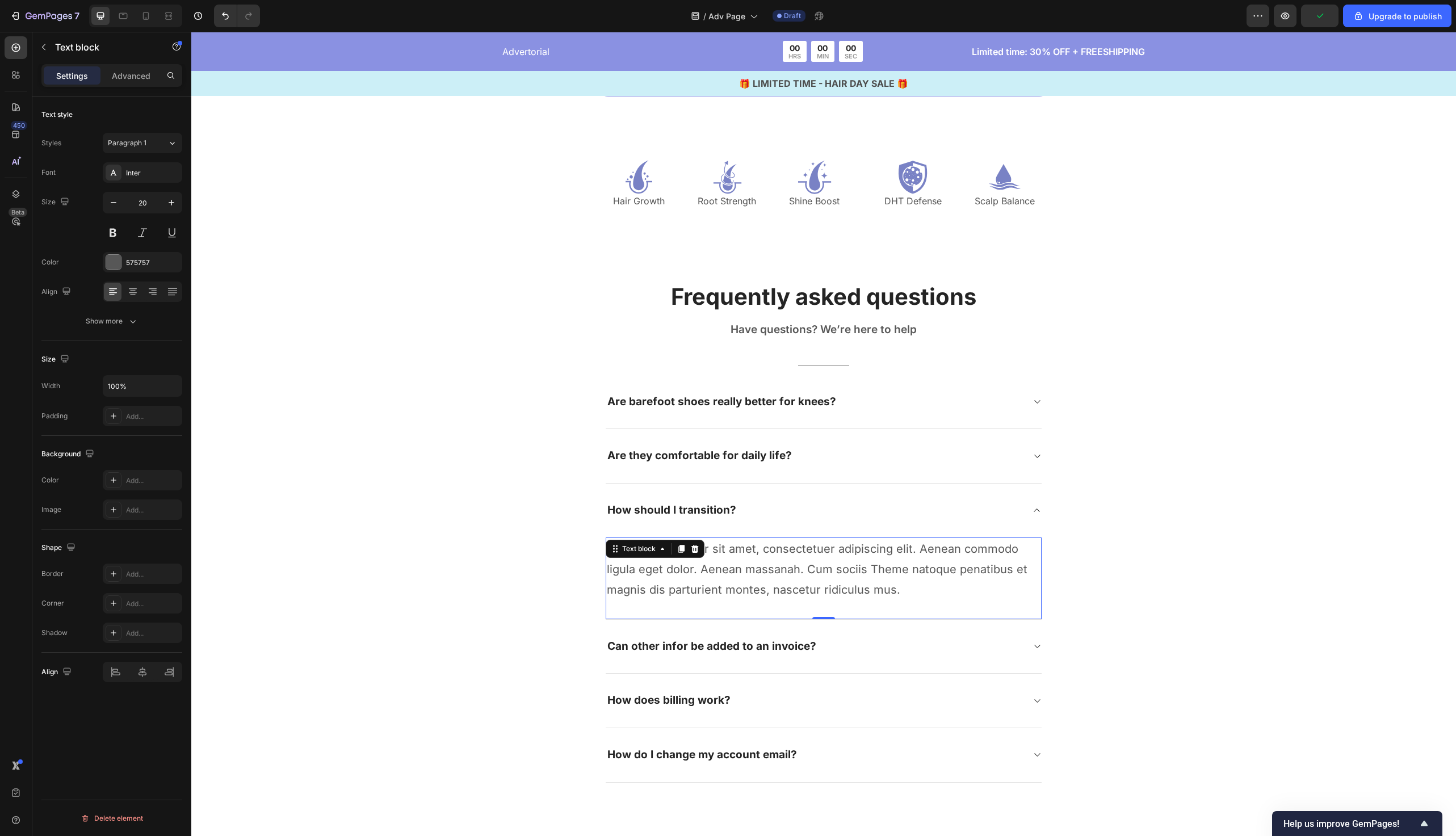
click at [787, 567] on p "Lorem ipsum dolor sit amet, consectetuer adipiscing elit. Aenean commodo ligula…" at bounding box center [824, 569] width 434 height 62
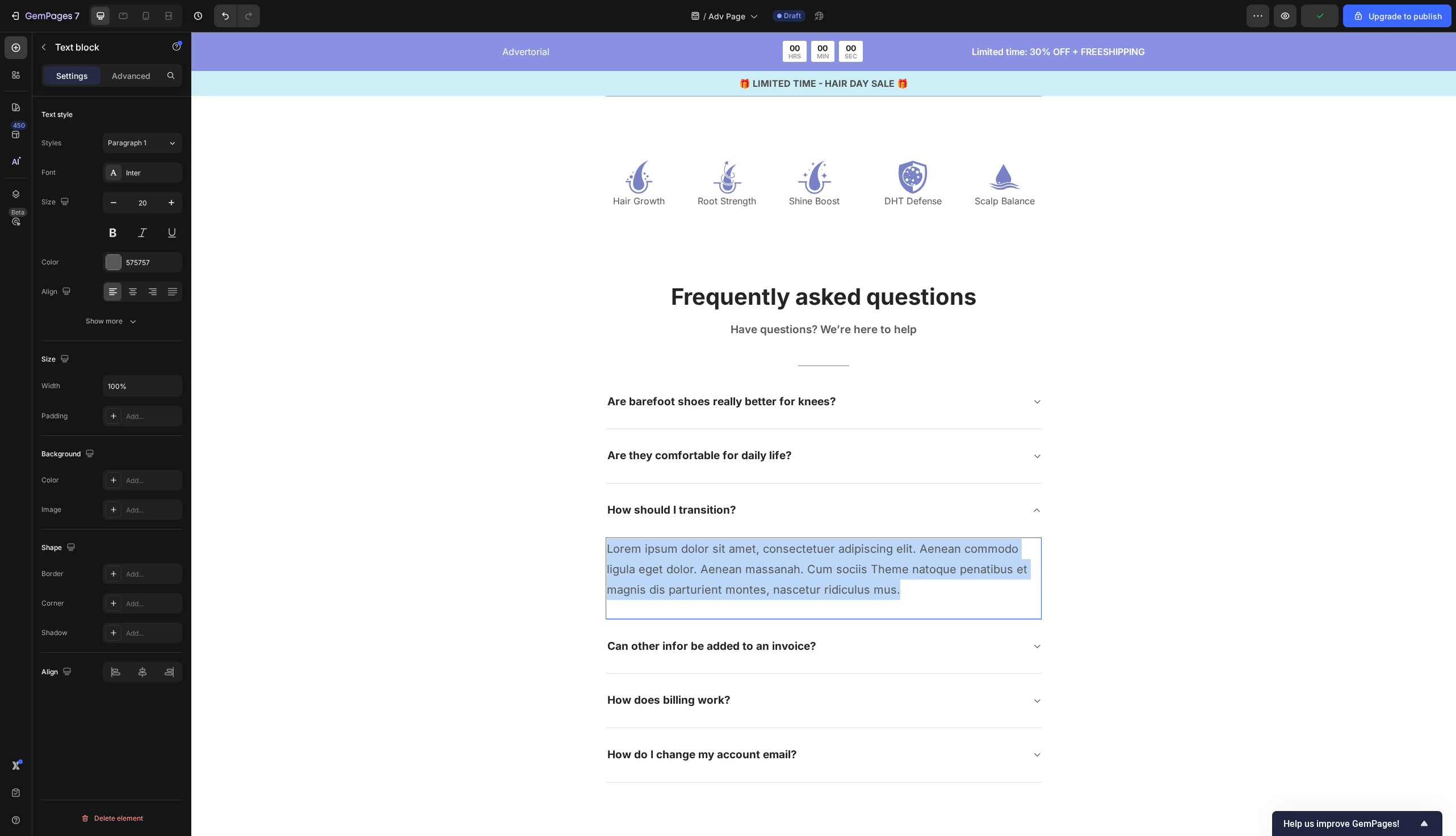
click at [787, 567] on p "Lorem ipsum dolor sit amet, consectetuer adipiscing elit. Aenean commodo ligula…" at bounding box center [824, 569] width 434 height 62
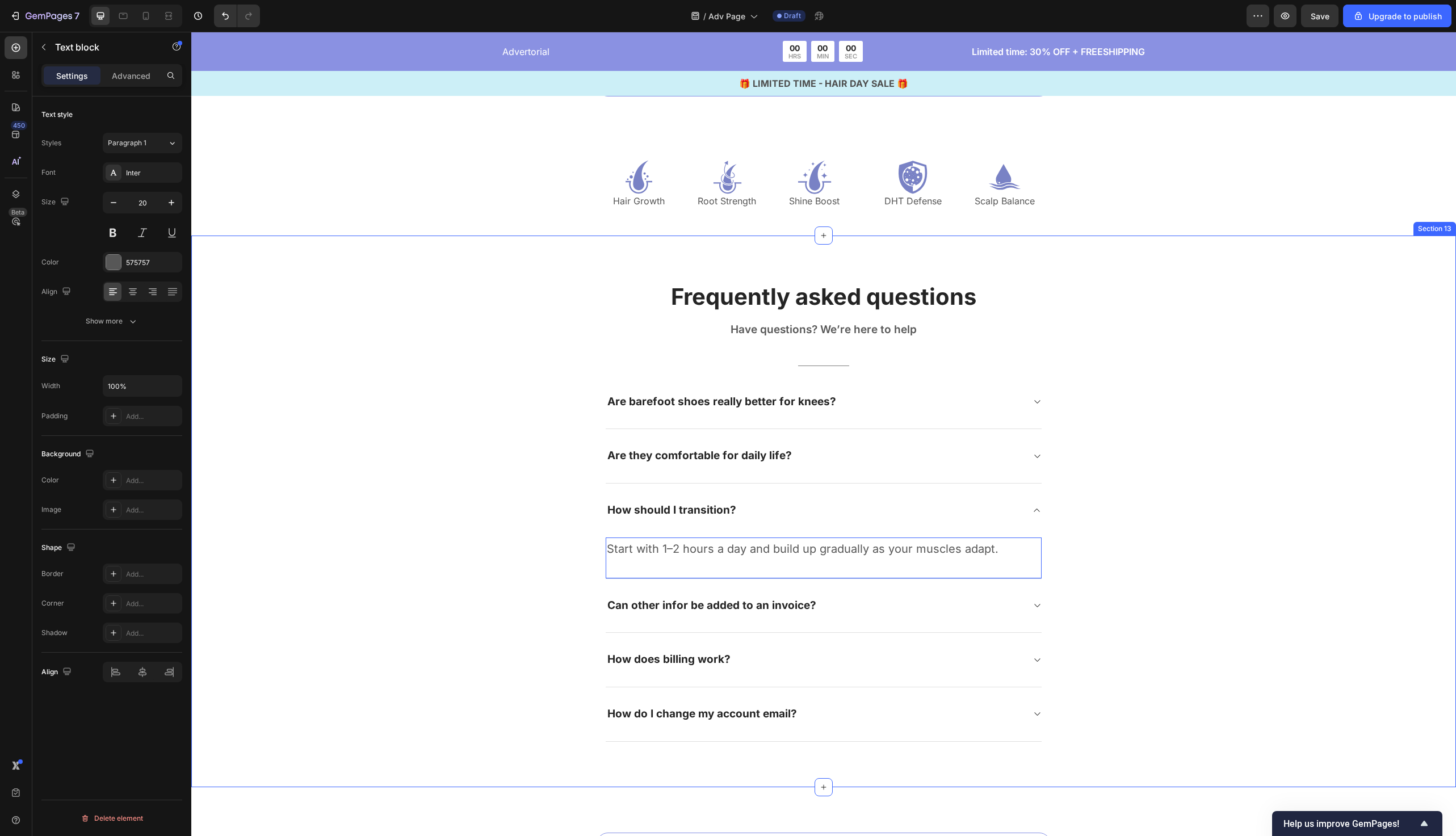
click at [527, 553] on div "Frequently asked questions Heading Have questions? We’re here to help Text bloc…" at bounding box center [824, 511] width 1248 height 461
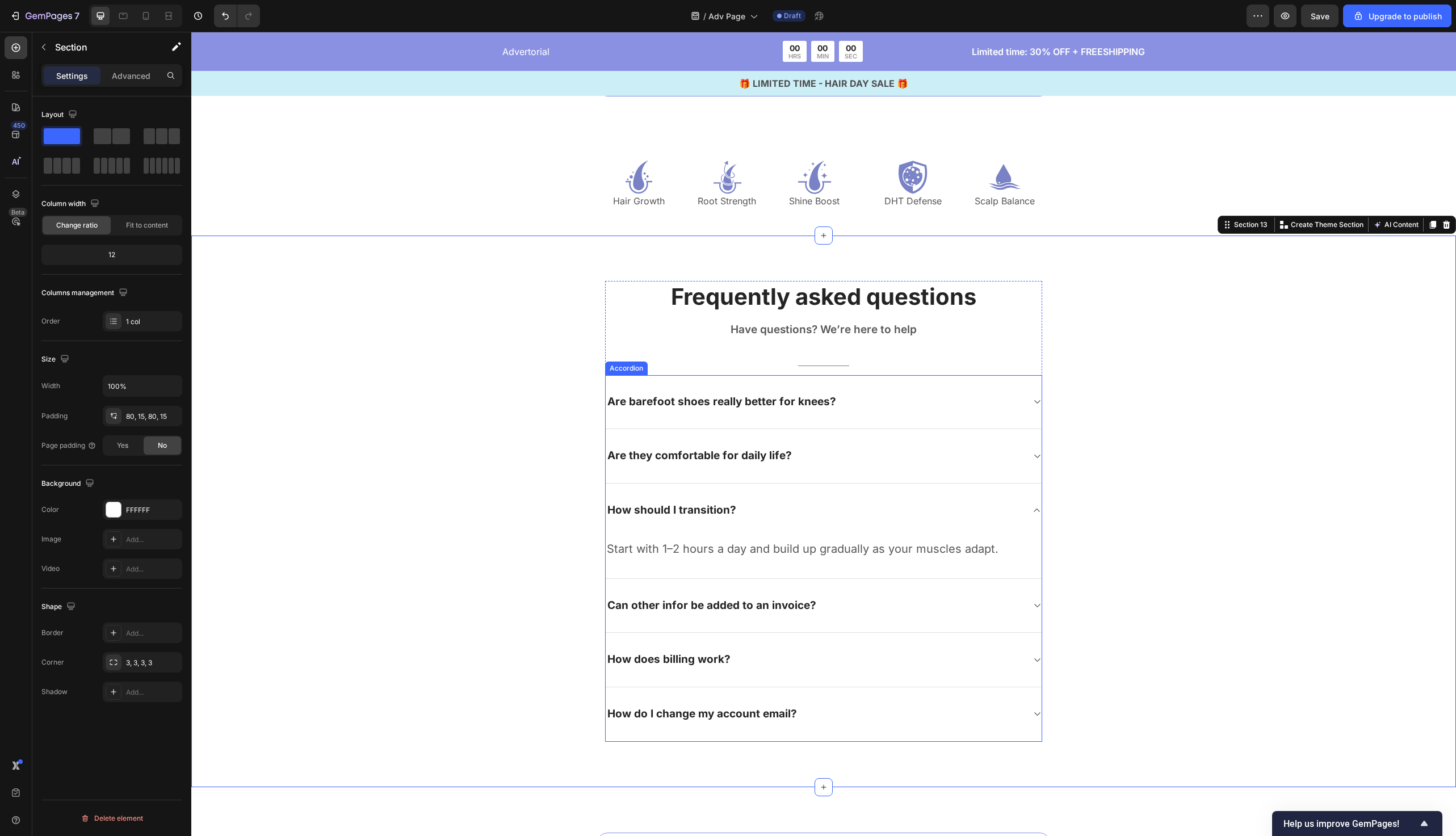
click at [789, 502] on div "How should I transition?" at bounding box center [814, 510] width 418 height 18
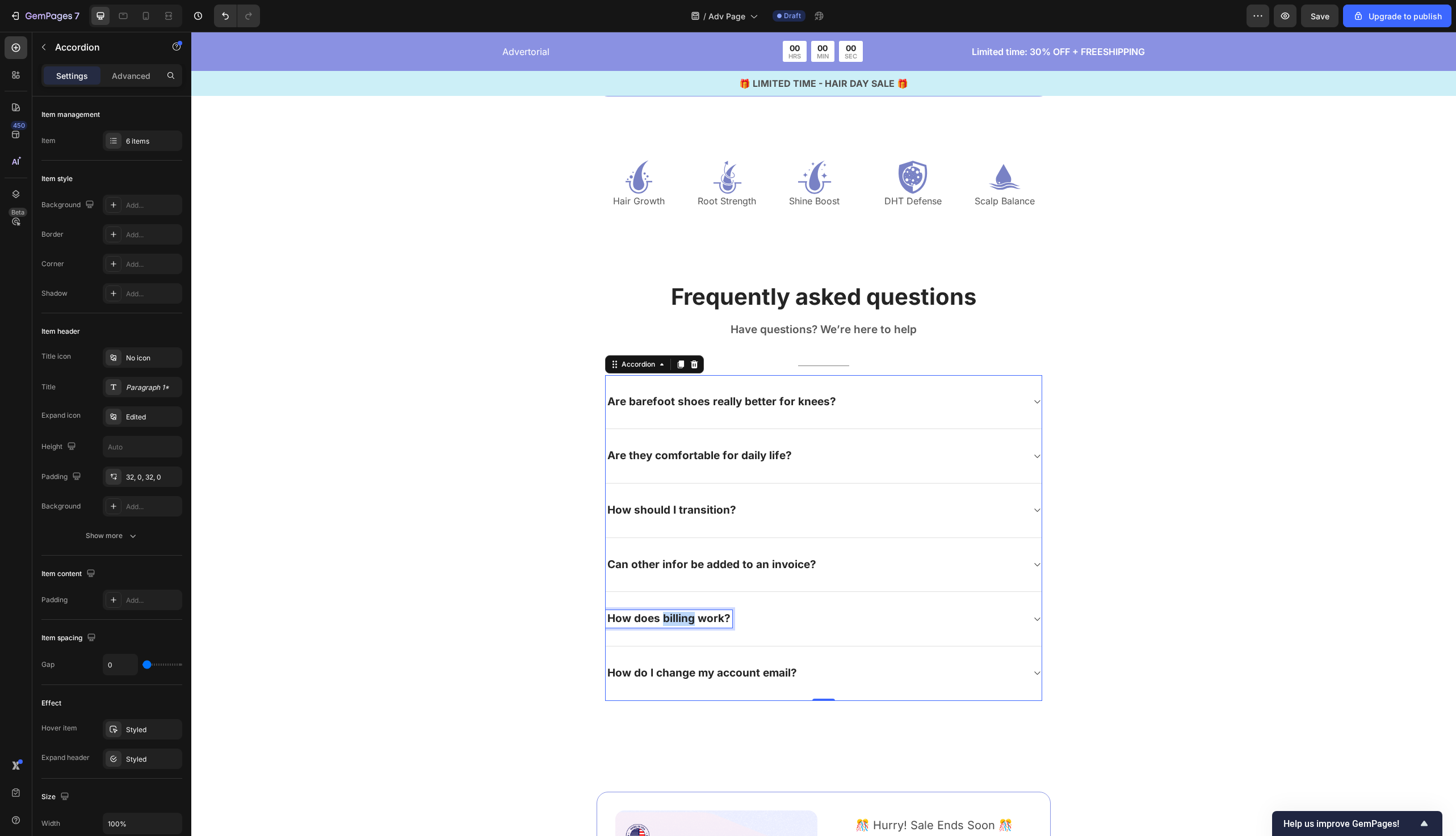
click at [684, 614] on p "How does billing work?" at bounding box center [669, 619] width 123 height 14
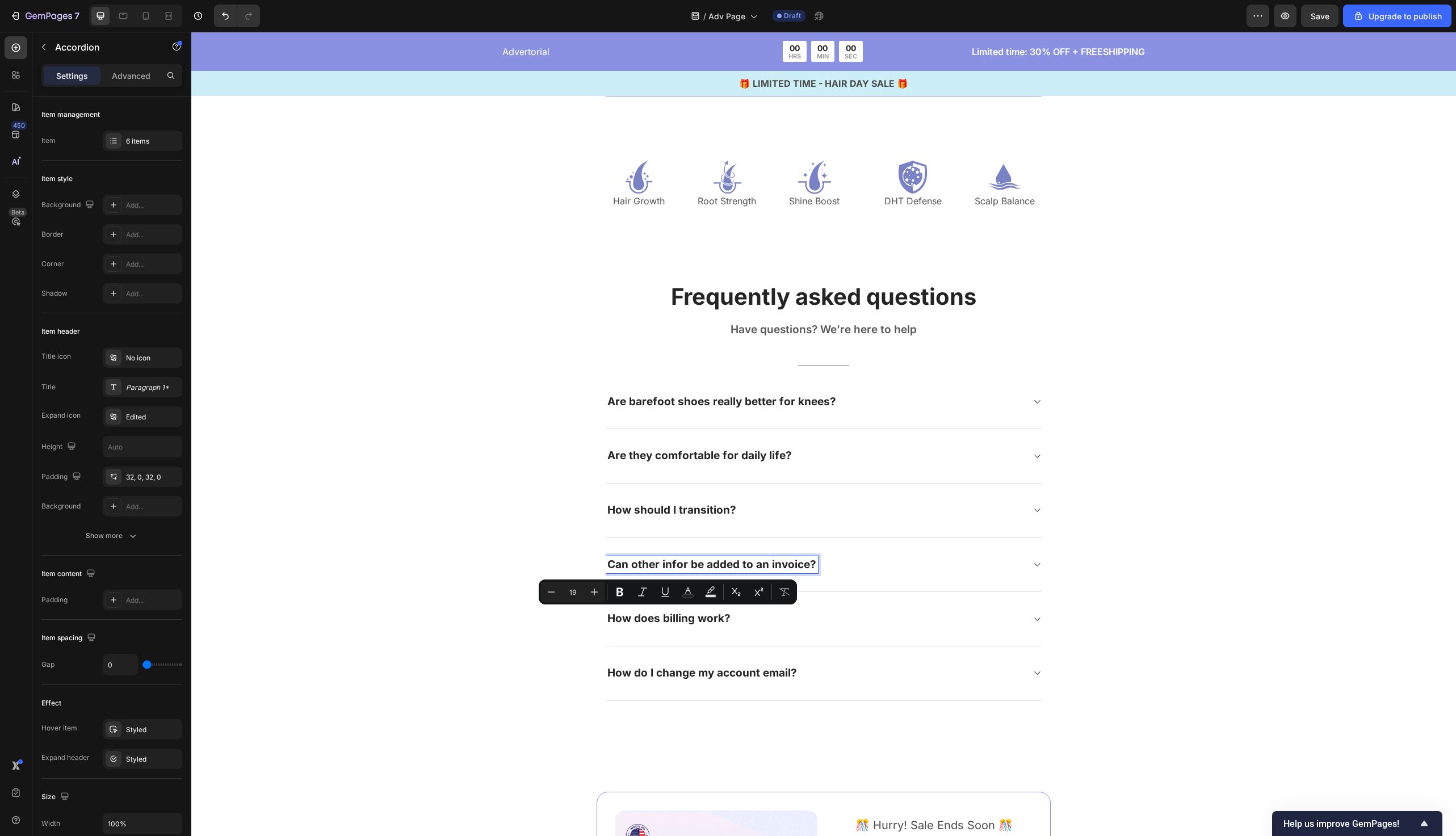
click at [769, 563] on p "Can other infor be added to an invoice?" at bounding box center [711, 565] width 209 height 14
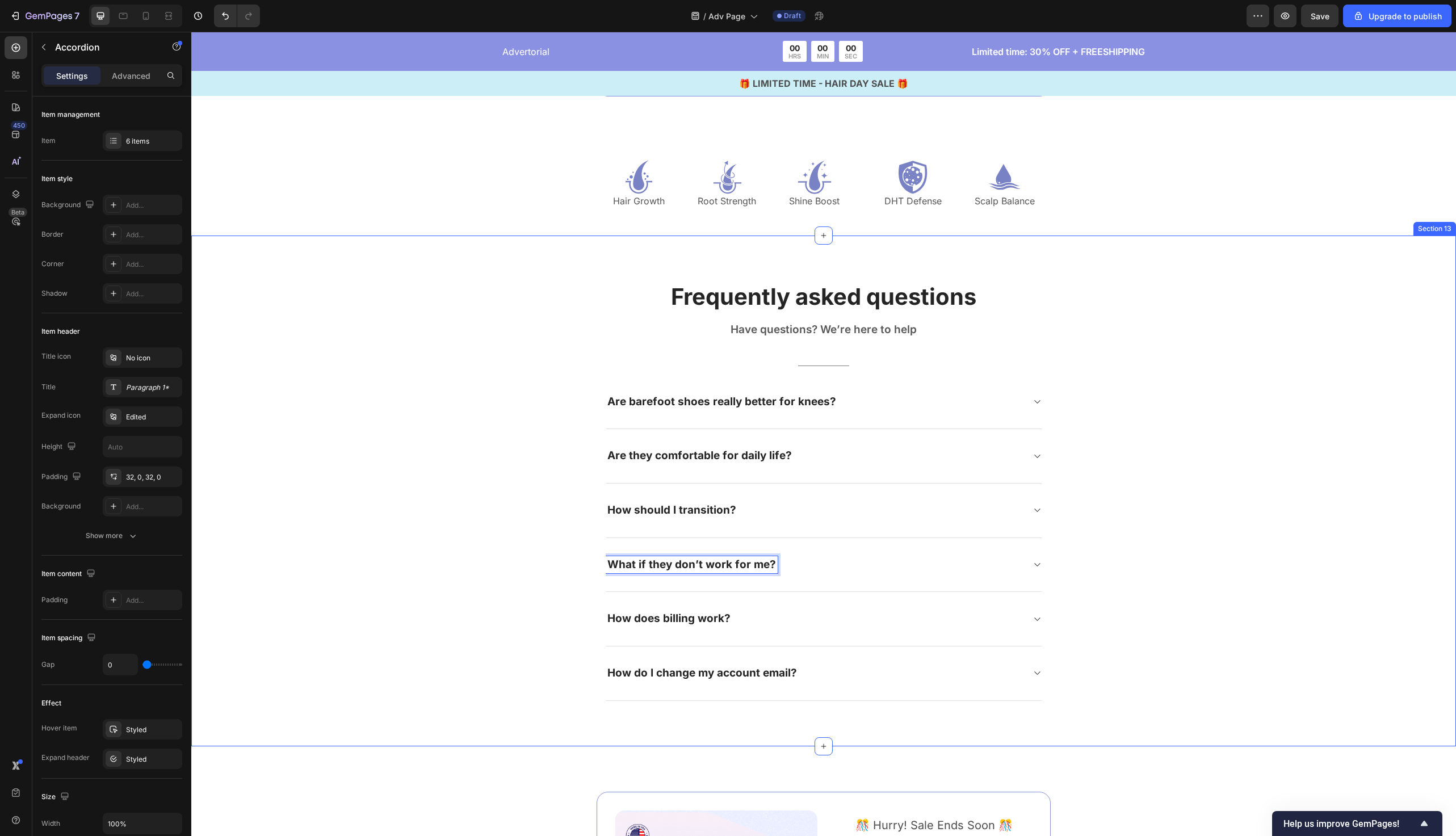
click at [548, 563] on div "Frequently asked questions Heading Have questions? We’re here to help Text bloc…" at bounding box center [824, 491] width 1248 height 420
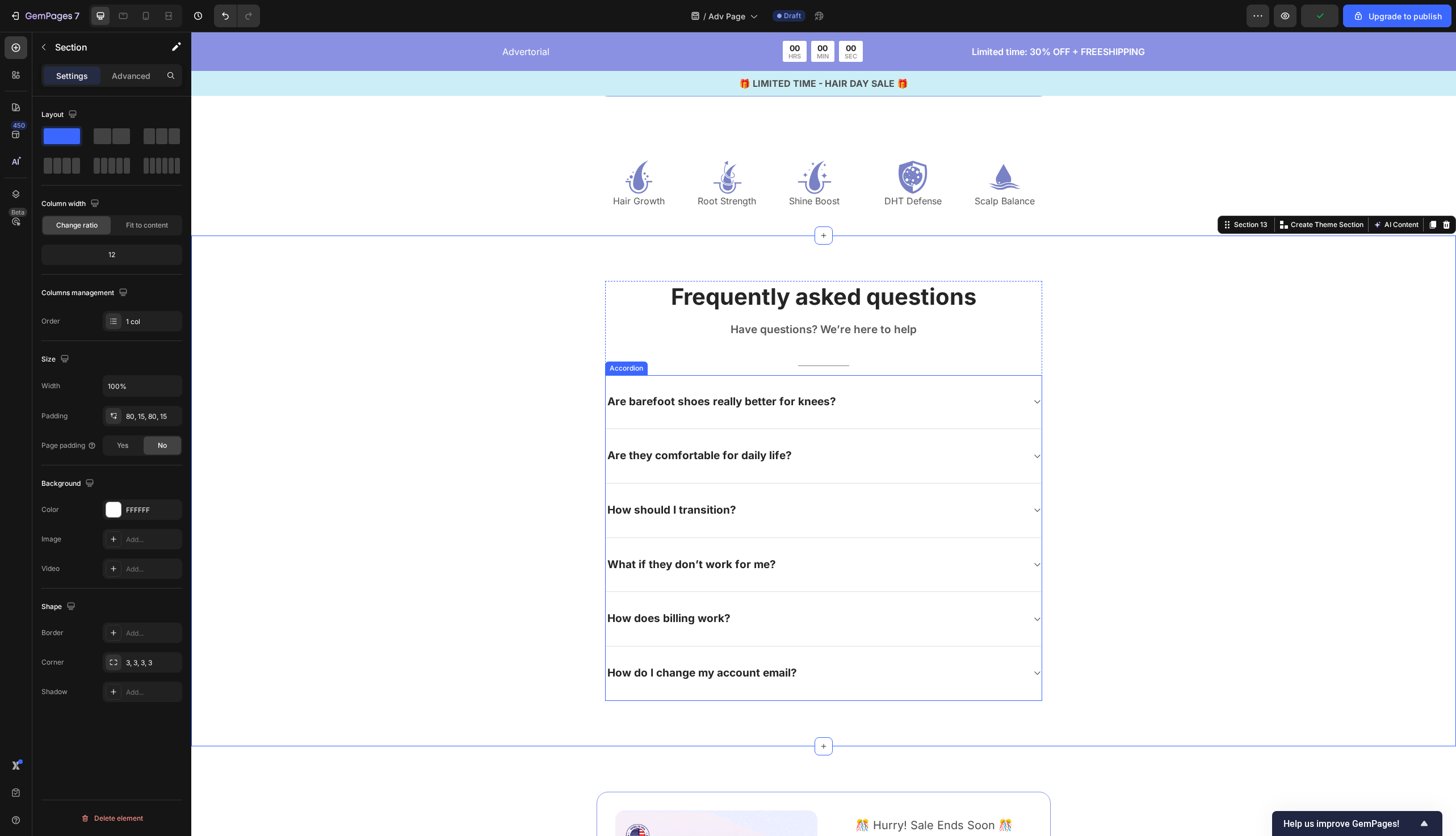
click at [851, 559] on div "What if they don’t work for me?" at bounding box center [814, 565] width 418 height 18
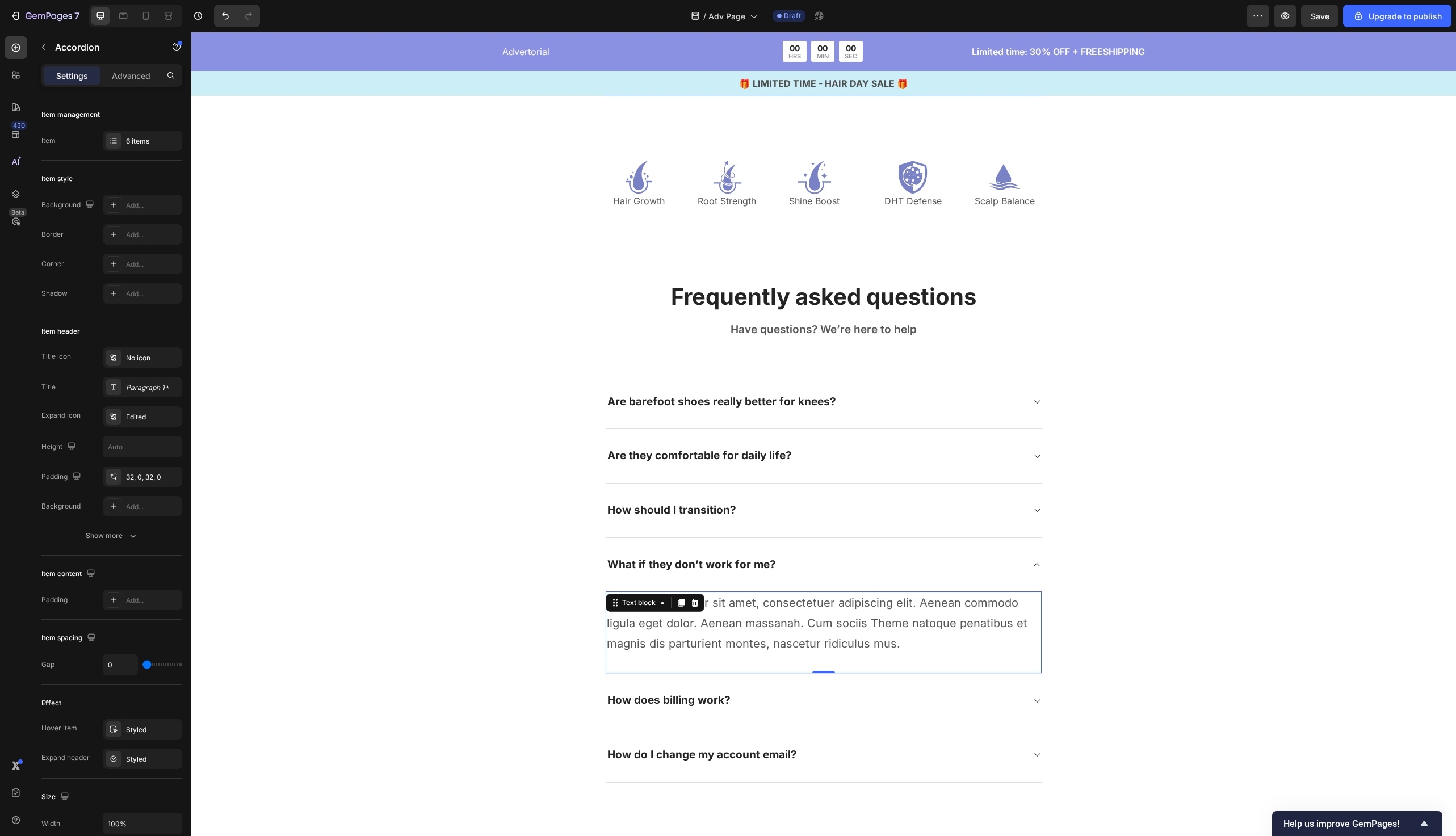
click at [772, 615] on p "Lorem ipsum dolor sit amet, consectetuer adipiscing elit. Aenean commodo ligula…" at bounding box center [824, 623] width 434 height 62
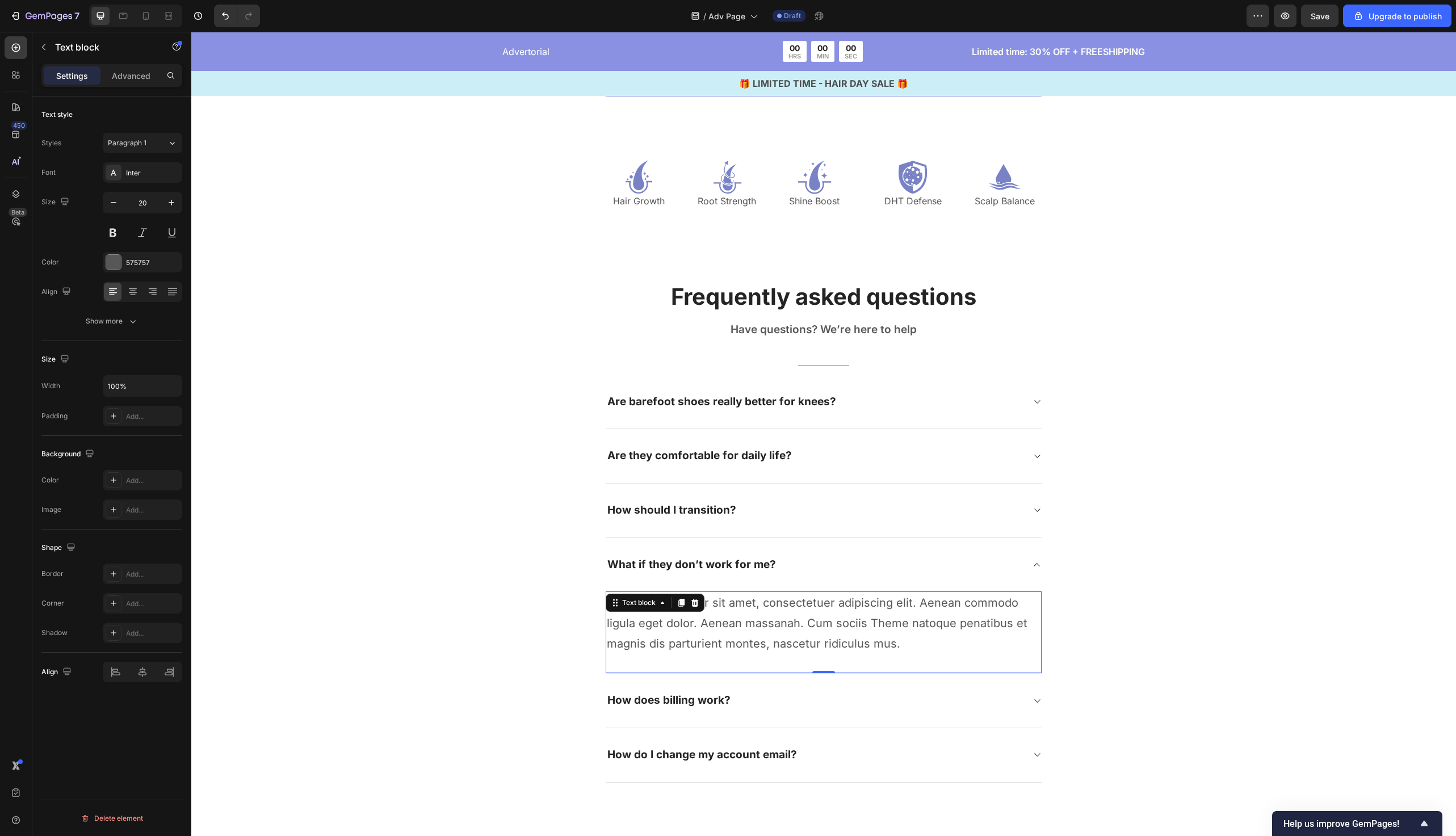
click at [772, 615] on p "Lorem ipsum dolor sit amet, consectetuer adipiscing elit. Aenean commodo ligula…" at bounding box center [824, 623] width 434 height 62
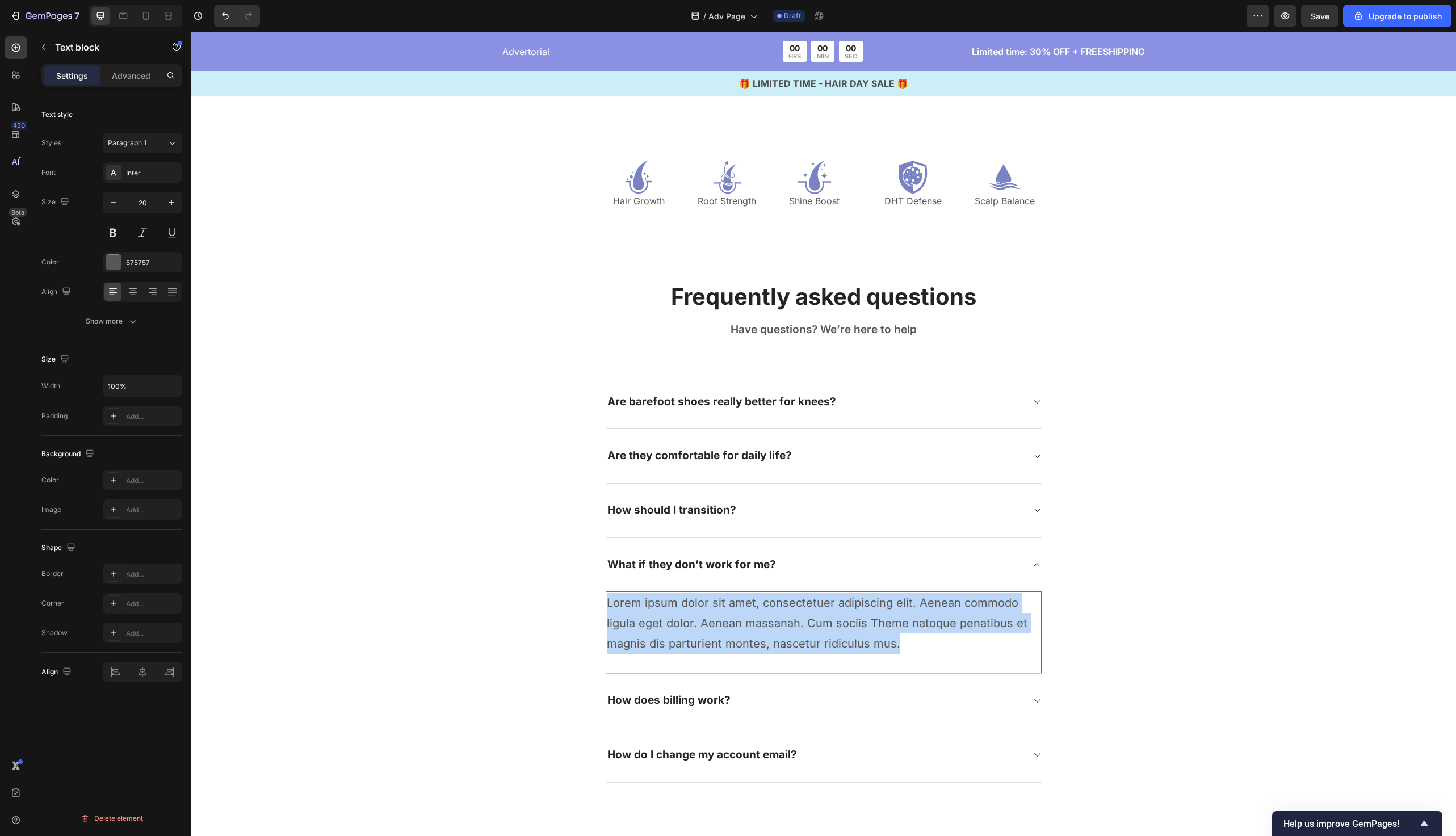
click at [772, 615] on p "Lorem ipsum dolor sit amet, consectetuer adipiscing elit. Aenean commodo ligula…" at bounding box center [824, 623] width 434 height 62
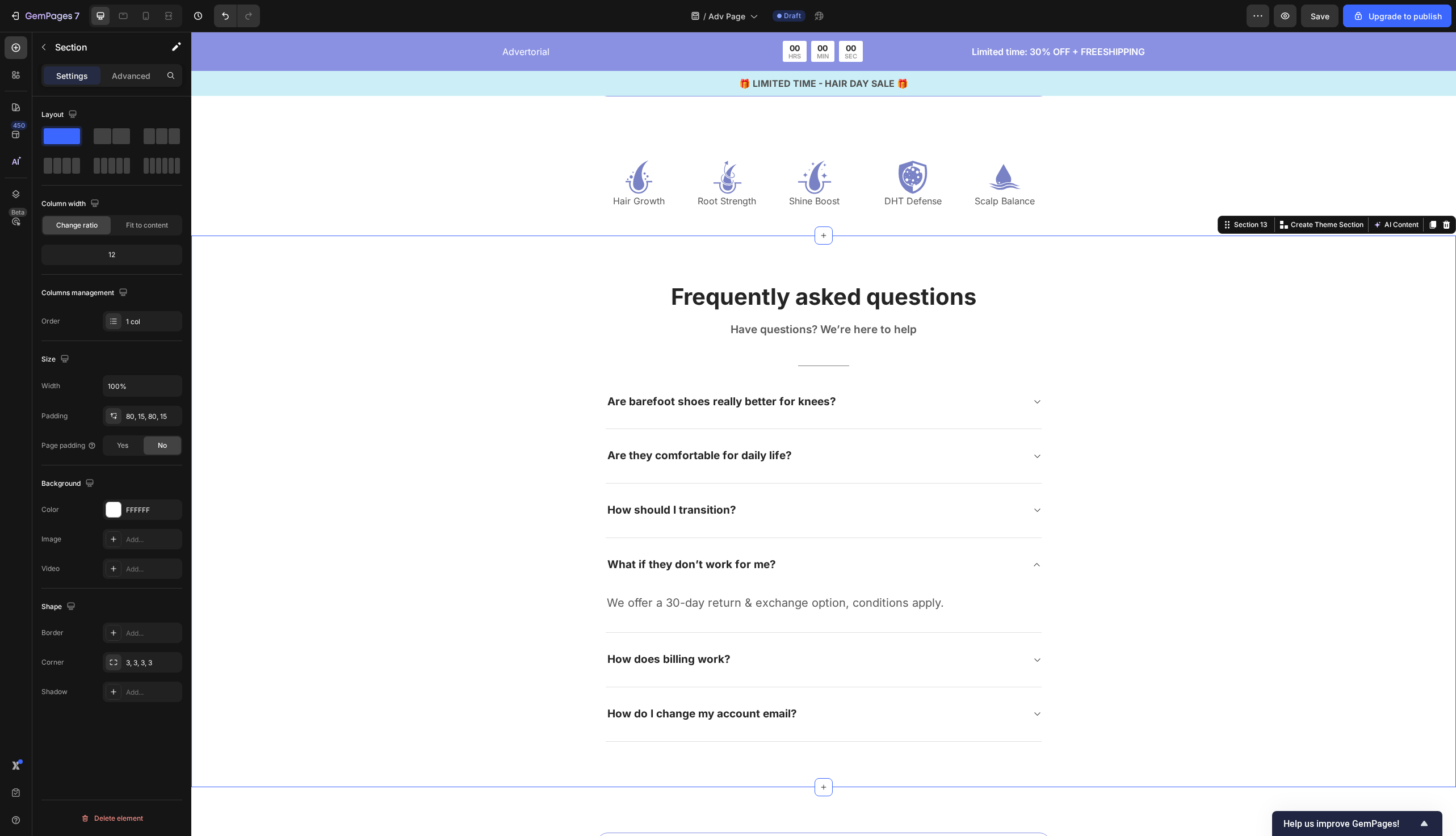
click at [469, 552] on div "Frequently asked questions Heading Have questions? We’re here to help Text bloc…" at bounding box center [824, 511] width 1248 height 461
click at [940, 573] on div "What if they don’t work for me?" at bounding box center [824, 565] width 436 height 54
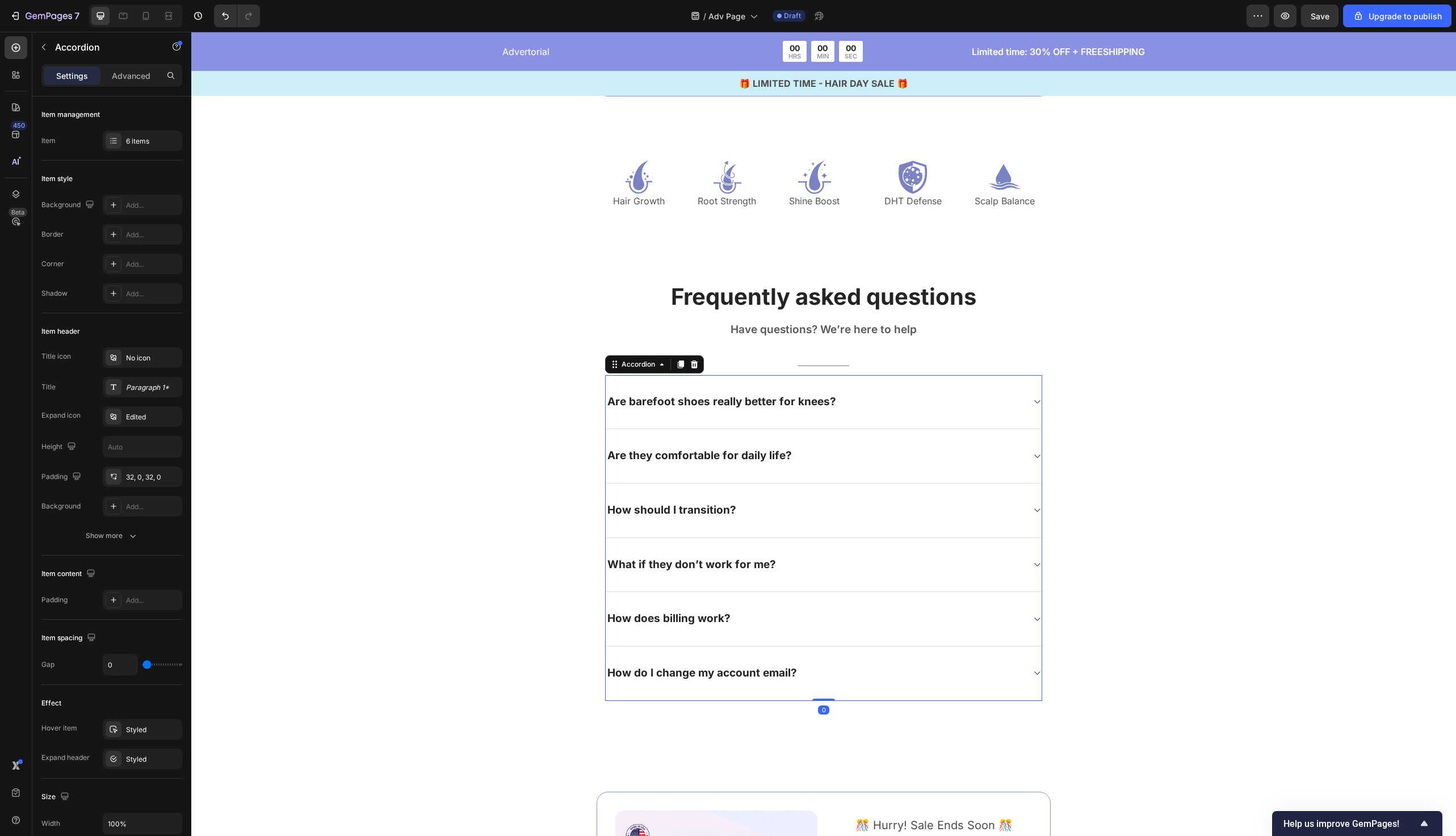
click at [827, 623] on div "How does billing work?" at bounding box center [814, 619] width 418 height 18
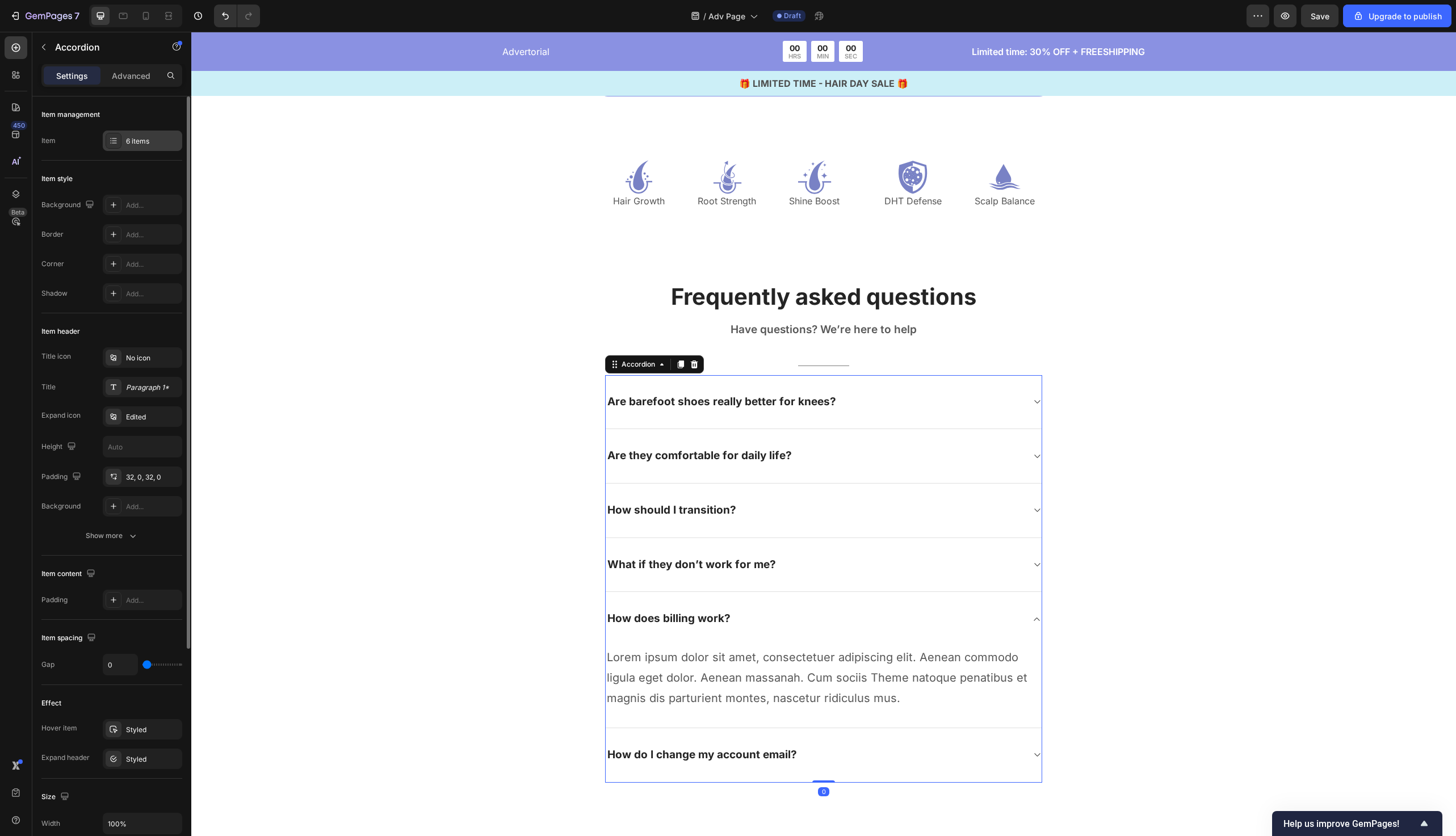
click at [136, 146] on div "6 items" at bounding box center [152, 141] width 53 height 10
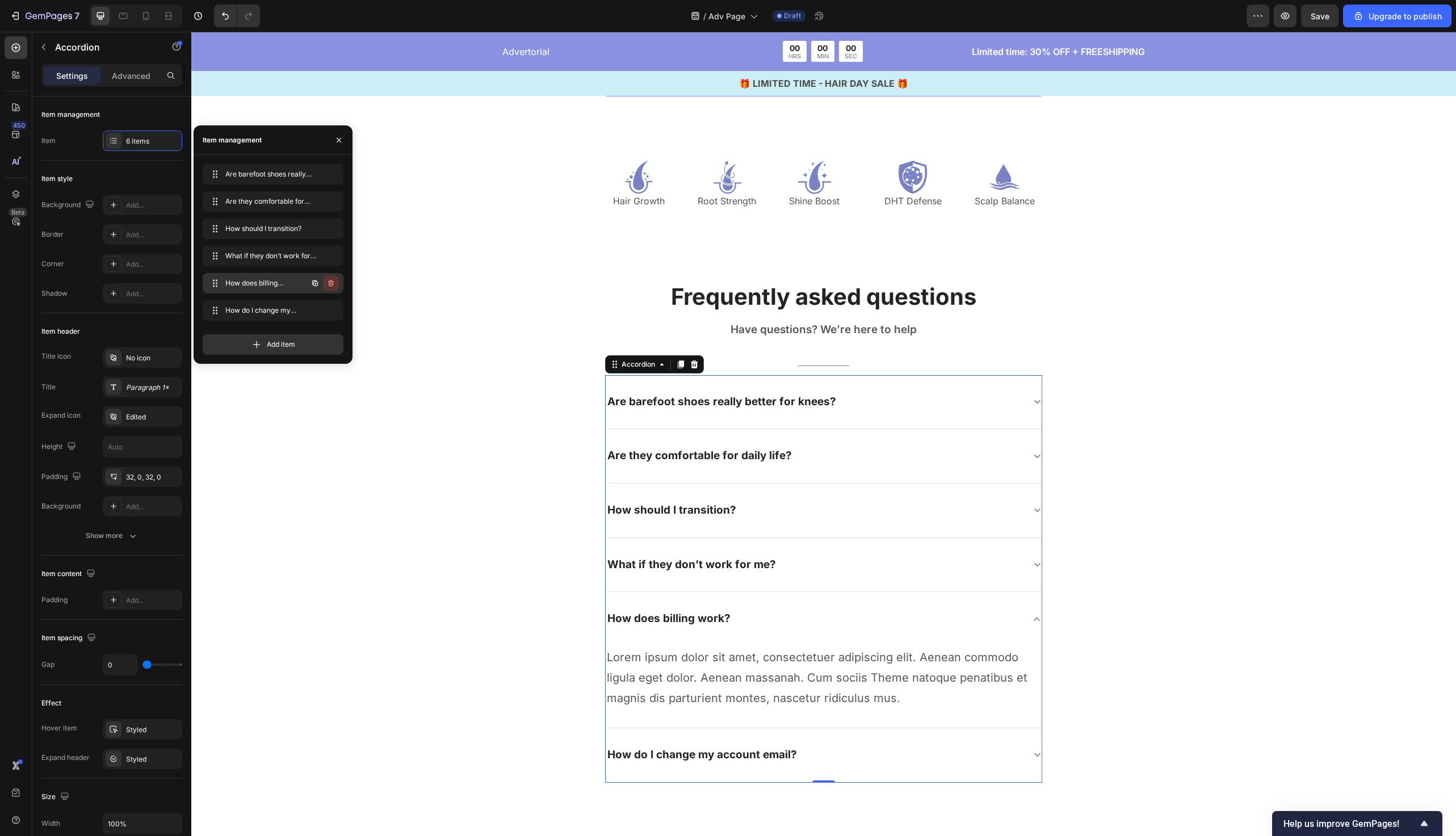
click at [329, 283] on icon "button" at bounding box center [331, 284] width 5 height 7
click at [313, 276] on button "Delete" at bounding box center [324, 283] width 31 height 16
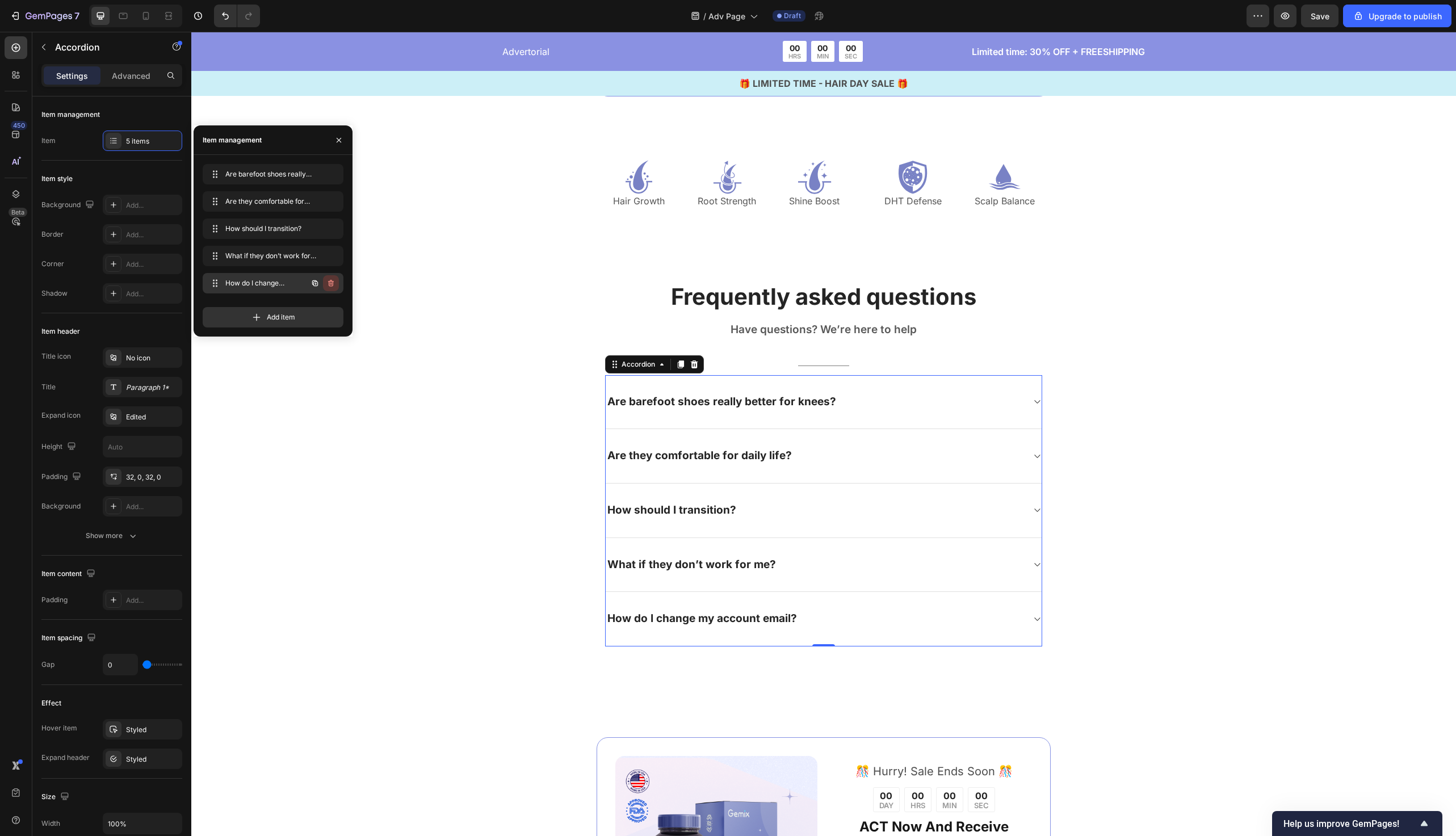
click at [334, 284] on icon "button" at bounding box center [330, 283] width 9 height 9
click at [334, 283] on button "Delete" at bounding box center [324, 283] width 31 height 16
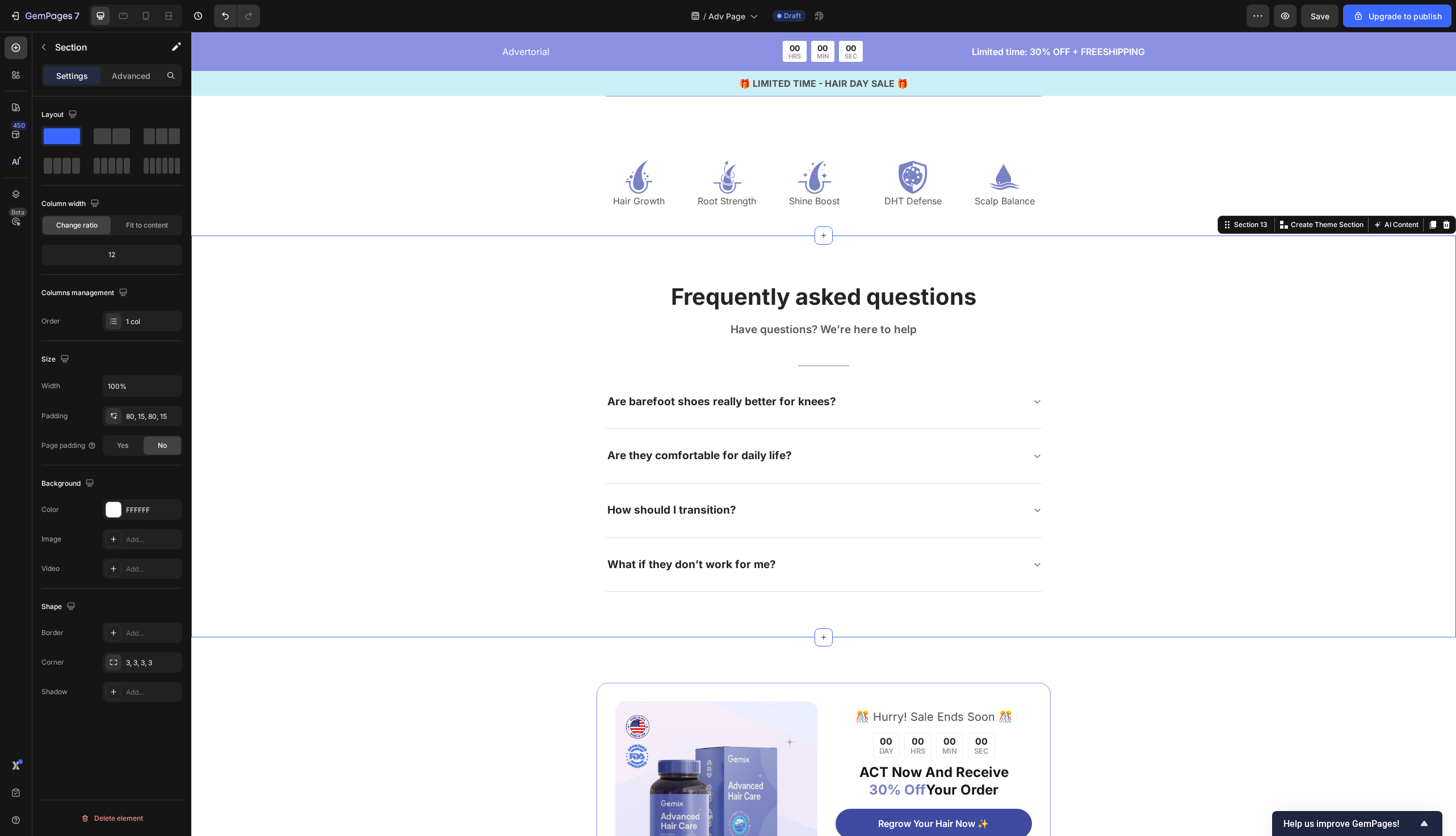
click at [464, 369] on div "Frequently asked questions Heading Have questions? We’re here to help Text bloc…" at bounding box center [824, 437] width 1248 height 311
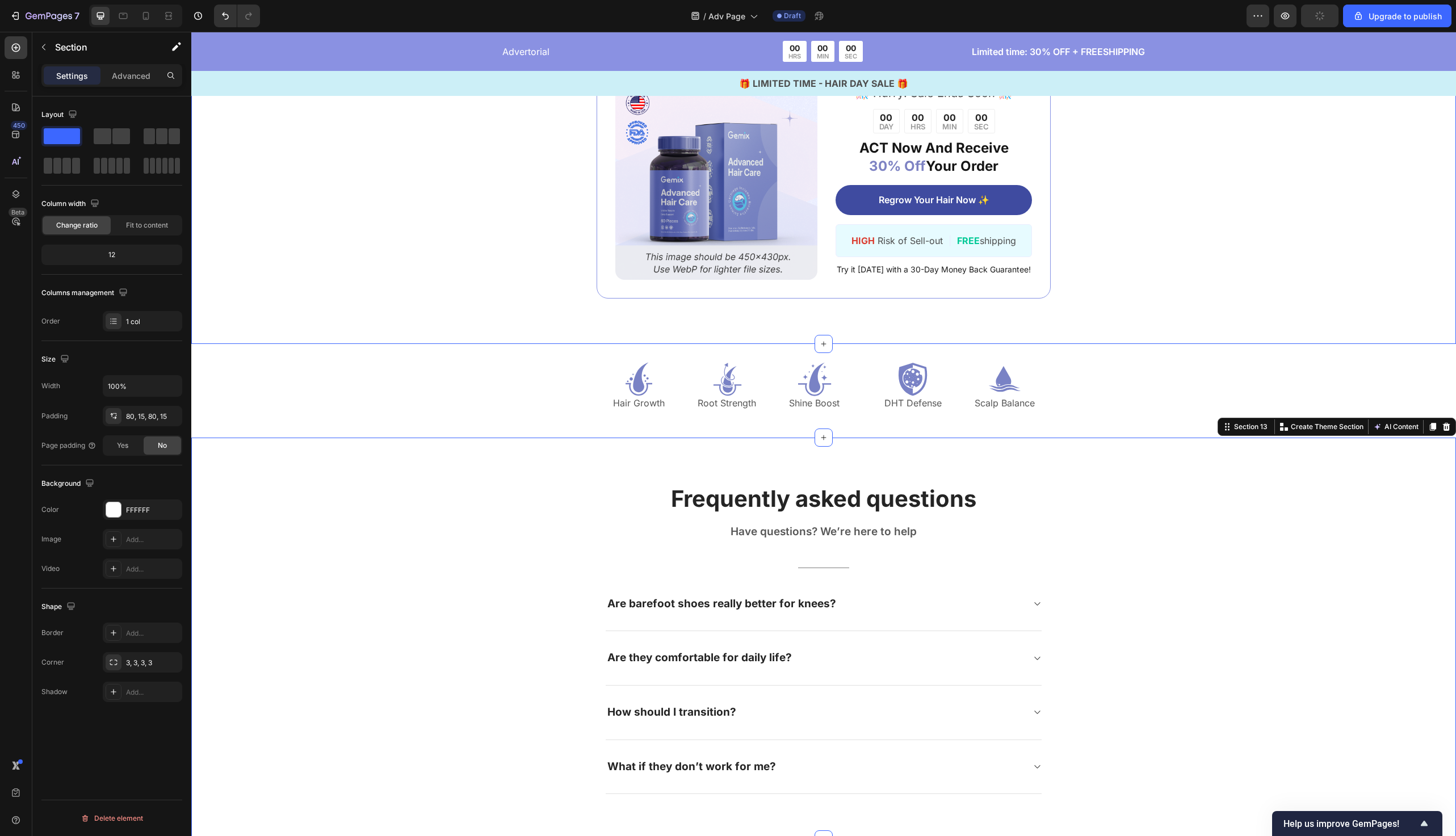
scroll to position [4685, 0]
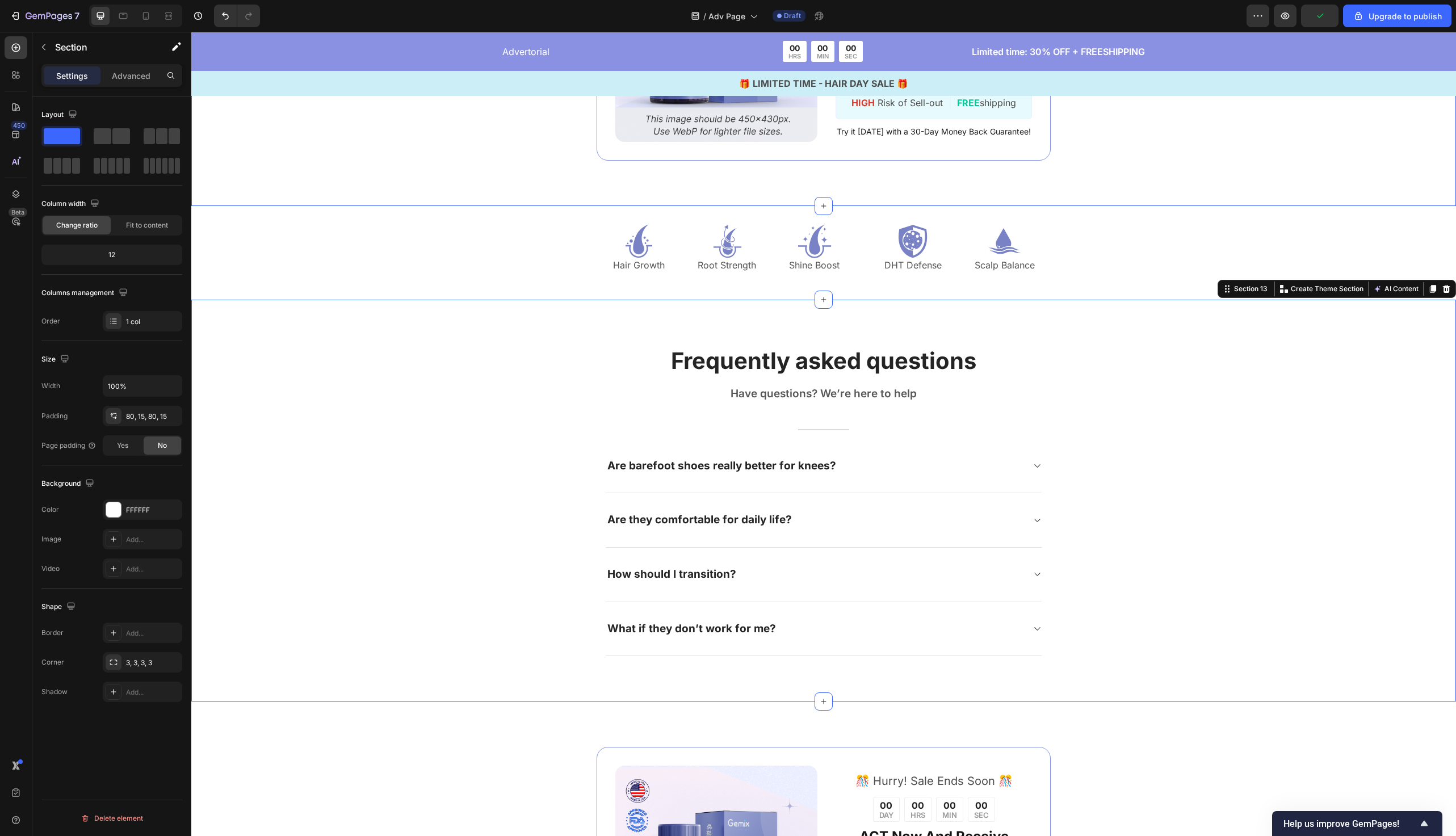
click at [439, 514] on div "Frequently asked questions Heading Have questions? We’re here to help Text bloc…" at bounding box center [824, 501] width 1248 height 311
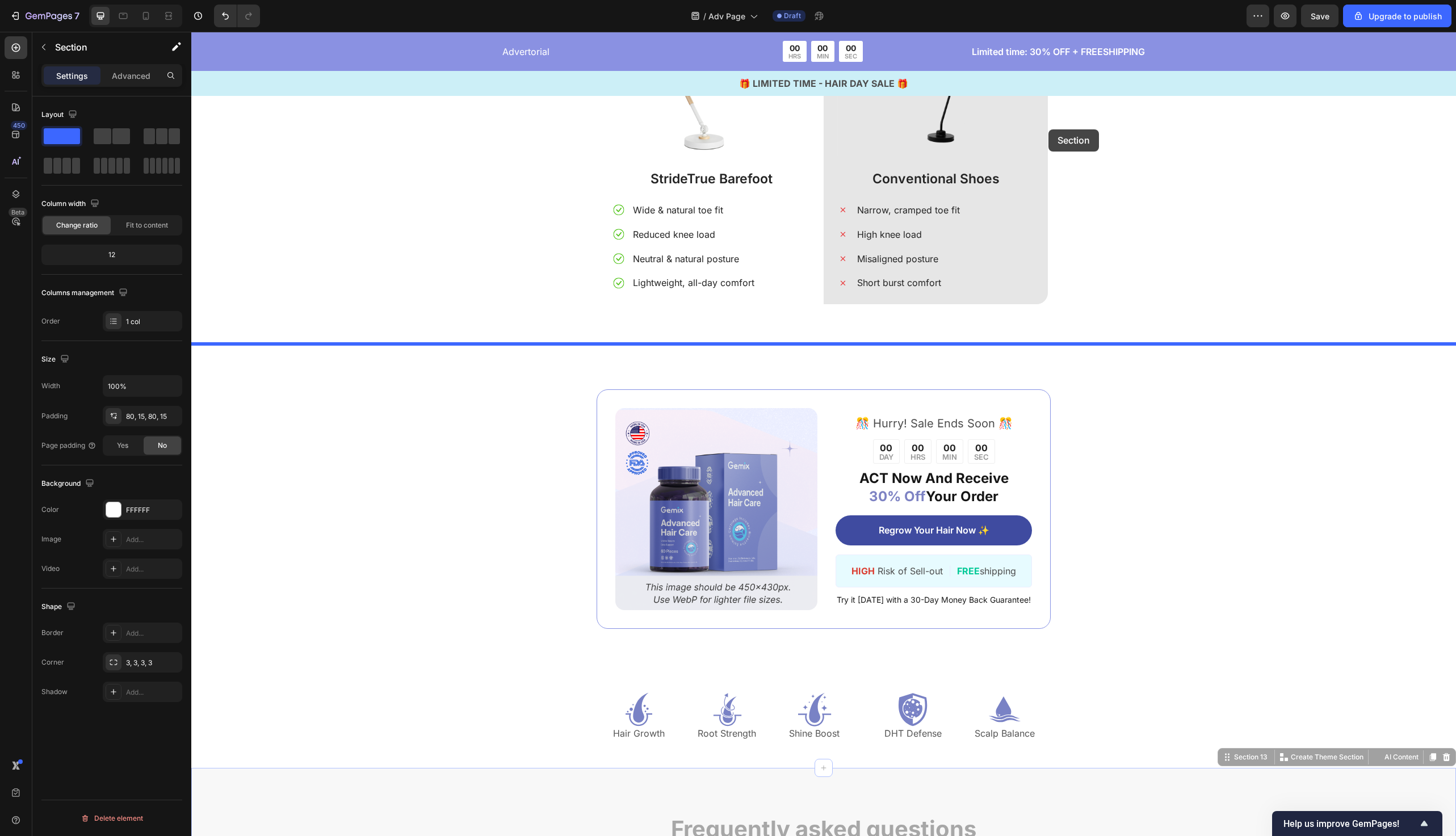
scroll to position [4210, 0]
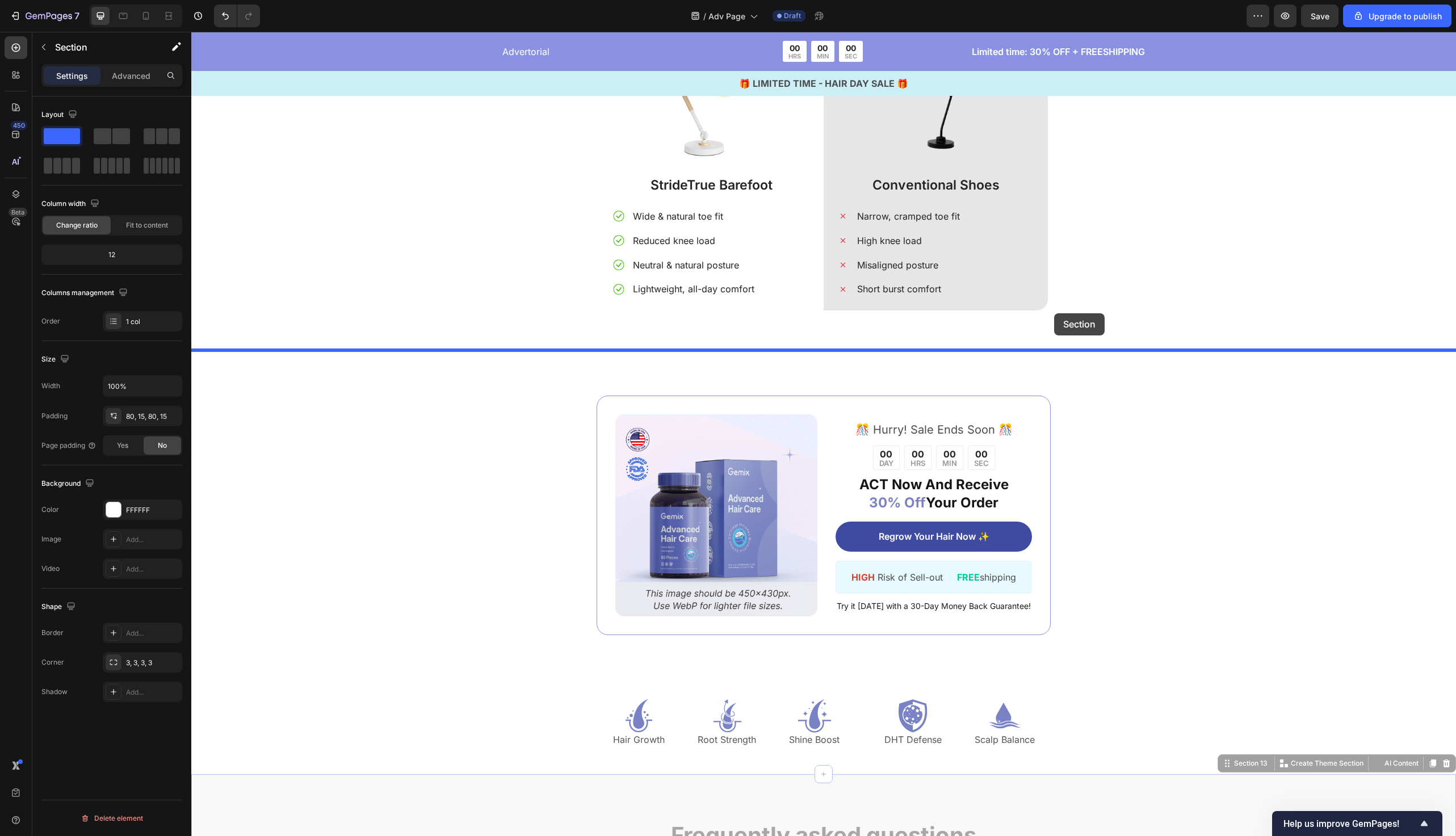
drag, startPoint x: 1241, startPoint y: 290, endPoint x: 1055, endPoint y: 312, distance: 187.3
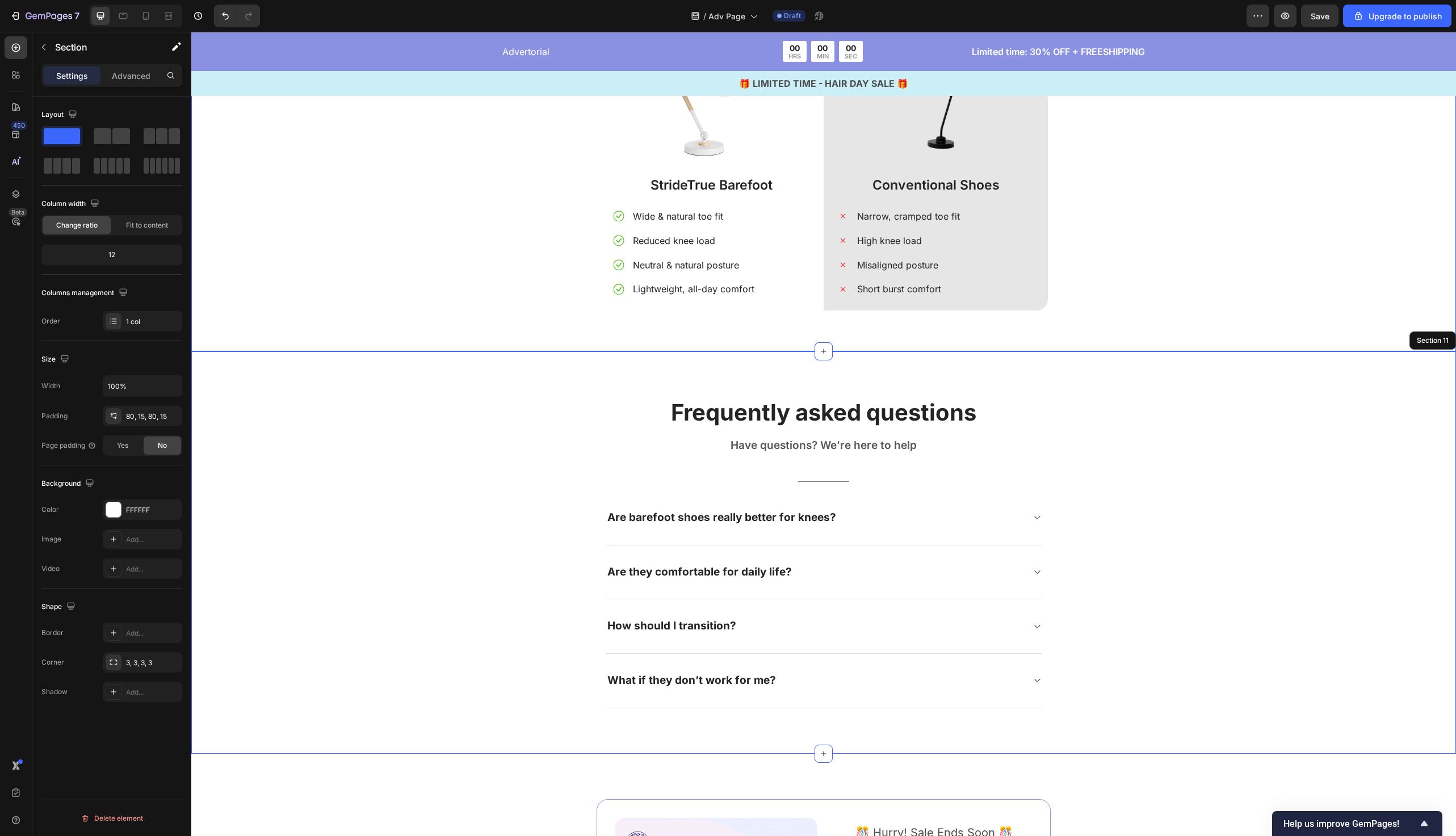
click at [407, 273] on div "The Clear Difference: Conventional vs. Barefoot Heading Image StrideTrue Barefo…" at bounding box center [824, 155] width 1248 height 338
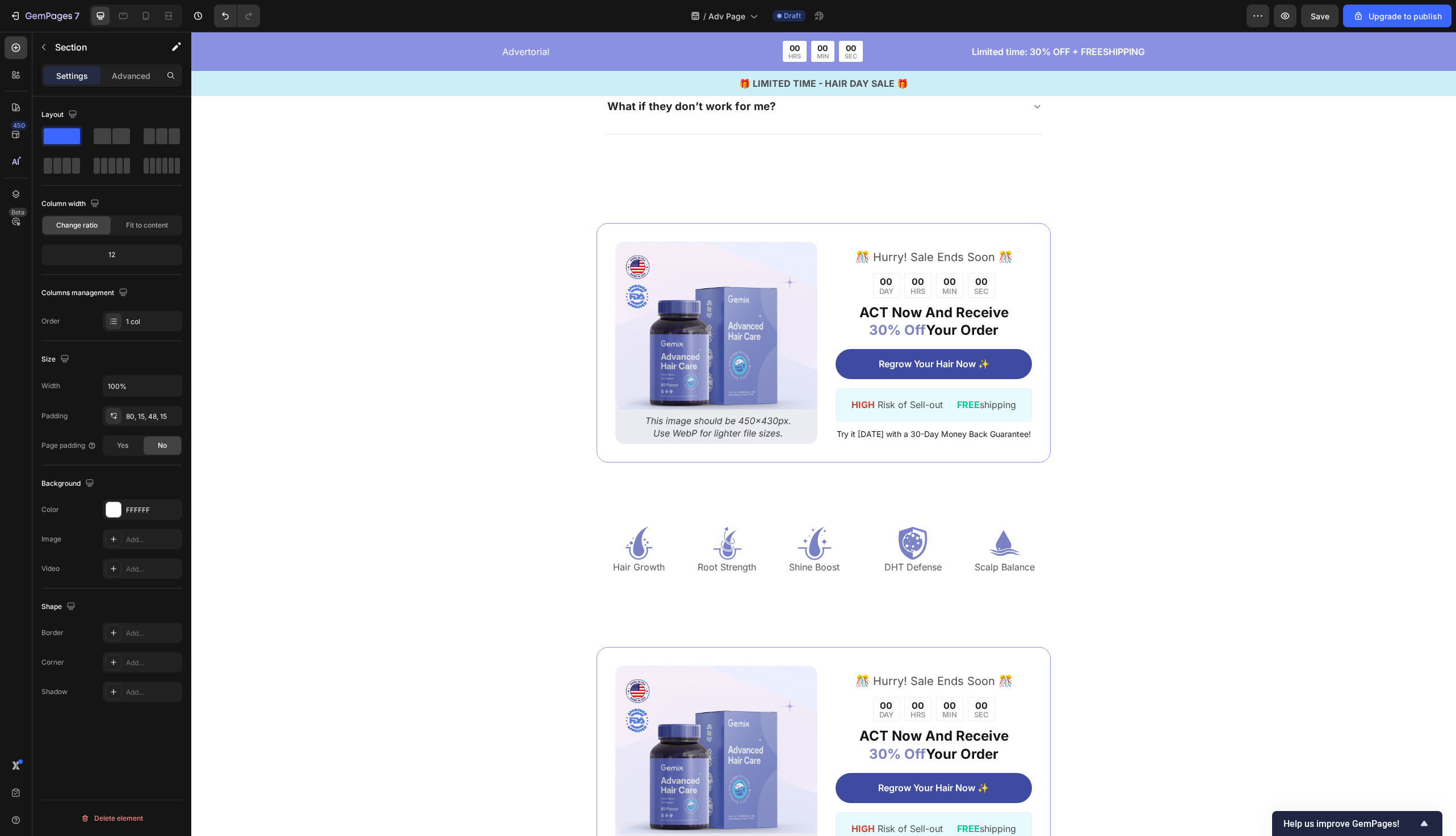
scroll to position [4688, 0]
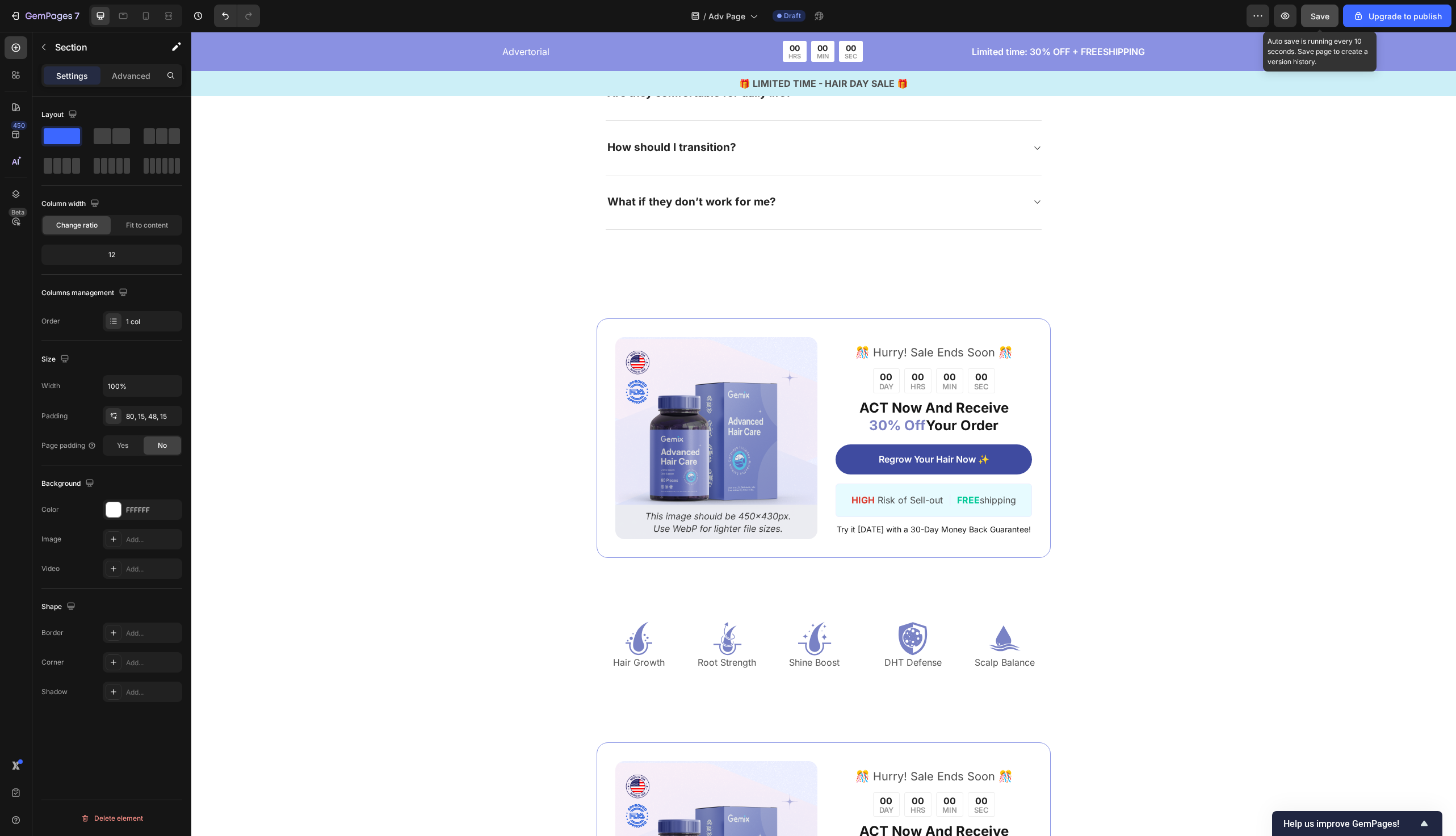
click at [1321, 13] on span "Save" at bounding box center [1321, 16] width 19 height 9
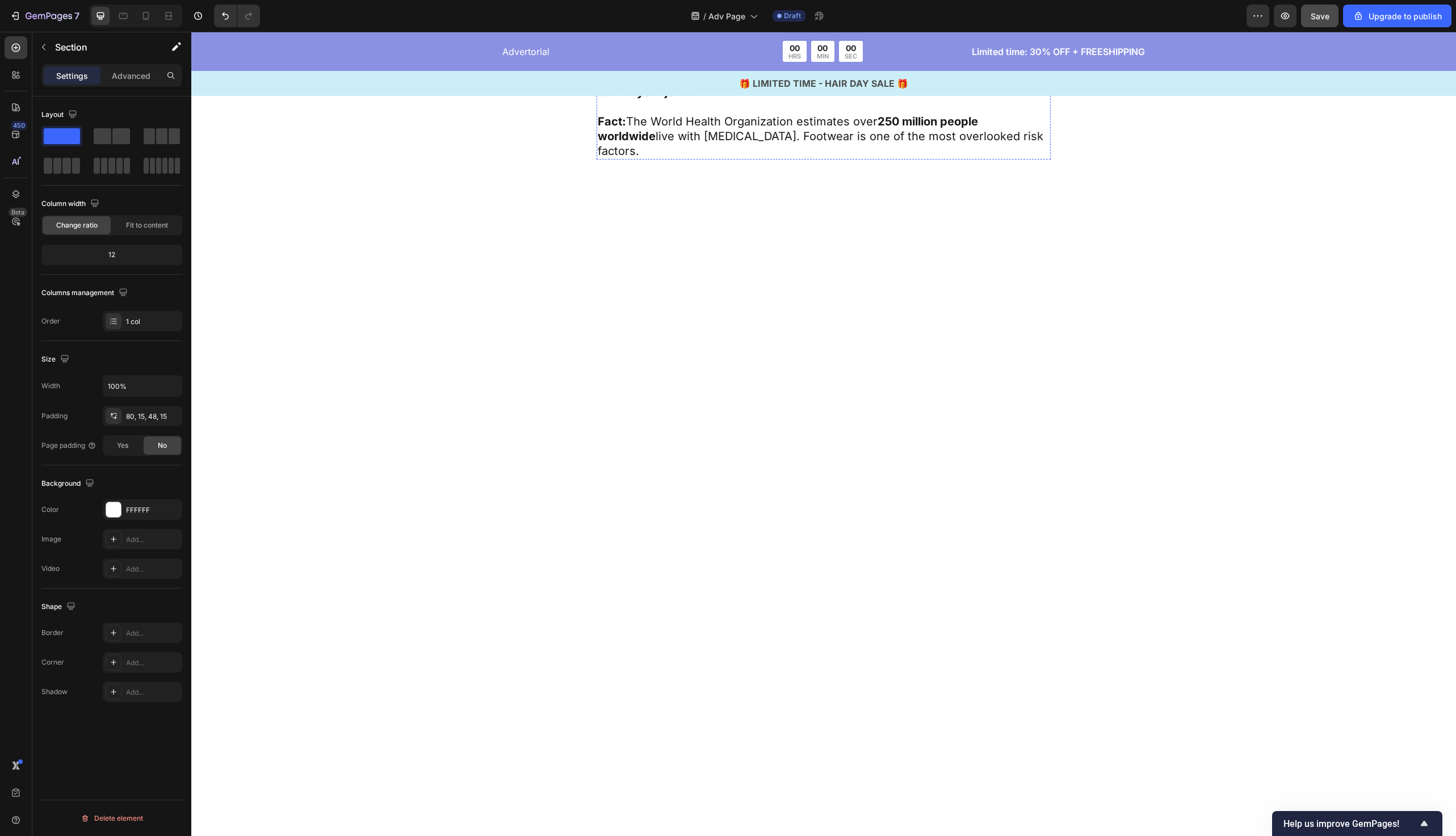
scroll to position [831, 0]
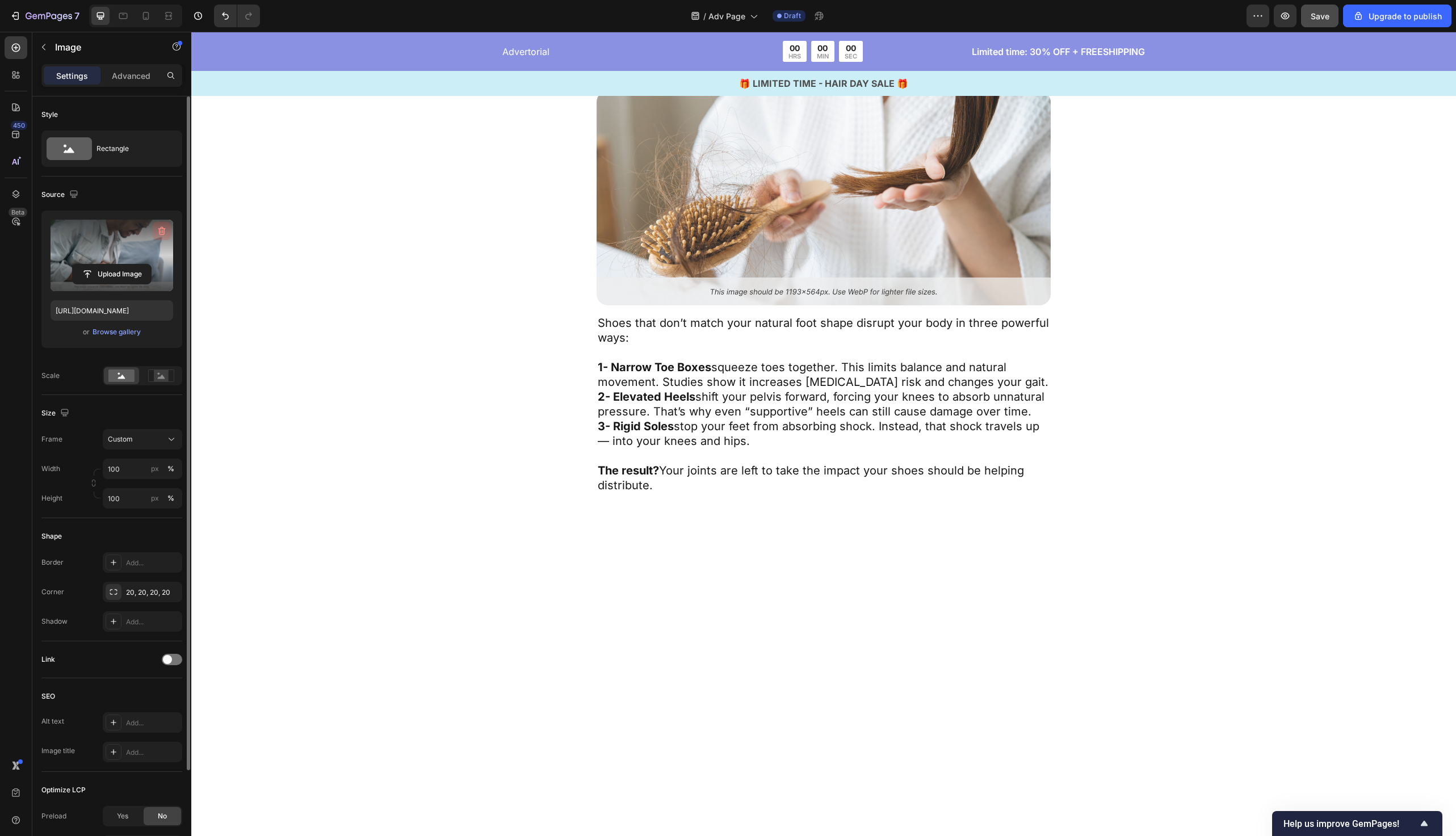
click at [160, 232] on icon "button" at bounding box center [161, 232] width 1 height 3
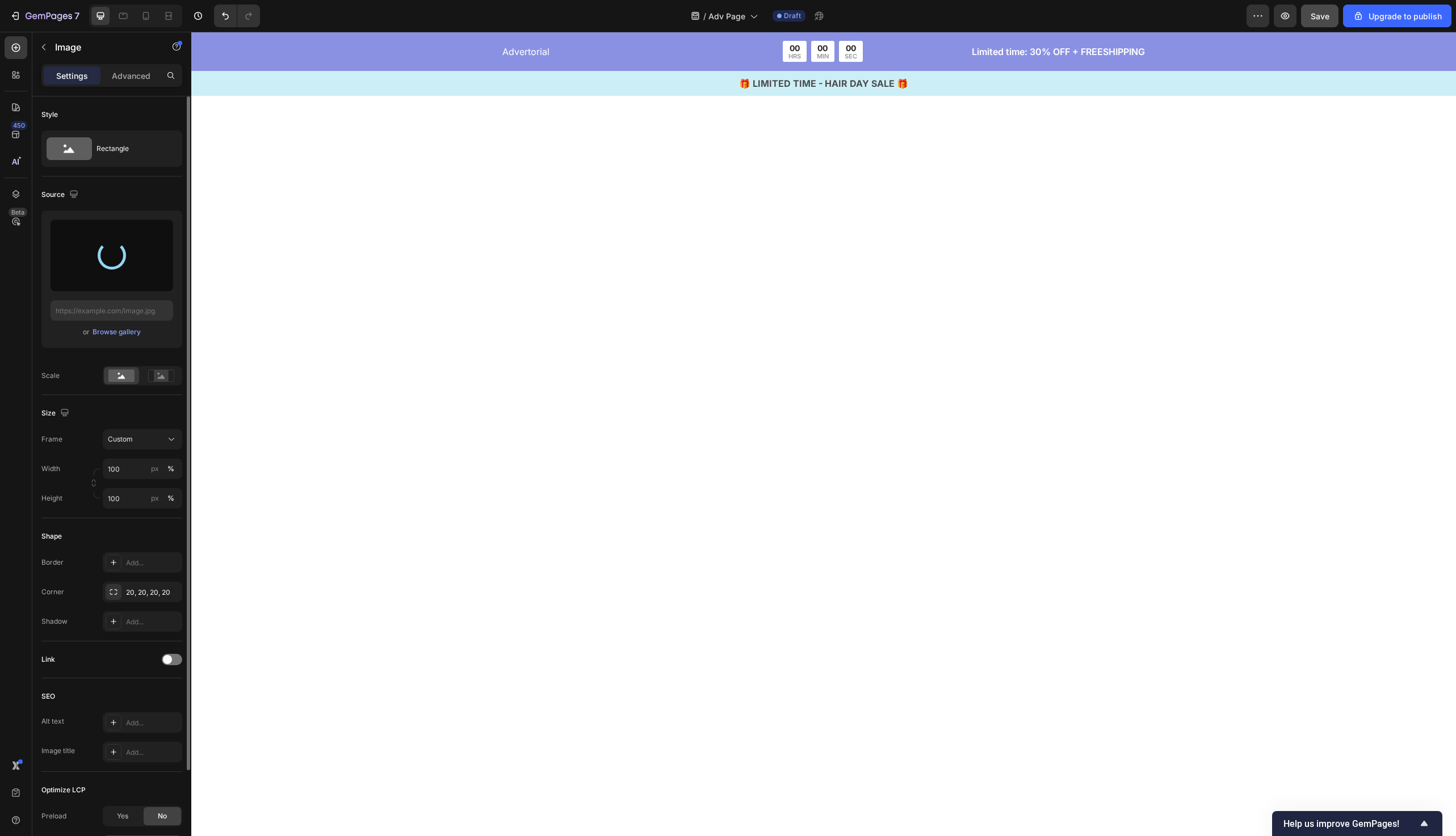
scroll to position [949, 0]
type input "https://cdn.shopify.com/s/files/1/0934/6809/8930/files/gempages_584543196126643…"
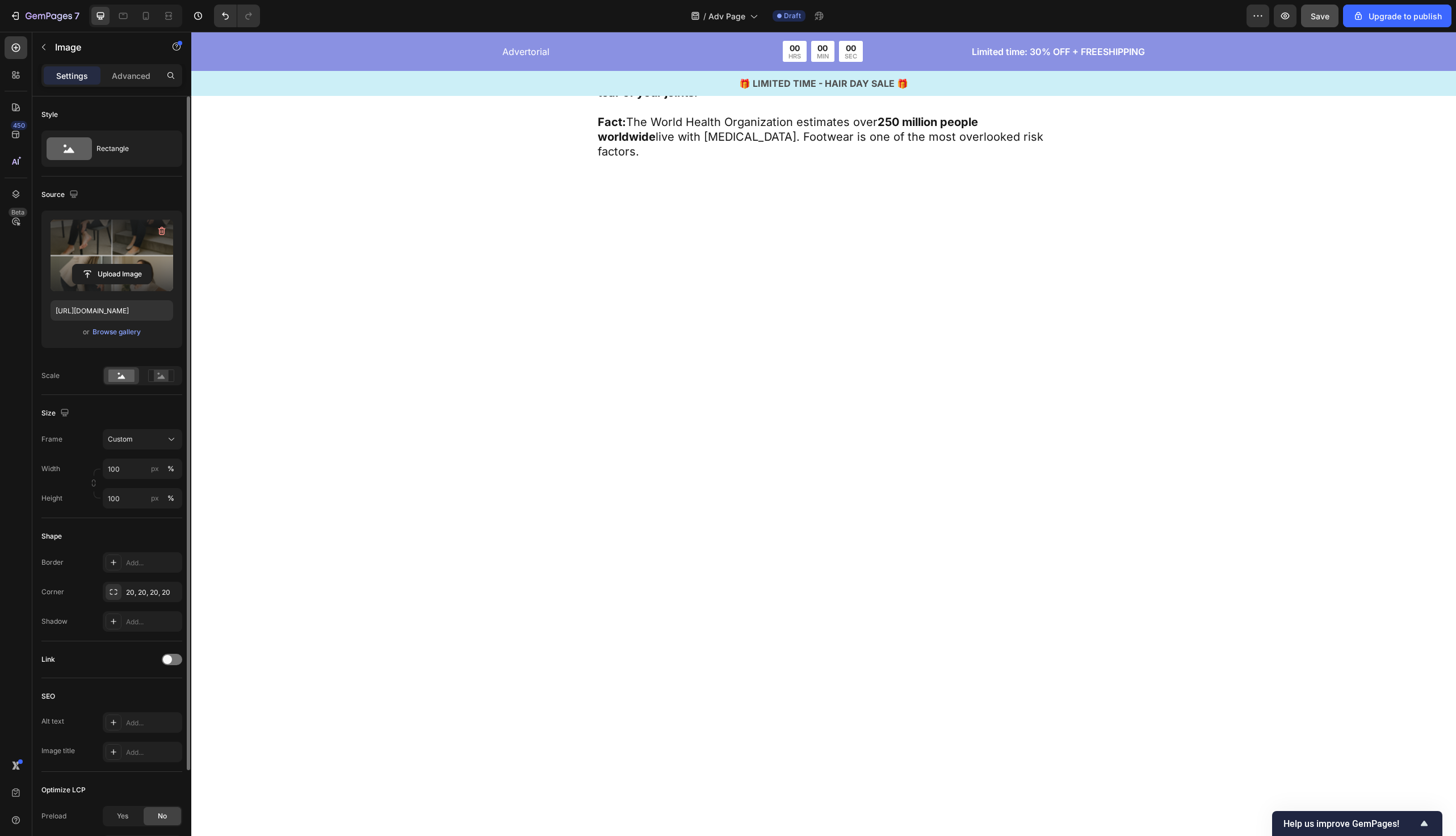
scroll to position [978, 0]
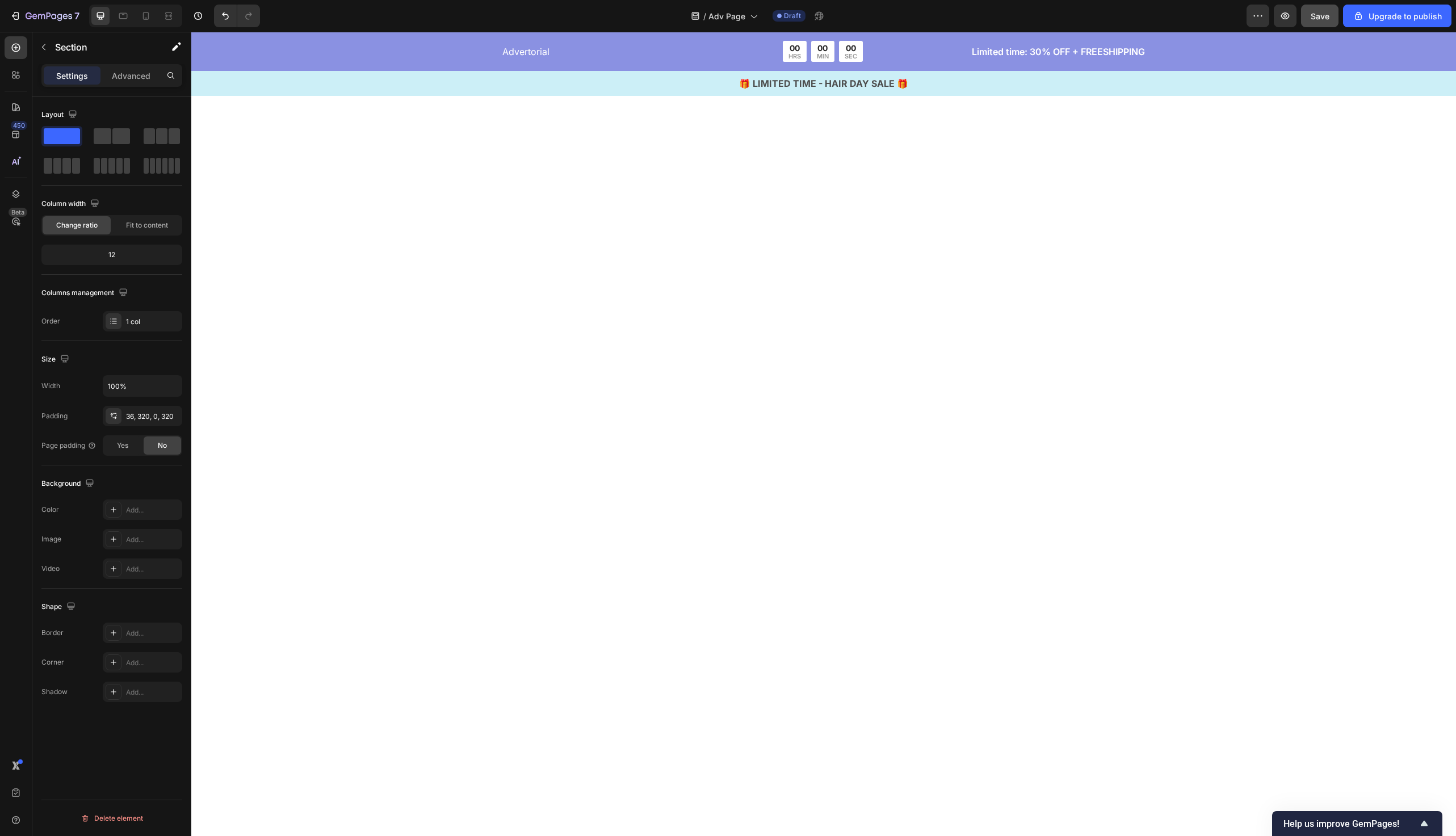
scroll to position [1151, 0]
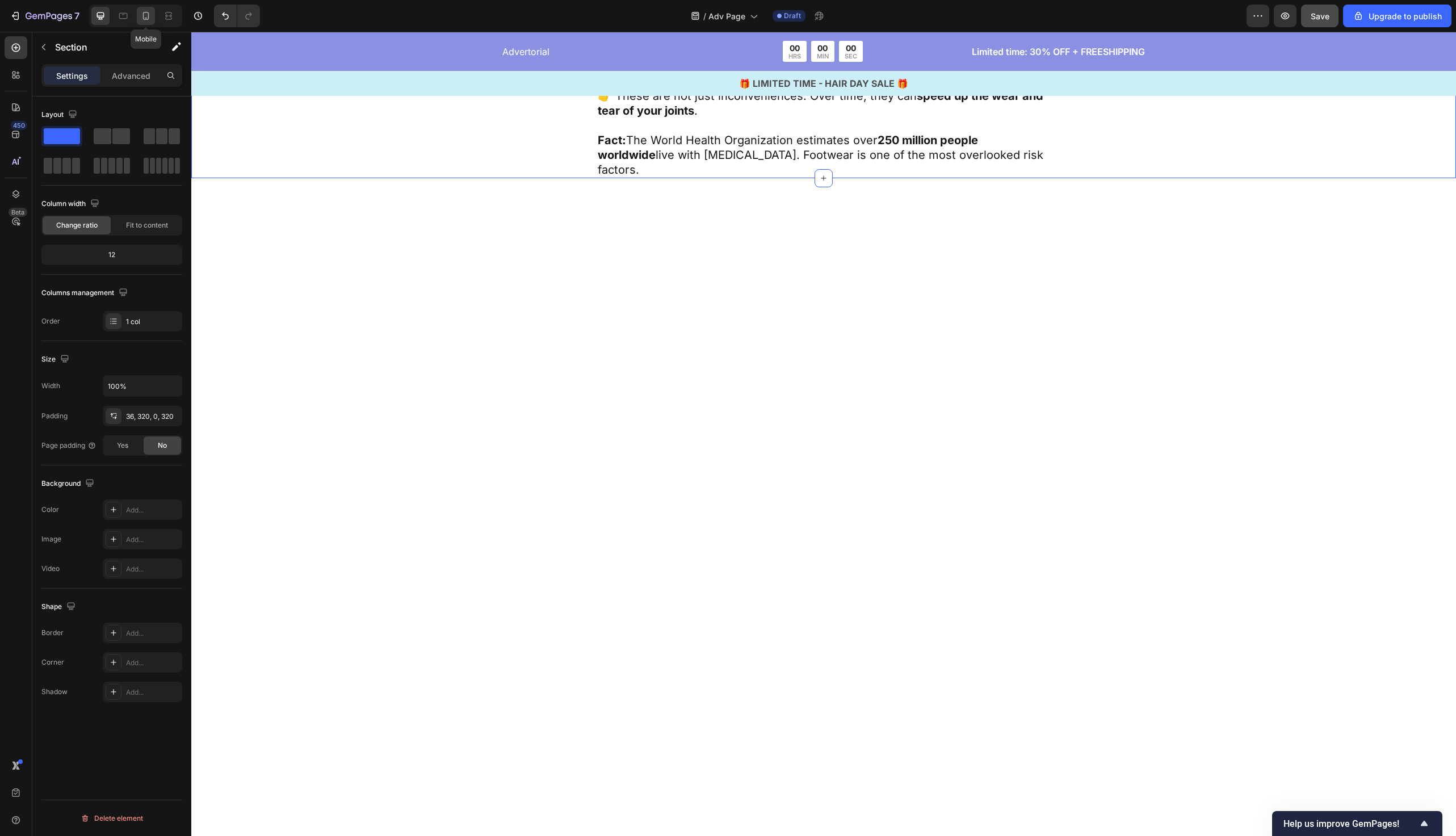
click at [146, 19] on icon at bounding box center [146, 16] width 12 height 12
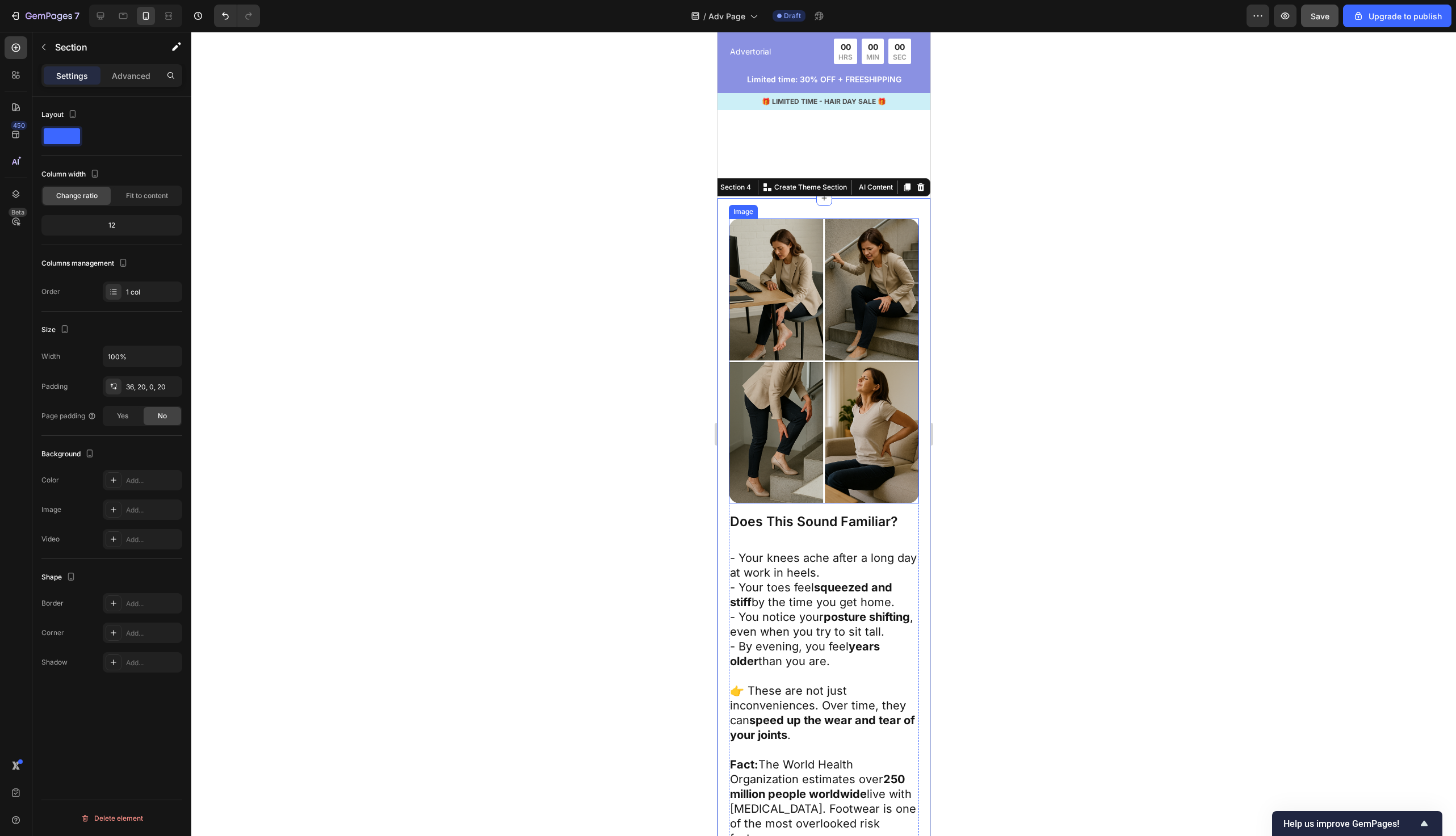
scroll to position [921, 0]
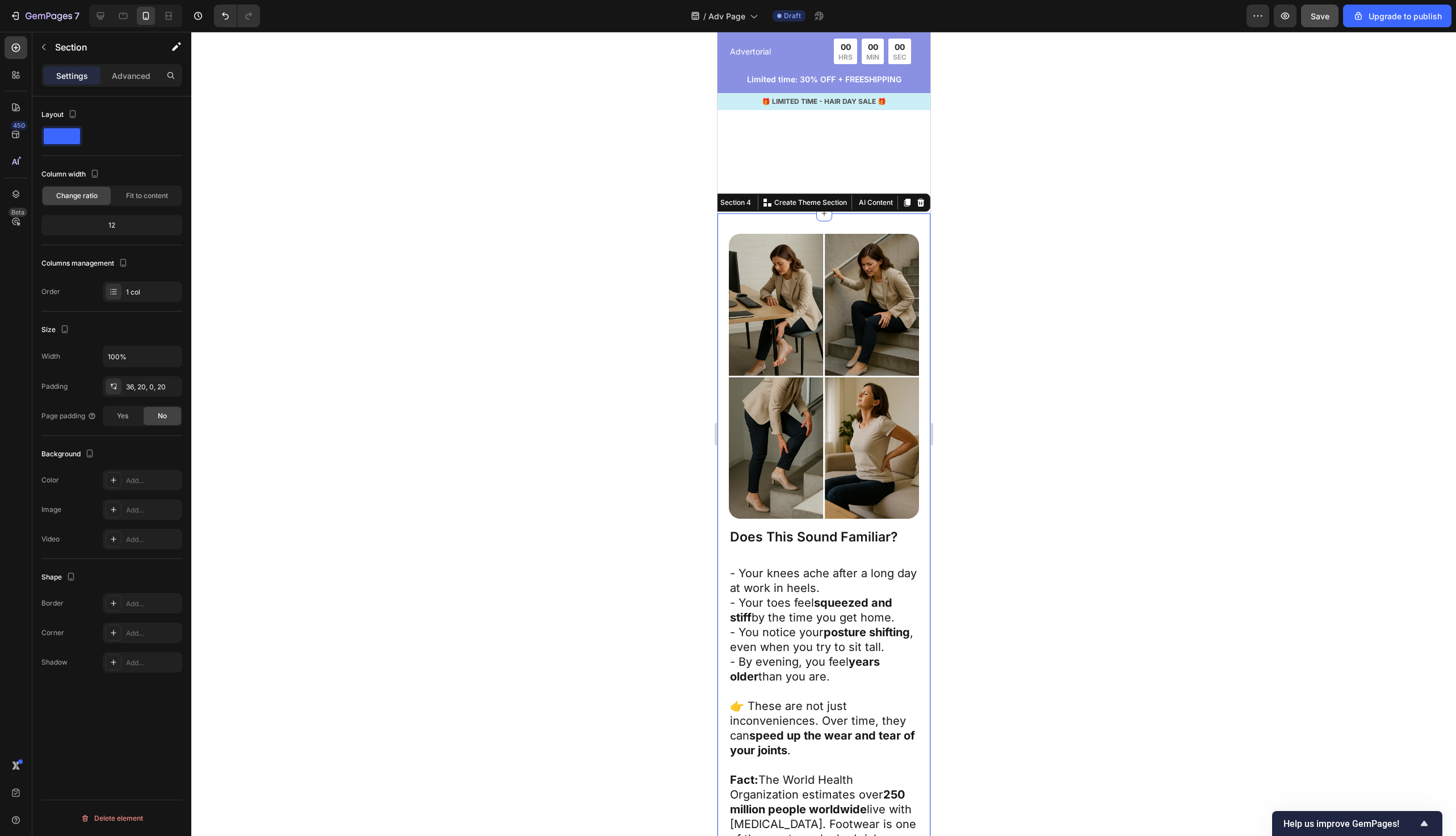
click at [525, 322] on div at bounding box center [824, 434] width 1265 height 805
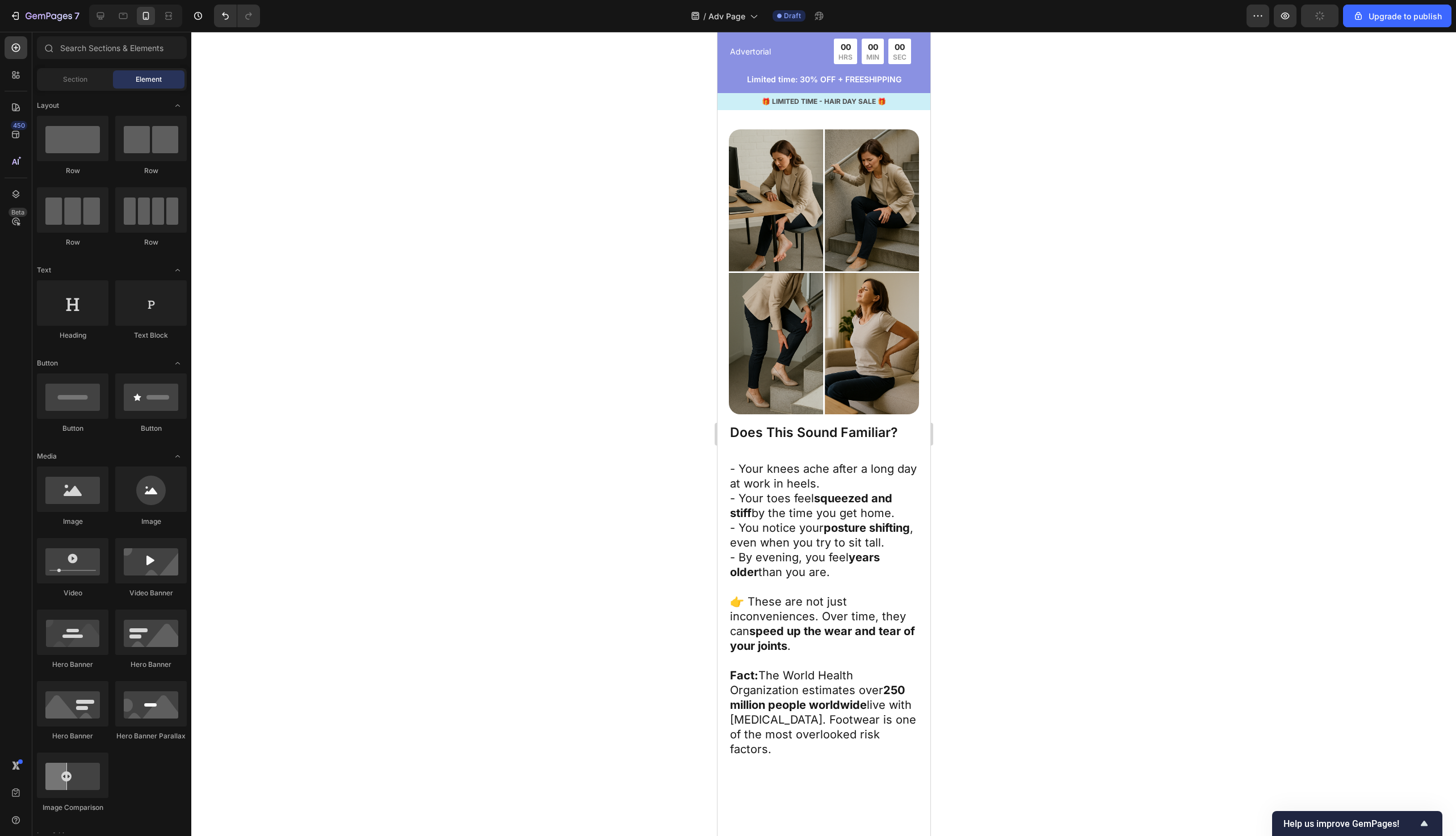
scroll to position [864, 0]
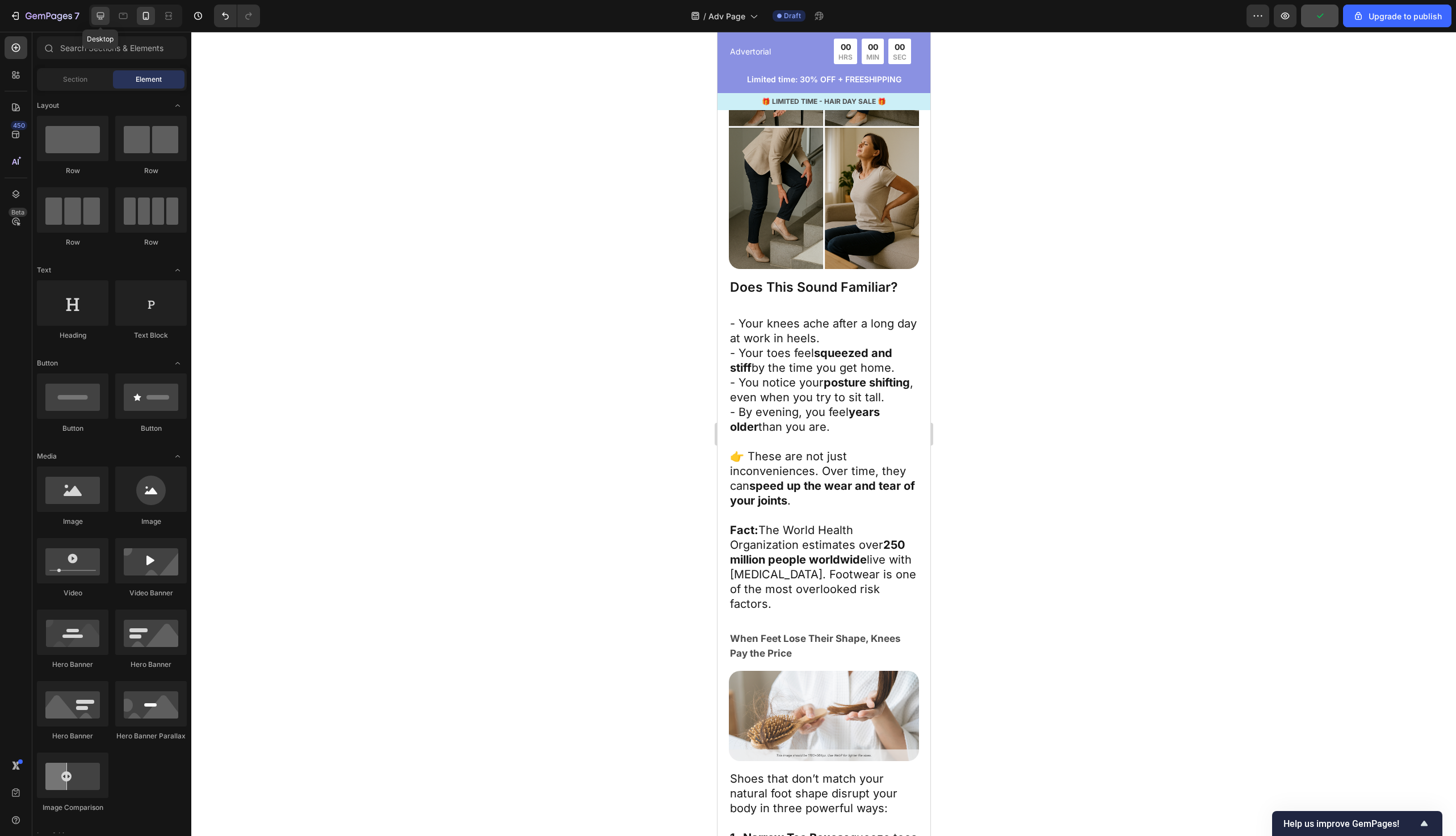
click at [93, 16] on div at bounding box center [100, 16] width 18 height 18
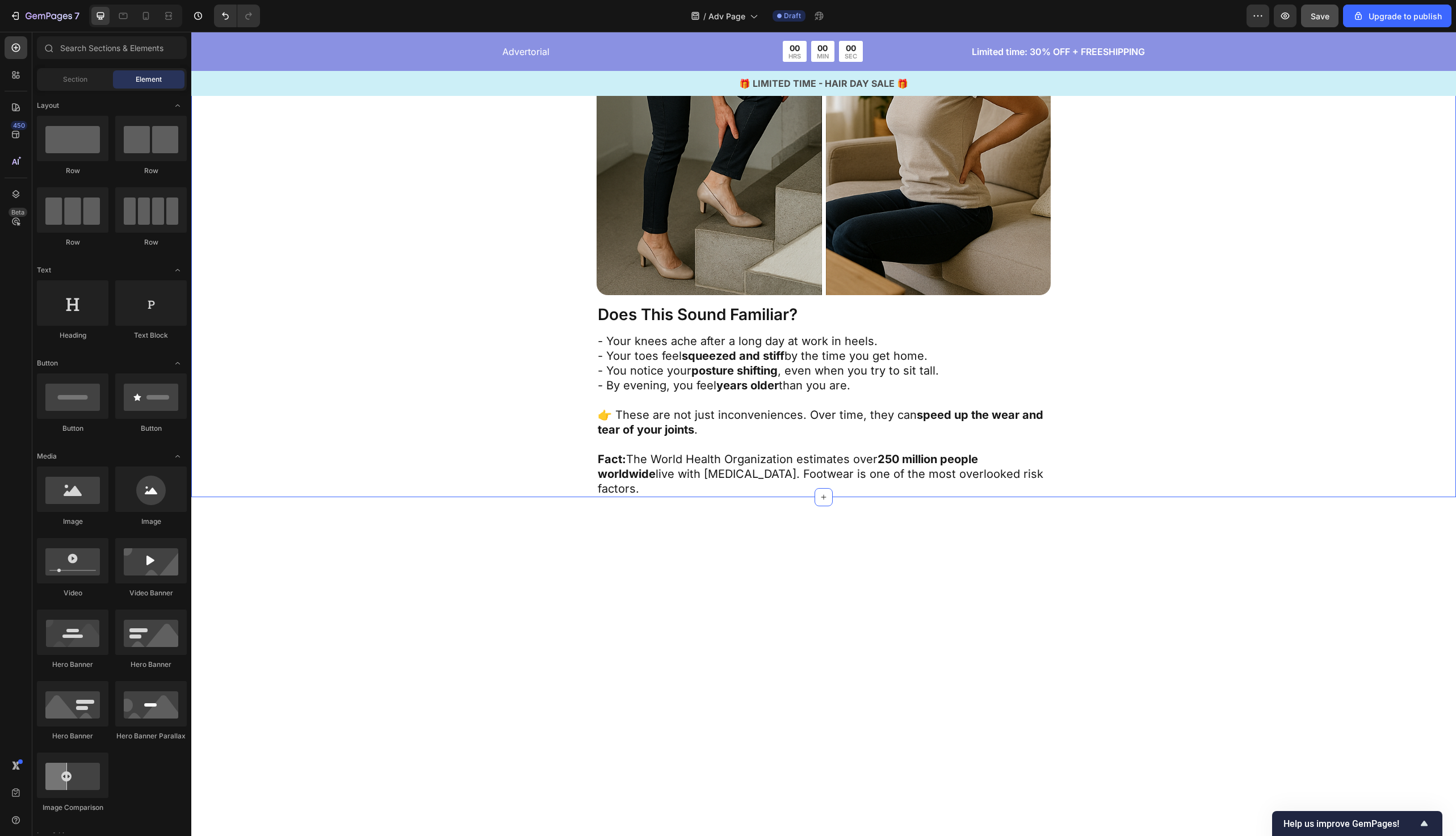
scroll to position [1312, 0]
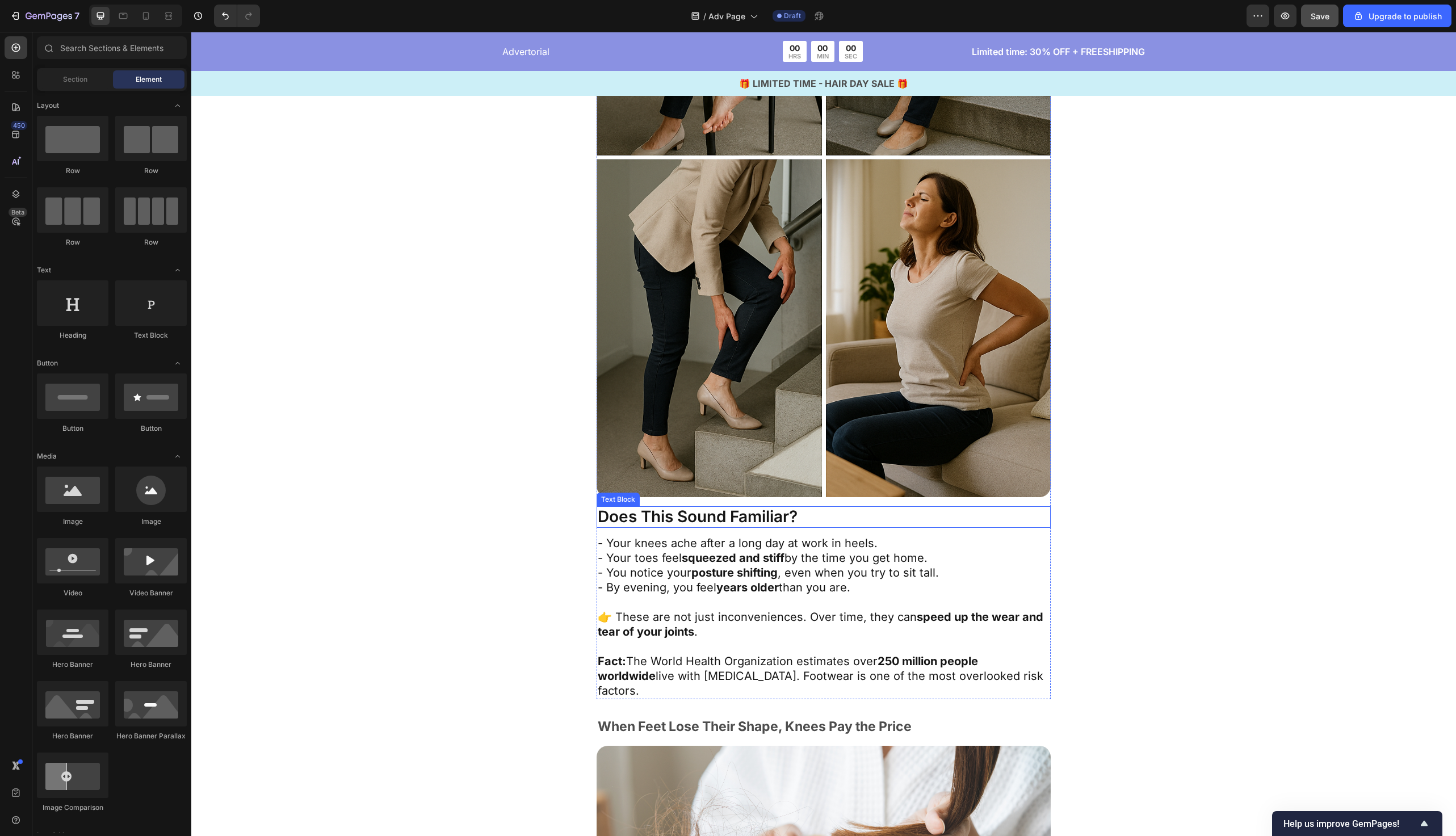
click at [751, 523] on p "Does This Sound Familiar?" at bounding box center [824, 517] width 452 height 20
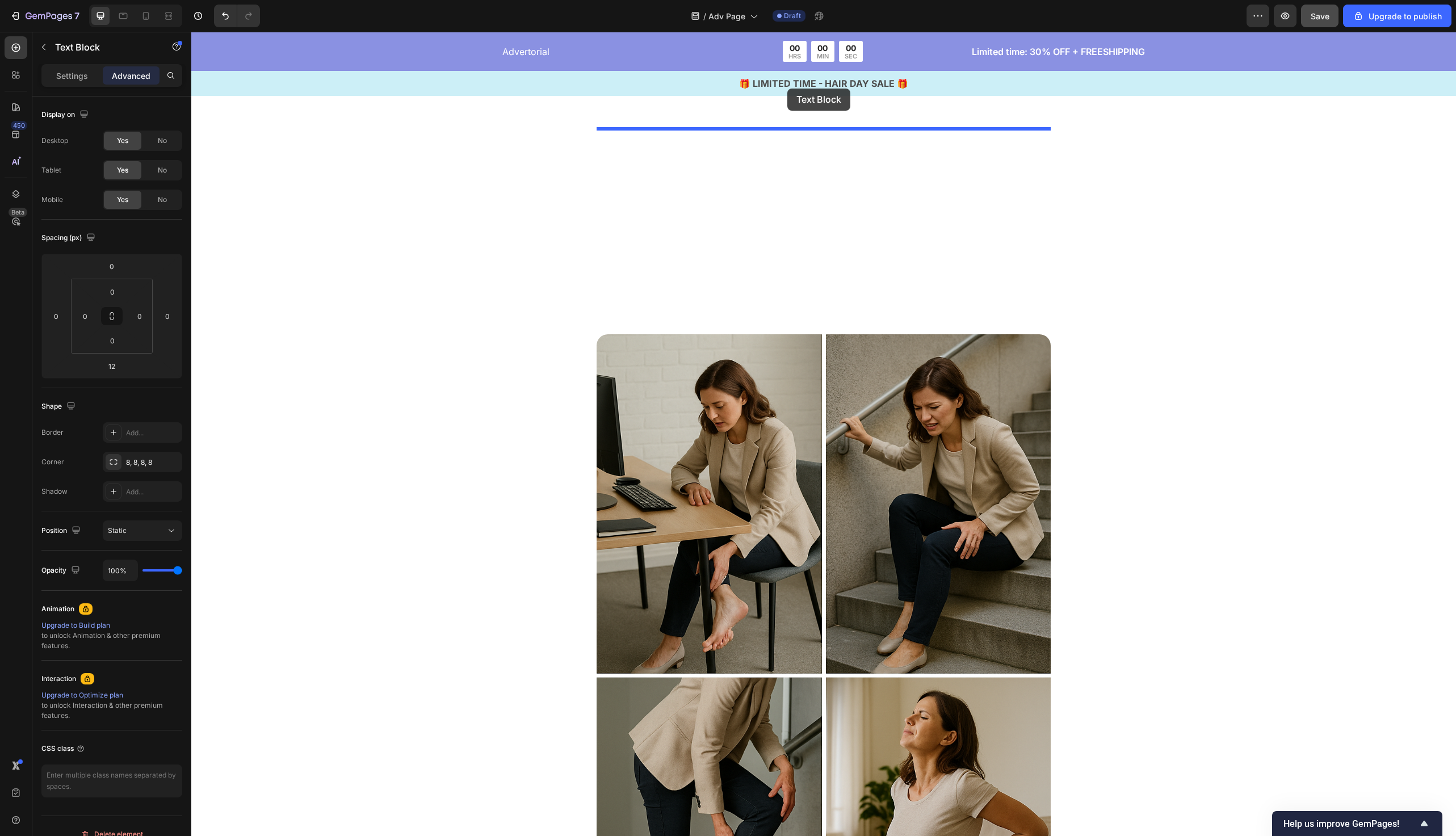
scroll to position [776, 0]
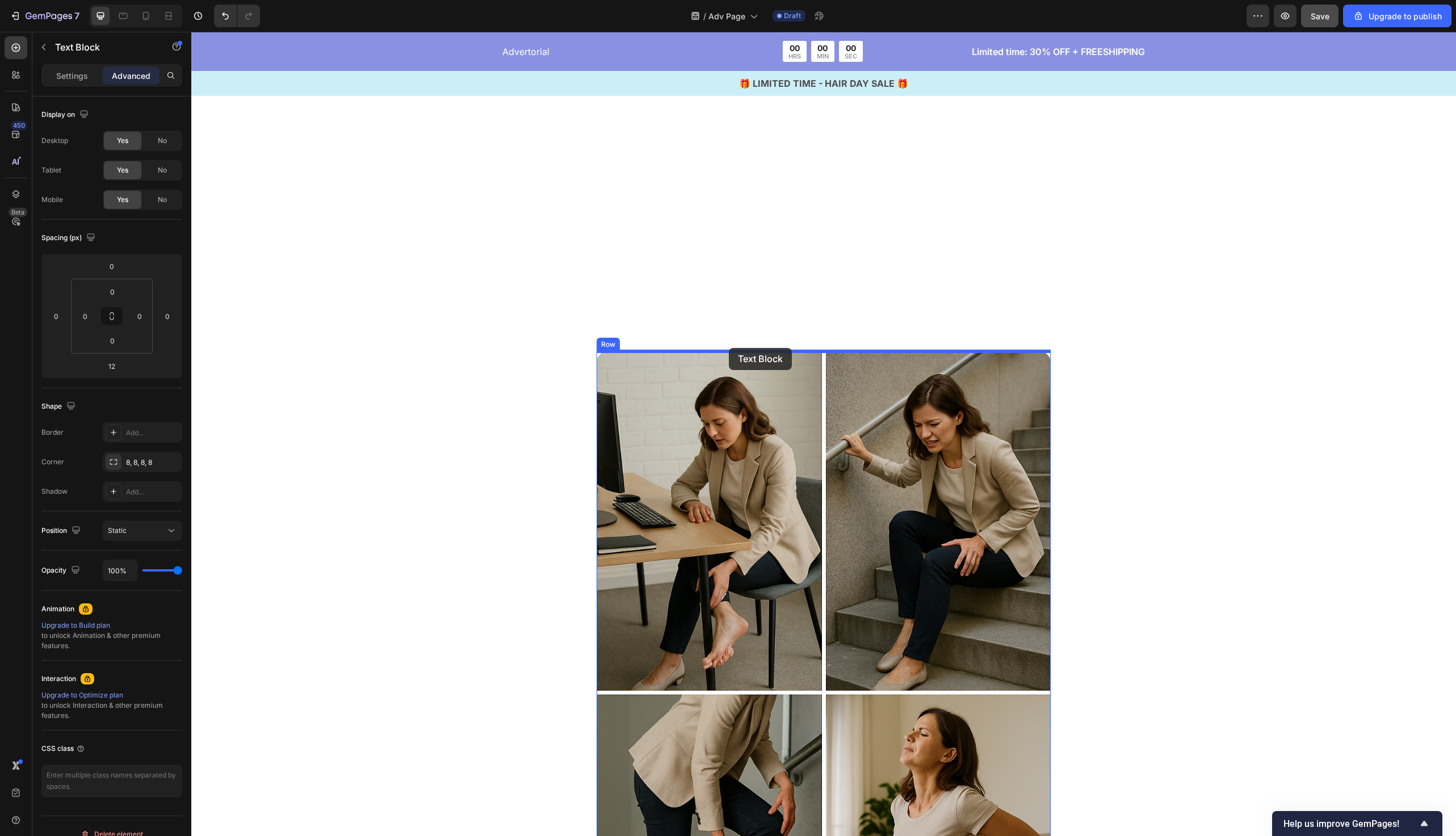
drag, startPoint x: 751, startPoint y: 523, endPoint x: 729, endPoint y: 347, distance: 177.4
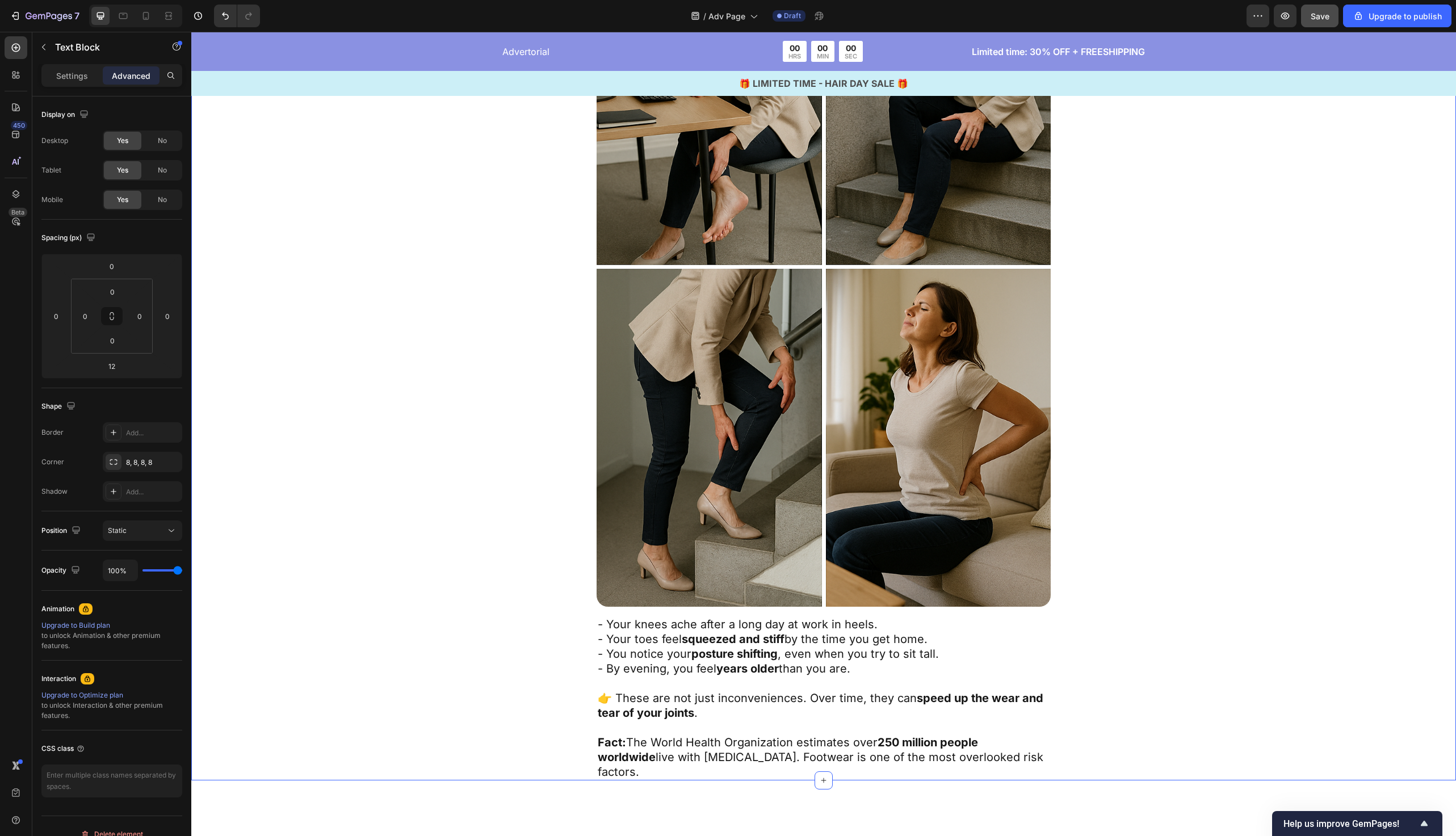
click at [567, 368] on div "Does This Sound Familiar? Text Block 12 Image - Your knees ache after a long da…" at bounding box center [824, 338] width 902 height 883
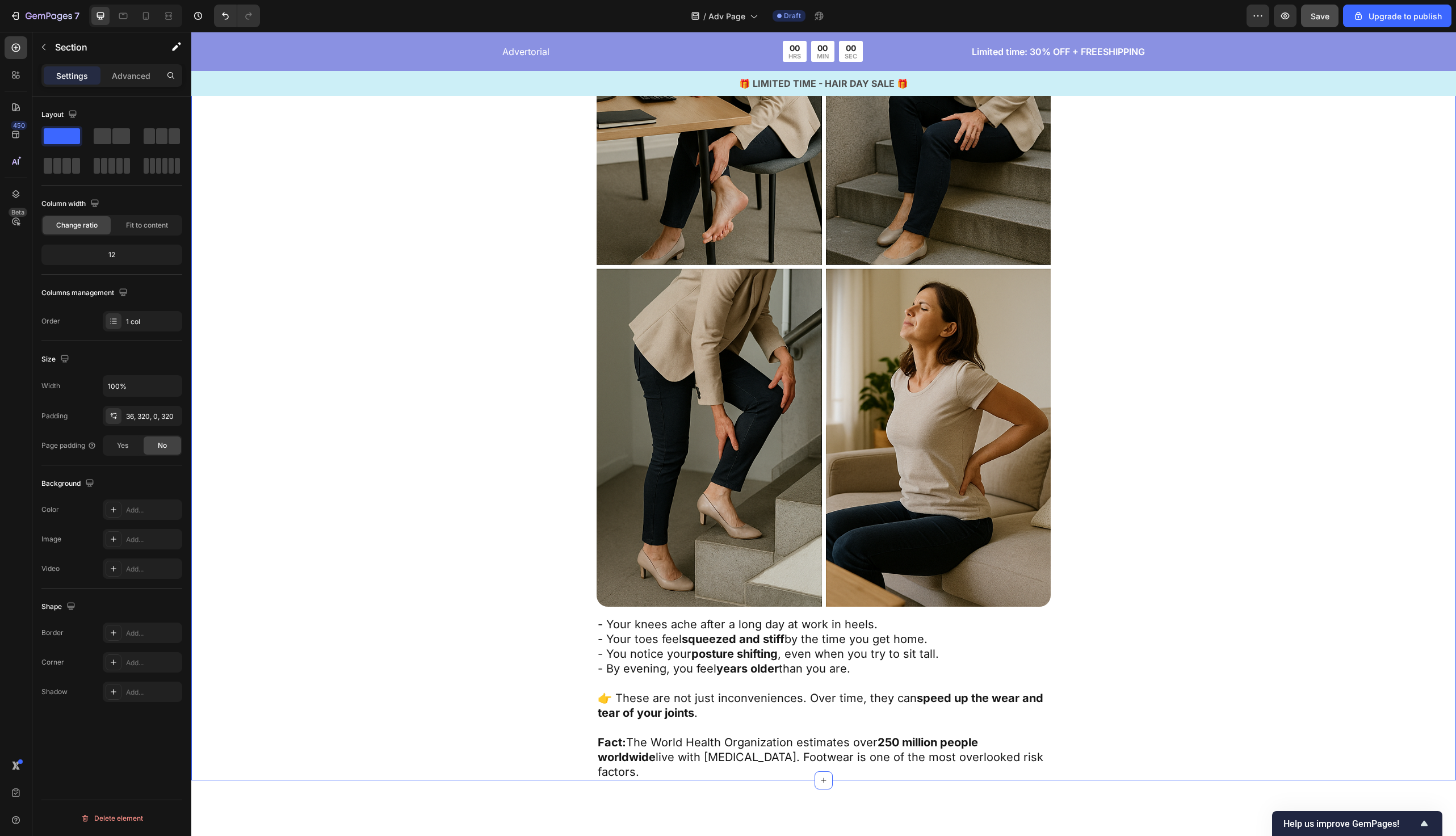
click at [720, 341] on div "Does This Sound Familiar? Text Block Image - Your knees ache after a long day a…" at bounding box center [824, 328] width 1265 height 904
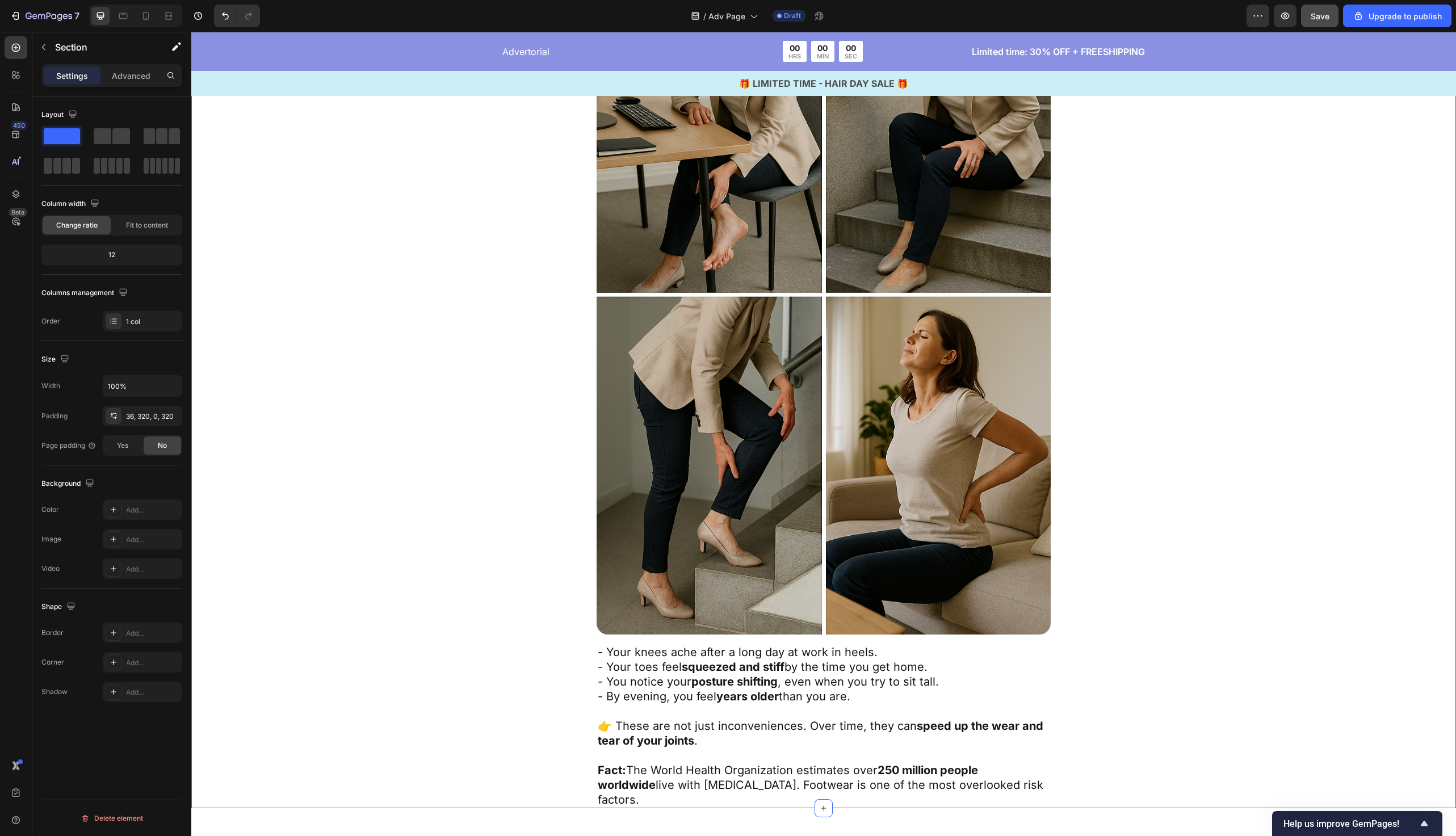
click at [562, 445] on div "Does This Sound Familiar? Text Block Does This Sound Familiar? Text Block Image…" at bounding box center [824, 353] width 902 height 911
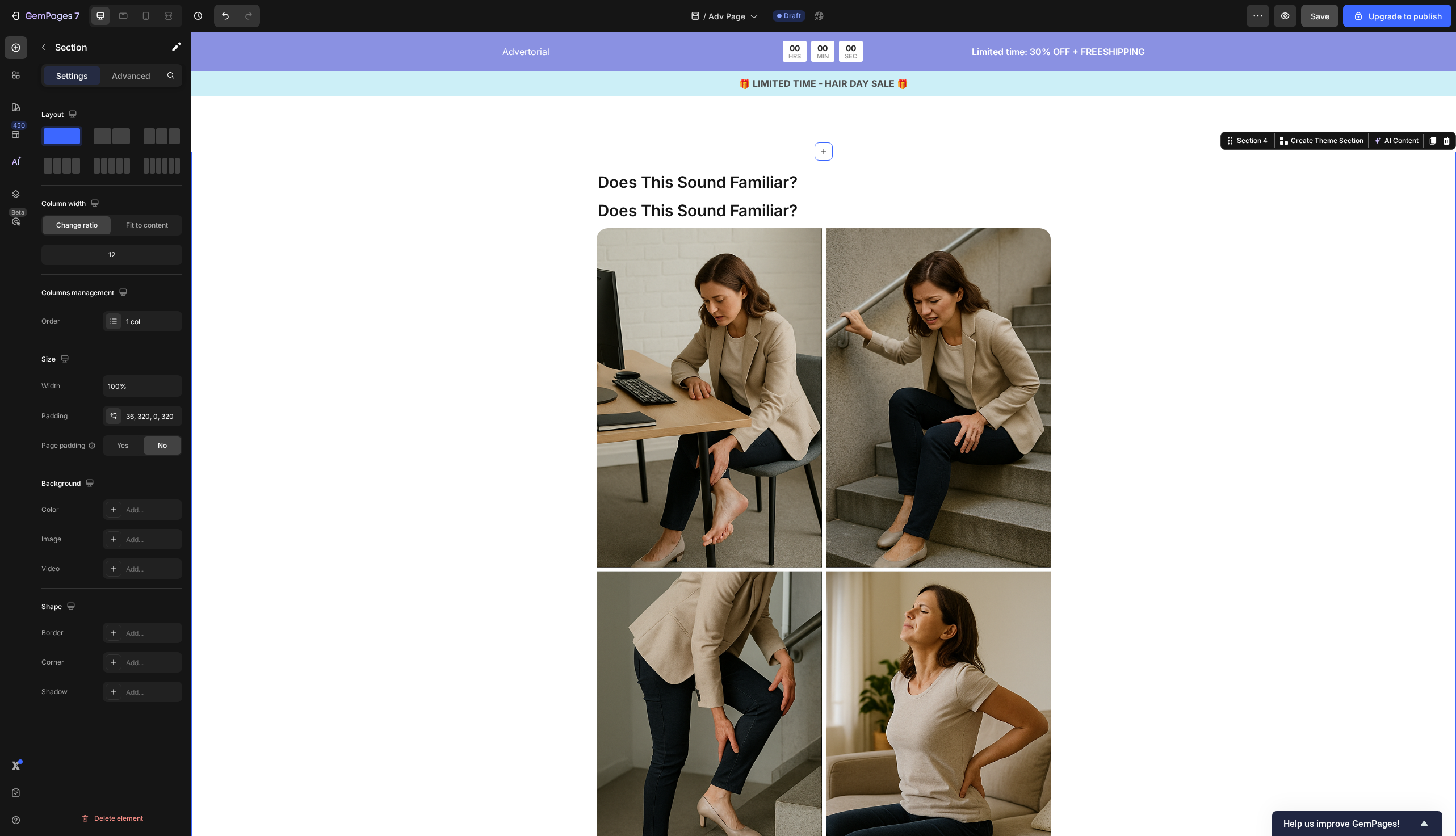
scroll to position [860, 0]
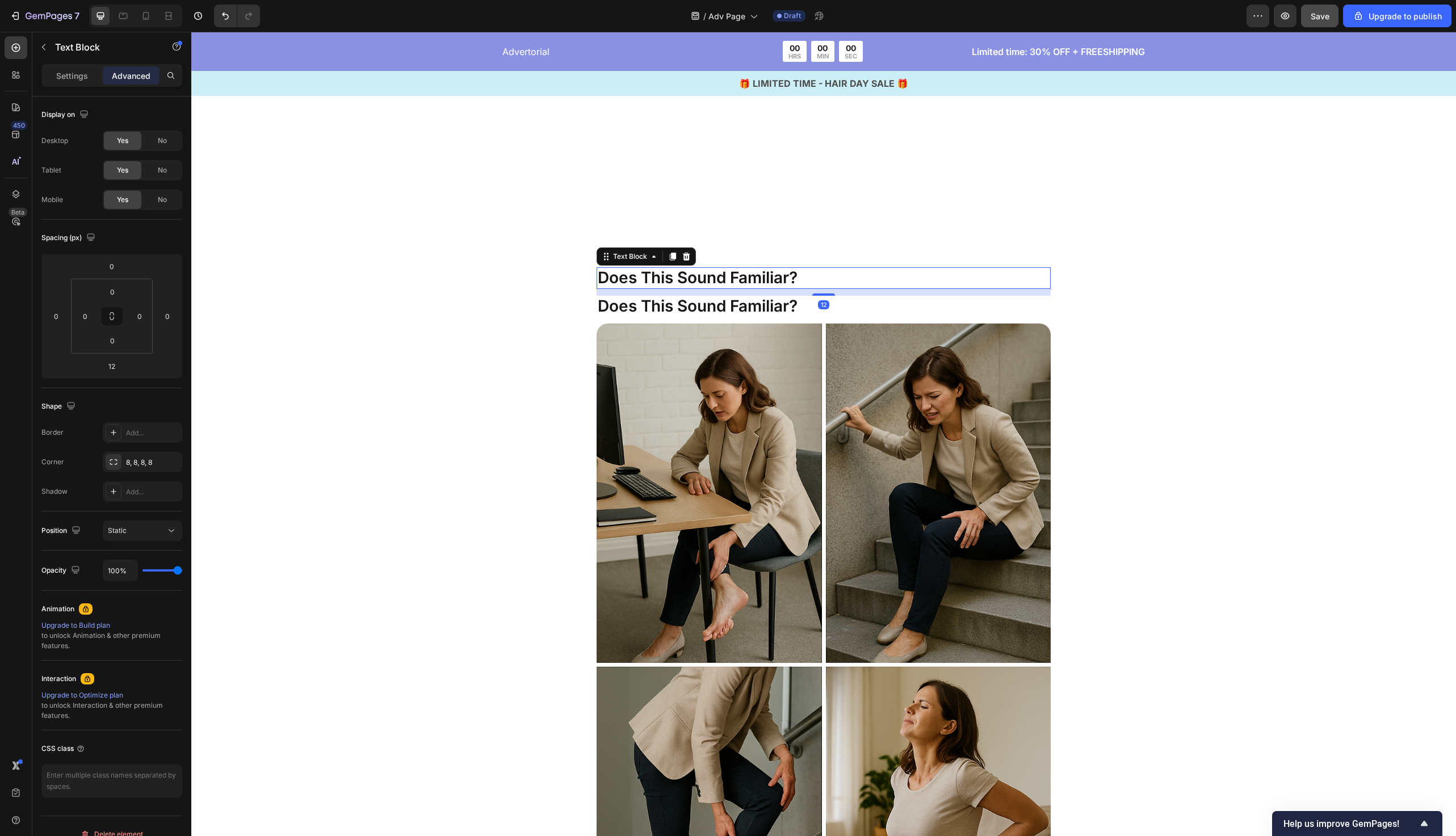
click at [821, 280] on p "Does This Sound Familiar?" at bounding box center [824, 278] width 452 height 20
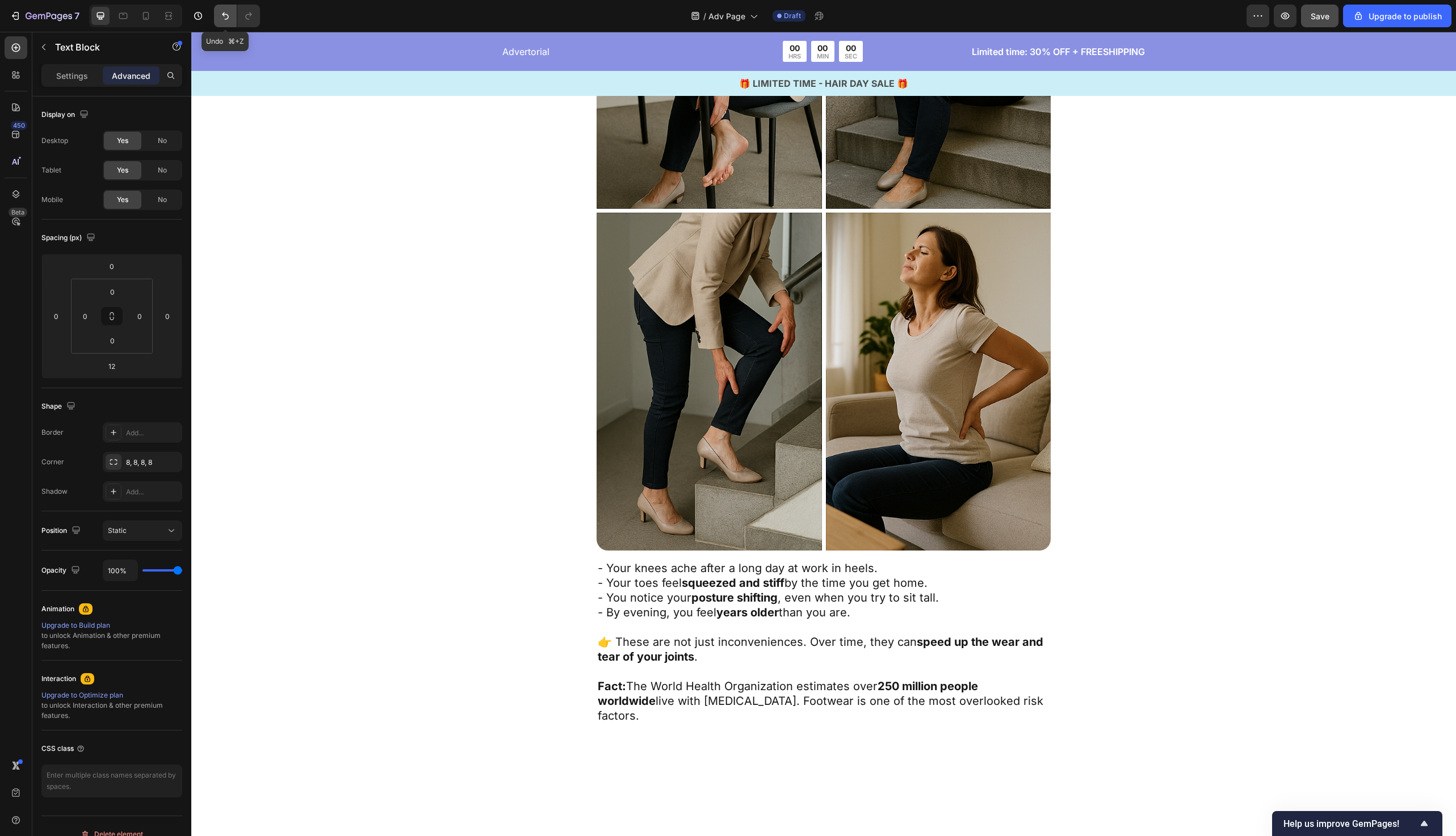
click at [224, 18] on icon "Undo/Redo" at bounding box center [225, 16] width 12 height 12
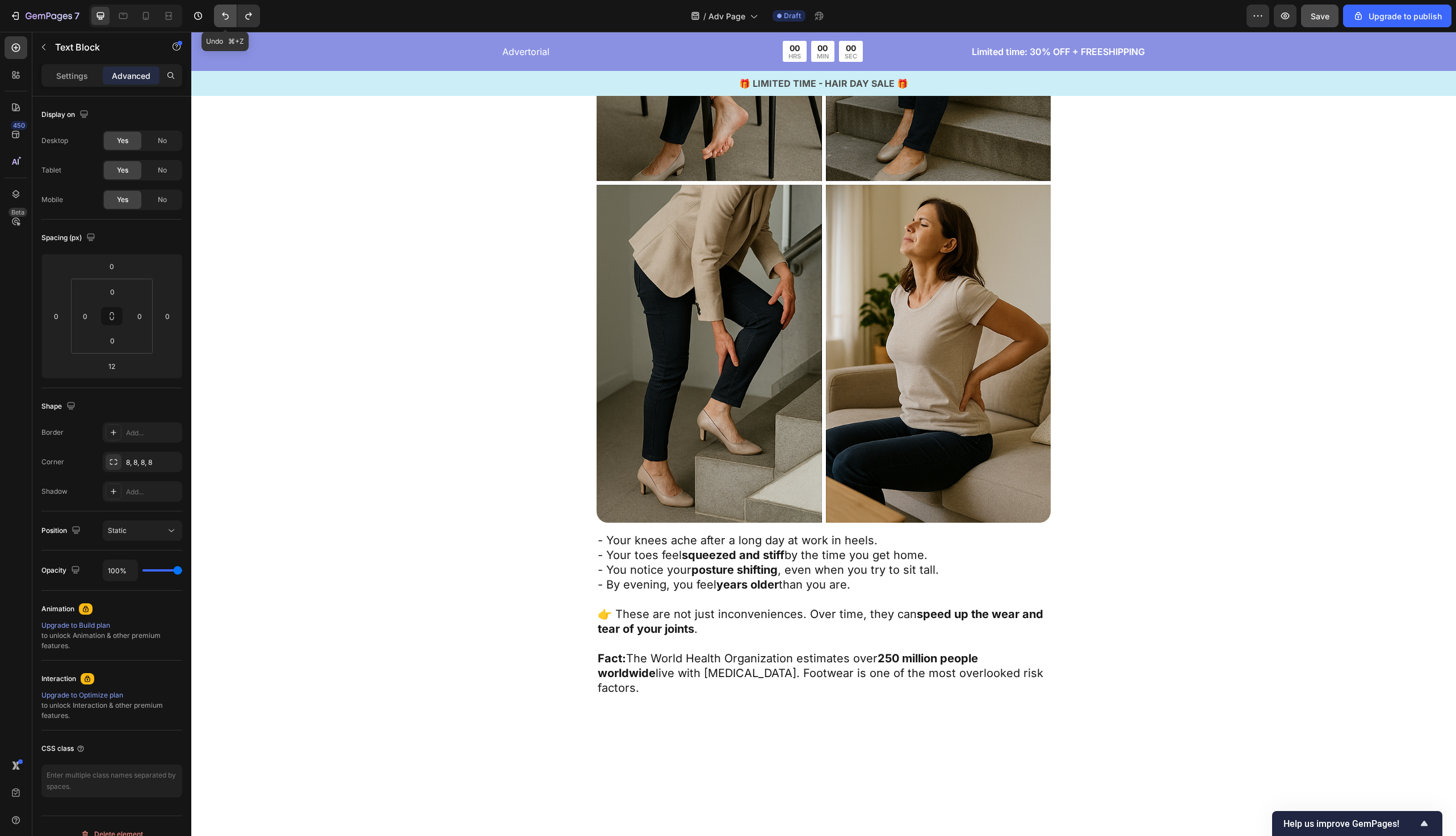
click at [224, 18] on icon "Undo/Redo" at bounding box center [225, 16] width 12 height 12
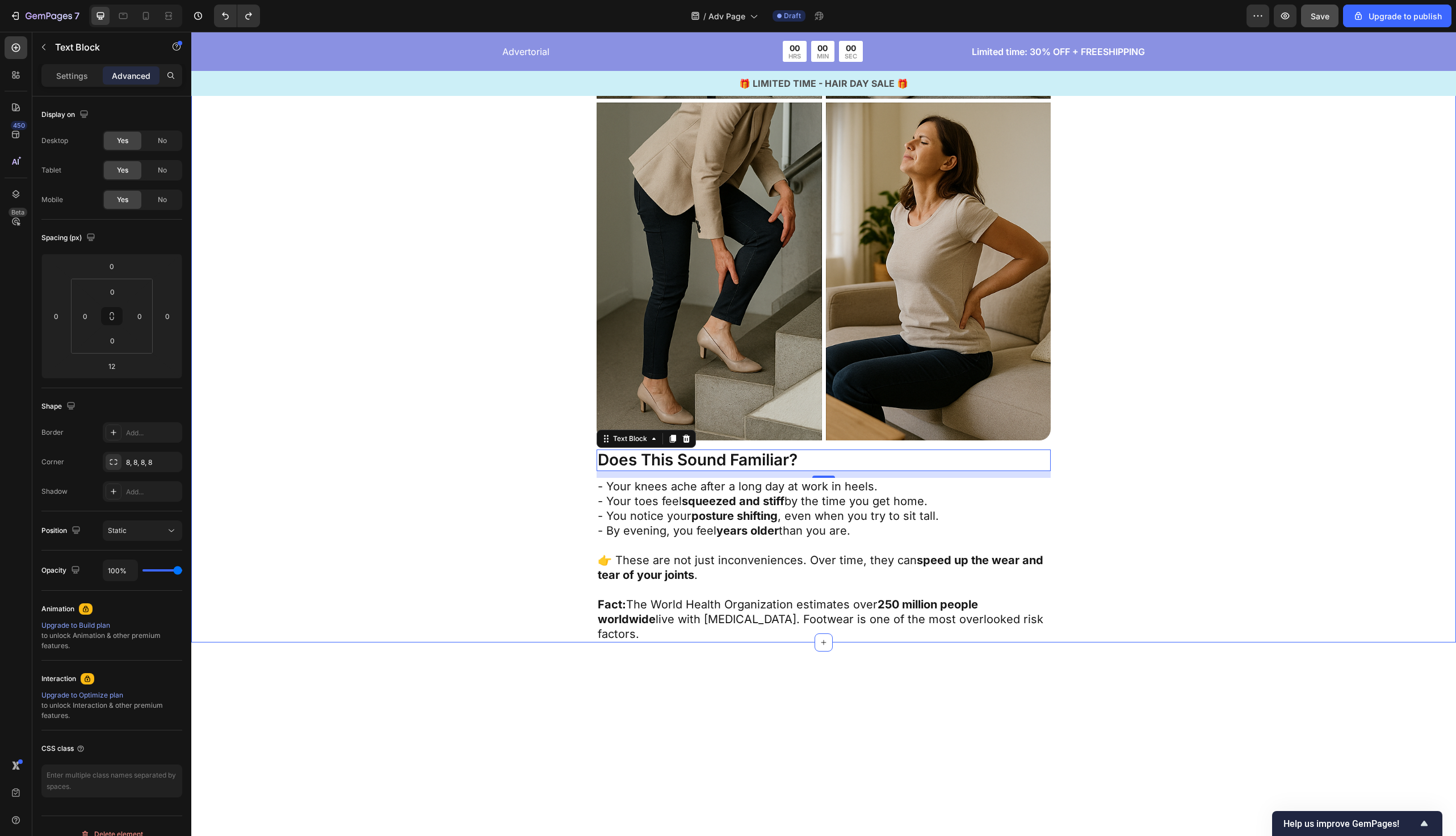
scroll to position [453, 0]
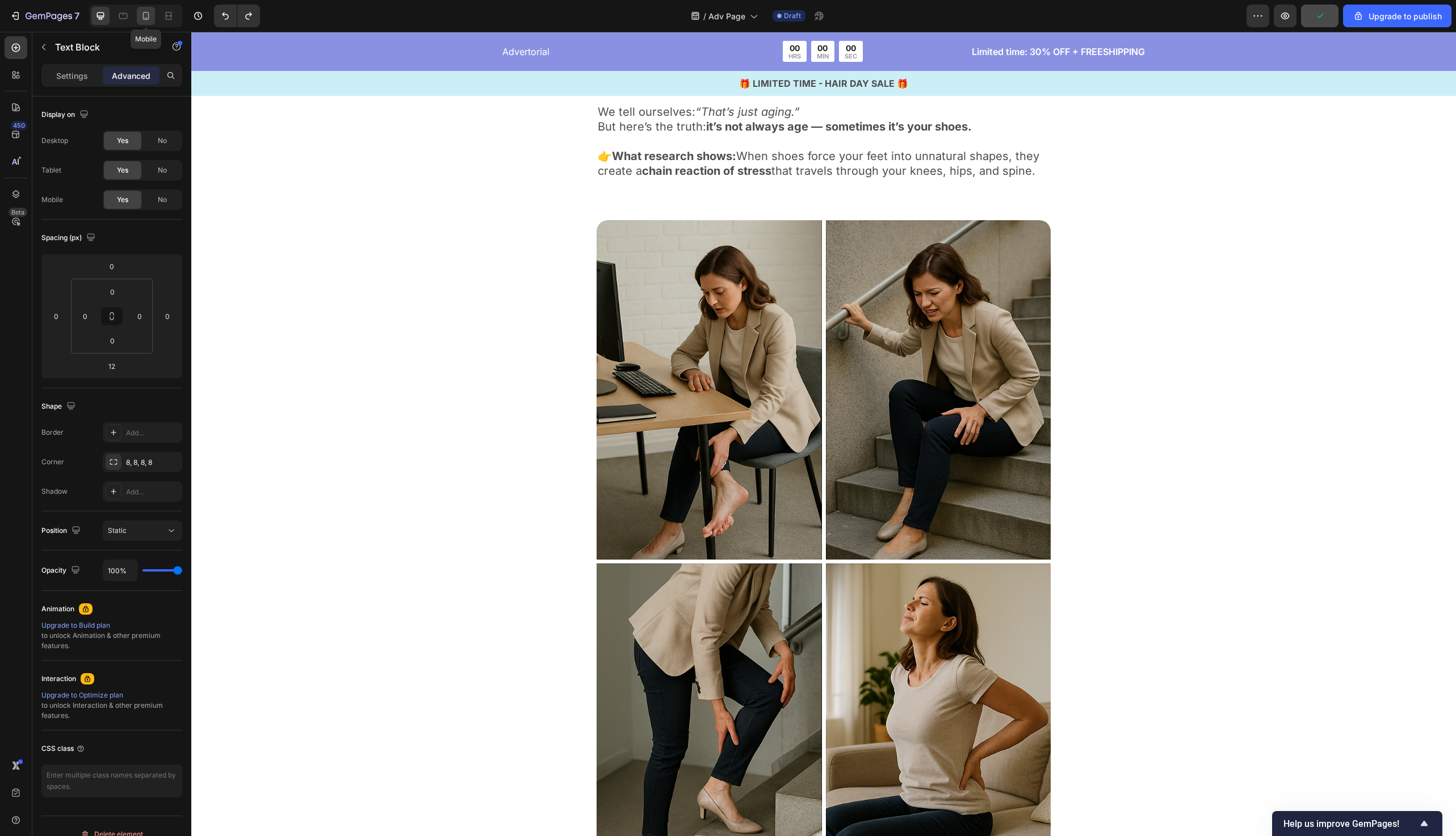
click at [150, 18] on icon at bounding box center [146, 16] width 12 height 12
type input "31"
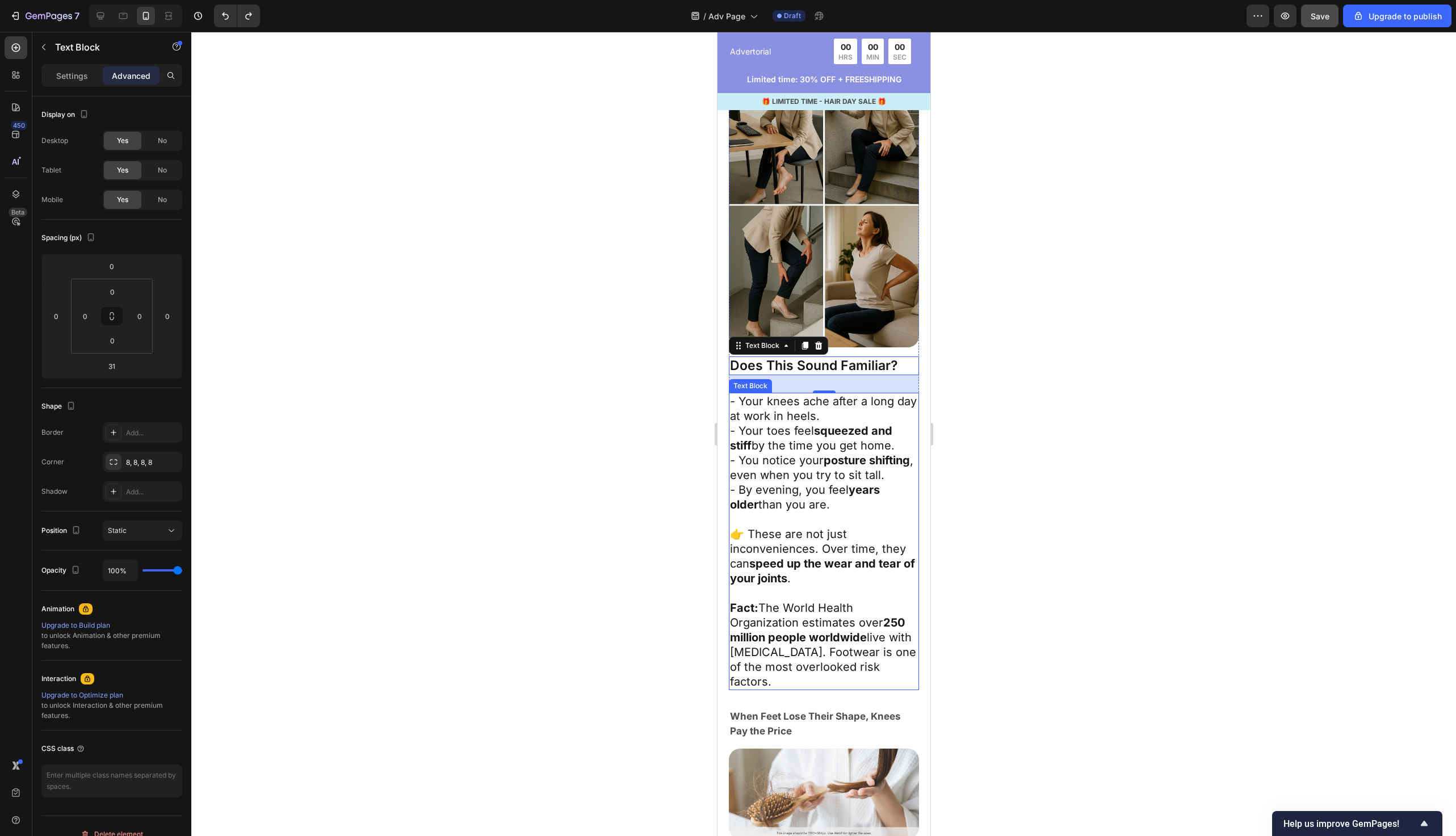
scroll to position [805, 0]
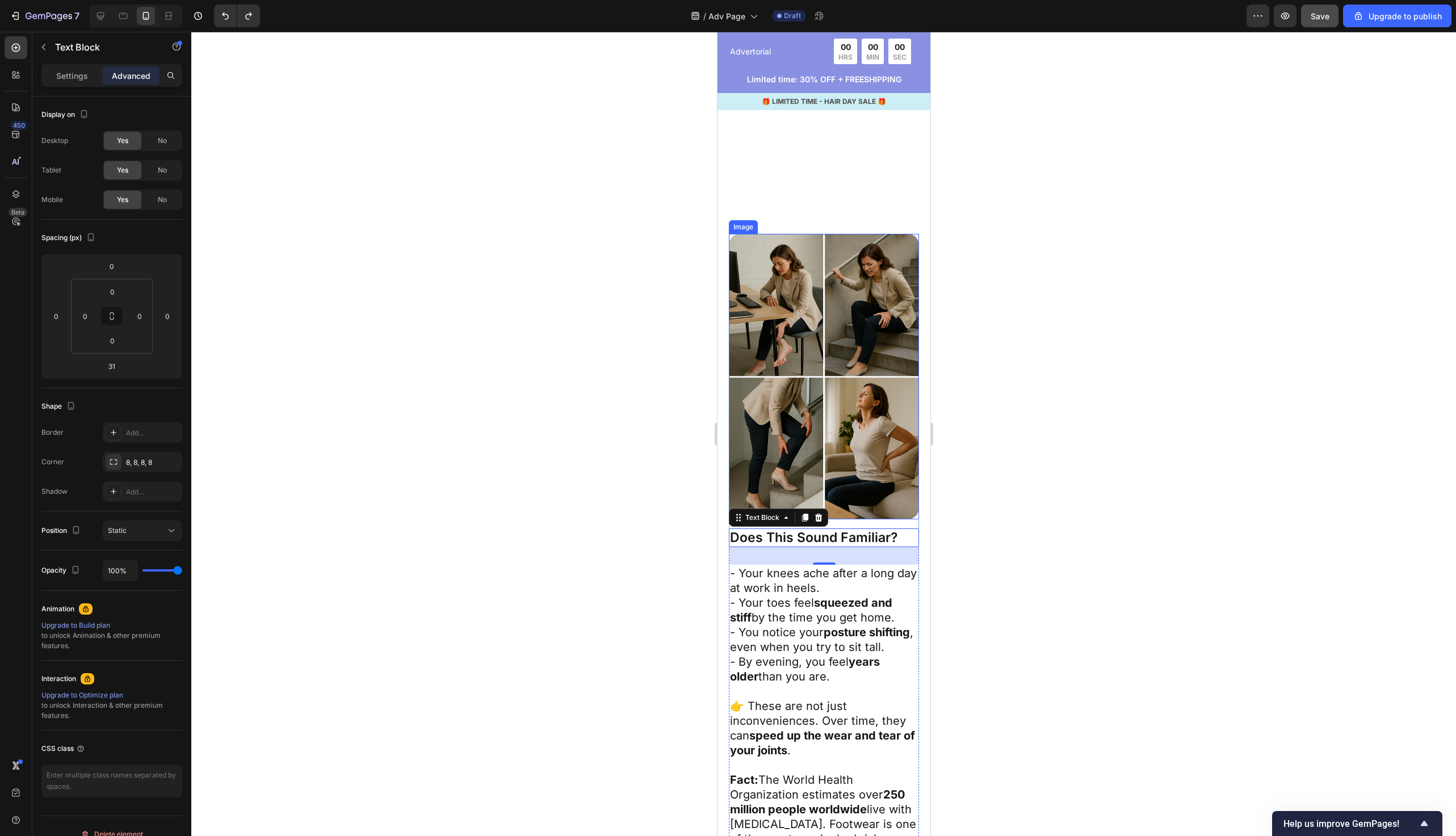
click at [604, 425] on div at bounding box center [824, 434] width 1265 height 805
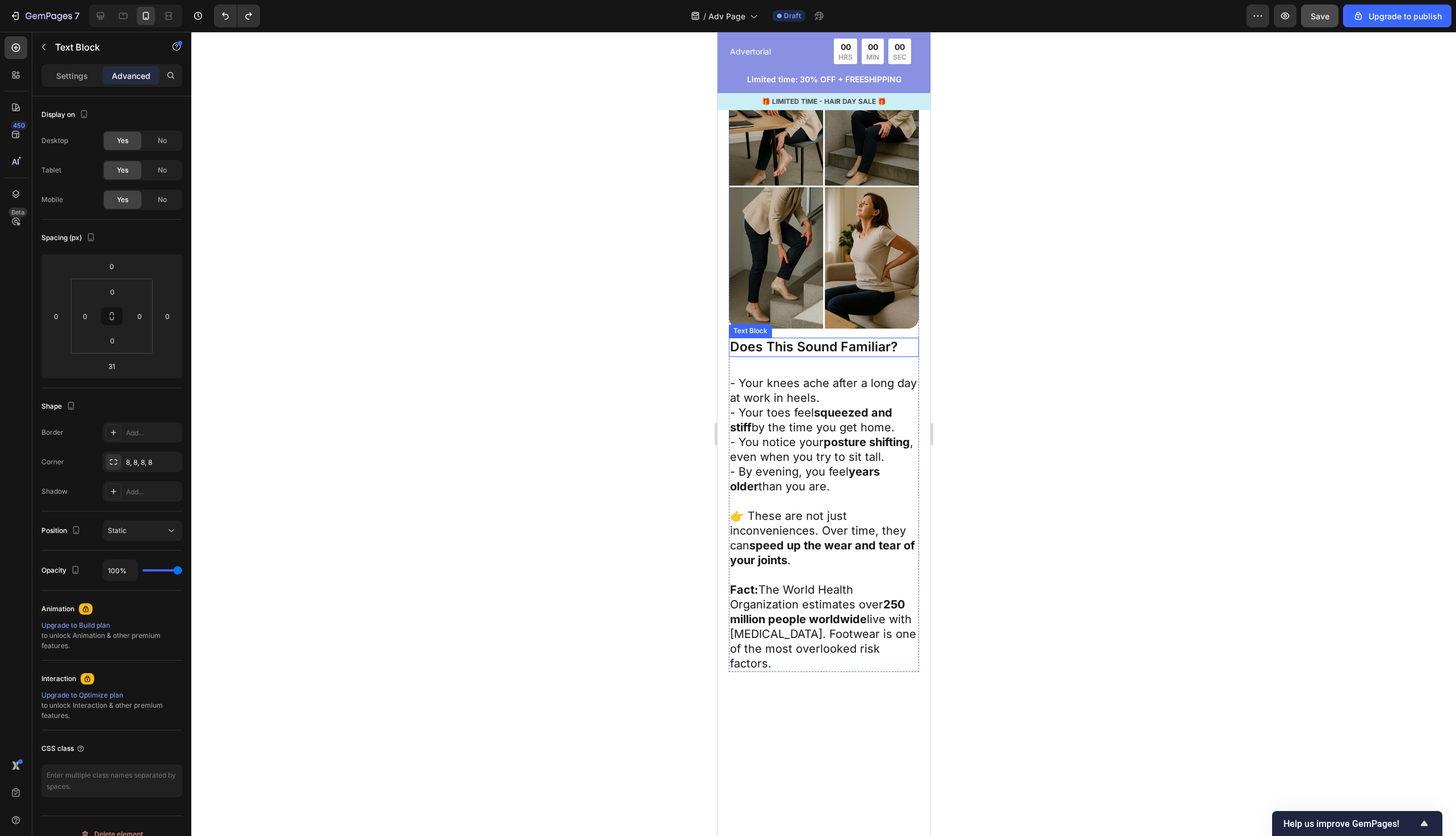
click at [869, 356] on p "Does This Sound Familiar?" at bounding box center [824, 347] width 188 height 17
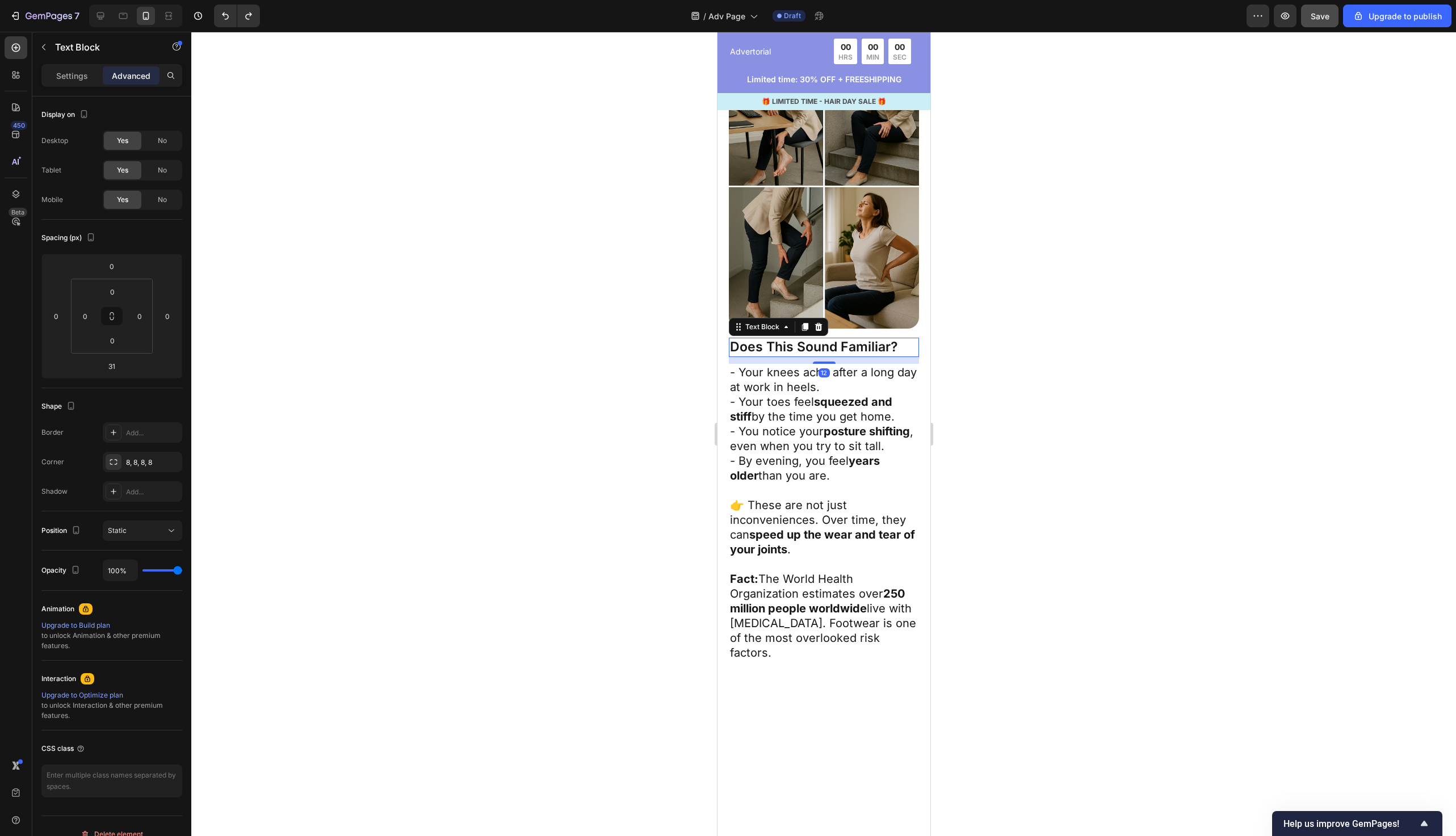
drag, startPoint x: 823, startPoint y: 561, endPoint x: 837, endPoint y: 550, distance: 17.8
click at [837, 357] on div "12" at bounding box center [823, 357] width 190 height 0
type input "12"
click at [616, 546] on div at bounding box center [824, 434] width 1265 height 805
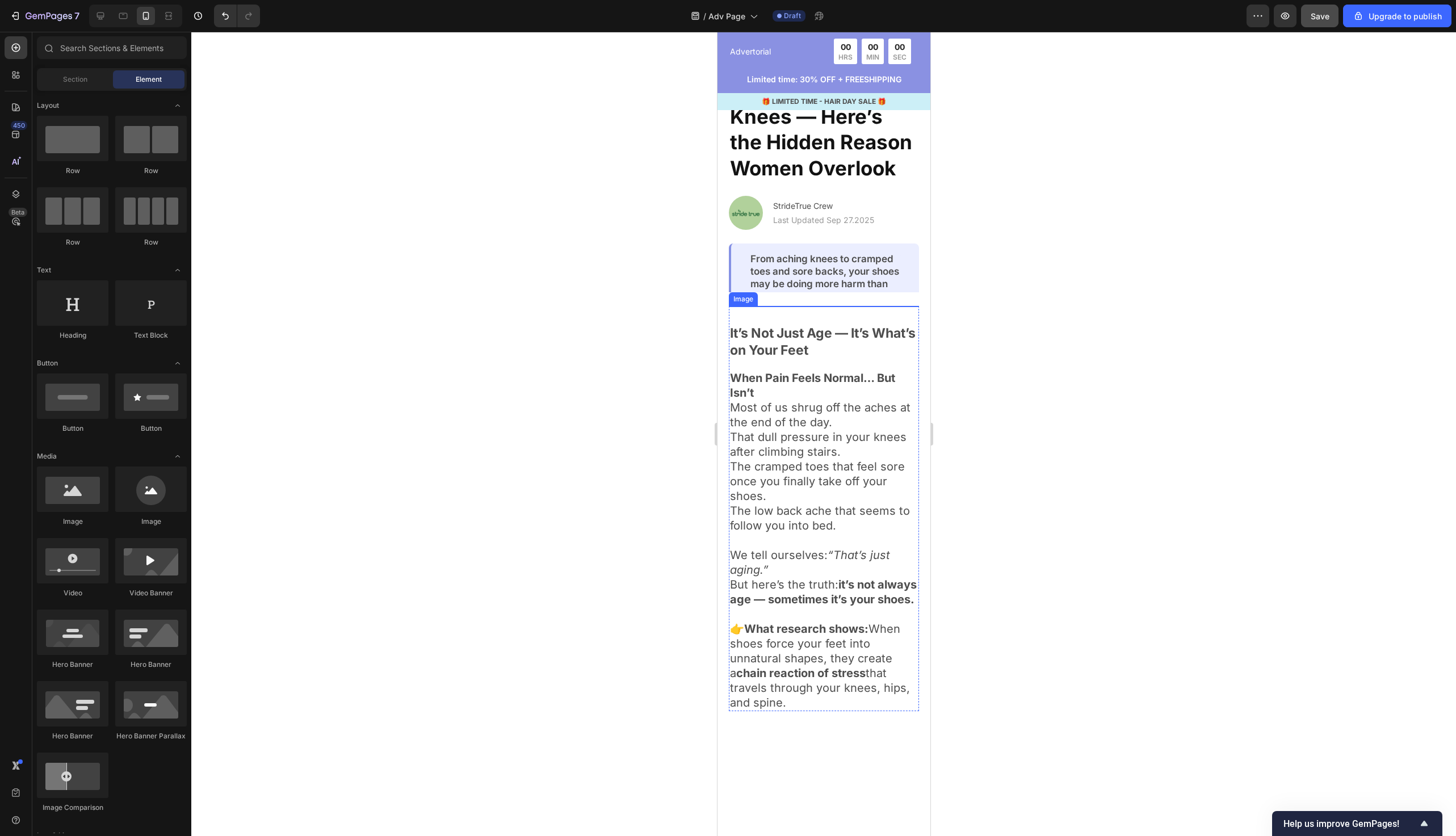
scroll to position [0, 0]
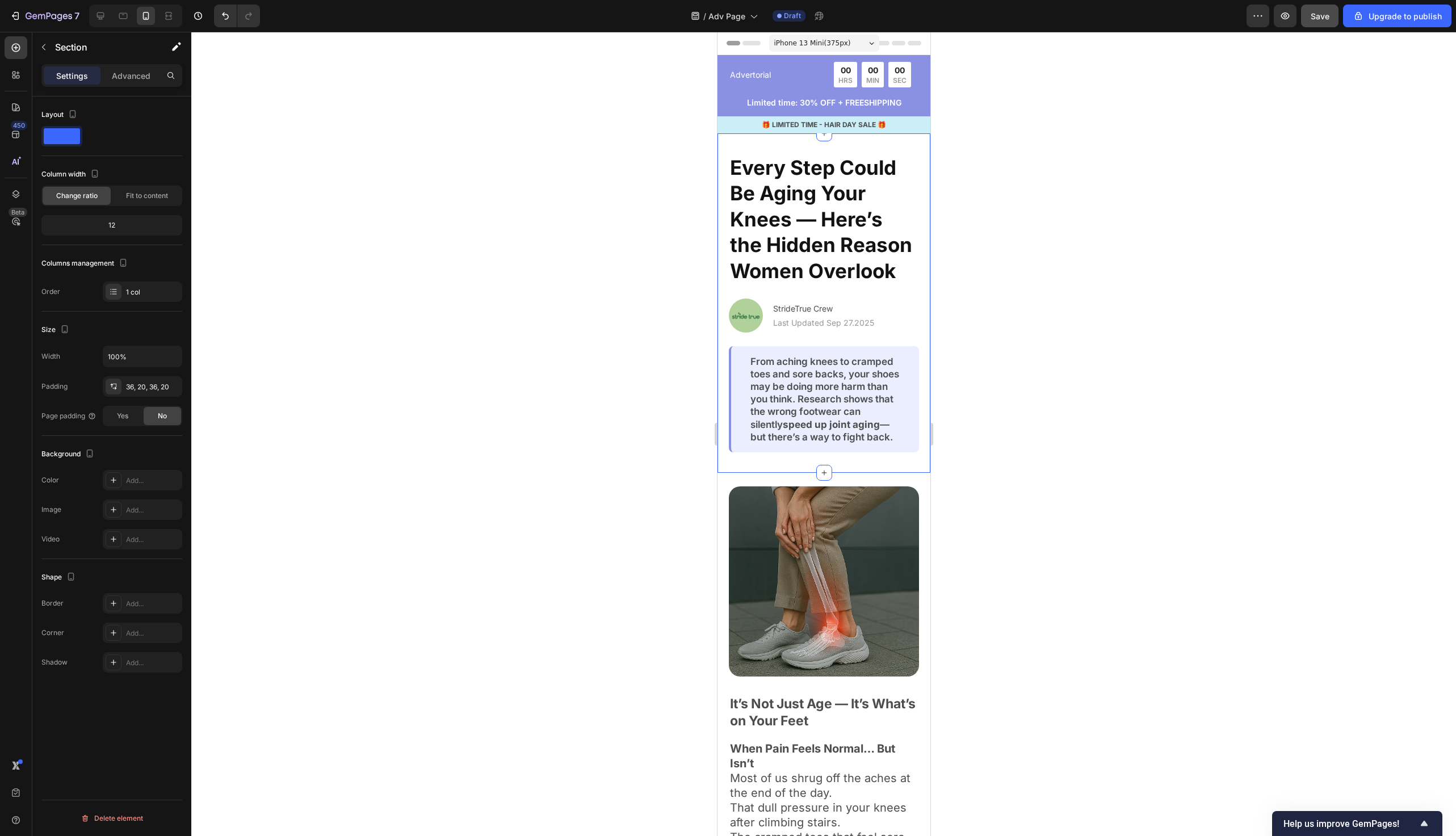
click at [765, 333] on div "Every Step Could Be Aging Your Knees — Here’s the Hidden Reason Women Overlook …" at bounding box center [823, 303] width 190 height 299
click at [766, 328] on div "Image StrideTrue Crew Text Block | Text Block Last Updated Sep 27.2025 Text Blo…" at bounding box center [823, 315] width 190 height 34
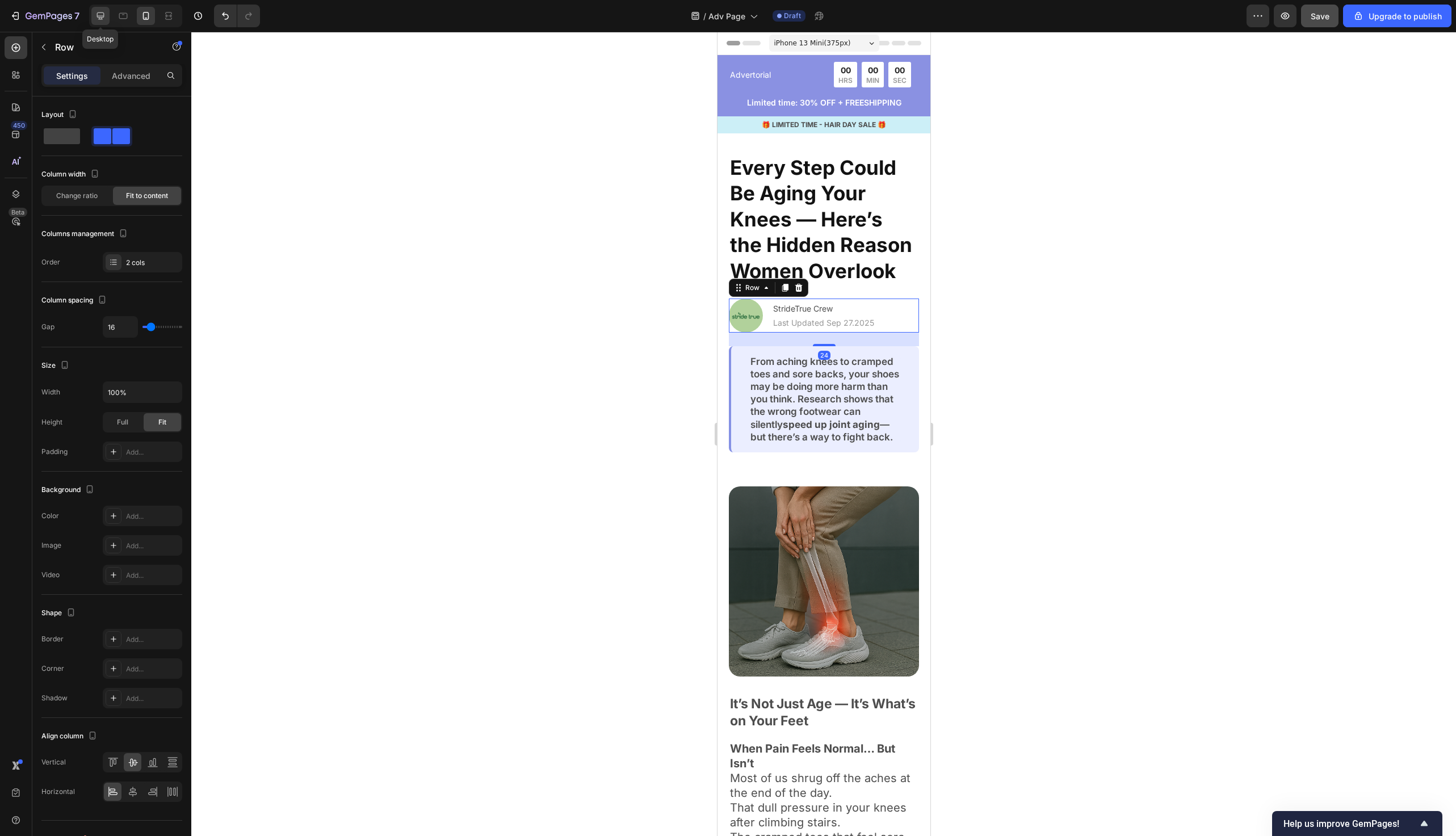
click at [104, 10] on icon at bounding box center [100, 16] width 12 height 12
type input "1200"
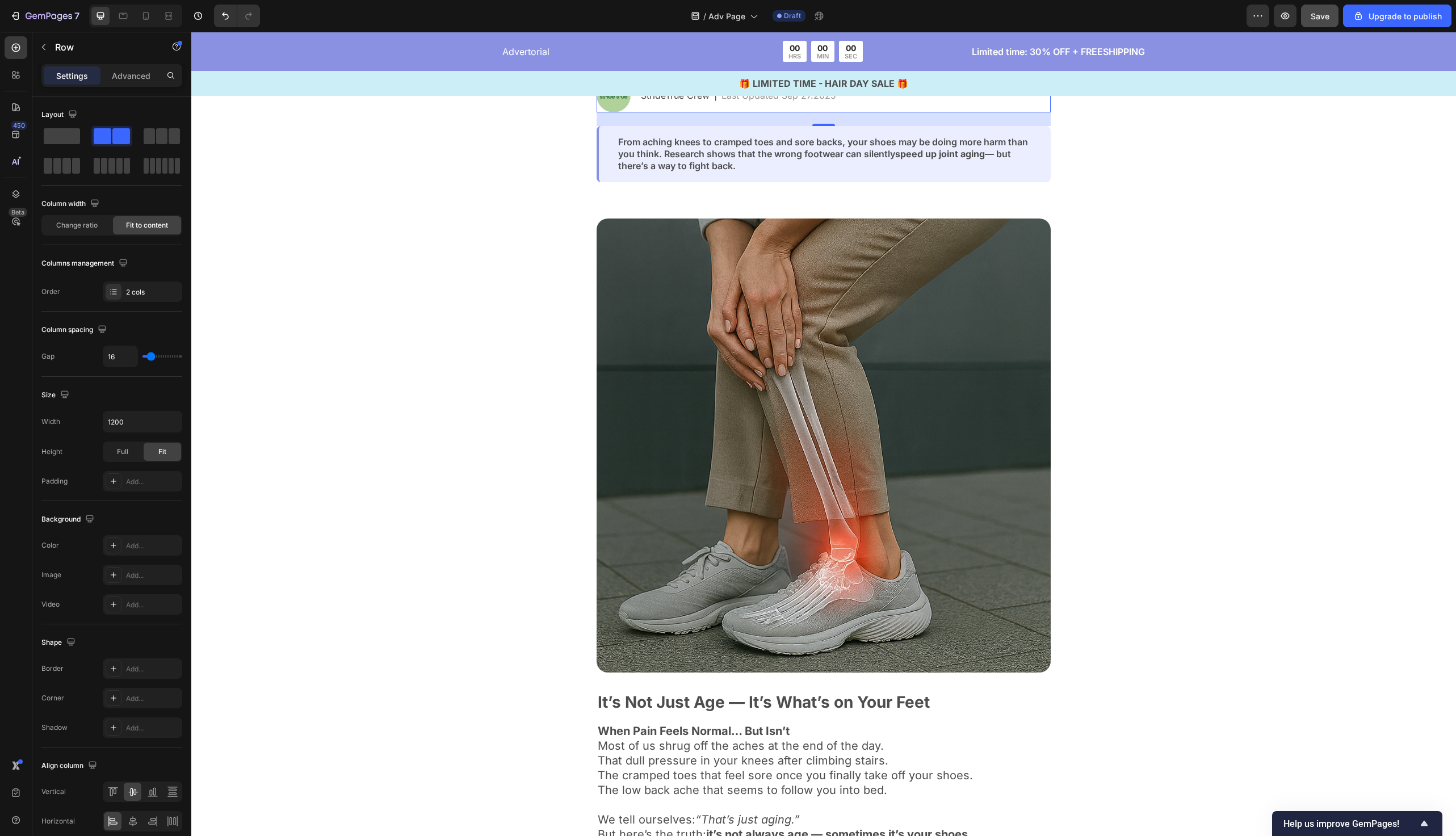
click at [372, 213] on div "Image It’s Not Just Age — It’s What’s on Your Feet Text Block When Pain Feels N…" at bounding box center [824, 545] width 1265 height 726
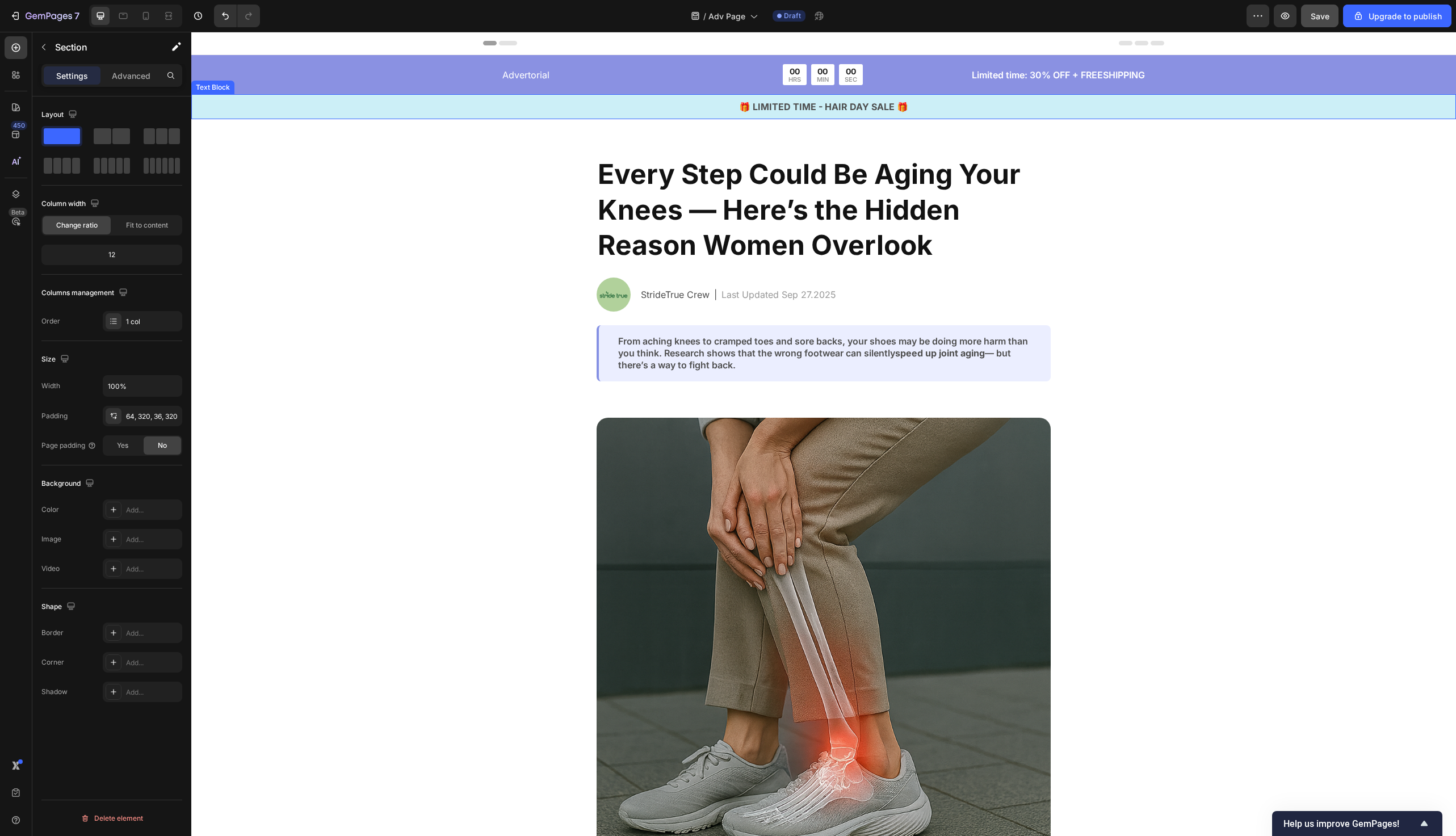
click at [382, 111] on p "🎁 LIMITED TIME - HAIR DAY SALE 🎁" at bounding box center [823, 107] width 1262 height 14
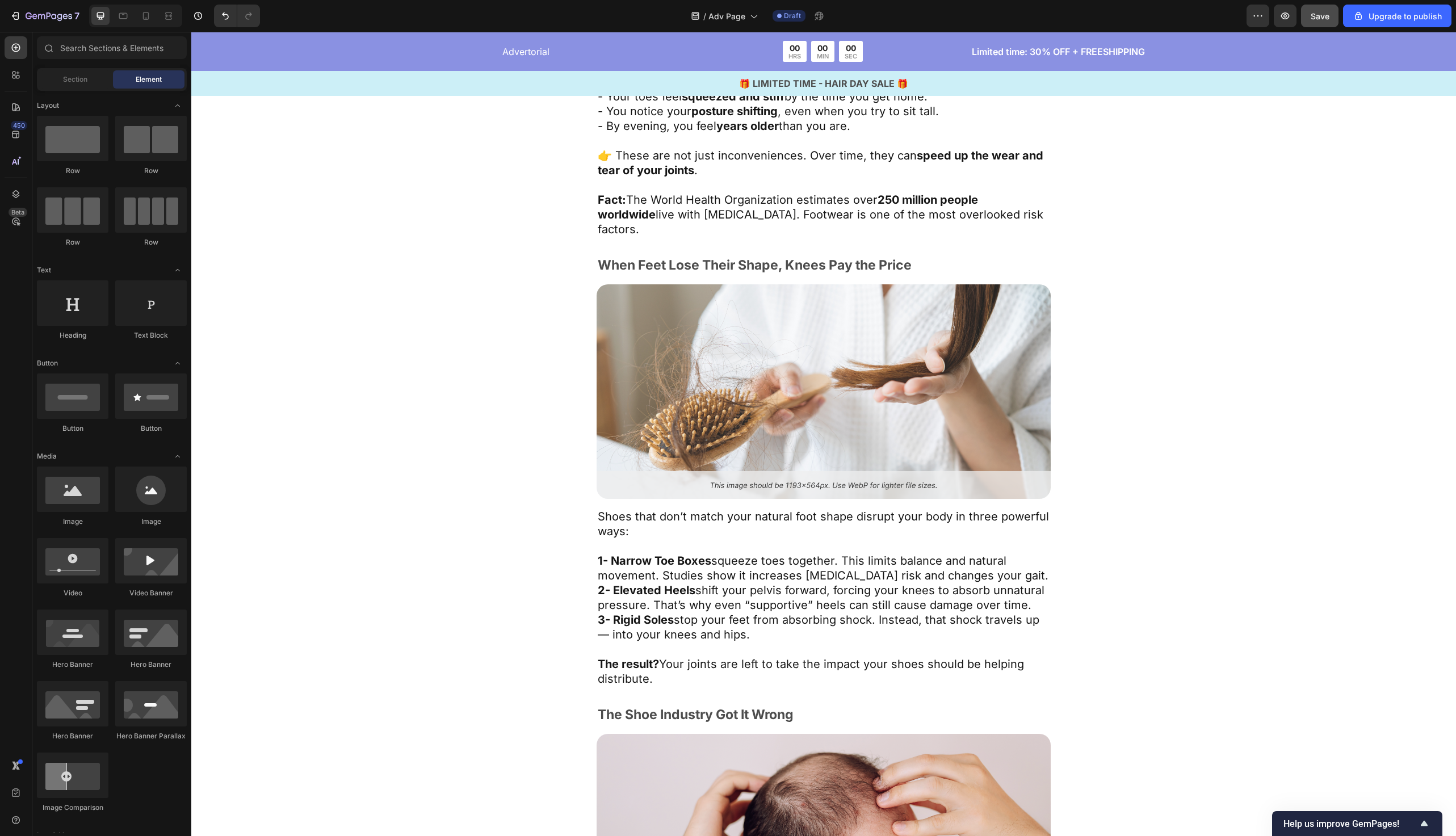
scroll to position [1784, 0]
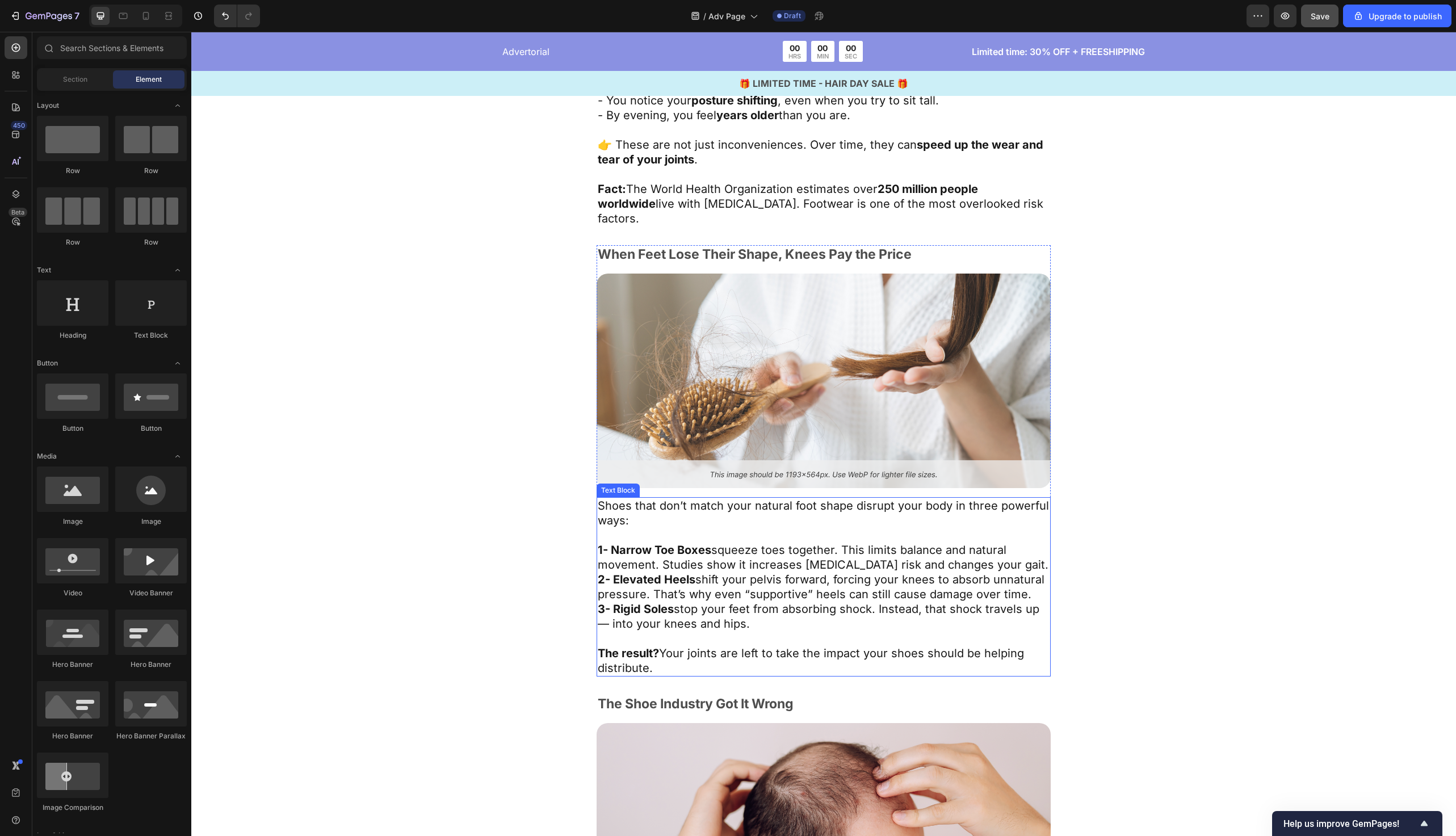
click at [952, 553] on p "1- Narrow Toe Boxes squeeze toes together. This limits balance and natural move…" at bounding box center [824, 558] width 452 height 30
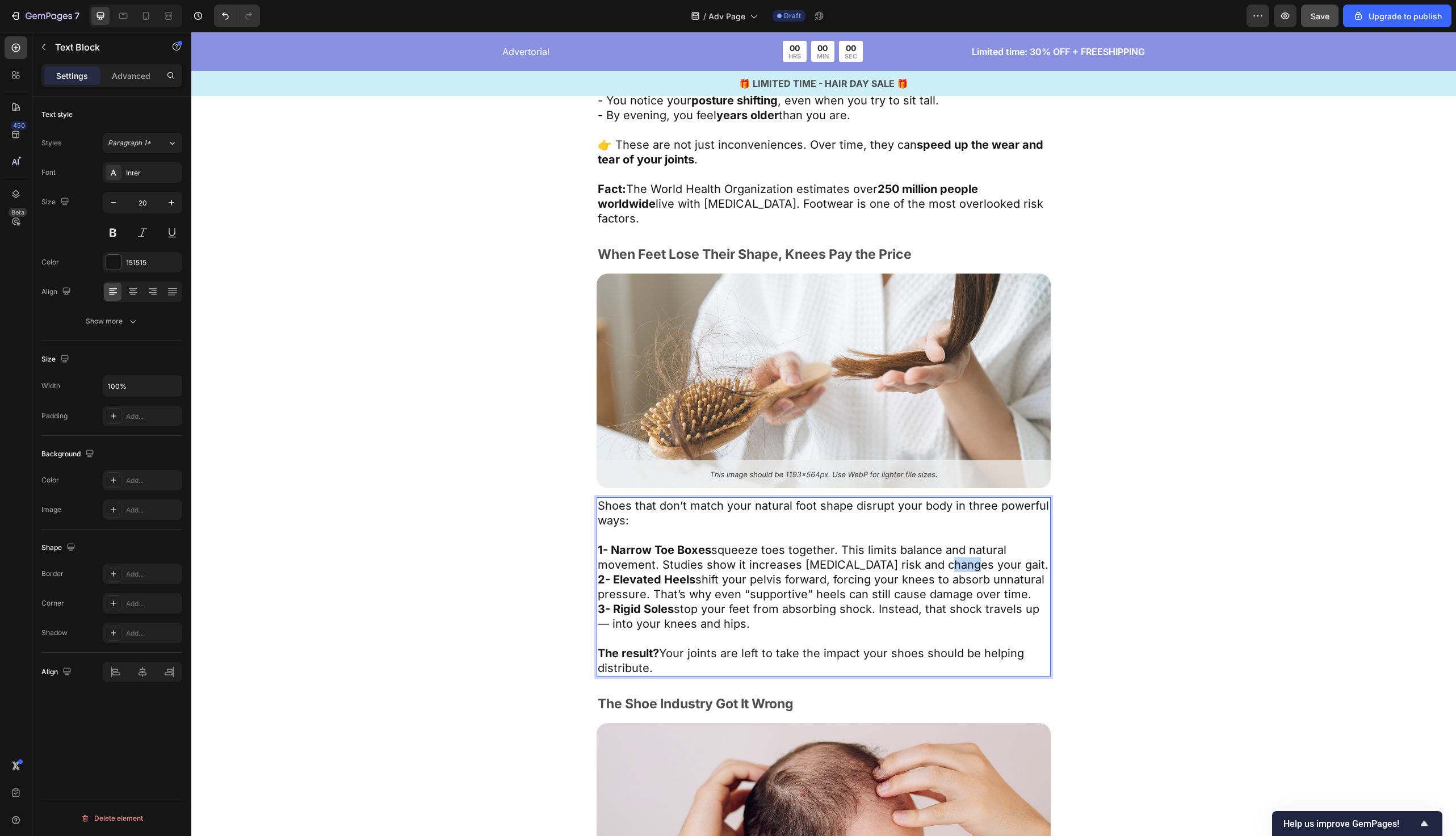
click at [952, 553] on p "1- Narrow Toe Boxes squeeze toes together. This limits balance and natural move…" at bounding box center [824, 558] width 452 height 30
click at [1000, 553] on p "1- Narrow Toe Boxes squeeze toes together. This limits balance and natural move…" at bounding box center [824, 558] width 452 height 30
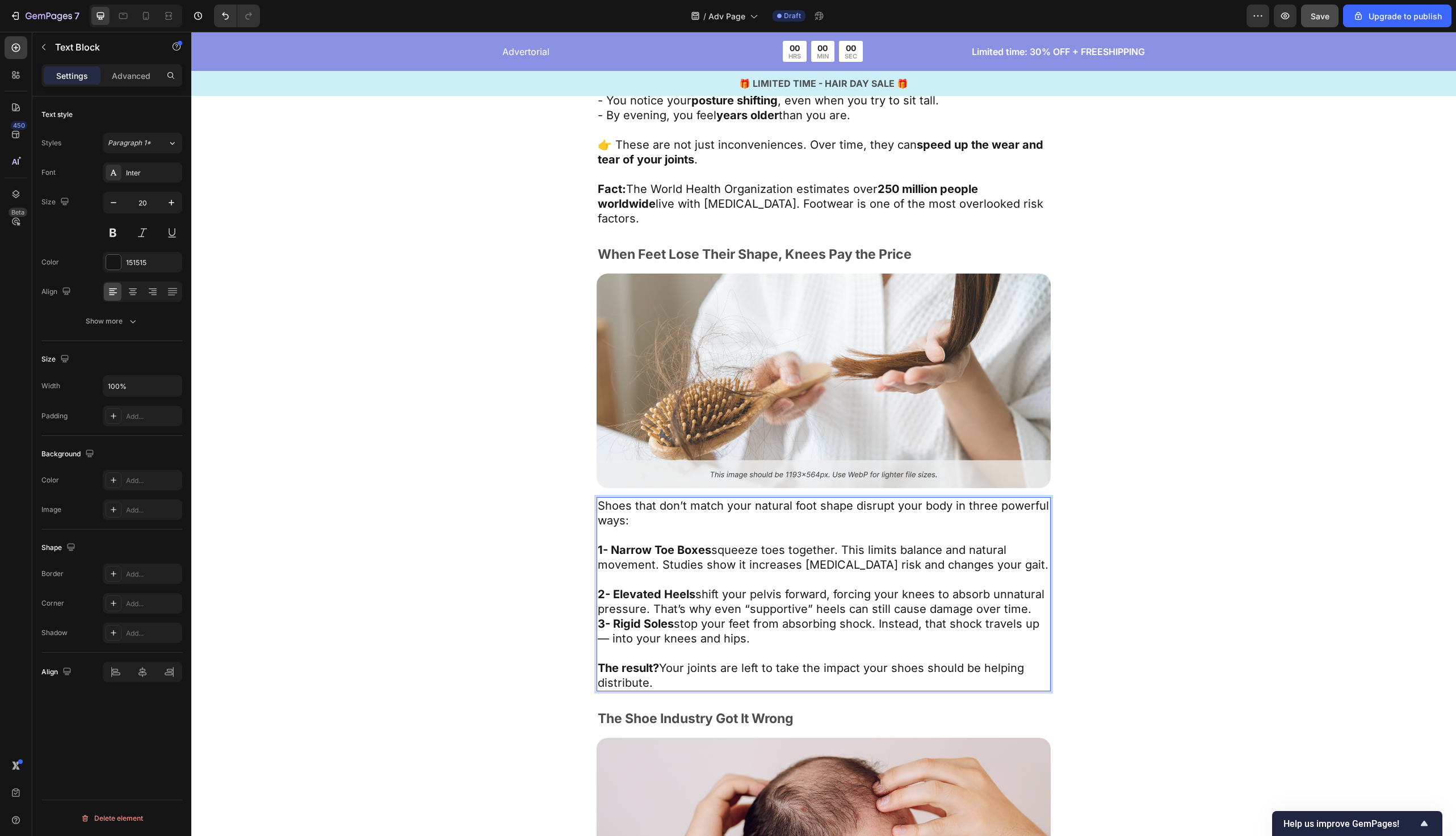
click at [1035, 617] on p "3- Rigid Soles stop your feet from absorbing shock. Instead, that shock travels…" at bounding box center [824, 632] width 452 height 30
click at [1029, 593] on p "2- Elevated Heels shift your pelvis forward, forcing your knees to absorb unnat…" at bounding box center [824, 602] width 452 height 30
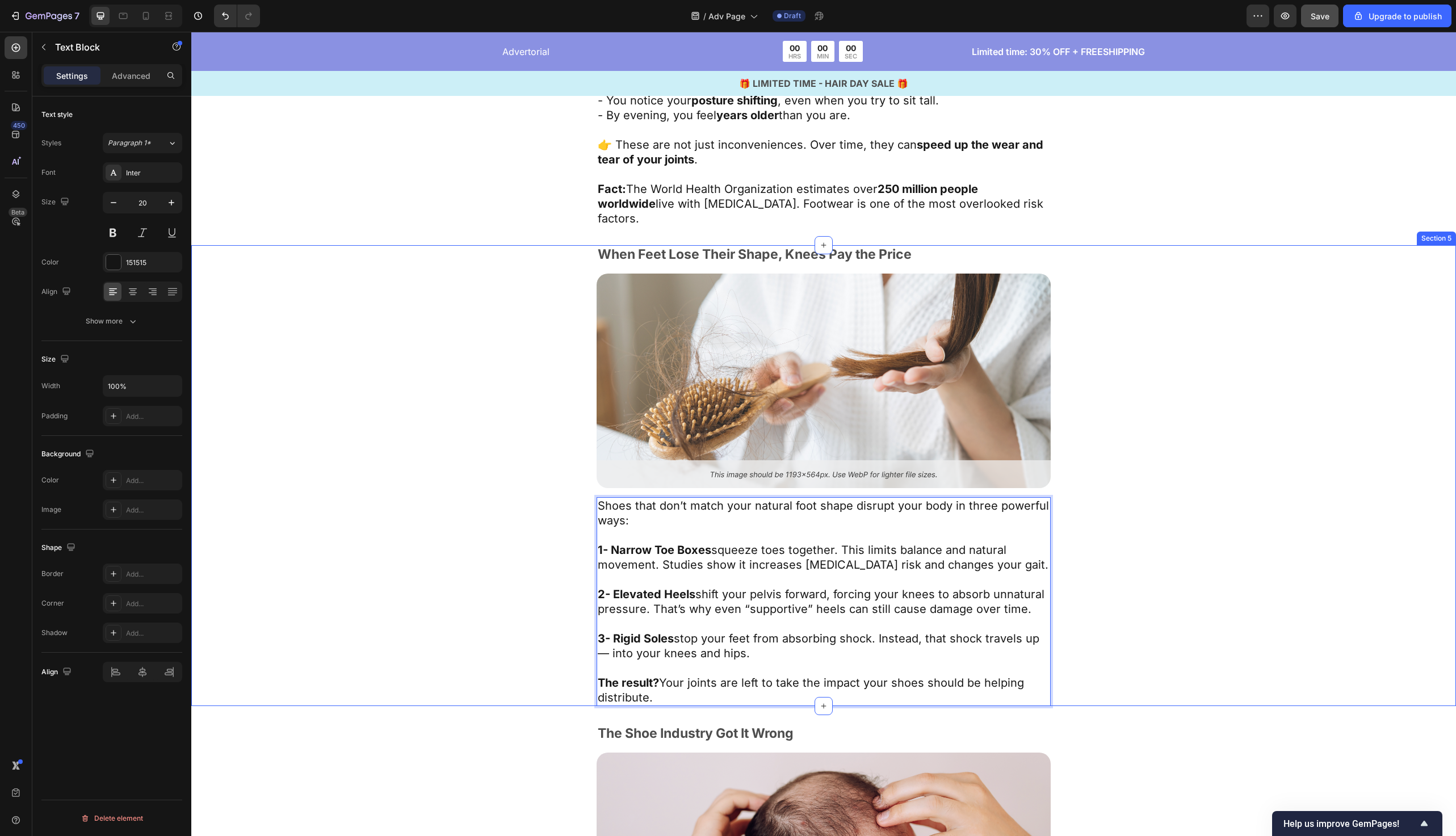
click at [484, 539] on div "When Feet Lose Their Shape, Knees Pay the Price Text Block Image Shoes that don…" at bounding box center [824, 475] width 902 height 461
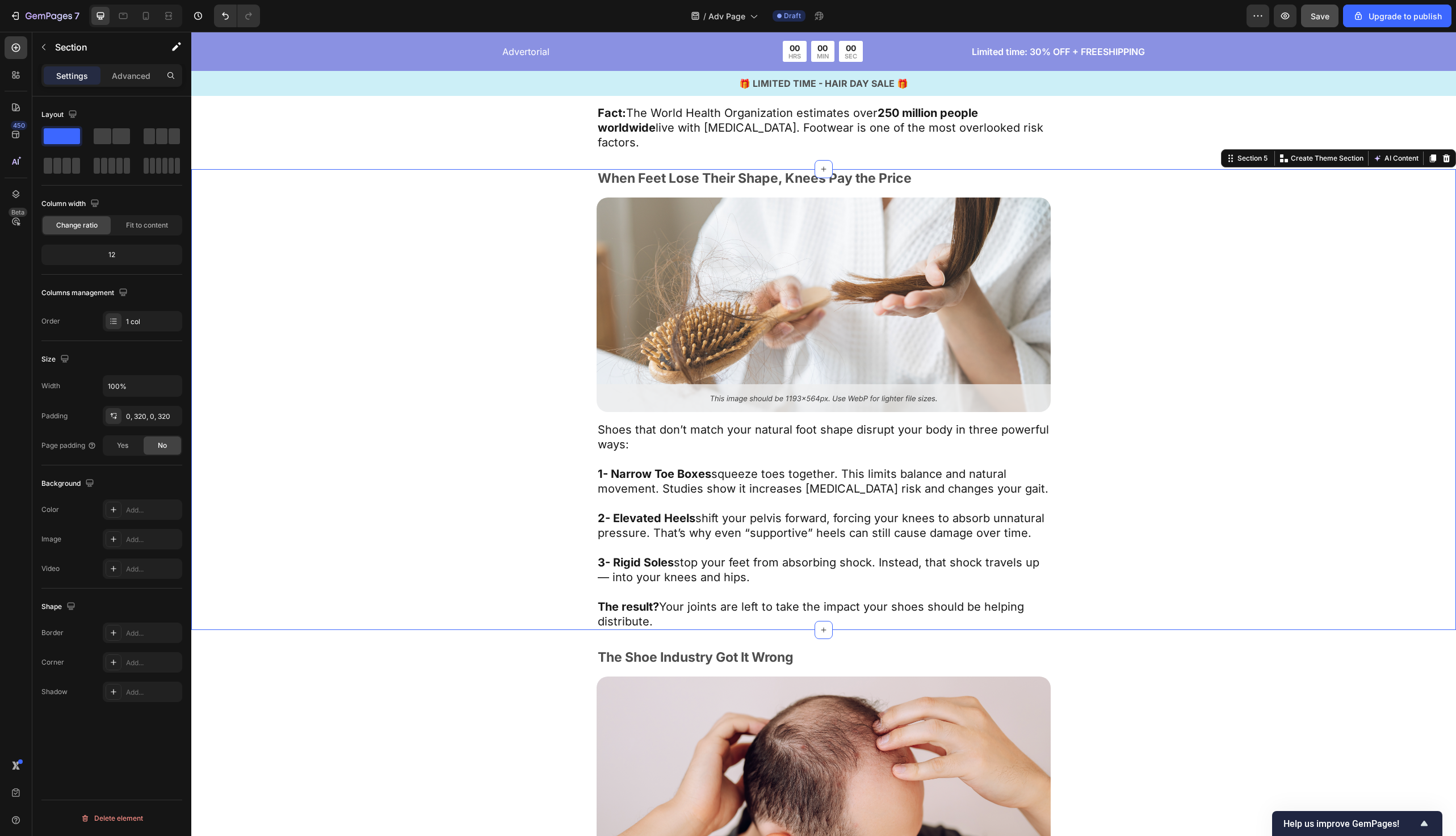
scroll to position [1862, 0]
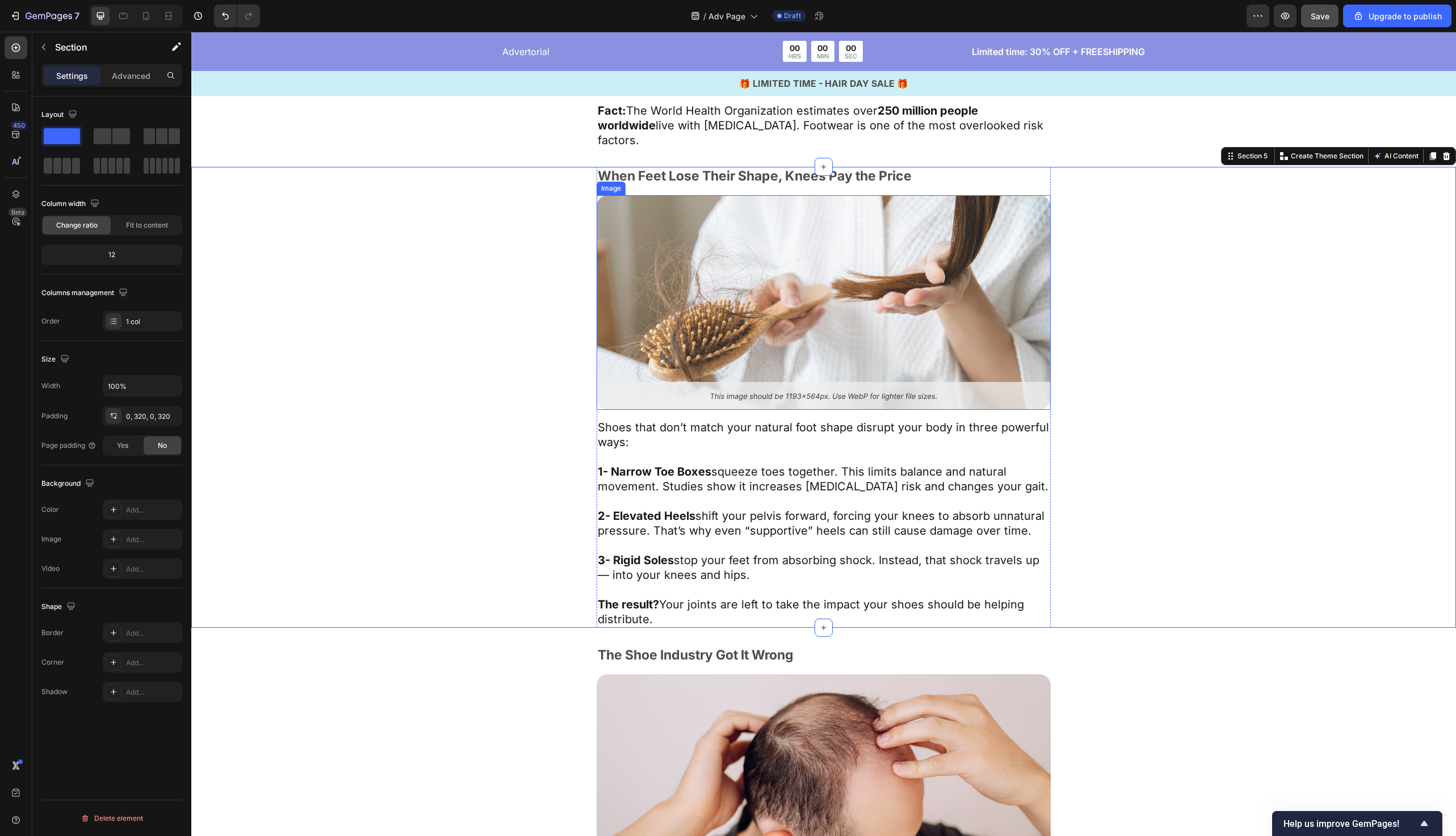
click at [701, 290] on img at bounding box center [824, 303] width 454 height 215
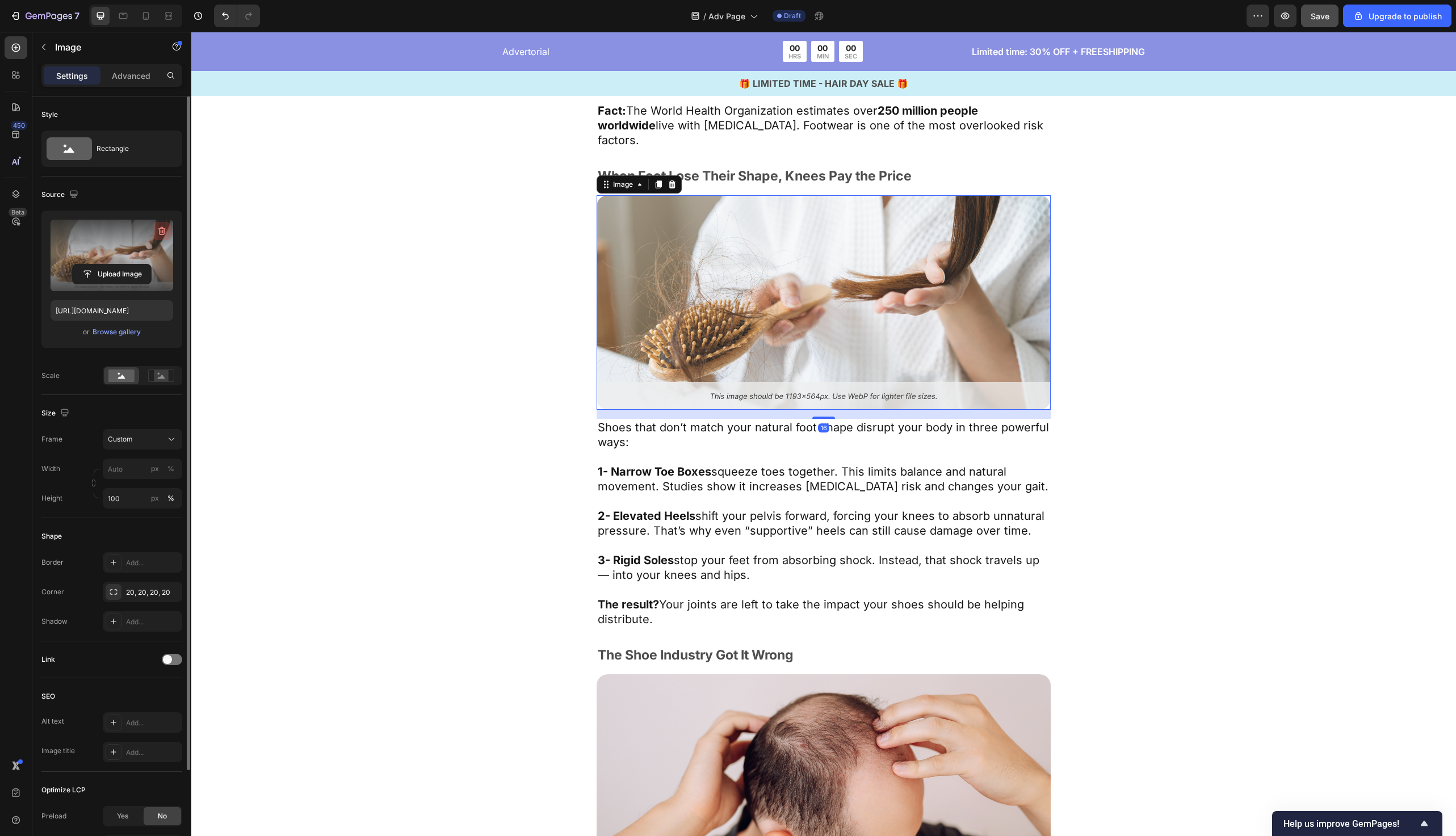
click at [164, 235] on icon "button" at bounding box center [162, 231] width 12 height 12
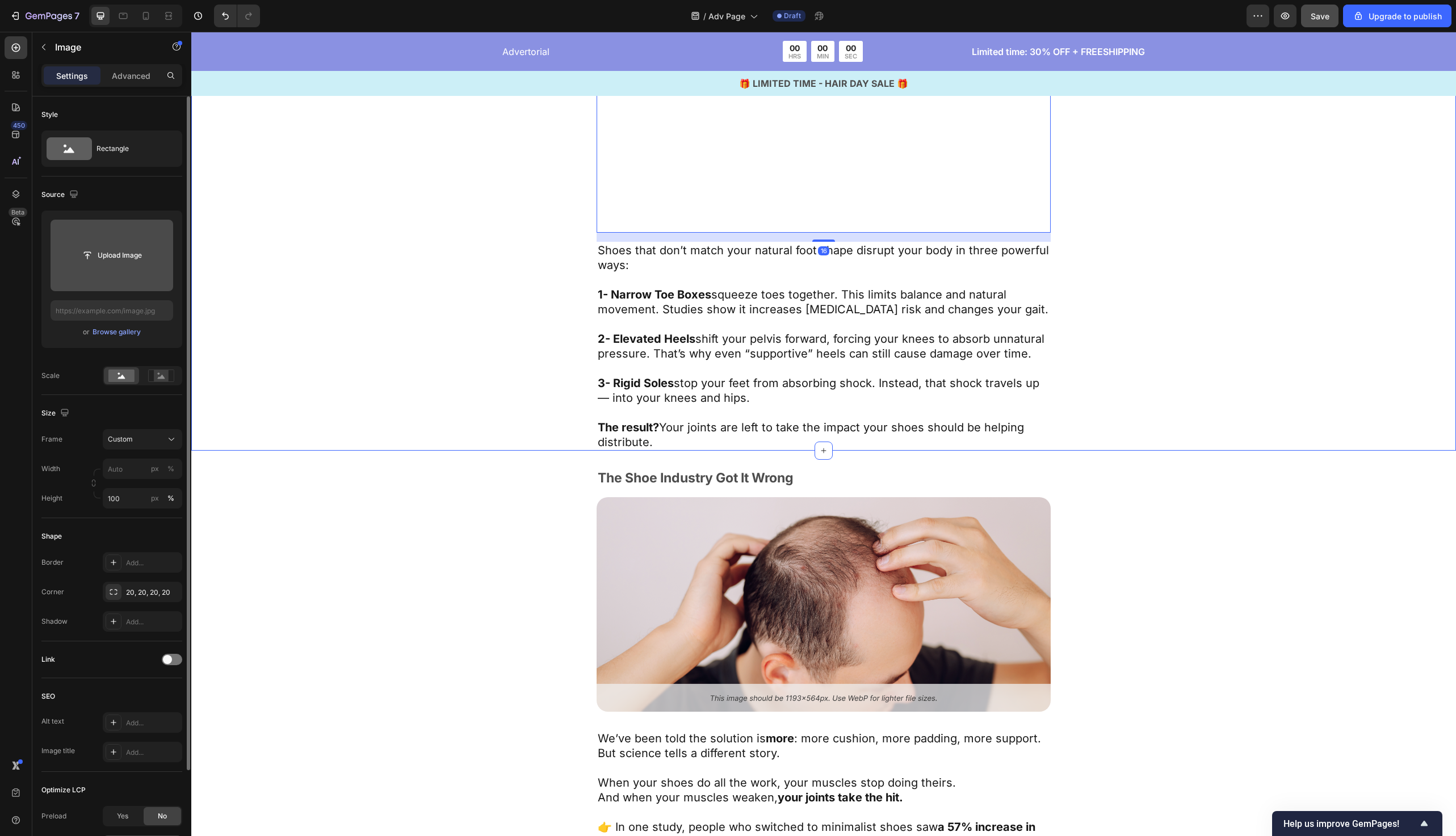
scroll to position [2291, 0]
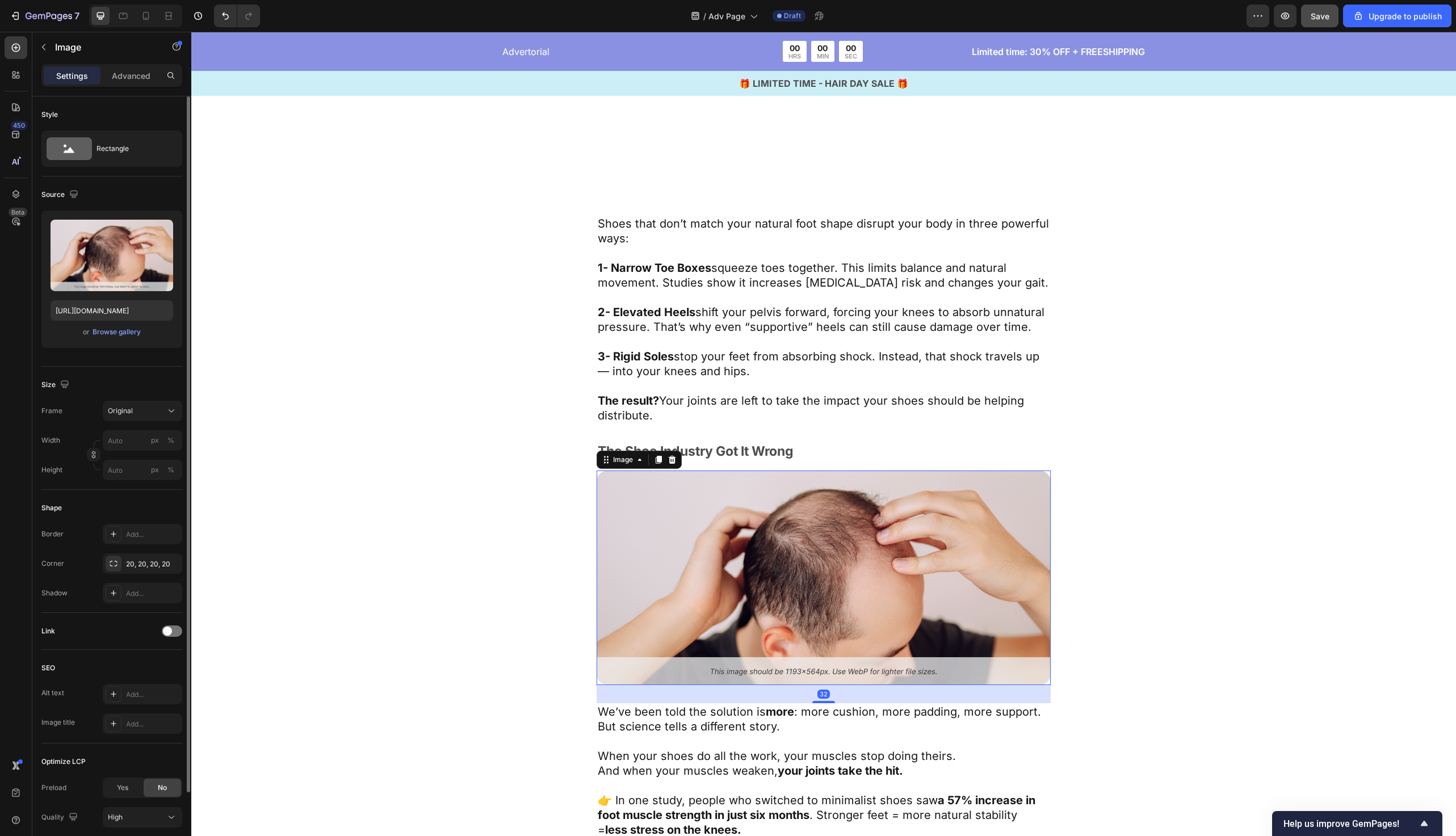
click at [682, 546] on img at bounding box center [824, 577] width 454 height 215
click at [158, 232] on icon "button" at bounding box center [162, 231] width 12 height 12
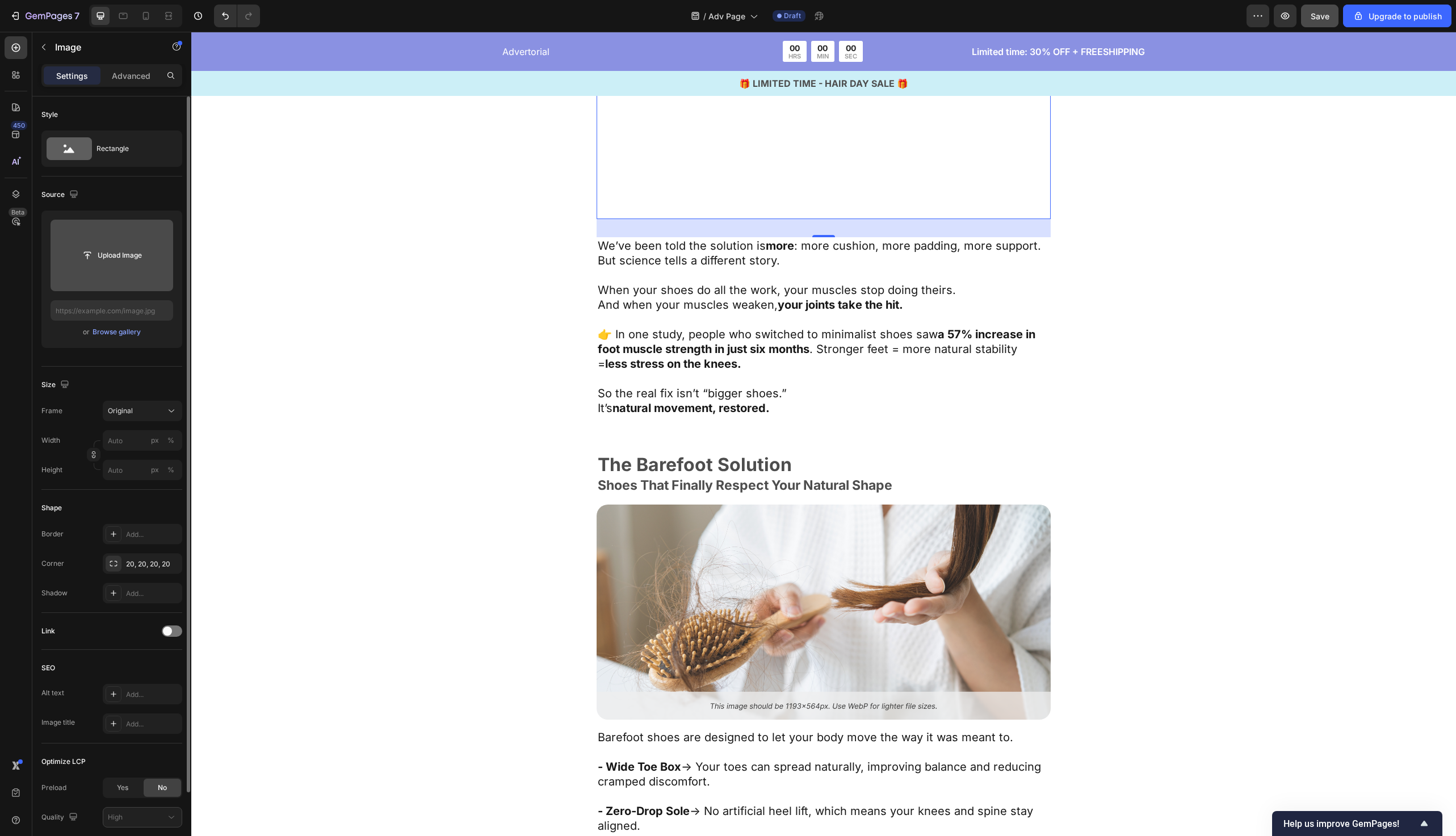
scroll to position [3199, 0]
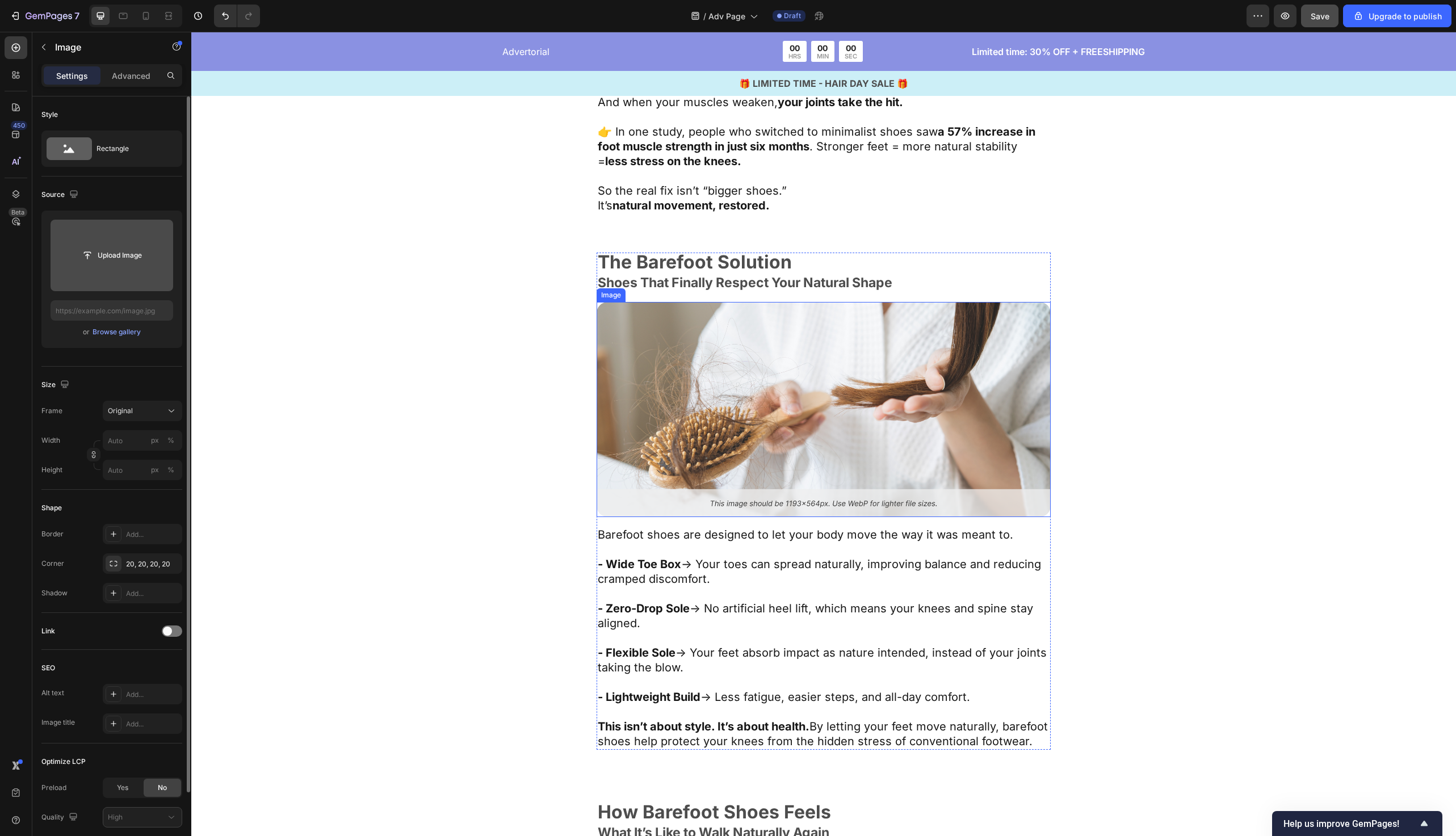
click at [669, 372] on img at bounding box center [824, 409] width 454 height 215
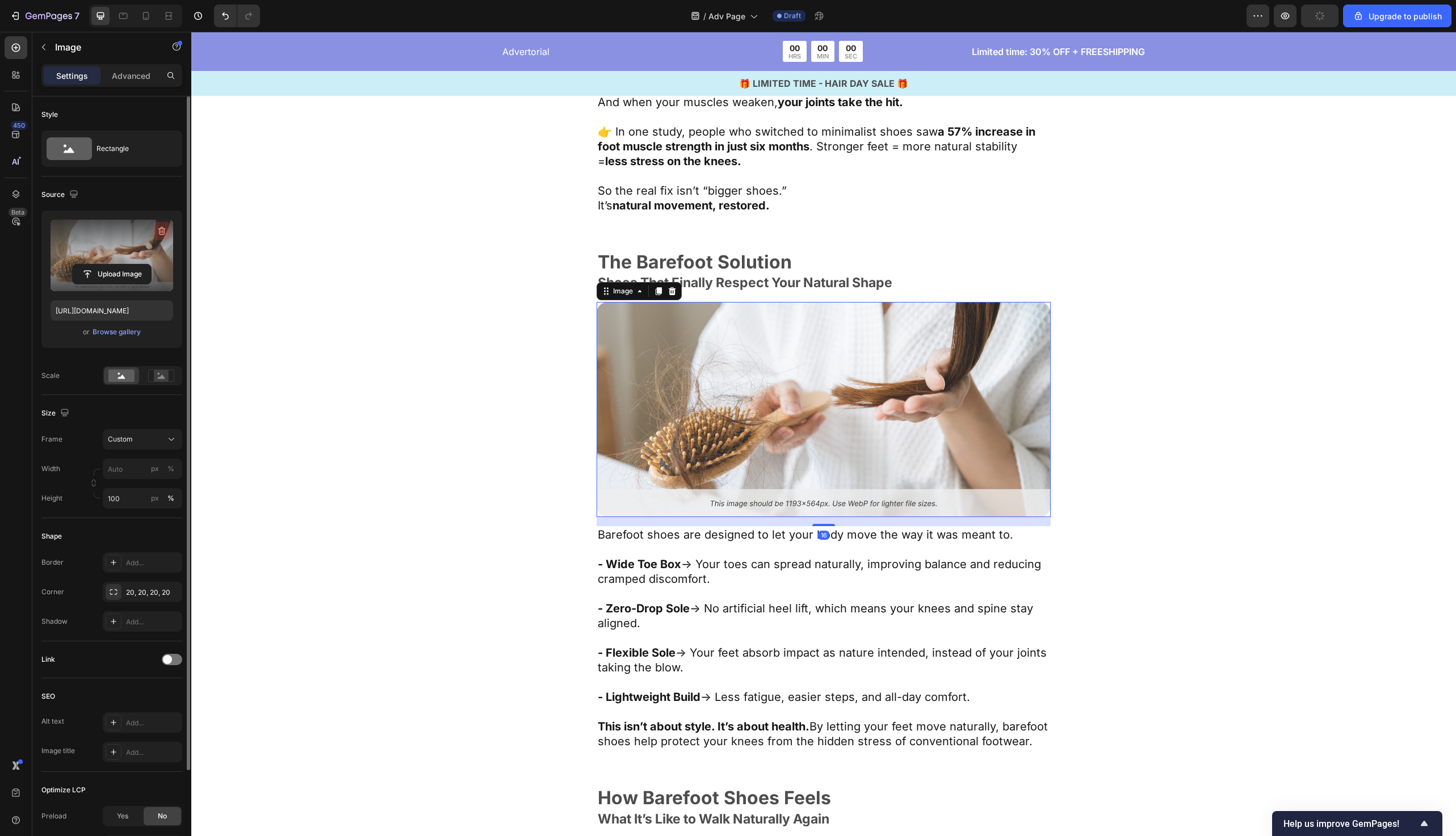
click at [164, 232] on icon "button" at bounding box center [162, 232] width 7 height 9
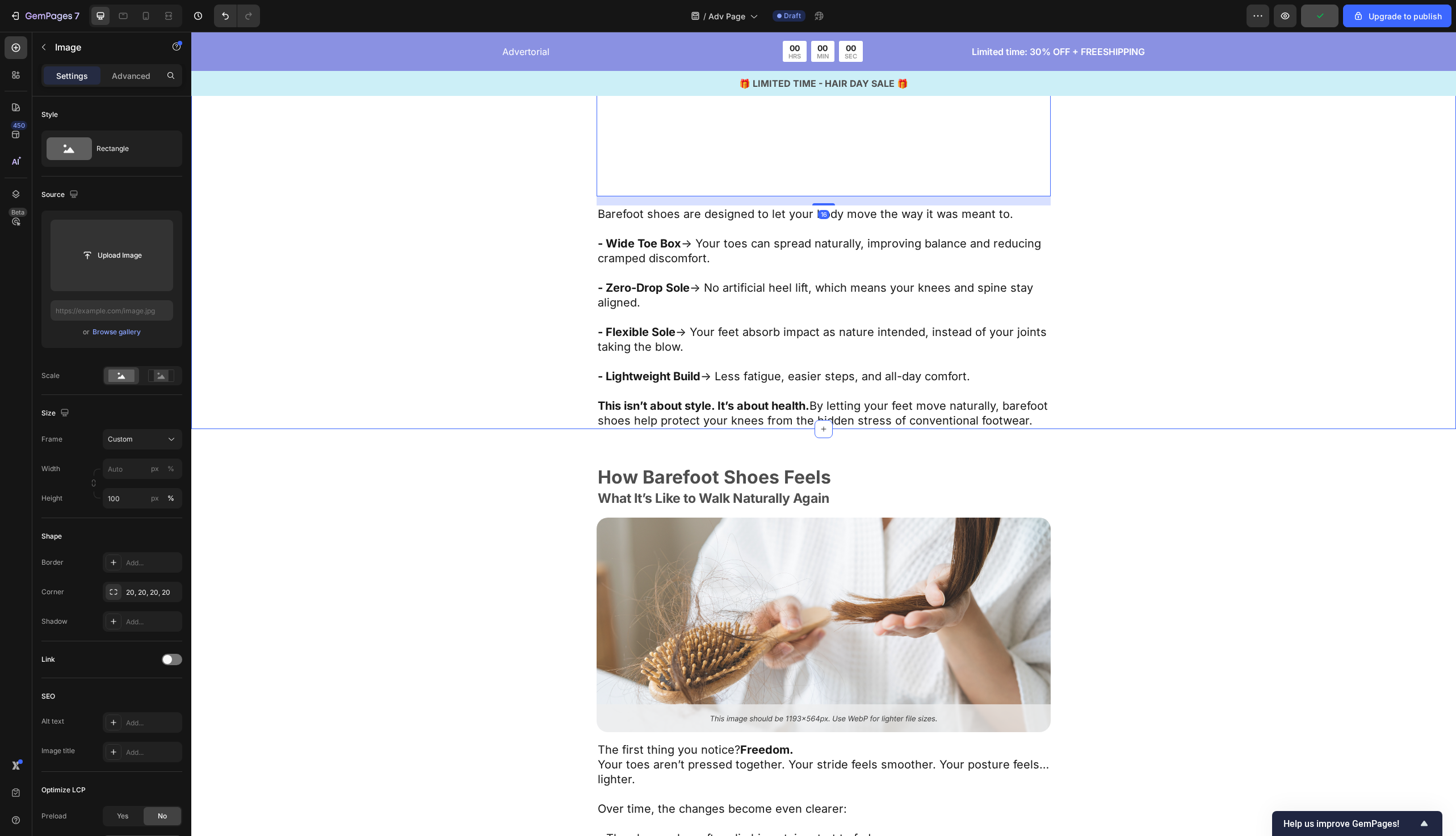
scroll to position [3785, 0]
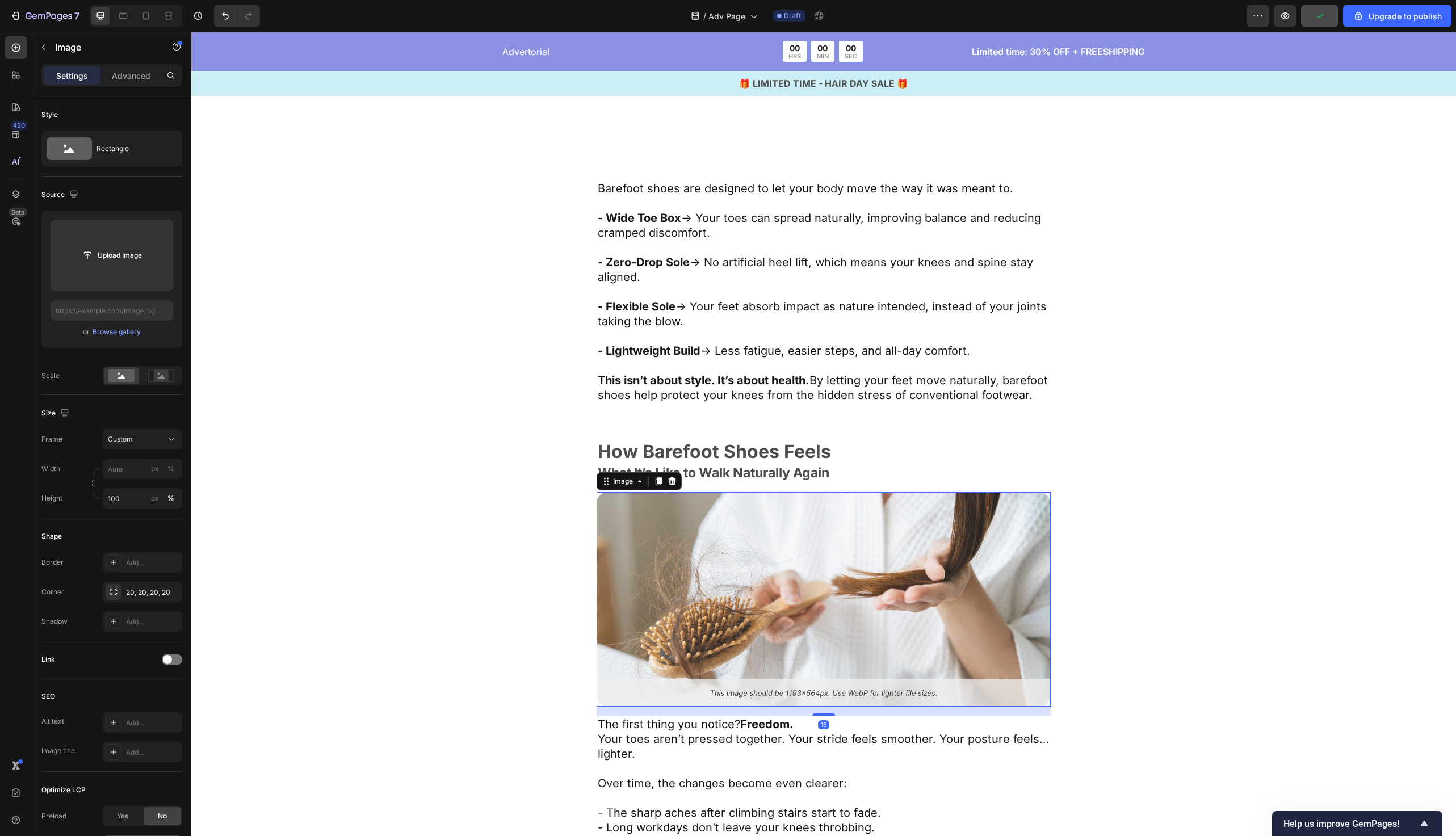
click at [672, 543] on img at bounding box center [824, 599] width 454 height 215
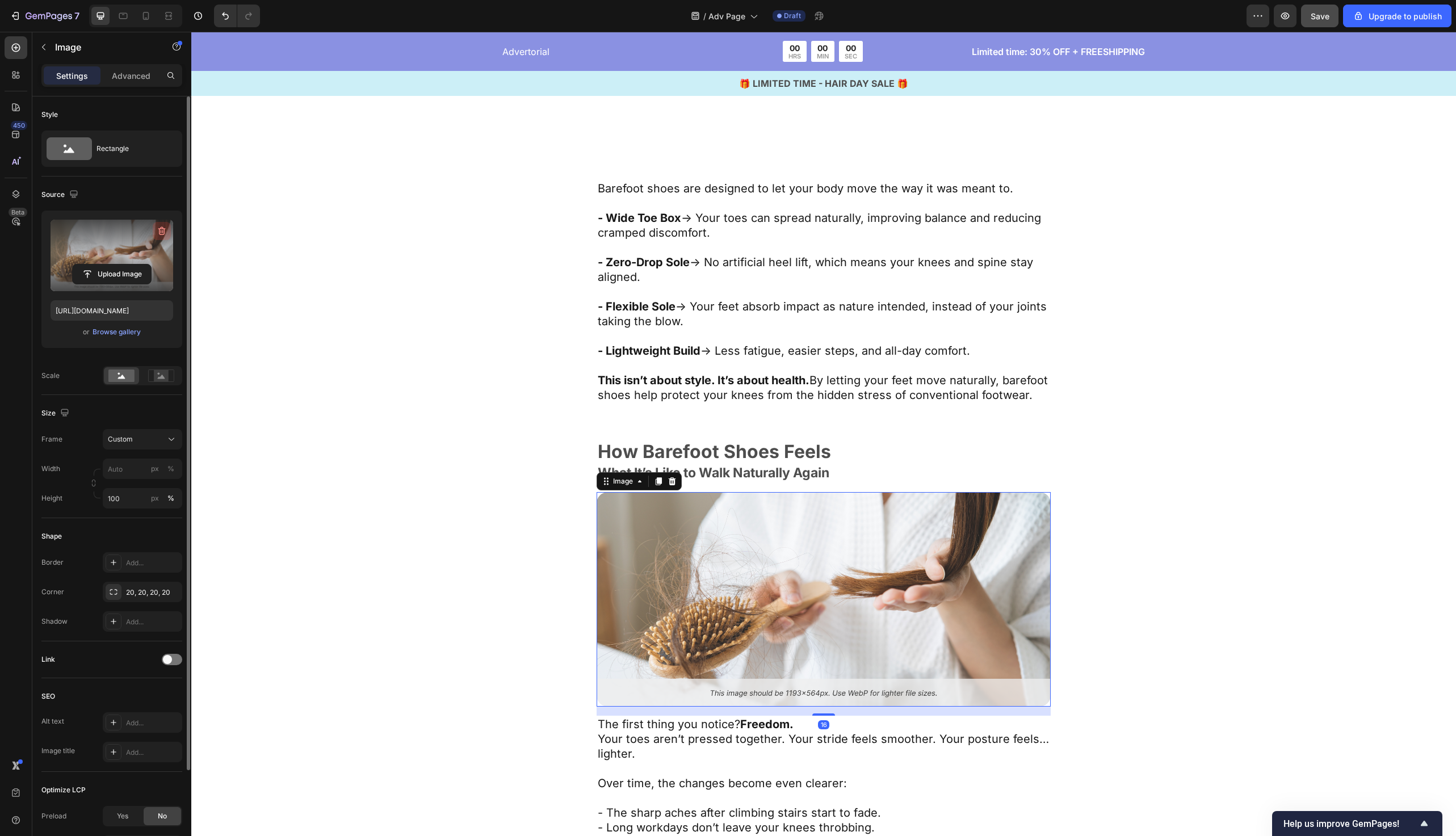
click at [160, 232] on icon "button" at bounding box center [161, 232] width 1 height 3
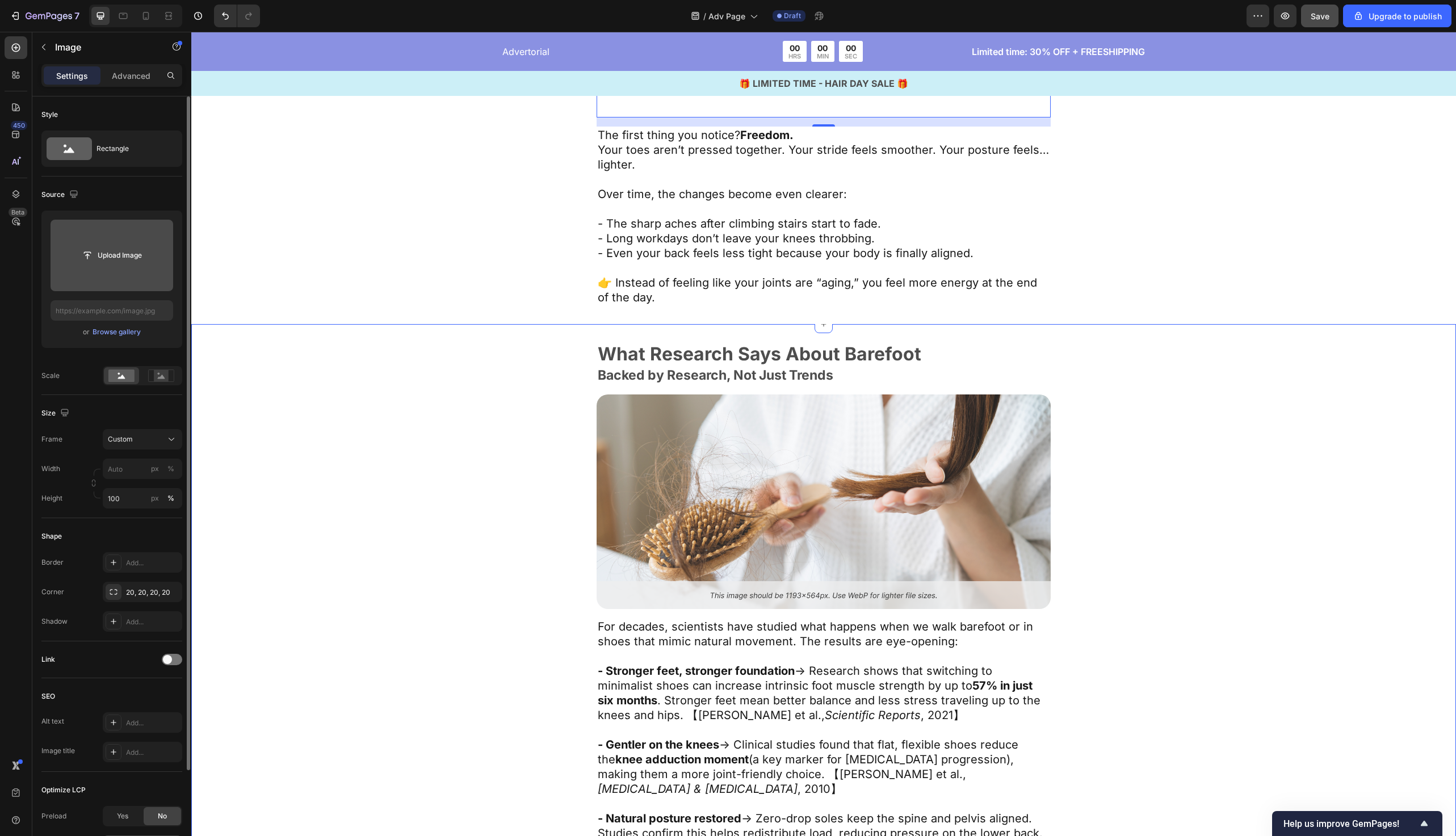
scroll to position [4822, 0]
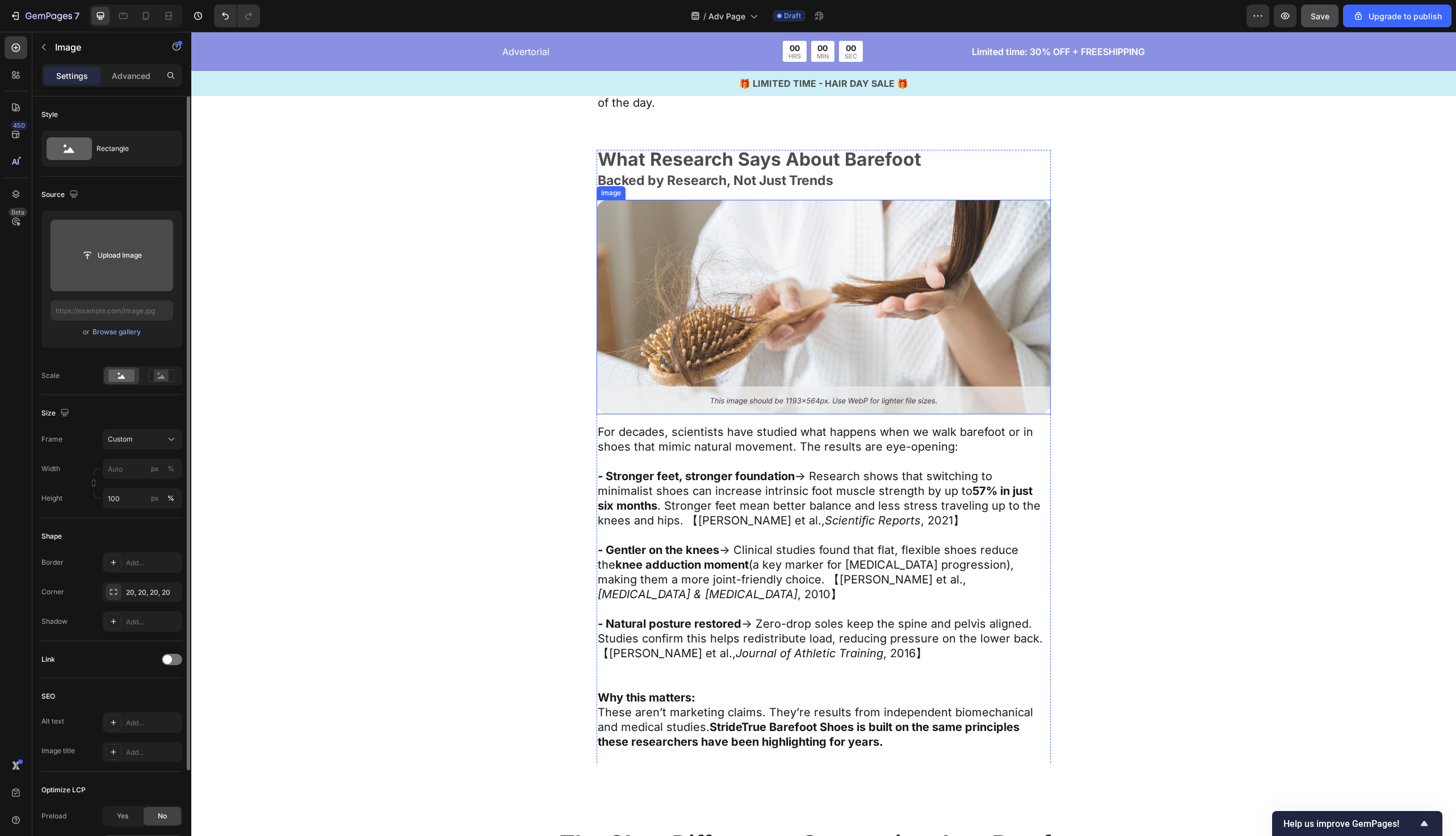
click at [653, 338] on img at bounding box center [824, 307] width 454 height 215
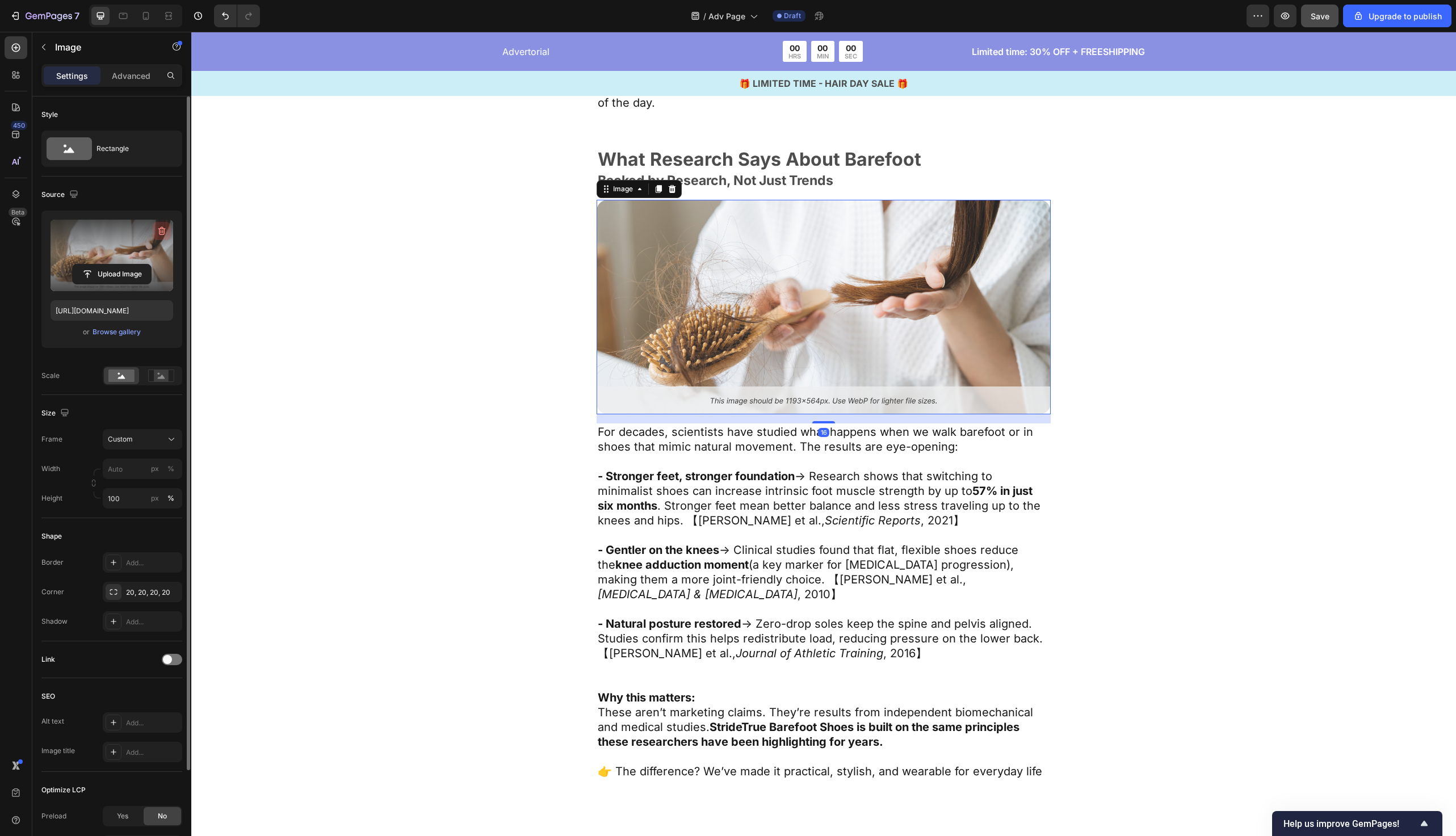
click at [156, 235] on icon "button" at bounding box center [162, 231] width 12 height 12
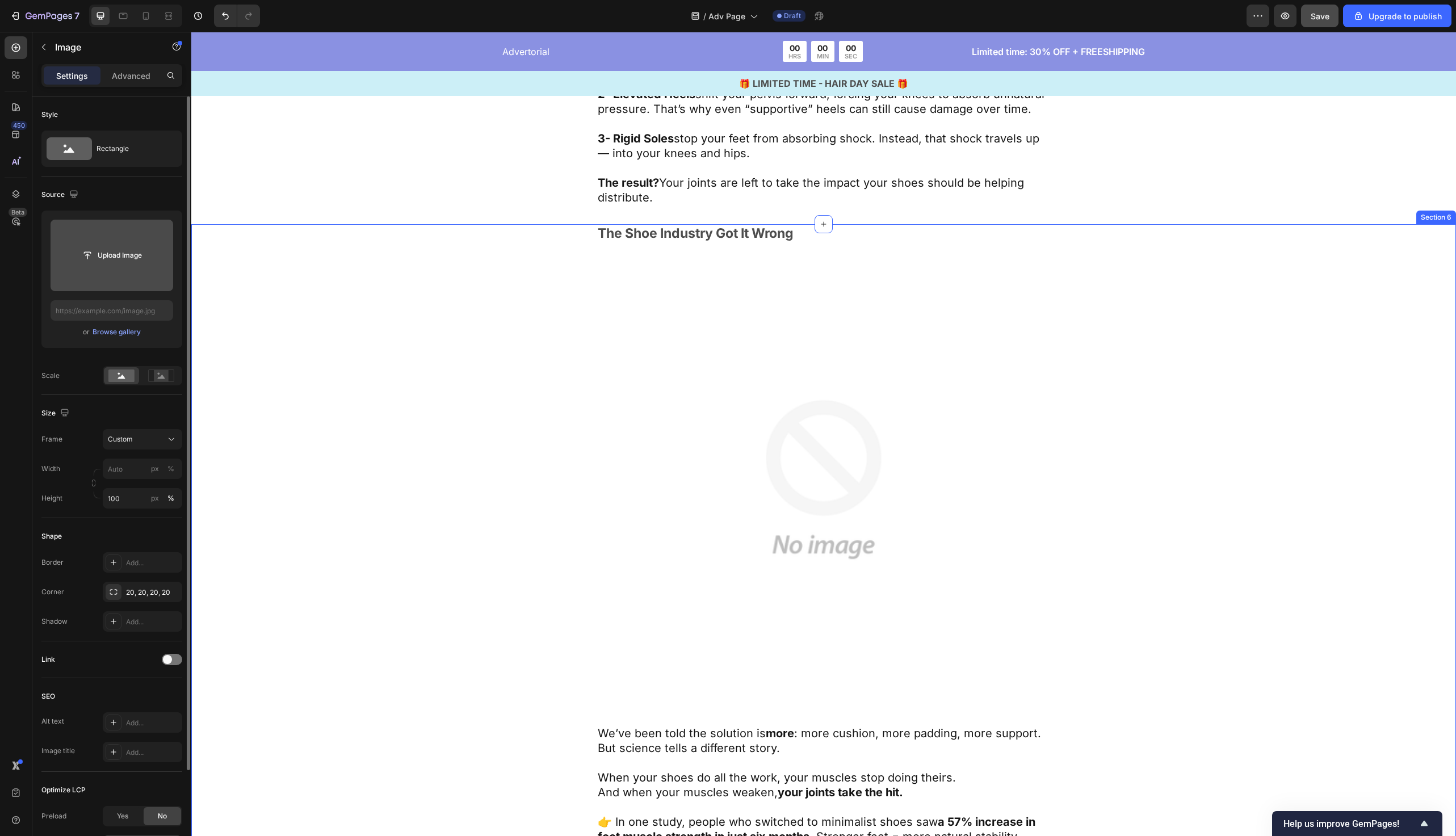
scroll to position [2463, 0]
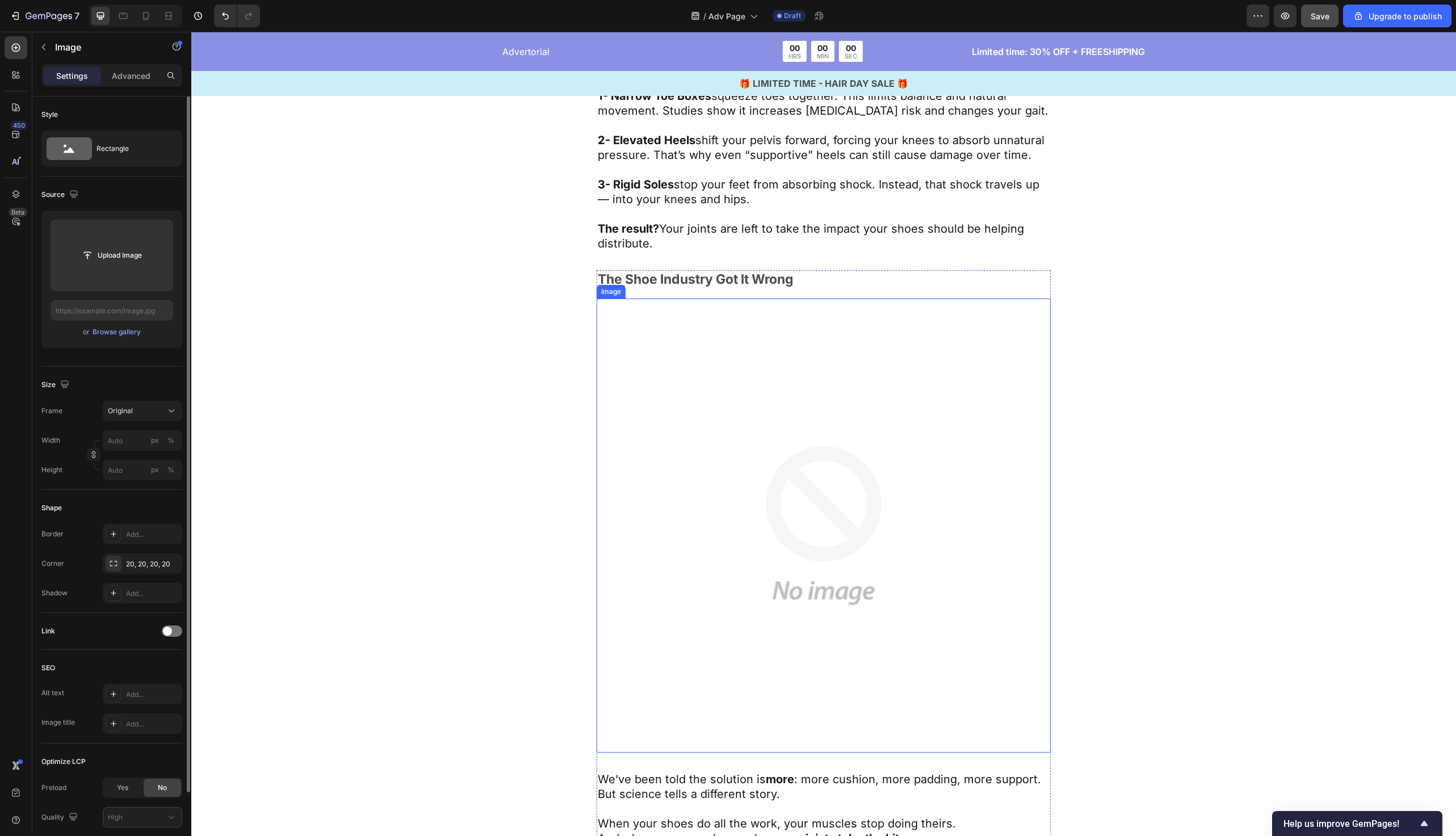
click at [729, 393] on img at bounding box center [824, 525] width 454 height 454
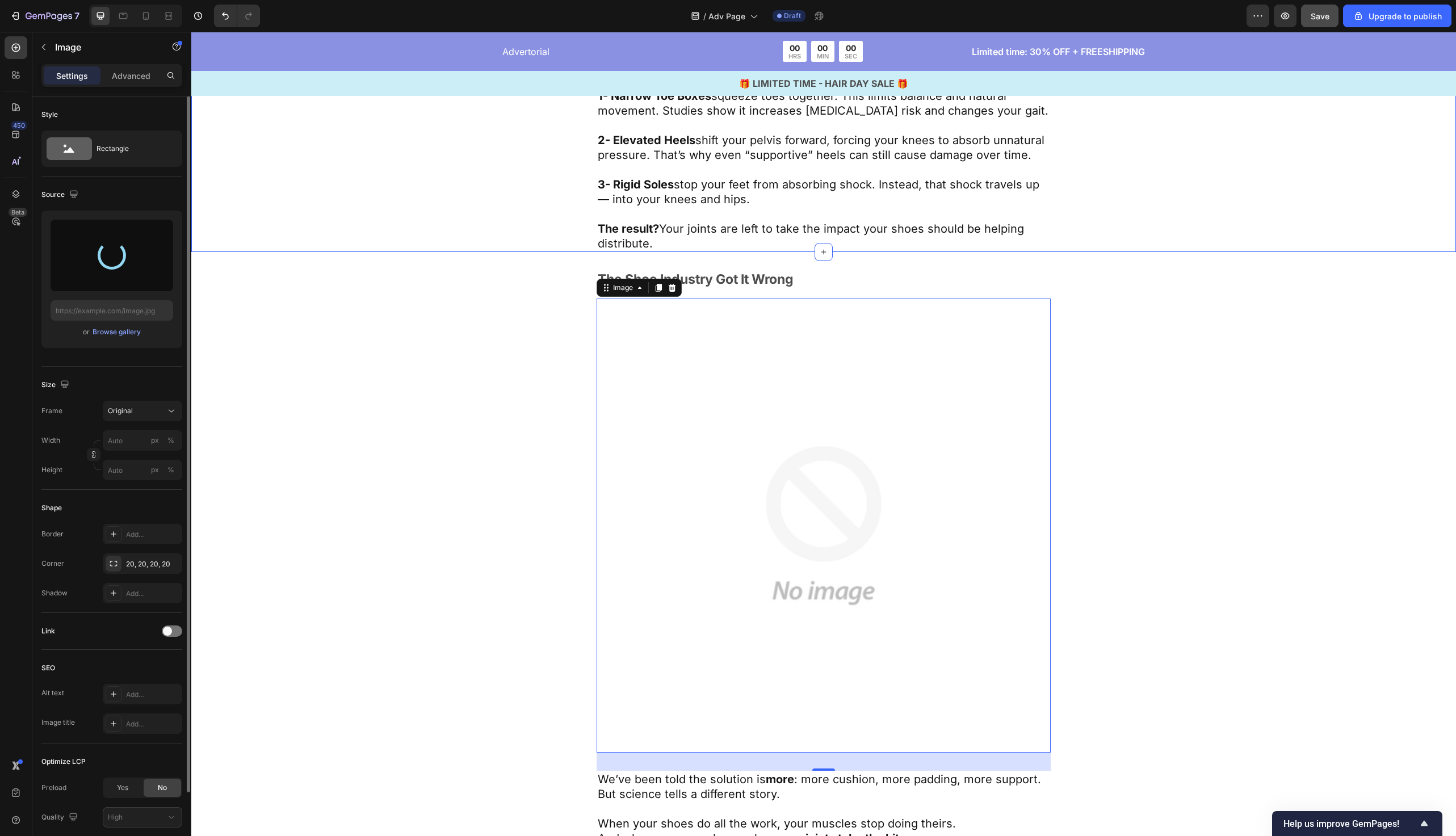
type input "https://cdn.shopify.com/s/files/1/0934/6809/8930/files/gempages_584543196126643…"
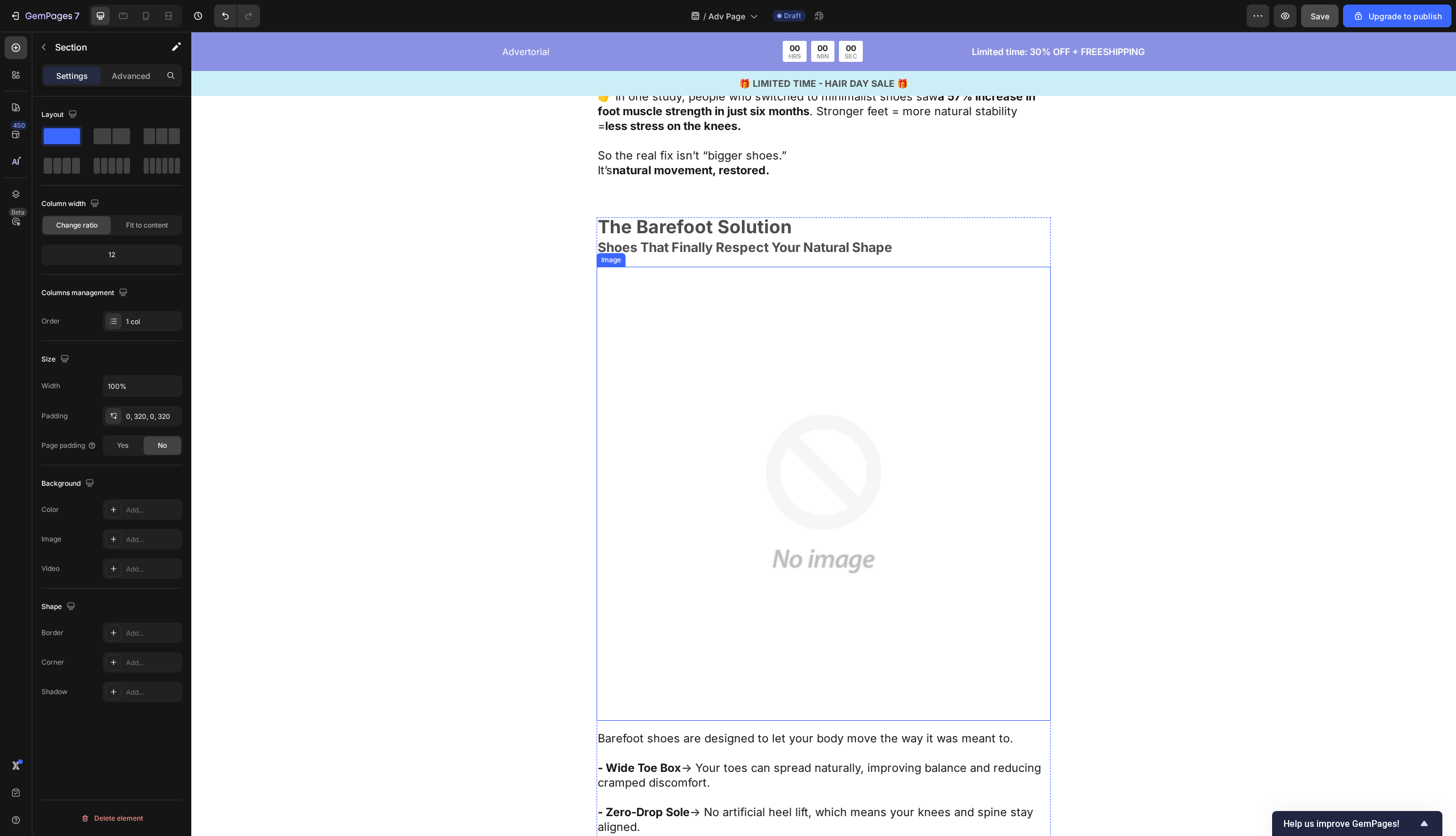
scroll to position [3270, 0]
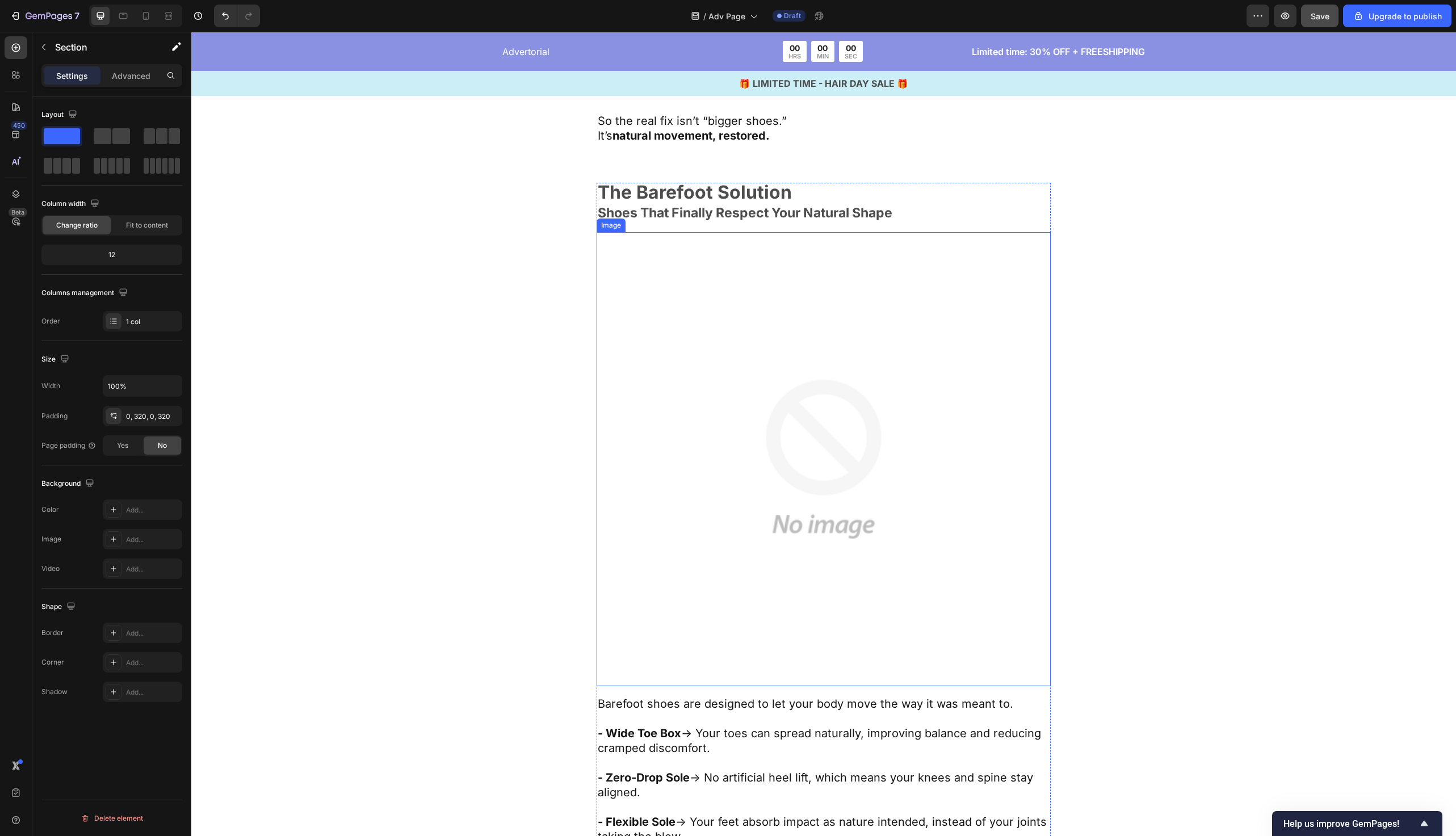
click at [921, 399] on img at bounding box center [824, 459] width 454 height 454
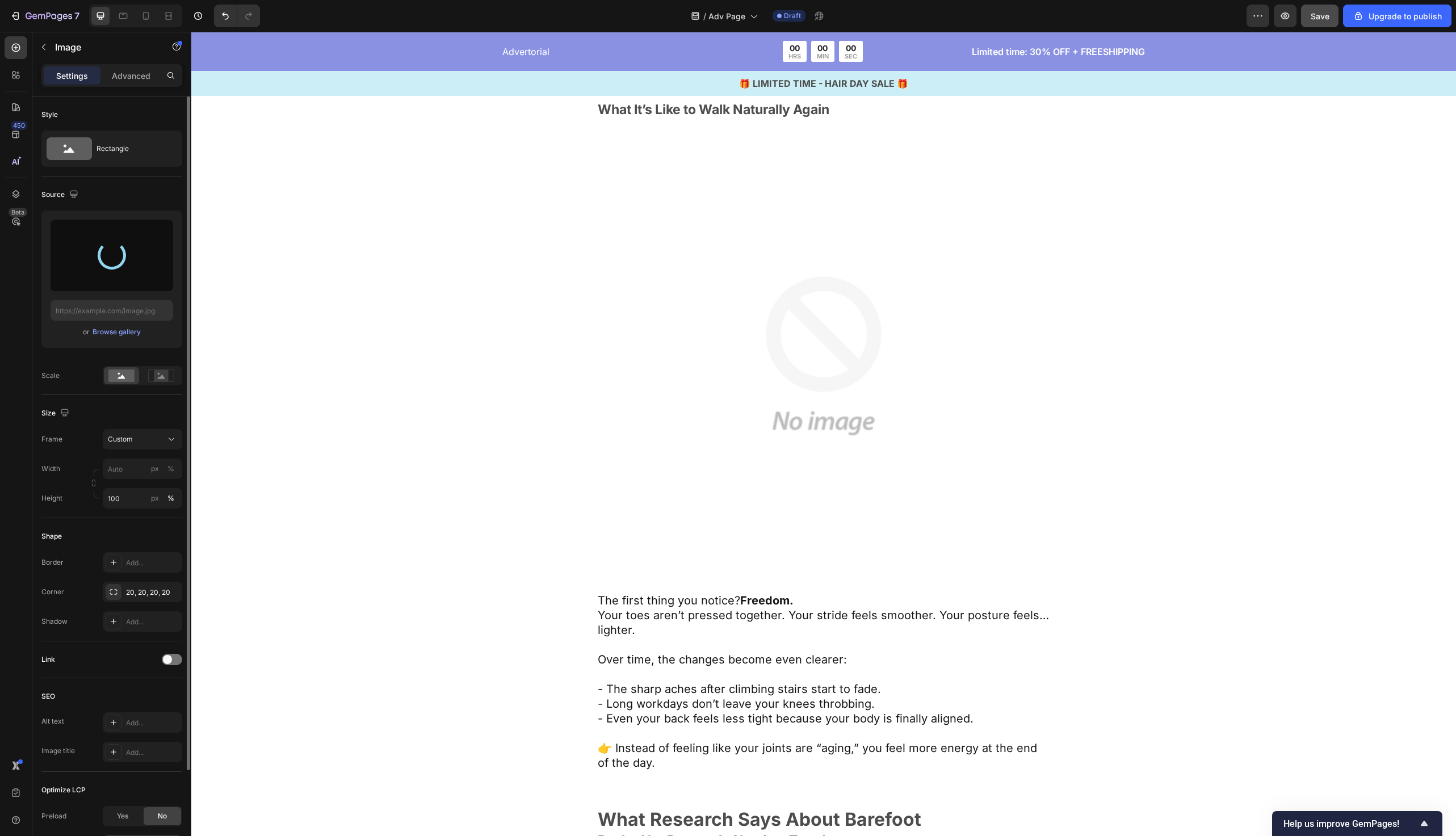
scroll to position [4150, 0]
type input "https://cdn.shopify.com/s/files/1/0934/6809/8930/files/gempages_584543196126643…"
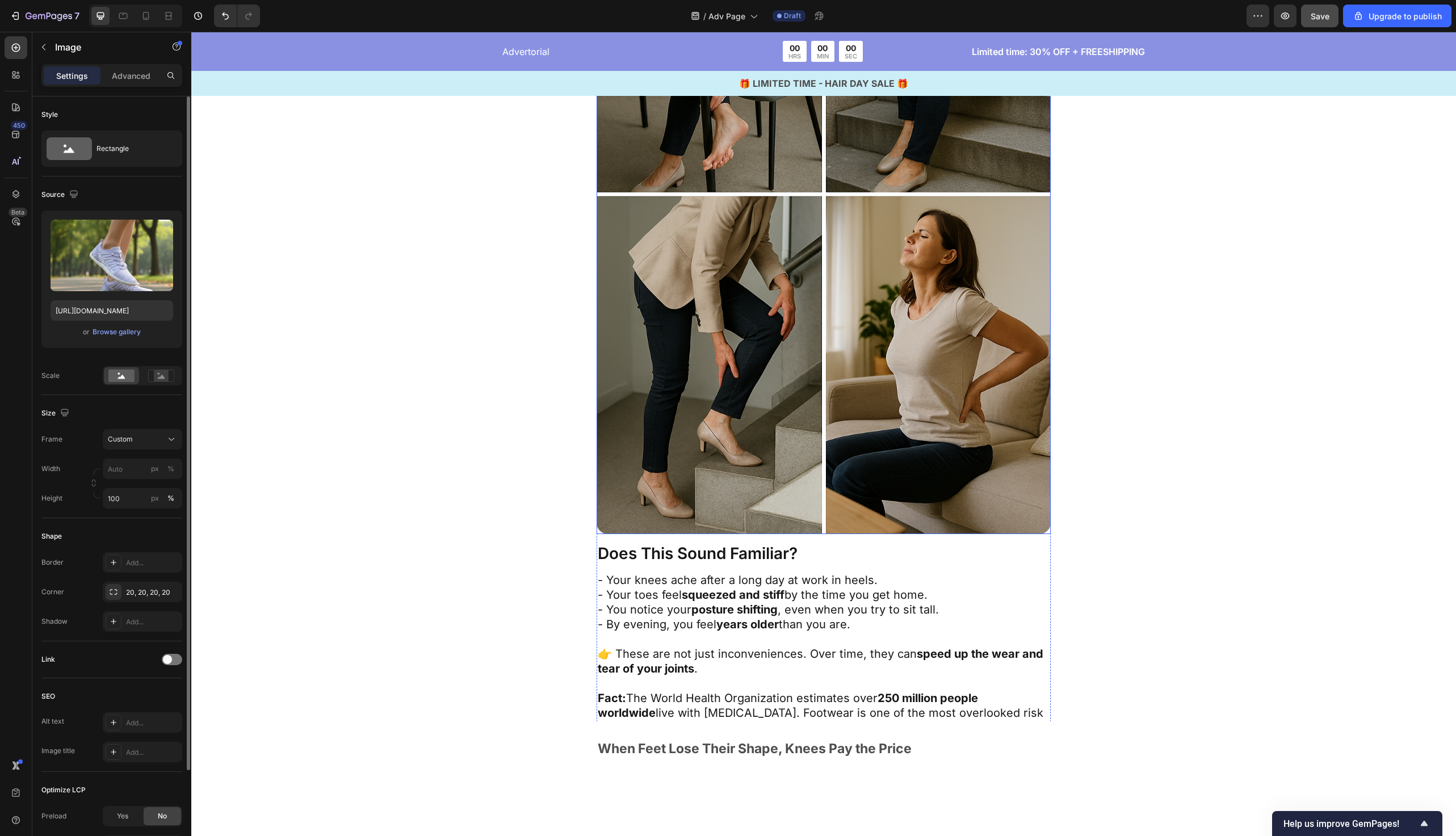
scroll to position [1686, 0]
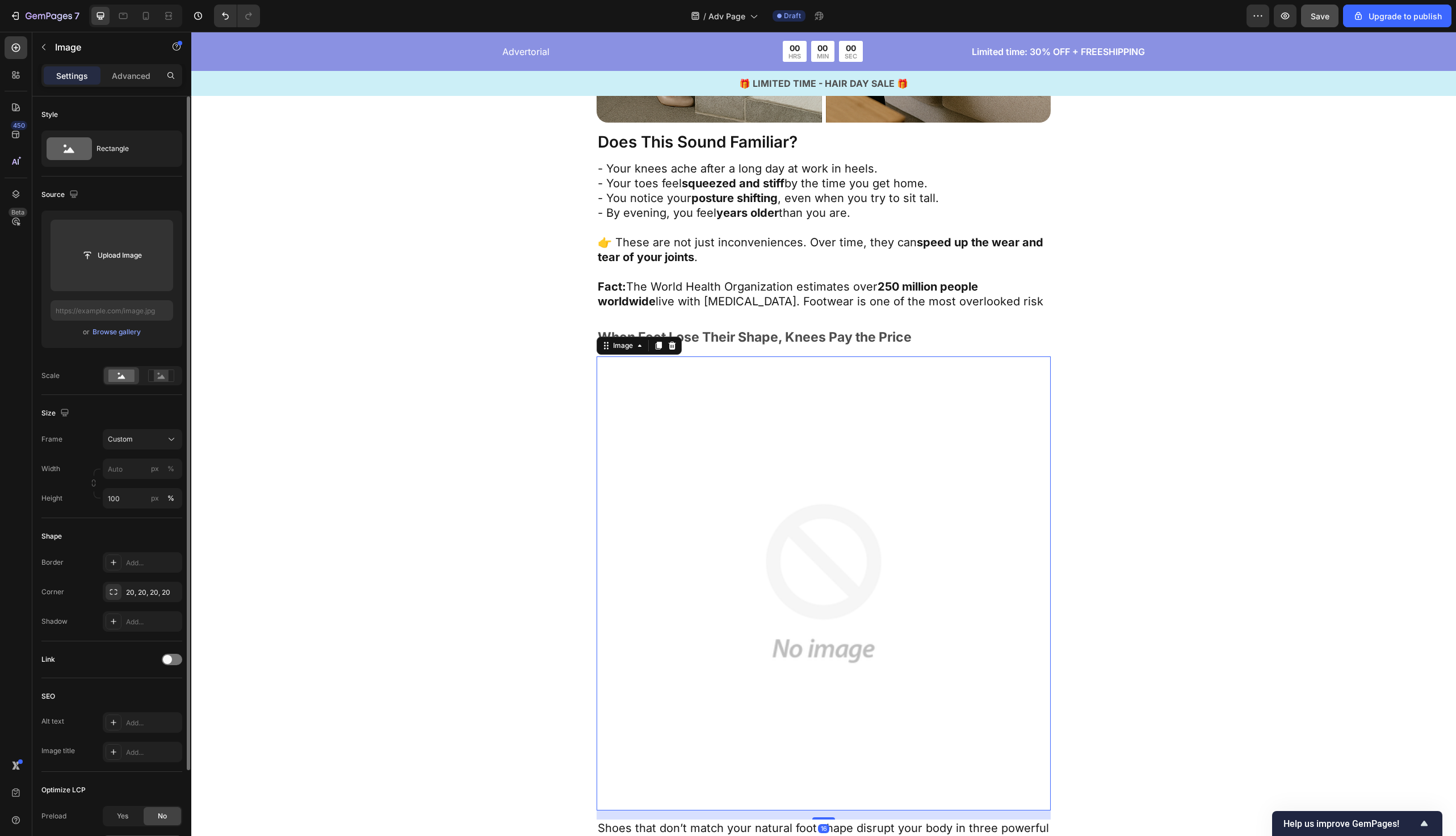
click at [879, 477] on img at bounding box center [824, 584] width 454 height 454
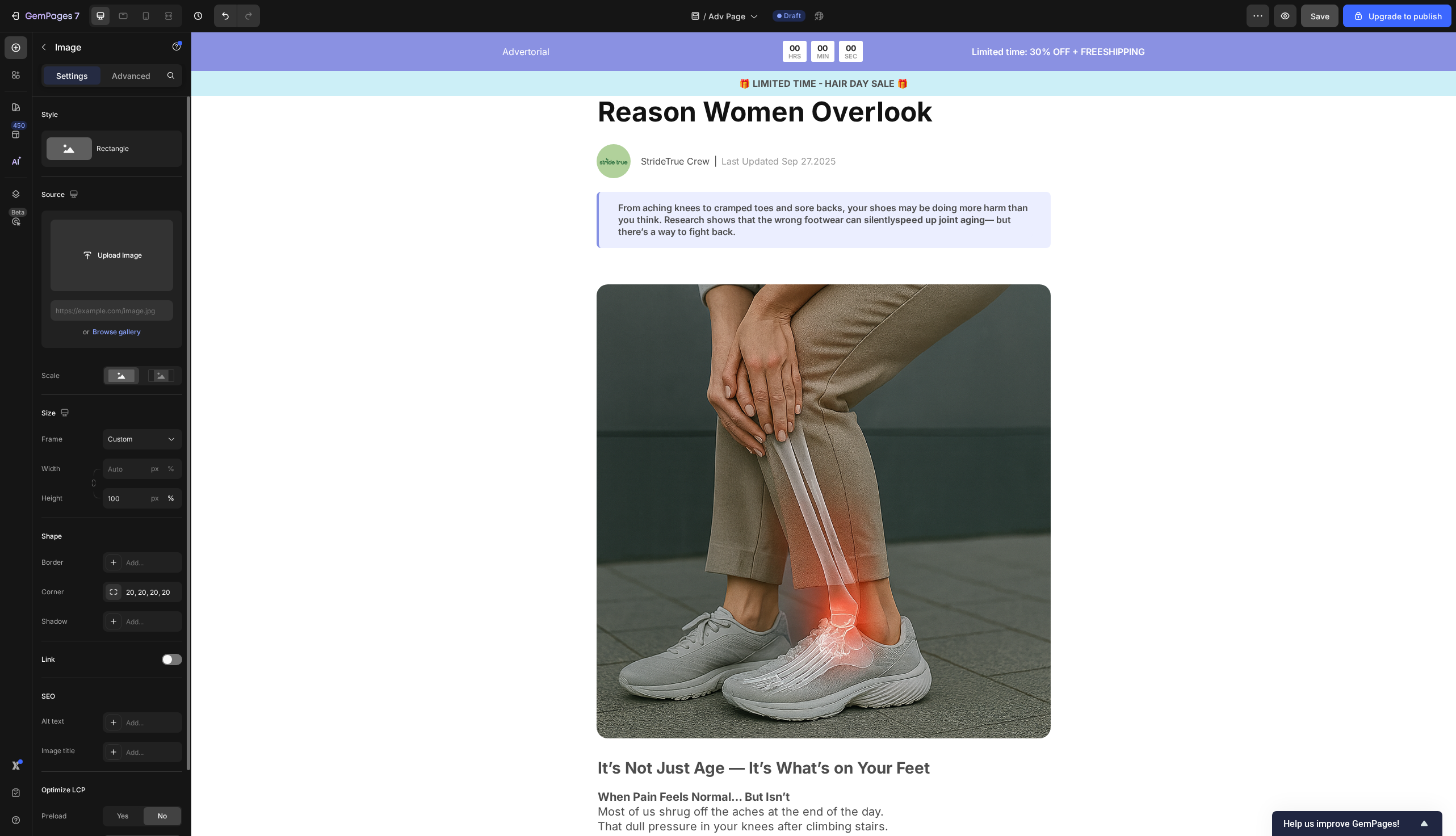
scroll to position [0, 0]
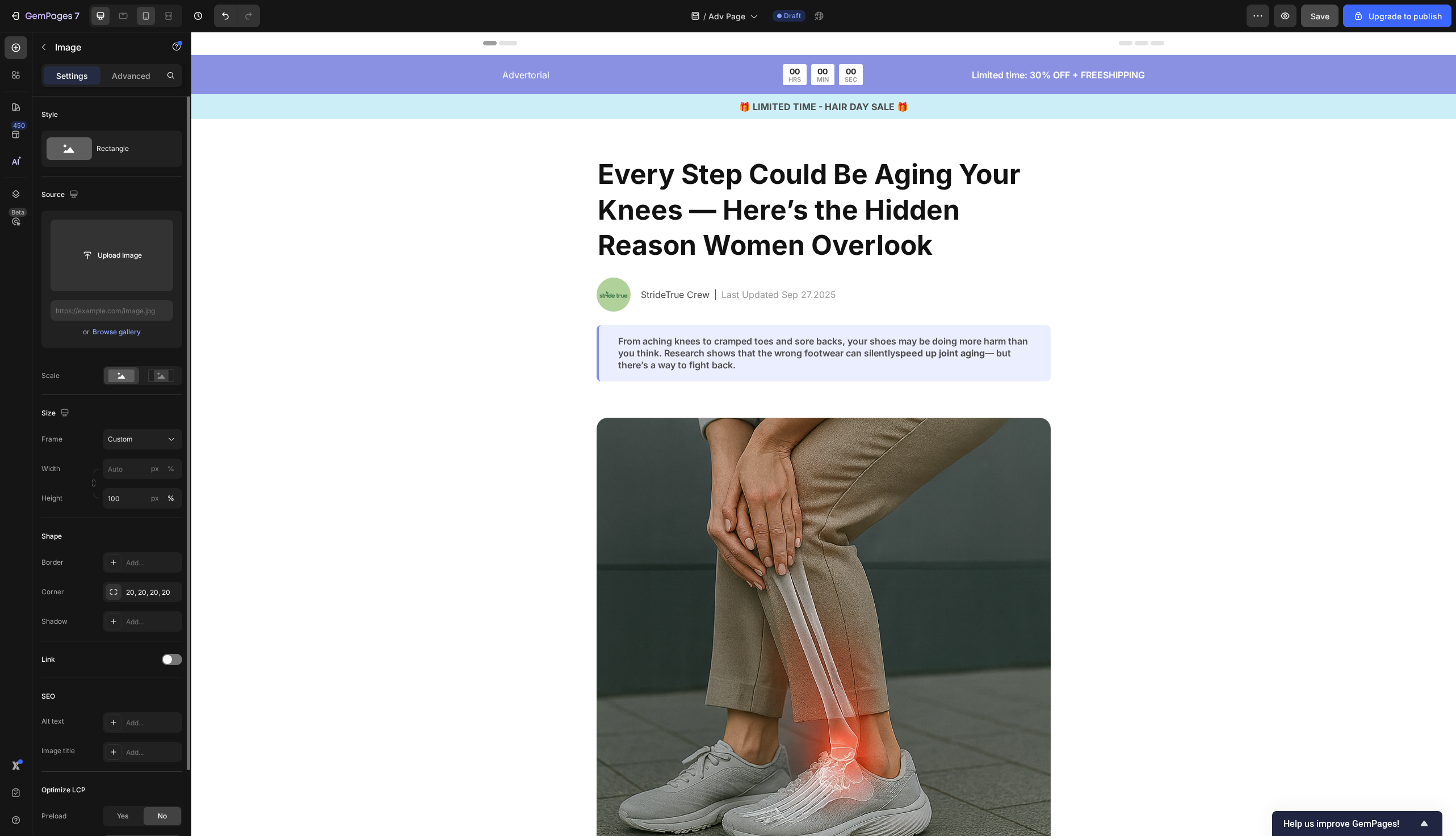
click at [144, 20] on icon at bounding box center [146, 16] width 12 height 12
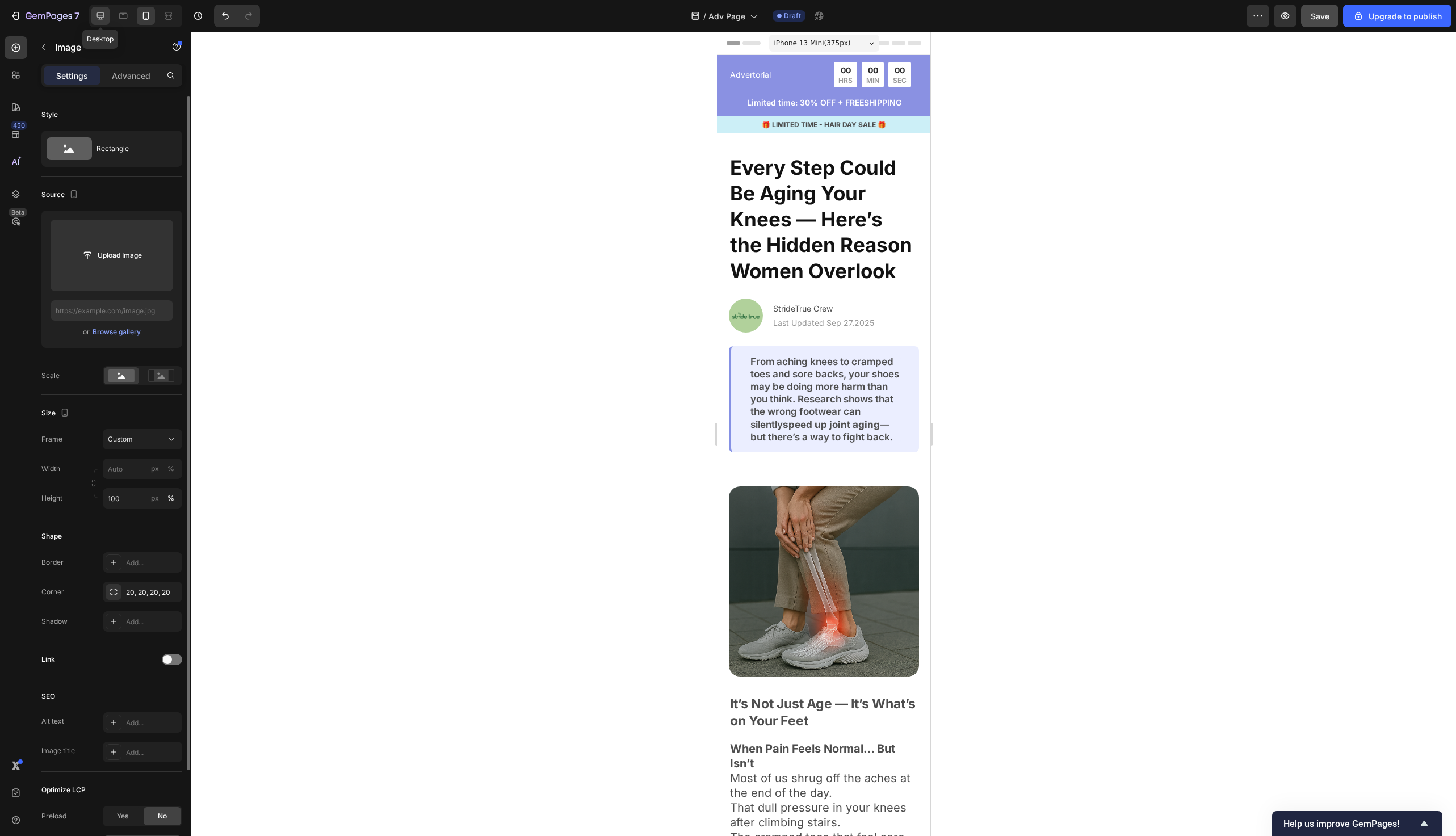
click at [106, 18] on div at bounding box center [100, 16] width 18 height 18
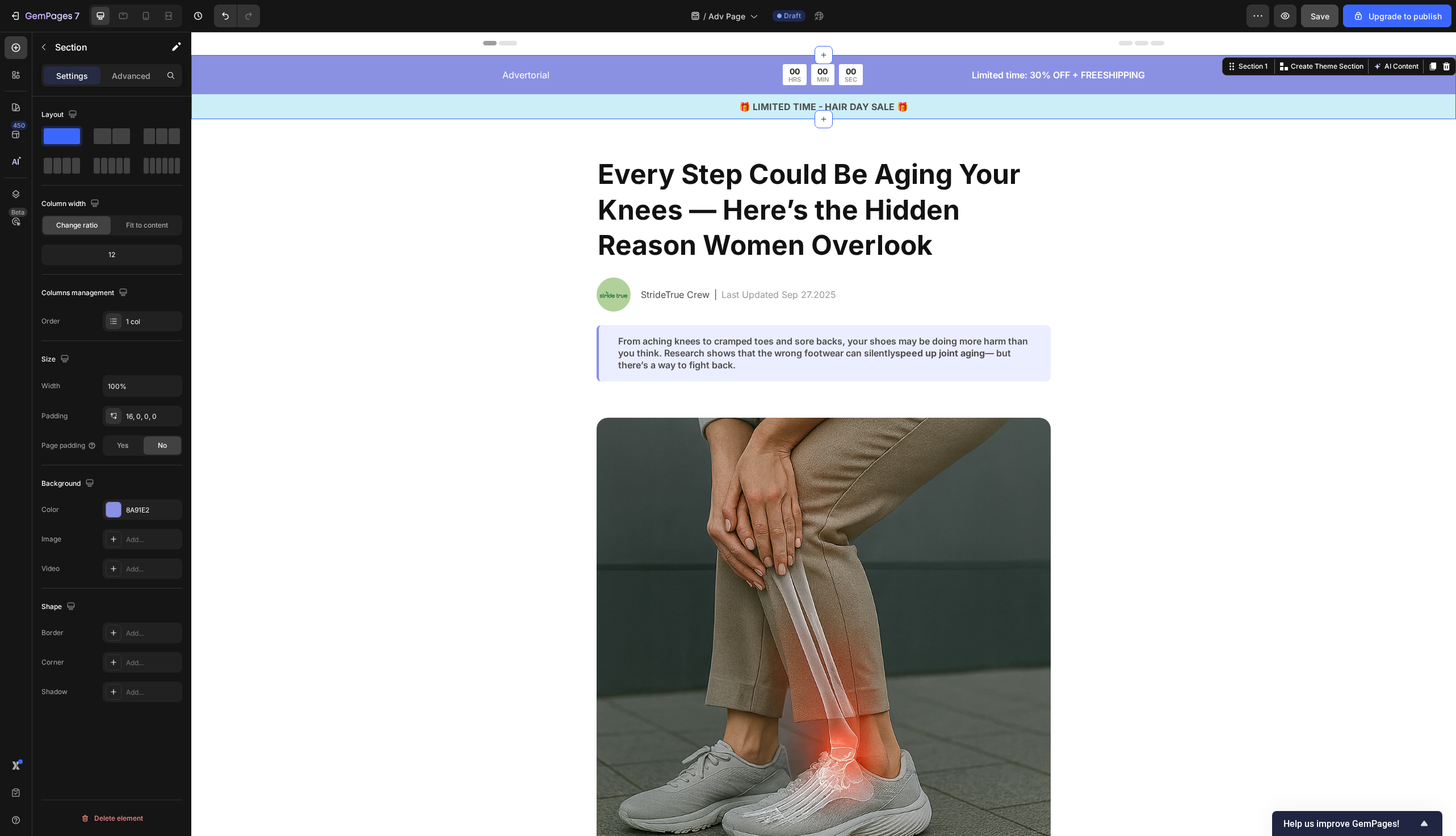
click at [399, 81] on div "Advertorial Text Block 00 HRS 00 MIN 00 SEC Countdown Timer Row Limited time: 3…" at bounding box center [824, 91] width 1265 height 55
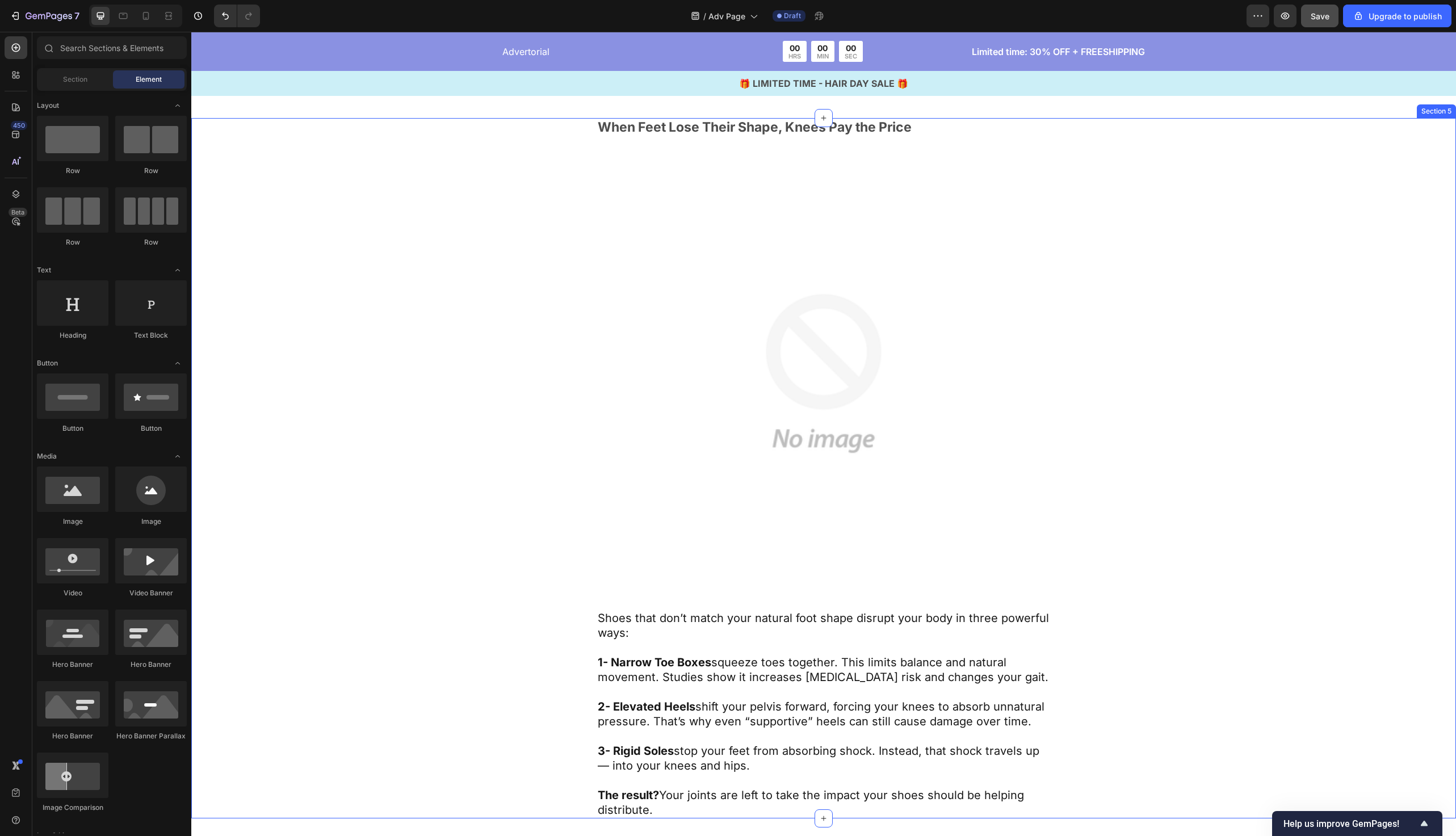
scroll to position [1904, 0]
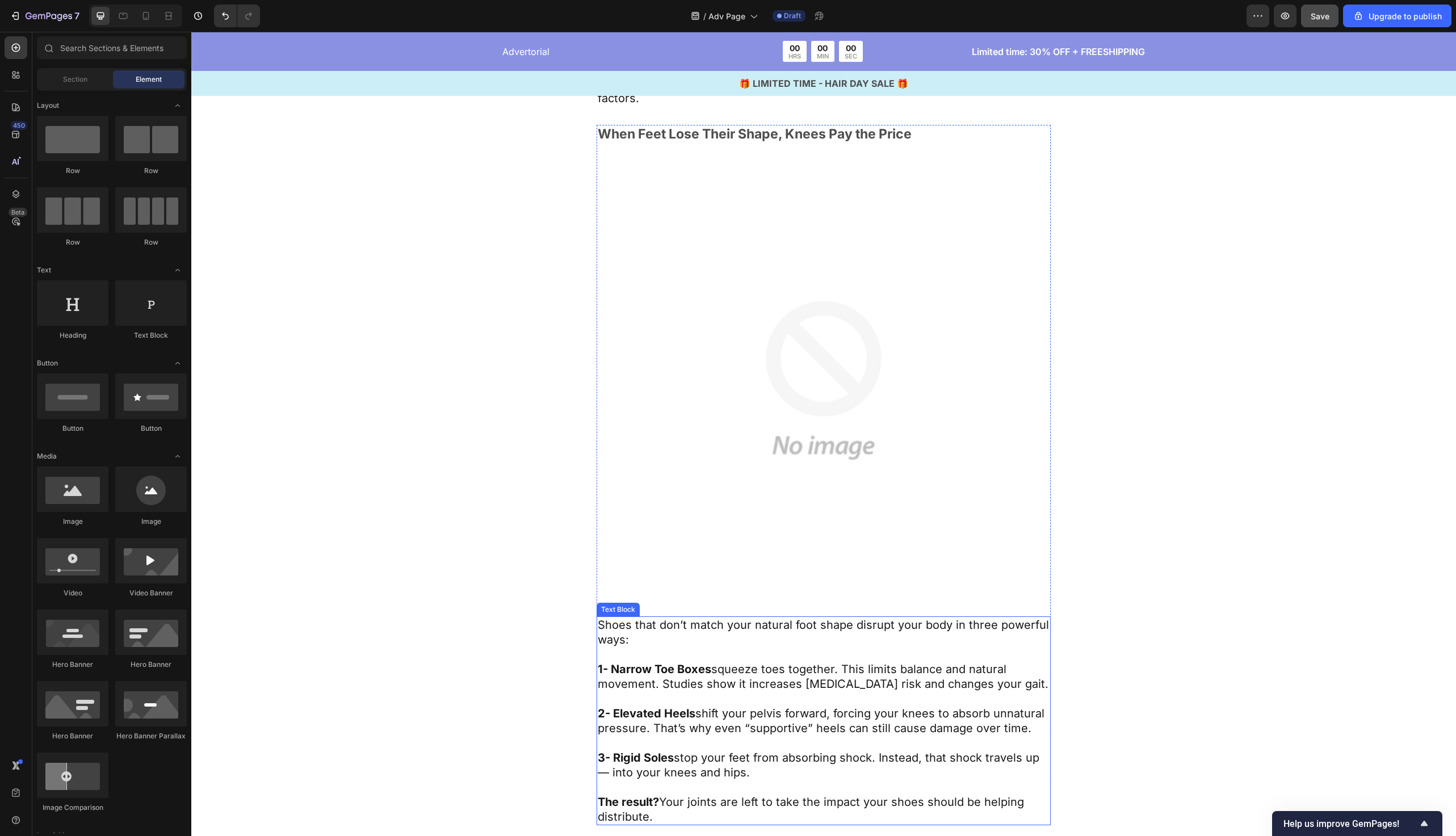
click at [722, 734] on div "Shoes that don’t match your natural foot shape disrupt your body in three power…" at bounding box center [824, 721] width 454 height 209
click at [722, 751] on p "3- Rigid Soles stop your feet from absorbing shock. Instead, that shock travels…" at bounding box center [824, 766] width 452 height 30
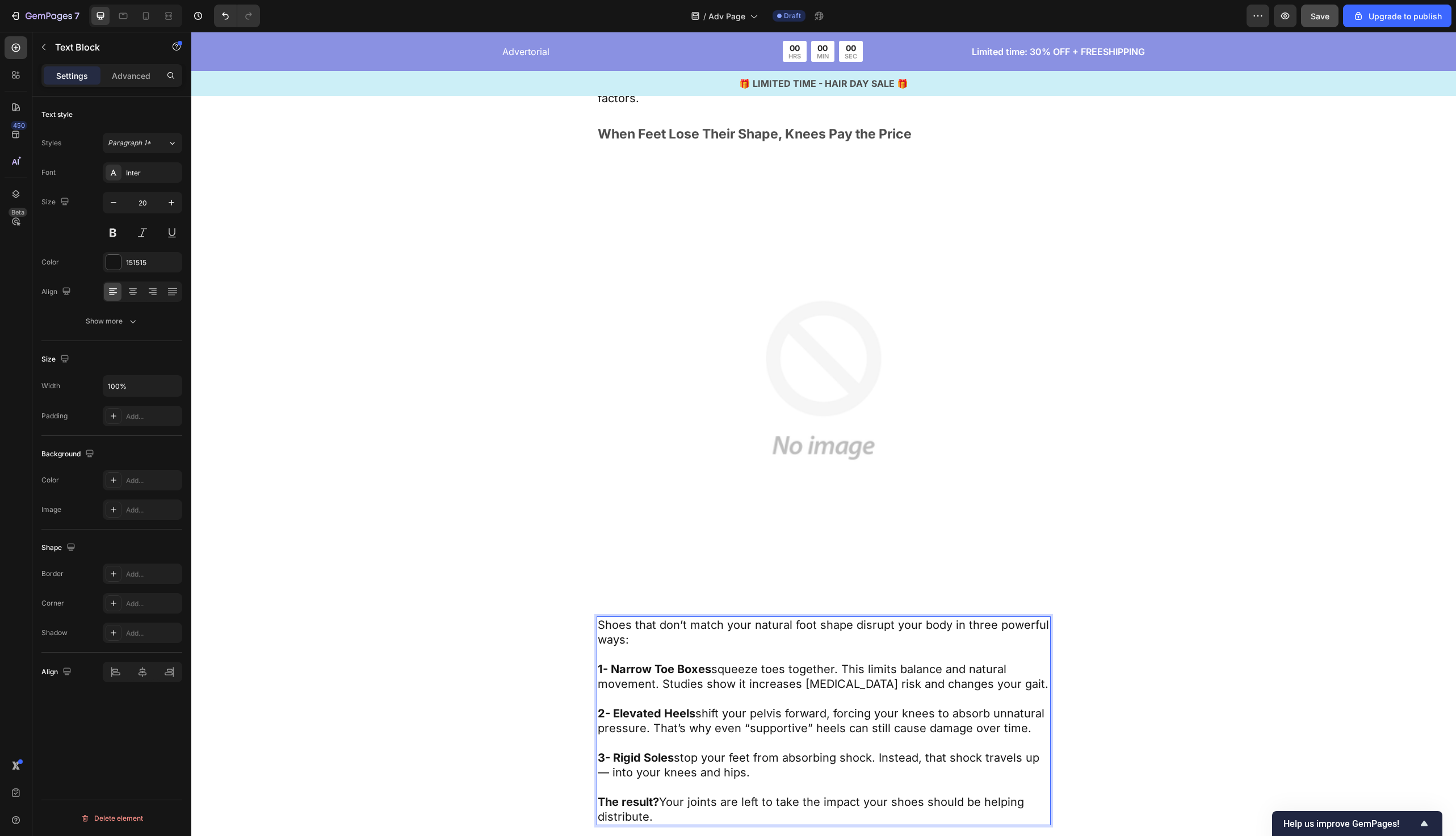
drag, startPoint x: 763, startPoint y: 764, endPoint x: 617, endPoint y: 685, distance: 166.0
click at [617, 685] on div "Shoes that don’t match your natural foot shape disrupt your body in three power…" at bounding box center [824, 721] width 454 height 209
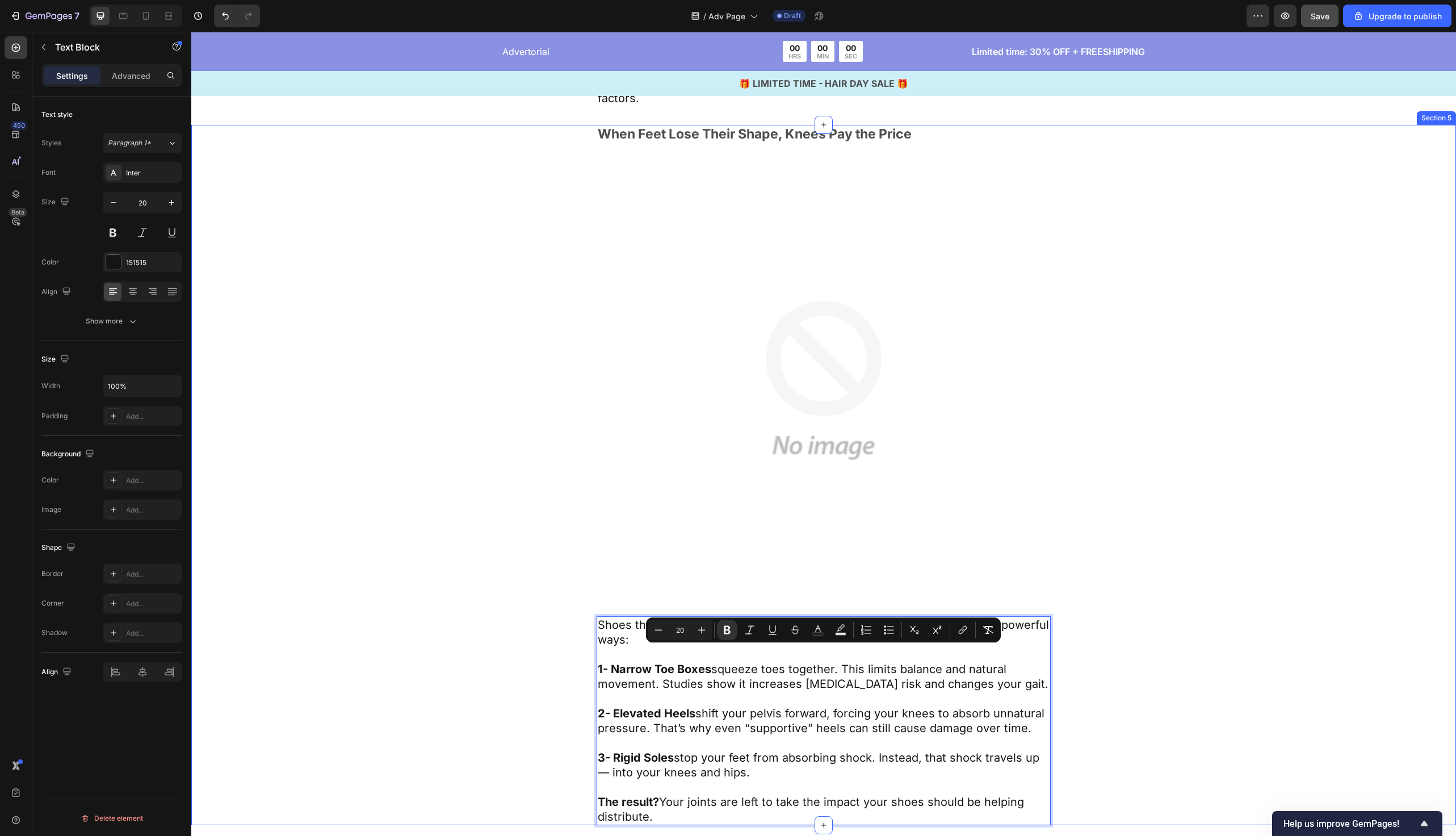
drag, startPoint x: 759, startPoint y: 753, endPoint x: 594, endPoint y: 653, distance: 192.9
click at [594, 653] on div "When Feet Lose Their Shape, Knees Pay the Price Text Block Image Shoes that don…" at bounding box center [824, 475] width 902 height 701
copy div "1- Narrow Toe Boxes squeeze toes together. This limits balance and natural move…"
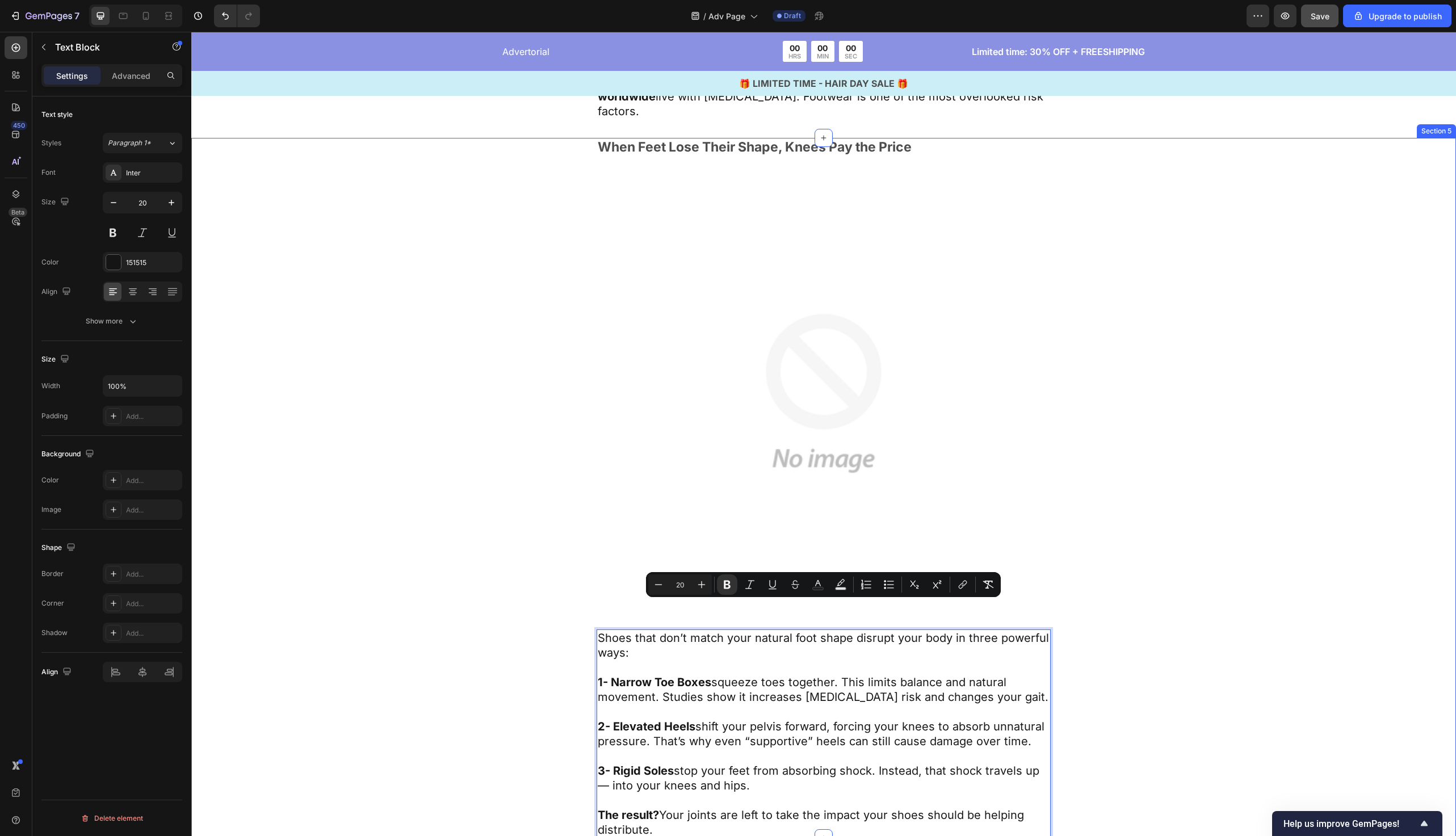
scroll to position [1952, 0]
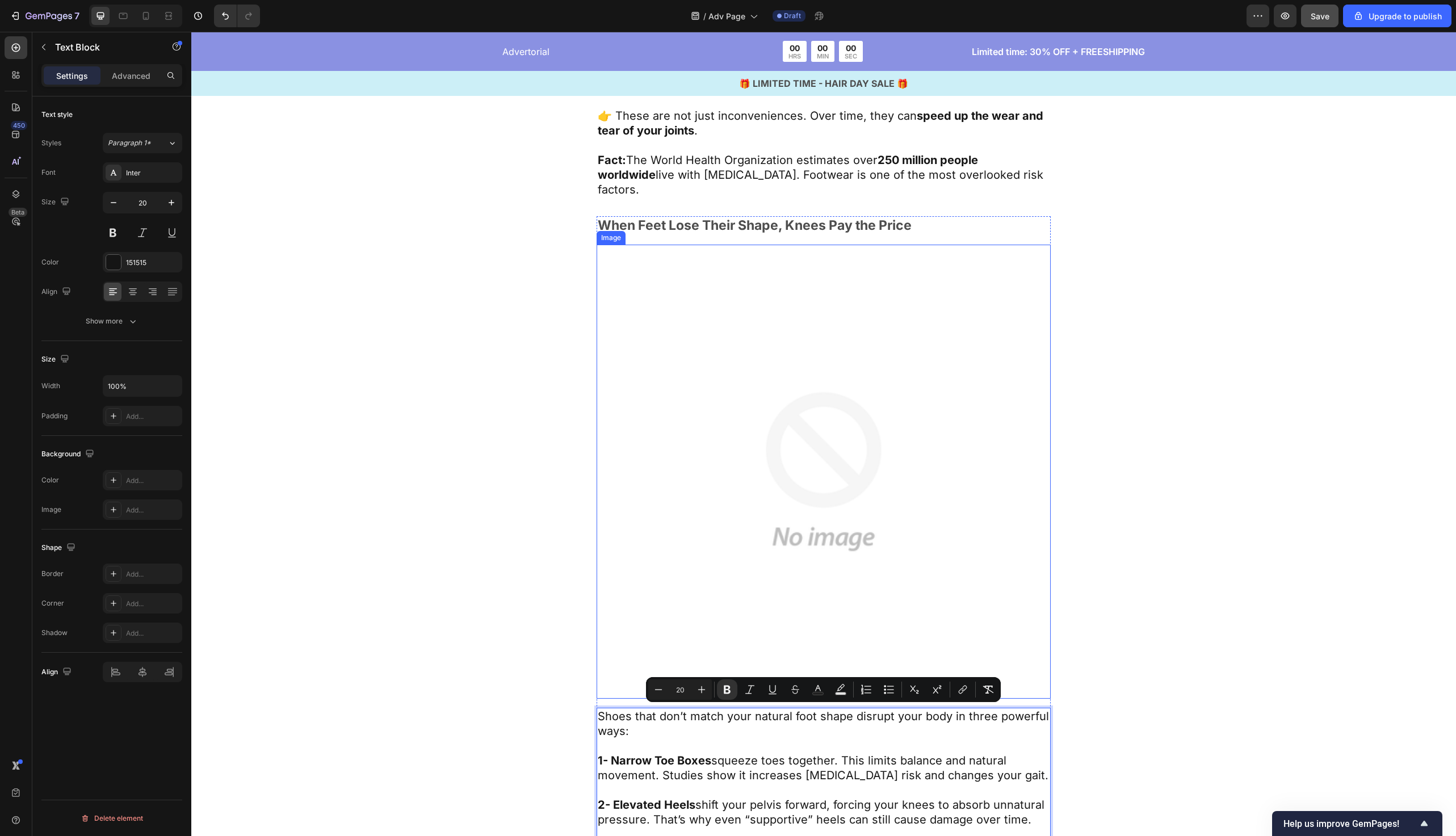
click at [783, 234] on p "When Feet Lose Their Shape, Knees Pay the Price" at bounding box center [824, 225] width 452 height 17
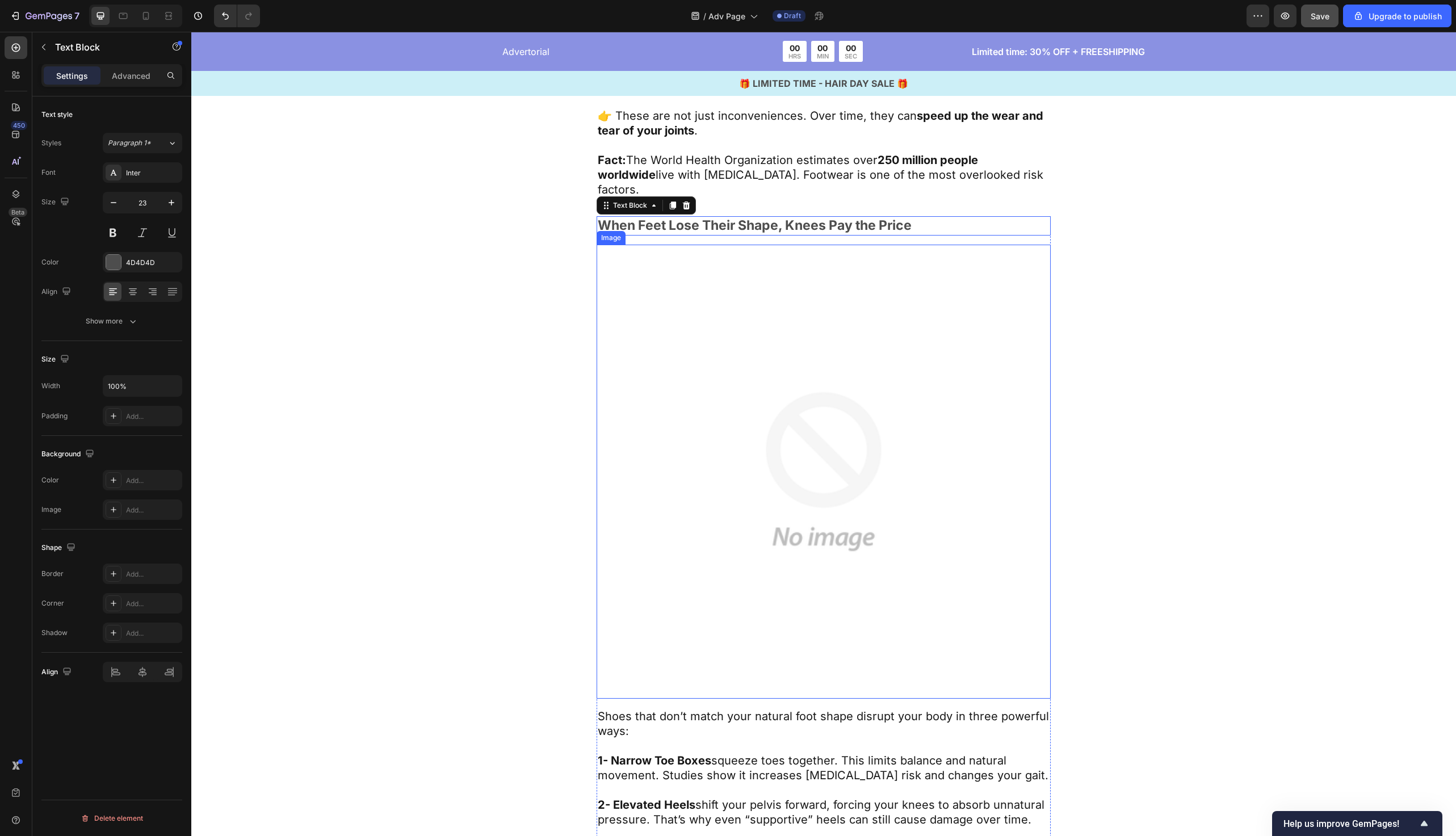
scroll to position [1765, 0]
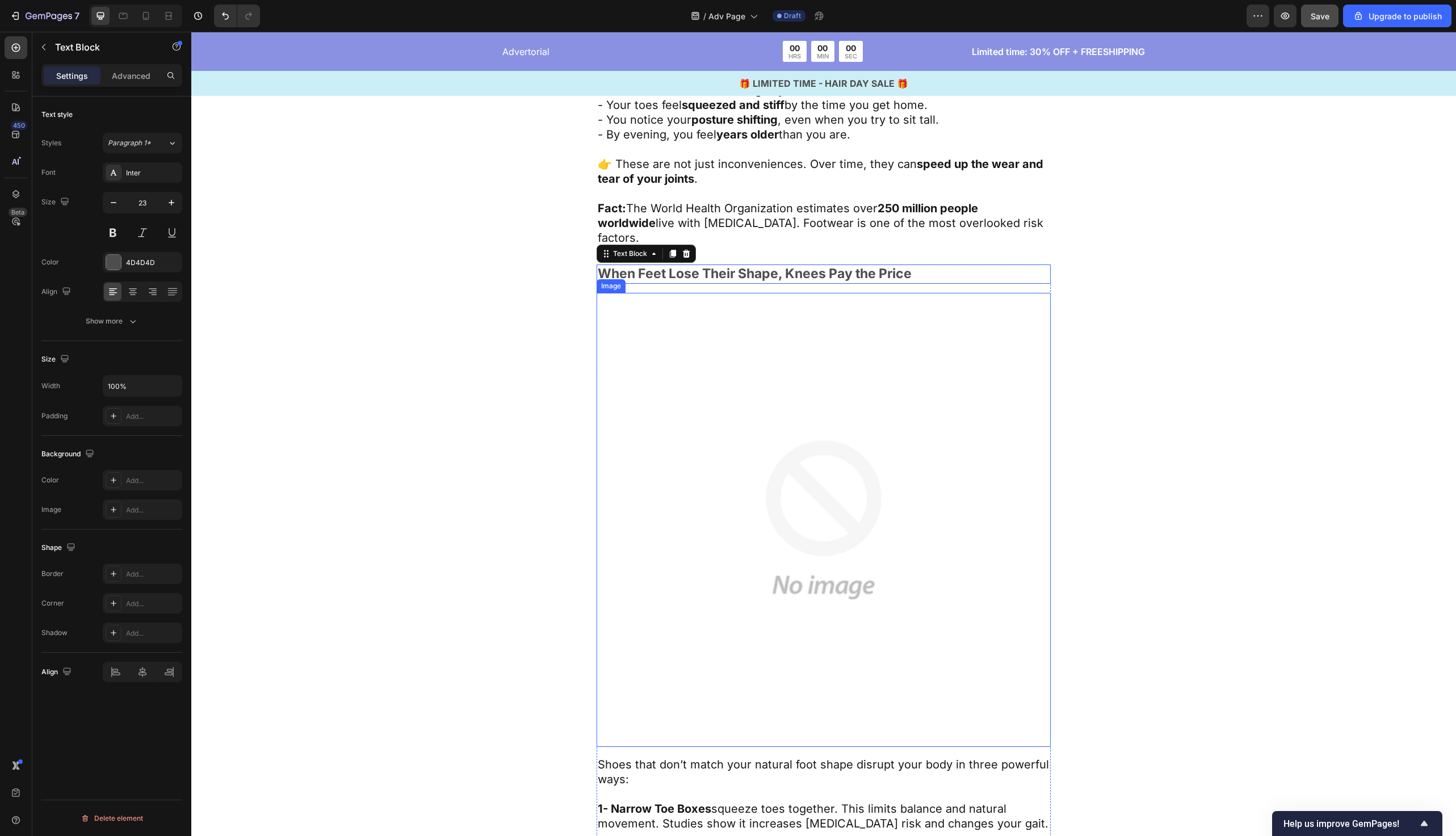
click at [759, 355] on img at bounding box center [824, 520] width 454 height 454
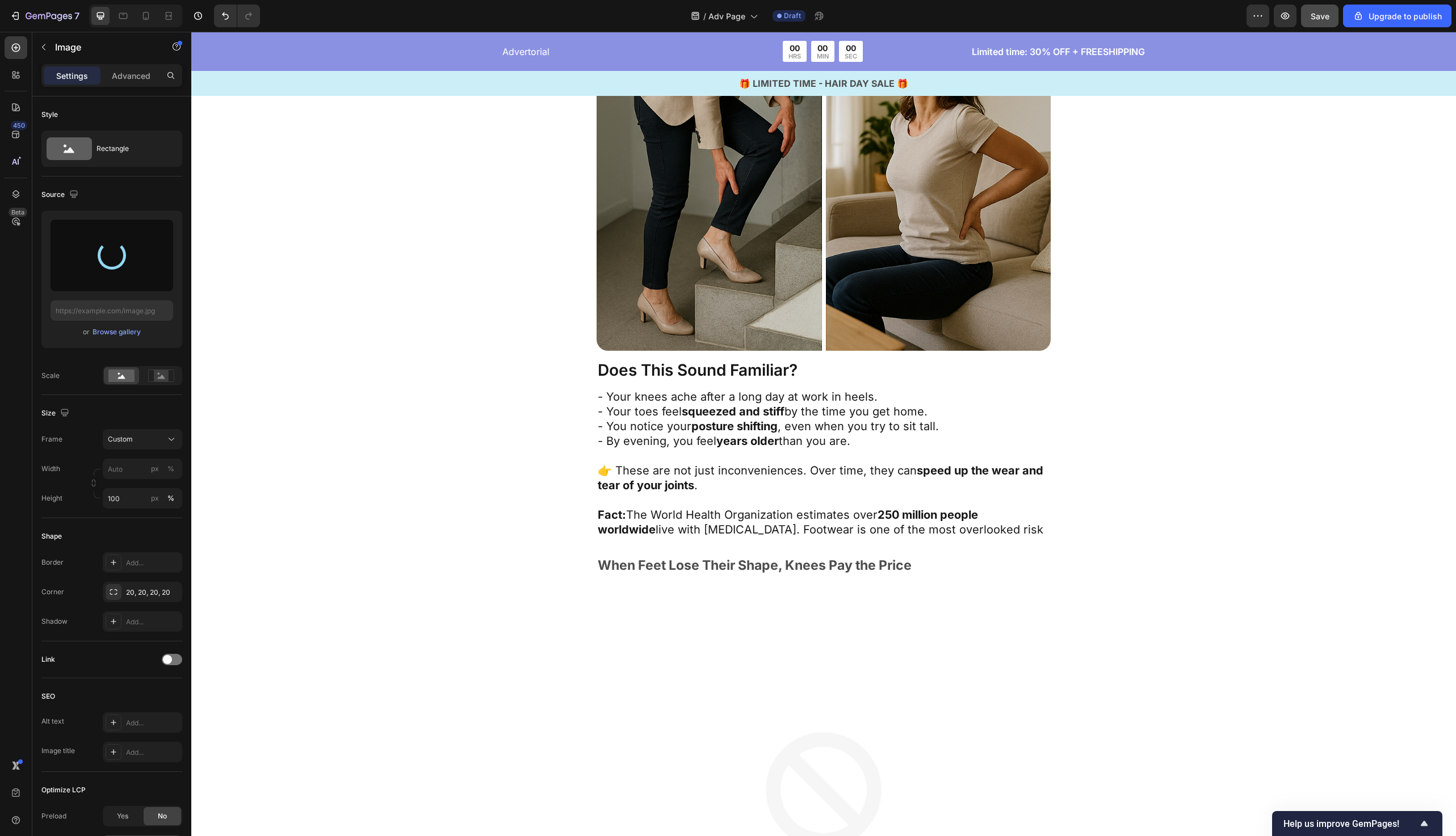
scroll to position [1695, 0]
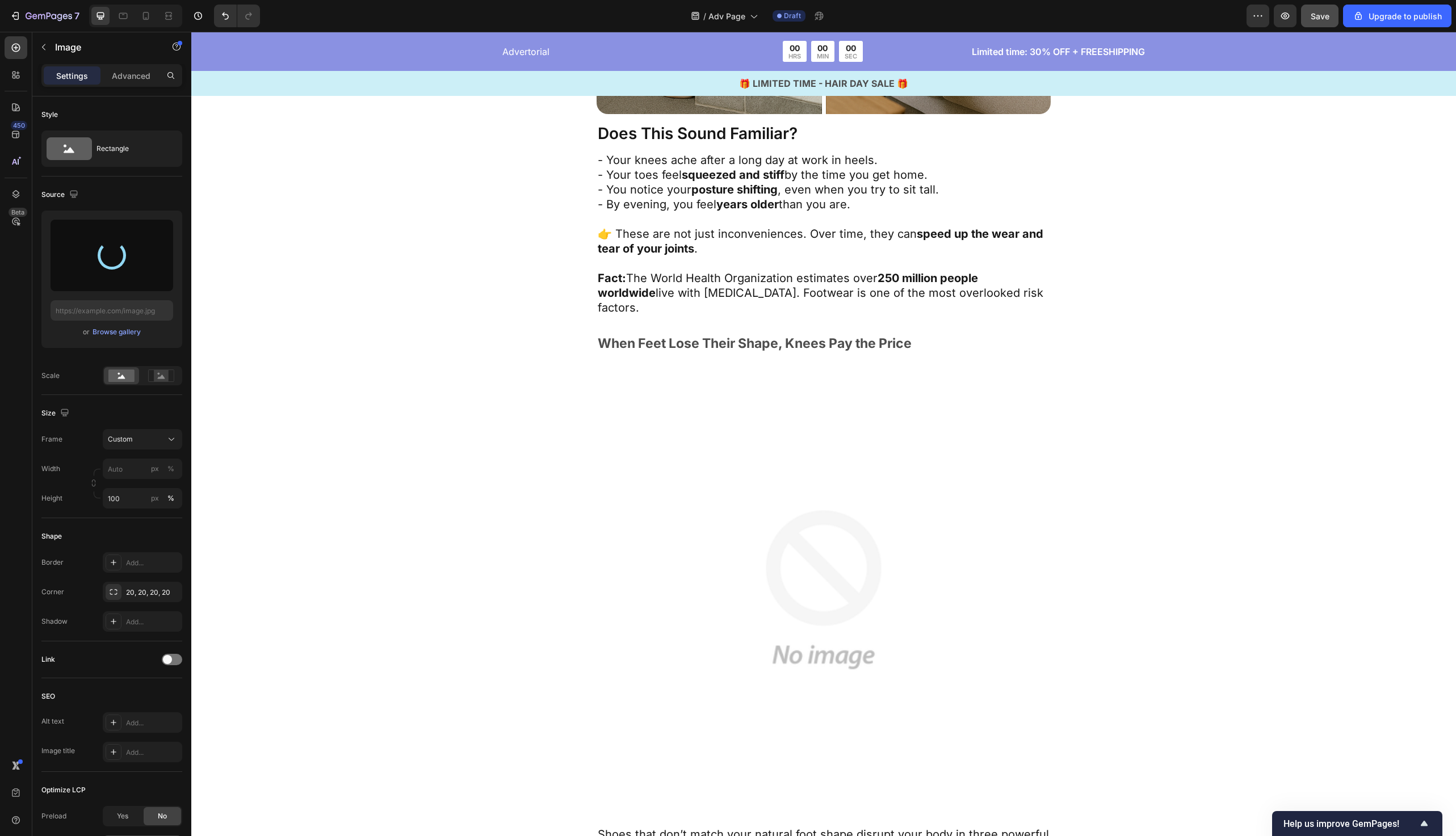
type input "https://cdn.shopify.com/s/files/1/0934/6809/8930/files/gempages_584543196126643…"
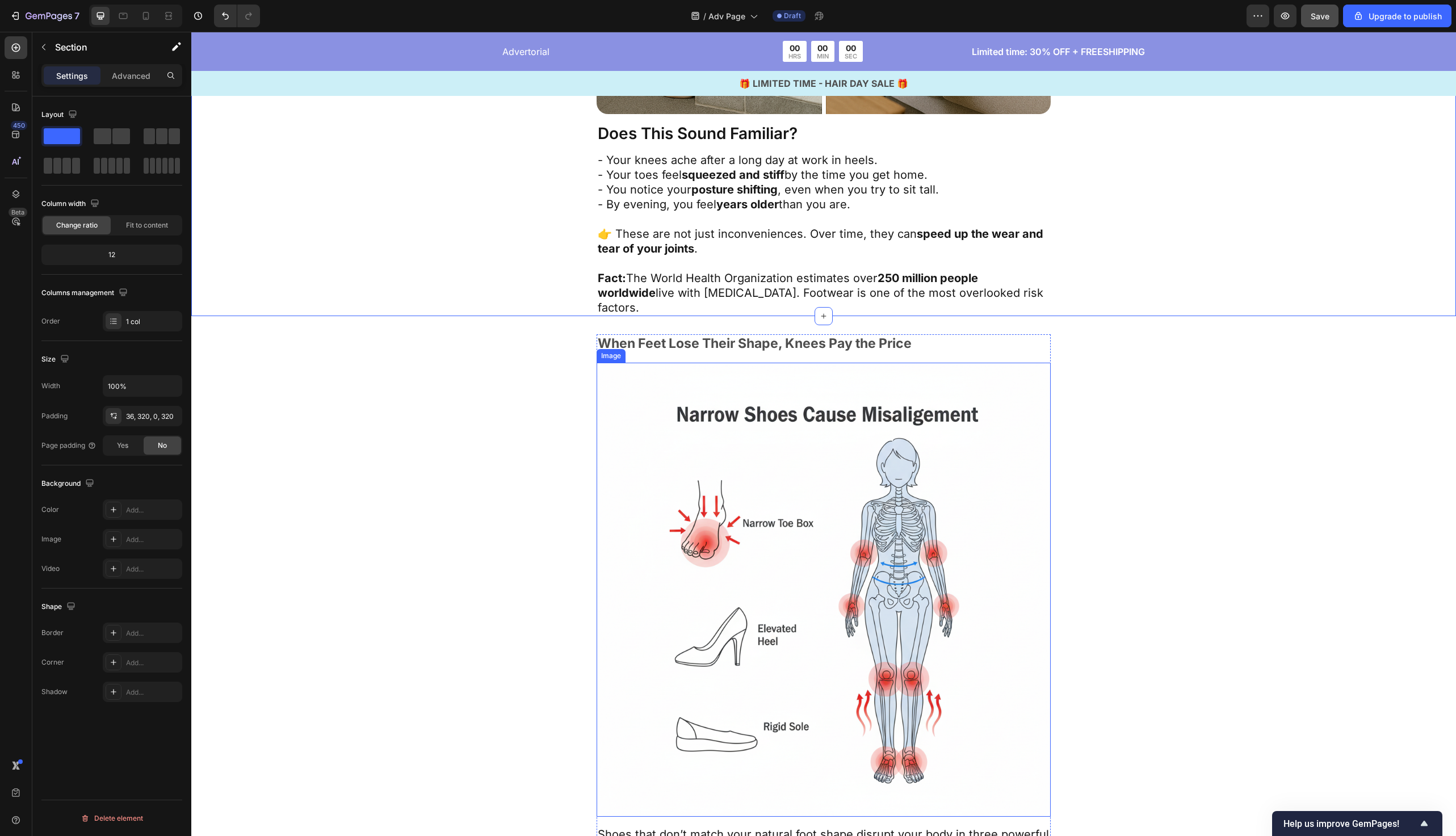
click at [736, 533] on img at bounding box center [824, 590] width 454 height 454
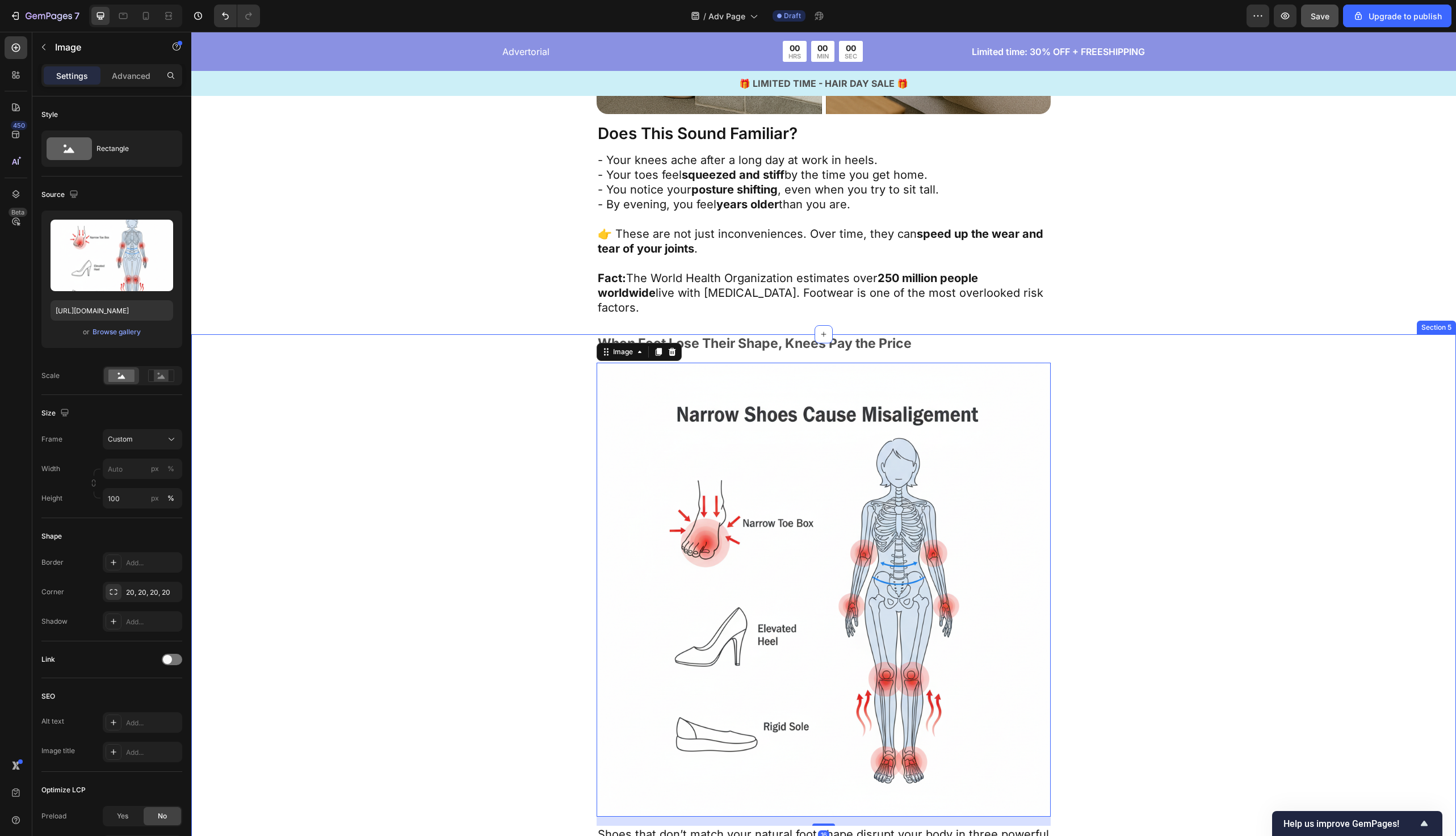
click at [435, 518] on div "When Feet Lose Their Shape, Knees Pay the Price Text Block Image 16 Shoes that …" at bounding box center [824, 684] width 902 height 701
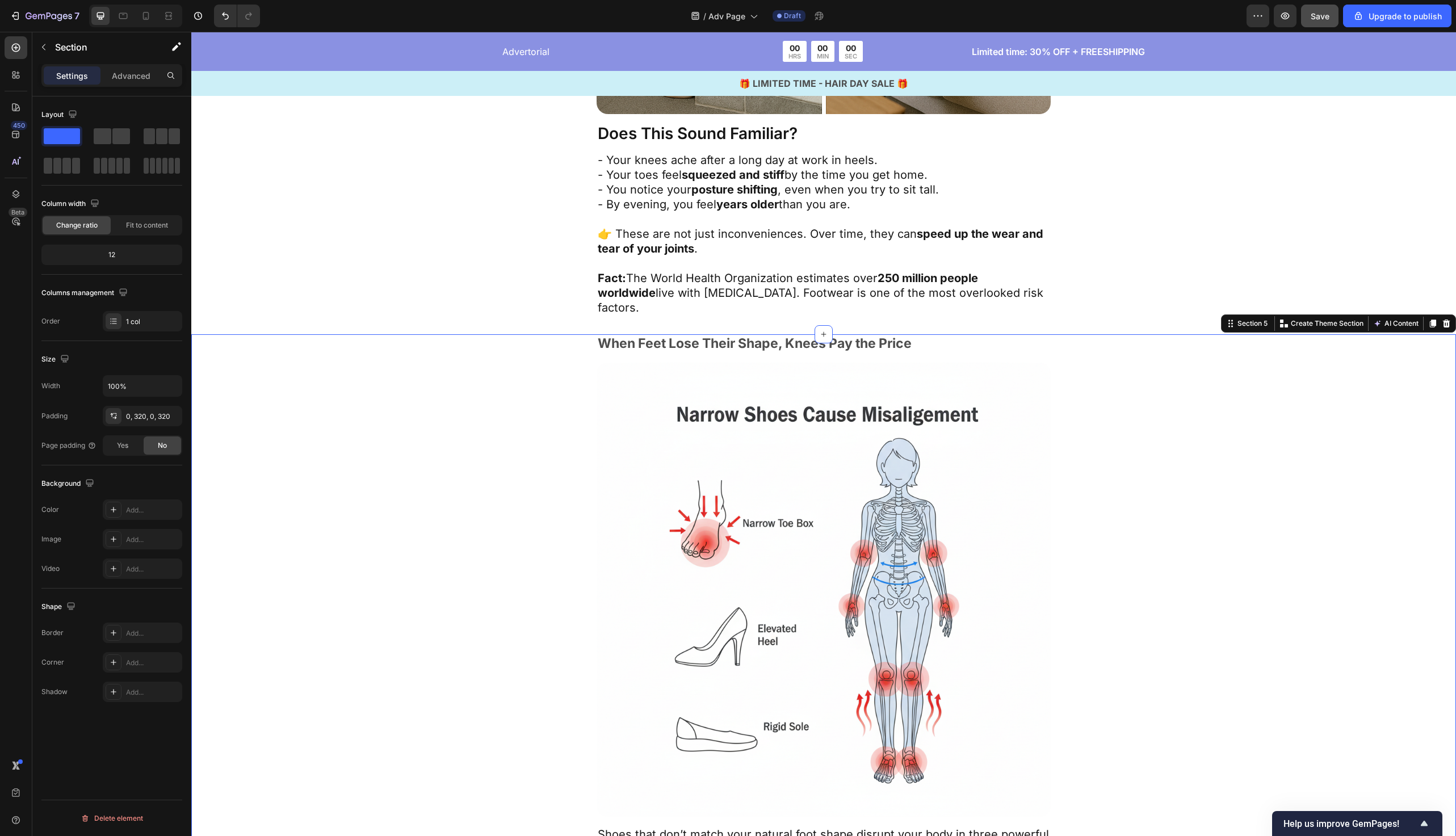
click at [592, 519] on div "When Feet Lose Their Shape, Knees Pay the Price Text Block Image Shoes that don…" at bounding box center [824, 684] width 902 height 701
click at [623, 516] on img at bounding box center [824, 590] width 454 height 454
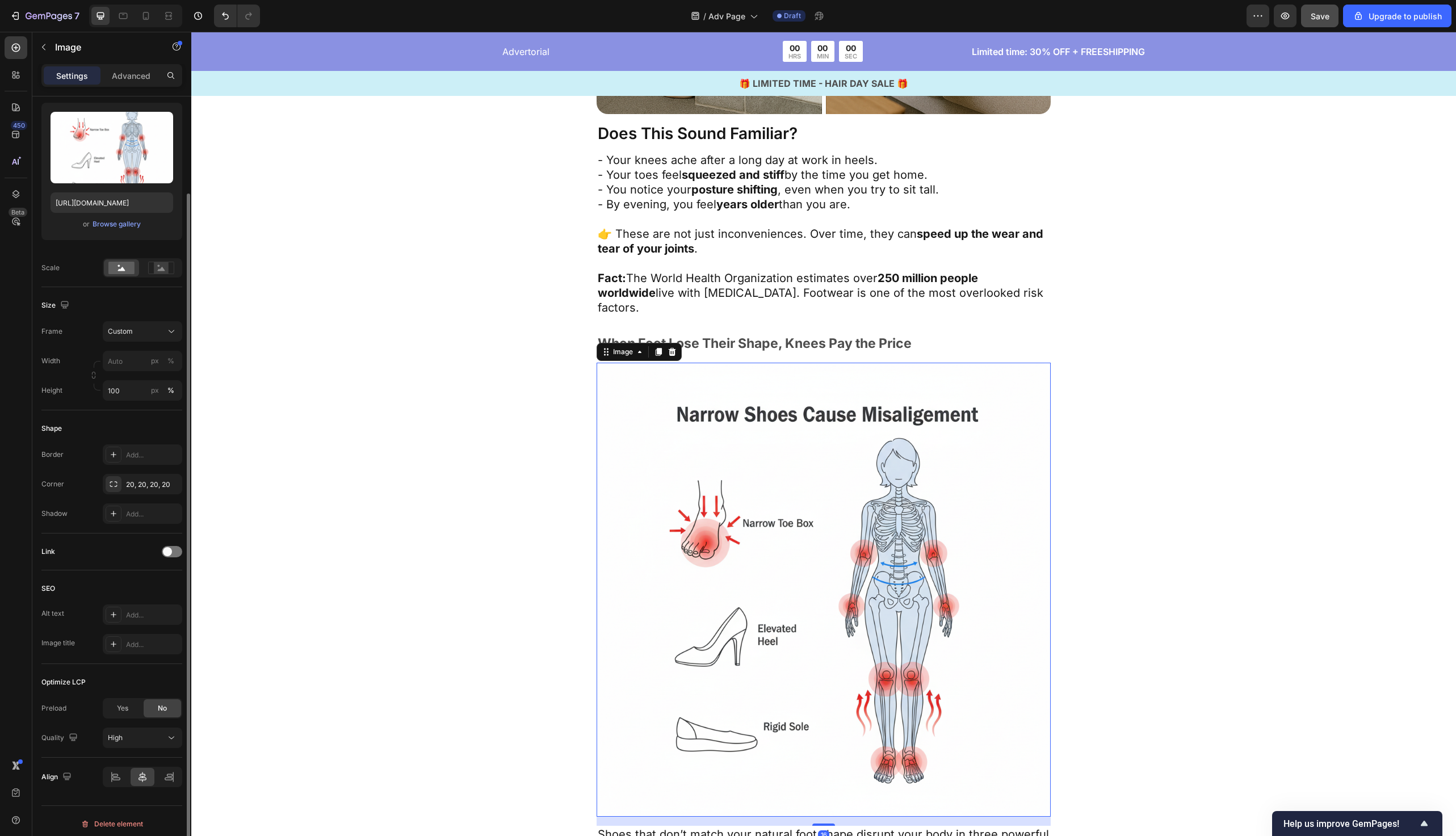
scroll to position [110, 0]
click at [140, 454] on div "Add..." at bounding box center [152, 454] width 53 height 10
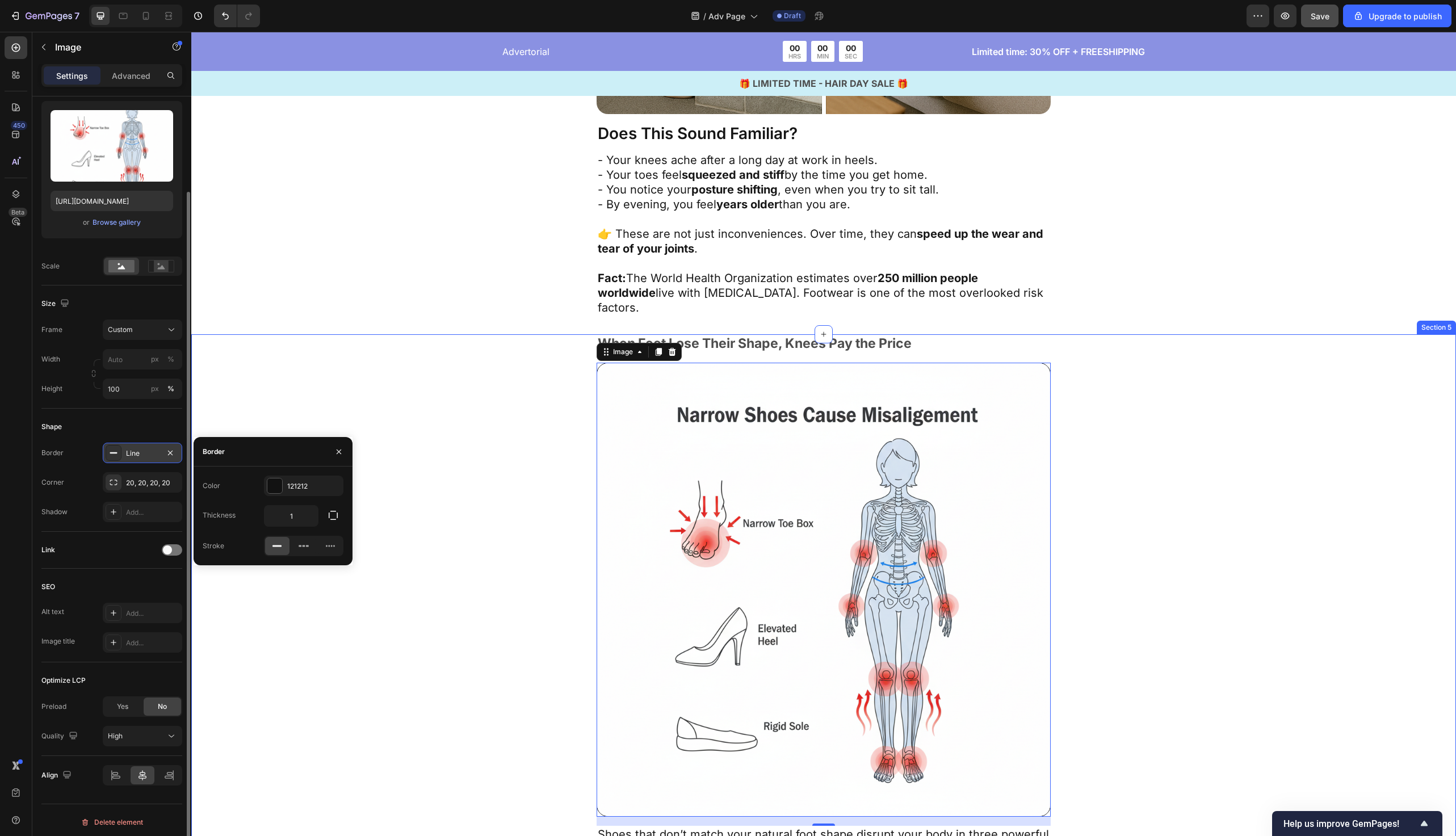
click at [309, 343] on div "When Feet Lose Their Shape, Knees Pay the Price Text Block Image 16 Shoes that …" at bounding box center [824, 684] width 1265 height 701
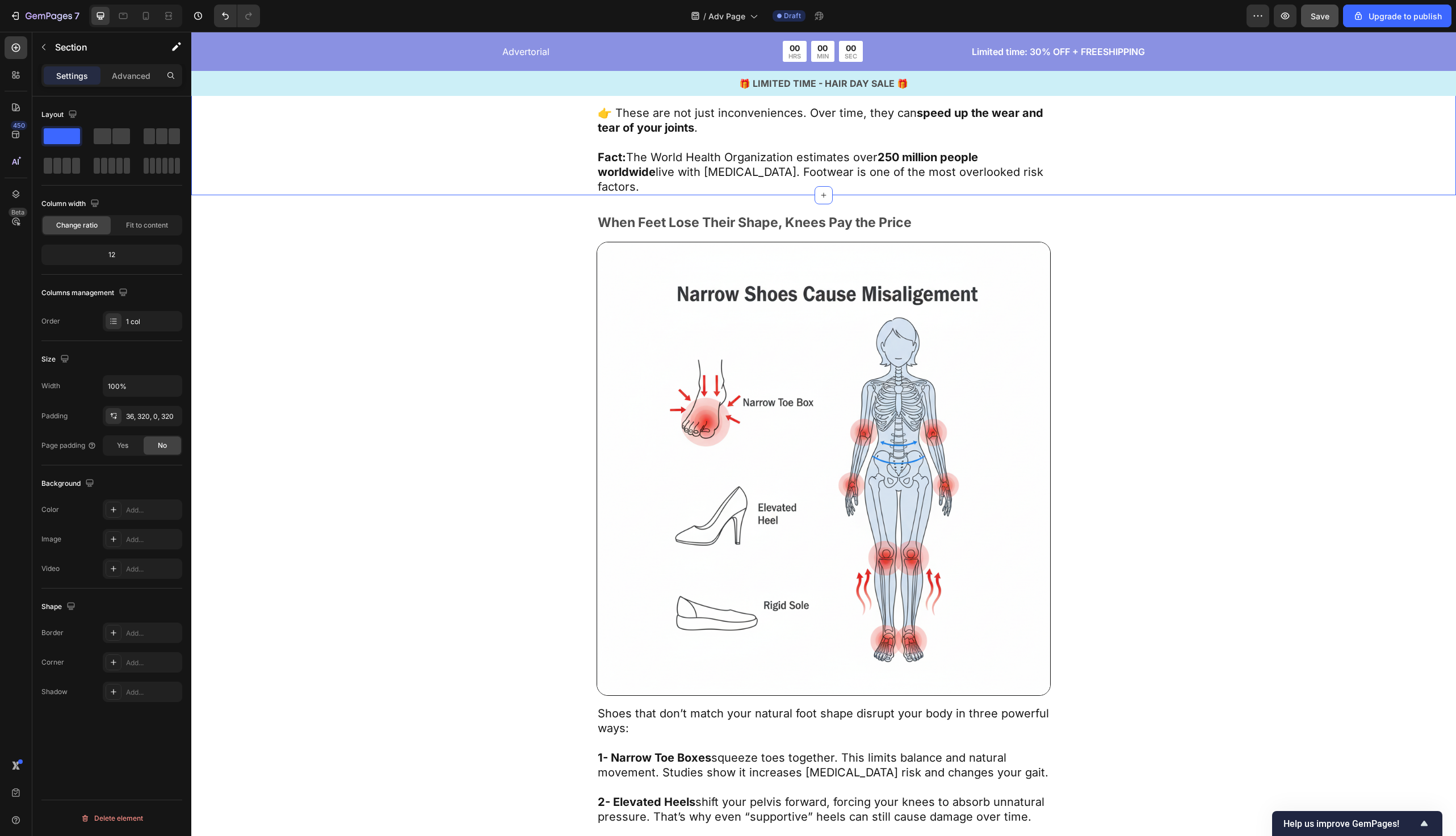
scroll to position [1825, 0]
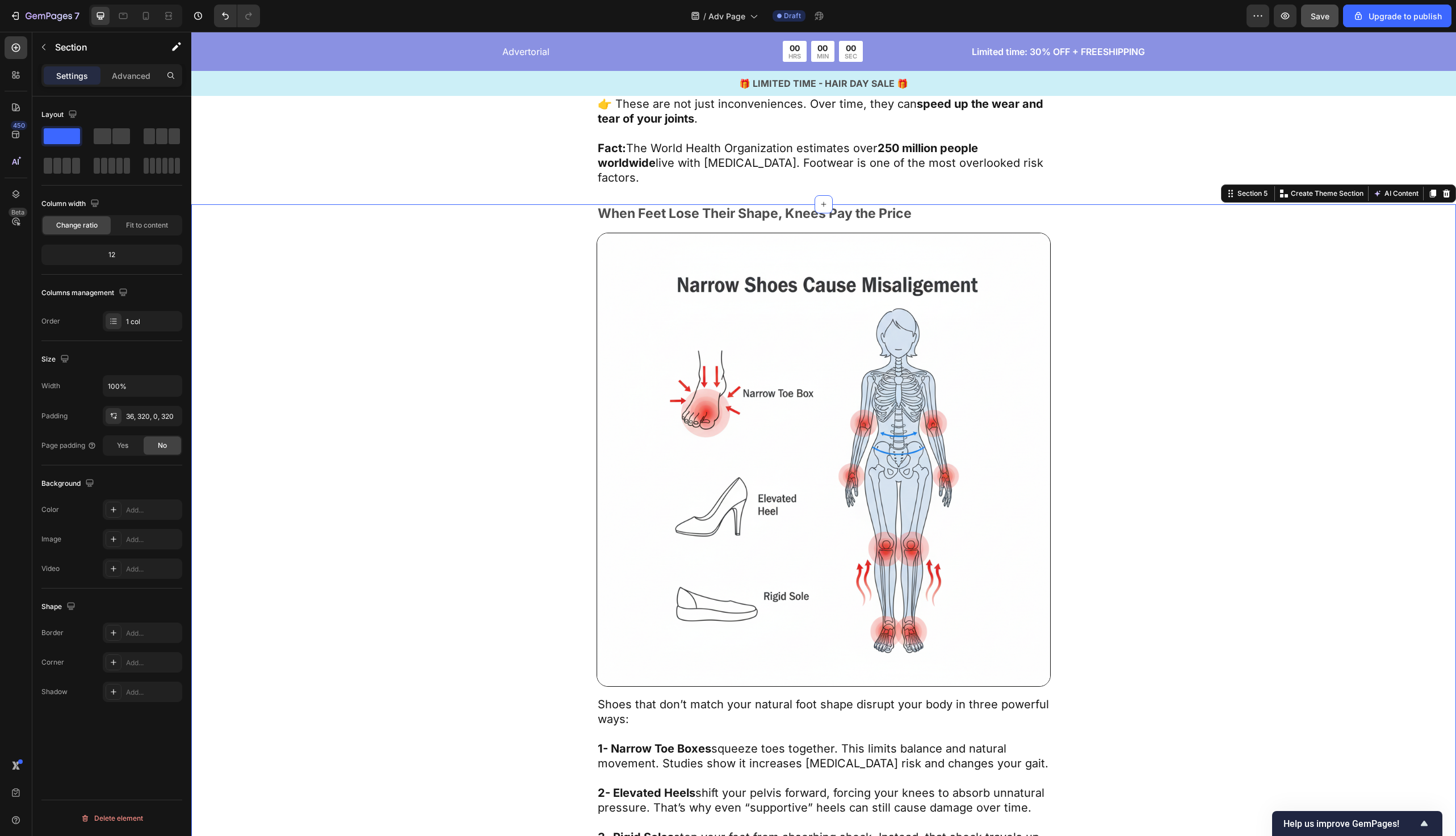
click at [353, 340] on div "When Feet Lose Their Shape, Knees Pay the Price Text Block Image Shoes that don…" at bounding box center [824, 554] width 1265 height 701
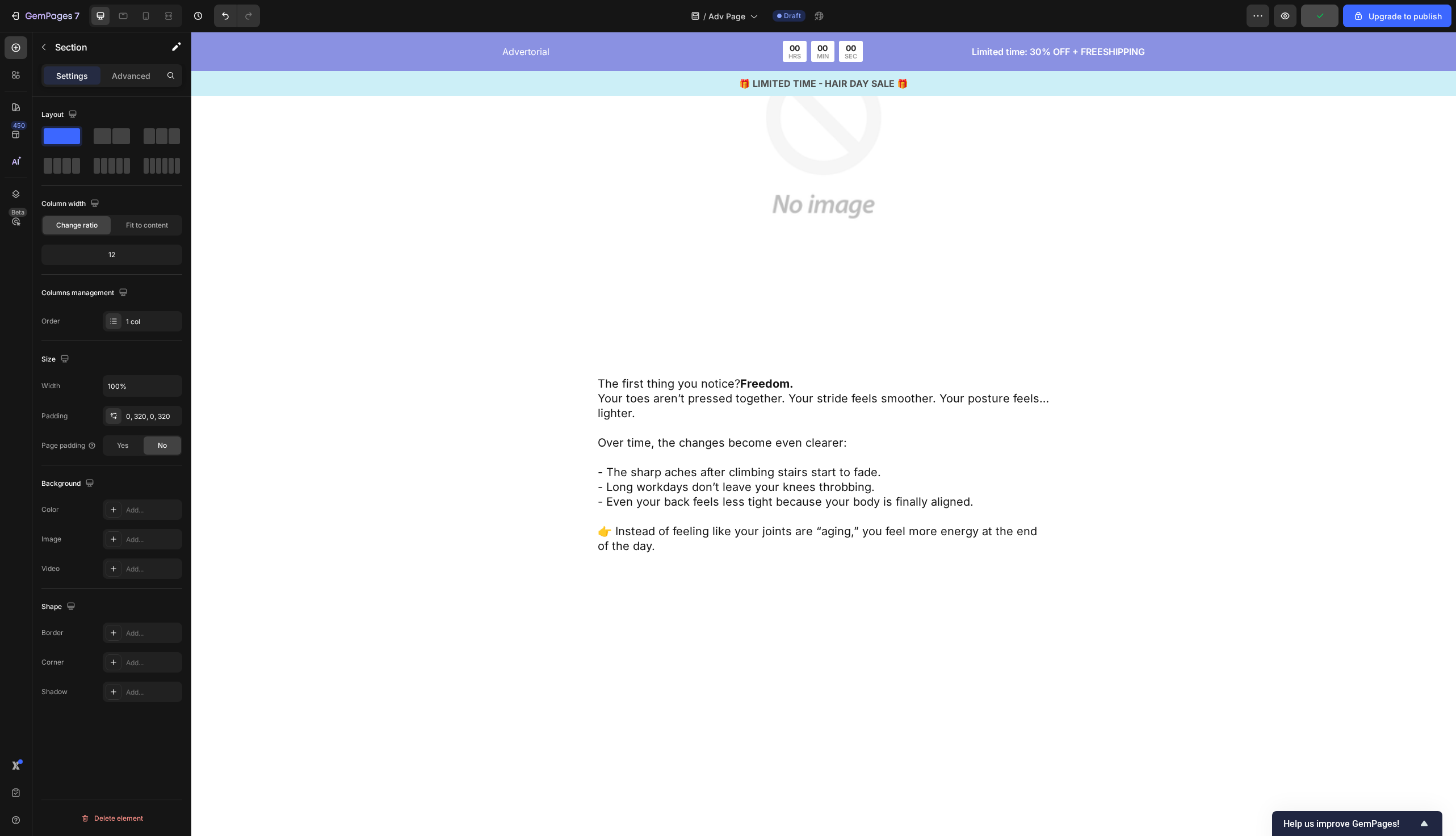
scroll to position [4114, 0]
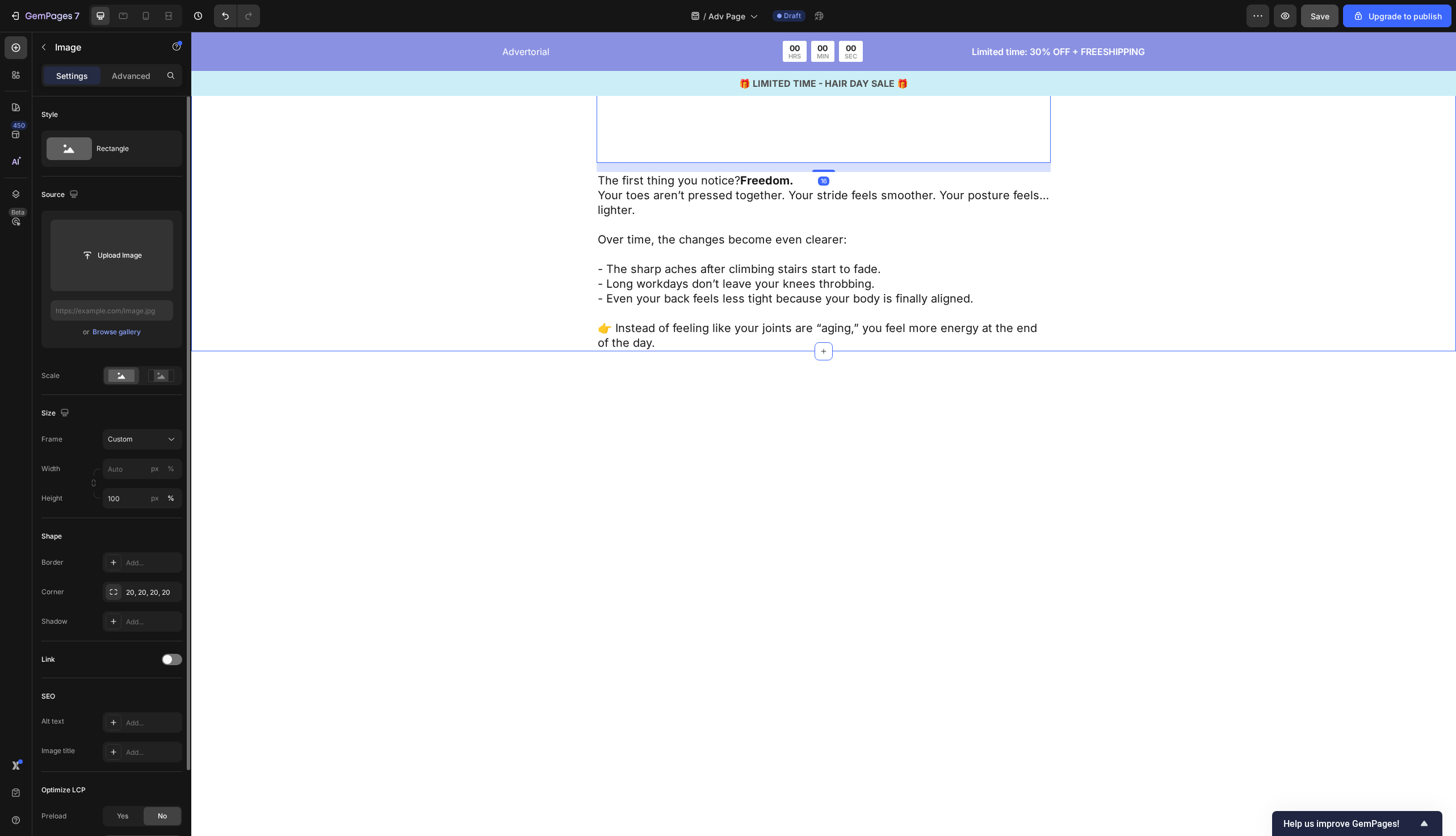
click at [461, 305] on div "How Barefoot Shoes Feels Text Block What It’s Like to Walk Naturally Again Text…" at bounding box center [824, 5] width 902 height 692
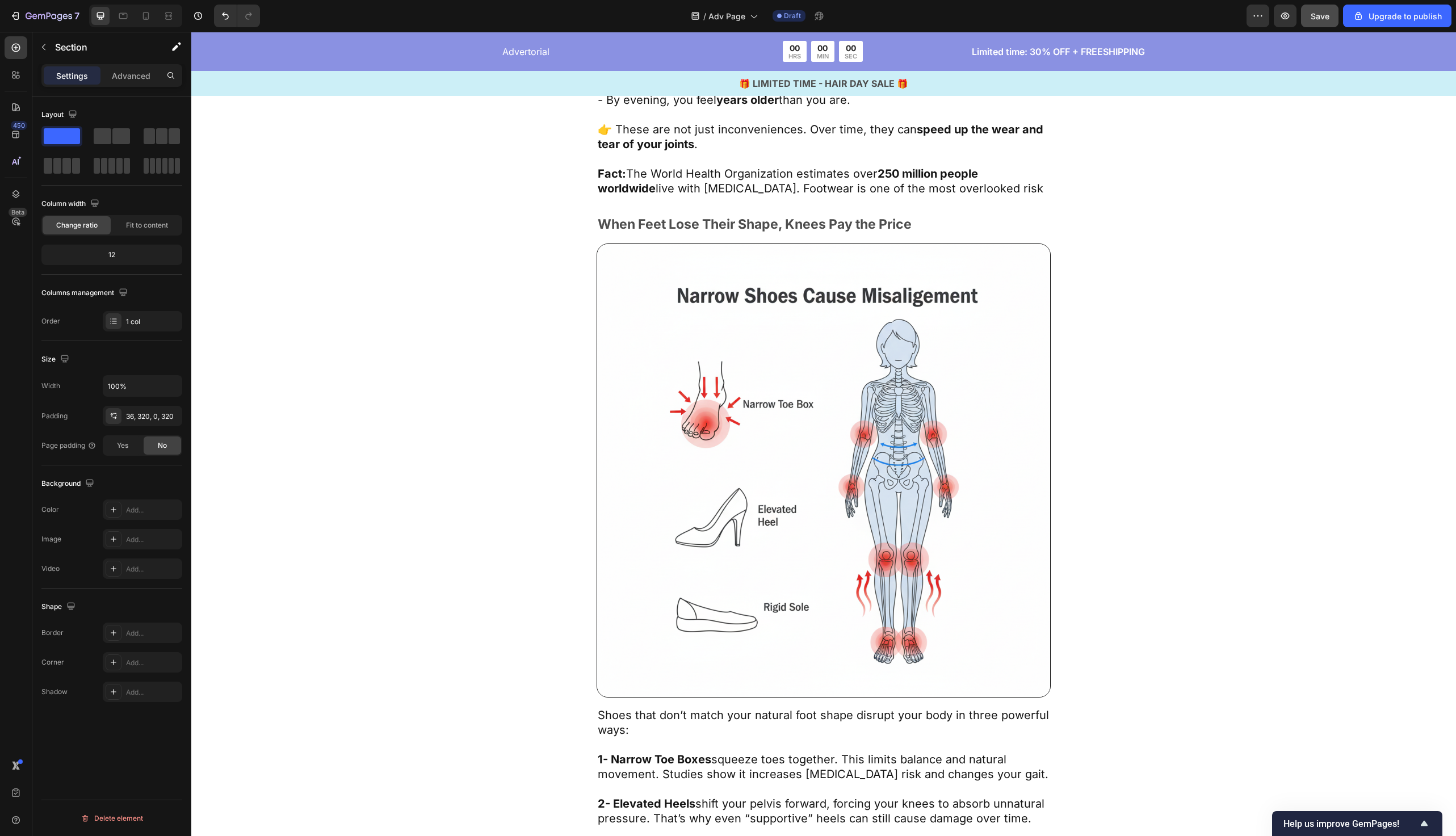
click at [774, 346] on img at bounding box center [824, 470] width 454 height 454
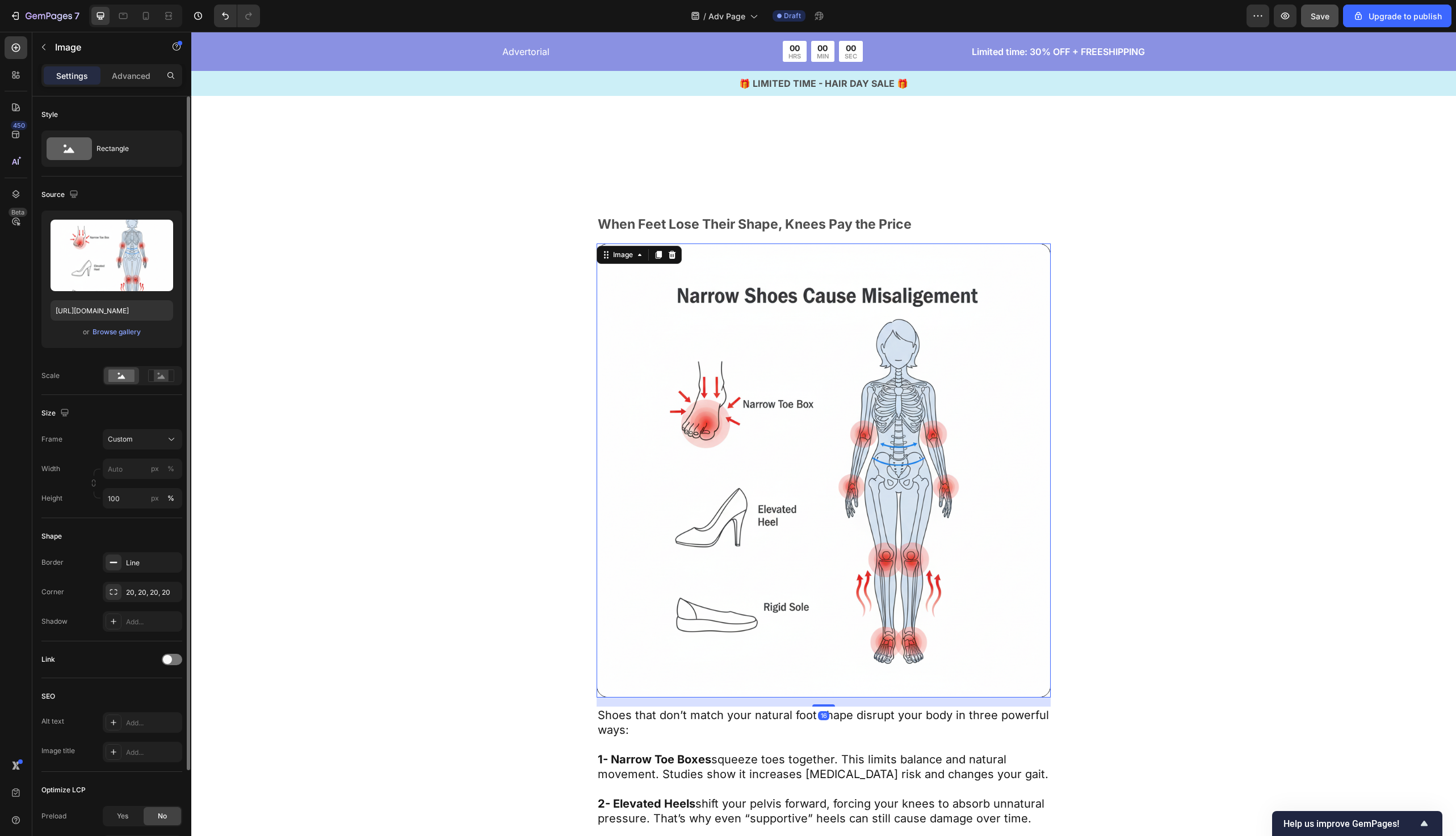
scroll to position [2012, 0]
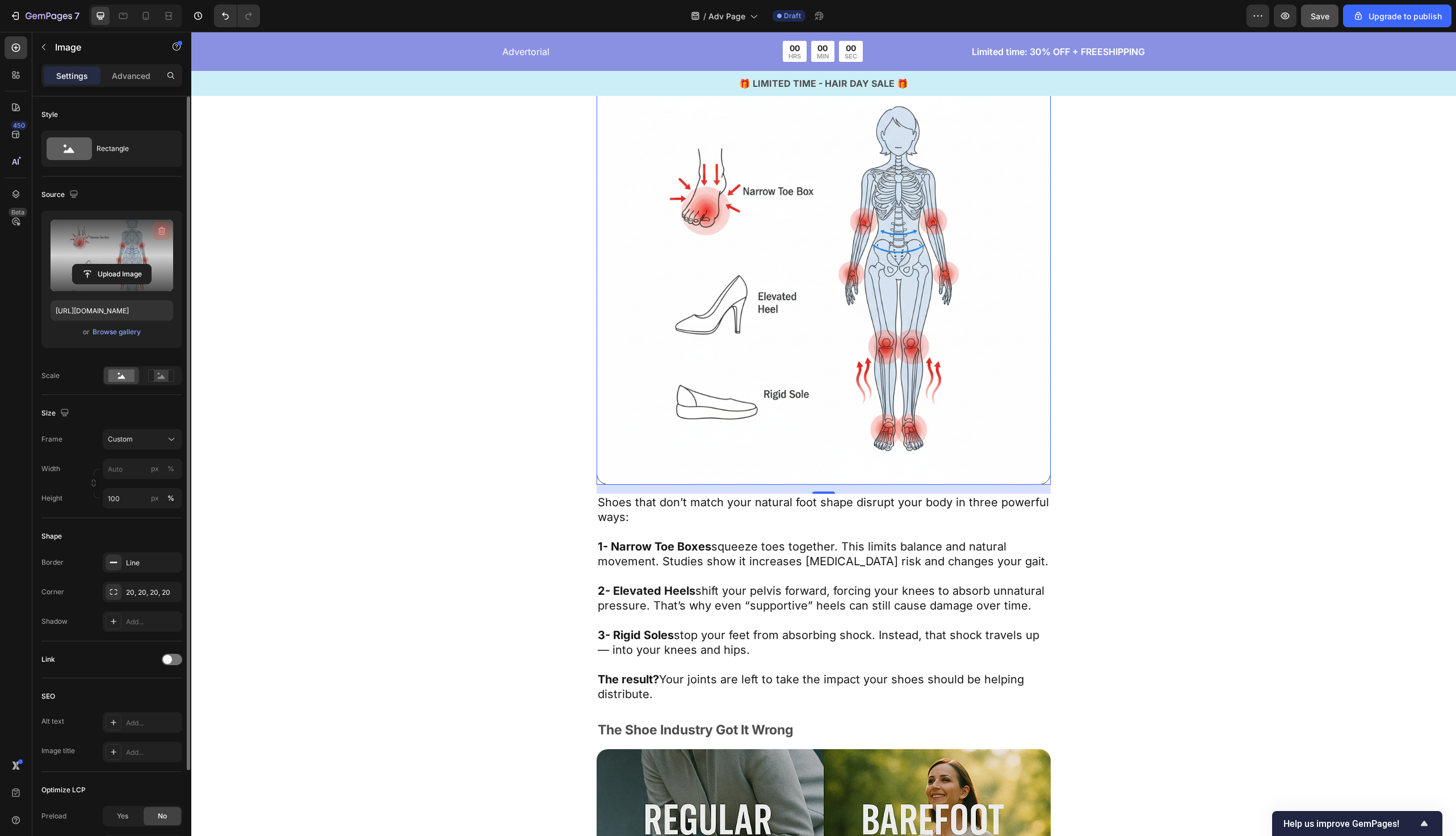
click at [164, 230] on icon "button" at bounding box center [162, 231] width 12 height 12
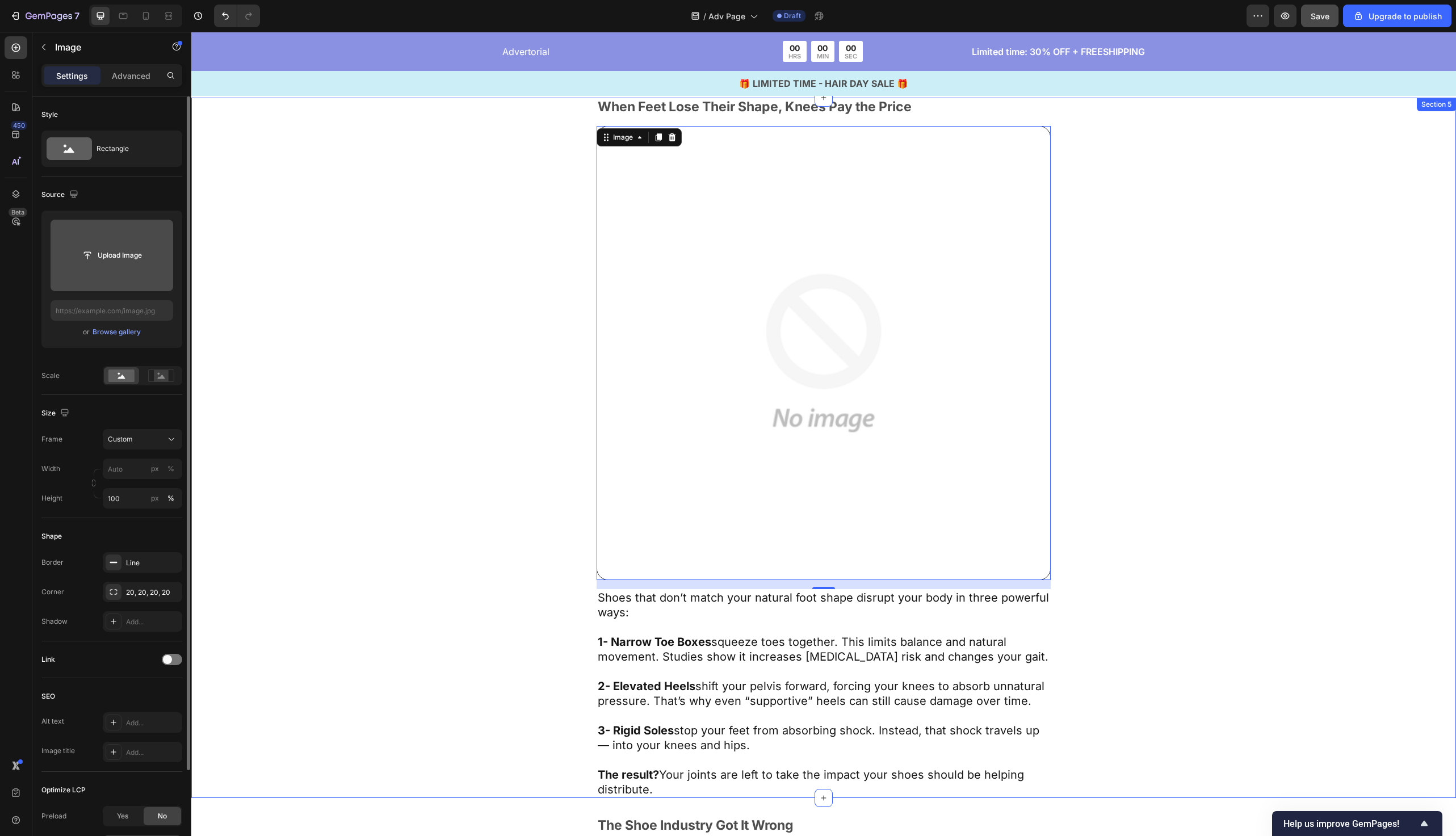
scroll to position [1864, 0]
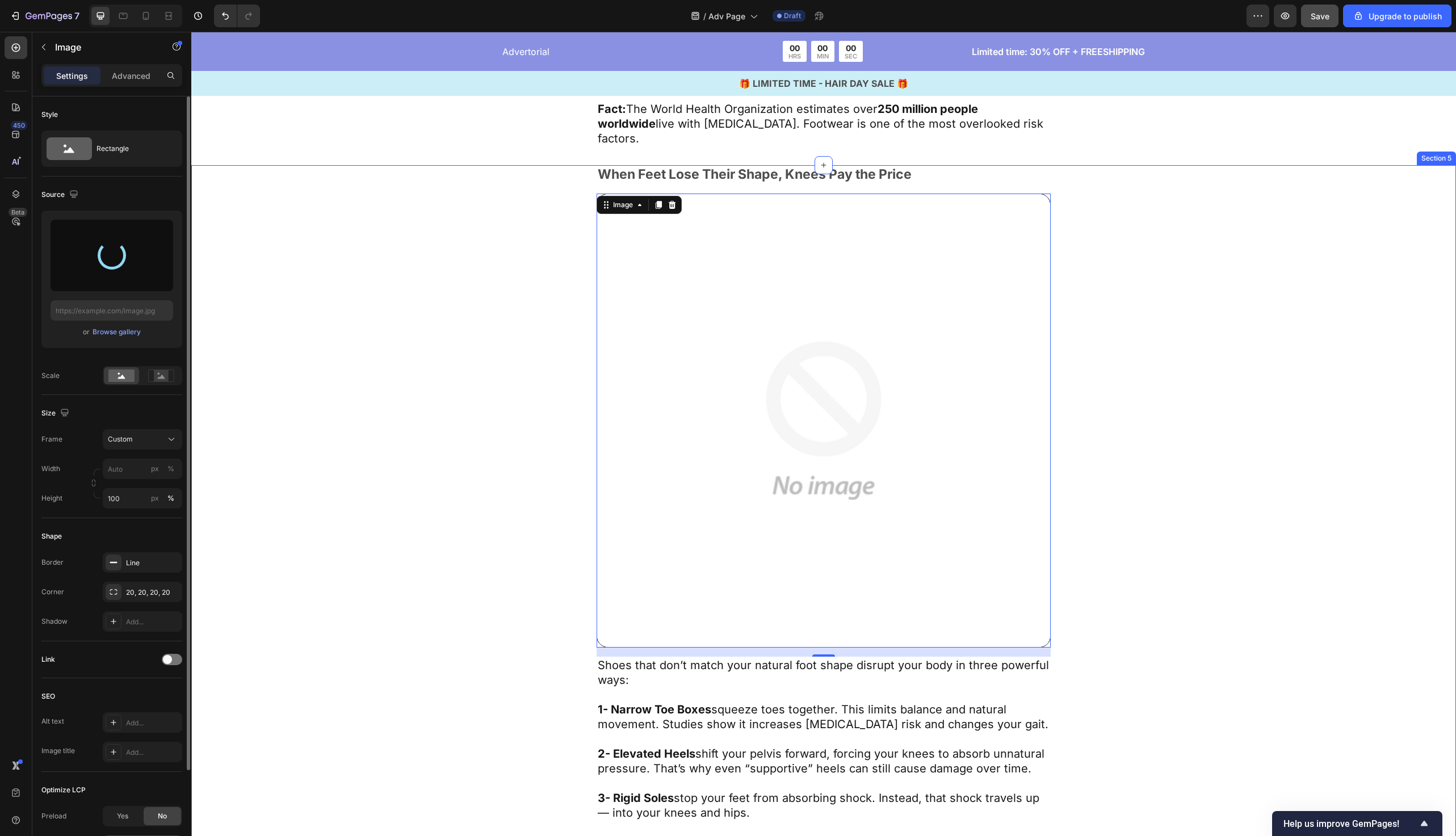
type input "https://cdn.shopify.com/s/files/1/0934/6809/8930/files/gempages_584543196126643…"
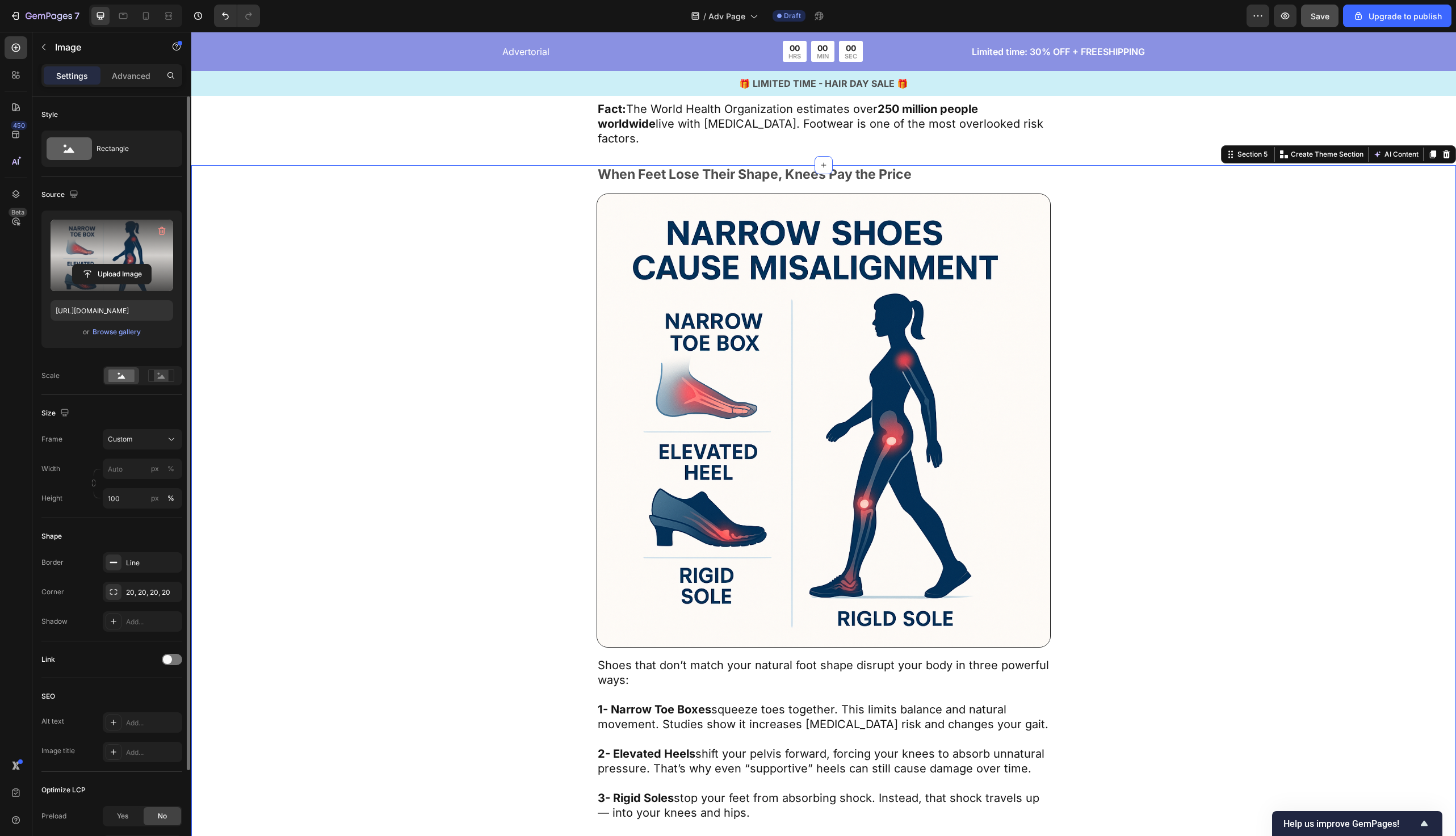
click at [347, 220] on div "When Feet Lose Their Shape, Knees Pay the Price Text Block Image Shoes that don…" at bounding box center [824, 515] width 1265 height 701
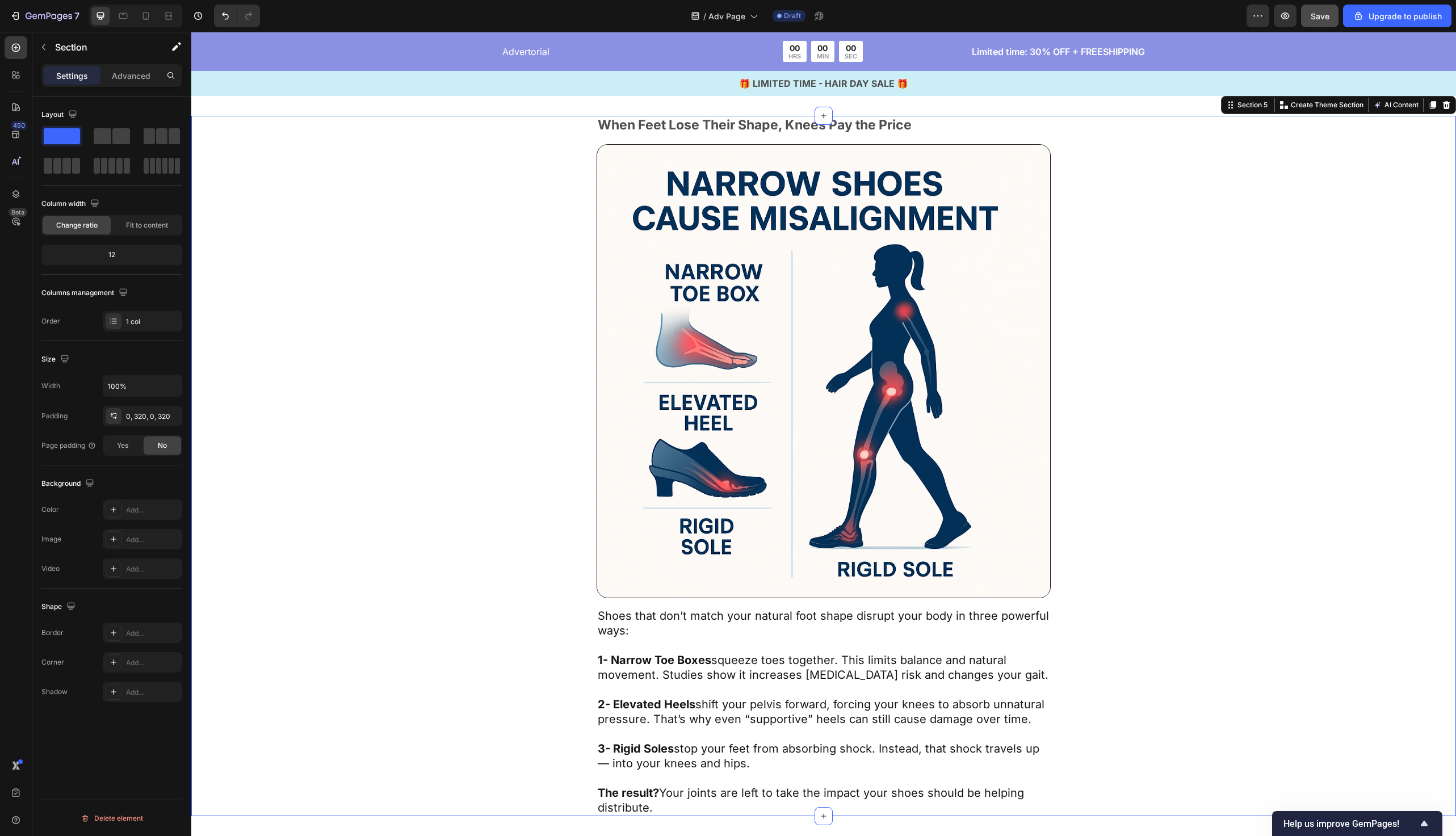
scroll to position [1933, 0]
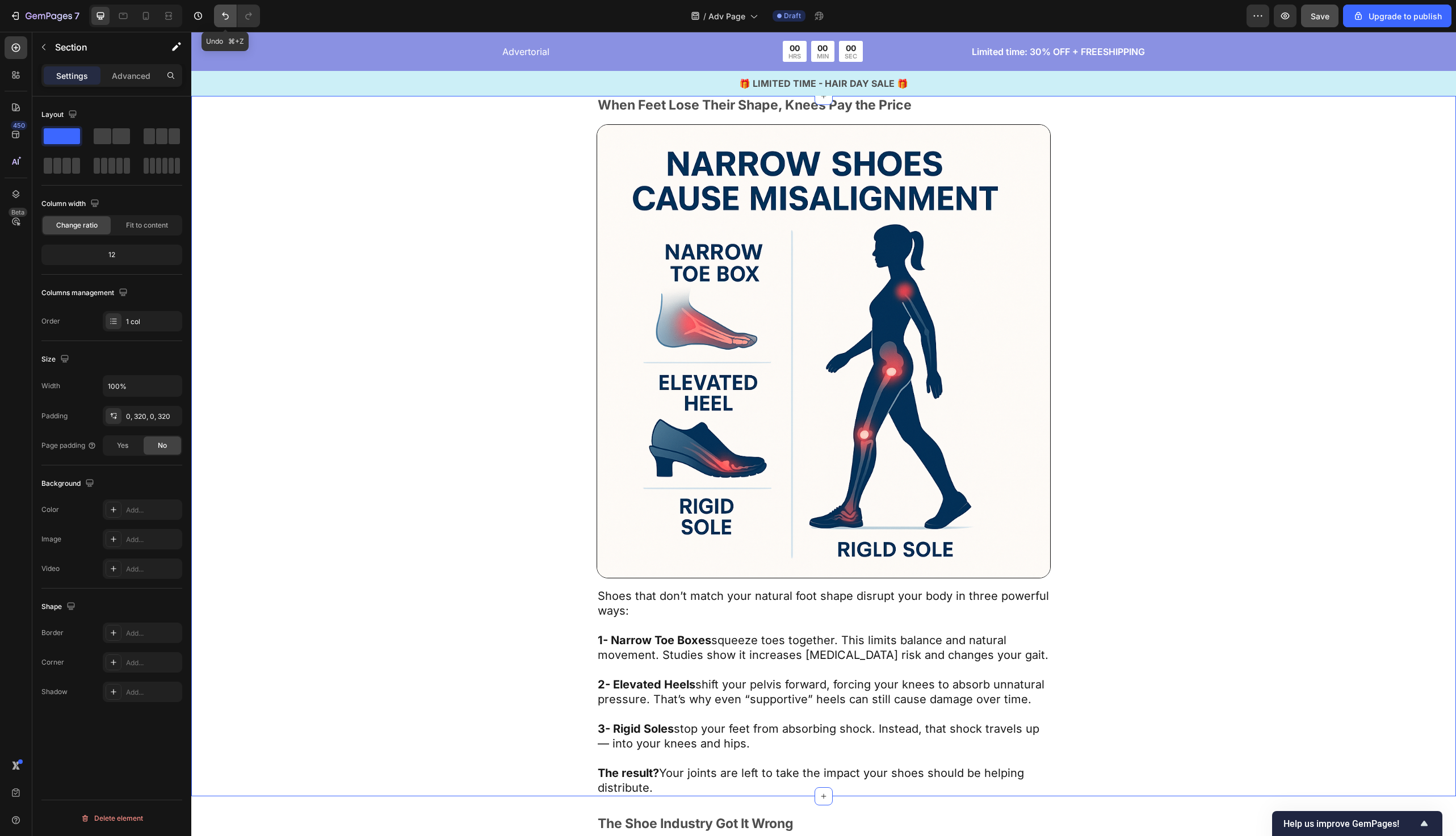
click at [230, 12] on icon "Undo/Redo" at bounding box center [225, 16] width 12 height 12
click at [229, 16] on icon "Undo/Redo" at bounding box center [225, 16] width 12 height 12
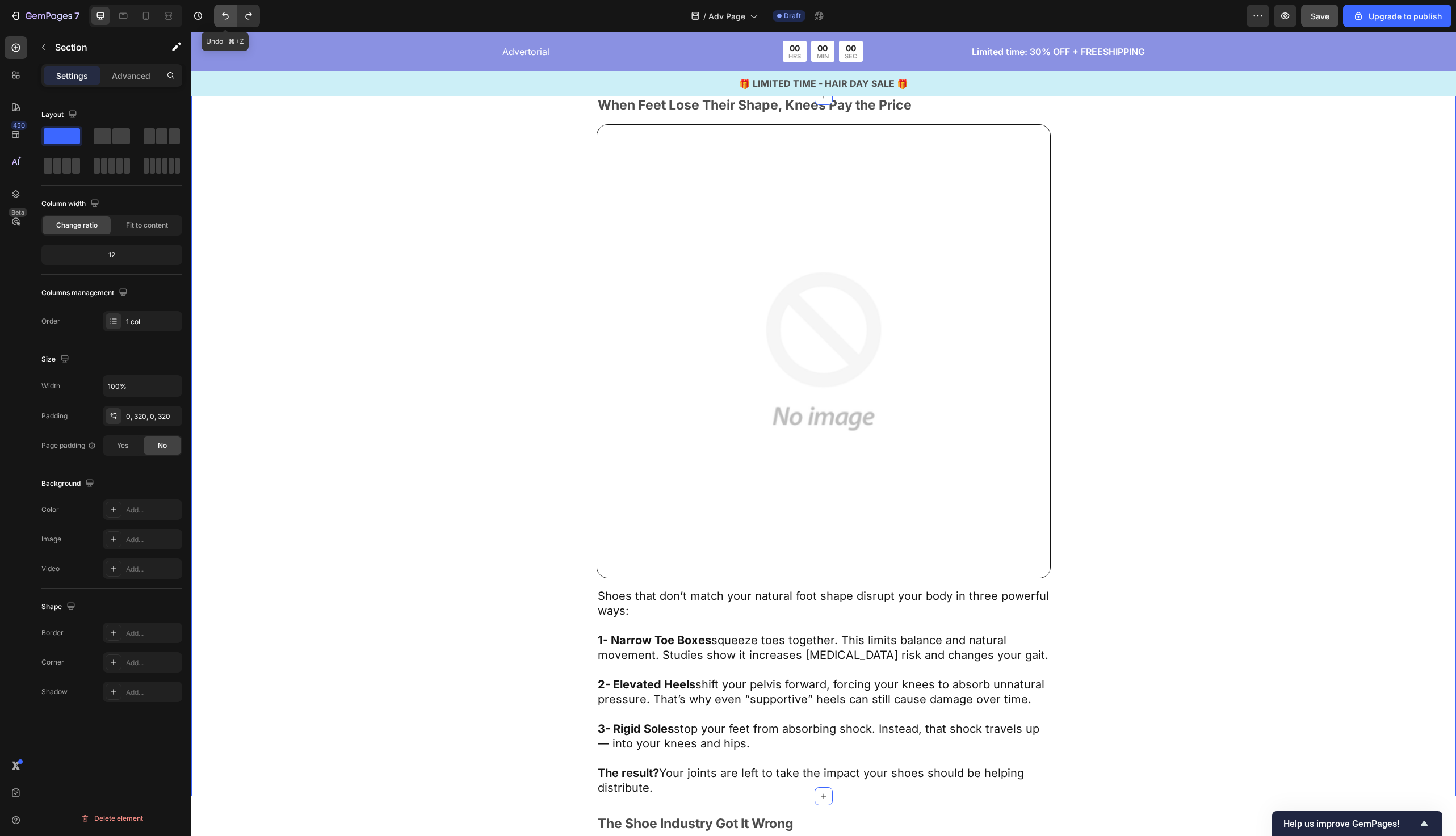
click at [229, 16] on icon "Undo/Redo" at bounding box center [225, 16] width 12 height 12
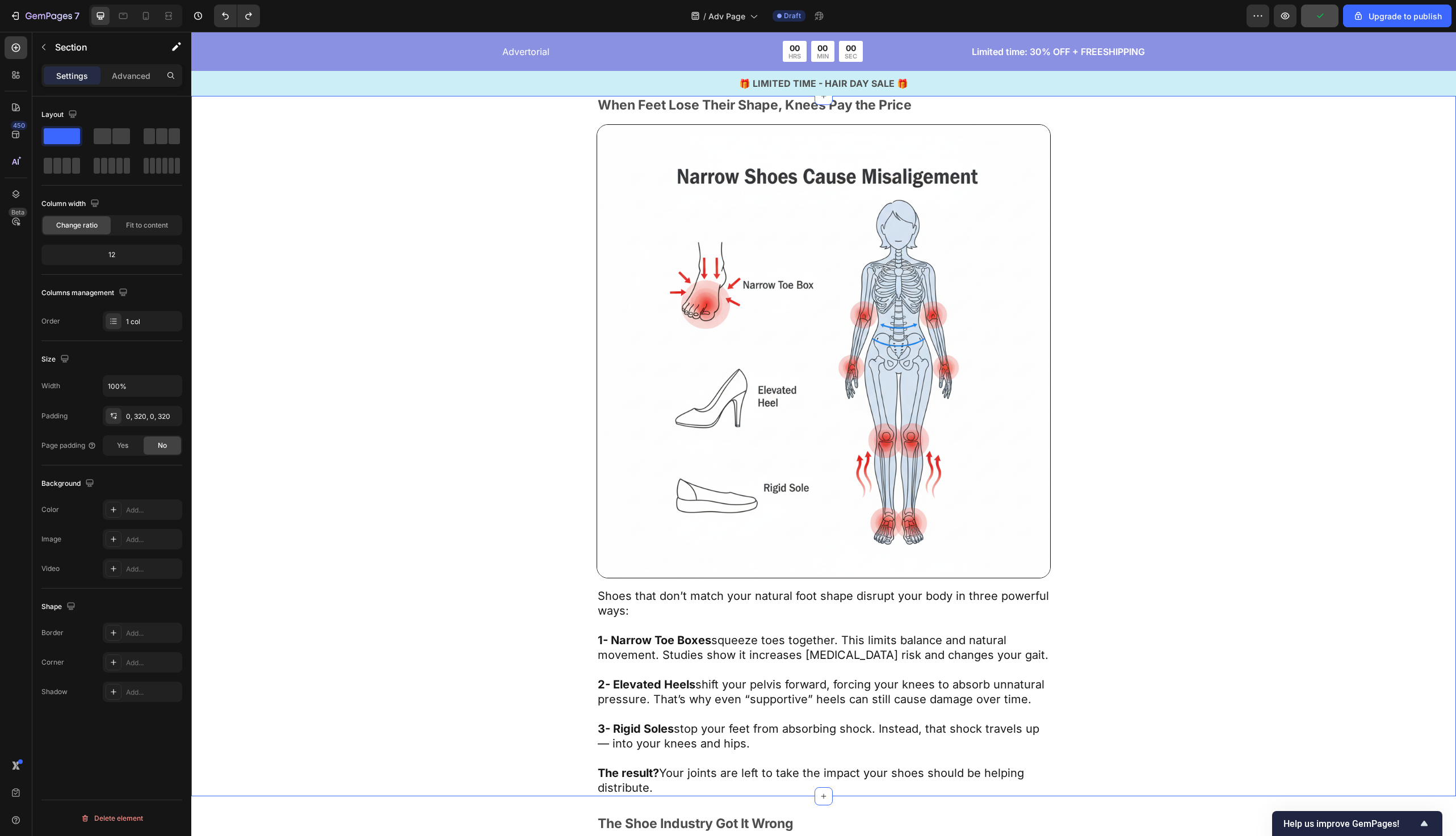
click at [311, 238] on div "When Feet Lose Their Shape, Knees Pay the Price Text Block Image Shoes that don…" at bounding box center [824, 446] width 1265 height 701
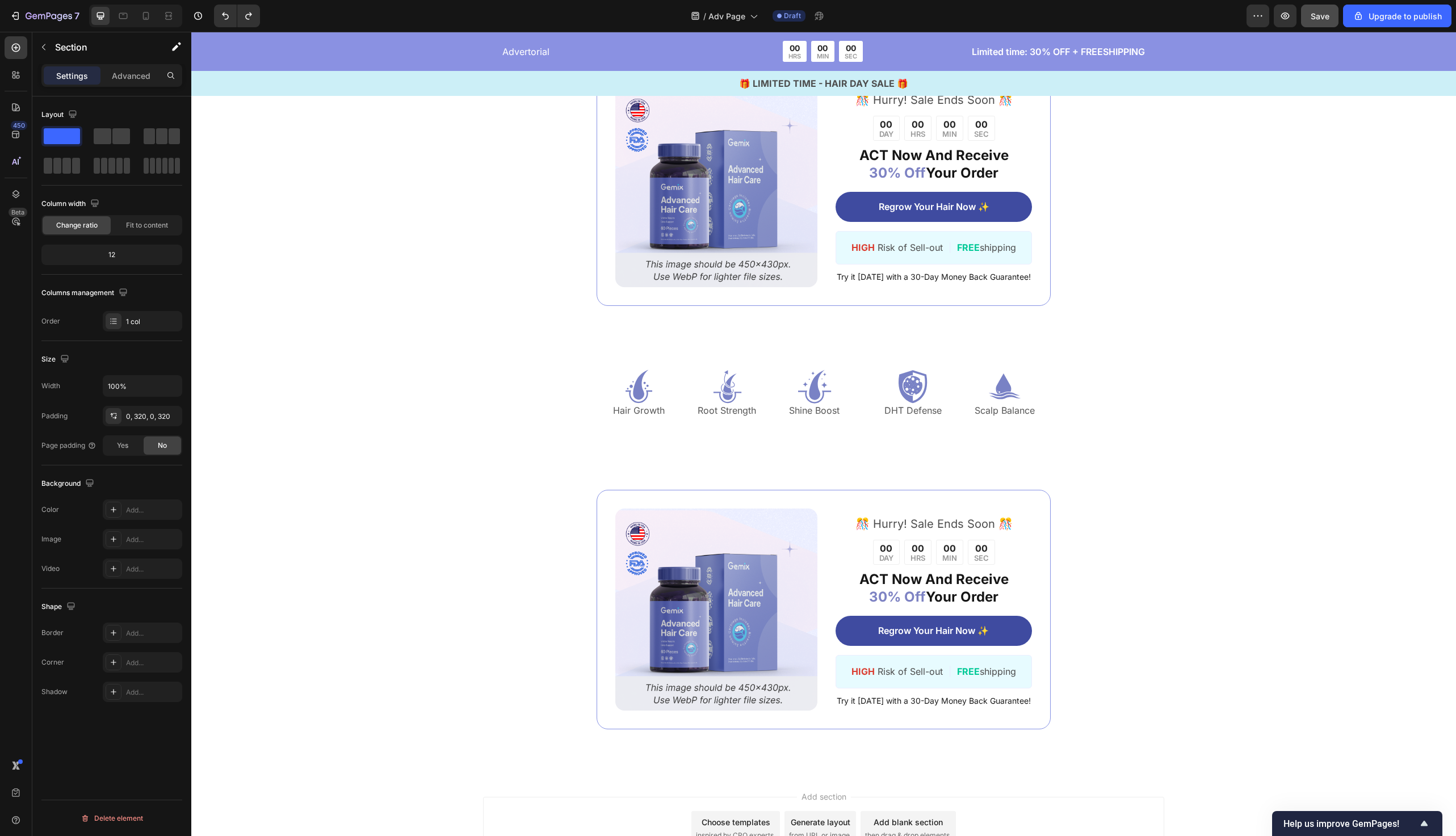
scroll to position [6734, 0]
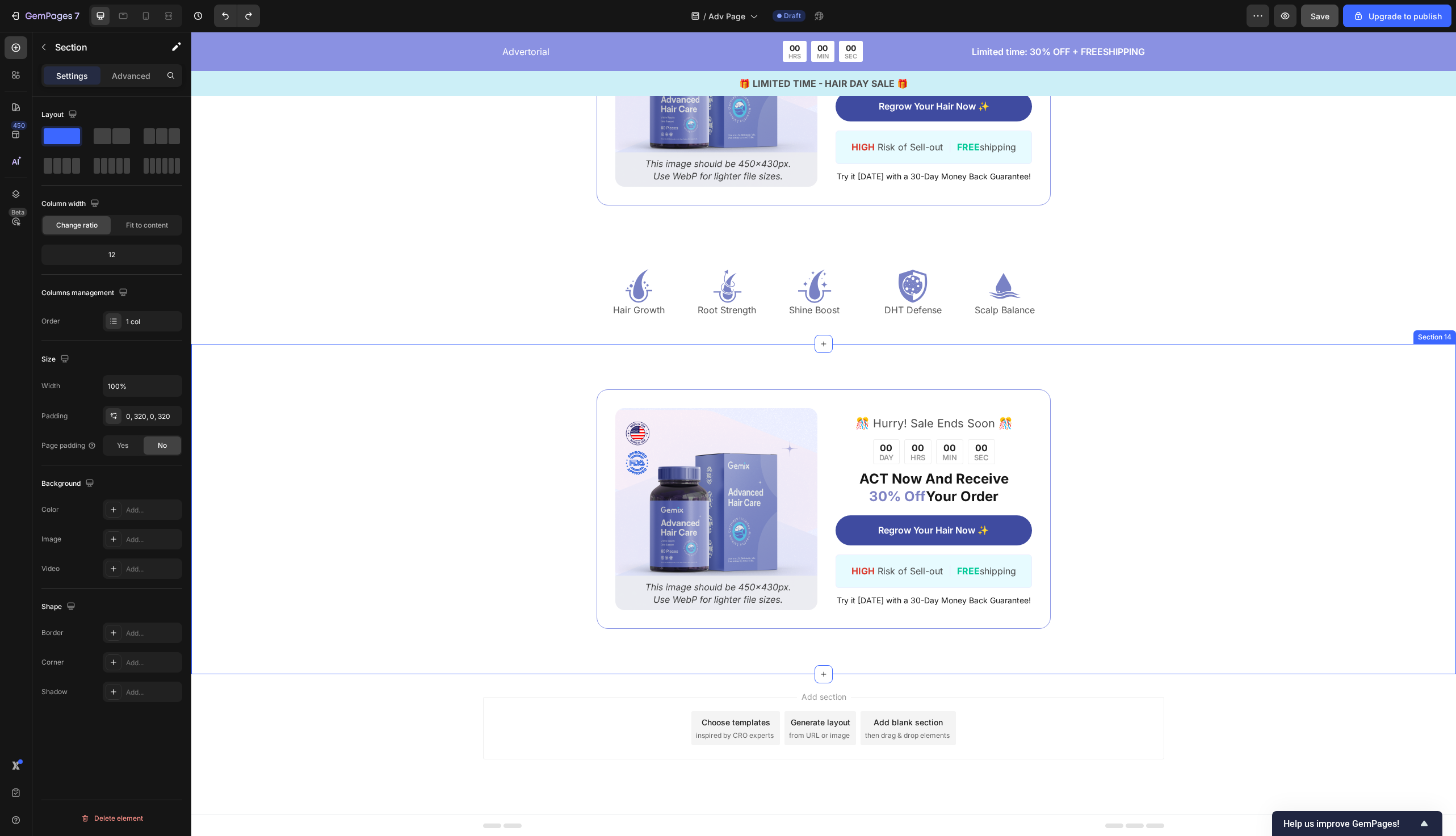
click at [353, 508] on div "Image ️🎊 Hurry! Sale Ends Soon ️🎊 Text Block 00 DAY 00 HRS 00 MIN 00 SEC Countd…" at bounding box center [824, 509] width 1013 height 240
click at [1445, 333] on icon at bounding box center [1446, 333] width 9 height 9
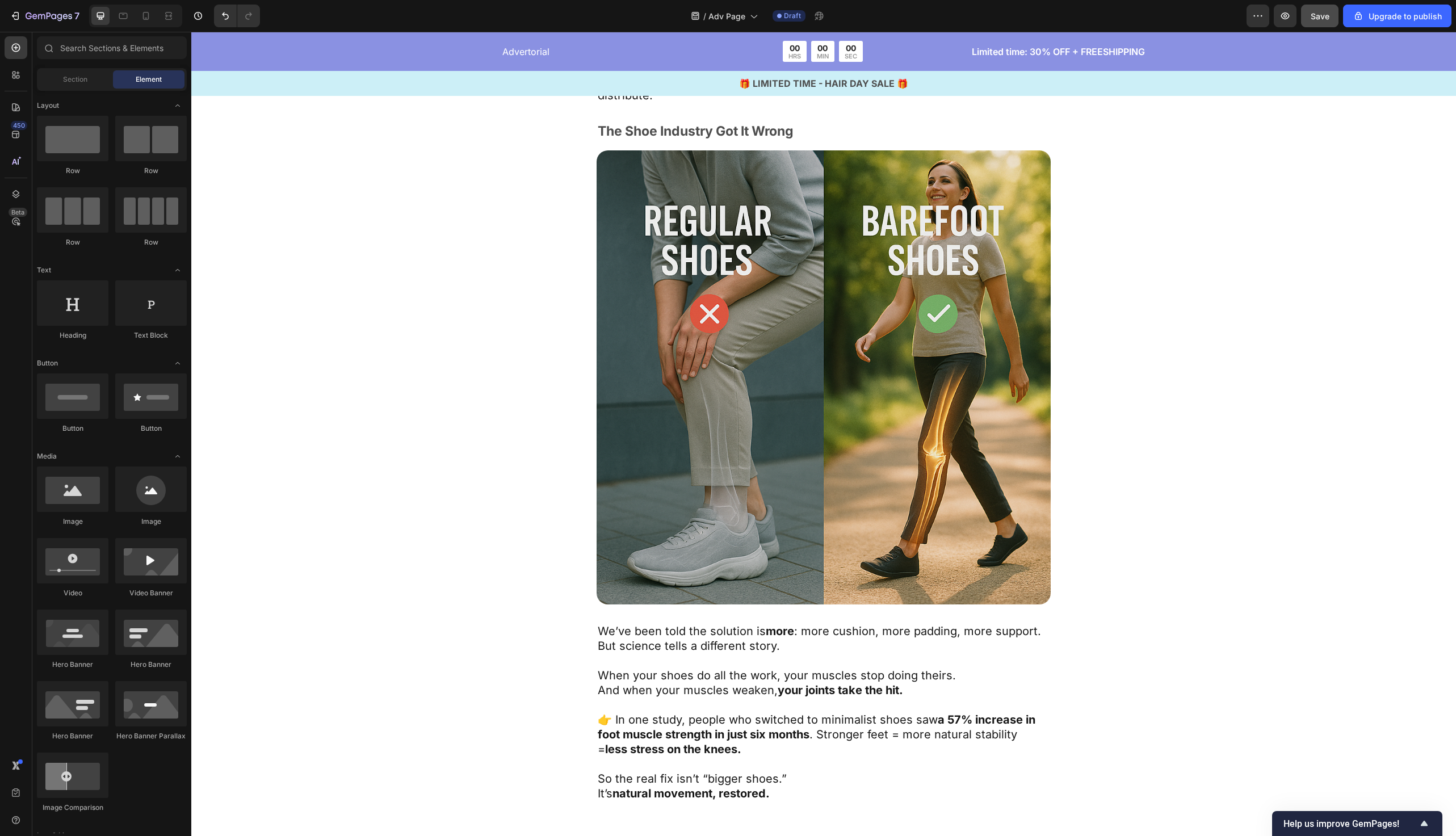
scroll to position [2414, 0]
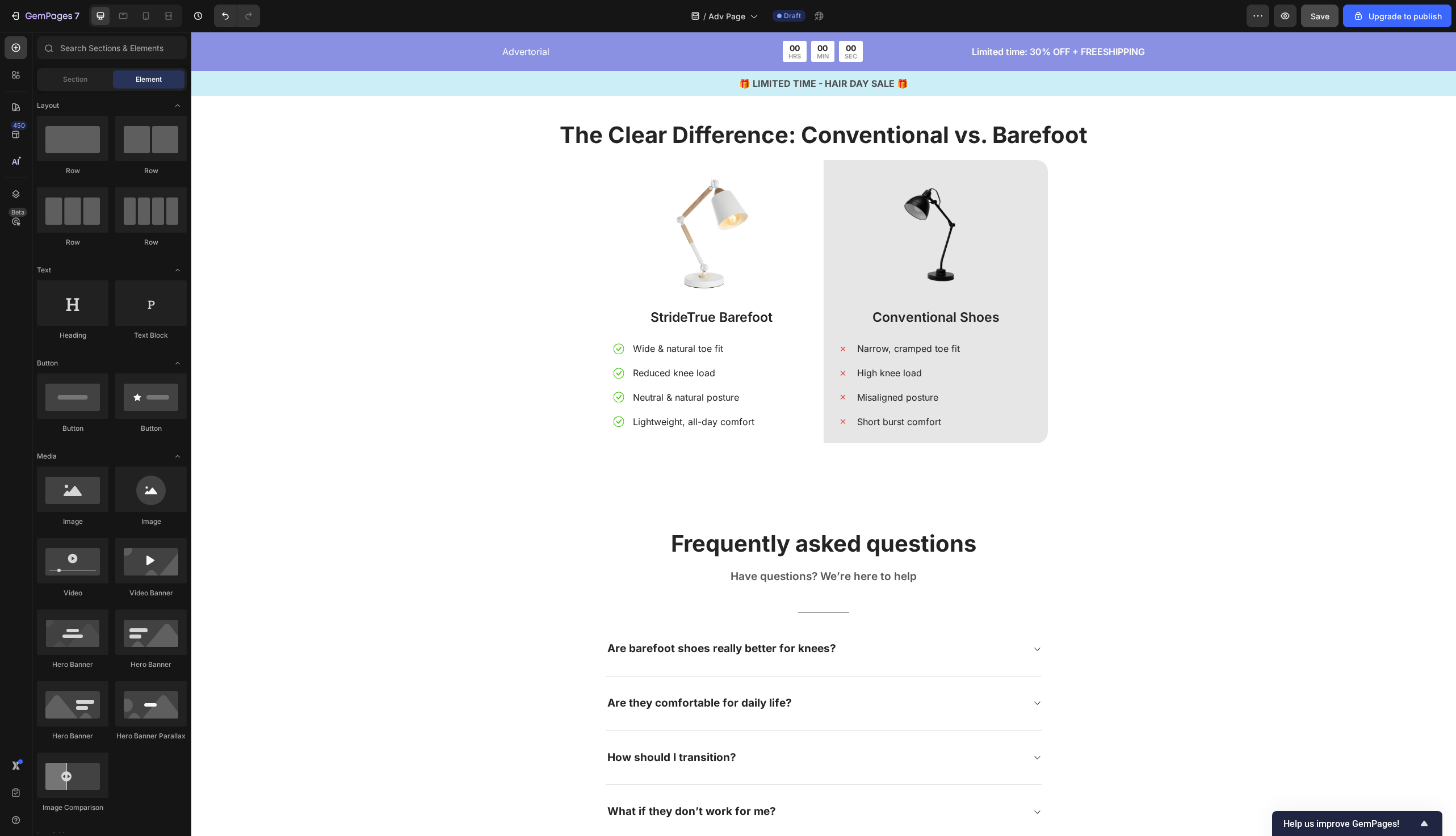
click at [491, 374] on div "The Clear Difference: Conventional vs. Barefoot Heading Image StrideTrue Barefo…" at bounding box center [824, 288] width 1248 height 338
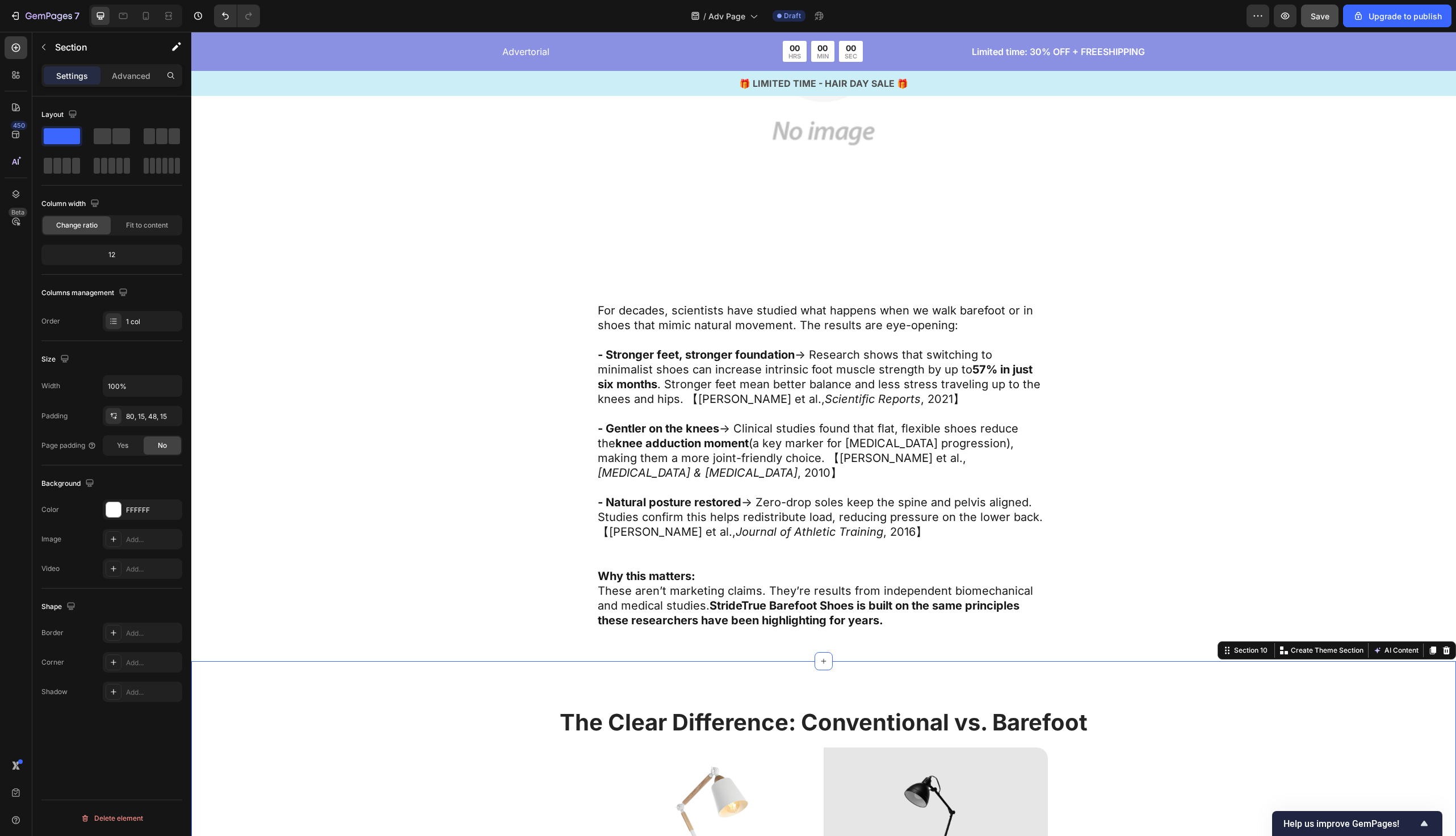
click at [491, 374] on div "What Research Says About Barefoot Text Block Backed by Research, Not Just Trend…" at bounding box center [824, 223] width 902 height 870
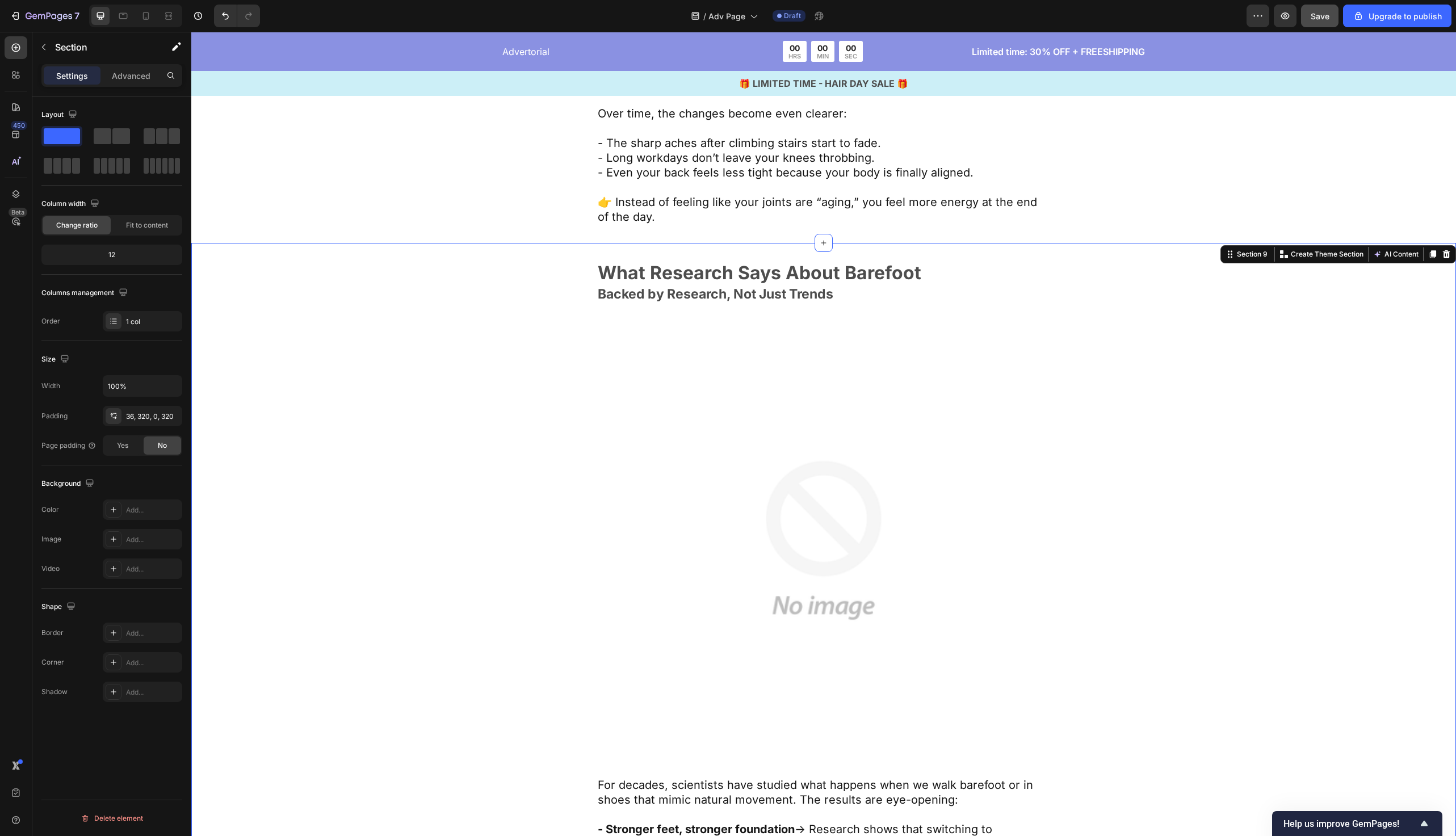
scroll to position [4694, 0]
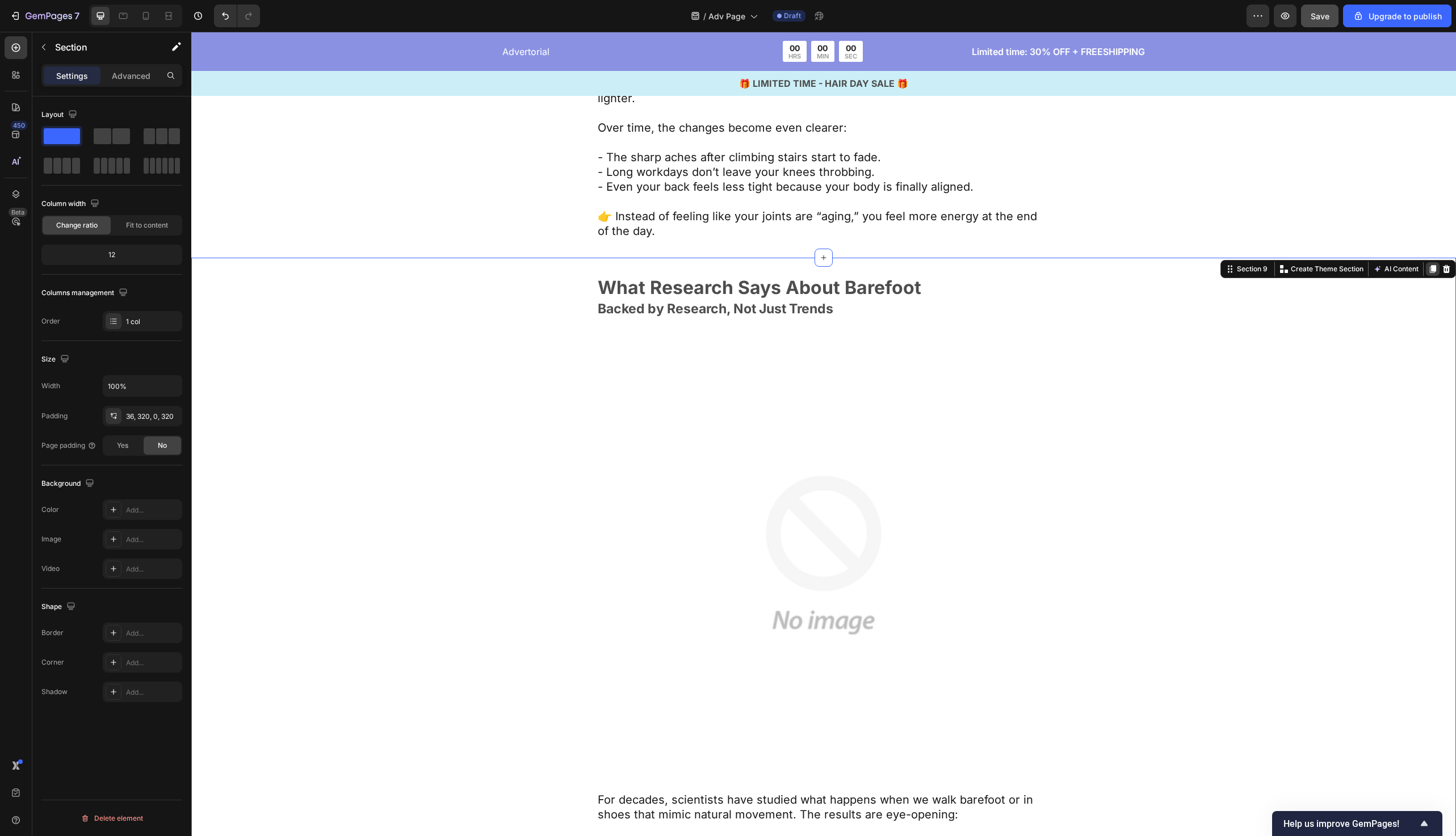
click at [1434, 270] on icon at bounding box center [1433, 269] width 6 height 8
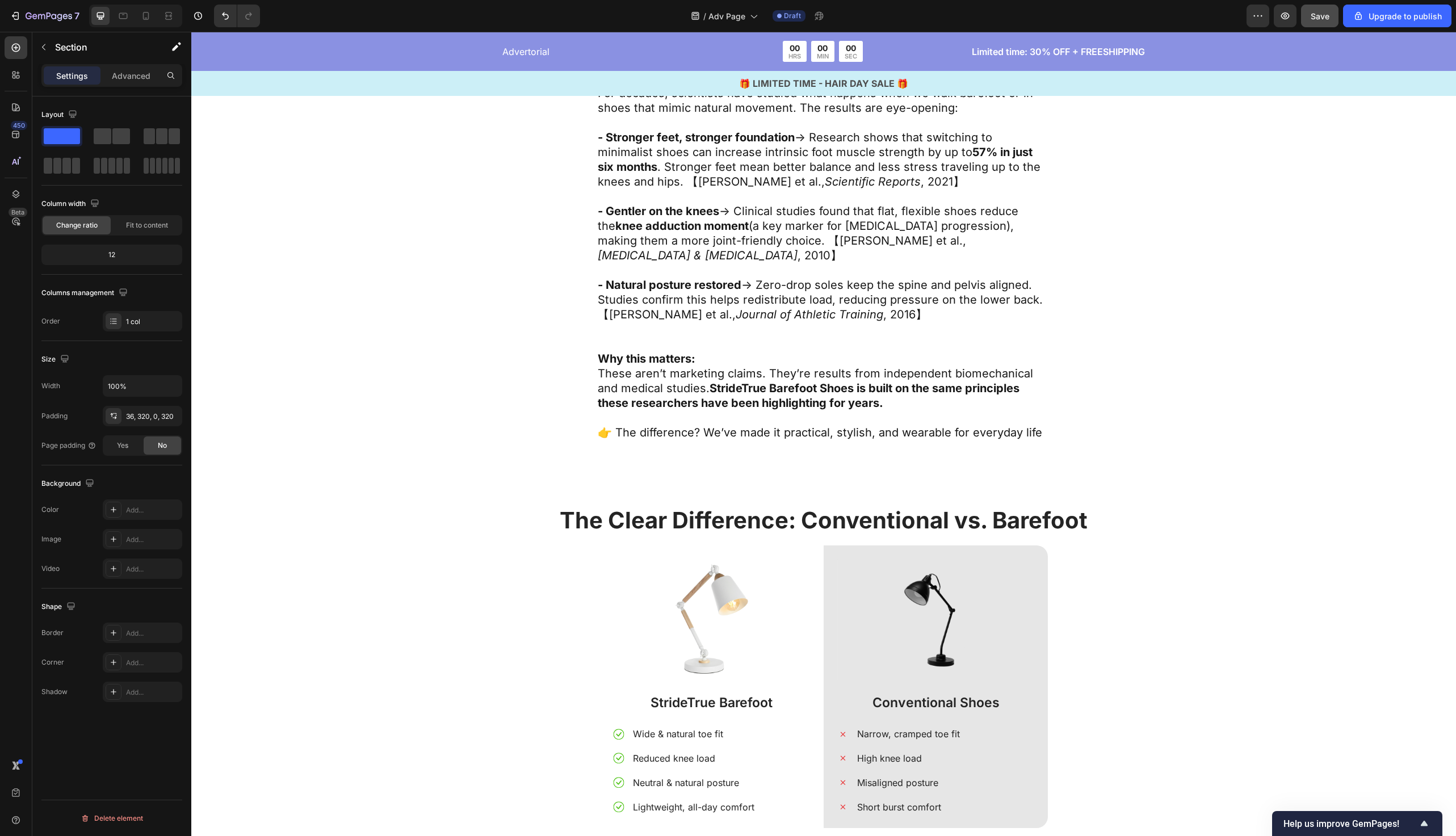
scroll to position [6472, 0]
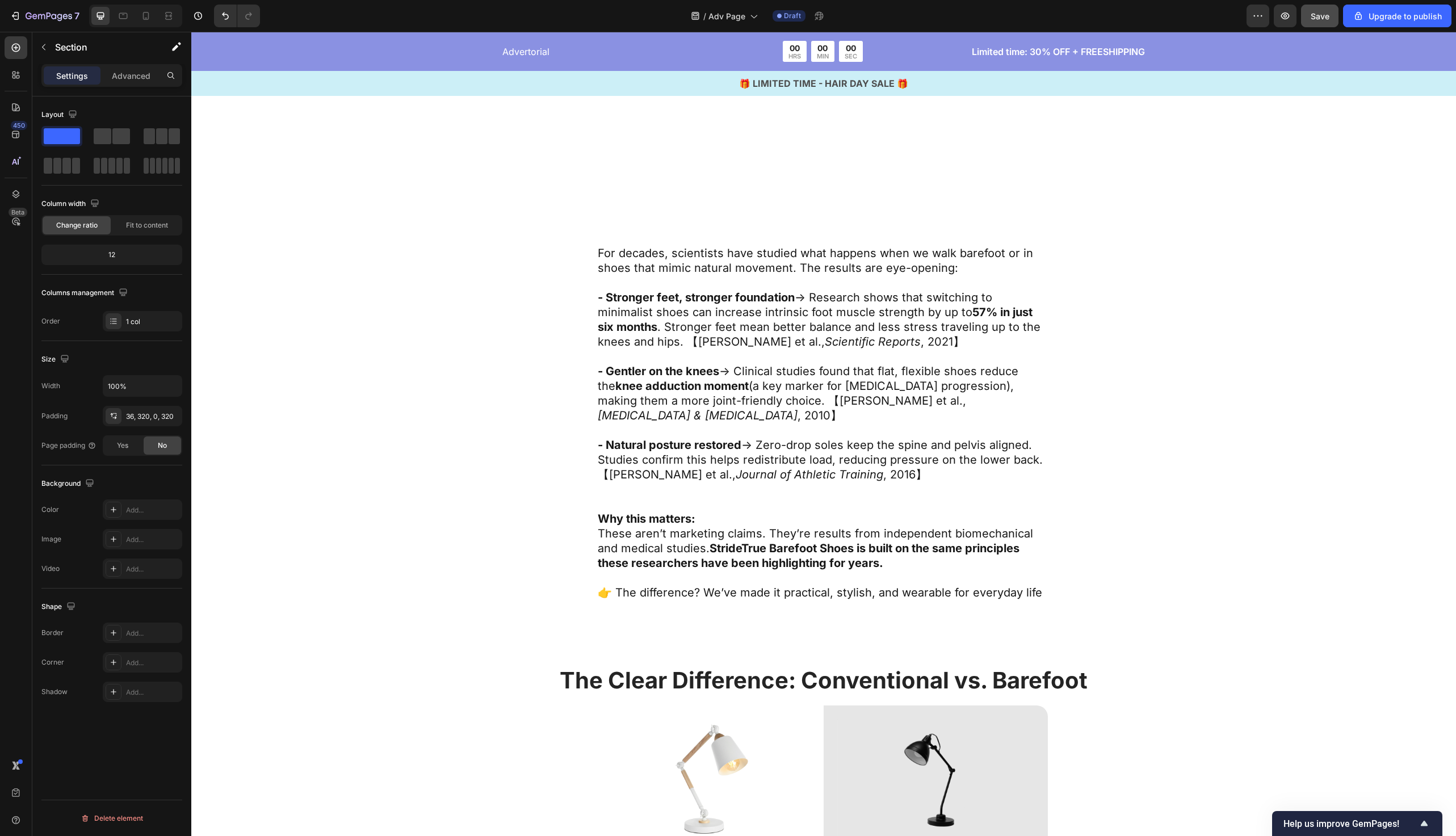
click at [485, 217] on div "What Research Says About Barefoot Text Block Backed by Research, Not Just Trend…" at bounding box center [824, 166] width 902 height 870
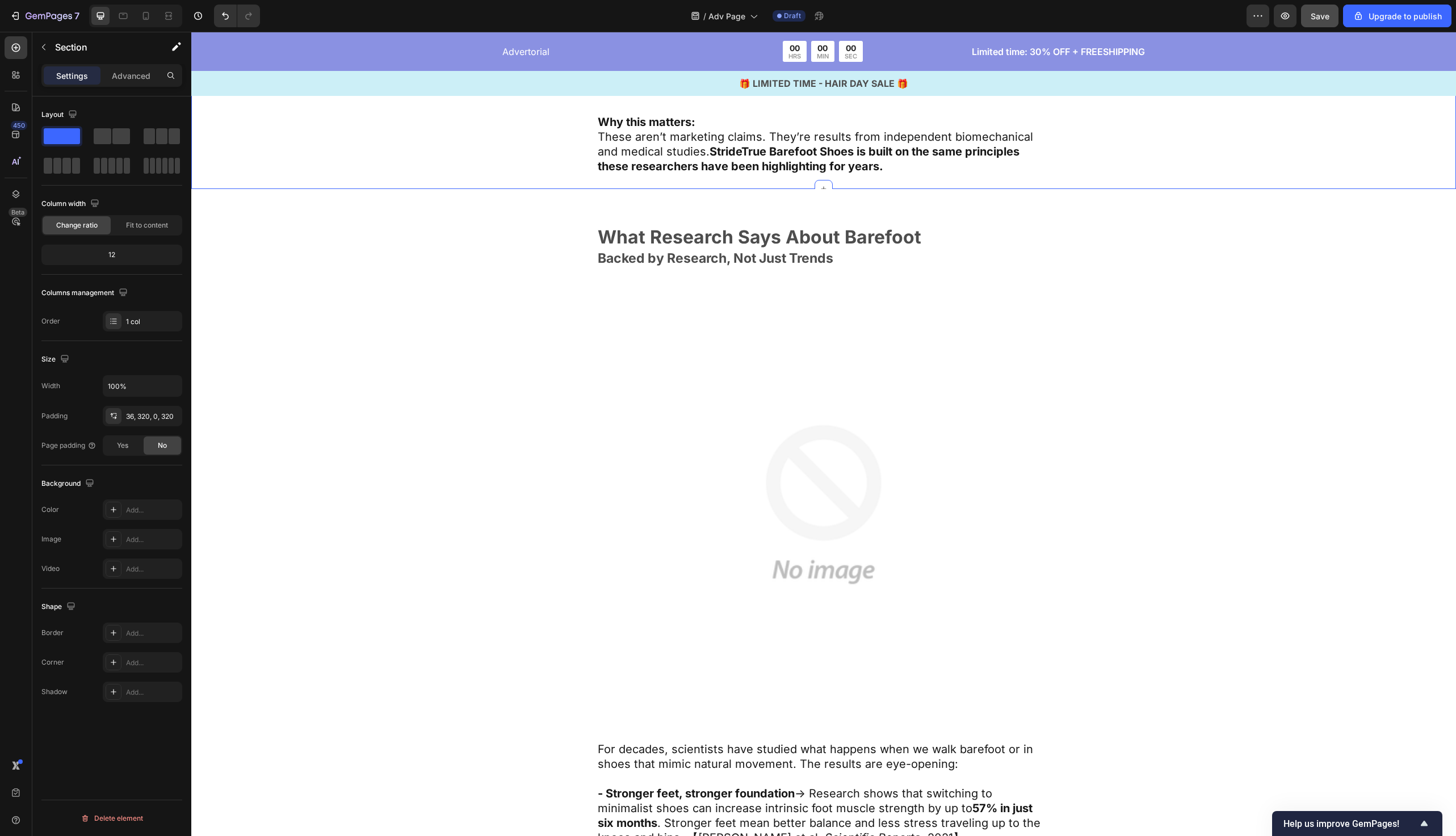
scroll to position [5547, 0]
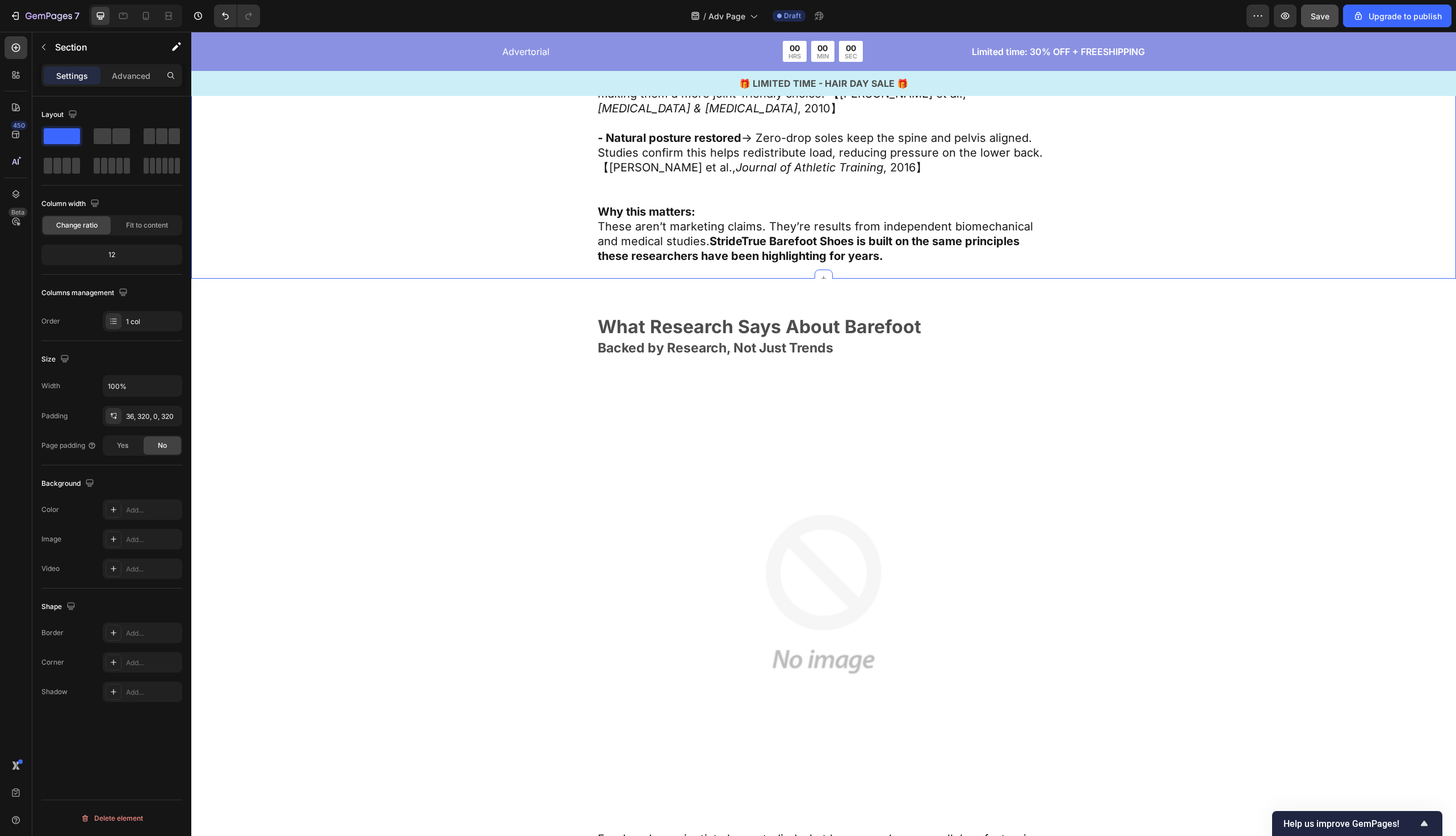
click at [484, 388] on div "What Research Says About Barefoot Text Block Backed by Research, Not Just Trend…" at bounding box center [824, 752] width 902 height 870
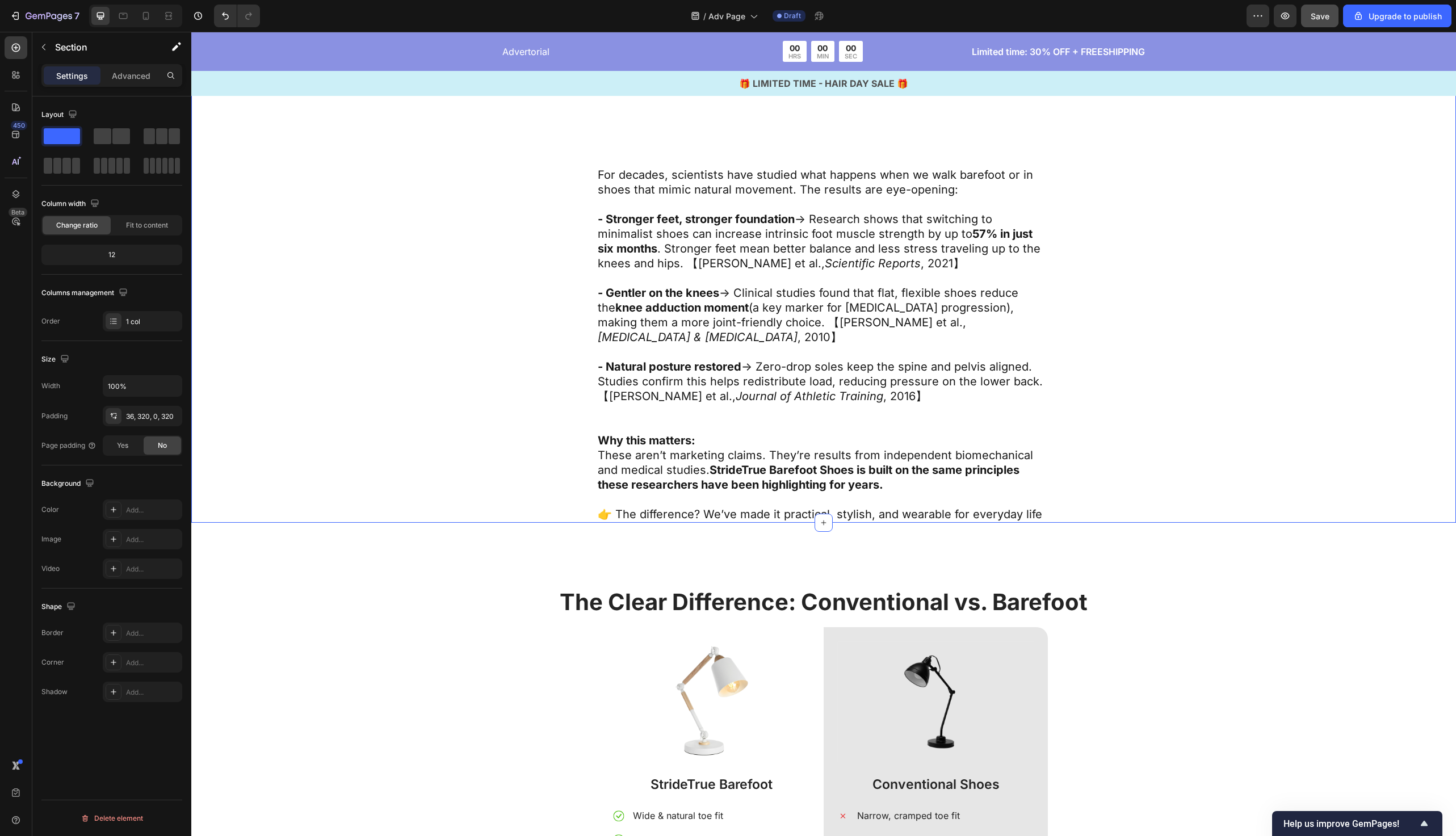
scroll to position [6227, 0]
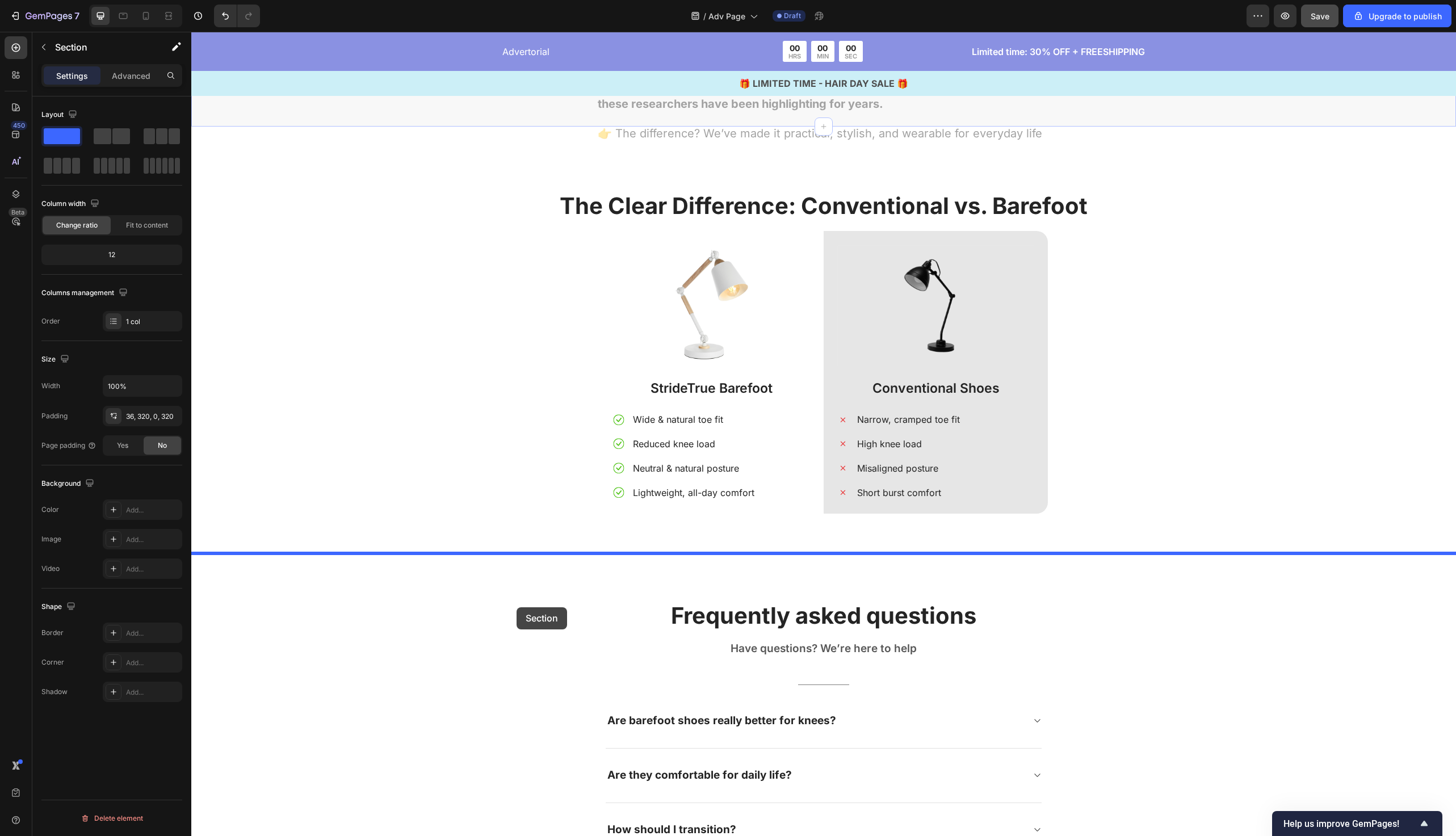
drag, startPoint x: 484, startPoint y: 388, endPoint x: 516, endPoint y: 607, distance: 221.3
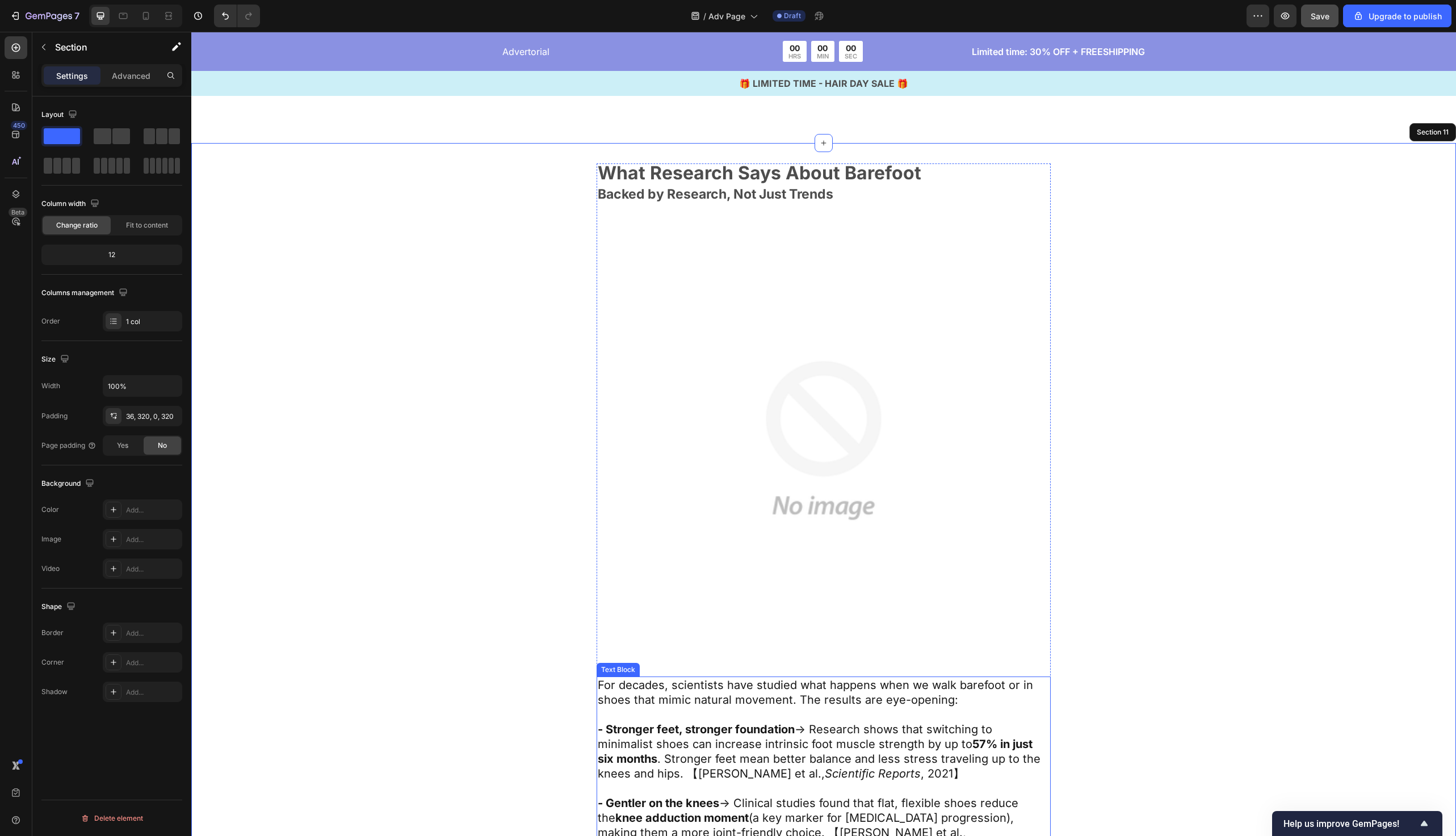
scroll to position [6044, 0]
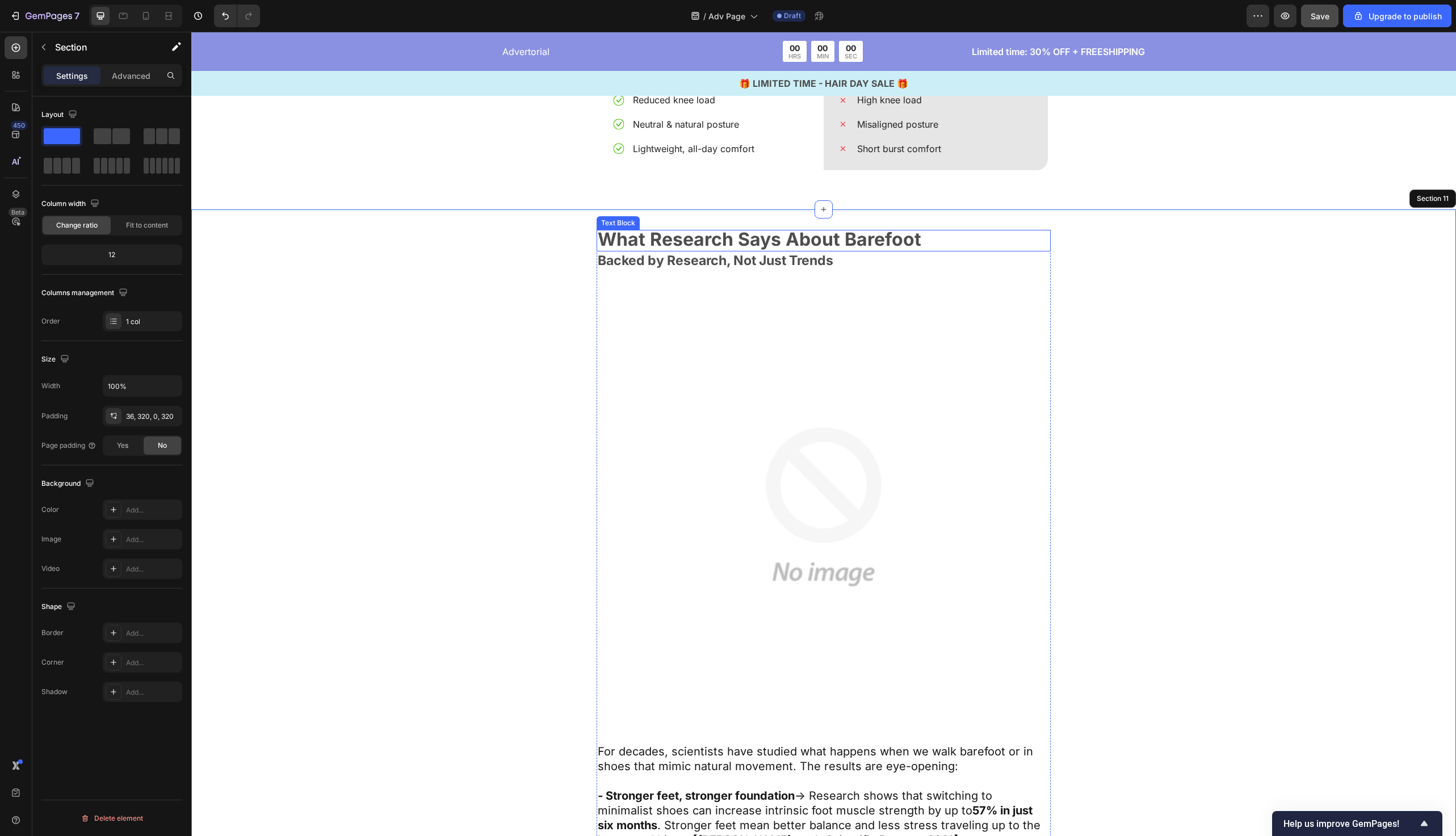
click at [695, 244] on strong "What Research Says About Barefoot" at bounding box center [759, 239] width 324 height 22
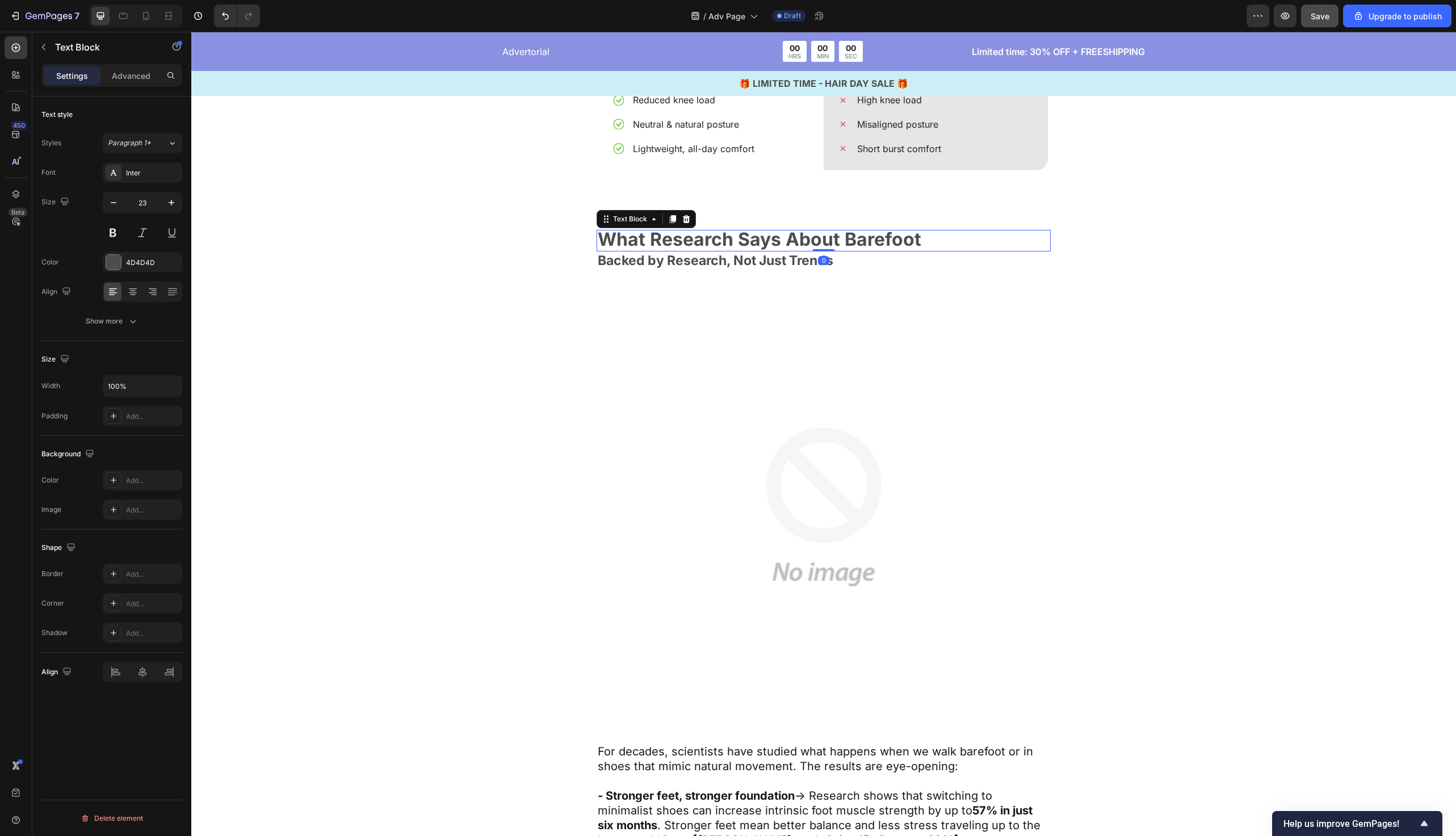
click at [695, 244] on strong "What Research Says About Barefoot" at bounding box center [759, 239] width 324 height 22
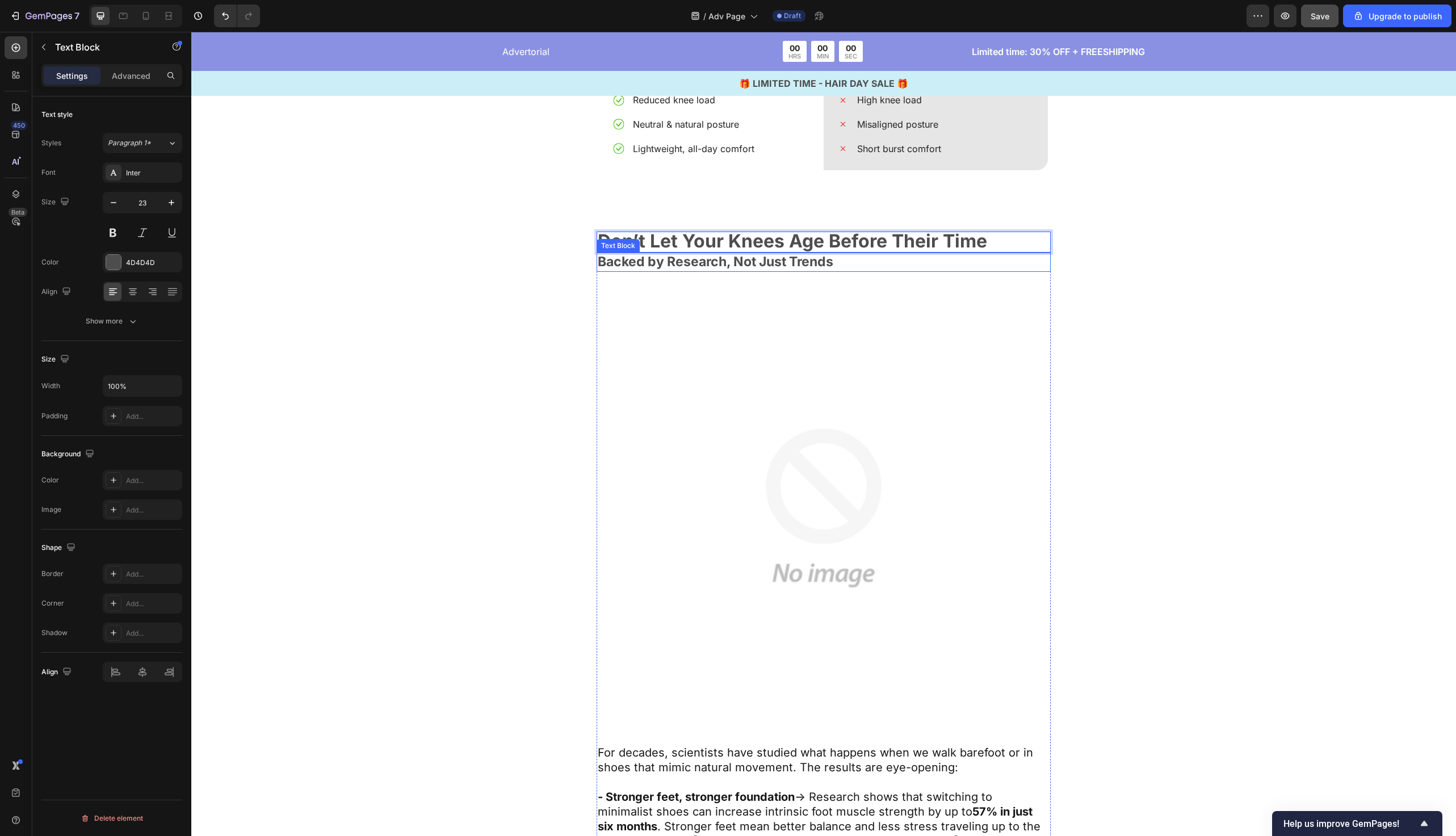
click at [695, 263] on p "Backed by Research, Not Just Trends" at bounding box center [824, 262] width 452 height 17
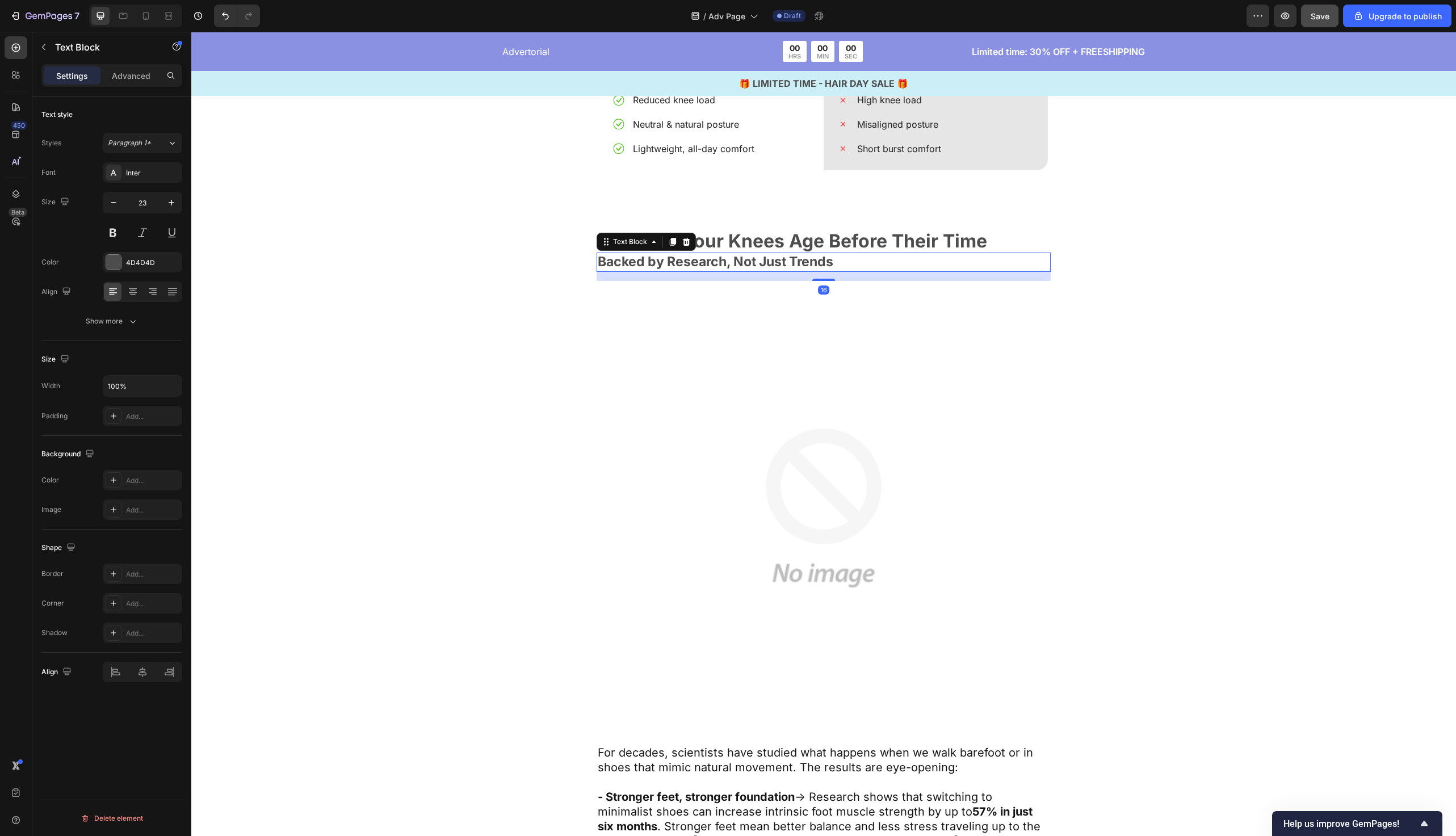
click at [695, 263] on p "Backed by Research, Not Just Trends" at bounding box center [824, 262] width 452 height 17
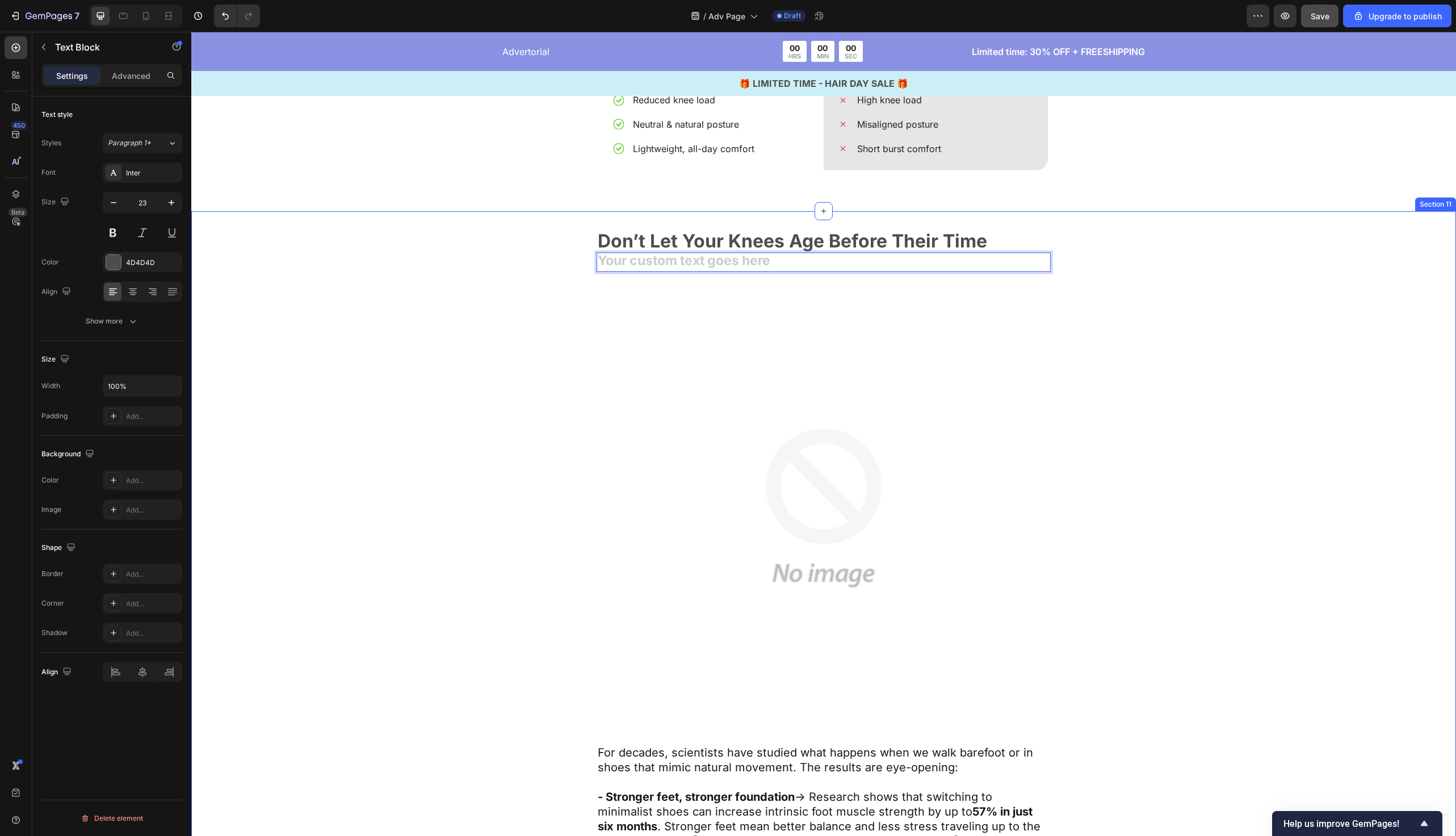
click at [535, 359] on div "Don’t Let Your Knees Age Before Their Time Text Block Text Block 16 Image For d…" at bounding box center [824, 666] width 902 height 870
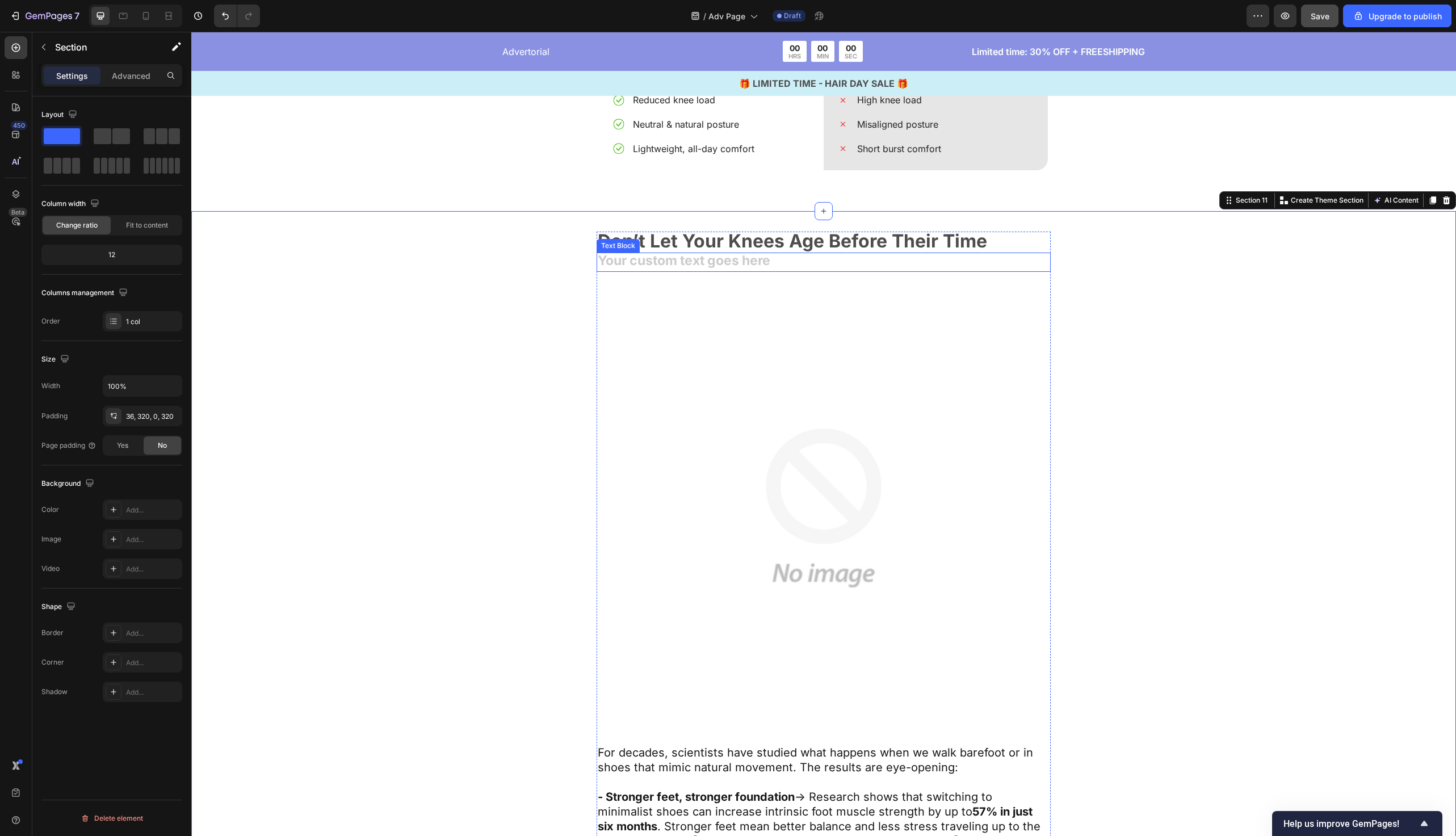
click at [713, 262] on div "Rich Text Editor. Editing area: main" at bounding box center [824, 262] width 454 height 20
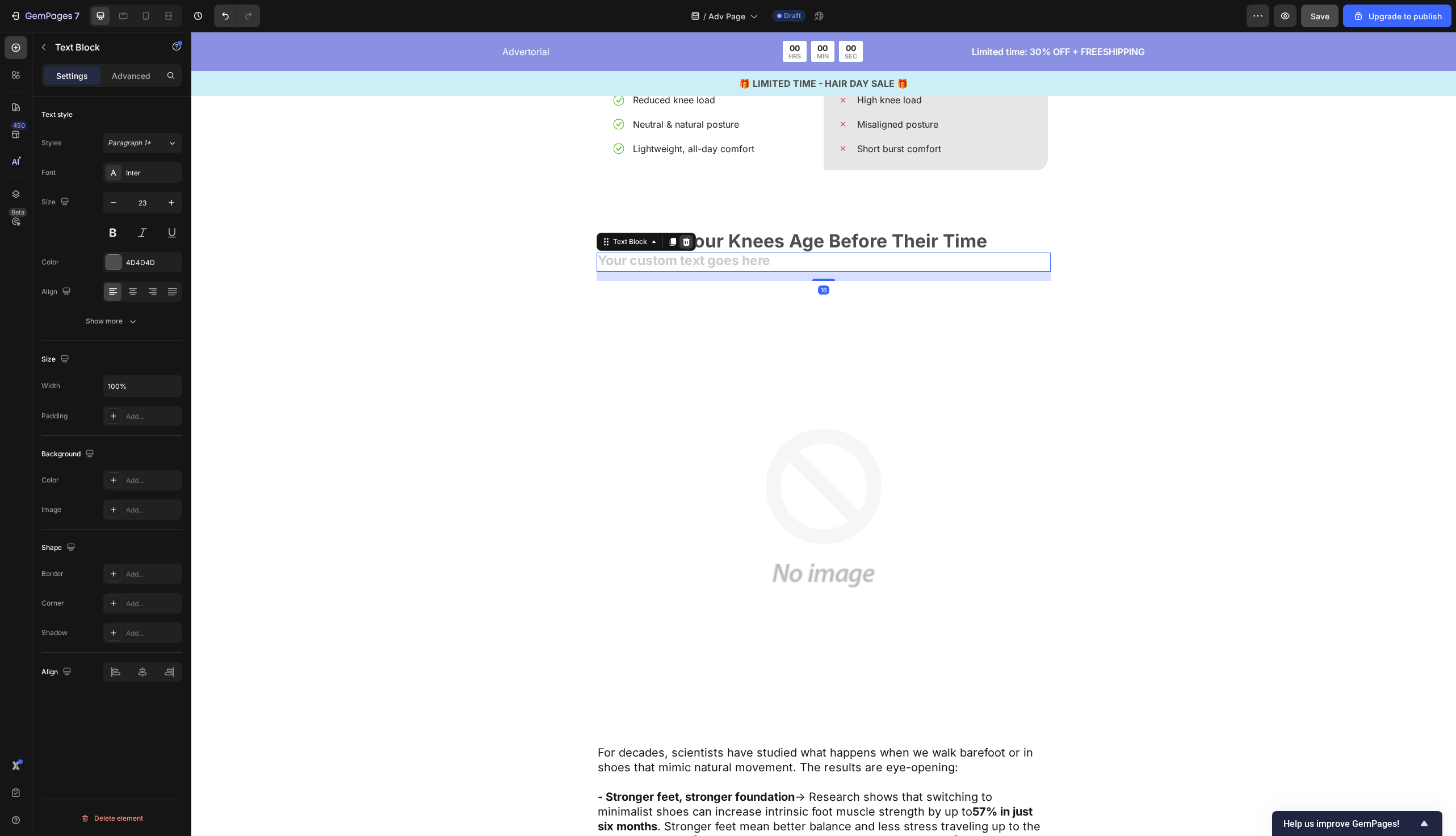
click at [685, 238] on icon at bounding box center [686, 242] width 7 height 8
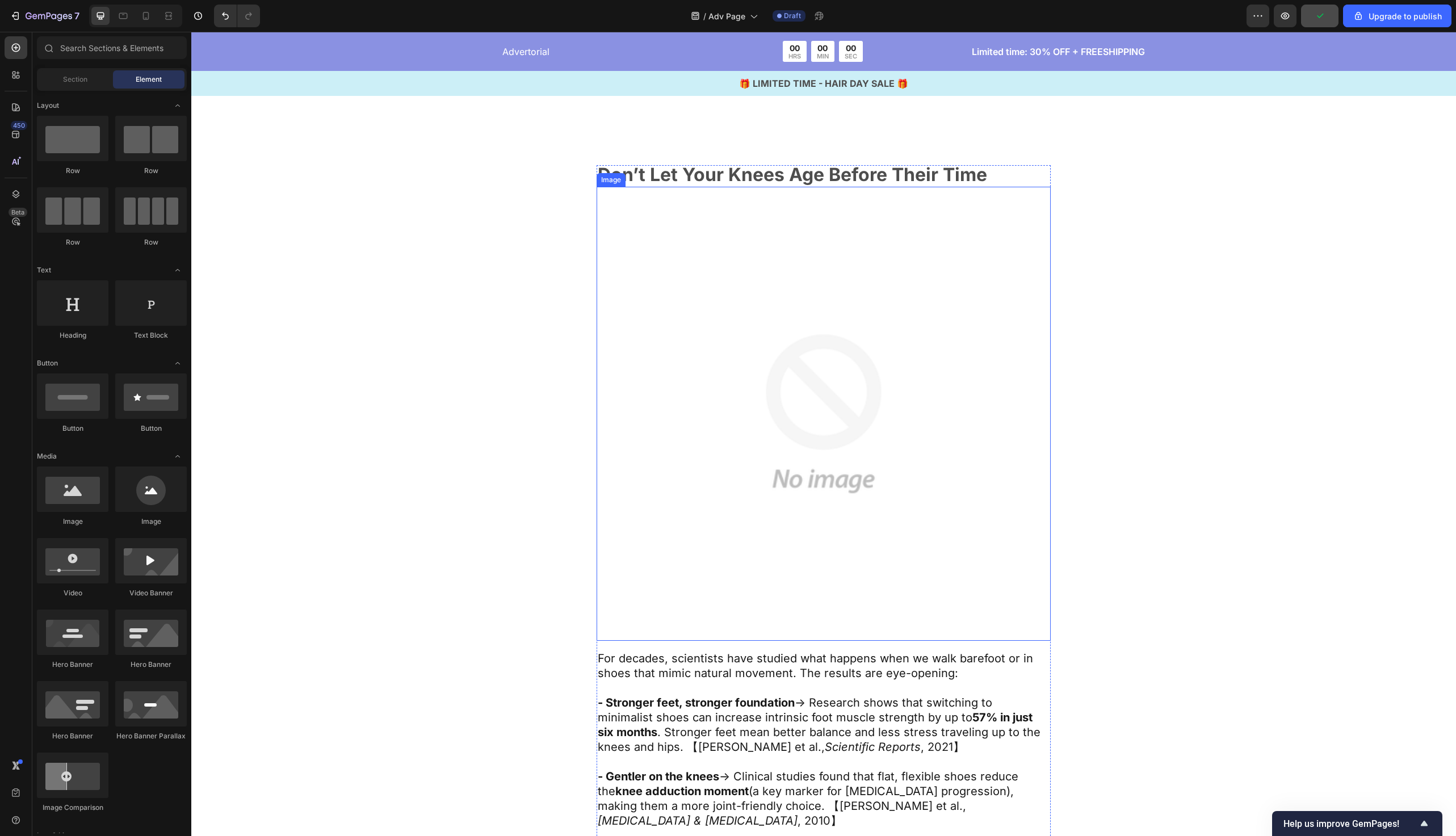
scroll to position [6325, 0]
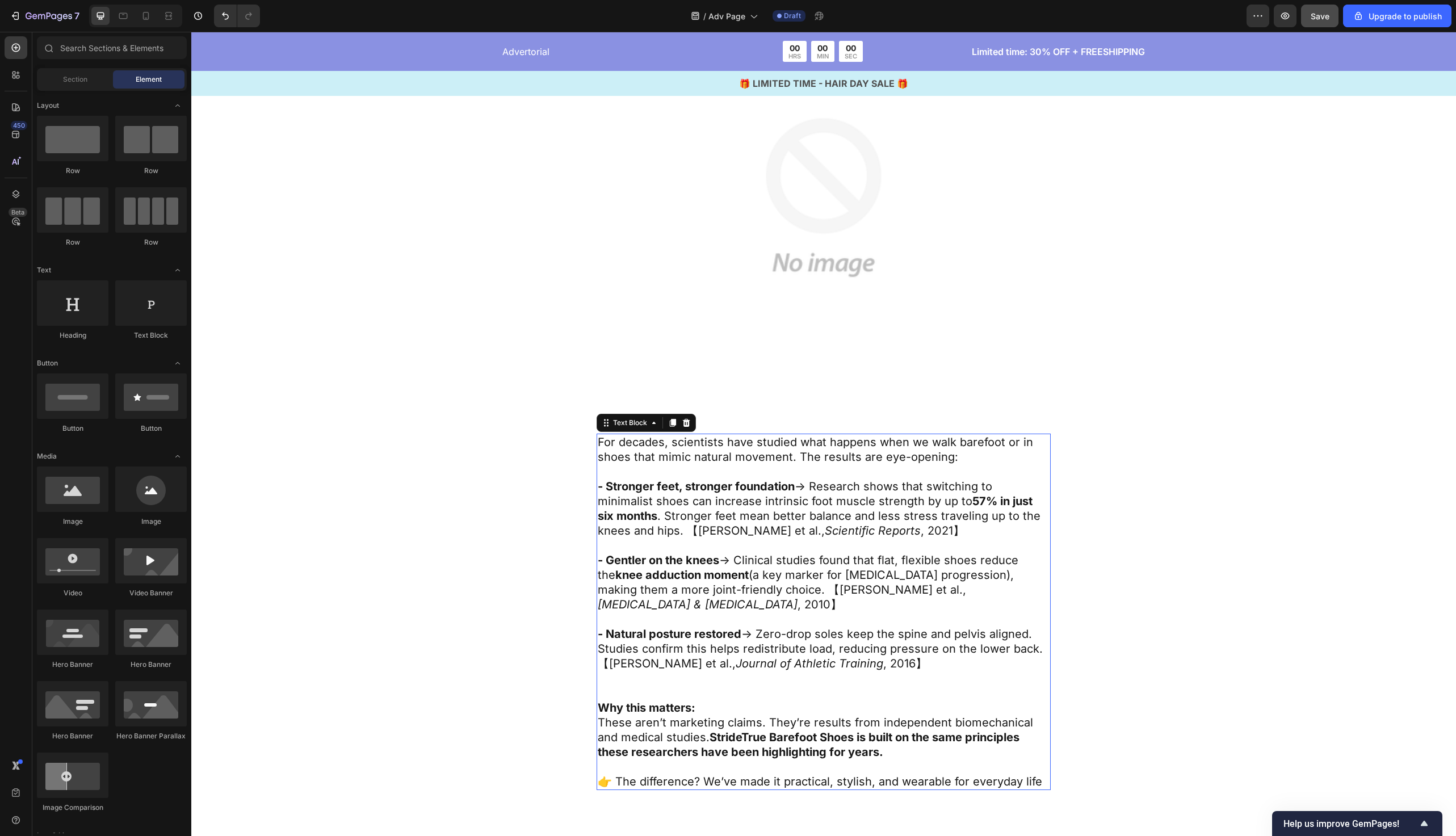
click at [825, 530] on icon "Scientific Reports" at bounding box center [873, 531] width 96 height 14
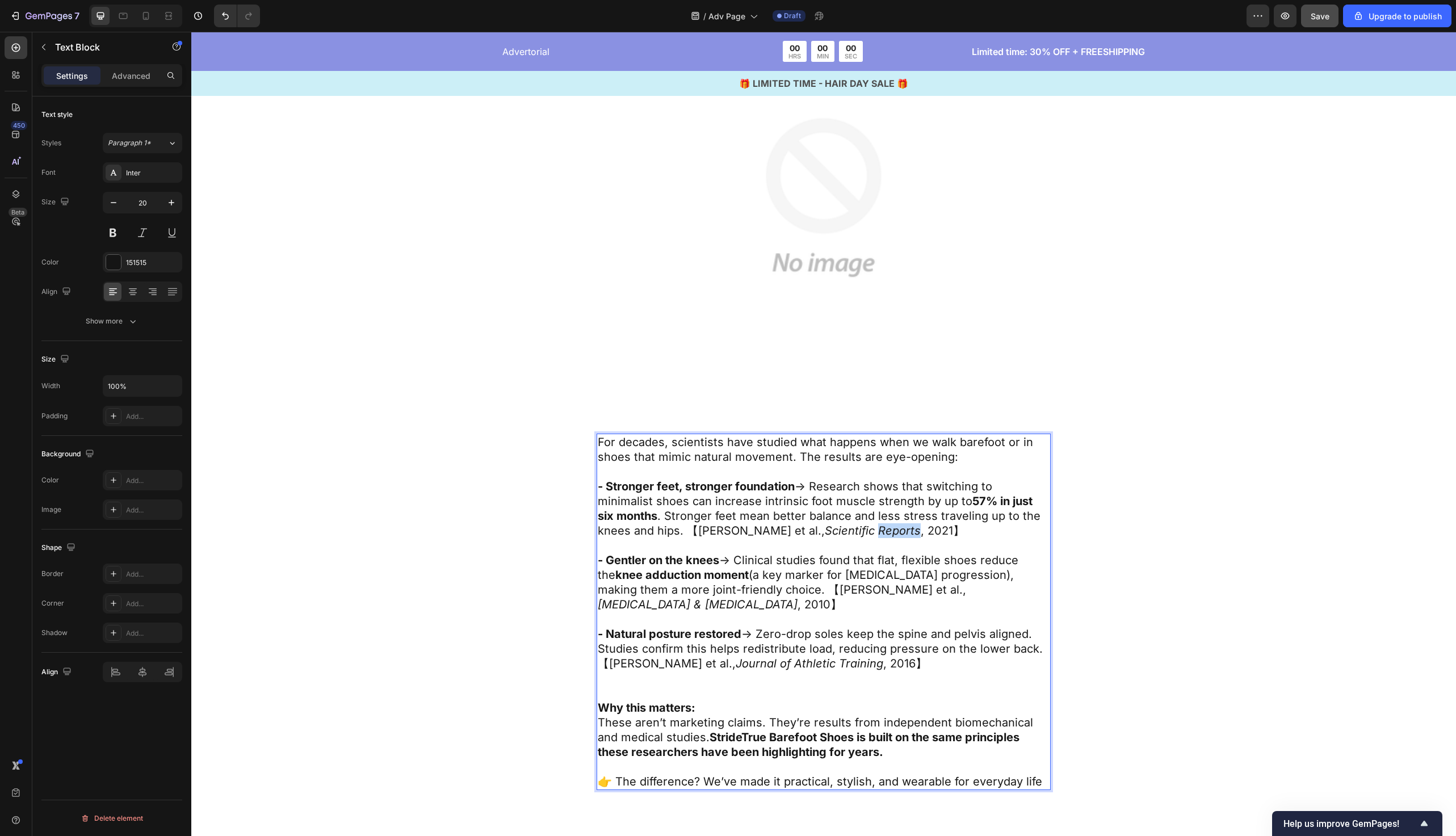
click at [825, 530] on icon "Scientific Reports" at bounding box center [873, 531] width 96 height 14
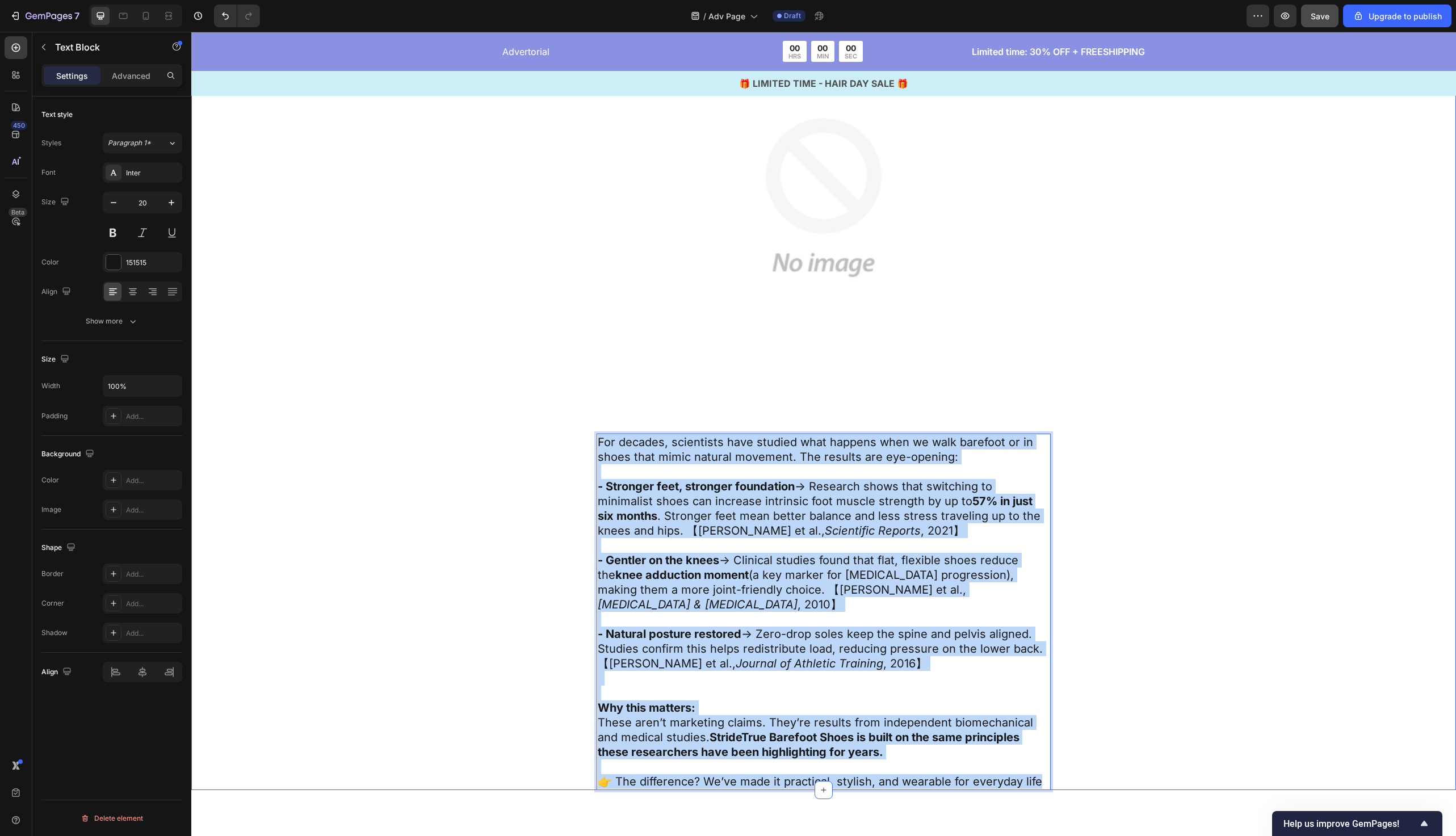
drag, startPoint x: 1042, startPoint y: 773, endPoint x: 561, endPoint y: 414, distance: 600.2
click at [561, 414] on div "Don’t Let Your Knees Age Before Their Time Text Block Image For decades, scient…" at bounding box center [824, 370] width 902 height 841
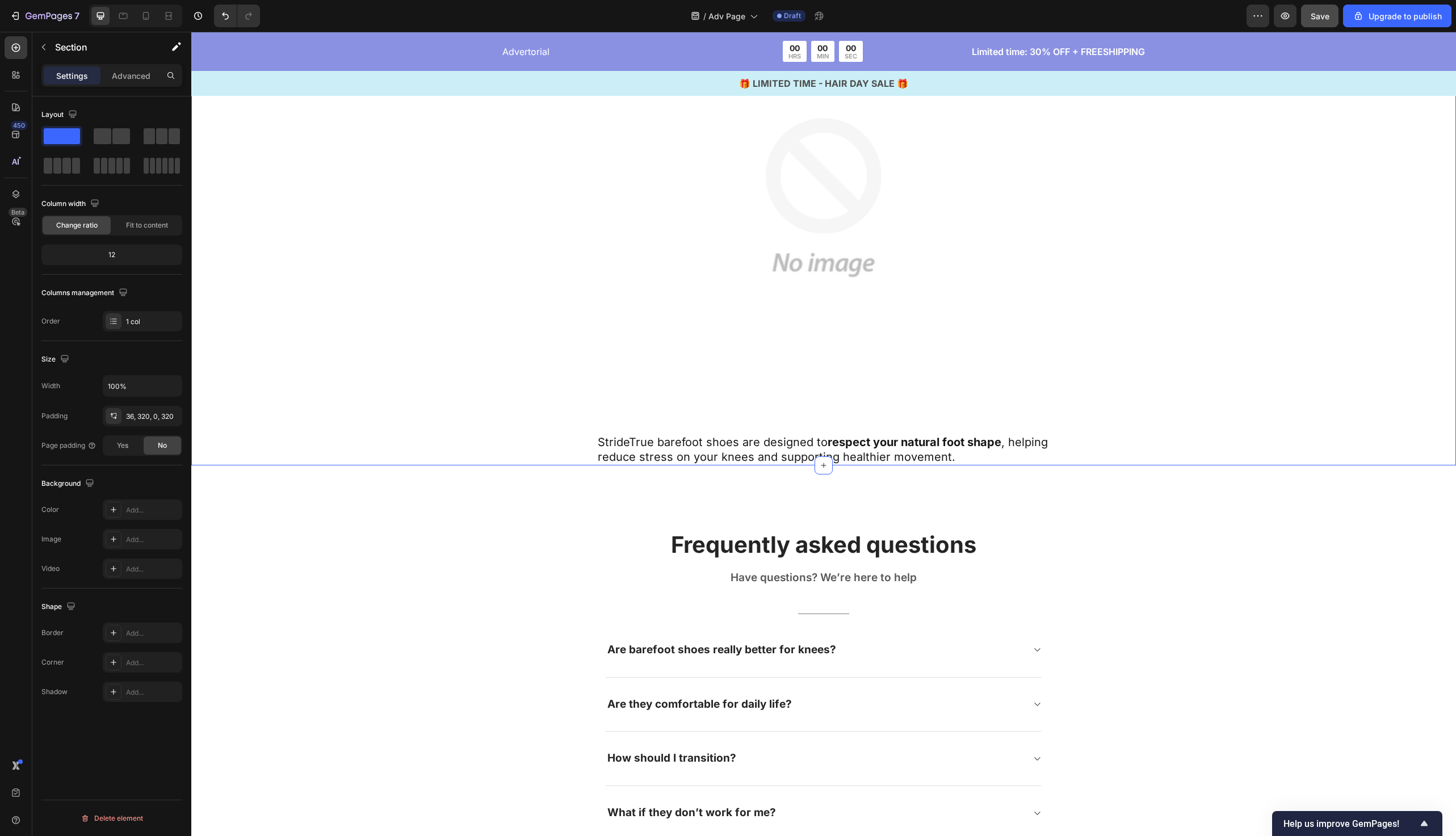
click at [478, 412] on div "Don’t Let Your Knees Age Before Their Time Text Block Image StrideTrue barefoot…" at bounding box center [824, 207] width 902 height 516
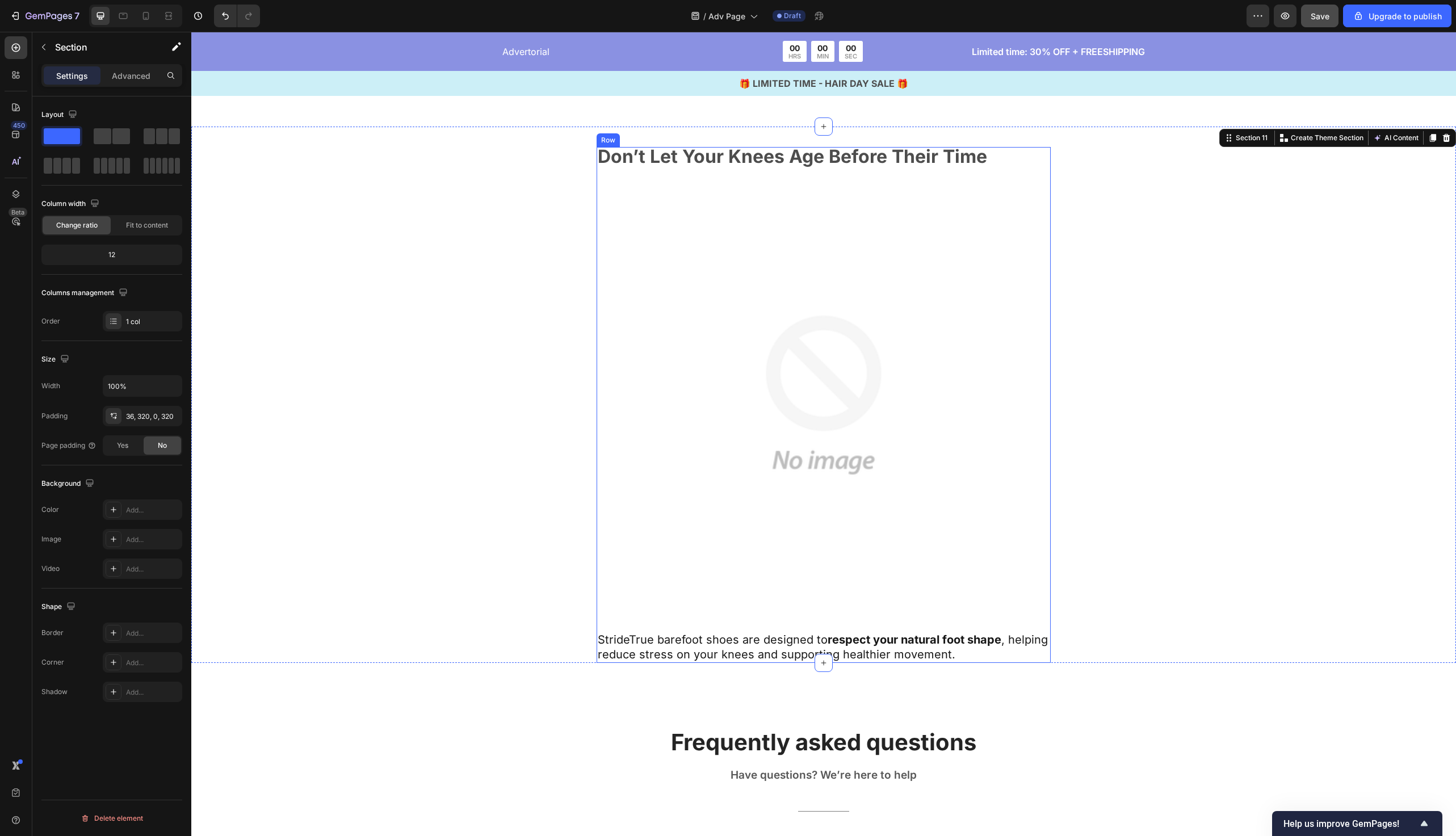
scroll to position [6165, 0]
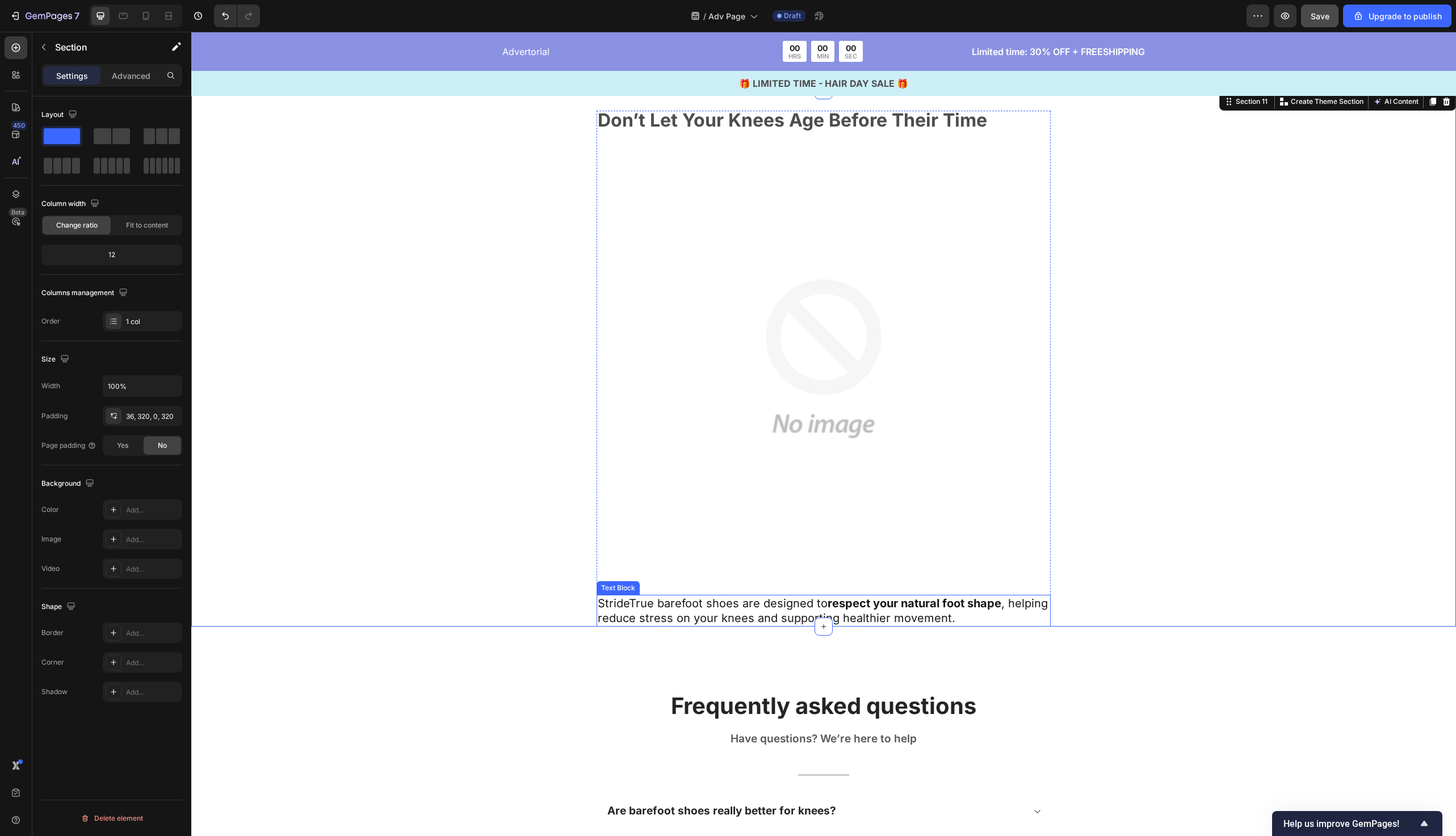
click at [752, 609] on p "StrideTrue barefoot shoes are designed to respect your natural foot shape , hel…" at bounding box center [824, 611] width 452 height 30
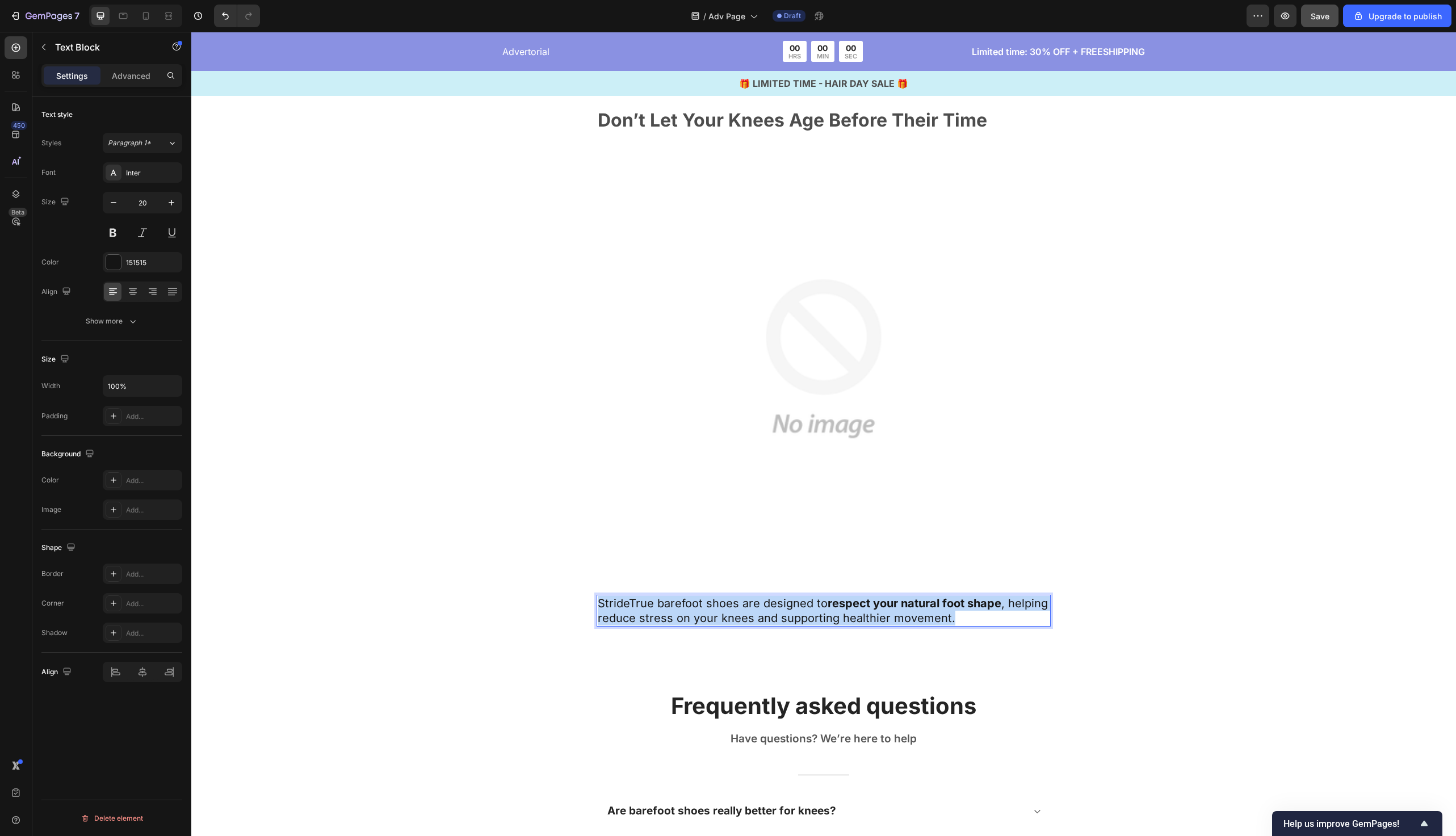
click at [752, 609] on p "StrideTrue barefoot shoes are designed to respect your natural foot shape , hel…" at bounding box center [824, 611] width 452 height 30
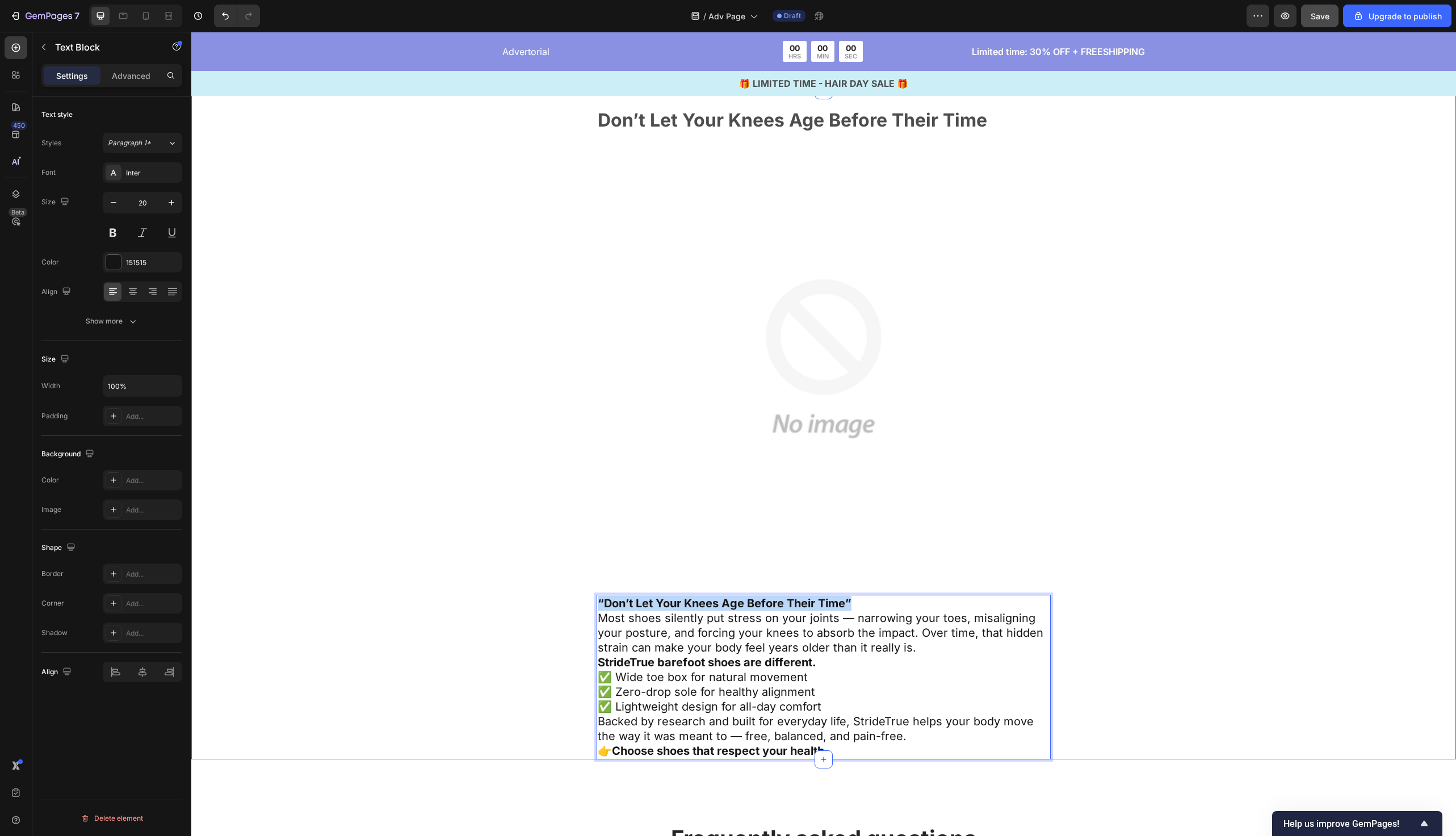
drag, startPoint x: 858, startPoint y: 599, endPoint x: 557, endPoint y: 598, distance: 301.0
click at [557, 598] on div "Don’t Let Your Knees Age Before Their Time Text Block Image “Don’t Let Your Kne…" at bounding box center [824, 436] width 902 height 650
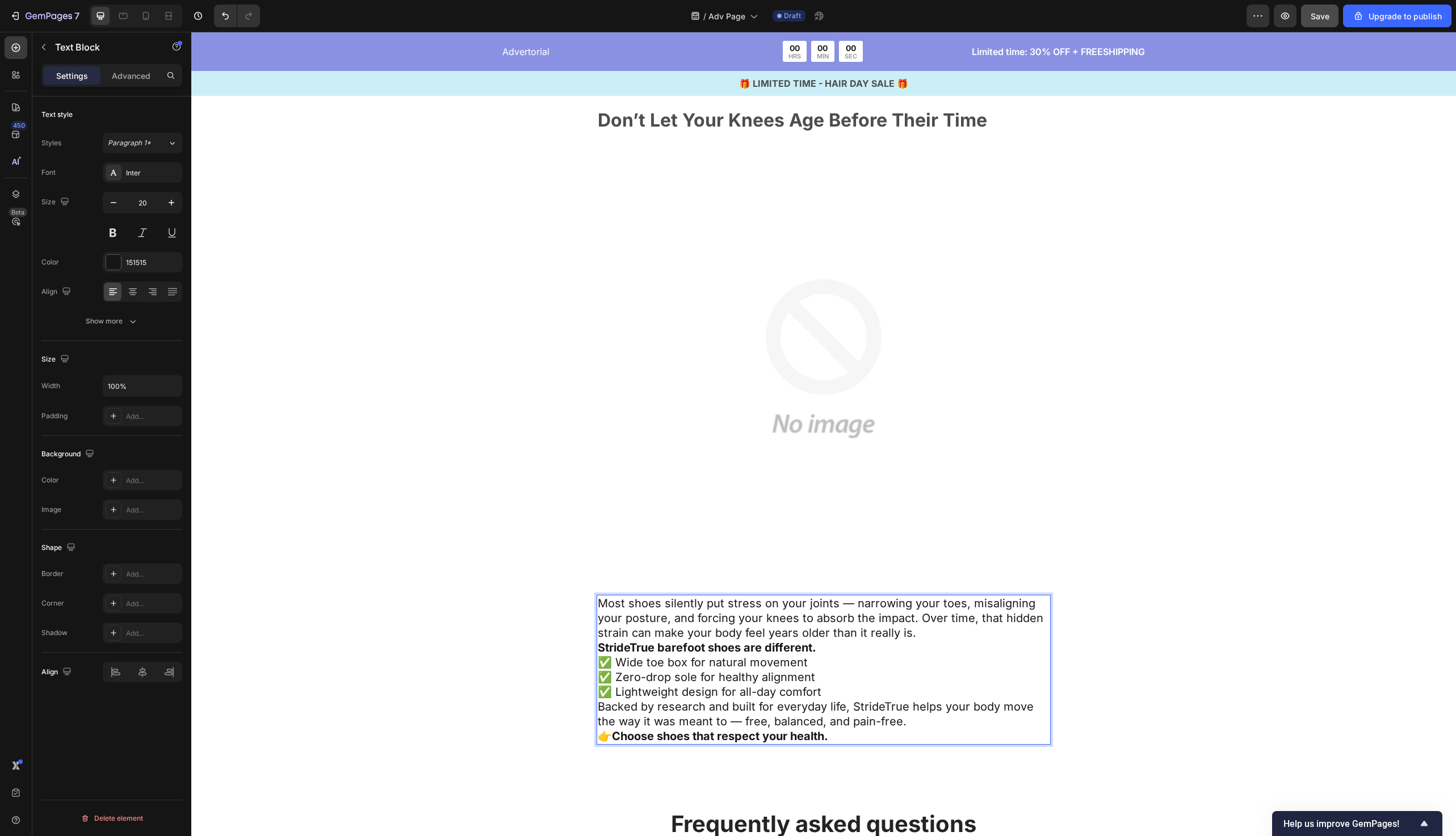
click at [935, 634] on p "Most shoes silently put stress on your joints — narrowing your toes, misalignin…" at bounding box center [824, 618] width 452 height 44
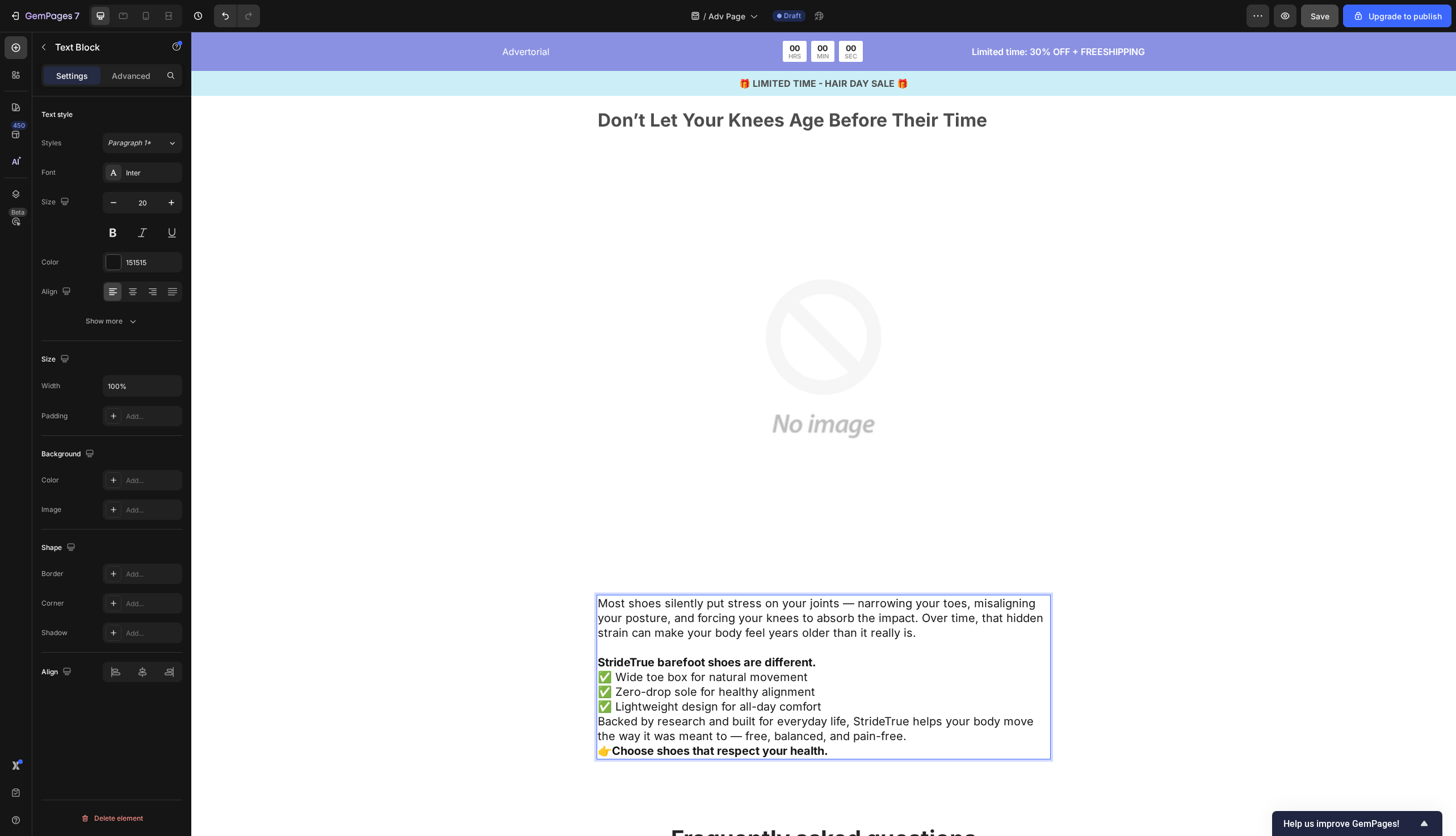
click at [915, 705] on p "✅ Lightweight design for all-day comfort" at bounding box center [824, 707] width 452 height 15
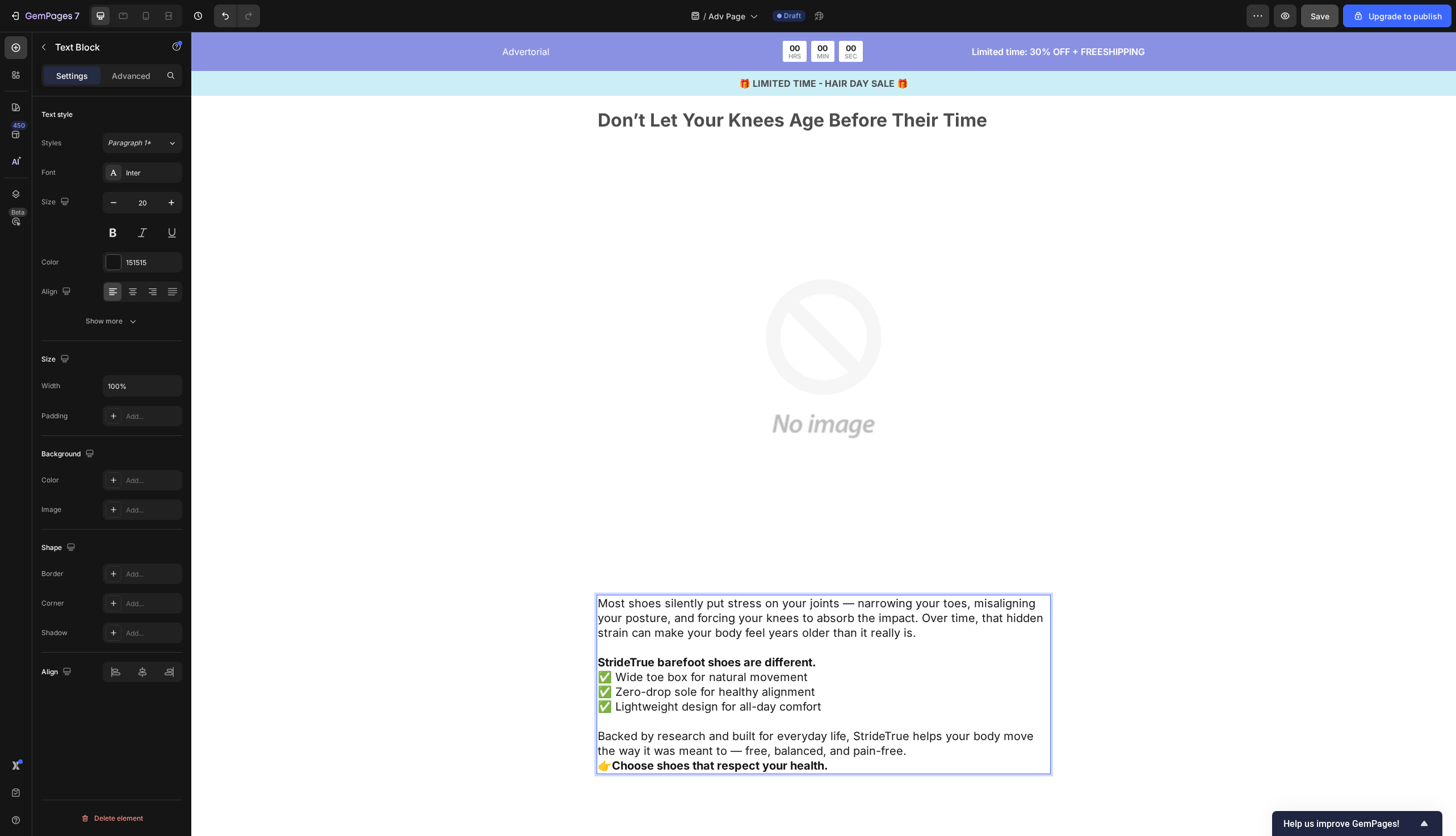
click at [932, 751] on p "Backed by research and built for everyday life, StrideTrue helps your body move…" at bounding box center [824, 744] width 452 height 30
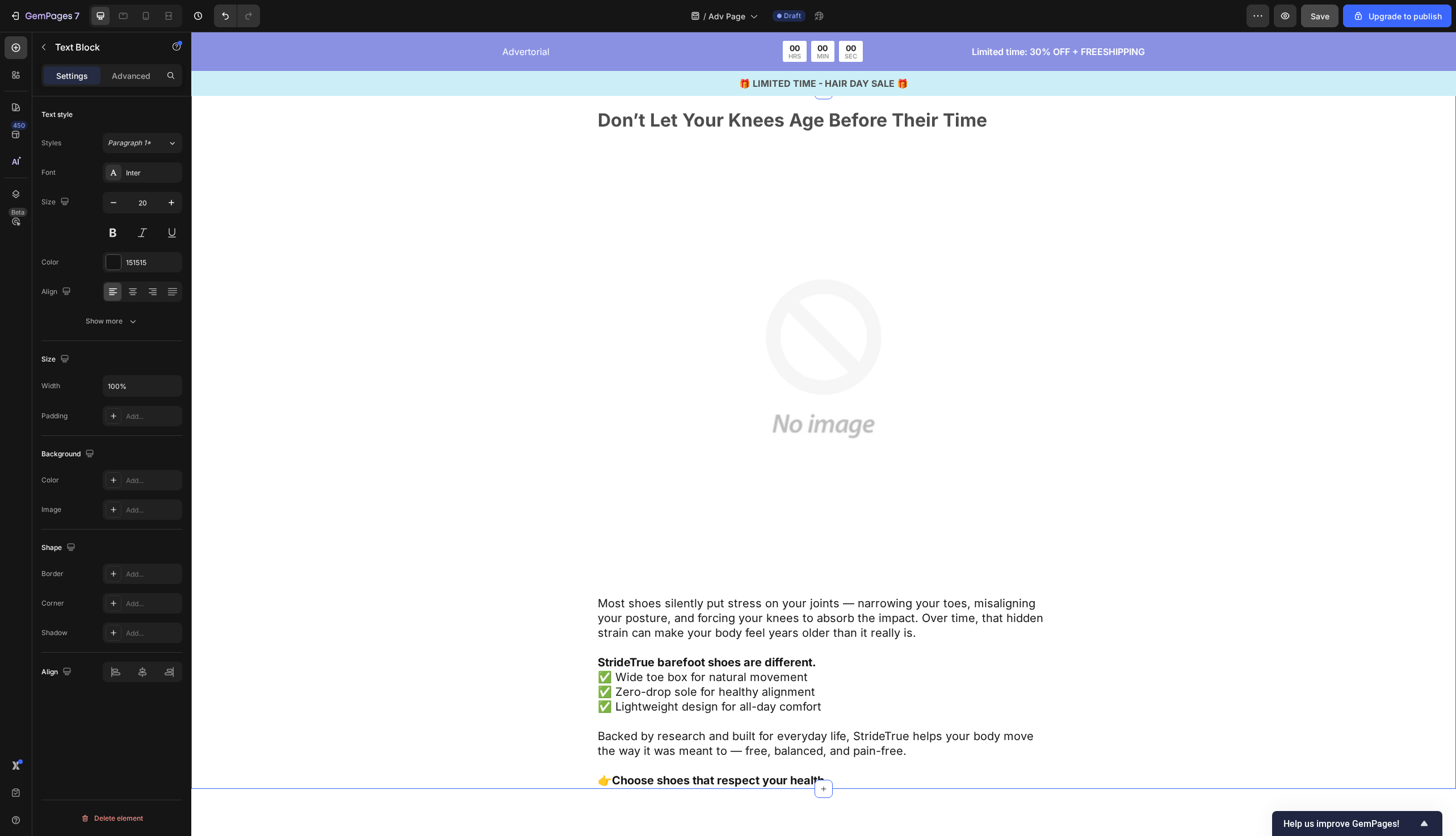
click at [425, 616] on div "Don’t Let Your Knees Age Before Their Time Text Block Image Most shoes silently…" at bounding box center [824, 450] width 902 height 679
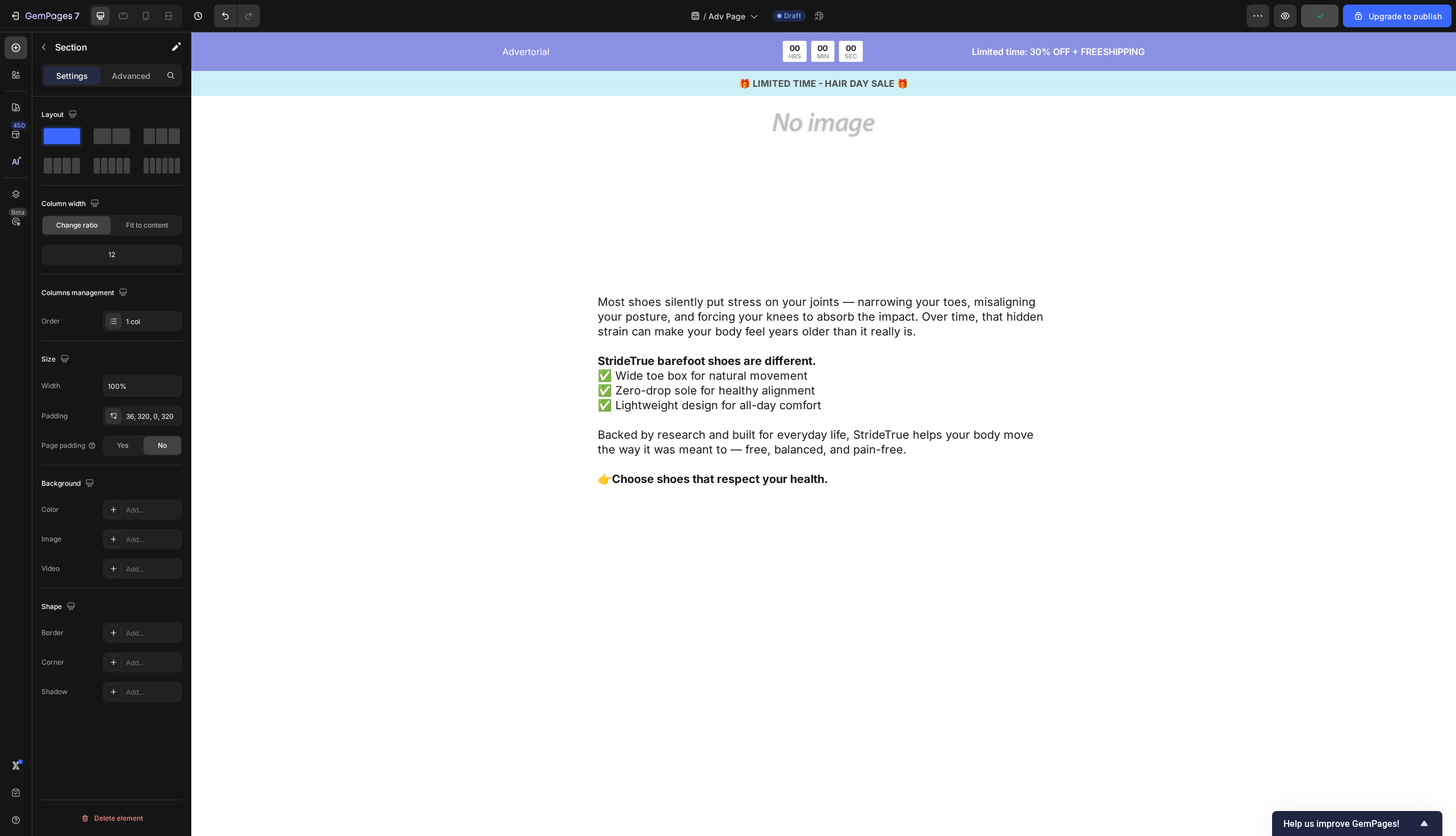
scroll to position [7121, 0]
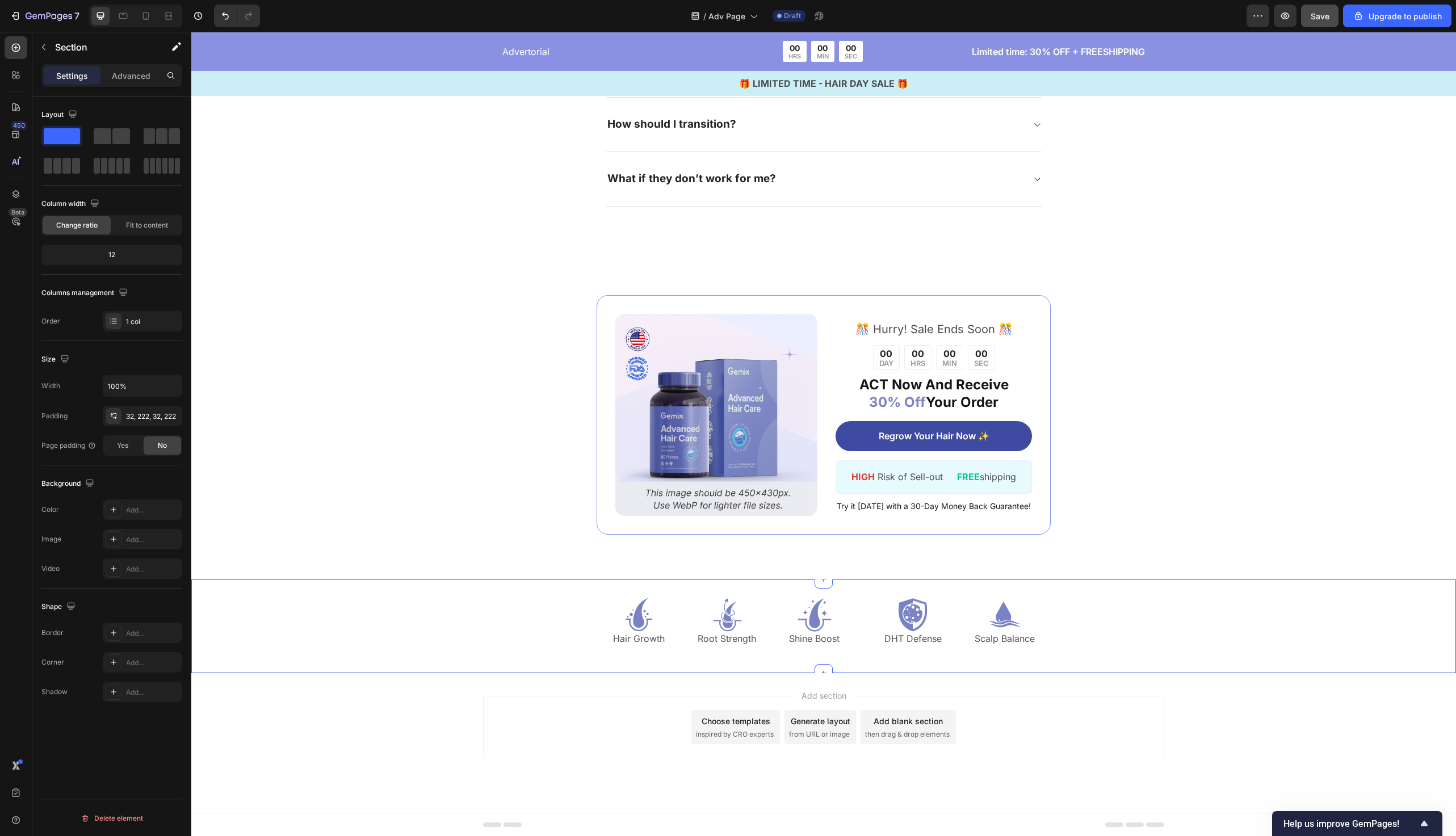
click at [425, 616] on div "Icon Hair Growth Text Block Icon Root Strength Text Block Icon Shine Boost Text…" at bounding box center [824, 626] width 1013 height 58
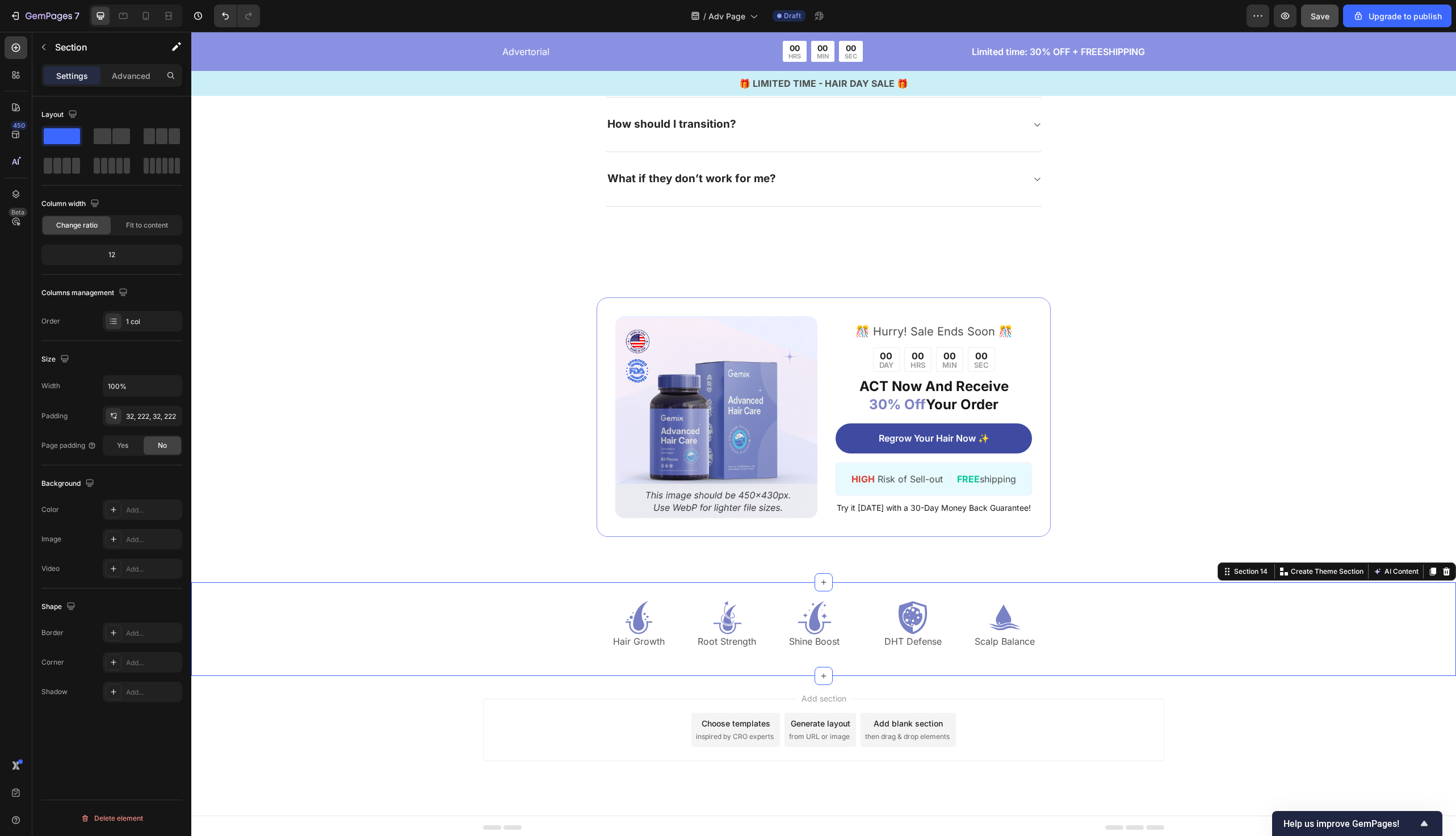
click at [1272, 594] on div "Icon Hair Growth Text Block Icon Root Strength Text Block Icon Shine Boost Text…" at bounding box center [824, 630] width 1265 height 93
click at [1444, 567] on icon at bounding box center [1446, 571] width 9 height 9
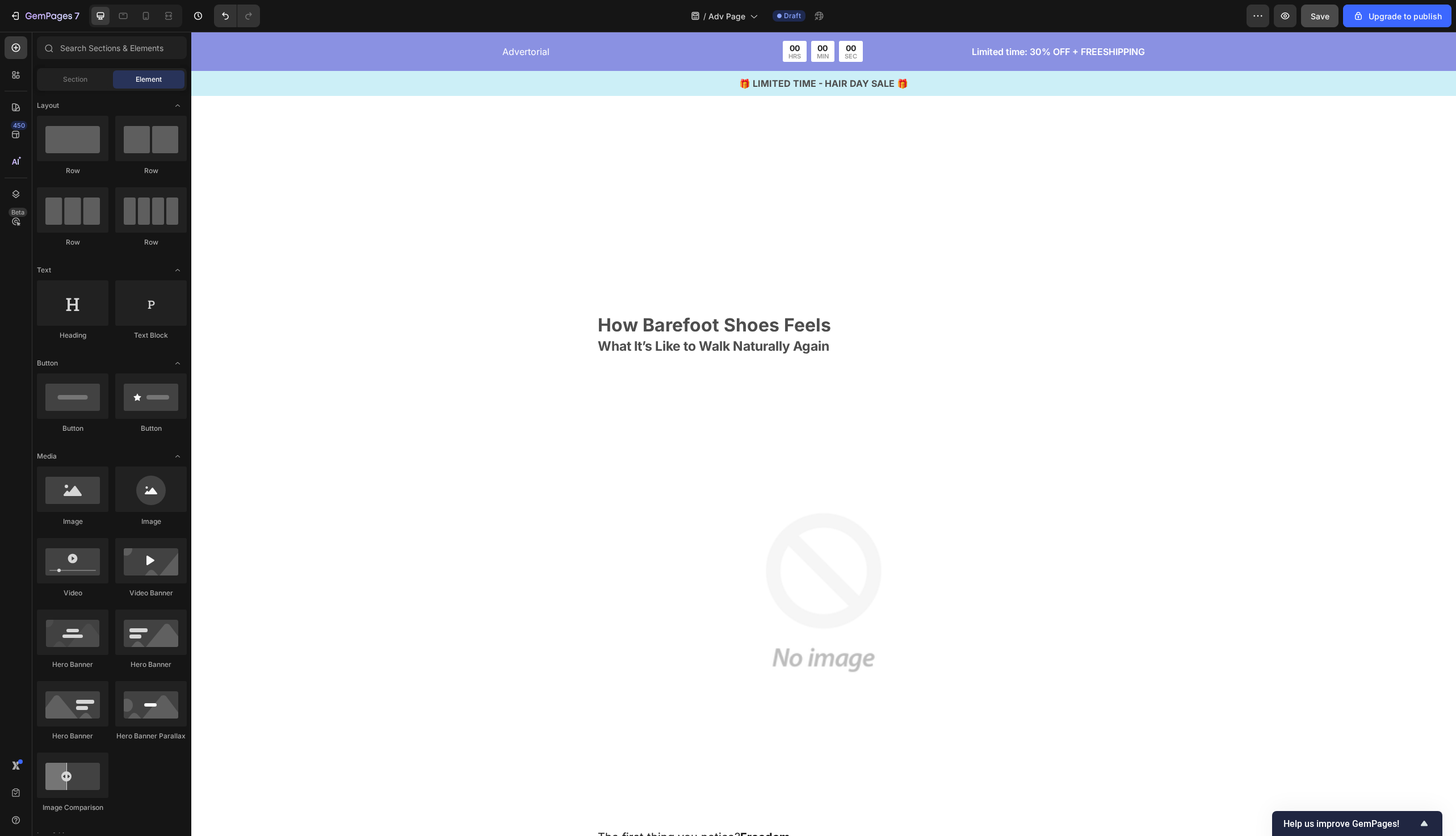
scroll to position [3330, 0]
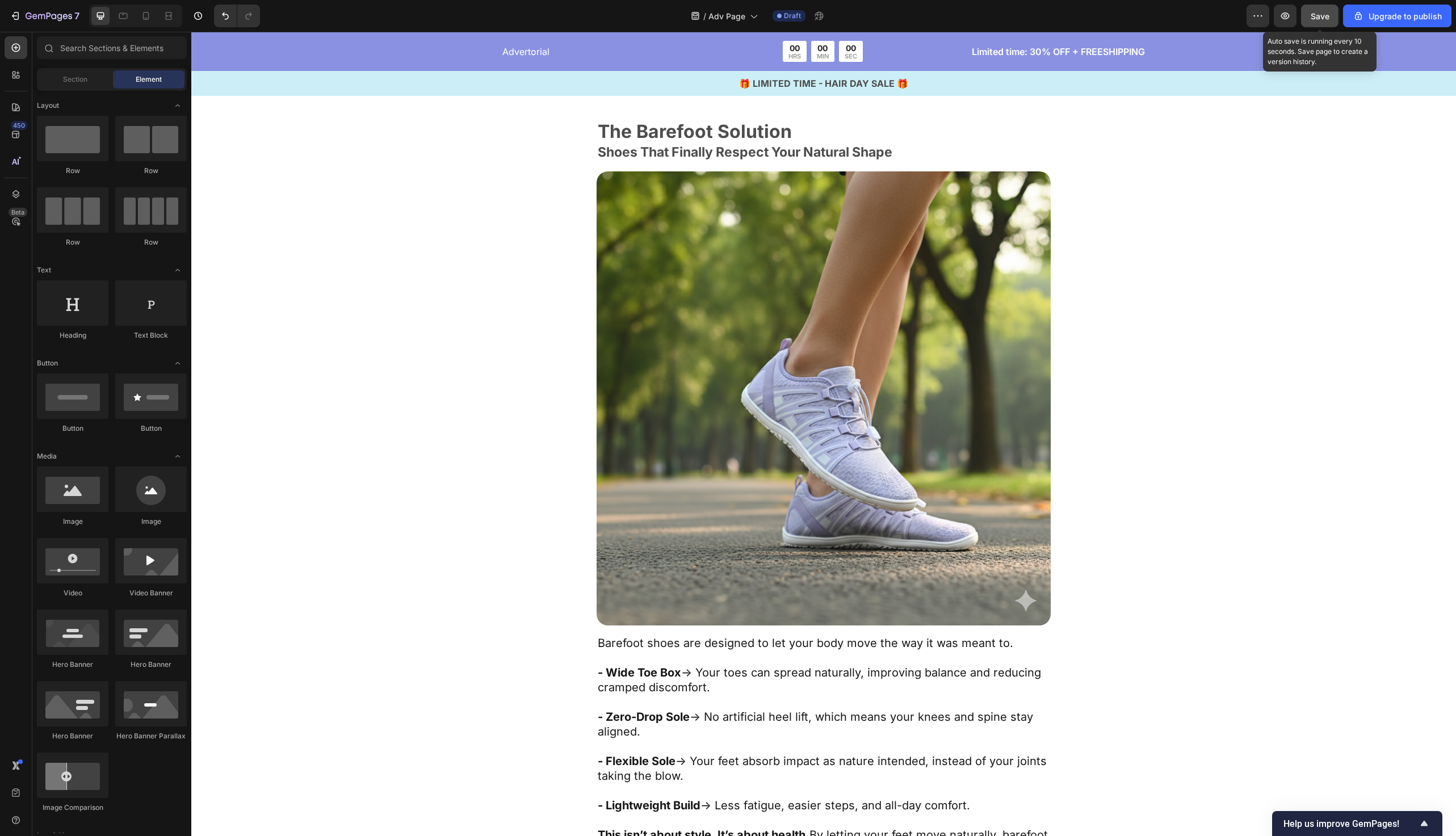
click at [1310, 10] on button "Save" at bounding box center [1319, 16] width 37 height 23
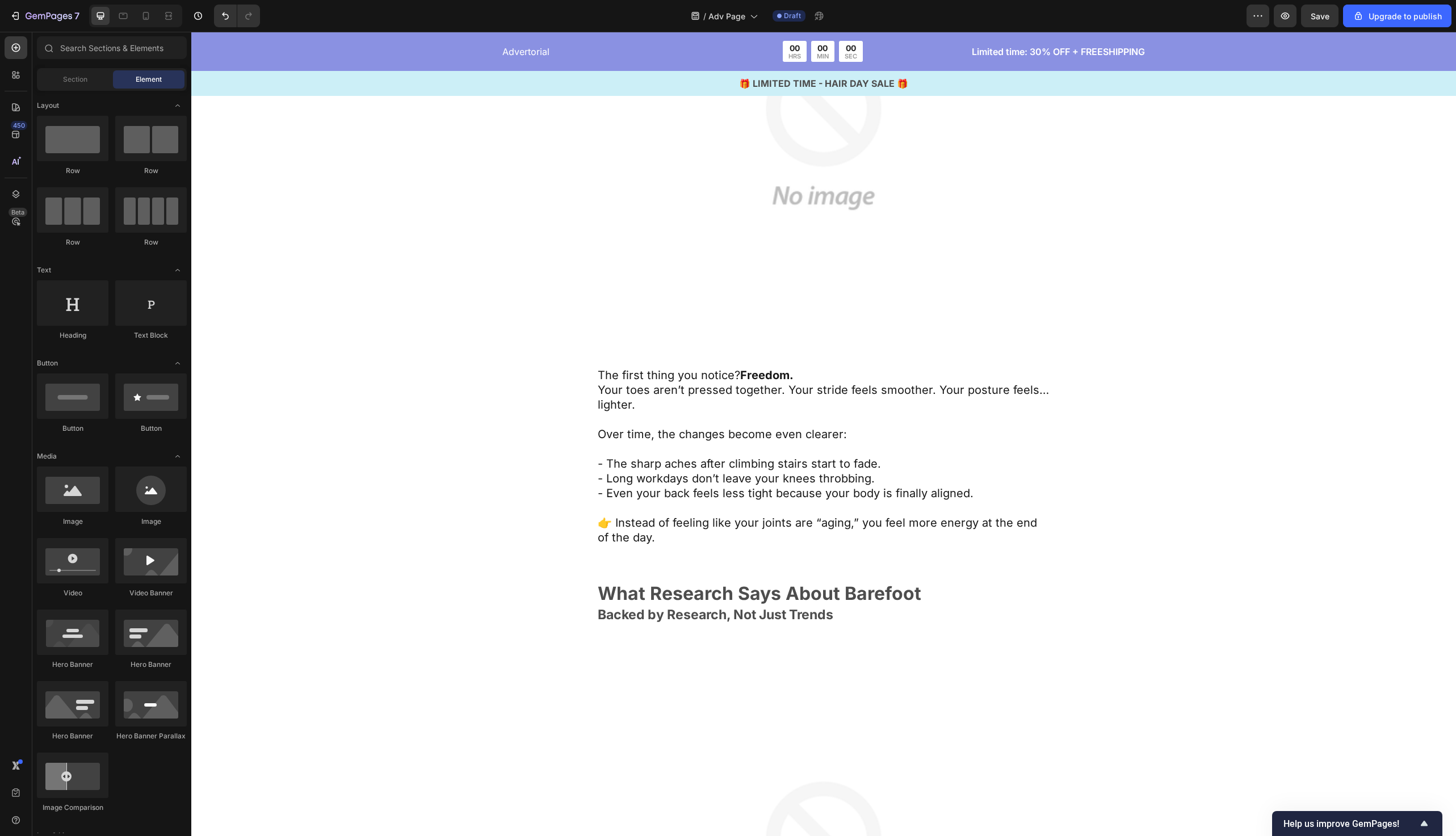
scroll to position [4199, 0]
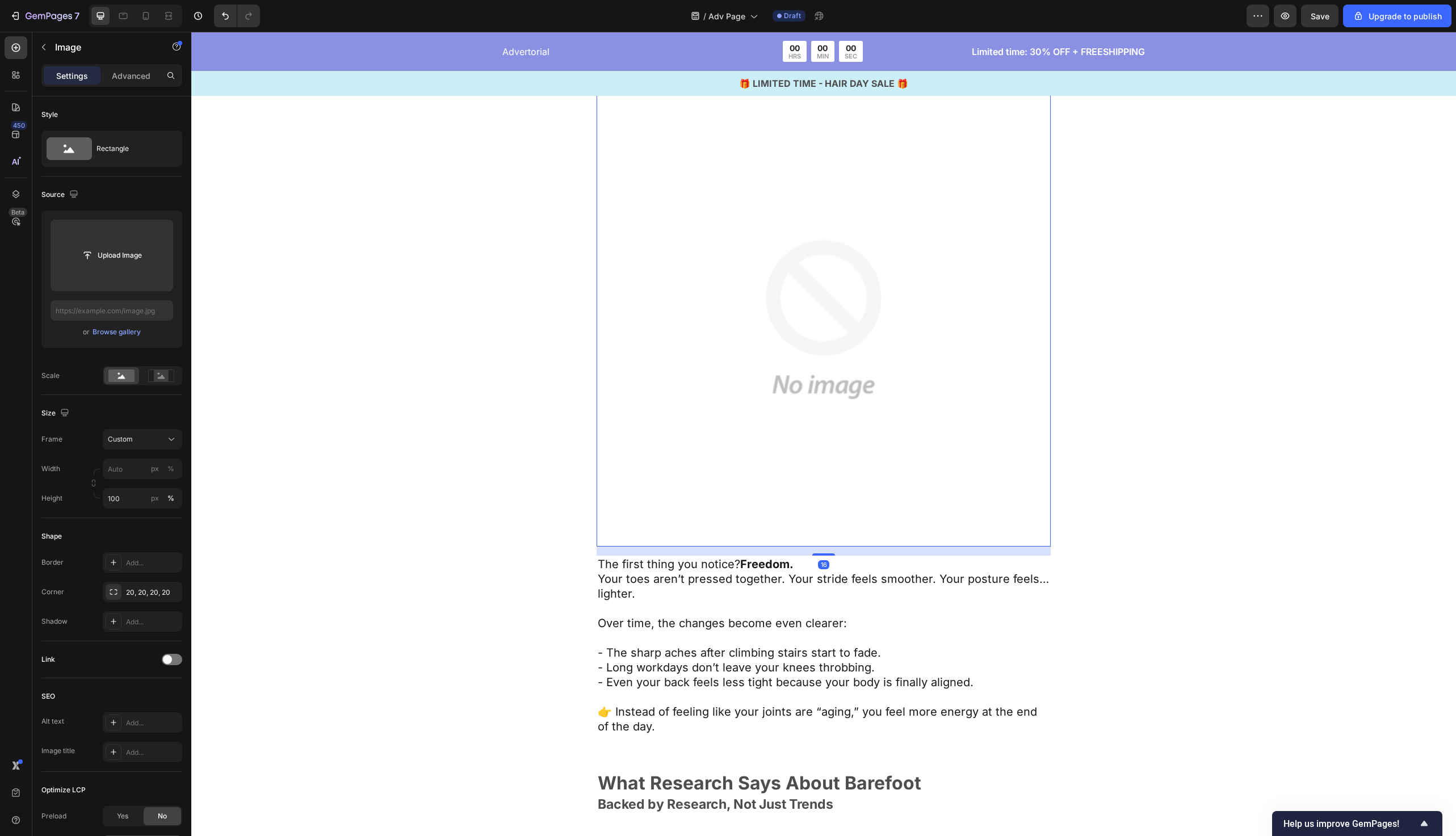
click at [708, 367] on img at bounding box center [824, 320] width 454 height 454
click at [1329, 17] on span "Save" at bounding box center [1321, 16] width 19 height 9
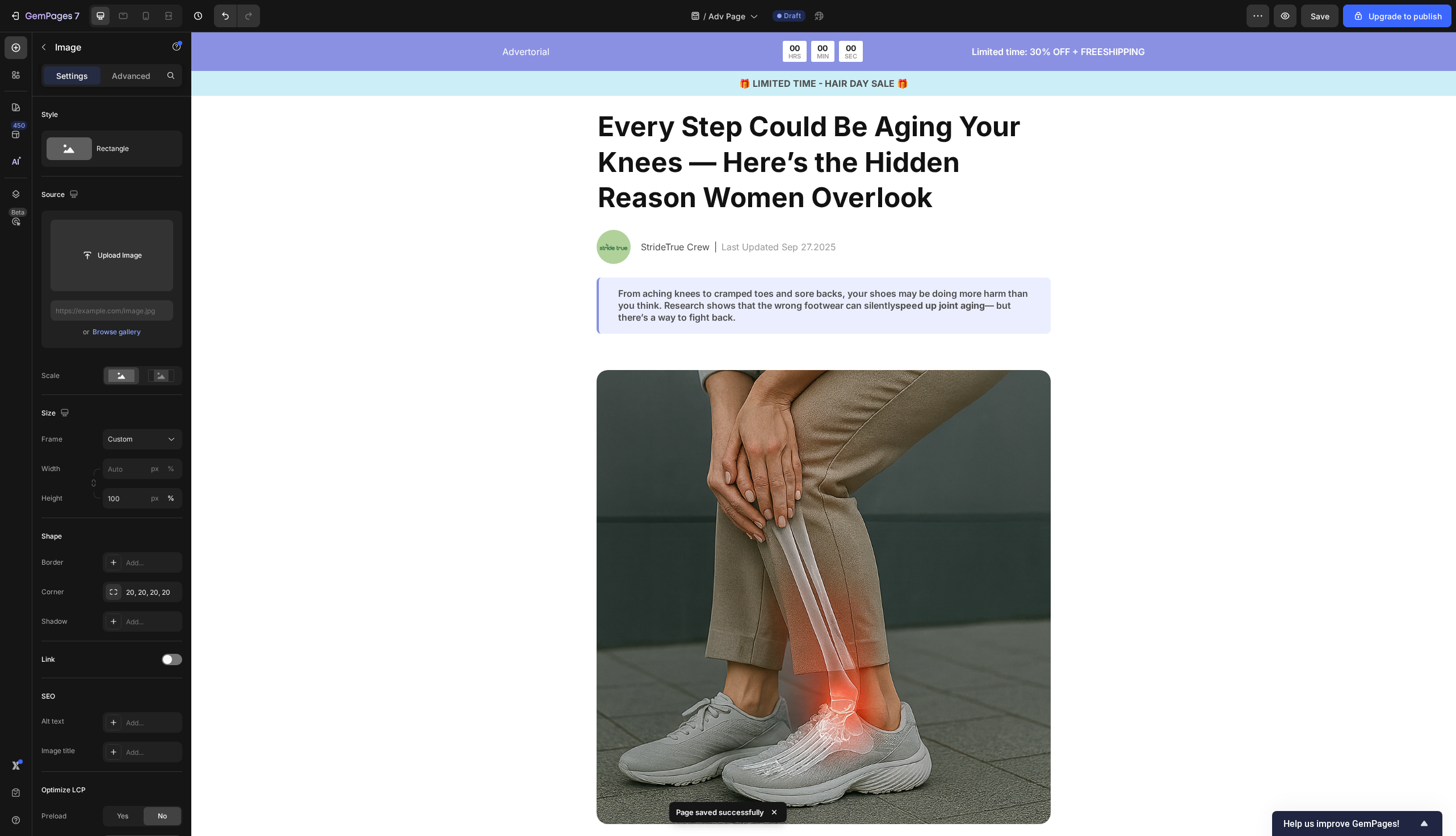
scroll to position [0, 0]
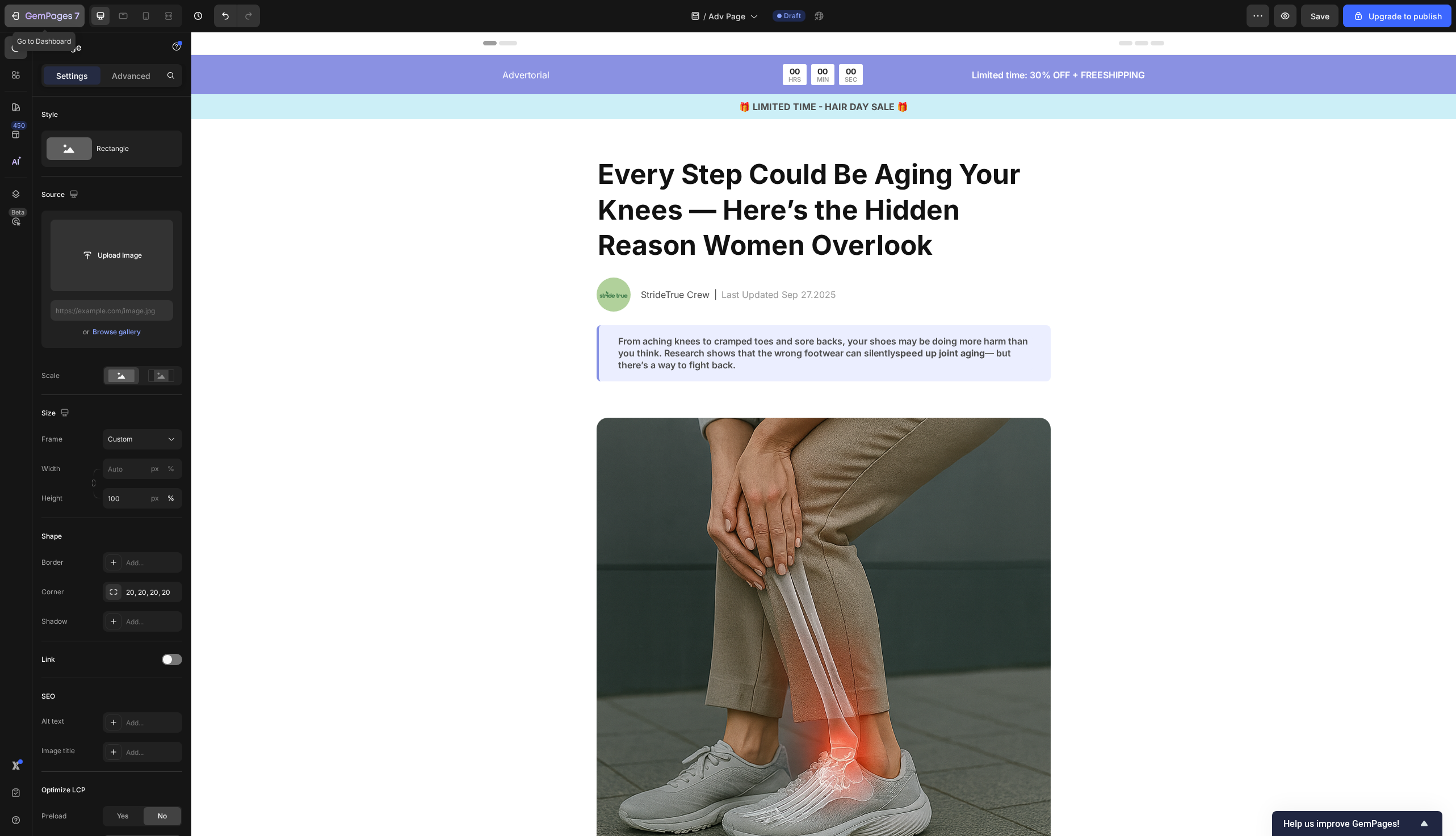
click at [44, 13] on icon "button" at bounding box center [49, 17] width 47 height 9
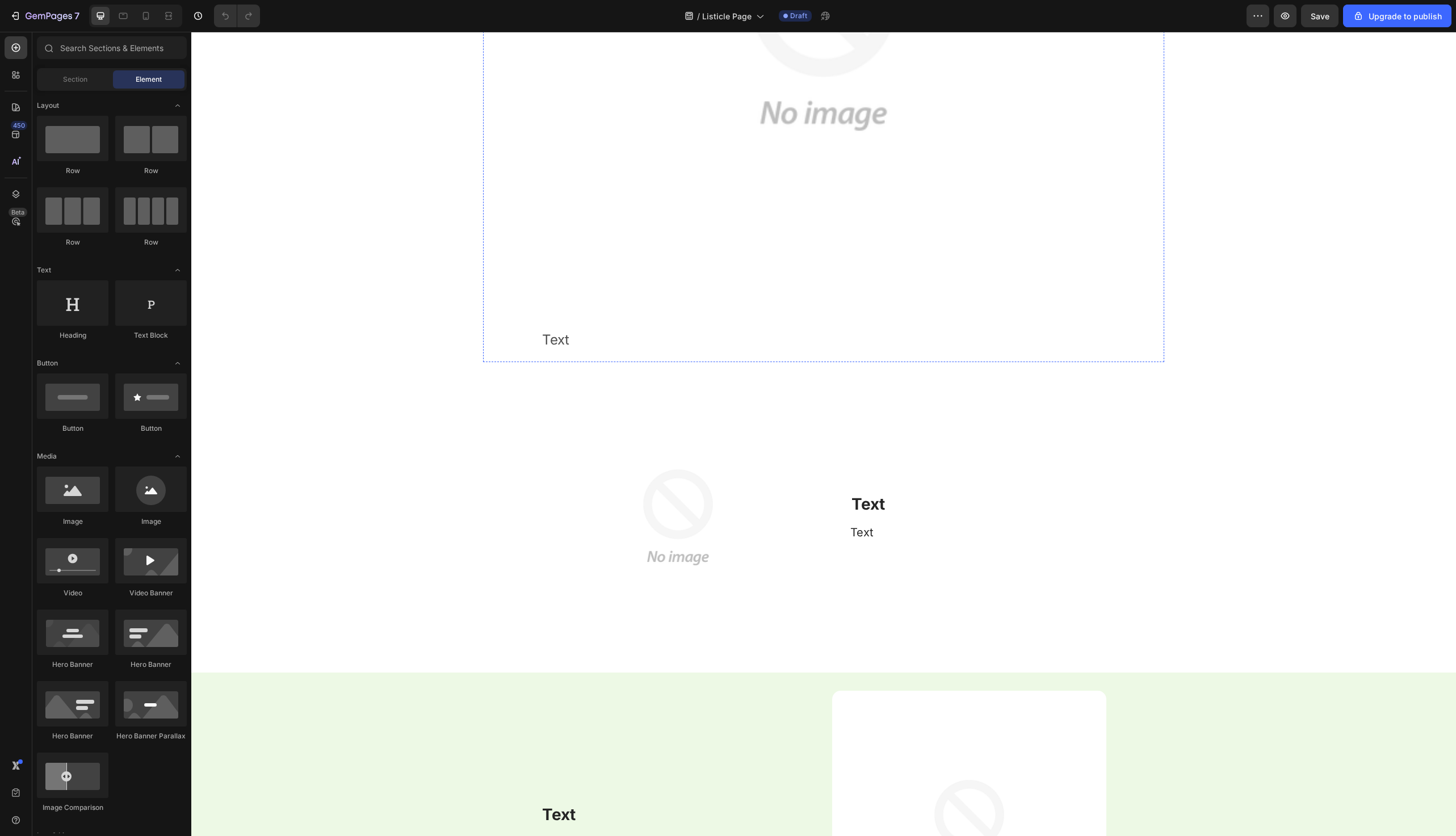
scroll to position [1055, 0]
click at [883, 512] on strong "Text" at bounding box center [868, 506] width 33 height 20
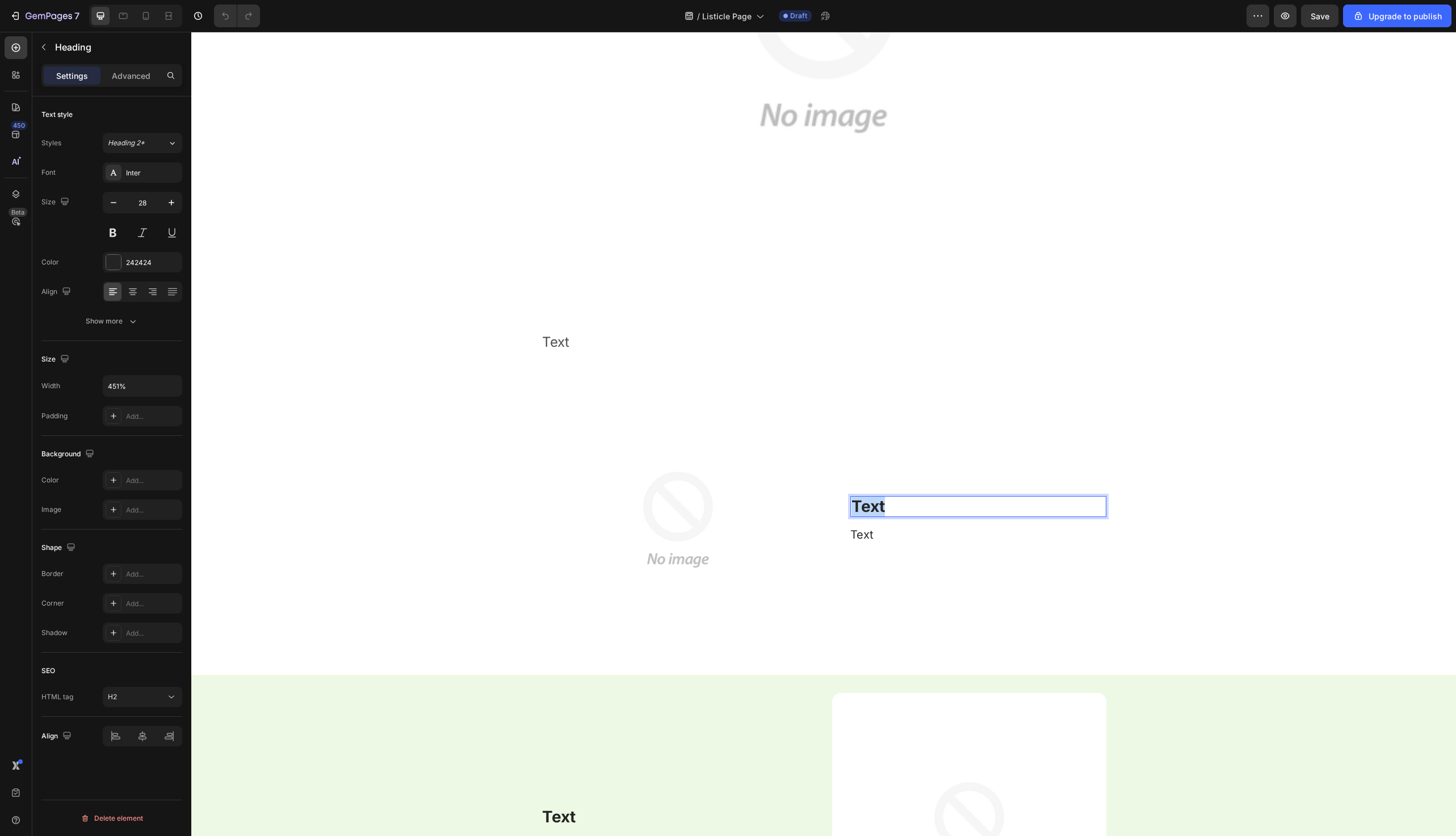
click at [883, 512] on strong "Text" at bounding box center [868, 506] width 33 height 20
click at [888, 535] on p "Text" at bounding box center [977, 535] width 255 height 15
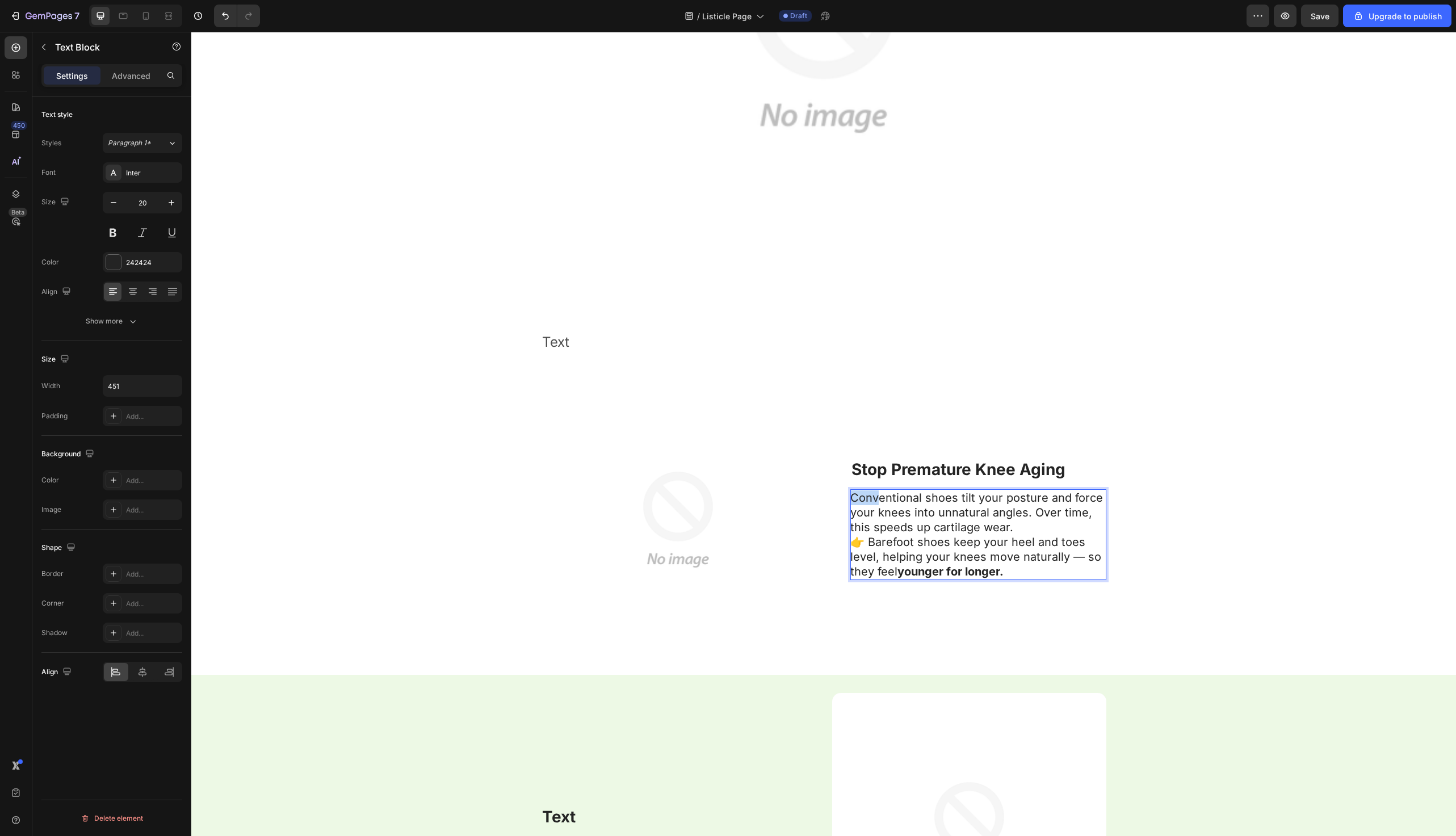
scroll to position [1017, 0]
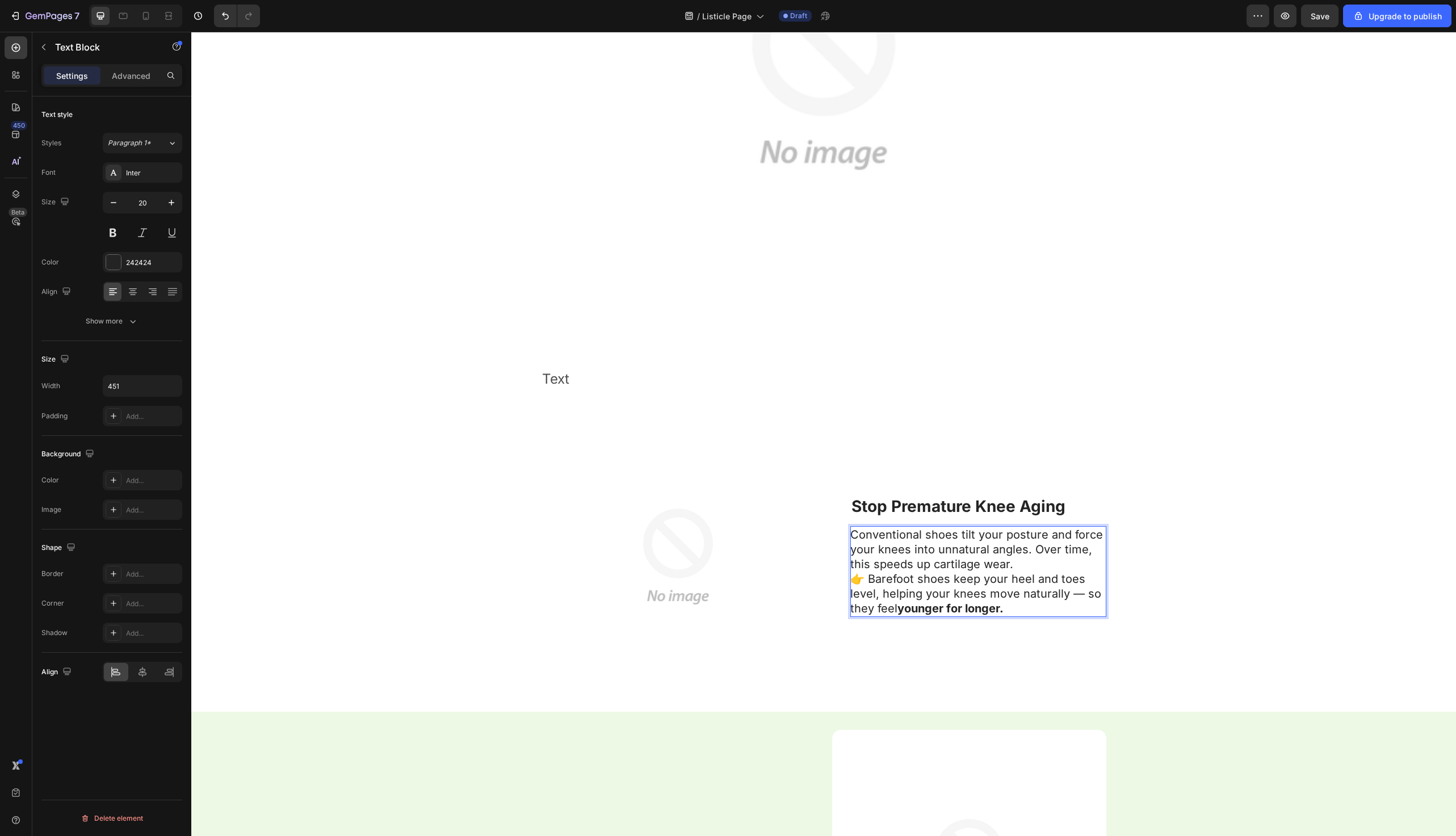
click at [1028, 562] on p "Conventional shoes tilt your posture and force your knees into unnatural angles…" at bounding box center [977, 571] width 255 height 89
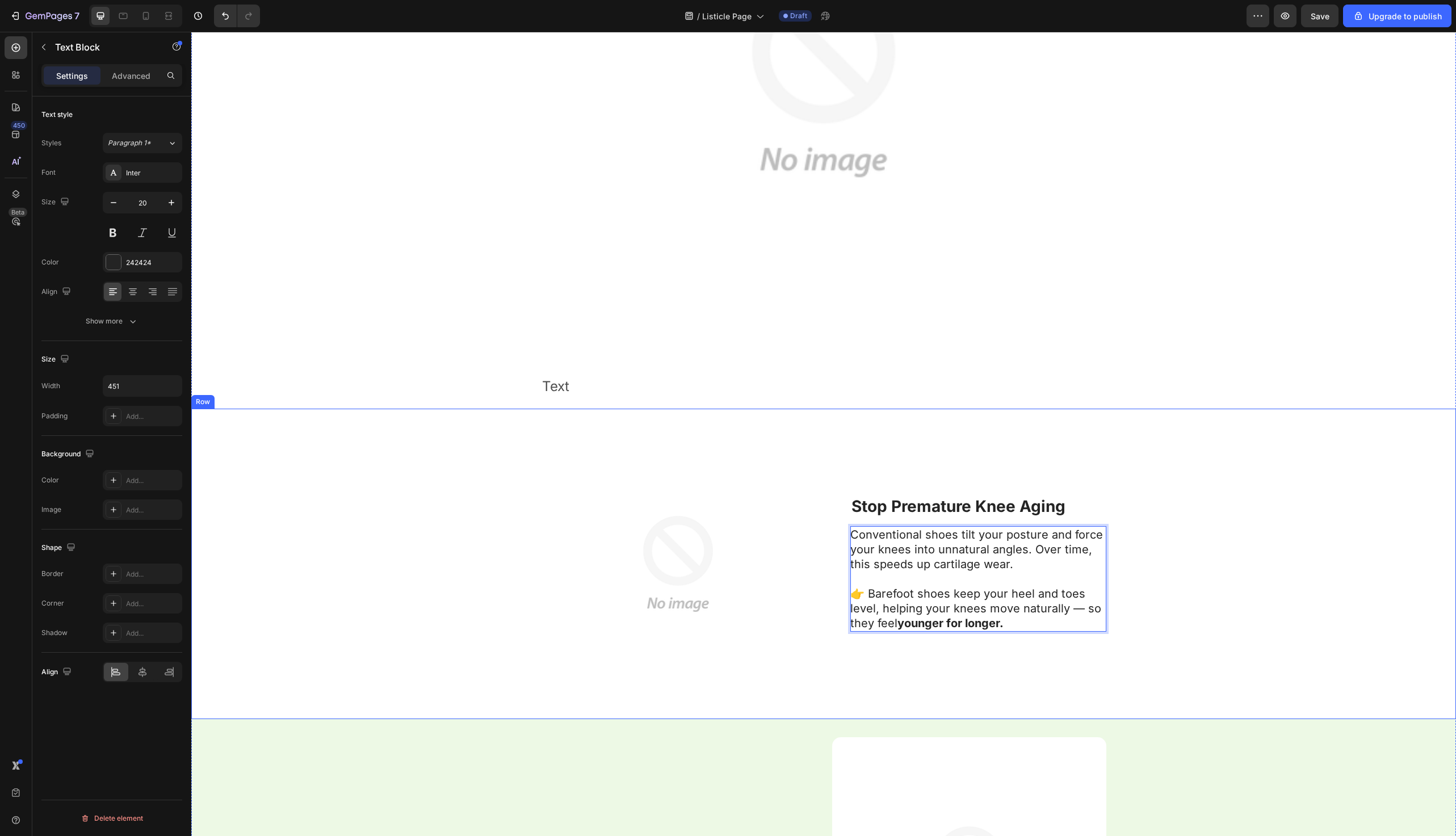
click at [494, 516] on div "Image ⁠⁠⁠⁠⁠⁠⁠ Stop Premature Knee Aging Heading Conventional shoes tilt your po…" at bounding box center [824, 564] width 1265 height 311
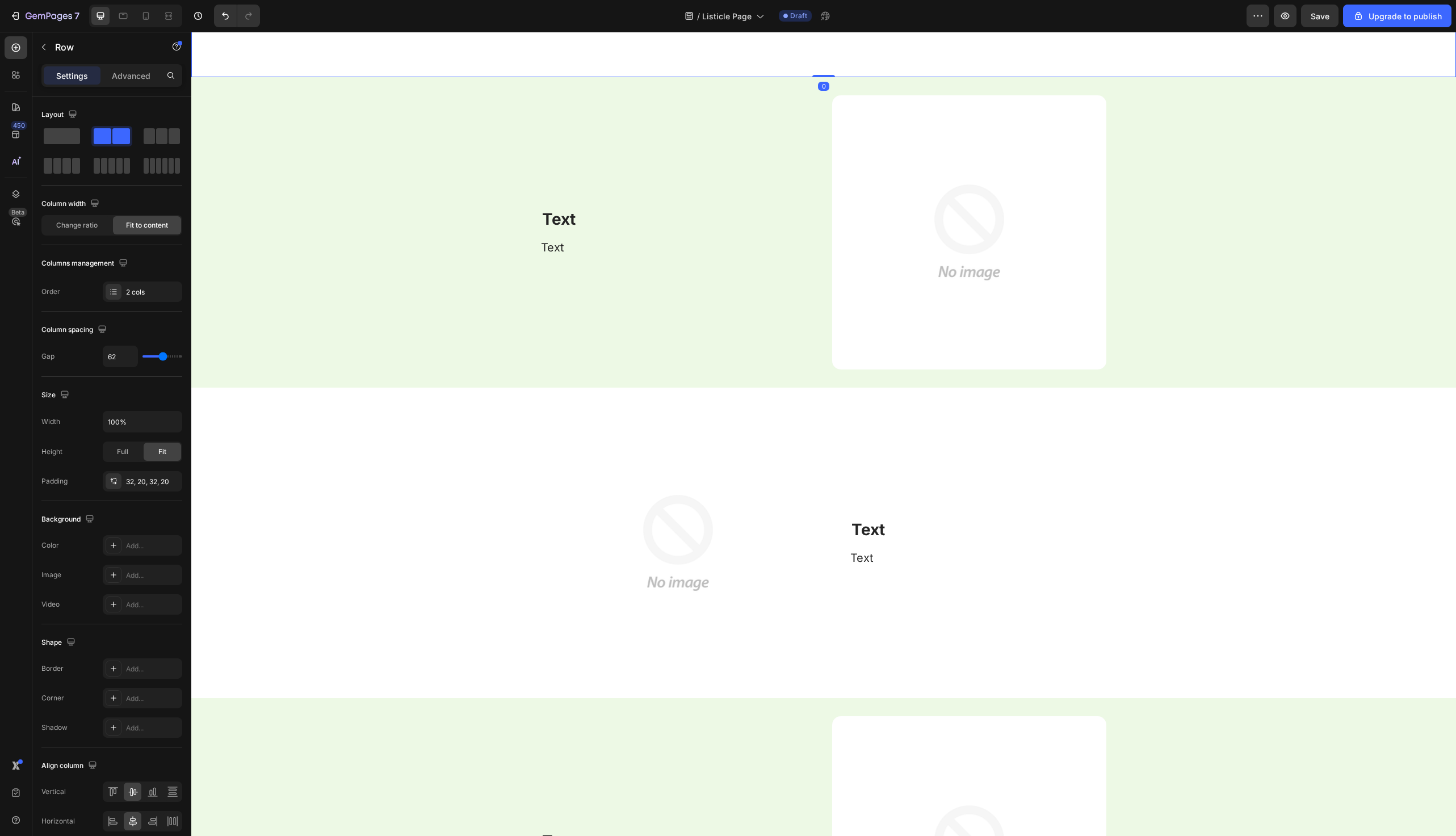
scroll to position [1562, 0]
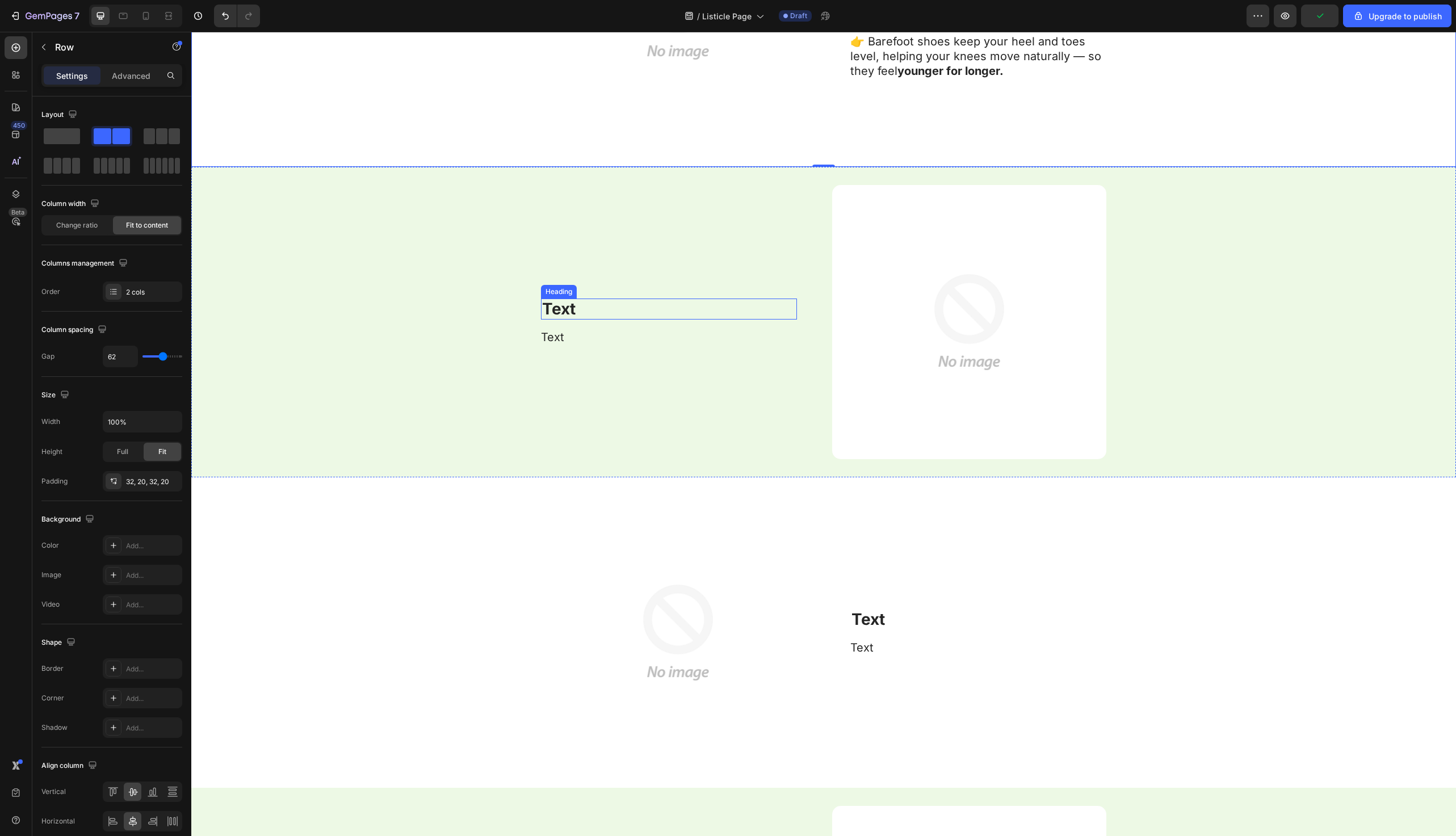
click at [578, 303] on h2 "Text" at bounding box center [669, 309] width 256 height 22
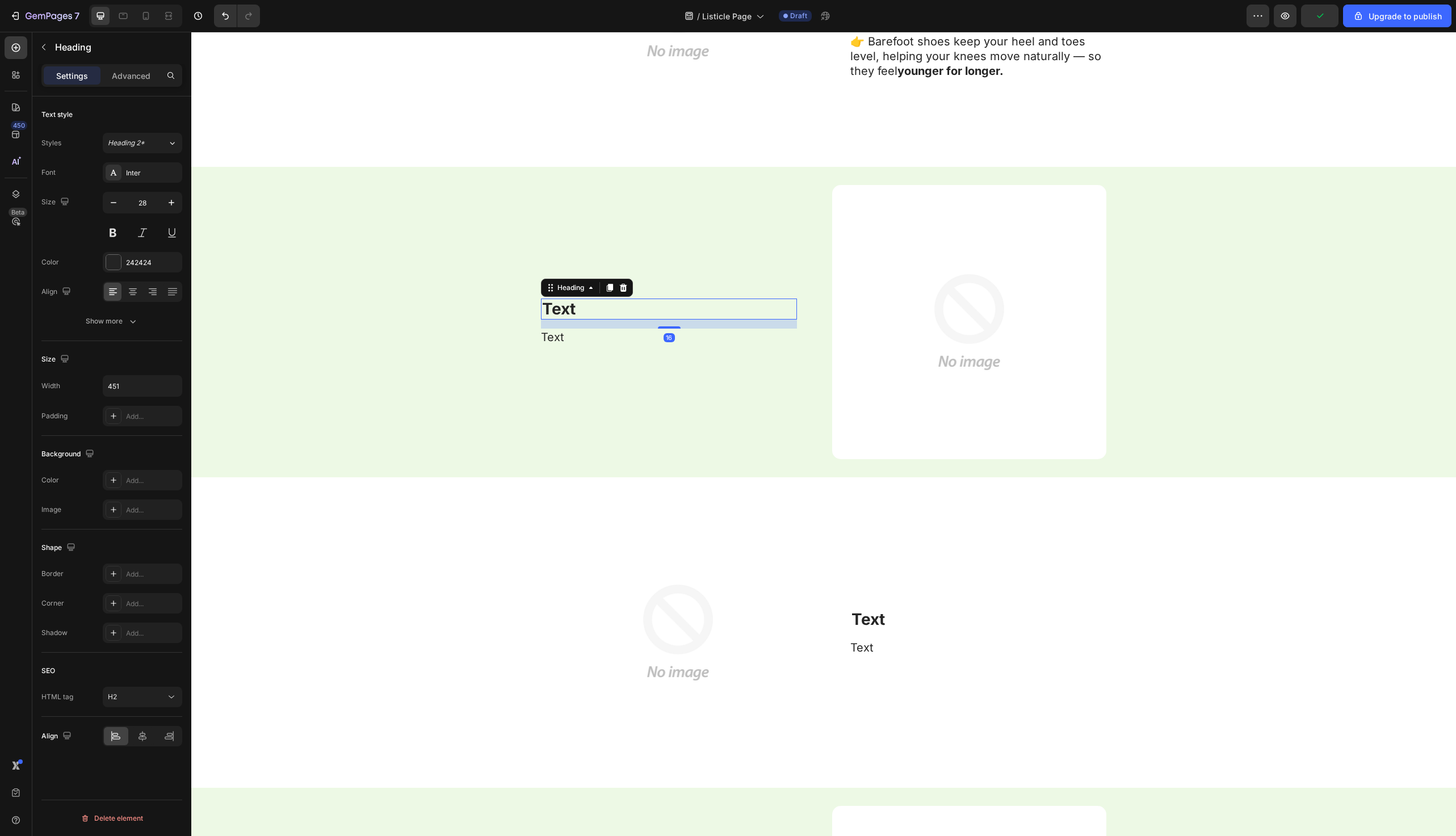
click at [578, 303] on h2 "Text" at bounding box center [669, 309] width 256 height 22
click at [578, 303] on p "Text" at bounding box center [669, 309] width 254 height 20
click at [577, 337] on p "Text" at bounding box center [668, 337] width 255 height 15
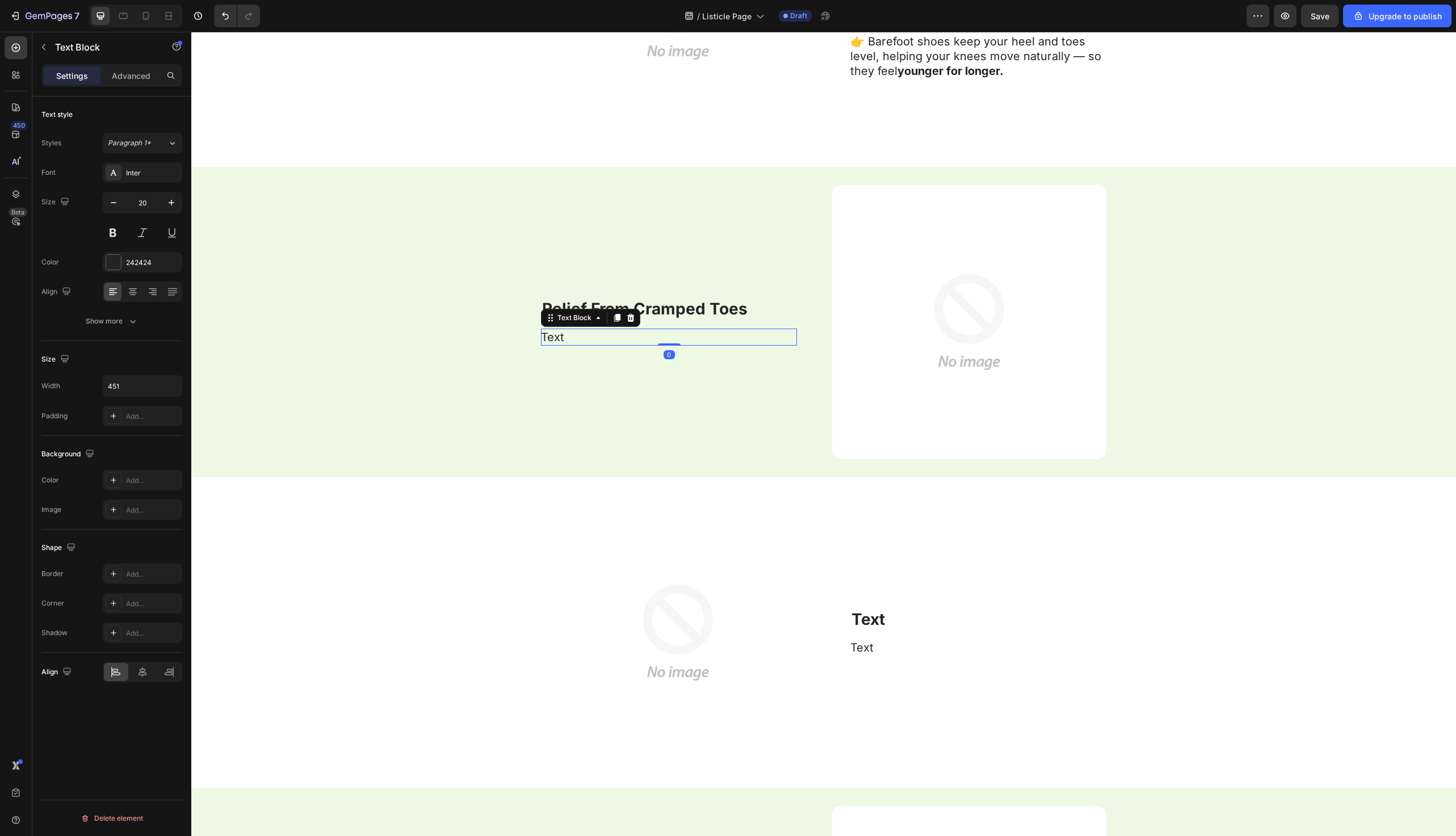
click at [577, 337] on p "Text" at bounding box center [668, 337] width 255 height 15
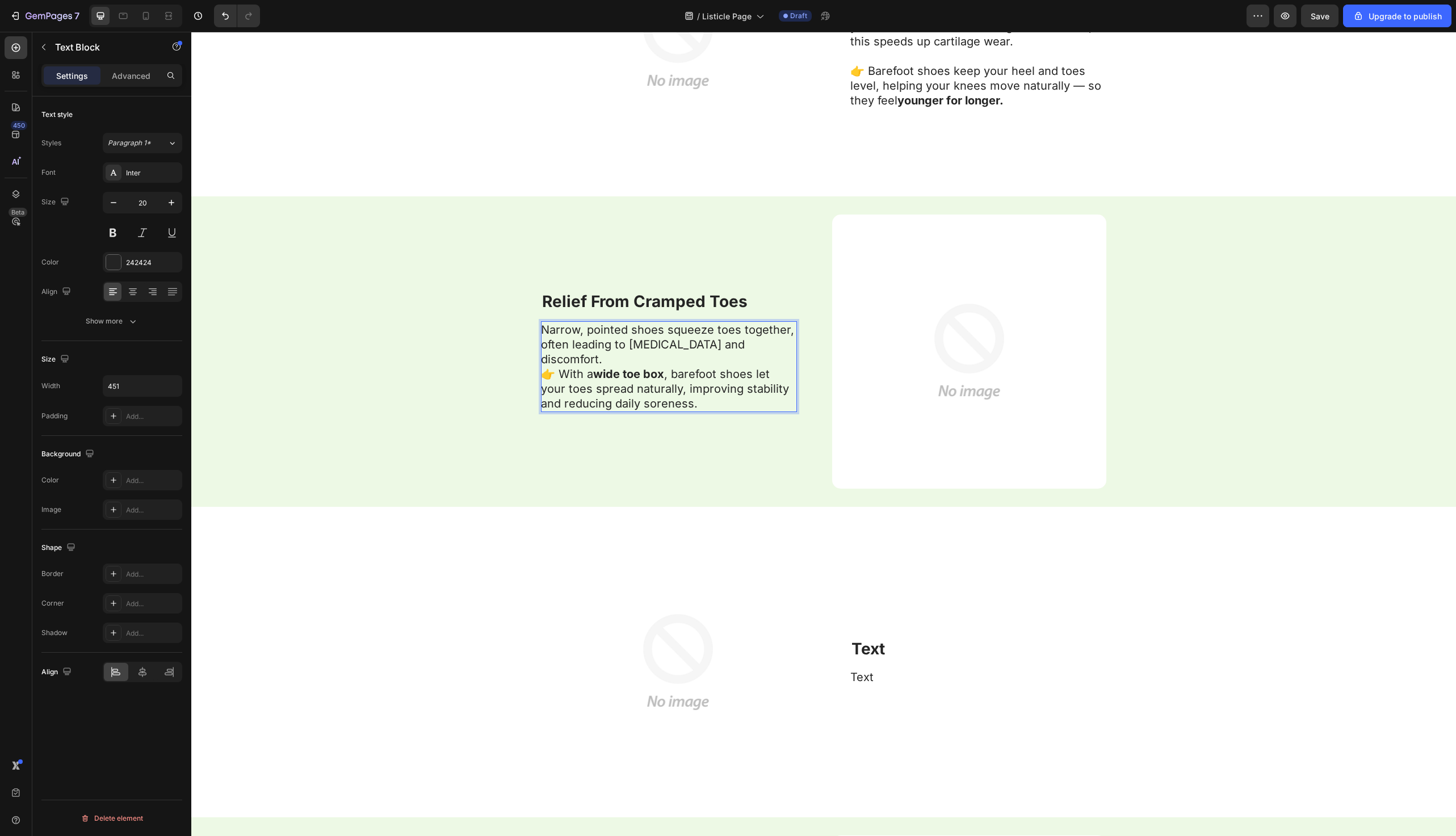
click at [772, 353] on p "Narrow, pointed shoes squeeze toes together, often leading to [MEDICAL_DATA] an…" at bounding box center [668, 366] width 255 height 89
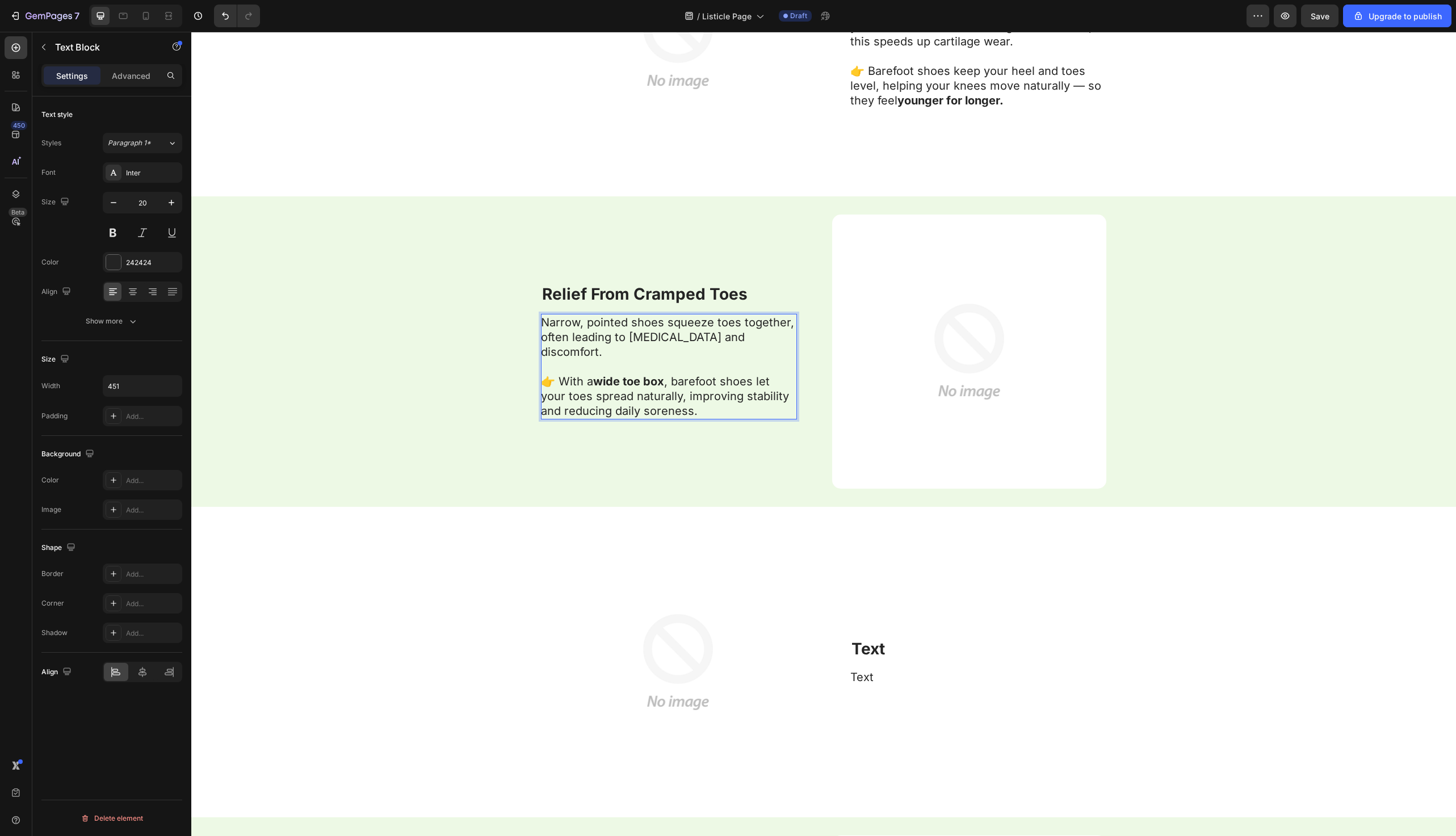
scroll to position [1526, 0]
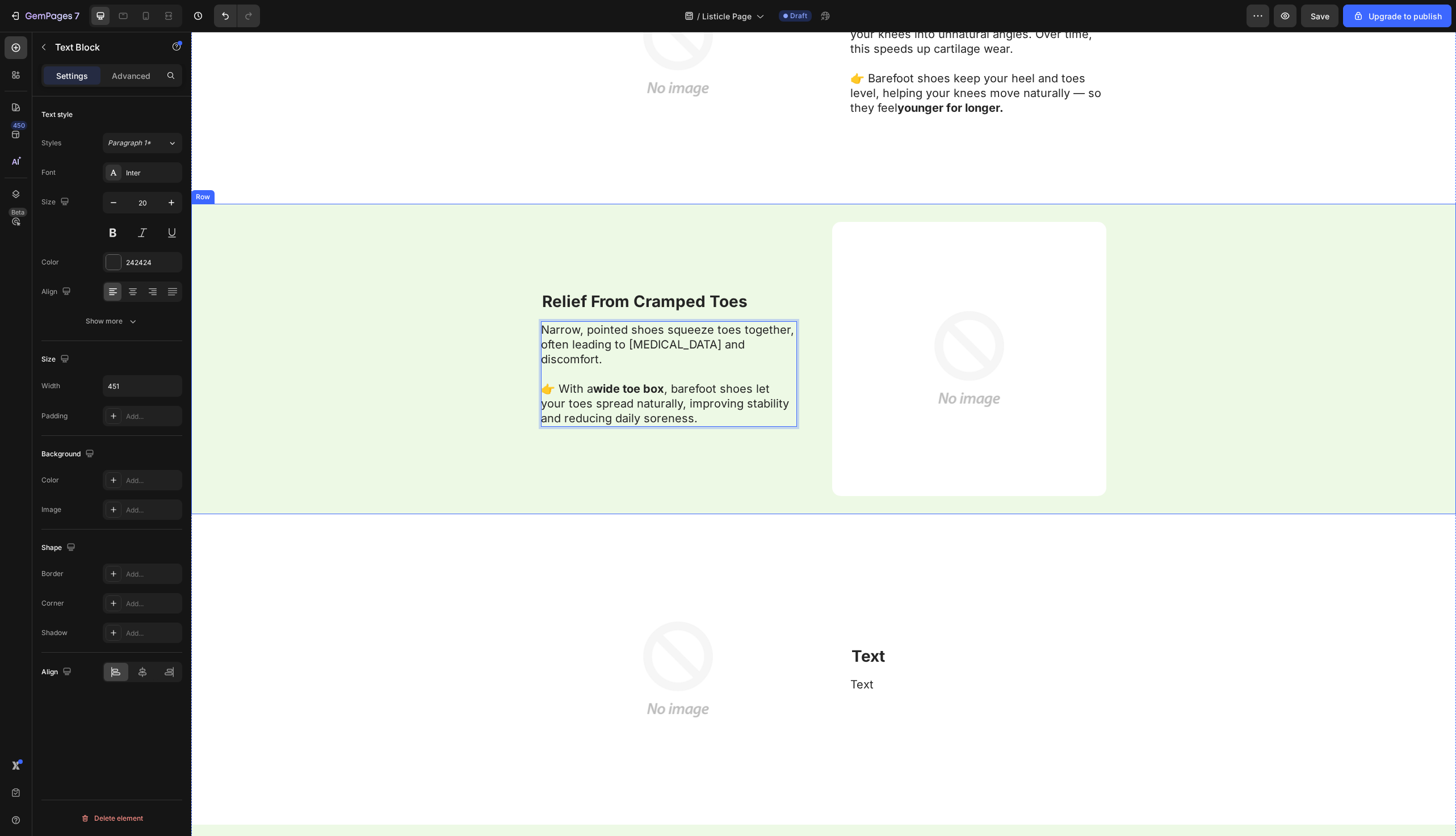
click at [396, 351] on div "⁠⁠⁠⁠⁠⁠⁠ Relief From Cramped Toes Heading Narrow, pointed shoes squeeze toes tog…" at bounding box center [824, 359] width 1265 height 311
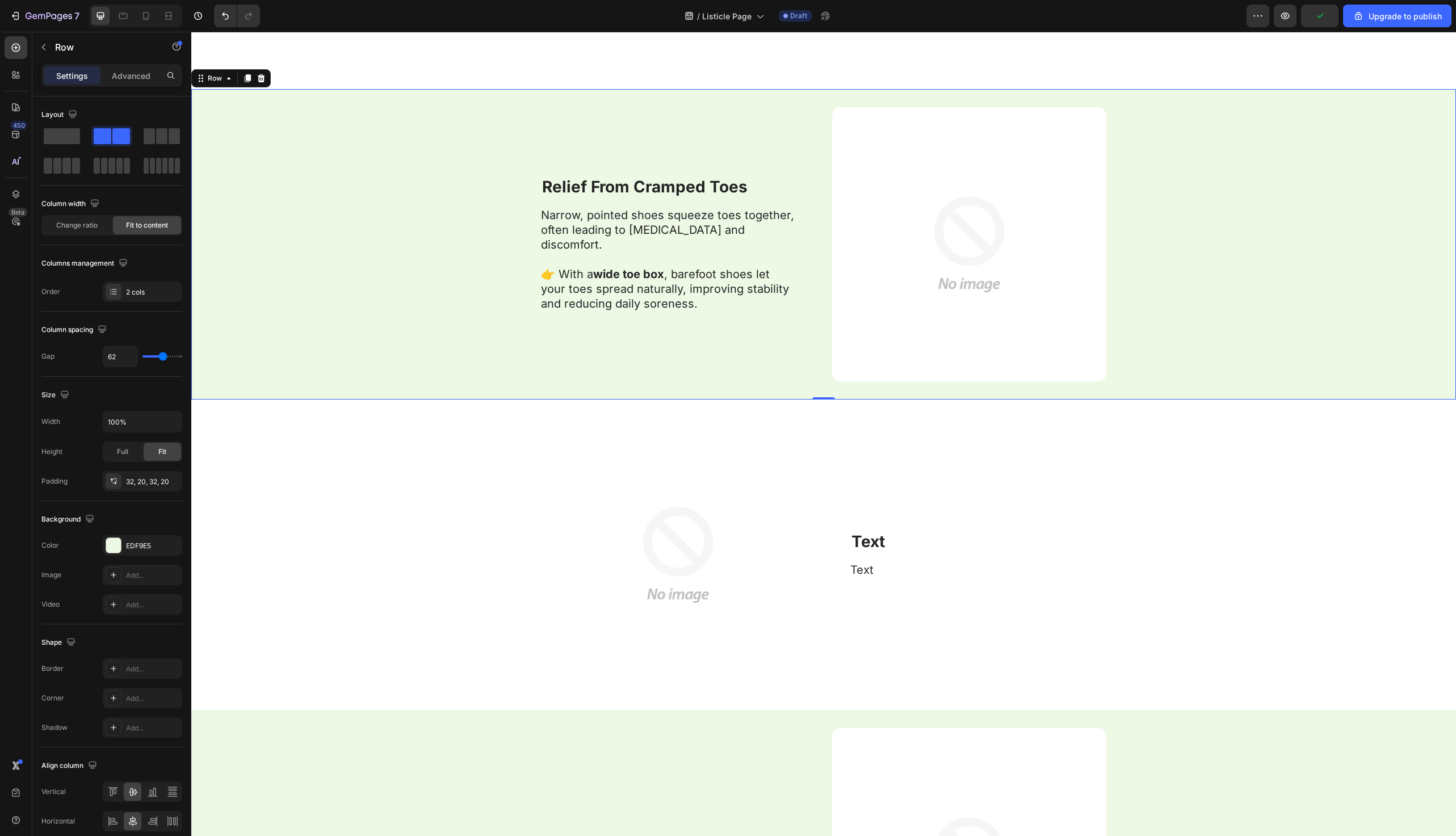
scroll to position [1744, 0]
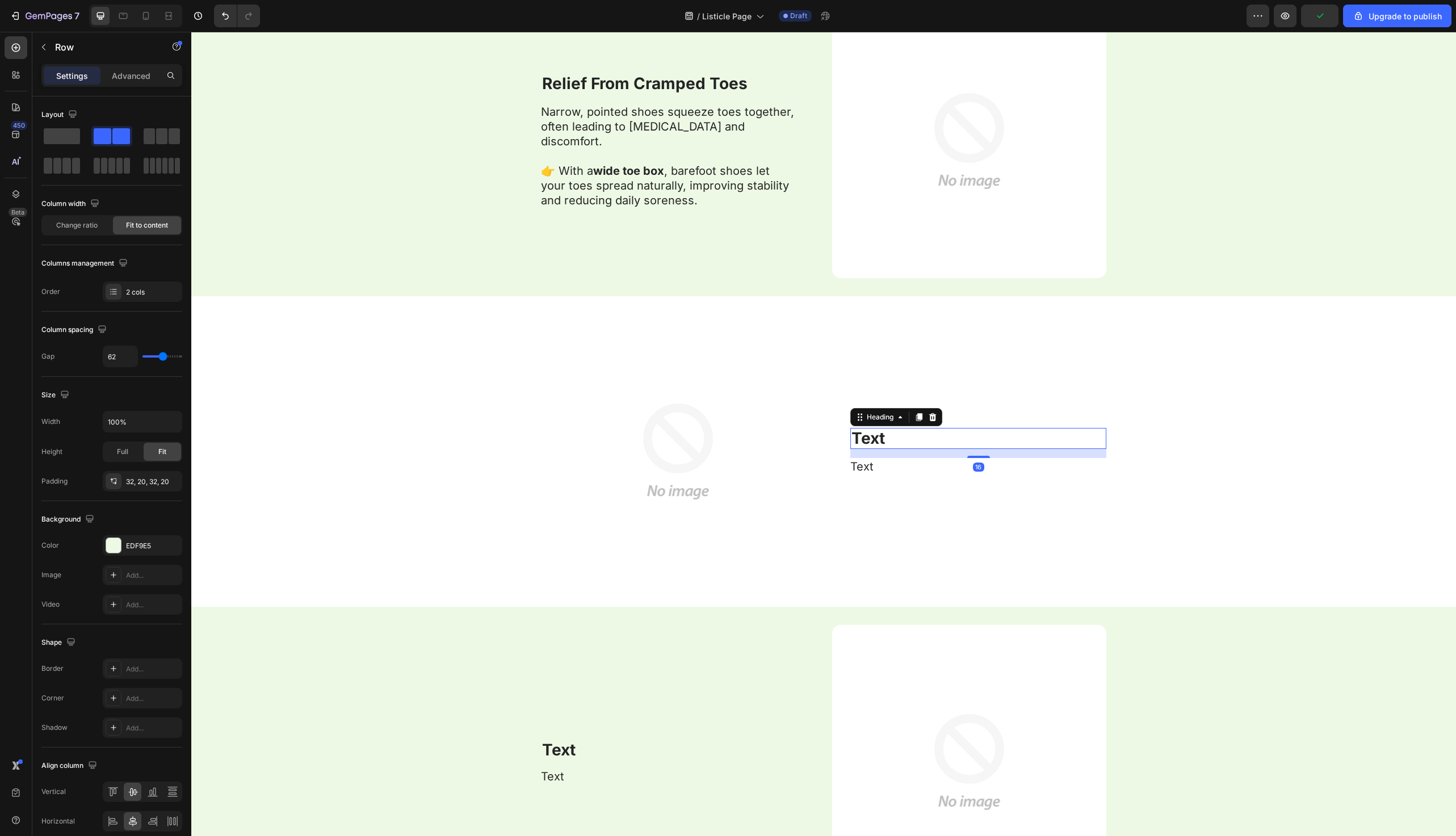
click at [868, 426] on div "Text Heading 16 Text Text Block" at bounding box center [978, 452] width 256 height 274
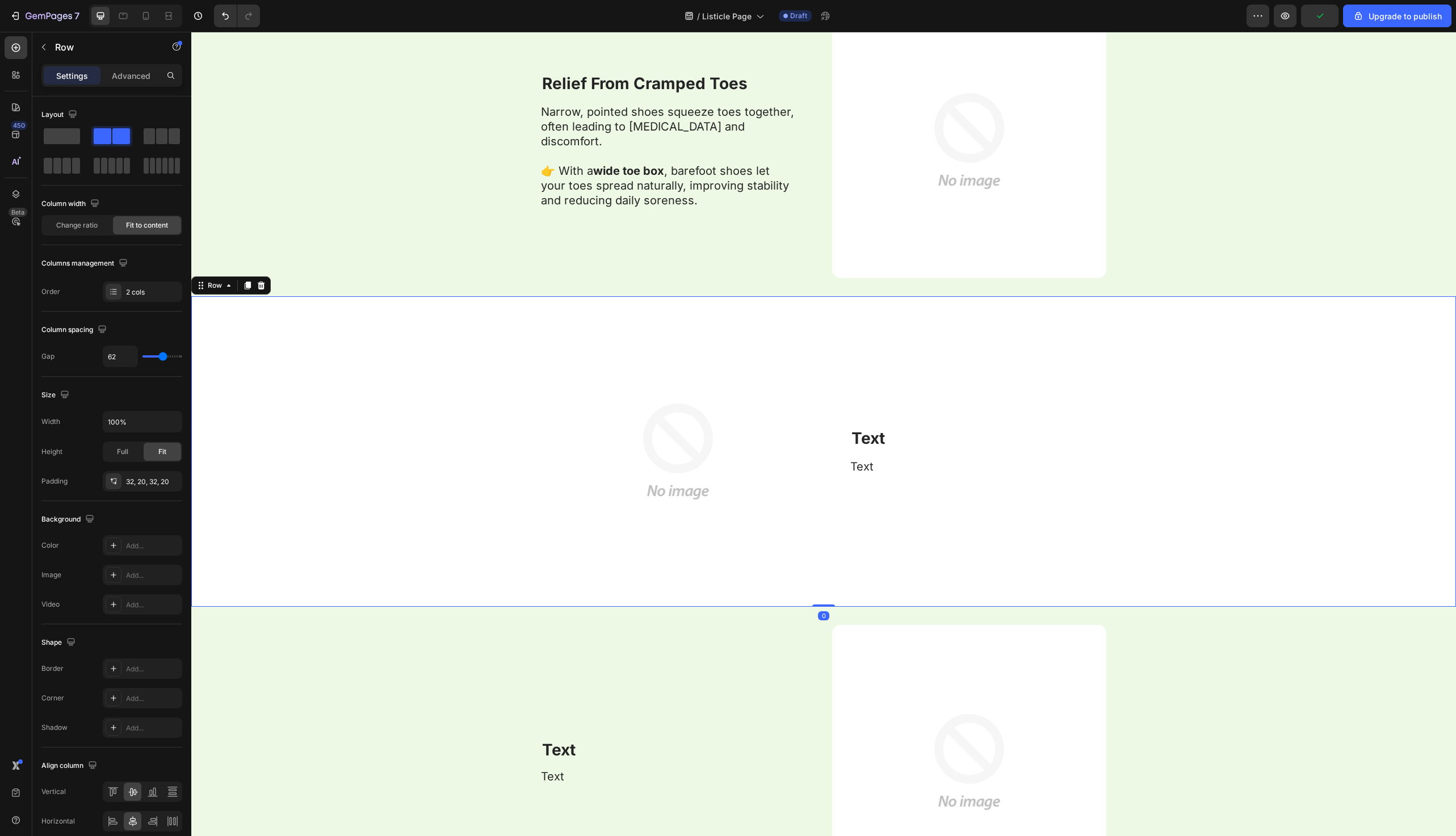
click at [868, 426] on div "Text Heading Text Text Block" at bounding box center [978, 452] width 256 height 274
click at [868, 436] on strong "Text" at bounding box center [868, 438] width 33 height 20
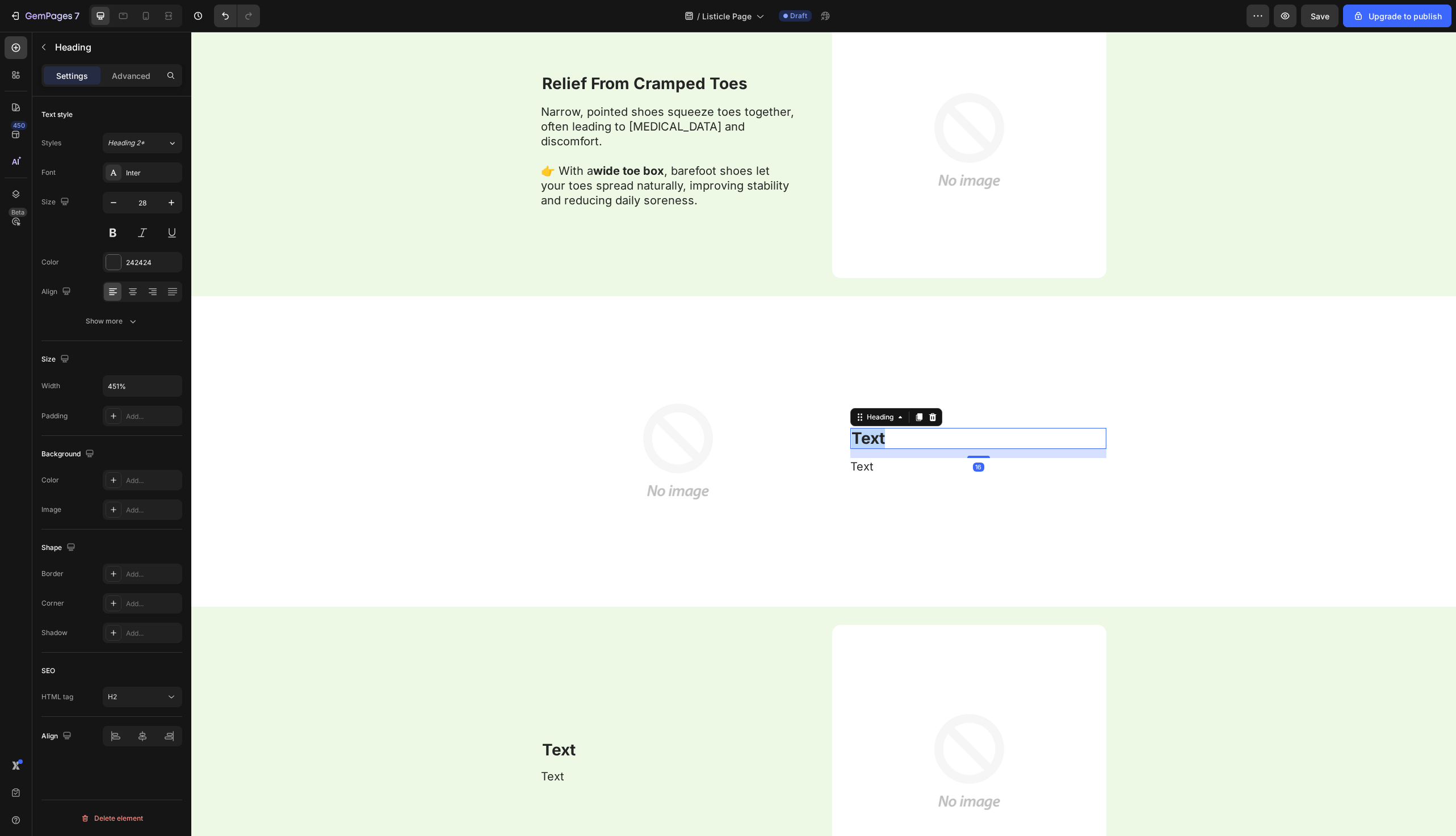
click at [868, 436] on strong "Text" at bounding box center [868, 438] width 33 height 20
click at [906, 463] on p "Text" at bounding box center [977, 467] width 255 height 15
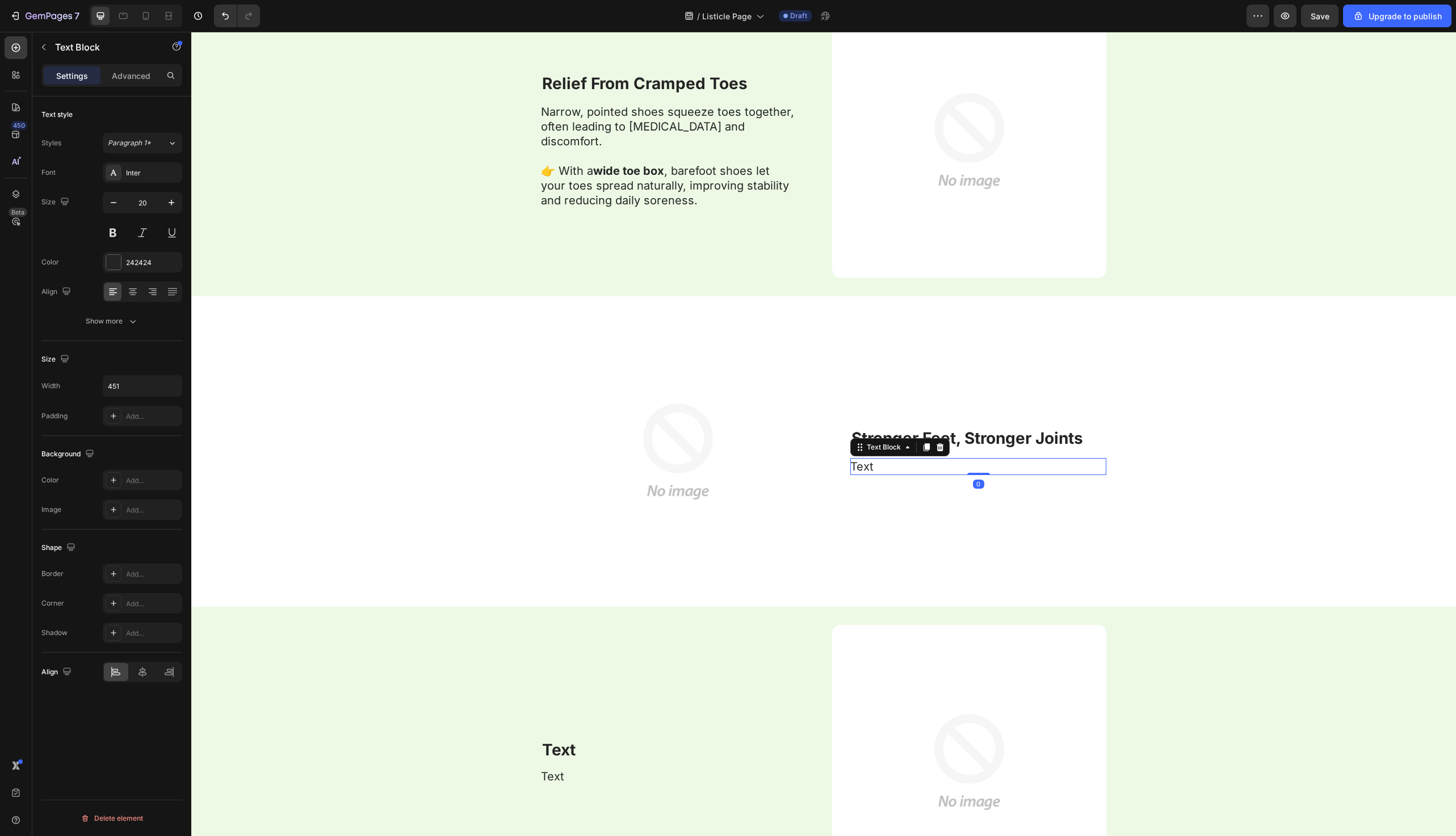
click at [906, 463] on p "Text" at bounding box center [977, 467] width 255 height 15
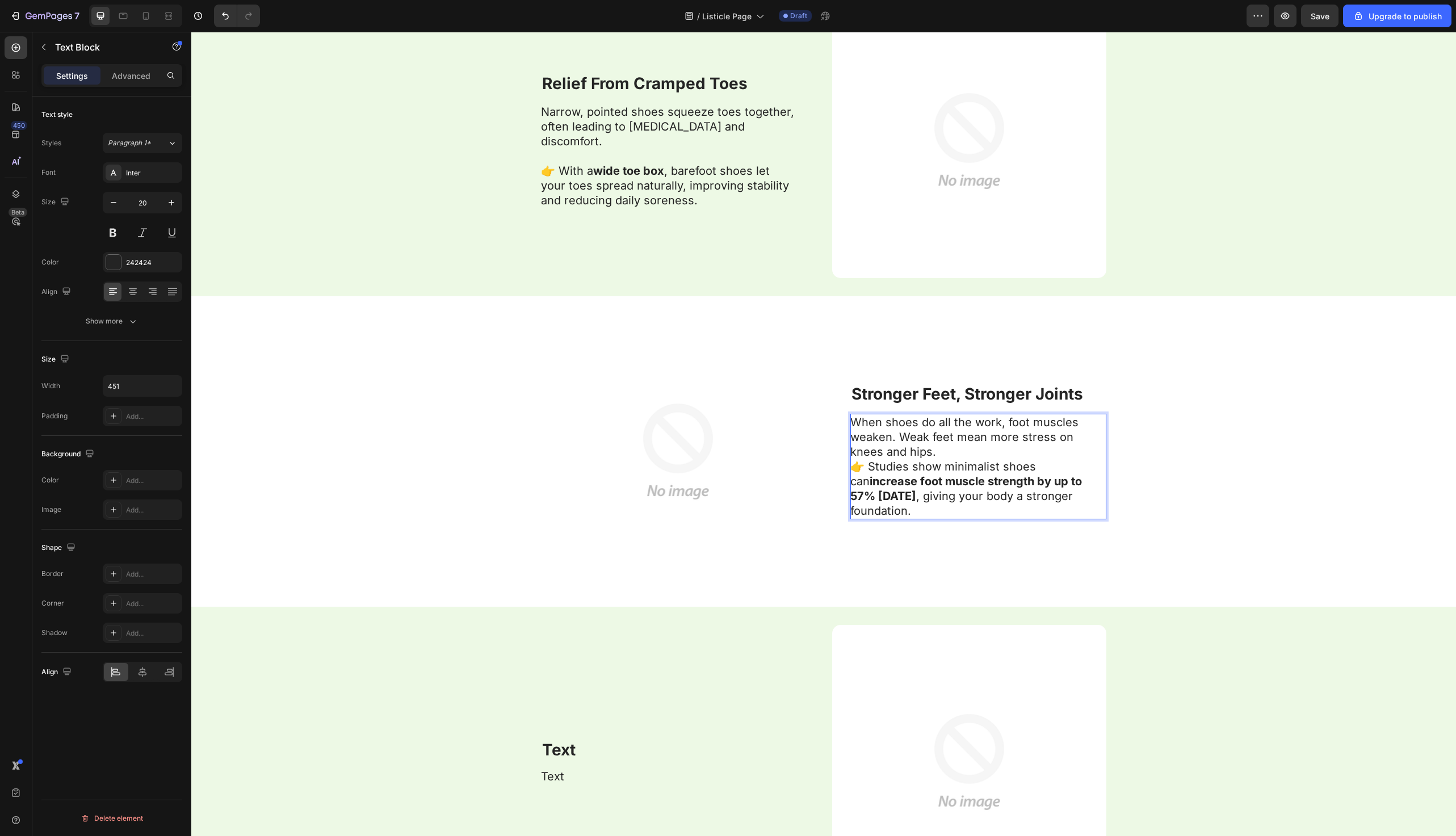
scroll to position [1699, 0]
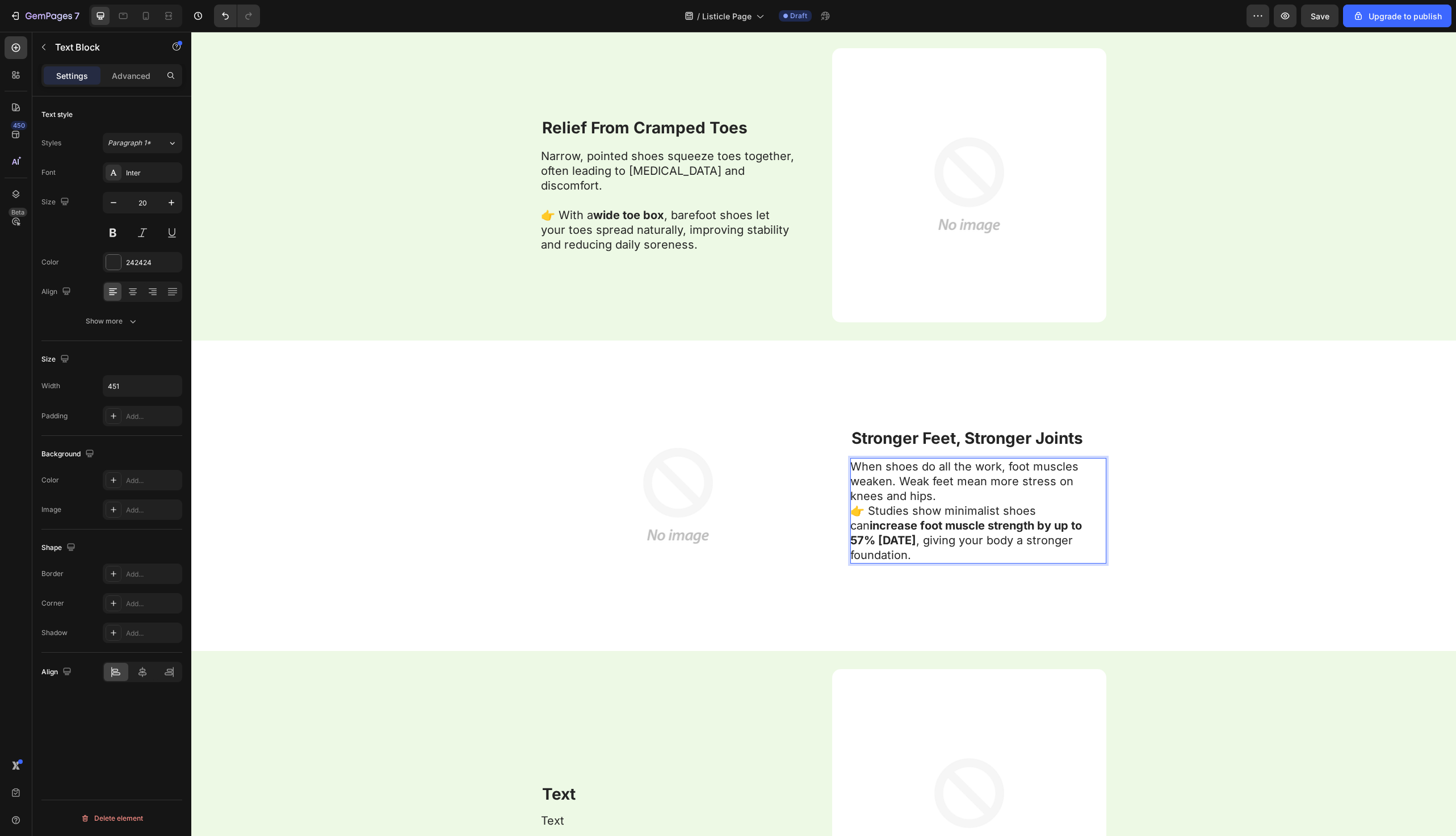
click at [932, 489] on p "When shoes do all the work, foot muscles weaken. Weak feet mean more stress on …" at bounding box center [977, 511] width 255 height 104
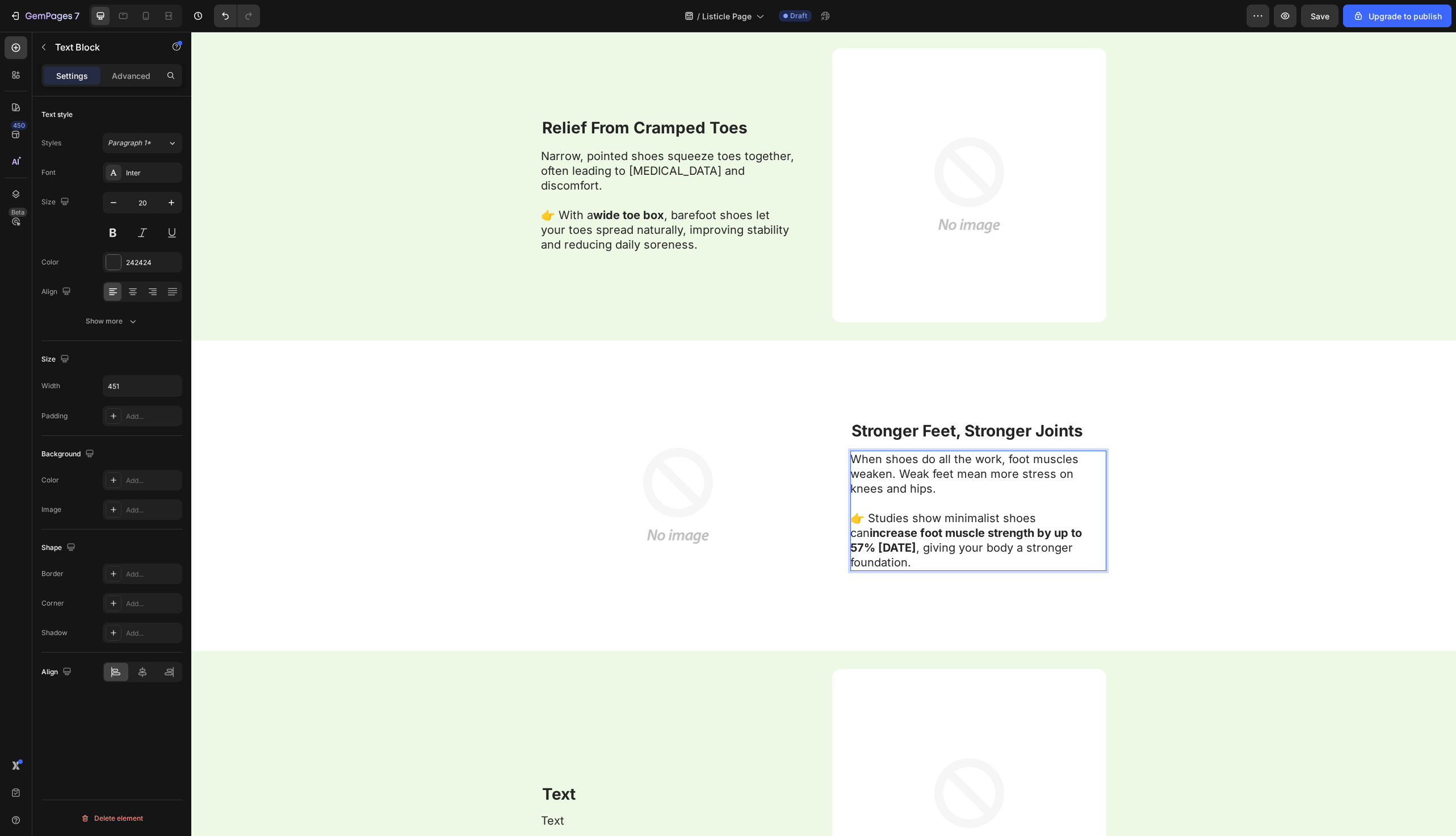
scroll to position [1692, 0]
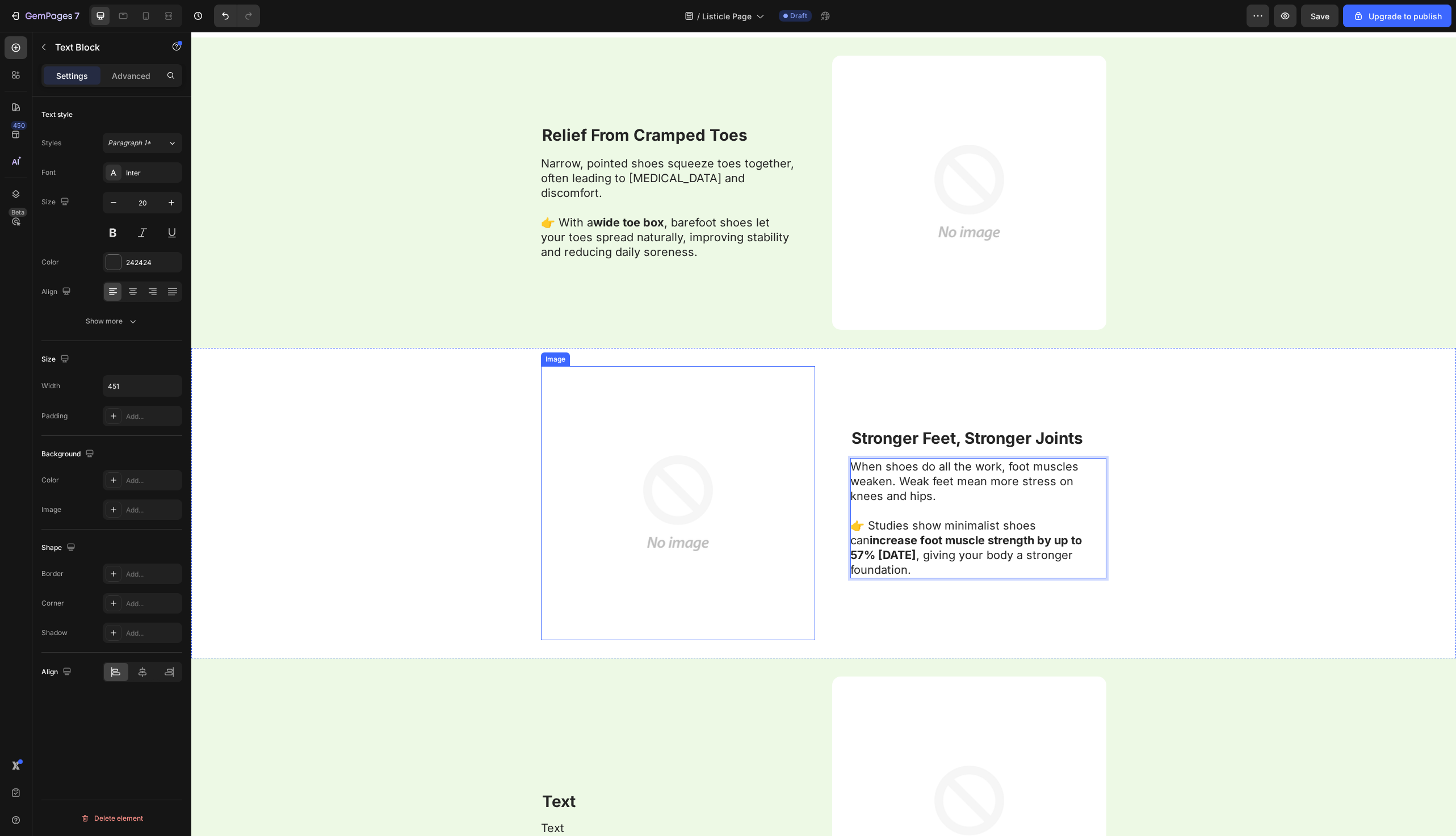
click at [556, 434] on img at bounding box center [678, 503] width 274 height 274
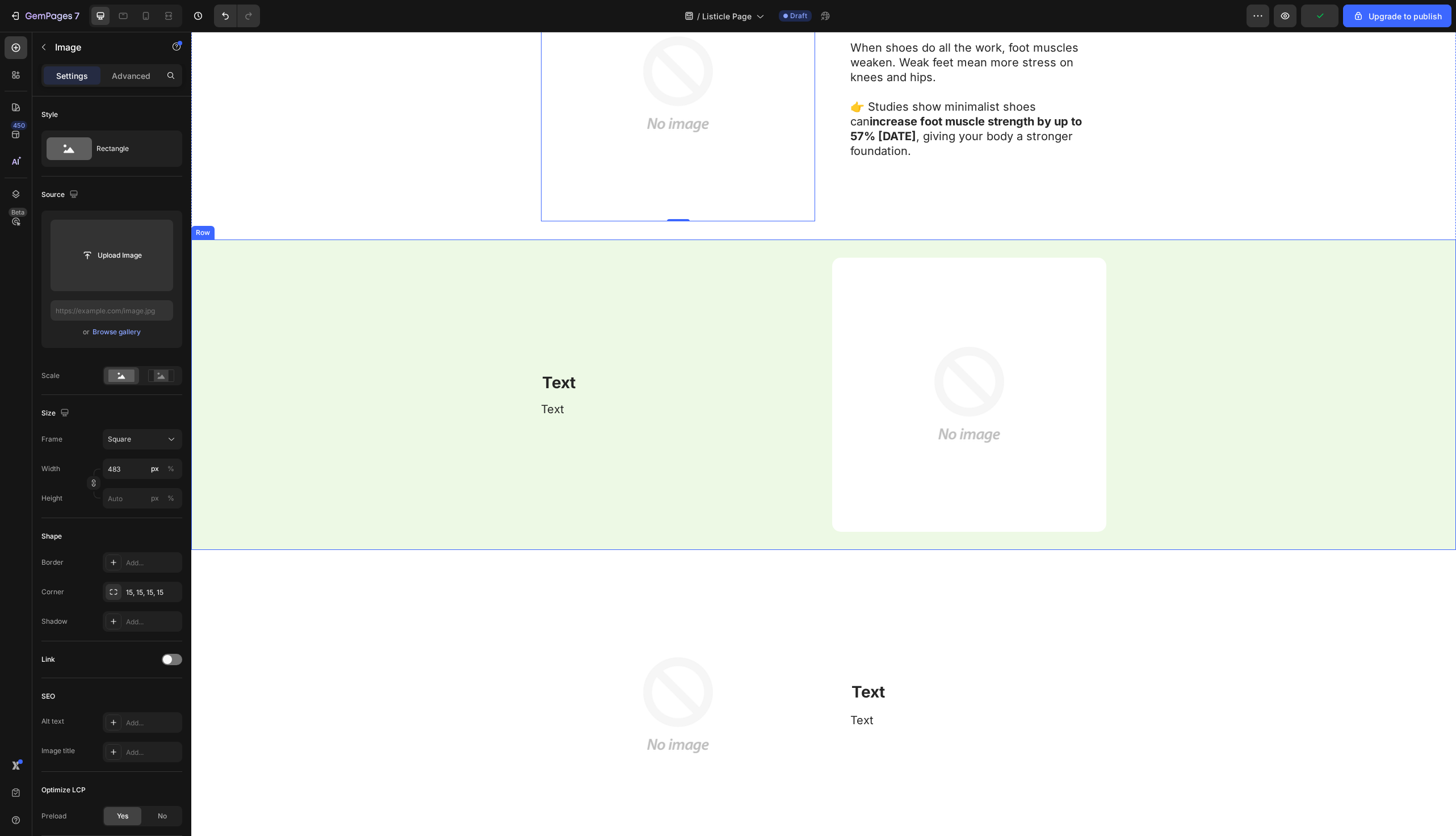
scroll to position [2168, 0]
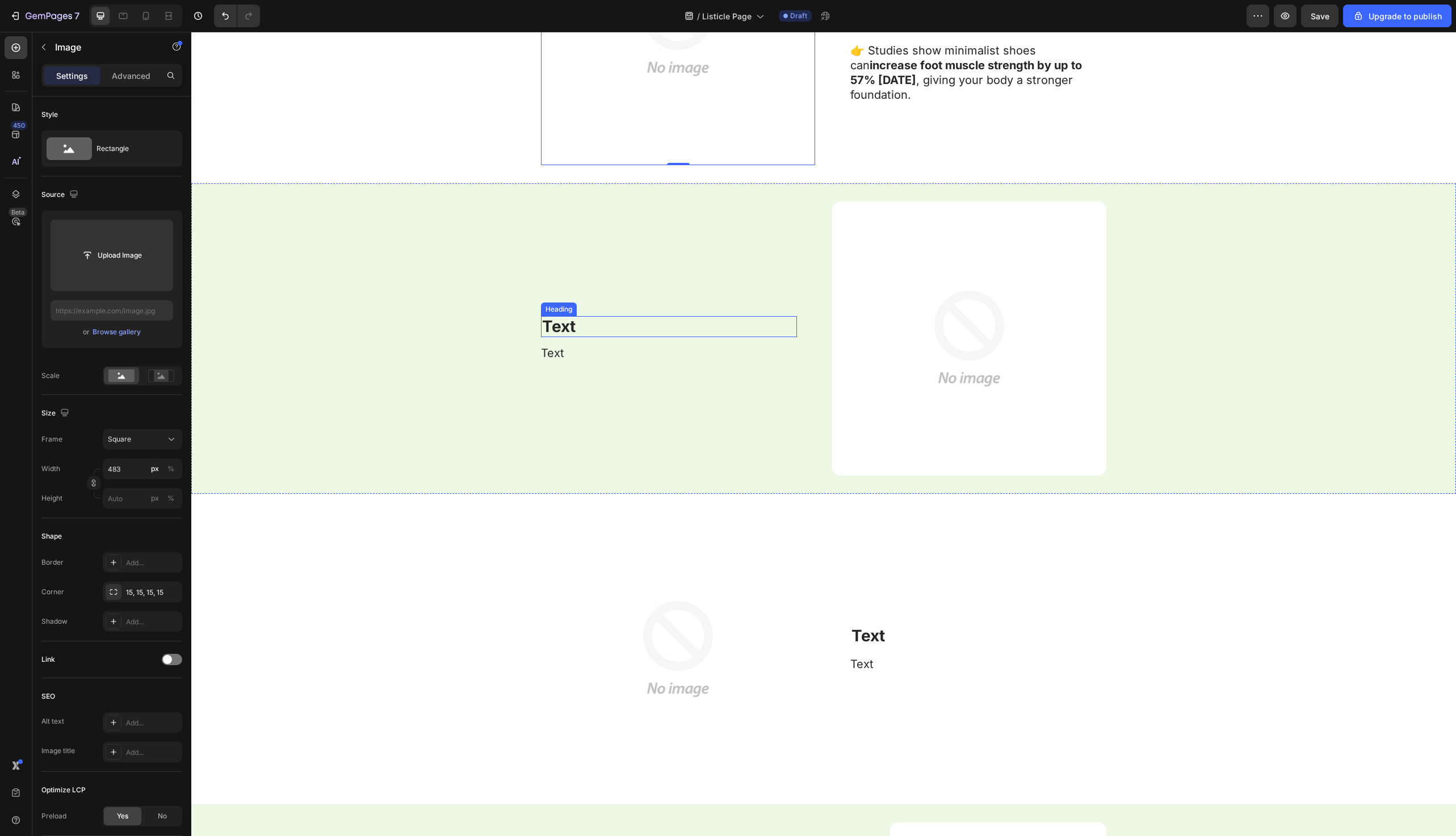
click at [564, 322] on strong "Text" at bounding box center [558, 326] width 33 height 20
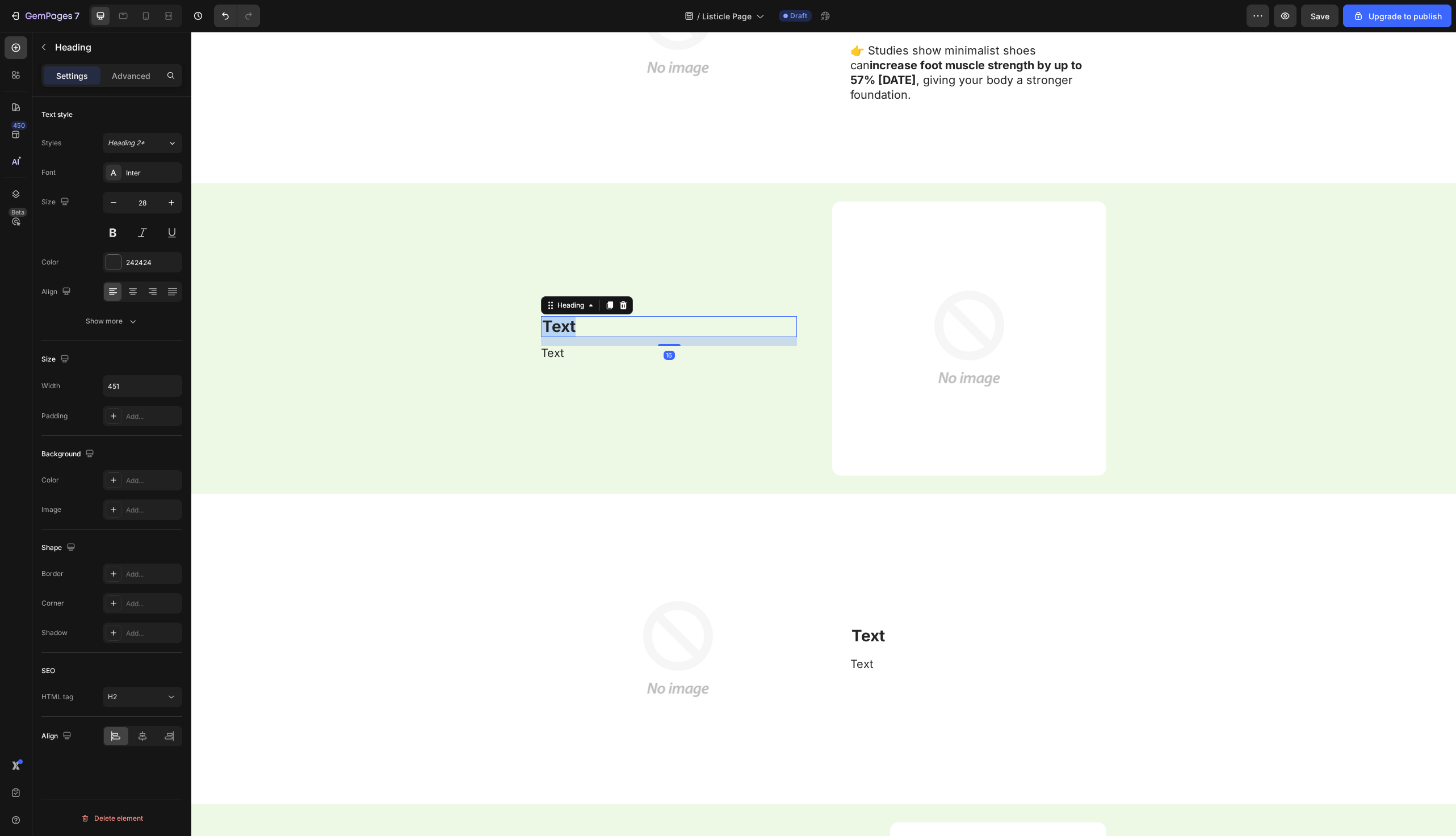
click at [564, 322] on strong "Text" at bounding box center [558, 326] width 33 height 20
click at [582, 341] on div "Better Posture, Less Back Pain Heading 16 Text Text Block" at bounding box center [669, 338] width 256 height 274
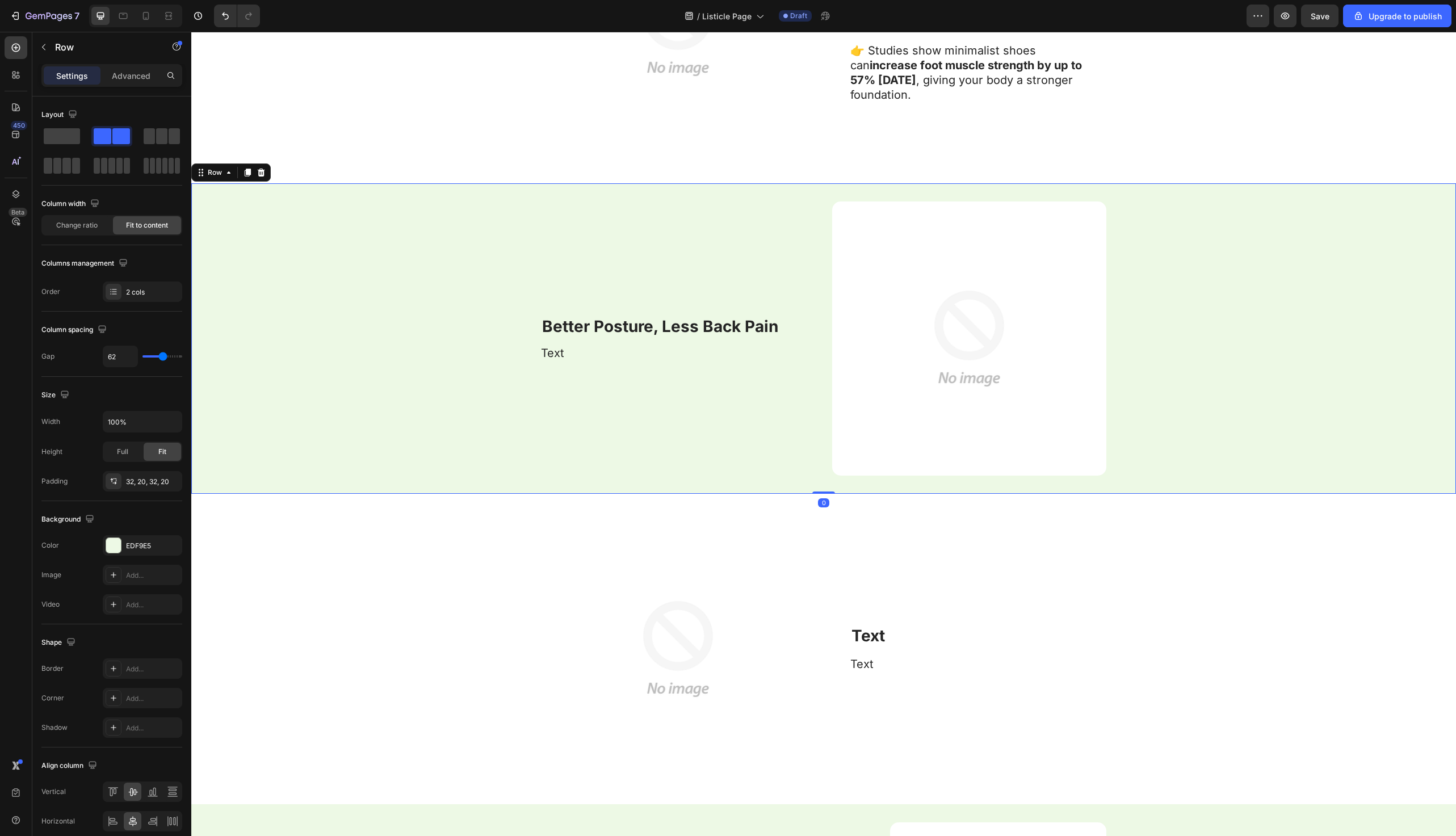
click at [577, 353] on p "Text" at bounding box center [668, 353] width 255 height 12
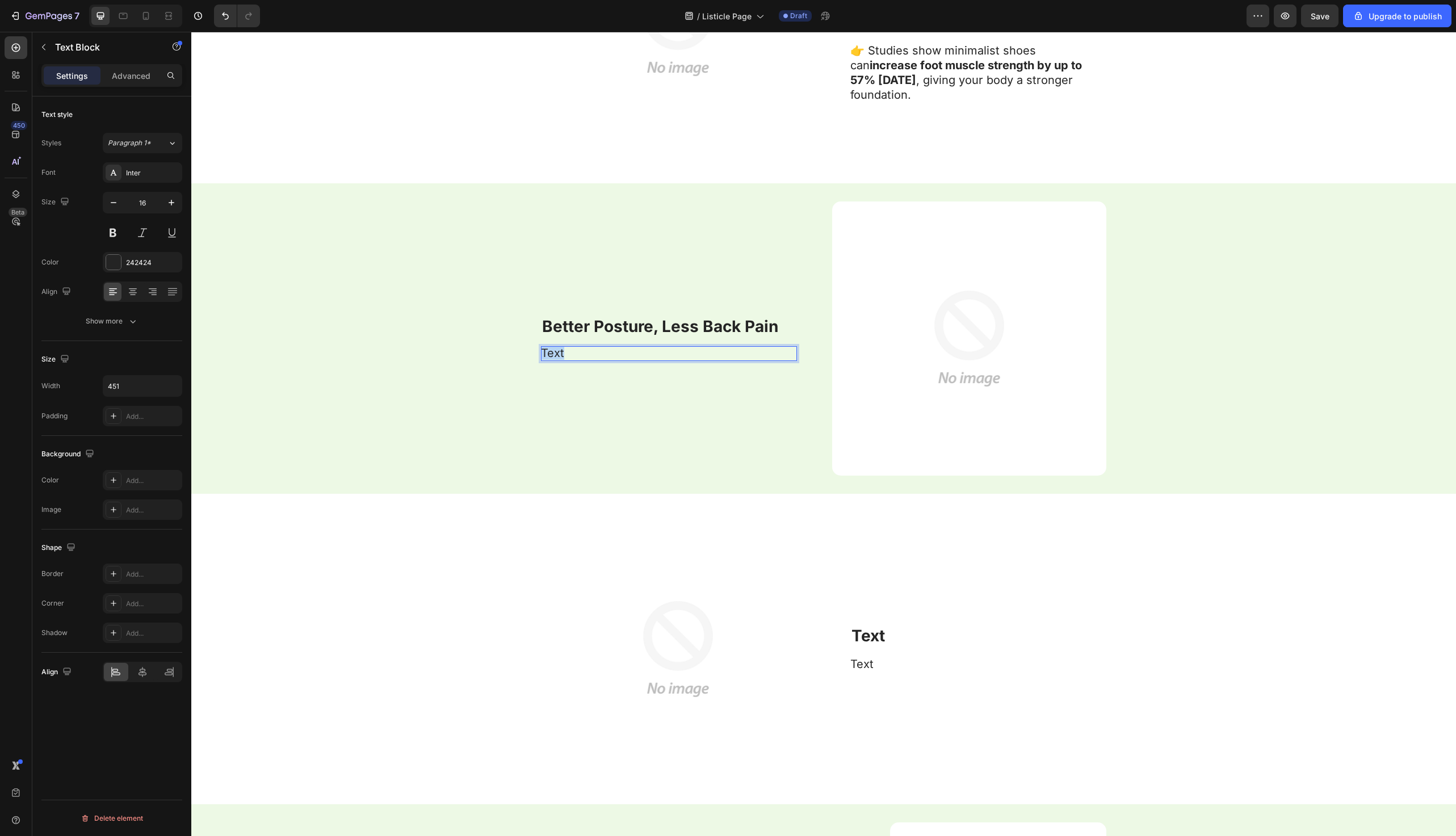
click at [577, 353] on p "Text" at bounding box center [668, 353] width 255 height 12
click at [931, 97] on p "⁠⁠⁠⁠⁠⁠⁠ 👉 Studies show minimalist shoes can increase foot muscle strength by up…" at bounding box center [977, 65] width 255 height 74
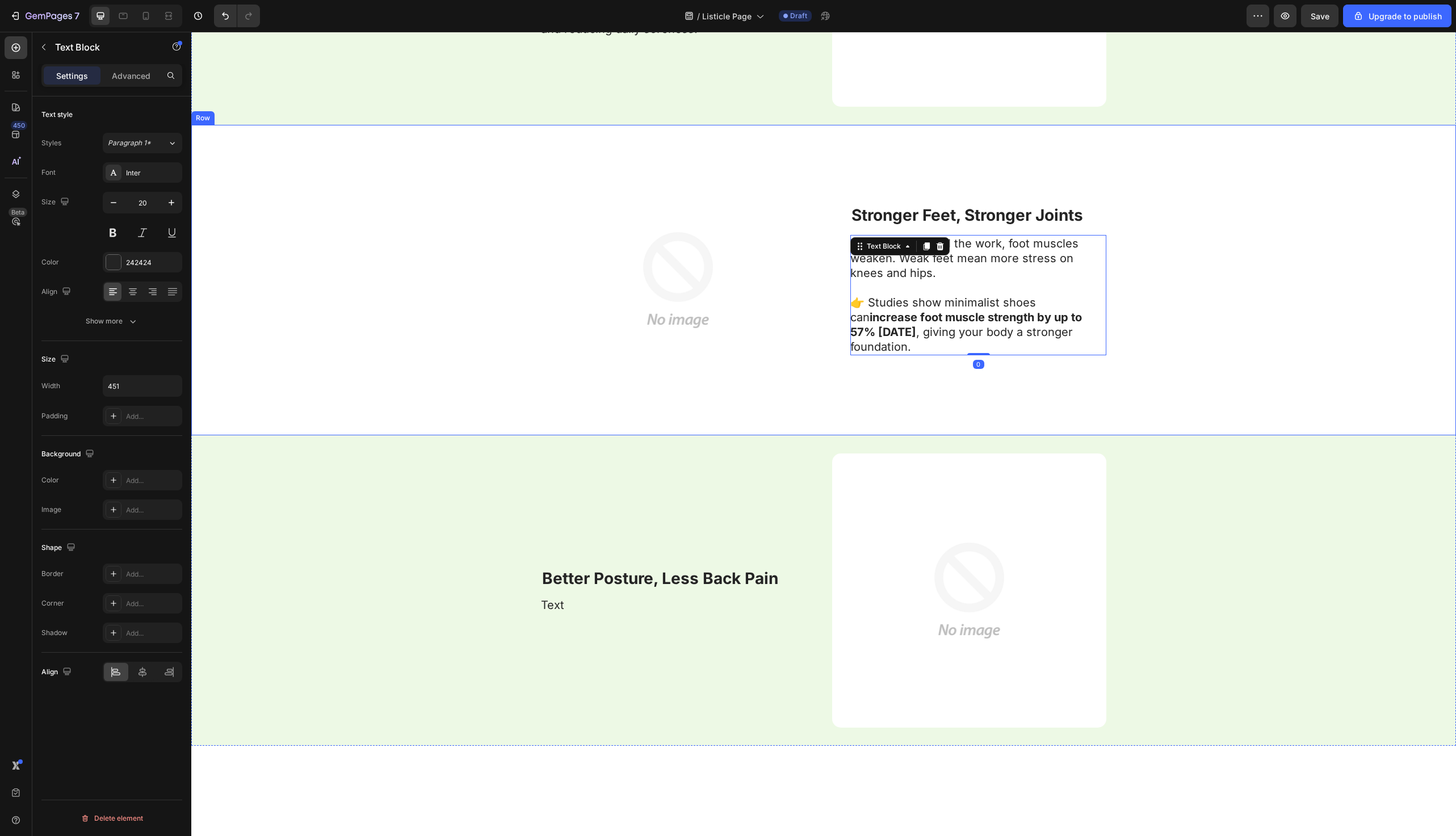
scroll to position [1910, 0]
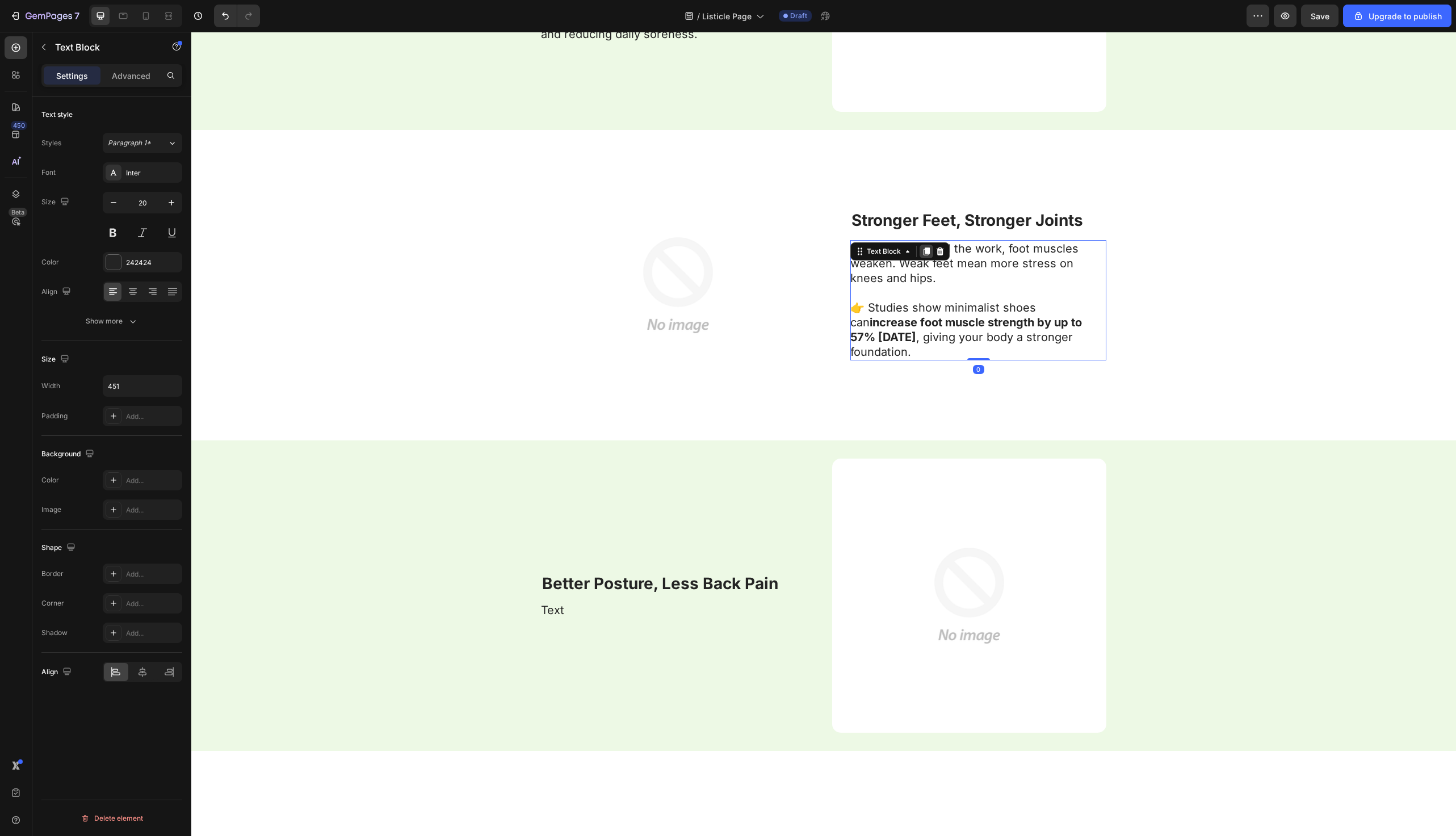
click at [928, 252] on icon at bounding box center [927, 252] width 6 height 8
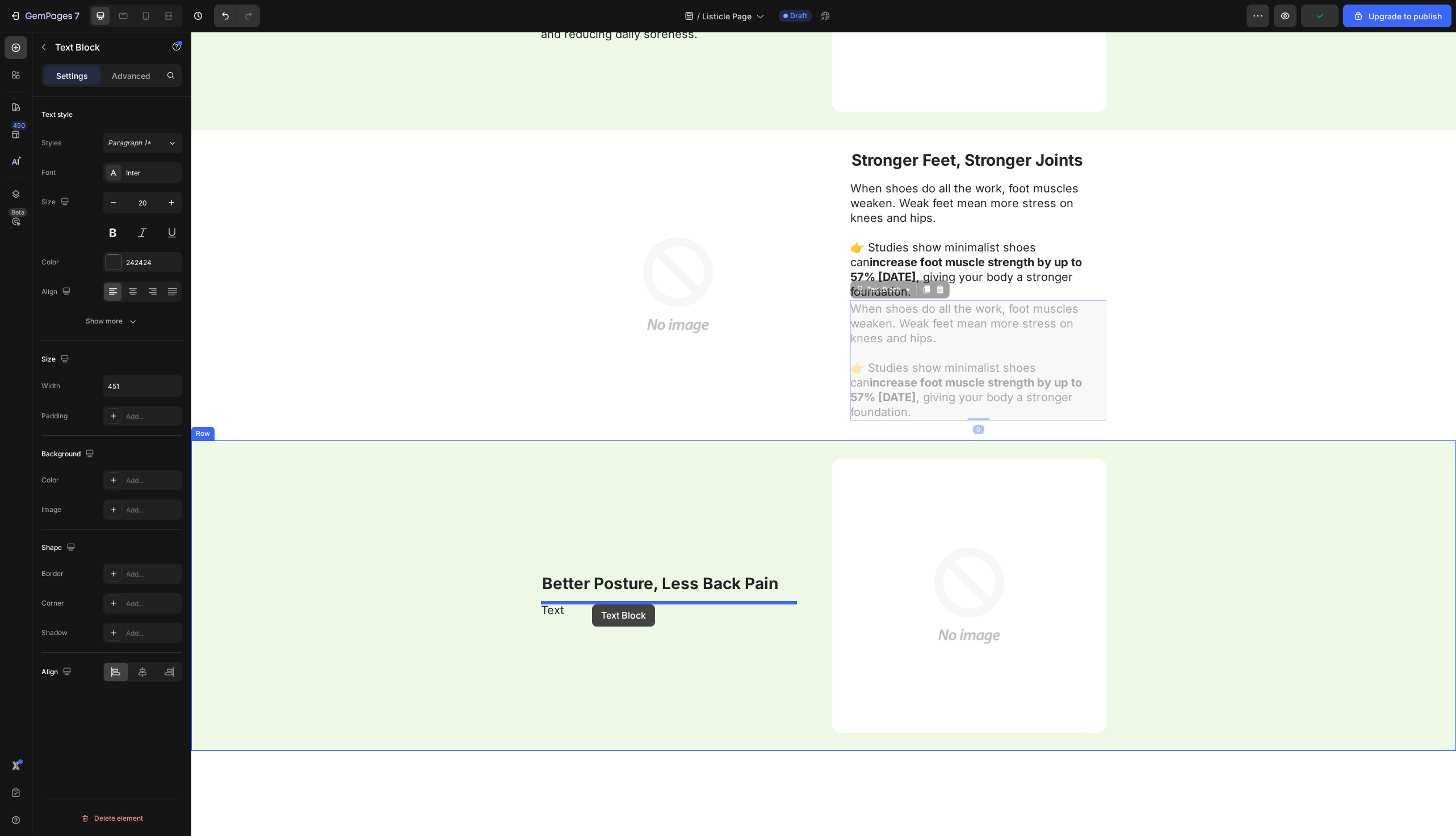
drag, startPoint x: 865, startPoint y: 294, endPoint x: 592, endPoint y: 604, distance: 413.1
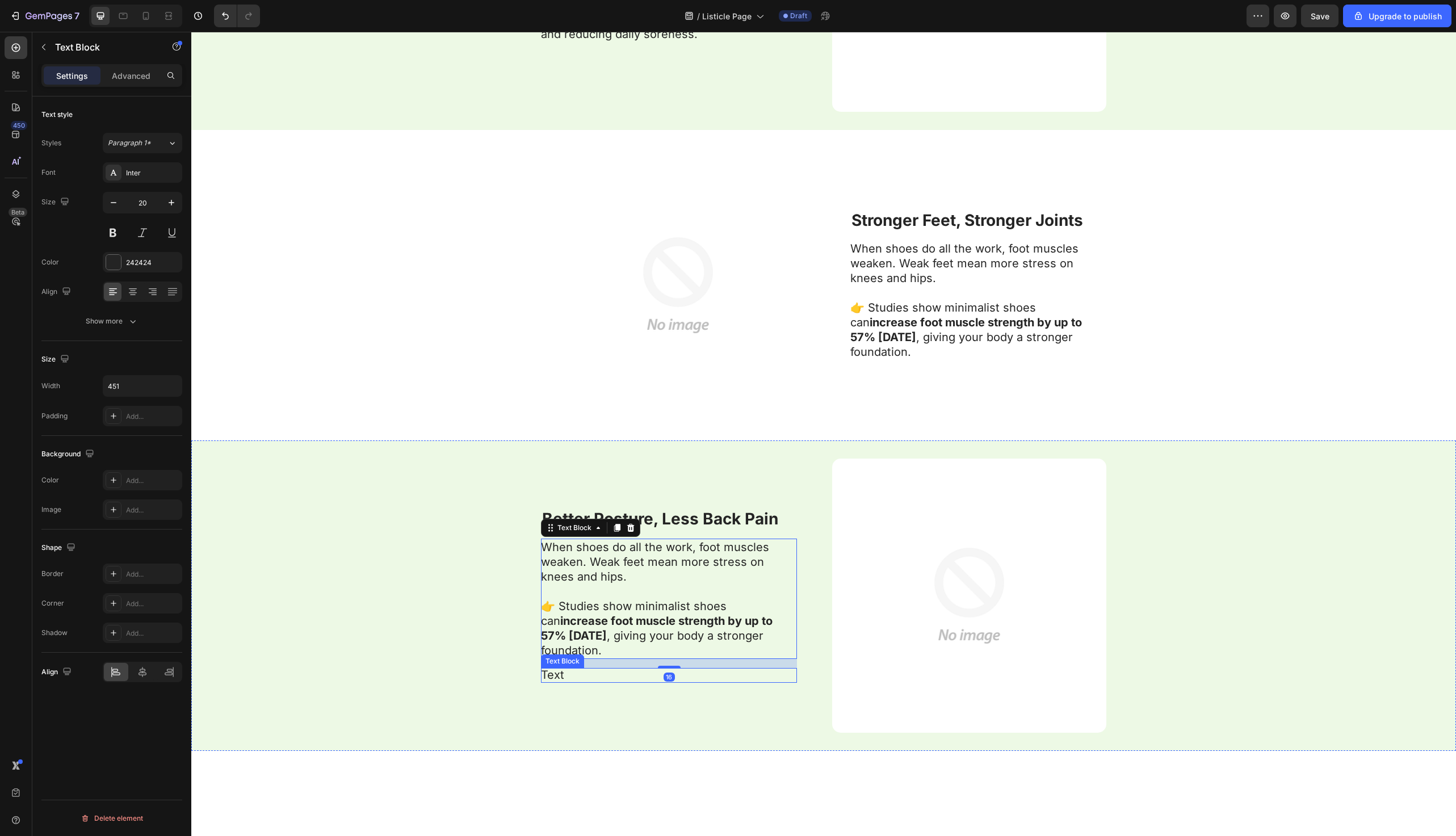
click at [592, 682] on div "Text" at bounding box center [669, 676] width 256 height 15
click at [635, 655] on icon at bounding box center [630, 657] width 9 height 9
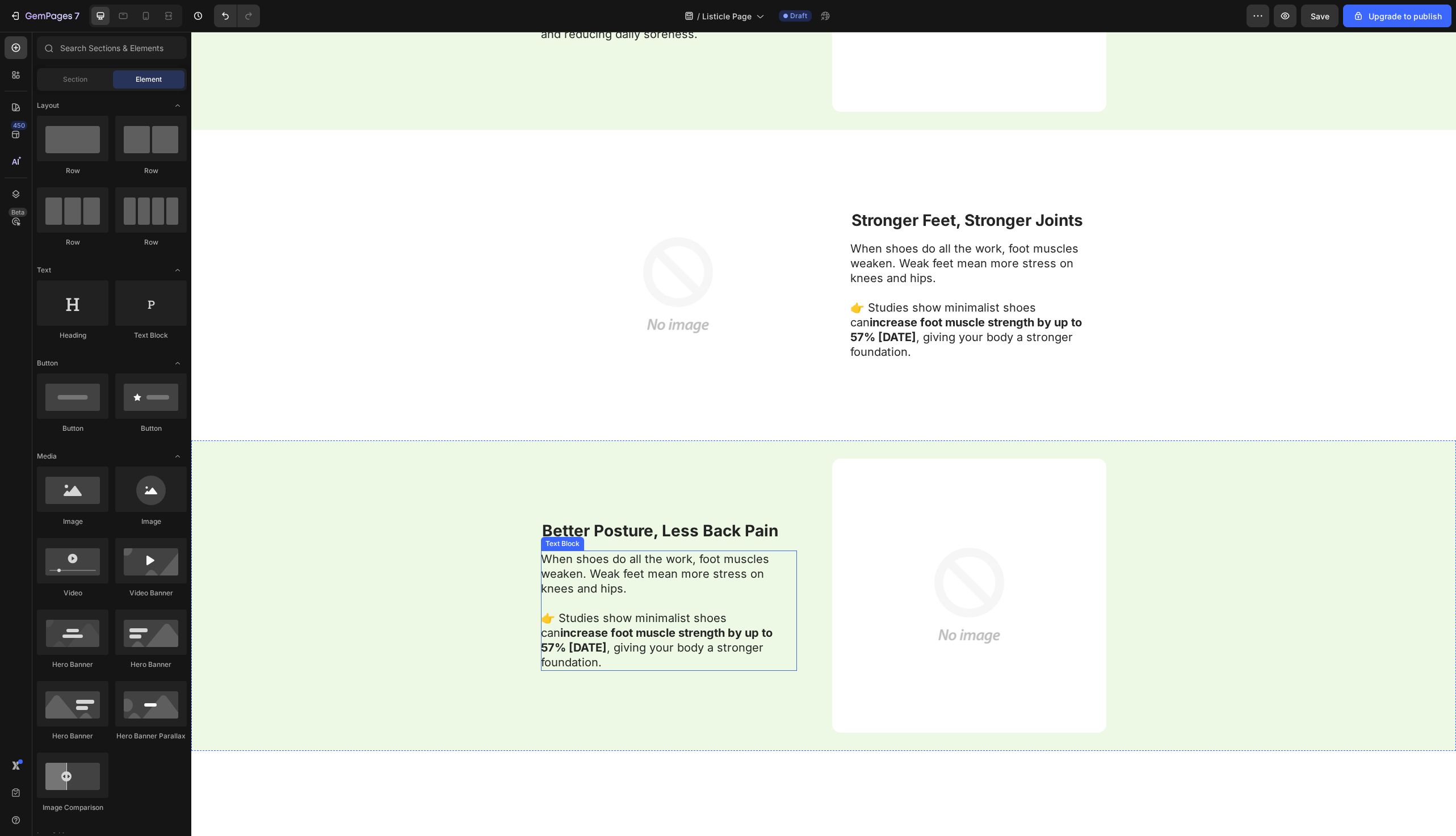
click at [634, 644] on p "👉 Studies show minimalist shoes can increase foot muscle strength by up to 57% …" at bounding box center [668, 633] width 255 height 74
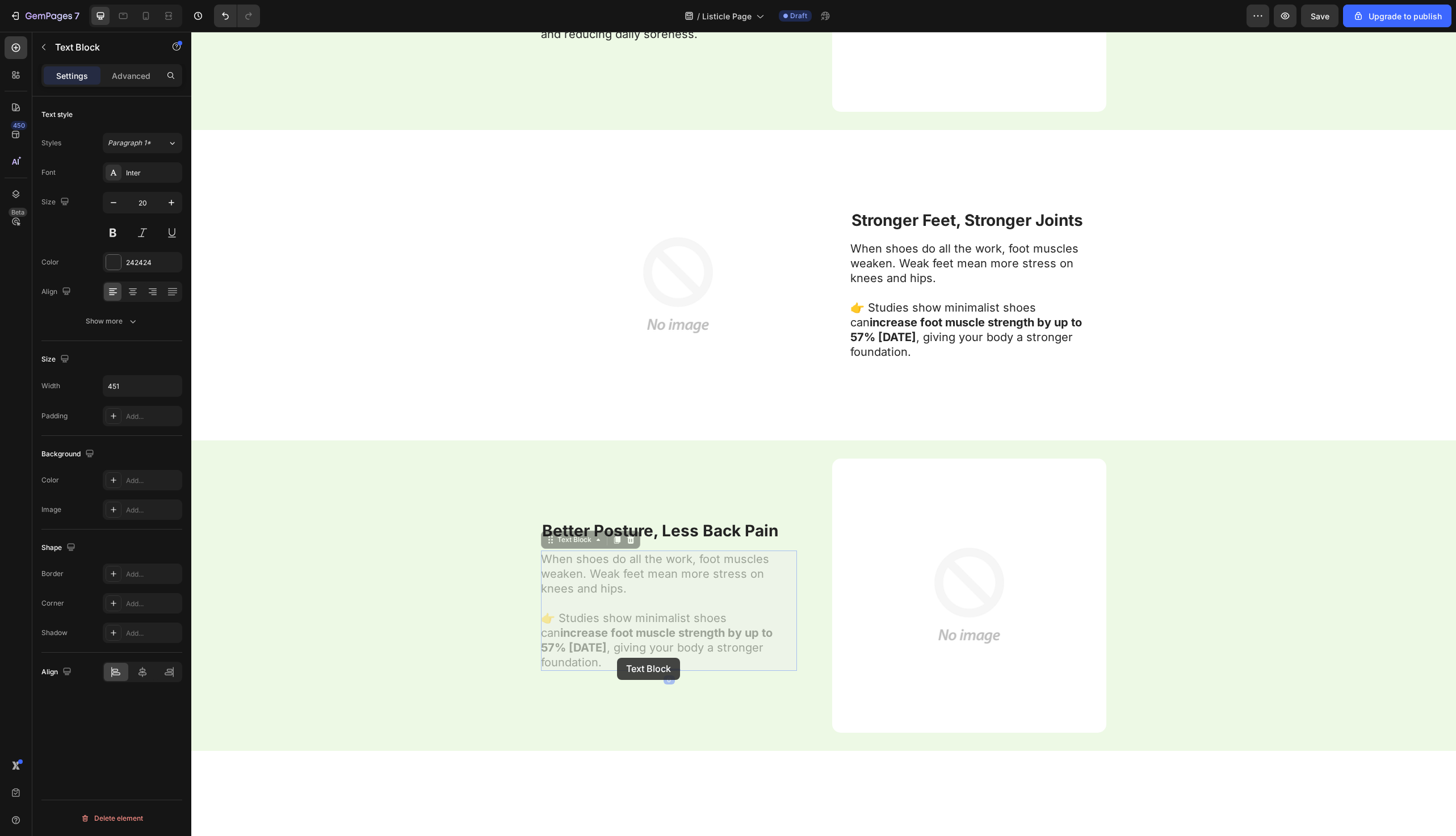
scroll to position [1850, 0]
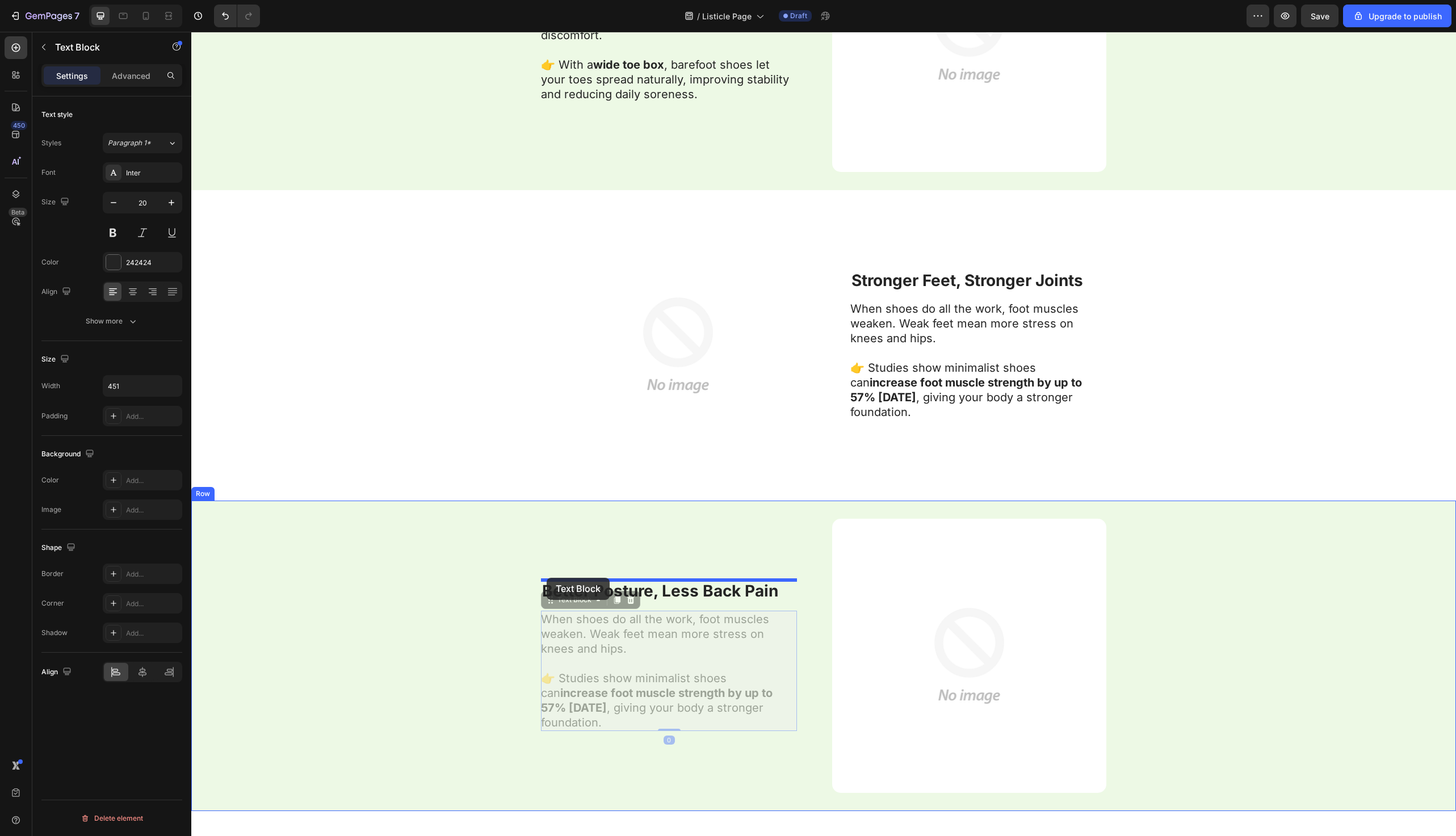
drag, startPoint x: 617, startPoint y: 658, endPoint x: 548, endPoint y: 579, distance: 104.9
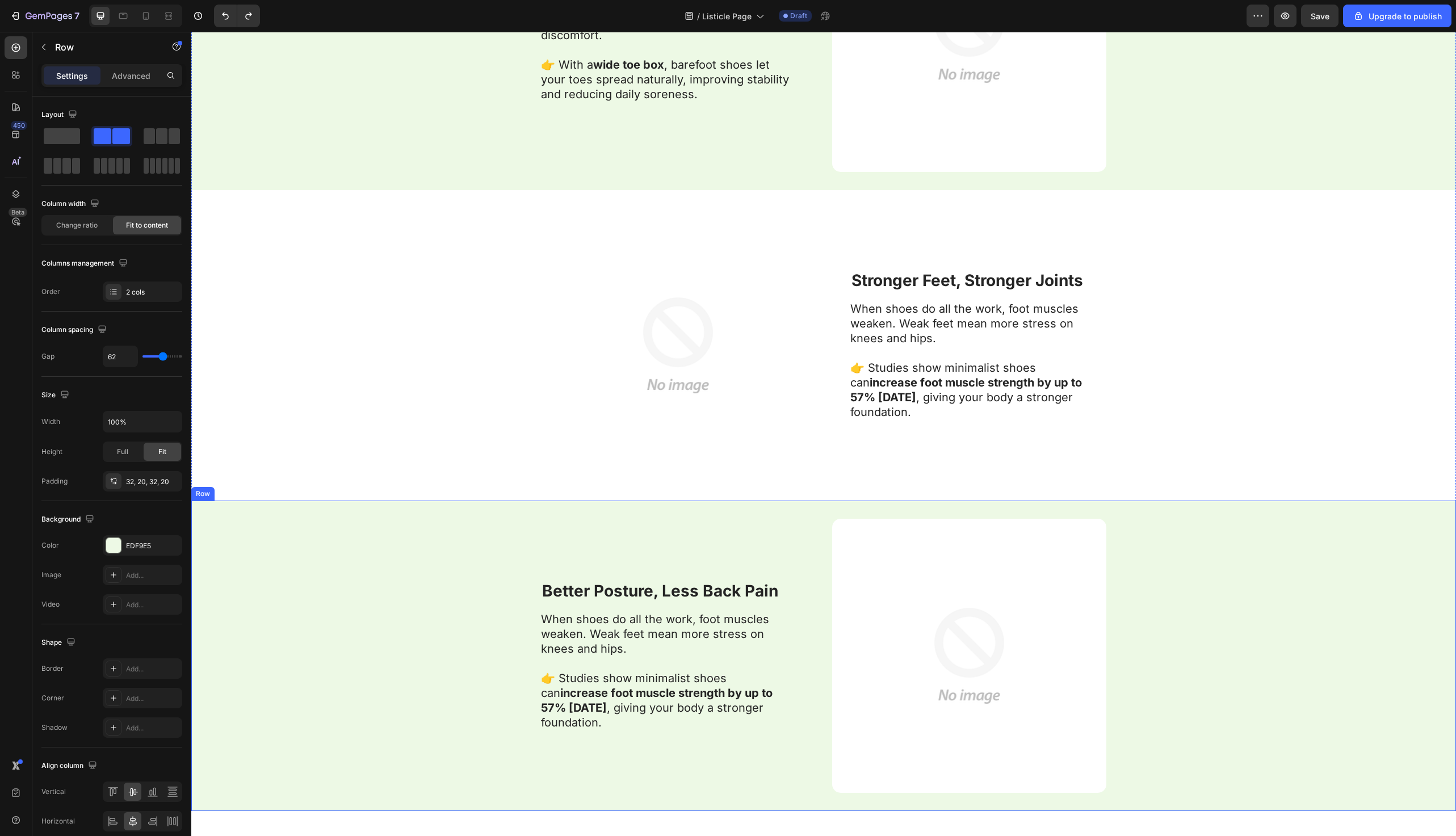
click at [632, 746] on div "⁠⁠⁠⁠⁠⁠⁠ Better Posture, Less Back Pain Heading When shoes do all the work, foot…" at bounding box center [669, 656] width 256 height 274
click at [602, 718] on p "👉 Studies show minimalist shoes can increase foot muscle strength by up to 57% …" at bounding box center [668, 693] width 255 height 74
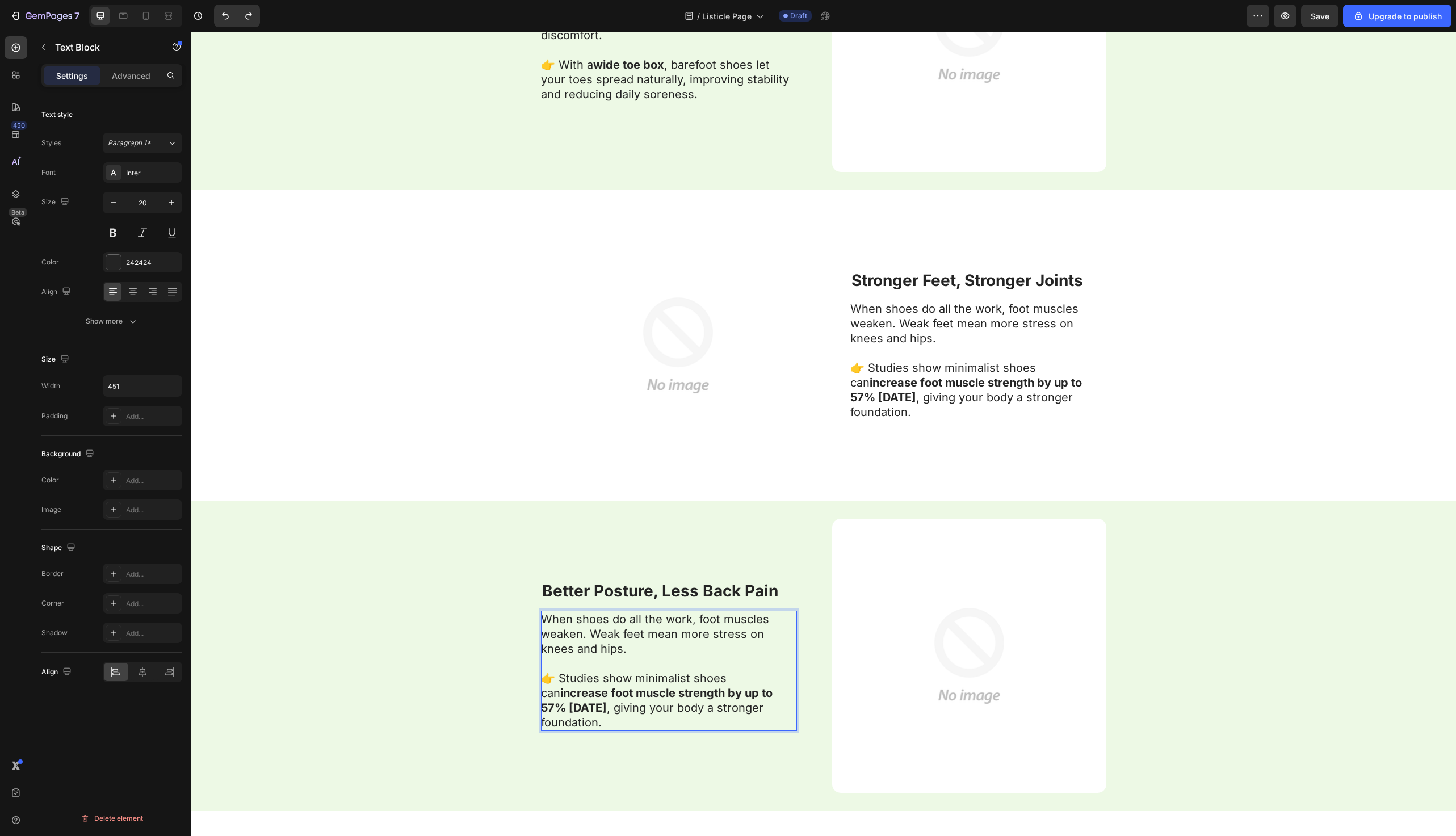
click at [602, 718] on p "👉 Studies show minimalist shoes can increase foot muscle strength by up to 57% …" at bounding box center [668, 693] width 255 height 74
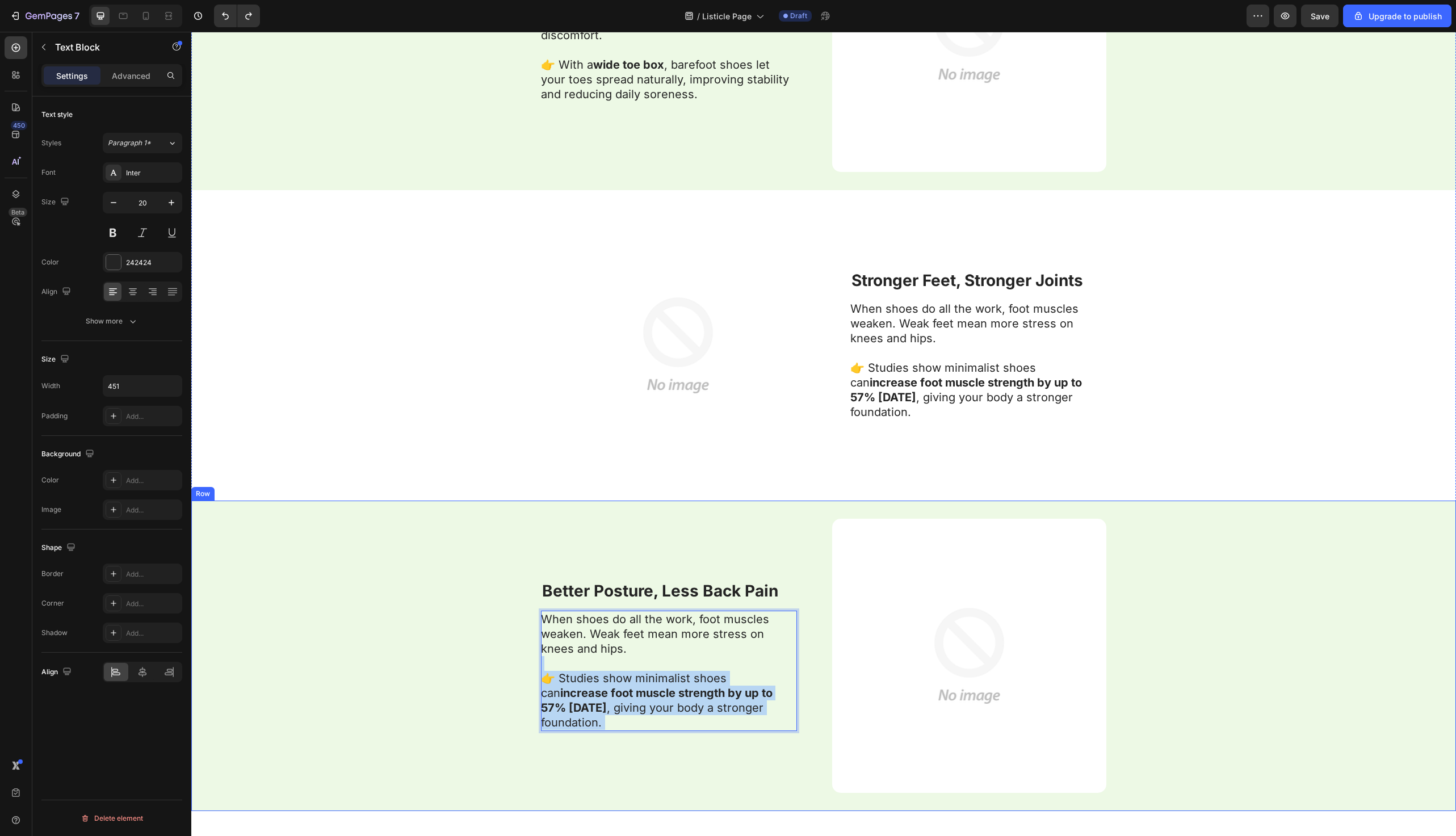
drag, startPoint x: 619, startPoint y: 722, endPoint x: 535, endPoint y: 632, distance: 123.1
click at [535, 632] on div "⁠⁠⁠⁠⁠⁠⁠ Better Posture, Less Back Pain Heading When shoes do all the work, foot…" at bounding box center [824, 656] width 1265 height 311
drag, startPoint x: 605, startPoint y: 722, endPoint x: 526, endPoint y: 609, distance: 137.9
click at [526, 610] on div "⁠⁠⁠⁠⁠⁠⁠ Better Posture, Less Back Pain Heading When shoes do all the work, foot…" at bounding box center [824, 656] width 1265 height 311
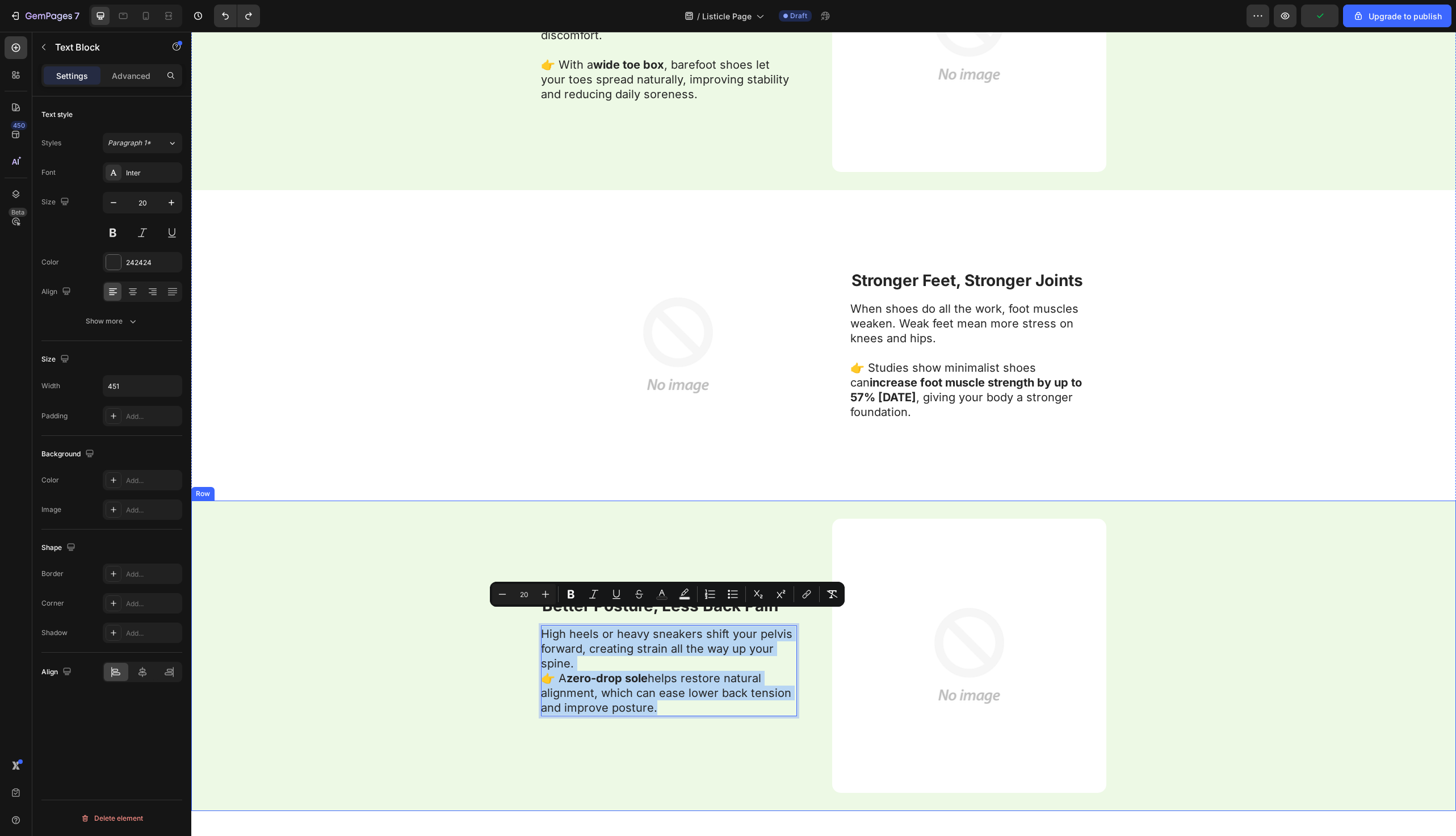
scroll to position [1865, 0]
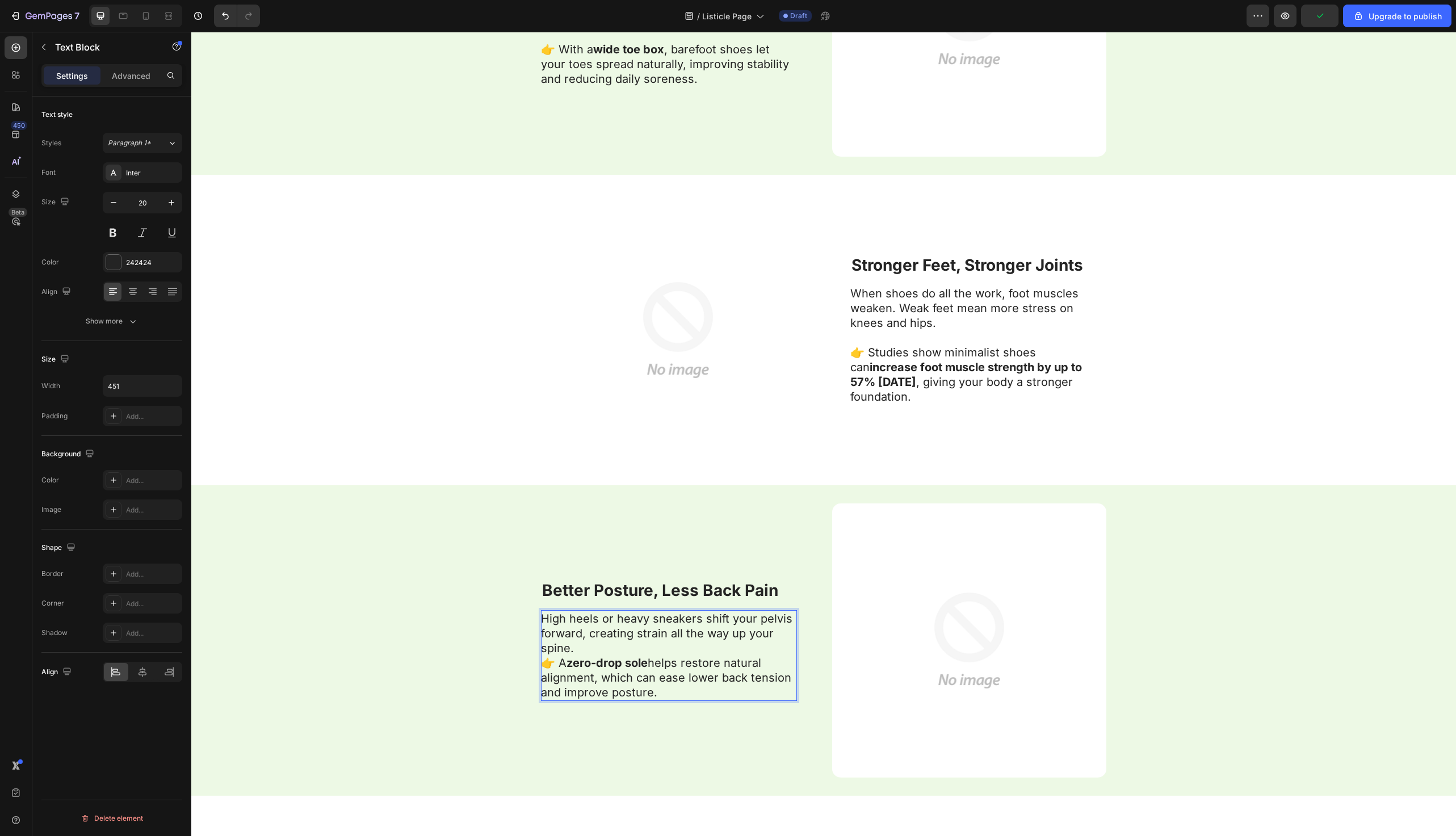
click at [605, 648] on p "High heels or heavy sneakers shift your pelvis forward, creating strain all the…" at bounding box center [668, 655] width 255 height 89
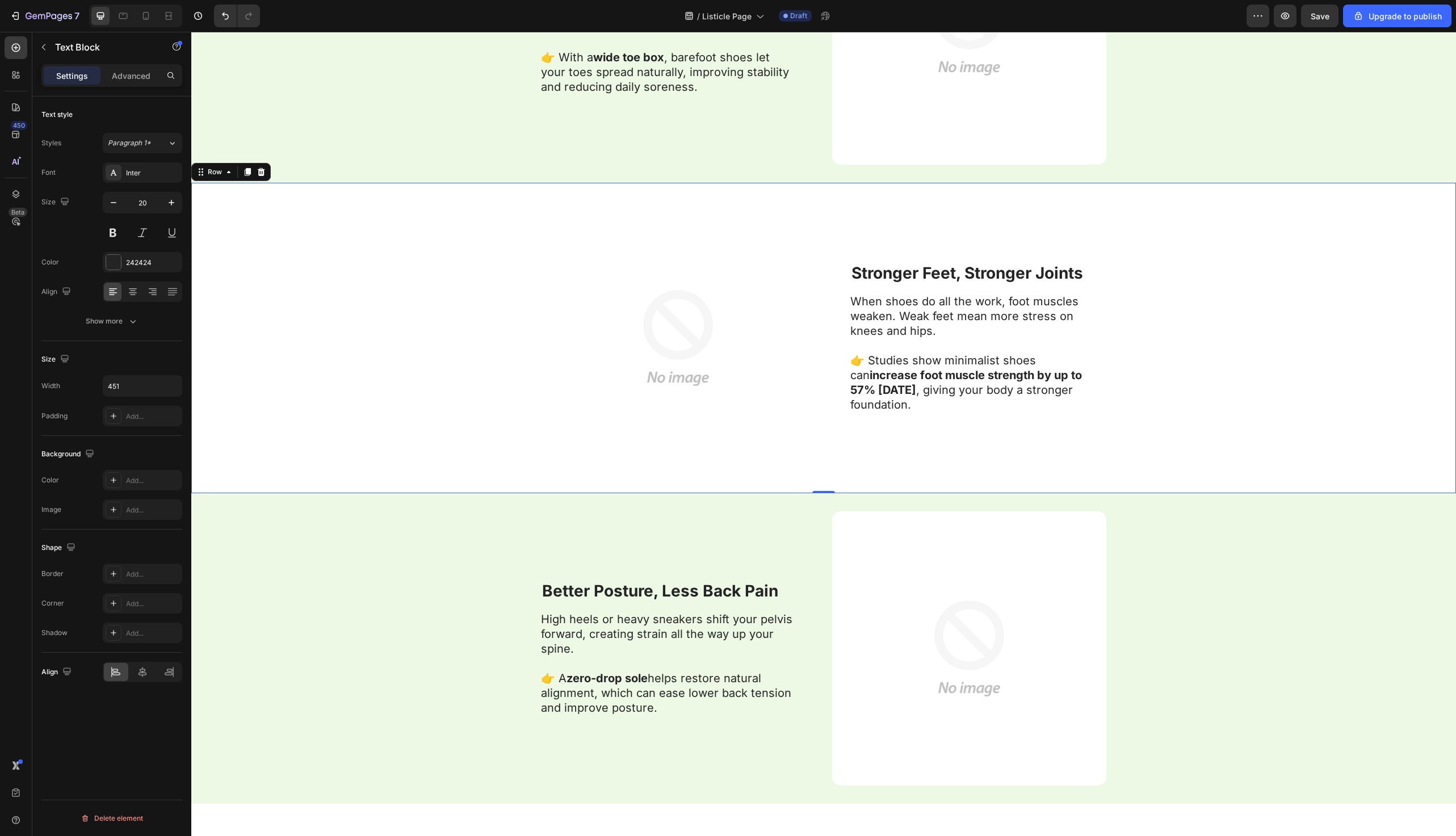
click at [372, 374] on div "Image ⁠⁠⁠⁠⁠⁠⁠ Stronger Feet, Stronger Joints Heading When shoes do all the work…" at bounding box center [824, 338] width 1265 height 311
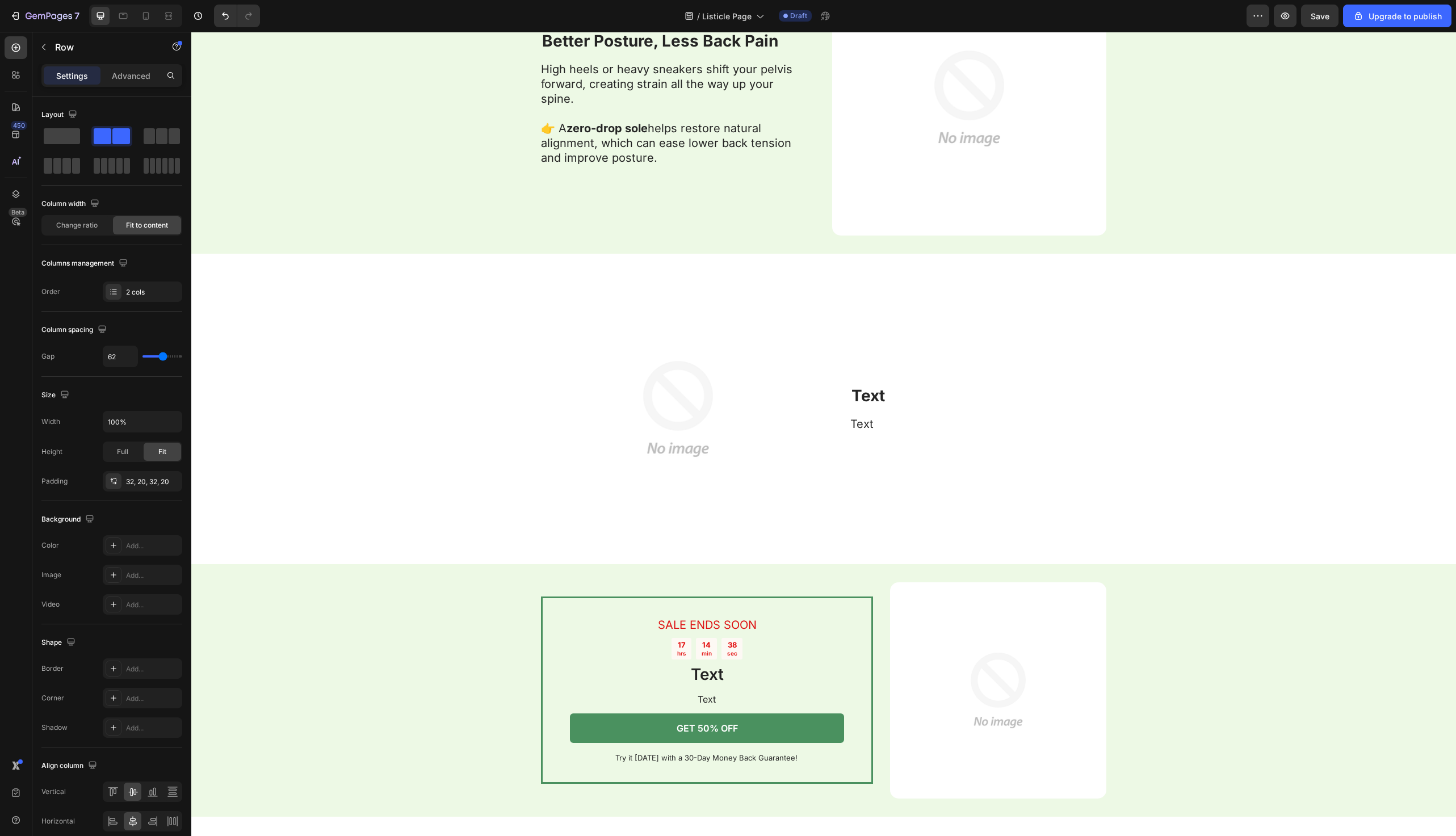
scroll to position [2436, 0]
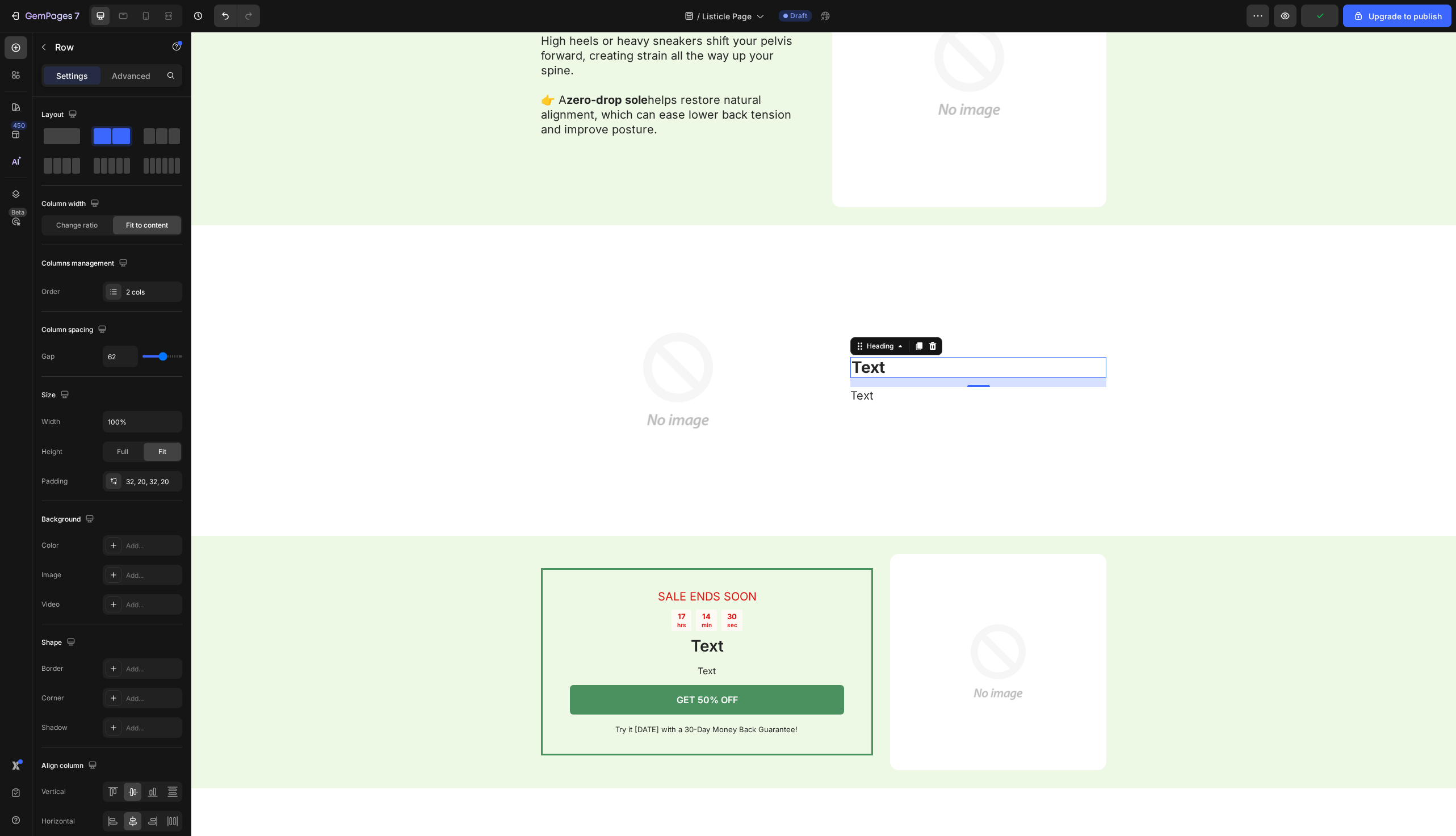
click at [886, 372] on h2 "Text" at bounding box center [978, 368] width 256 height 22
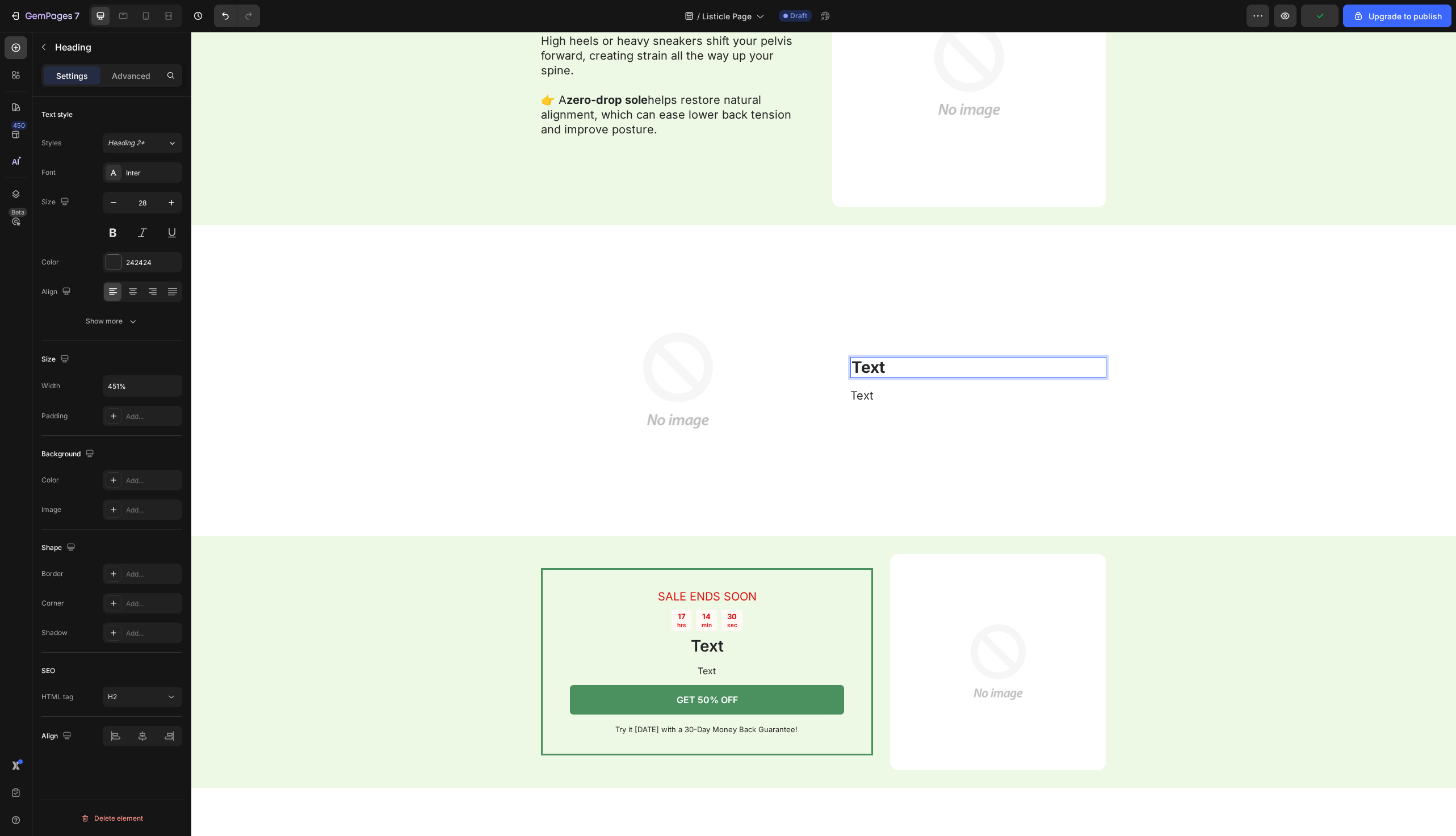
click at [886, 372] on h2 "Text" at bounding box center [978, 368] width 256 height 22
click at [886, 372] on p "Text" at bounding box center [978, 368] width 254 height 20
click at [871, 387] on div "Text" at bounding box center [978, 395] width 256 height 17
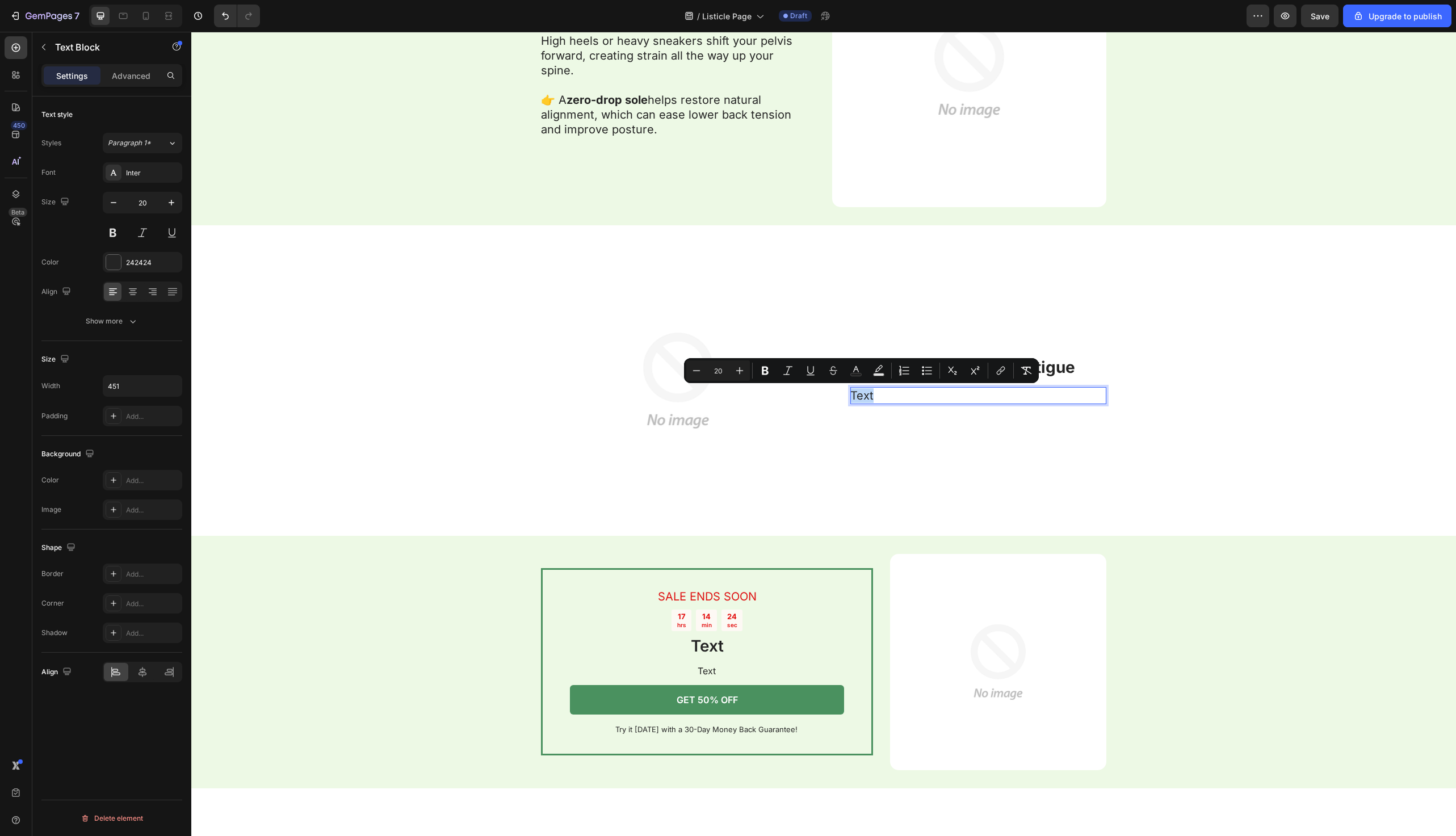
click at [871, 387] on div "Text" at bounding box center [978, 395] width 256 height 17
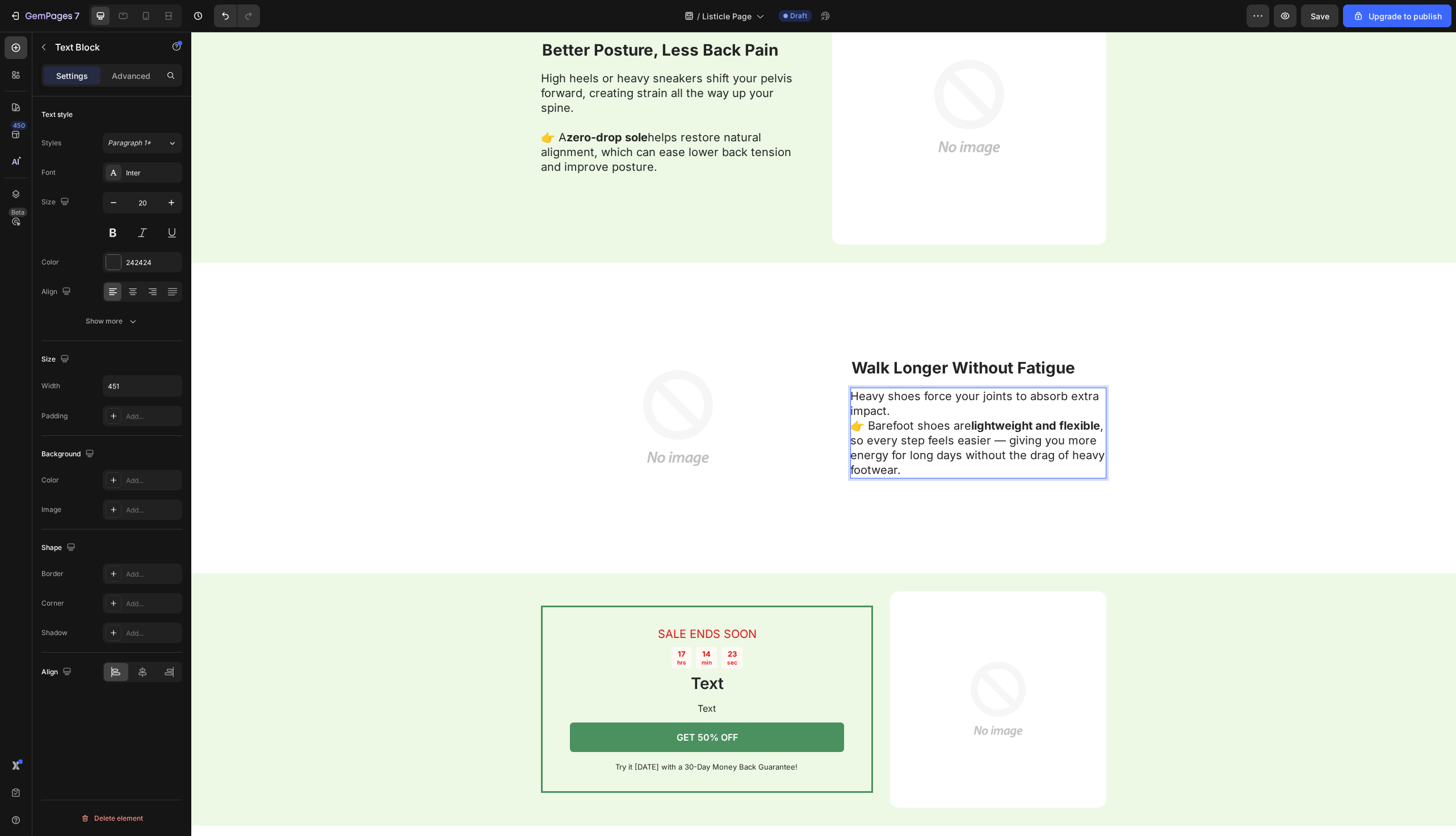
click at [907, 403] on p "Heavy shoes force your joints to absorb extra impact. 👉 Barefoot shoes are ligh…" at bounding box center [977, 433] width 255 height 89
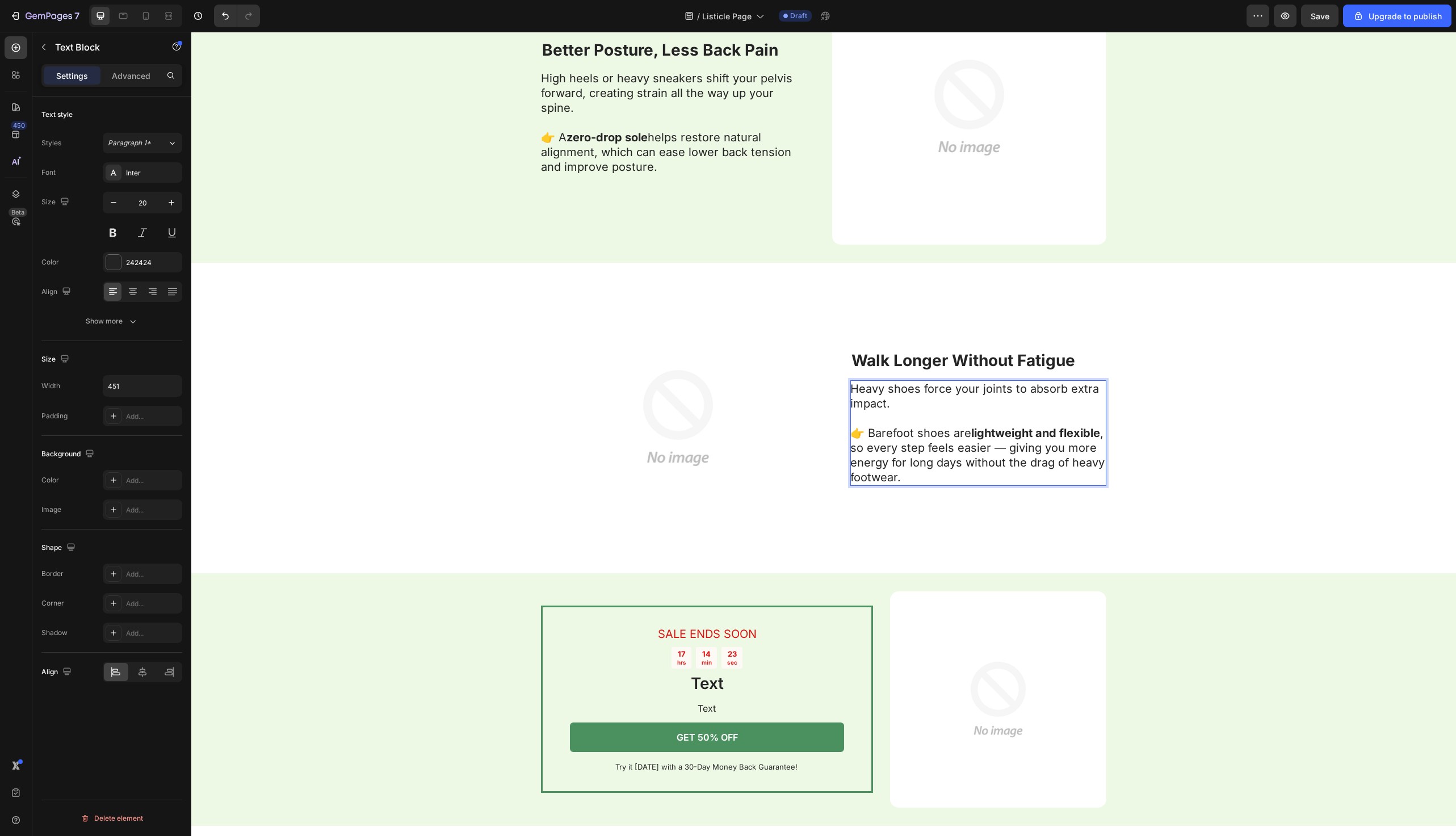
scroll to position [2392, 0]
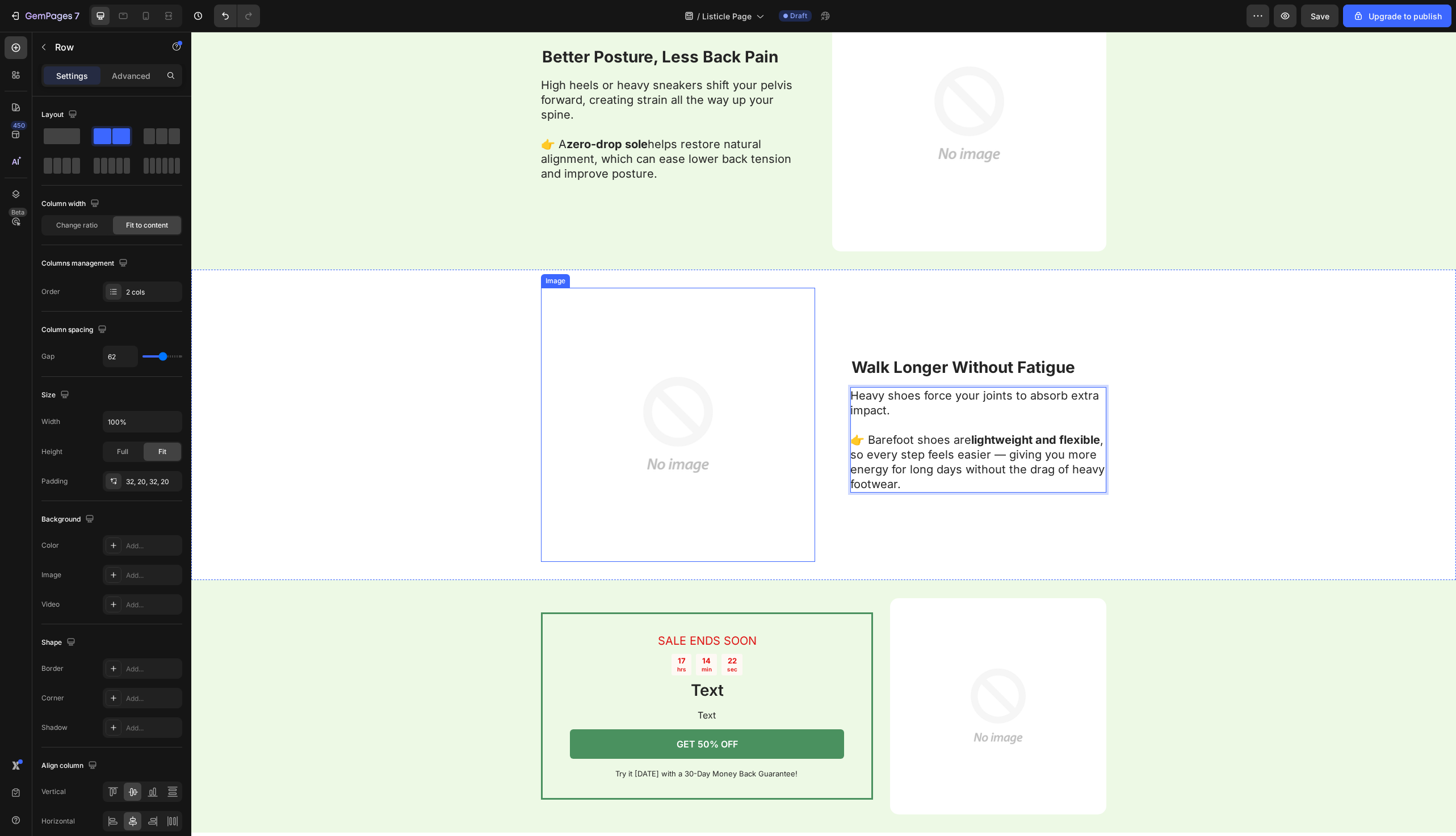
click at [510, 393] on div "Image ⁠⁠⁠⁠⁠⁠⁠ Walk Longer Without Fatigue Heading Heavy shoes force your joints…" at bounding box center [824, 424] width 1265 height 311
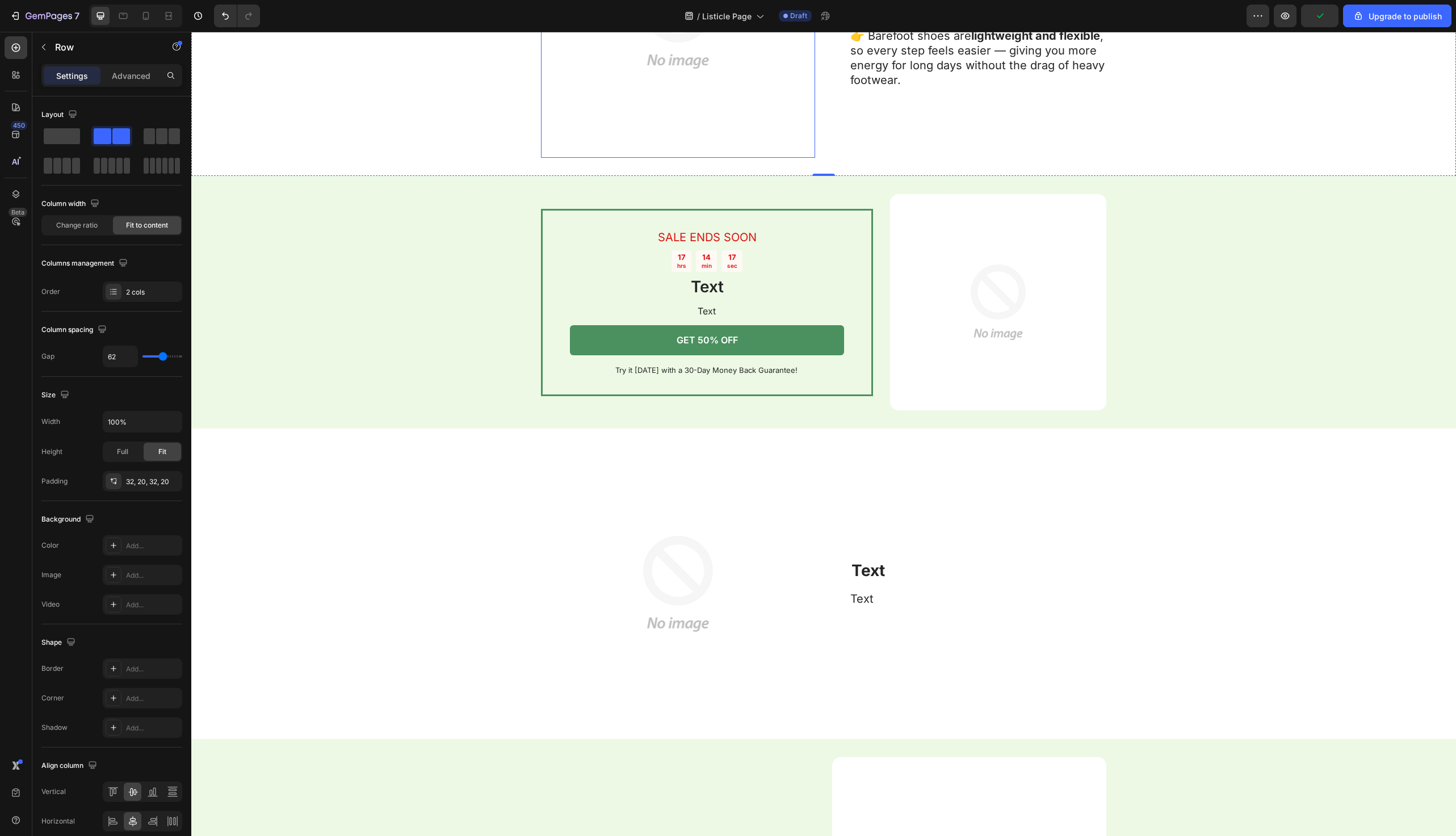
scroll to position [2908, 0]
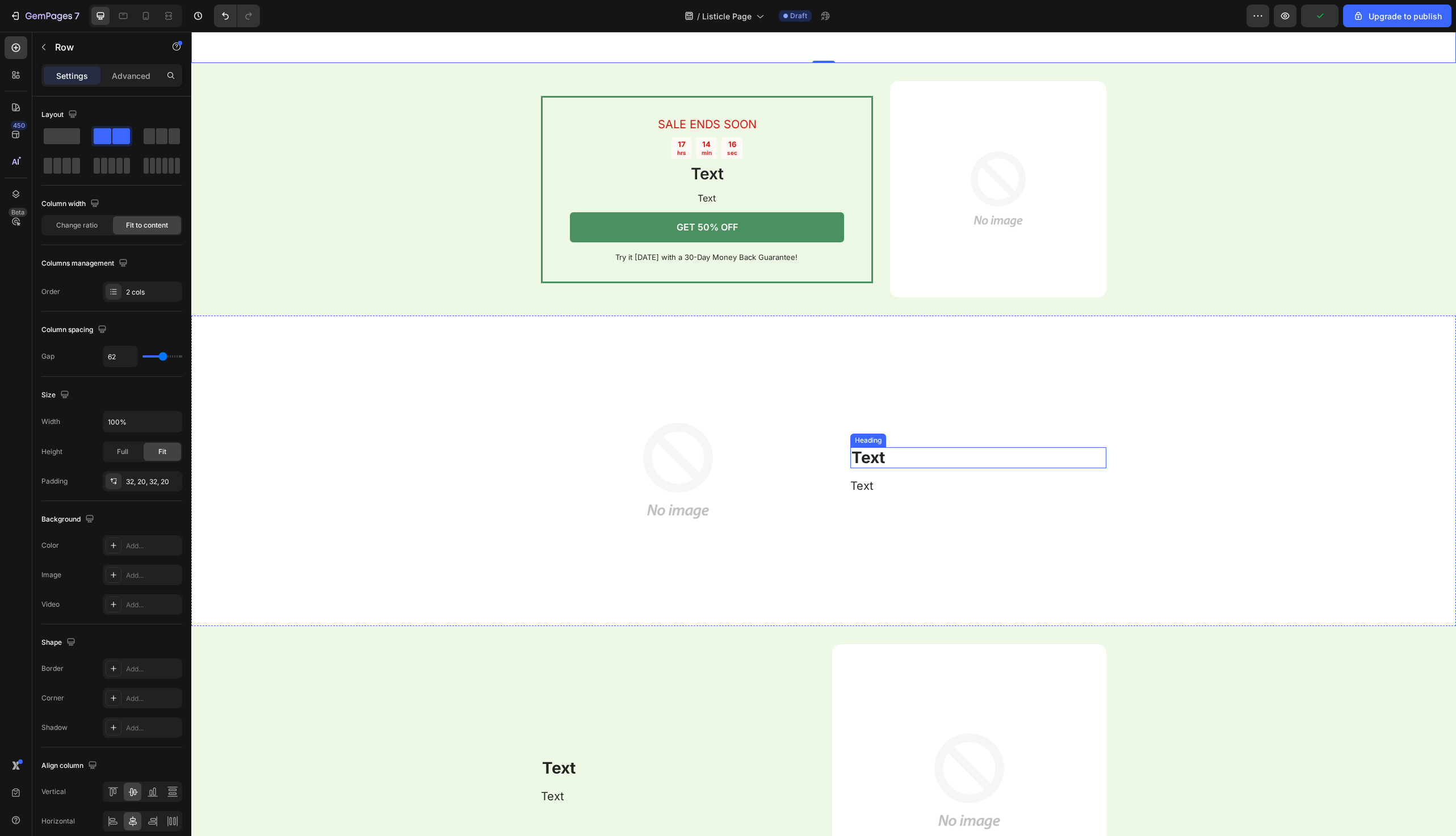
click at [905, 463] on h2 "Text" at bounding box center [978, 458] width 256 height 22
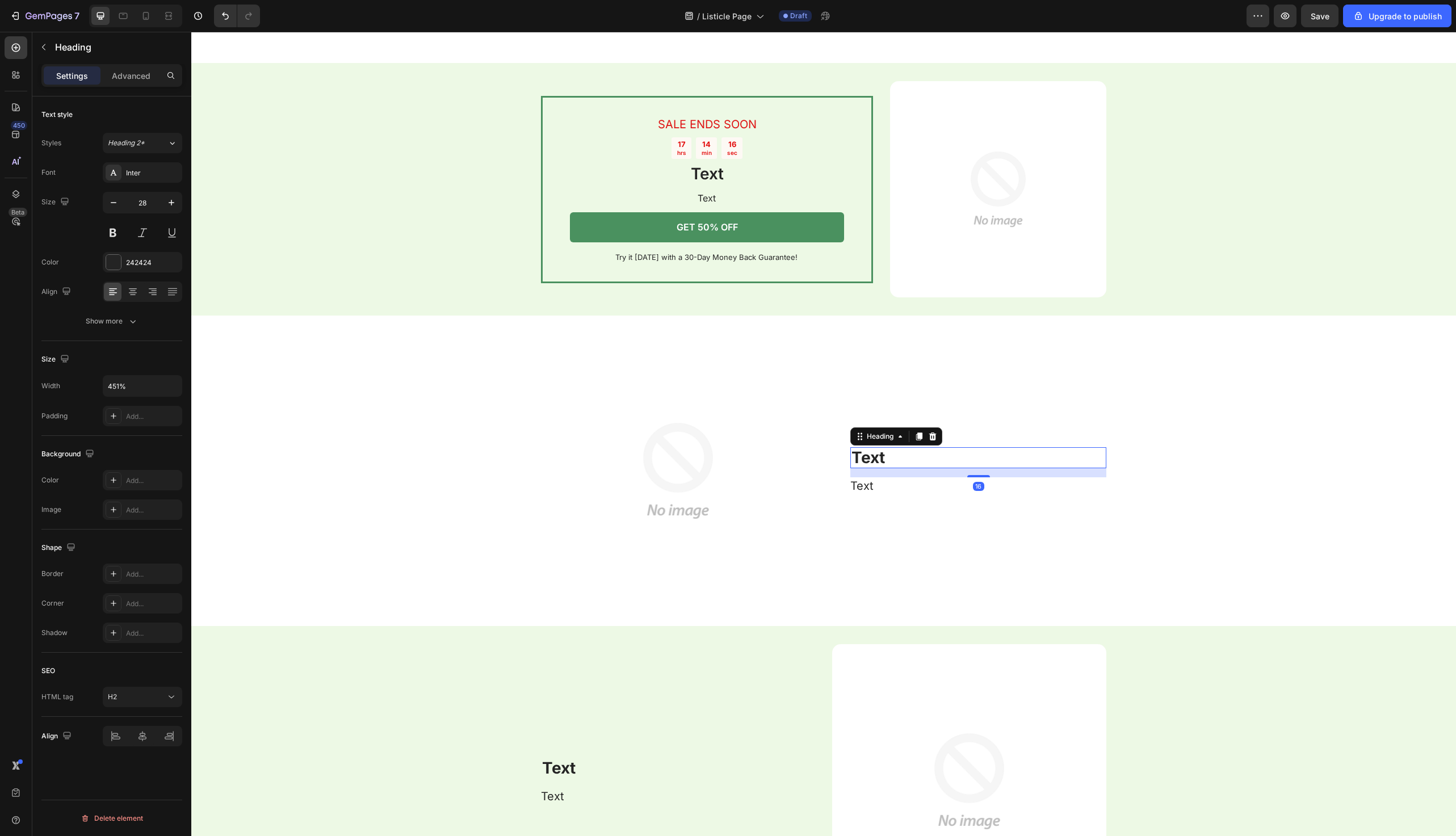
click at [905, 463] on h2 "Text" at bounding box center [978, 458] width 256 height 22
click at [905, 463] on p "Text" at bounding box center [978, 458] width 254 height 20
click at [924, 493] on p "Text" at bounding box center [956, 486] width 255 height 15
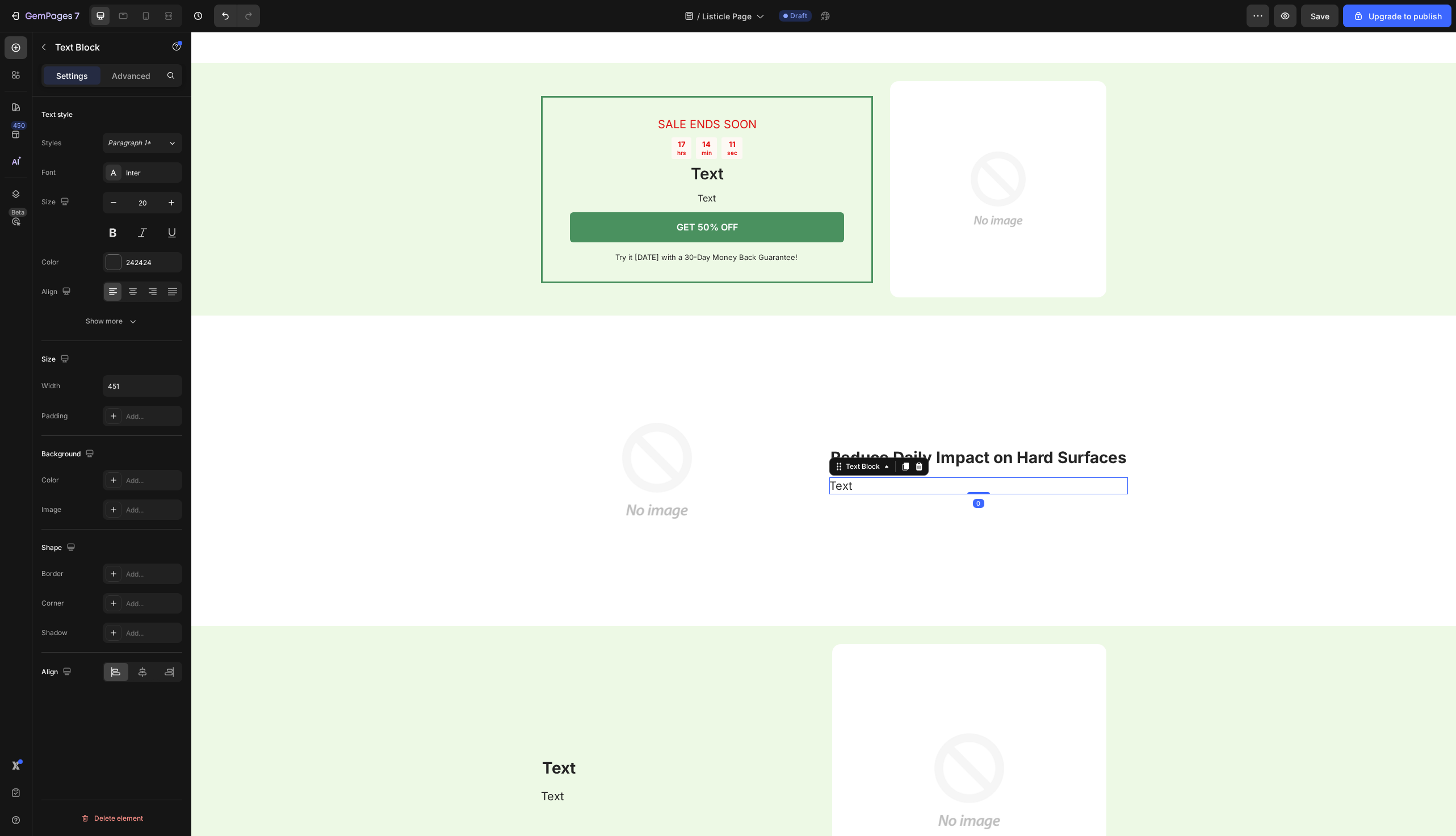
click at [924, 493] on p "Text" at bounding box center [956, 486] width 255 height 15
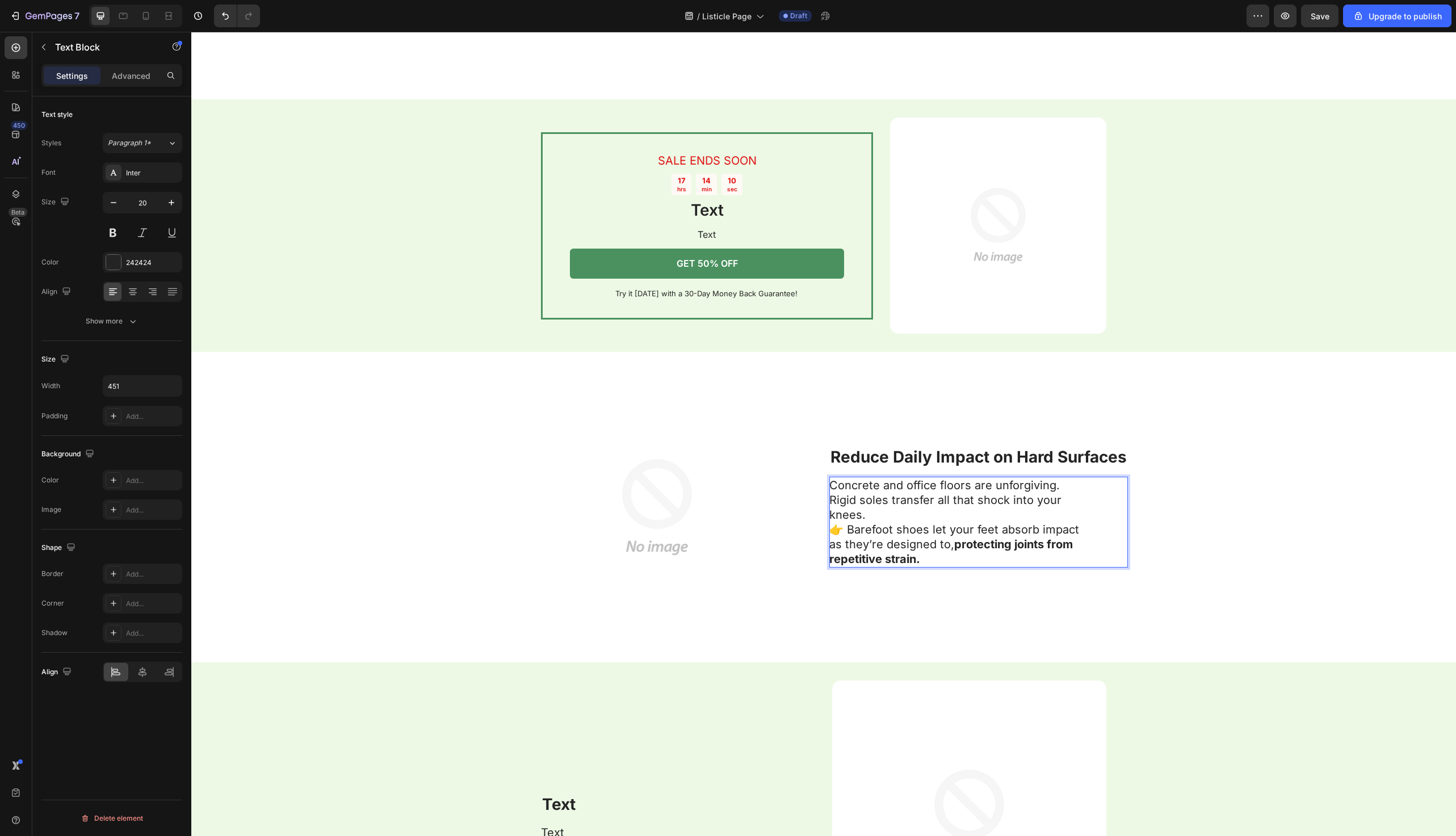
click at [893, 521] on p "Concrete and office floors are unforgiving. Rigid soles transfer all that shock…" at bounding box center [956, 522] width 255 height 89
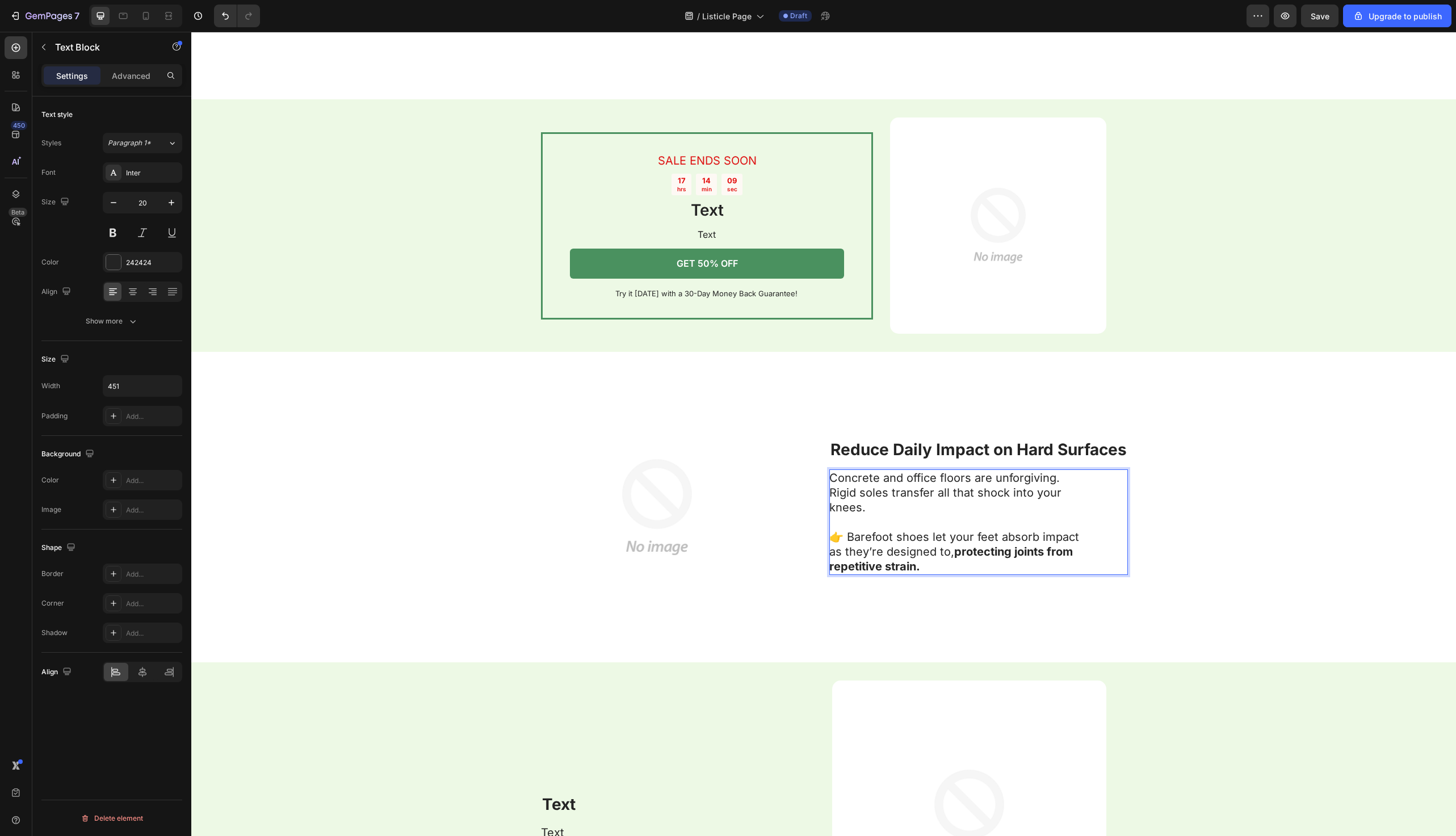
scroll to position [2864, 0]
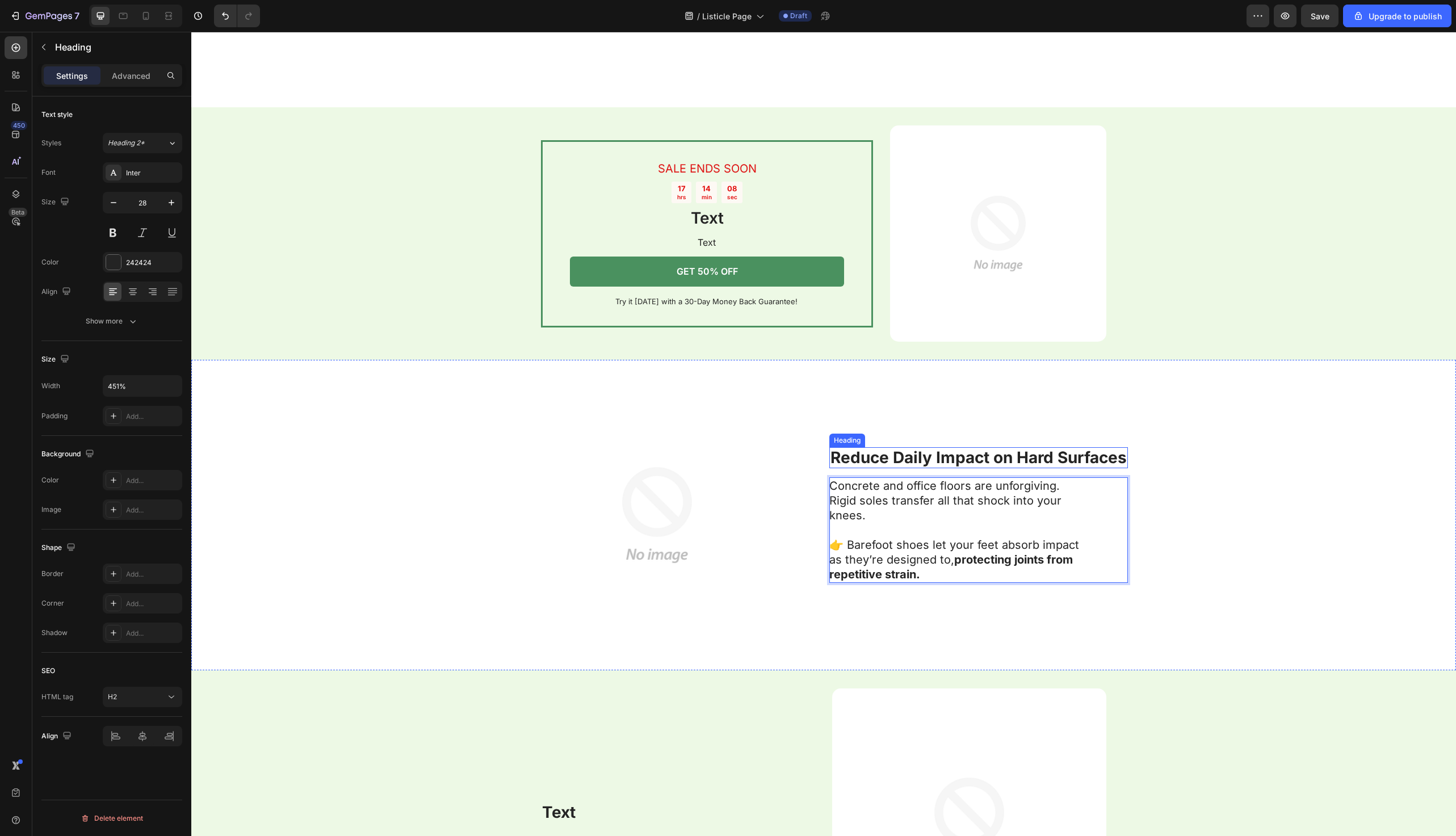
click at [1040, 454] on strong "Reduce Daily Impact on Hard Surfaces" at bounding box center [979, 458] width 296 height 20
click at [993, 459] on strong "Reduce Daily Impact on Hard Surfaces" at bounding box center [979, 458] width 296 height 20
click at [1019, 457] on strong "Reduce Daily Impact on Hard Surfaces" at bounding box center [979, 458] width 296 height 20
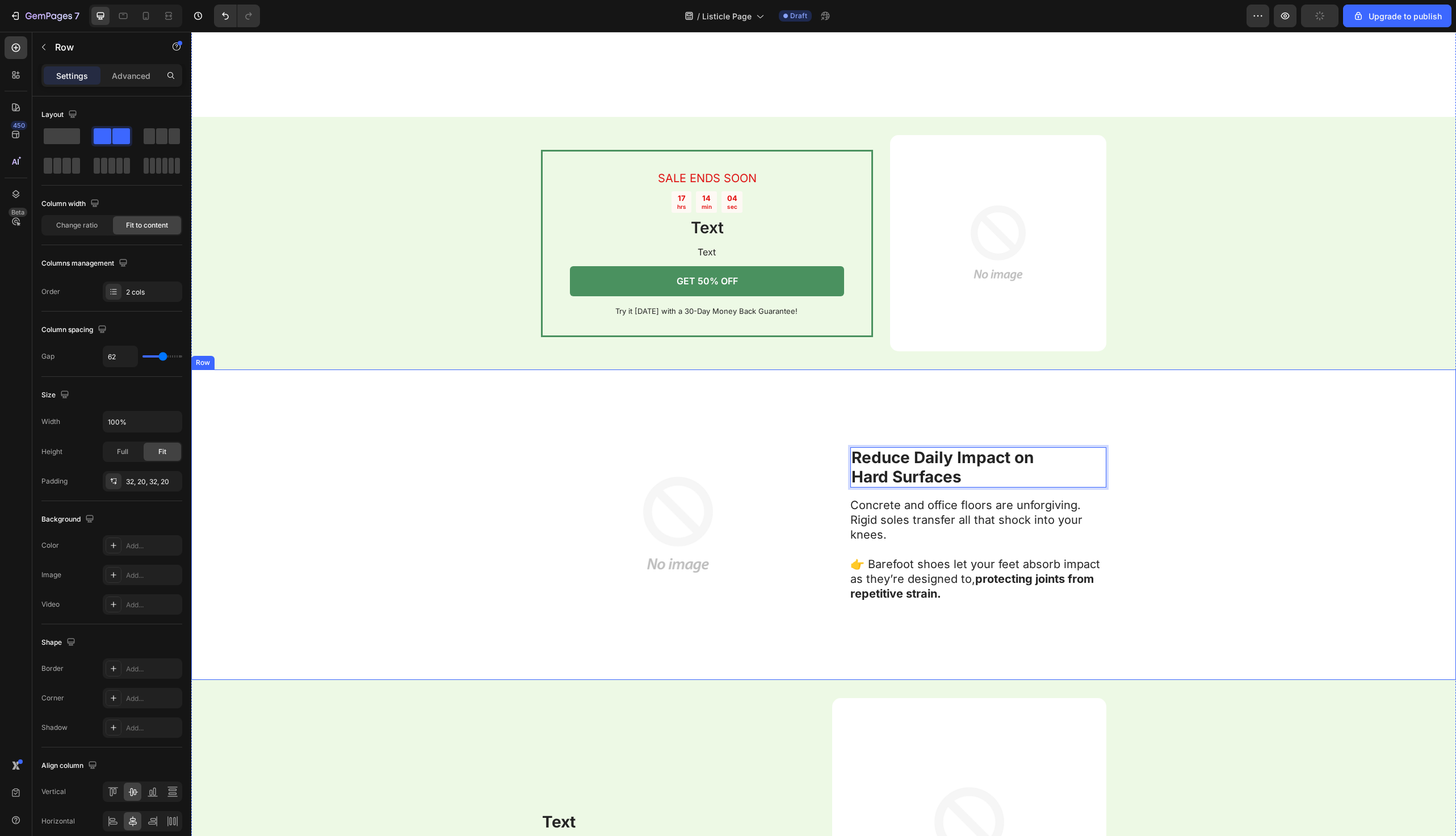
click at [1203, 412] on div "Image Reduce Daily Impact on Hard Surfaces Heading 16 Concrete and office floor…" at bounding box center [824, 525] width 1265 height 311
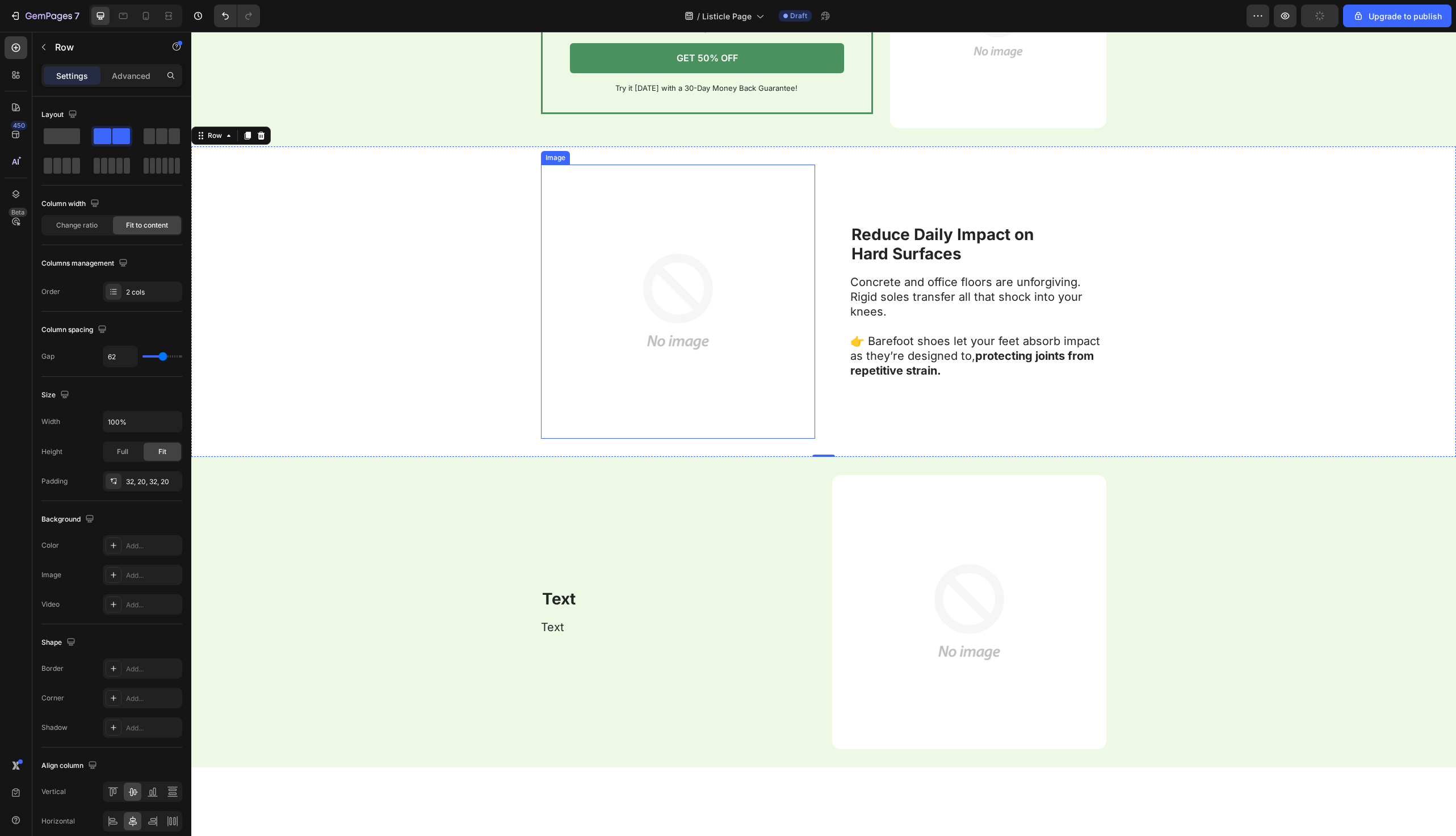
scroll to position [3285, 0]
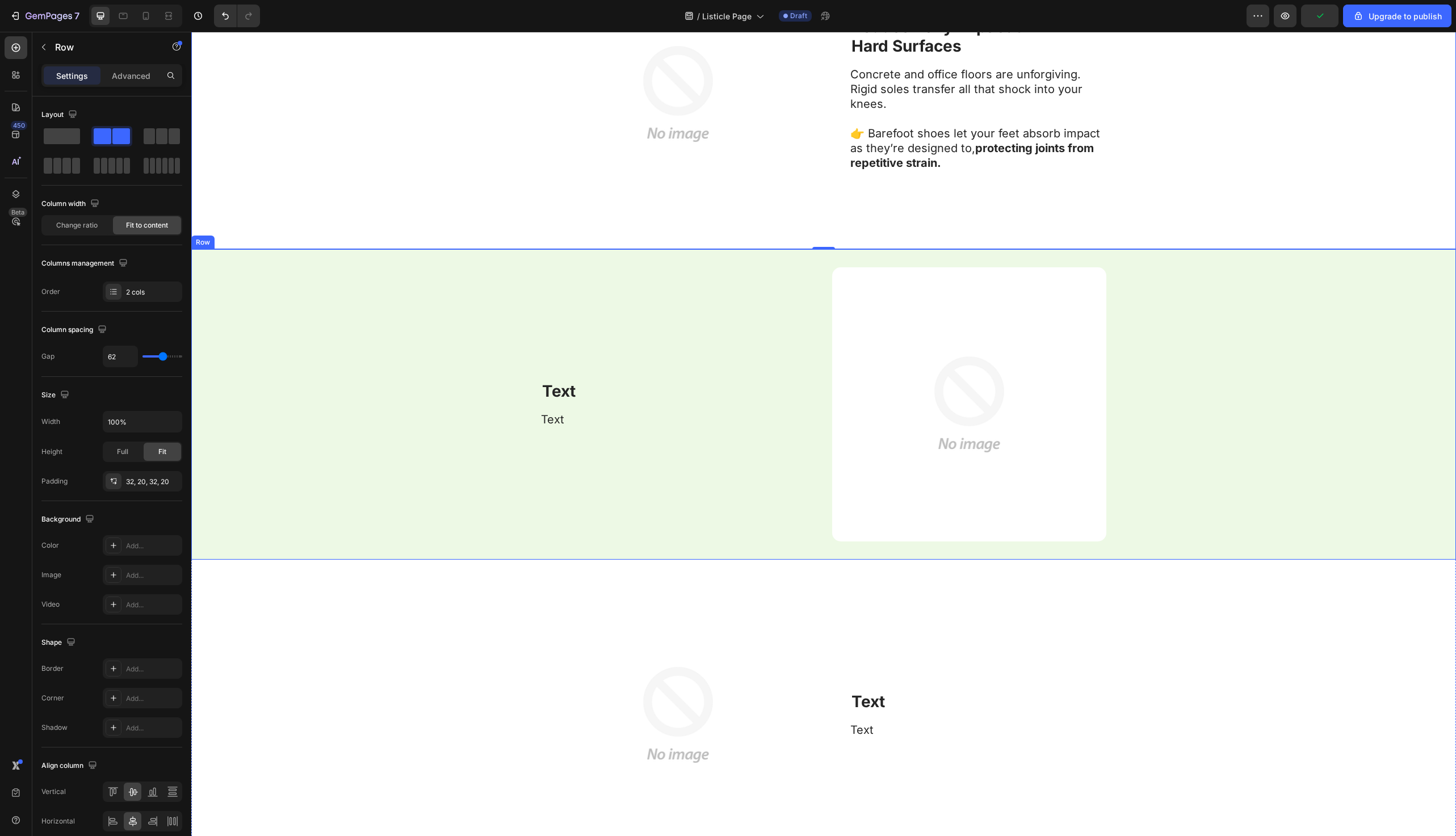
click at [567, 391] on strong "Text" at bounding box center [558, 391] width 33 height 20
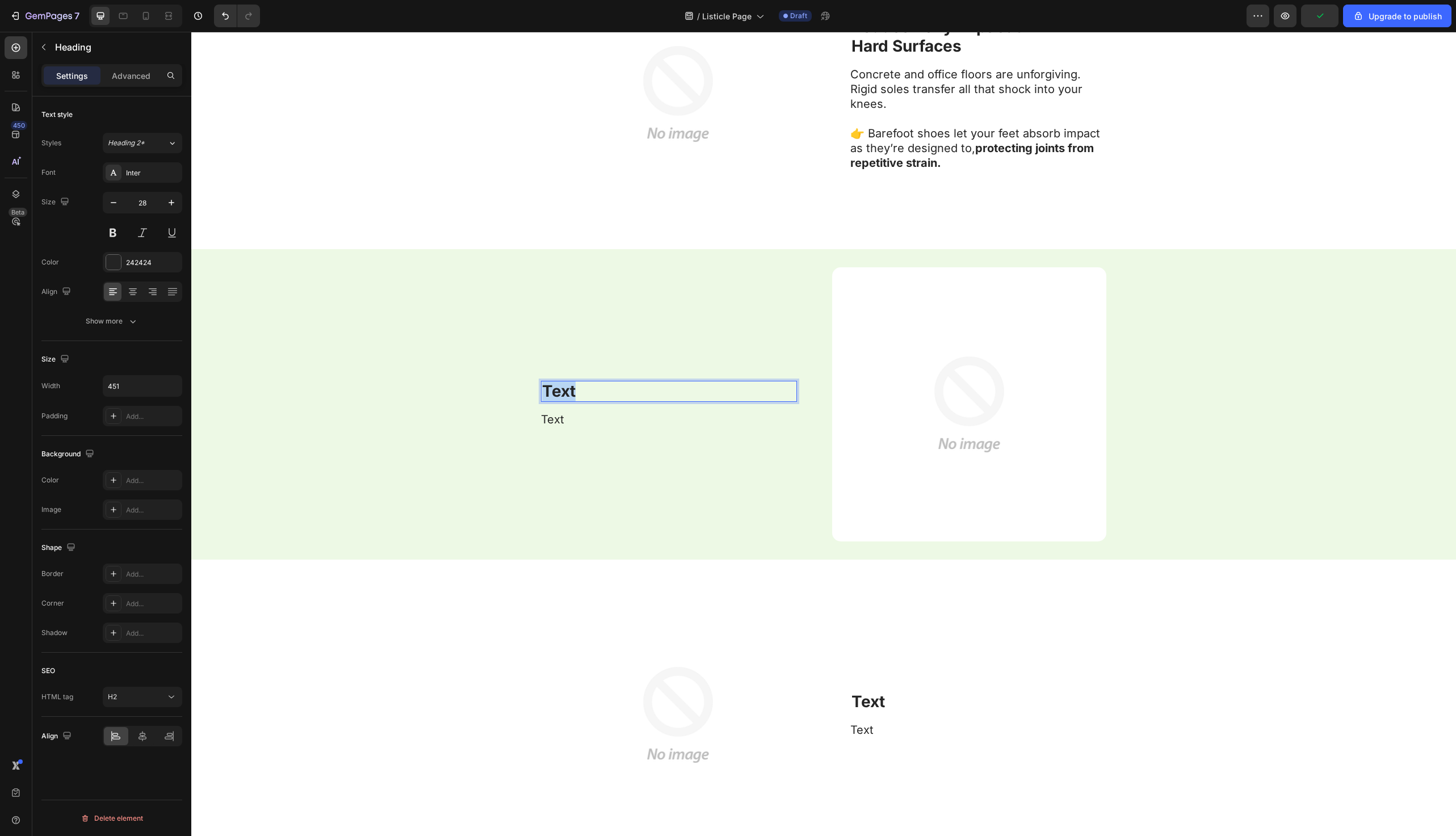
click at [567, 391] on strong "Text" at bounding box center [558, 391] width 33 height 20
click at [602, 424] on p "Text" at bounding box center [668, 420] width 255 height 15
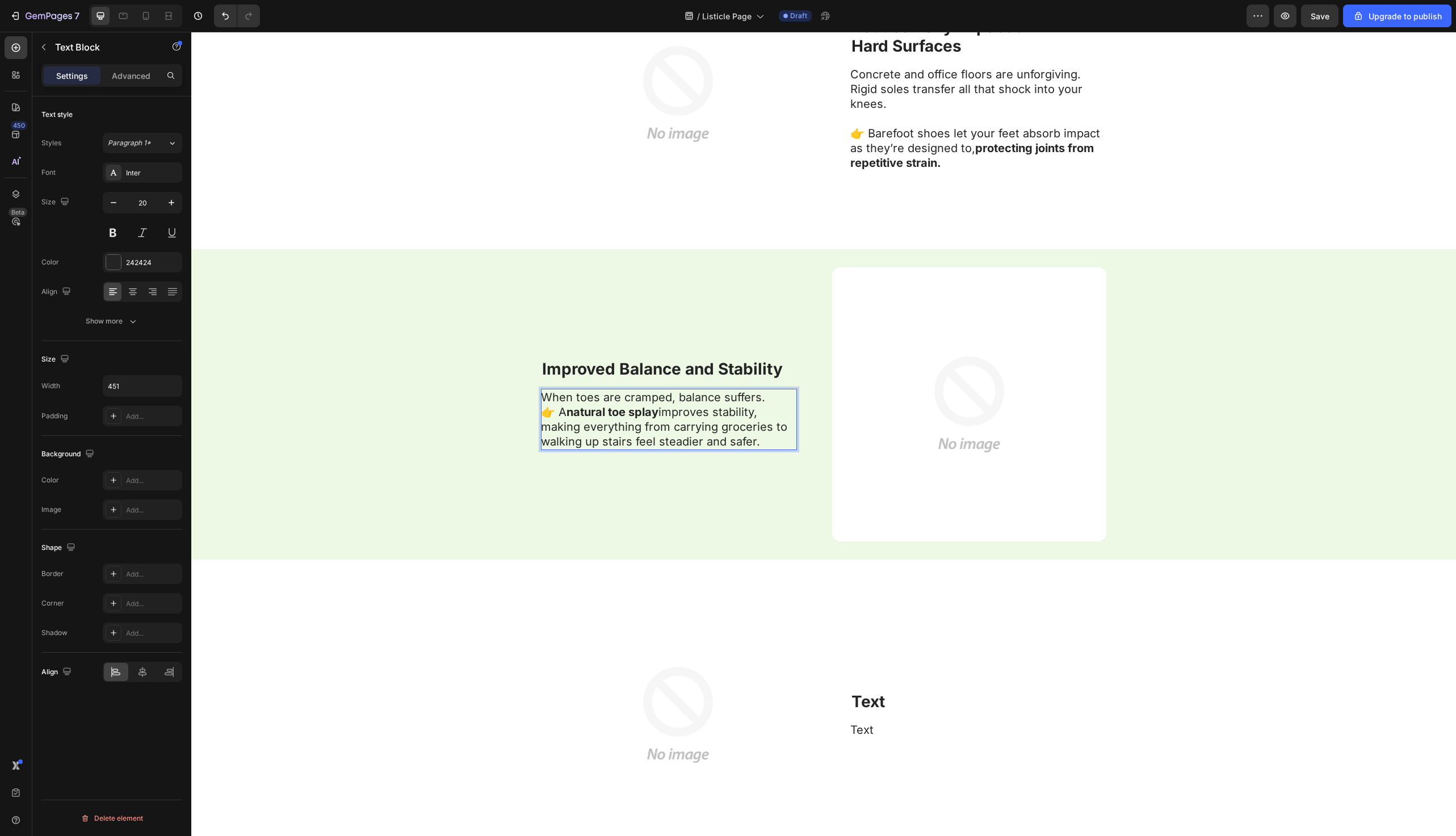
scroll to position [3263, 0]
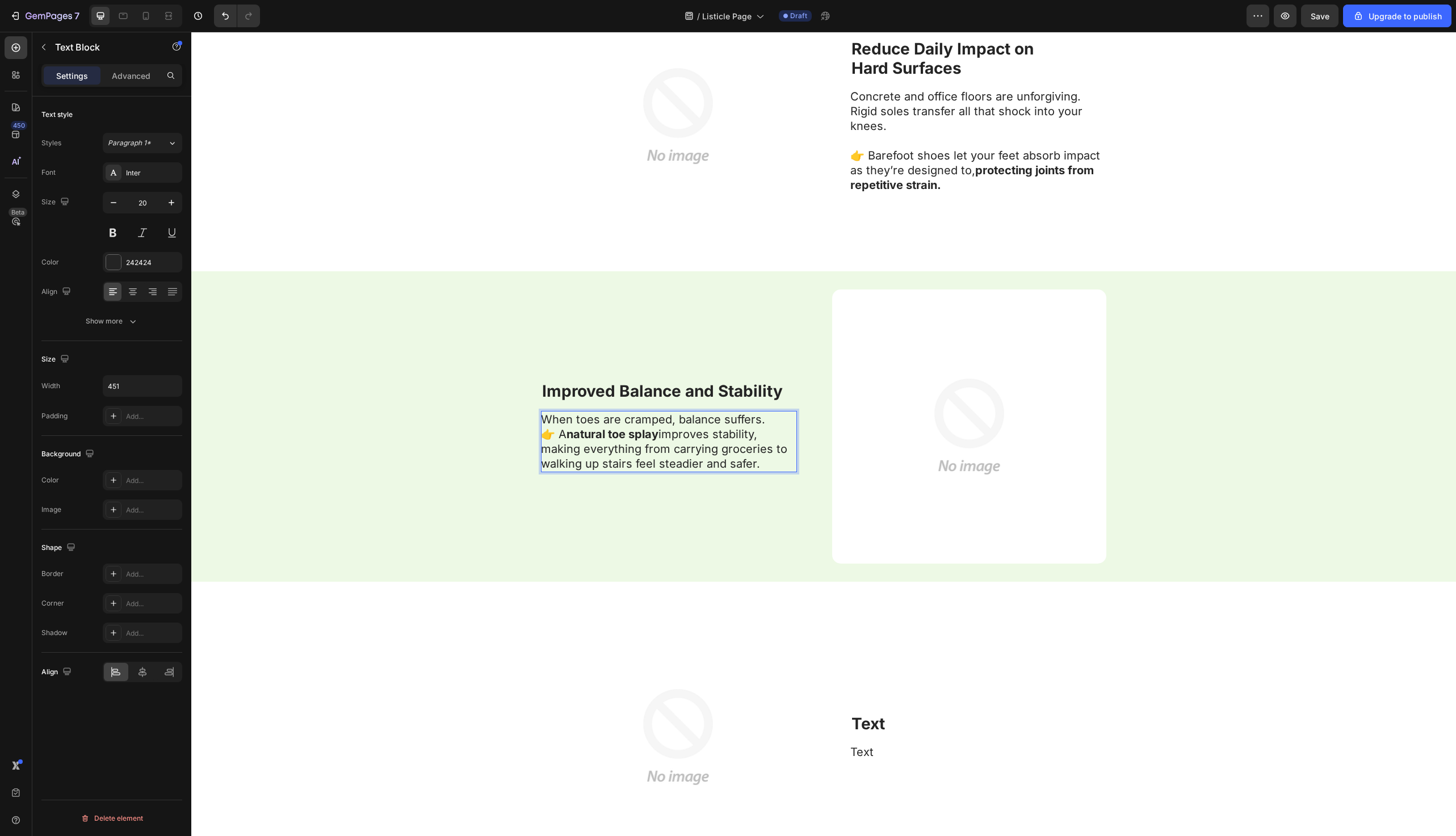
click at [774, 414] on p "When toes are cramped, balance suffers. 👉 A natural toe splay improves stabilit…" at bounding box center [668, 441] width 255 height 59
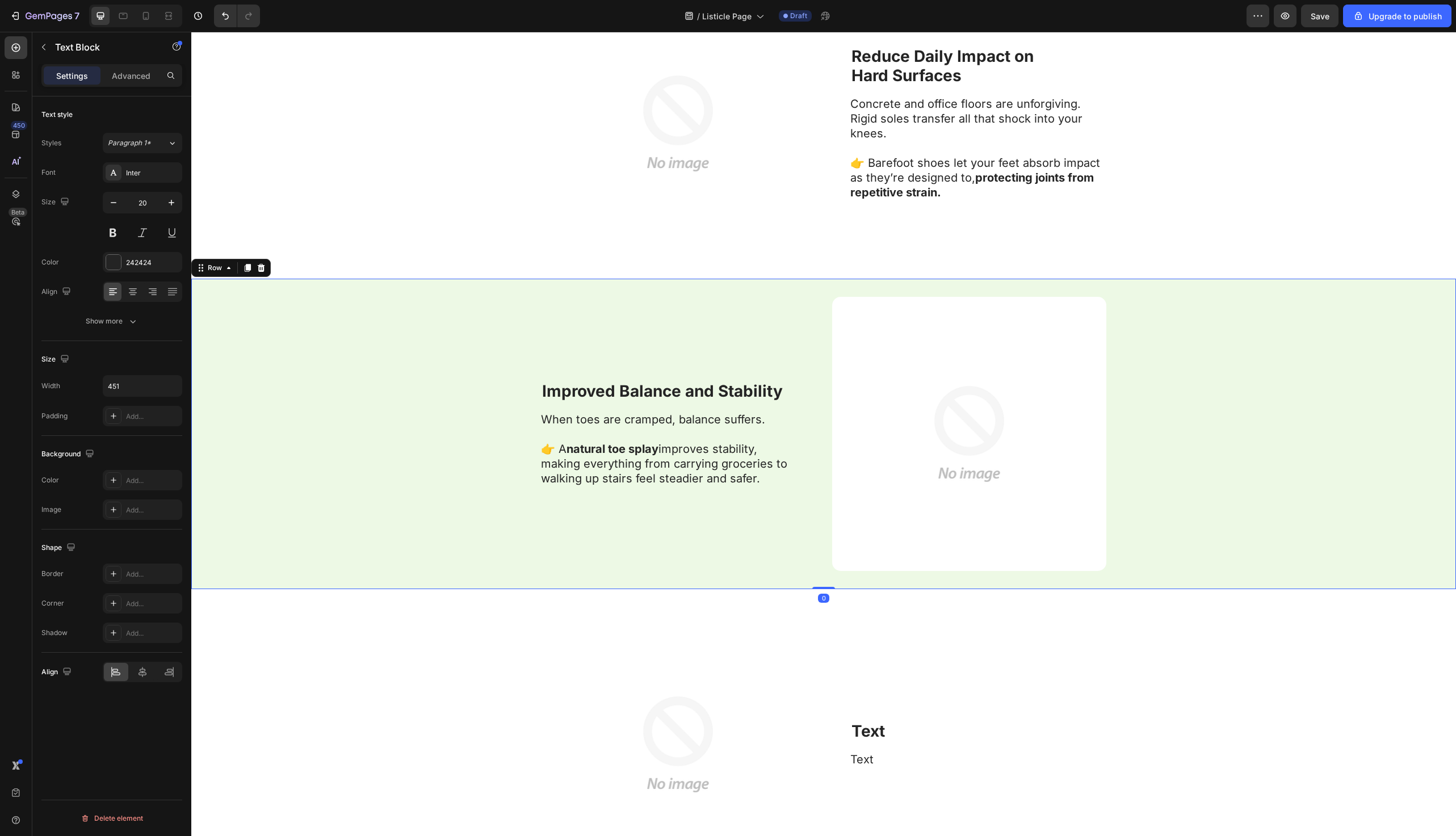
click at [470, 434] on div "⁠⁠⁠⁠⁠⁠⁠ Improved Balance and Stability Heading When toes are cramped, balance s…" at bounding box center [824, 434] width 1265 height 311
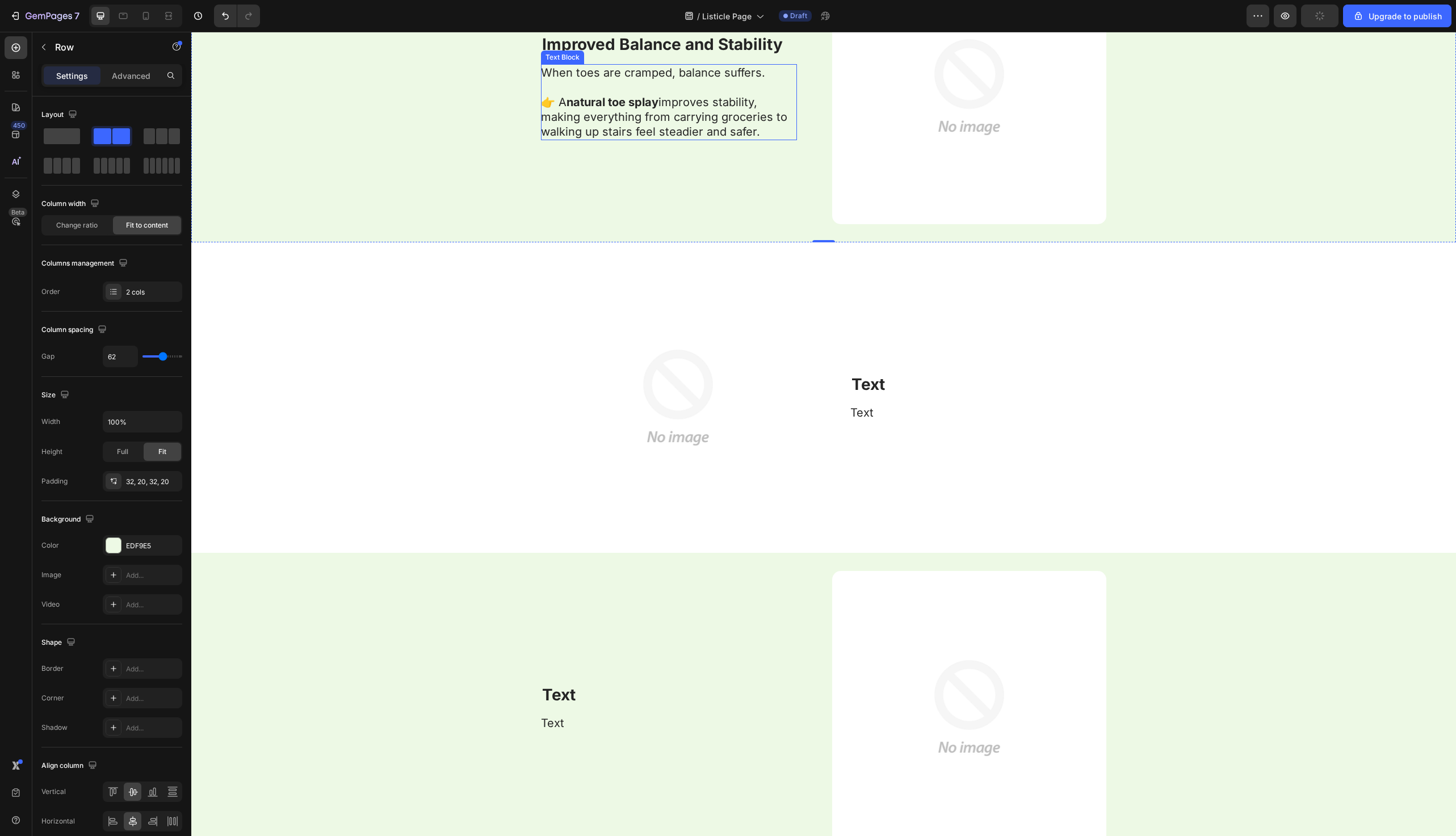
scroll to position [3638, 0]
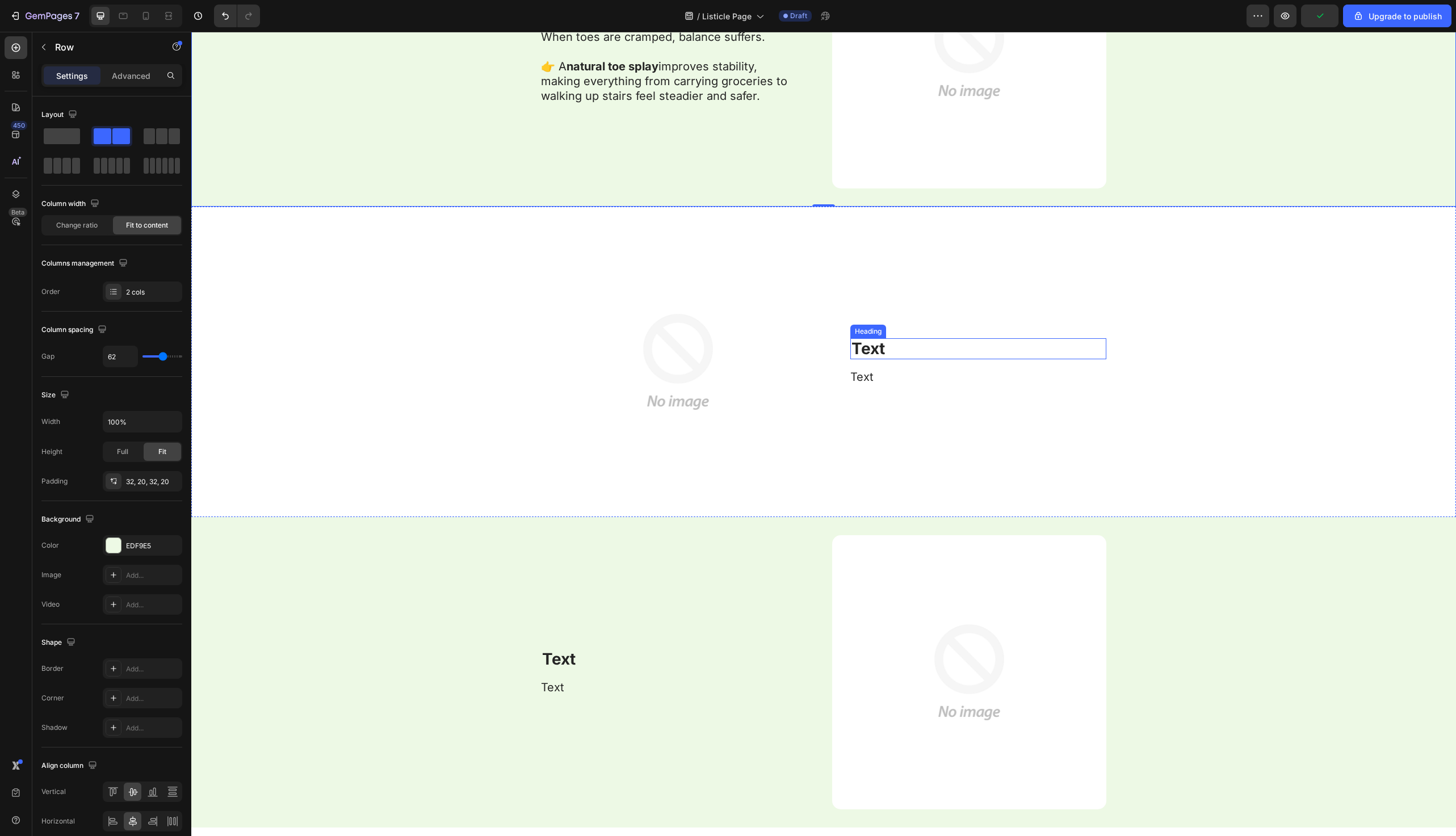
click at [883, 347] on strong "Text" at bounding box center [868, 349] width 33 height 20
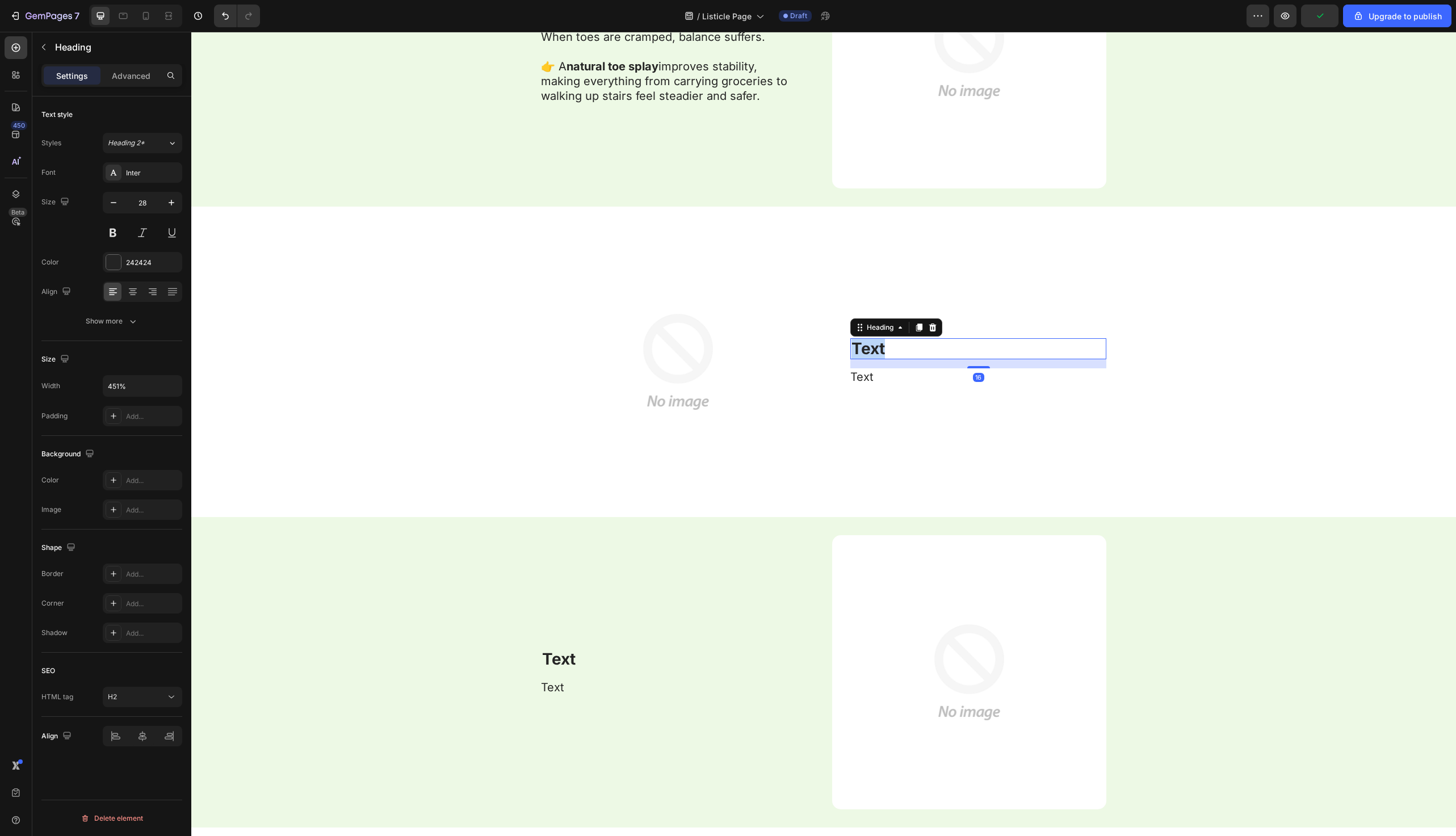
click at [883, 347] on strong "Text" at bounding box center [868, 349] width 33 height 20
click at [879, 372] on p "Text" at bounding box center [977, 377] width 255 height 15
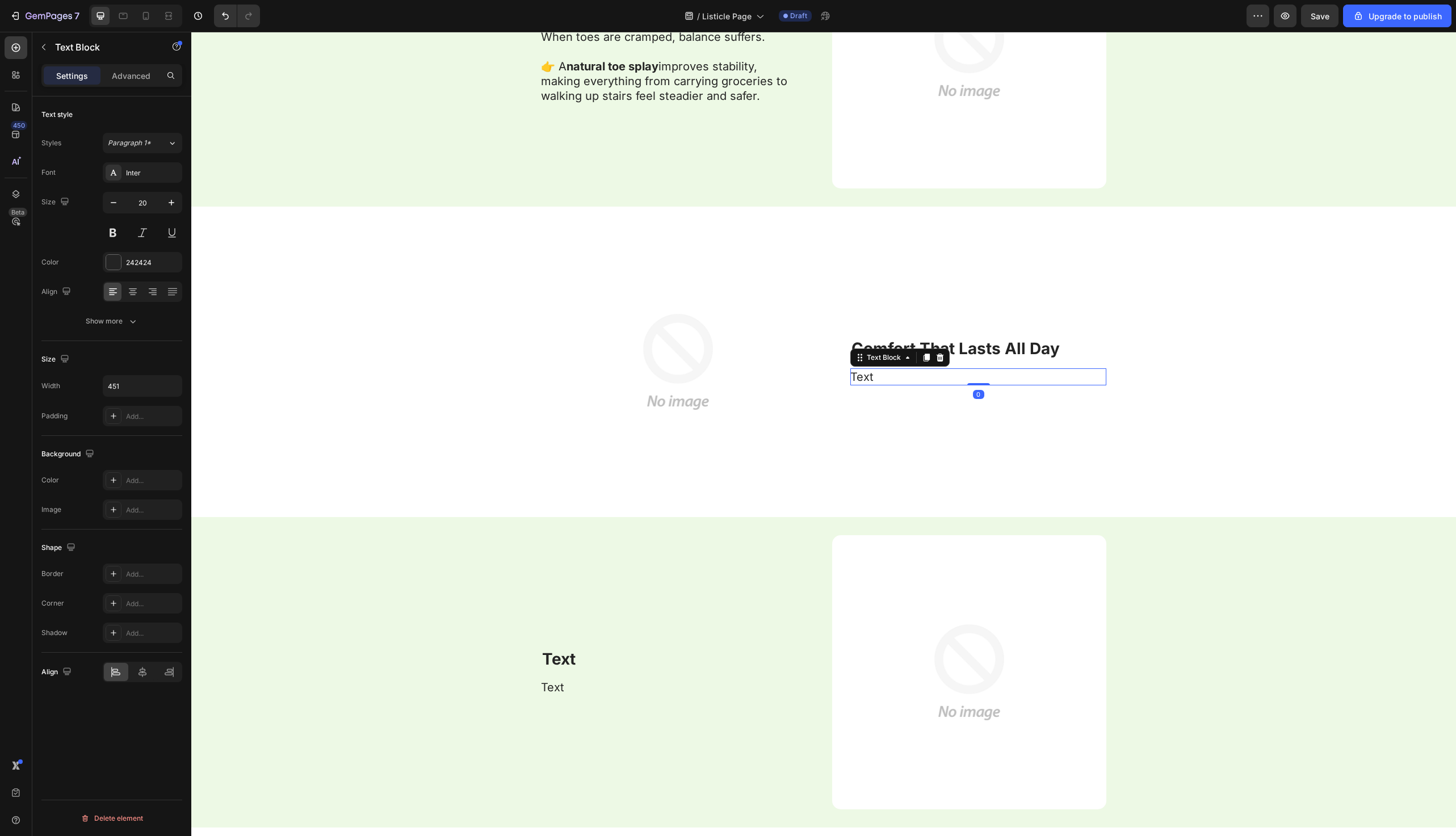
click at [879, 372] on p "Text" at bounding box center [977, 377] width 255 height 15
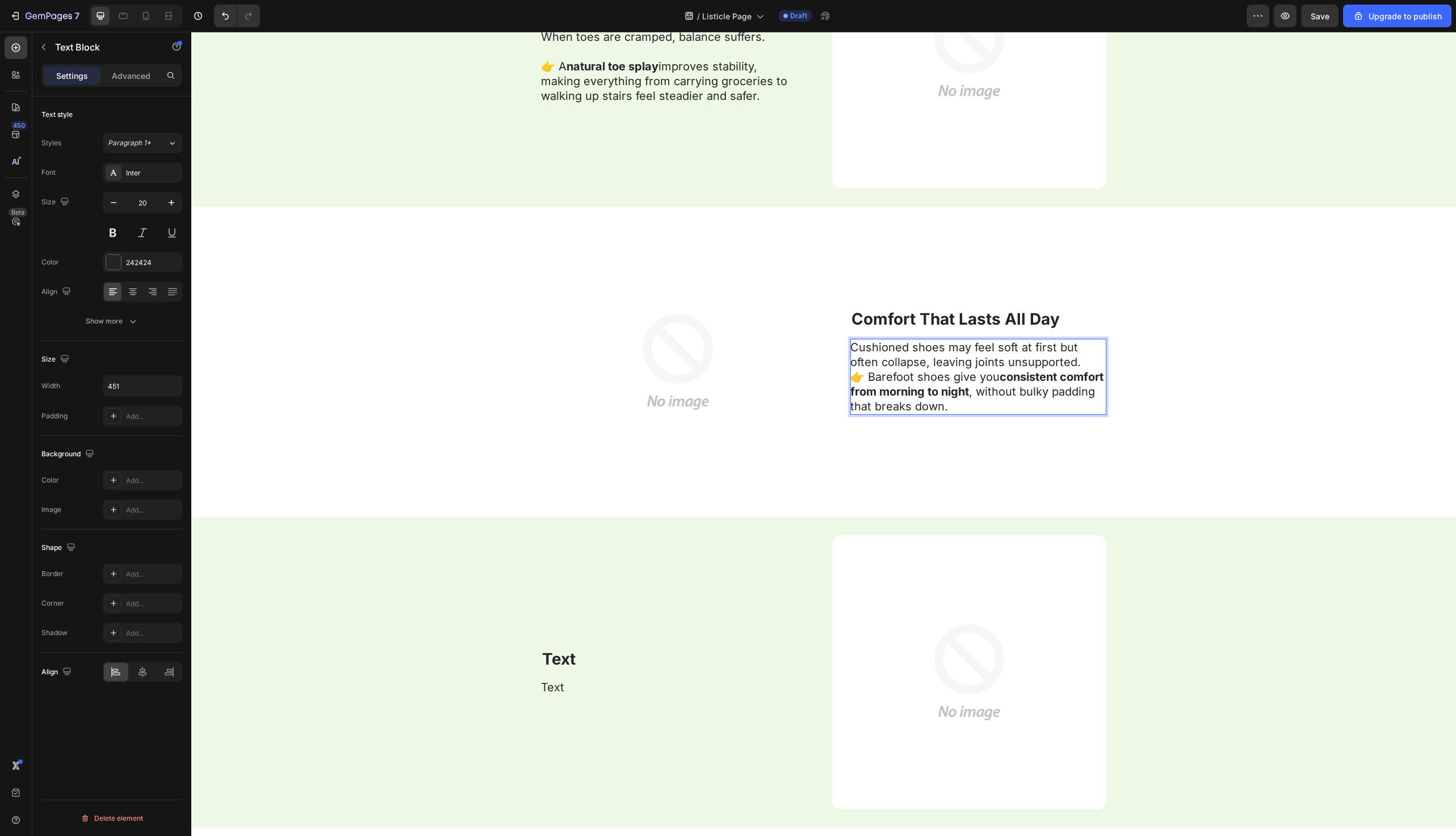
scroll to position [3608, 0]
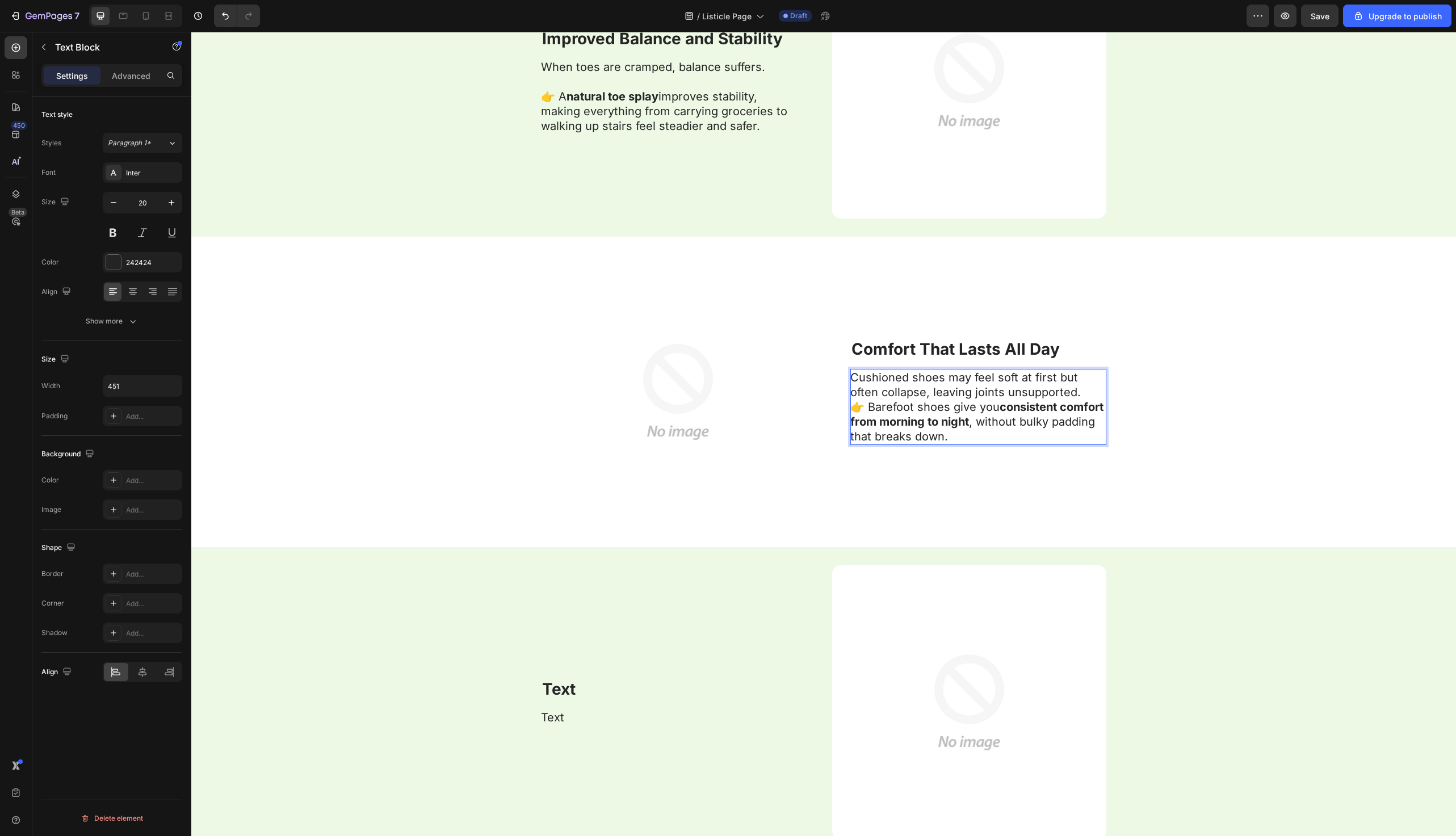
click at [1051, 388] on p "Cushioned shoes may feel soft at first but often collapse, leaving joints unsup…" at bounding box center [977, 407] width 255 height 74
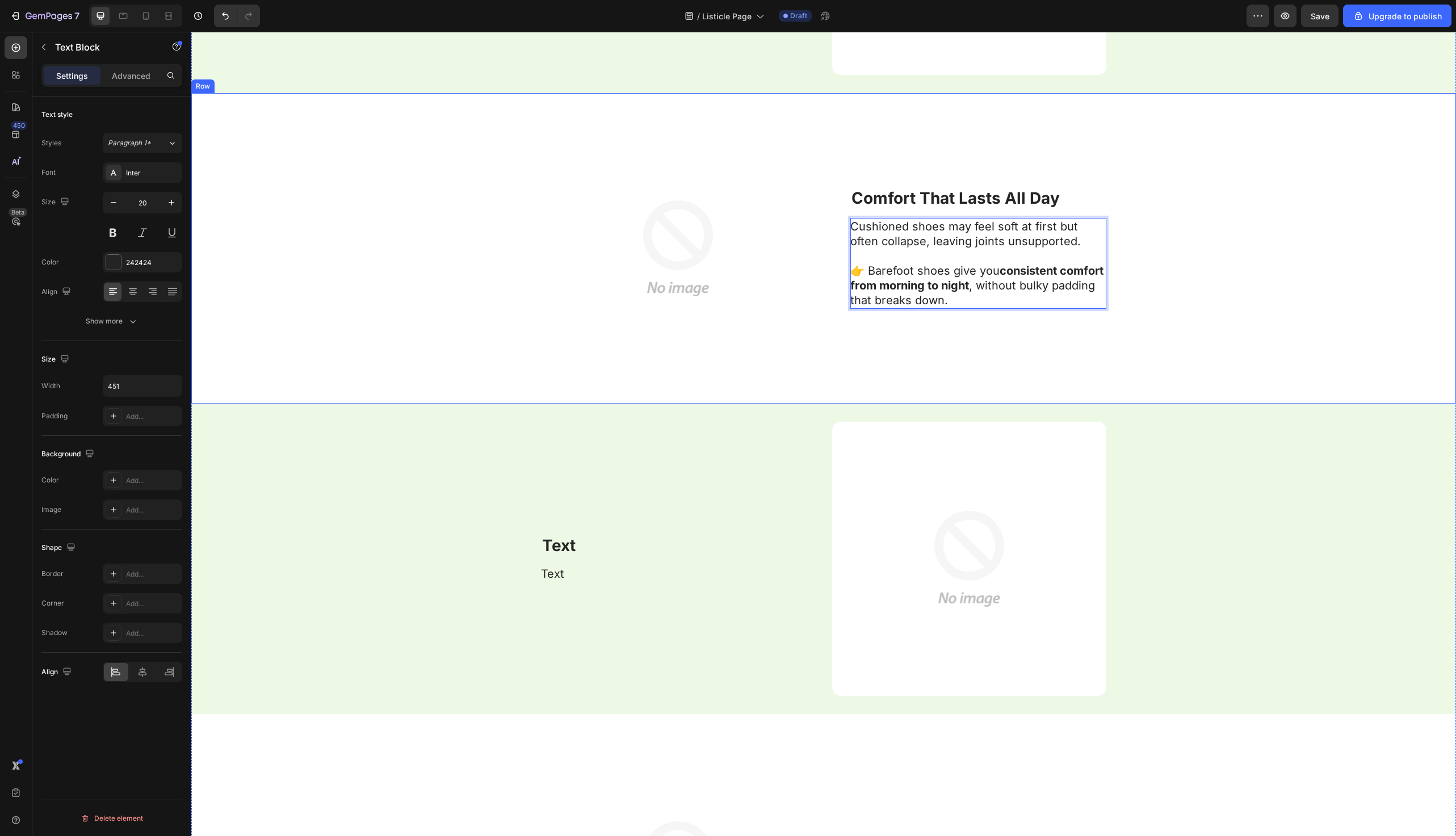
scroll to position [3896, 0]
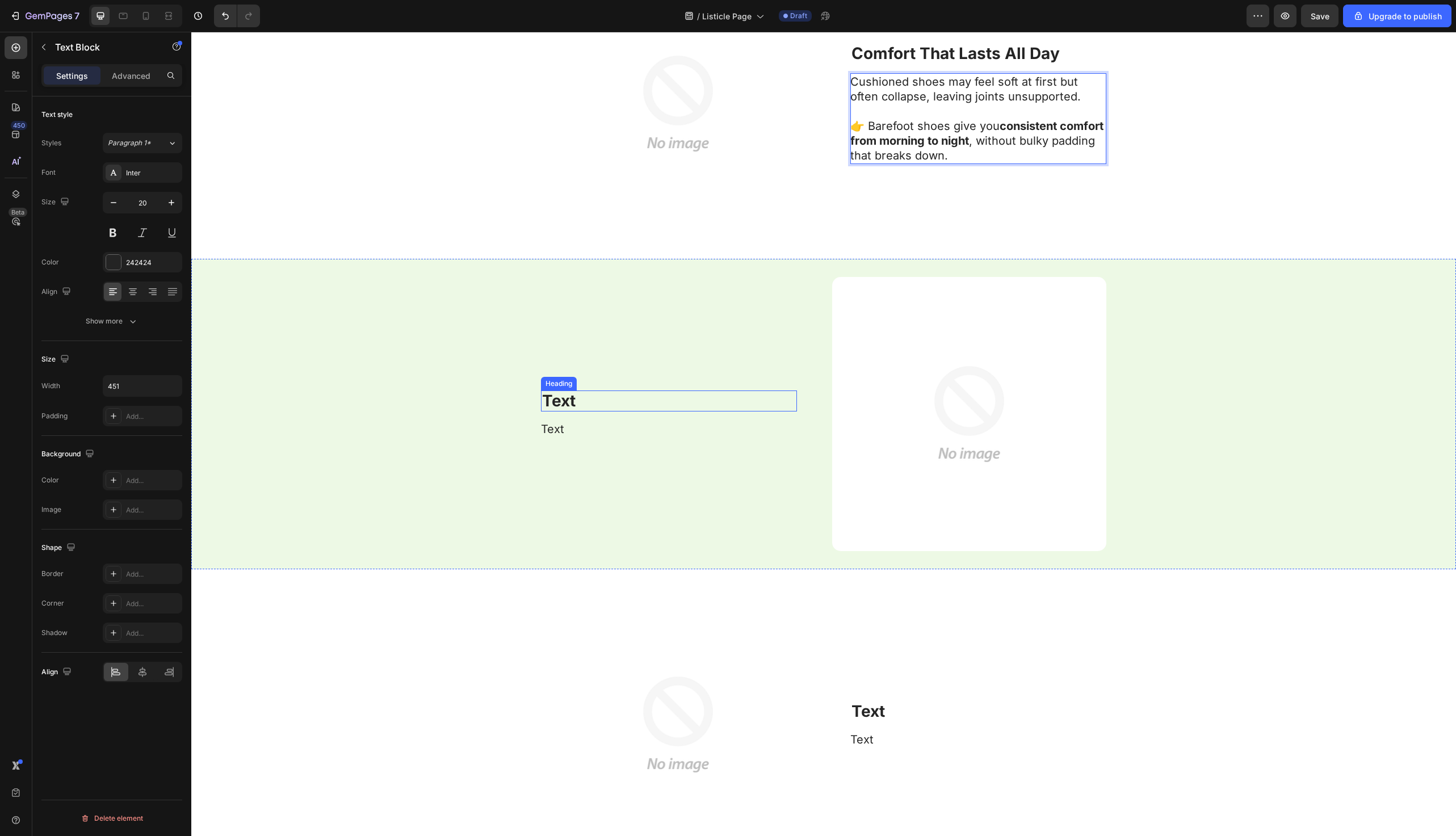
click at [608, 404] on h2 "Text" at bounding box center [669, 401] width 256 height 22
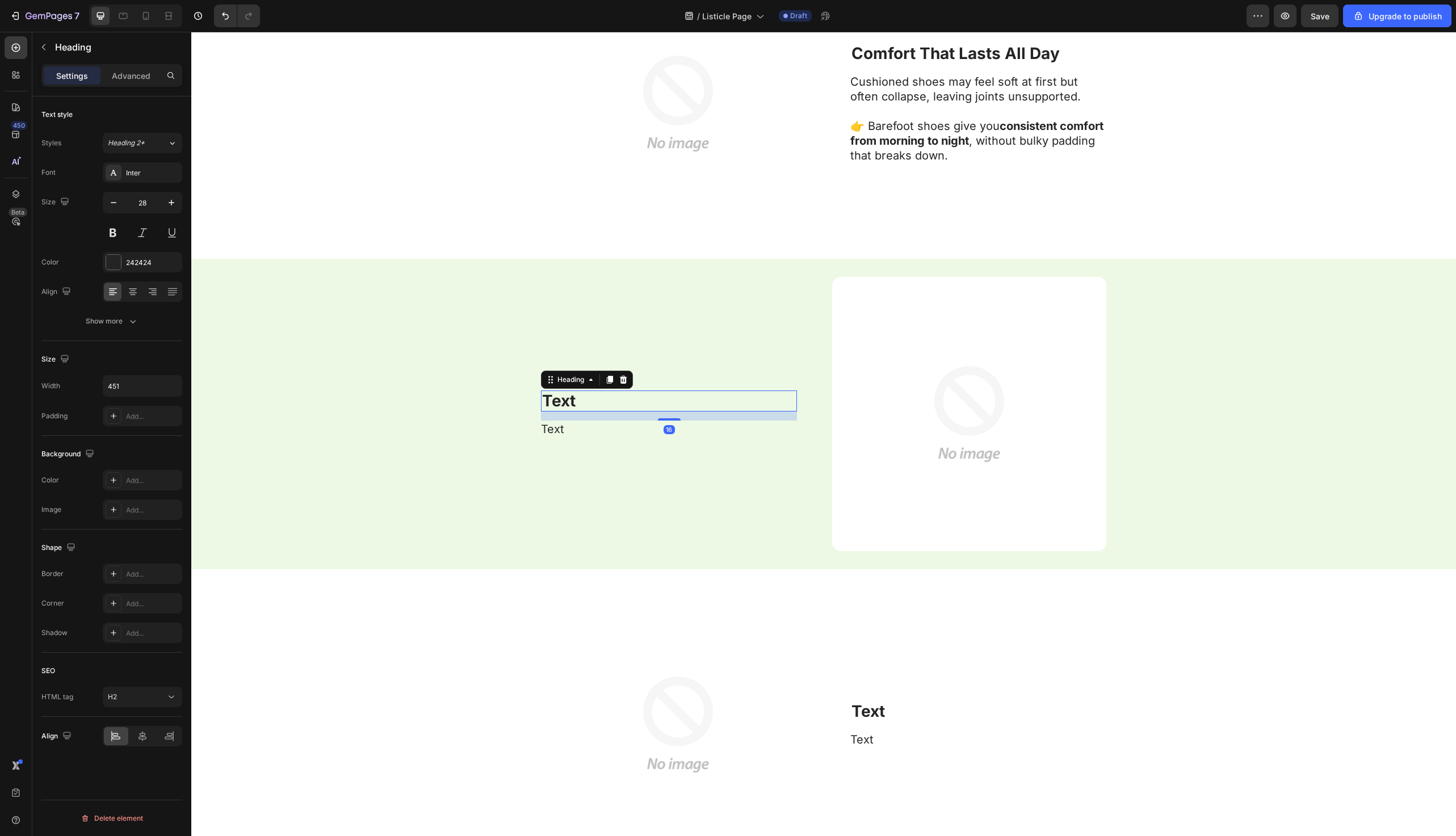
click at [608, 404] on h2 "Text" at bounding box center [669, 401] width 256 height 22
click at [608, 404] on p "Text" at bounding box center [669, 401] width 254 height 20
click at [564, 431] on span "Text" at bounding box center [552, 429] width 23 height 14
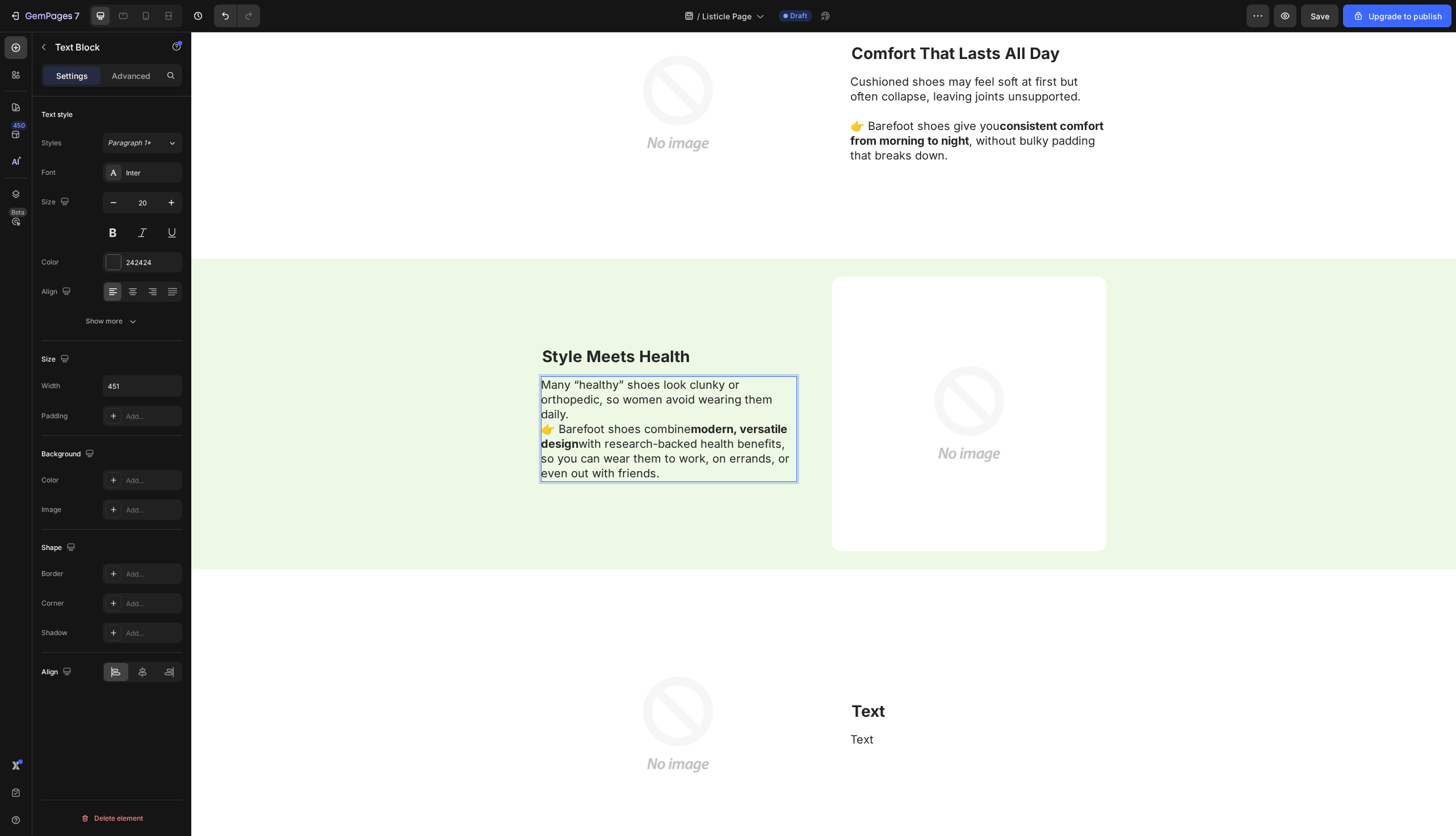
scroll to position [3852, 0]
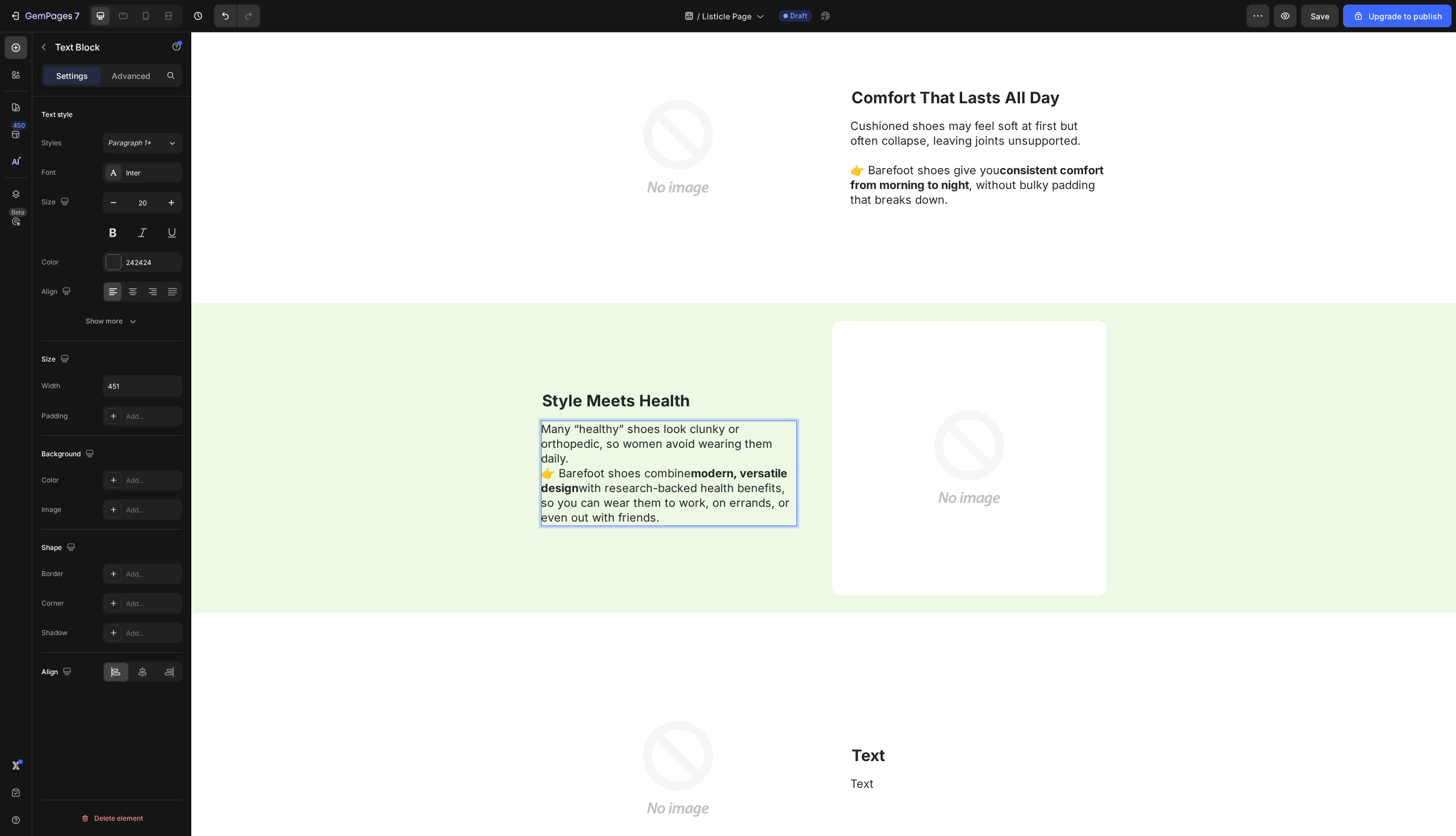
click at [635, 464] on p "Many “healthy” shoes look clunky or orthopedic, so women avoid wearing them dai…" at bounding box center [668, 473] width 255 height 104
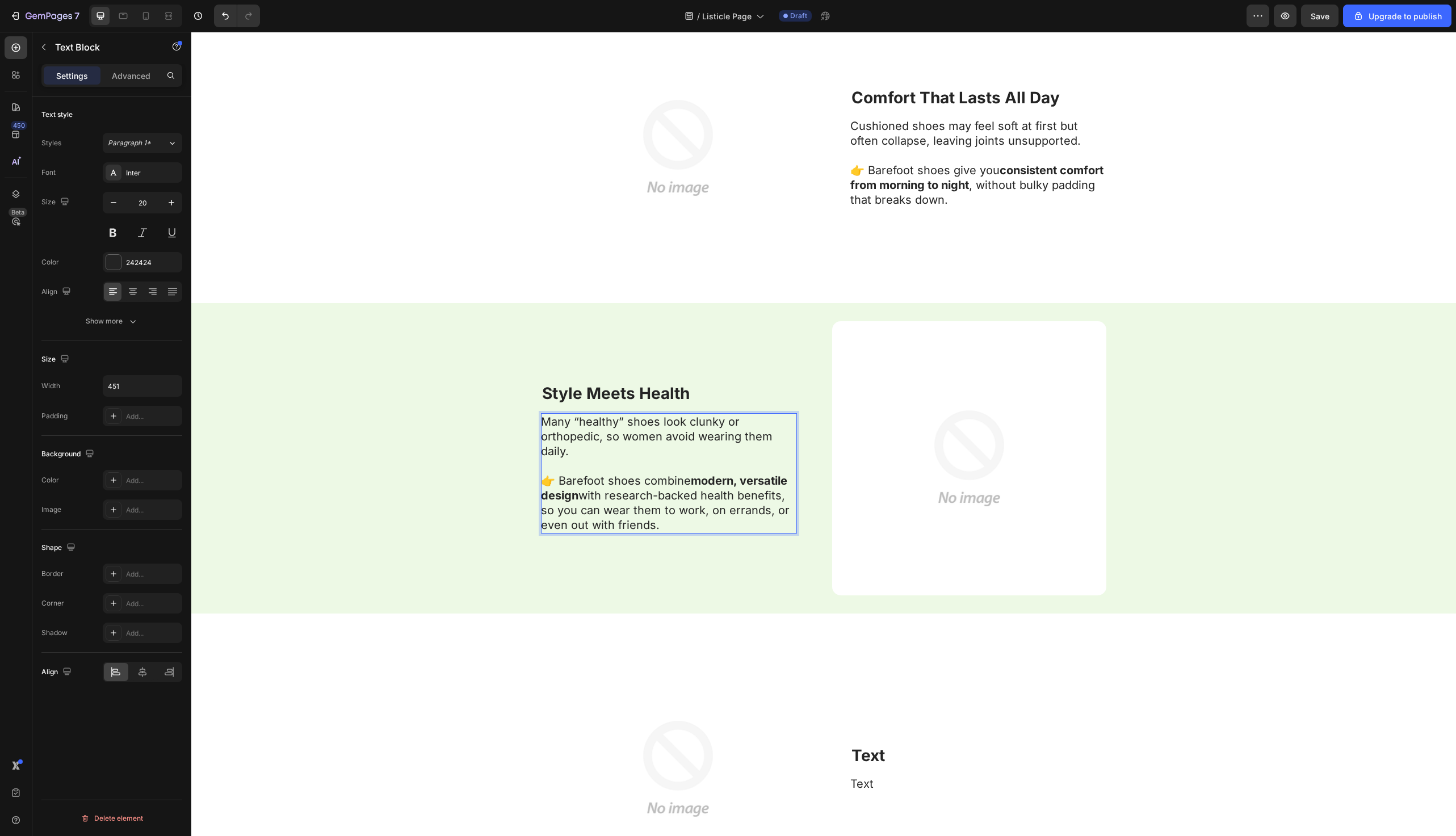
scroll to position [3845, 0]
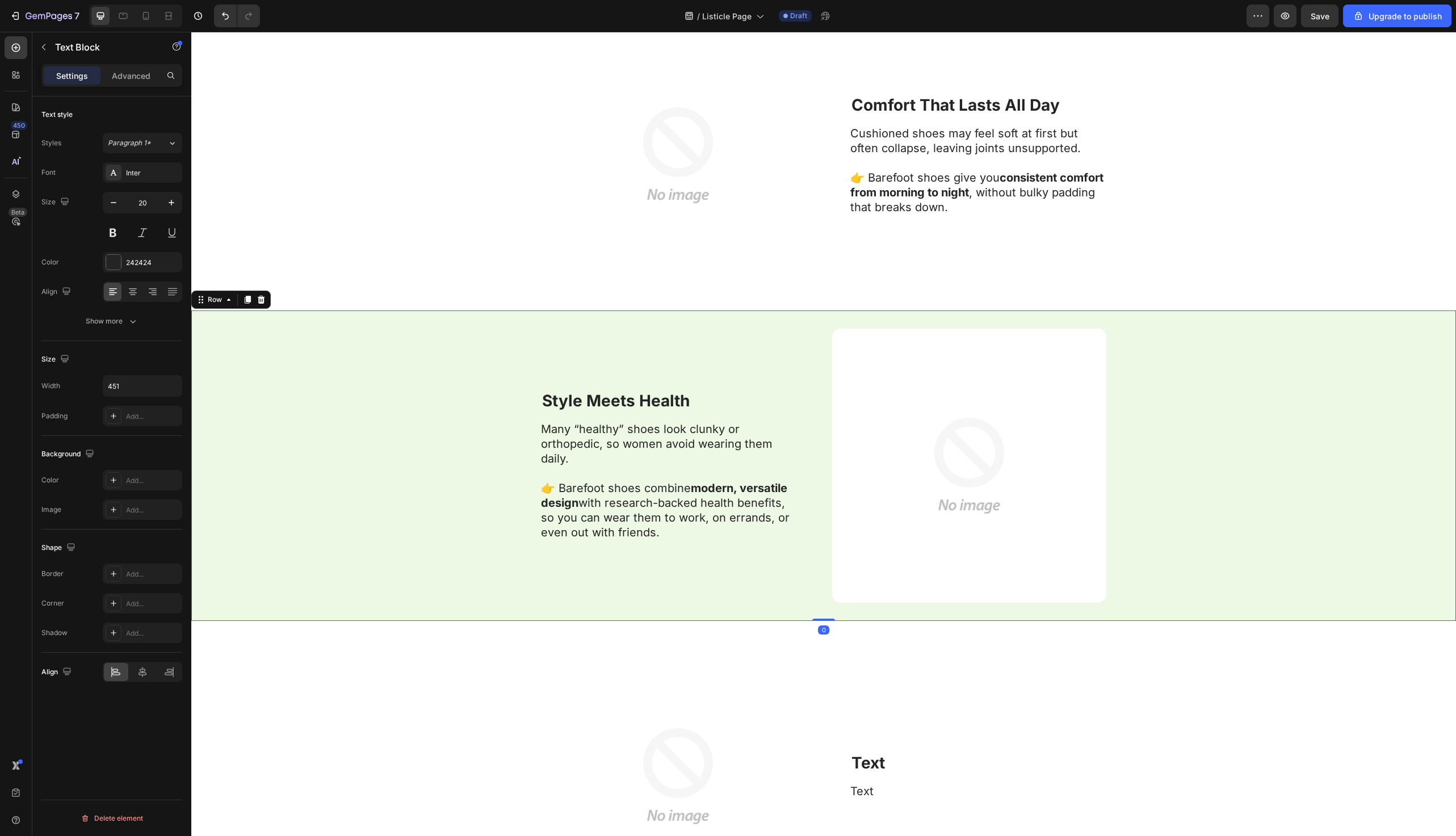
click at [481, 457] on div "⁠⁠⁠⁠⁠⁠⁠ Style Meets Health Heading Many “healthy” shoes look clunky or orthoped…" at bounding box center [824, 466] width 1265 height 311
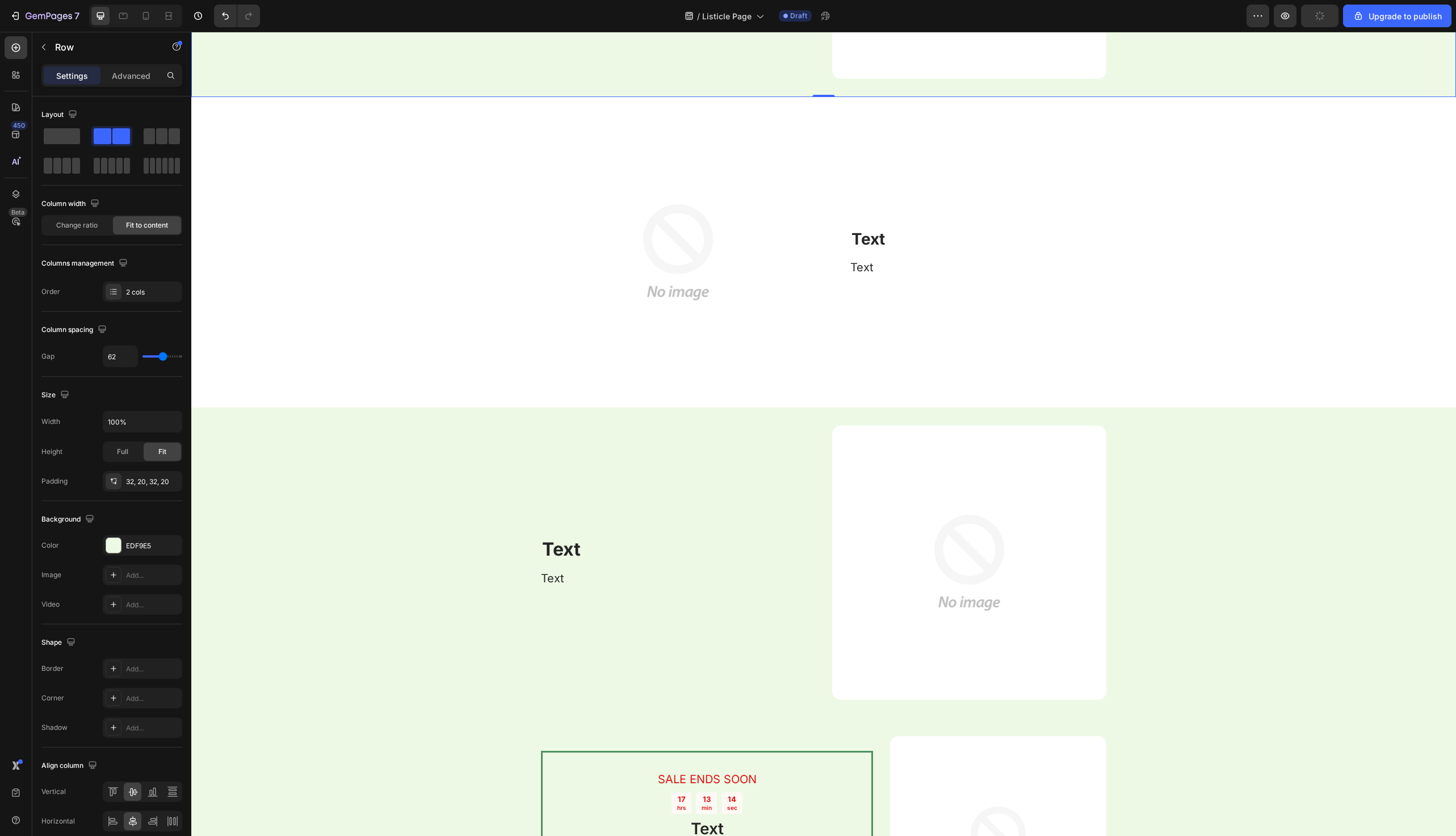
scroll to position [4399, 0]
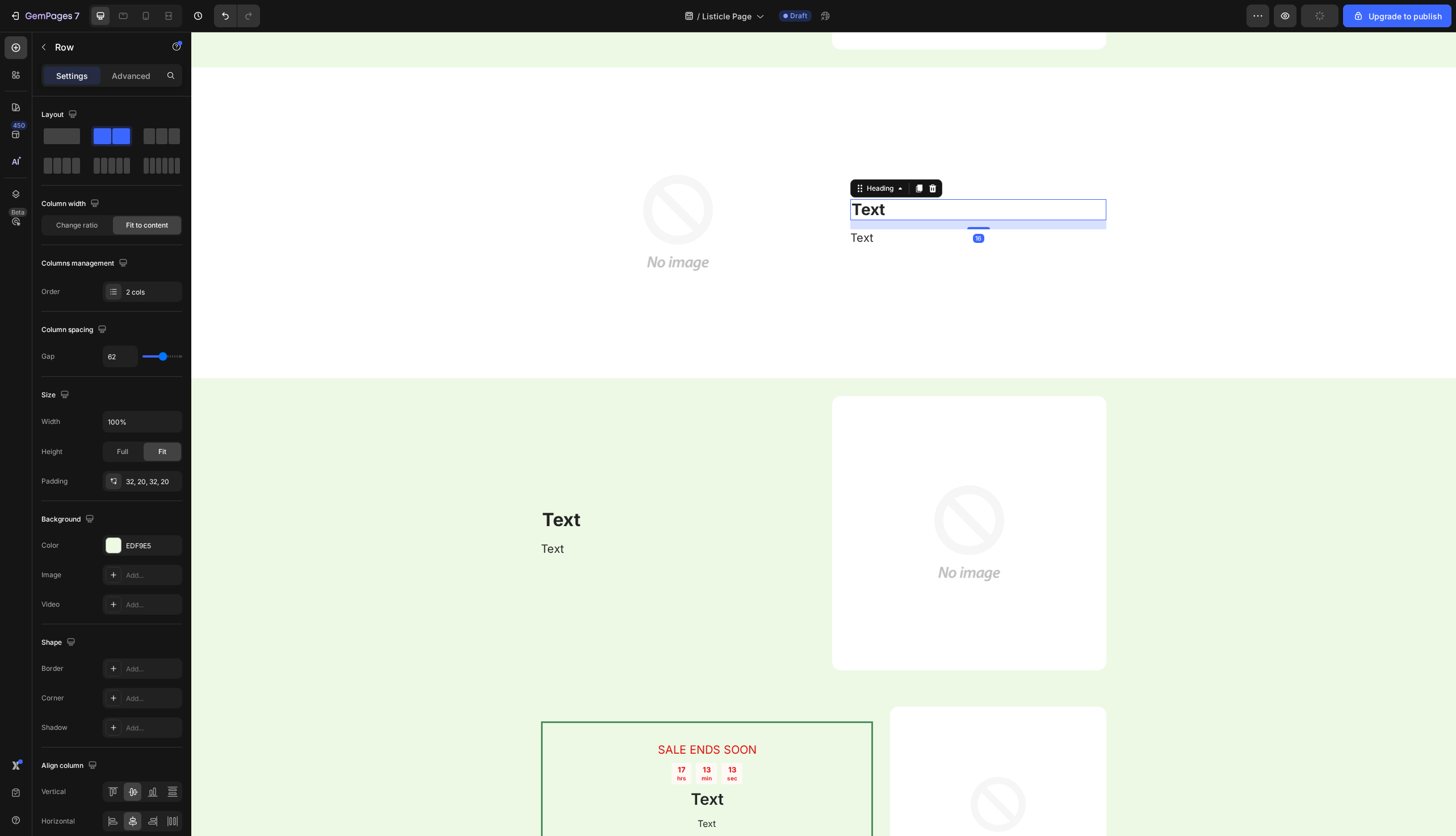
click at [889, 206] on h2 "Text" at bounding box center [978, 210] width 256 height 22
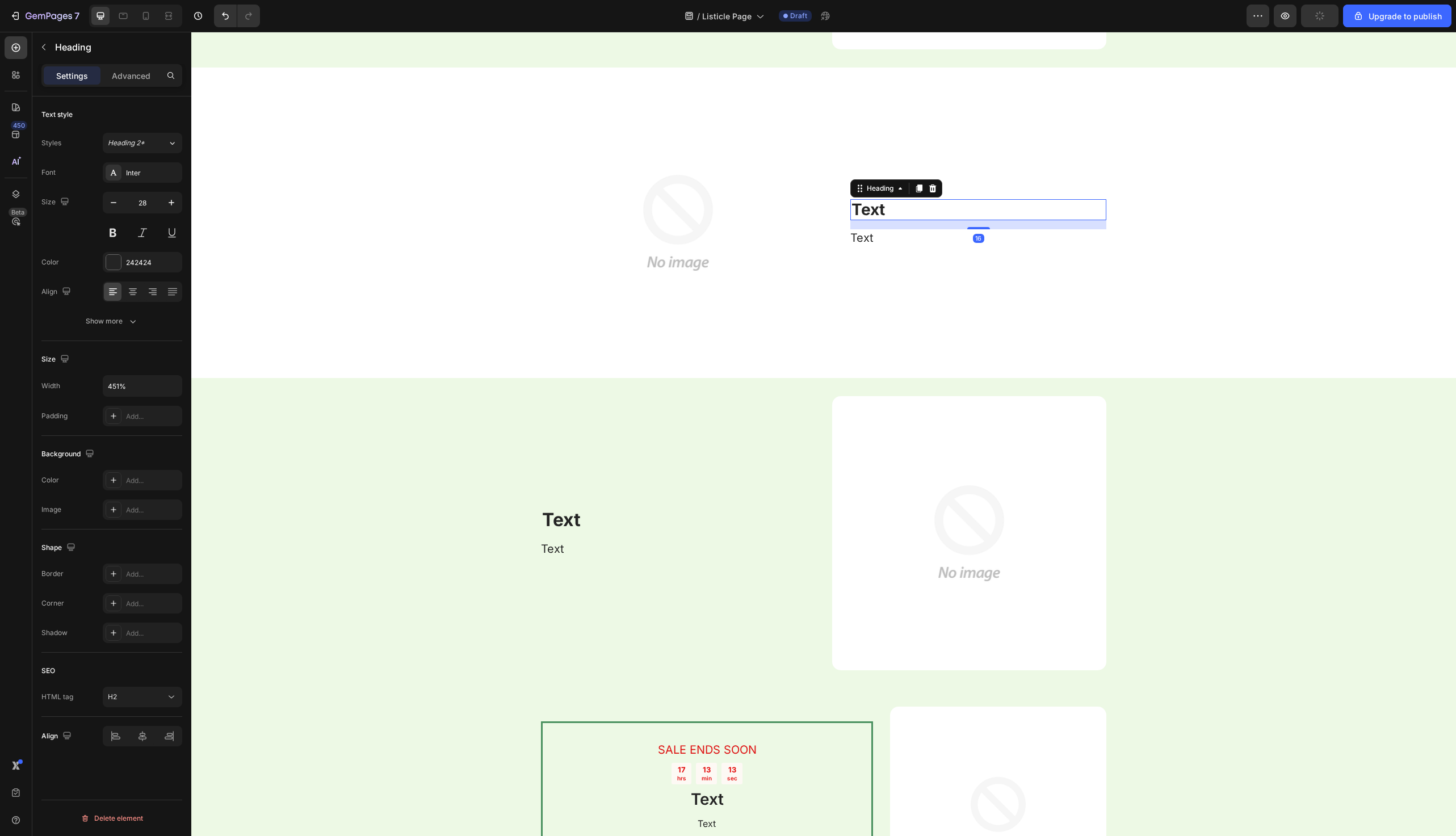
click at [889, 206] on h2 "Text" at bounding box center [978, 210] width 256 height 22
click at [889, 206] on p "Text" at bounding box center [978, 210] width 254 height 20
click at [896, 233] on p "Text" at bounding box center [977, 238] width 255 height 15
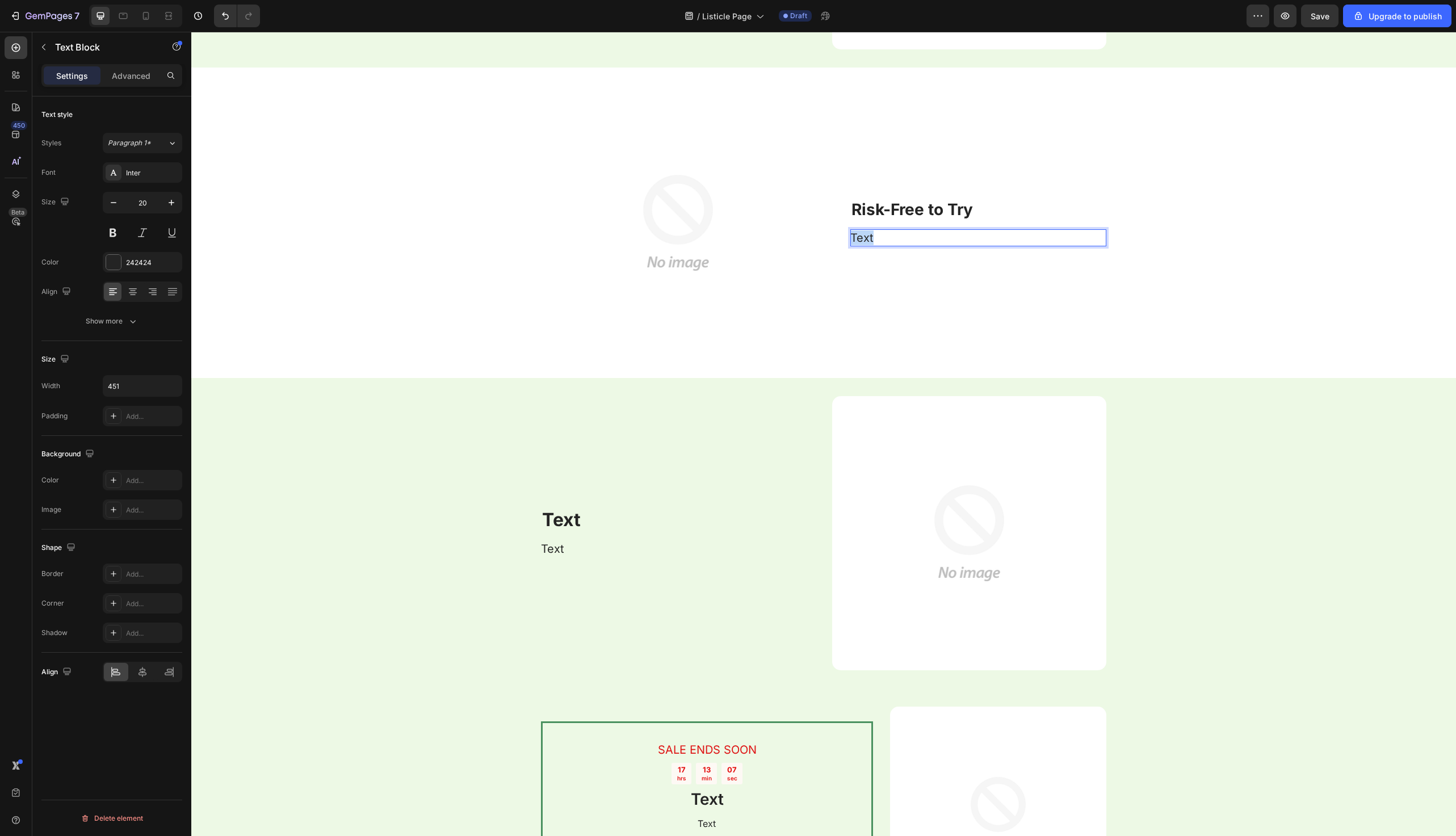
click at [896, 233] on p "Text" at bounding box center [977, 238] width 255 height 15
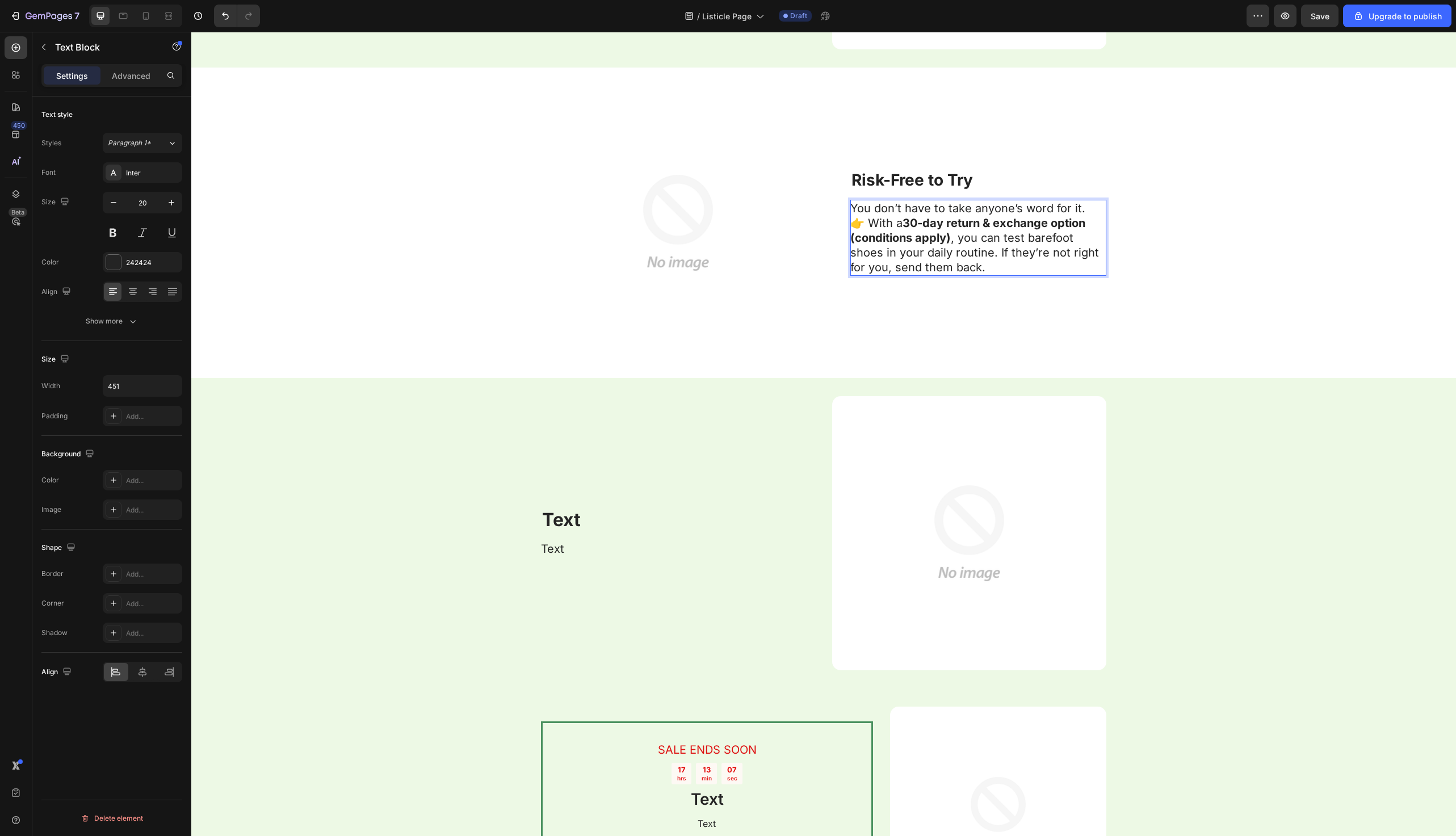
scroll to position [4369, 0]
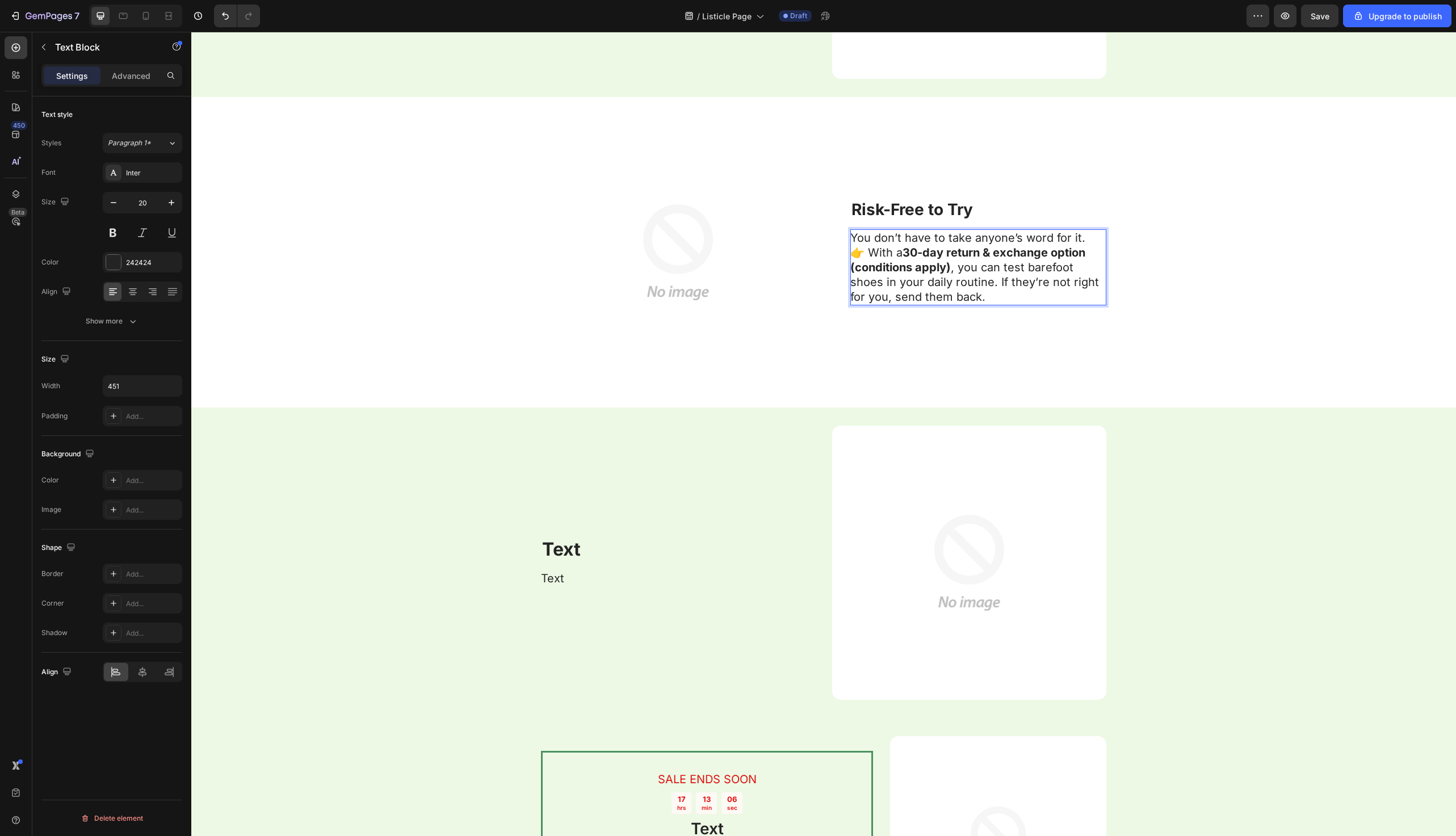
click at [1088, 240] on p "You don’t have to take anyone’s word for it. 👉 With a 30-day return & exchange …" at bounding box center [977, 267] width 255 height 74
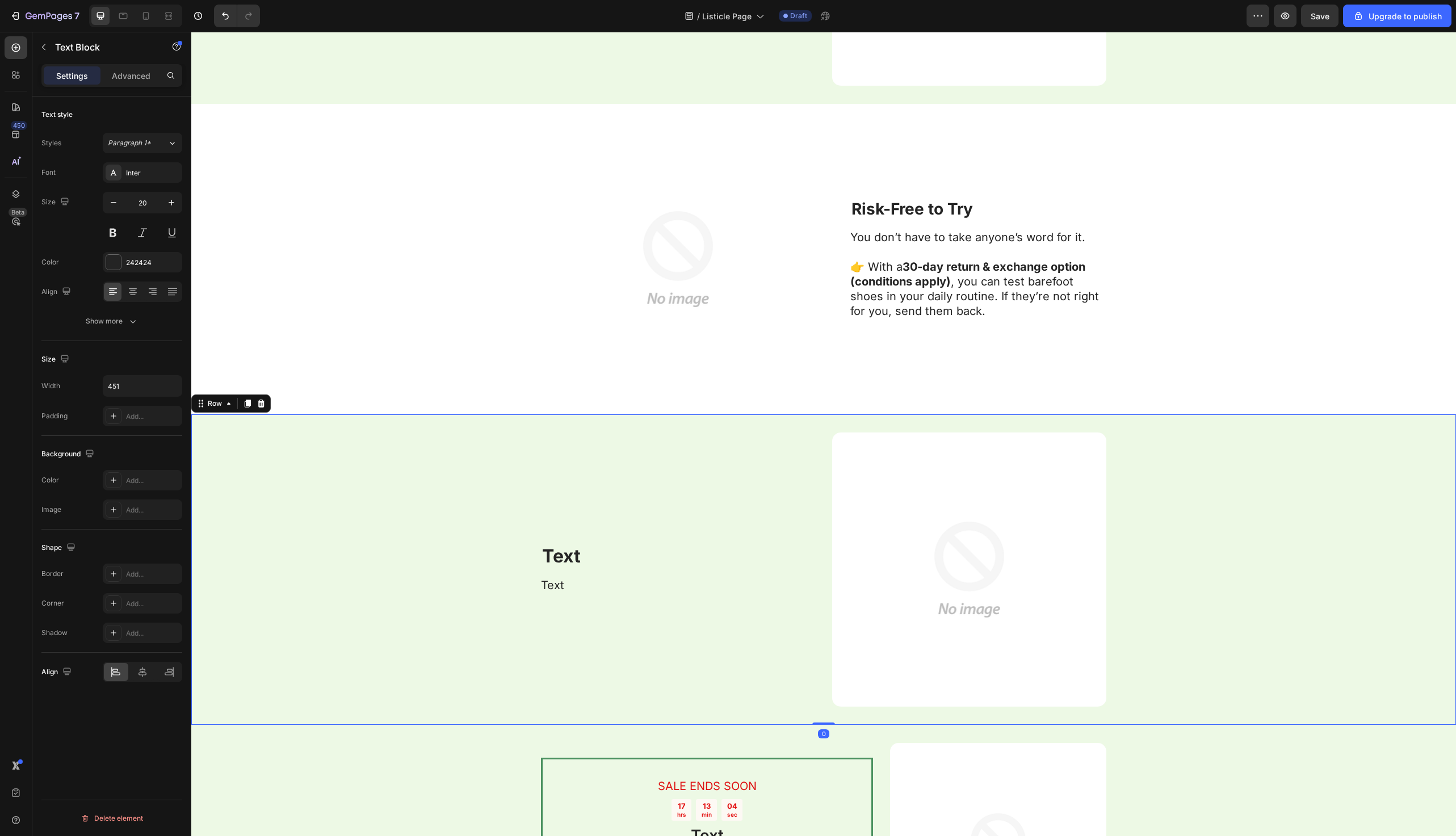
click at [738, 486] on div "Text Heading Text Text Block" at bounding box center [669, 569] width 256 height 274
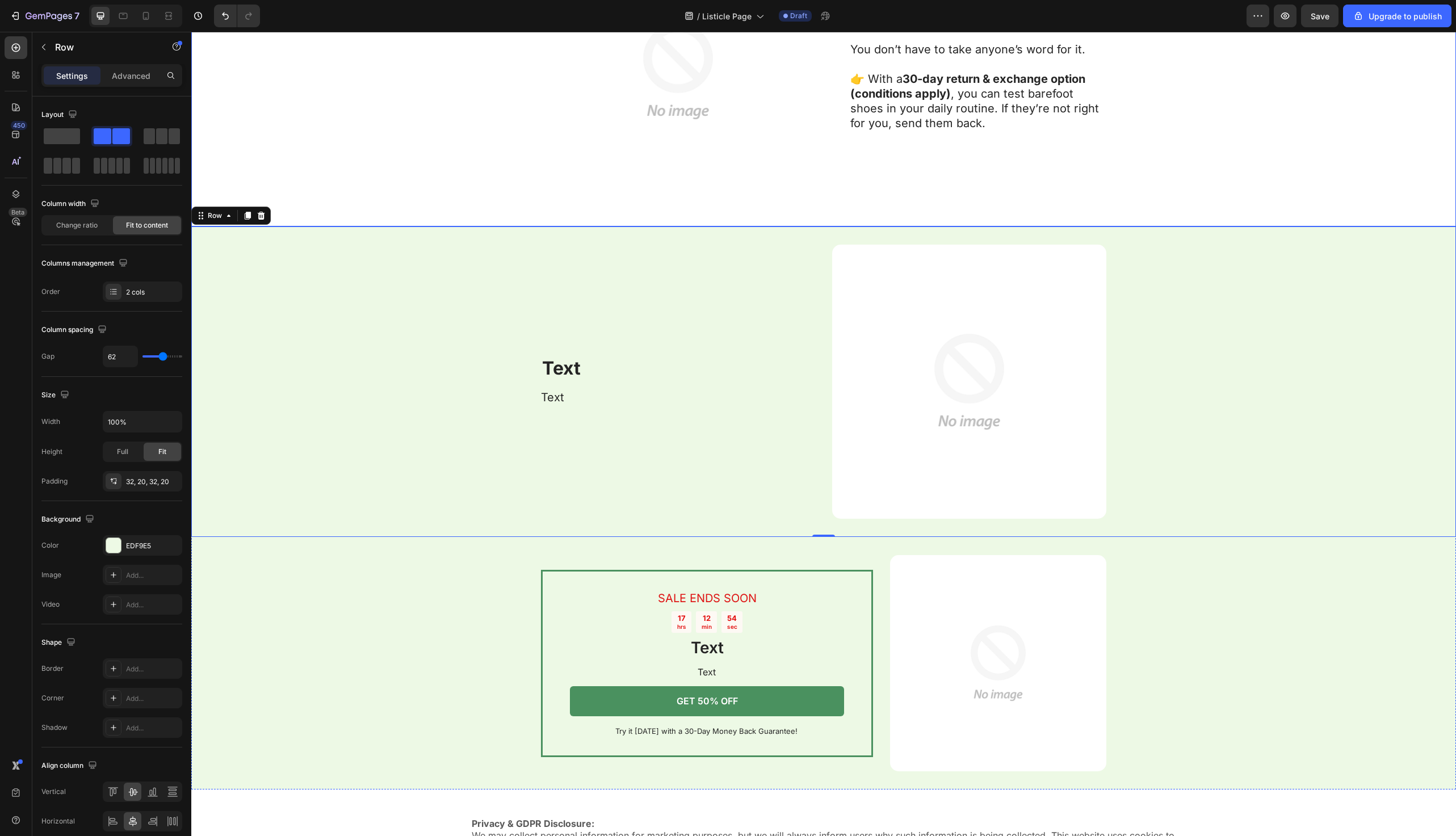
scroll to position [4570, 0]
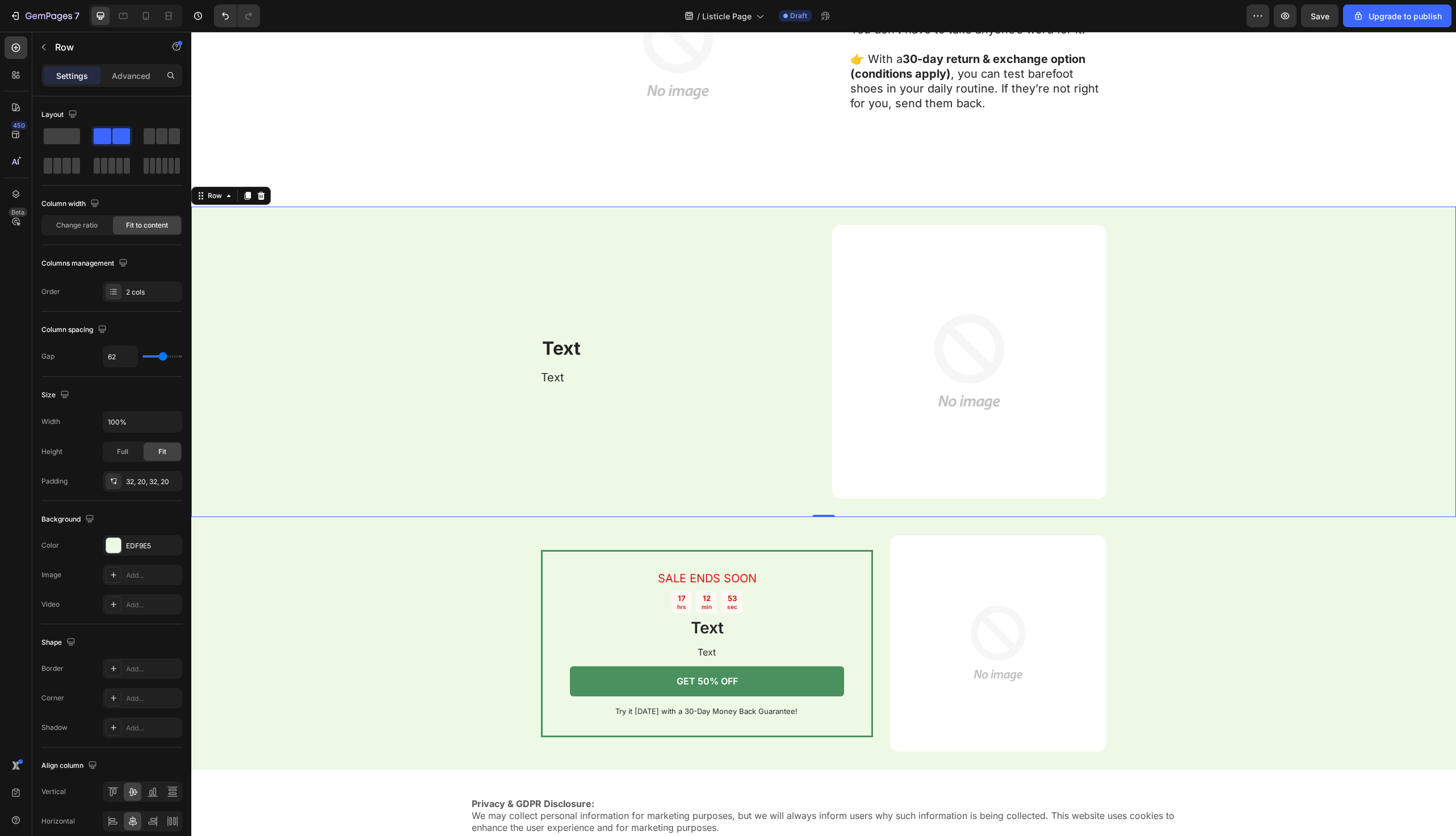
click at [410, 322] on div "Text Heading Text Text Block Image Row 0" at bounding box center [824, 361] width 1265 height 311
click at [257, 198] on icon at bounding box center [261, 196] width 9 height 9
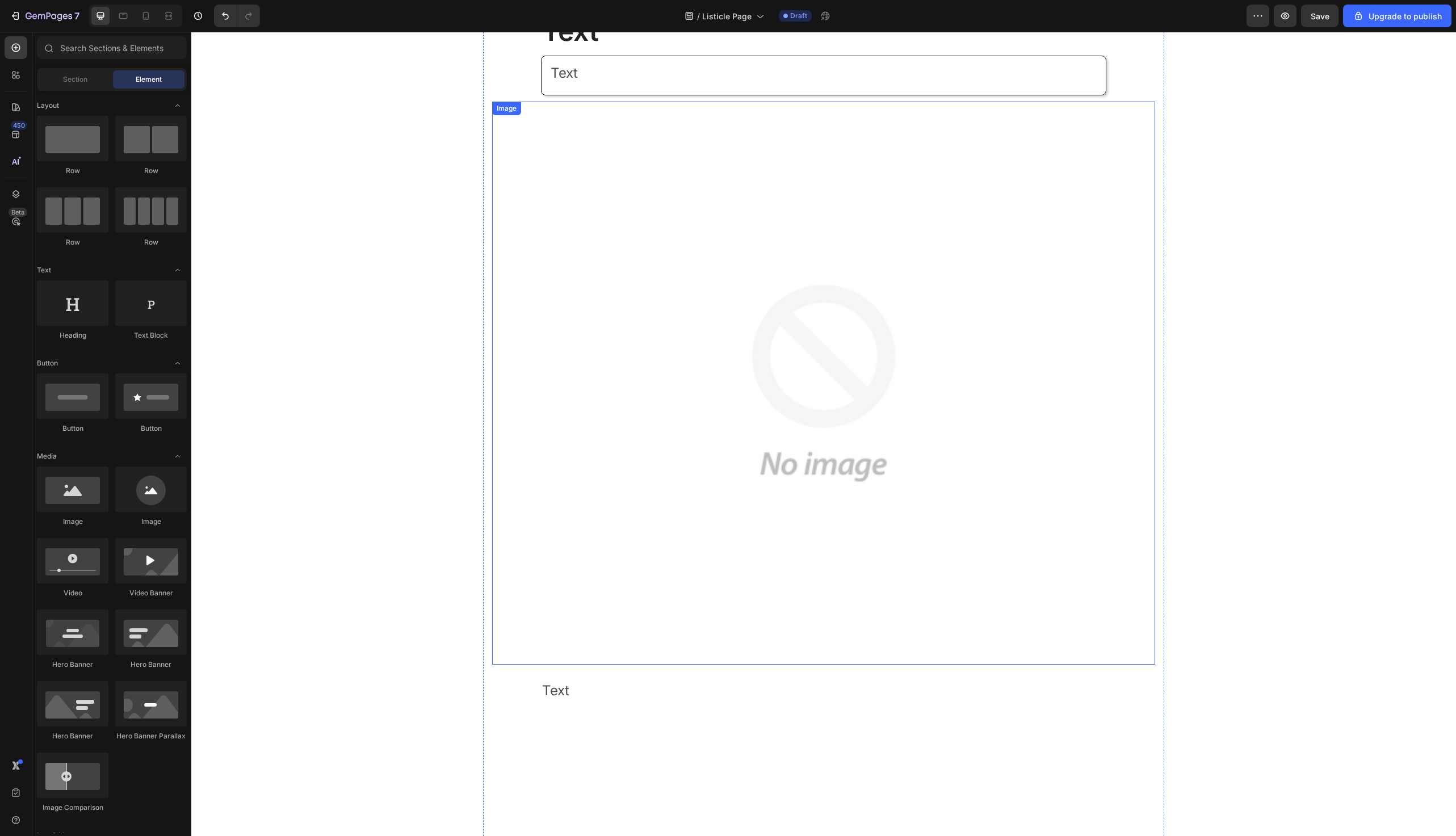
scroll to position [0, 0]
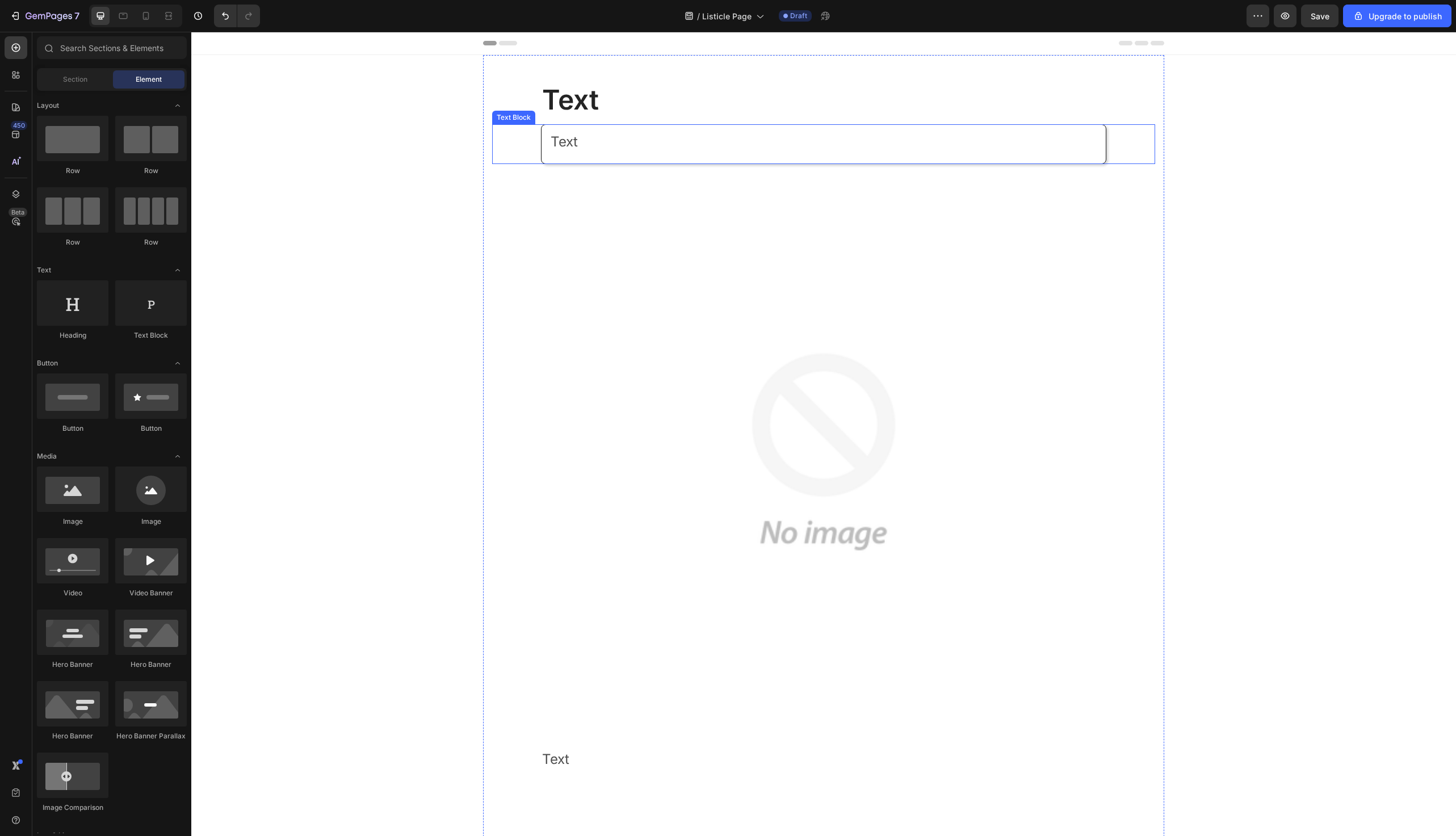
click at [611, 108] on h1 "Text" at bounding box center [823, 100] width 565 height 37
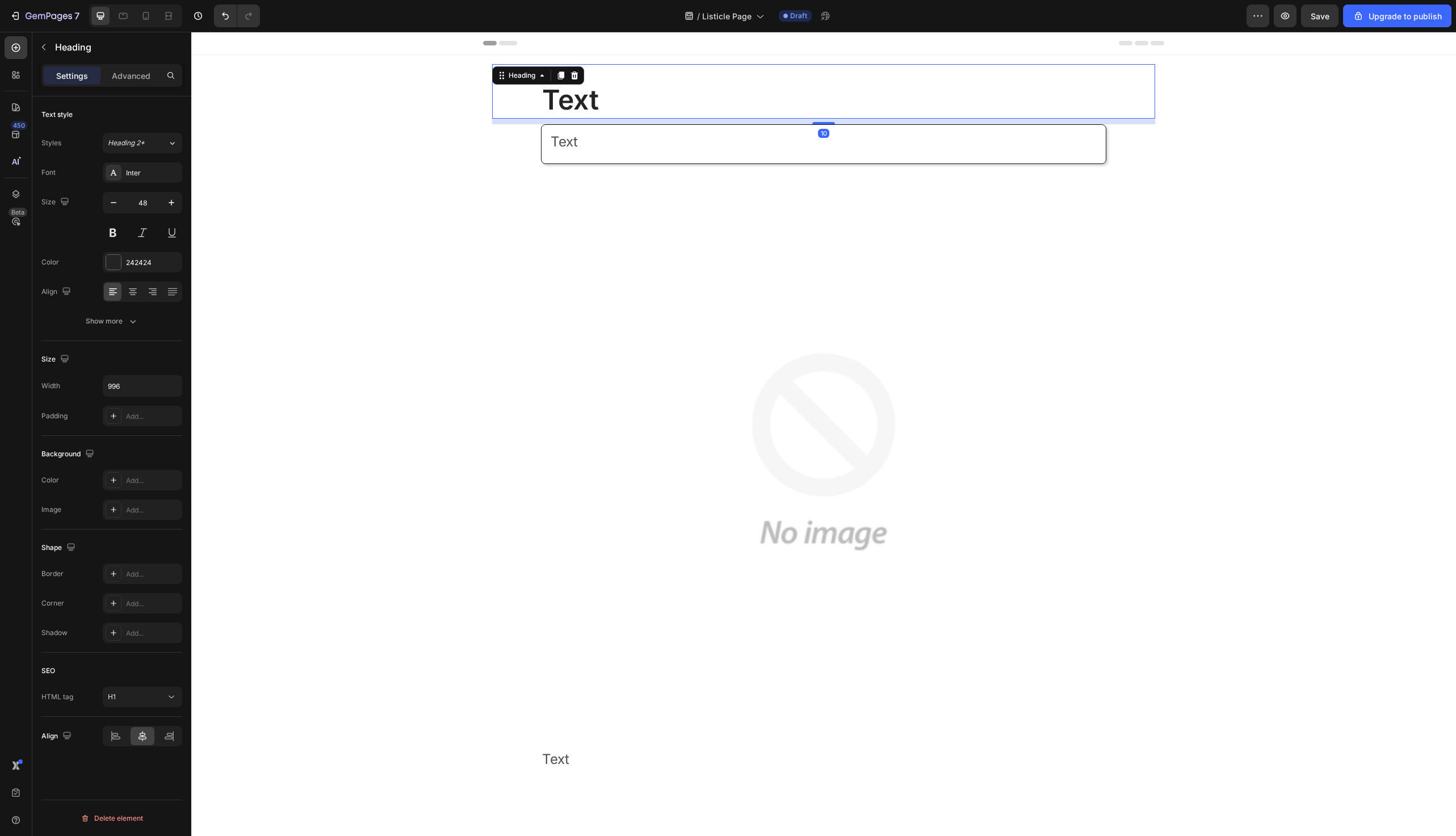
click at [611, 108] on h1 "Text" at bounding box center [823, 100] width 565 height 37
click at [611, 108] on p "Text" at bounding box center [824, 100] width 563 height 35
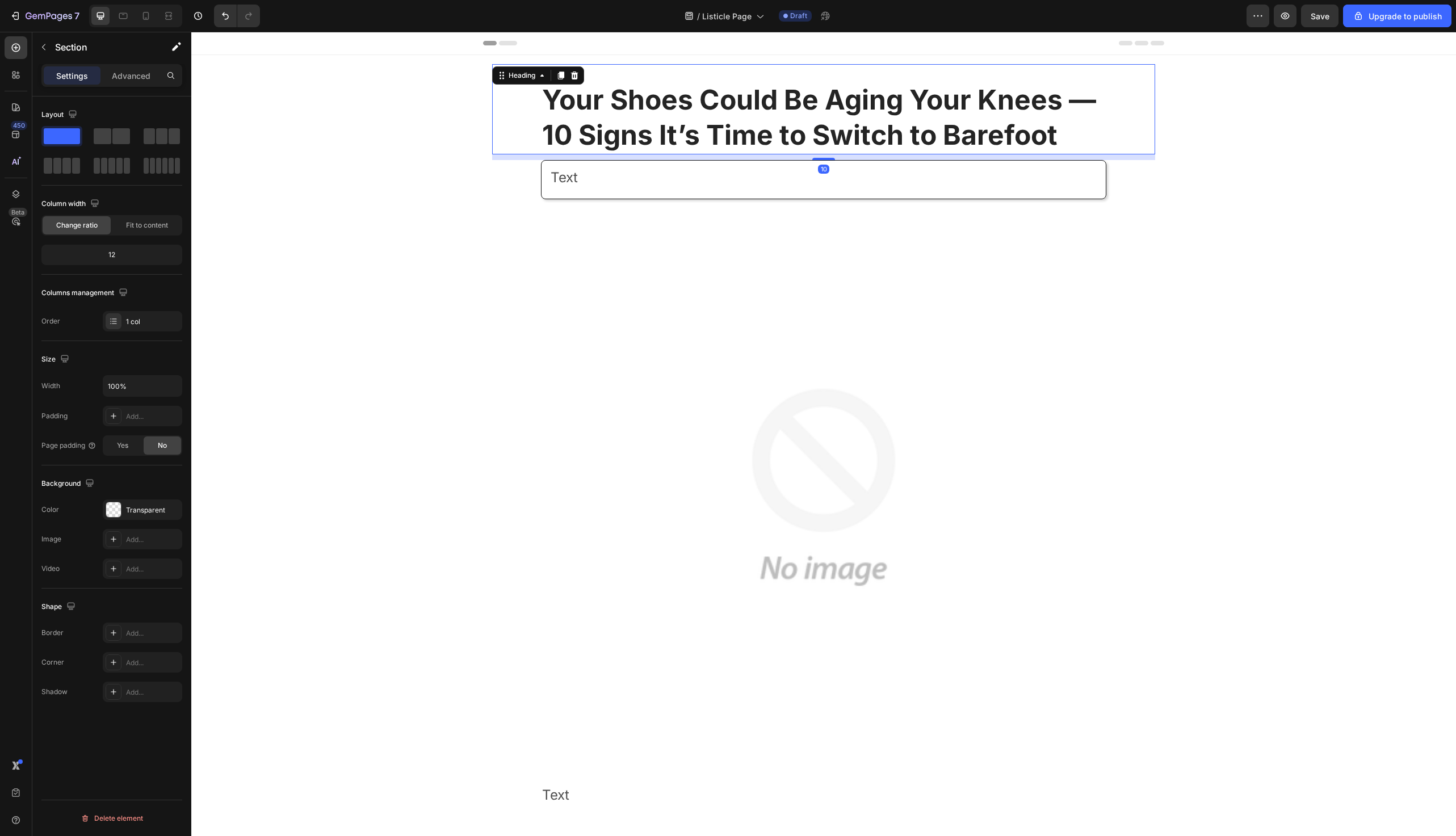
click at [552, 108] on strong "Your Shoes Could Be Aging Your Knees — 10 Signs It’s Time to Switch to Barefoot" at bounding box center [819, 116] width 554 height 68
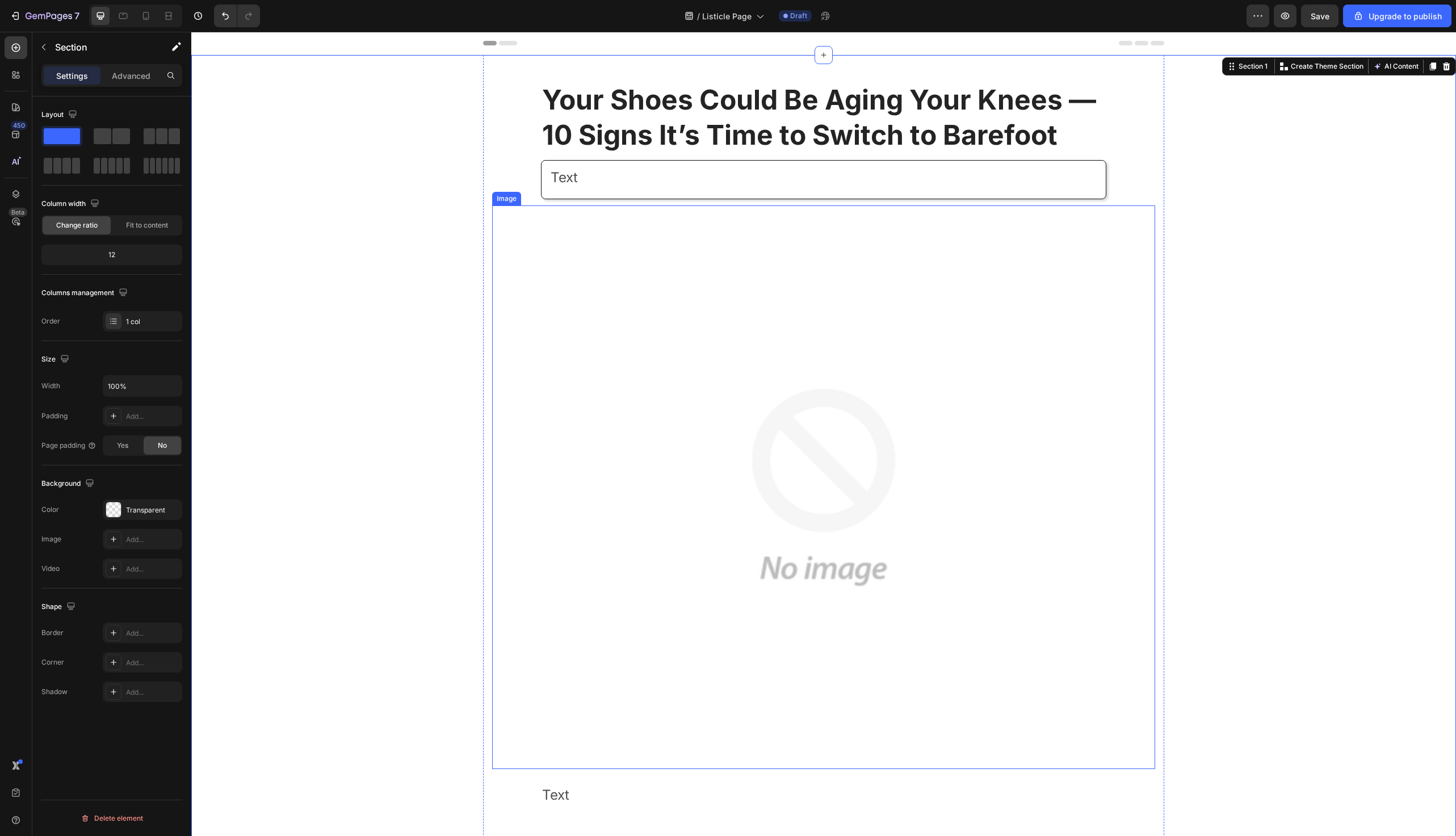
click at [604, 305] on img at bounding box center [824, 487] width 564 height 564
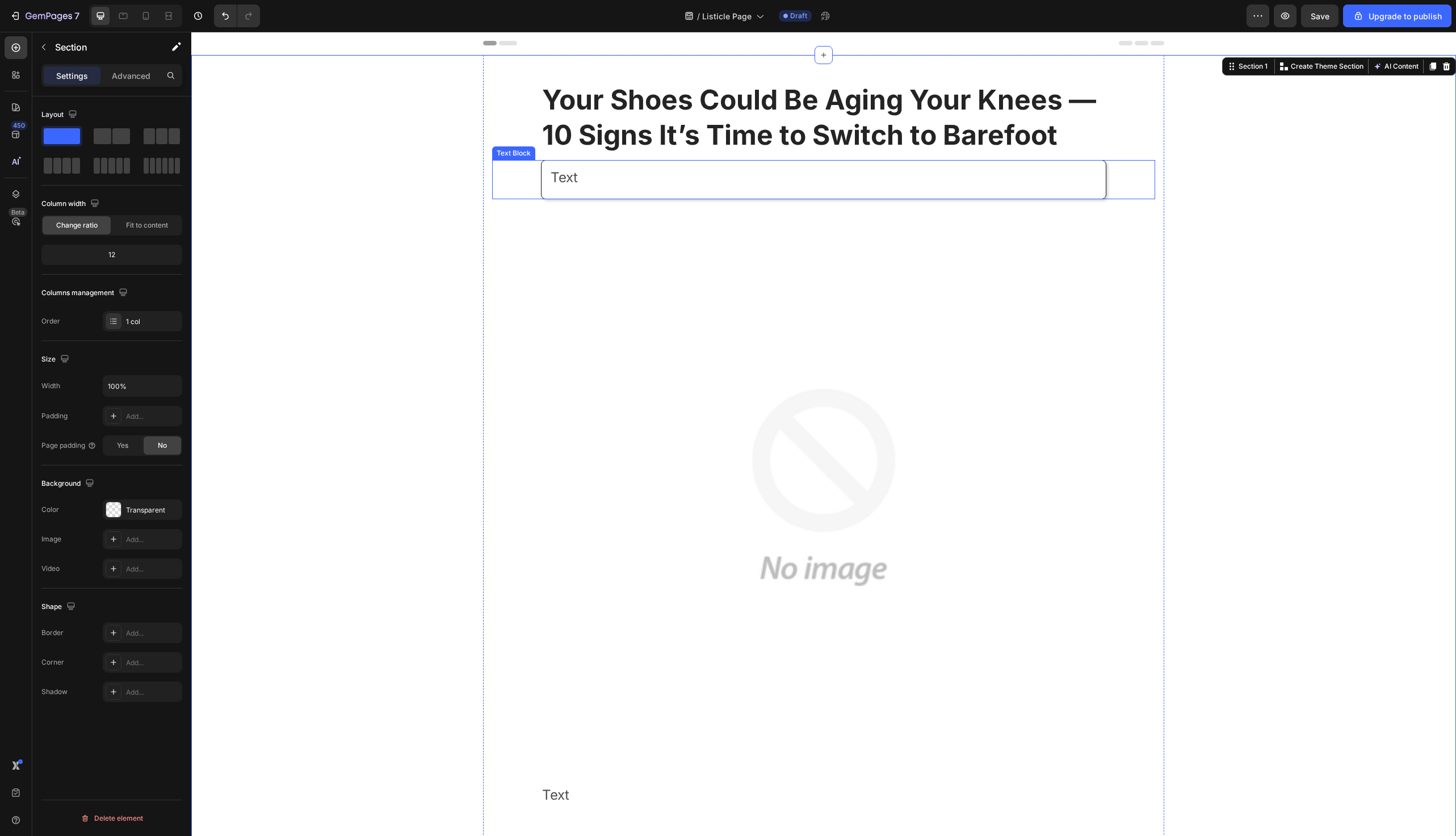
click at [608, 182] on p "Text" at bounding box center [824, 177] width 546 height 24
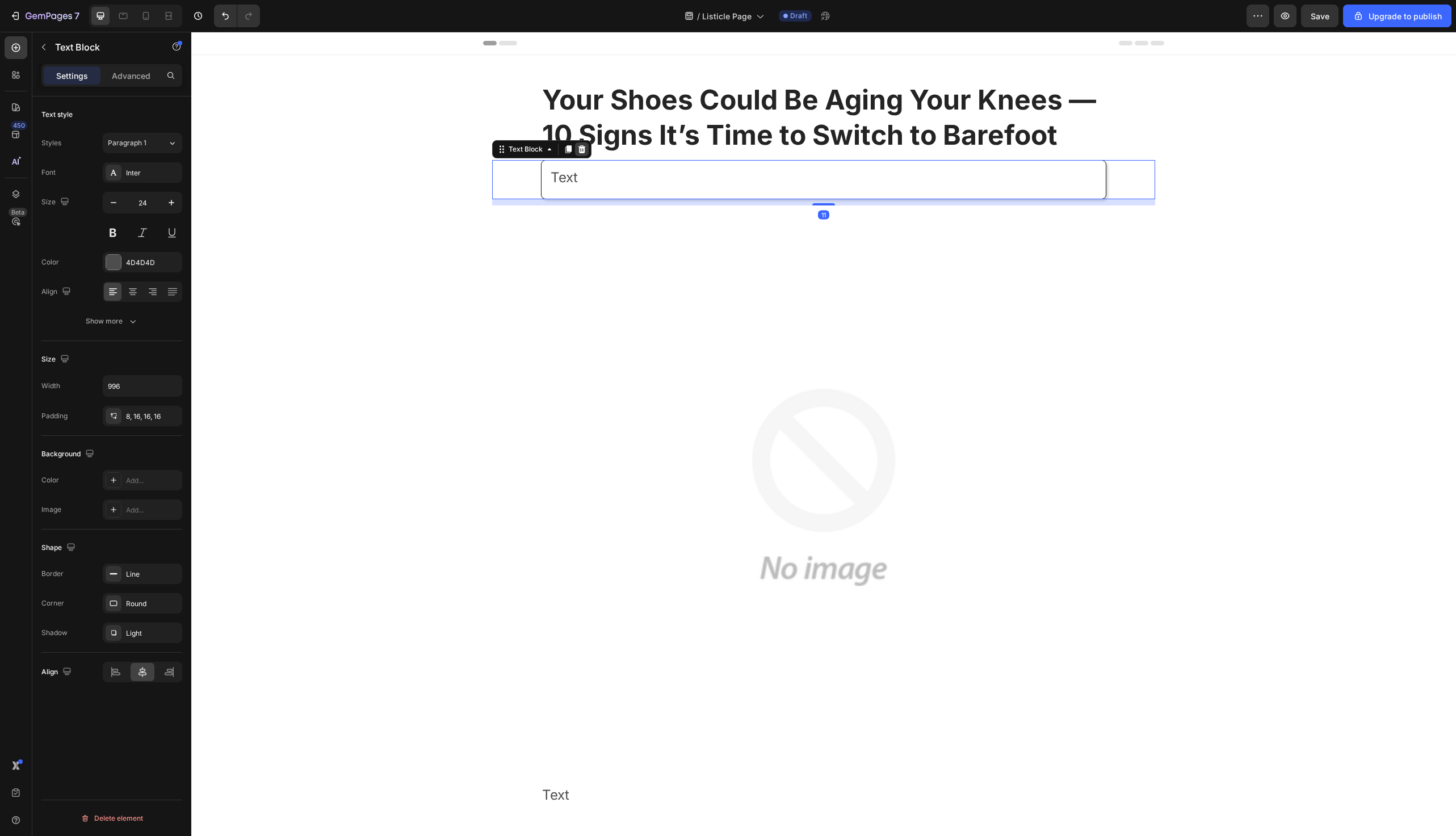
click at [586, 146] on icon at bounding box center [581, 149] width 9 height 9
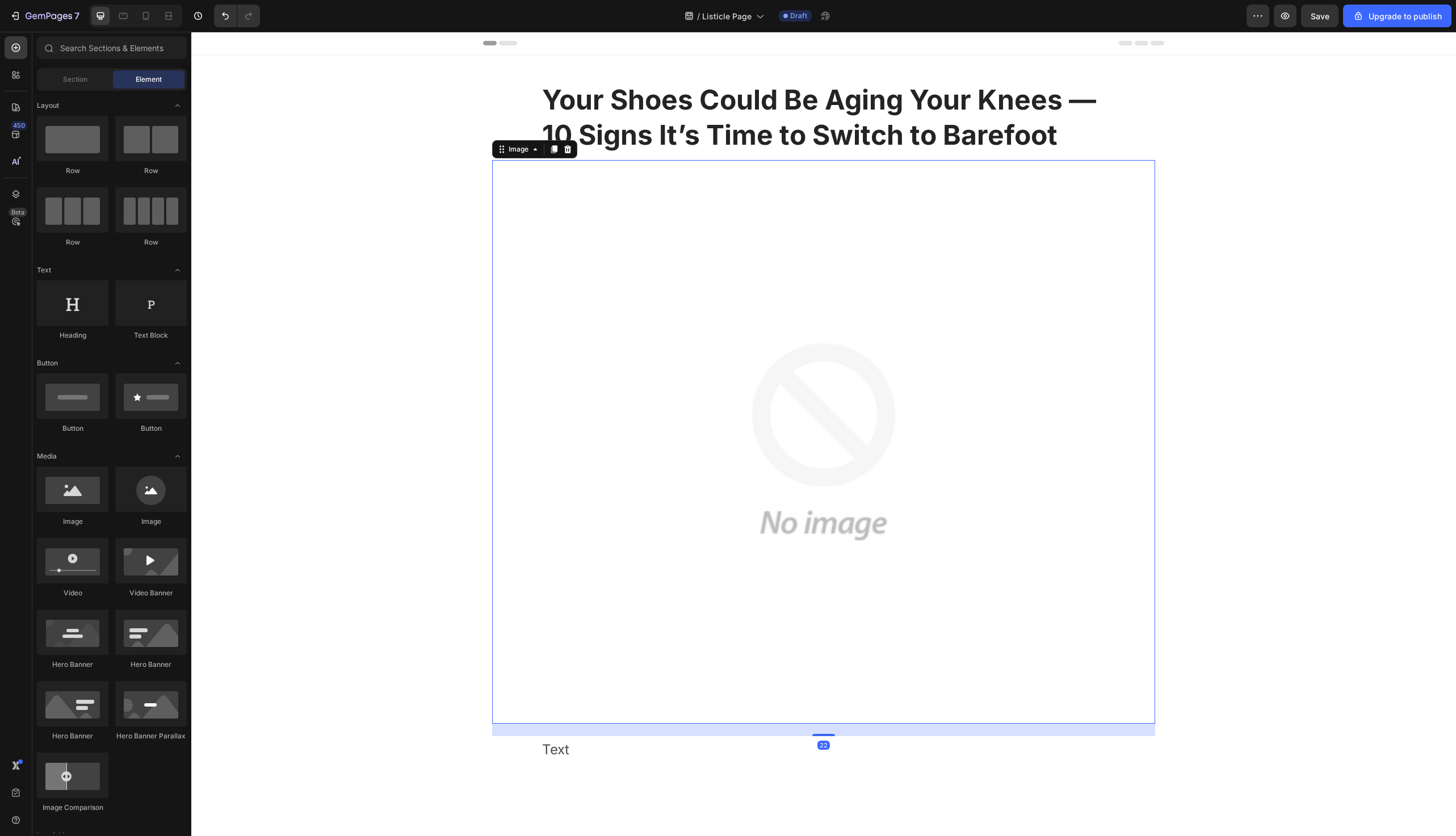
click at [642, 247] on img at bounding box center [824, 442] width 564 height 564
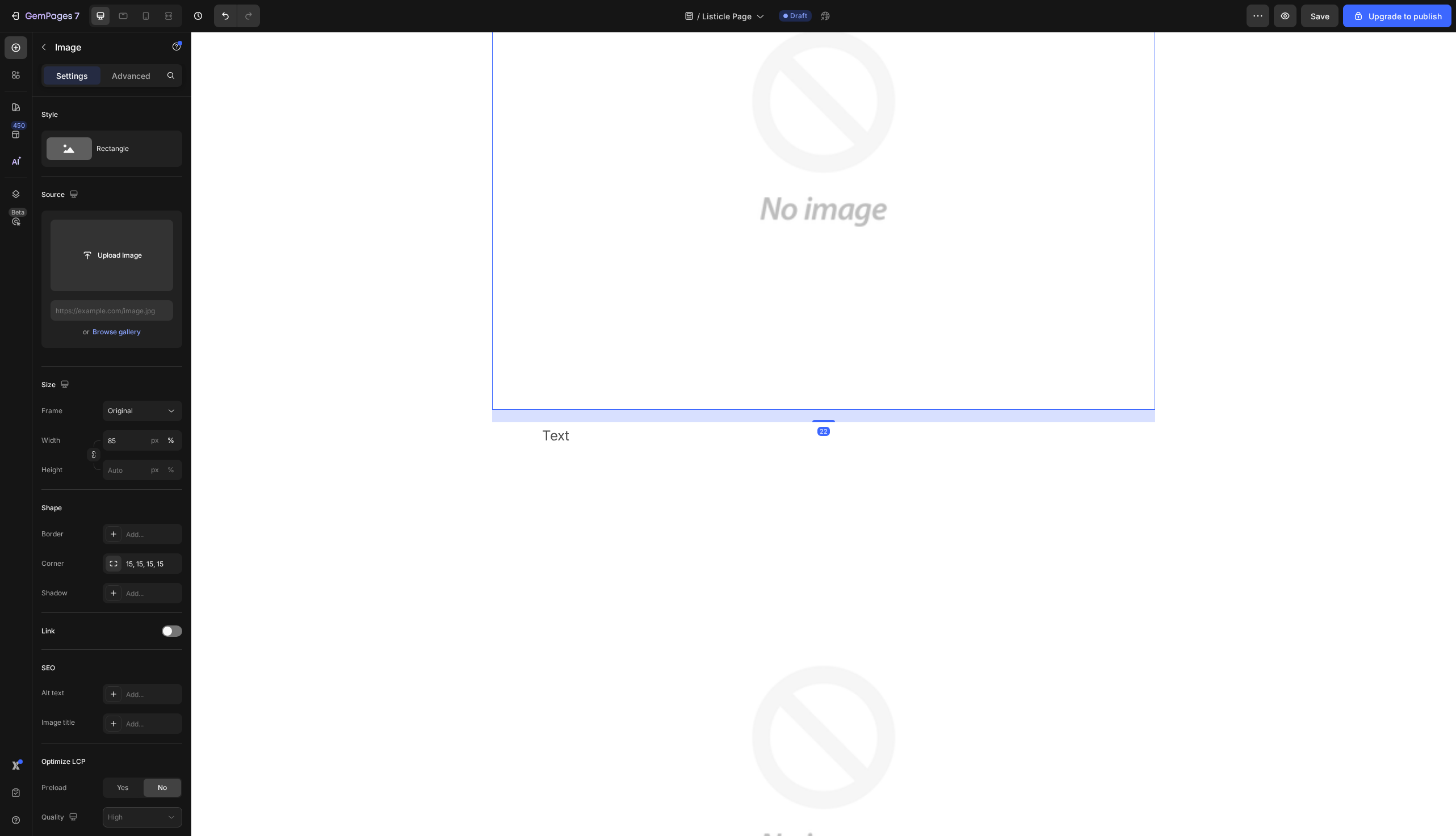
scroll to position [435, 0]
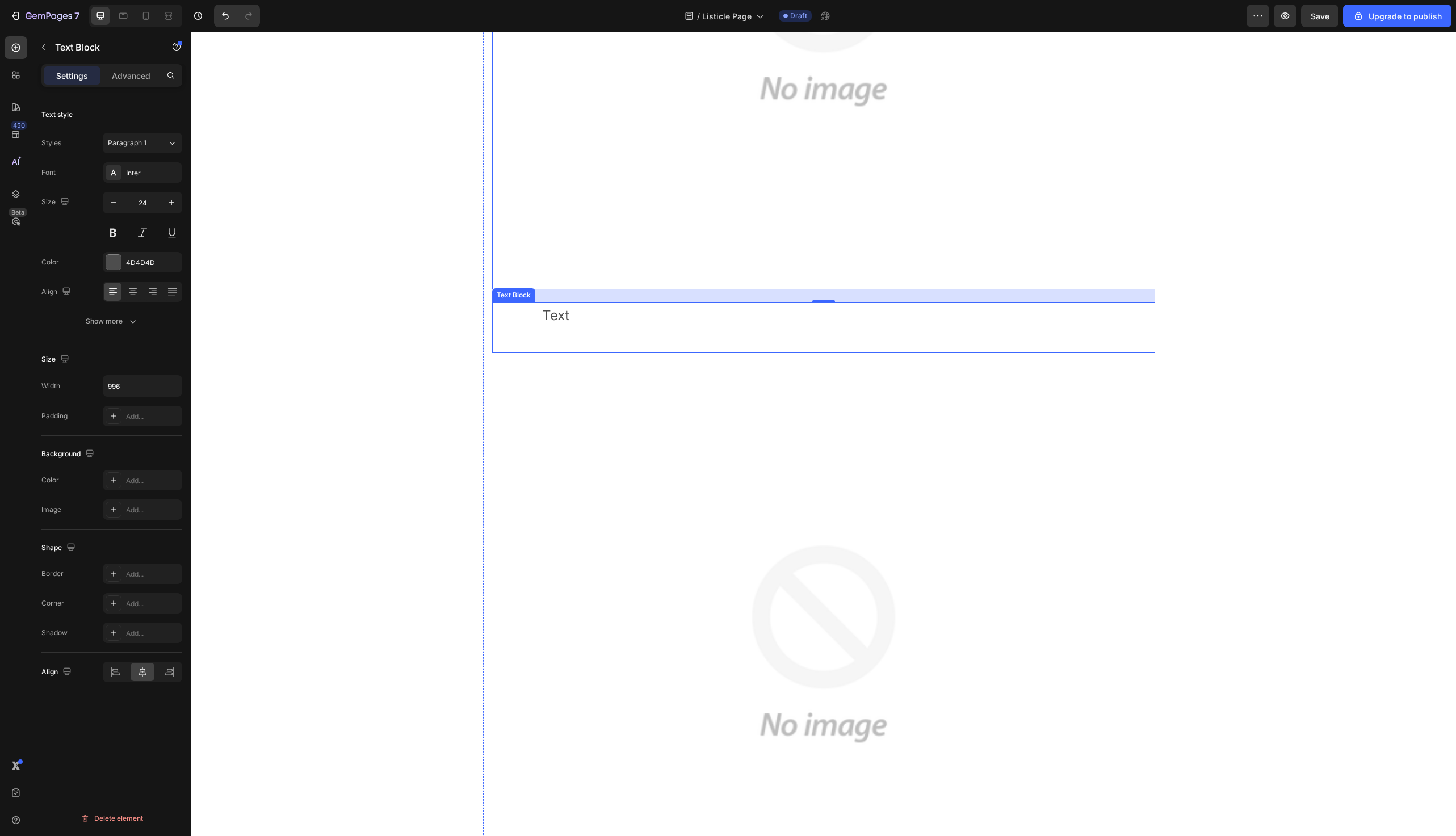
click at [607, 325] on p "Text" at bounding box center [824, 315] width 563 height 24
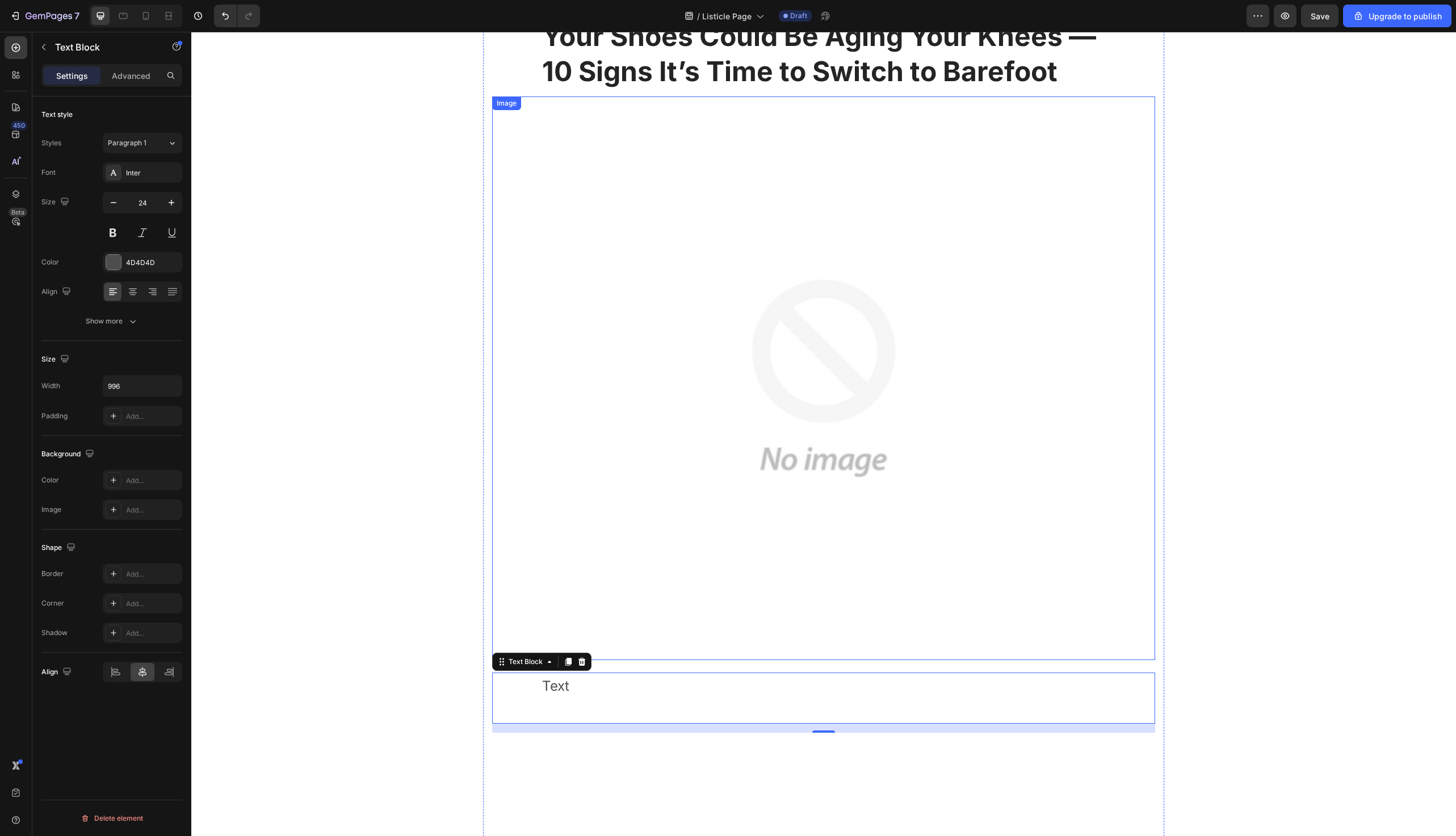
scroll to position [0, 0]
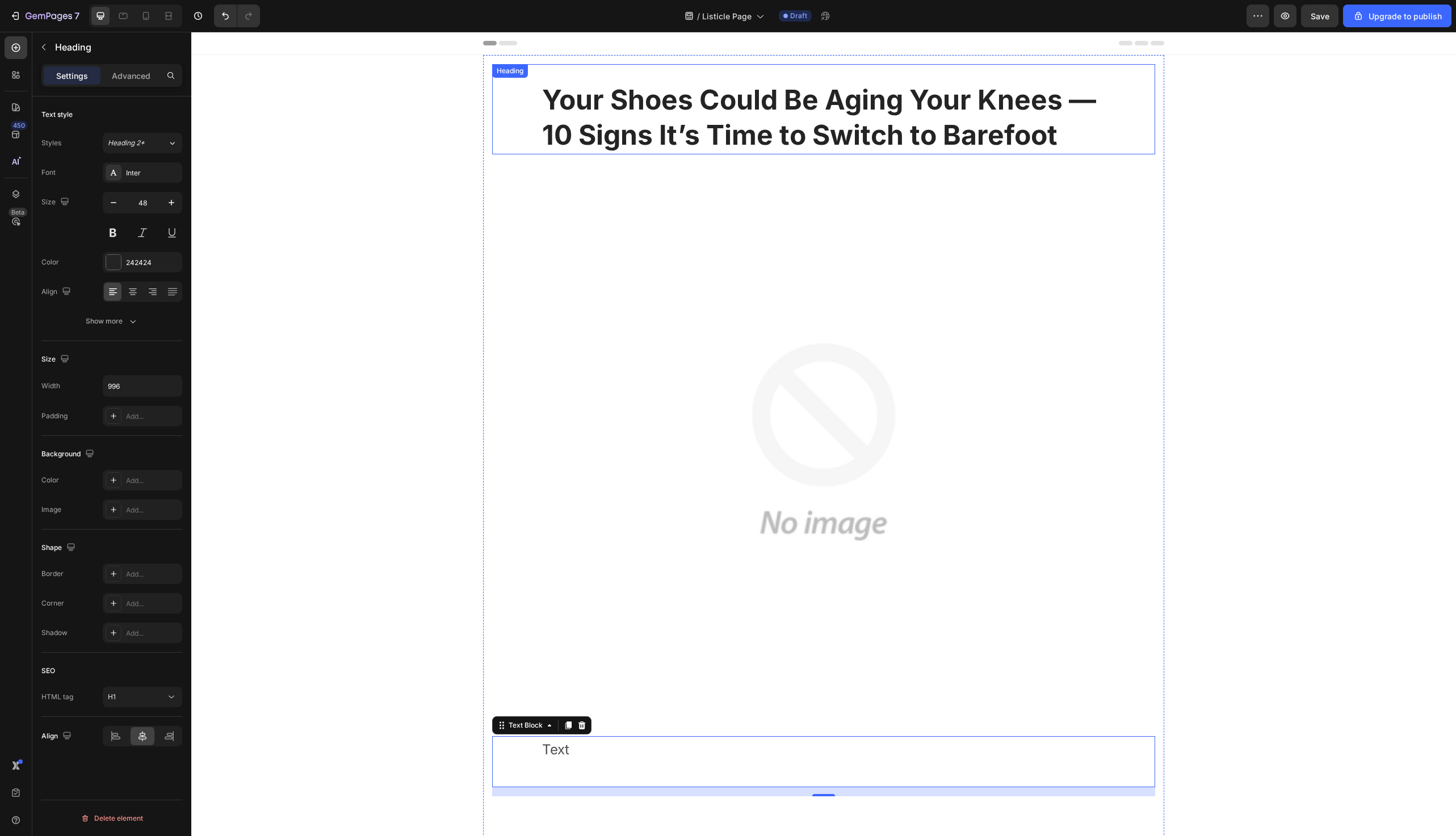
click at [626, 104] on strong "Your Shoes Could Be Aging Your Knees — 10 Signs It’s Time to Switch to Barefoot" at bounding box center [819, 116] width 554 height 68
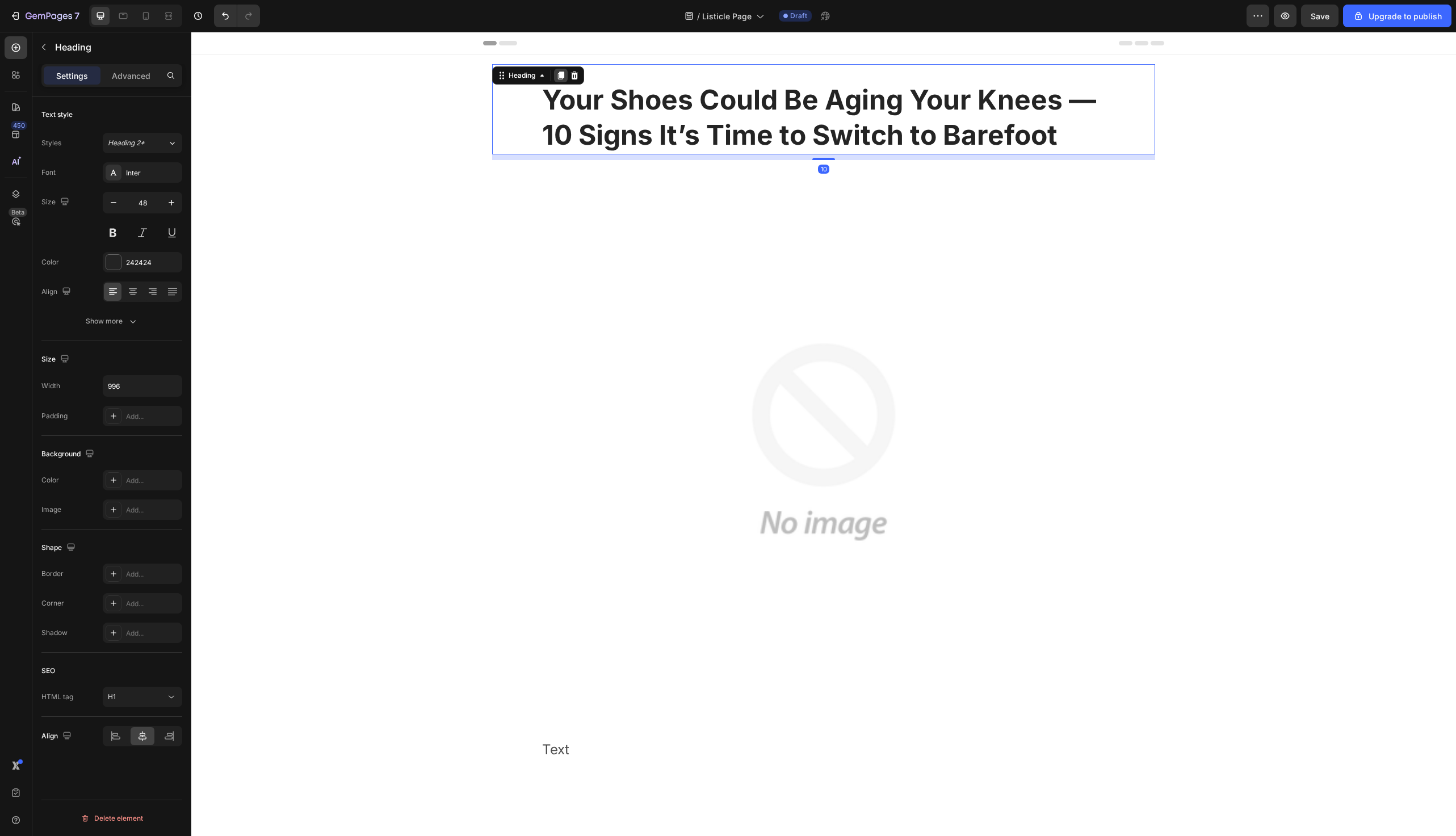
click at [564, 74] on icon at bounding box center [560, 76] width 6 height 8
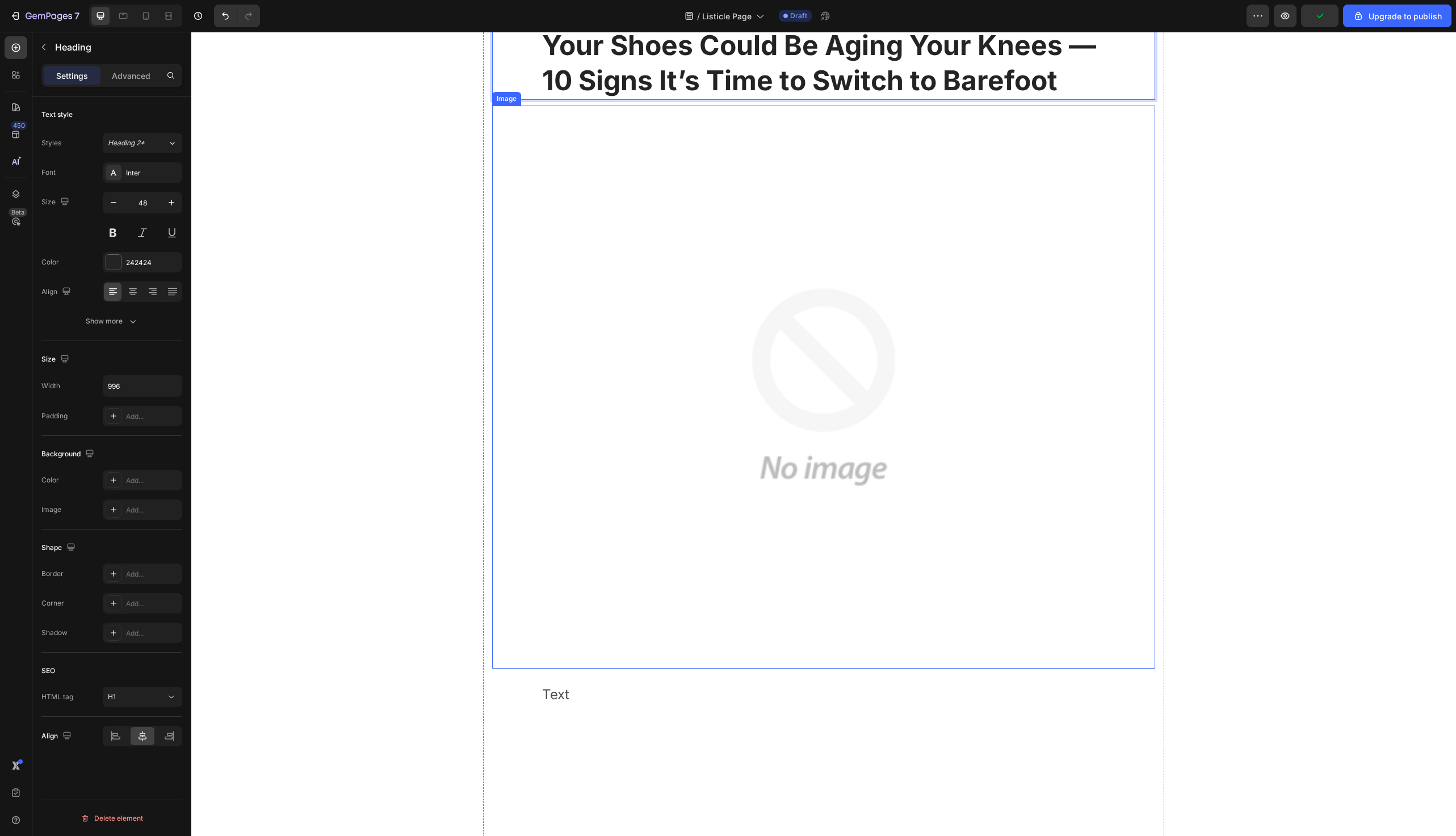
scroll to position [147, 0]
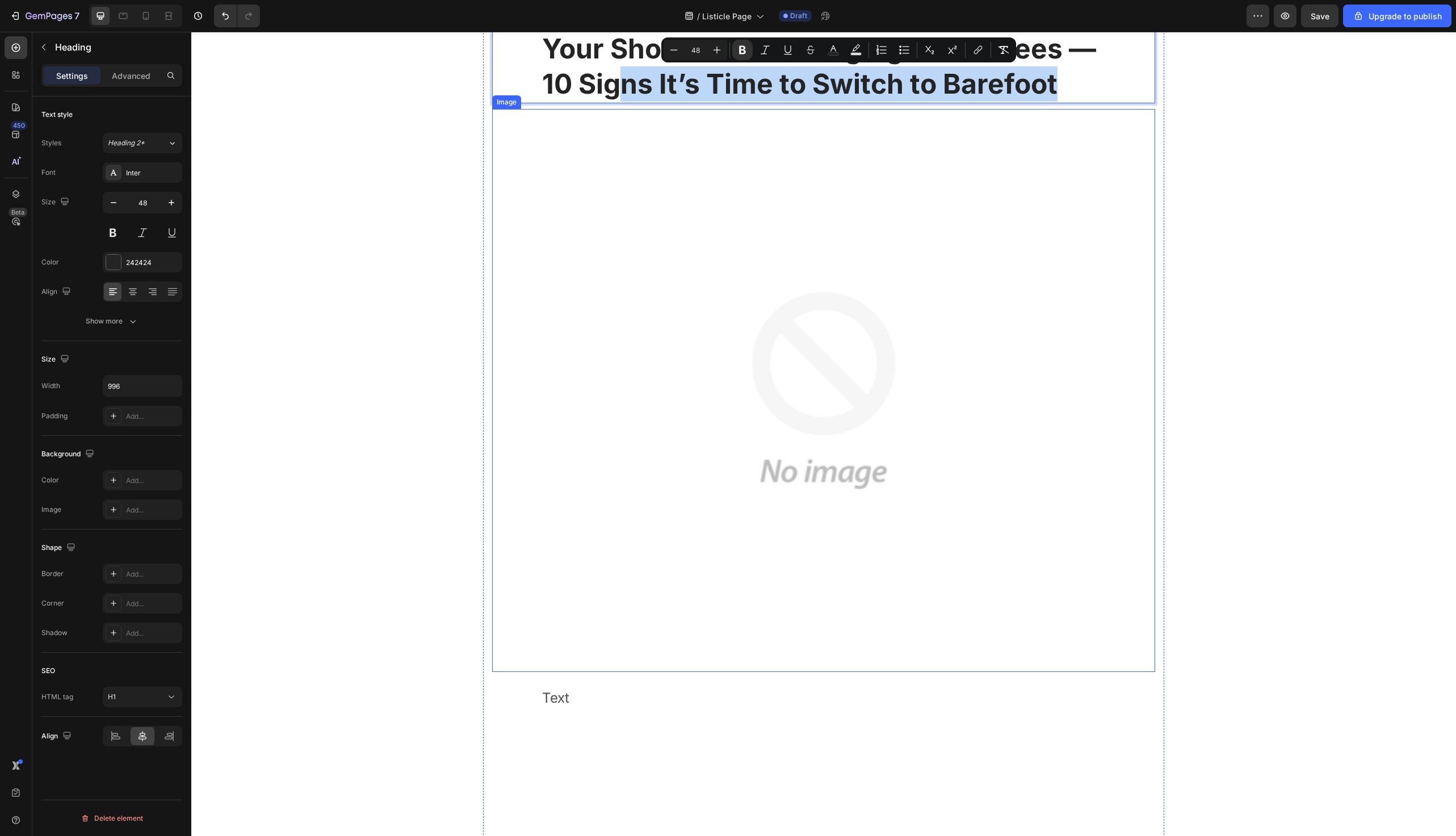
drag, startPoint x: 617, startPoint y: 74, endPoint x: 758, endPoint y: 602, distance: 546.5
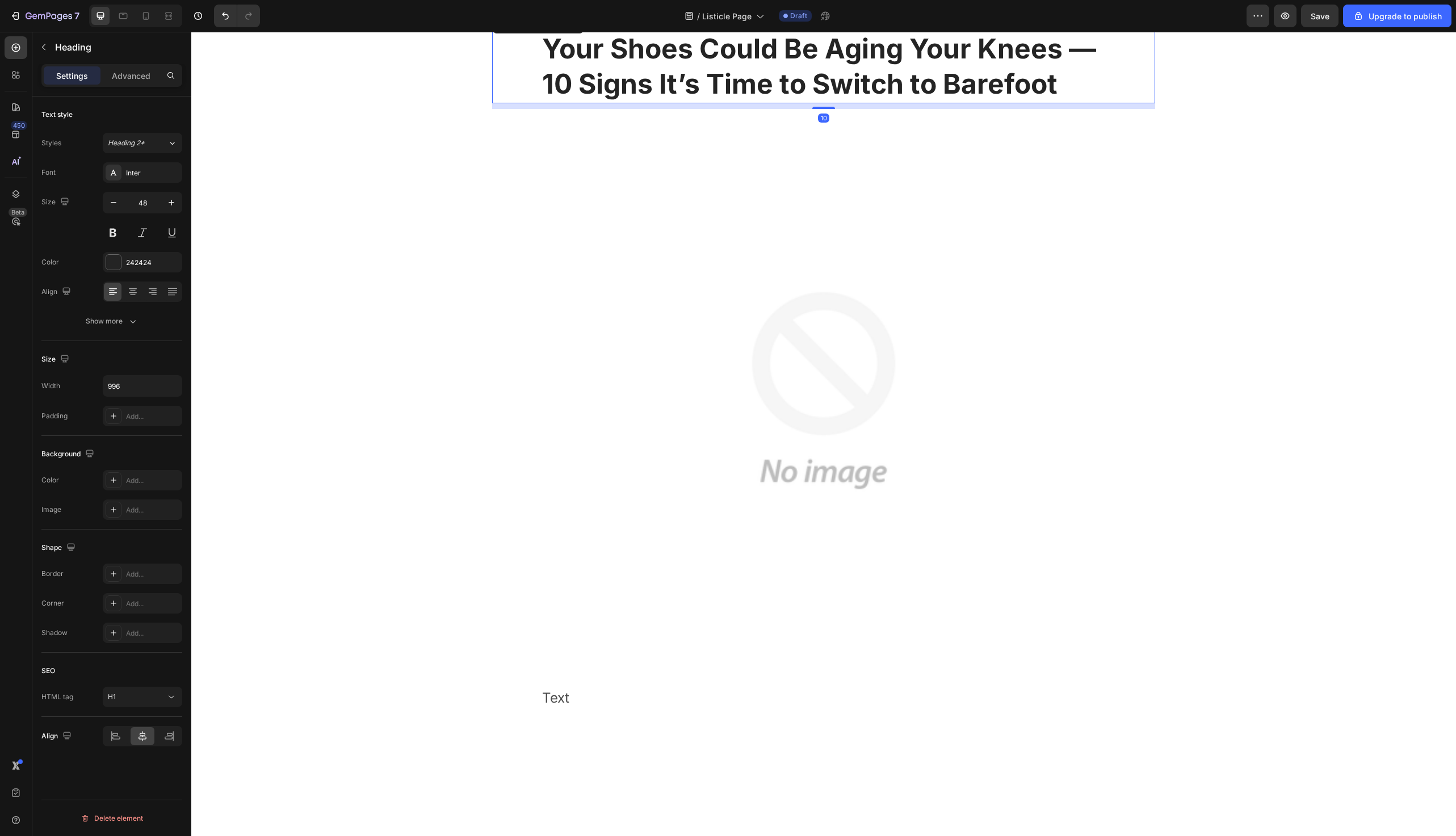
click at [641, 86] on strong "Your Shoes Could Be Aging Your Knees — 10 Signs It’s Time to Switch to Barefoot" at bounding box center [819, 66] width 554 height 68
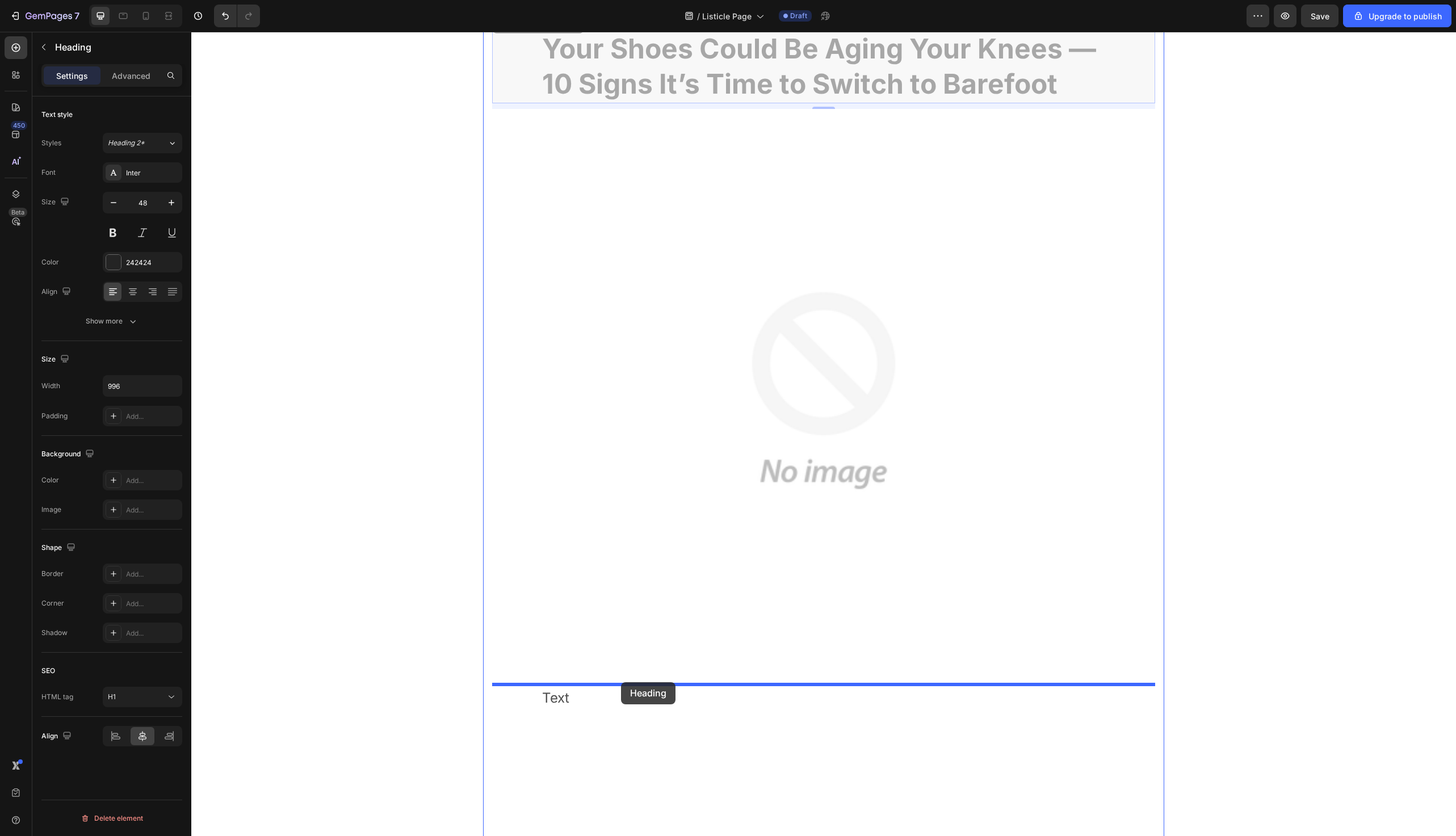
drag, startPoint x: 518, startPoint y: 86, endPoint x: 621, endPoint y: 682, distance: 604.8
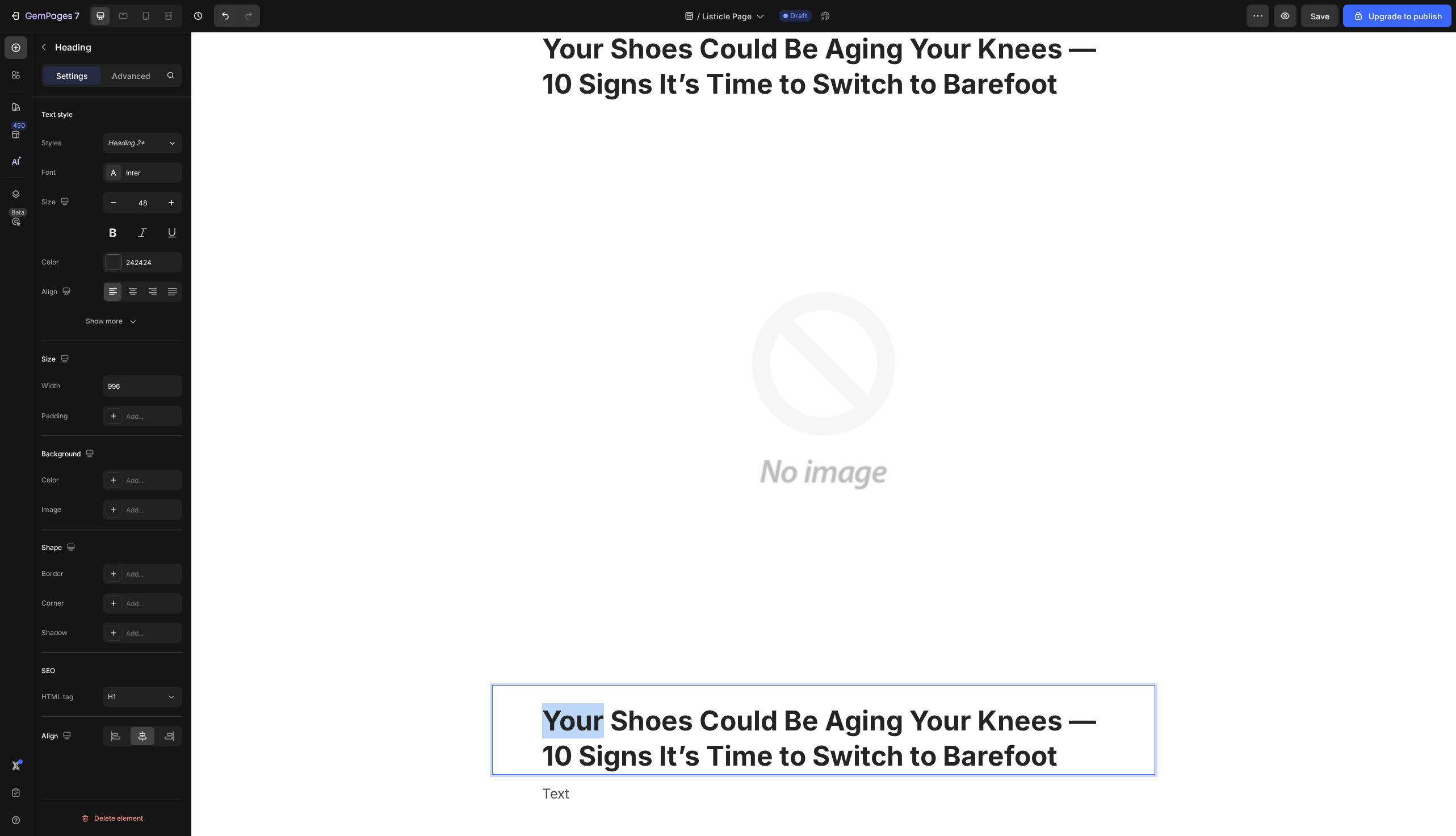
click at [597, 713] on strong "Your Shoes Could Be Aging Your Knees — 10 Signs It’s Time to Switch to Barefoot" at bounding box center [819, 738] width 554 height 68
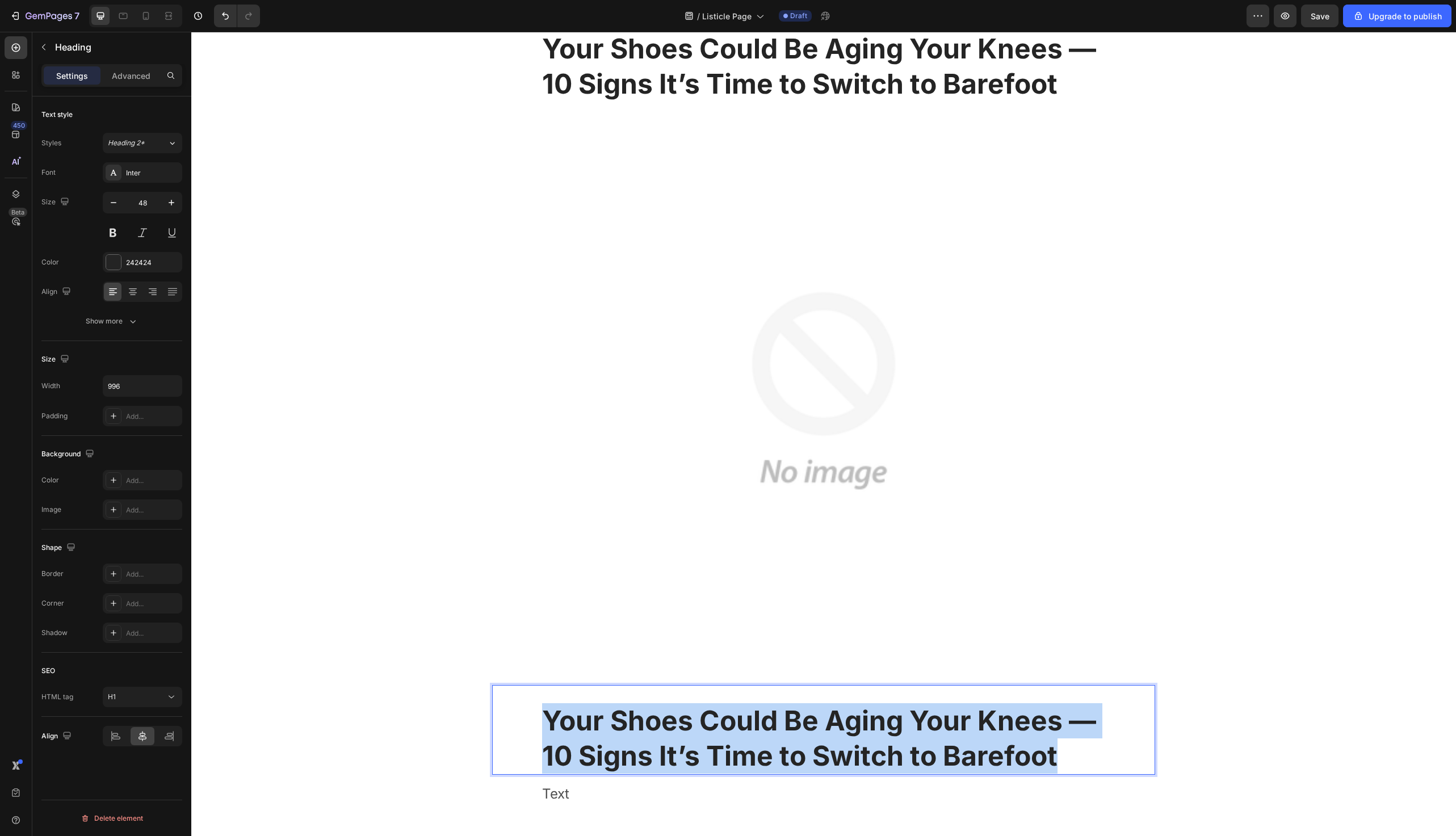
click at [597, 713] on strong "Your Shoes Could Be Aging Your Knees — 10 Signs It’s Time to Switch to Barefoot" at bounding box center [819, 738] width 554 height 68
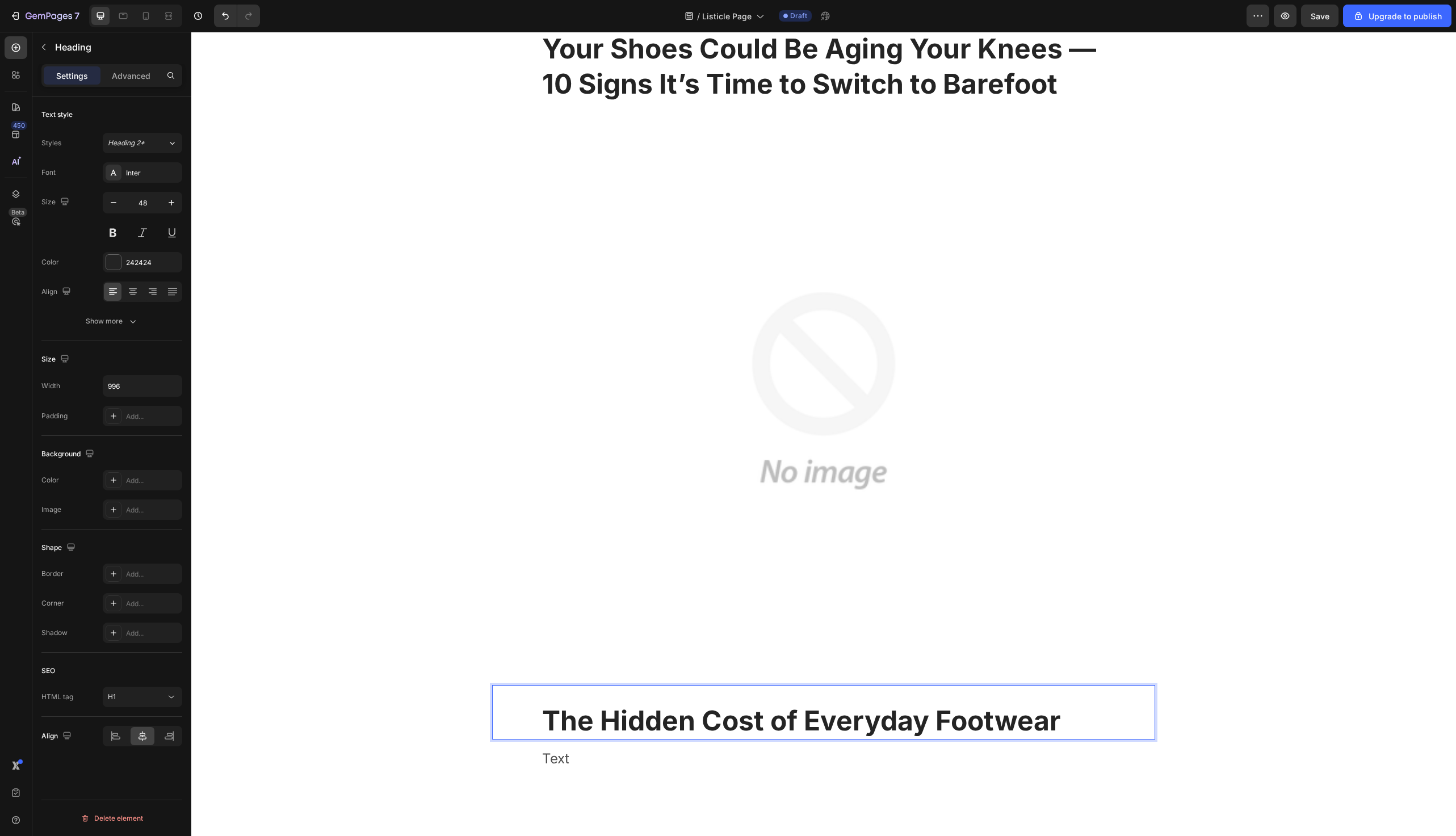
click at [597, 713] on strong "The Hidden Cost of Everyday Footwear" at bounding box center [801, 720] width 519 height 33
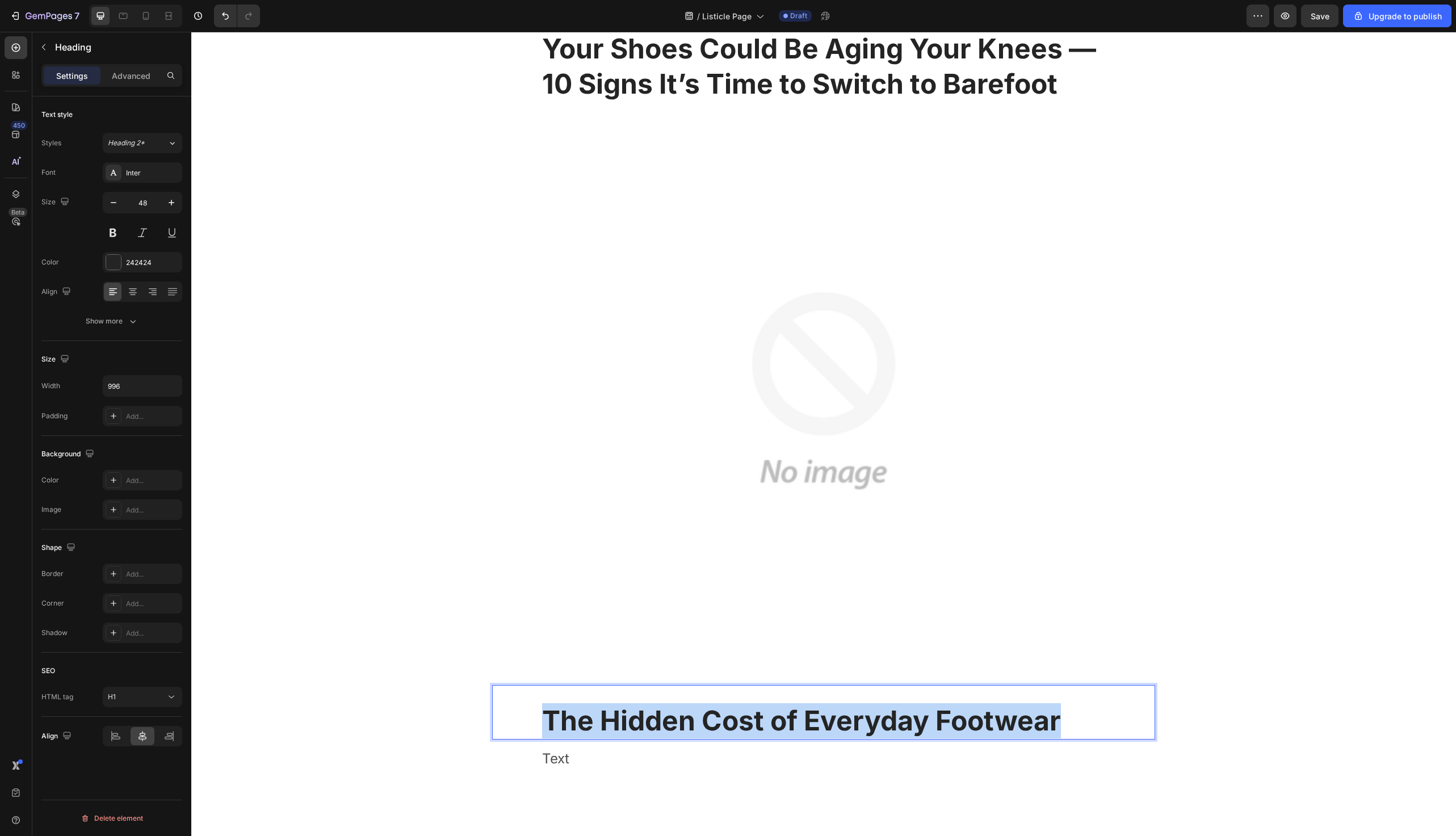
click at [597, 713] on strong "The Hidden Cost of Everyday Footwear" at bounding box center [801, 720] width 519 height 33
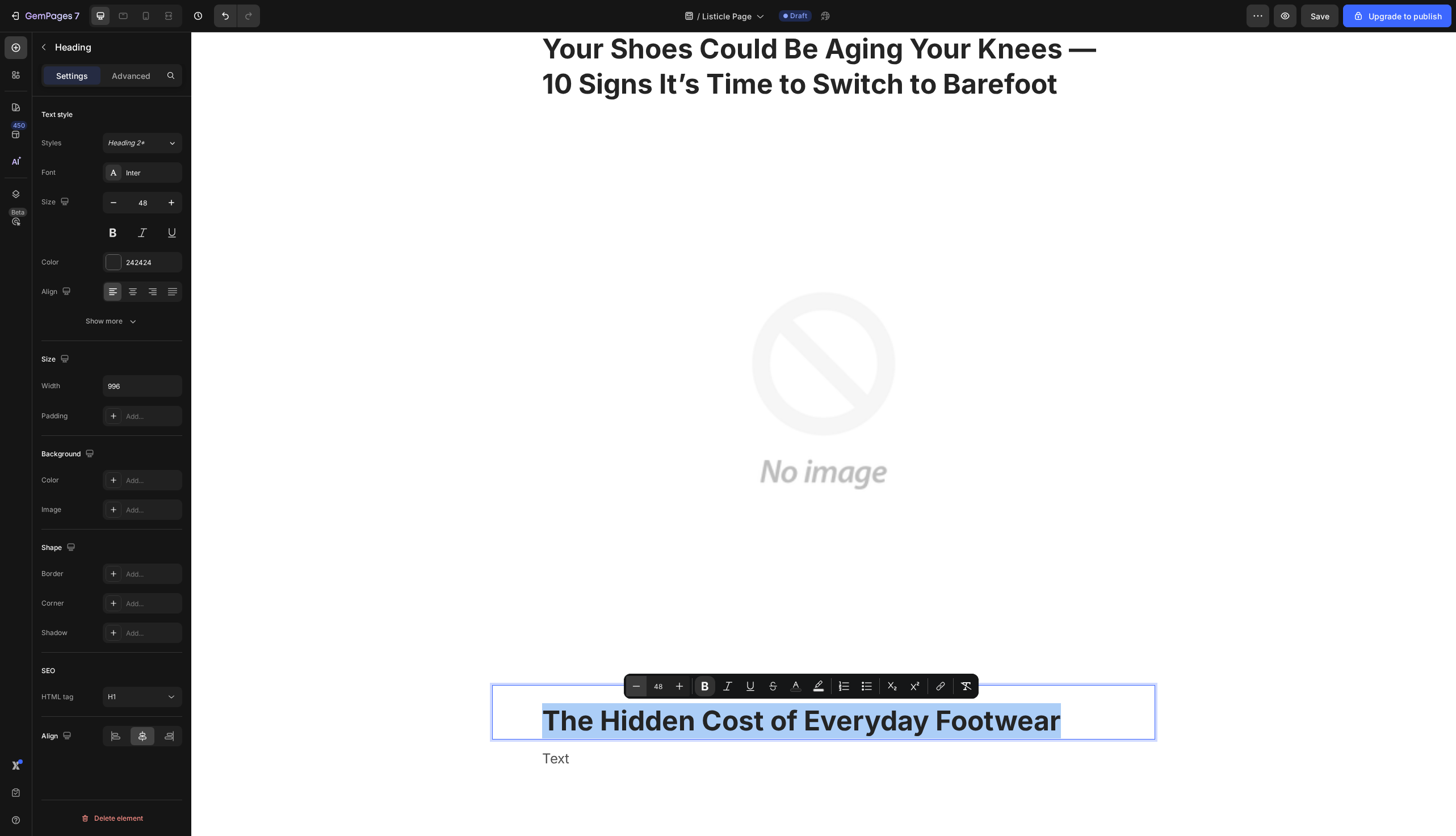
click at [637, 688] on icon "Editor contextual toolbar" at bounding box center [636, 686] width 12 height 12
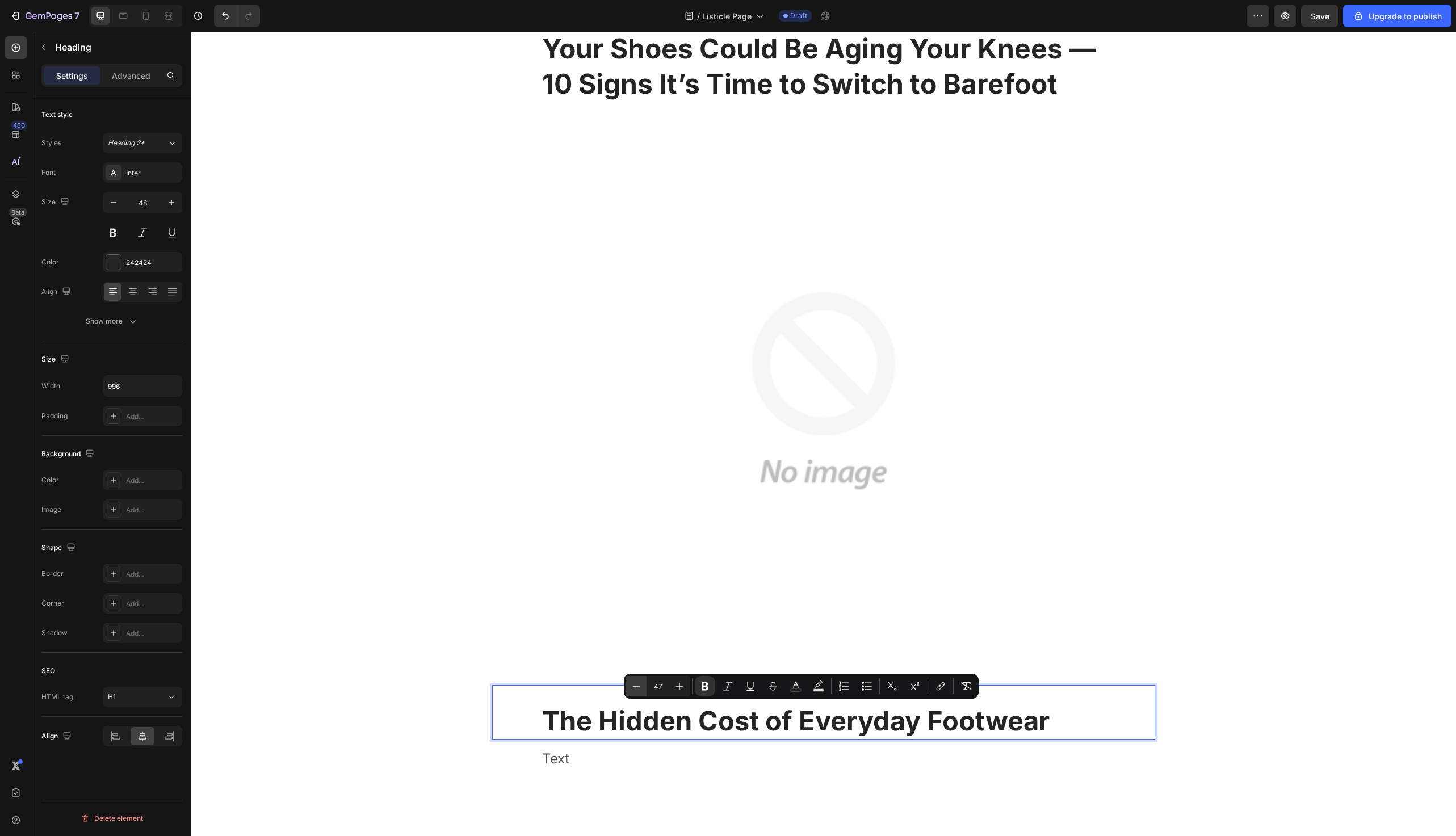
click at [637, 688] on icon "Editor contextual toolbar" at bounding box center [636, 686] width 12 height 12
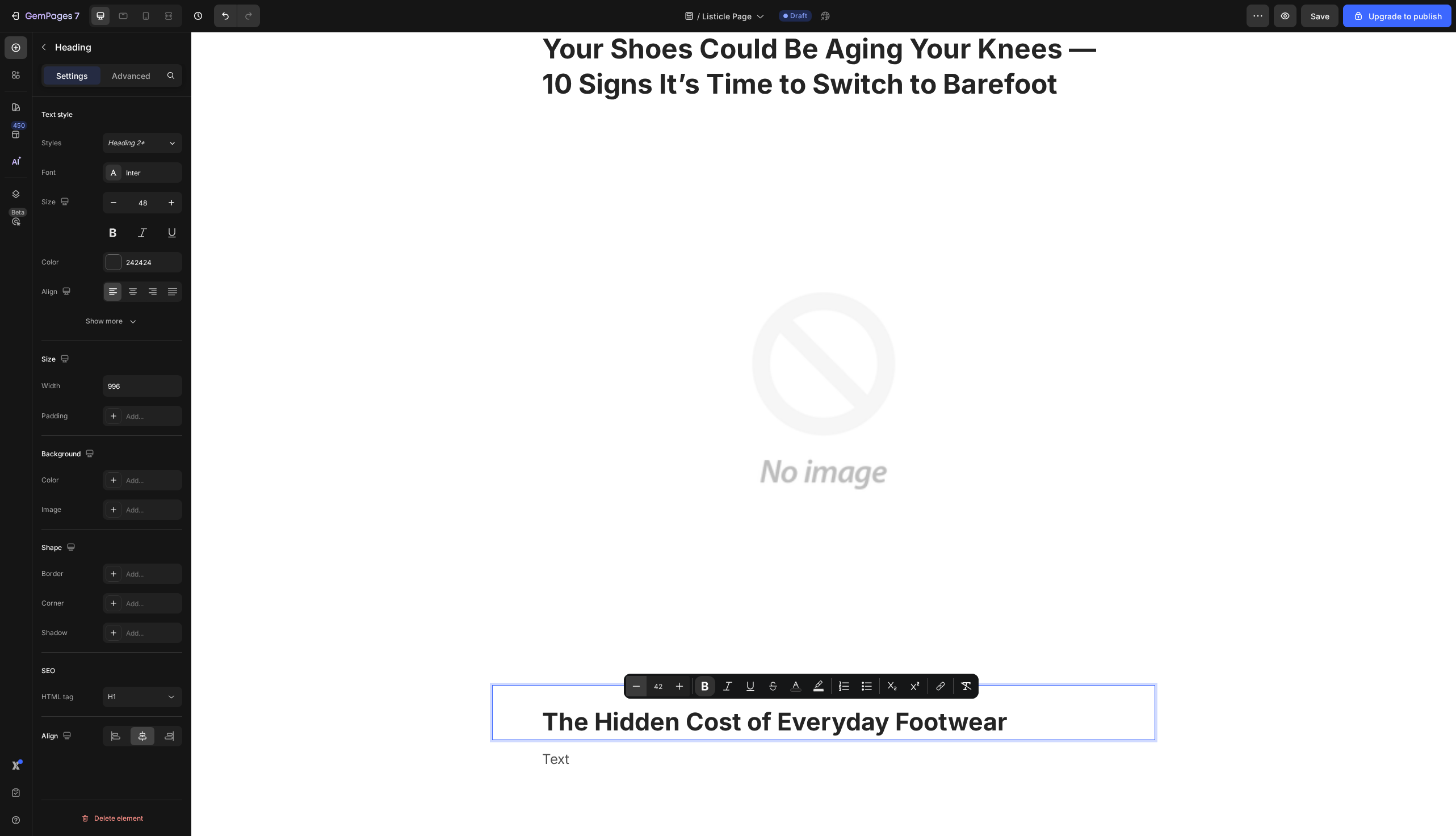
click at [637, 688] on icon "Editor contextual toolbar" at bounding box center [636, 686] width 12 height 12
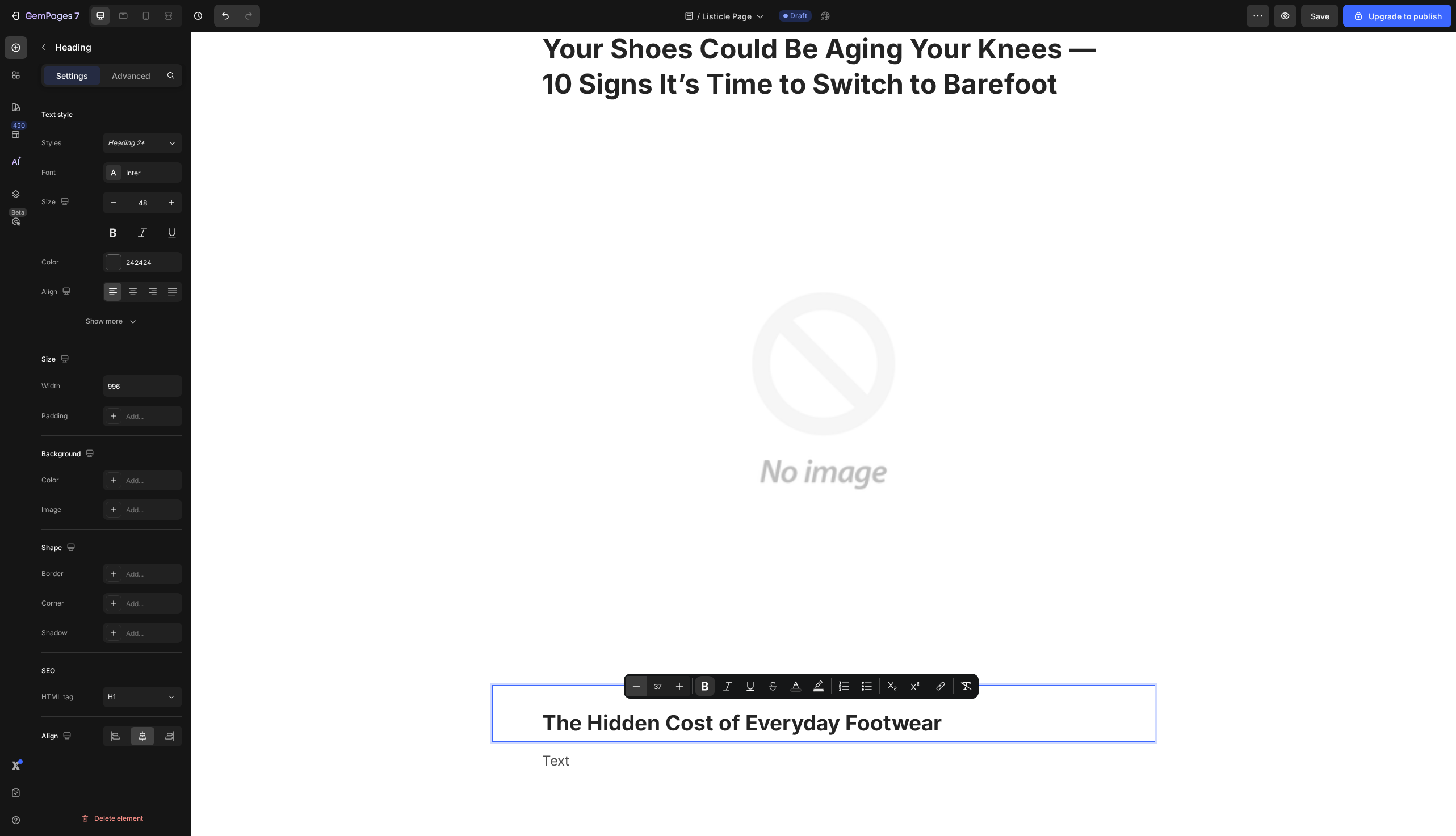
click at [637, 688] on icon "Editor contextual toolbar" at bounding box center [636, 686] width 12 height 12
click at [636, 688] on icon "Editor contextual toolbar" at bounding box center [636, 686] width 12 height 12
click at [679, 683] on icon "Editor contextual toolbar" at bounding box center [680, 686] width 7 height 7
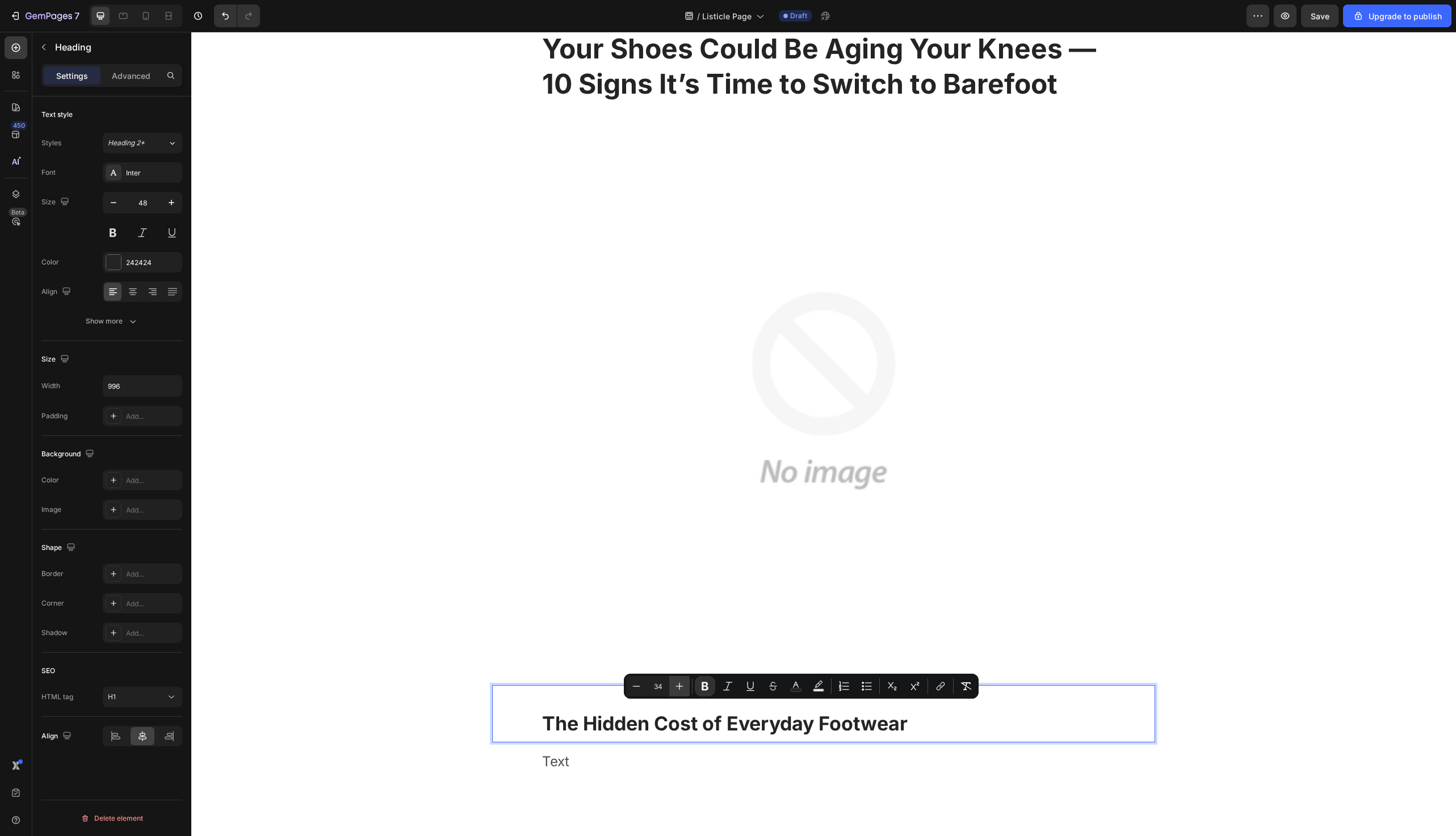
click at [679, 683] on icon "Editor contextual toolbar" at bounding box center [680, 686] width 7 height 7
type input "35"
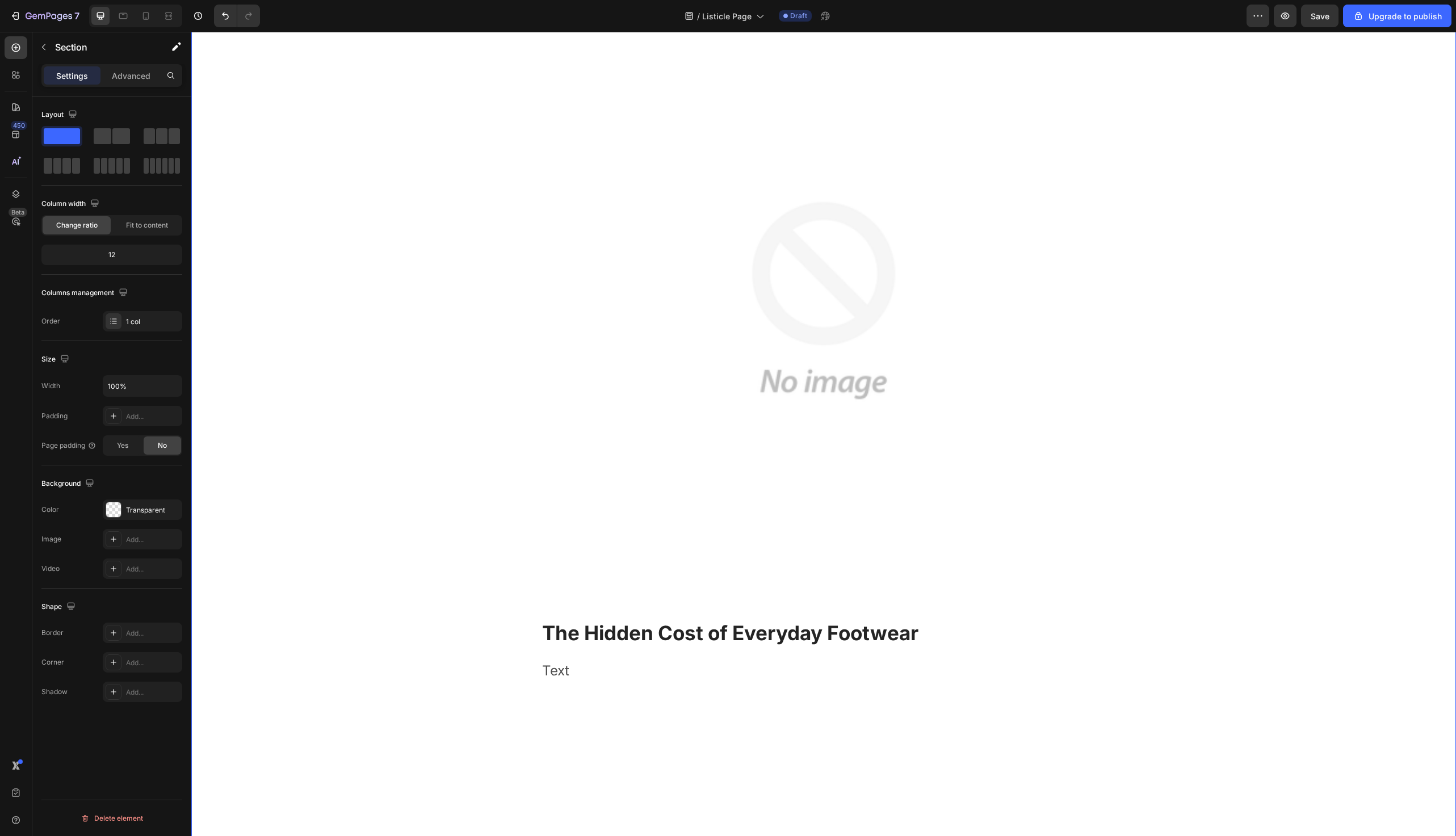
scroll to position [259, 0]
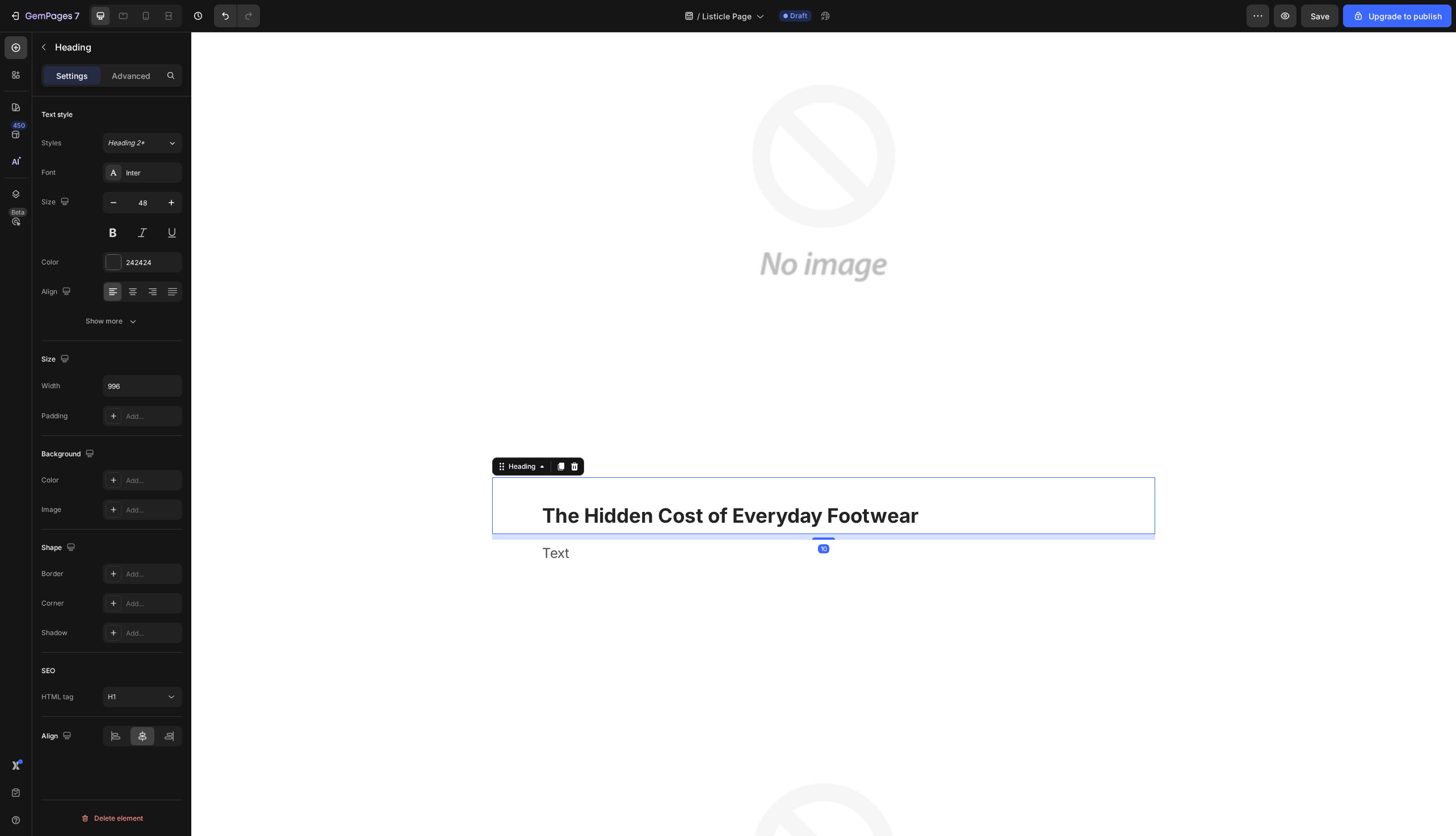
click at [526, 479] on div "⁠⁠⁠⁠⁠⁠⁠ The Hidden Cost of Everyday Footwear Heading 10" at bounding box center [824, 506] width 663 height 57
click at [542, 516] on strong "The Hidden Cost of Everyday Footwear" at bounding box center [730, 515] width 376 height 24
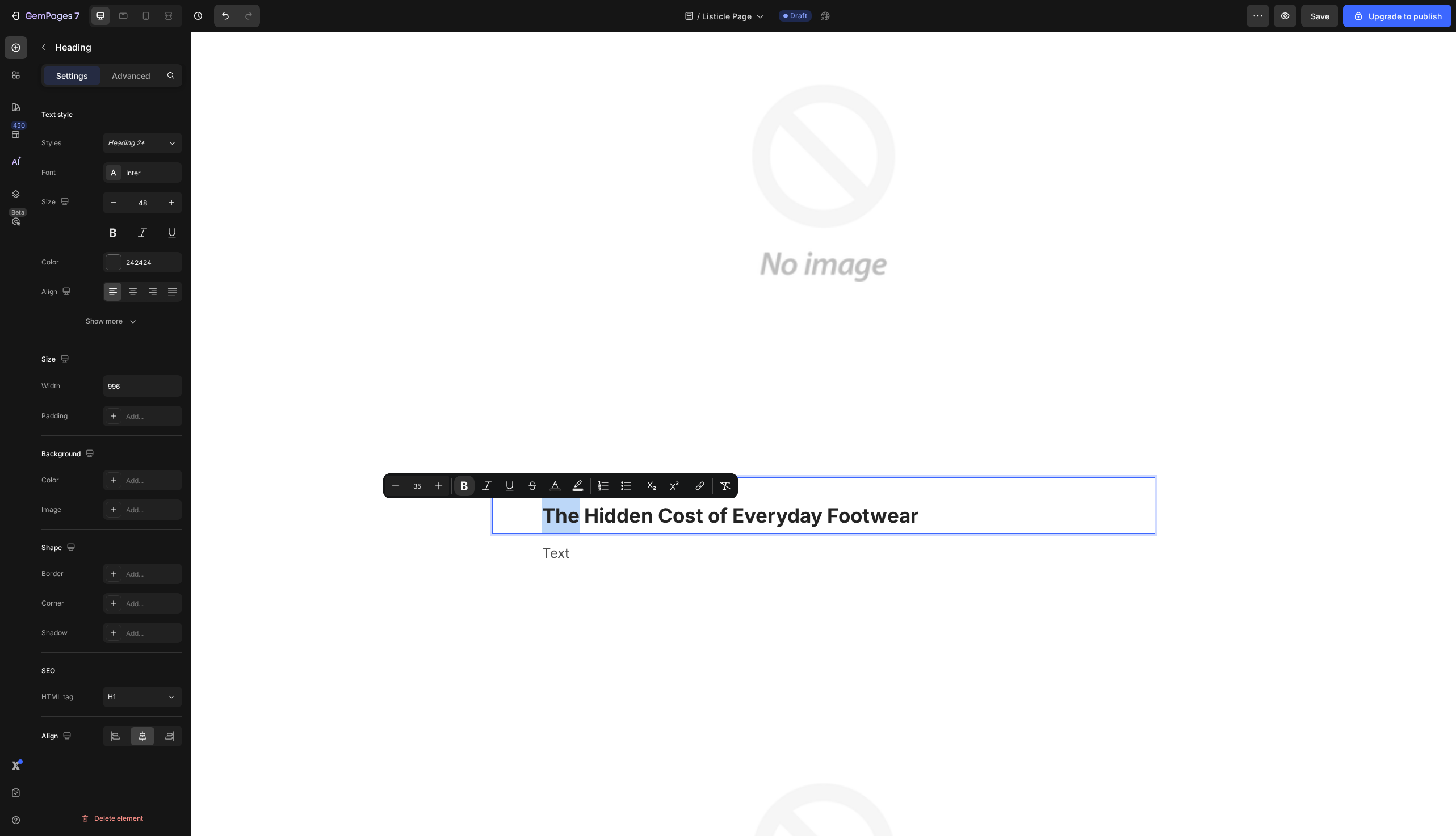
click at [542, 516] on strong "The Hidden Cost of Everyday Footwear" at bounding box center [730, 515] width 376 height 24
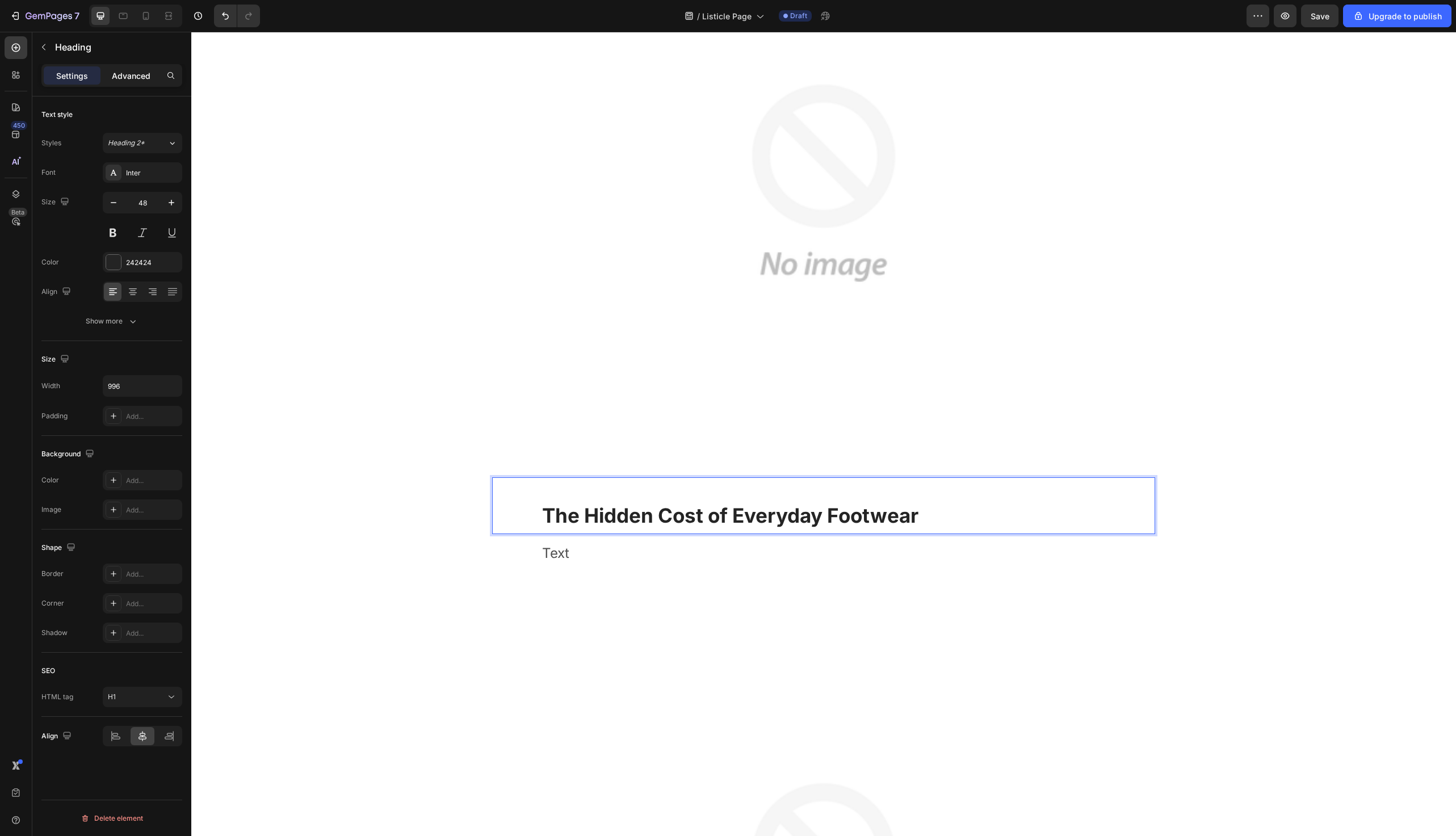
click at [135, 79] on p "Advanced" at bounding box center [131, 76] width 39 height 12
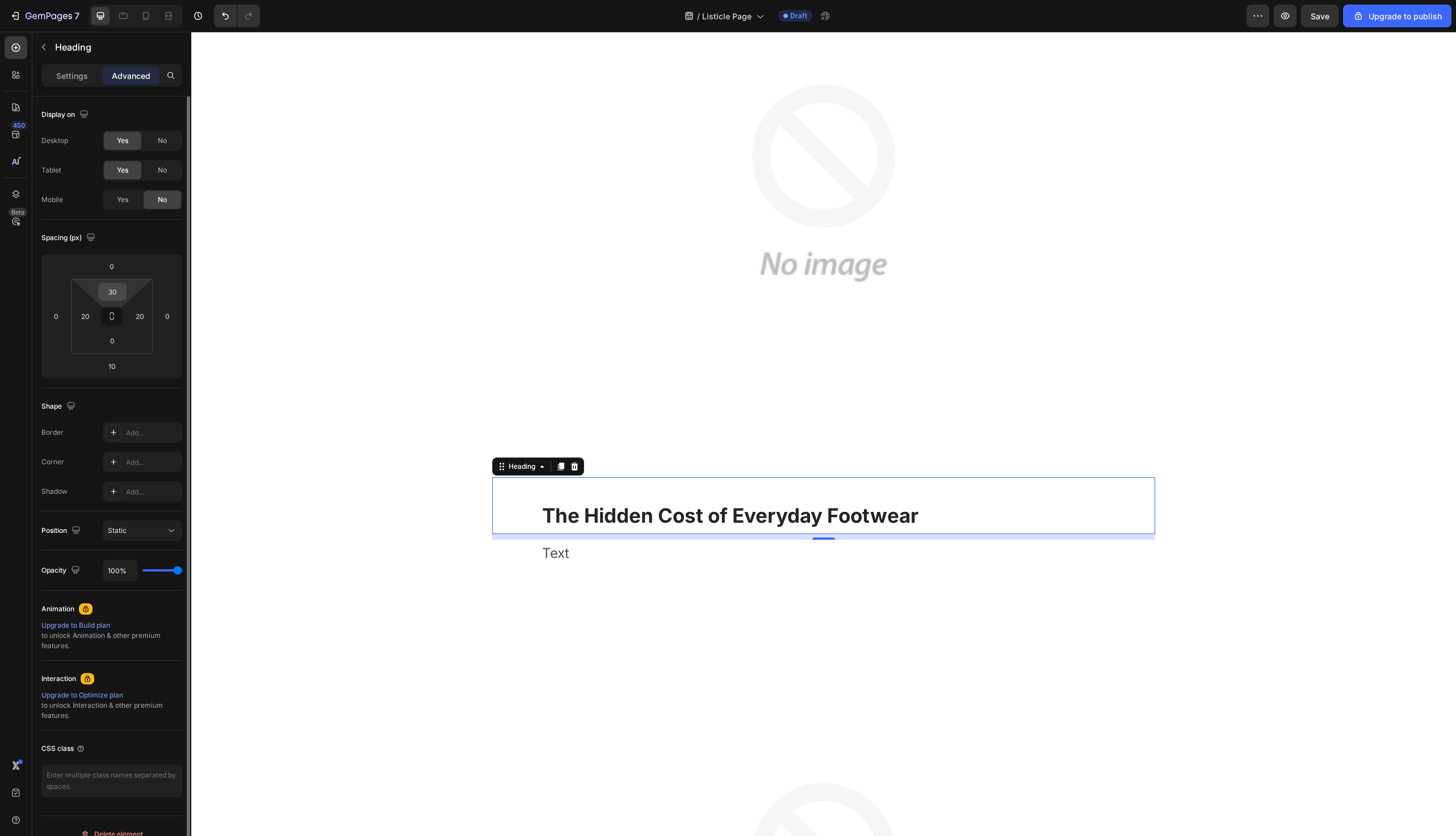
click at [115, 291] on input "30" at bounding box center [112, 292] width 23 height 17
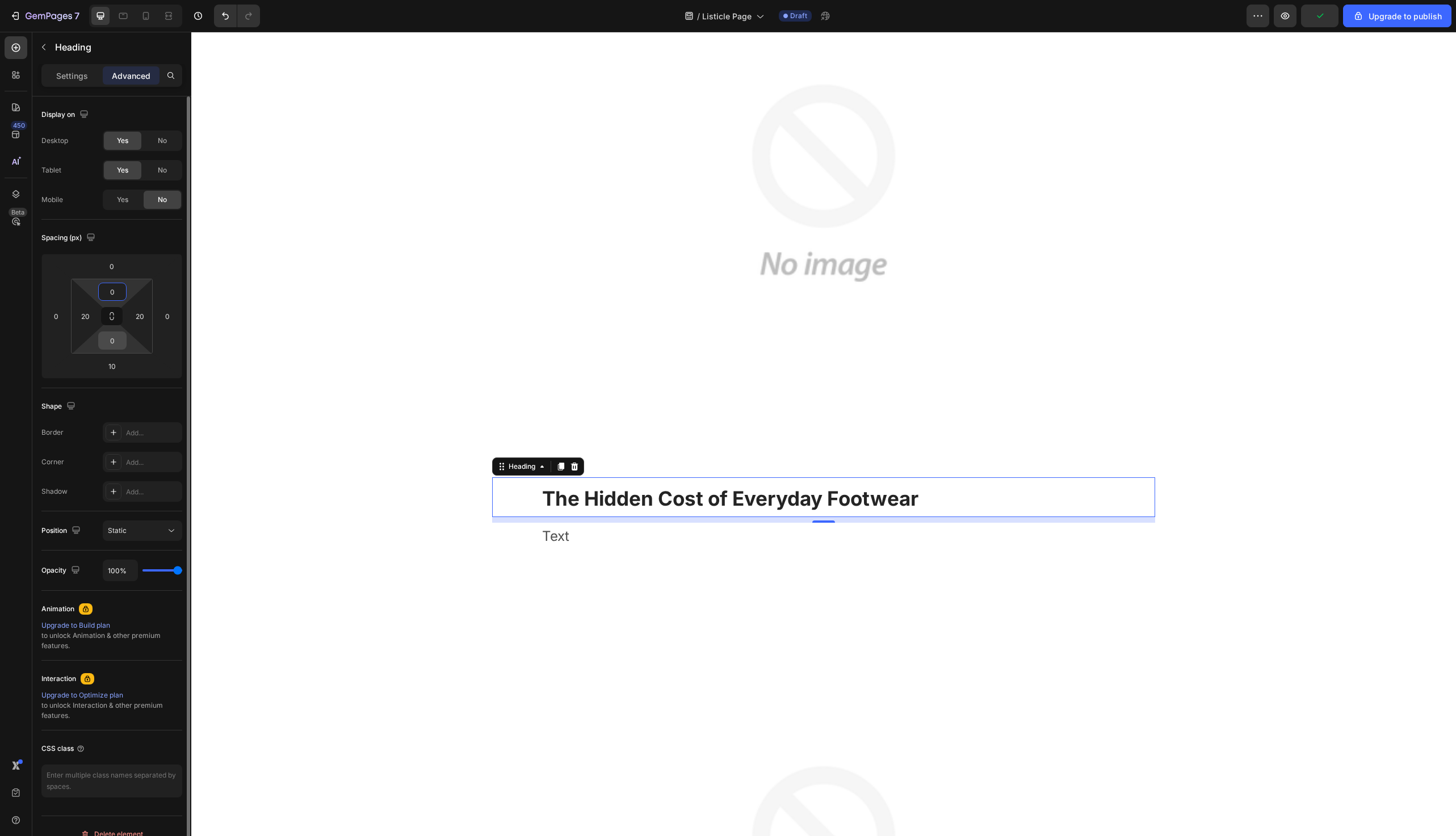
type input "0"
click at [114, 343] on input "0" at bounding box center [112, 340] width 23 height 17
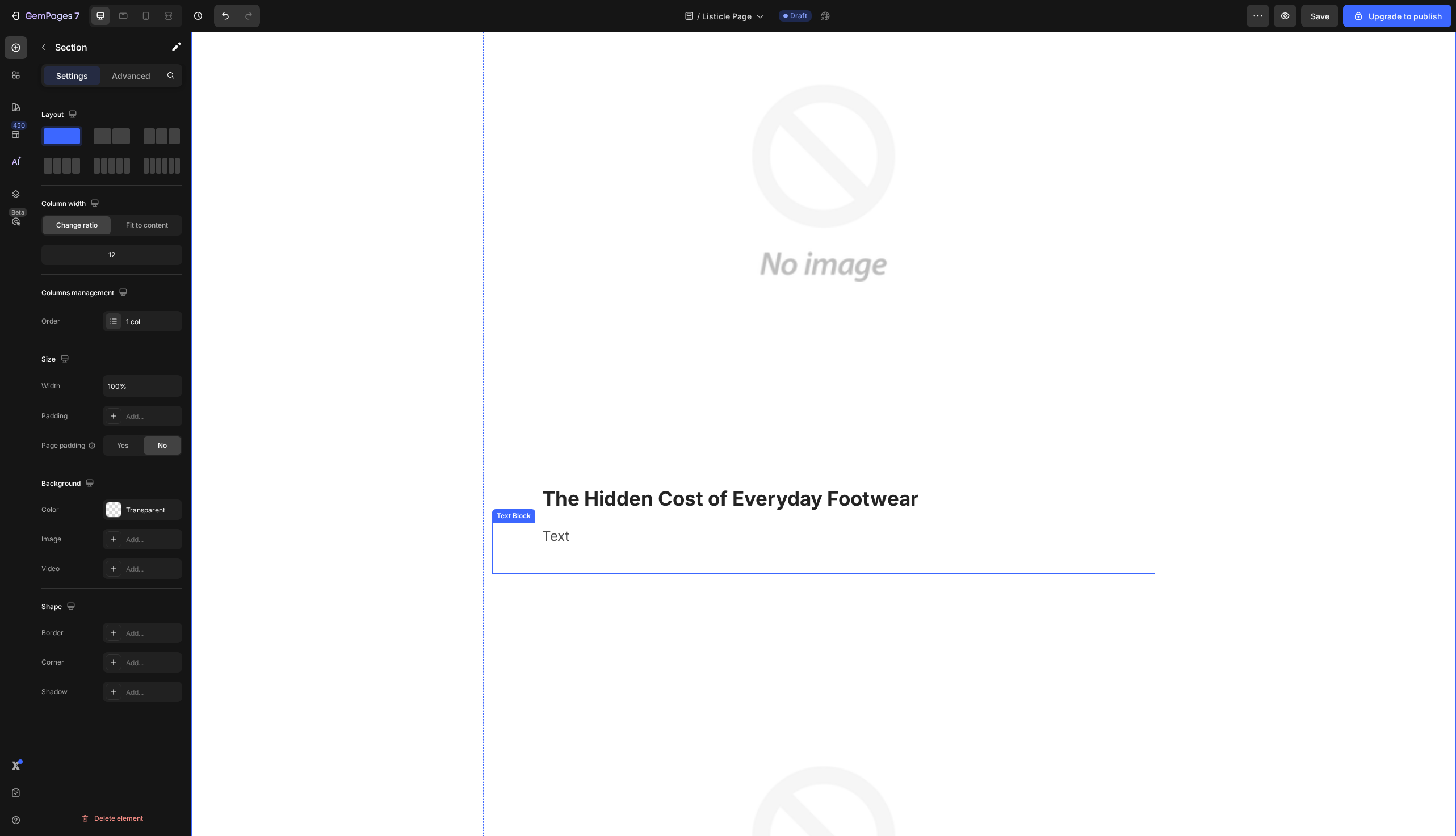
click at [580, 537] on p "Text" at bounding box center [824, 536] width 563 height 24
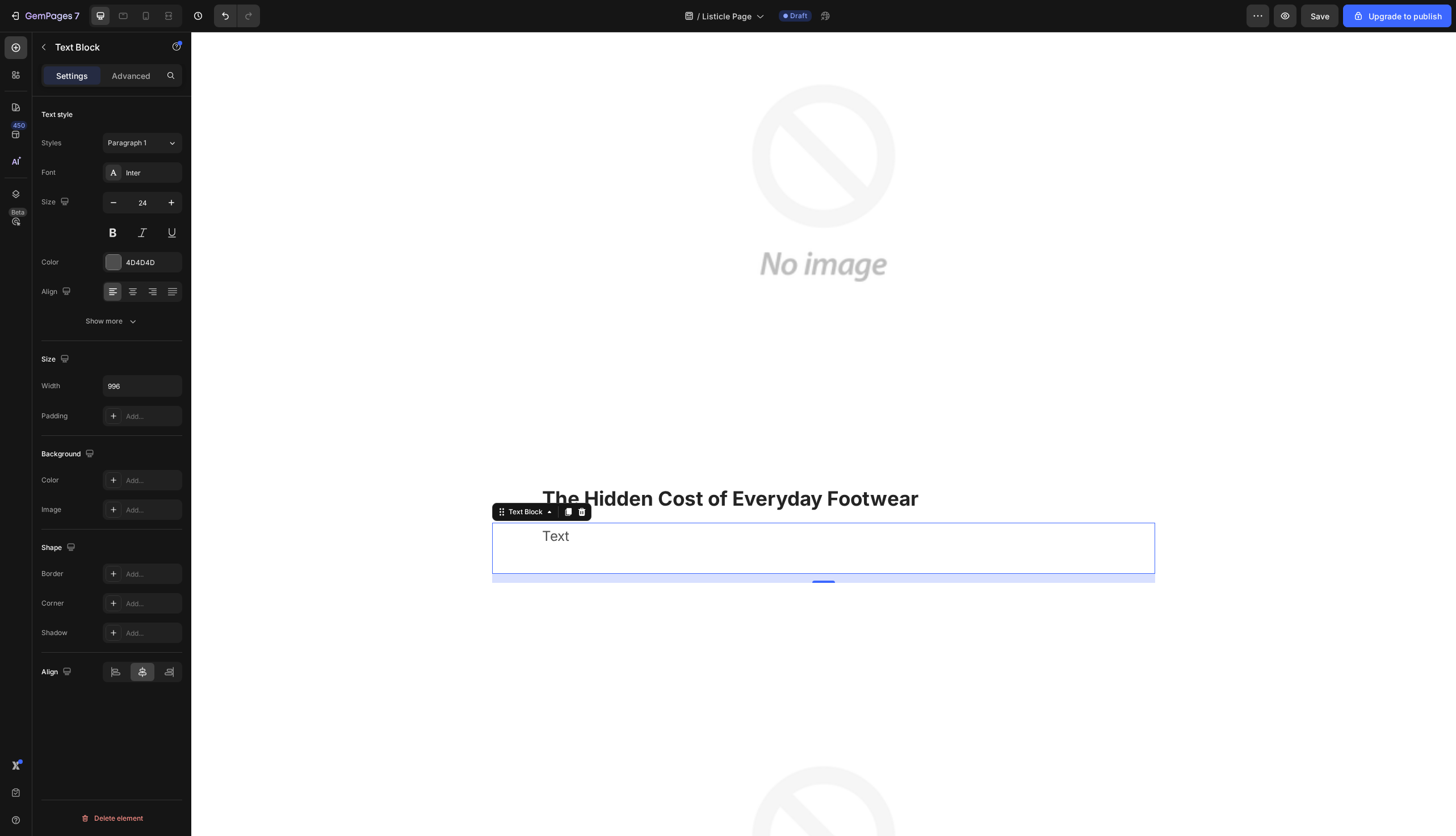
click at [580, 537] on p "Text" at bounding box center [824, 536] width 563 height 24
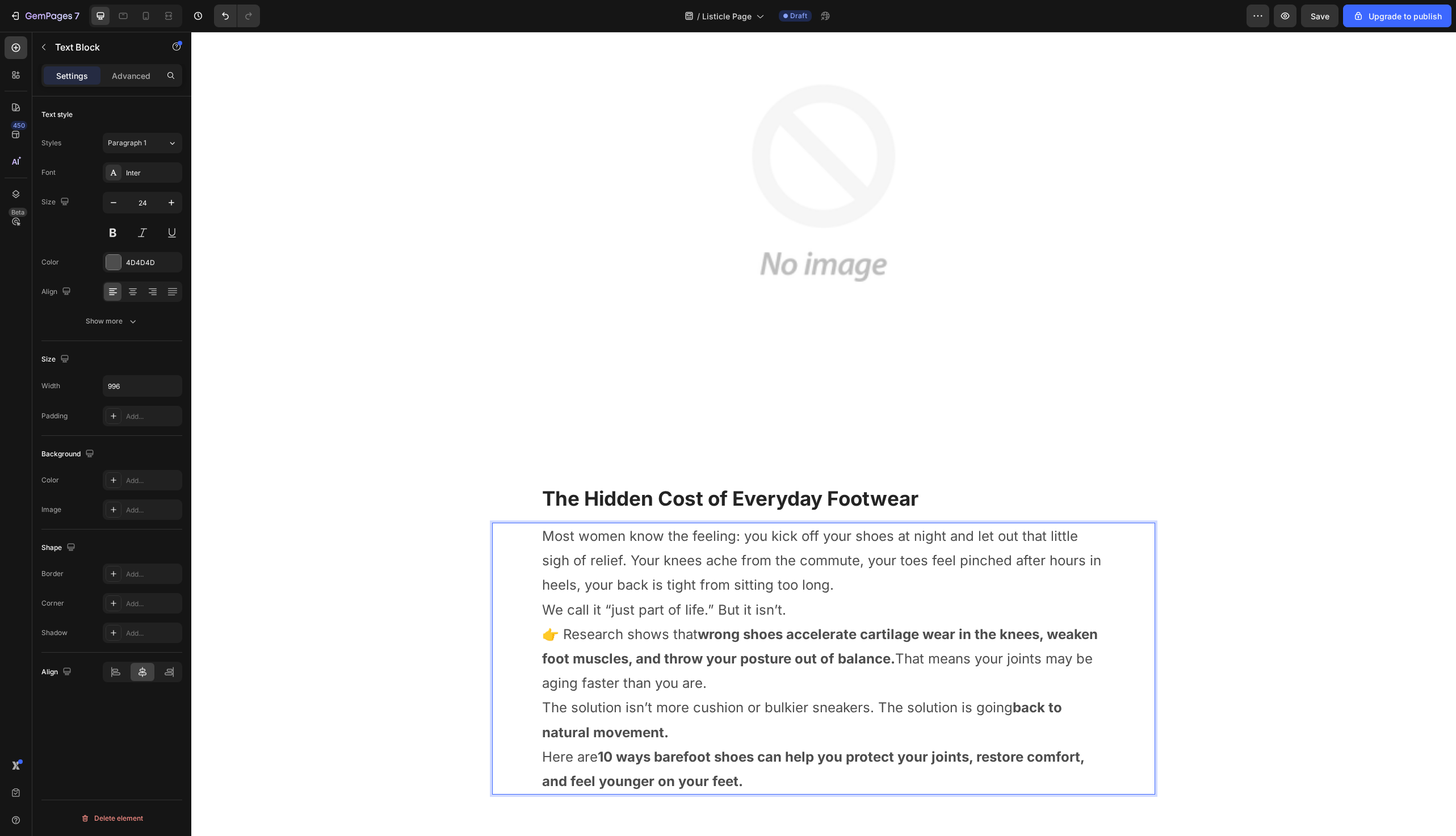
click at [832, 617] on p "We call it “just part of life.” But it isn’t." at bounding box center [824, 610] width 563 height 24
click at [832, 600] on p "We call it “just part of life.” But it isn’t." at bounding box center [824, 610] width 563 height 24
click at [852, 580] on p "Most women know the feeling: you kick off your shoes at night and let out that …" at bounding box center [824, 560] width 563 height 74
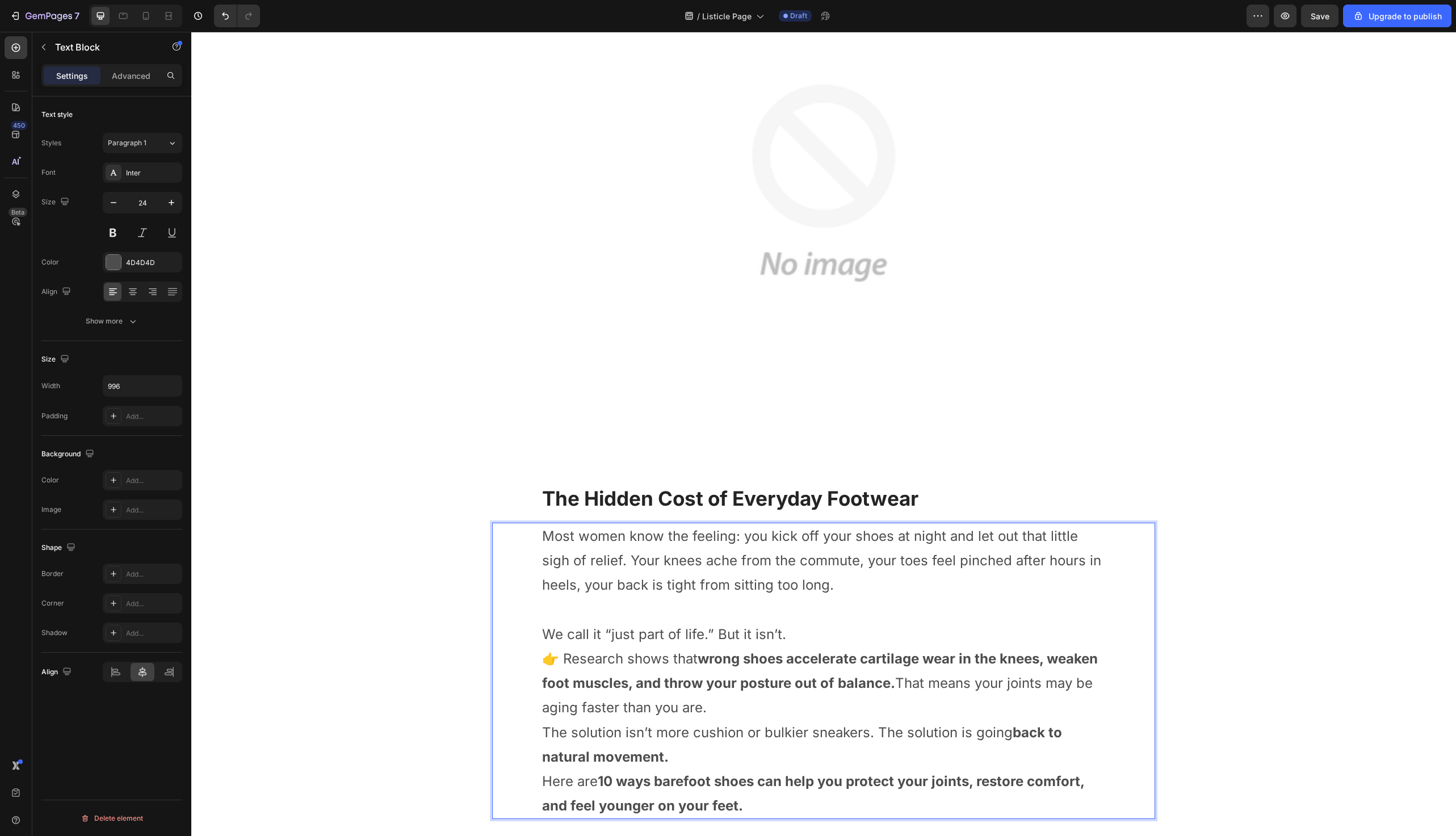
click at [806, 642] on p "We call it “just part of life.” But it isn’t." at bounding box center [824, 634] width 563 height 24
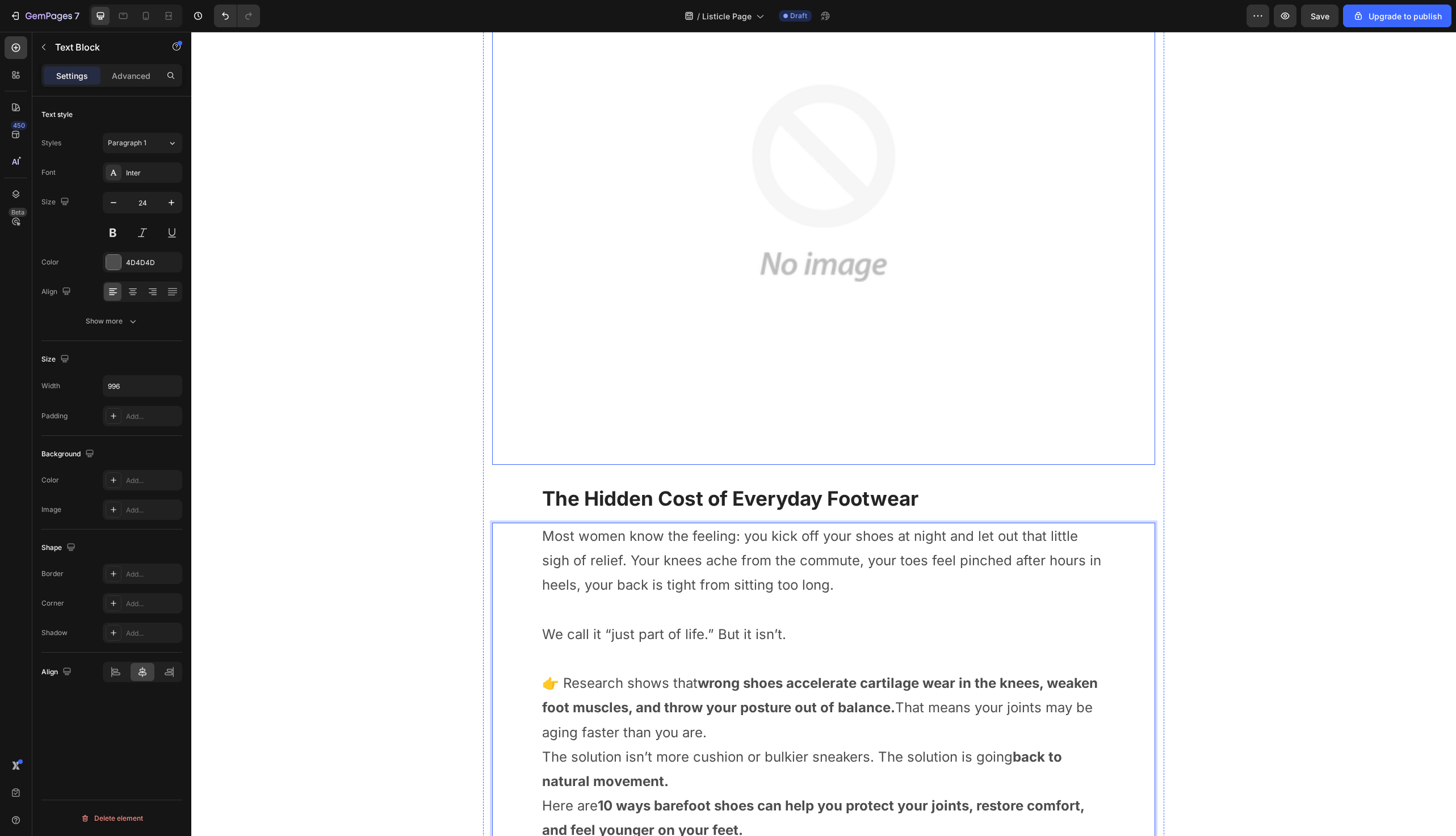
click at [501, 430] on div at bounding box center [824, 183] width 663 height 564
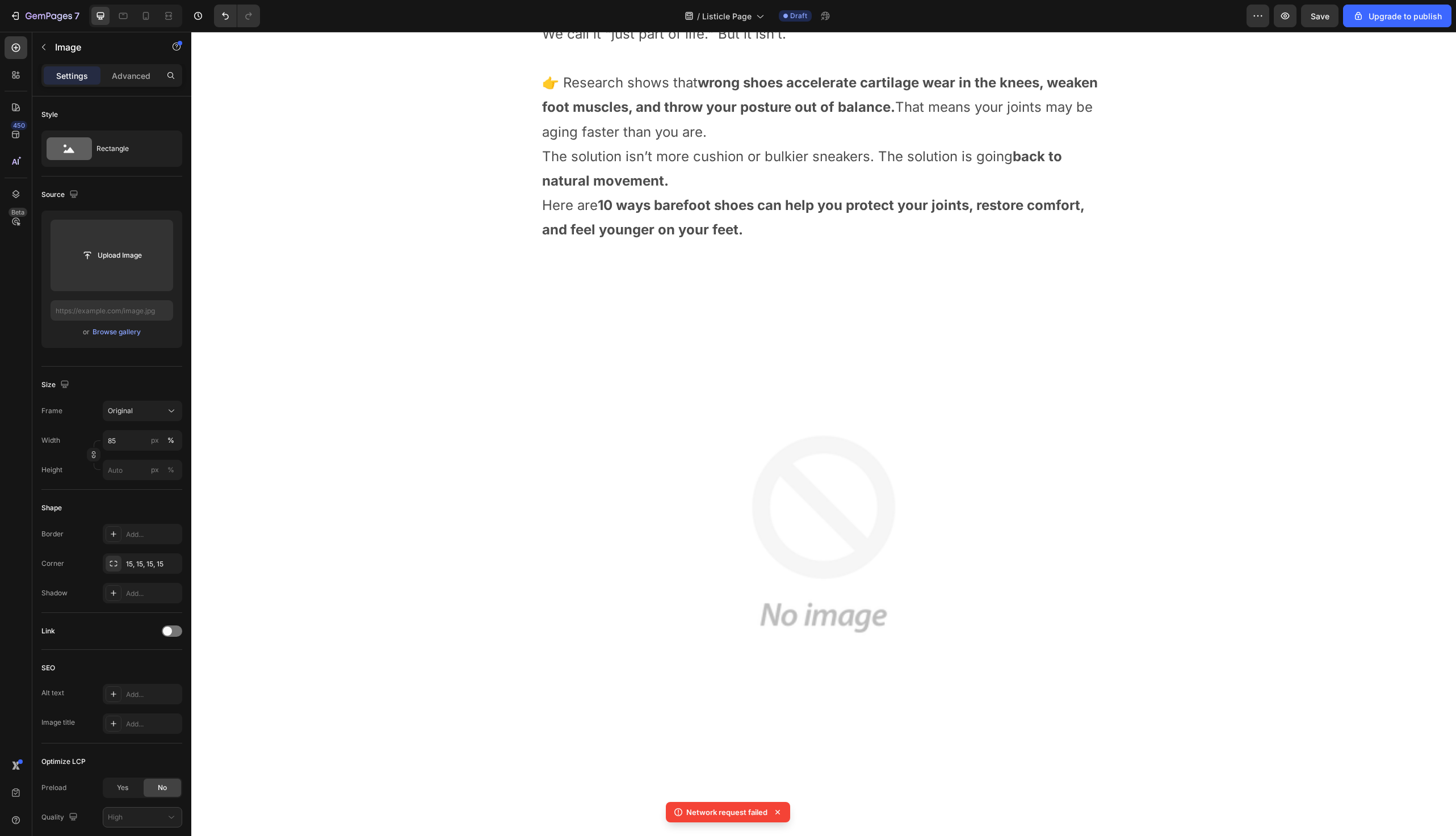
scroll to position [1023, 0]
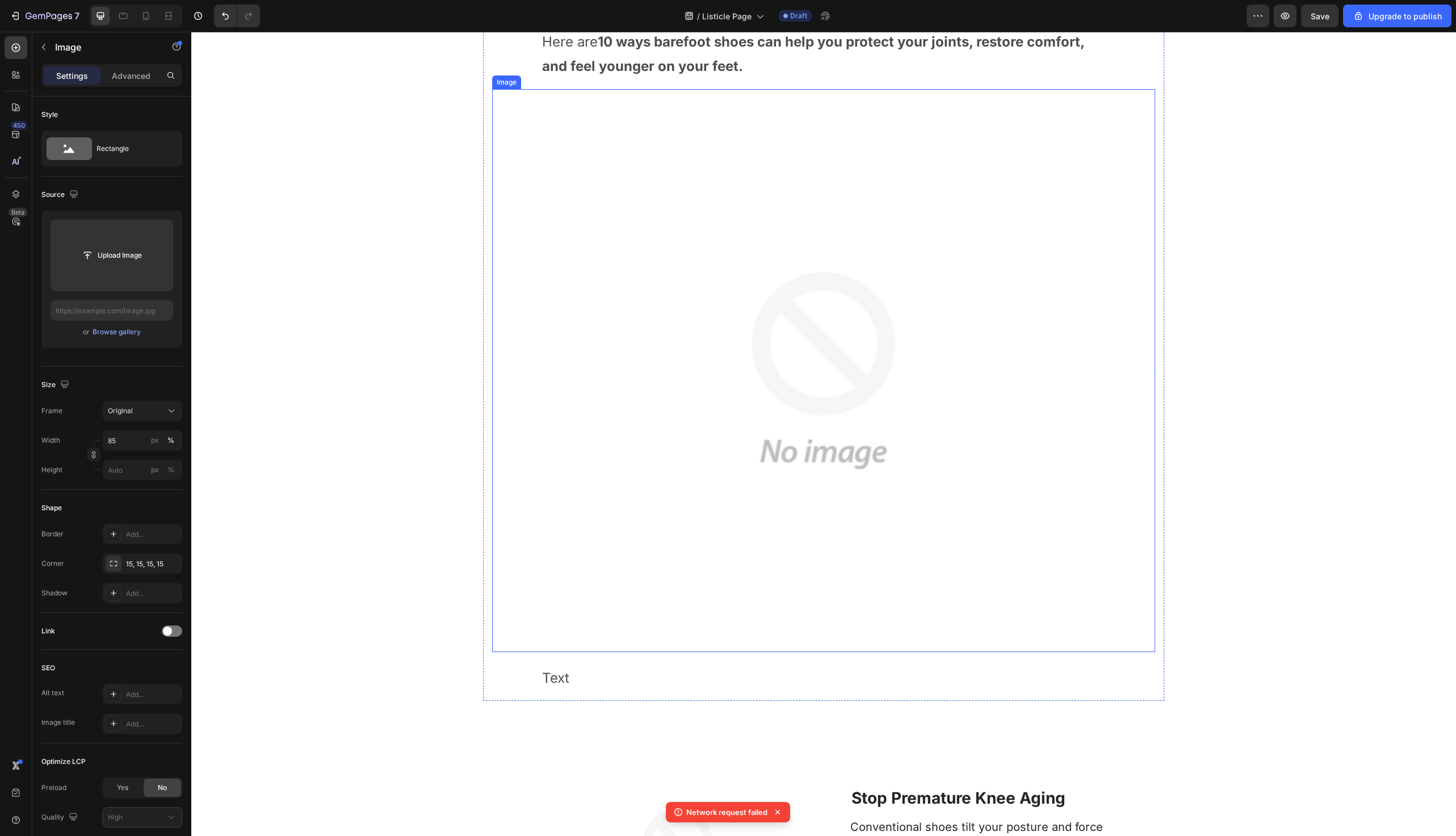
click at [651, 411] on img at bounding box center [824, 371] width 564 height 564
click at [570, 79] on icon at bounding box center [568, 79] width 7 height 8
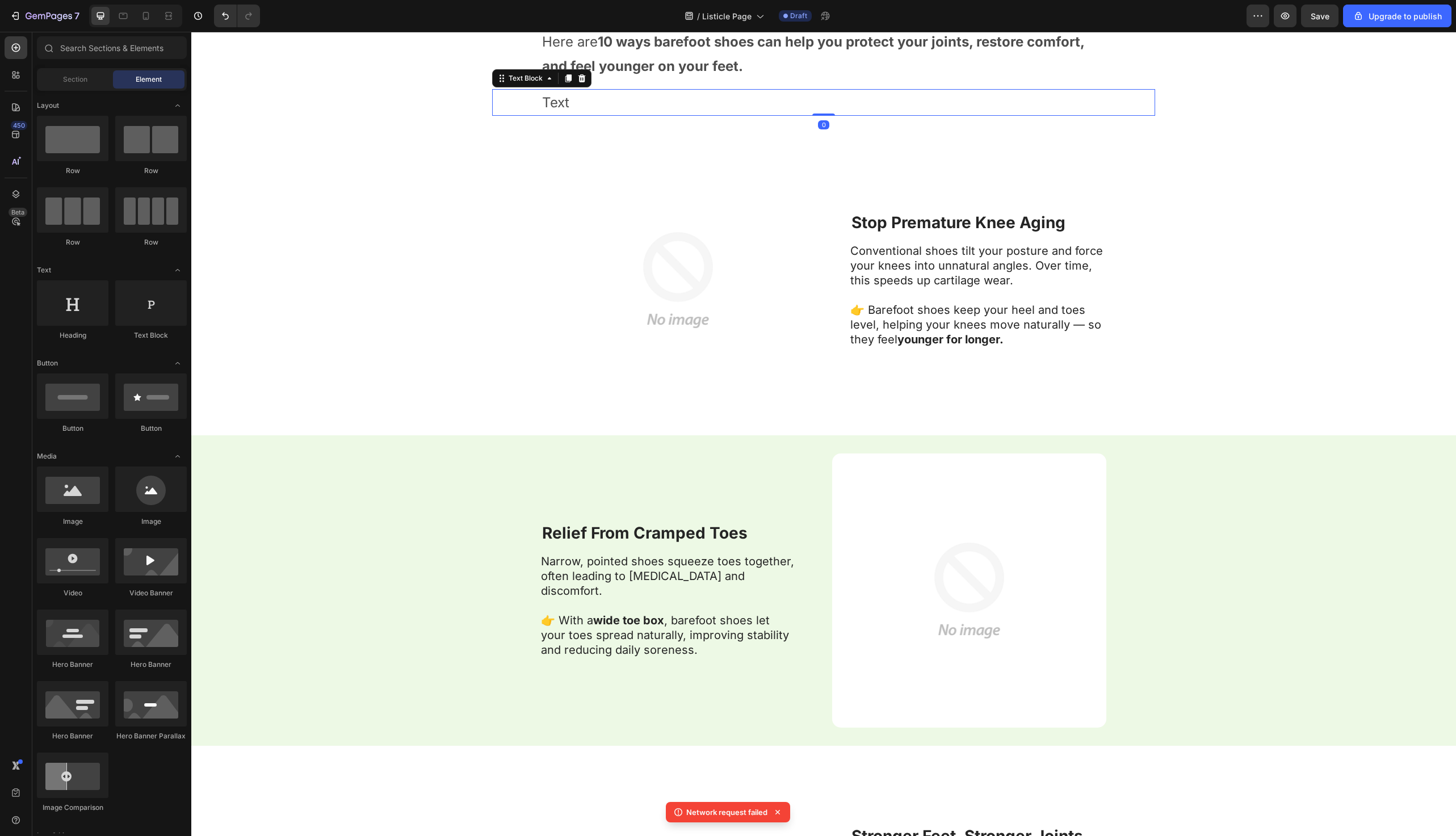
click at [581, 108] on p "Text" at bounding box center [824, 102] width 563 height 24
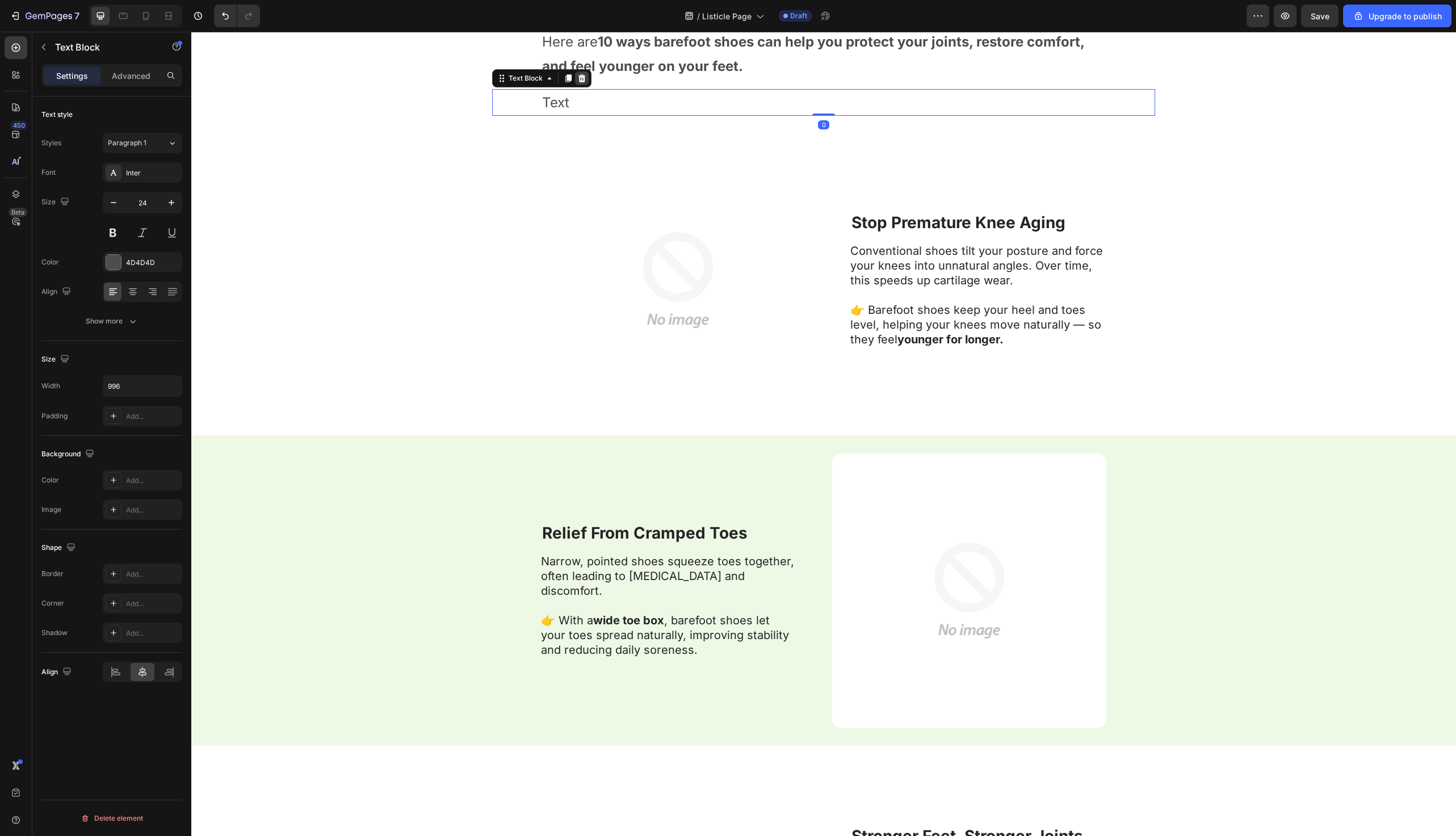
click at [585, 75] on icon at bounding box center [581, 78] width 9 height 9
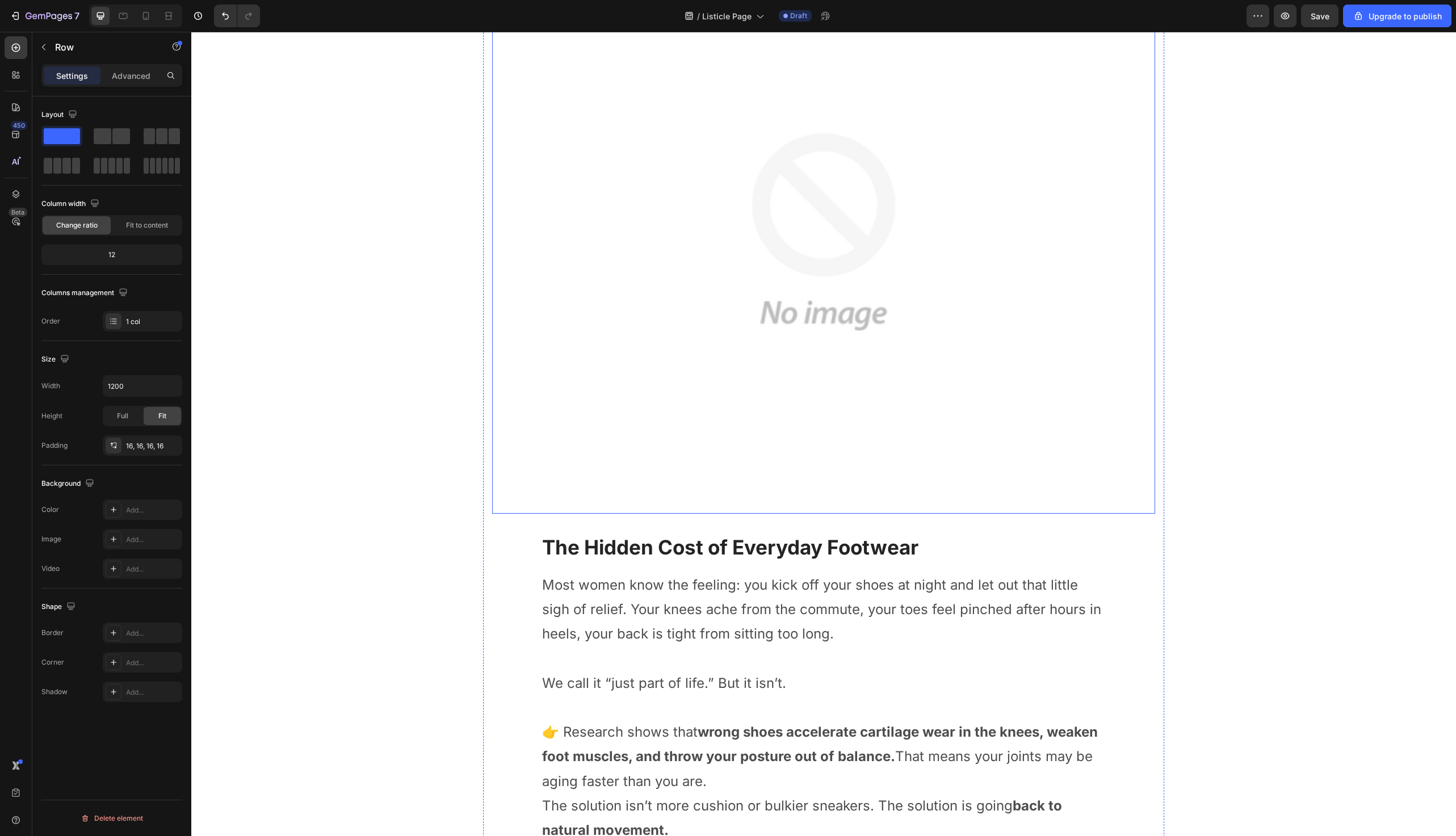
scroll to position [479, 0]
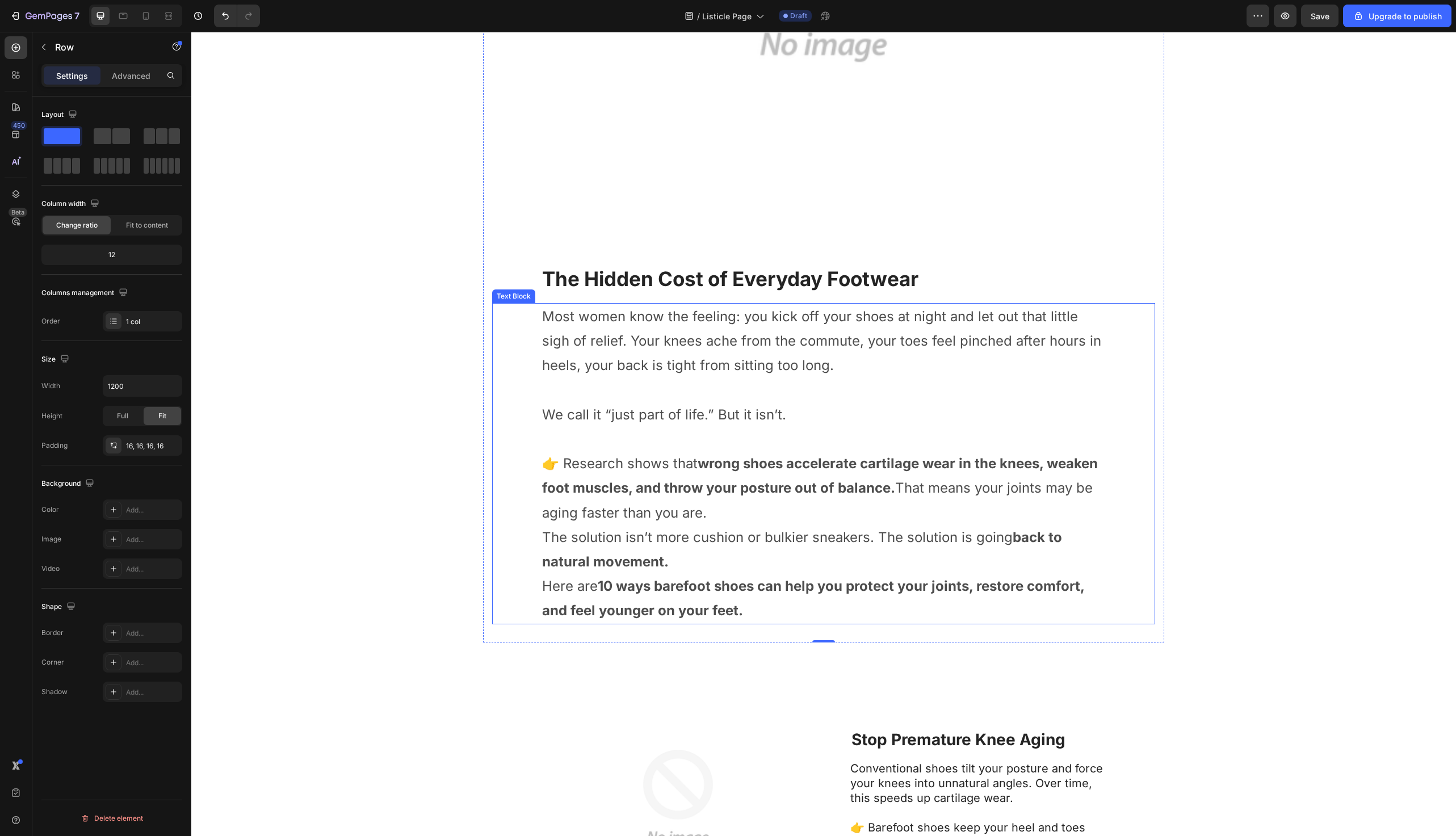
click at [702, 555] on p "The solution isn’t more cushion or bulkier sneakers. The solution is going back…" at bounding box center [824, 550] width 563 height 49
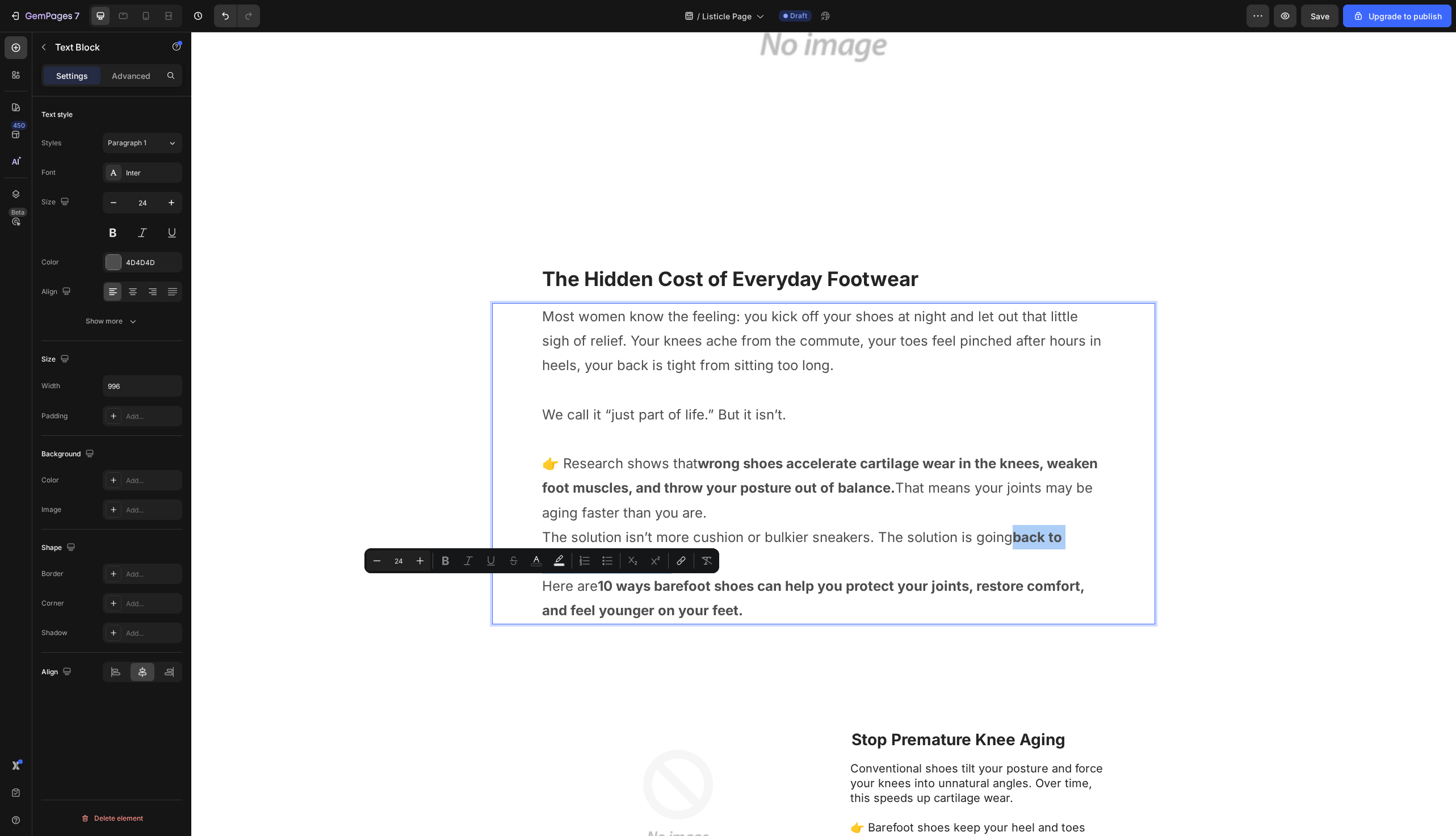
drag, startPoint x: 510, startPoint y: 523, endPoint x: 510, endPoint y: 537, distance: 14.0
click at [701, 569] on button "Remove Format" at bounding box center [707, 561] width 20 height 20
click at [852, 548] on p "The solution isn’t more cushion or bulkier sneakers. The solution is going back…" at bounding box center [824, 550] width 563 height 49
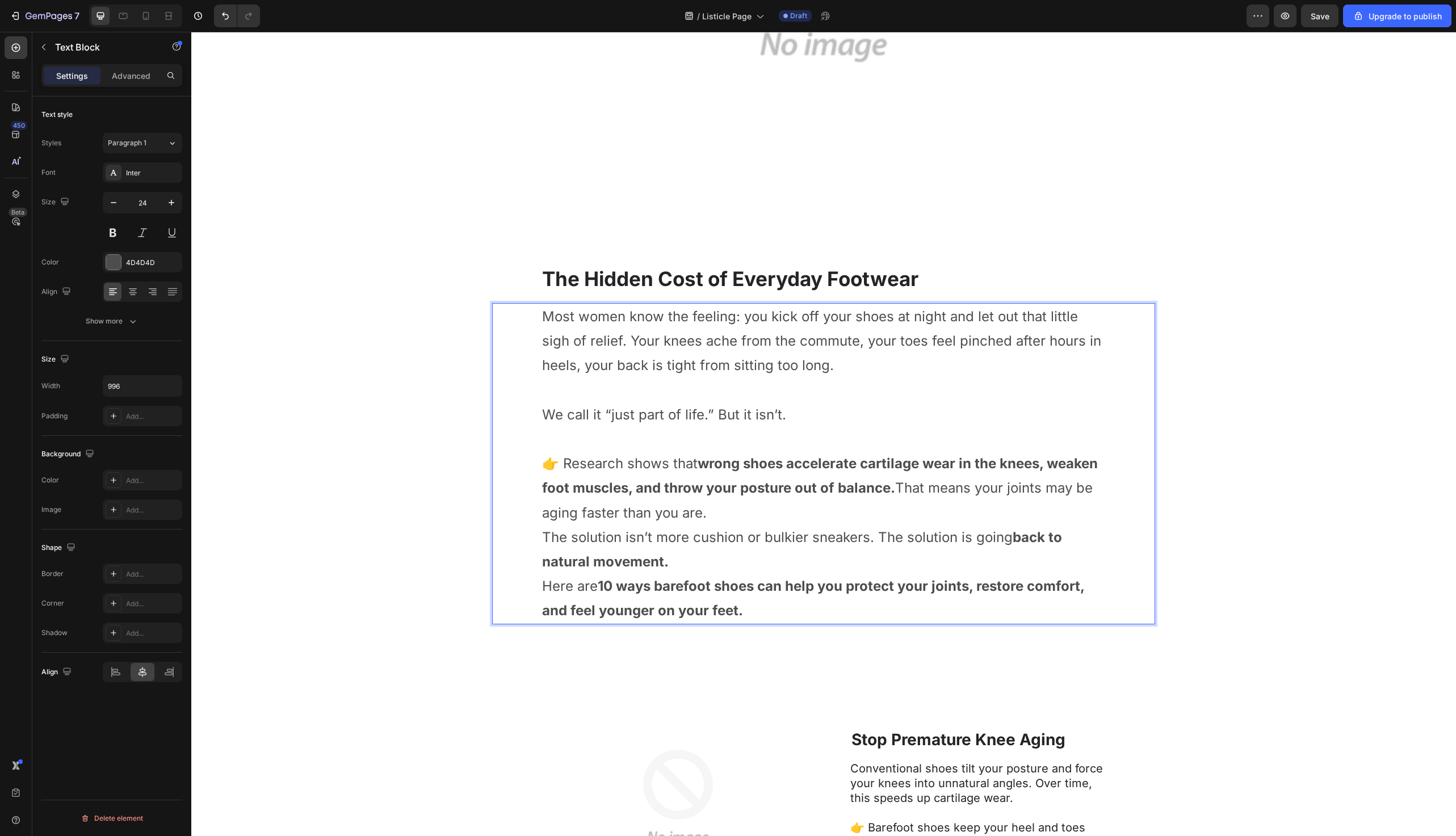
click at [825, 567] on p "The solution isn’t more cushion or bulkier sneakers. The solution is going back…" at bounding box center [824, 550] width 563 height 49
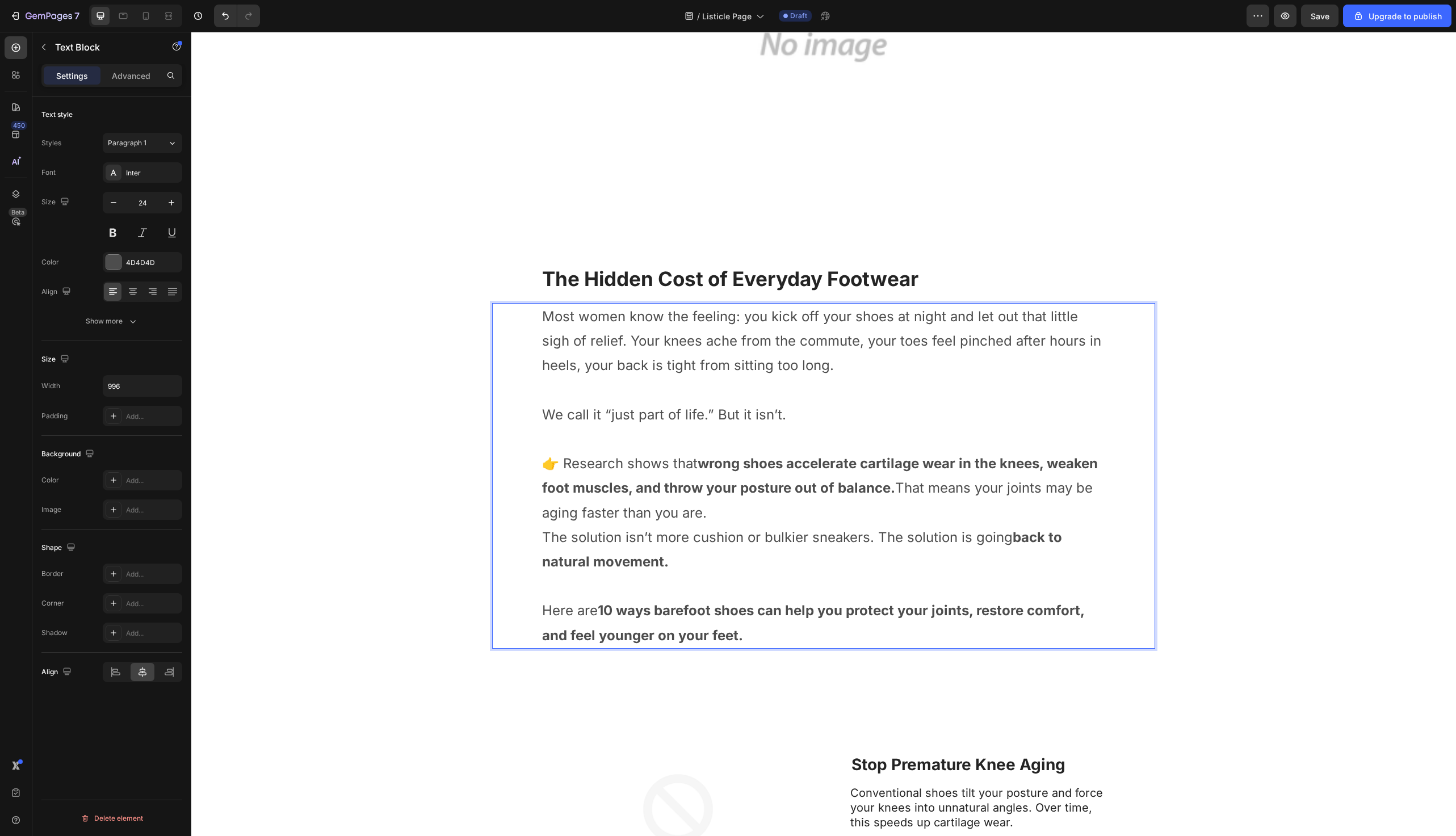
click at [1002, 521] on p "👉 Research shows that wrong shoes accelerate cartilage wear in the knees, weake…" at bounding box center [824, 488] width 563 height 74
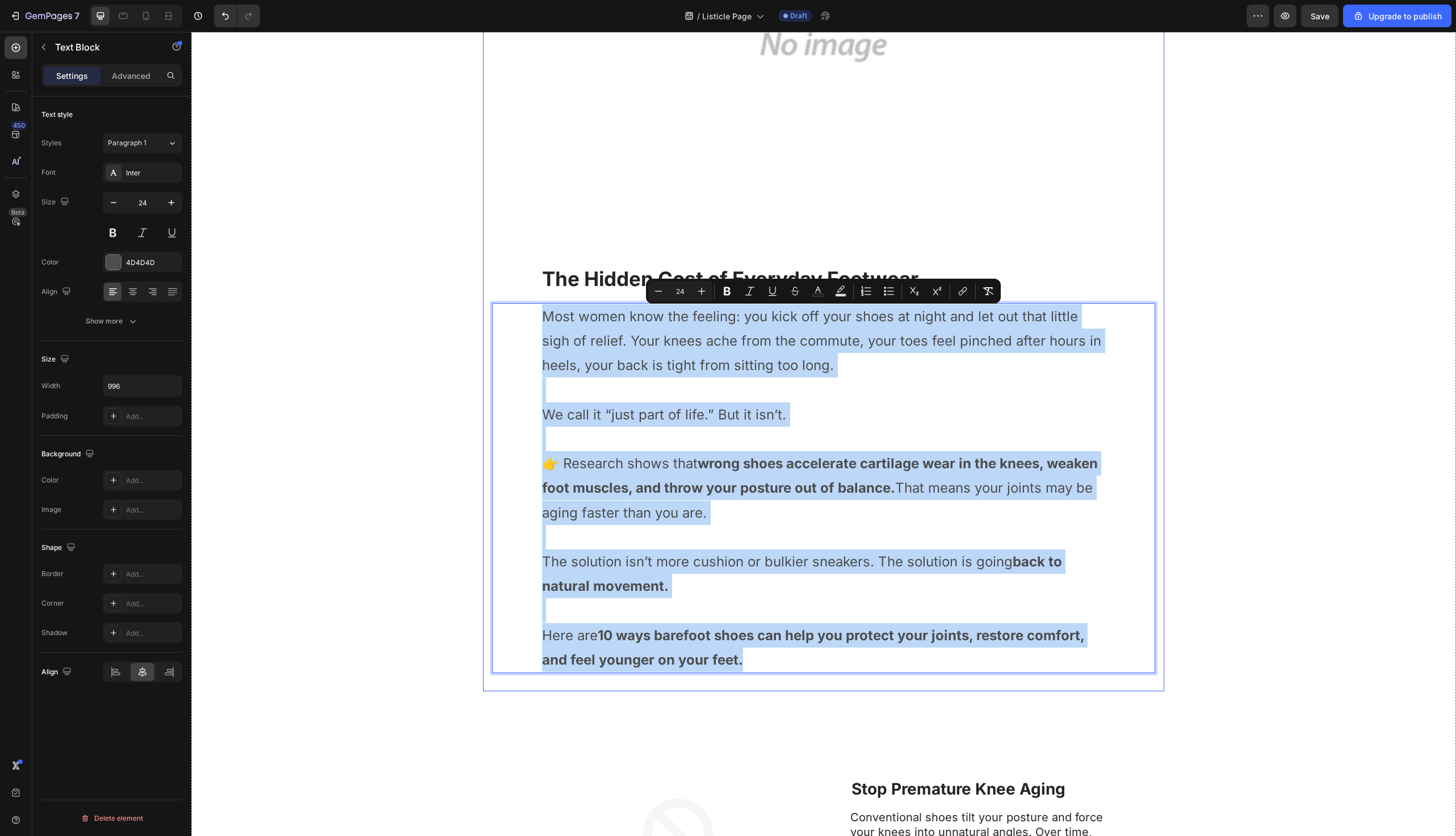
drag, startPoint x: 769, startPoint y: 656, endPoint x: 512, endPoint y: 300, distance: 439.1
click at [512, 300] on div "⁠⁠⁠⁠⁠⁠⁠ Your Shoes Could Be Aging Your Knees — 10 Signs It’s Time to Switch to …" at bounding box center [824, 134] width 663 height 1097
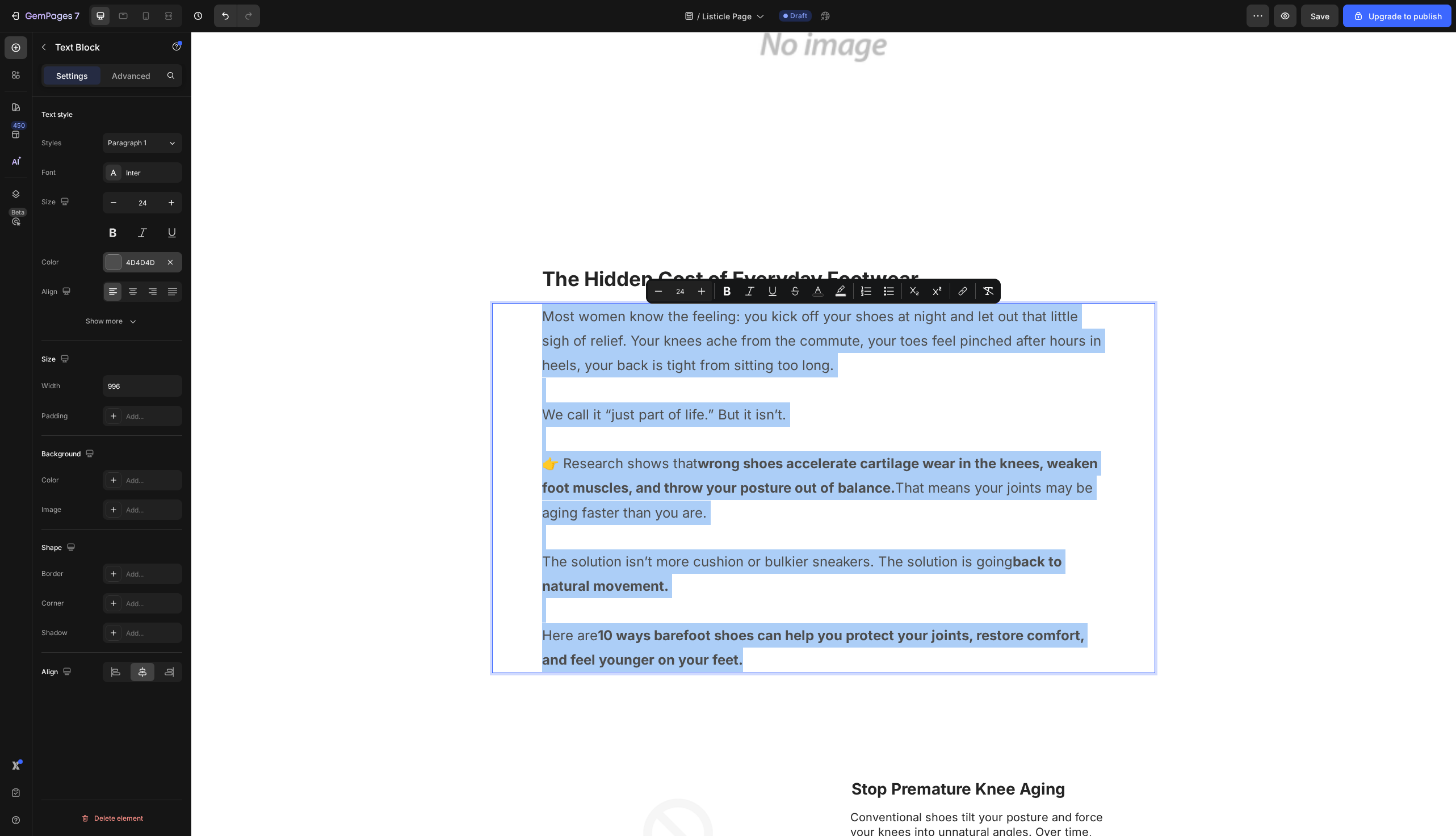
click at [143, 259] on div "4D4D4D" at bounding box center [142, 263] width 33 height 10
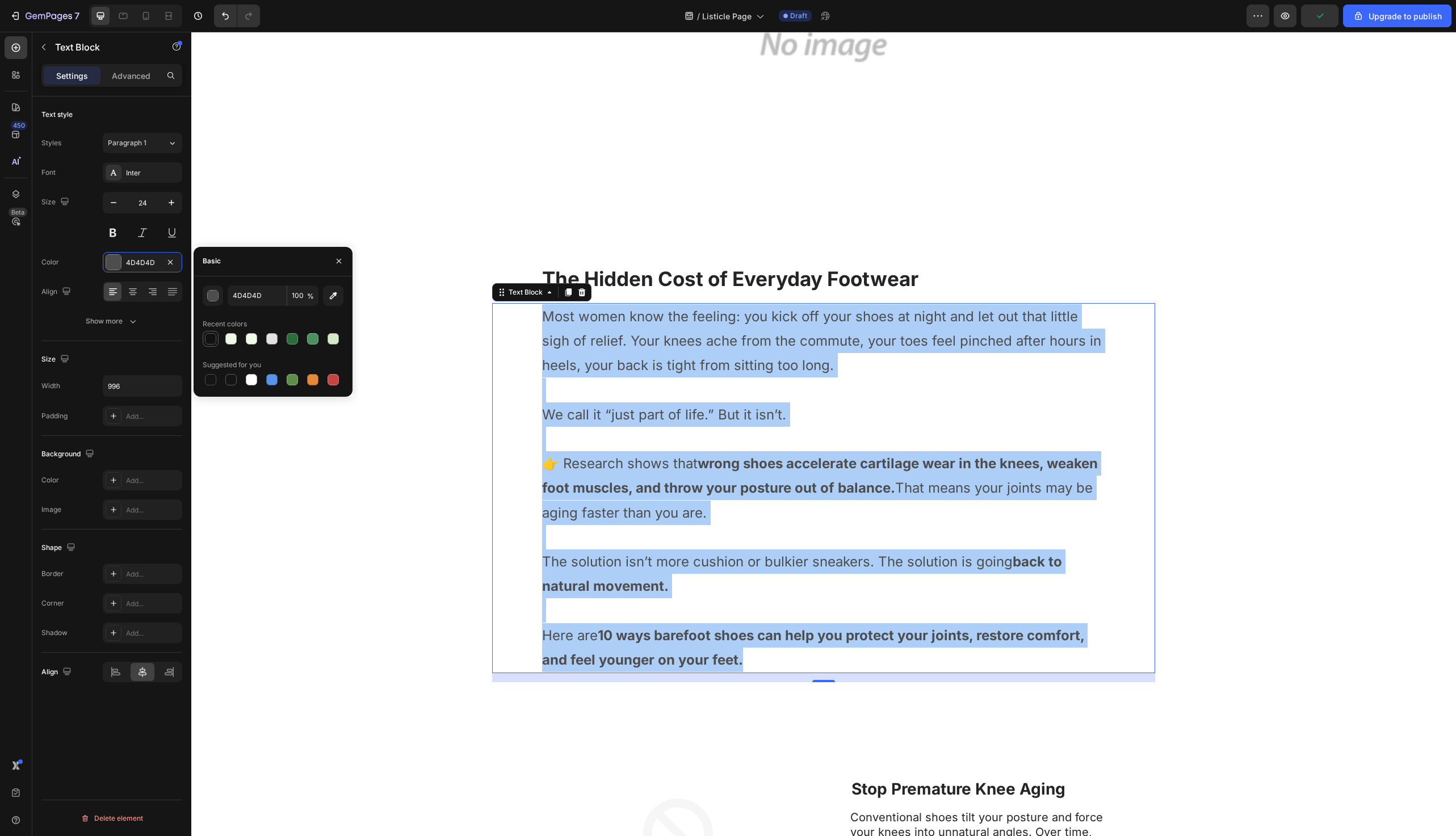
click at [208, 336] on div at bounding box center [211, 338] width 12 height 12
type input "121212"
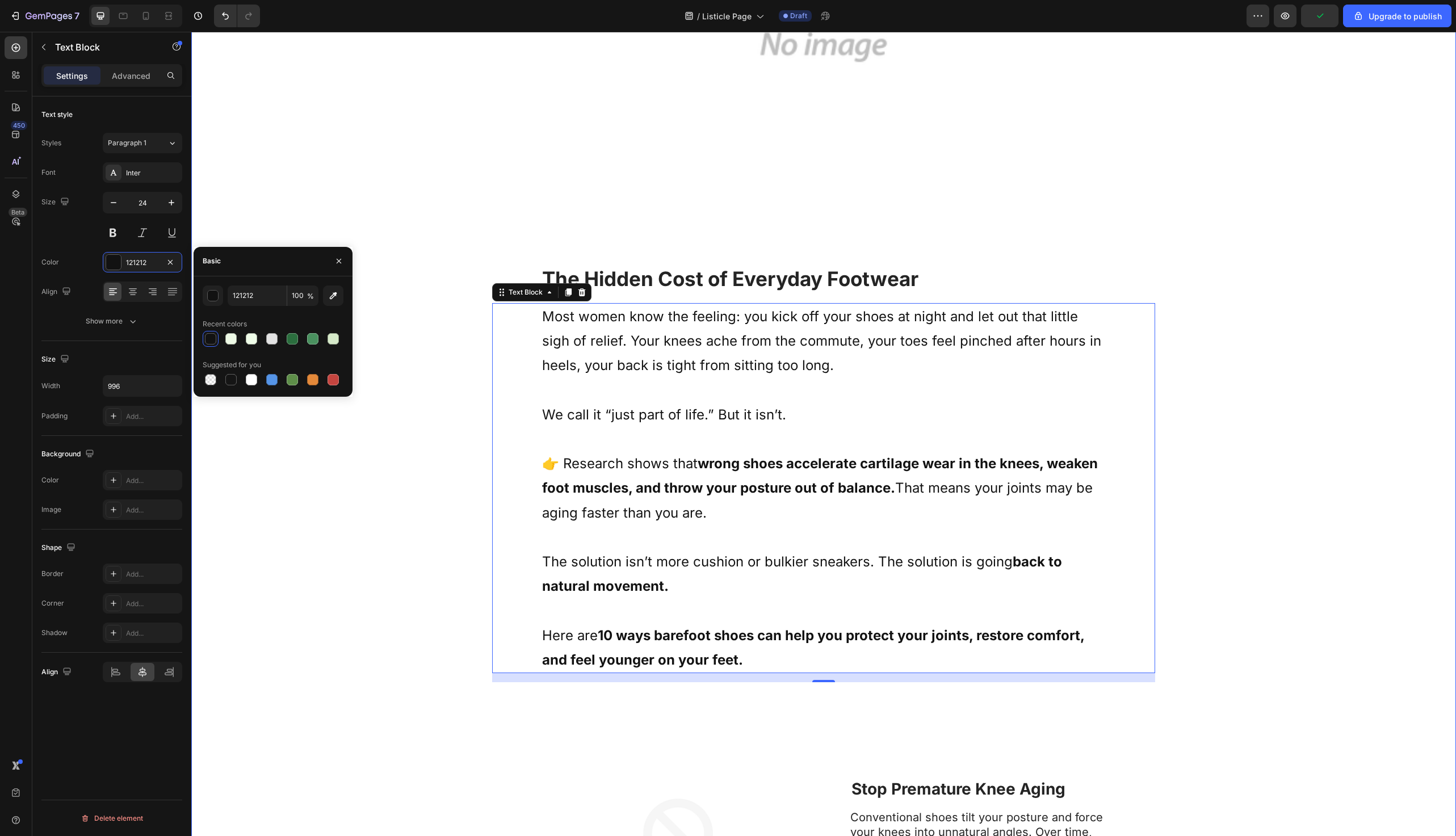
click at [380, 146] on div "⁠⁠⁠⁠⁠⁠⁠ Your Shoes Could Be Aging Your Knees — 10 Signs It’s Time to Switch to …" at bounding box center [824, 755] width 1265 height 2357
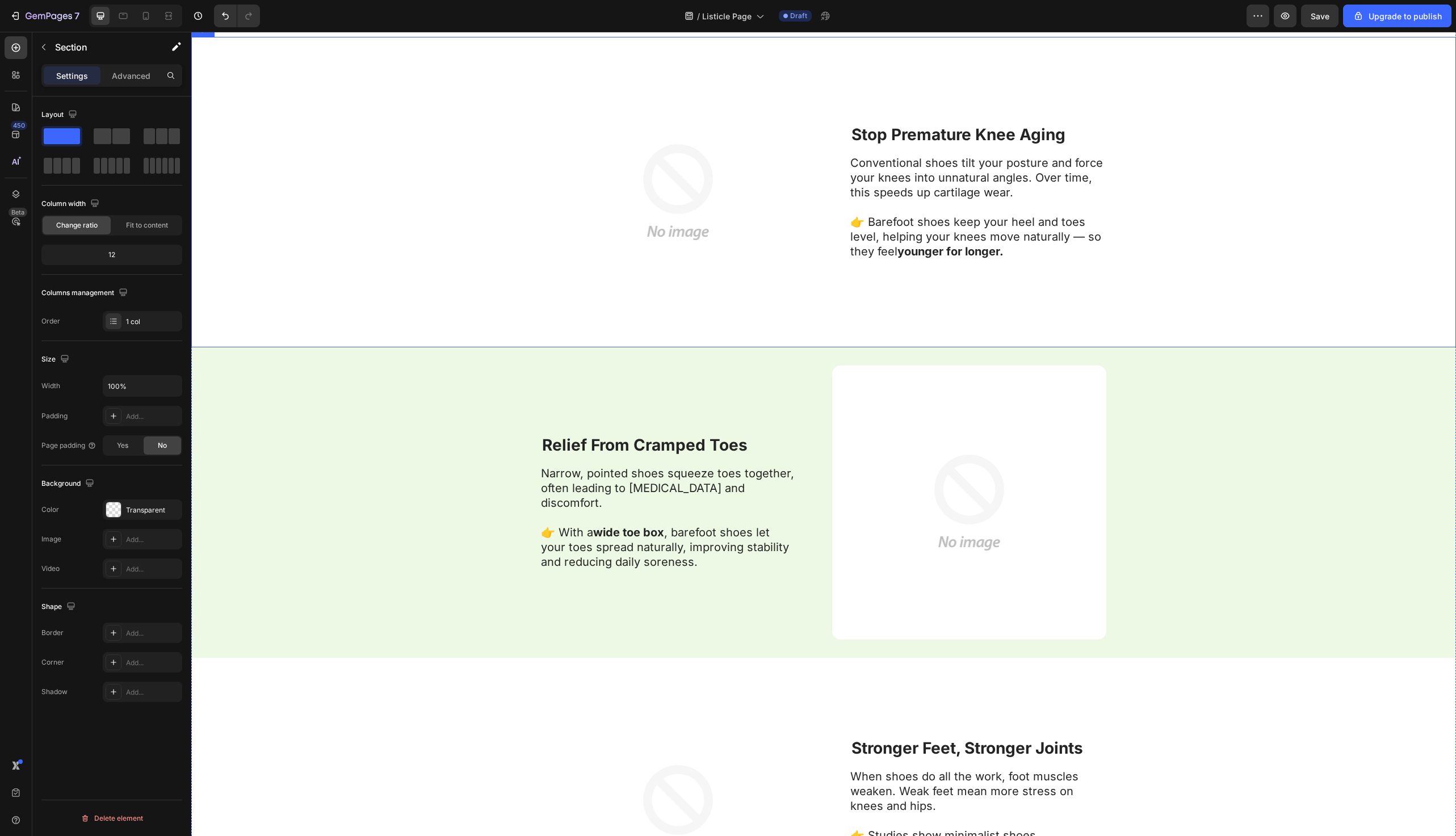
scroll to position [1015, 0]
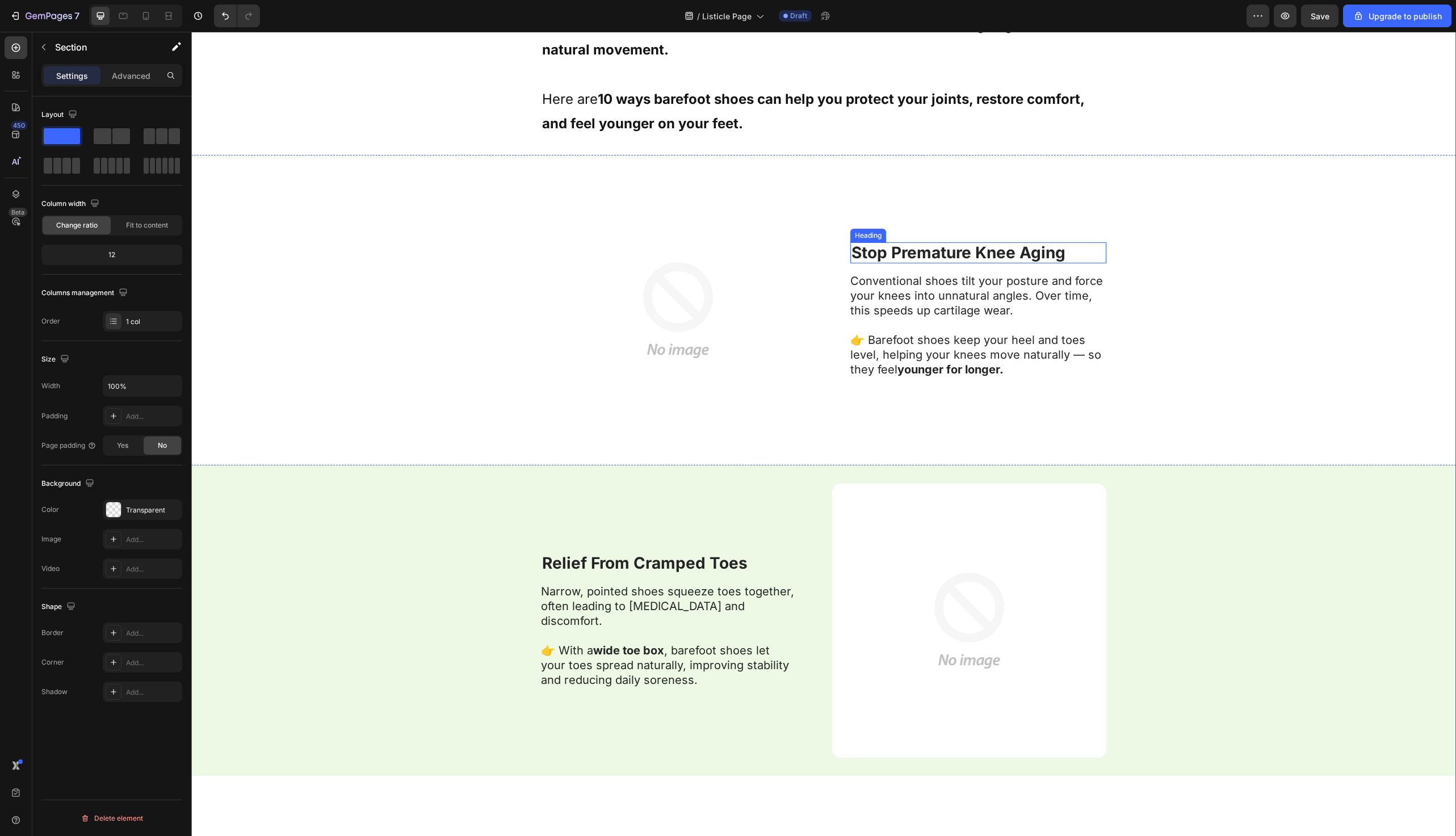
click at [858, 252] on strong "Stop Premature Knee Aging" at bounding box center [958, 252] width 214 height 20
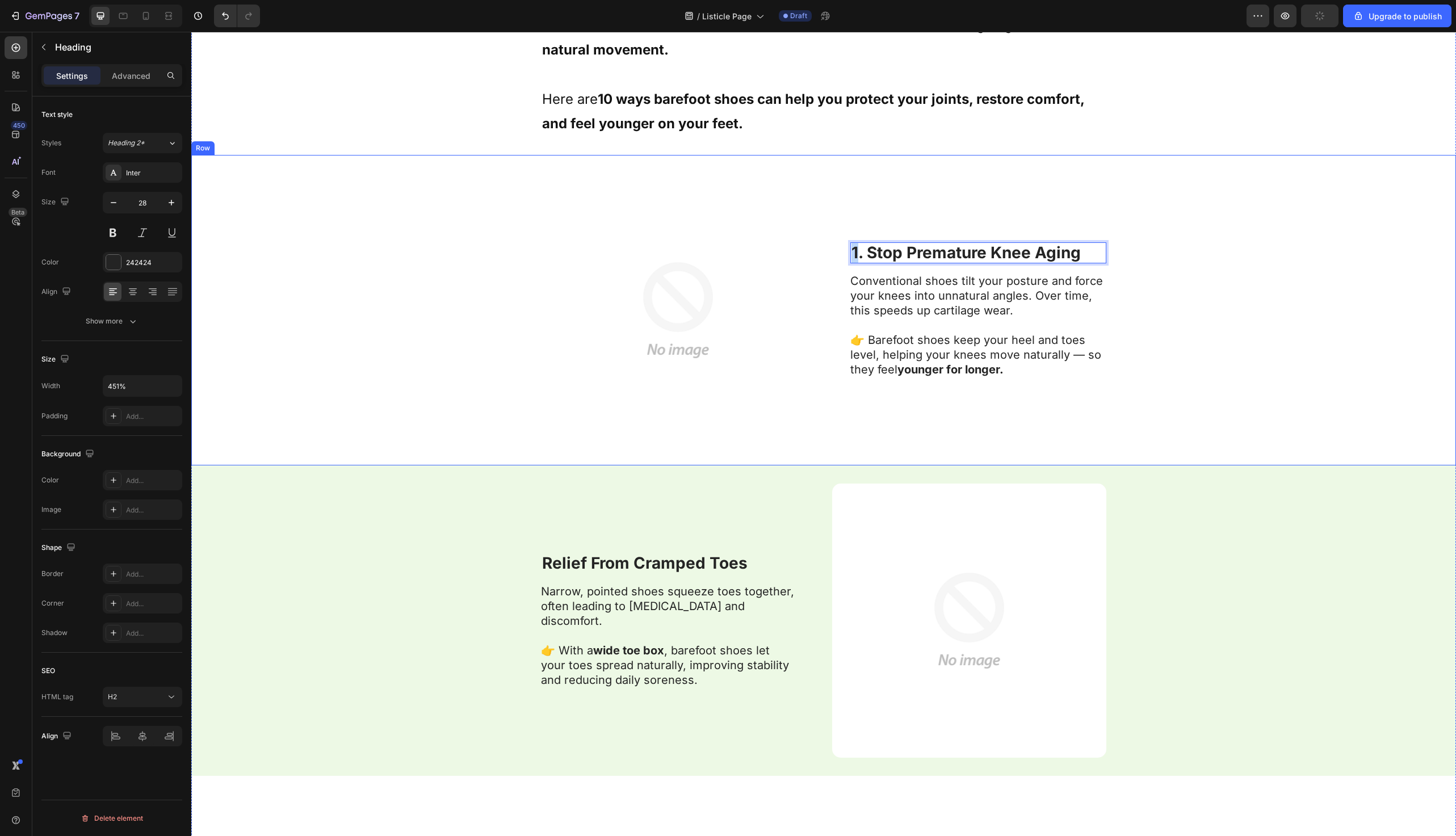
drag, startPoint x: 861, startPoint y: 255, endPoint x: 839, endPoint y: 255, distance: 22.0
click at [839, 255] on div "Image 1. Stop Premature Knee Aging Heading 16 Conventional shoes tilt your post…" at bounding box center [824, 310] width 1265 height 311
click at [544, 571] on strong "Relief From Cramped Toes" at bounding box center [645, 563] width 206 height 20
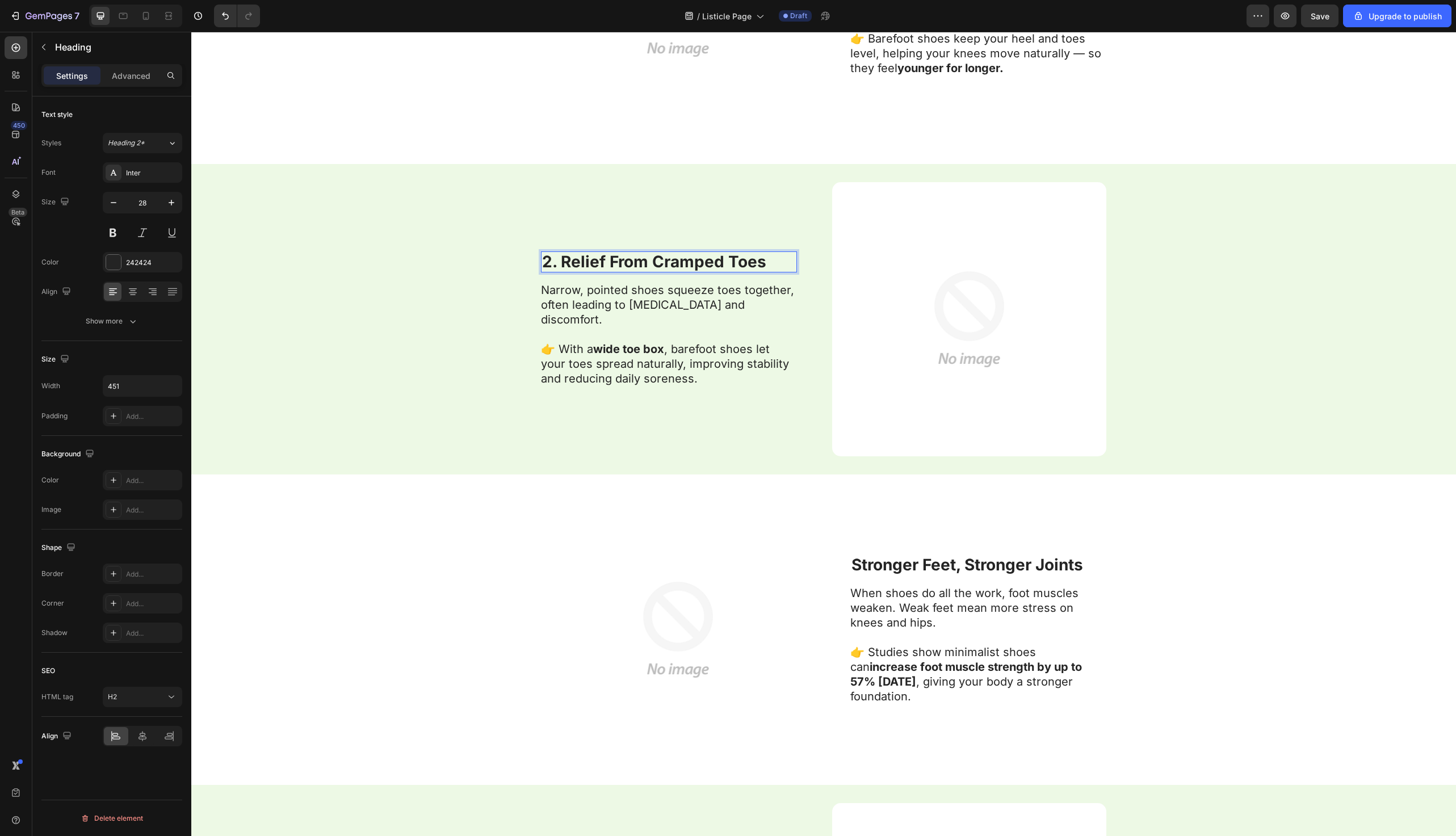
scroll to position [1420, 0]
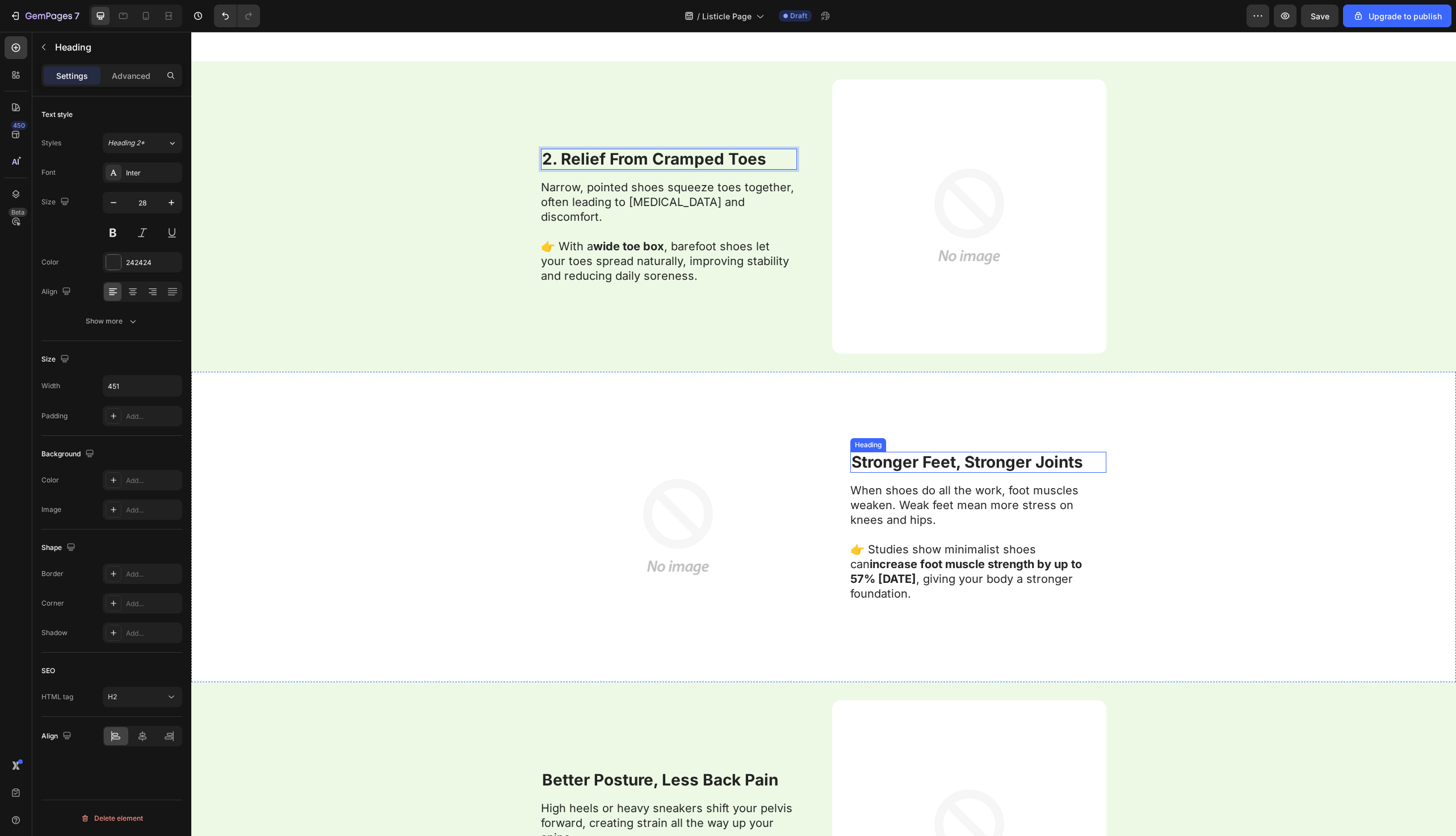
click at [857, 458] on strong "Stronger Feet, Stronger Joints" at bounding box center [967, 462] width 231 height 20
click at [852, 464] on strong "Stronger Feet, Stronger Joints" at bounding box center [967, 462] width 231 height 20
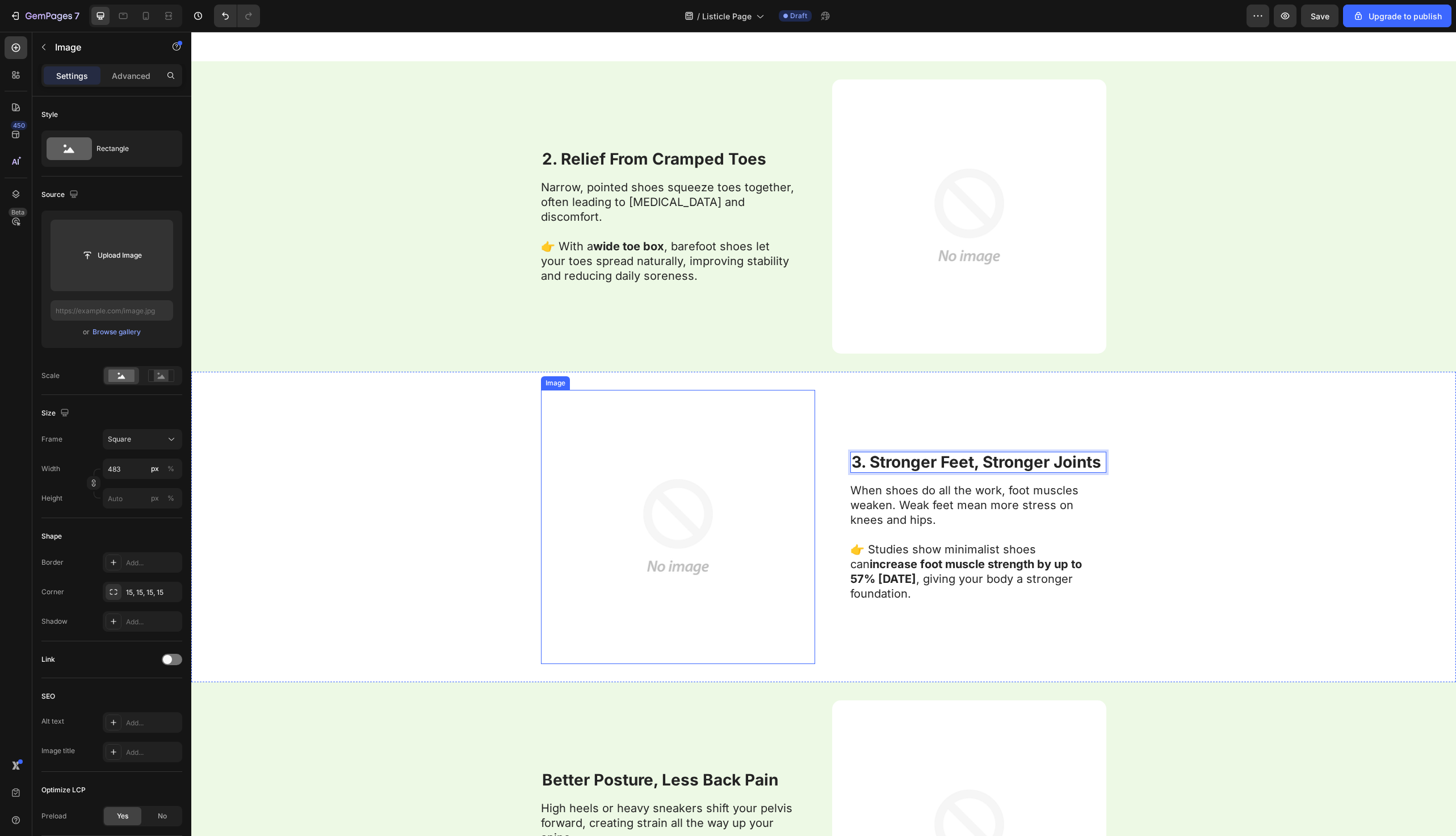
click at [735, 483] on img at bounding box center [678, 527] width 274 height 274
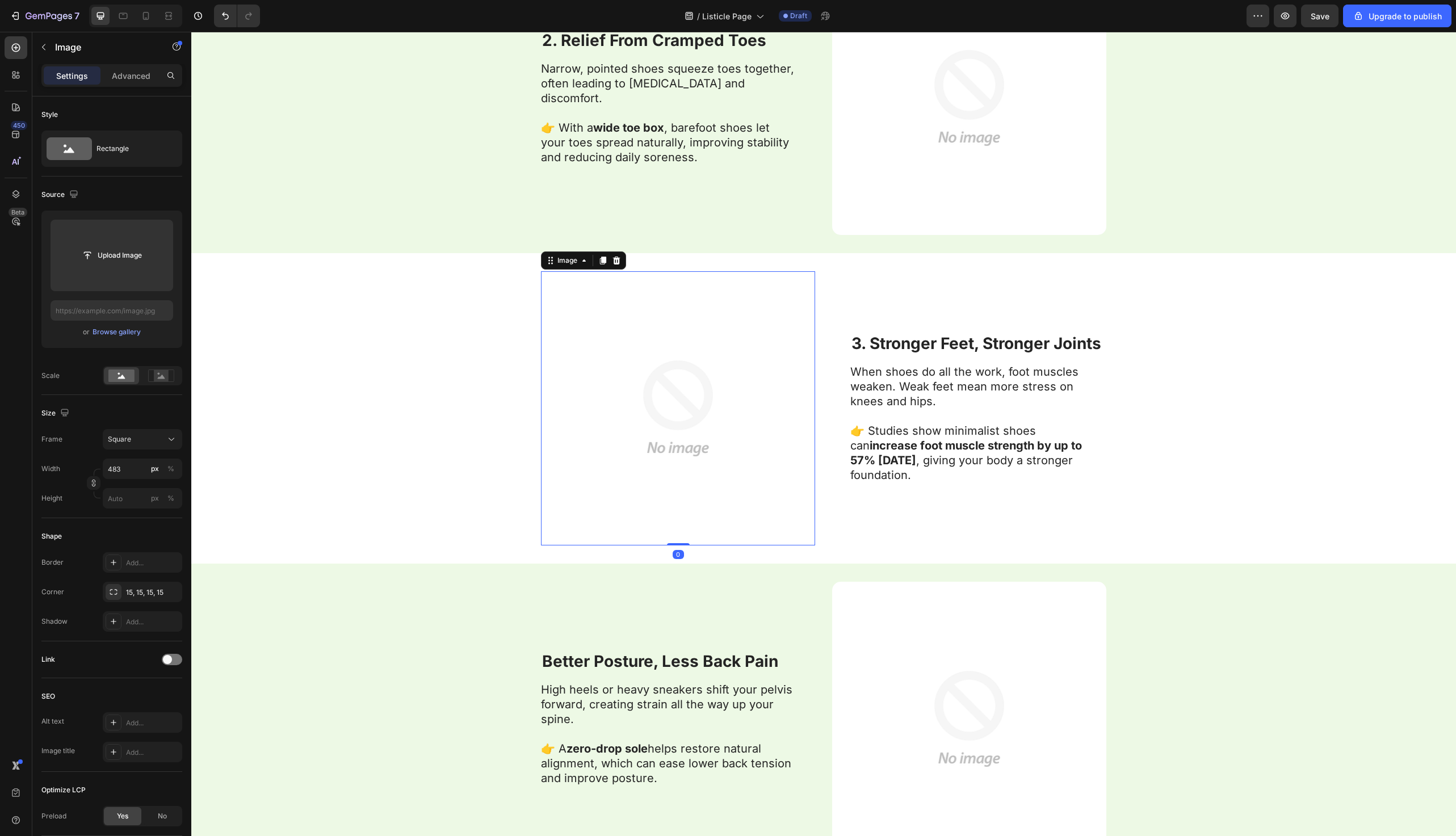
scroll to position [1751, 0]
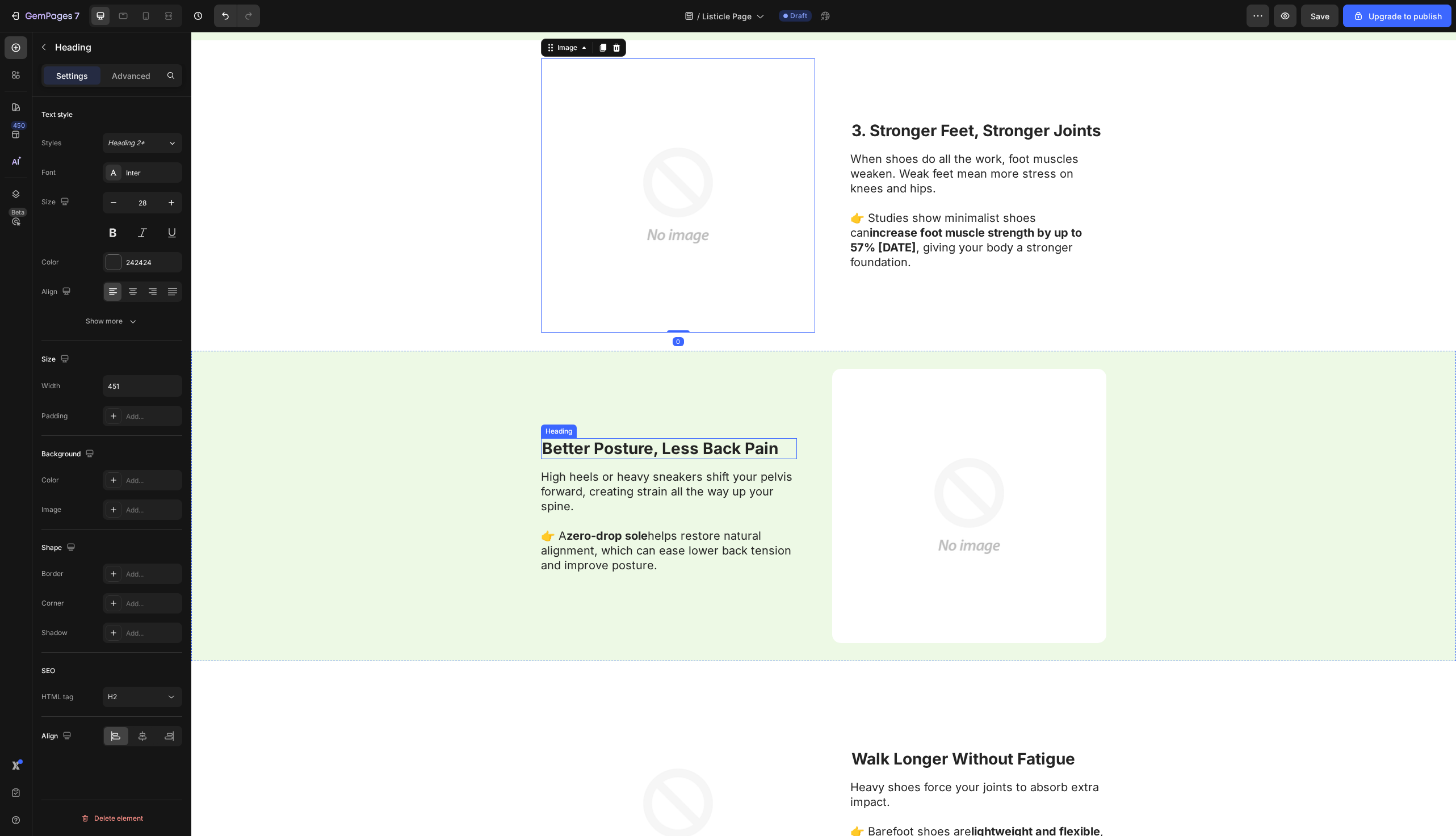
click at [545, 451] on strong "Better Posture, Less Back Pain" at bounding box center [660, 448] width 236 height 20
click at [466, 245] on div "Image ⁠⁠⁠⁠⁠⁠⁠ 3. Stronger Feet, Stronger Joints Heading When shoes do all the w…" at bounding box center [824, 196] width 1265 height 311
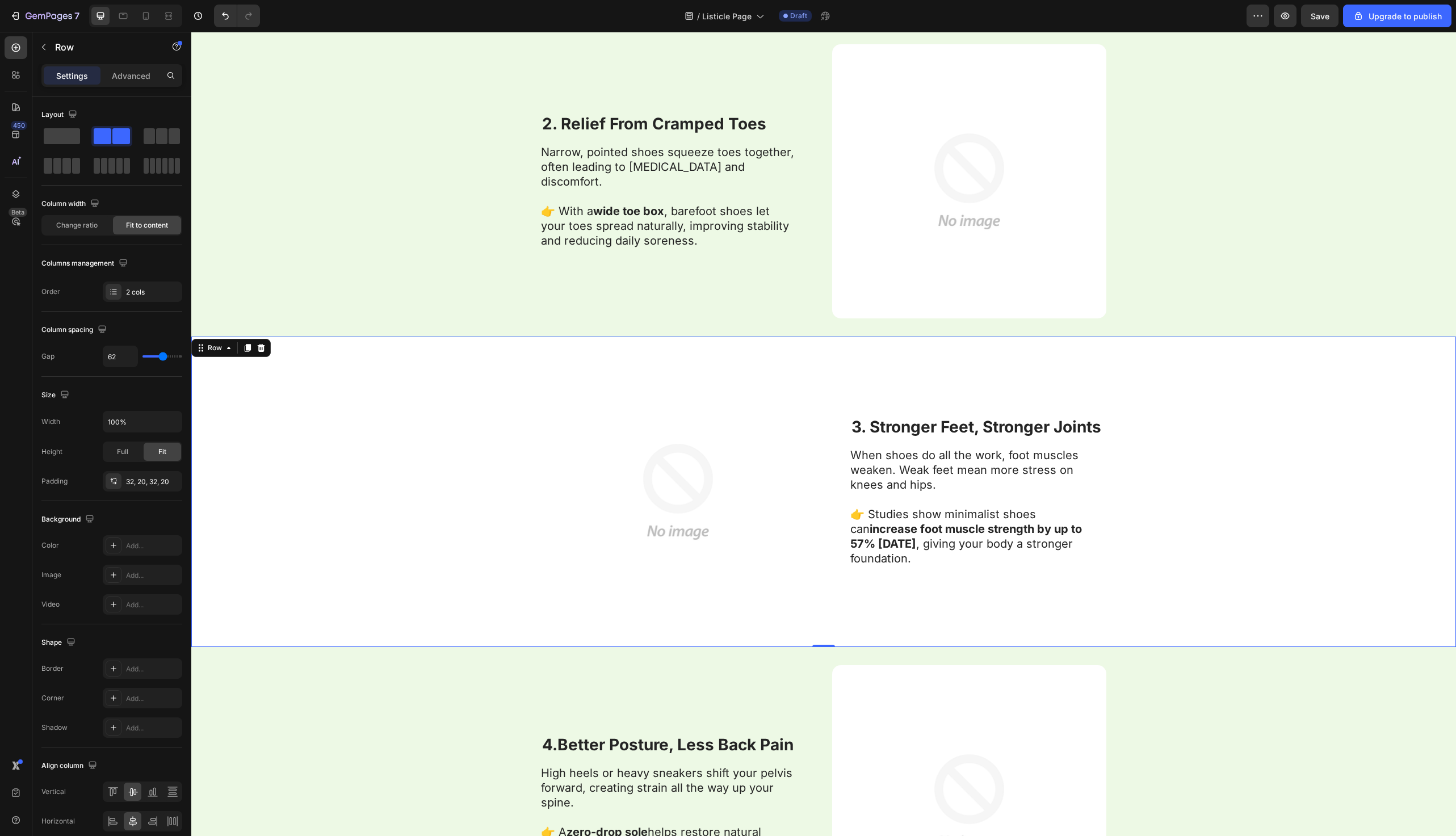
scroll to position [1816, 0]
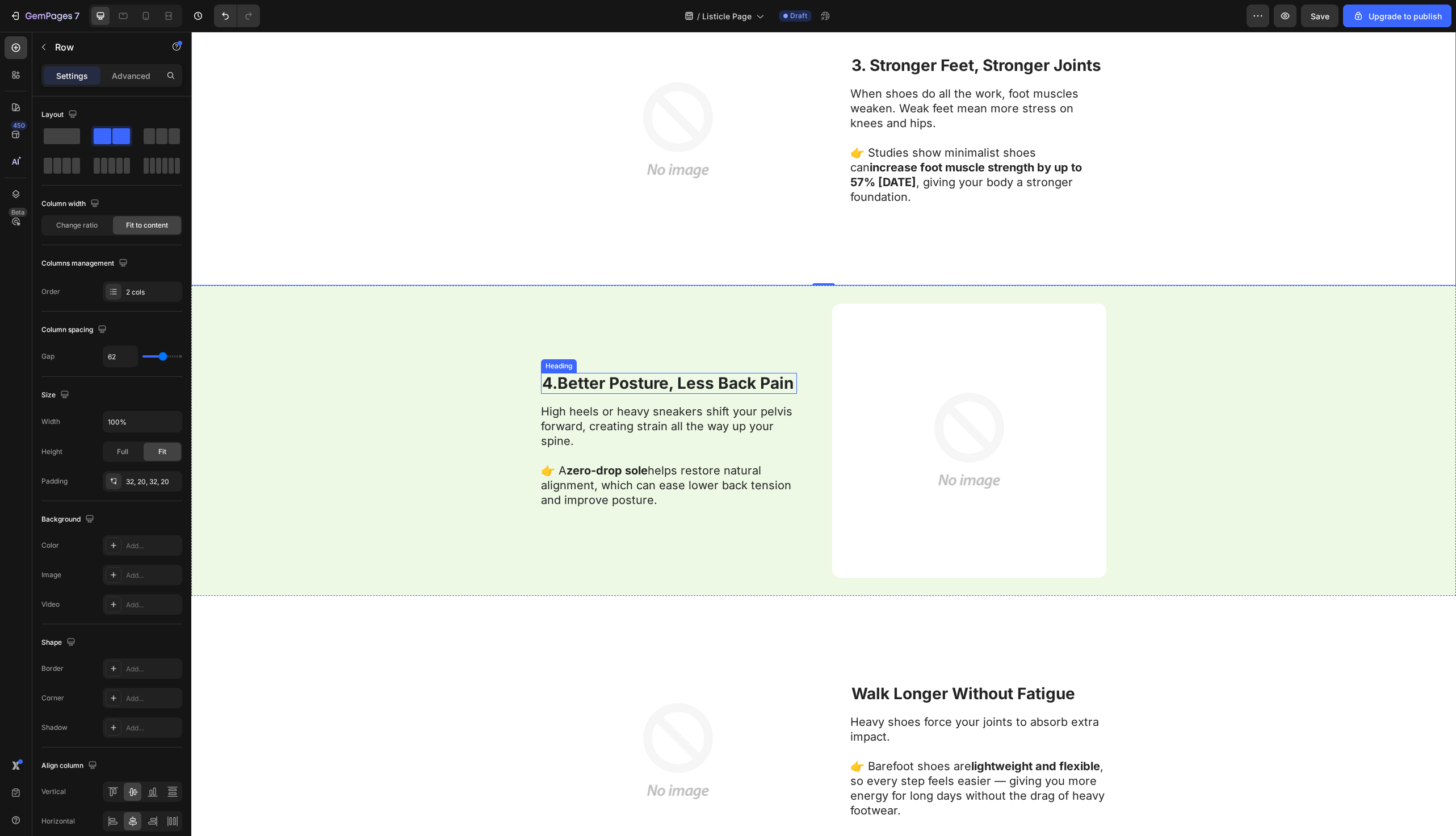
click at [558, 382] on strong "4.Better Posture, Less Back Pain" at bounding box center [668, 383] width 252 height 20
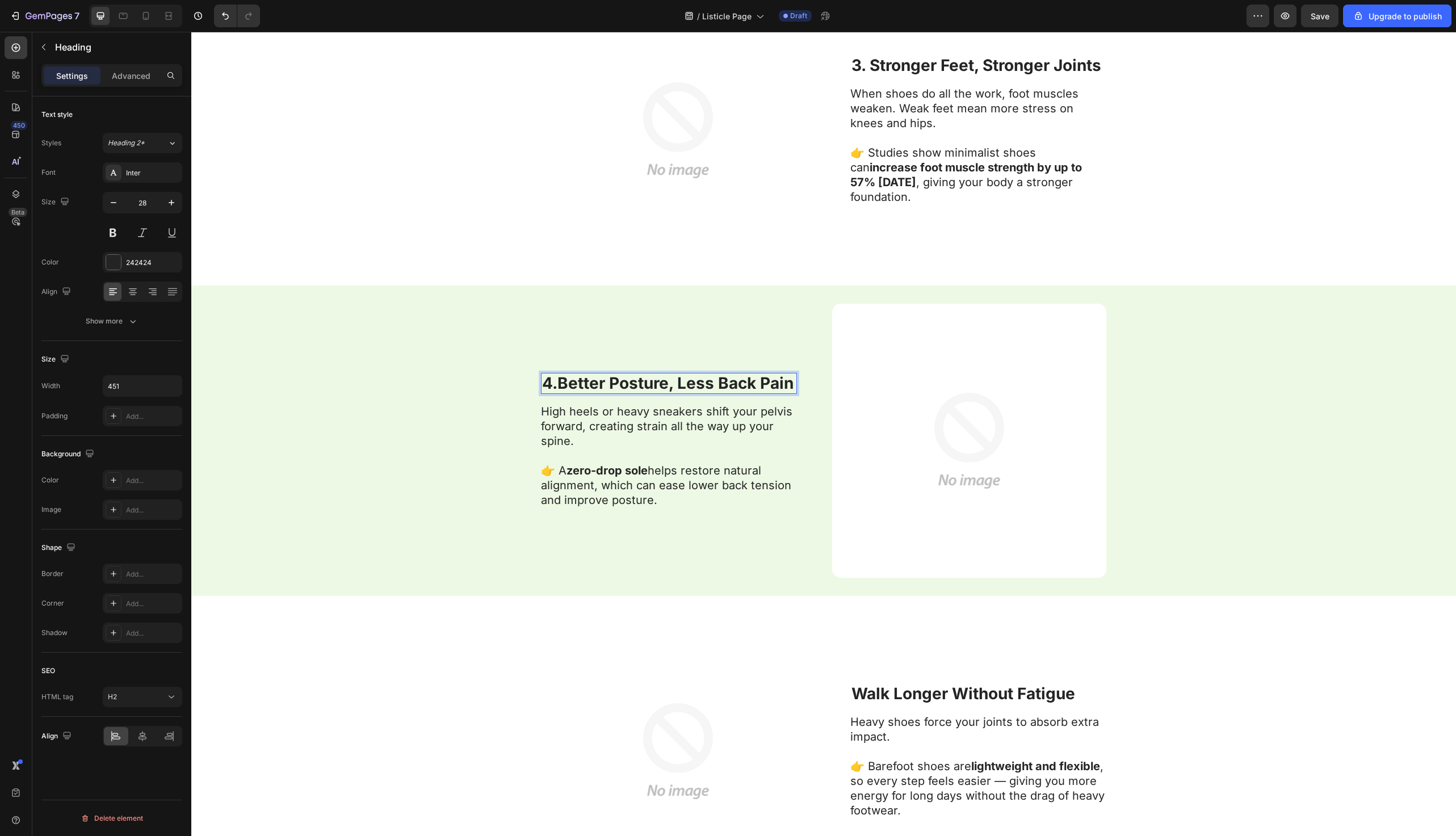
click at [558, 382] on strong "4.Better Posture, Less Back Pain" at bounding box center [668, 383] width 252 height 20
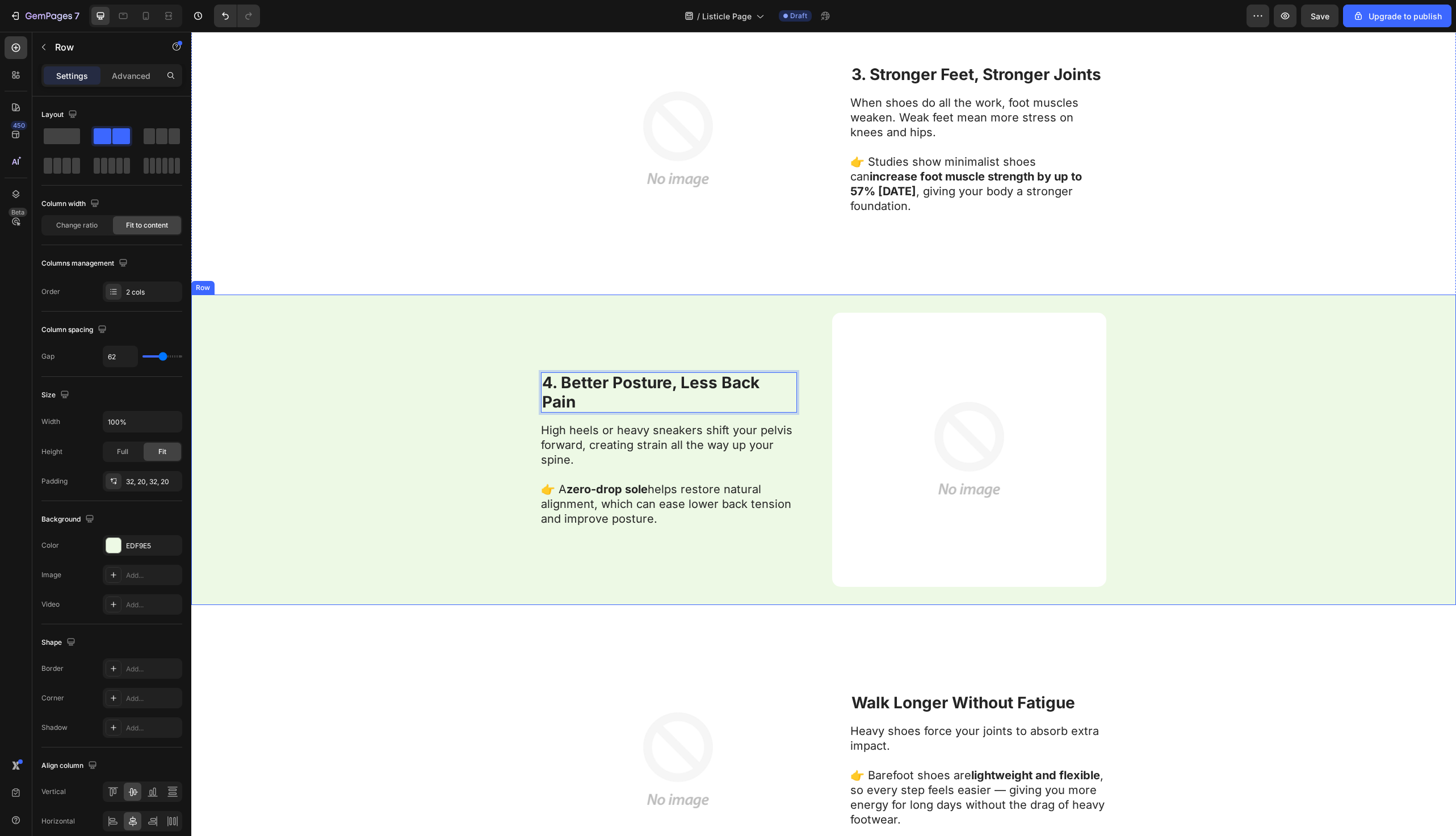
click at [465, 417] on div "4. Better Posture, Less Back Pain Heading 16 High heels or heavy sneakers shift…" at bounding box center [824, 449] width 1265 height 311
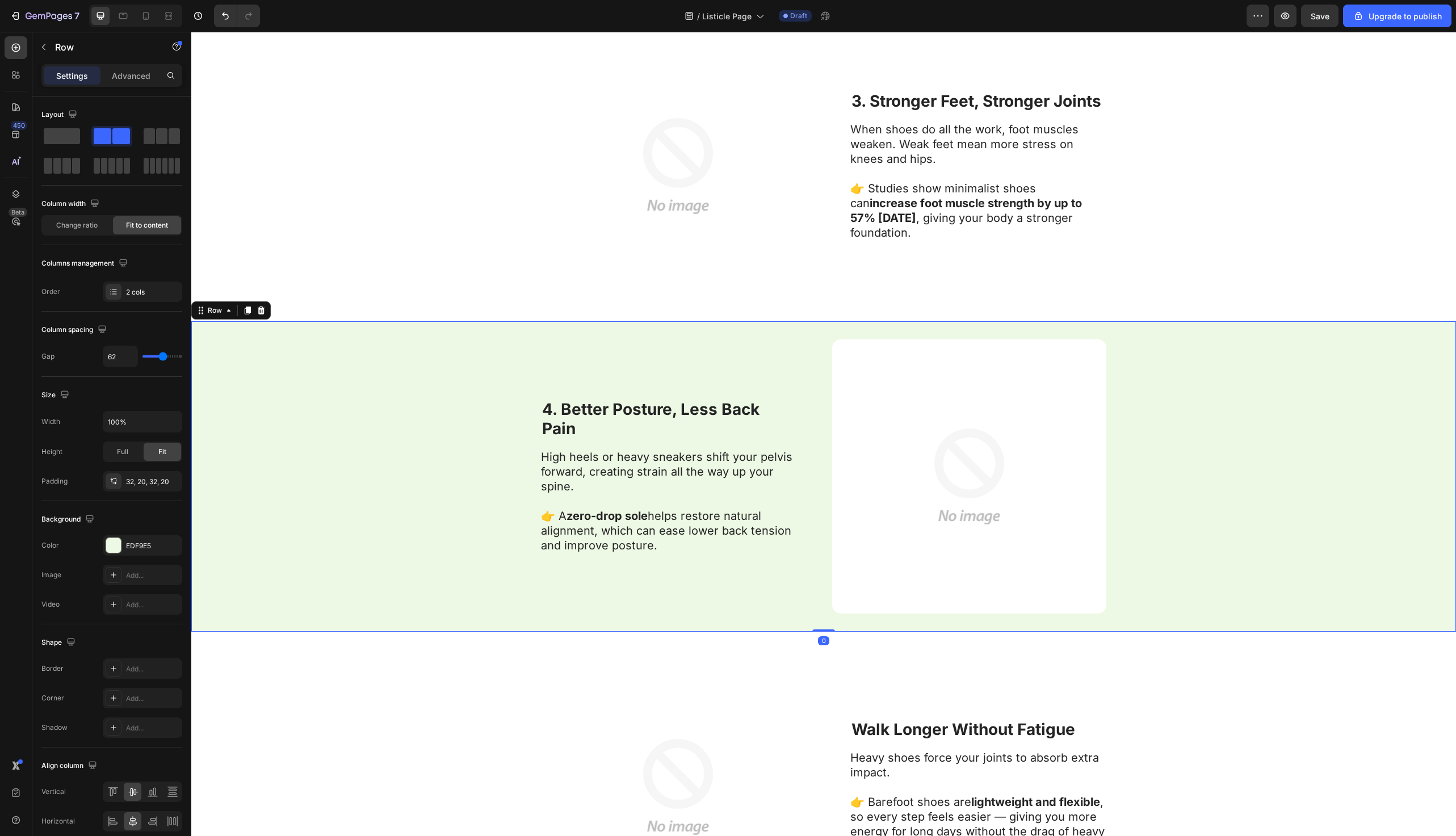
scroll to position [2316, 0]
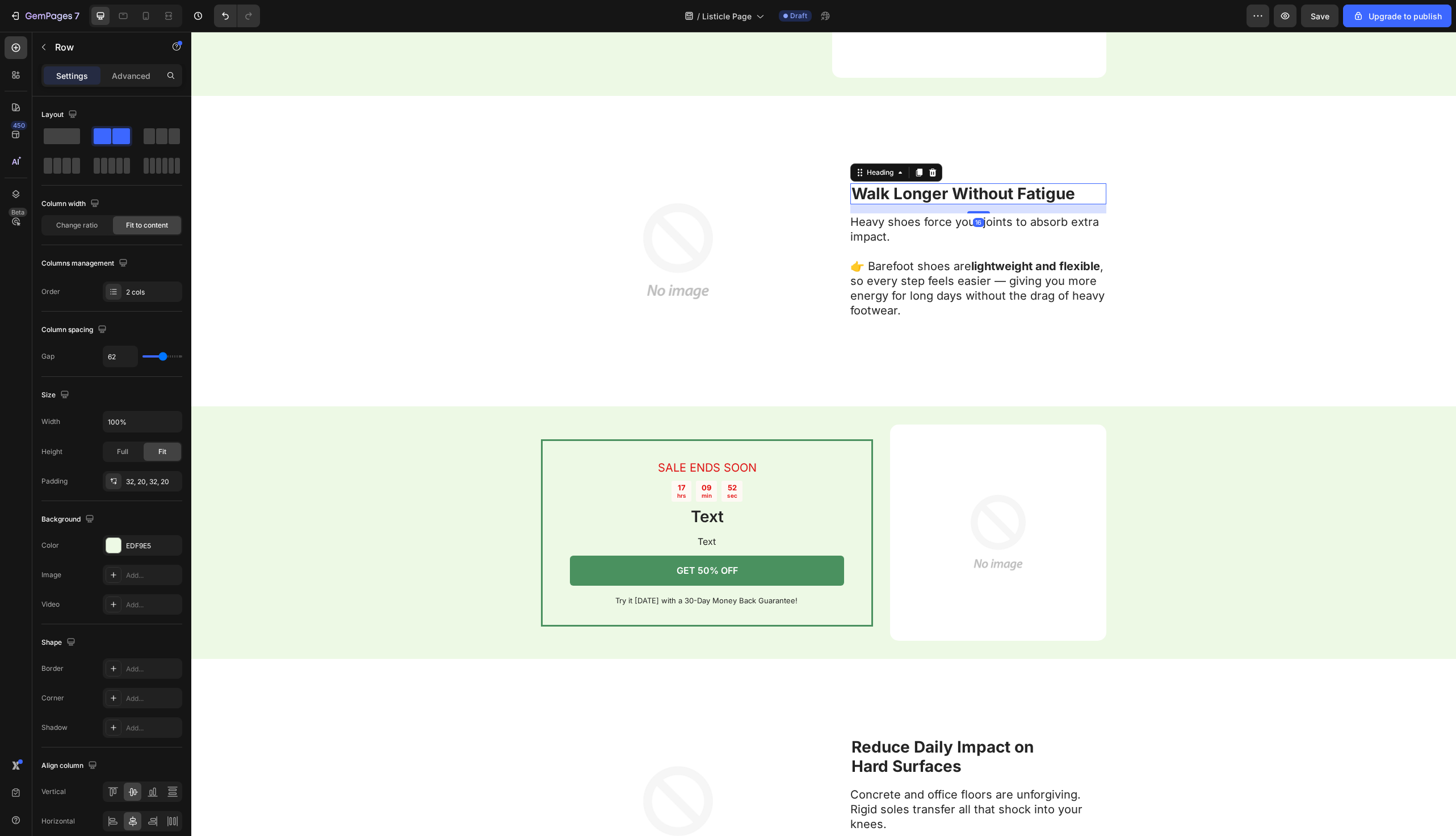
click at [855, 194] on strong "Walk Longer Without Fatigue" at bounding box center [963, 194] width 223 height 20
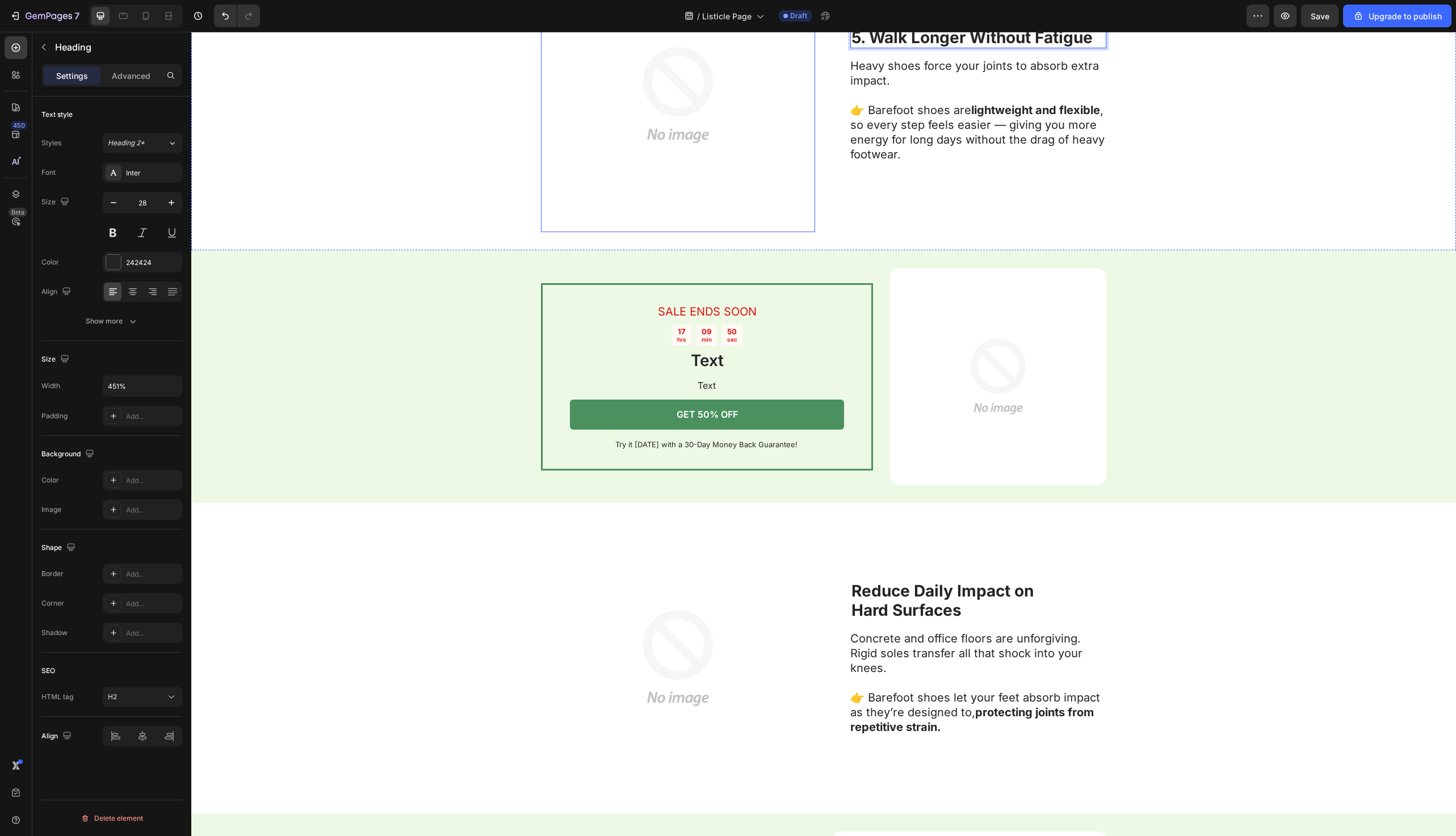
scroll to position [2785, 0]
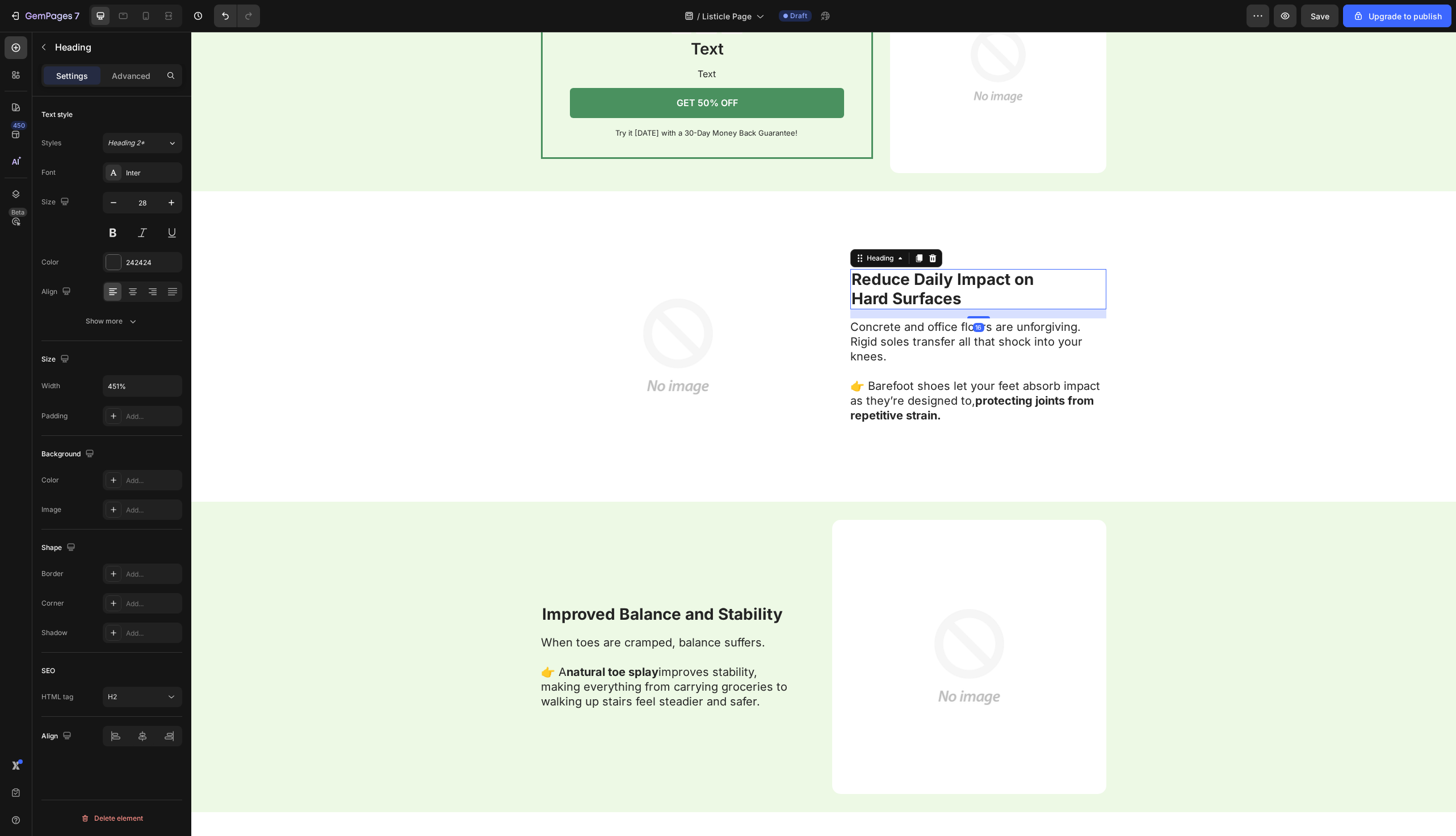
click at [859, 280] on strong "Reduce Daily Impact on" at bounding box center [942, 279] width 182 height 20
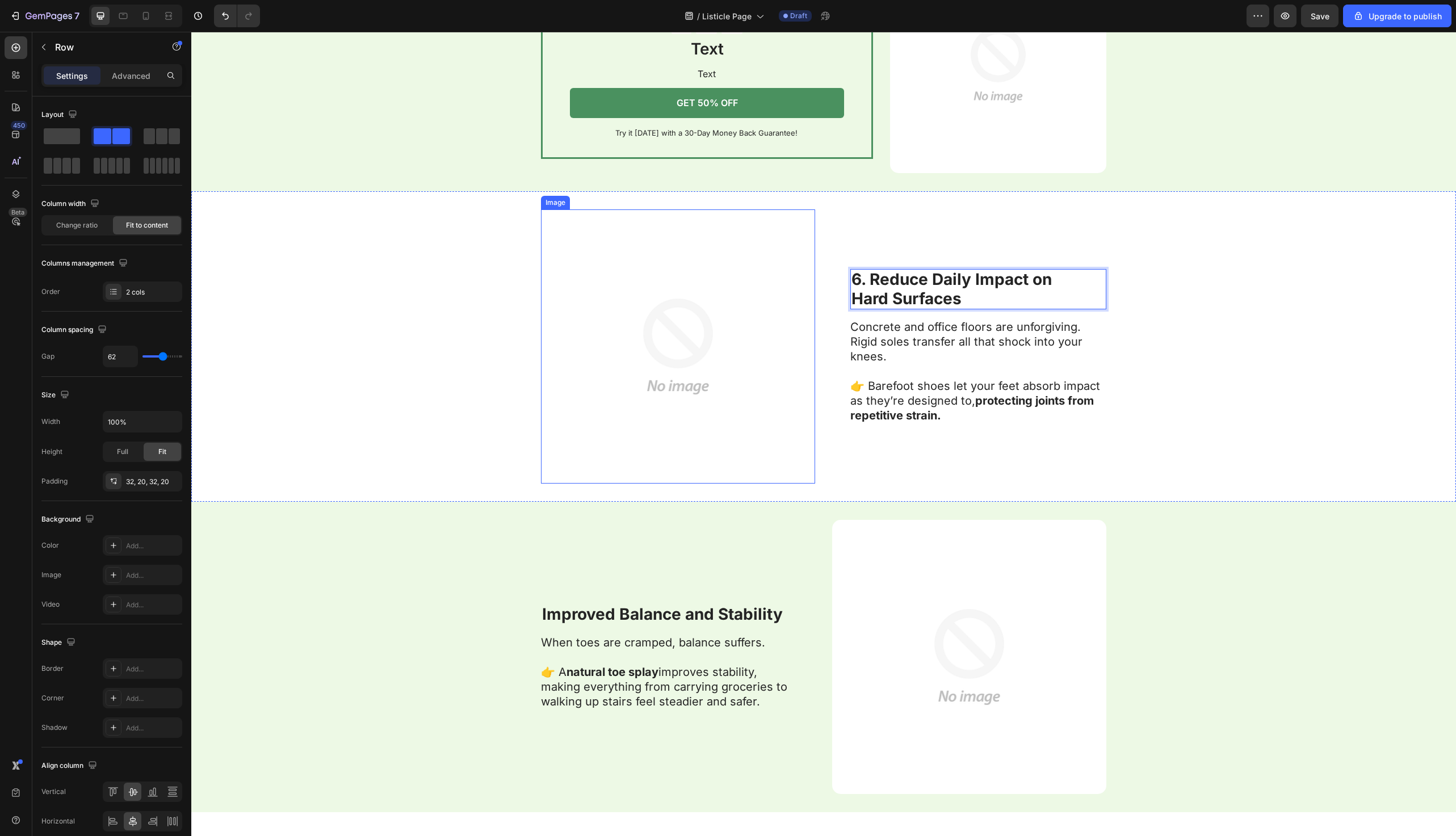
click at [498, 389] on div "Image 6. Reduce Daily Impact on Hard Surfaces Heading 16 Concrete and office fl…" at bounding box center [824, 347] width 1265 height 311
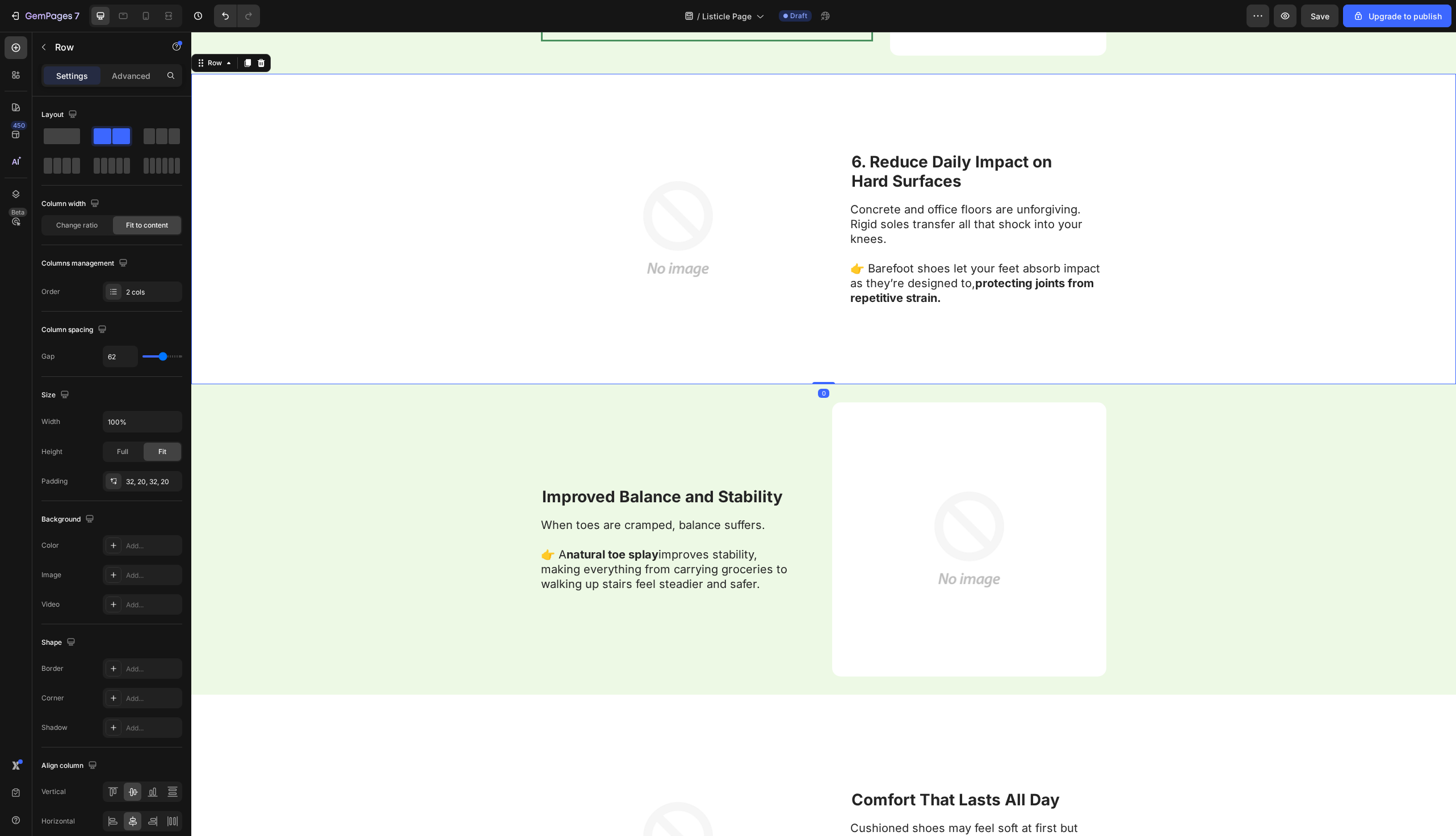
scroll to position [2991, 0]
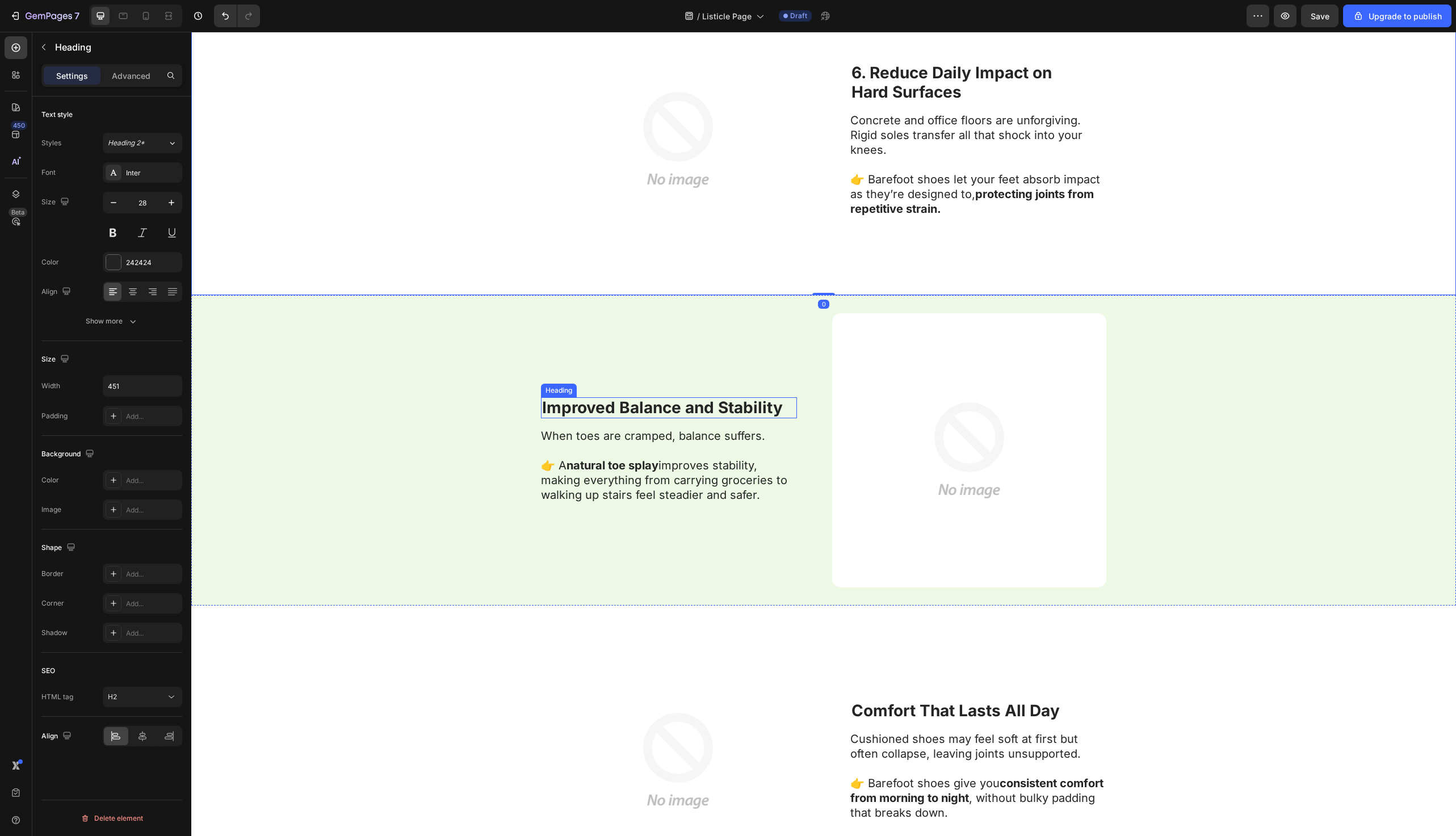
click at [548, 409] on strong "Improved Balance and Stability" at bounding box center [663, 408] width 241 height 20
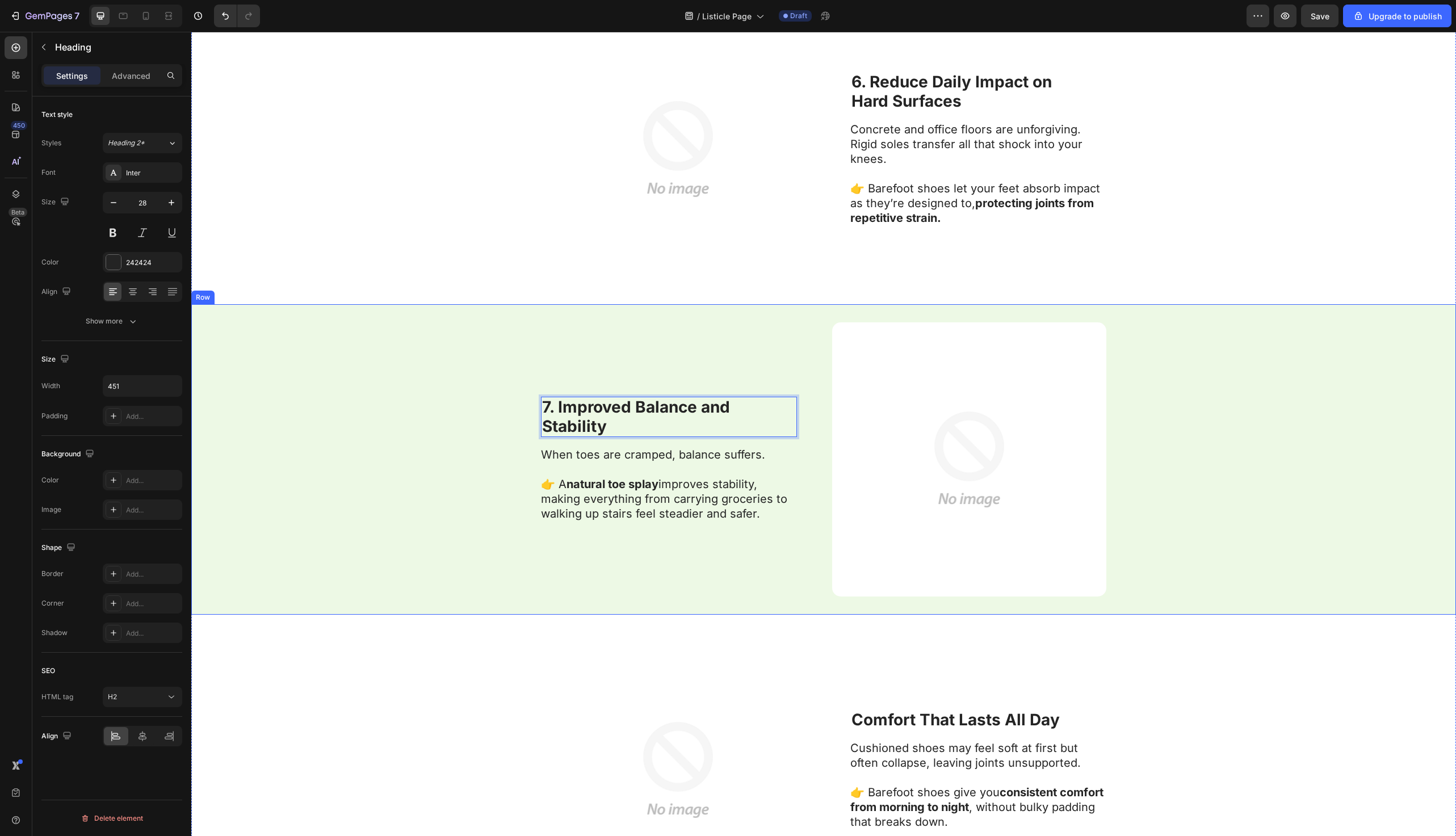
click at [441, 452] on div "7. Improved Balance and Stability Heading 16 When toes are cramped, balance suf…" at bounding box center [824, 460] width 1265 height 311
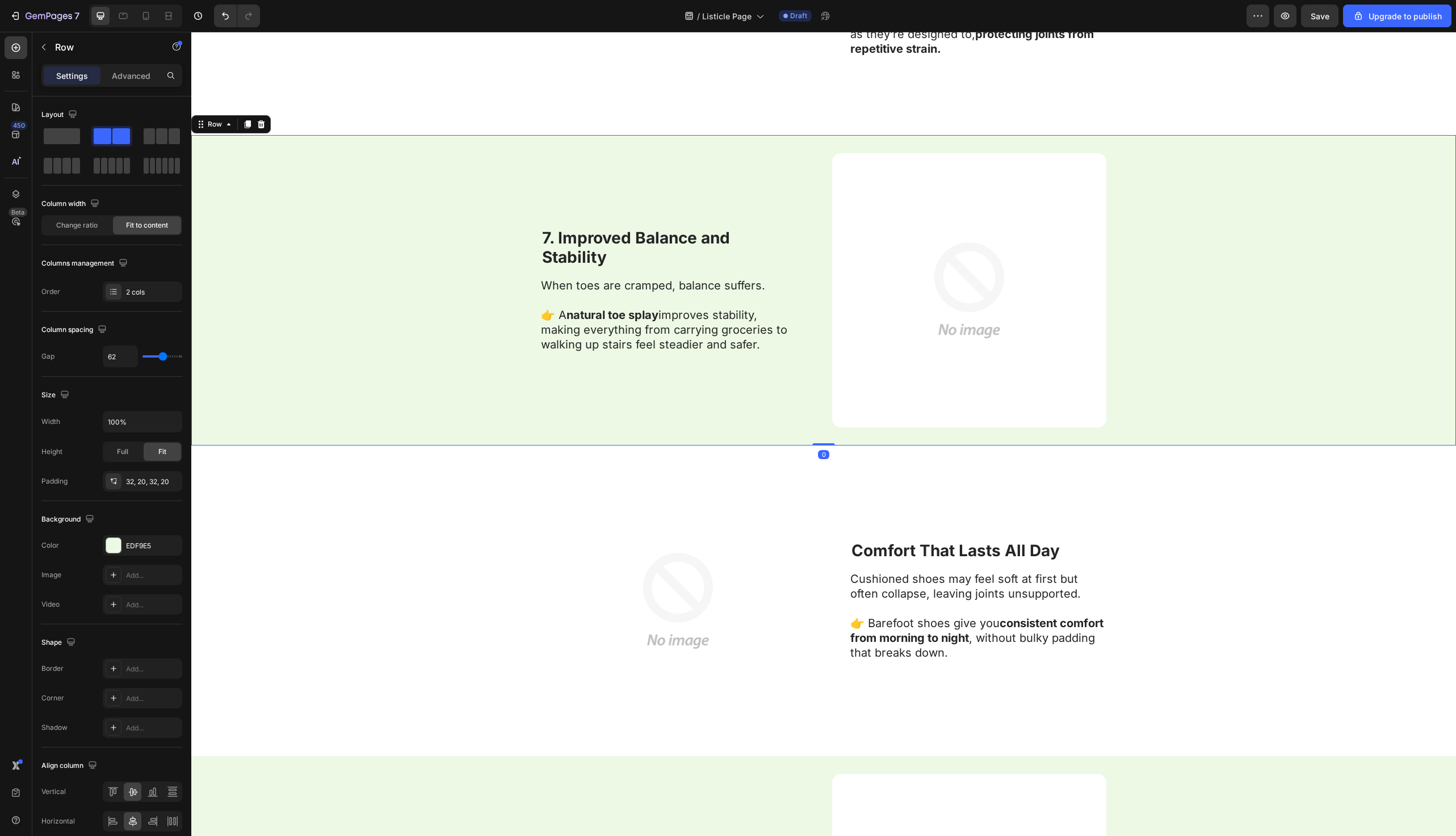
scroll to position [3412, 0]
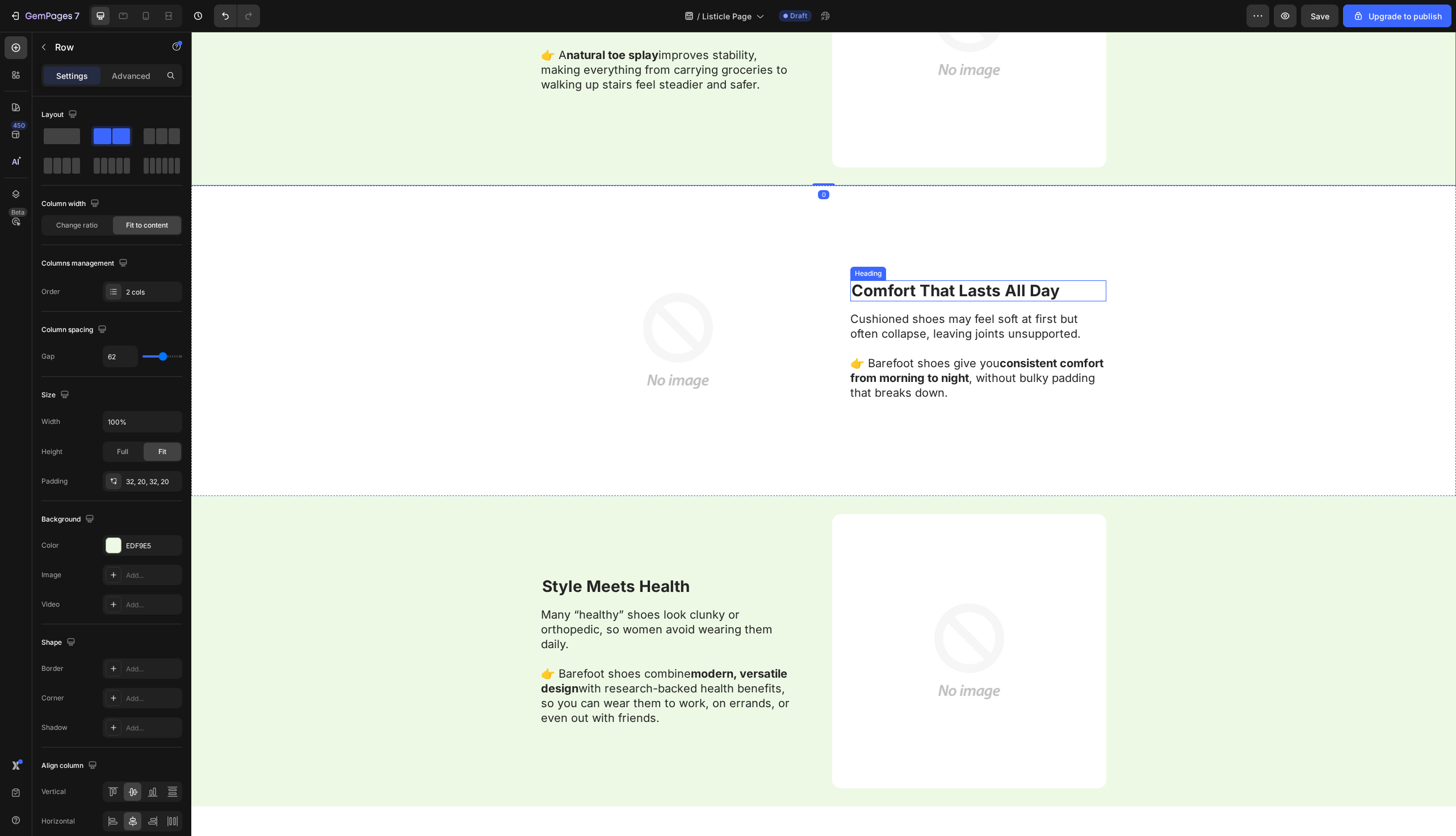
click at [860, 292] on strong "Comfort That Lasts All Day" at bounding box center [956, 290] width 208 height 20
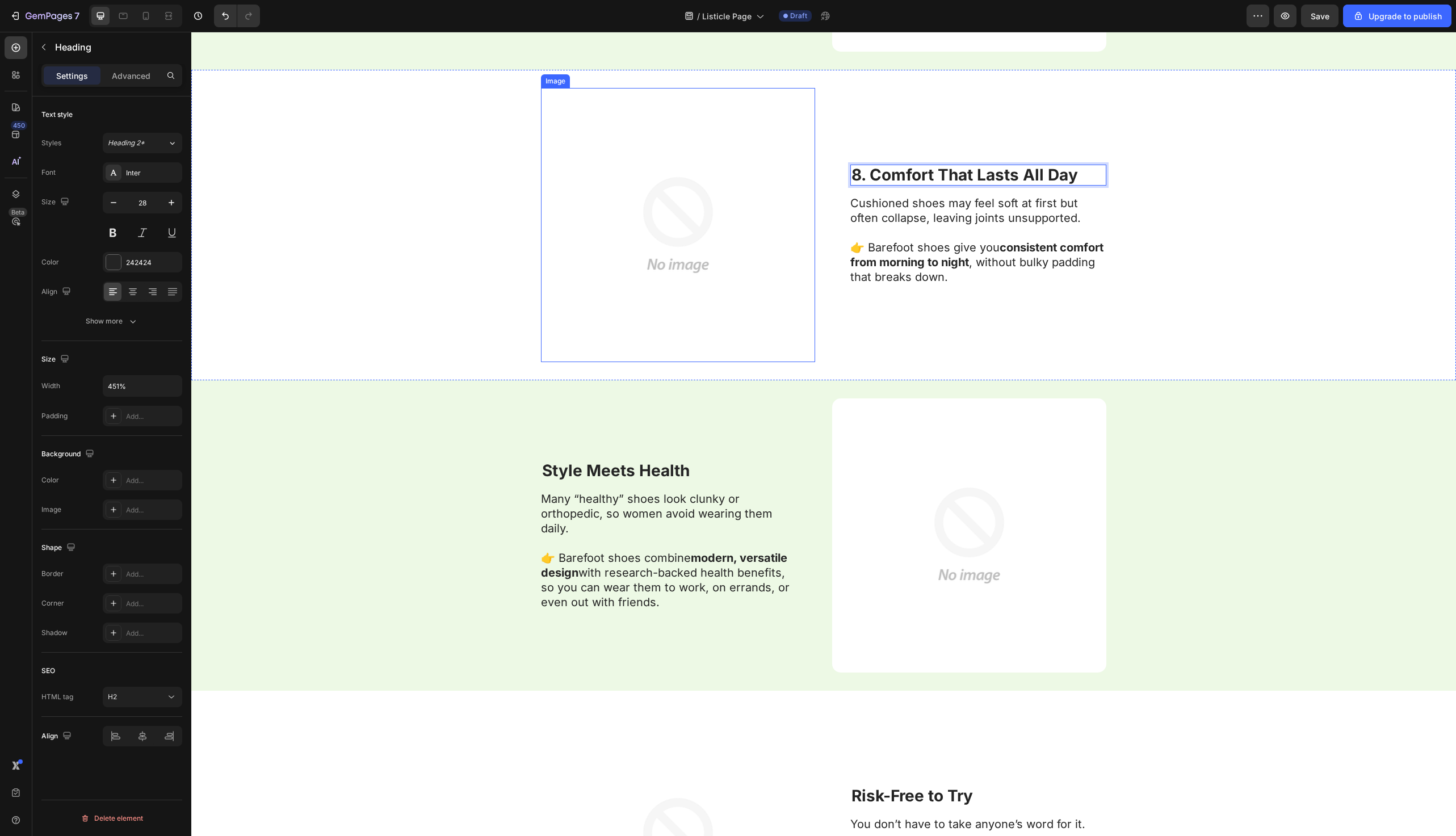
scroll to position [3762, 0]
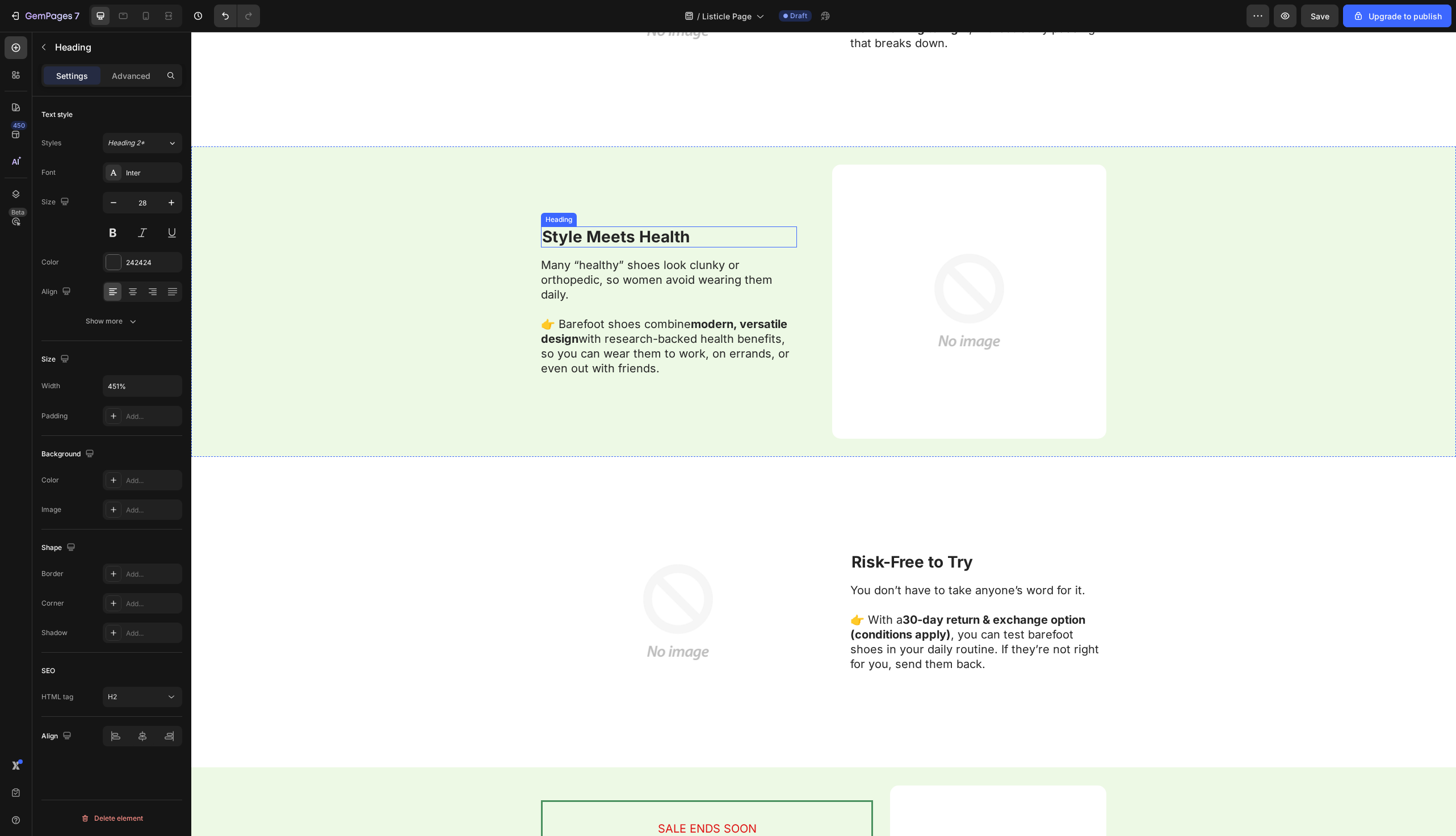
click at [543, 236] on strong "Style Meets Health" at bounding box center [616, 237] width 148 height 20
click at [857, 558] on strong "Risk-Free to Try" at bounding box center [912, 562] width 121 height 20
click at [409, 397] on div "⁠⁠⁠⁠⁠⁠⁠ 9. Style Meets Health Heading Many “healthy” shoes look clunky or ortho…" at bounding box center [824, 301] width 1265 height 311
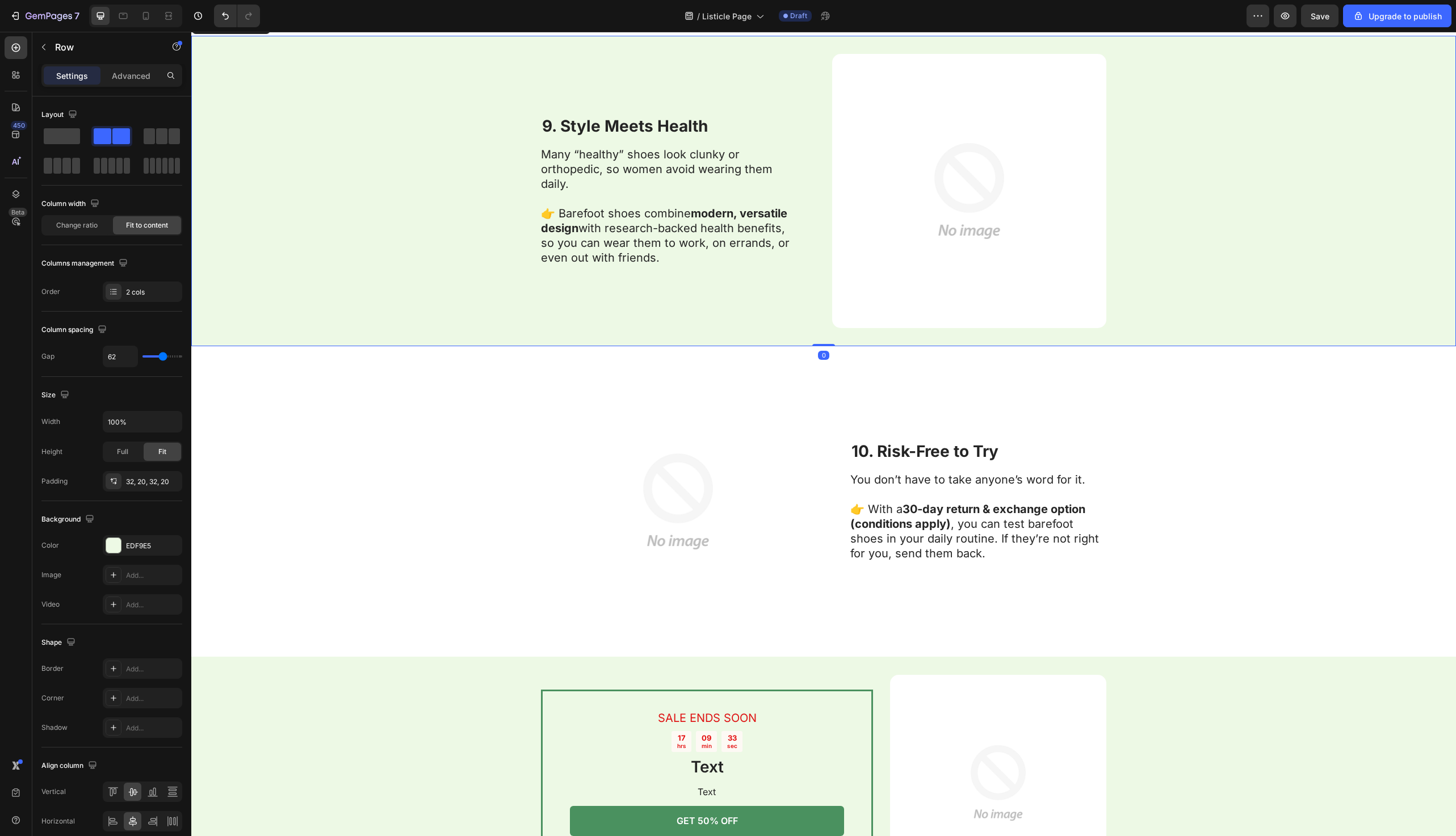
scroll to position [4340, 0]
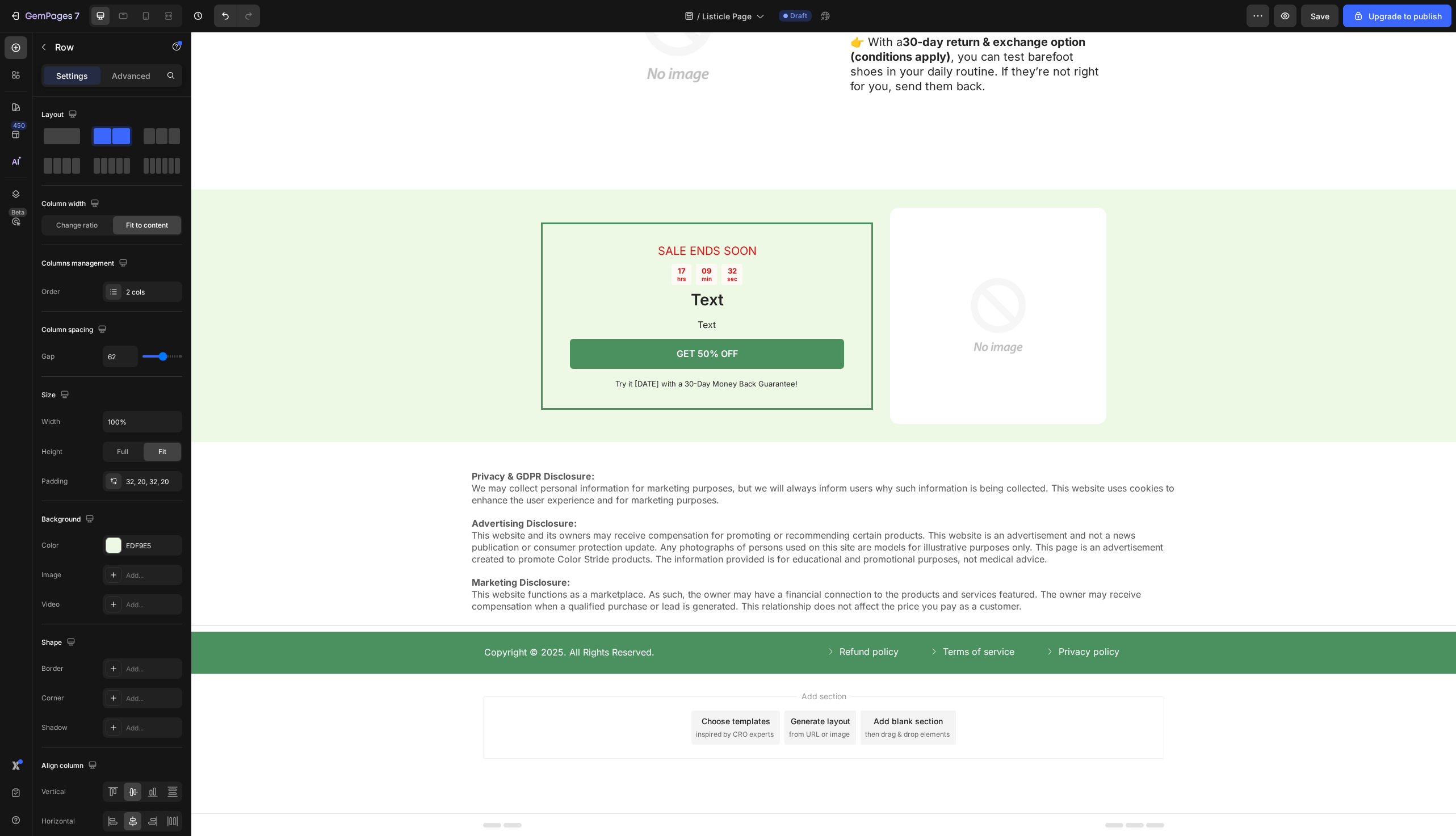
click at [409, 398] on div "SALE ENDS SOON Text Block 17 hrs 09 min 32 sec Countdown Timer Text Heading Tex…" at bounding box center [824, 315] width 1265 height 252
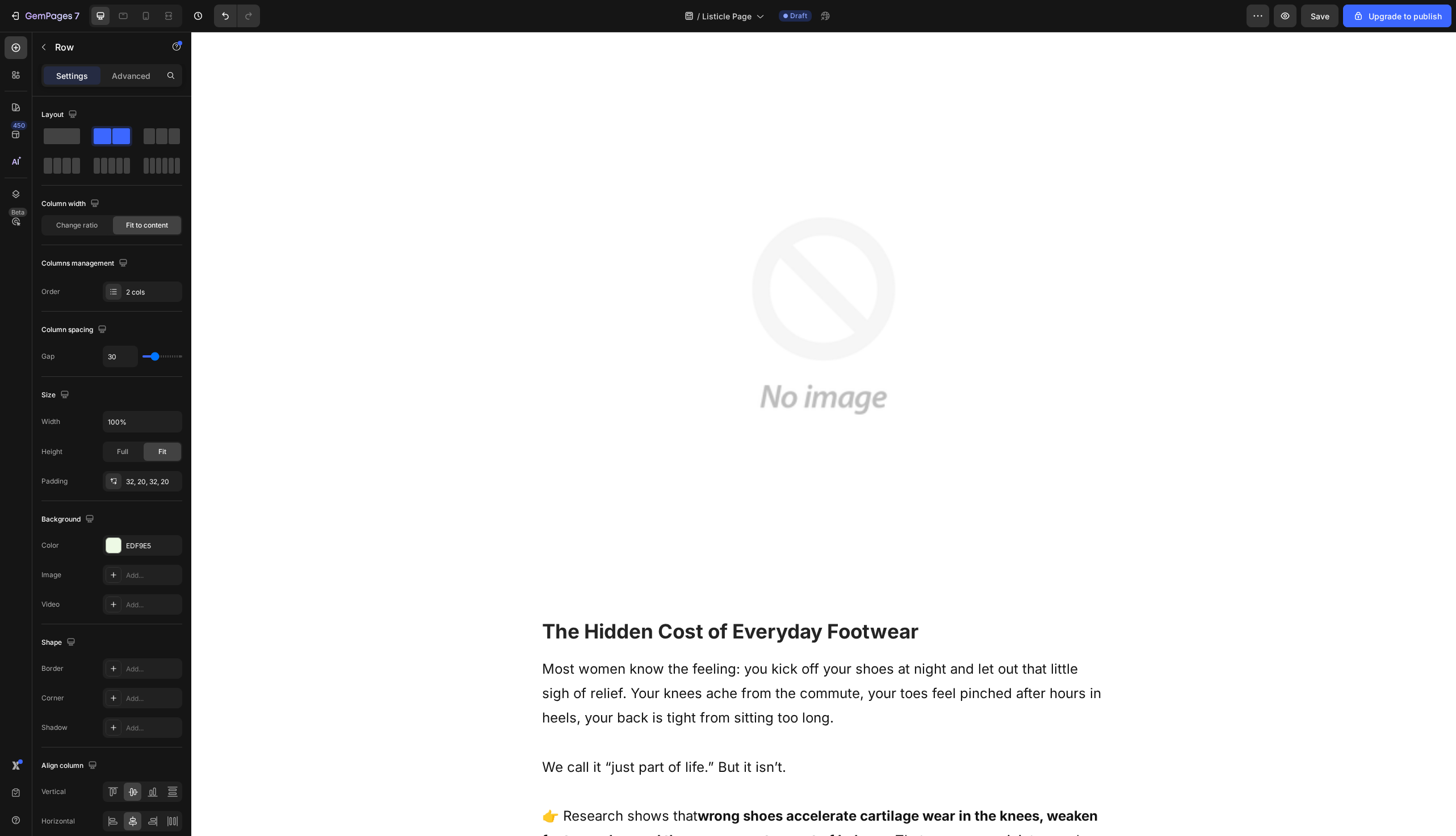
scroll to position [0, 0]
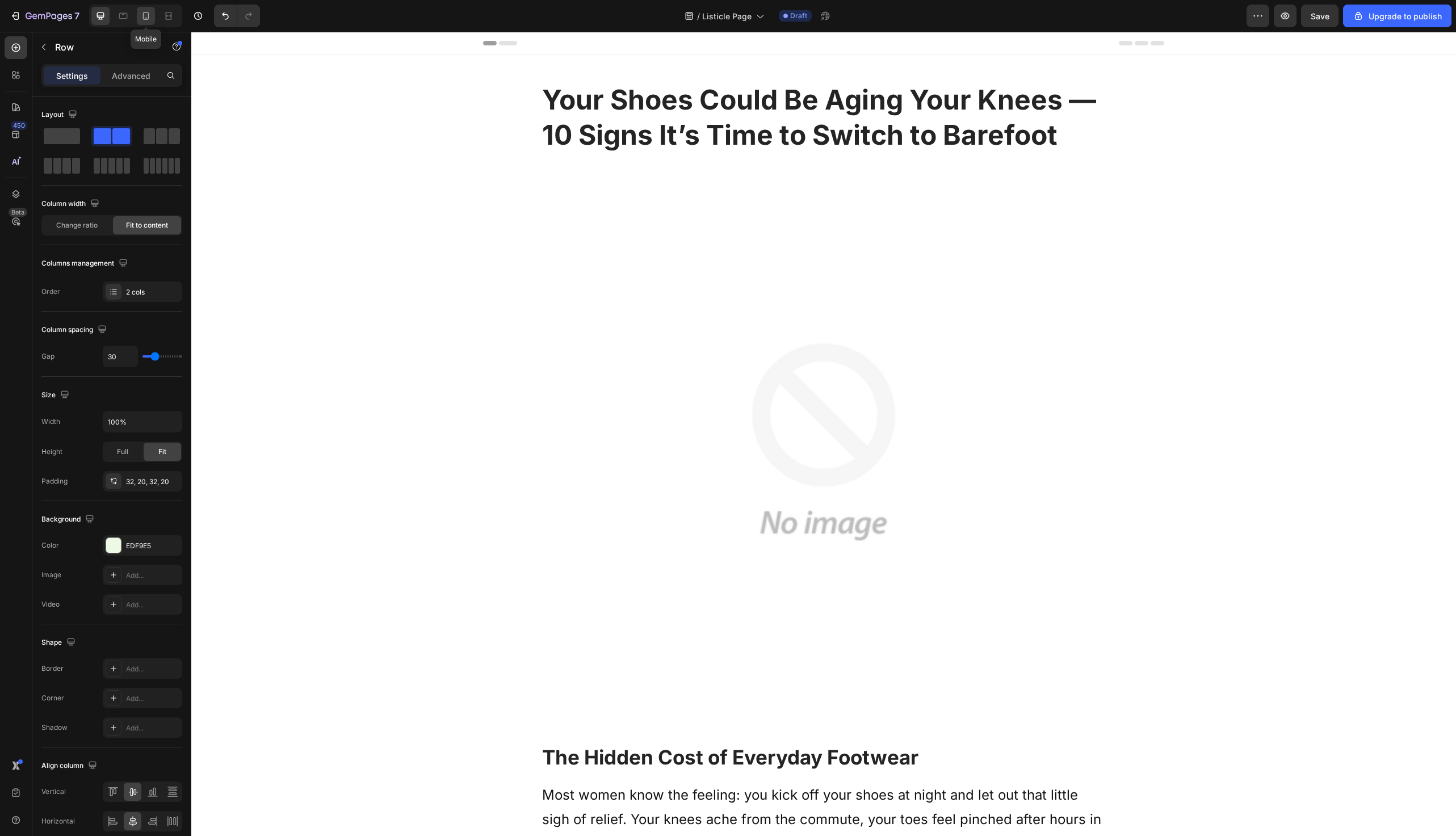
click at [146, 16] on icon at bounding box center [146, 16] width 12 height 12
type input "0"
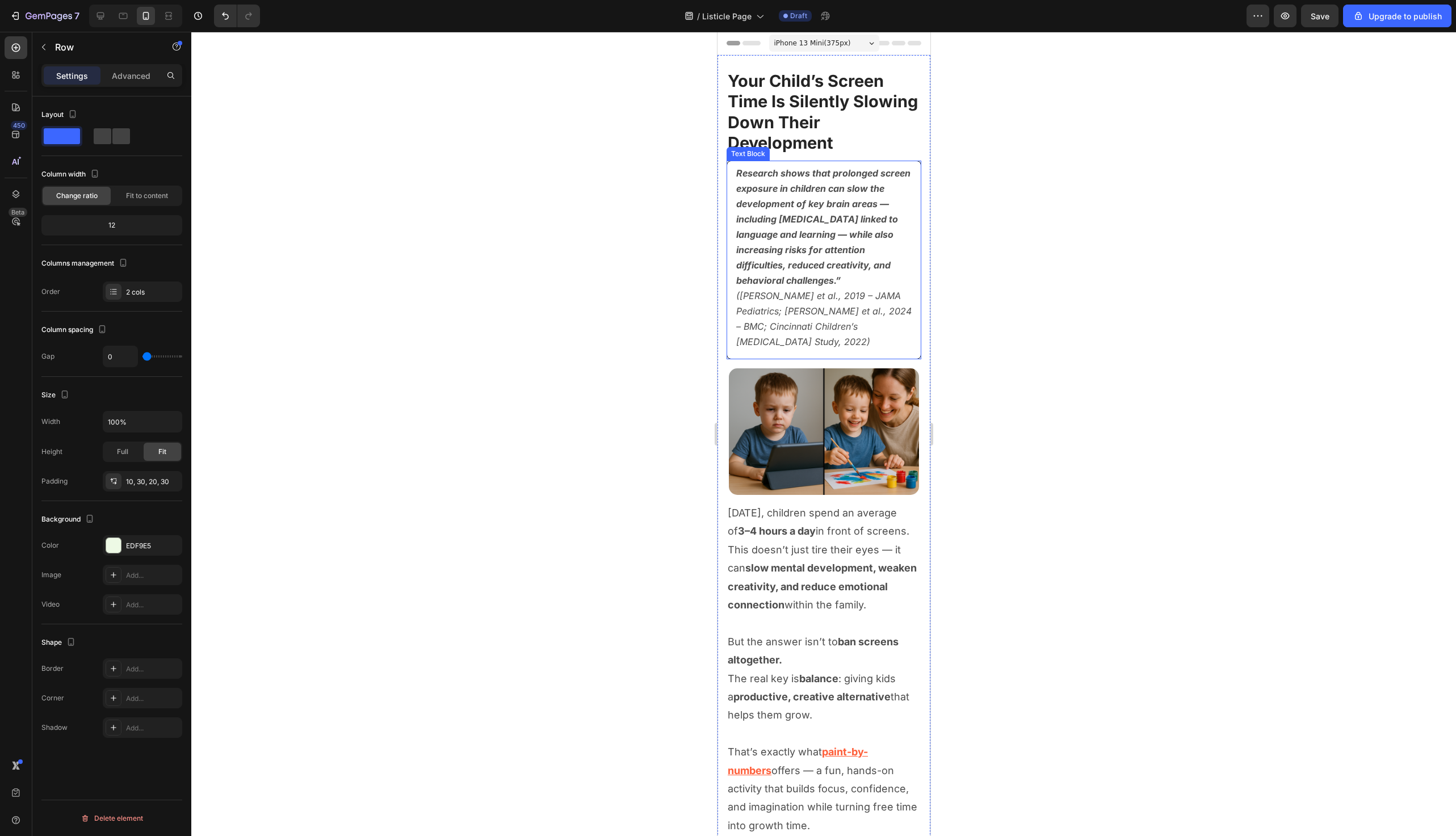
click at [853, 294] on p "Research shows that prolonged screen exposure in children can slow the developm…" at bounding box center [823, 258] width 175 height 184
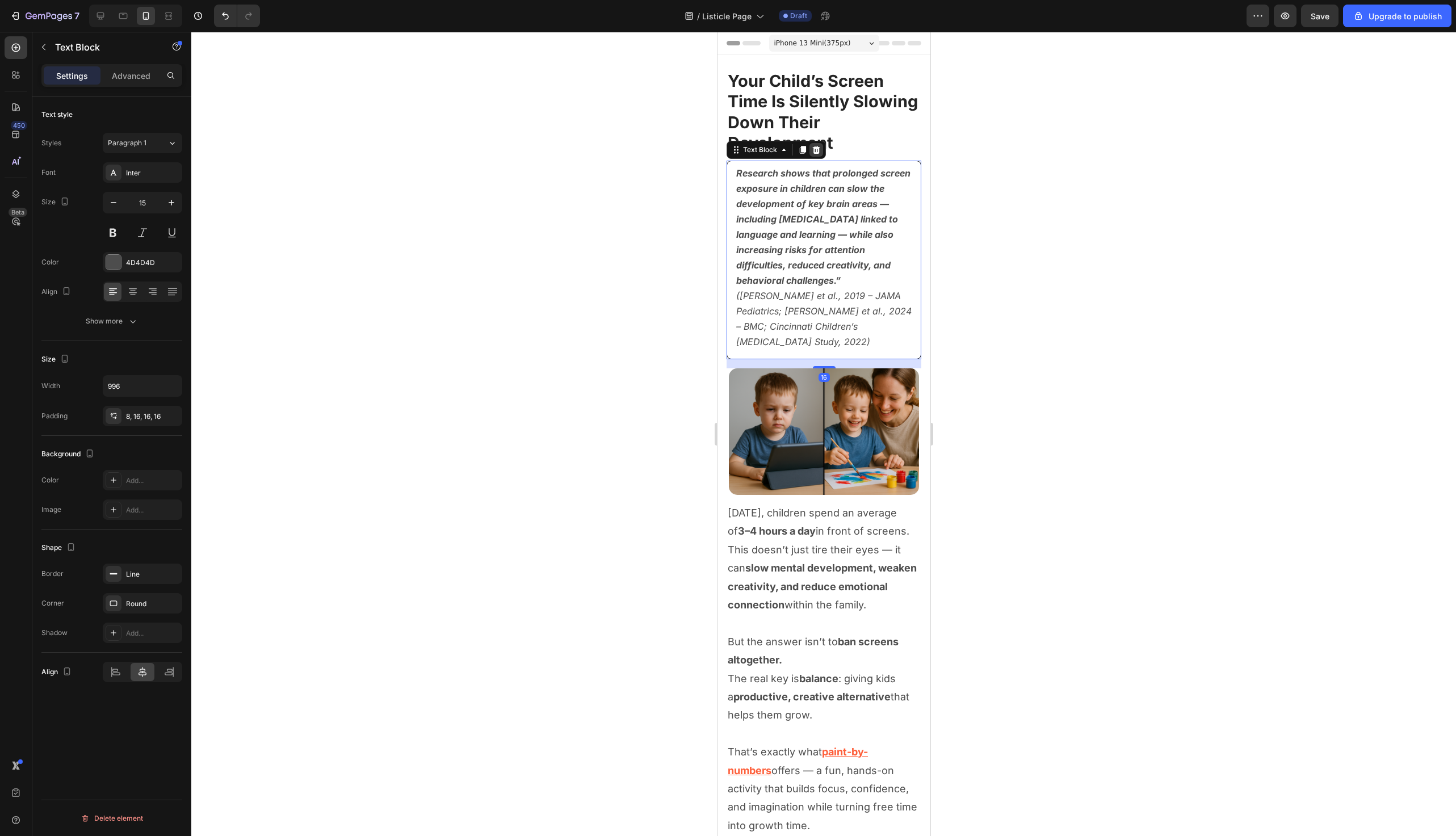
click at [815, 153] on icon at bounding box center [816, 150] width 7 height 8
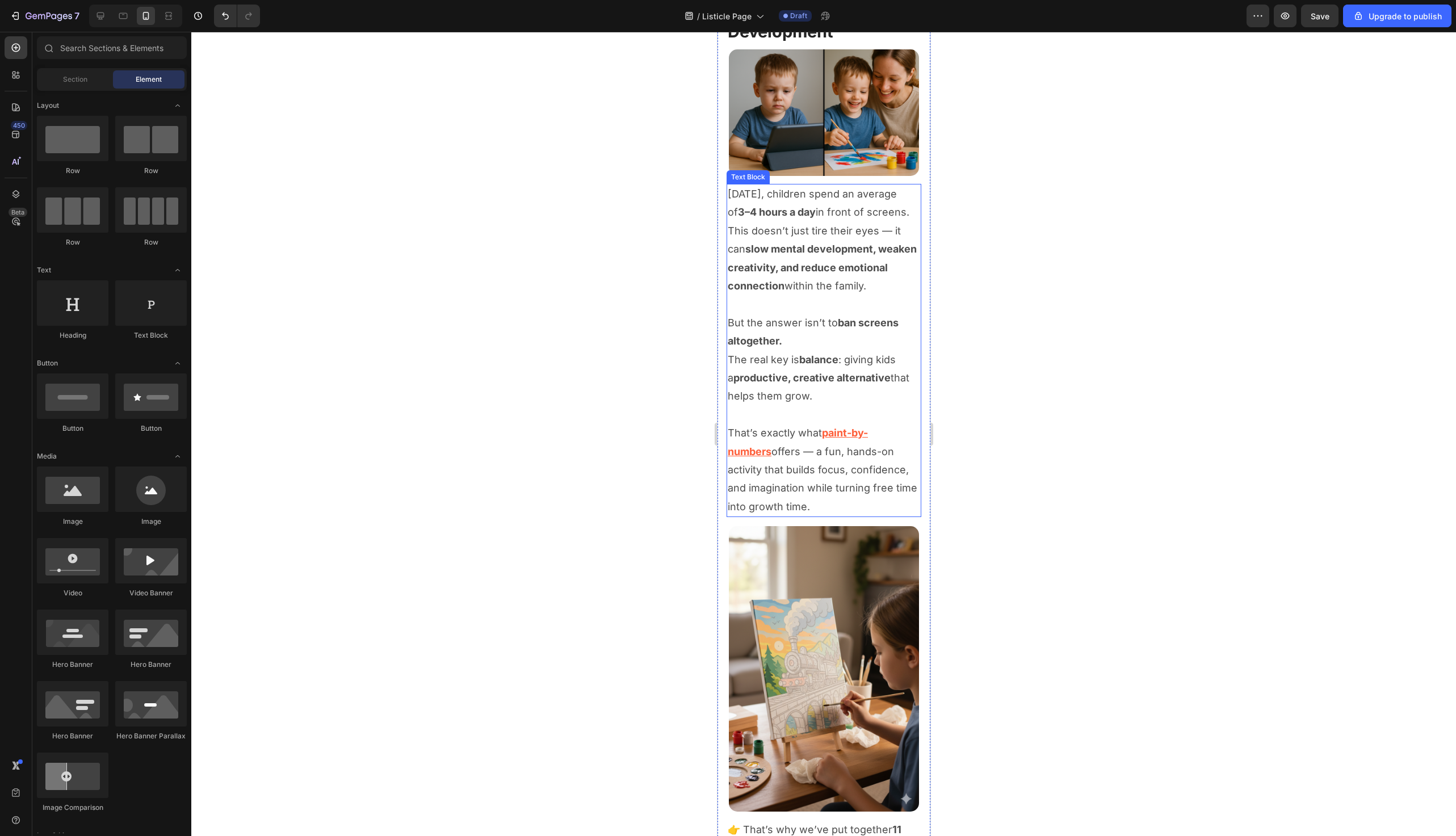
scroll to position [445, 0]
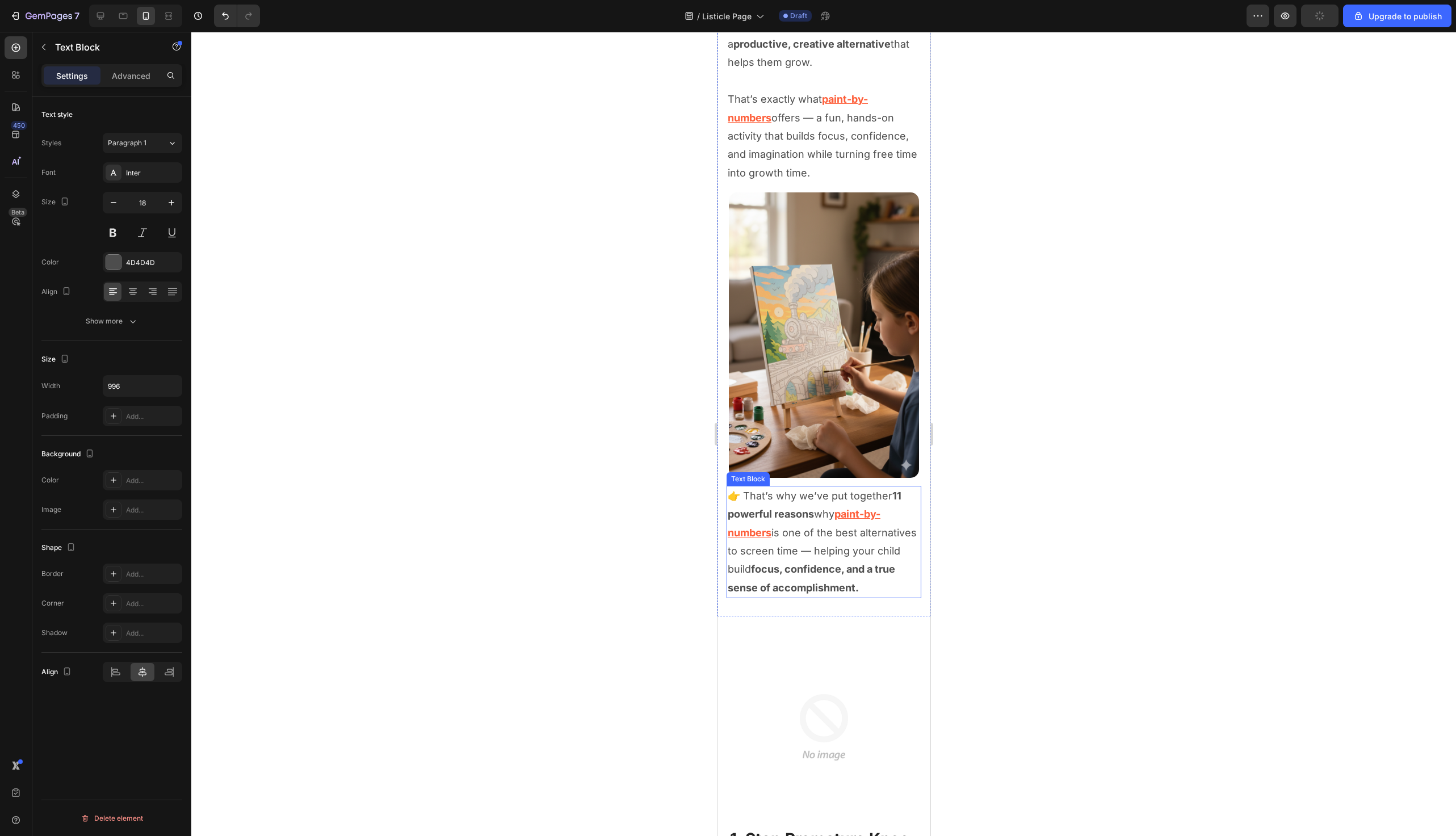
click at [771, 593] on strong "focus, confidence, and a true sense of accomplishment." at bounding box center [810, 578] width 167 height 30
click at [815, 477] on icon at bounding box center [816, 475] width 7 height 8
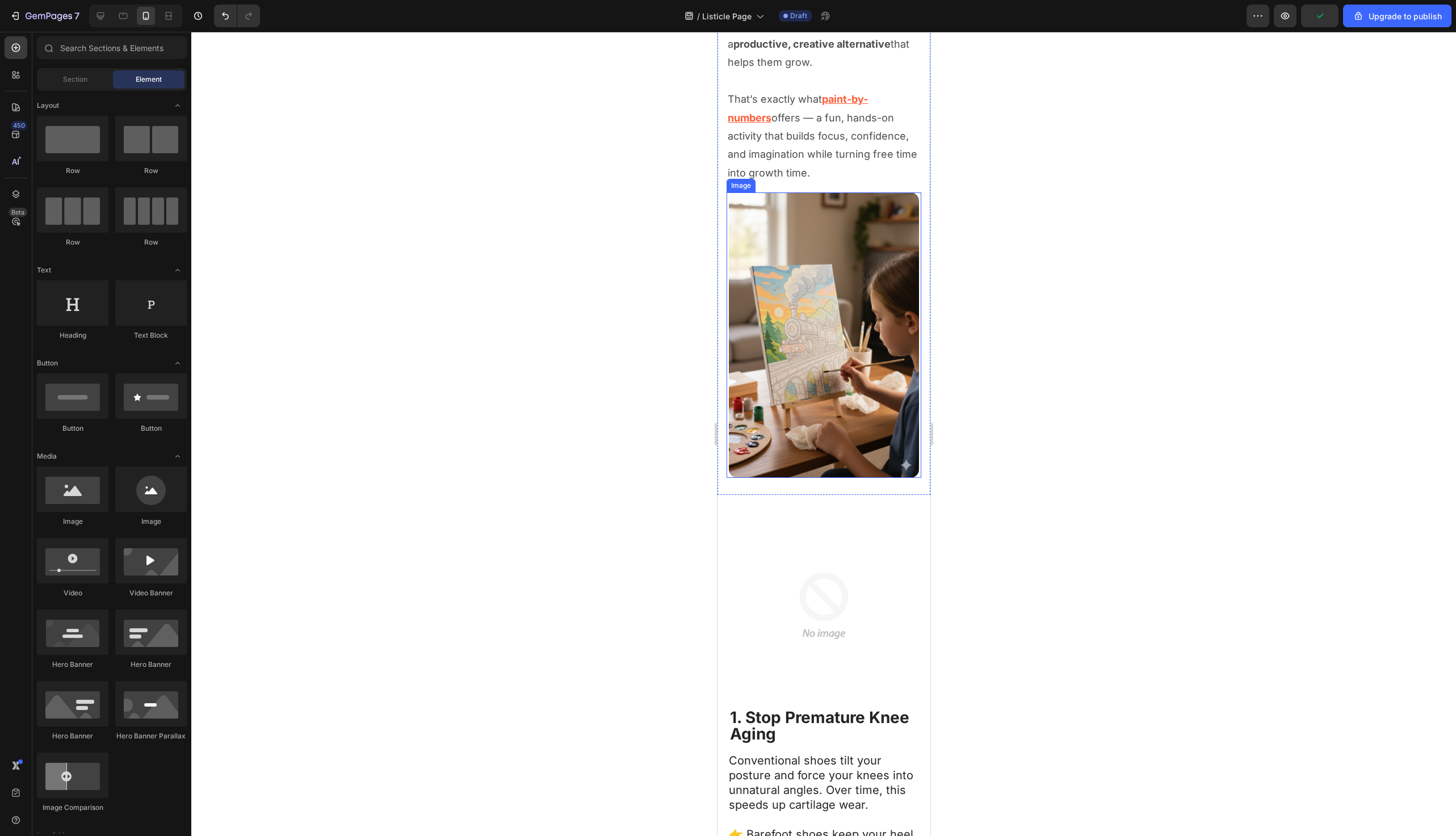
click at [815, 393] on img at bounding box center [823, 335] width 190 height 286
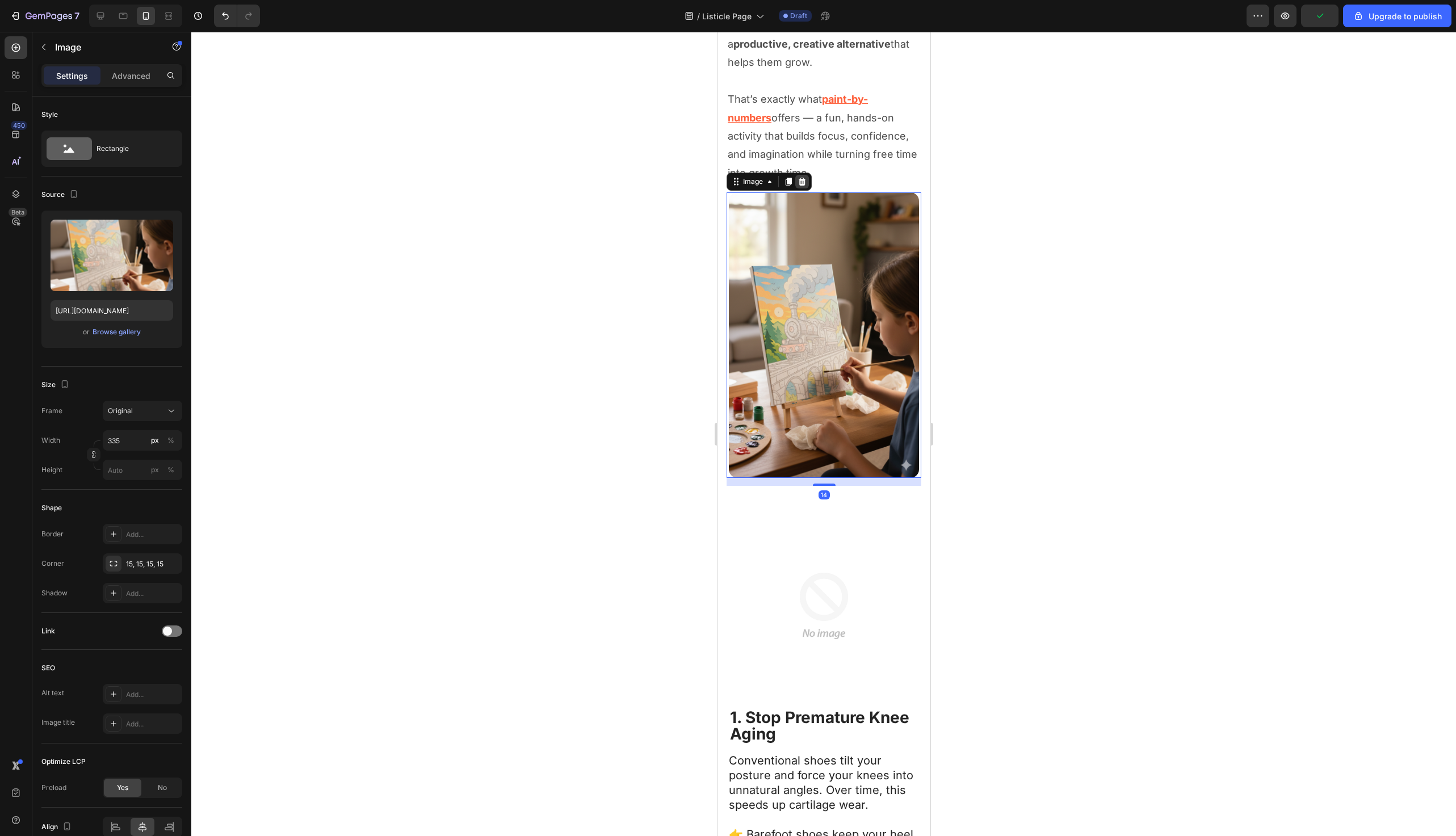
click at [806, 186] on icon at bounding box center [801, 181] width 9 height 9
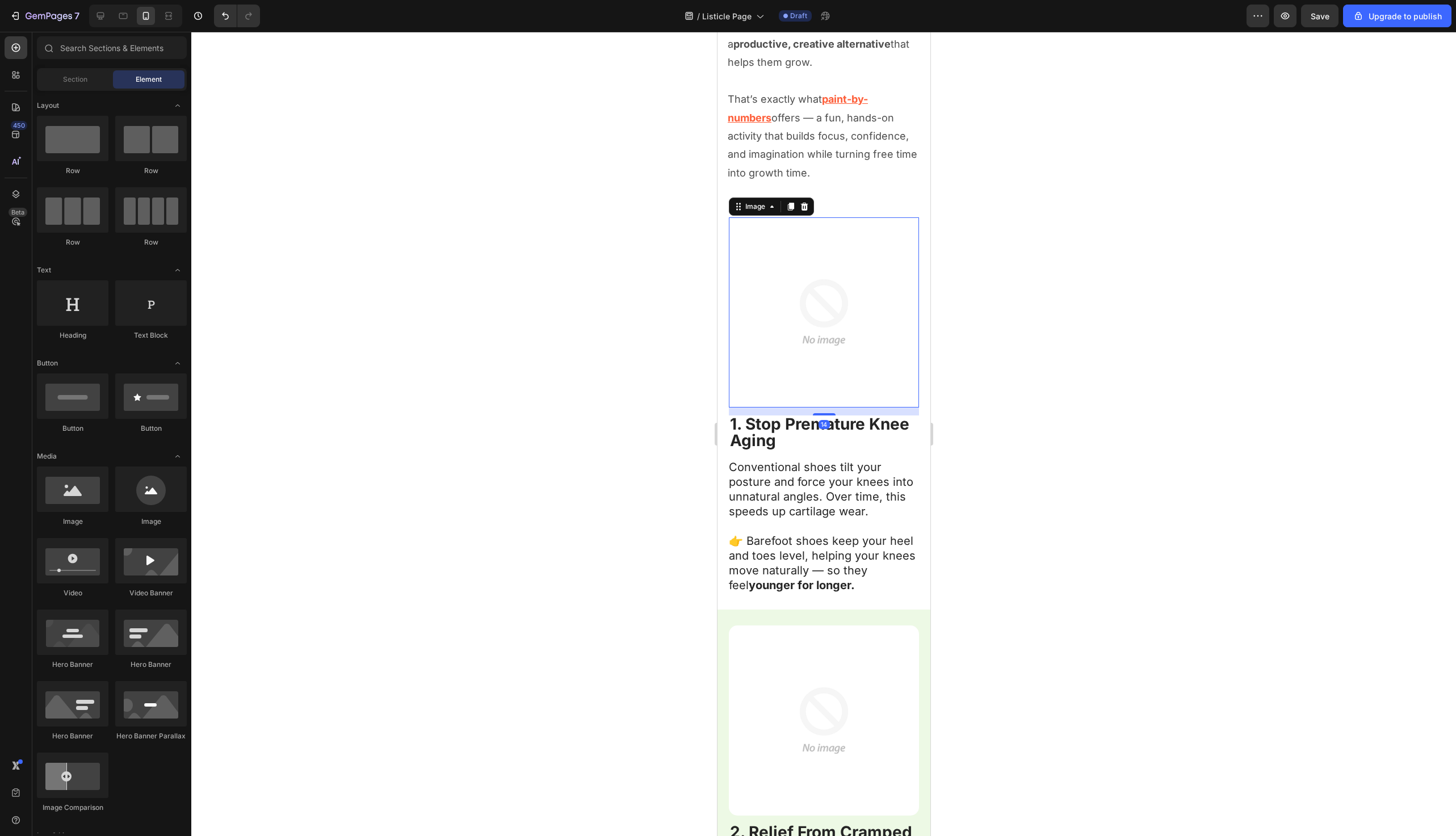
click at [812, 273] on img at bounding box center [823, 312] width 190 height 190
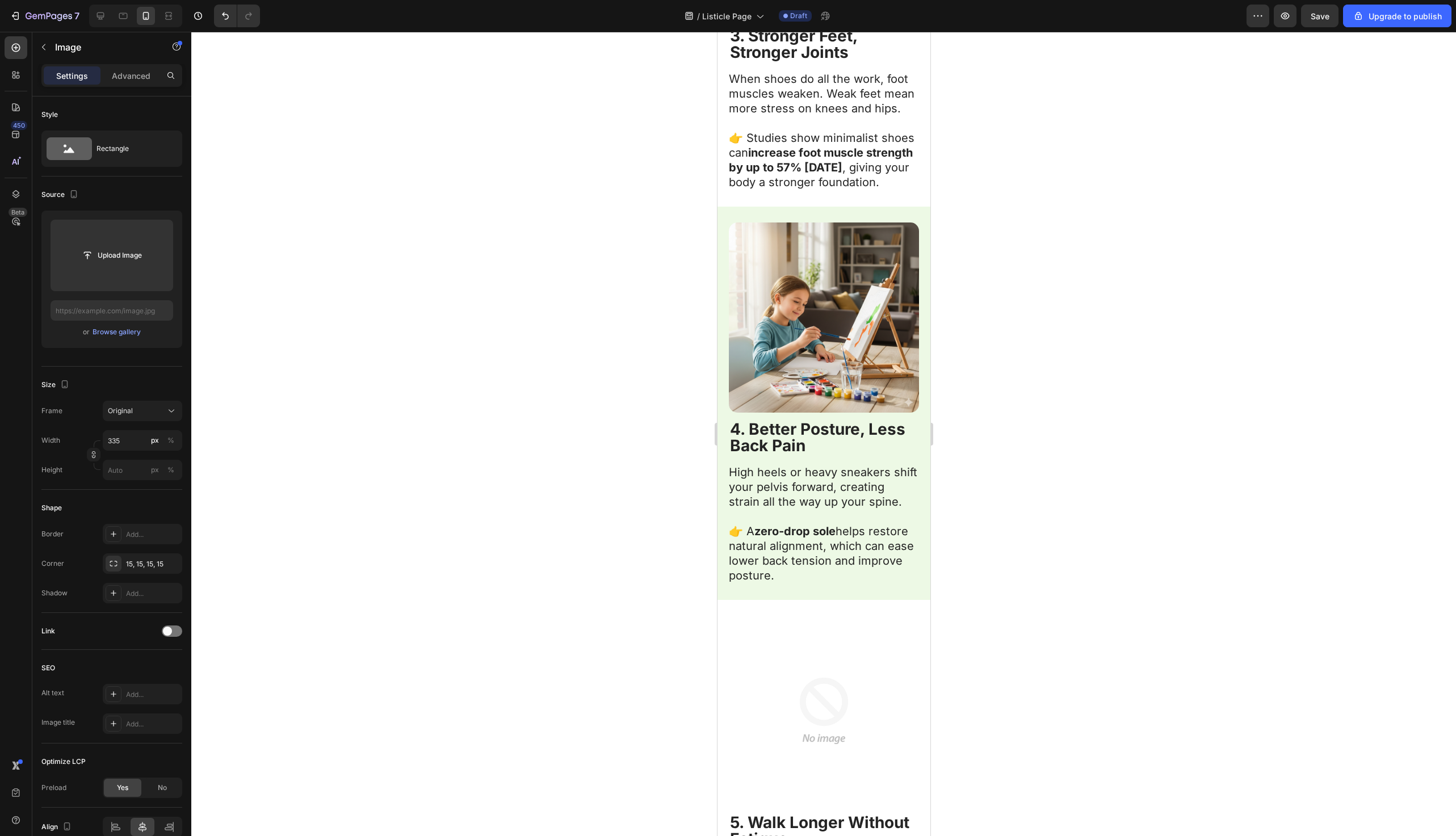
scroll to position [1885, 0]
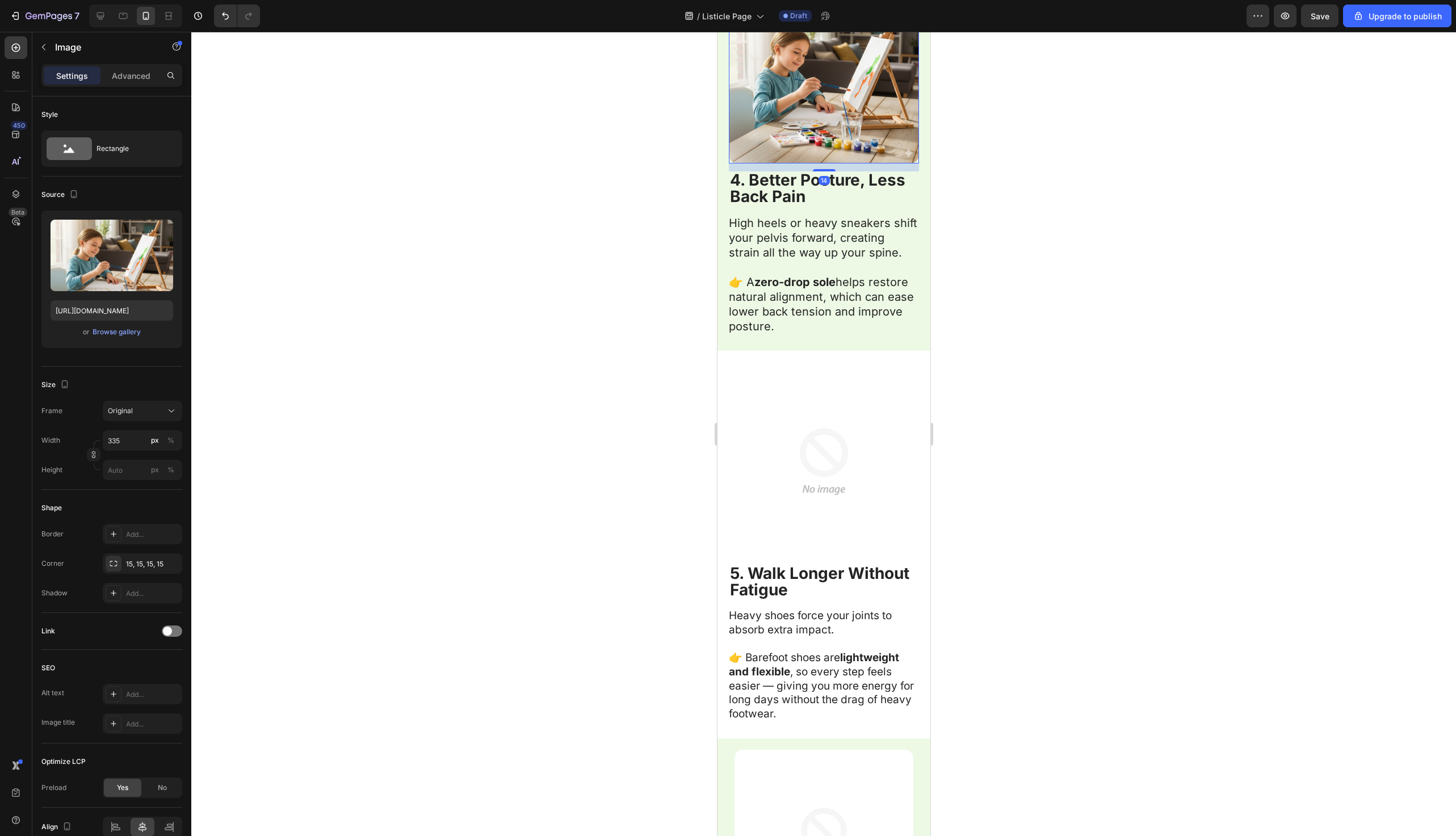
click at [811, 114] on img at bounding box center [823, 68] width 190 height 190
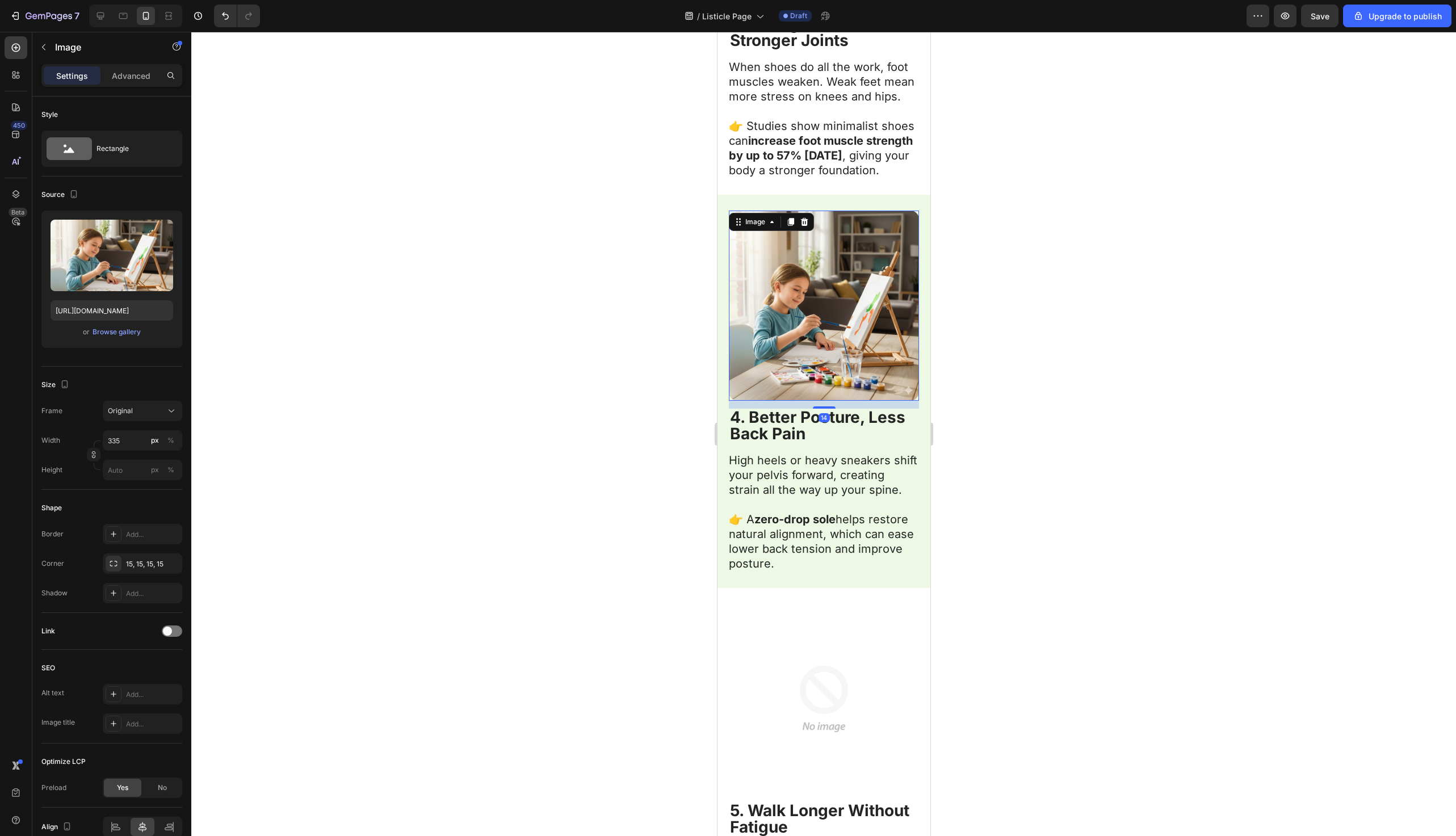
scroll to position [1635, 0]
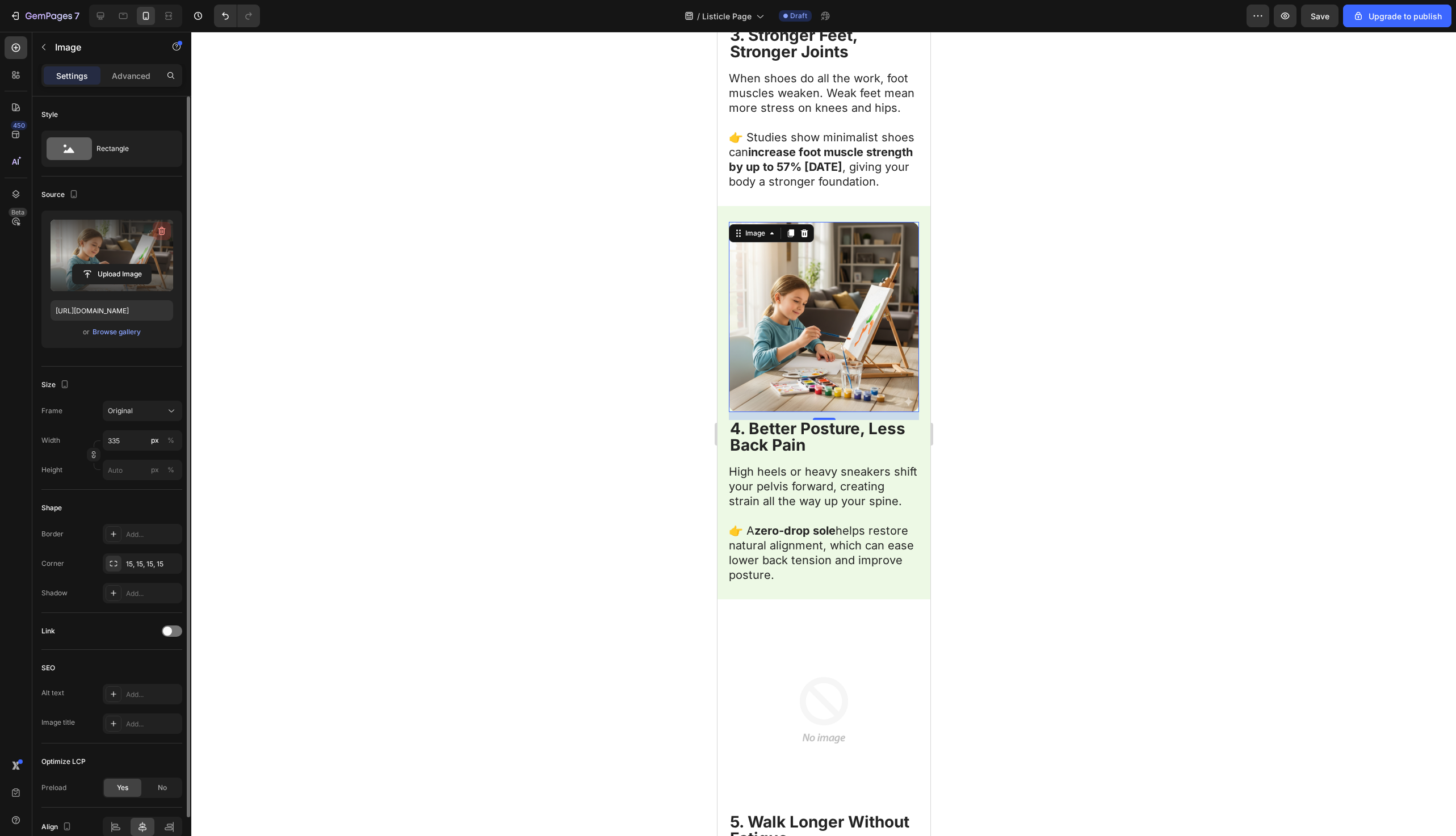
click at [164, 227] on icon "button" at bounding box center [162, 232] width 7 height 9
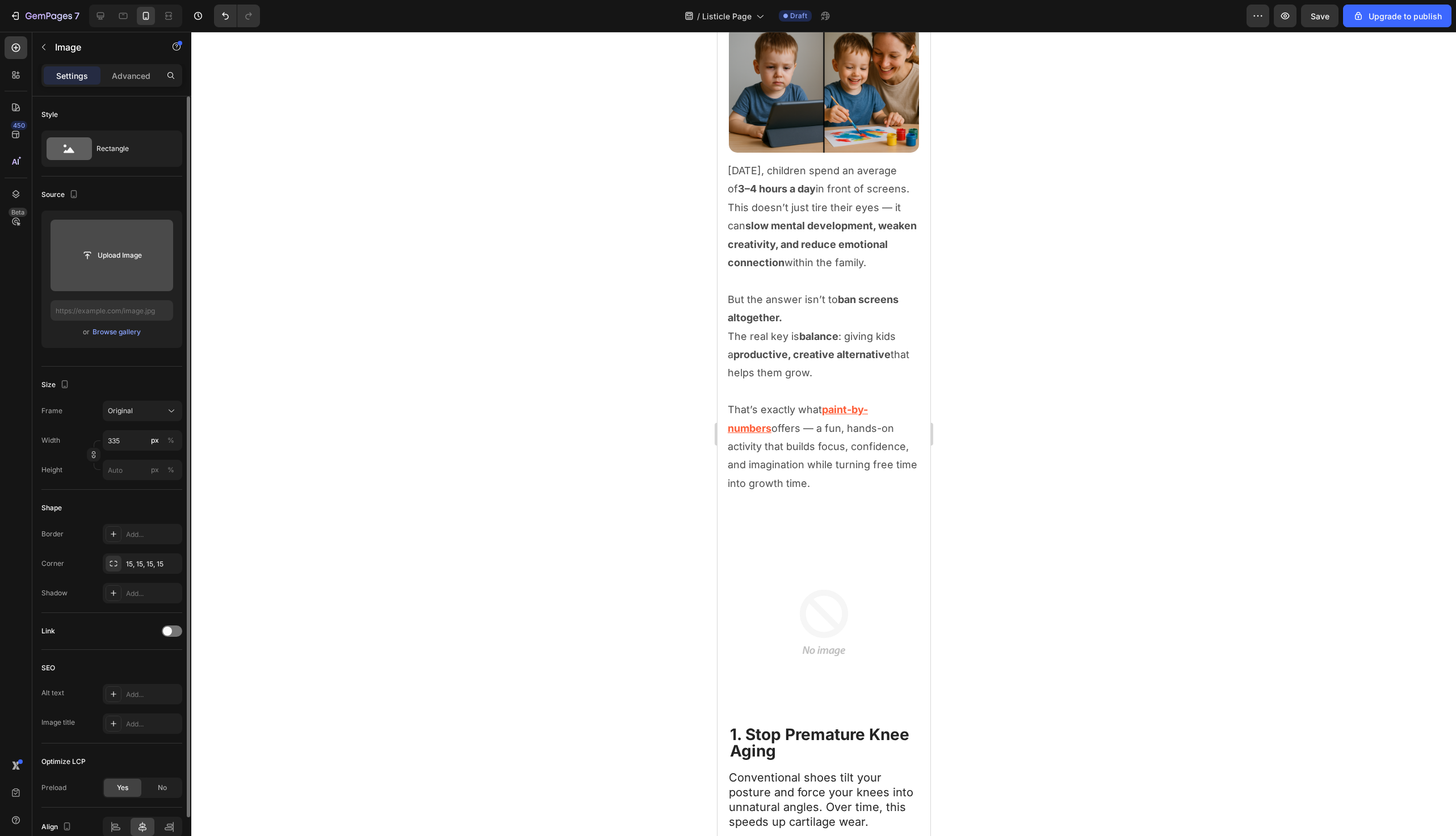
scroll to position [0, 0]
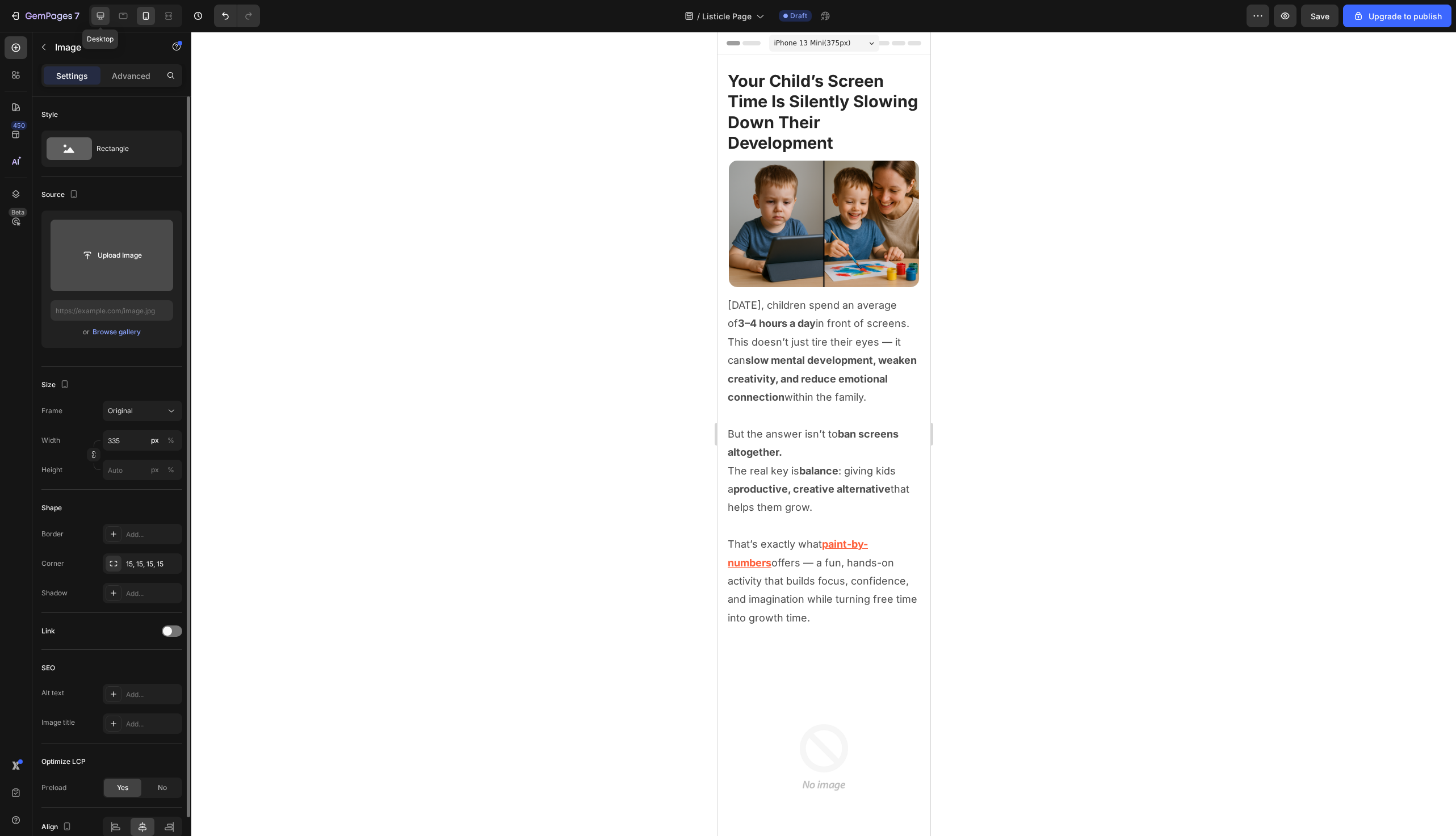
click at [97, 16] on icon at bounding box center [100, 16] width 7 height 7
type input "483"
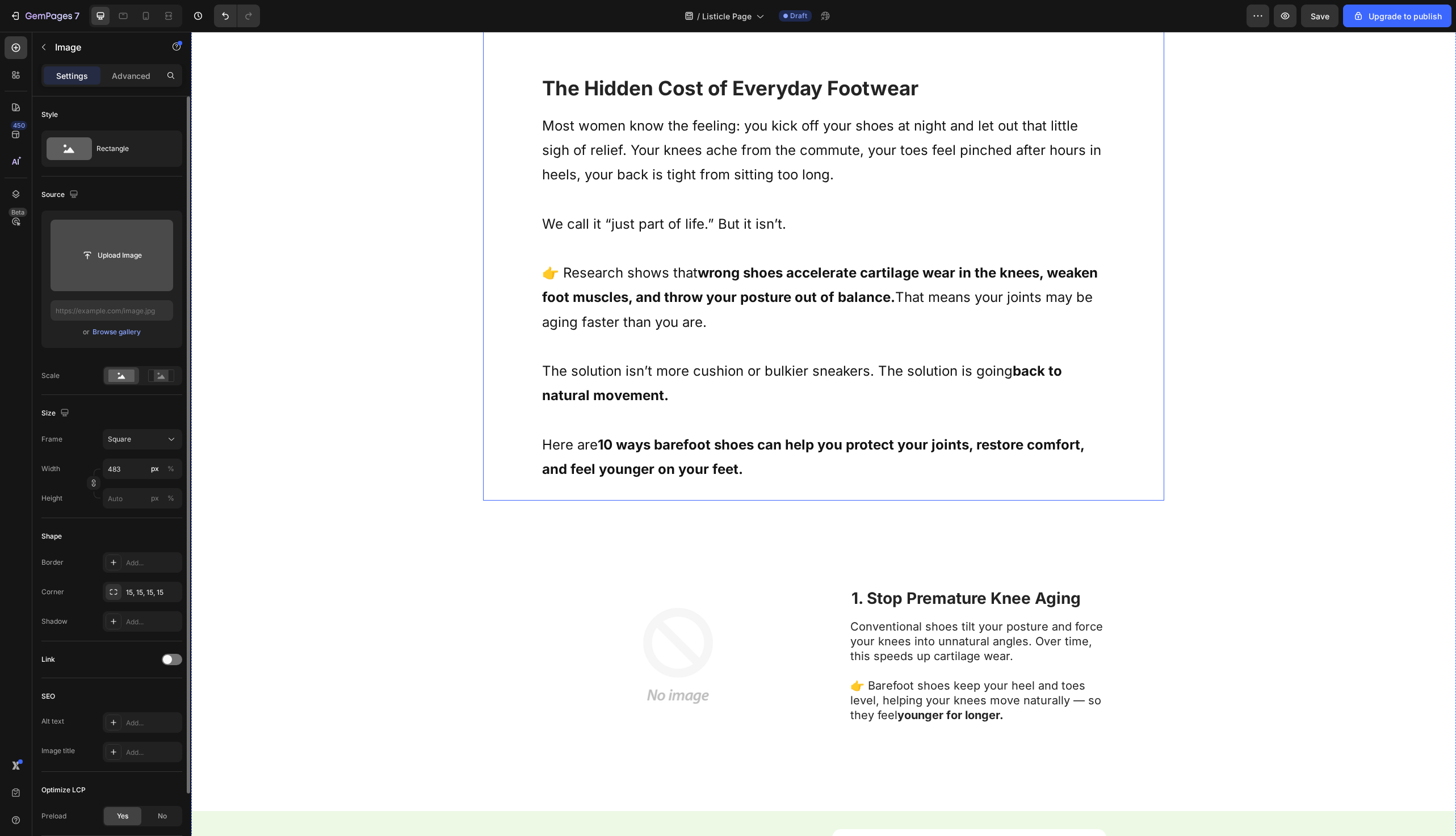
scroll to position [612, 0]
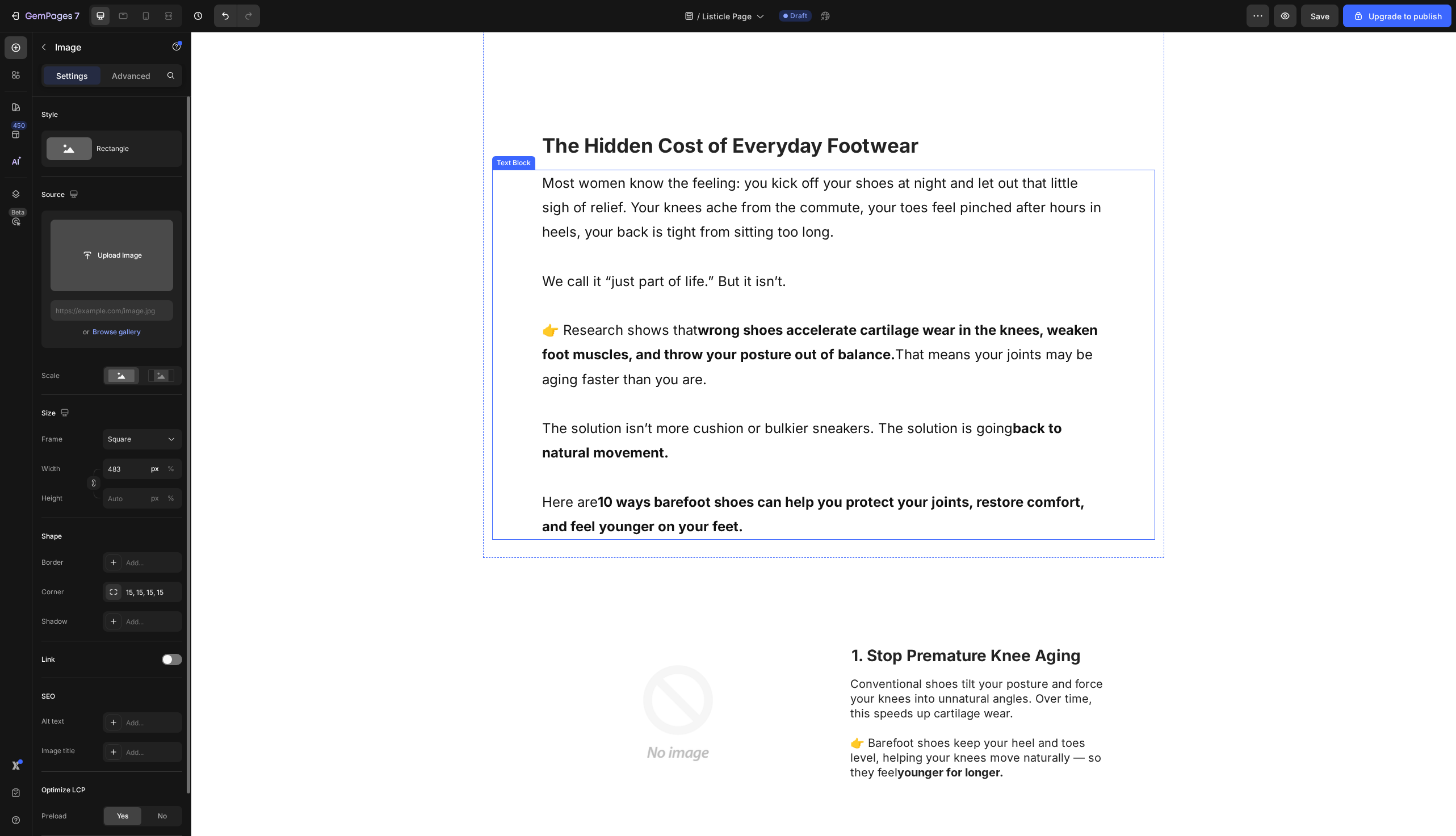
click at [741, 521] on strong "10 ways barefoot shoes can help you protect your joints, restore comfort, and f…" at bounding box center [813, 514] width 542 height 41
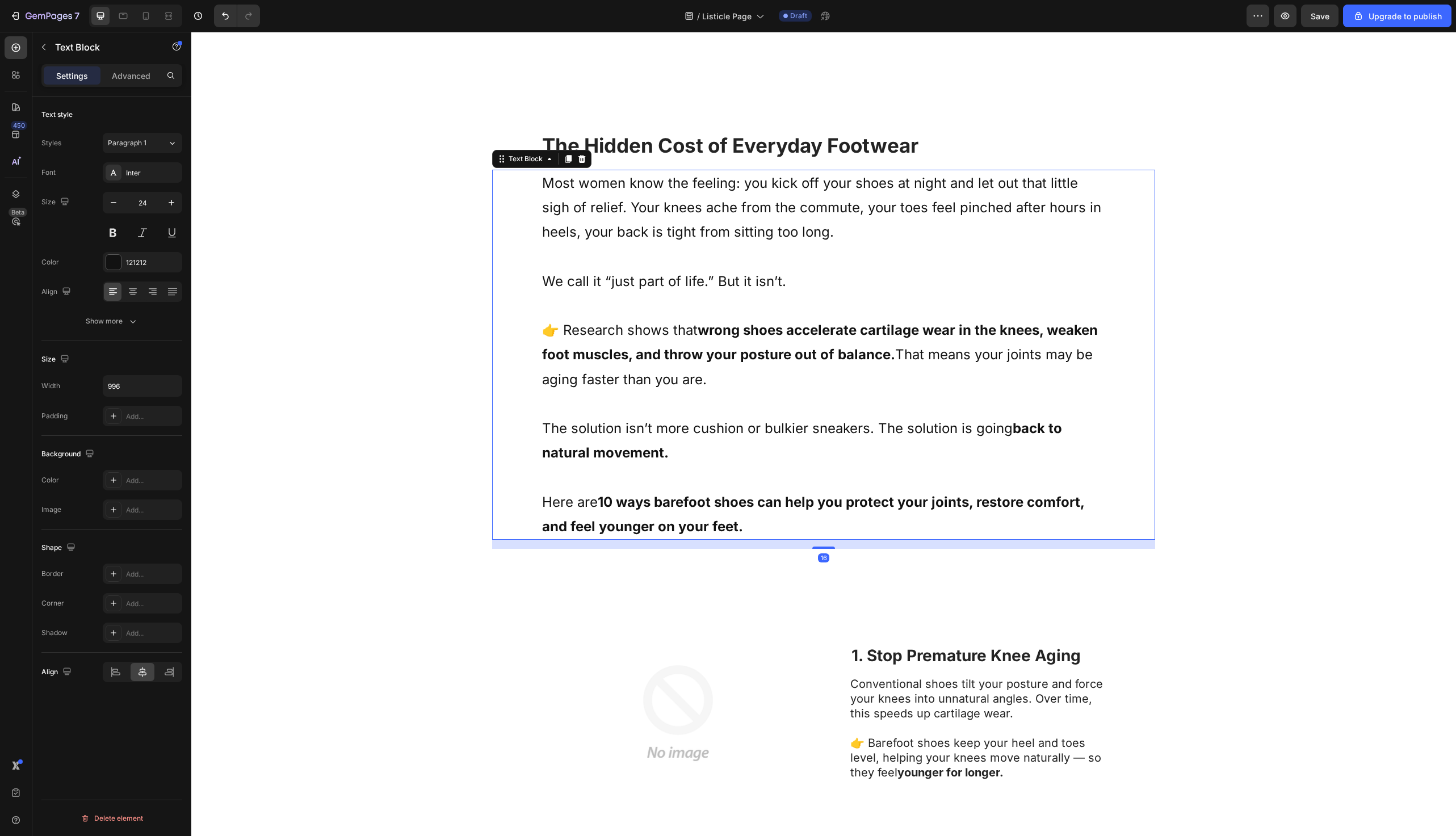
click at [748, 523] on p "Here are 10 ways barefoot shoes can help you protect your joints, restore comfo…" at bounding box center [824, 514] width 563 height 49
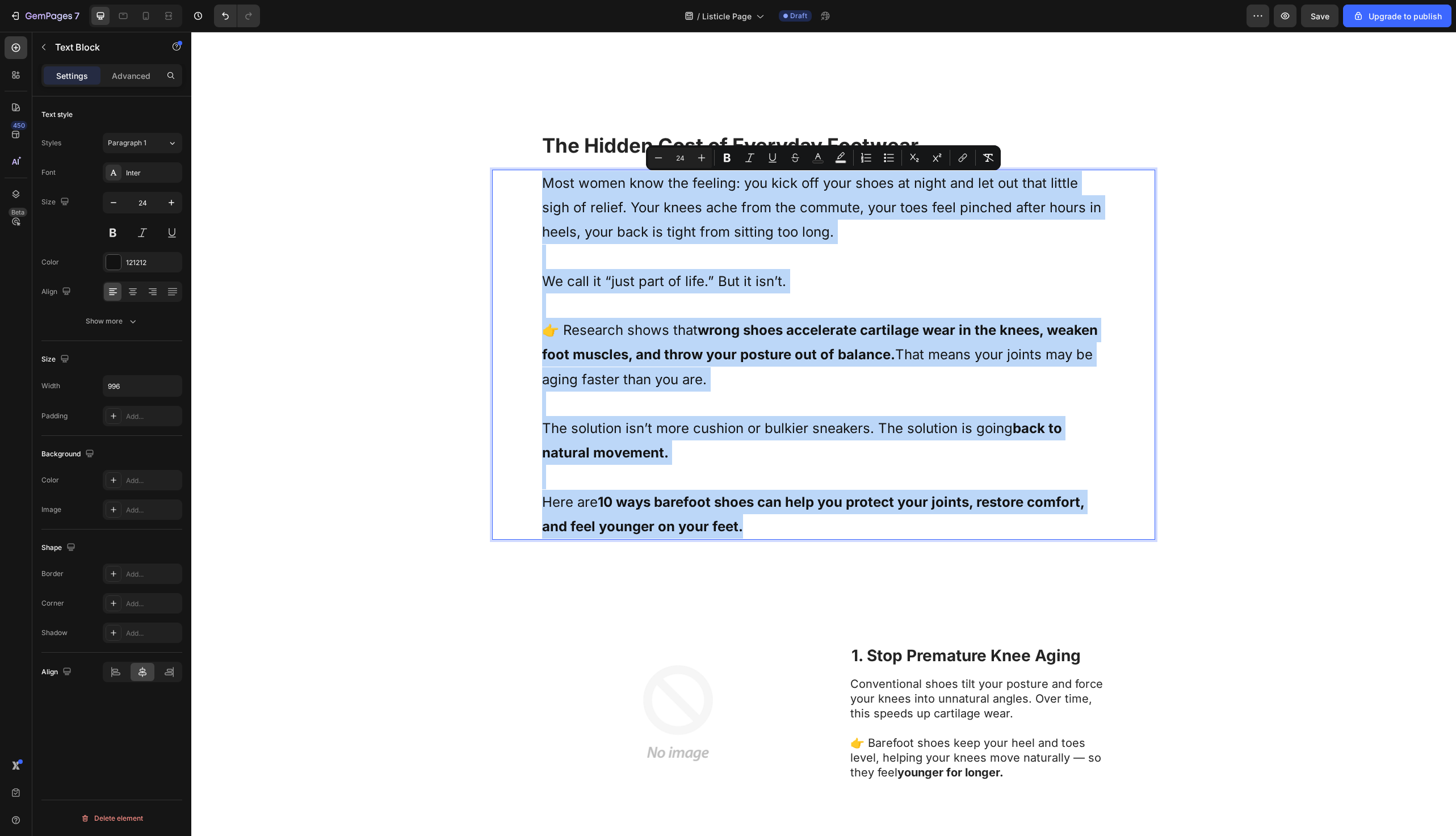
drag, startPoint x: 748, startPoint y: 523, endPoint x: 530, endPoint y: 175, distance: 410.6
click at [530, 175] on div "Most women know the feeling: you kick off your shoes at night and let out that …" at bounding box center [824, 355] width 663 height 370
copy div "Most women know the feeling: you kick off your shoes at night and let out that …"
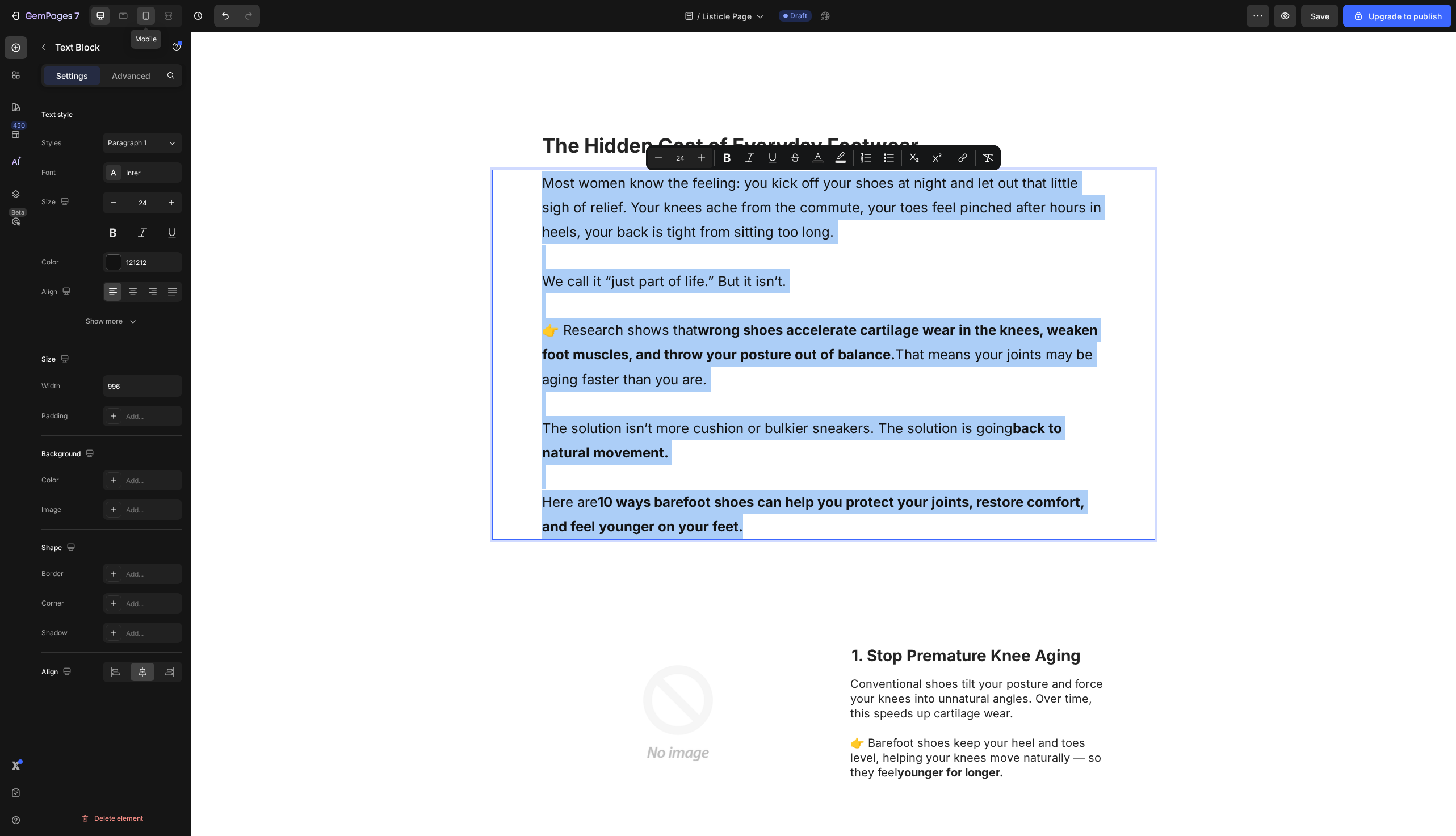
click at [139, 10] on div at bounding box center [146, 16] width 18 height 18
type input "15"
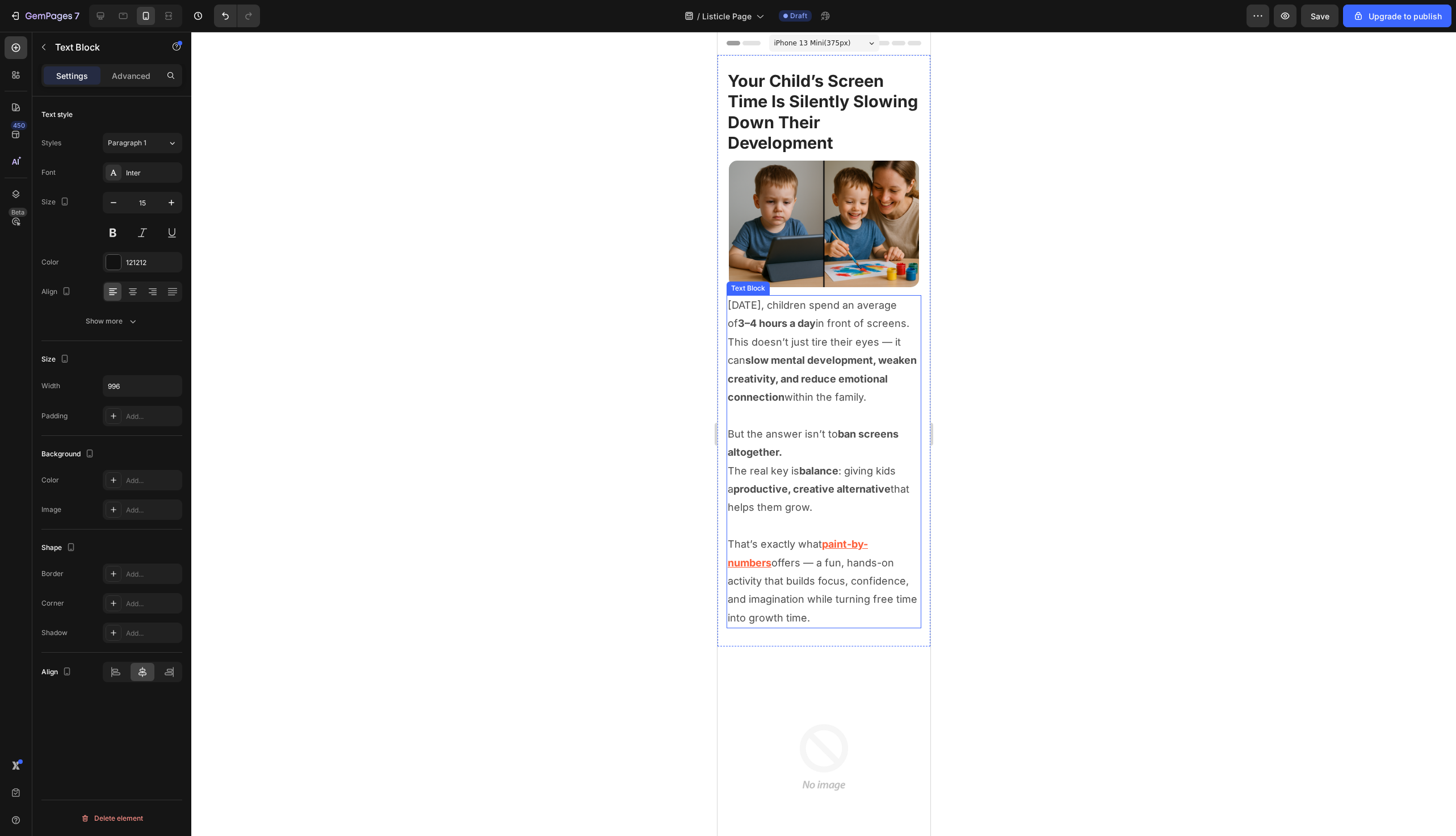
click at [787, 542] on p "That’s exactly what paint-by-numbers offers — a fun, hands-on activity that bui…" at bounding box center [823, 581] width 192 height 92
click at [787, 604] on p "That’s exactly what paint-by-numbers offers — a fun, hands-on activity that bui…" at bounding box center [823, 581] width 192 height 92
drag, startPoint x: 792, startPoint y: 626, endPoint x: 705, endPoint y: 279, distance: 357.7
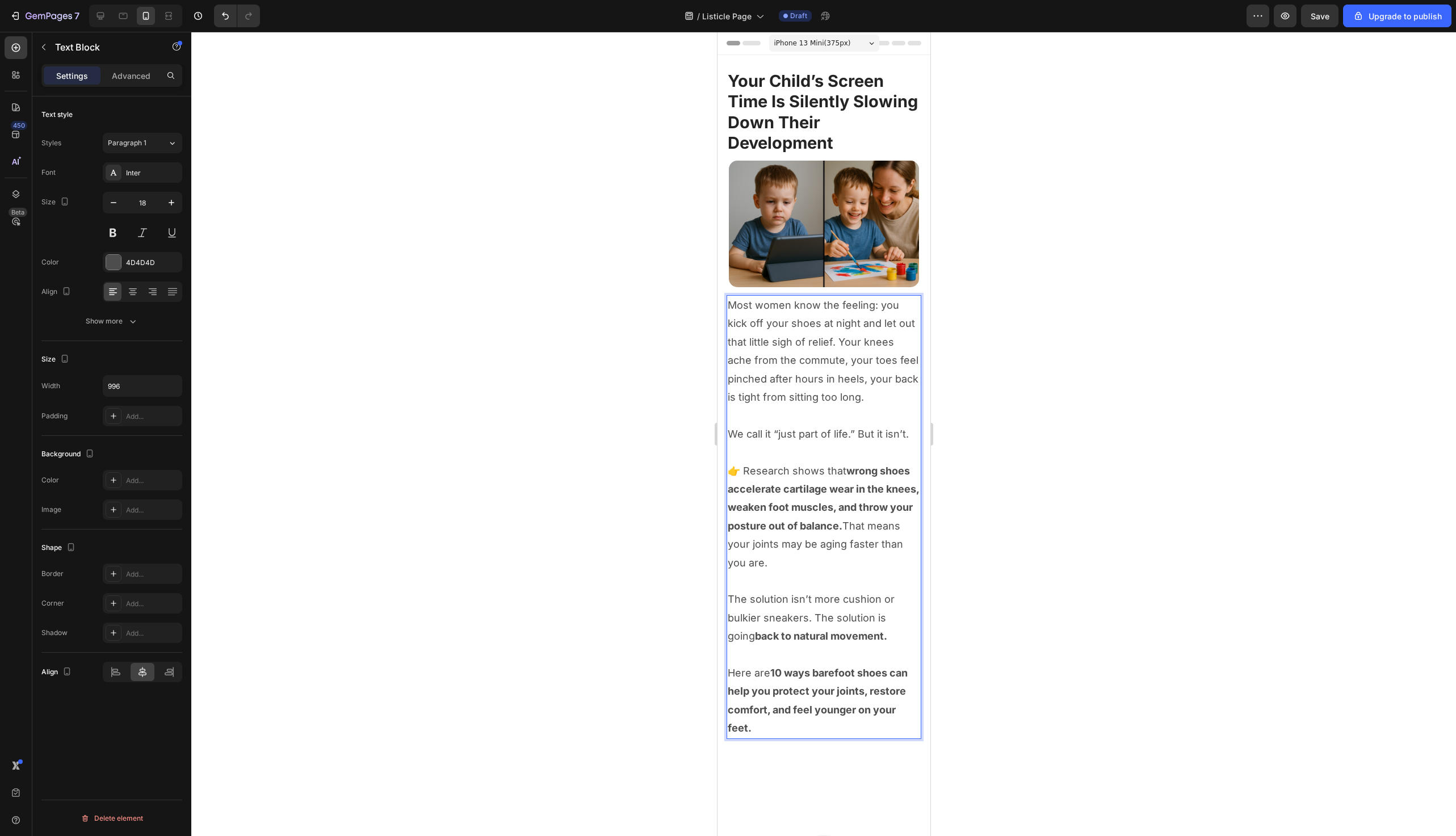
click at [791, 724] on p "Here are 10 ways barefoot shoes can help you protect your joints, restore comfo…" at bounding box center [823, 701] width 192 height 74
click at [141, 259] on div "4D4D4D" at bounding box center [142, 263] width 33 height 10
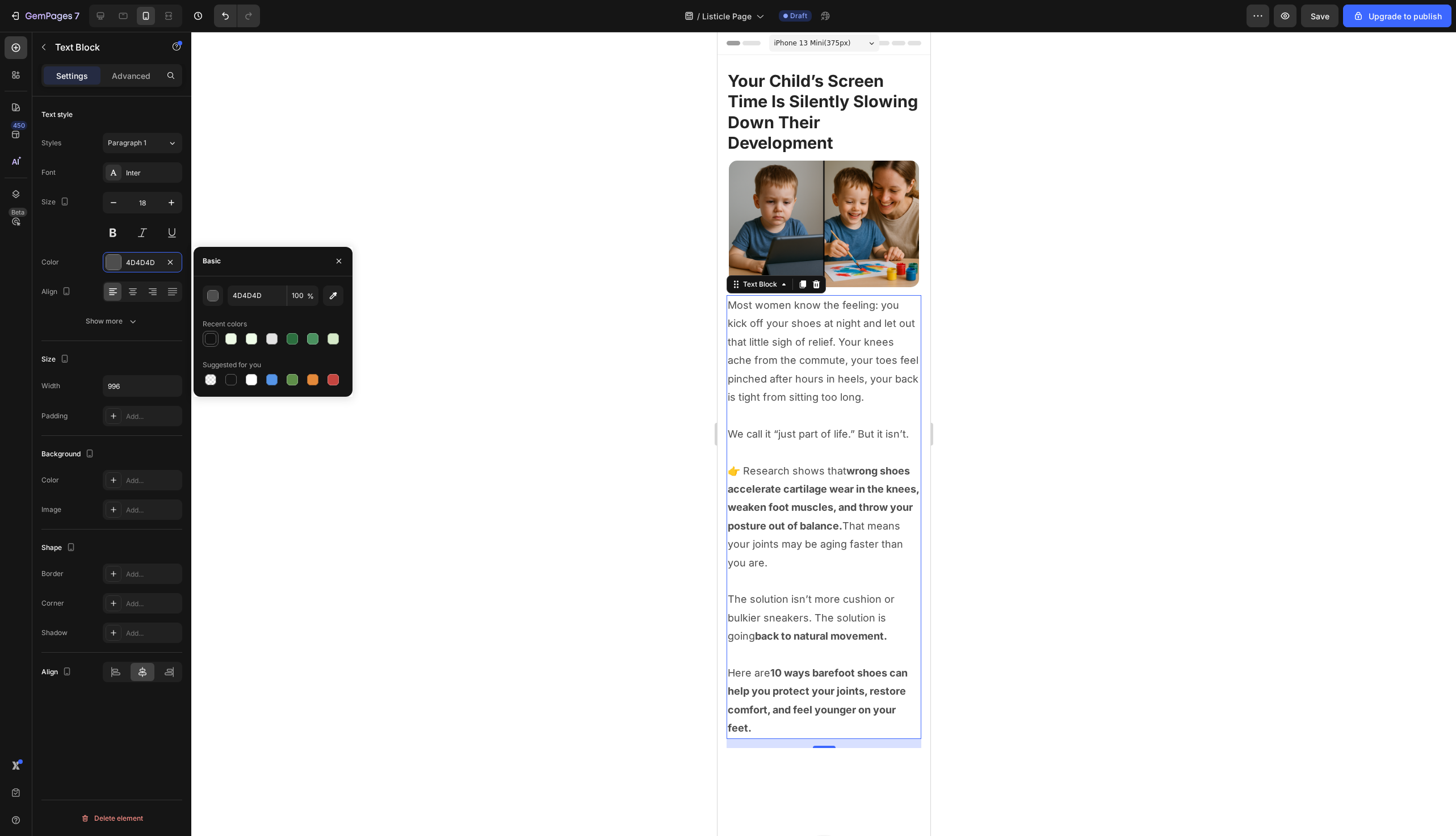
click at [207, 340] on div at bounding box center [211, 338] width 12 height 12
type input "121212"
click at [387, 171] on div at bounding box center [824, 434] width 1265 height 805
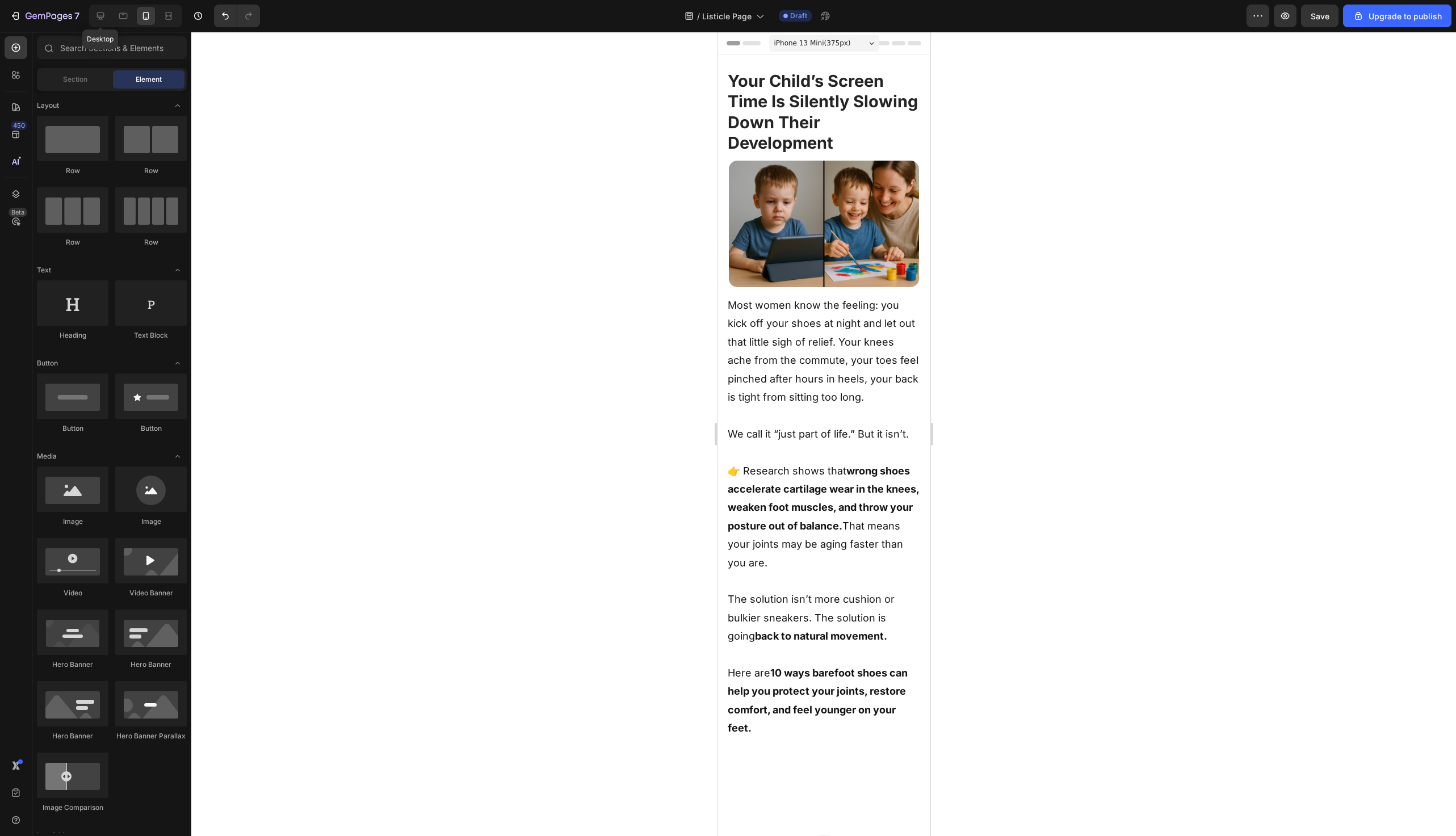
click at [90, 7] on div "Desktop" at bounding box center [136, 16] width 93 height 23
click at [95, 12] on icon at bounding box center [100, 16] width 12 height 12
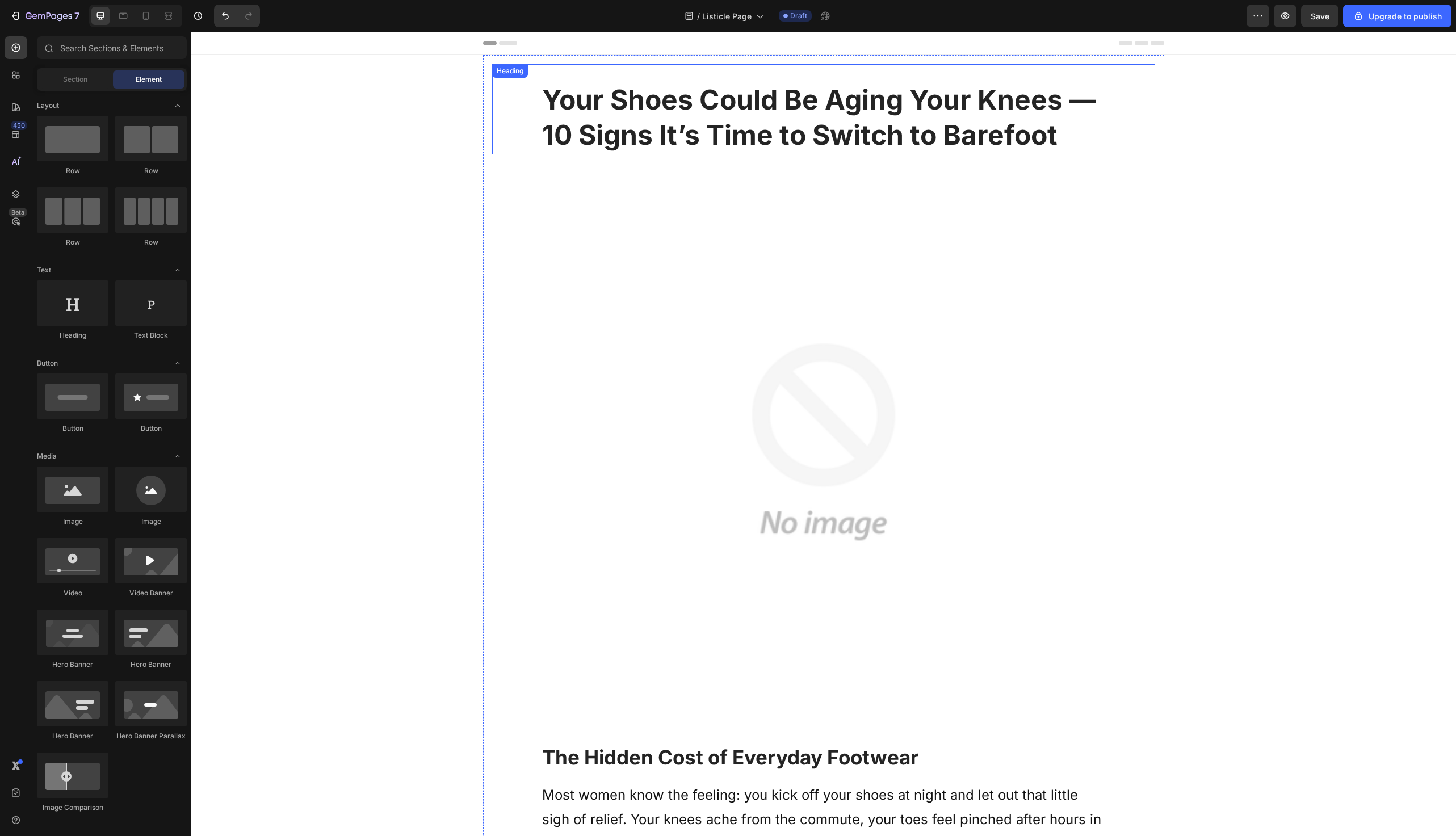
click at [610, 119] on strong "Your Shoes Could Be Aging Your Knees — 10 Signs It’s Time to Switch to Barefoot" at bounding box center [819, 116] width 554 height 68
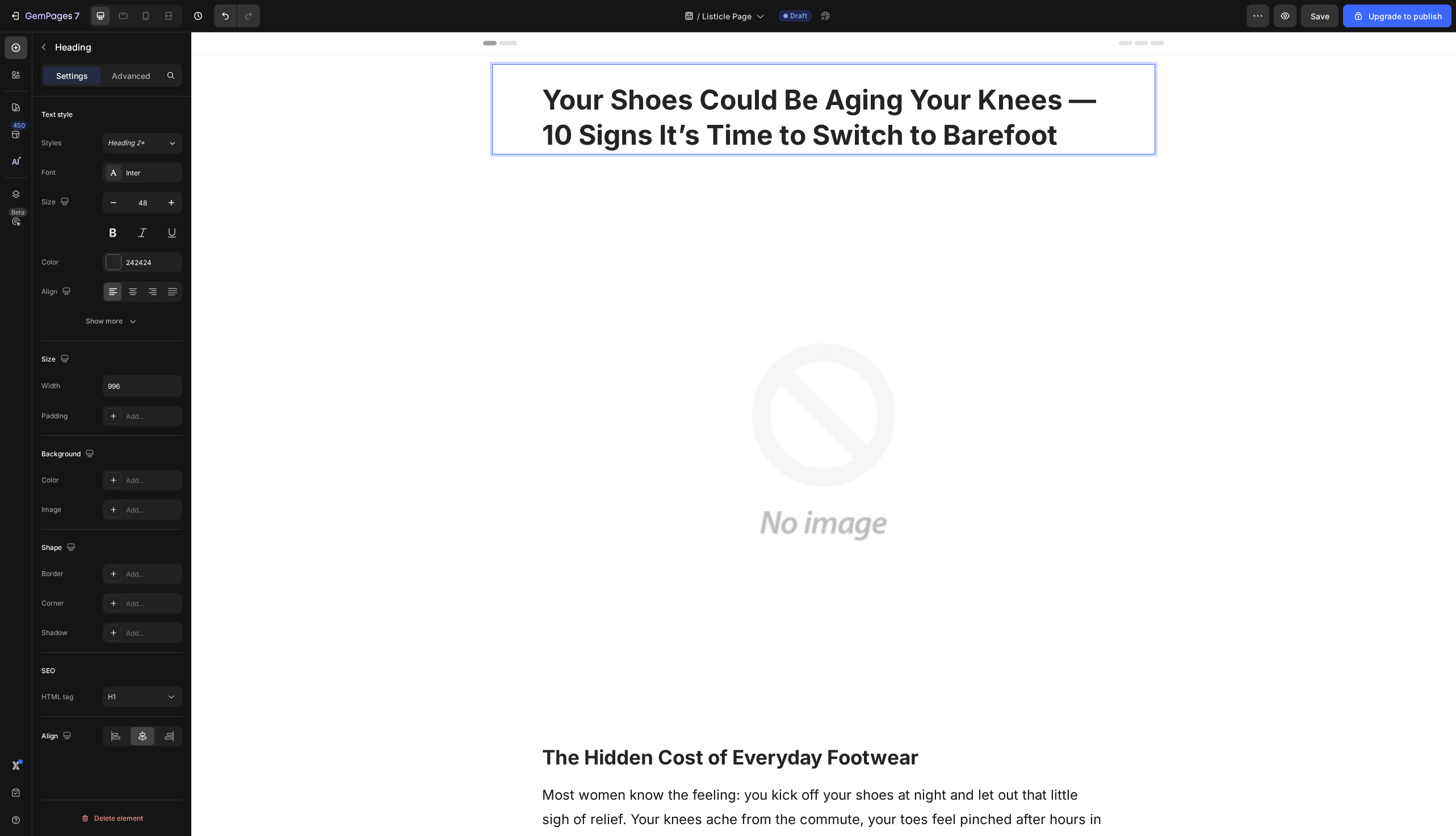
click at [610, 119] on strong "Your Shoes Could Be Aging Your Knees — 10 Signs It’s Time to Switch to Barefoot" at bounding box center [819, 116] width 554 height 68
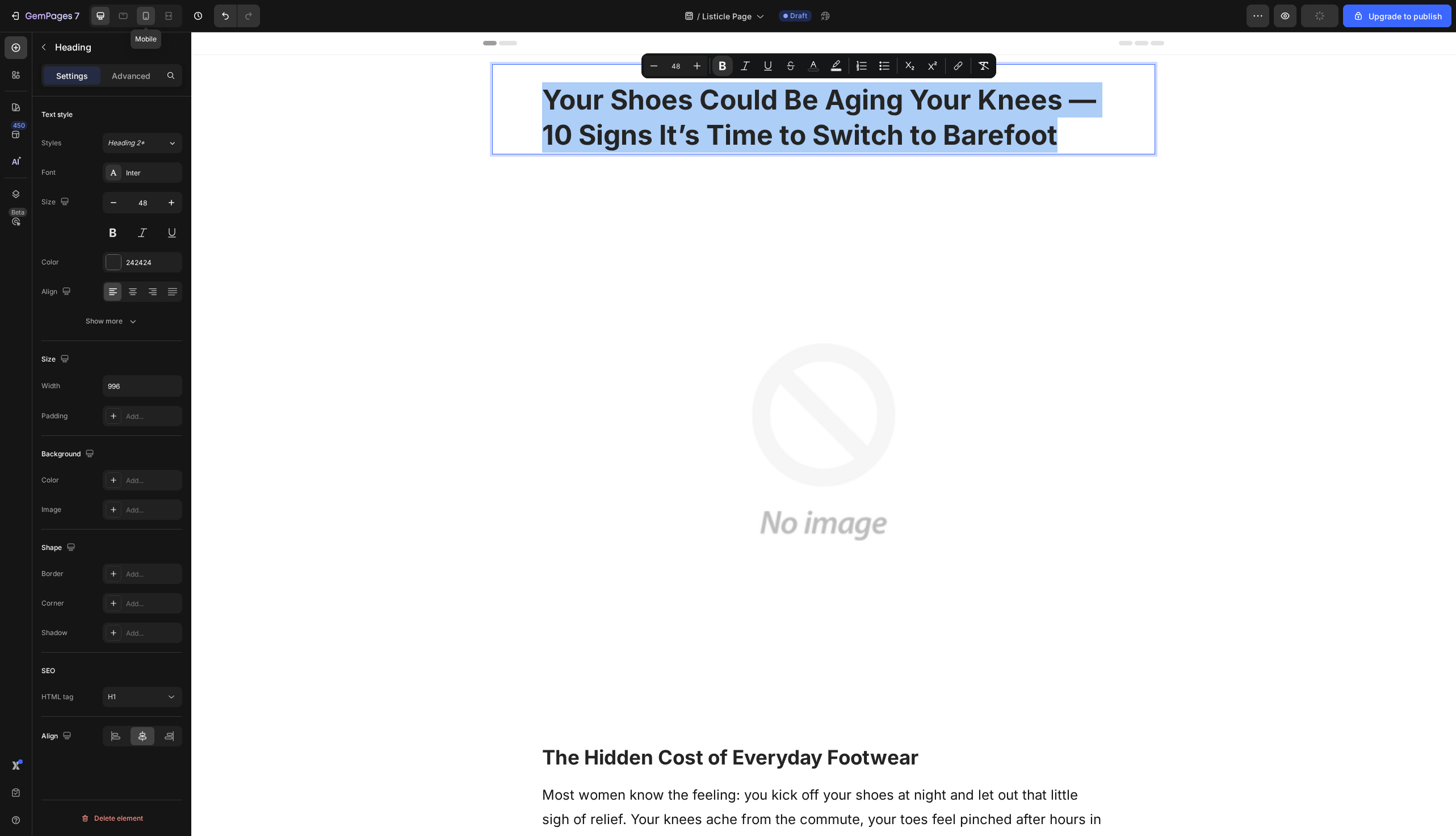
click at [137, 18] on div at bounding box center [146, 16] width 18 height 18
type input "35"
type input "100%"
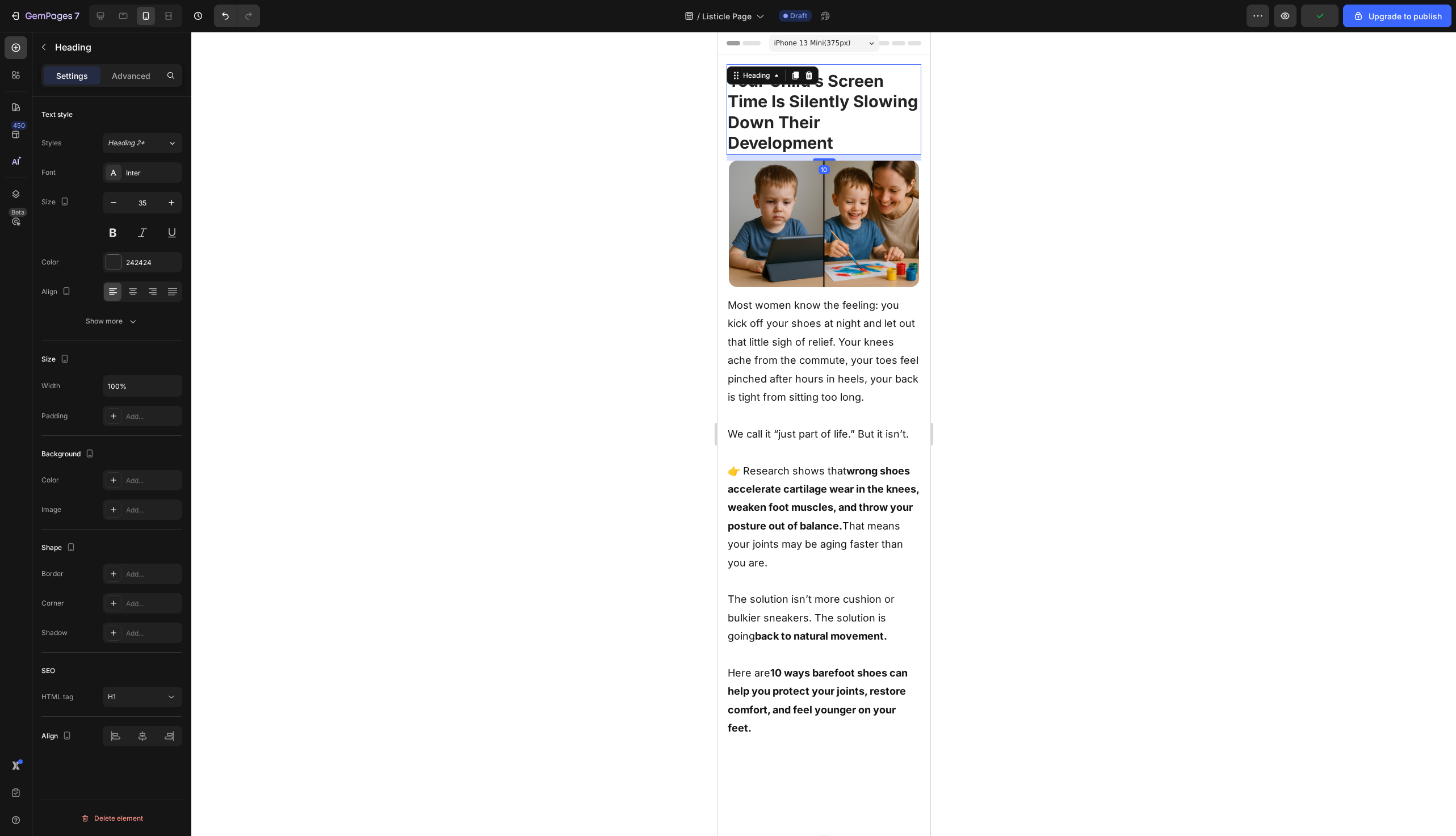
click at [835, 105] on strong "Your Child’s Screen Time Is Silently Slowing Down Their Development" at bounding box center [822, 112] width 190 height 82
click at [126, 76] on p "Advanced" at bounding box center [131, 76] width 39 height 12
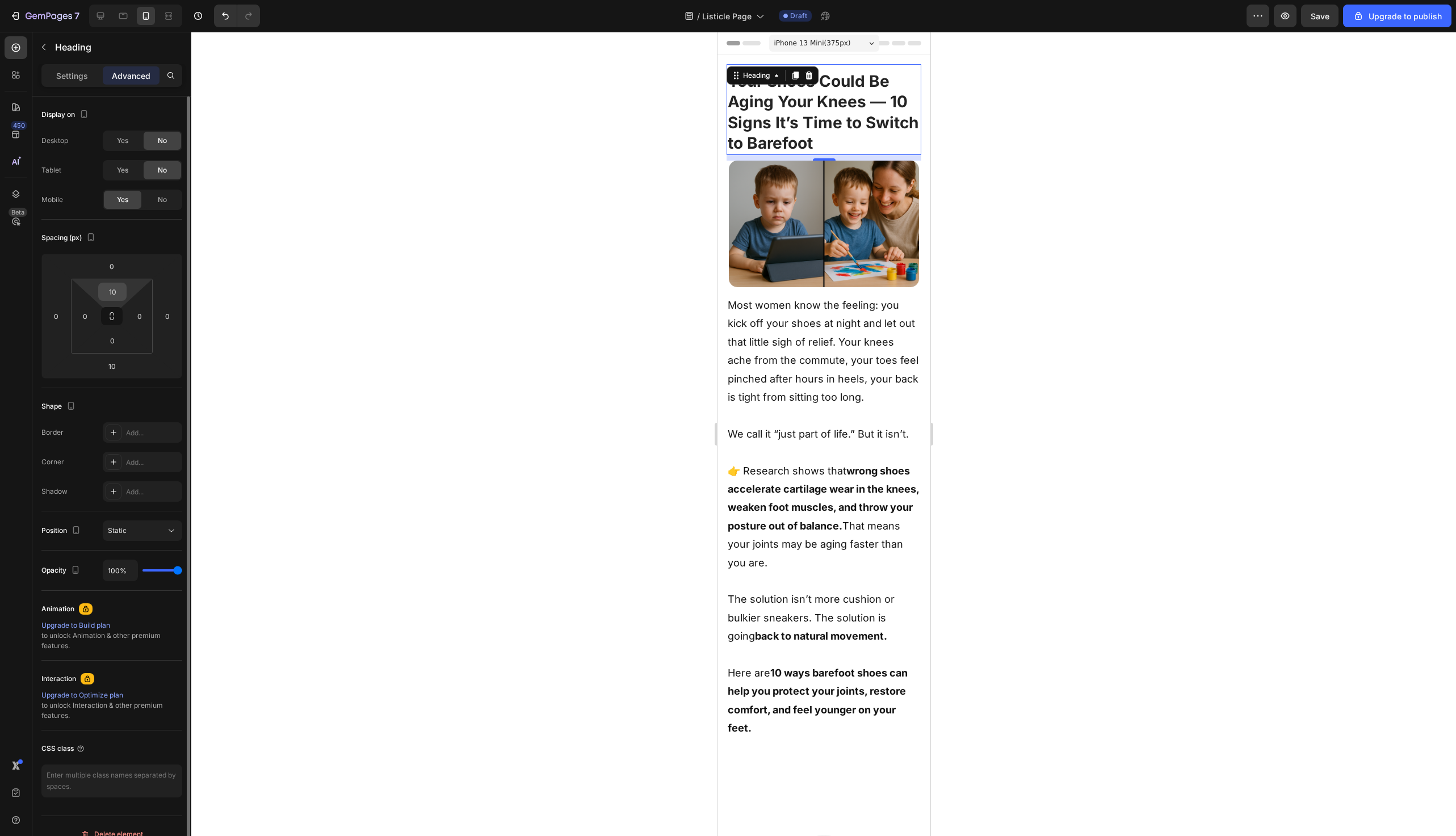
click at [113, 289] on input "10" at bounding box center [112, 292] width 23 height 17
type input "0"
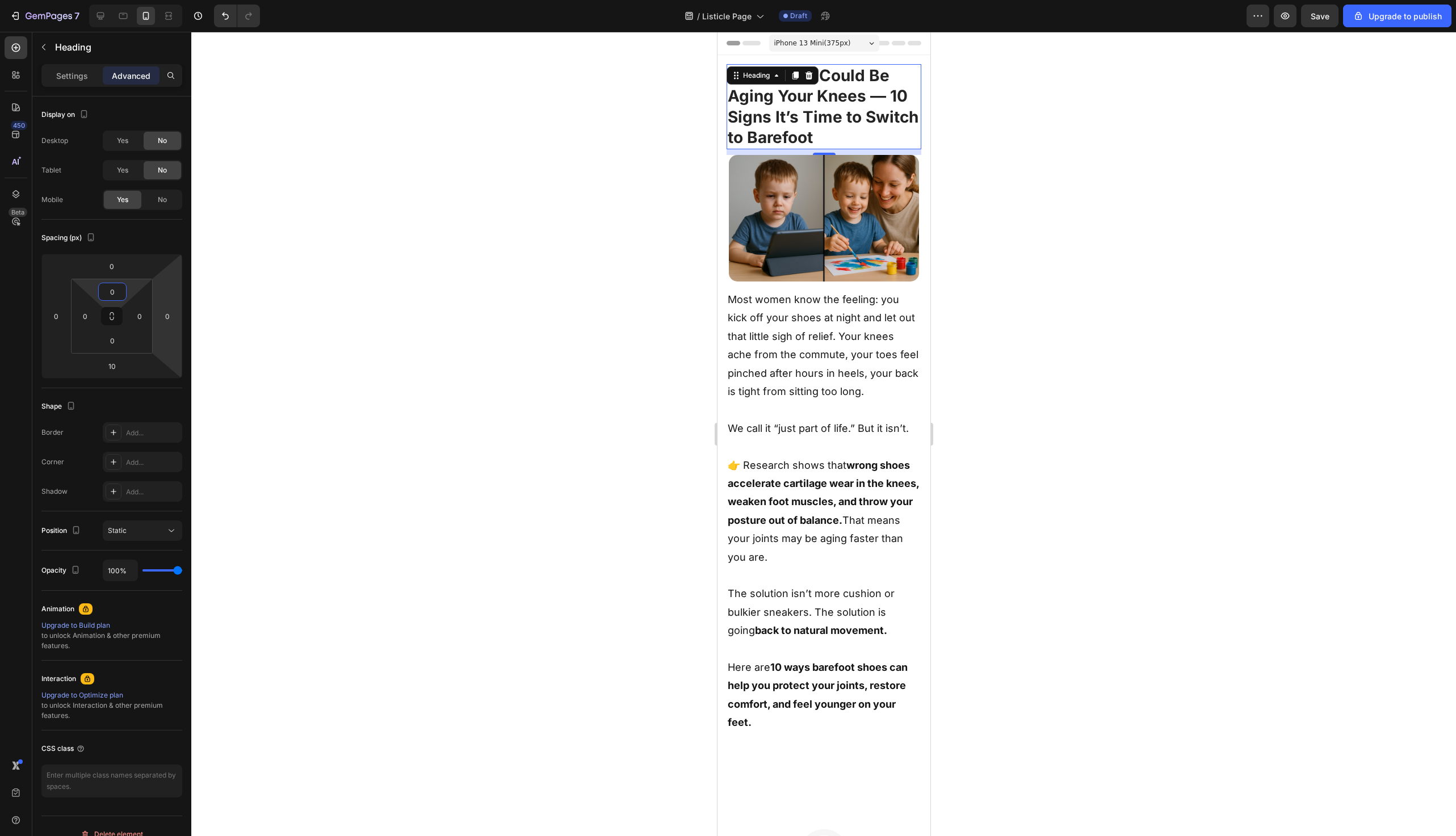
click at [458, 391] on div at bounding box center [824, 434] width 1265 height 805
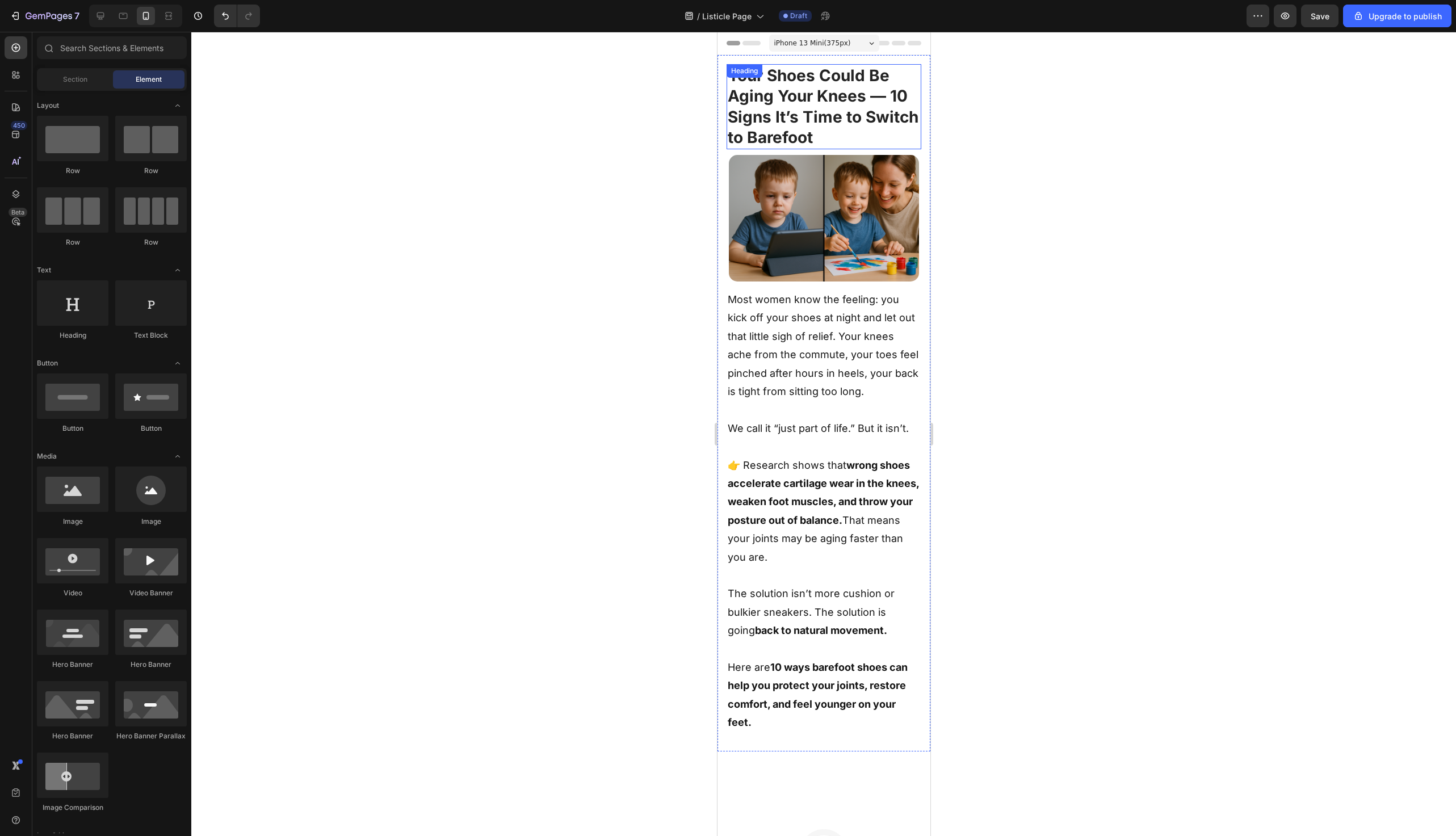
click at [779, 125] on strong "Your Shoes Could Be Aging Your Knees — 10 Signs It’s Time to Switch to Barefoot" at bounding box center [822, 106] width 191 height 81
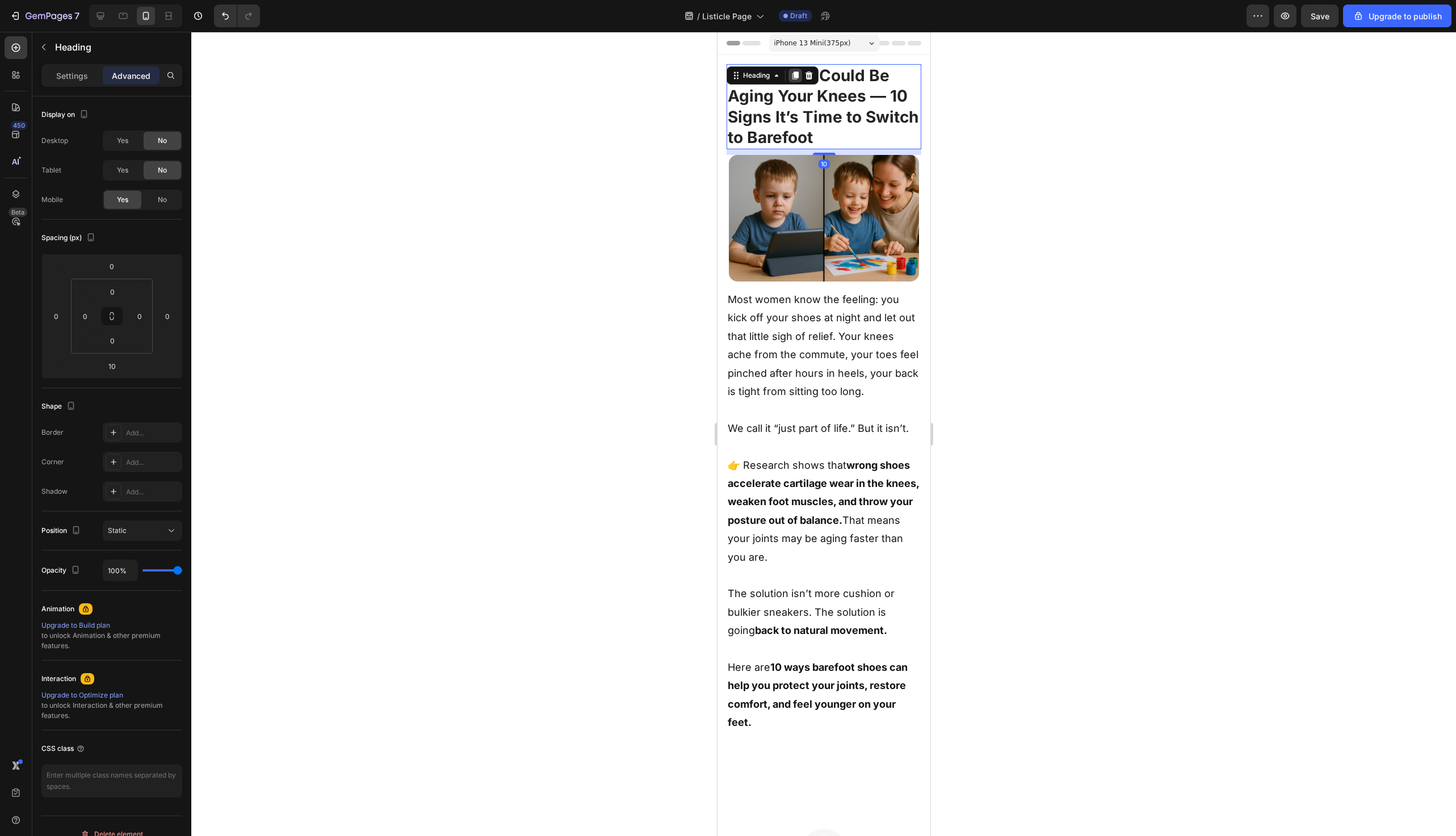
click at [796, 77] on icon at bounding box center [795, 76] width 6 height 8
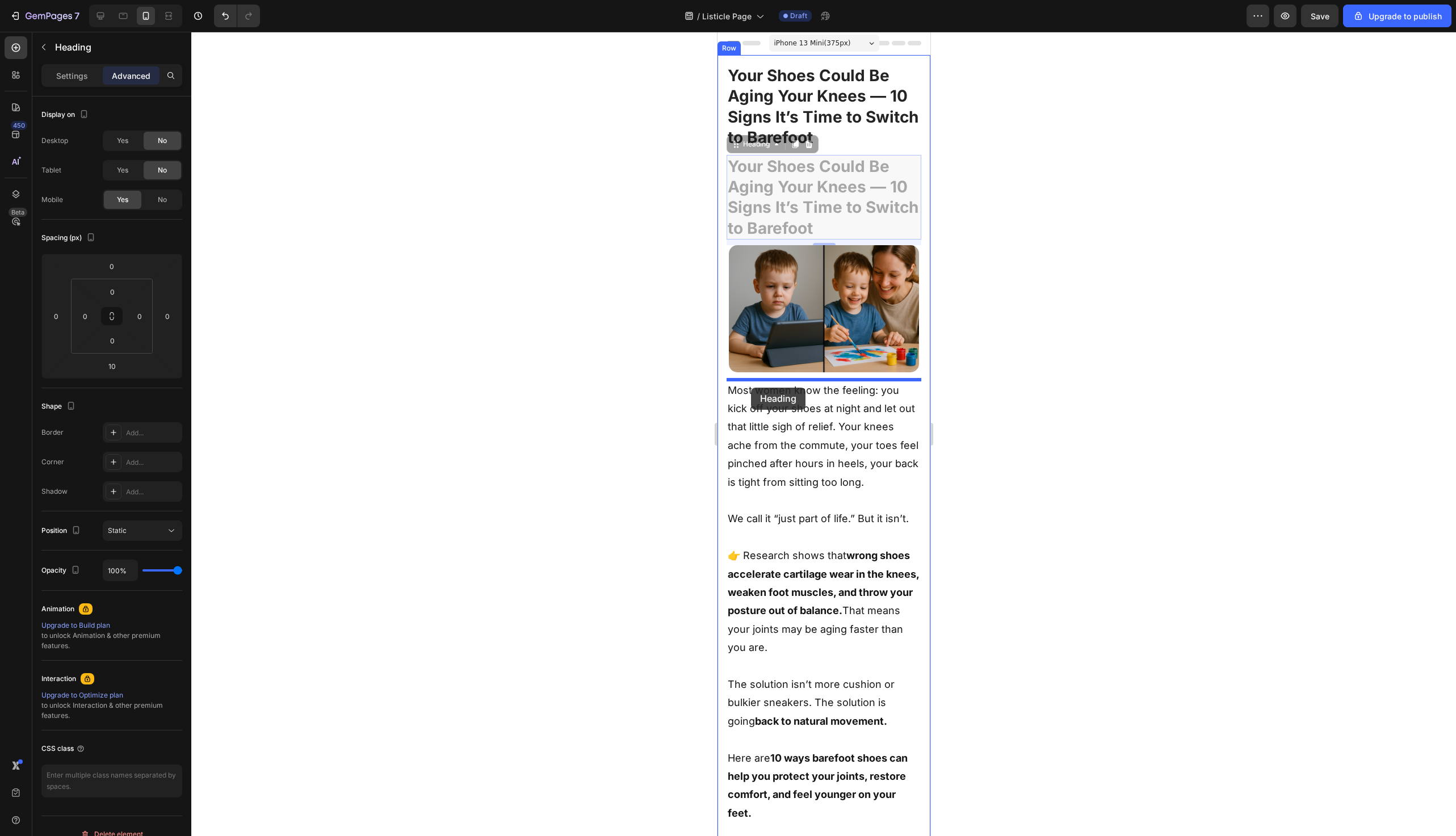
drag, startPoint x: 732, startPoint y: 139, endPoint x: 751, endPoint y: 387, distance: 248.7
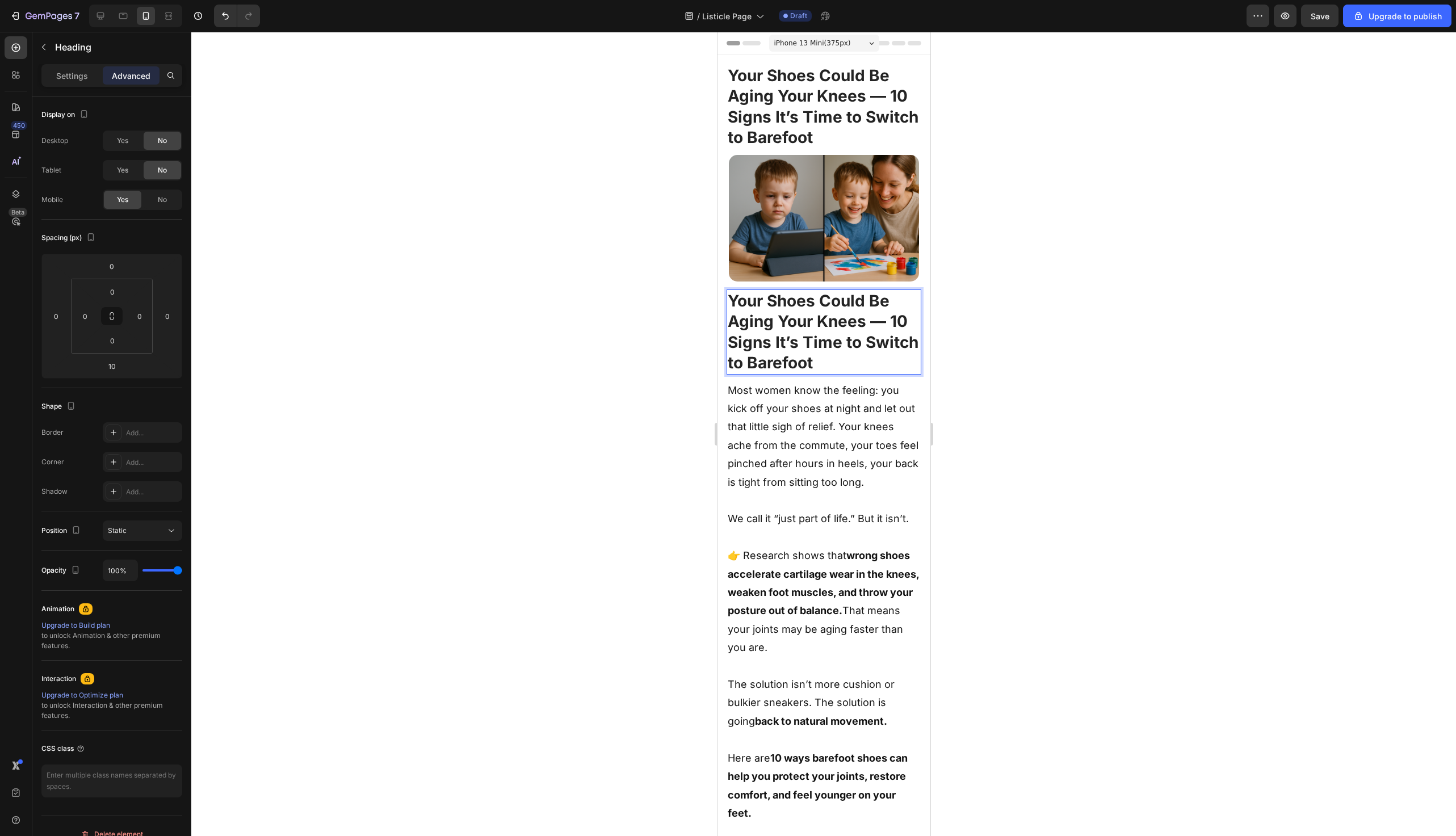
click at [774, 341] on strong "Your Shoes Could Be Aging Your Knees — 10 Signs It’s Time to Switch to Barefoot" at bounding box center [822, 332] width 191 height 81
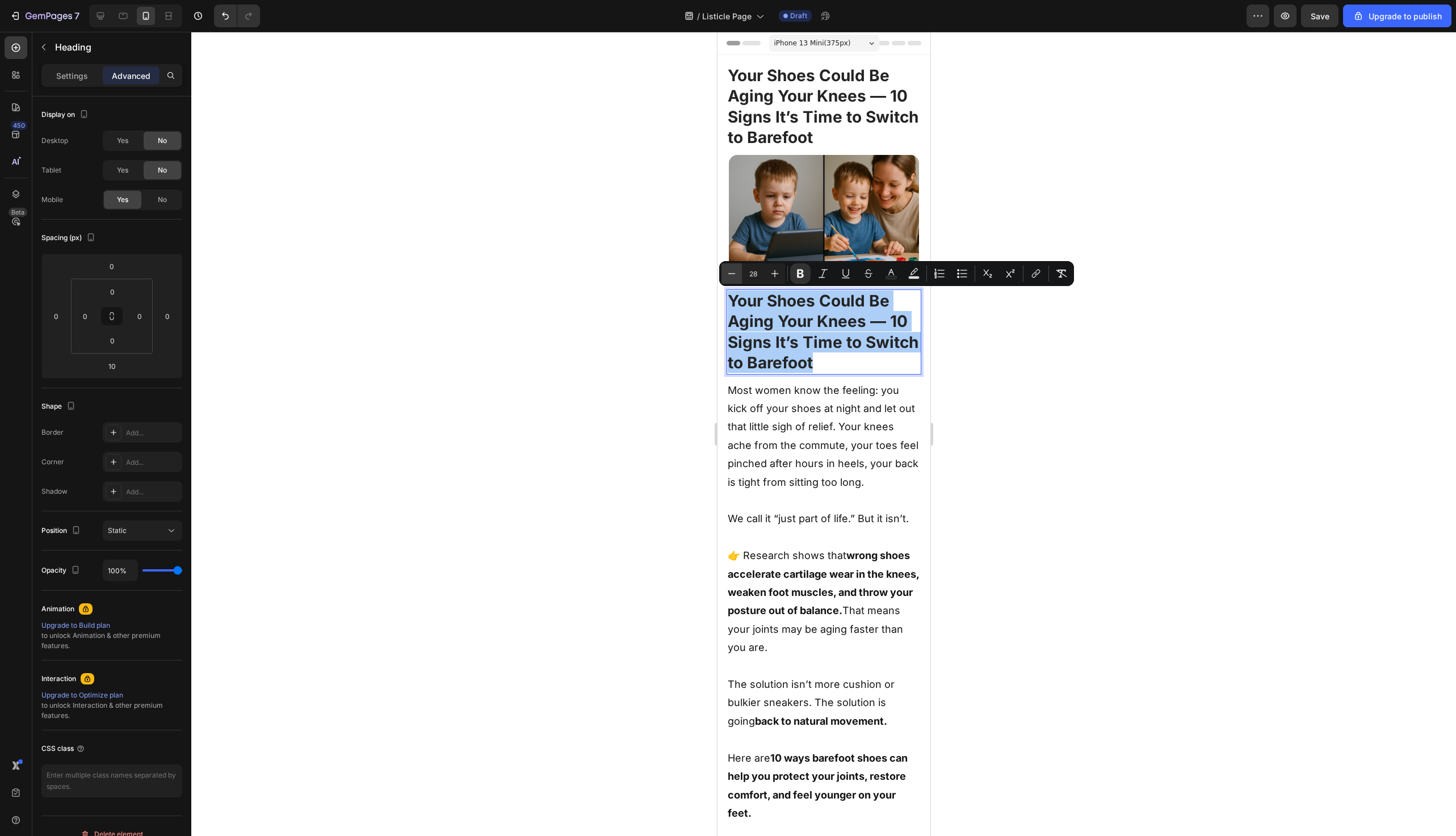
click at [730, 281] on button "Minus" at bounding box center [732, 273] width 20 height 20
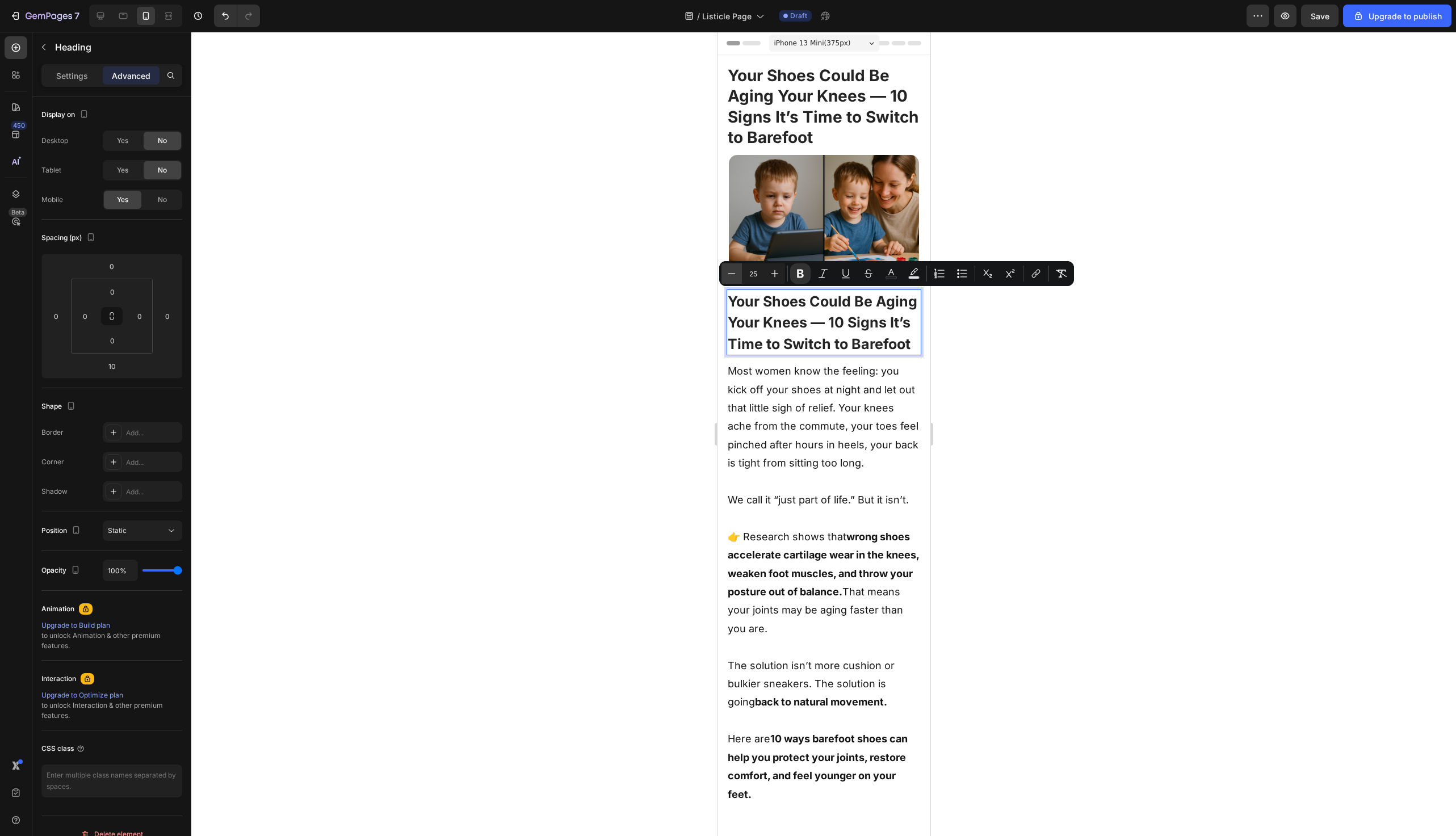
click at [730, 281] on button "Minus" at bounding box center [732, 273] width 20 height 20
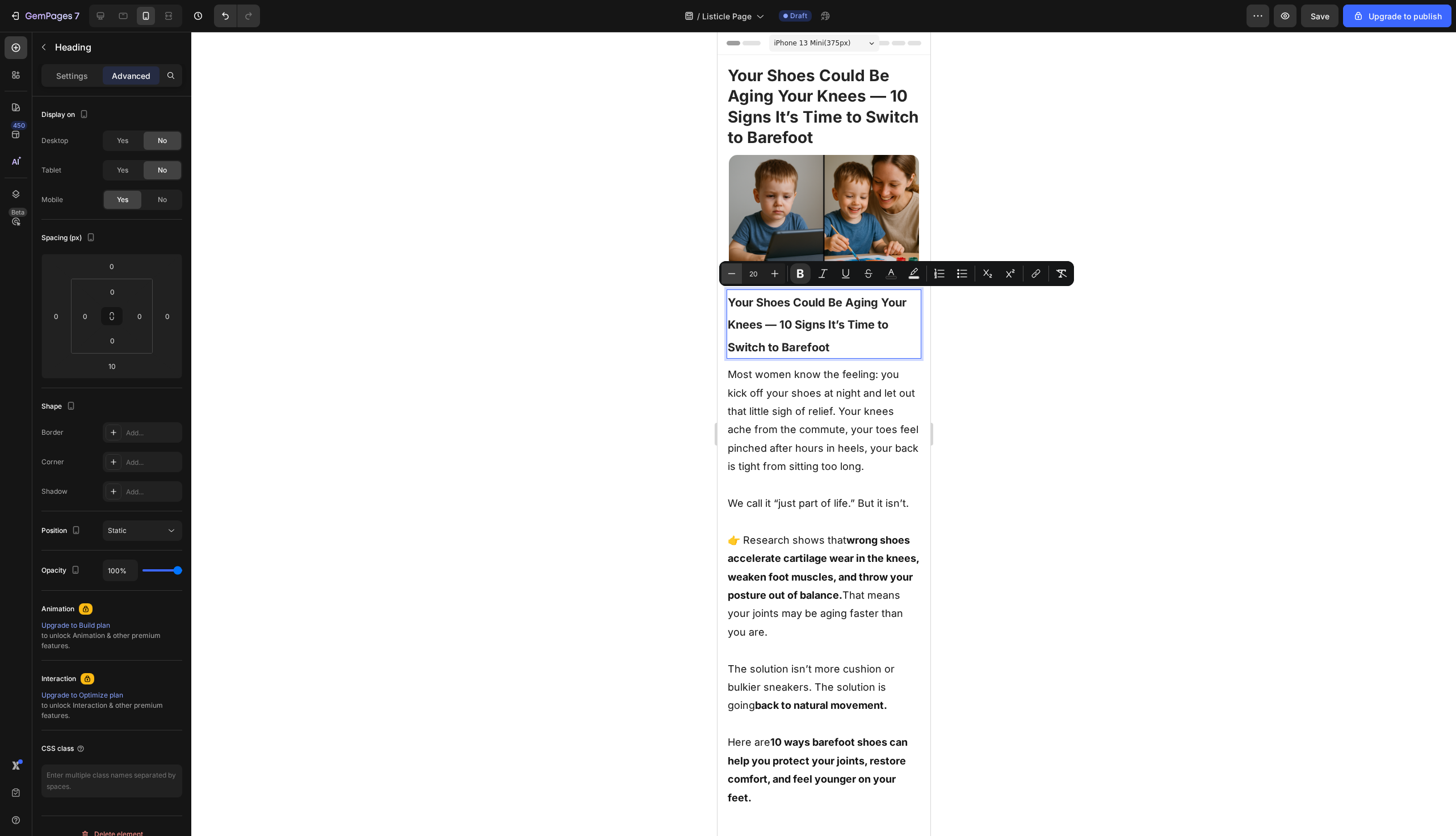
click at [730, 281] on button "Minus" at bounding box center [732, 273] width 20 height 20
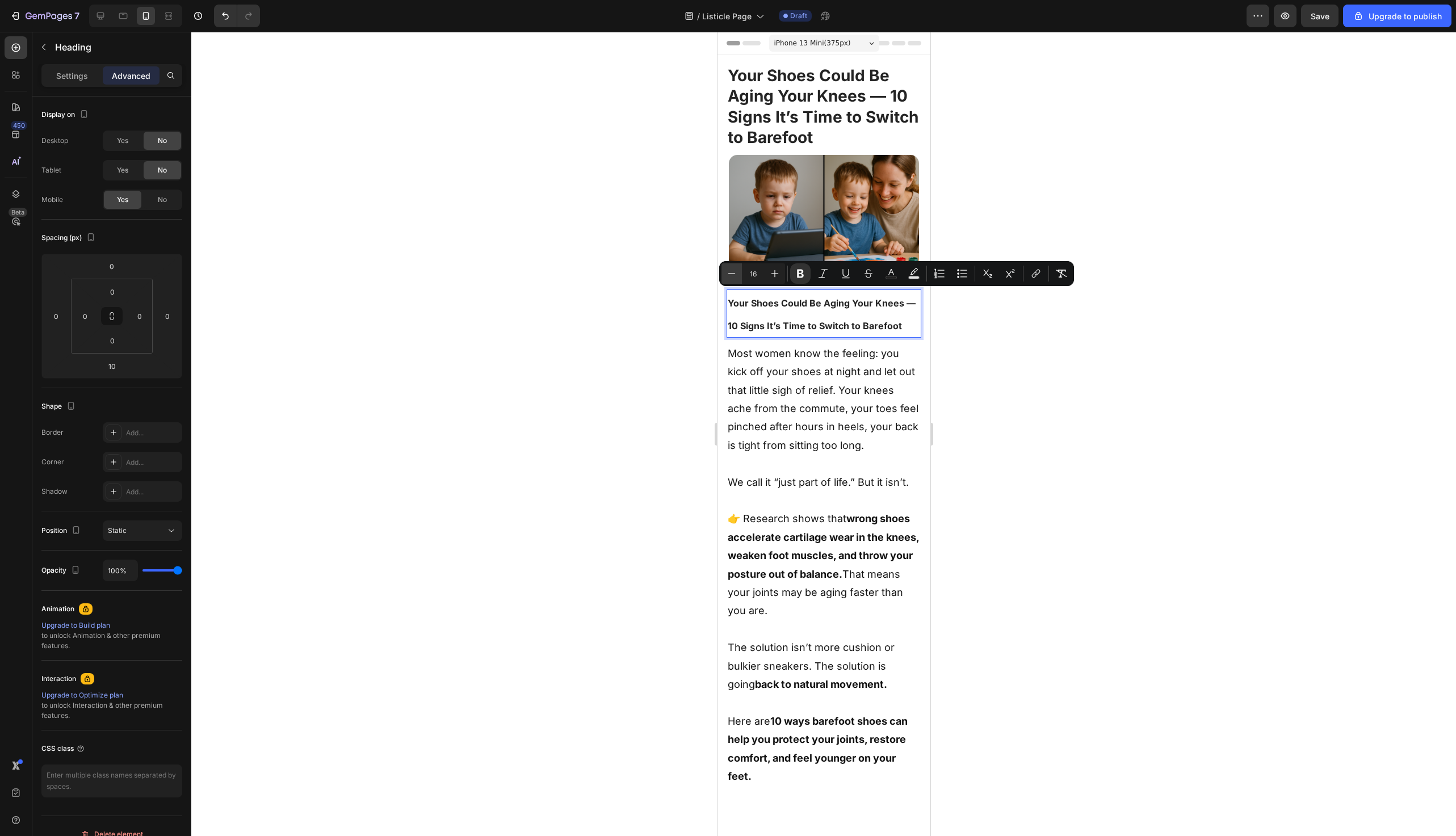
click at [730, 281] on button "Minus" at bounding box center [732, 273] width 20 height 20
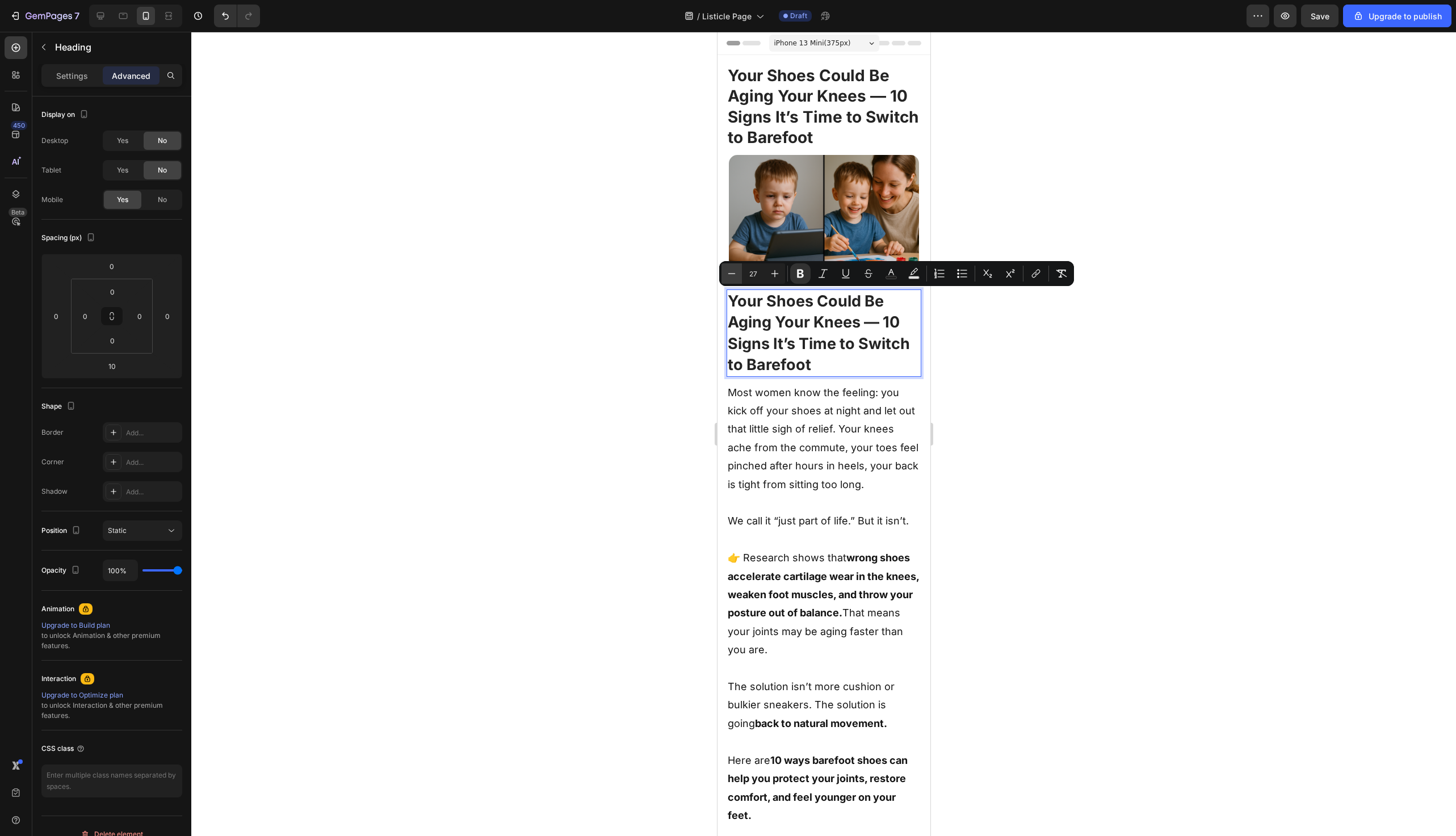
type input "28"
click at [100, 16] on icon at bounding box center [100, 16] width 12 height 12
type input "0"
type input "20"
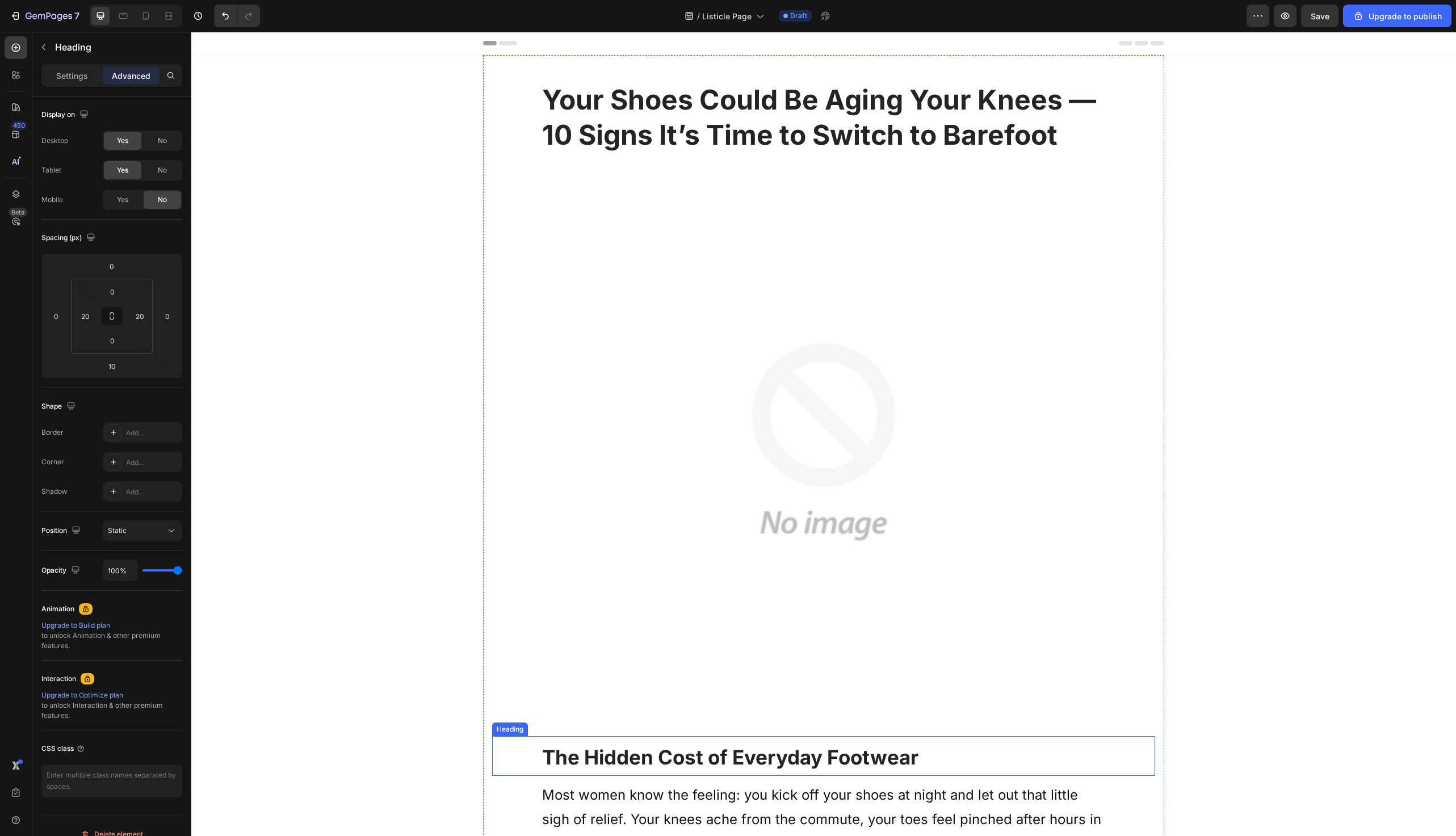
click at [722, 768] on strong "The Hidden Cost of Everyday Footwear" at bounding box center [730, 757] width 376 height 24
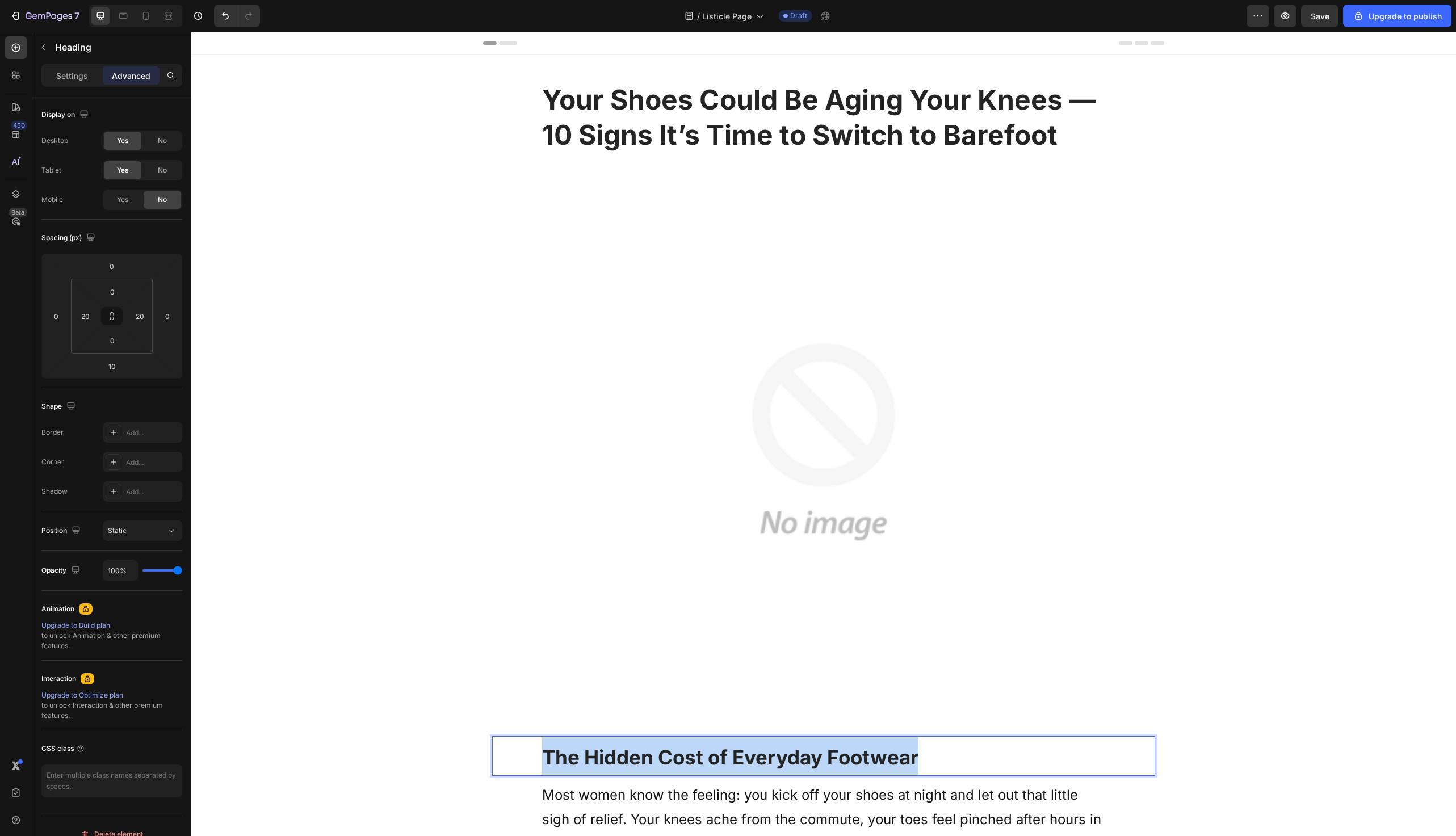
click at [722, 768] on strong "The Hidden Cost of Everyday Footwear" at bounding box center [730, 757] width 376 height 24
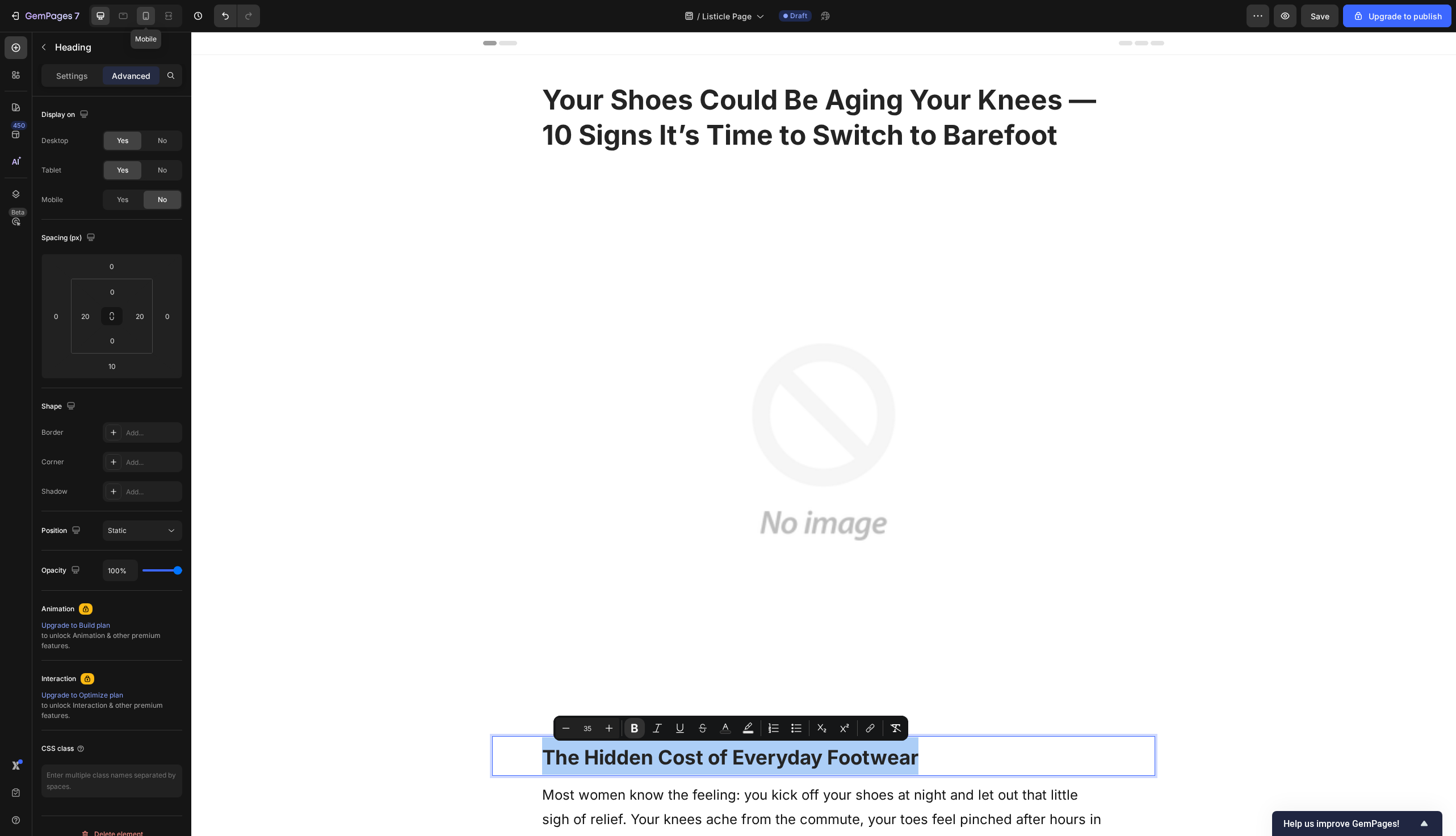
click at [143, 20] on icon at bounding box center [146, 16] width 12 height 12
type input "14"
type input "0"
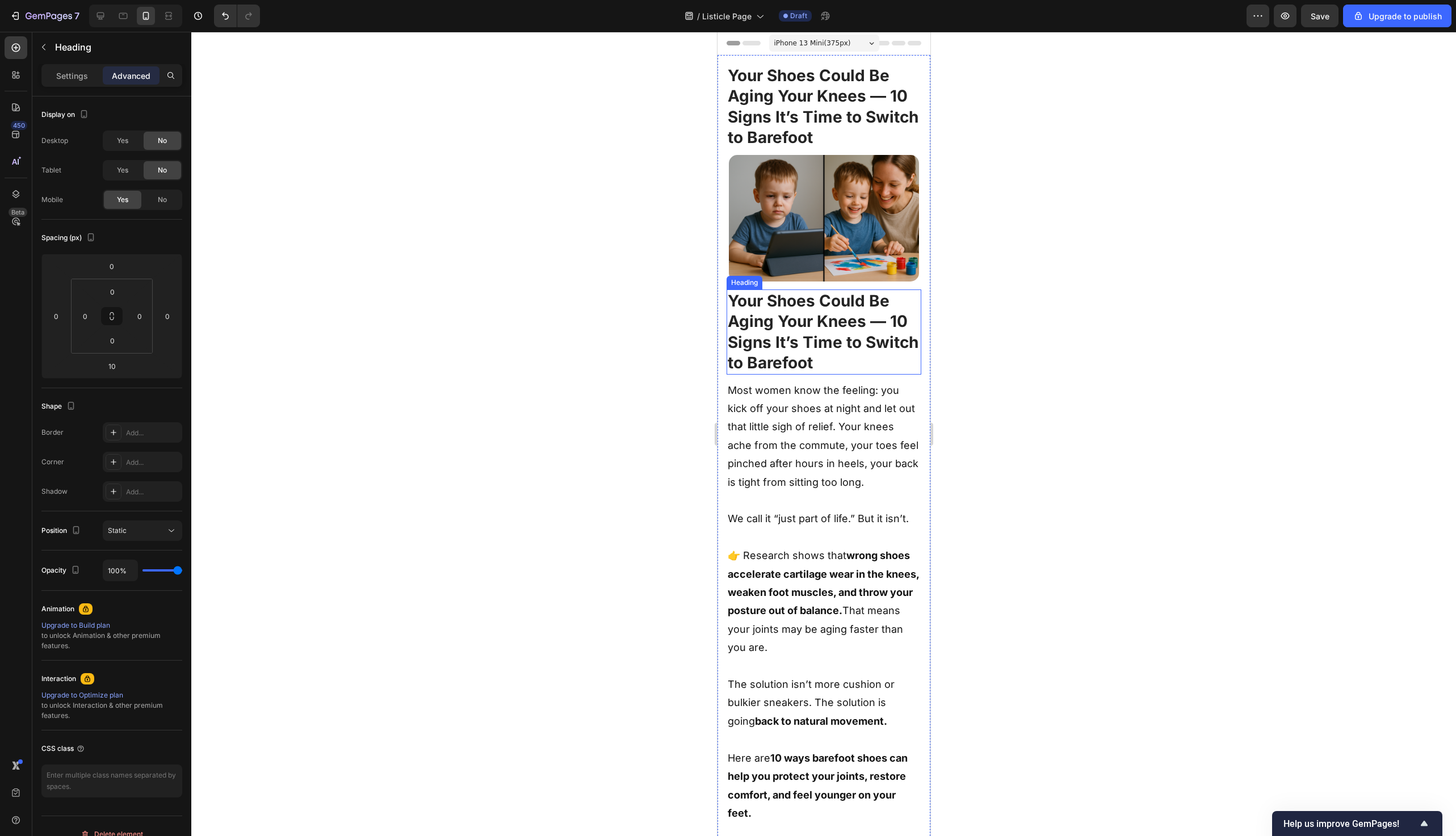
click at [825, 331] on p "⁠⁠⁠⁠⁠⁠⁠ Your Shoes Could Be Aging Your Knees — 10 Signs It’s Time to Switch to …" at bounding box center [823, 332] width 192 height 83
click at [825, 331] on p "Your Shoes Could Be Aging Your Knees — 10 Signs It’s Time to Switch to Barefoot" at bounding box center [823, 332] width 192 height 83
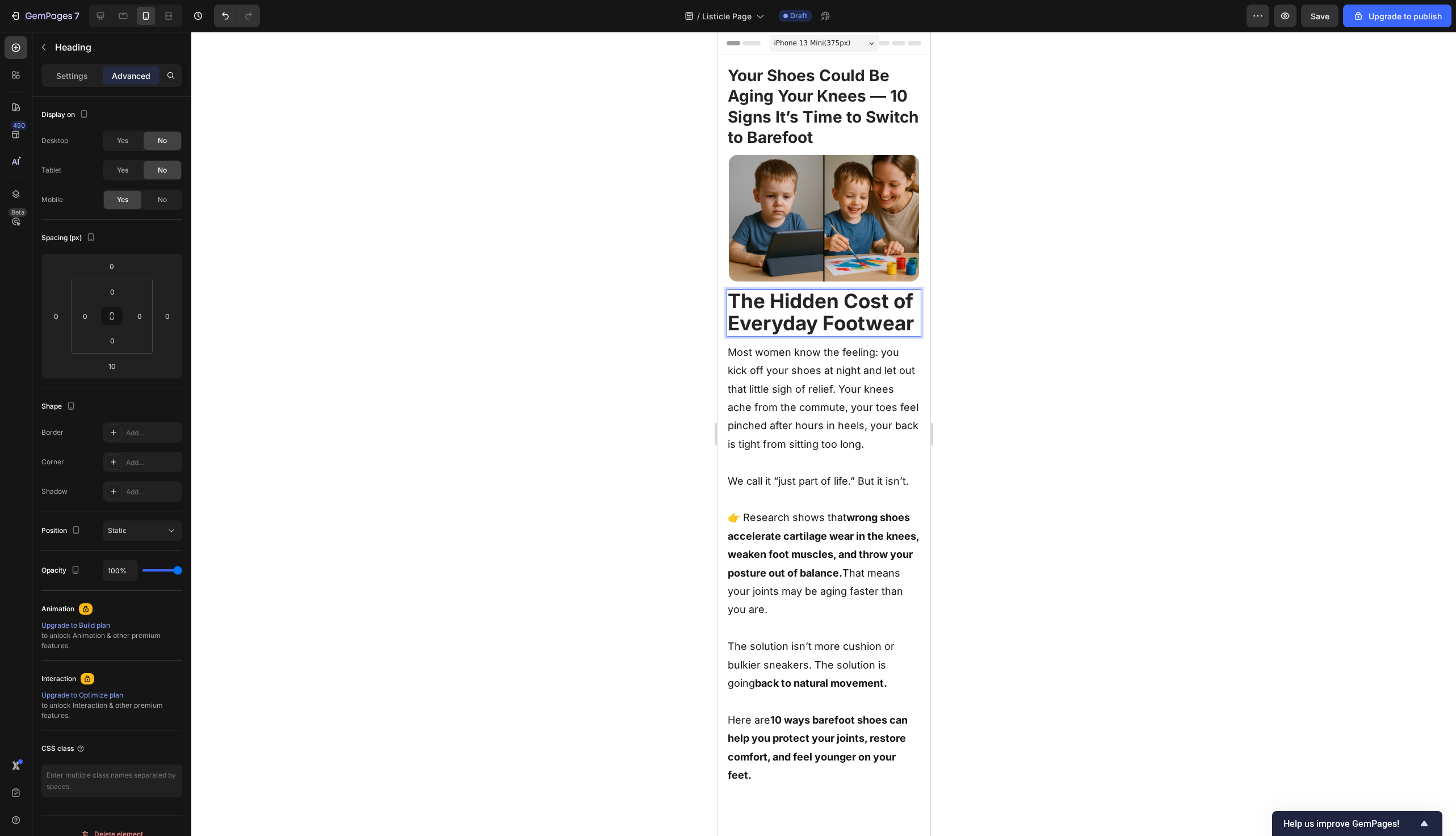
click at [825, 331] on strong "The Hidden Cost of Everyday Footwear" at bounding box center [820, 312] width 186 height 46
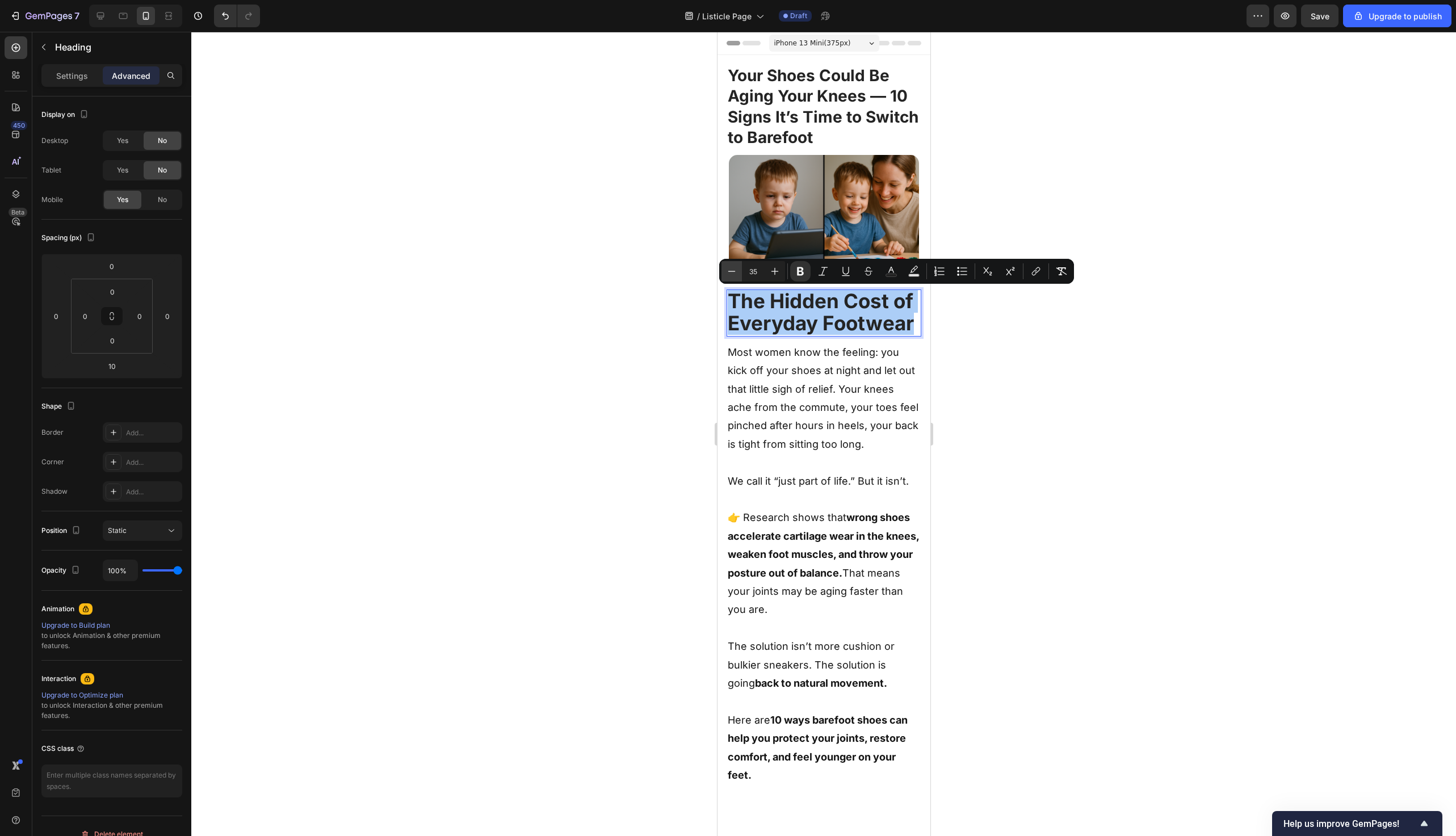
click at [732, 271] on icon "Editor contextual toolbar" at bounding box center [732, 271] width 7 height 1
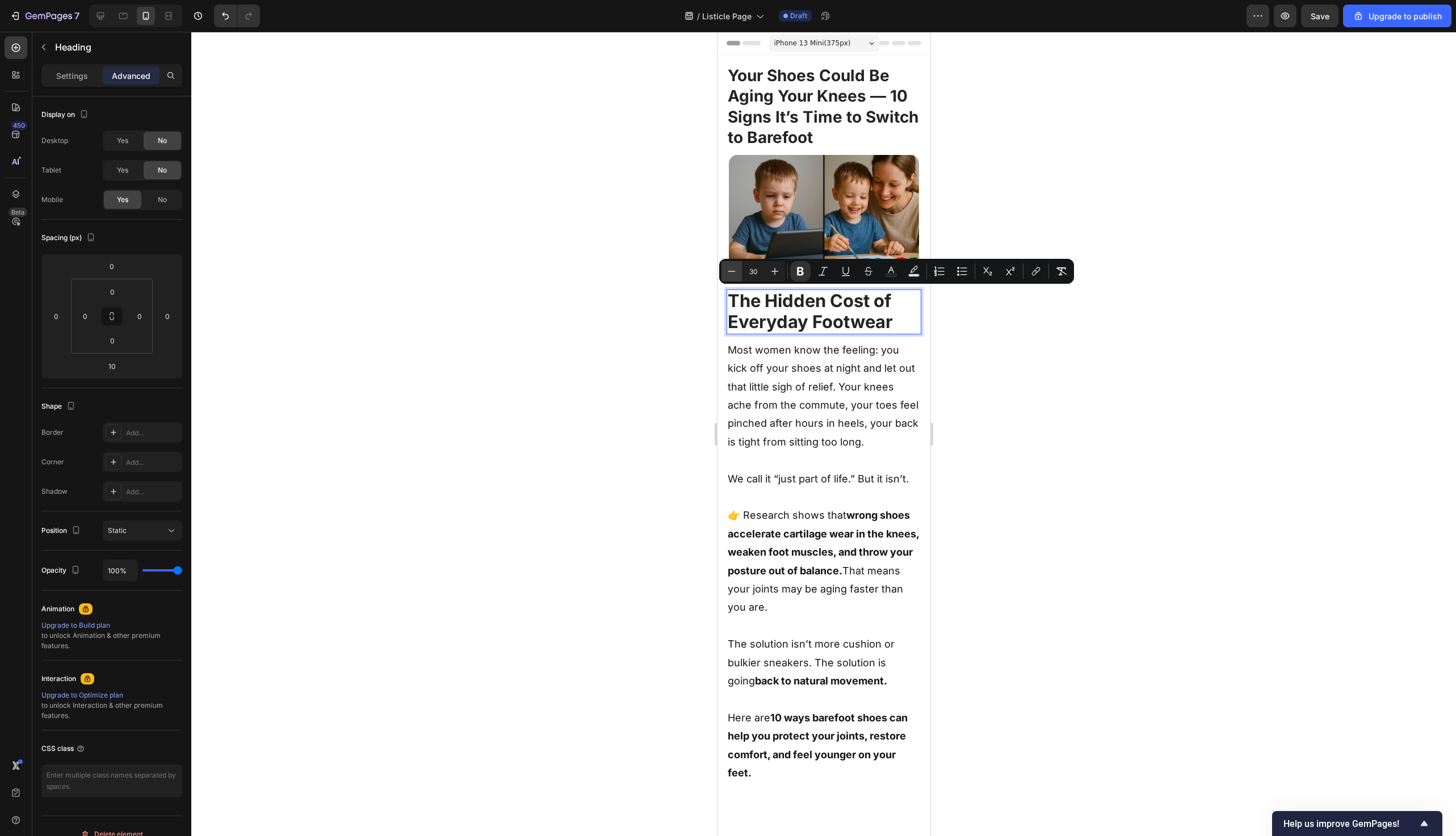
click at [732, 271] on icon "Editor contextual toolbar" at bounding box center [732, 271] width 7 height 1
type input "28"
click at [75, 72] on p "Settings" at bounding box center [72, 76] width 32 height 12
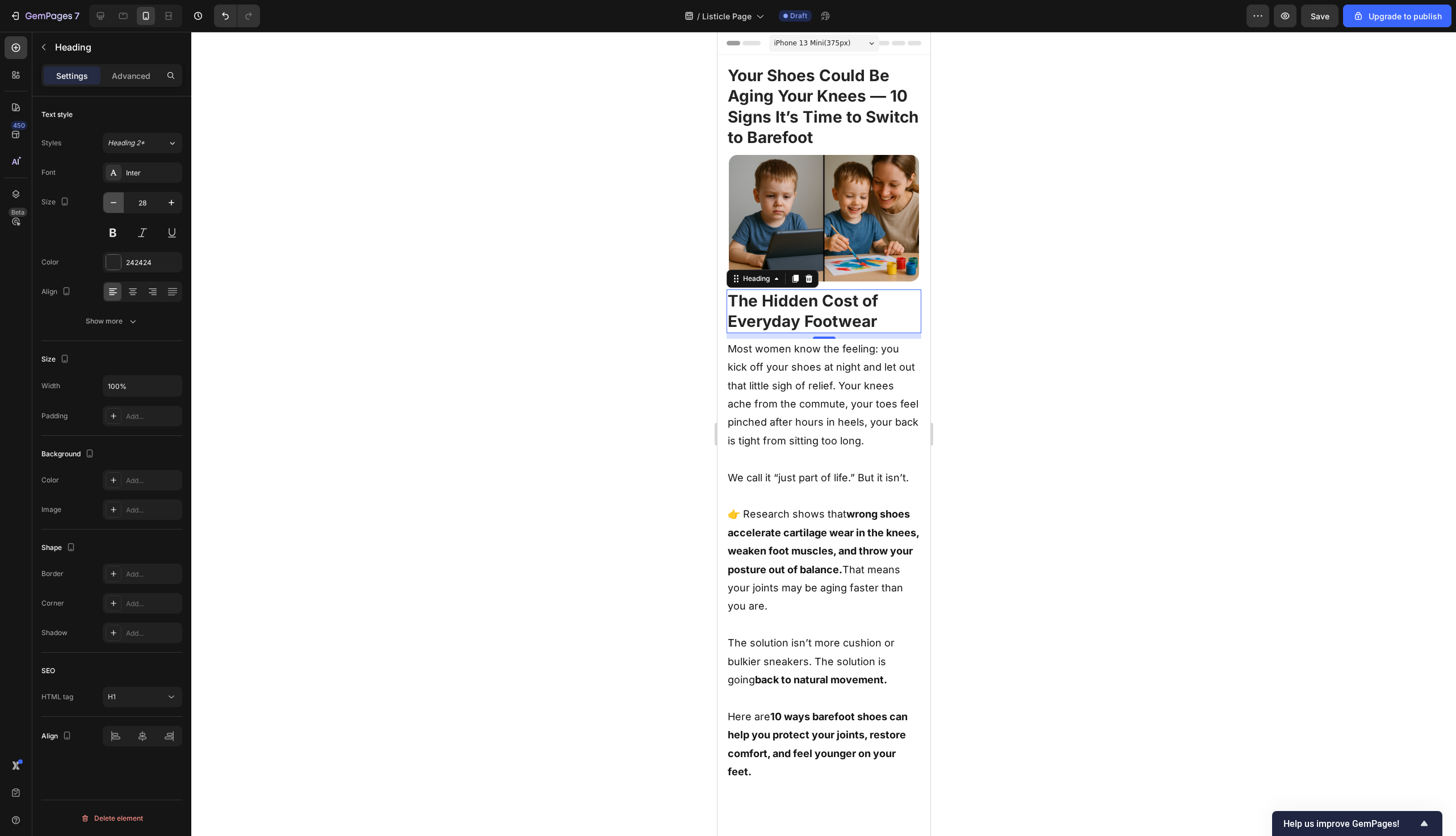
click at [114, 201] on icon "button" at bounding box center [113, 202] width 12 height 12
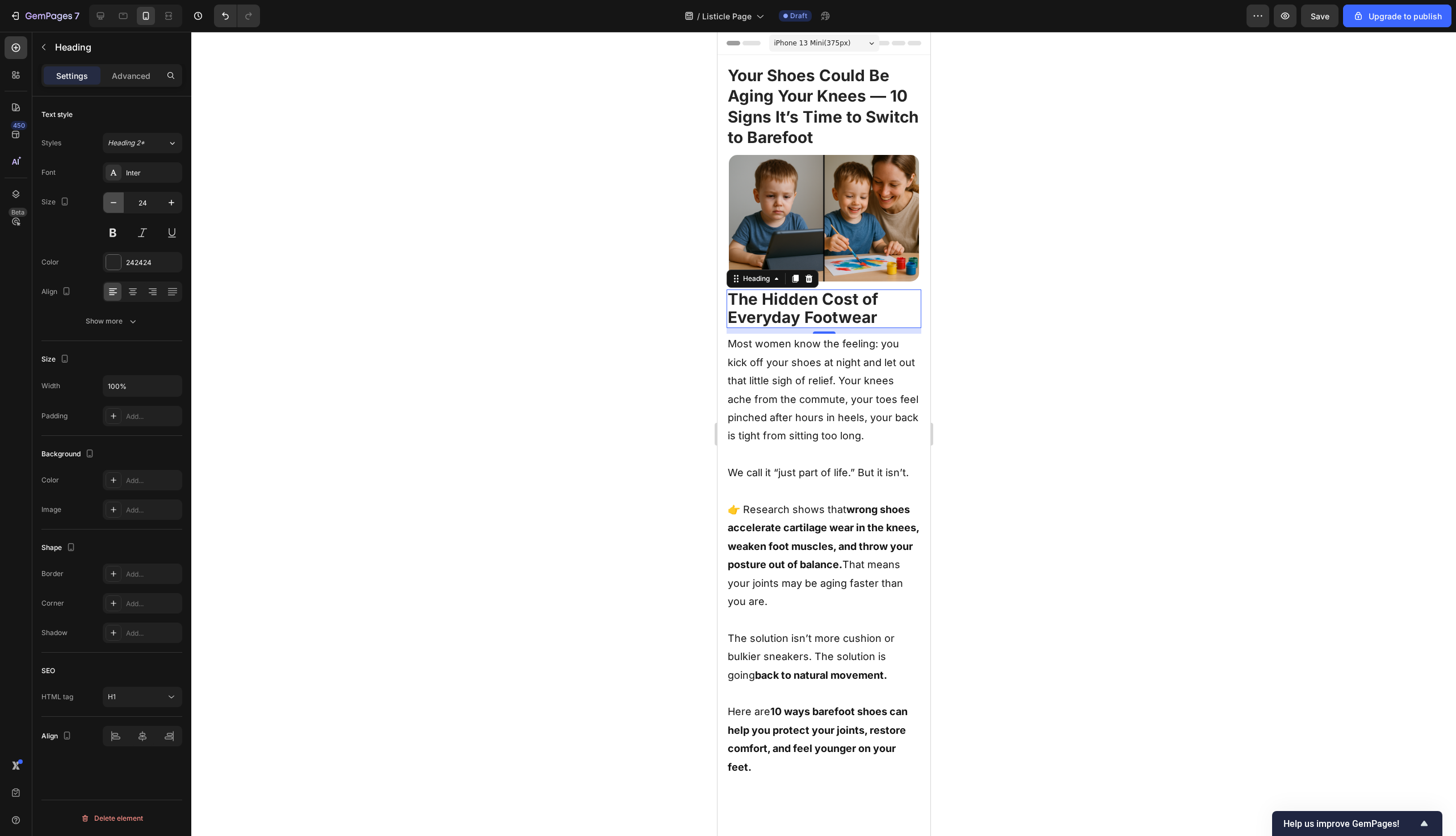
click at [114, 201] on icon "button" at bounding box center [113, 202] width 12 height 12
type input "22"
click at [797, 294] on strong "The Hidden Cost of Everyday Footwear" at bounding box center [802, 307] width 150 height 37
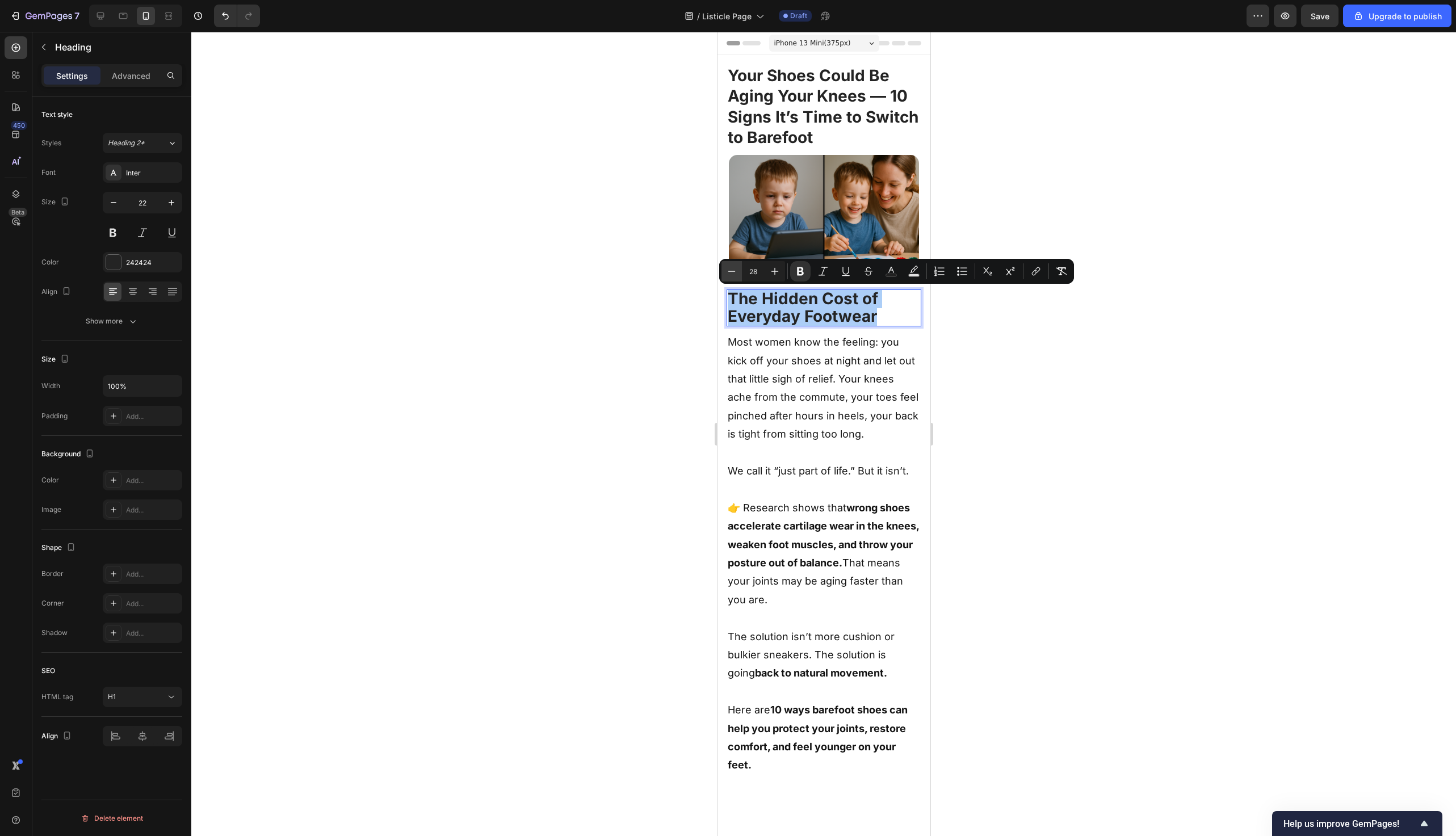
click at [734, 273] on icon "Editor contextual toolbar" at bounding box center [732, 271] width 12 height 12
type input "25"
click at [657, 336] on div at bounding box center [824, 434] width 1265 height 805
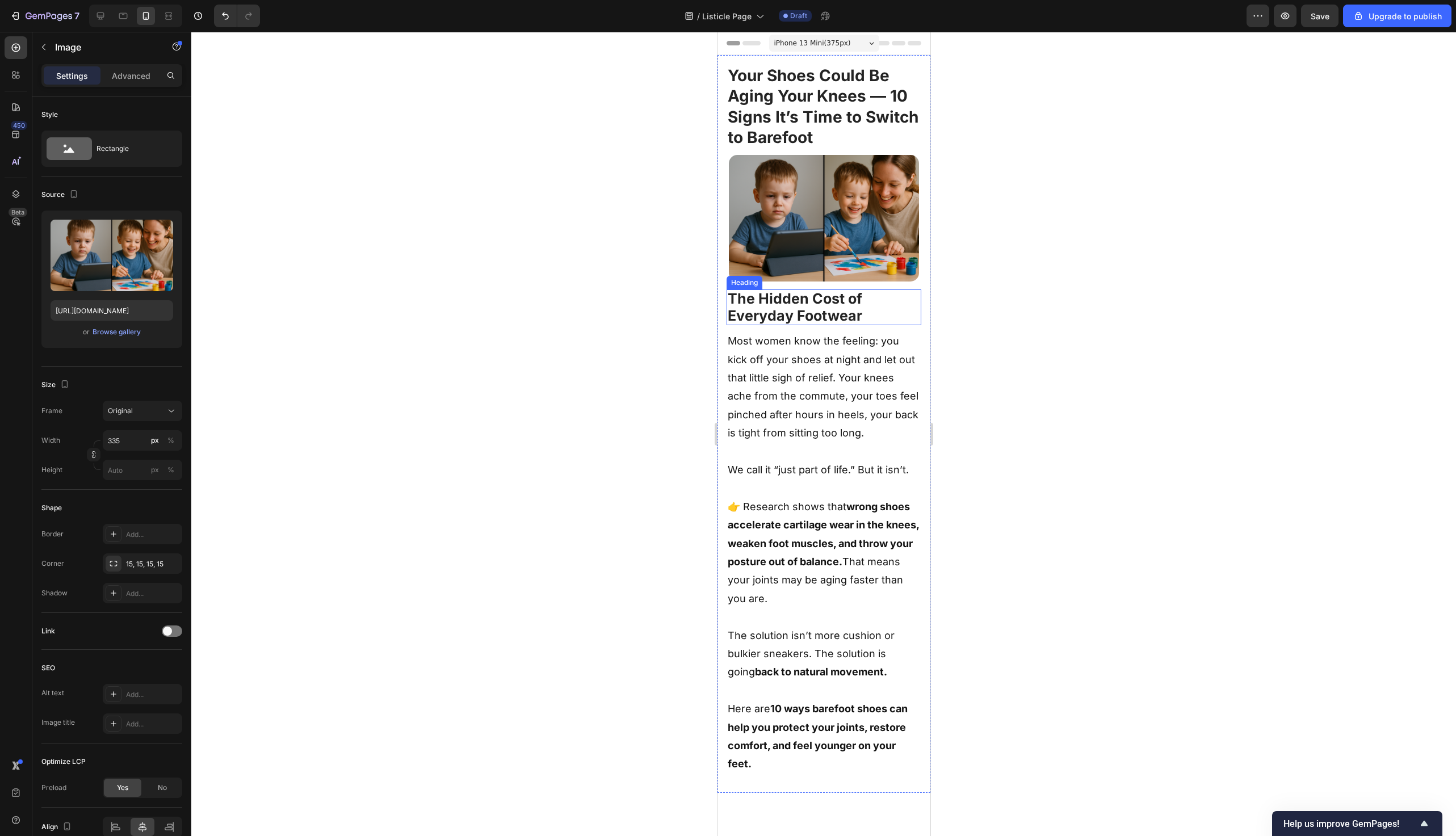
click at [864, 258] on img at bounding box center [823, 218] width 190 height 127
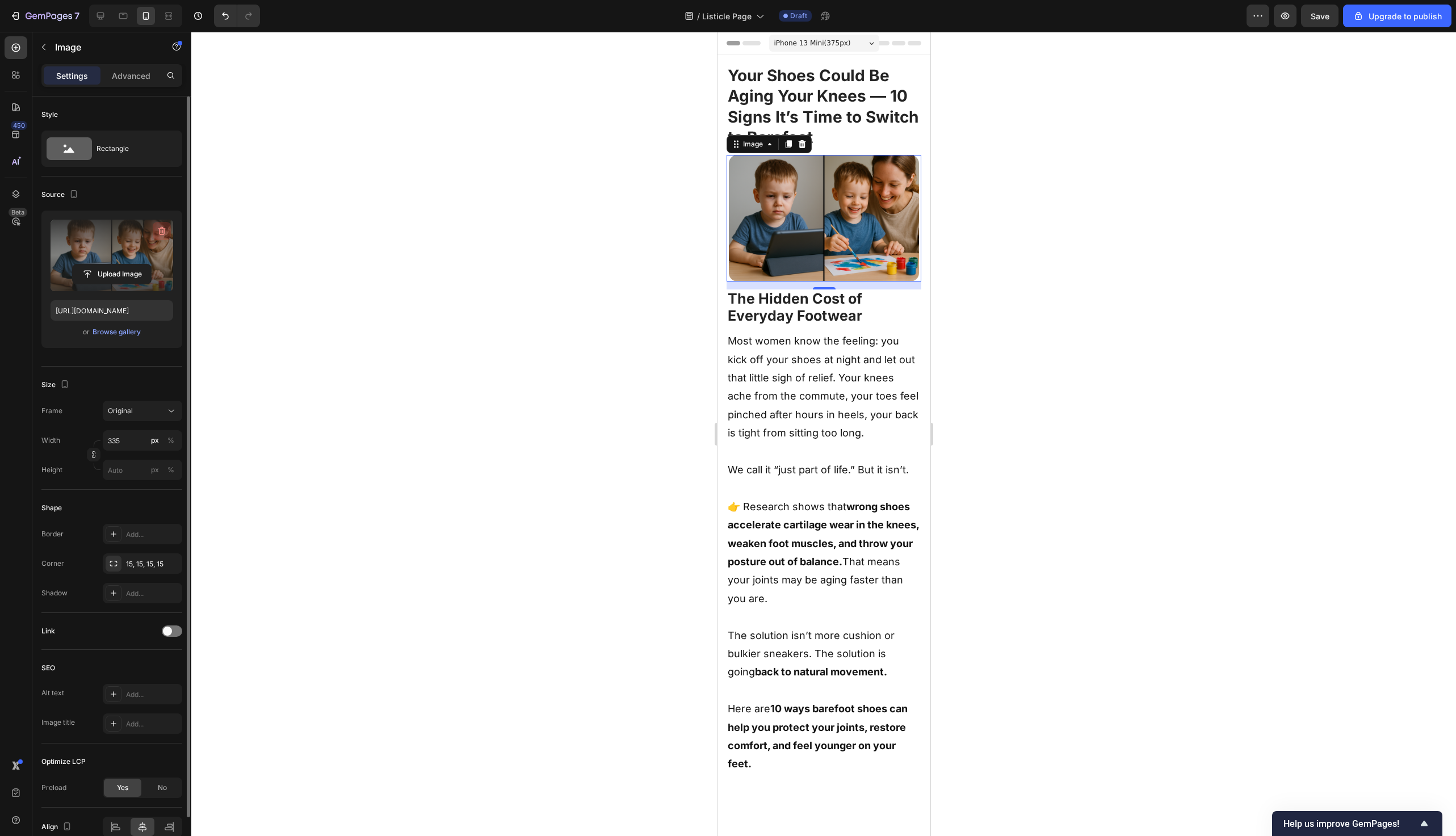
click at [162, 228] on icon "button" at bounding box center [162, 232] width 7 height 9
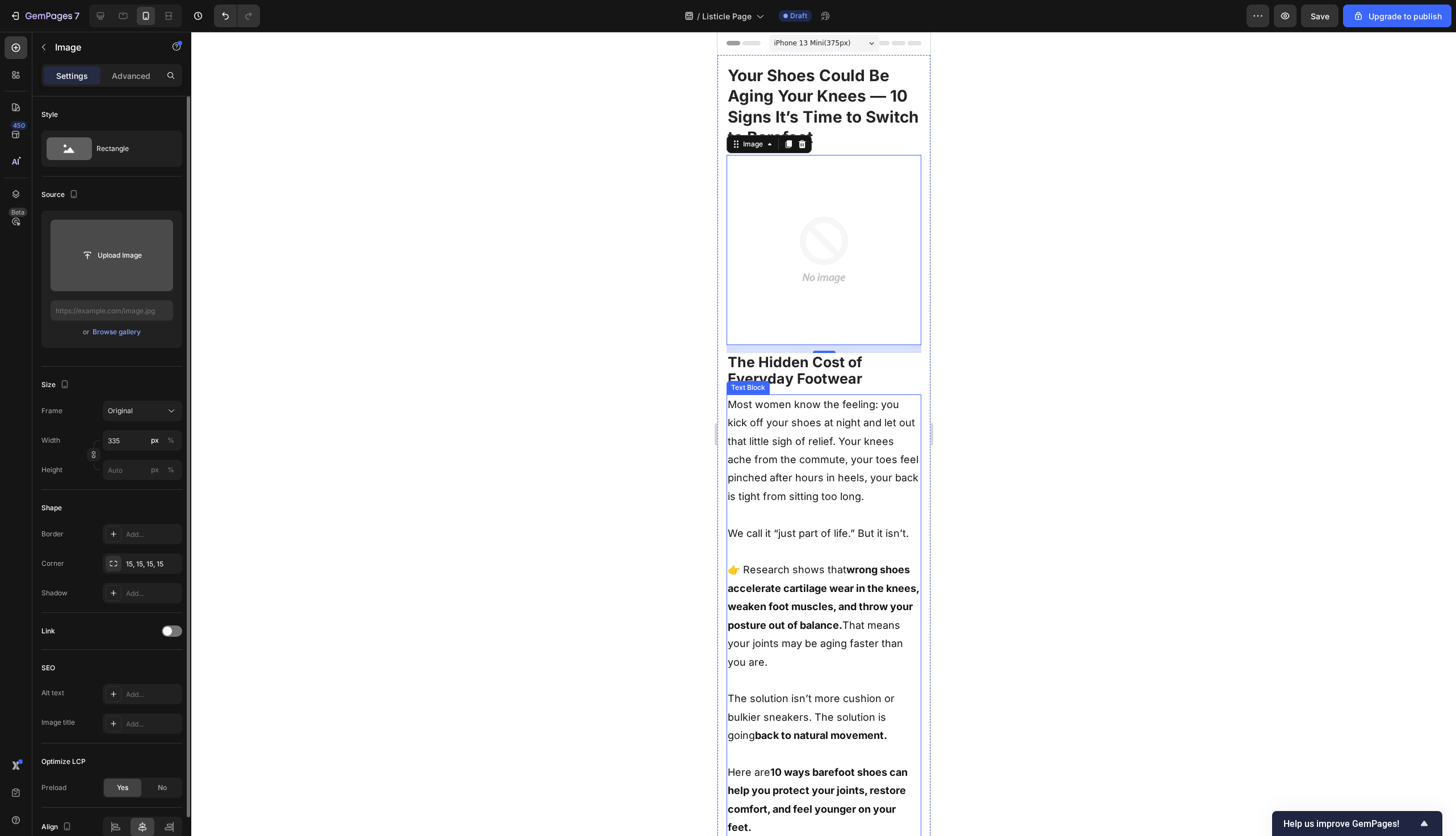
click at [906, 556] on p "Rich Text Editor. Editing area: main" at bounding box center [823, 552] width 192 height 18
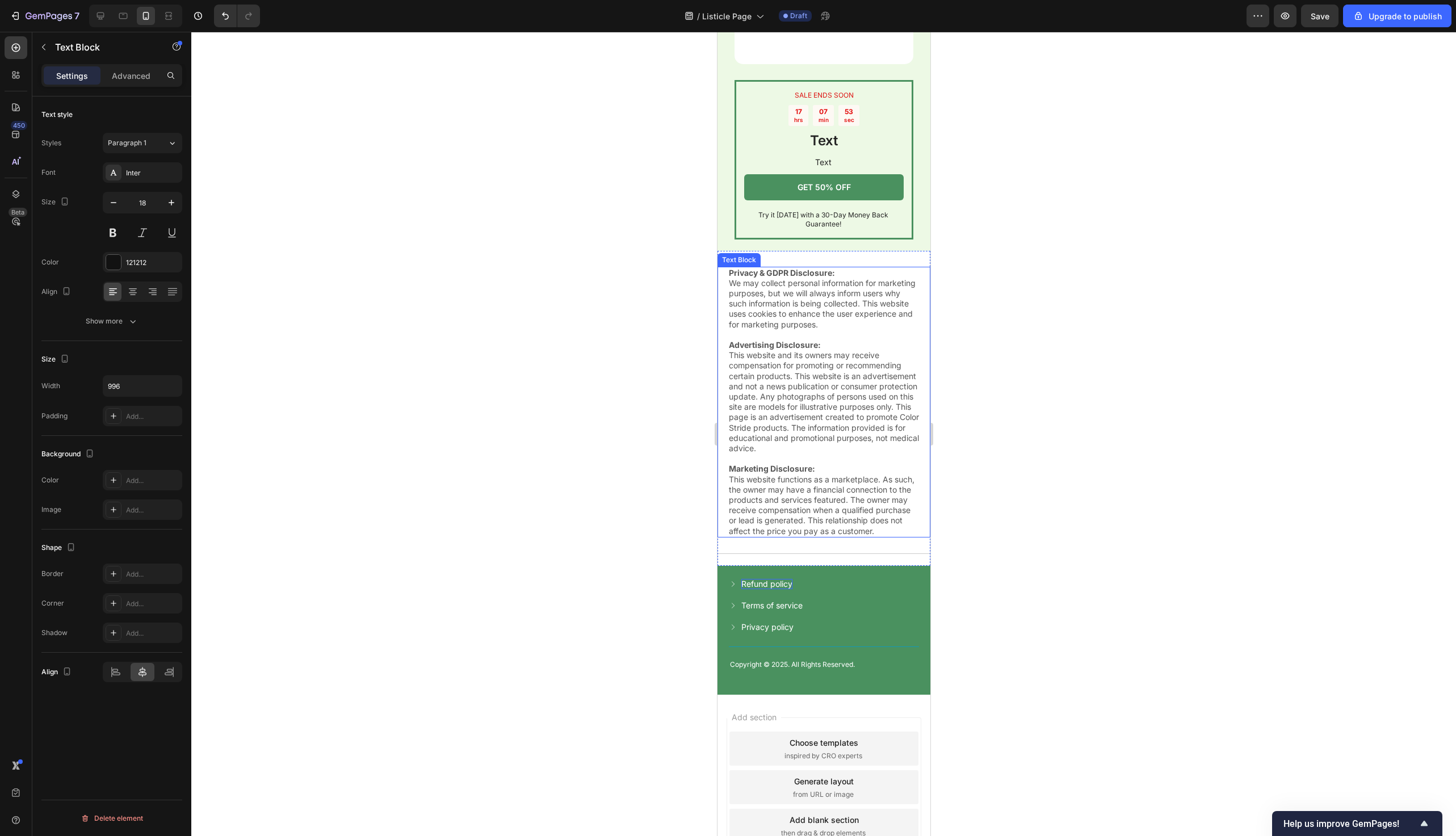
scroll to position [5384, 0]
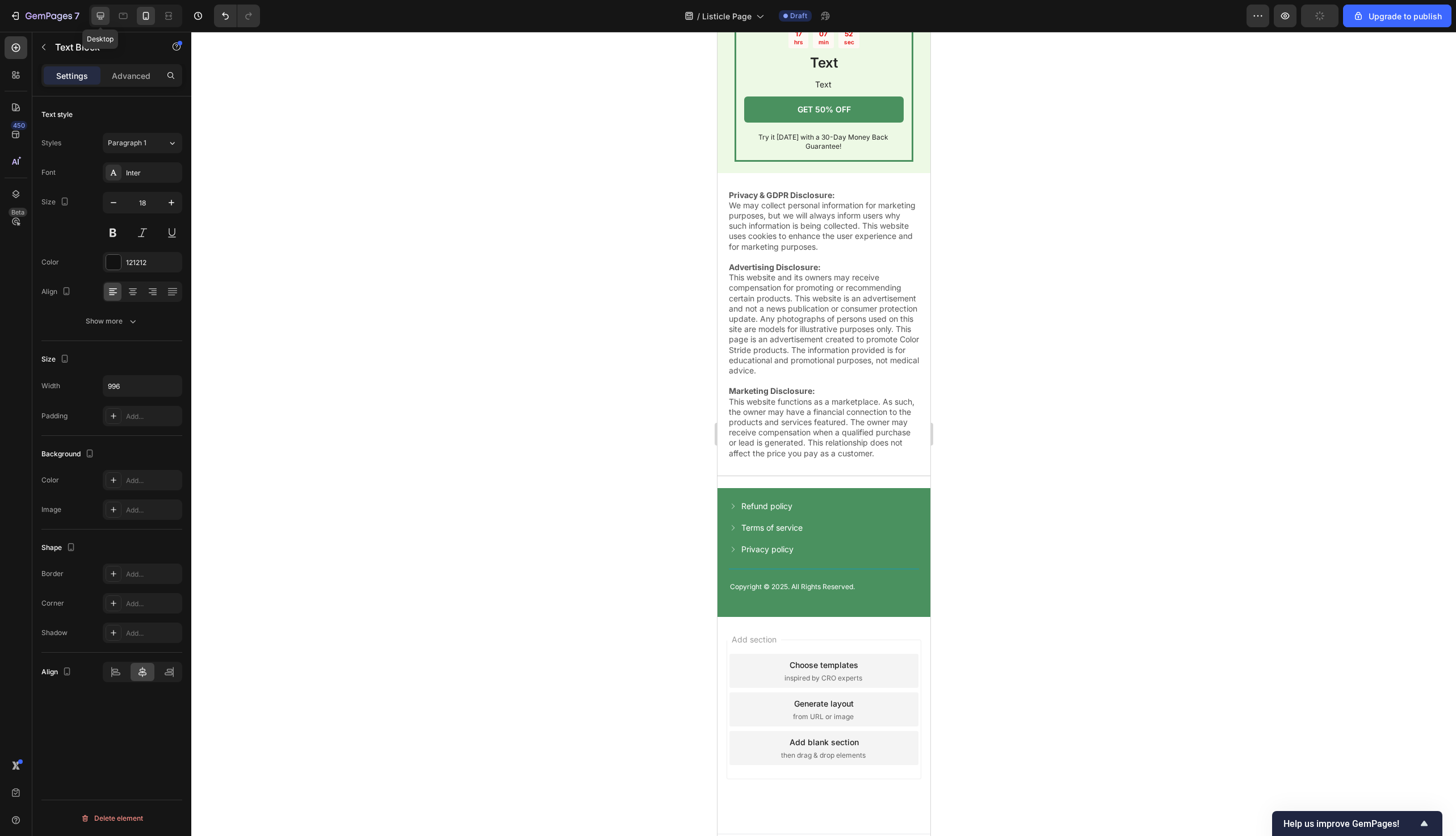
click at [105, 14] on icon at bounding box center [100, 16] width 12 height 12
type input "24"
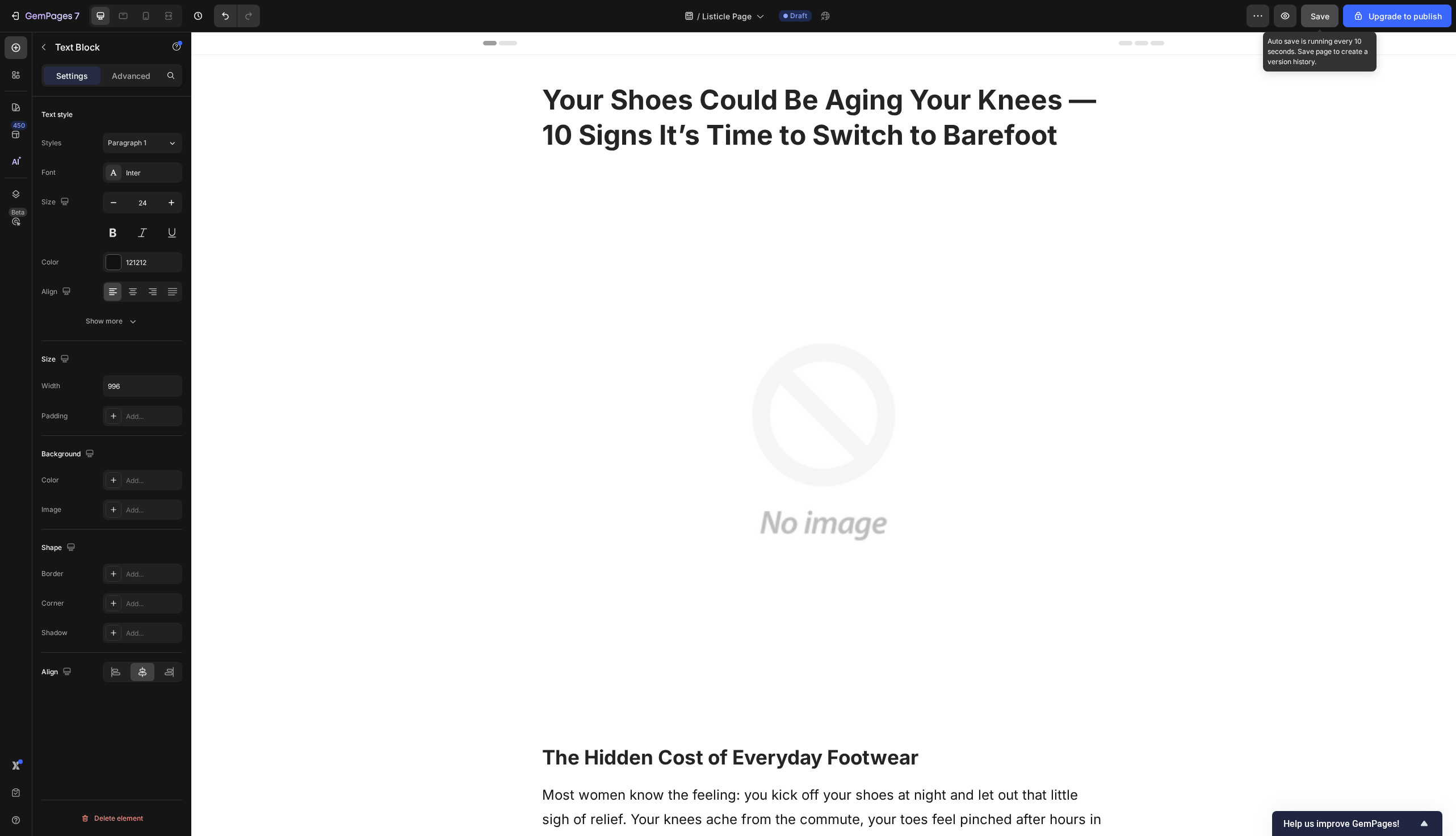
click at [1323, 22] on div "Save" at bounding box center [1321, 16] width 19 height 12
click at [1314, 14] on span "Save" at bounding box center [1321, 16] width 19 height 9
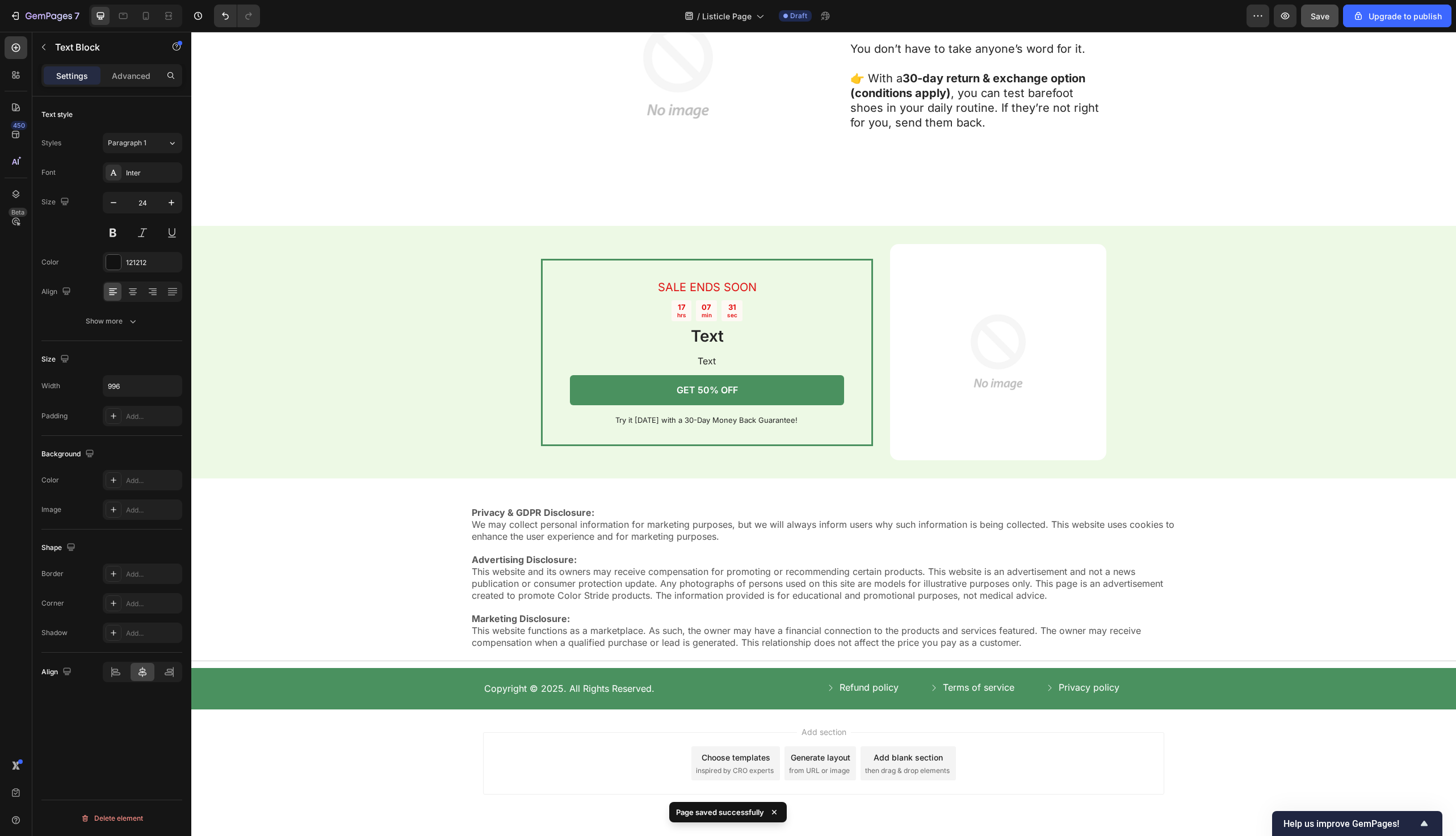
scroll to position [4340, 0]
